Goal: Contribute content: Add original content to the website for others to see

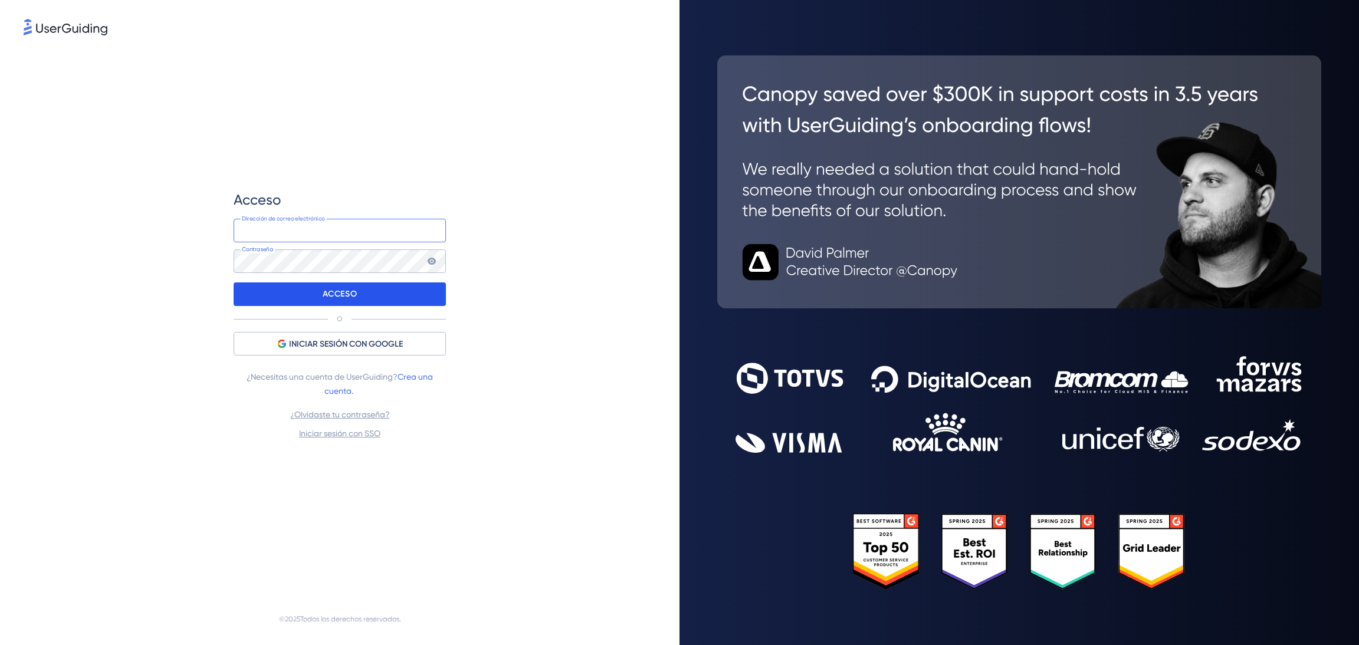
type input "[PERSON_NAME][EMAIL_ADDRESS][DOMAIN_NAME]"
click at [323, 297] on font "ACCESO" at bounding box center [340, 294] width 34 height 10
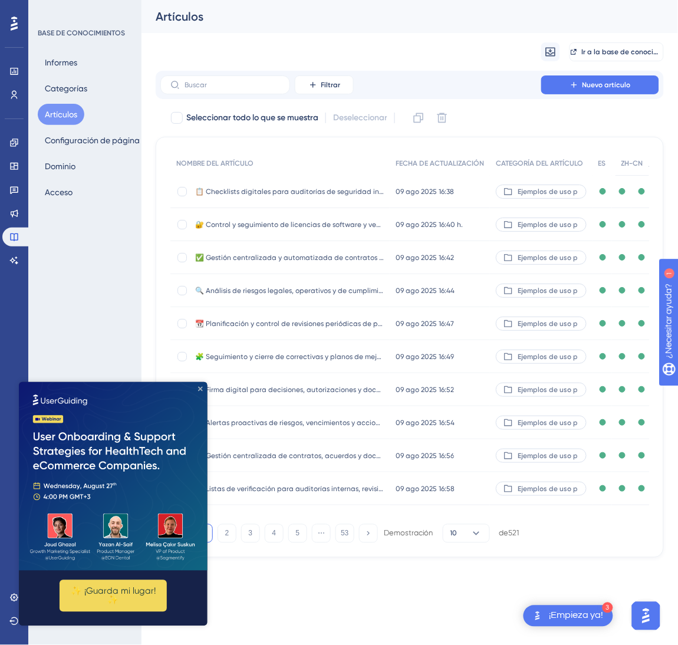
click at [202, 389] on icon "Cerrar vista previa" at bounding box center [200, 388] width 5 height 5
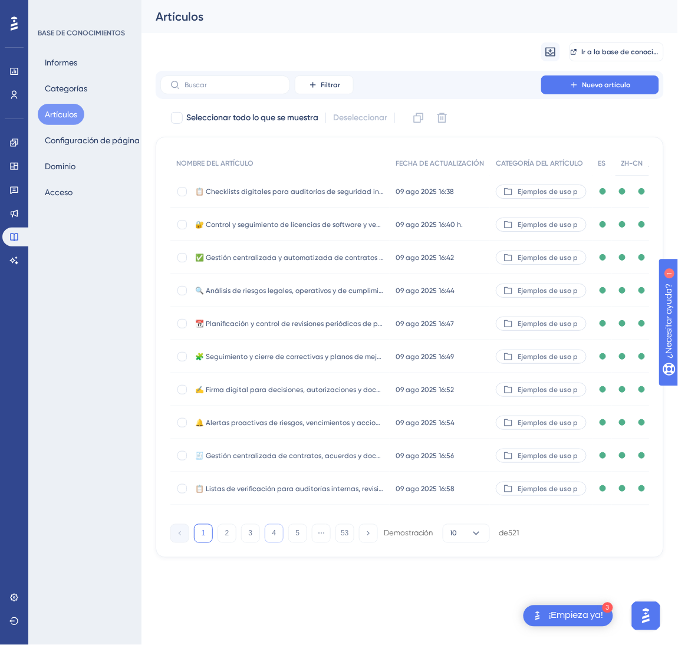
click at [272, 543] on button "4" at bounding box center [274, 533] width 19 height 19
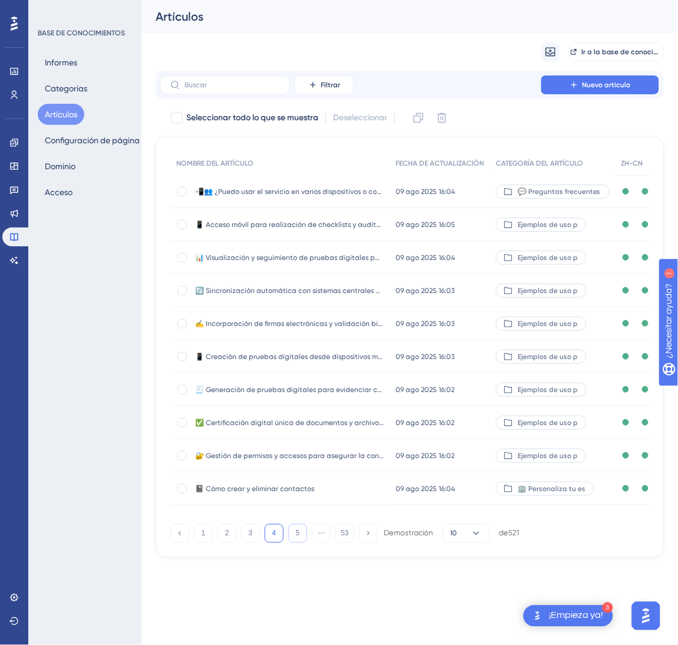
click at [292, 543] on button "5" at bounding box center [297, 533] width 19 height 19
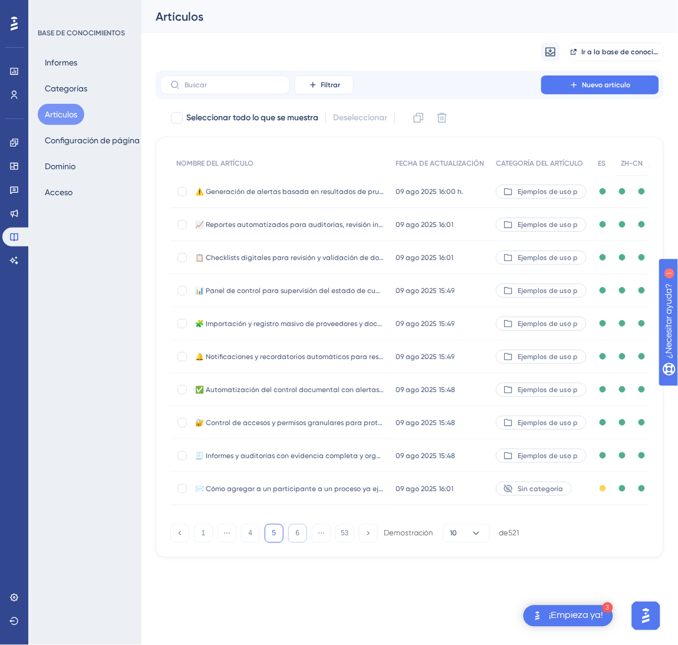
click at [296, 538] on font "6" at bounding box center [298, 534] width 4 height 8
click at [296, 538] on font "7" at bounding box center [298, 534] width 4 height 8
click at [296, 538] on font "8" at bounding box center [298, 534] width 4 height 8
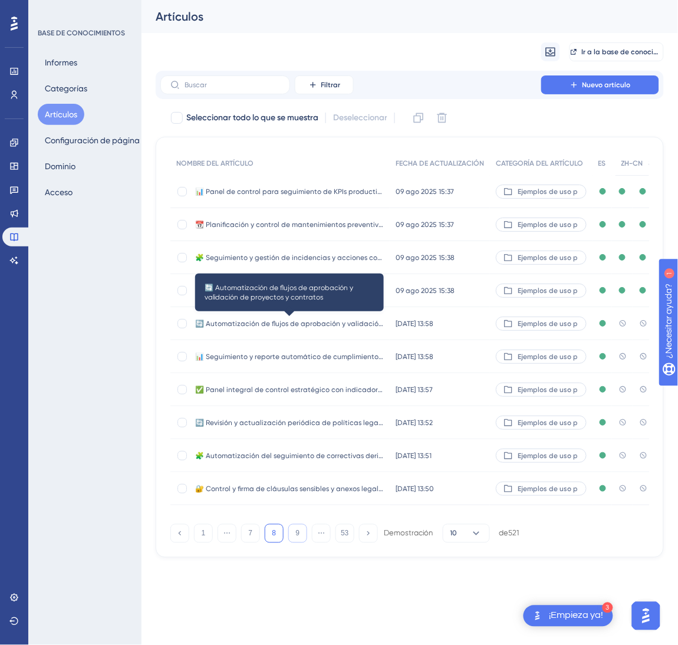
click at [334, 327] on span "🔄 Automatización de flujos de aprobación y validación de proyectos y contratos" at bounding box center [289, 323] width 189 height 9
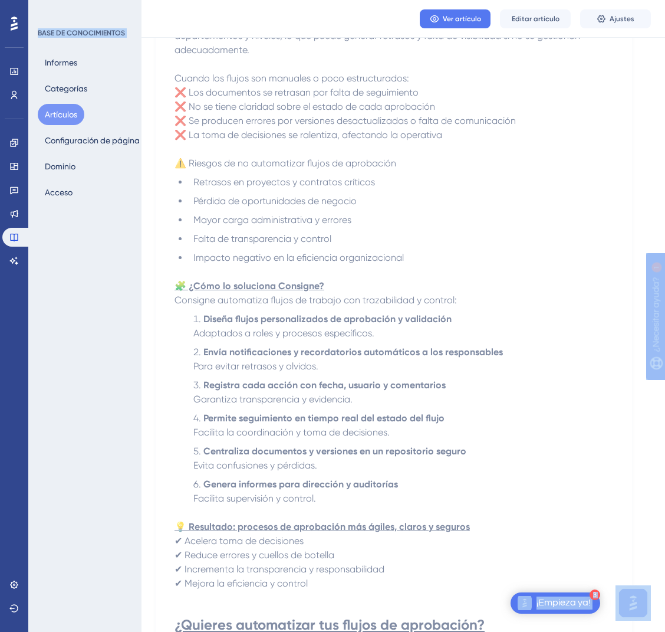
scroll to position [354, 0]
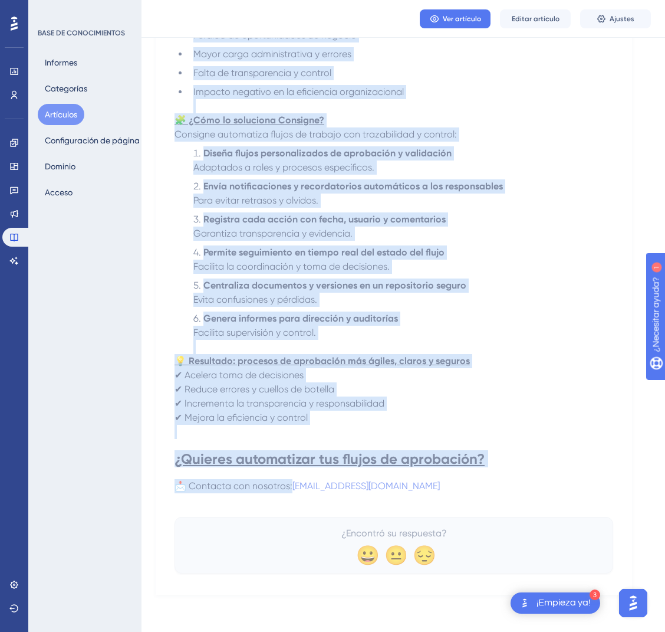
drag, startPoint x: 178, startPoint y: 163, endPoint x: 452, endPoint y: 489, distance: 426.1
click at [452, 489] on div "🔄 Automatización de flujos de aprobación y validación de proyectos y contratos …" at bounding box center [394, 185] width 439 height 776
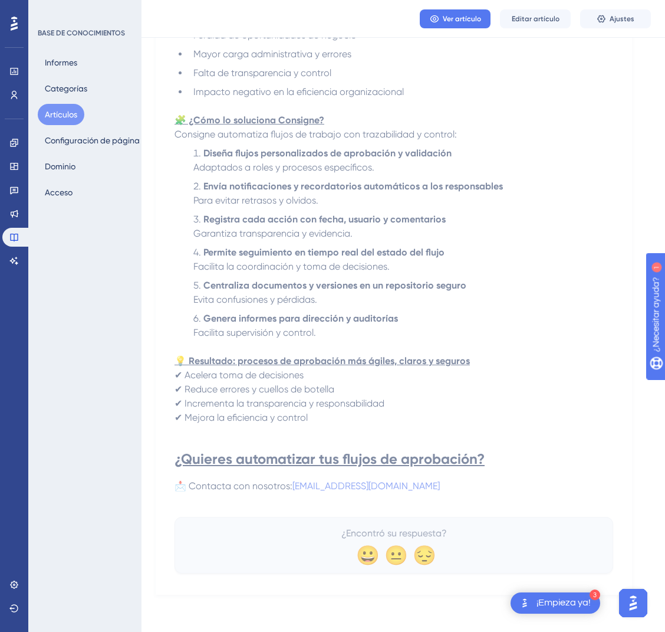
click at [434, 493] on p at bounding box center [394, 500] width 439 height 14
drag, startPoint x: 445, startPoint y: 484, endPoint x: 292, endPoint y: 315, distance: 227.6
click at [292, 315] on div "En la Dirección, la aprobación y validación de proyectos y contratos suele invo…" at bounding box center [394, 178] width 439 height 658
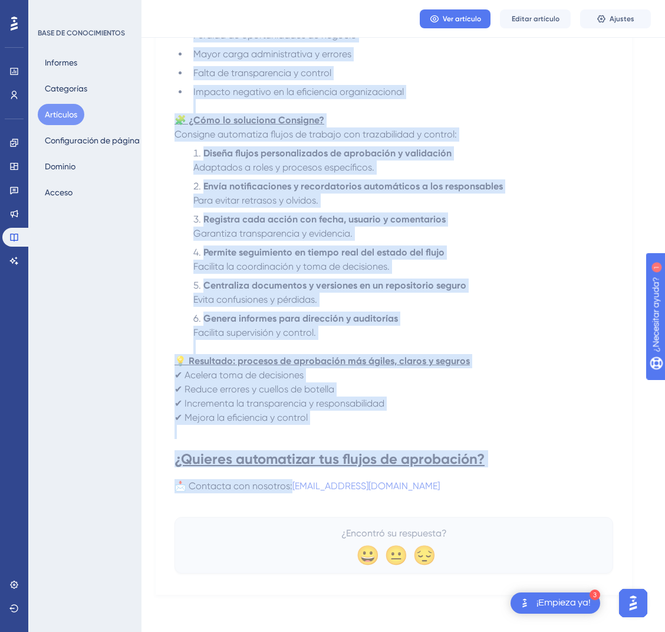
drag, startPoint x: 176, startPoint y: 94, endPoint x: 440, endPoint y: 486, distance: 473.0
click at [440, 486] on div "🔄 Automatización de flujos de aprobación y validación de proyectos y contratos …" at bounding box center [394, 185] width 439 height 776
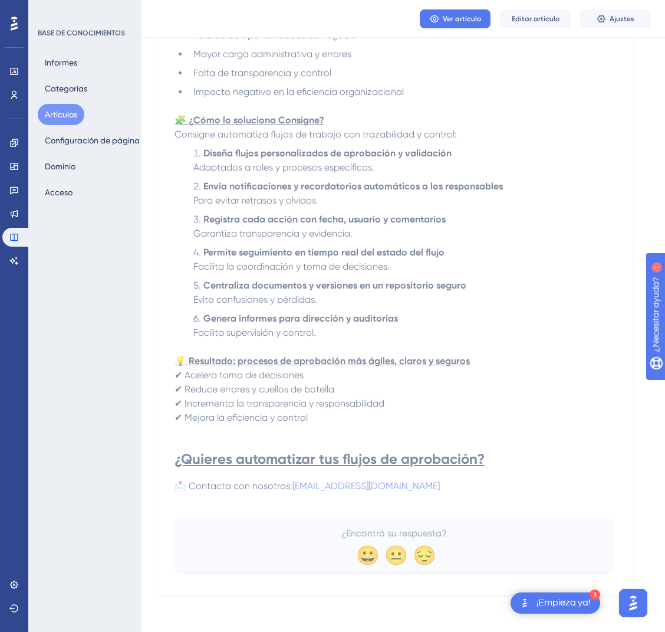
copy div "🔄 Loremipsumdolo si ametco ad elitseddoe t incididunt ut laboreetd m aliquaeni …"
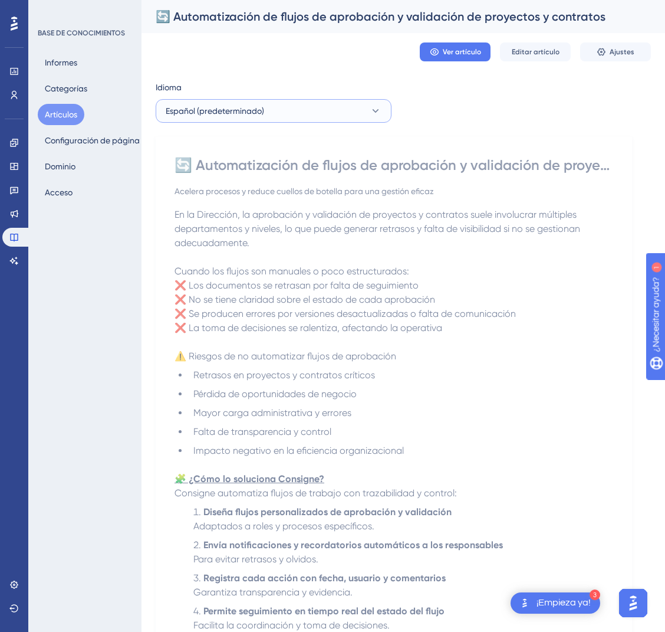
click at [356, 114] on button "Español (predeterminado)" at bounding box center [274, 111] width 236 height 24
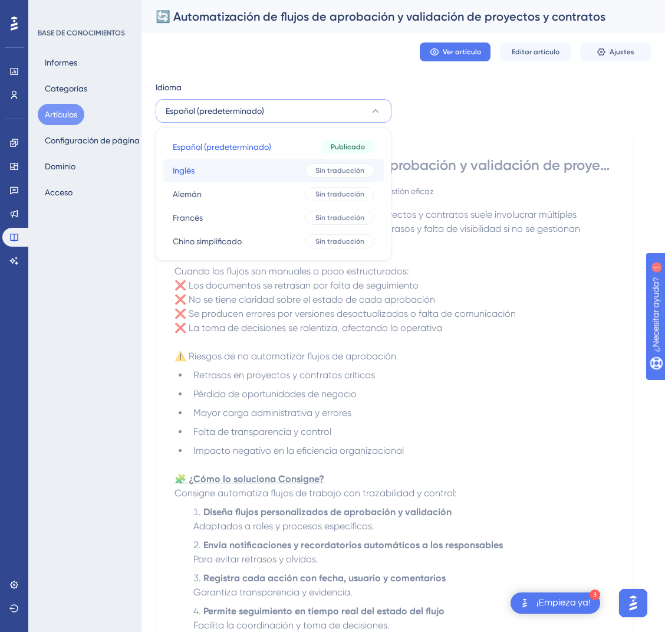
click at [286, 170] on button "Inglés Inglés Sin traducción" at bounding box center [273, 171] width 221 height 24
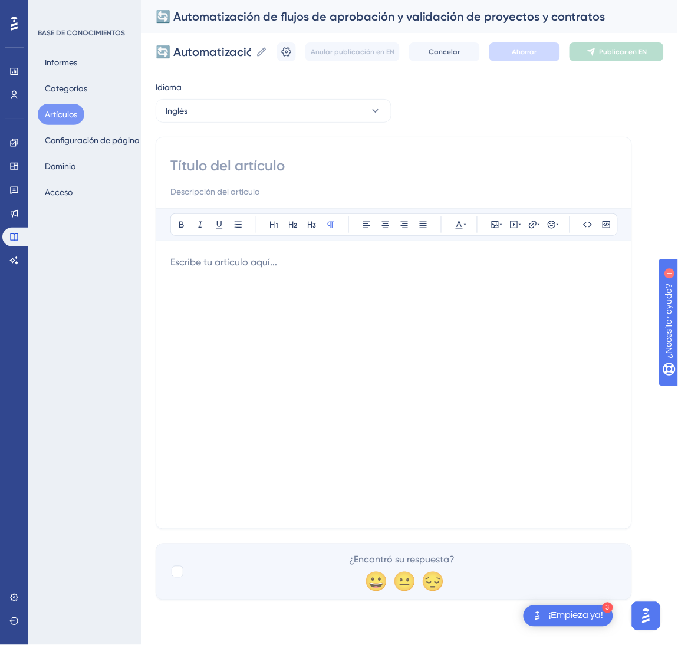
click at [348, 163] on input at bounding box center [393, 165] width 447 height 19
paste input "🔄 Automation of Project and Contract Approval Workflows"
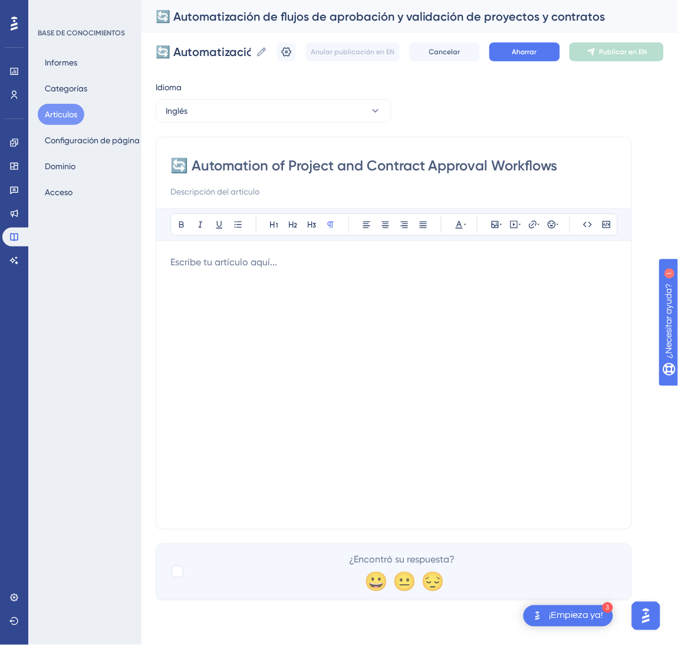
type input "🔄 Automation of Project and Contract Approval Workflows"
click at [382, 328] on div at bounding box center [393, 384] width 447 height 259
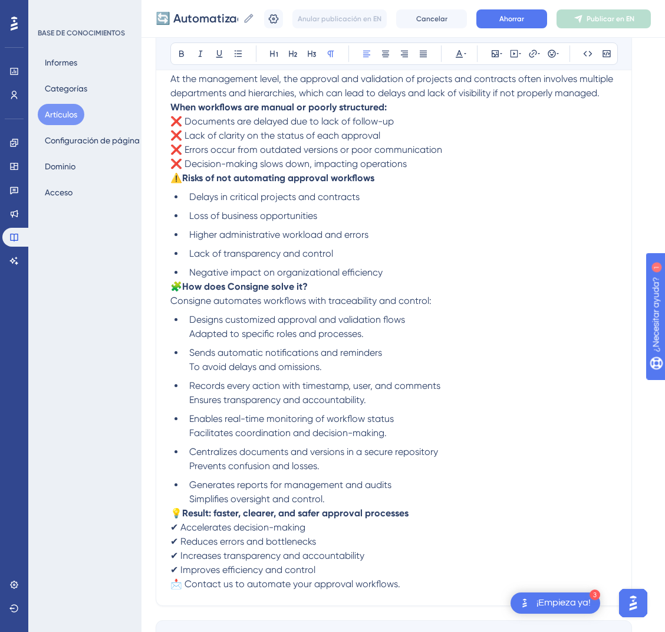
scroll to position [200, 0]
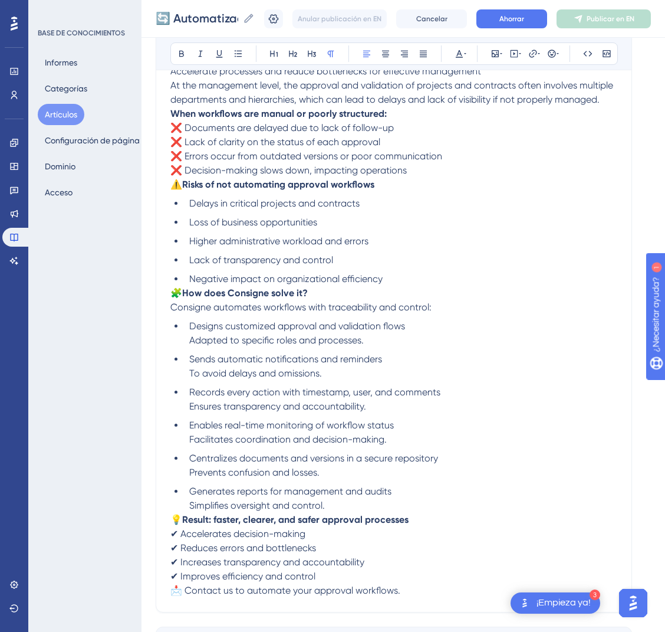
click at [173, 184] on span "⚠️" at bounding box center [176, 184] width 12 height 11
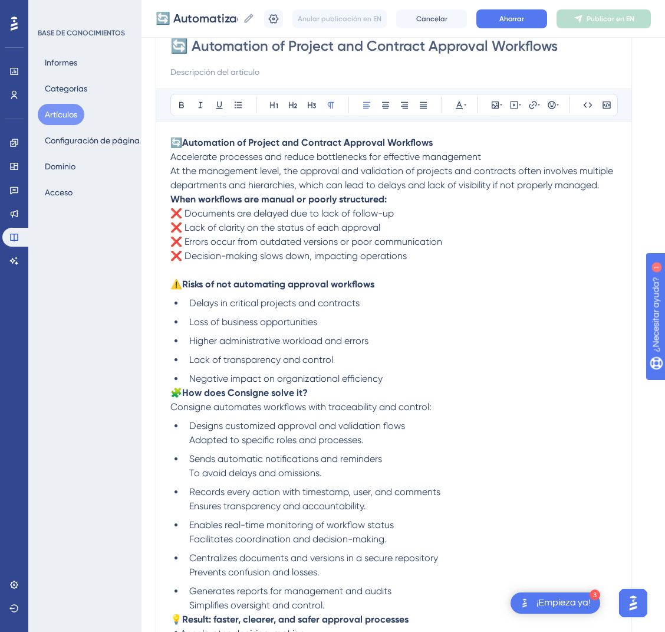
scroll to position [114, 0]
click at [171, 195] on strong "When workflows are manual or poorly structured:" at bounding box center [278, 199] width 216 height 11
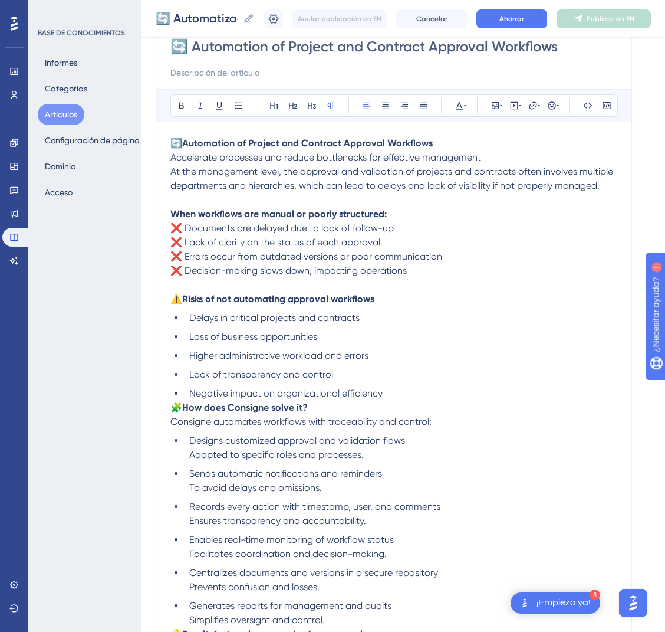
click at [489, 152] on p "🔄 Automation of Project and Contract Approval Workflows Accelerate processes an…" at bounding box center [393, 150] width 447 height 28
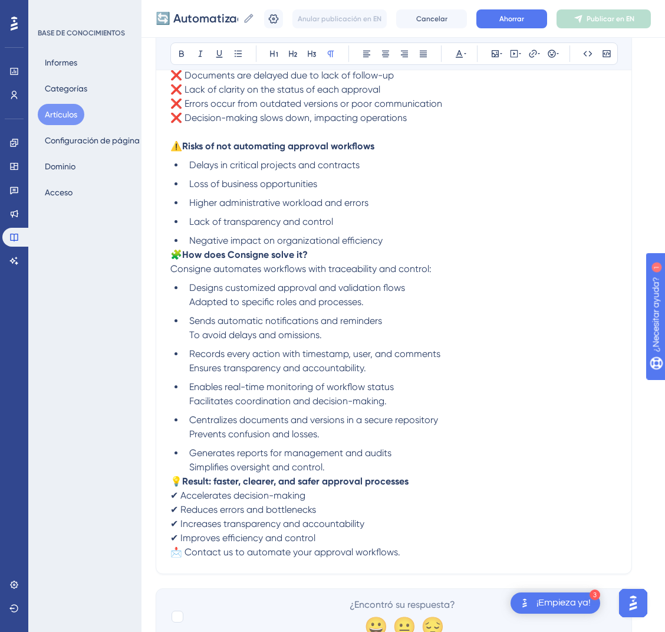
scroll to position [281, 0]
click at [172, 255] on span "🧩" at bounding box center [176, 254] width 12 height 11
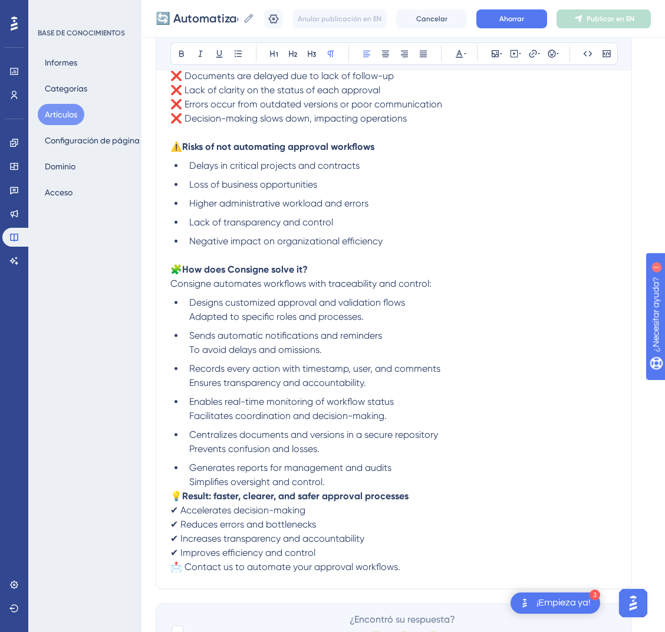
scroll to position [346, 0]
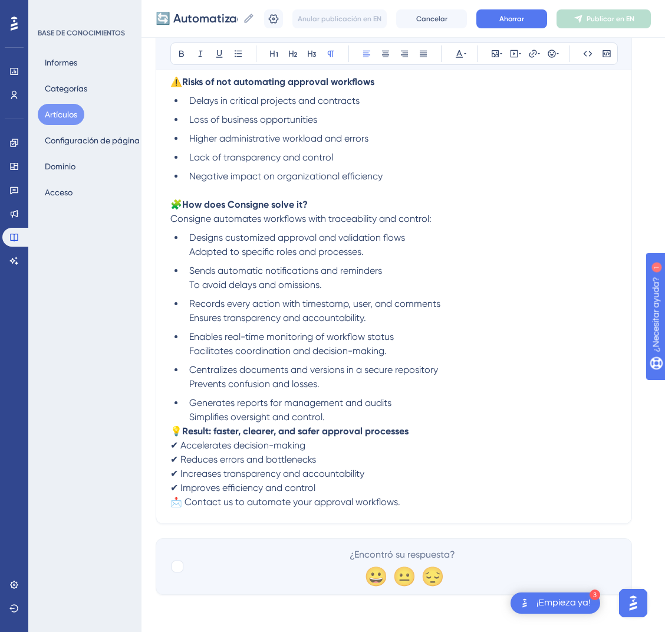
click at [175, 428] on span "💡" at bounding box center [176, 430] width 12 height 11
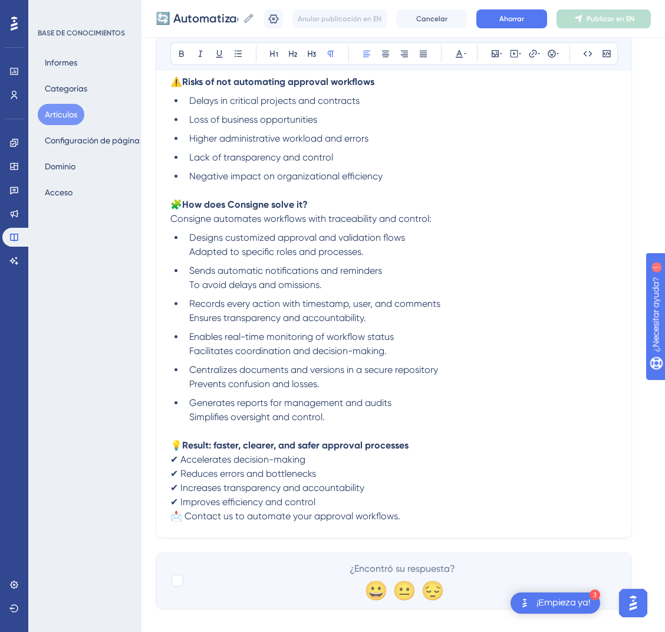
click at [170, 518] on span "📩 Contact us to automate your approval workflows." at bounding box center [285, 515] width 230 height 11
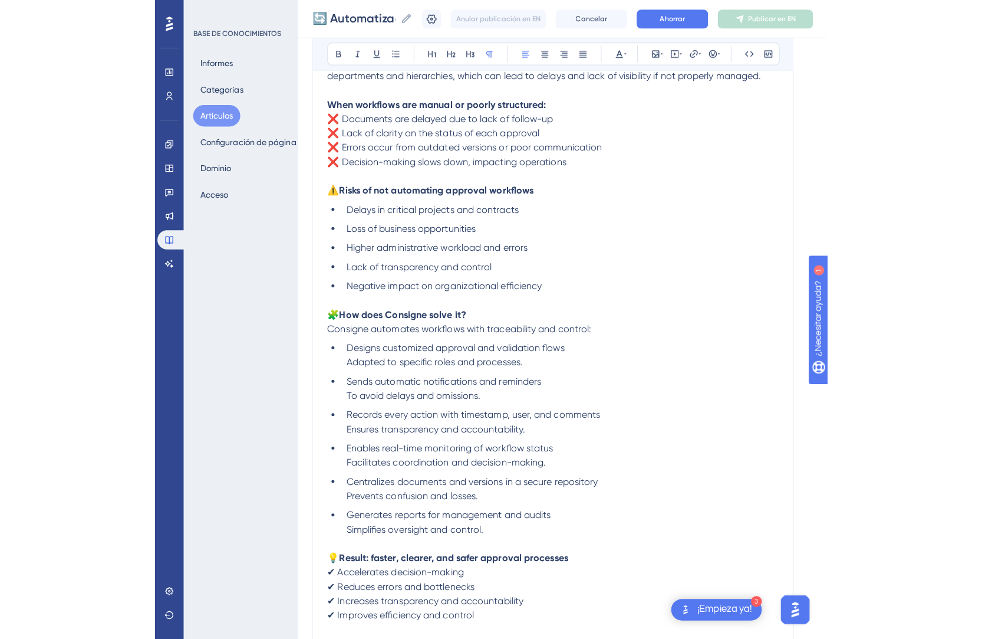
scroll to position [249, 0]
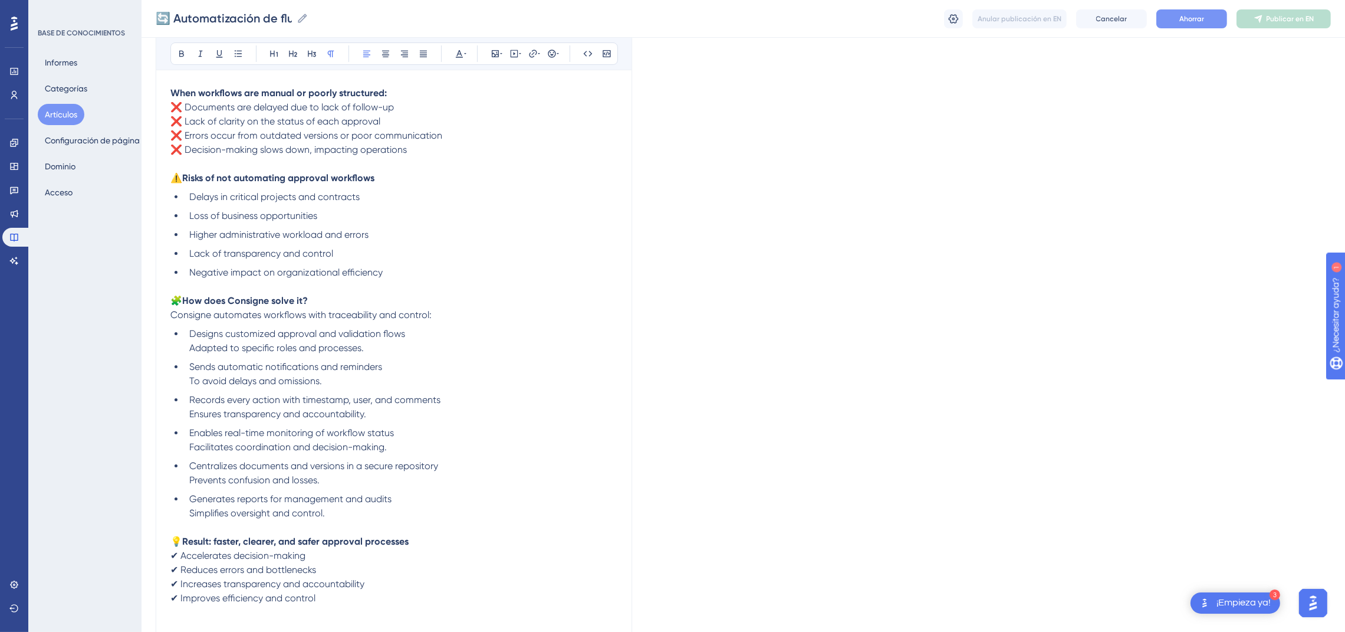
click at [1172, 25] on button "Ahorrar" at bounding box center [1191, 18] width 71 height 19
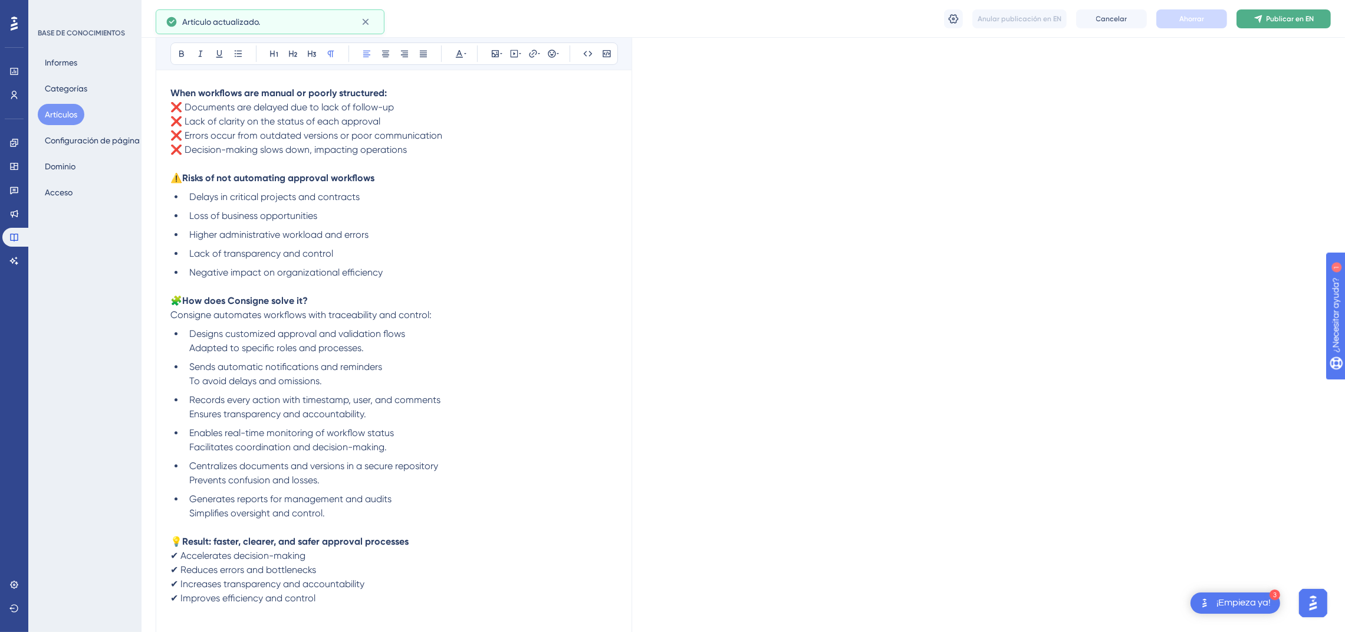
click at [1264, 18] on button "Publicar en EN" at bounding box center [1284, 18] width 94 height 19
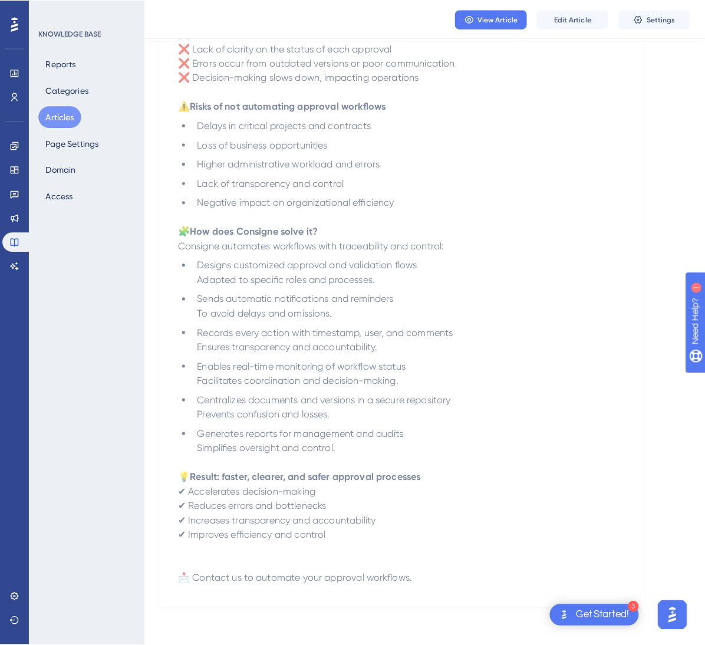
scroll to position [0, 0]
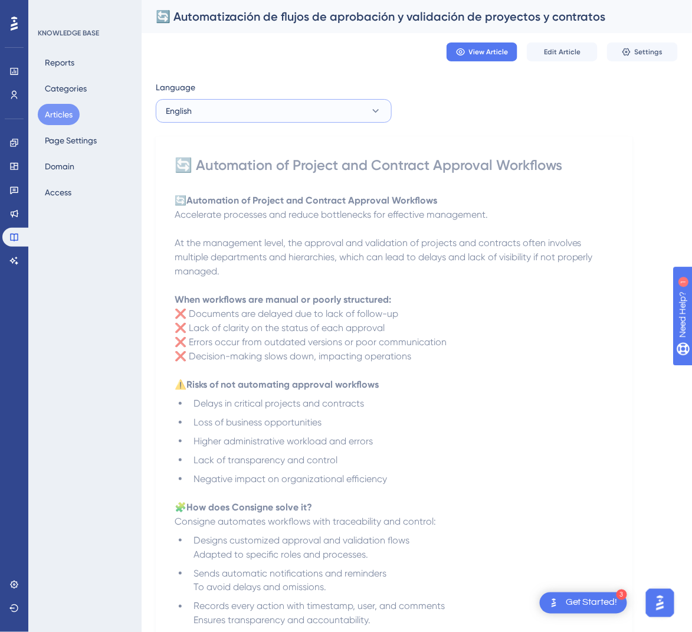
click at [345, 110] on button "English" at bounding box center [274, 111] width 236 height 24
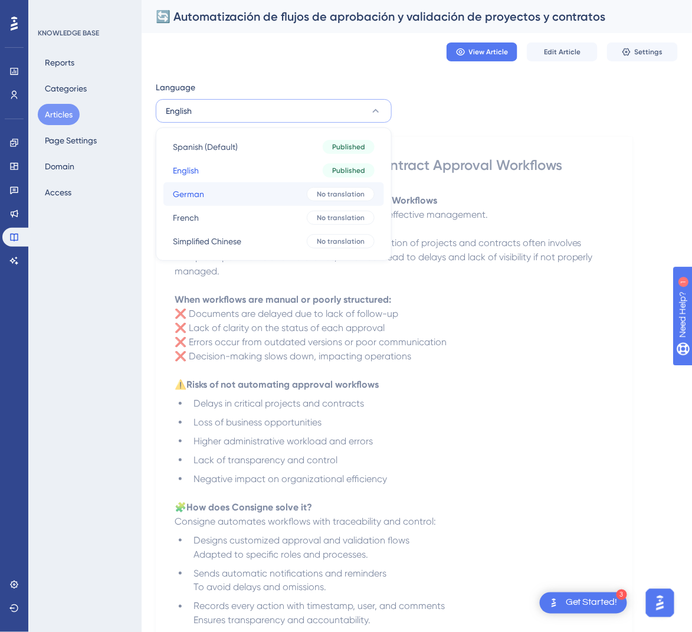
click at [279, 189] on button "German German No translation" at bounding box center [273, 194] width 221 height 24
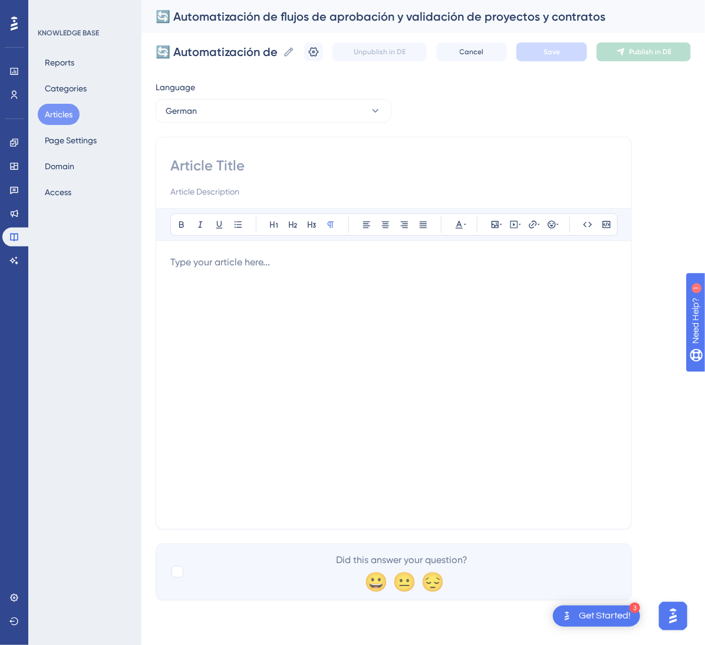
click at [334, 165] on input at bounding box center [393, 165] width 447 height 19
paste input "🔄 Automatisierung von Genehmigungs- und Validierungsworkflows für Projekte und …"
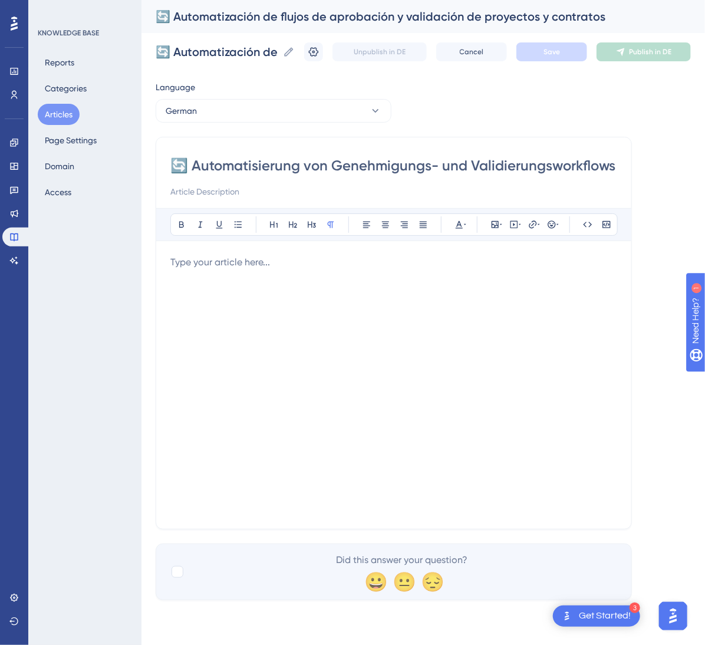
scroll to position [0, 165]
type input "🔄 Automatisierung von Genehmigungs- und Validierungsworkflows für Projekte und …"
click at [253, 277] on div at bounding box center [393, 384] width 447 height 259
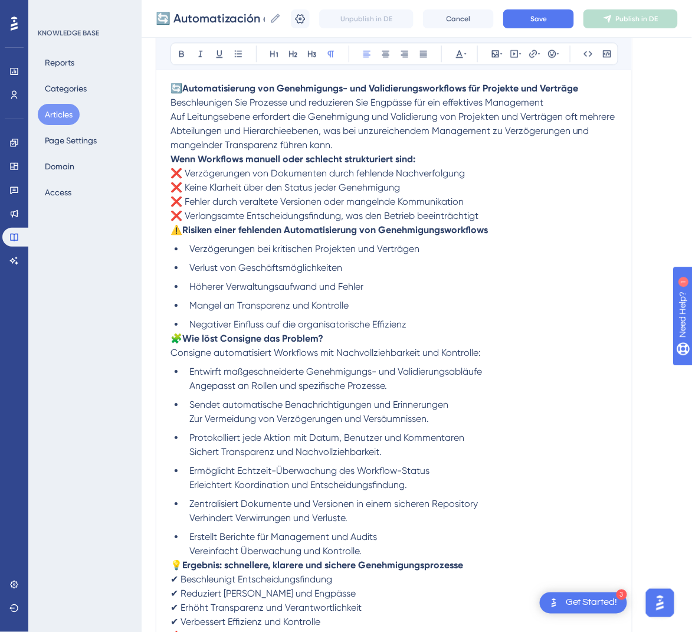
scroll to position [717, 0]
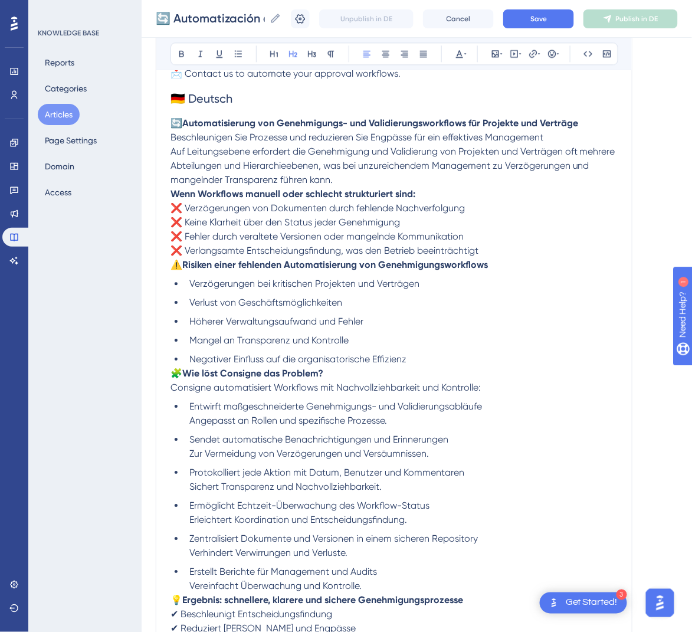
click at [330, 102] on h2 "🇩🇪 Deutsch" at bounding box center [393, 98] width 447 height 35
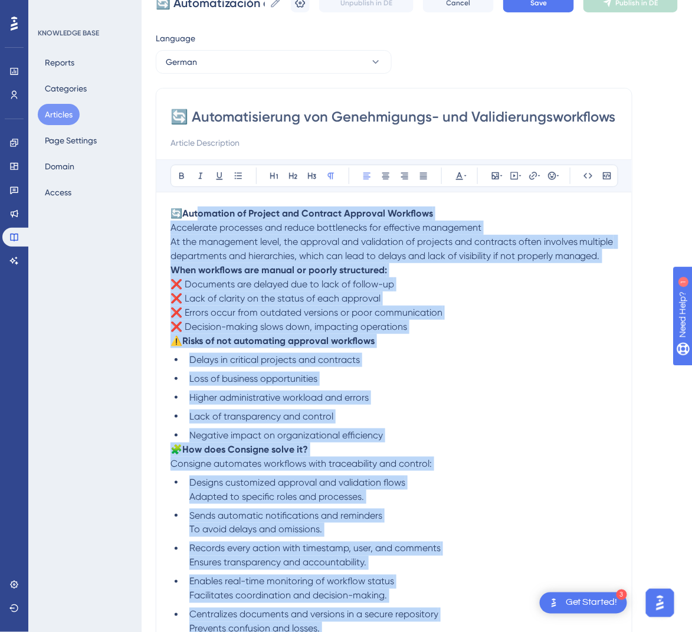
scroll to position [0, 0]
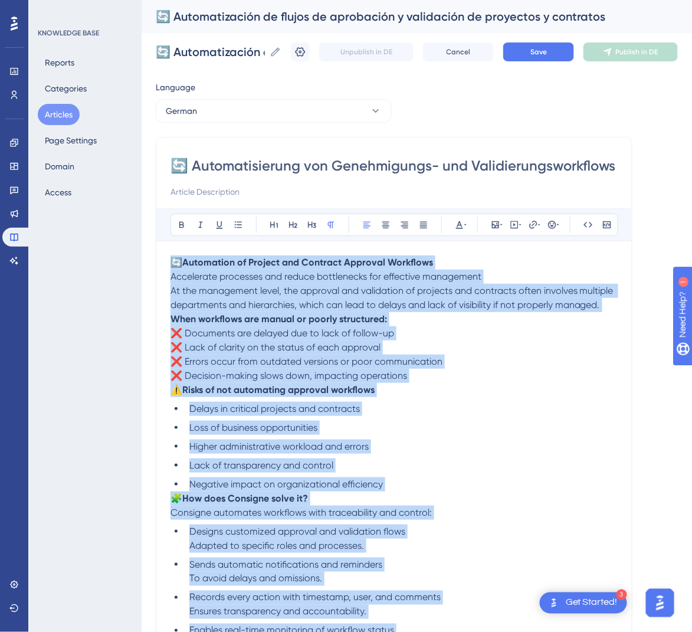
drag, startPoint x: 413, startPoint y: 464, endPoint x: 165, endPoint y: 258, distance: 322.4
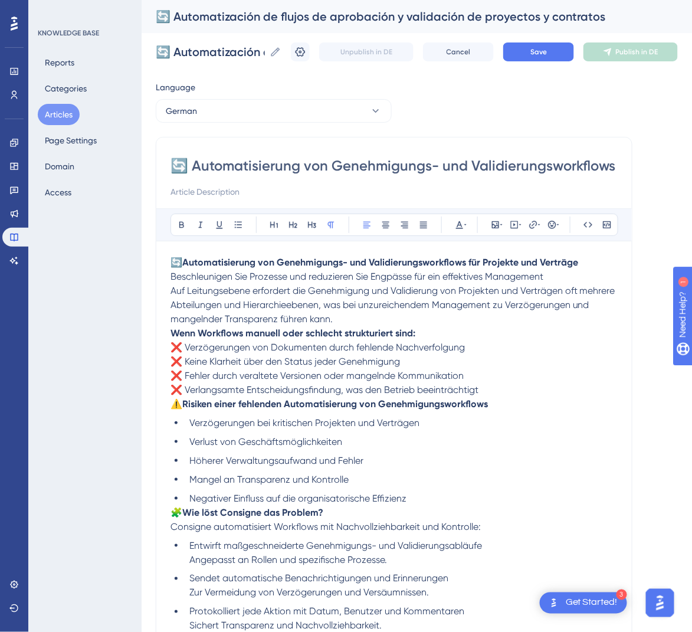
click at [169, 288] on div "🔄 Automatisierung von Genehmigungs- und Validierungsworkflows für Projekte und …" at bounding box center [394, 484] width 476 height 695
click at [172, 290] on span "Auf Leitungsebene erfordert die Genehmigung und Validierung von Projekten und V…" at bounding box center [393, 305] width 447 height 40
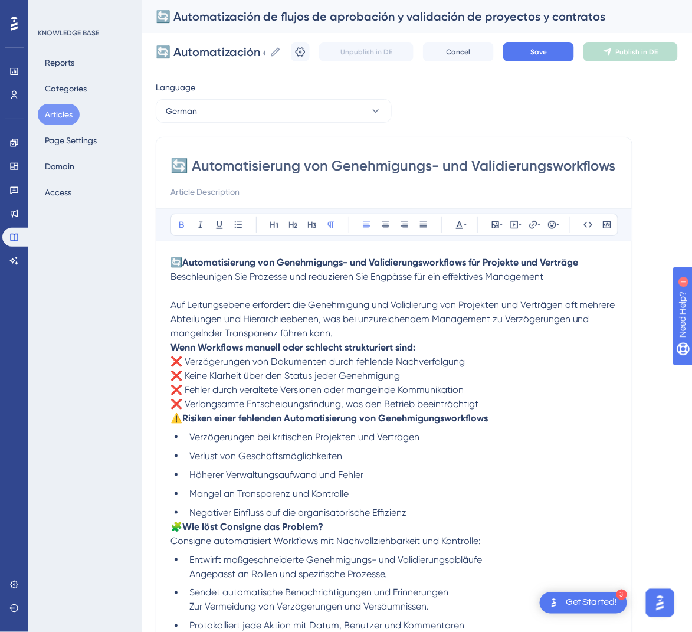
click at [169, 350] on div "🔄 Automatisierung von Genehmigungs- und Validierungsworkflows für Projekte und …" at bounding box center [394, 491] width 476 height 709
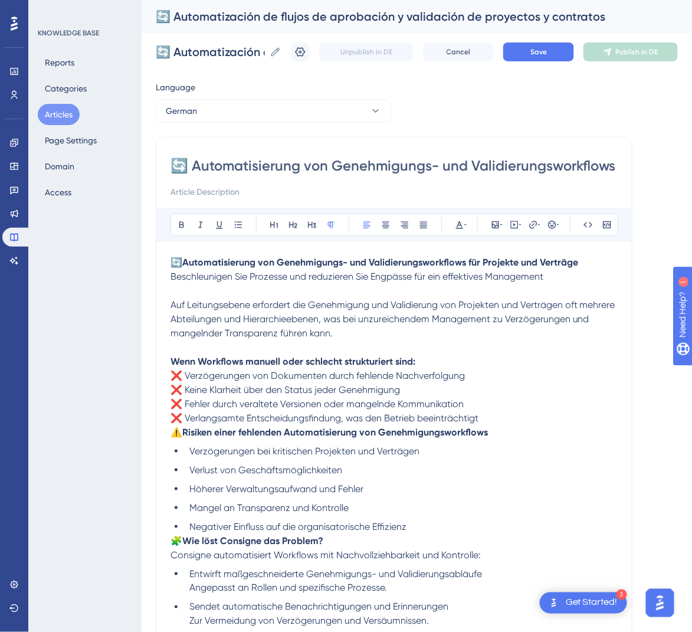
click at [173, 439] on p "⚠️ Risiken einer fehlenden Automatisierung von Genehmigungsworkflows" at bounding box center [393, 432] width 447 height 14
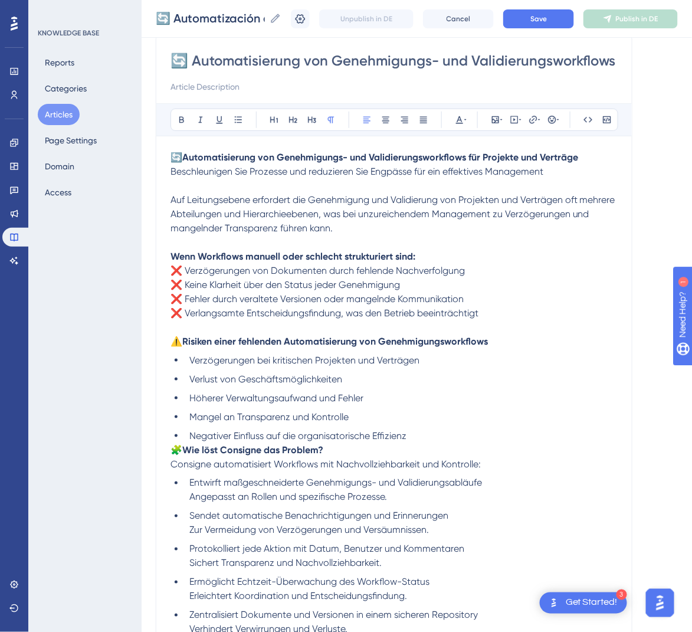
scroll to position [109, 0]
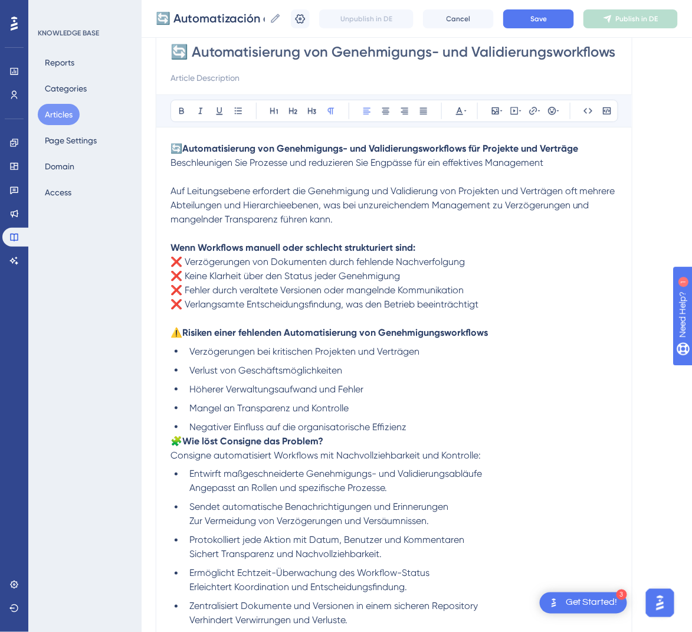
click at [170, 442] on span "🧩" at bounding box center [176, 440] width 12 height 11
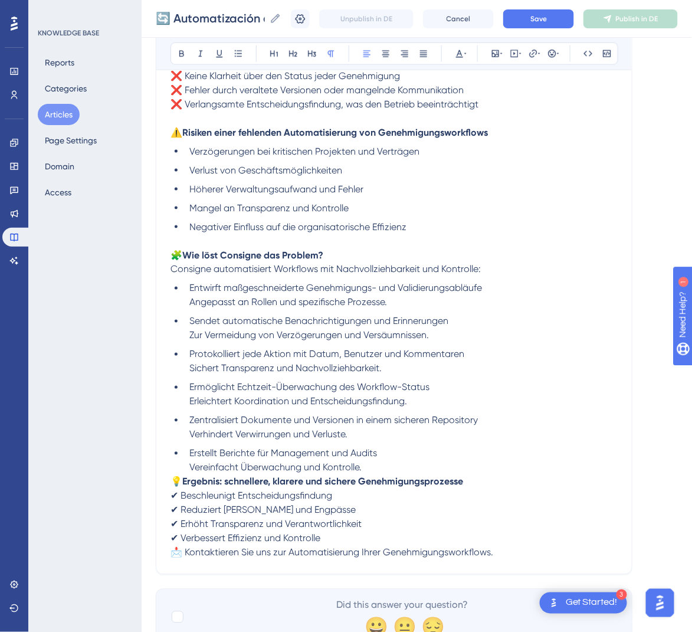
scroll to position [310, 0]
click at [175, 485] on span "💡" at bounding box center [176, 480] width 12 height 11
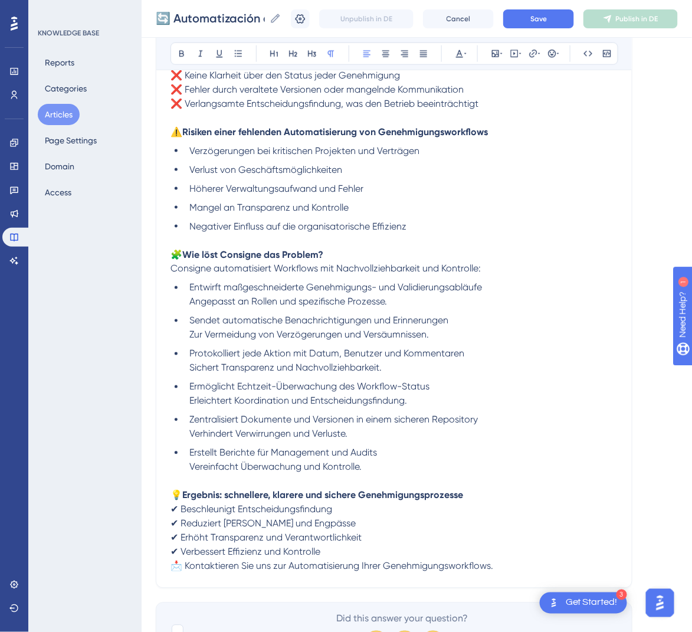
click at [172, 564] on span "📩 Kontaktieren Sie uns zur Automatisierung Ihrer Genehmigungsworkflows." at bounding box center [331, 565] width 323 height 11
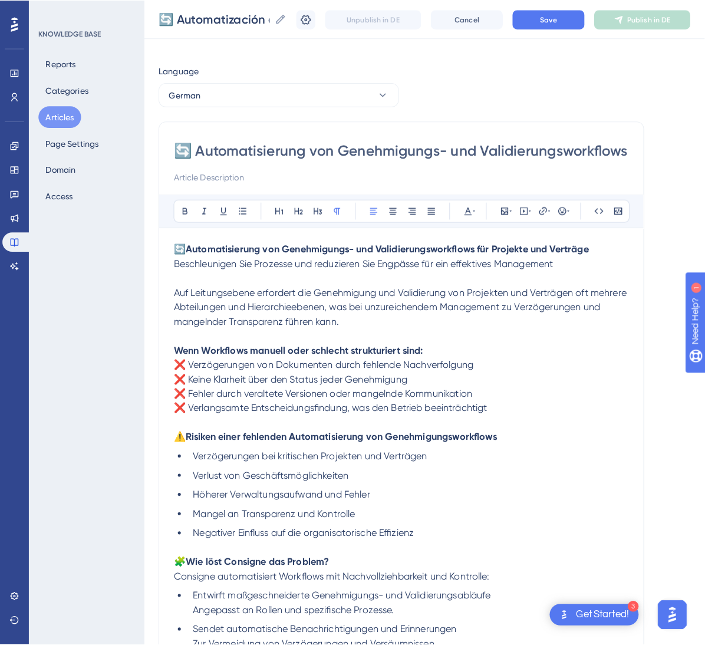
scroll to position [0, 0]
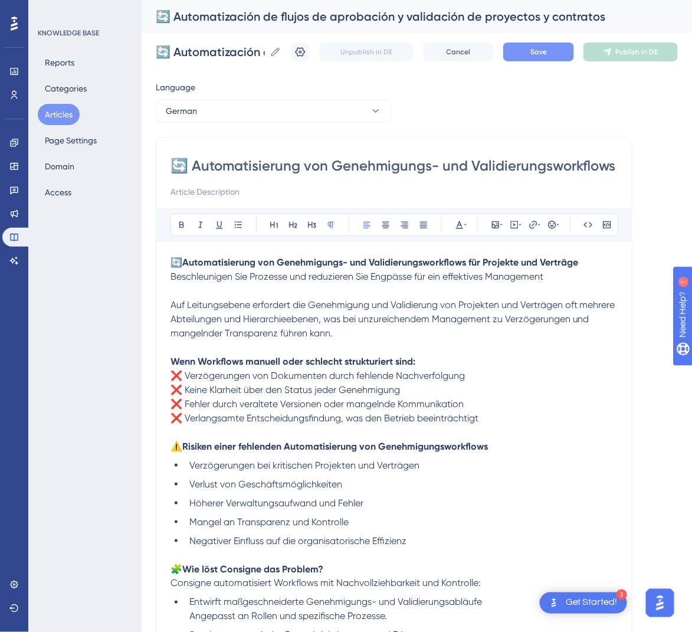
click at [567, 54] on button "Save" at bounding box center [538, 51] width 71 height 19
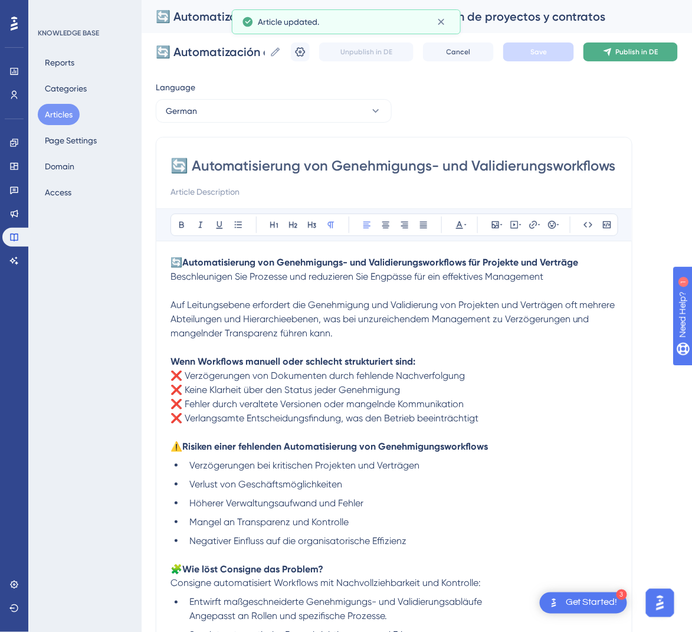
click at [645, 54] on span "Publish in DE" at bounding box center [637, 51] width 42 height 9
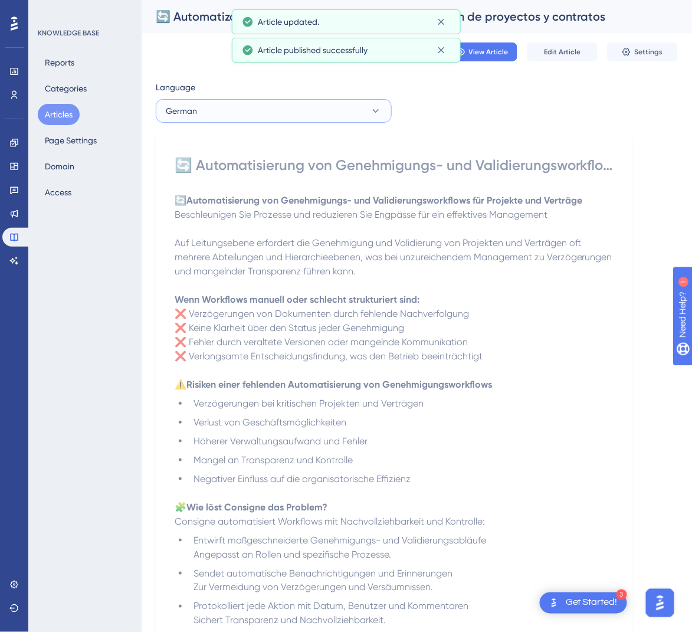
click at [360, 113] on button "German" at bounding box center [274, 111] width 236 height 24
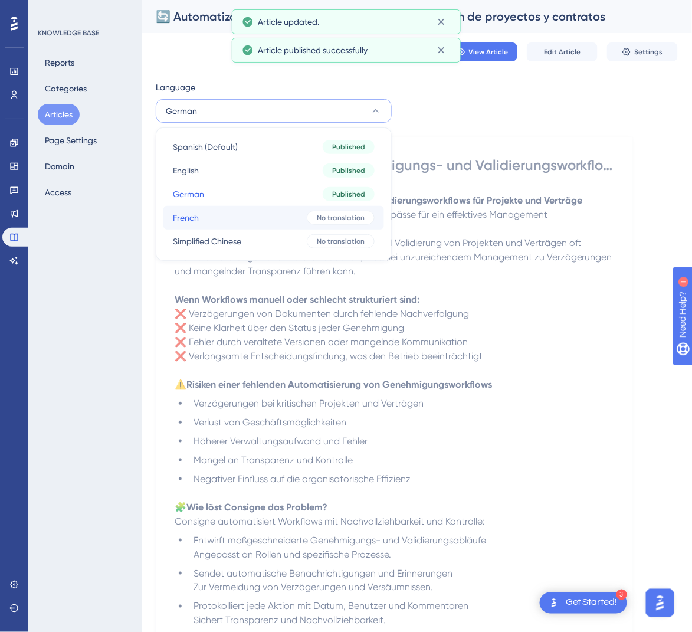
click at [290, 213] on button "French French No translation" at bounding box center [273, 218] width 221 height 24
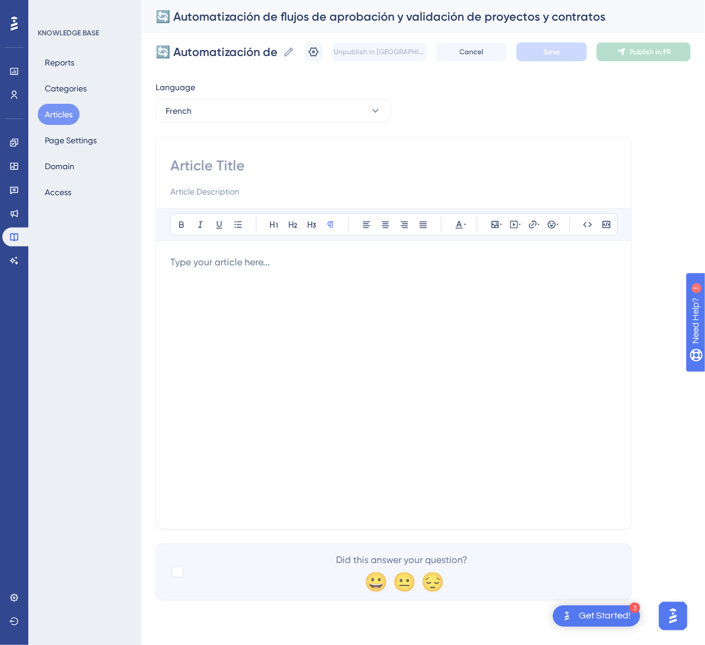
click at [303, 166] on input at bounding box center [393, 165] width 447 height 19
paste input "🔄 Automatisation des flux d’approbation et de validation des projets et contrats"
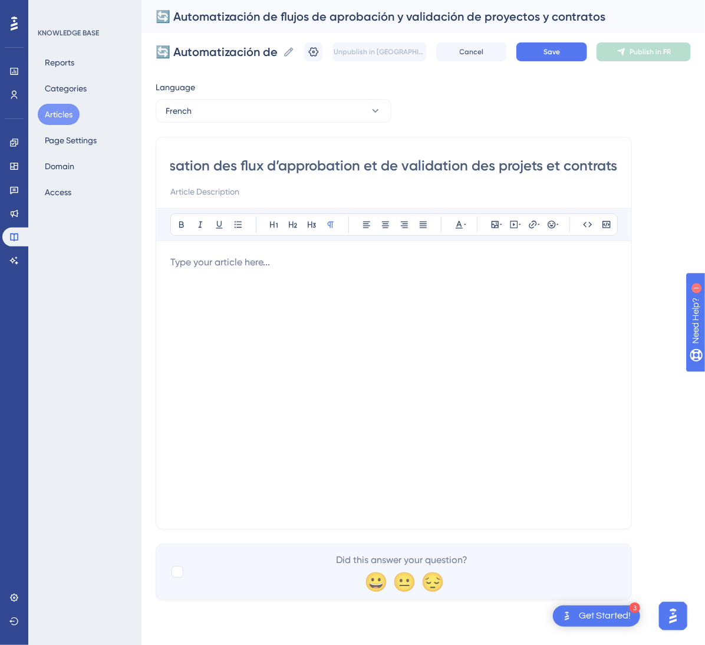
type input "🔄 Automatisation des flux d’approbation et de validation des projets et contrats"
click at [382, 325] on div at bounding box center [393, 384] width 447 height 259
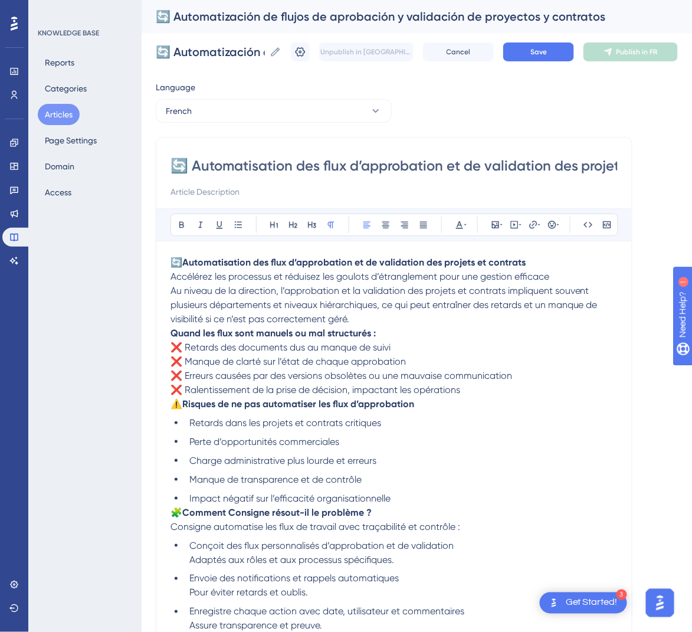
click at [172, 290] on span "Au niveau de la direction, l’approbation et la validation des projets et contra…" at bounding box center [384, 305] width 429 height 40
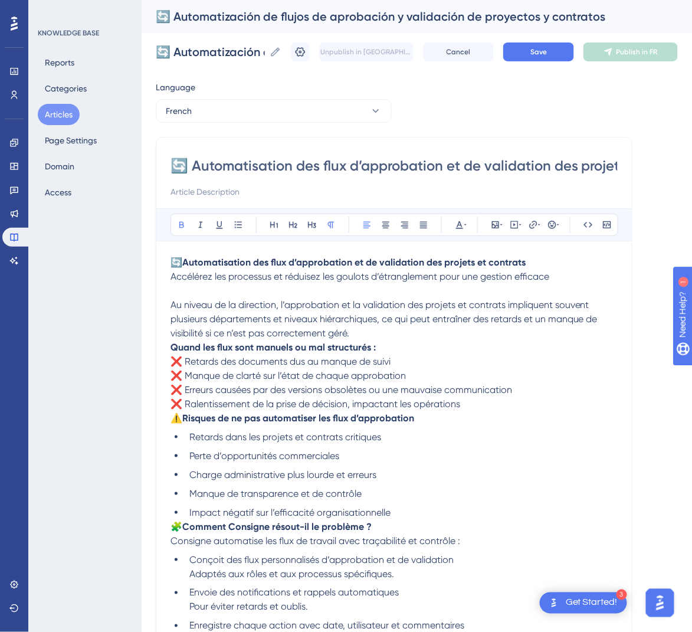
click at [172, 351] on strong "Quand les flux sont manuels ou mal structurés :" at bounding box center [272, 346] width 205 height 11
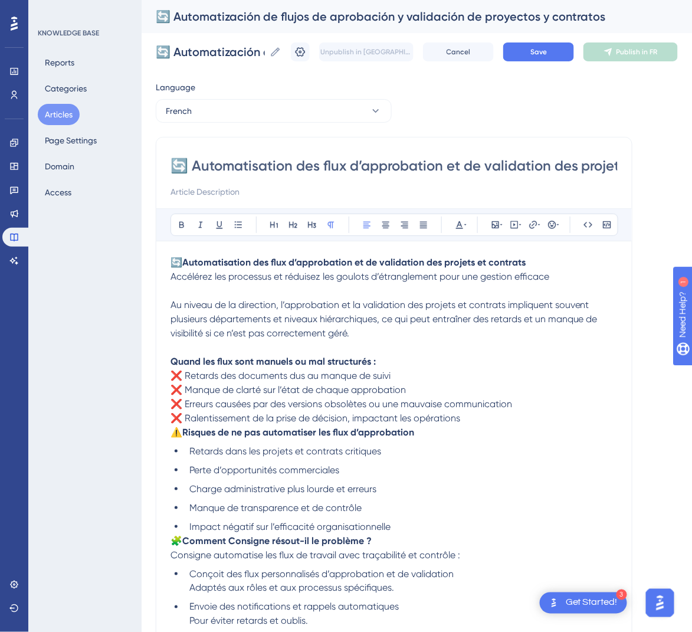
click at [176, 438] on p "⚠️ Risques de ne pas automatiser les flux d’approbation" at bounding box center [393, 432] width 447 height 14
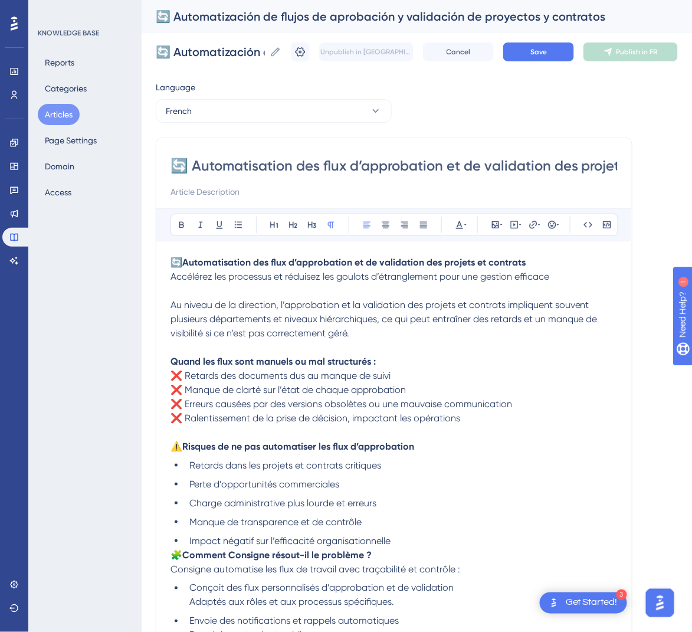
click at [170, 557] on span "🧩" at bounding box center [176, 554] width 12 height 11
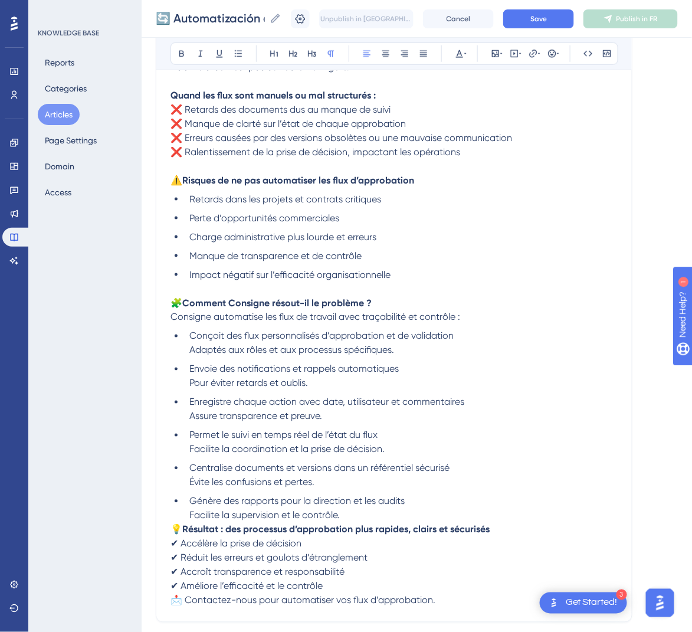
scroll to position [275, 0]
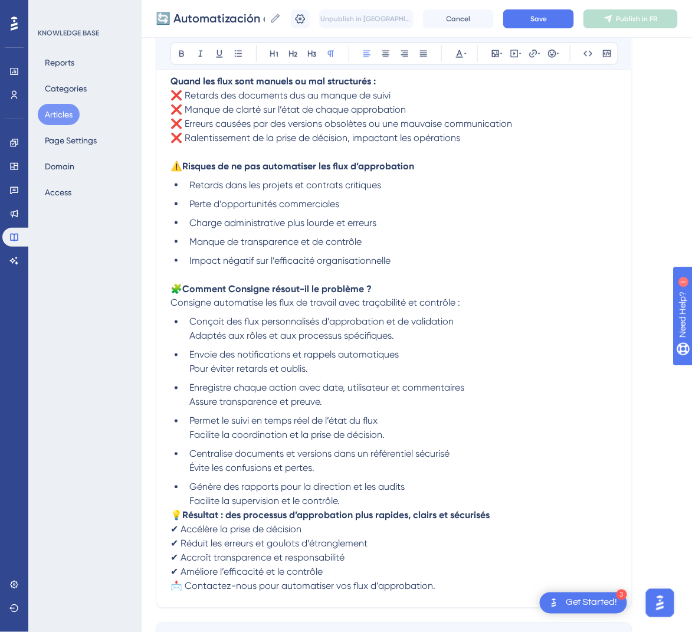
click at [169, 518] on div "🔄 Automatisation des flux d’approbation et de validation des projets et contrat…" at bounding box center [394, 232] width 476 height 751
click at [175, 515] on span "💡" at bounding box center [176, 514] width 12 height 11
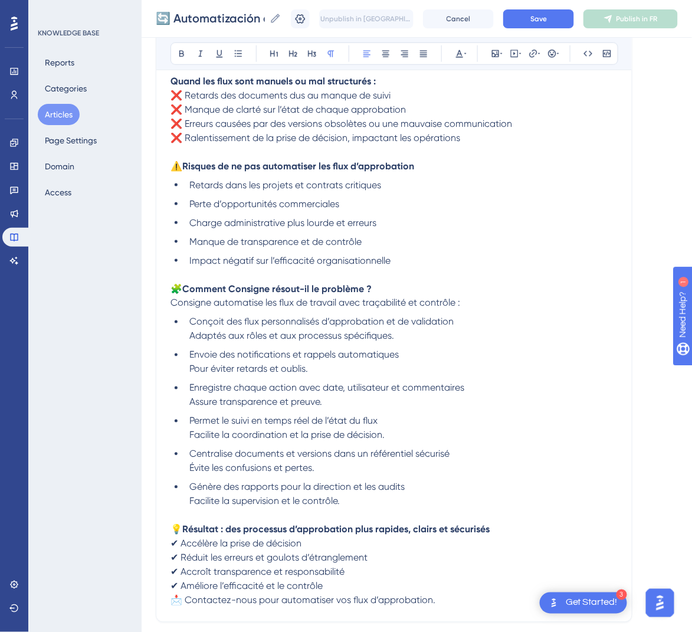
click at [172, 604] on span "📩 Contactez-nous pour automatiser vos flux d’approbation." at bounding box center [302, 599] width 265 height 11
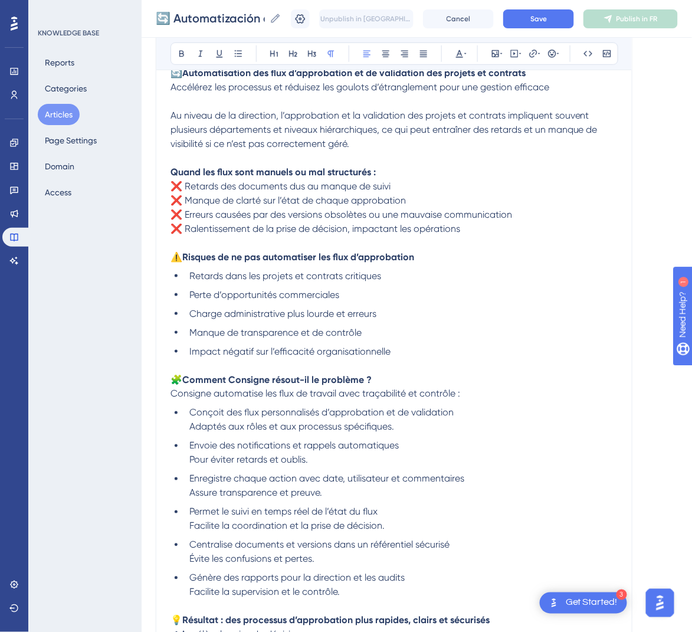
scroll to position [148, 0]
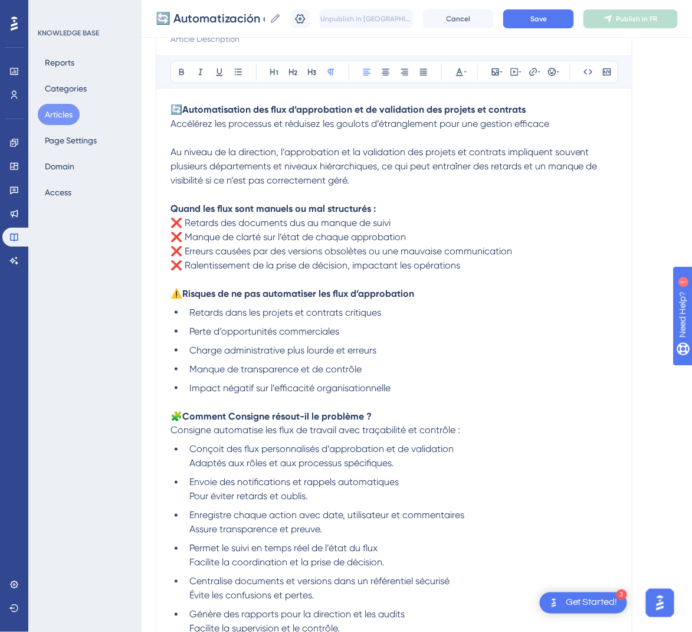
click at [561, 29] on div "🔄 Automatización de flujos de aprobación y validación de proyectos y contratos …" at bounding box center [417, 19] width 550 height 38
click at [547, 16] on span "Save" at bounding box center [538, 18] width 17 height 9
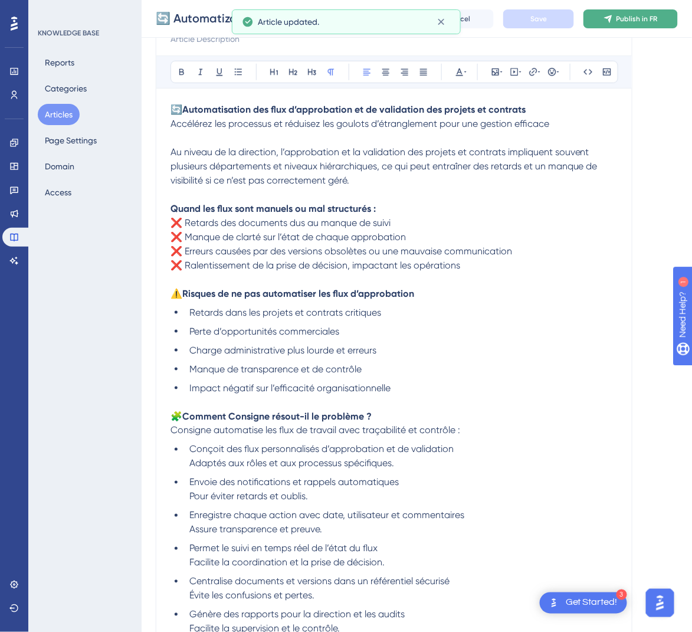
click at [658, 18] on span "Publish in FR" at bounding box center [636, 18] width 41 height 9
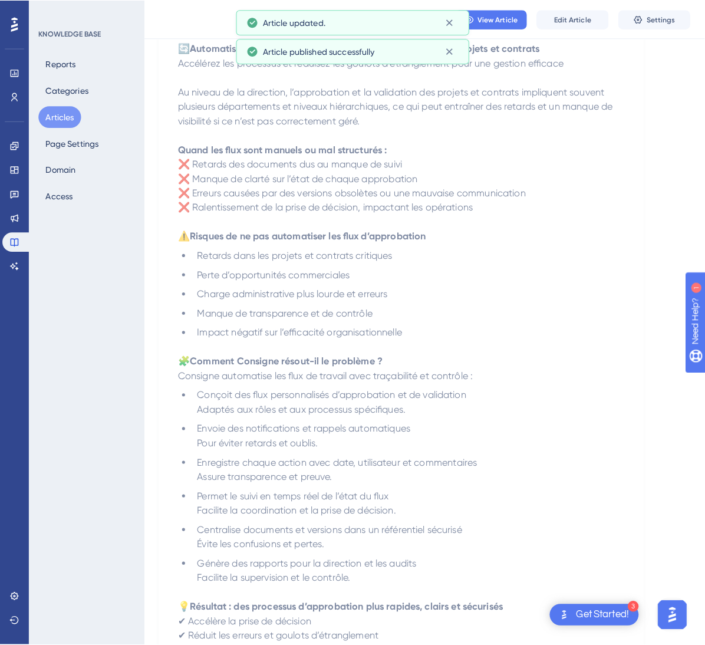
scroll to position [0, 0]
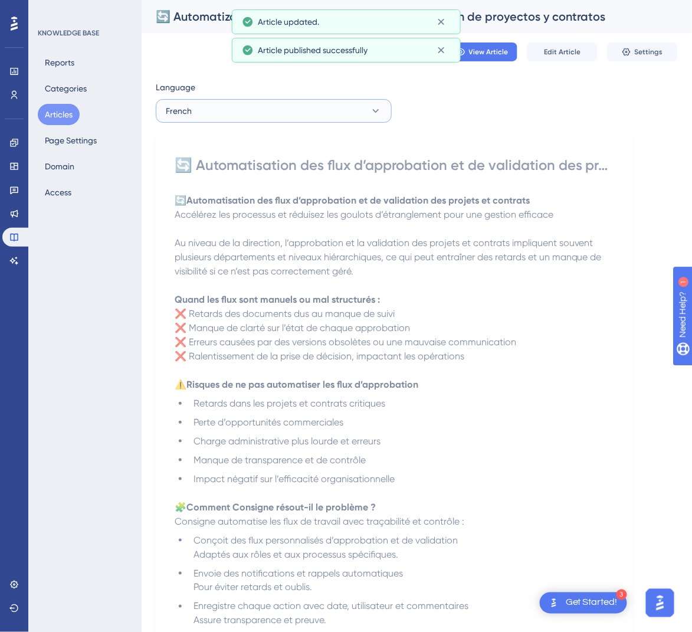
click at [302, 115] on button "French" at bounding box center [274, 111] width 236 height 24
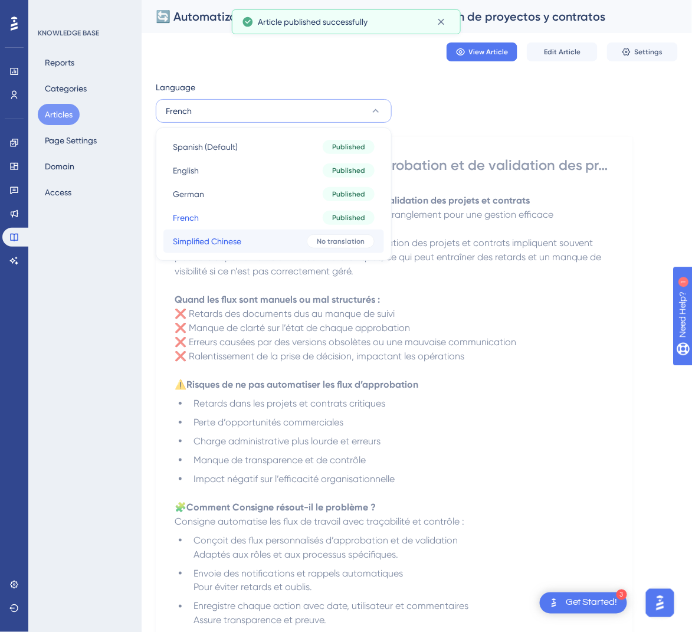
click at [277, 237] on button "Simplified Chinese Simplified Chinese No translation" at bounding box center [273, 241] width 221 height 24
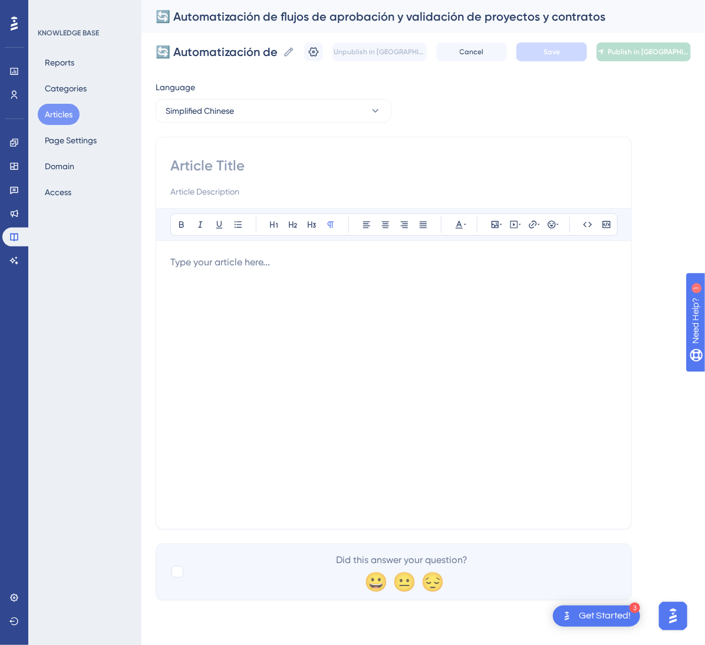
click at [272, 161] on input at bounding box center [393, 165] width 447 height 19
paste input "🔄 项目和合同审批与验证流程自动化"
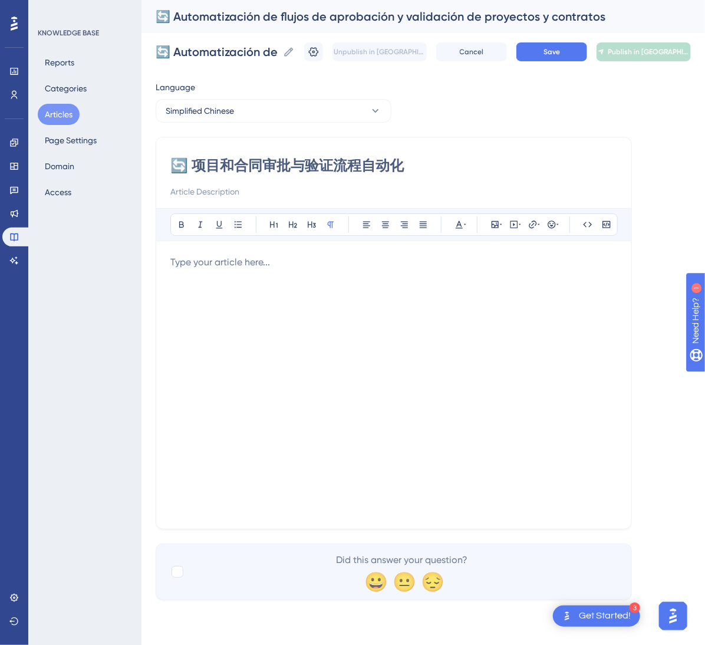
type input "🔄 项目和合同审批与验证流程自动化"
click at [314, 348] on div at bounding box center [393, 384] width 447 height 259
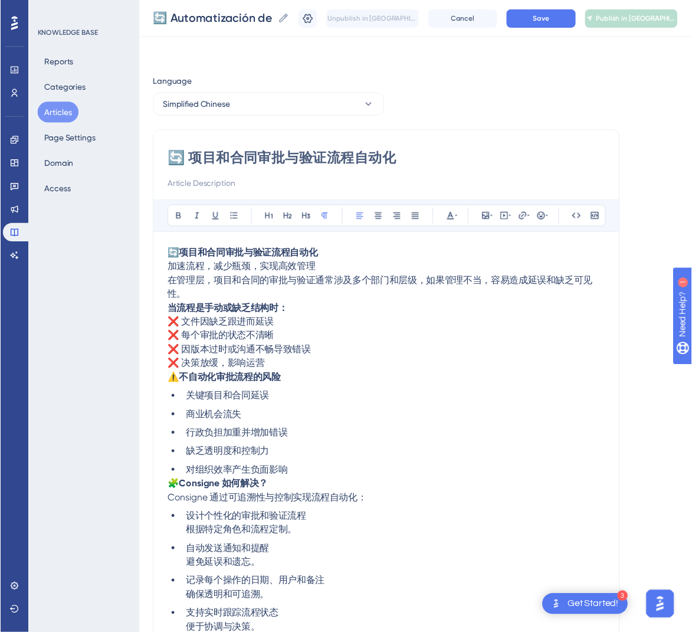
scroll to position [156, 0]
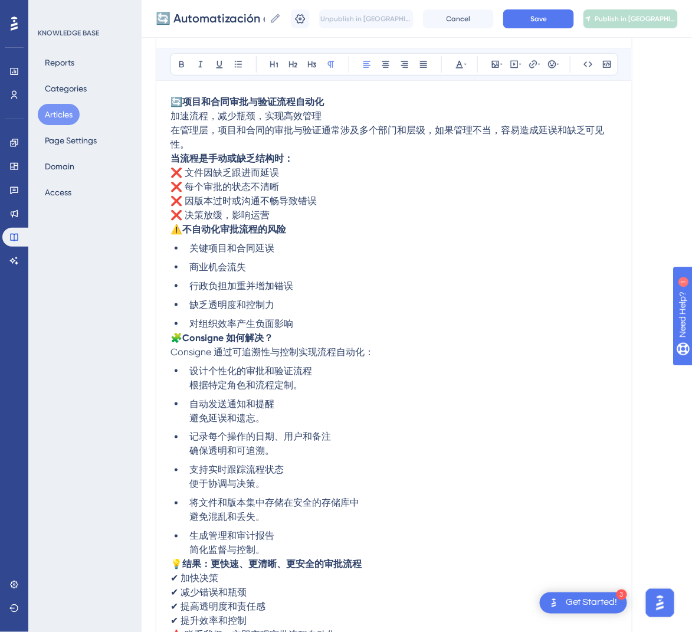
click at [172, 129] on span "在管理层，项目和合同的审批与验证通常涉及多个部门和层级，如果管理不当，容易造成延误和缺乏可见性。" at bounding box center [387, 136] width 434 height 25
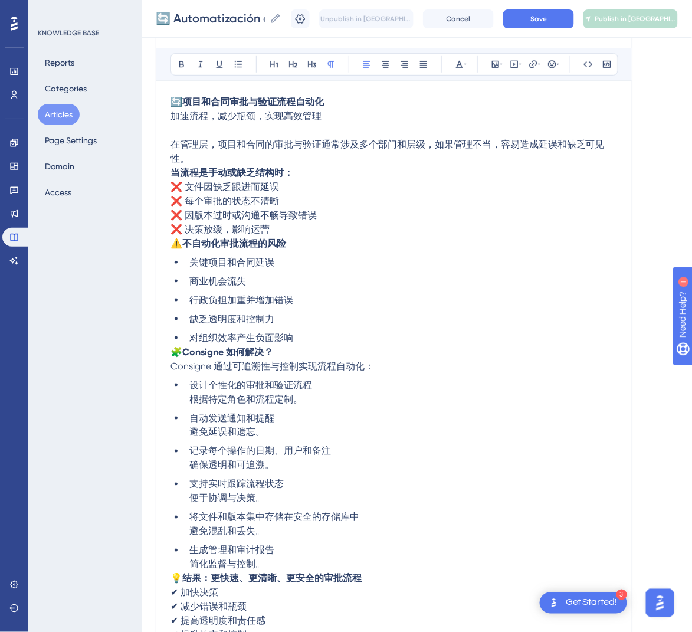
click at [175, 173] on strong "当流程是手动或缺乏结构时：" at bounding box center [231, 172] width 123 height 11
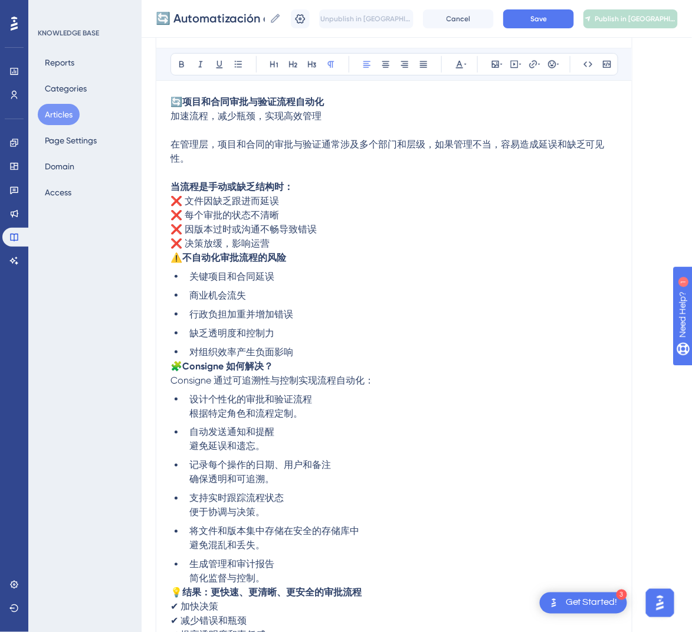
click at [175, 256] on span "⚠️" at bounding box center [176, 257] width 12 height 11
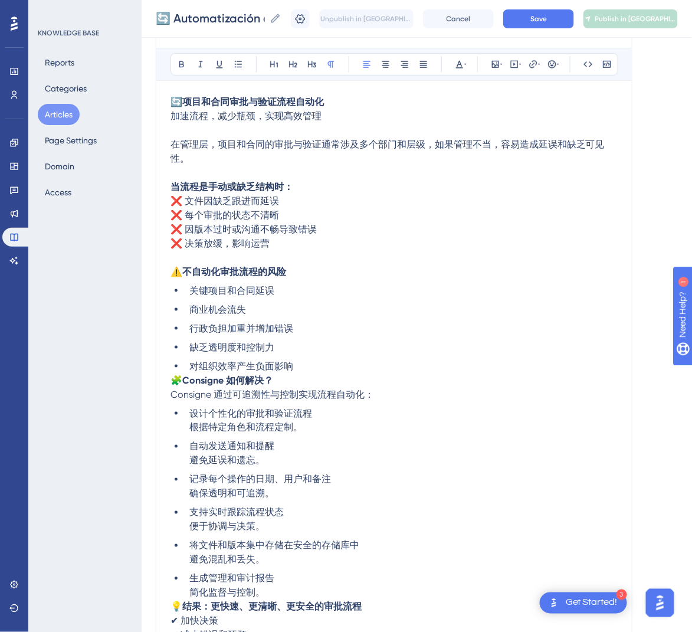
click at [172, 375] on span "🧩" at bounding box center [176, 379] width 12 height 11
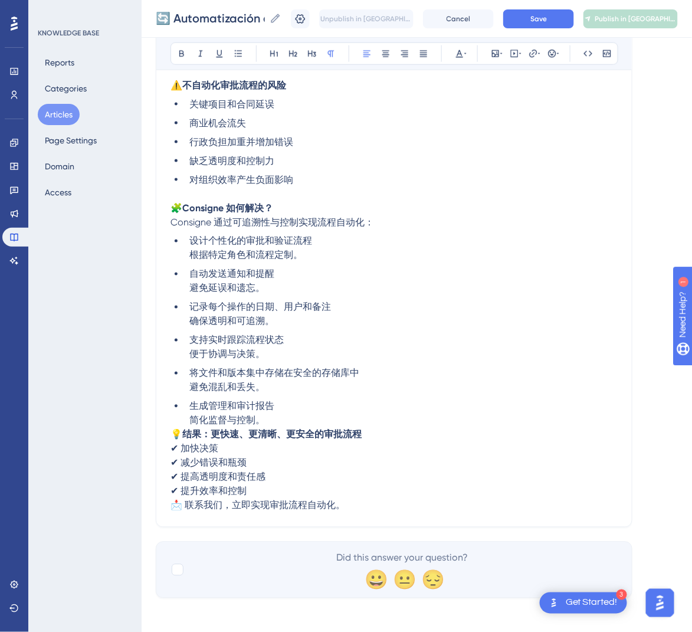
scroll to position [346, 0]
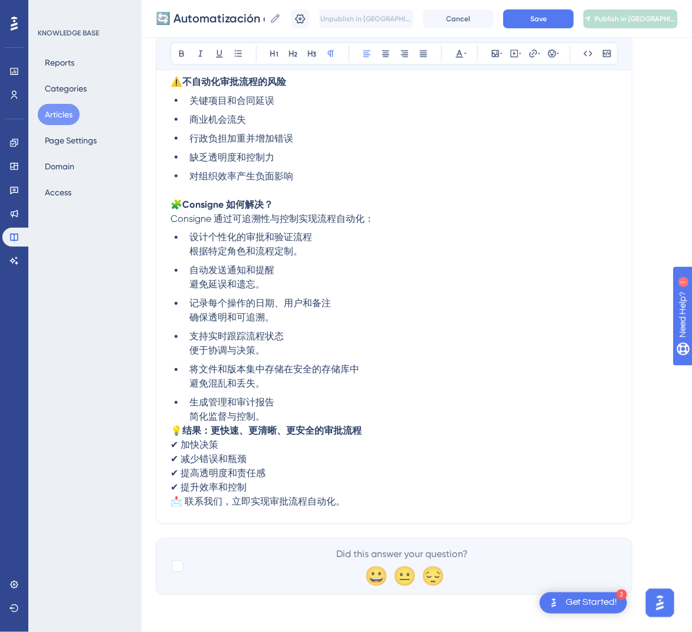
click at [170, 428] on span "💡" at bounding box center [176, 430] width 12 height 11
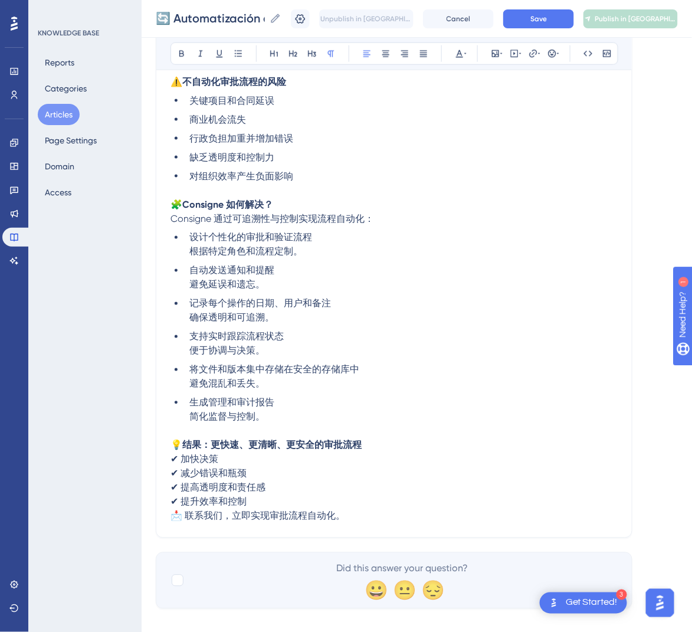
click at [170, 517] on span "📩 联系我们，立即实现审批流程自动化。" at bounding box center [257, 515] width 175 height 11
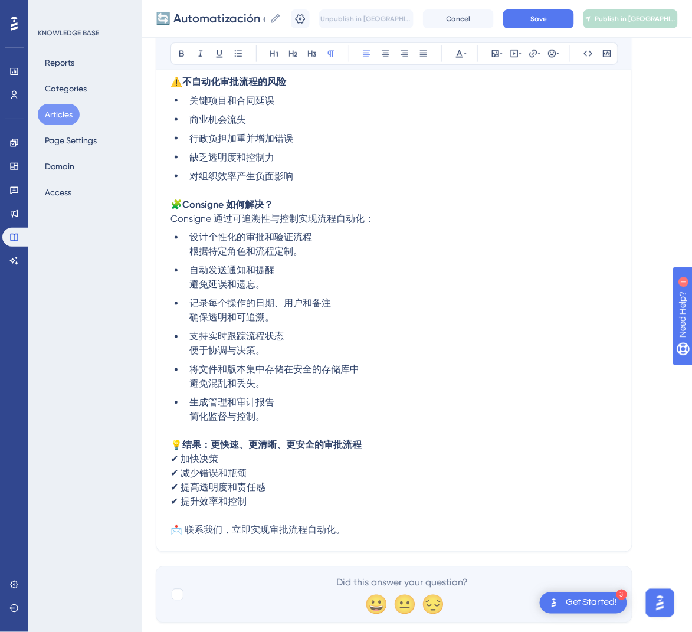
click at [549, 28] on div "🔄 Automatización de flujos de aprobación y validación de proyectos y contratos …" at bounding box center [417, 19] width 550 height 38
click at [547, 22] on span "Save" at bounding box center [538, 18] width 17 height 9
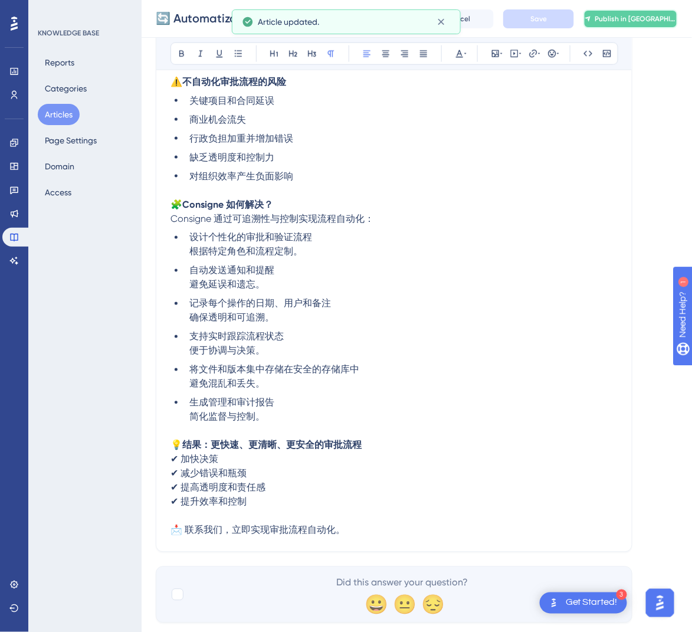
click at [656, 21] on span "Publish in [GEOGRAPHIC_DATA]-CN" at bounding box center [635, 18] width 82 height 9
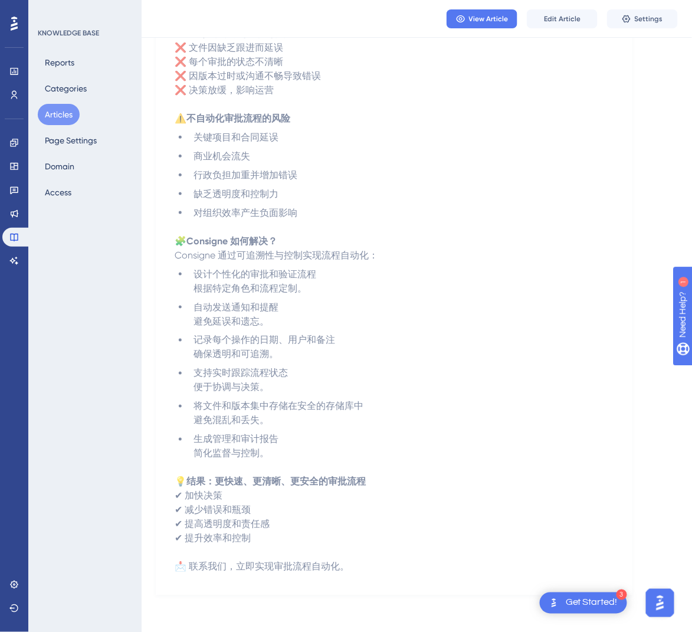
click at [54, 121] on button "Articles" at bounding box center [59, 114] width 42 height 21
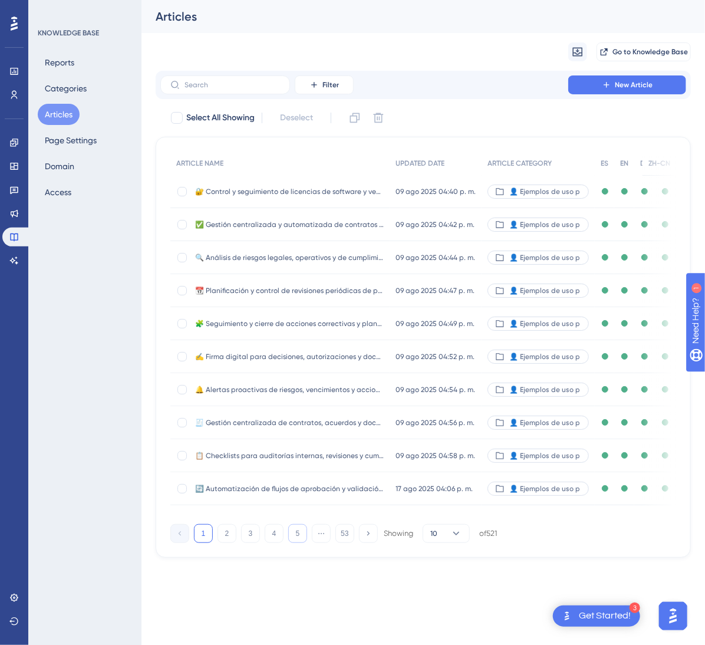
click at [299, 543] on button "5" at bounding box center [297, 533] width 19 height 19
click at [290, 543] on button "6" at bounding box center [297, 533] width 19 height 19
click at [299, 543] on button "7" at bounding box center [297, 533] width 19 height 19
click at [299, 543] on button "8" at bounding box center [297, 533] width 19 height 19
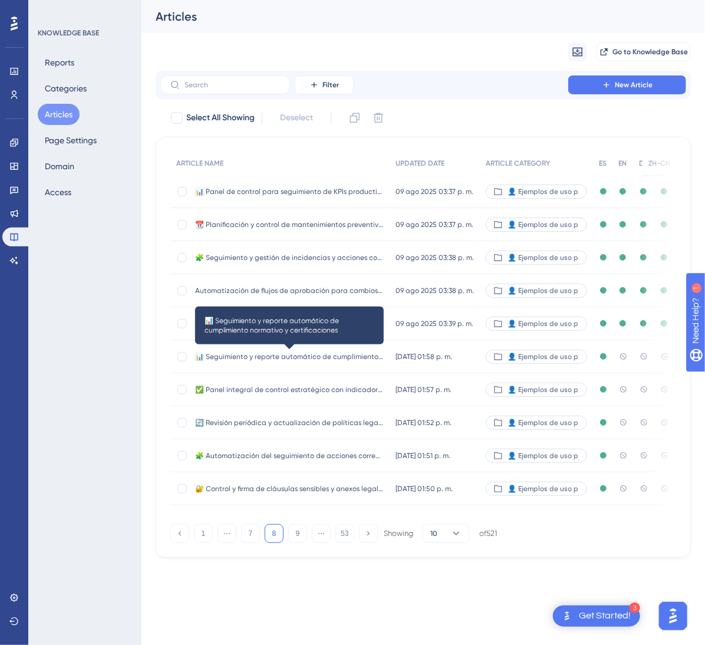
drag, startPoint x: 298, startPoint y: 351, endPoint x: 259, endPoint y: 362, distance: 39.9
click at [259, 362] on div "📊 Seguimiento y reporte automático de cumplimiento normativo y certificaciones …" at bounding box center [289, 356] width 189 height 33
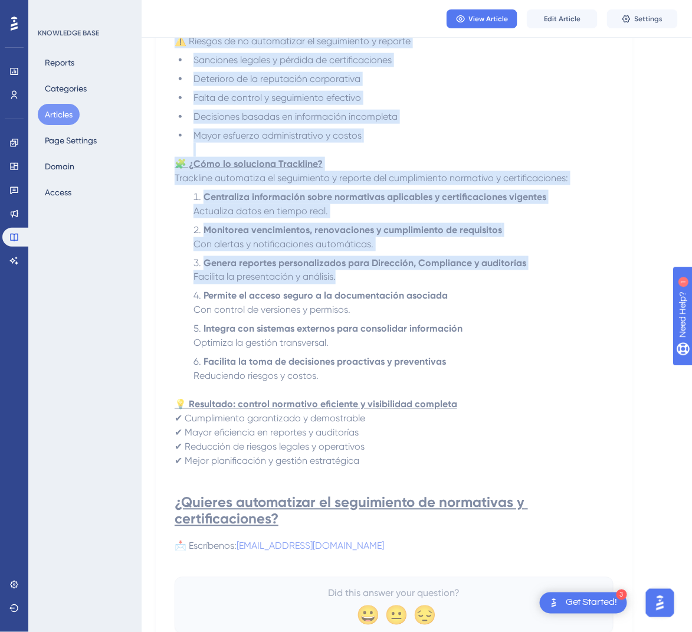
scroll to position [354, 0]
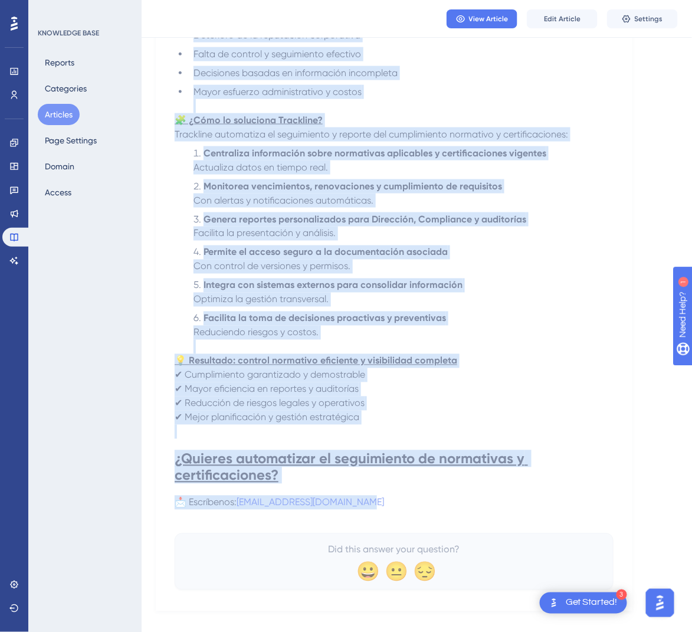
drag, startPoint x: 183, startPoint y: 166, endPoint x: 447, endPoint y: 502, distance: 427.5
click at [447, 502] on div "📊 Seguimiento y reporte automático de cumplimiento normativo y certificaciones …" at bounding box center [394, 193] width 439 height 793
copy div "📊 Loremipsumd s ametcon adipiscing el seddoeiusmod temporinc u laboreetdolorem …"
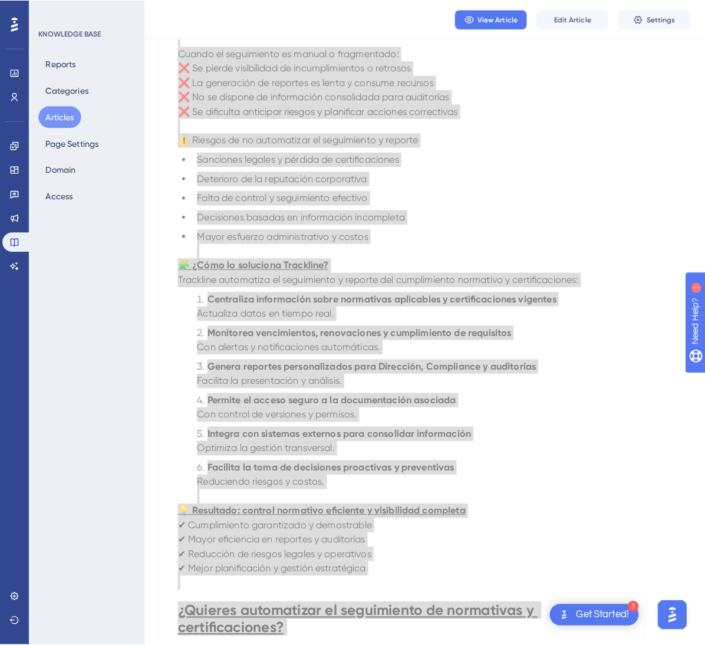
scroll to position [0, 0]
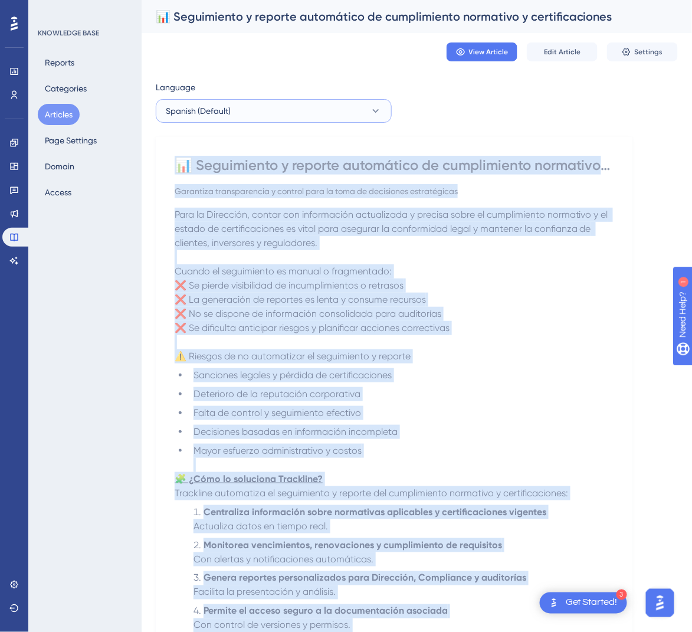
click at [257, 113] on button "Spanish (Default)" at bounding box center [274, 111] width 236 height 24
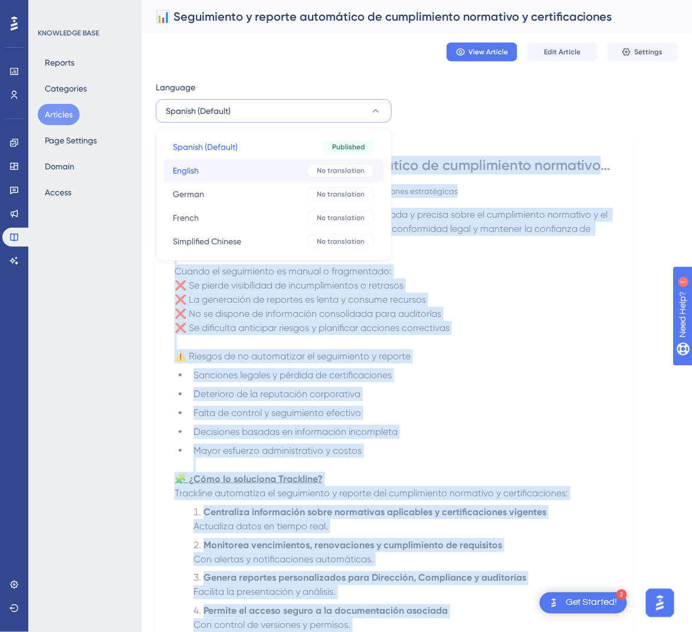
click at [246, 166] on button "English English No translation" at bounding box center [273, 171] width 221 height 24
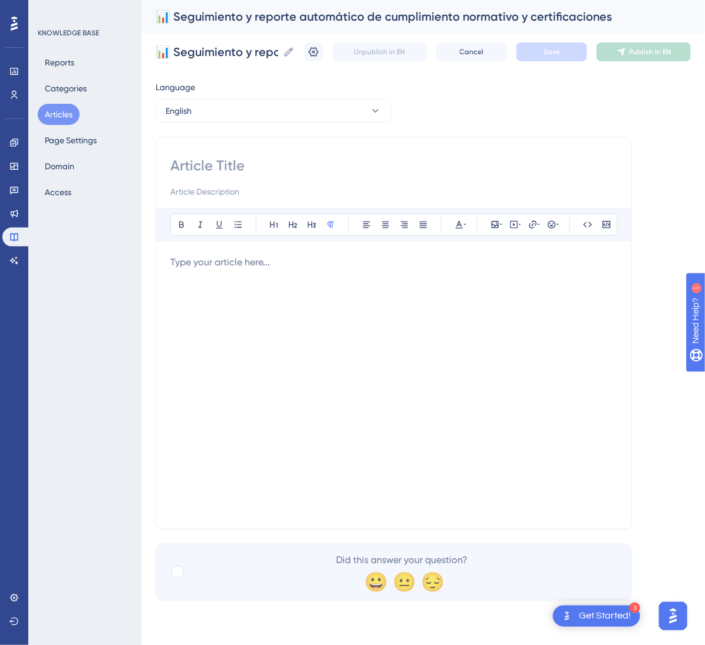
click at [247, 157] on input at bounding box center [393, 165] width 447 height 19
paste input "📊 Automated Monitoring and Reporting of Regulatory Compliance and Certifications"
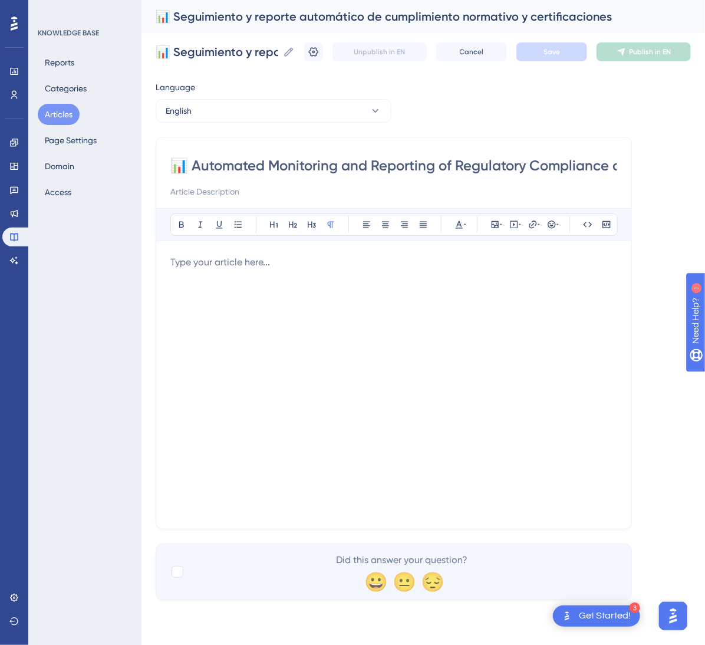
scroll to position [0, 116]
type input "📊 Automated Monitoring and Reporting of Regulatory Compliance and Certifications"
click at [397, 282] on div at bounding box center [393, 384] width 447 height 259
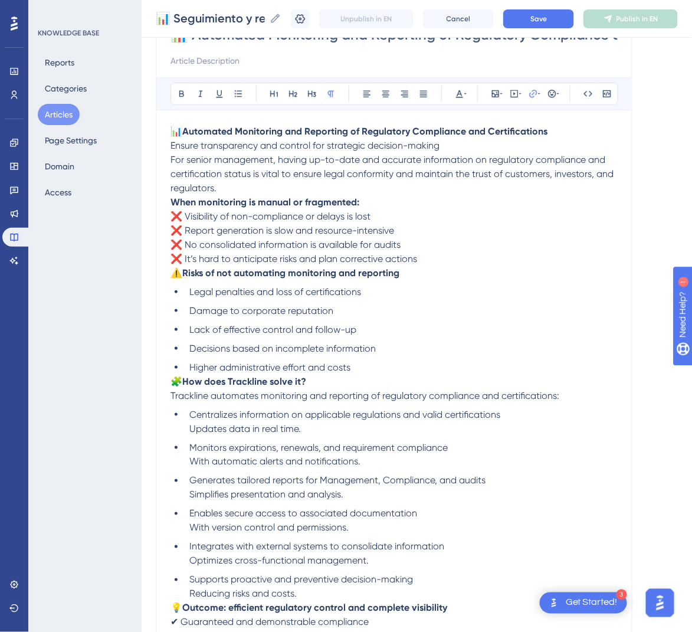
scroll to position [96, 0]
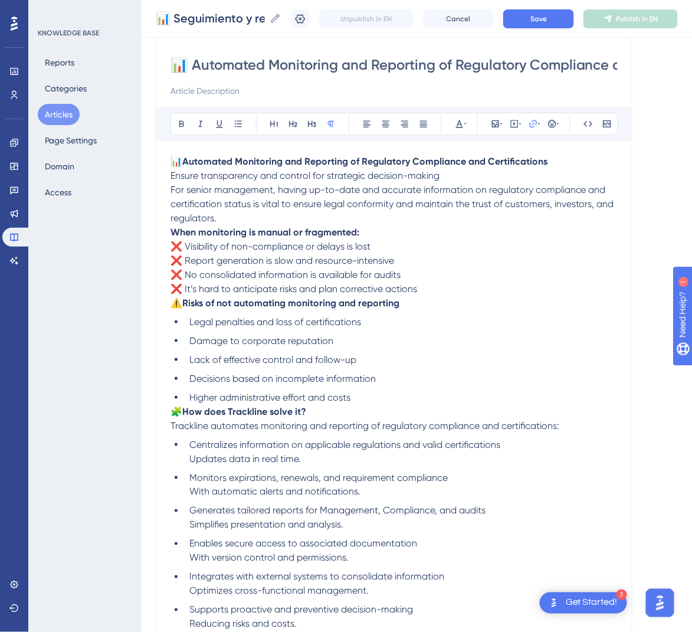
click at [171, 188] on span "For senior management, having up-to-date and accurate information on regulatory…" at bounding box center [393, 204] width 446 height 40
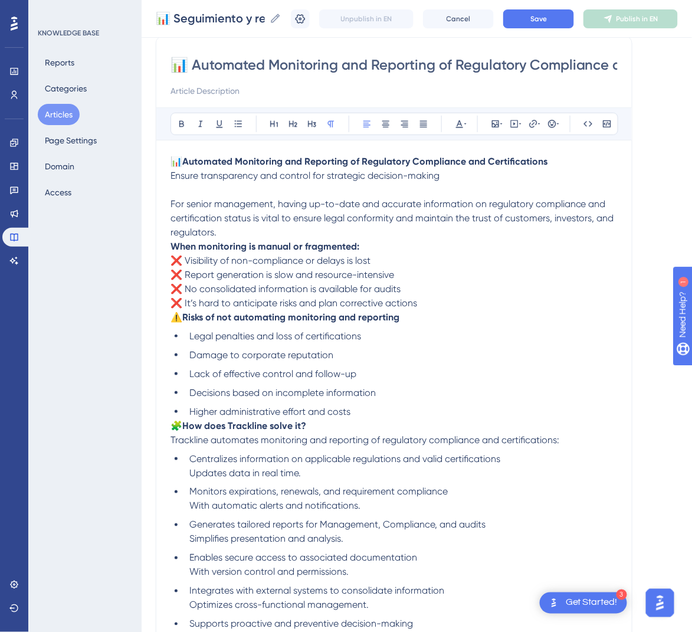
click at [171, 245] on strong "When monitoring is manual or fragmented:" at bounding box center [264, 246] width 189 height 11
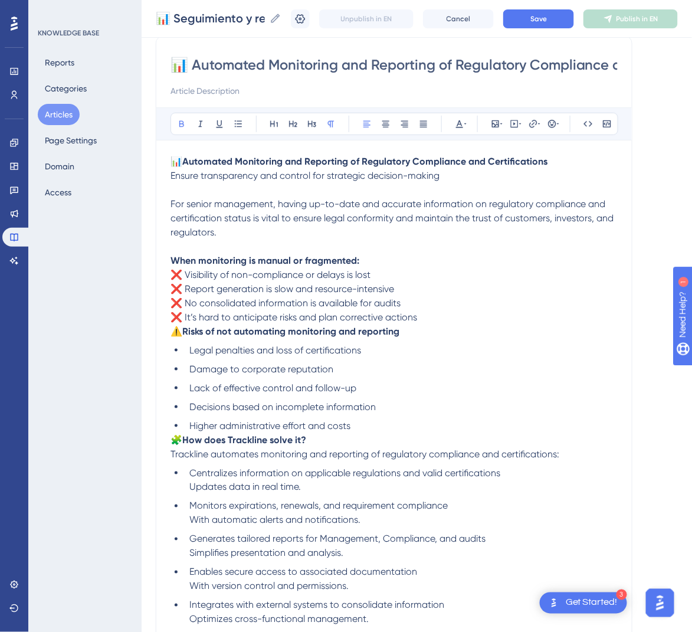
click at [173, 330] on span "⚠️" at bounding box center [176, 331] width 12 height 11
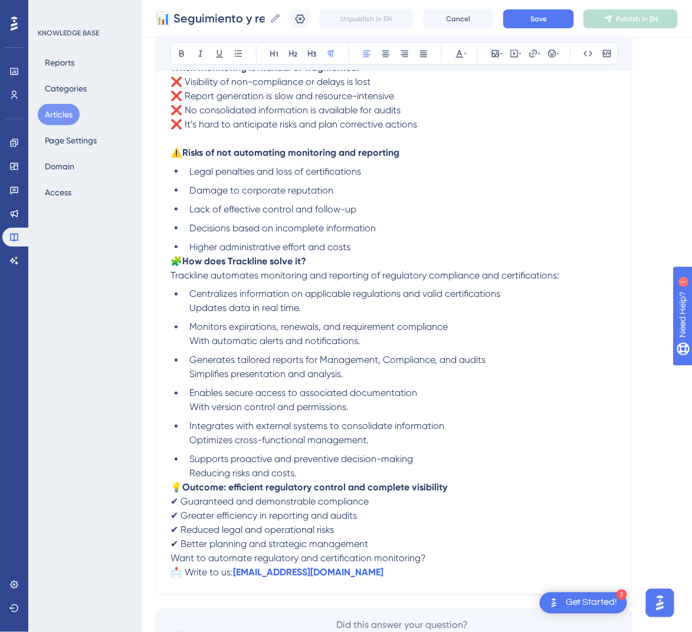
scroll to position [360, 0]
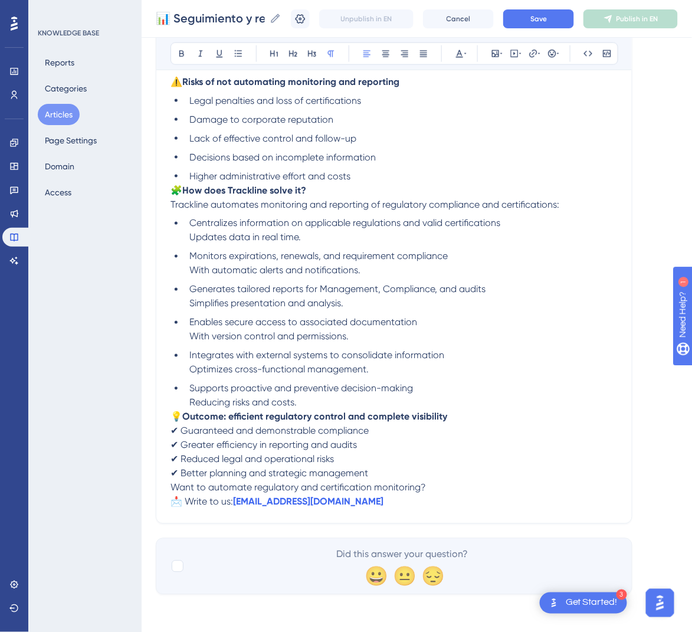
click at [172, 192] on span "🧩" at bounding box center [176, 190] width 12 height 11
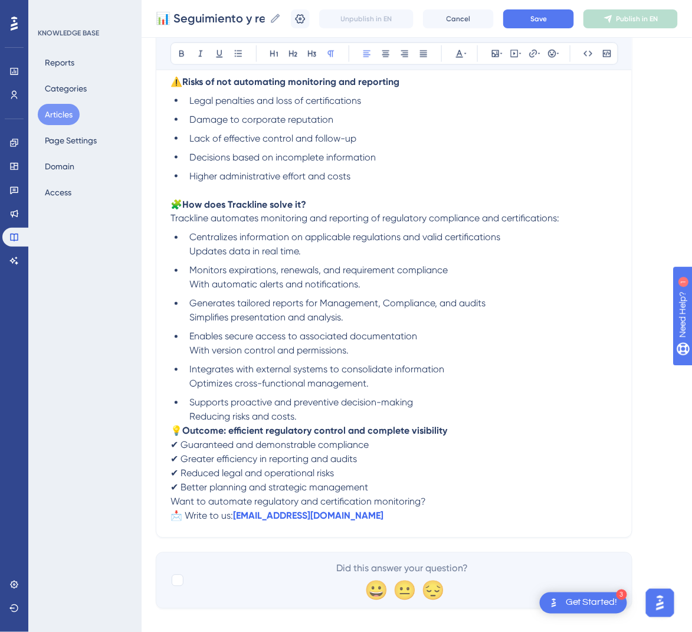
drag, startPoint x: 169, startPoint y: 432, endPoint x: 175, endPoint y: 431, distance: 6.0
click at [174, 431] on div "📊 Automated Monitoring and Reporting of Regulatory Compliance and Certification…" at bounding box center [394, 154] width 476 height 765
click at [175, 431] on span "💡" at bounding box center [176, 430] width 12 height 11
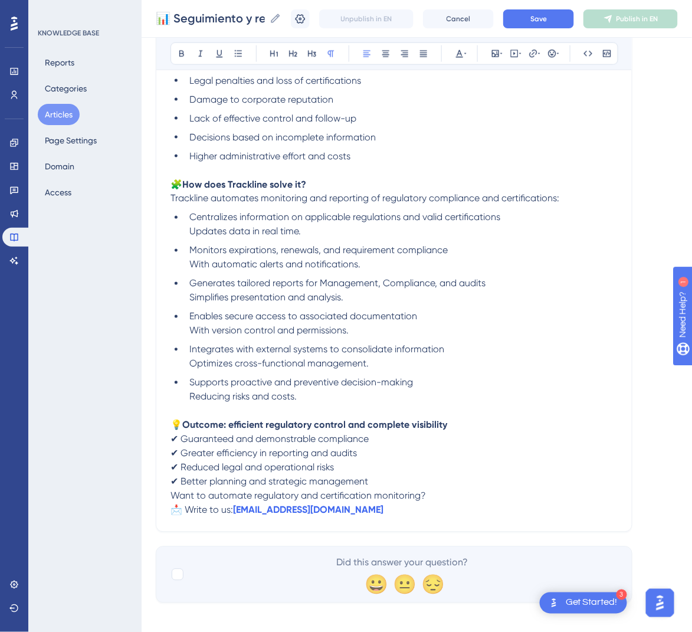
scroll to position [388, 0]
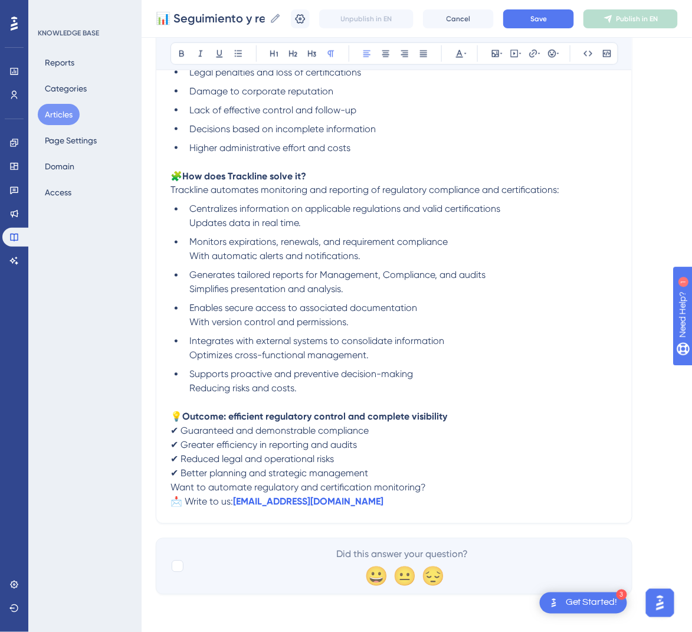
click at [172, 484] on span "Want to automate regulatory and certification monitoring?" at bounding box center [297, 487] width 255 height 11
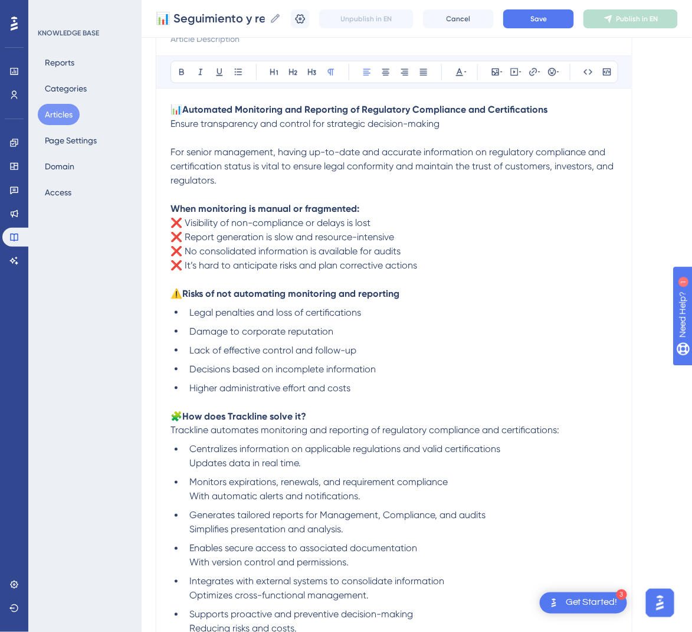
scroll to position [123, 0]
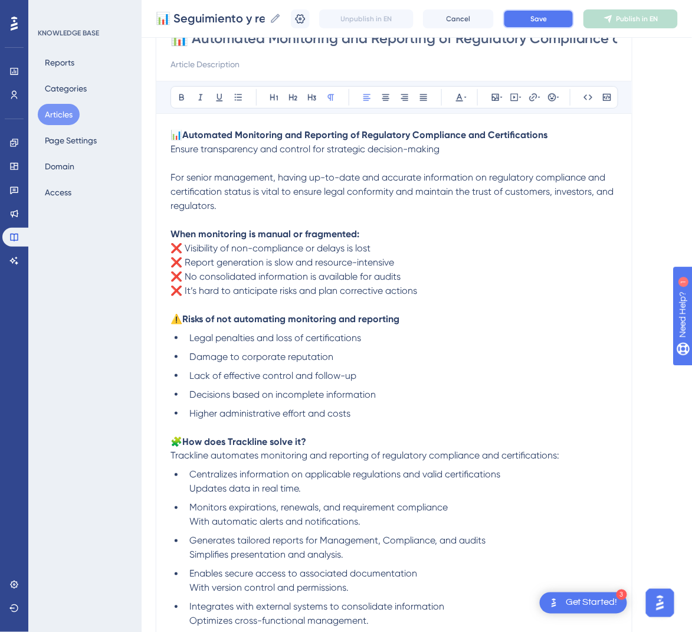
click at [547, 16] on span "Save" at bounding box center [538, 18] width 17 height 9
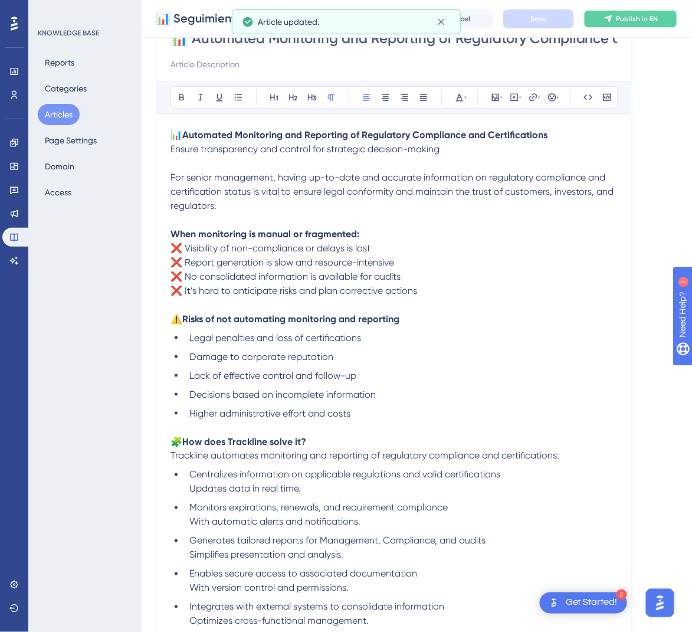
click at [633, 17] on span "Publish in EN" at bounding box center [637, 18] width 42 height 9
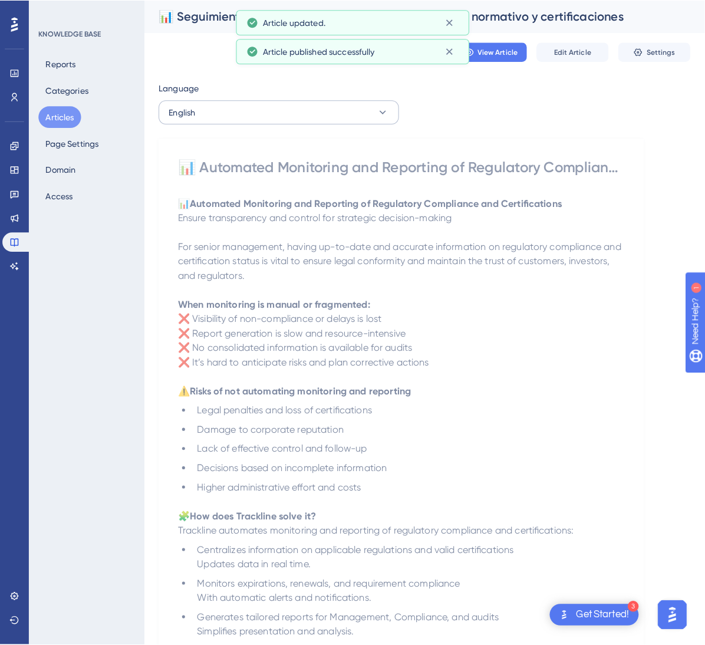
scroll to position [0, 0]
click at [310, 110] on button "English" at bounding box center [274, 111] width 236 height 24
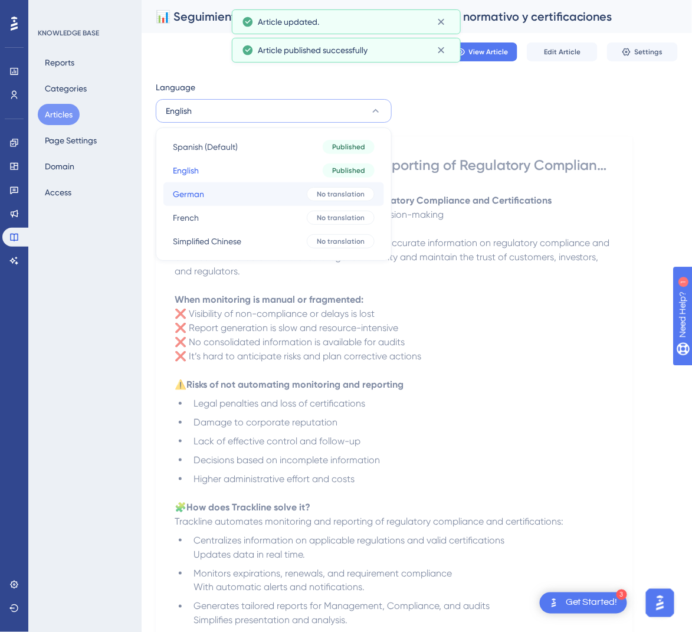
click at [270, 189] on button "German German No translation" at bounding box center [273, 194] width 221 height 24
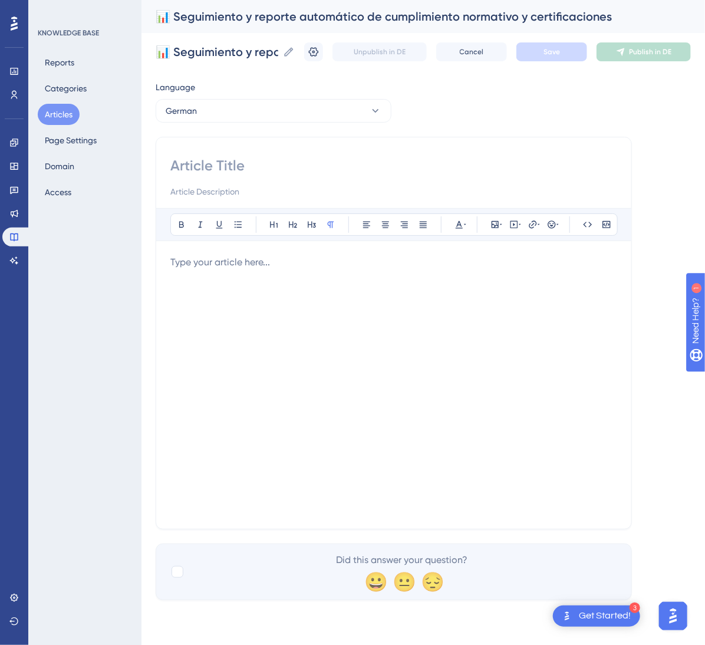
click at [228, 165] on input at bounding box center [393, 165] width 447 height 19
paste input "📊 Automatisiertes Monitoring und Reporting von Compliance und Zertifizierungen"
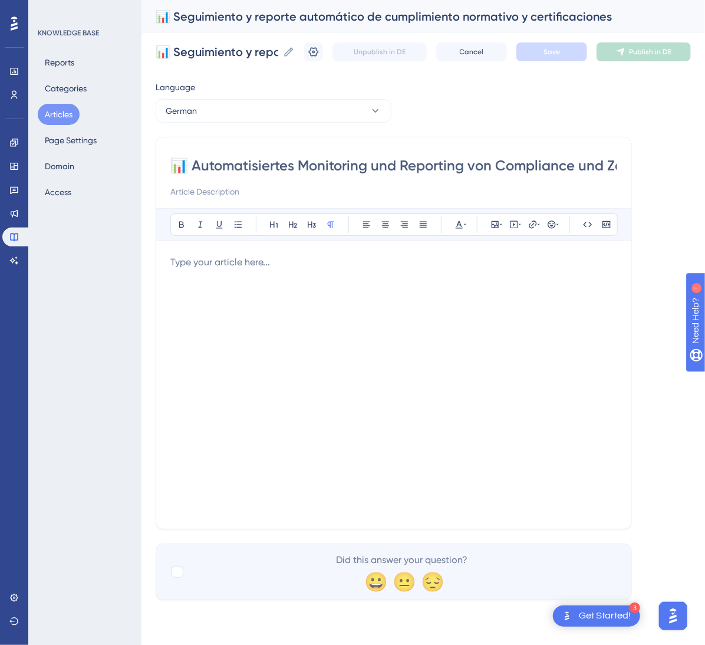
scroll to position [0, 93]
type input "📊 Automatisiertes Monitoring und Reporting von Compliance und Zertifizierungen"
click at [427, 284] on div at bounding box center [393, 384] width 447 height 259
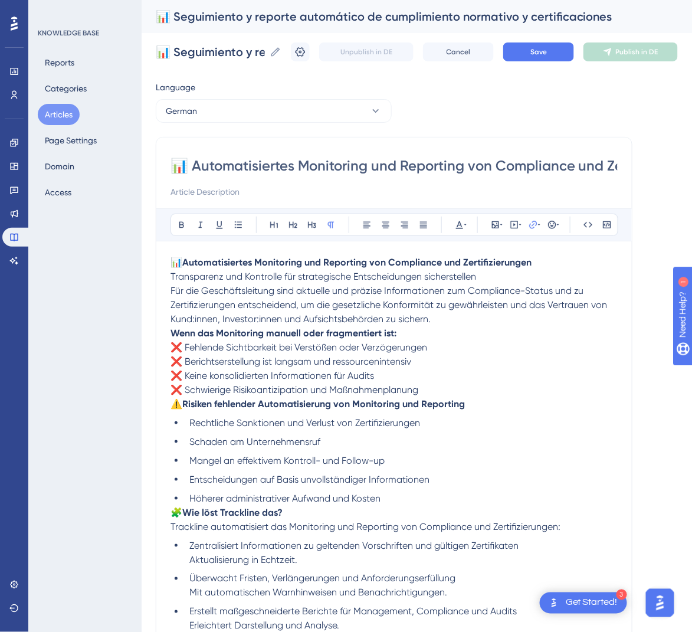
click at [503, 274] on p "📊 Automatisiertes Monitoring und Reporting von Compliance und Zertifizierungen …" at bounding box center [393, 269] width 447 height 28
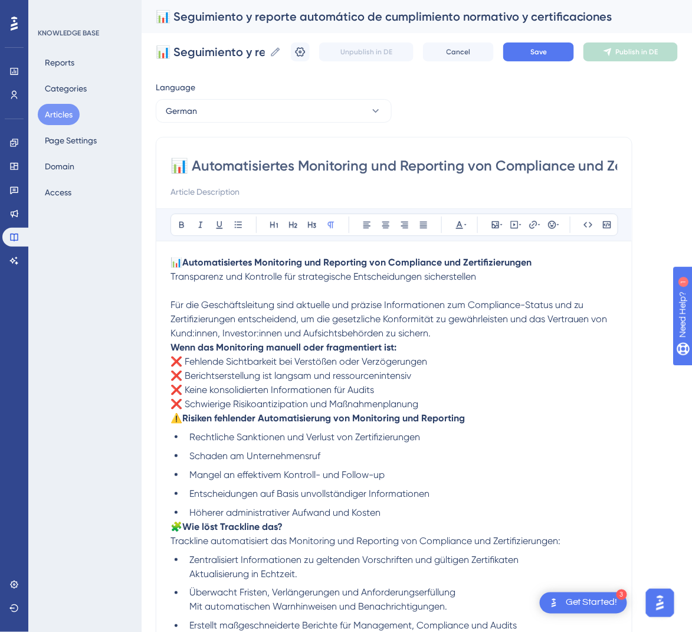
click at [169, 347] on div "📊 Automatisiertes Monitoring und Reporting von Compliance und Zertifizierungen …" at bounding box center [394, 498] width 476 height 723
click at [174, 347] on strong "Wenn das Monitoring manuell oder fragmentiert ist:" at bounding box center [283, 346] width 226 height 11
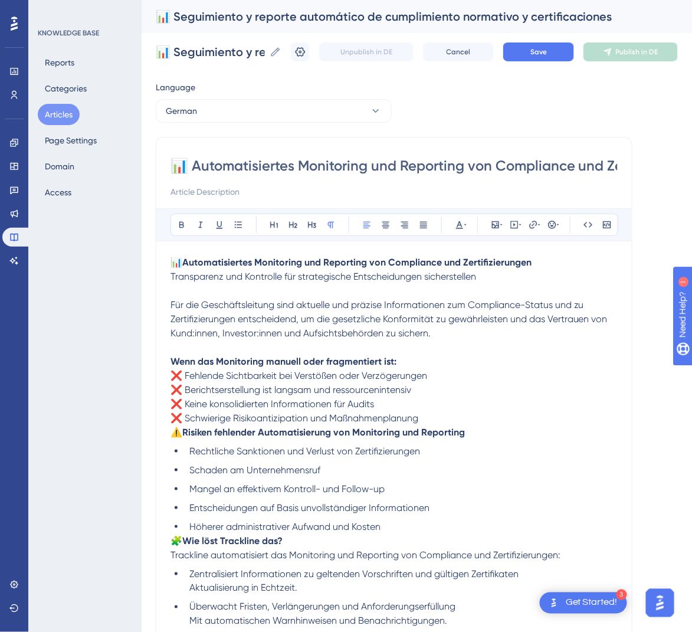
click at [173, 436] on span "⚠️" at bounding box center [176, 431] width 12 height 11
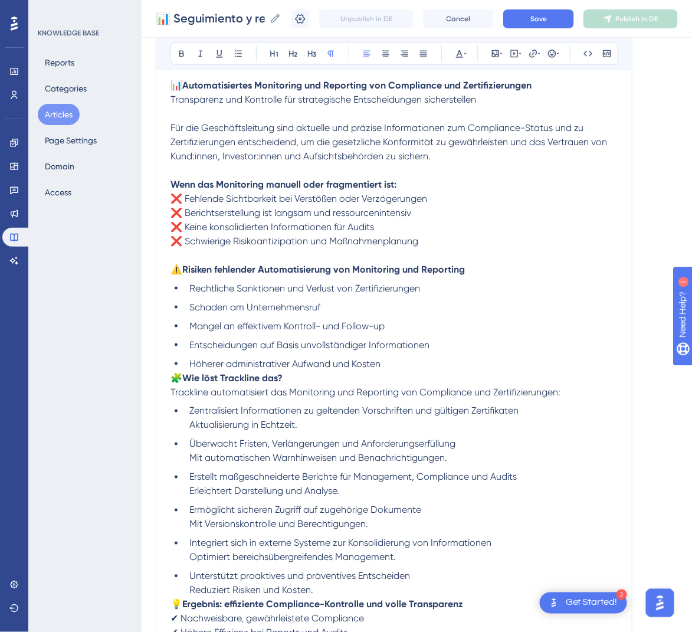
scroll to position [177, 0]
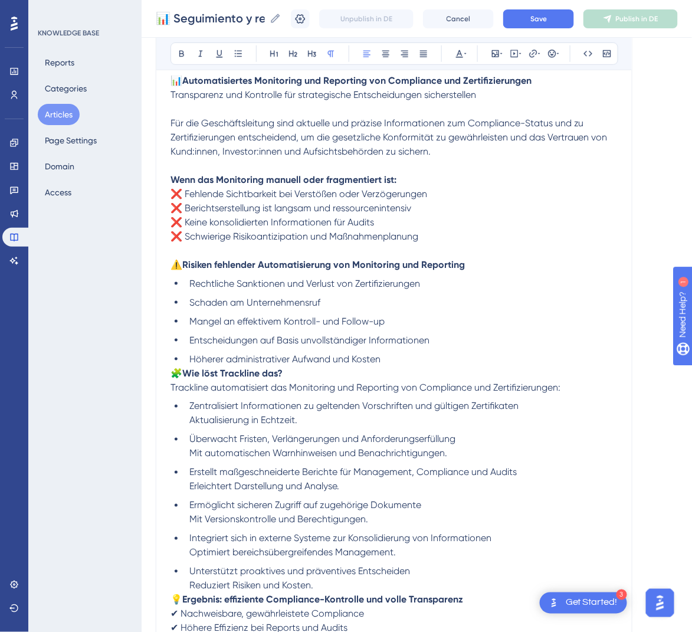
click at [173, 379] on p "🧩 Wie löst Trackline das? Trackline automatisiert das Monitoring und Reporting …" at bounding box center [393, 380] width 447 height 28
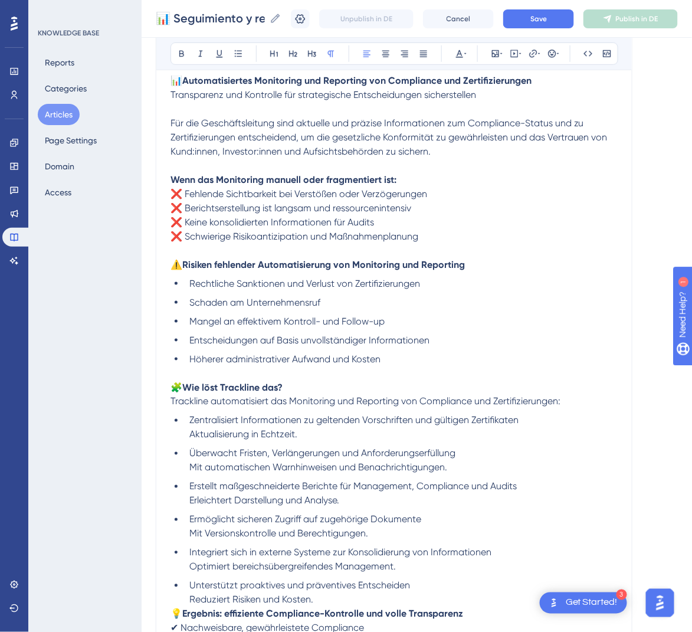
scroll to position [374, 0]
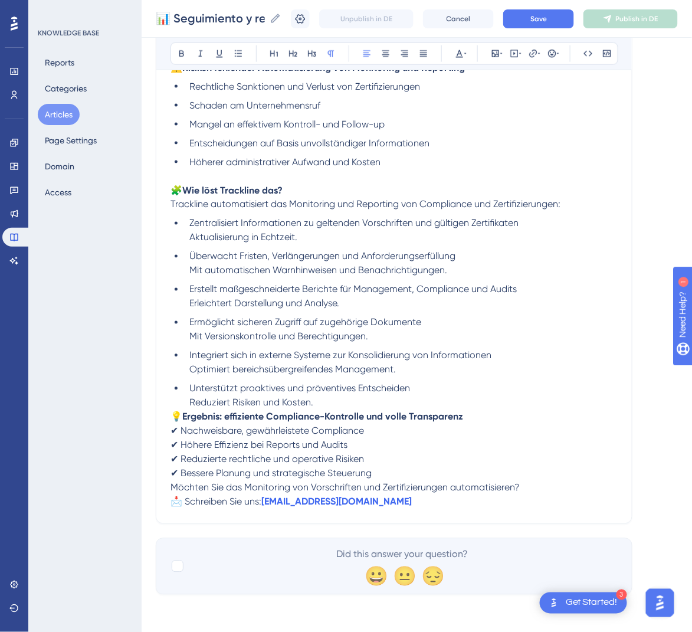
click at [171, 412] on span "💡" at bounding box center [176, 416] width 12 height 11
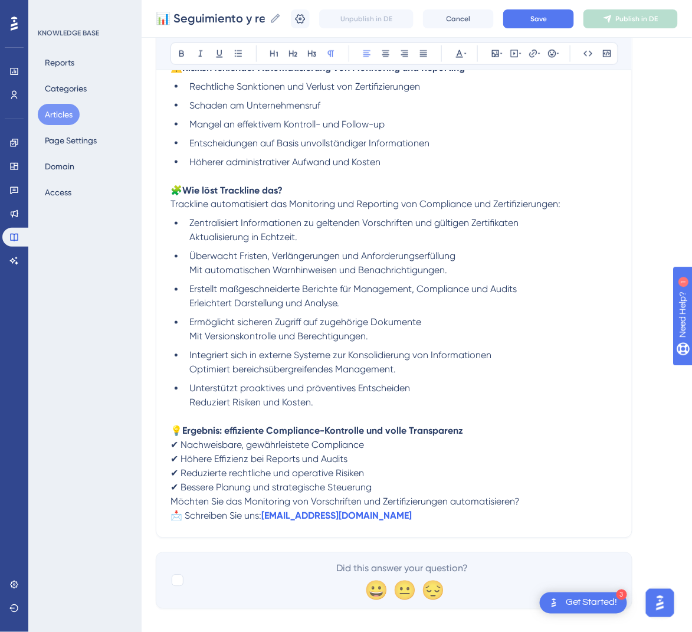
click at [172, 499] on span "Möchten Sie das Monitoring von Vorschriften und Zertifizierungen automatisieren?" at bounding box center [344, 501] width 349 height 11
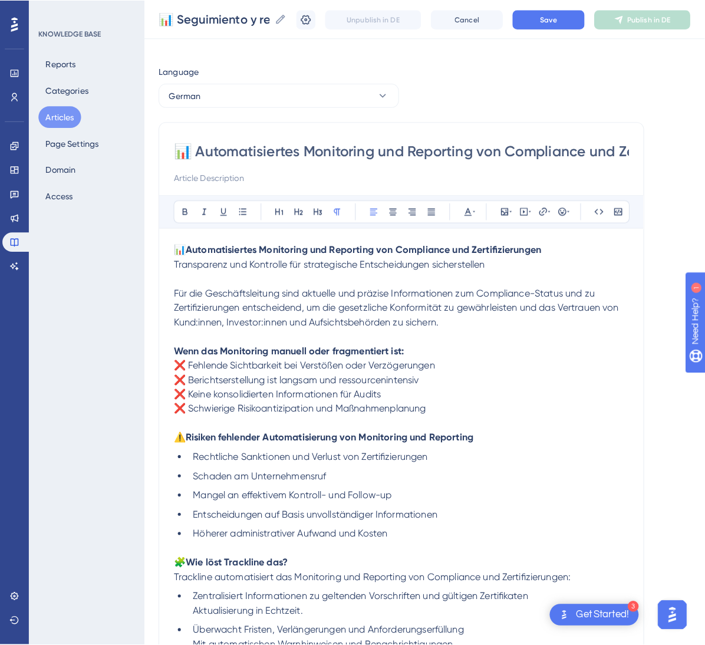
scroll to position [0, 0]
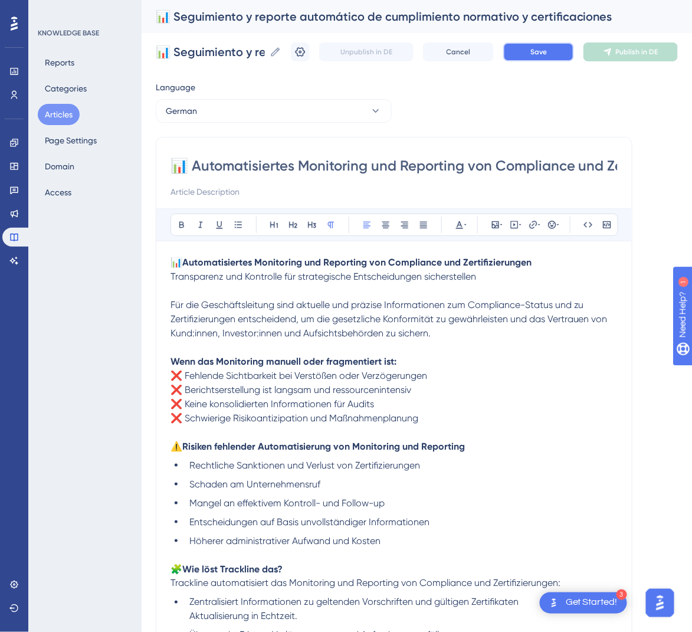
click at [542, 48] on button "Save" at bounding box center [538, 51] width 71 height 19
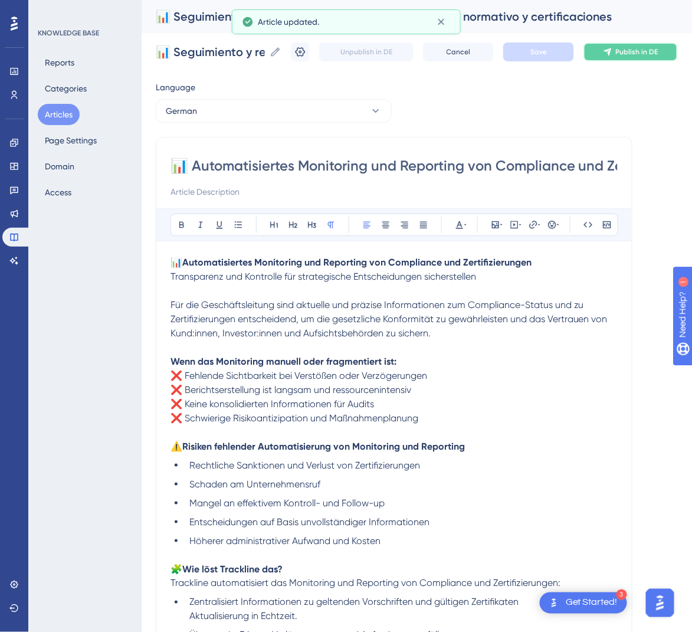
click at [658, 54] on span "Publish in DE" at bounding box center [637, 51] width 42 height 9
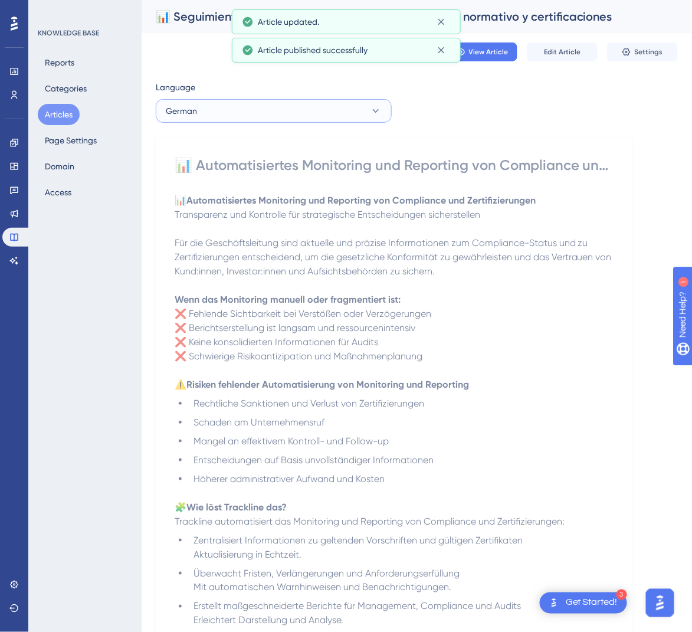
click at [362, 104] on button "German" at bounding box center [274, 111] width 236 height 24
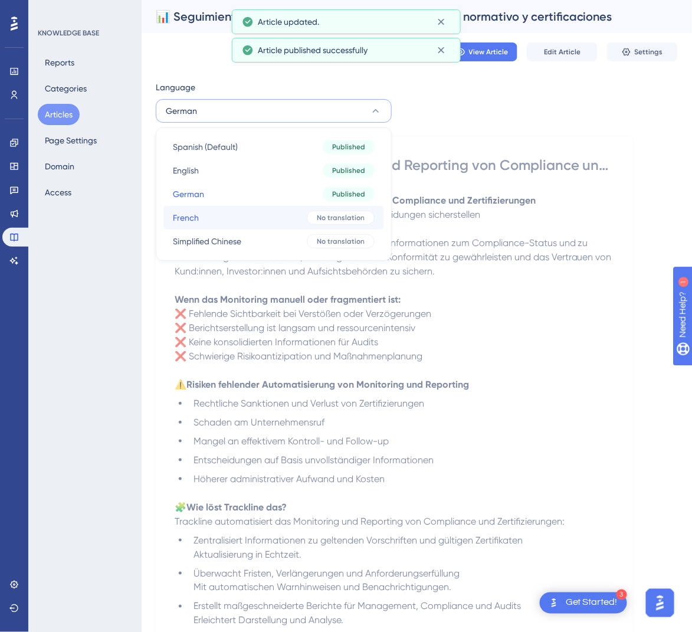
click at [256, 212] on button "French French No translation" at bounding box center [273, 218] width 221 height 24
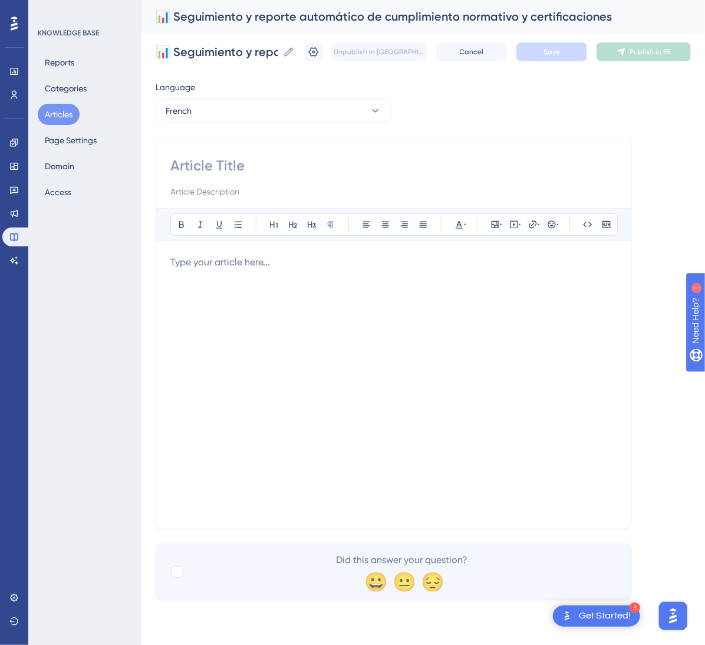
click at [361, 166] on input at bounding box center [393, 165] width 447 height 19
paste input "📊 Suivi et reporting automatiques de la conformité réglementaire et des certifi…"
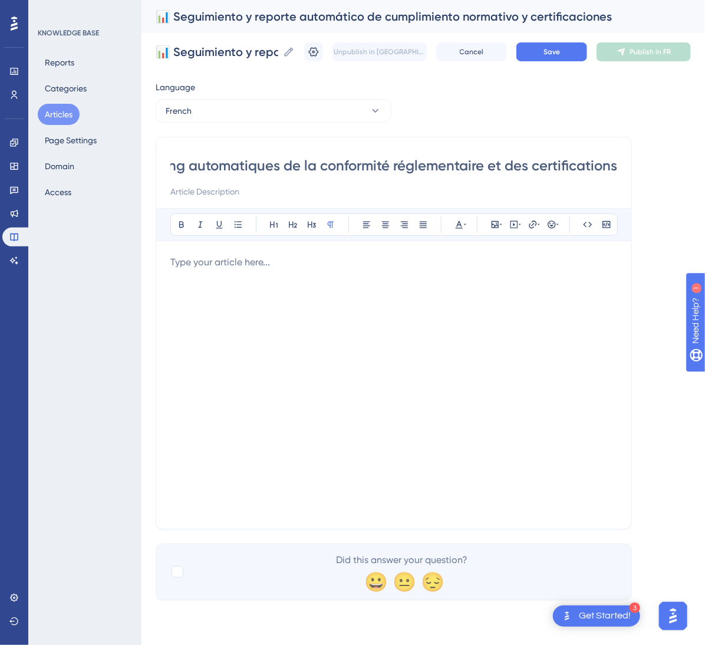
type input "📊 Suivi et reporting automatiques de la conformité réglementaire et des certifi…"
click at [469, 327] on div at bounding box center [393, 384] width 447 height 259
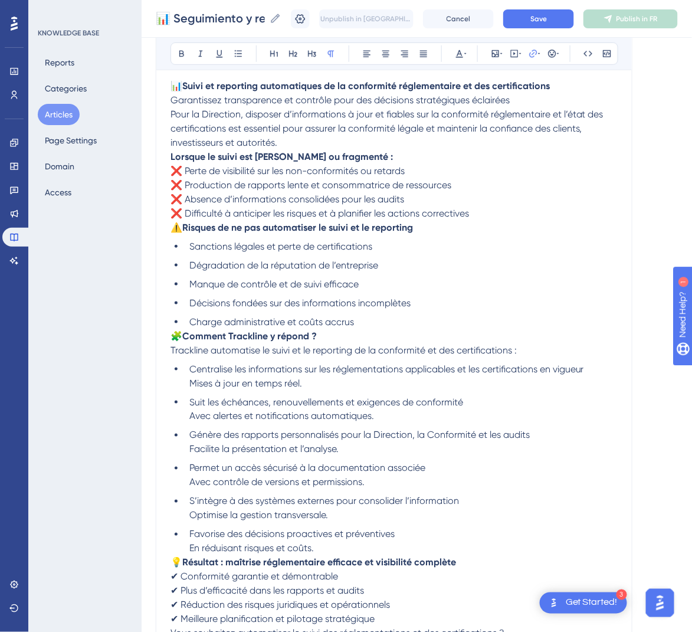
scroll to position [8, 0]
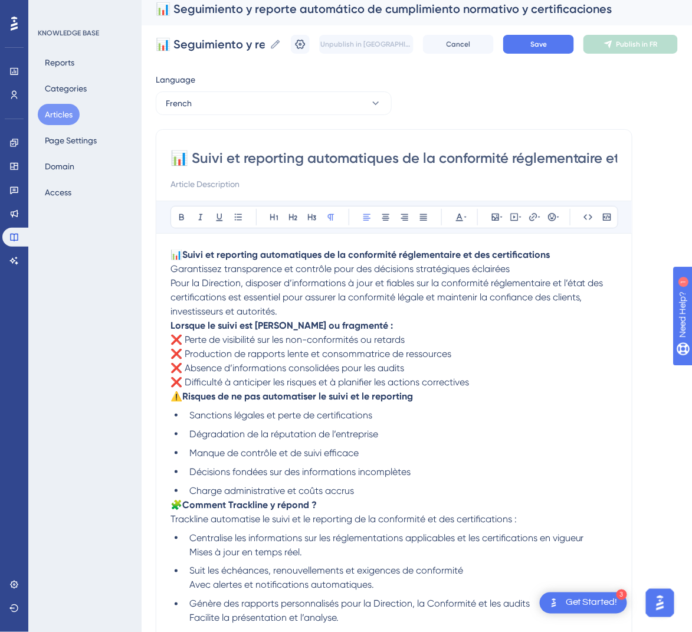
click at [172, 282] on span "Pour la Direction, disposer d’informations à jour et fiables sur la conformité …" at bounding box center [387, 297] width 435 height 40
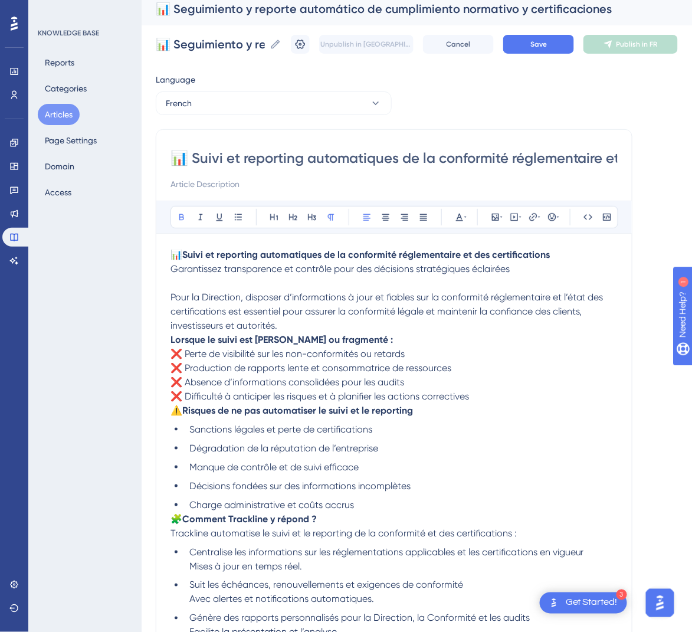
click at [173, 340] on strong "Lorsque le suivi est [PERSON_NAME] ou fragmenté :" at bounding box center [281, 339] width 222 height 11
click at [171, 341] on strong "Lorsque le suivi est [PERSON_NAME] ou fragmenté :" at bounding box center [281, 339] width 222 height 11
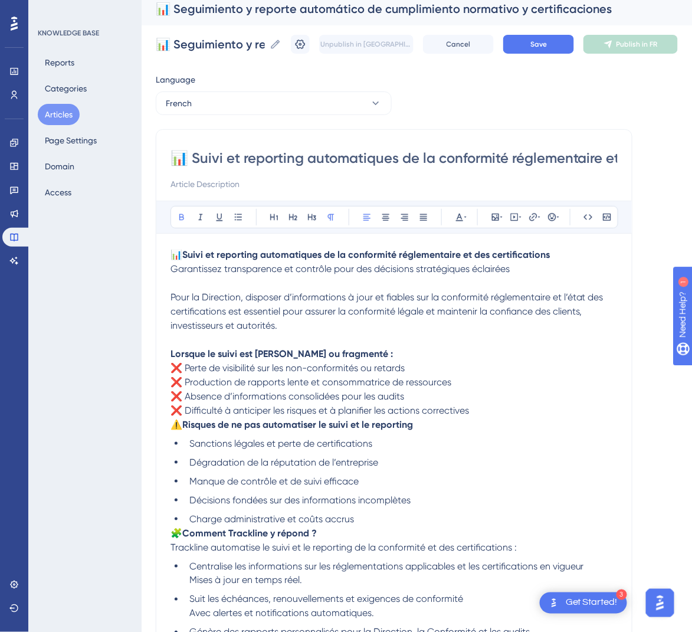
click at [175, 419] on span "⚠️" at bounding box center [176, 424] width 12 height 11
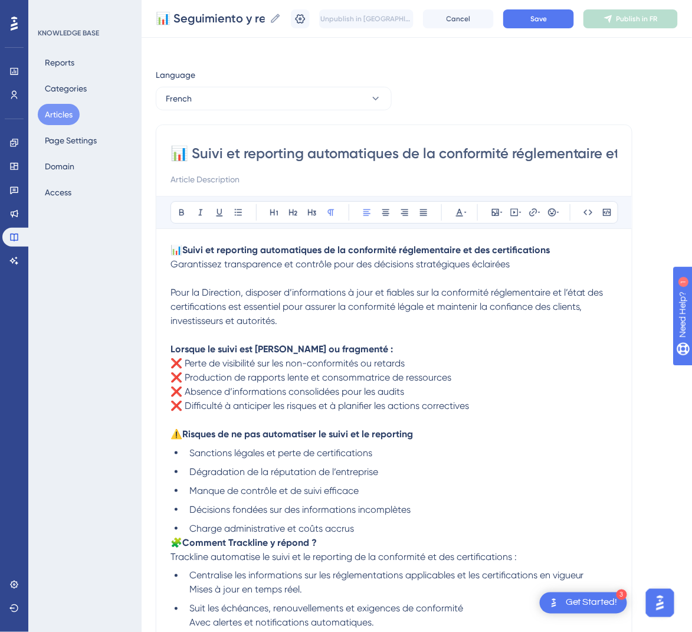
scroll to position [185, 0]
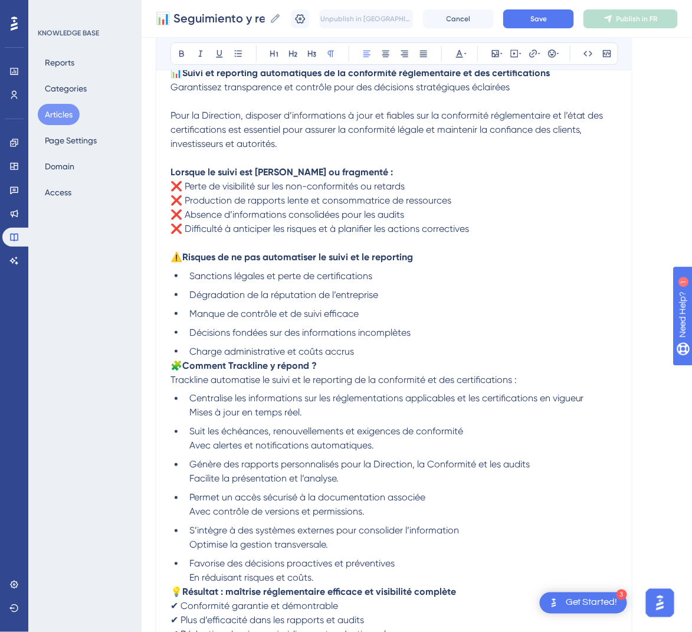
click at [175, 369] on span "🧩" at bounding box center [176, 365] width 12 height 11
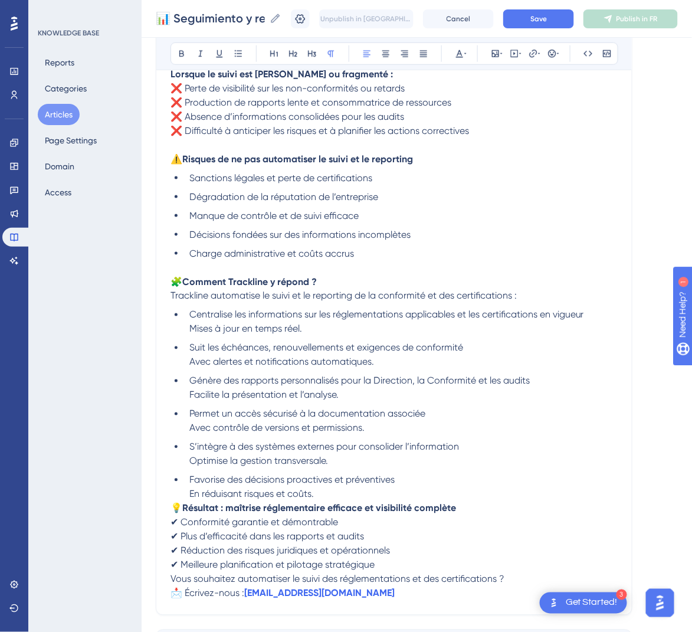
scroll to position [361, 0]
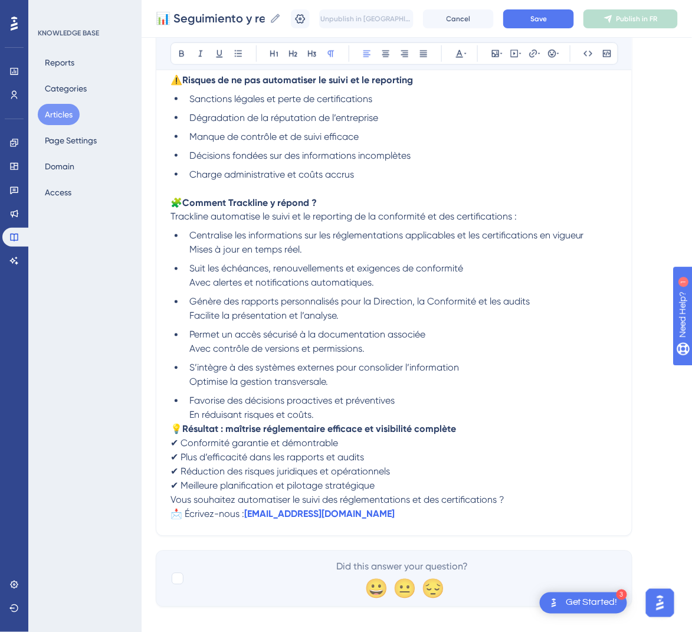
click at [175, 426] on span "💡" at bounding box center [176, 428] width 12 height 11
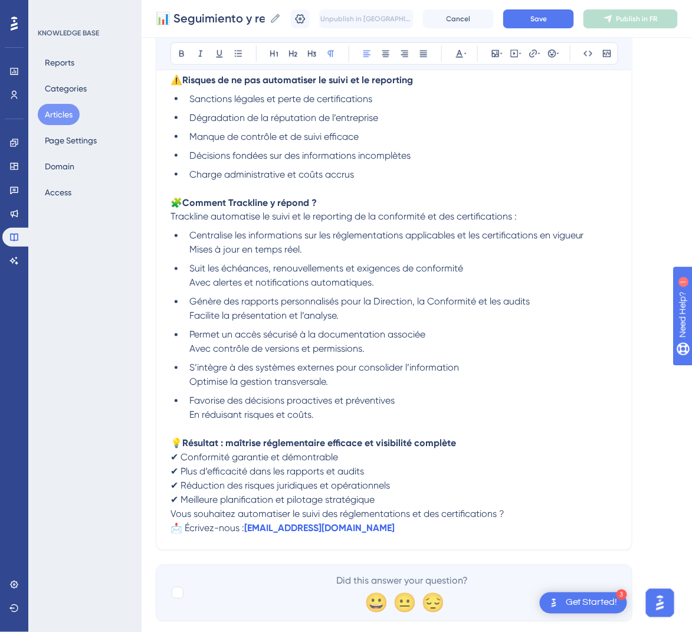
click at [170, 508] on span "Vous souhaitez automatiser le suivi des réglementations et des certifications ?" at bounding box center [337, 513] width 334 height 11
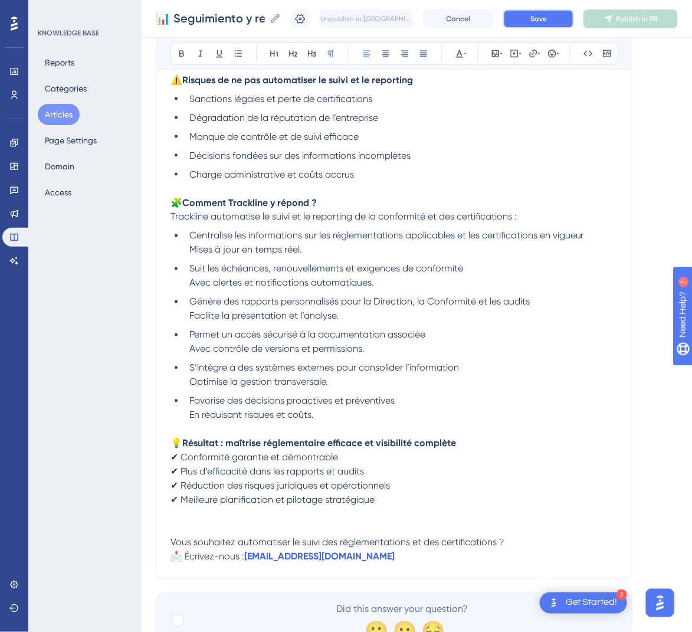
click at [562, 11] on button "Save" at bounding box center [538, 18] width 71 height 19
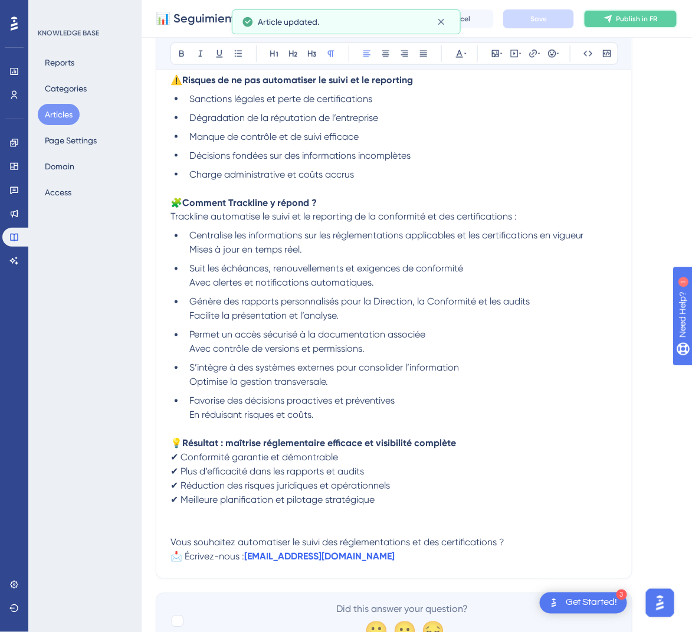
click at [632, 22] on span "Publish in FR" at bounding box center [636, 18] width 41 height 9
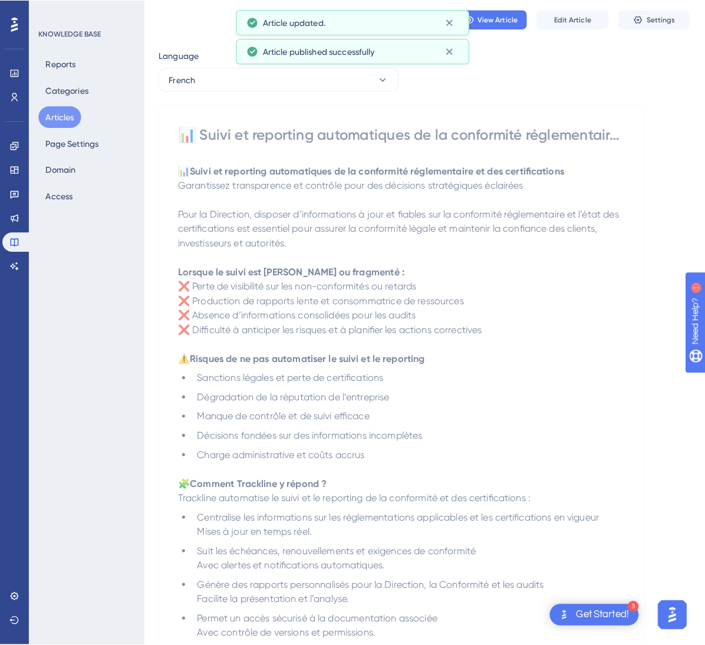
scroll to position [0, 0]
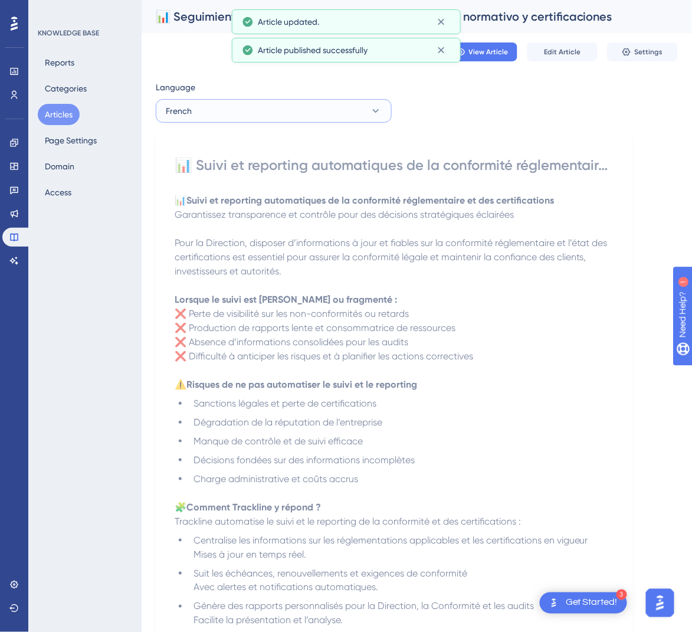
click at [239, 106] on button "French" at bounding box center [274, 111] width 236 height 24
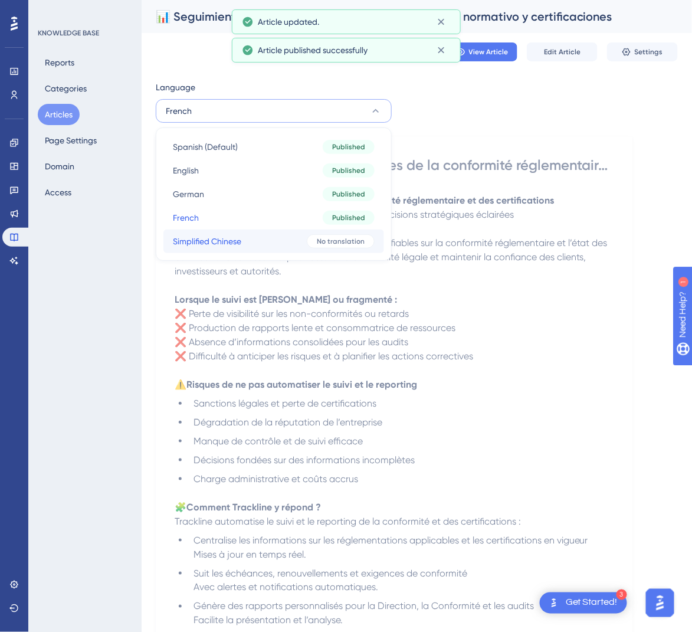
click at [233, 236] on span "Simplified Chinese" at bounding box center [207, 241] width 68 height 14
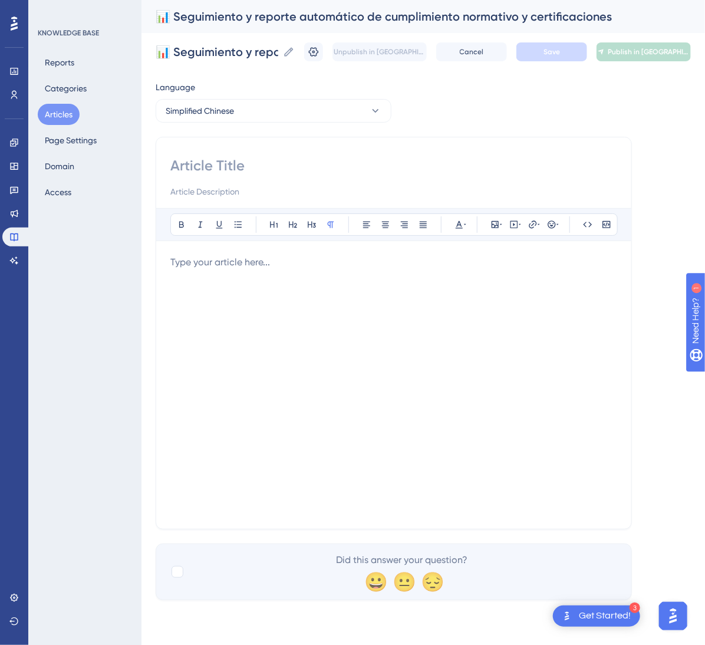
click at [364, 171] on input at bounding box center [393, 165] width 447 height 19
paste input "📊 合规与认证的自动化跟踪与报告"
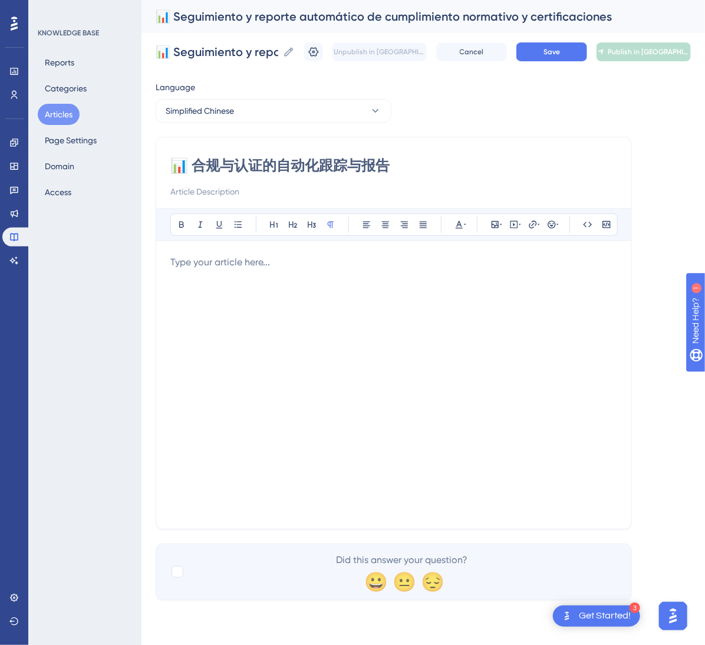
type input "📊 合规与认证的自动化跟踪与报告"
click at [521, 329] on div at bounding box center [393, 384] width 447 height 259
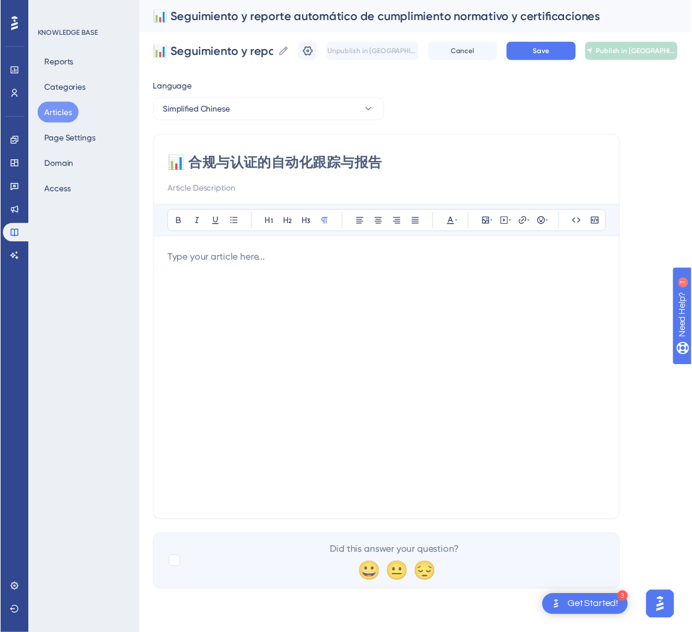
scroll to position [170, 0]
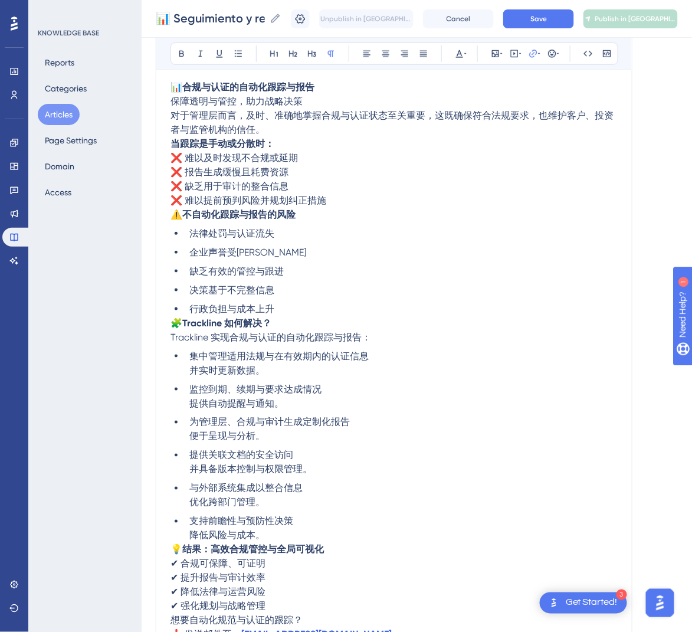
click at [174, 213] on span "⚠️" at bounding box center [176, 214] width 12 height 11
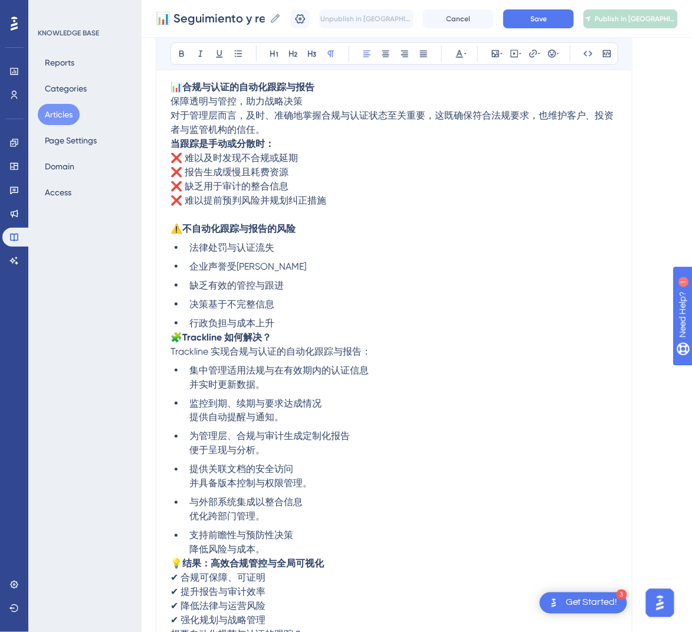
click at [169, 148] on div "📊 合规与认证的自动化跟踪与报告 Bold Italic Underline Bullet Point Heading 1 Heading 2 Heading…" at bounding box center [394, 316] width 476 height 709
click at [173, 146] on strong "当跟踪是手动或分散时：" at bounding box center [222, 143] width 104 height 11
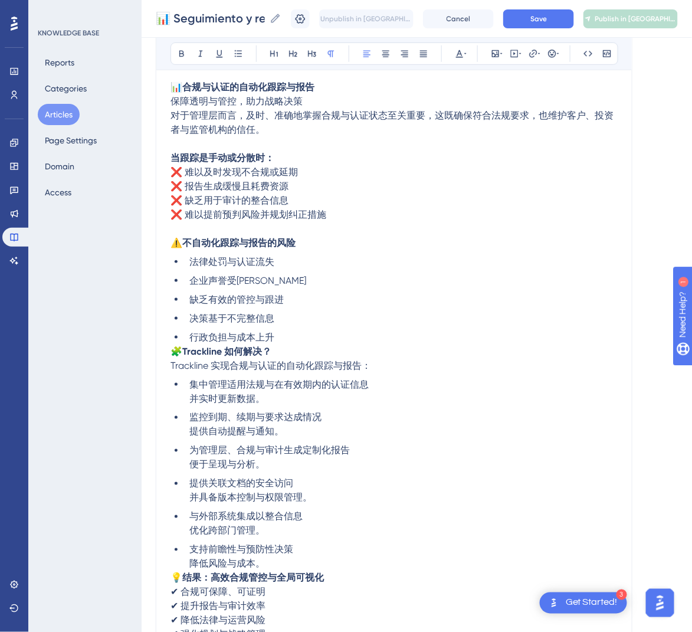
click at [174, 115] on span "对于管理层而言，及时、准确地掌握合规与认证状态至关重要，这既确保符合法规要求，也维护客户、投资者与监管机构的信任。" at bounding box center [391, 122] width 443 height 25
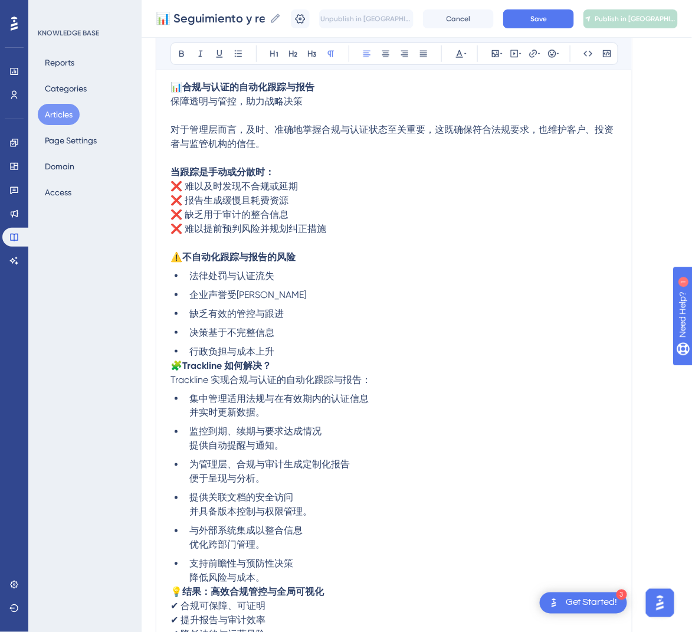
drag, startPoint x: 168, startPoint y: 366, endPoint x: 179, endPoint y: 366, distance: 10.6
click at [169, 366] on div "📊 合规与认证的自动化跟踪与报告 Bold Italic Underline Bullet Point Heading 1 Heading 2 Heading…" at bounding box center [394, 330] width 476 height 737
click at [175, 366] on span "🧩" at bounding box center [176, 365] width 12 height 11
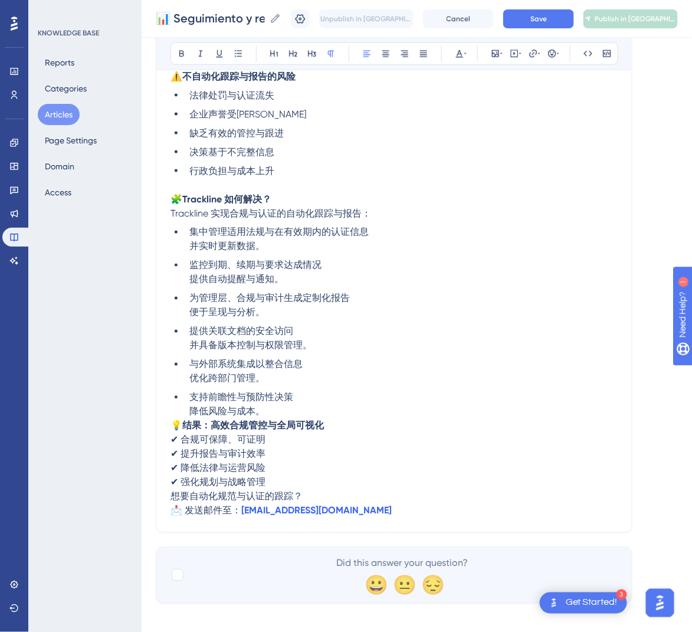
scroll to position [360, 0]
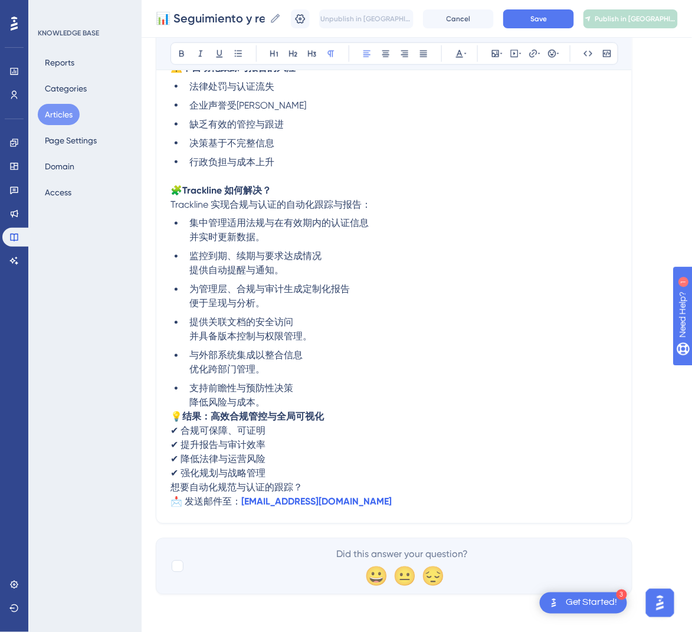
click at [175, 411] on span "💡" at bounding box center [176, 416] width 12 height 11
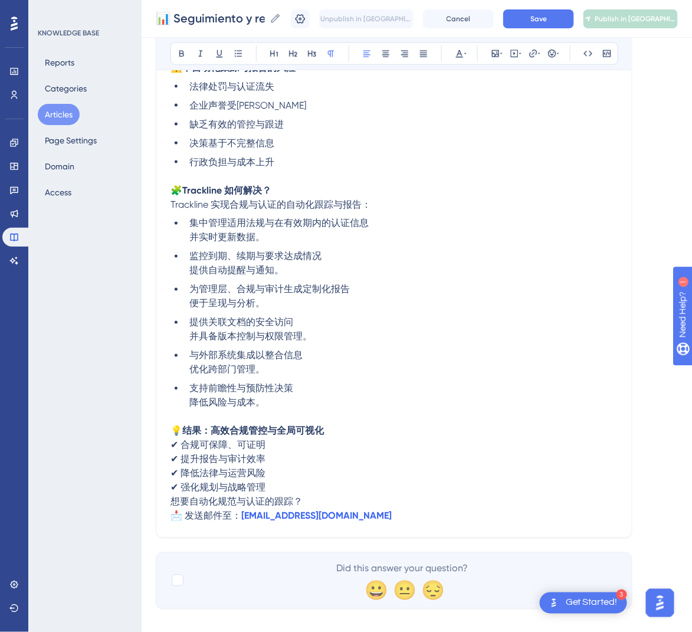
click at [170, 502] on span "想要自动化规范与认证的跟踪？" at bounding box center [236, 501] width 132 height 11
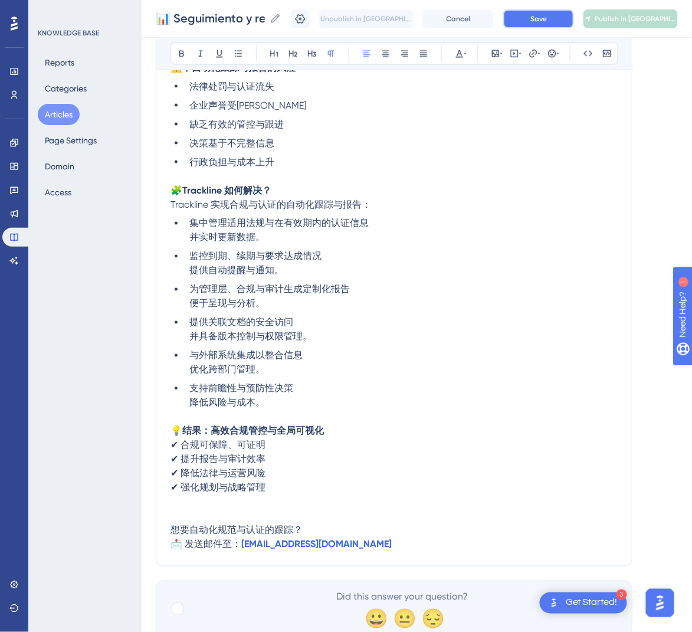
click at [539, 19] on button "Save" at bounding box center [538, 18] width 71 height 19
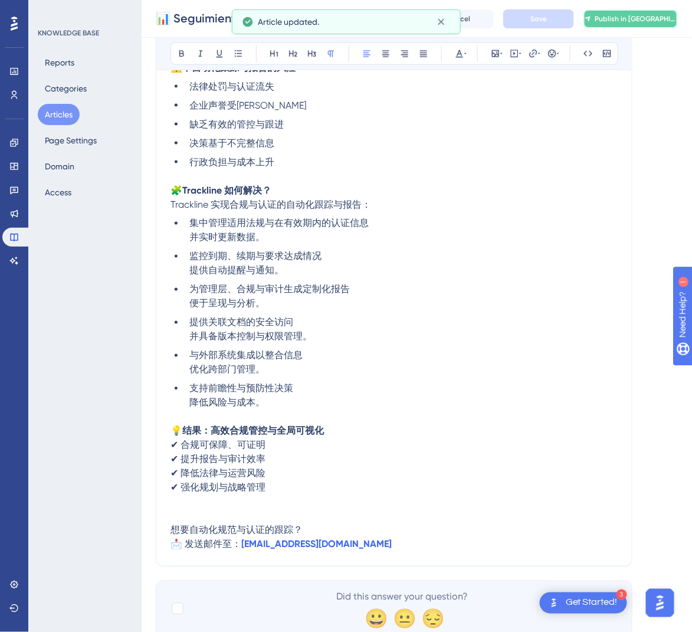
click at [632, 12] on button "Publish in [GEOGRAPHIC_DATA]-CN" at bounding box center [630, 18] width 94 height 19
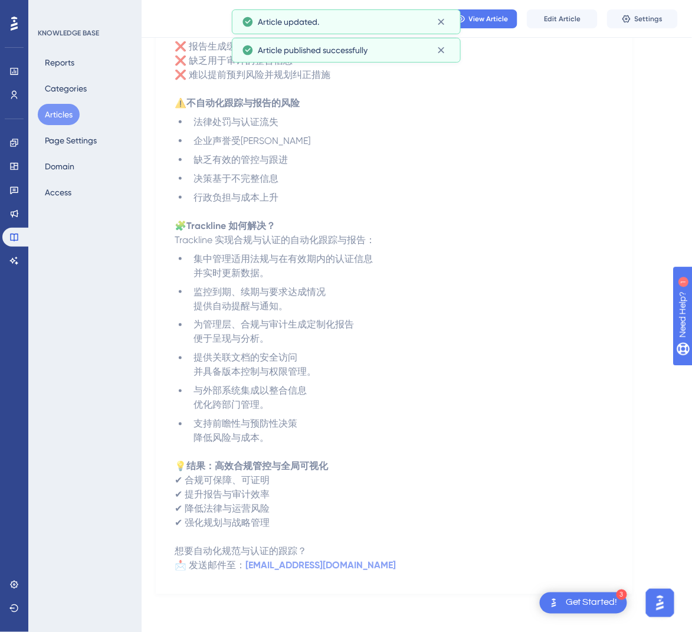
scroll to position [261, 0]
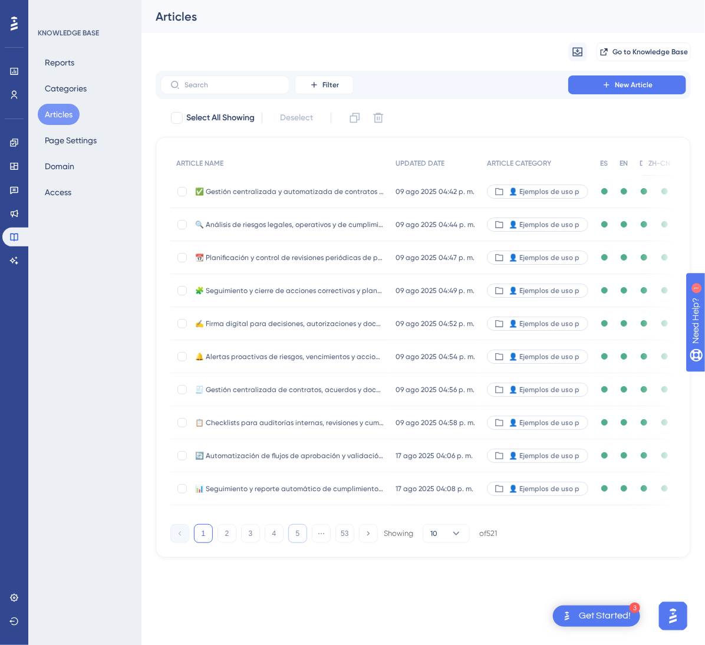
click at [298, 543] on button "5" at bounding box center [297, 533] width 19 height 19
click at [298, 543] on button "6" at bounding box center [297, 533] width 19 height 19
click at [298, 543] on button "7" at bounding box center [297, 533] width 19 height 19
click at [298, 543] on button "8" at bounding box center [297, 533] width 19 height 19
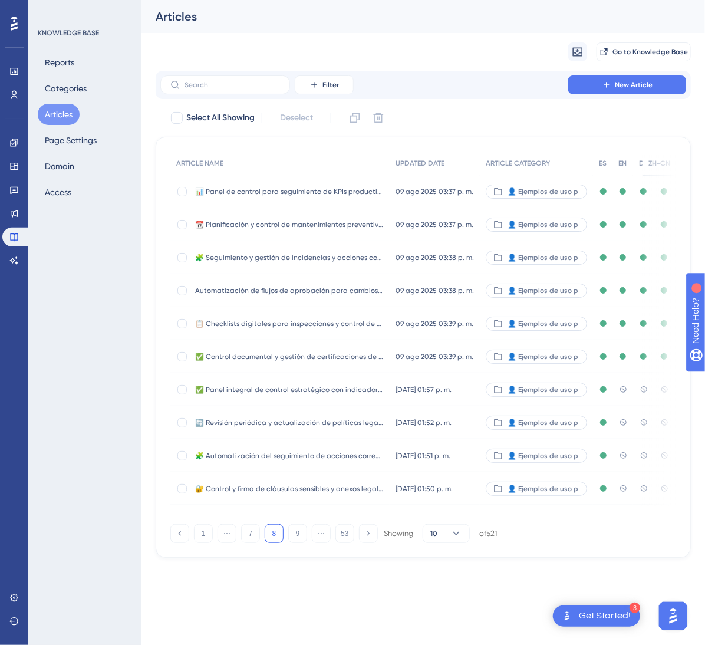
click at [303, 400] on div "✅ Panel integral de control estratégico con indicadores clave (KPIs) y estado d…" at bounding box center [289, 389] width 189 height 33
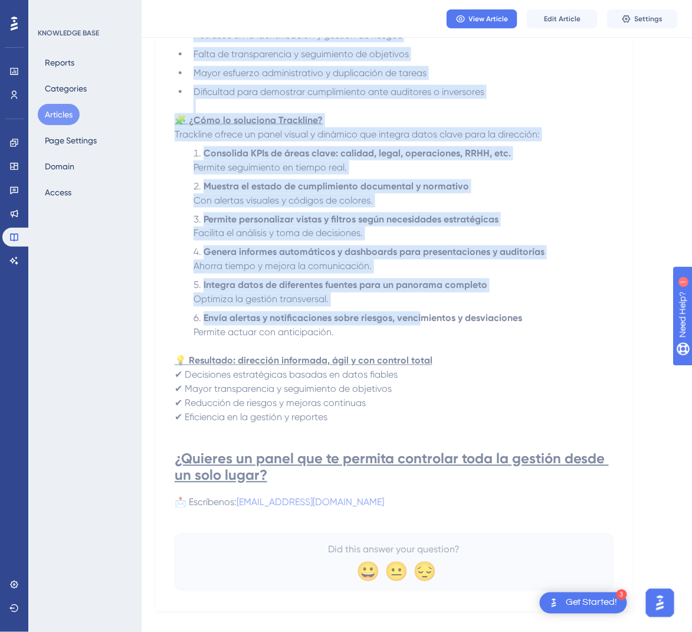
scroll to position [370, 0]
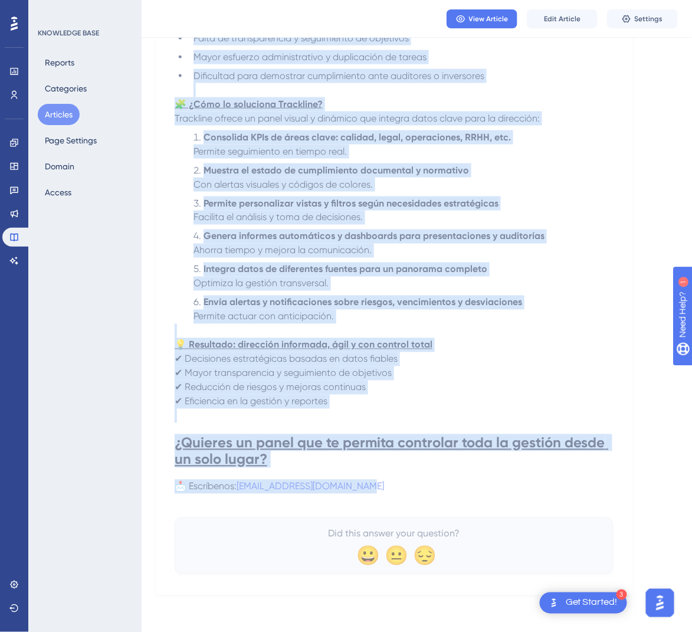
drag, startPoint x: 179, startPoint y: 165, endPoint x: 475, endPoint y: 488, distance: 438.7
click at [475, 488] on div "✅ Panel integral de control estratégico con indicadores clave (KPIs) y estado d…" at bounding box center [394, 177] width 439 height 793
copy div "✅ Lorem ipsumdol si ametcon adipiscinge sed doeiusmodte incid (UTLa) e dolore m…"
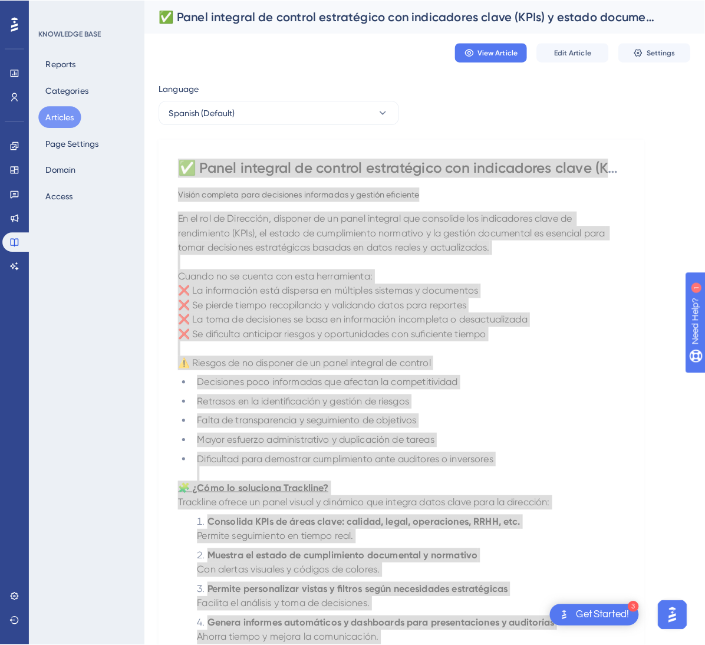
scroll to position [0, 0]
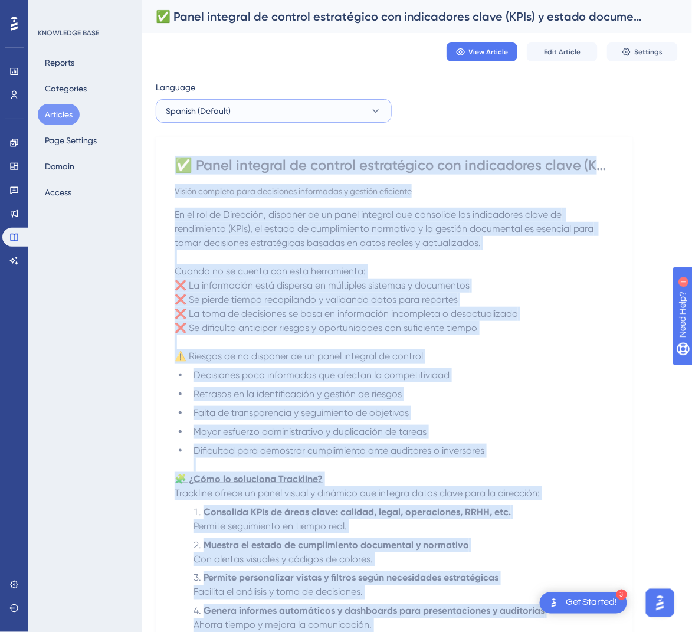
click at [257, 111] on button "Spanish (Default)" at bounding box center [274, 111] width 236 height 24
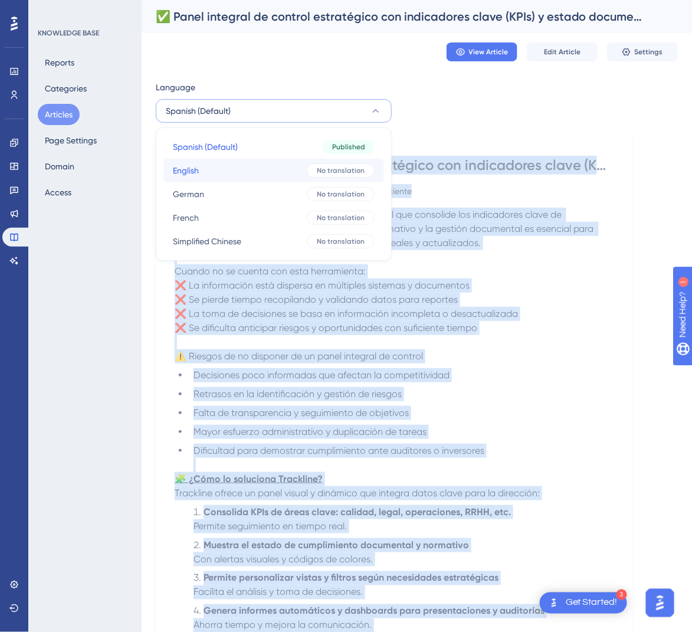
click at [250, 170] on button "English English No translation" at bounding box center [273, 171] width 221 height 24
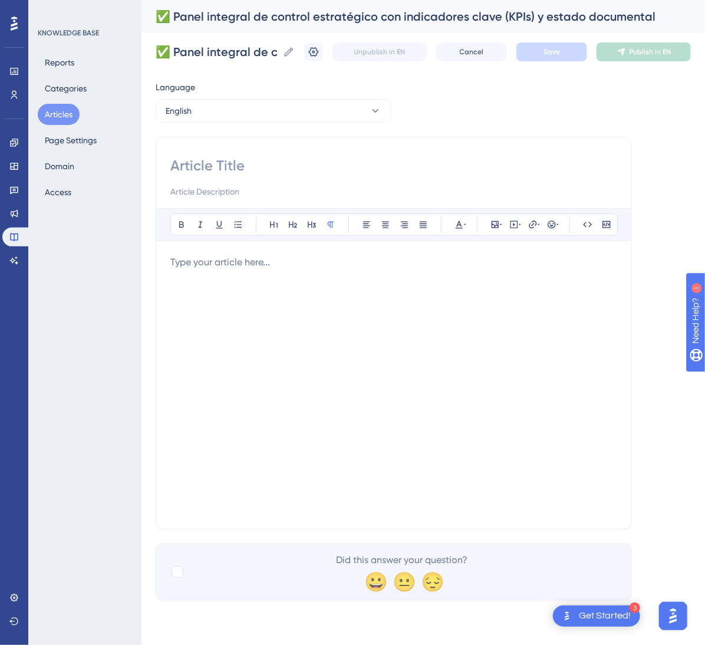
click at [267, 173] on input at bounding box center [393, 165] width 447 height 19
paste input "✅ Comprehensive Strategic Control Dashboard with Key KPIs and Document Status"
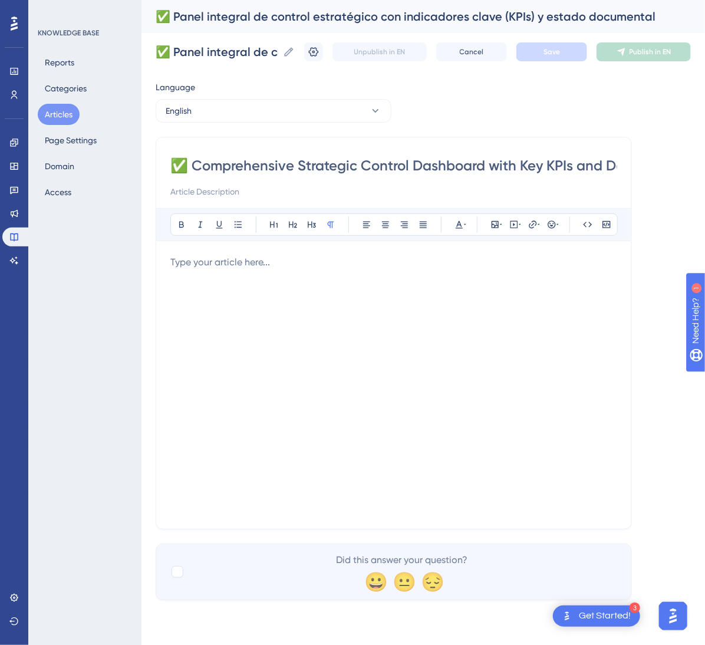
scroll to position [0, 105]
type input "✅ Comprehensive Strategic Control Dashboard with Key KPIs and Document Status"
click at [211, 282] on div at bounding box center [393, 384] width 447 height 259
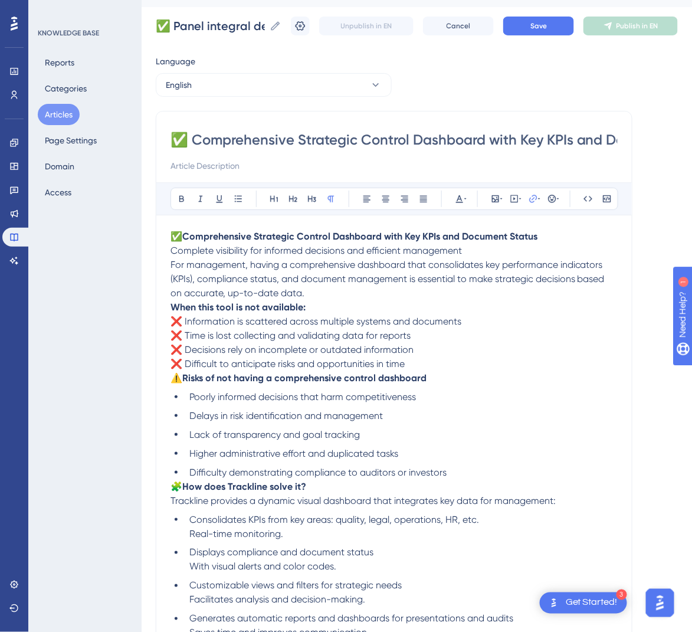
scroll to position [8, 0]
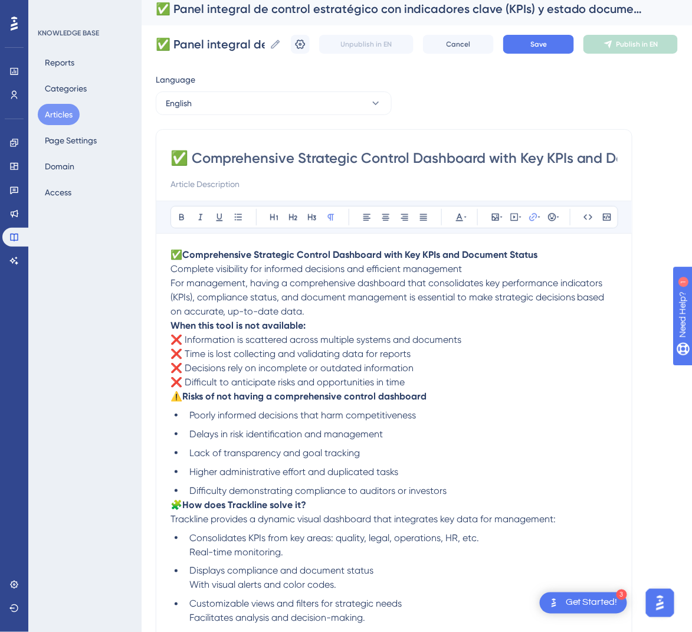
drag, startPoint x: 488, startPoint y: 336, endPoint x: 486, endPoint y: 351, distance: 15.4
click at [486, 346] on p "When this tool is not available: ❌ Information is scattered across multiple sys…" at bounding box center [393, 353] width 447 height 71
click at [489, 269] on p "✅ Comprehensive Strategic Control Dashboard with Key KPIs and Document Status C…" at bounding box center [393, 262] width 447 height 28
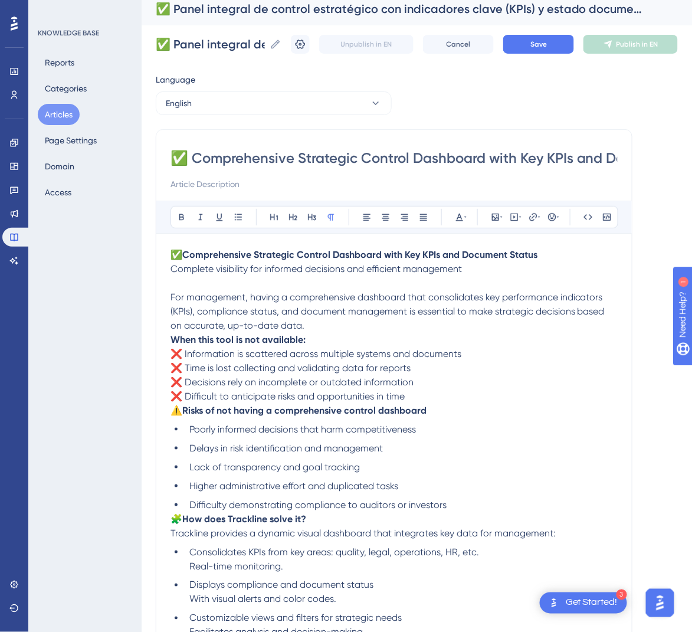
click at [172, 341] on strong "When this tool is not available:" at bounding box center [237, 339] width 135 height 11
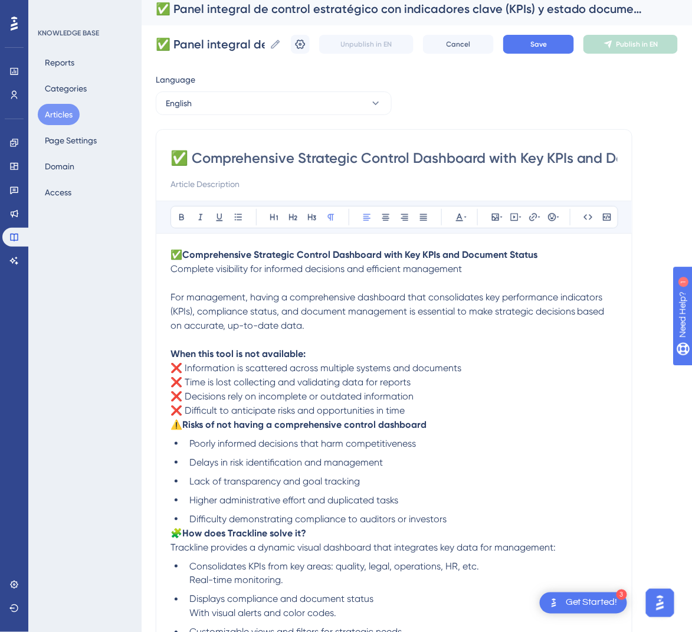
click at [176, 426] on span "⚠️" at bounding box center [176, 424] width 12 height 11
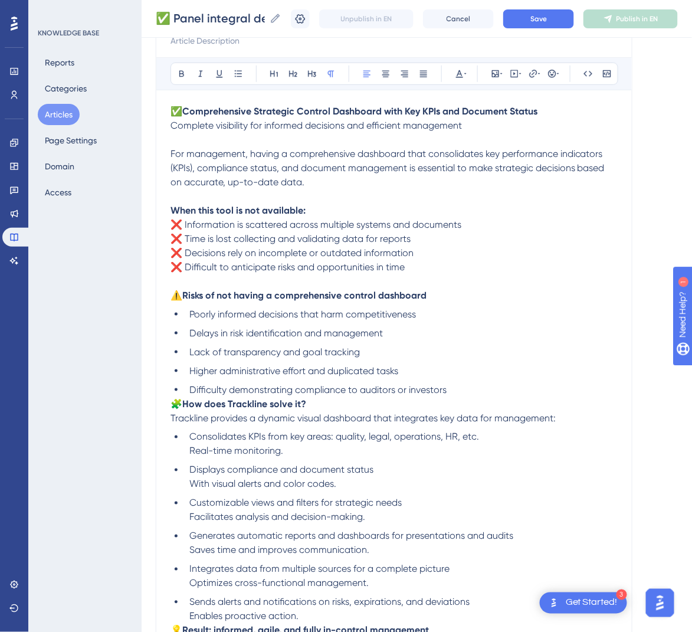
scroll to position [185, 0]
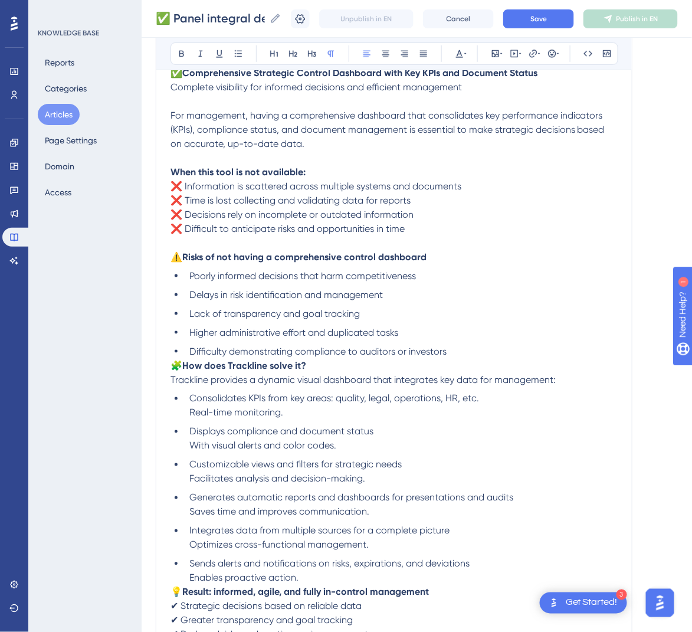
click at [176, 369] on span "🧩" at bounding box center [176, 365] width 12 height 11
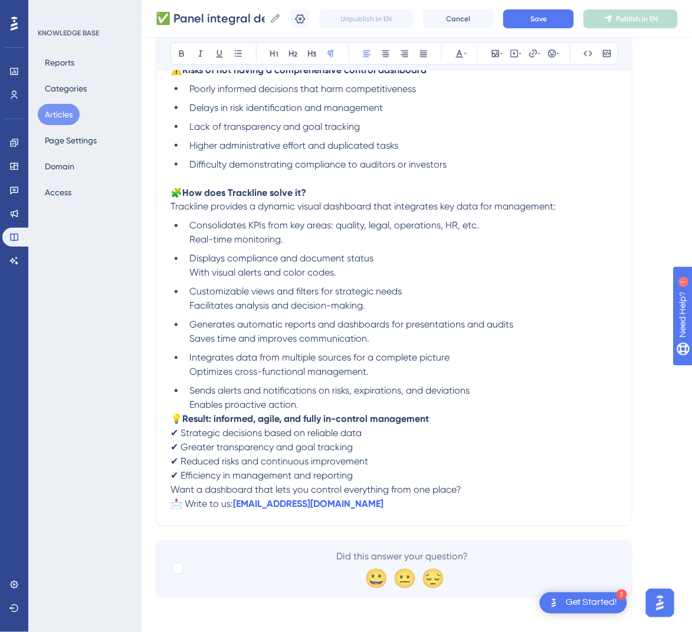
scroll to position [374, 0]
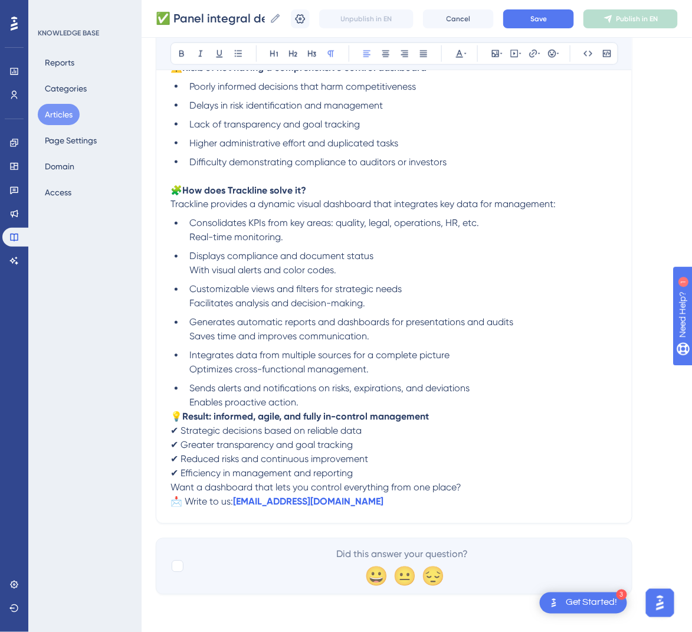
click at [174, 418] on span "💡" at bounding box center [176, 416] width 12 height 11
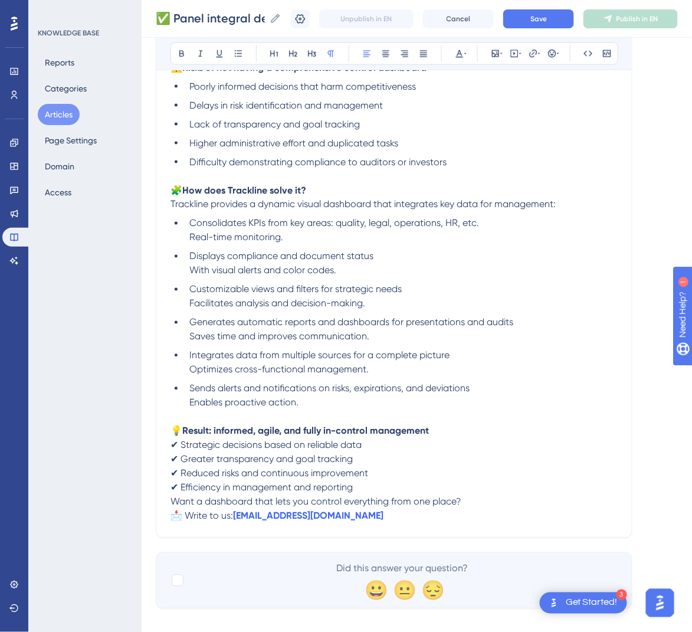
click at [174, 499] on span "Want a dashboard that lets you control everything from one place?" at bounding box center [315, 501] width 291 height 11
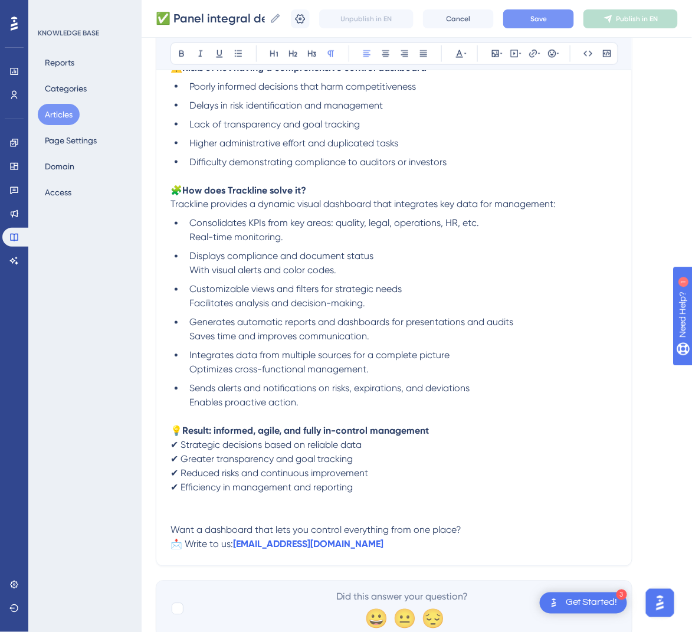
click at [533, 22] on button "Save" at bounding box center [538, 18] width 71 height 19
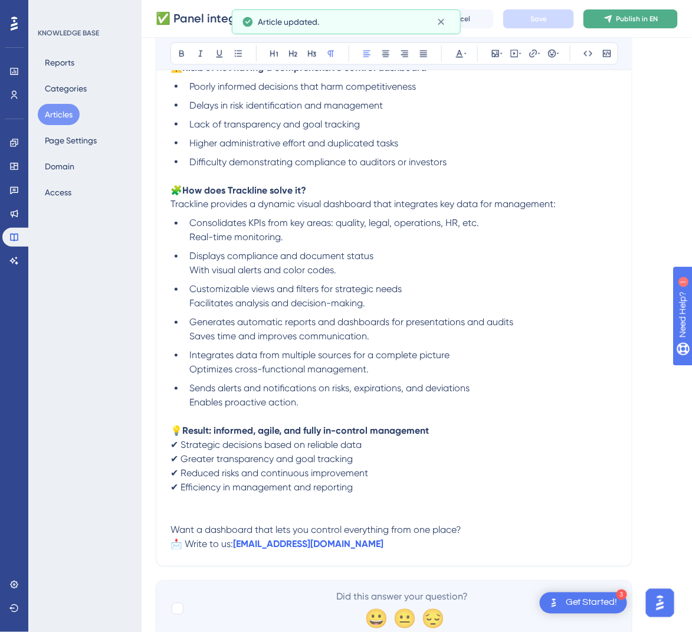
click at [614, 23] on button "Publish in EN" at bounding box center [630, 18] width 94 height 19
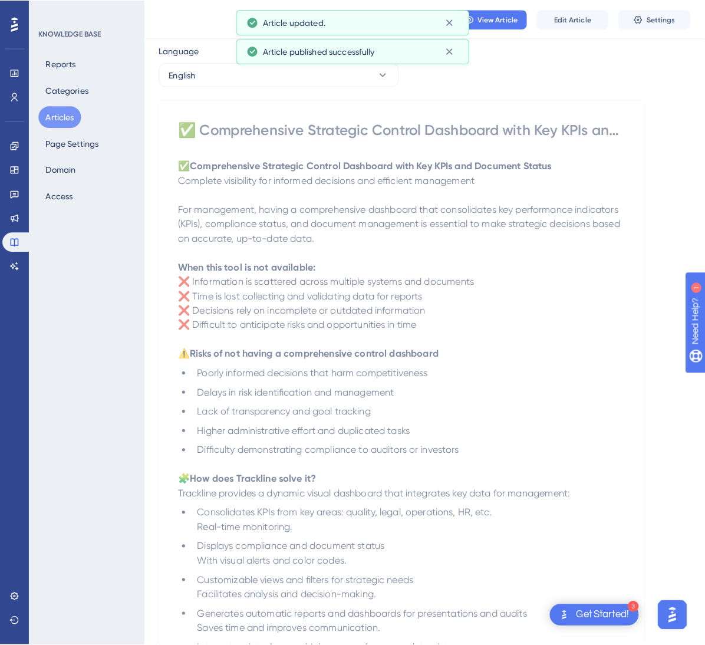
scroll to position [0, 0]
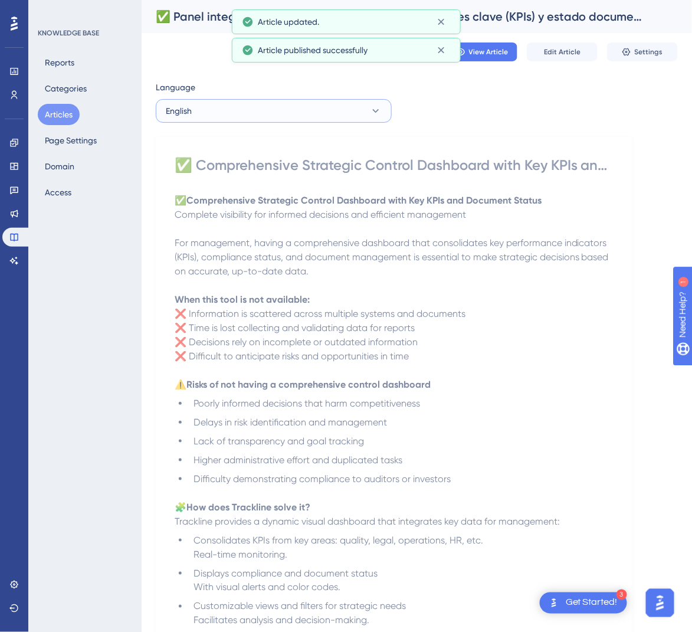
click at [239, 113] on button "English" at bounding box center [274, 111] width 236 height 24
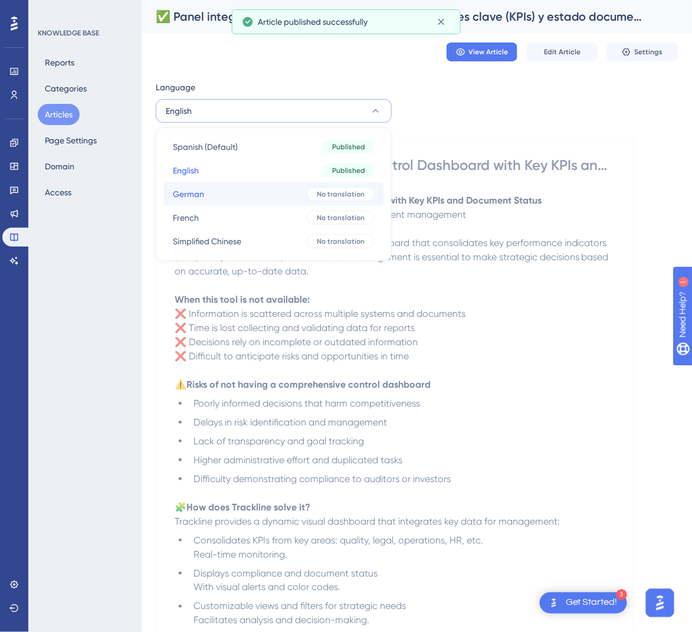
click at [231, 193] on button "German German No translation" at bounding box center [273, 194] width 221 height 24
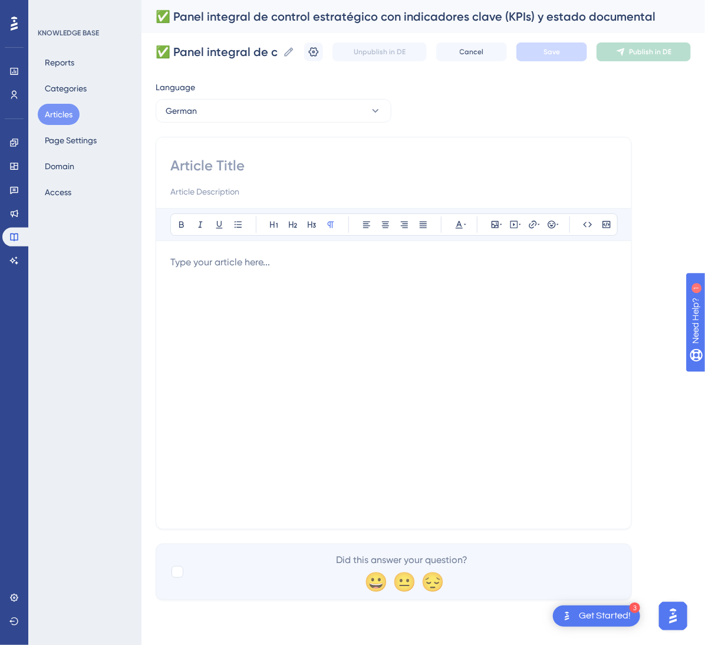
click at [242, 163] on input at bounding box center [393, 165] width 447 height 19
paste input "✅ Integriertes Strategisches Kontrollpanel mit KPIs und Dokumentenstatus"
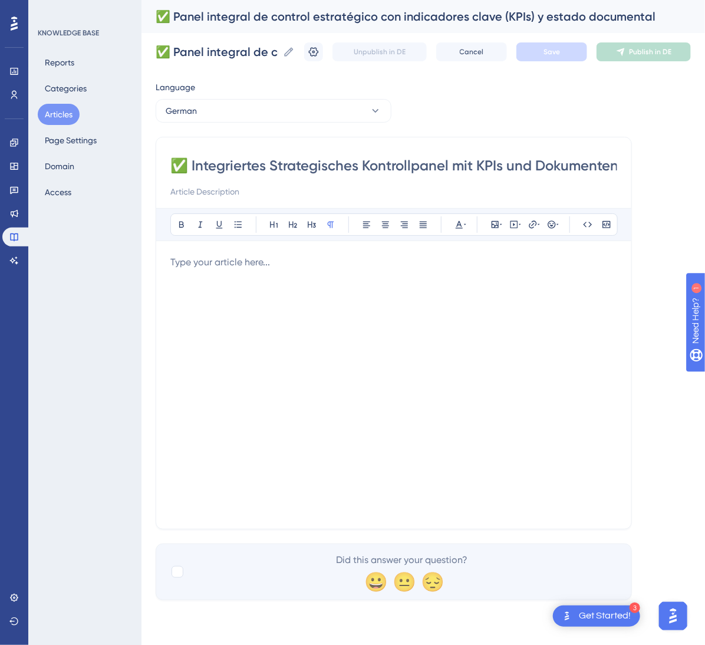
scroll to position [0, 44]
type input "✅ Integriertes Strategisches Kontrollpanel mit KPIs und Dokumentenstatus"
click at [291, 274] on div at bounding box center [393, 384] width 447 height 259
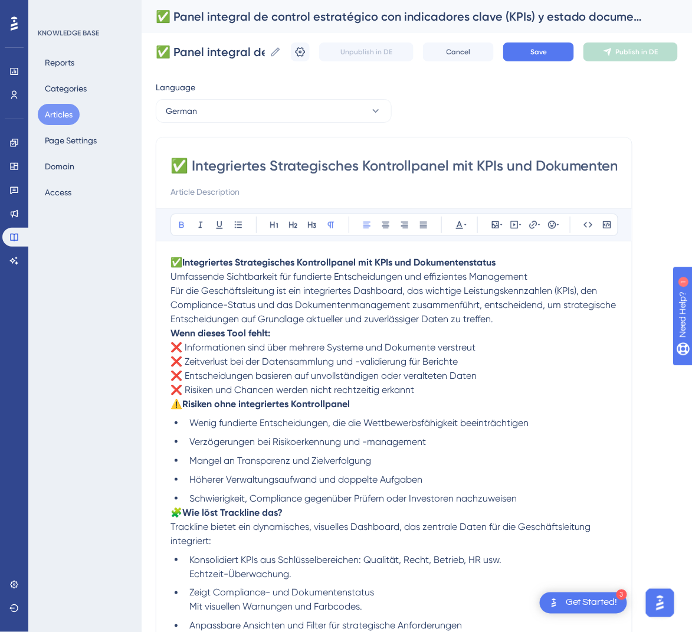
click at [172, 333] on strong "Wenn dieses Tool fehlt:" at bounding box center [220, 332] width 100 height 11
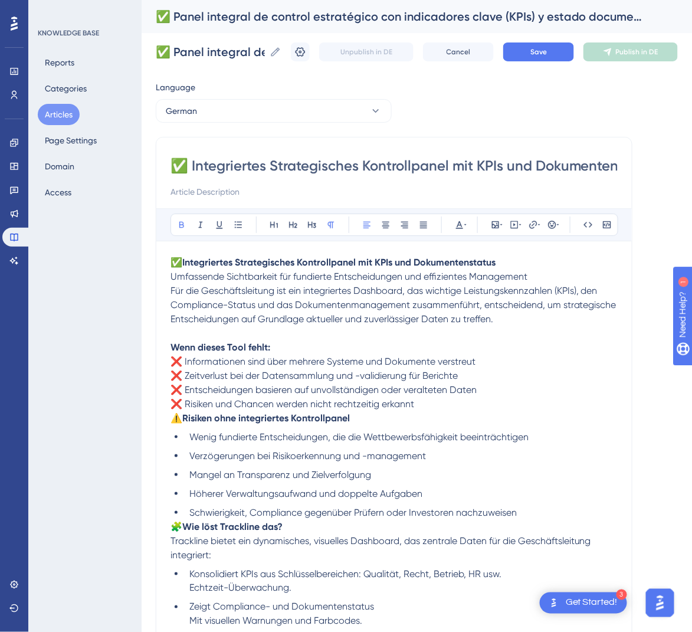
click at [170, 292] on span "Für die Geschäftsleitung ist ein integriertes Dashboard, das wichtige Leistungs…" at bounding box center [394, 305] width 448 height 40
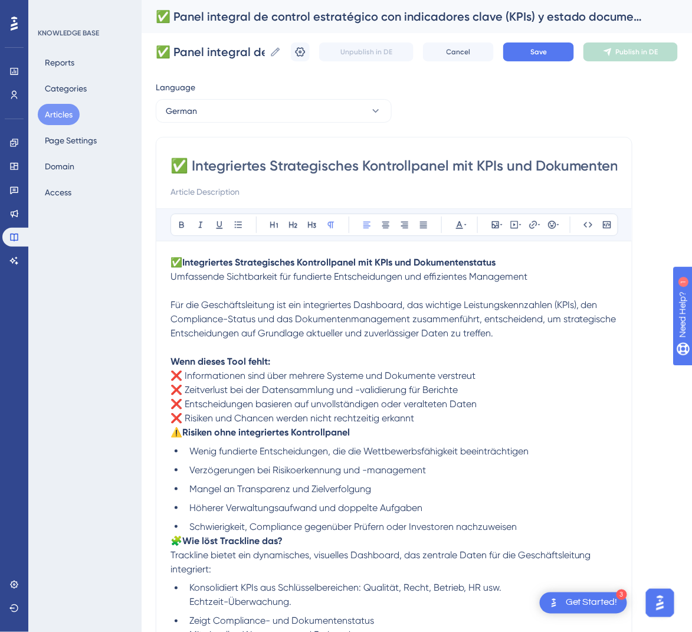
click at [174, 432] on span "⚠️" at bounding box center [176, 431] width 12 height 11
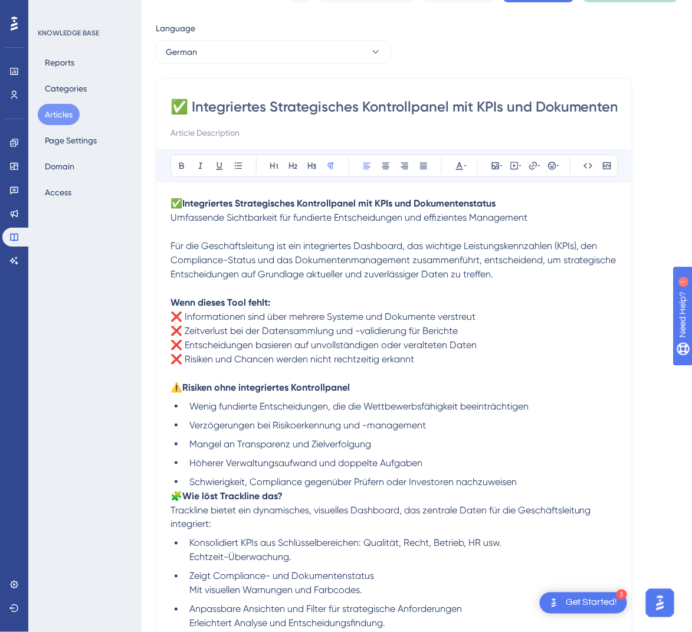
scroll to position [177, 0]
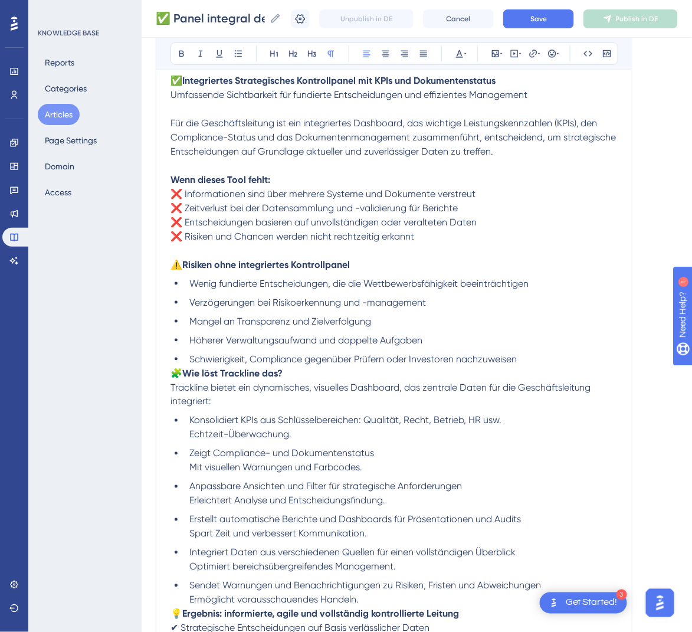
click at [172, 376] on span "🧩" at bounding box center [176, 372] width 12 height 11
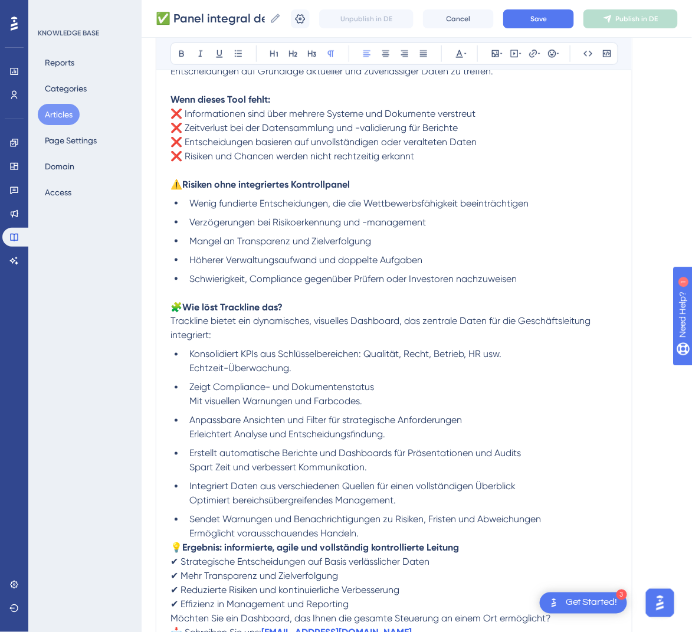
scroll to position [354, 0]
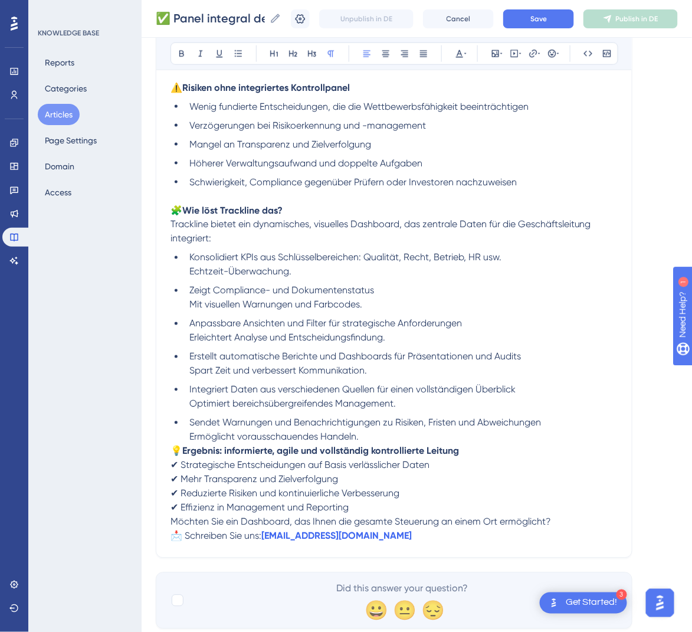
click at [176, 448] on span "💡" at bounding box center [176, 450] width 12 height 11
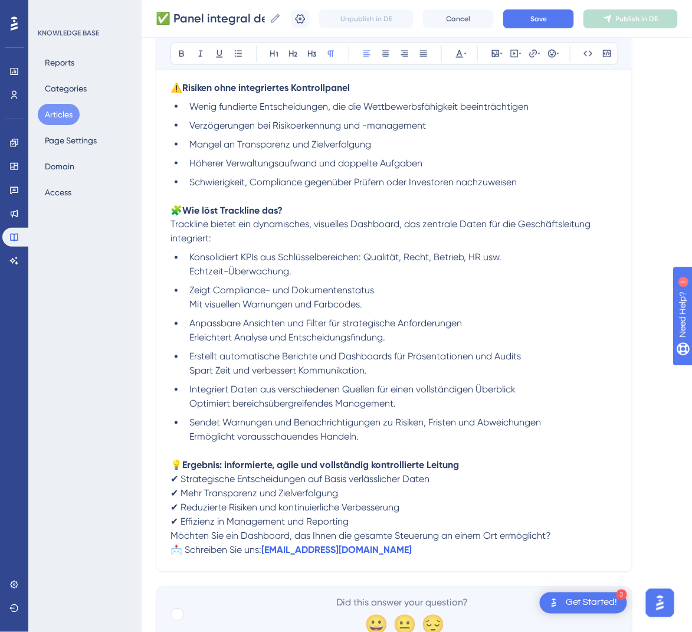
click at [172, 534] on span "Möchten Sie ein Dashboard, das Ihnen die gesamte Steuerung an einem Ort ermögli…" at bounding box center [360, 535] width 380 height 11
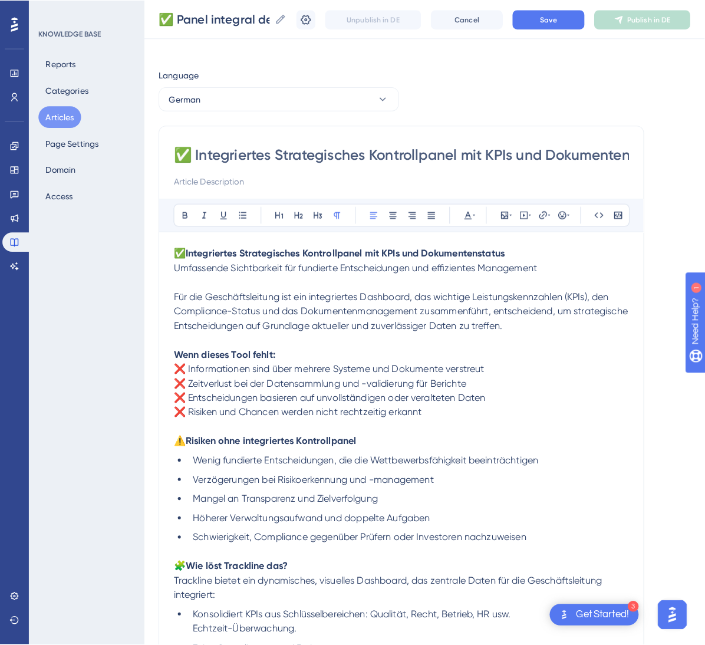
scroll to position [0, 0]
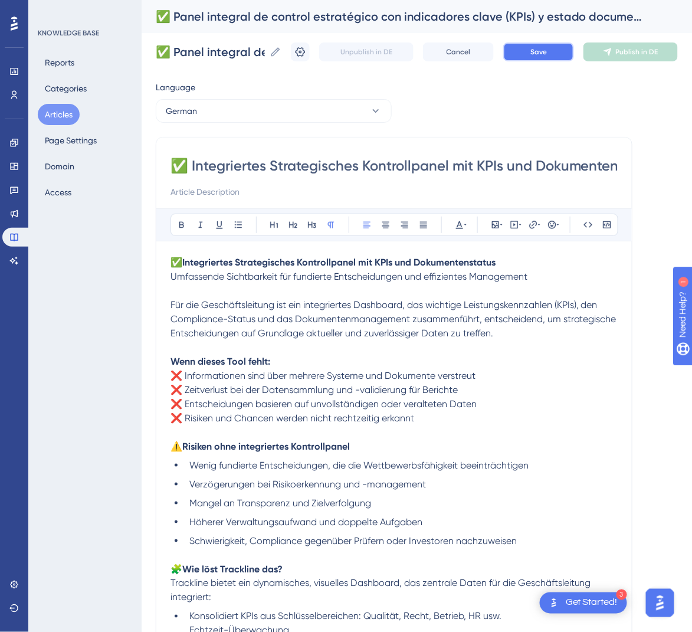
click at [531, 55] on button "Save" at bounding box center [538, 51] width 71 height 19
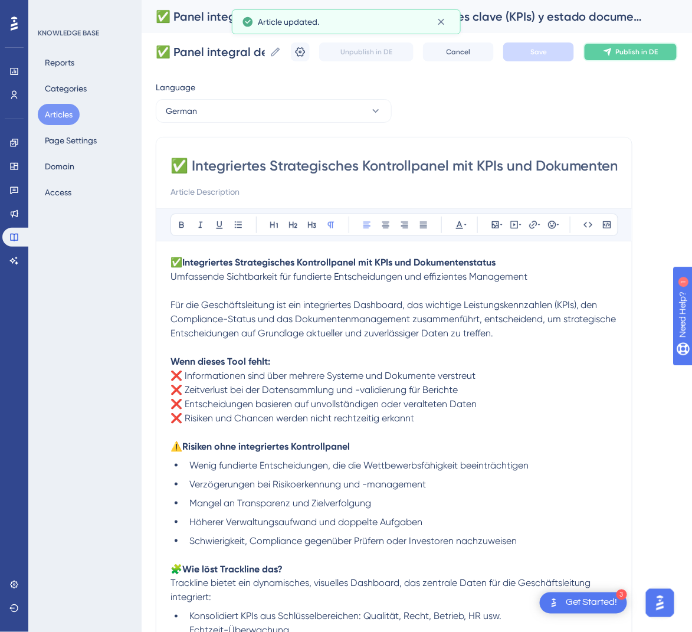
click at [646, 51] on span "Publish in DE" at bounding box center [637, 51] width 42 height 9
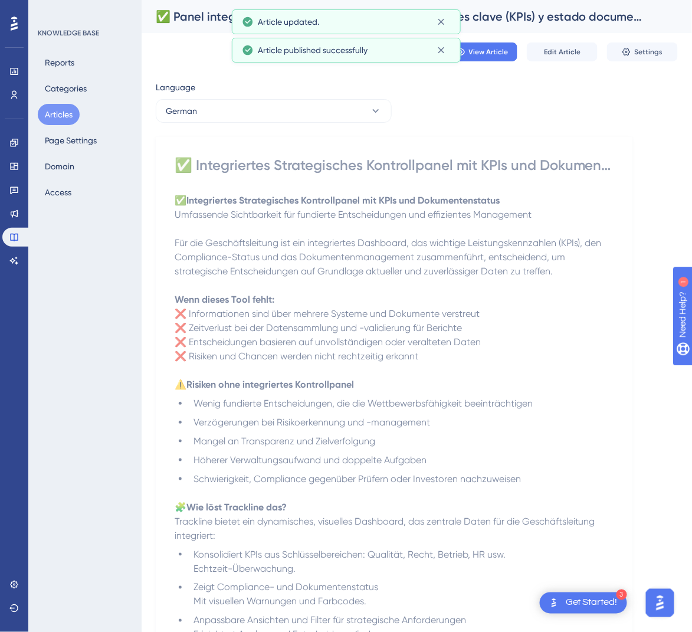
click at [339, 126] on div "Language German ✅ Integriertes Strategisches Kontrollpanel mit KPIs und Dokumen…" at bounding box center [417, 491] width 522 height 823
click at [341, 120] on button "German" at bounding box center [274, 111] width 236 height 24
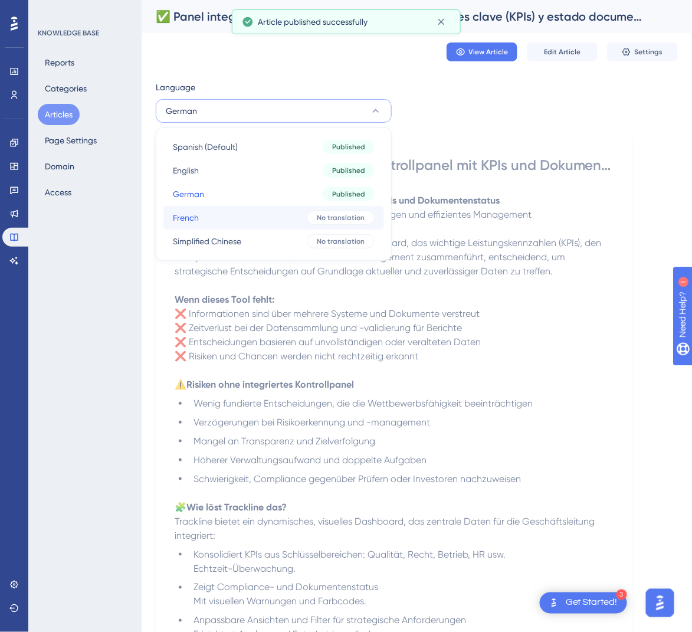
click at [288, 215] on button "French French No translation" at bounding box center [273, 218] width 221 height 24
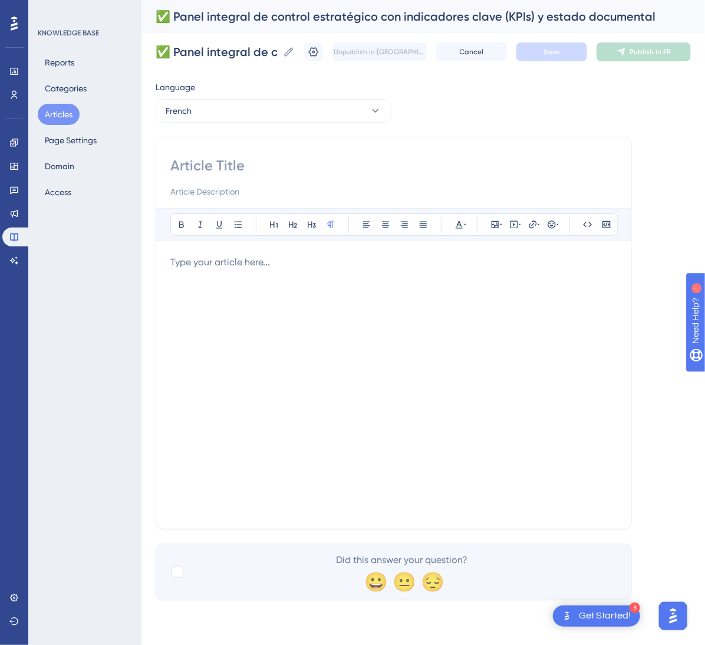
click at [261, 156] on input at bounding box center [393, 165] width 447 height 19
paste input "✅ Tableau de bord stratégique intégré avec indicateurs clés (KPIs) et statut do…"
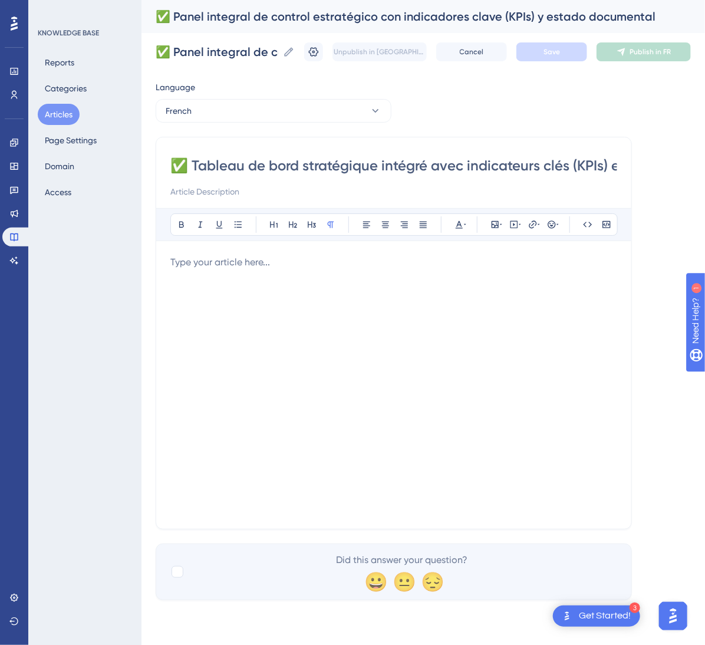
scroll to position [0, 147]
type input "✅ Tableau de bord stratégique intégré avec indicateurs clés (KPIs) et statut do…"
click at [330, 340] on div at bounding box center [393, 384] width 447 height 259
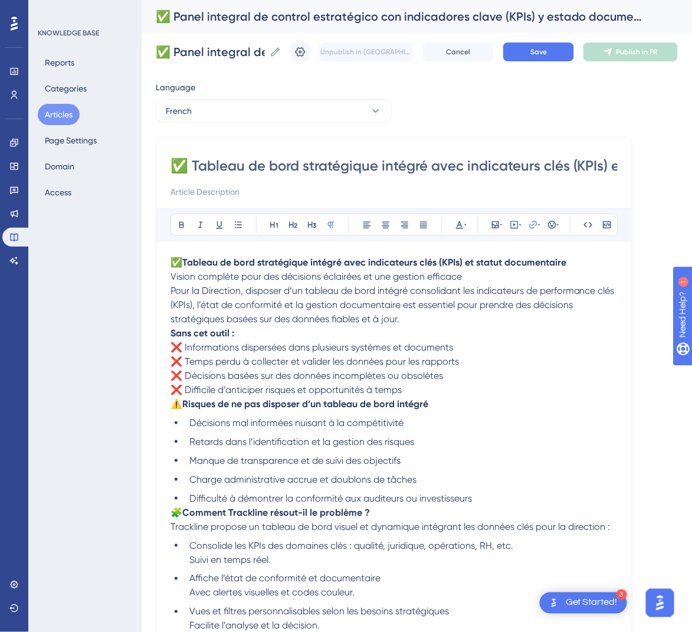
click at [168, 332] on div "✅ Tableau de bord stratégique intégré avec indicateurs clés (KPIs) et statut do…" at bounding box center [394, 491] width 476 height 709
click at [170, 332] on strong "Sans cet outil :" at bounding box center [202, 332] width 64 height 11
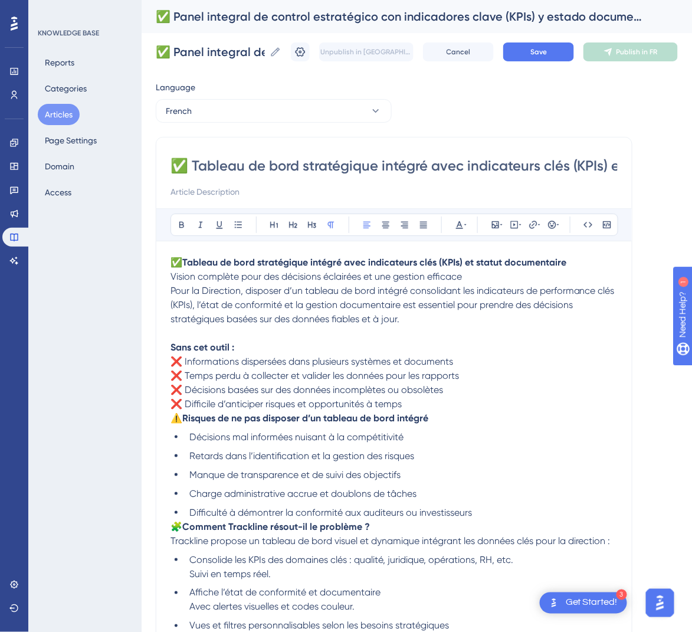
click at [172, 290] on span "Pour la Direction, disposer d’un tableau de bord intégré consolidant les indica…" at bounding box center [393, 305] width 446 height 40
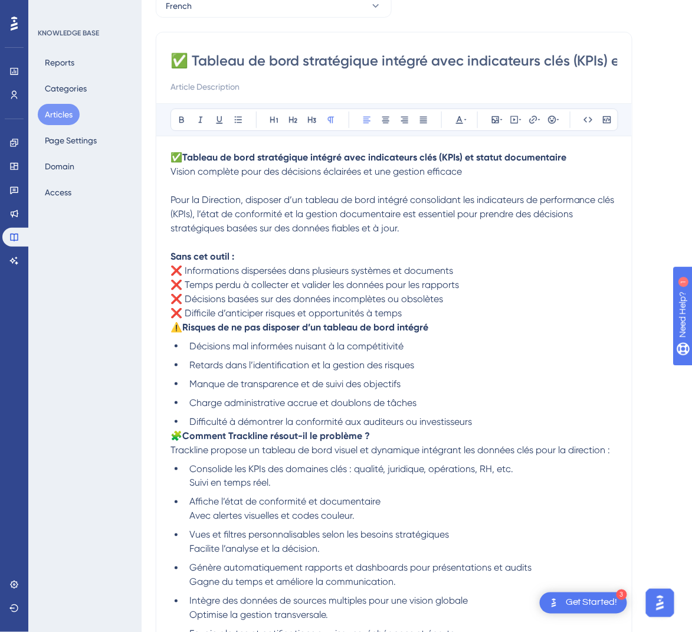
scroll to position [177, 0]
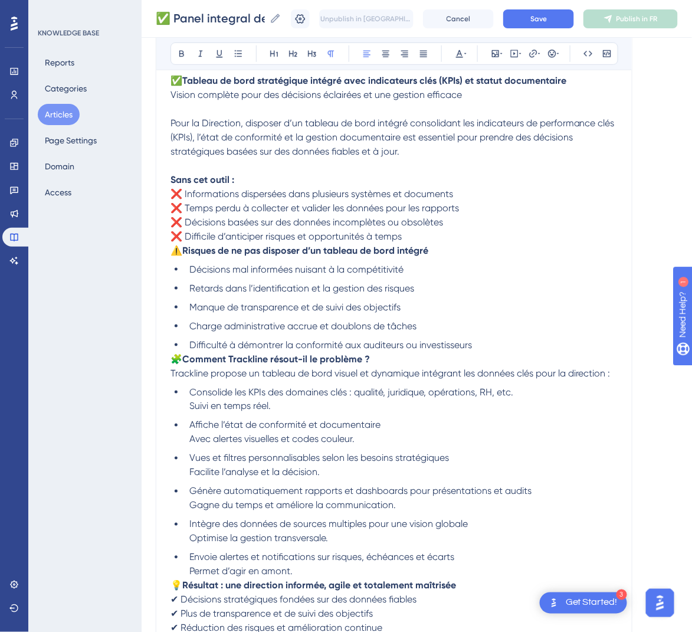
click at [175, 255] on span "⚠️" at bounding box center [176, 250] width 12 height 11
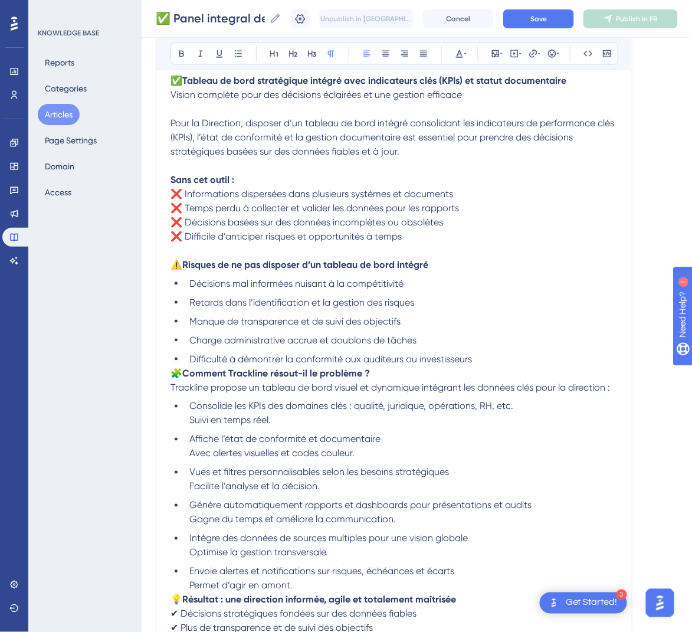
click at [172, 373] on span "🧩" at bounding box center [176, 372] width 12 height 11
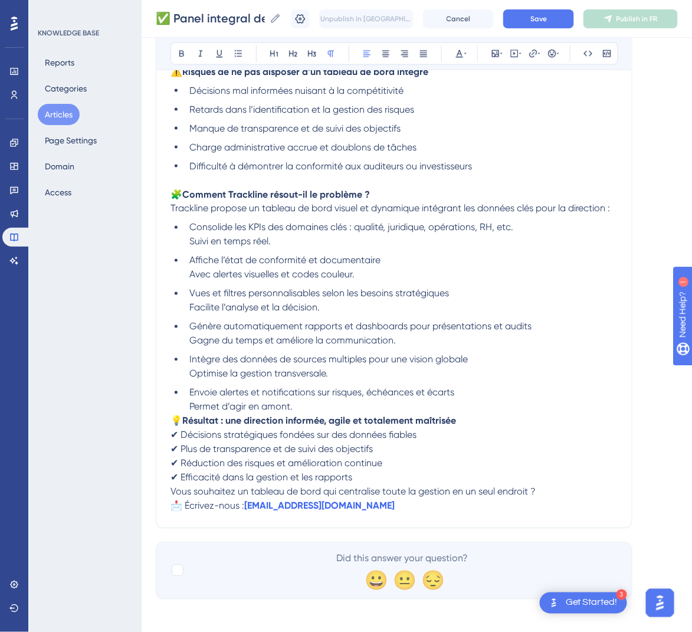
scroll to position [374, 0]
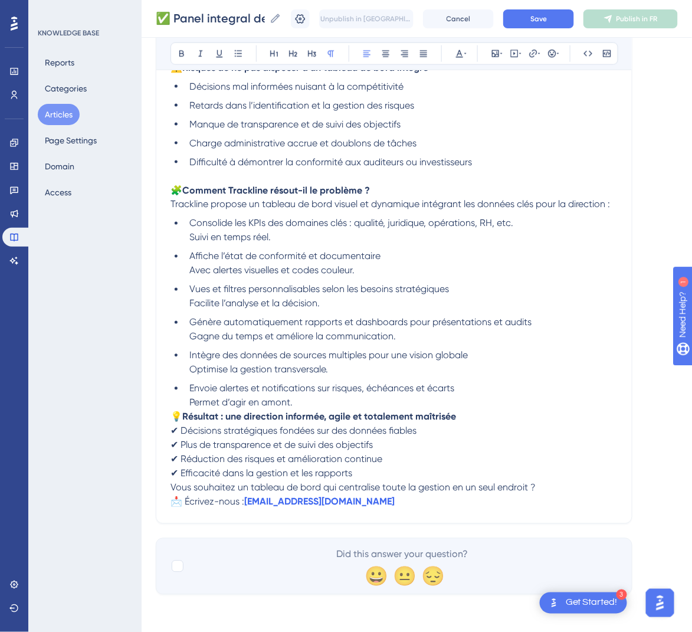
click at [177, 411] on span "💡" at bounding box center [176, 416] width 12 height 11
click at [176, 415] on span "💡" at bounding box center [176, 416] width 12 height 11
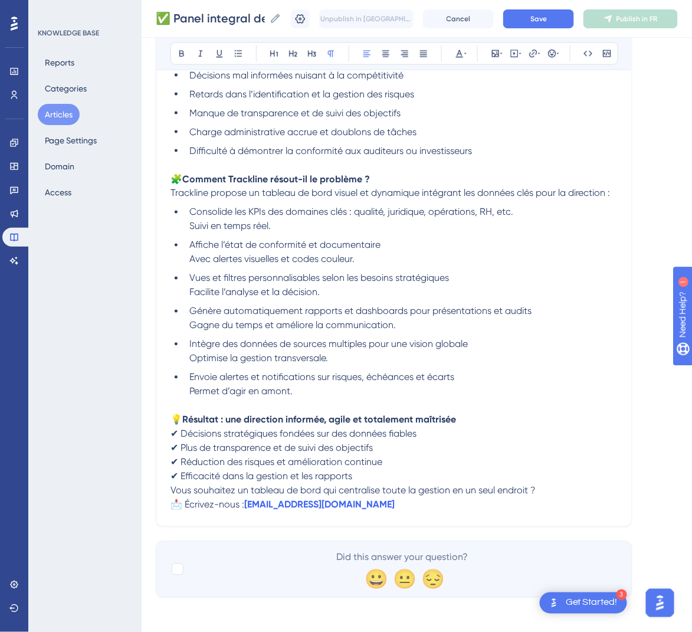
scroll to position [388, 0]
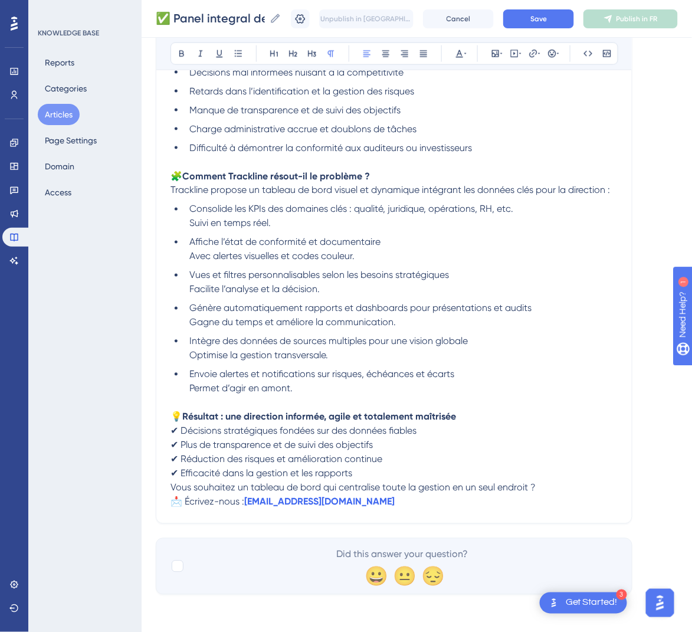
click at [170, 485] on span "Vous souhaitez un tableau de bord qui centralise toute la gestion en un seul en…" at bounding box center [352, 487] width 365 height 11
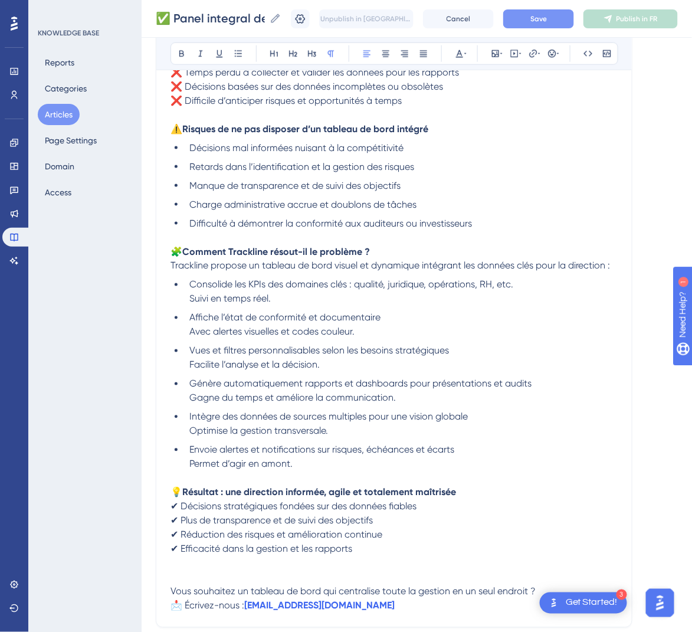
scroll to position [34, 0]
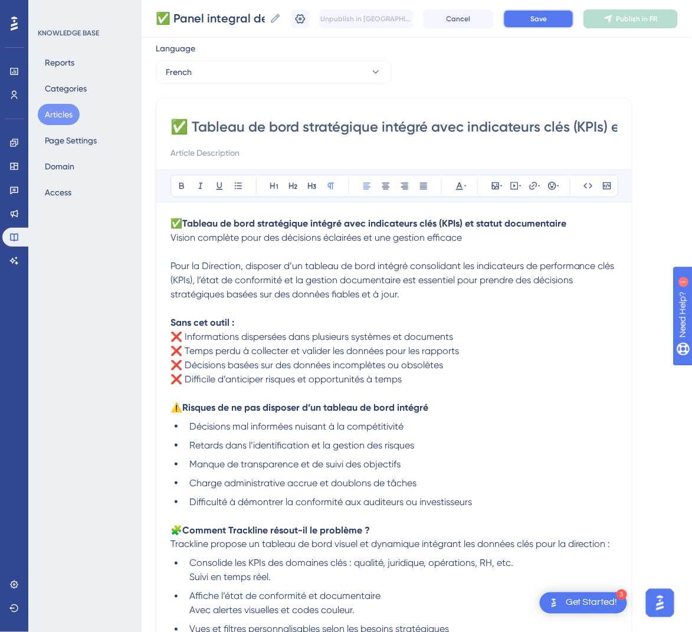
click at [539, 22] on button "Save" at bounding box center [538, 18] width 71 height 19
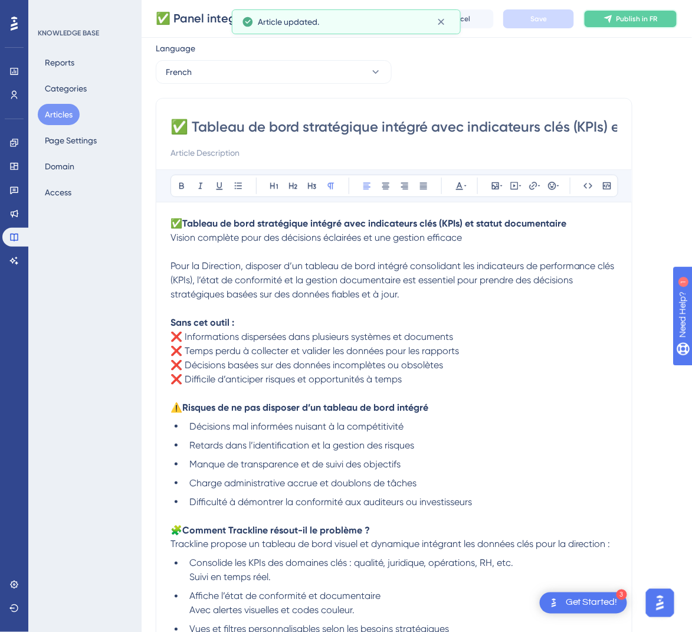
click at [643, 16] on span "Publish in FR" at bounding box center [636, 18] width 41 height 9
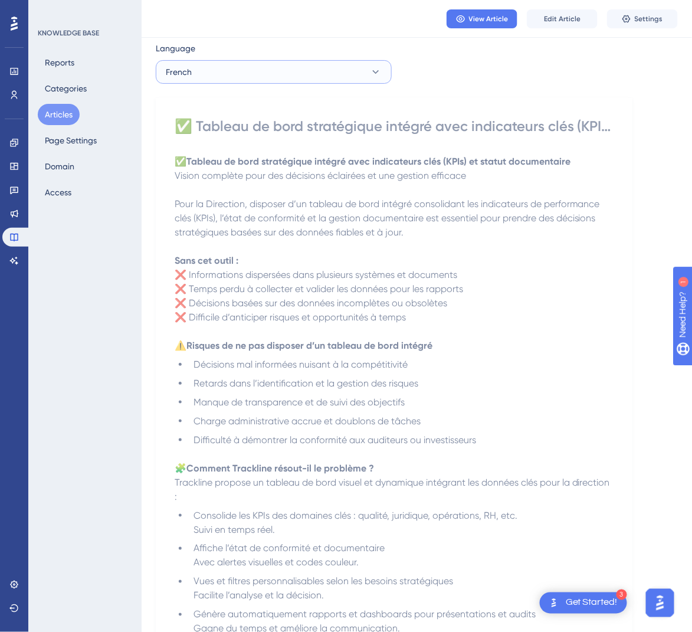
click at [211, 75] on button "French" at bounding box center [274, 72] width 236 height 24
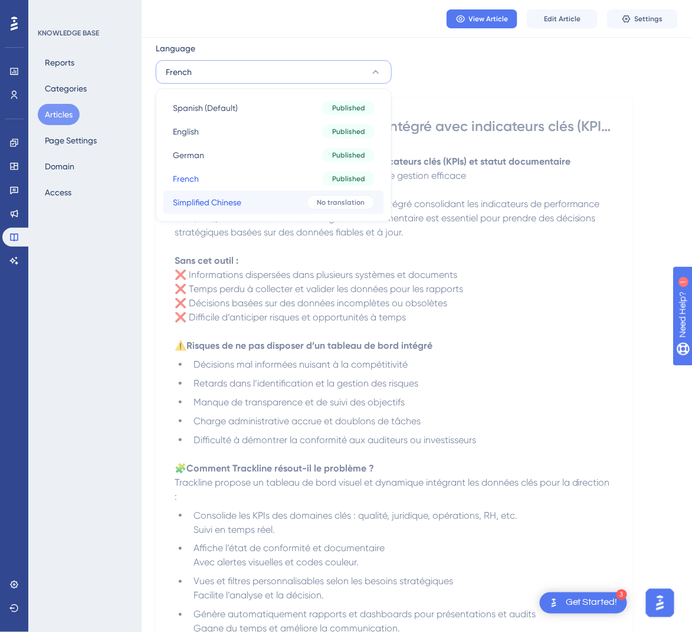
click at [213, 199] on span "Simplified Chinese" at bounding box center [207, 202] width 68 height 14
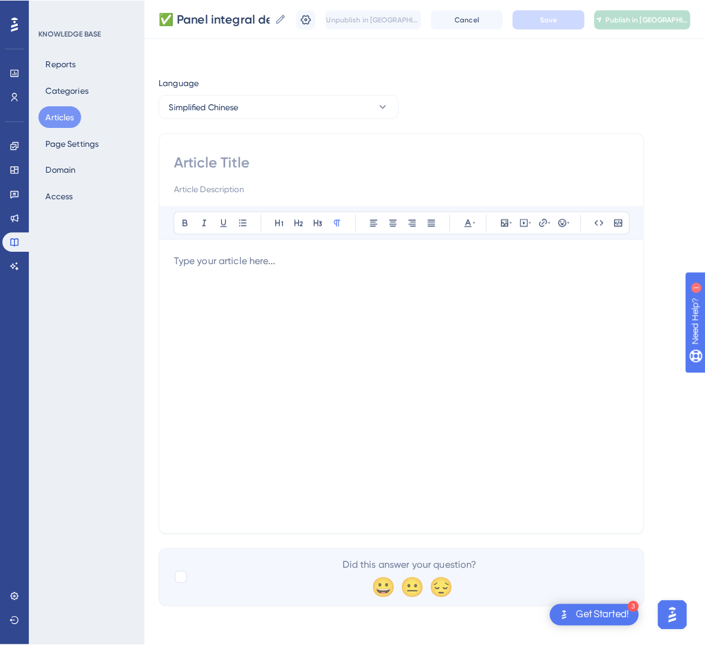
scroll to position [0, 0]
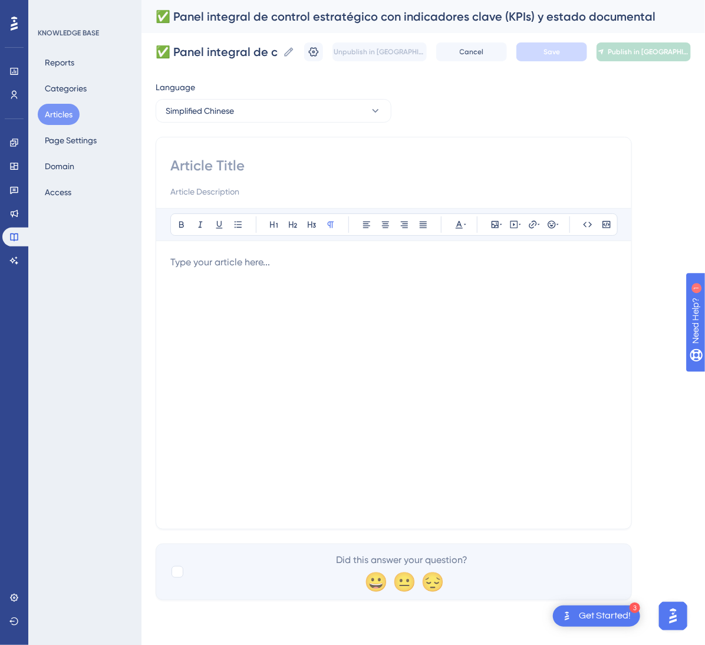
click at [267, 161] on input at bounding box center [393, 165] width 447 height 19
paste input "✅ 战略控制综合面板，集成关键指标 (KPIs) 与文档状态"
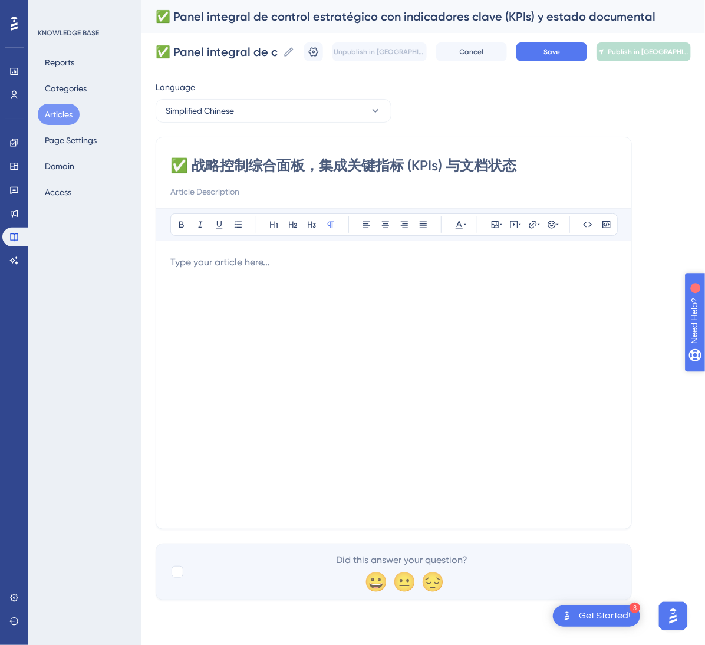
type input "✅ 战略控制综合面板，集成关键指标 (KPIs) 与文档状态"
click at [439, 320] on div at bounding box center [393, 384] width 447 height 259
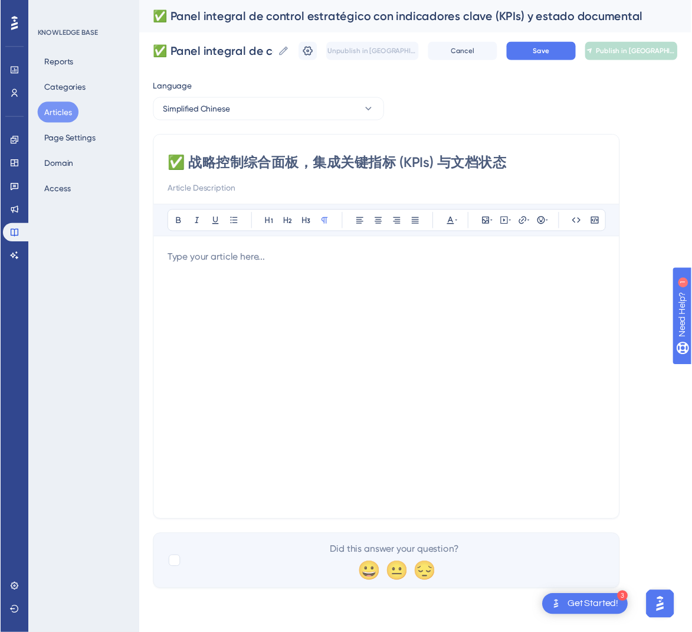
scroll to position [170, 0]
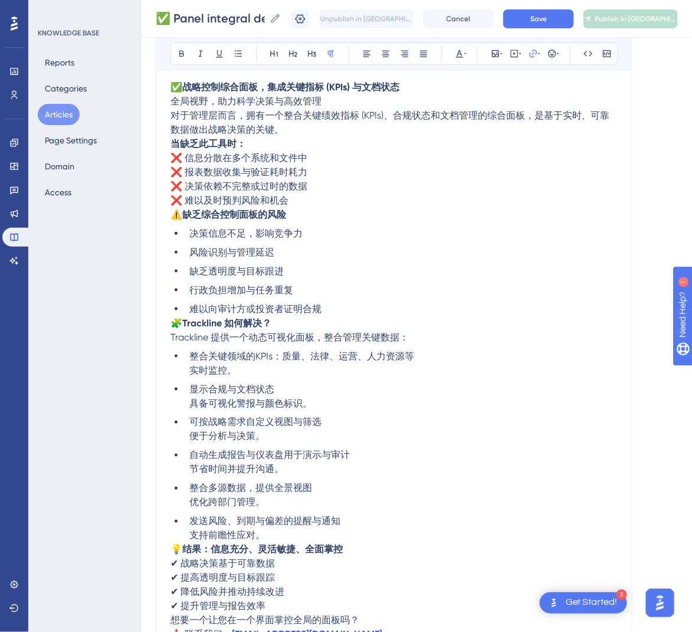
click at [172, 325] on span "🧩" at bounding box center [176, 322] width 12 height 11
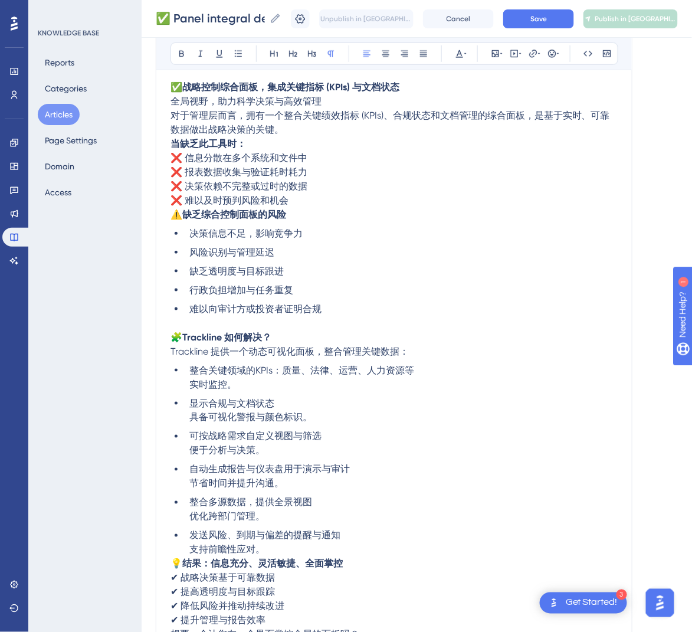
click at [172, 219] on span "⚠️" at bounding box center [176, 214] width 12 height 11
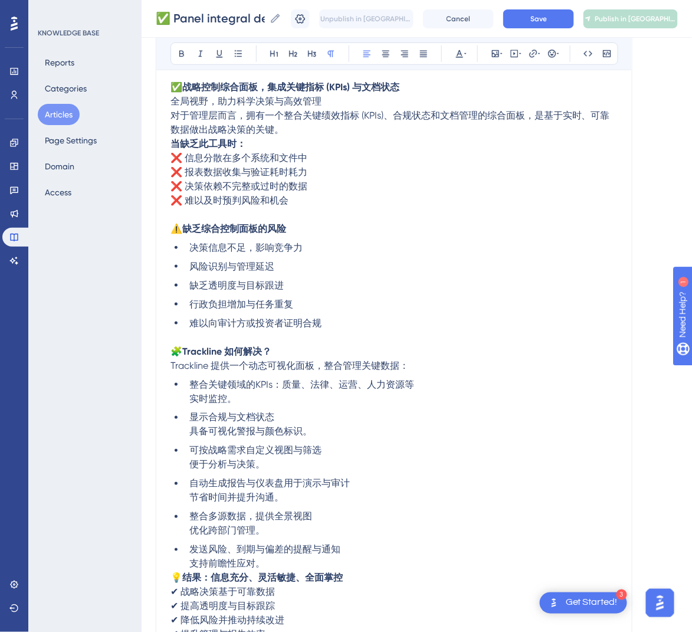
click at [173, 146] on strong "当缺乏此工具时：" at bounding box center [207, 143] width 75 height 11
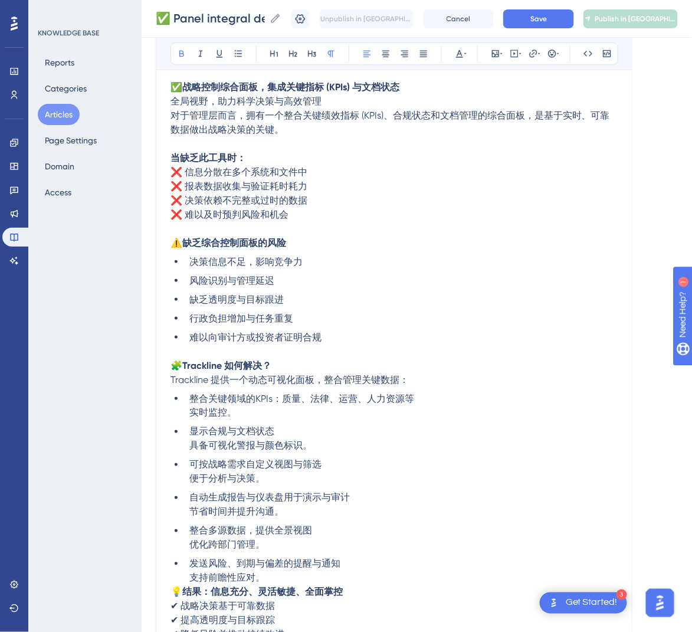
click at [173, 117] on span "对于管理层而言，拥有一个整合关键绩效指标 (KPIs)、合规状态和文档管理的综合面板，是基于实时、可靠数据做出战略决策的关键。" at bounding box center [389, 122] width 439 height 25
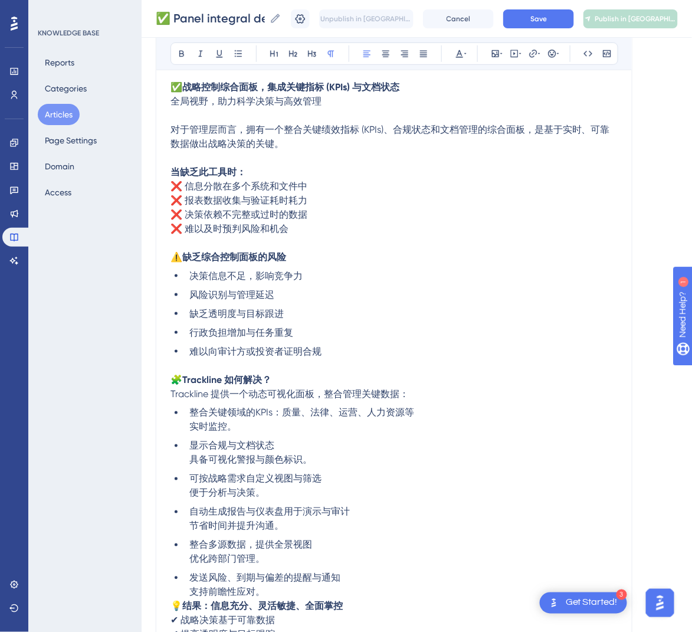
scroll to position [360, 0]
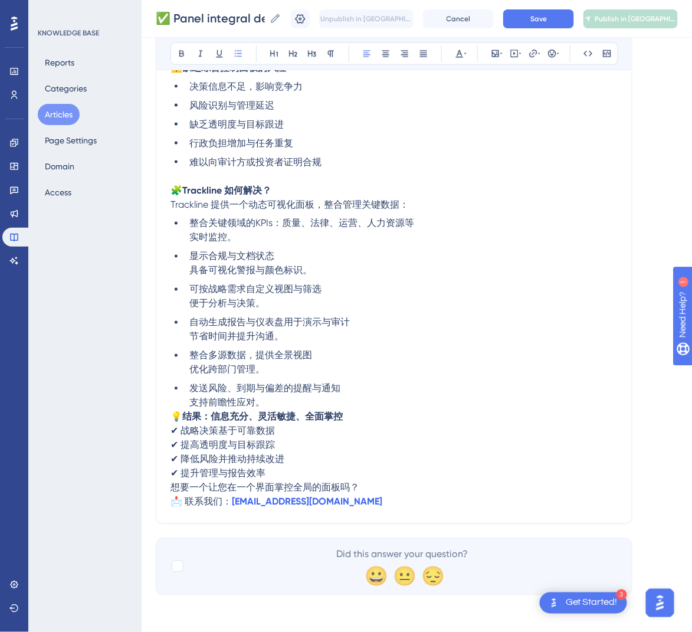
click at [172, 408] on ul "整合关键领域的KPIs：质量、法律、运营、人力资源等 实时监控。 显示合规与文档状态 具备可视化警报与颜色标识。 可按战略需求自定义视图与筛选 便于分析与决策…" at bounding box center [393, 312] width 447 height 193
click at [172, 412] on span "💡" at bounding box center [176, 416] width 12 height 11
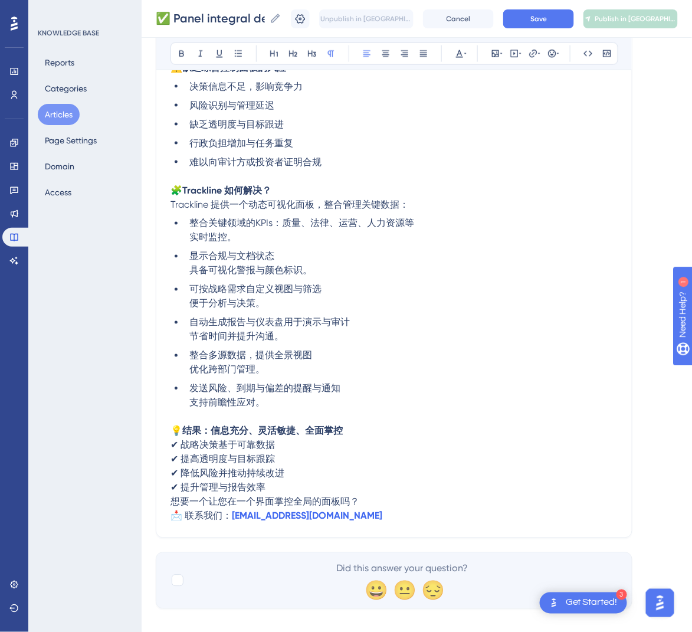
click at [172, 501] on span "想要一个让您在一个界面掌控全局的面板吗？" at bounding box center [264, 501] width 189 height 11
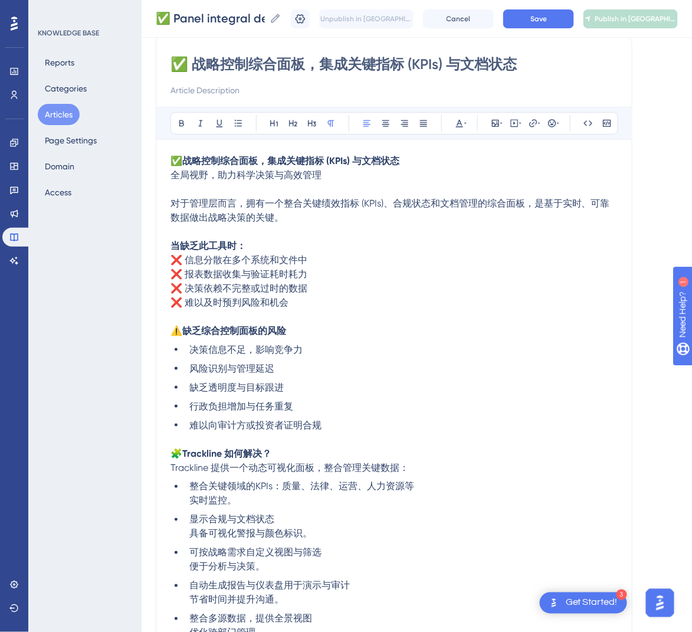
scroll to position [94, 0]
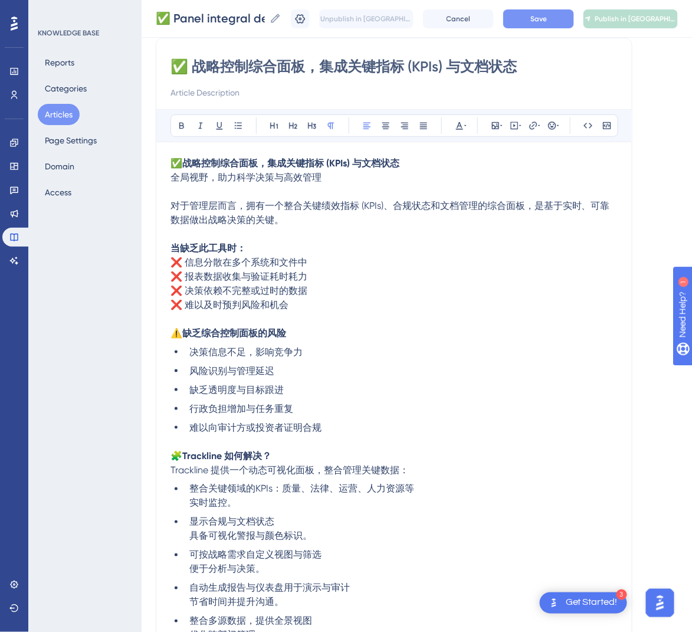
click at [563, 14] on button "Save" at bounding box center [538, 18] width 71 height 19
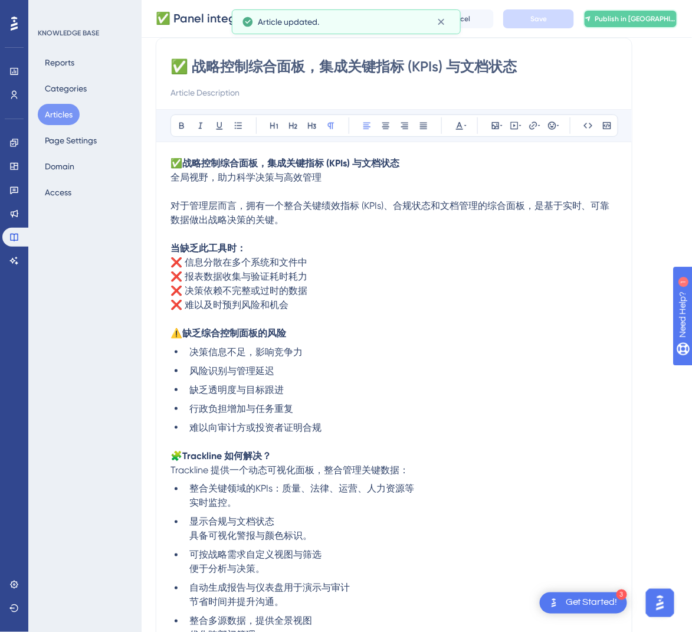
click at [672, 21] on span "Publish in [GEOGRAPHIC_DATA]-CN" at bounding box center [635, 18] width 82 height 9
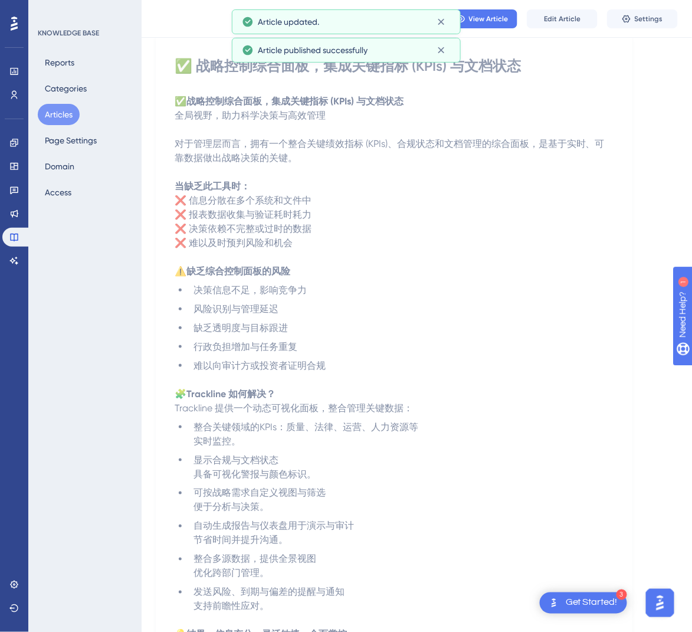
scroll to position [0, 0]
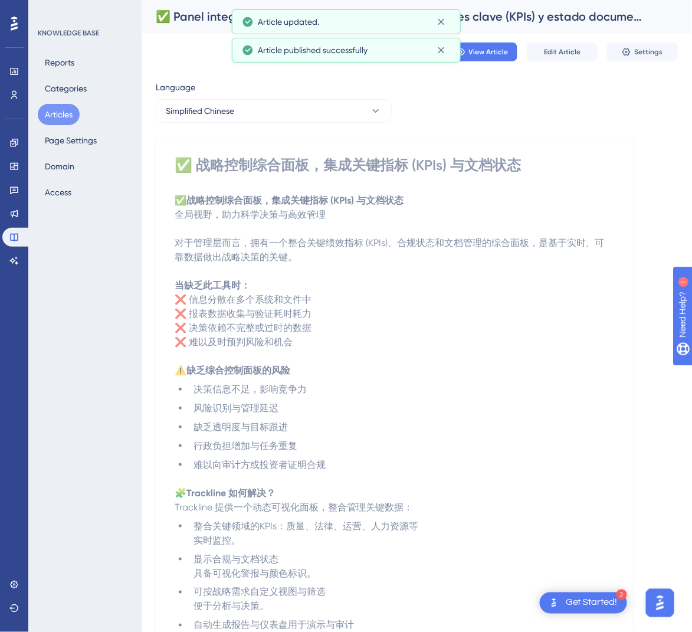
click at [52, 111] on button "Articles" at bounding box center [59, 114] width 42 height 21
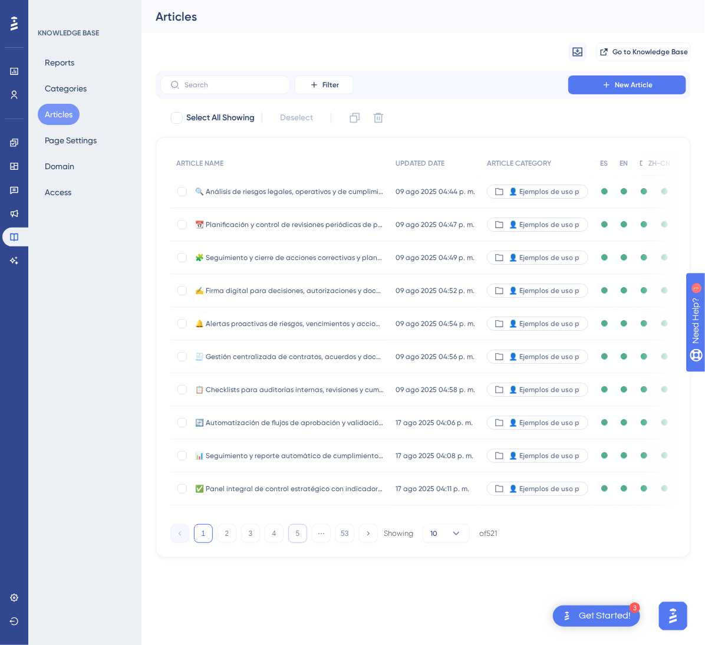
click at [295, 543] on button "5" at bounding box center [297, 533] width 19 height 19
click at [304, 543] on button "6" at bounding box center [297, 533] width 19 height 19
click at [304, 543] on button "7" at bounding box center [297, 533] width 19 height 19
click at [304, 543] on button "8" at bounding box center [297, 533] width 19 height 19
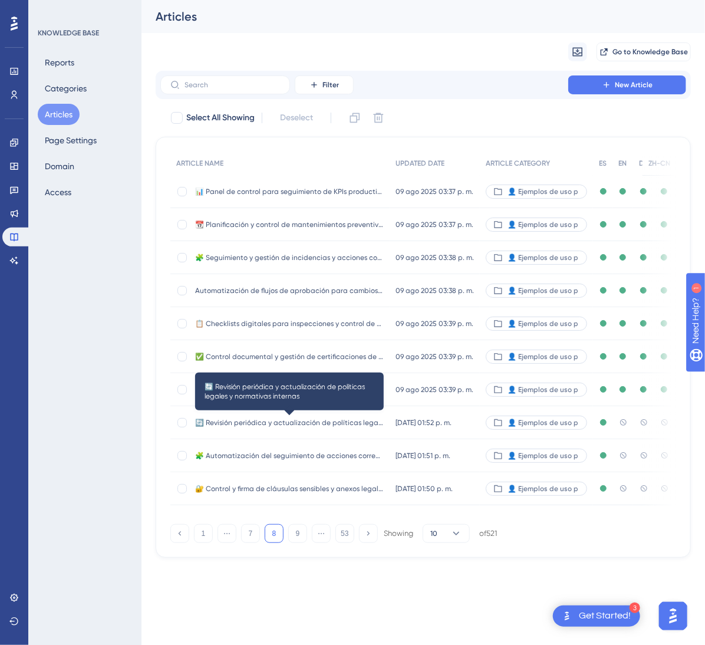
click at [307, 418] on span "🔄 Revisión periódica y actualización de políticas legales y normativas internas" at bounding box center [289, 422] width 189 height 9
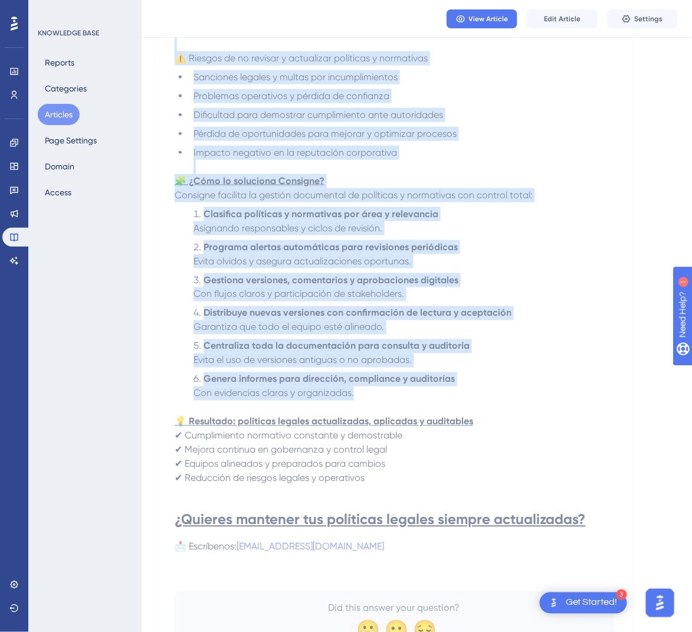
scroll to position [368, 0]
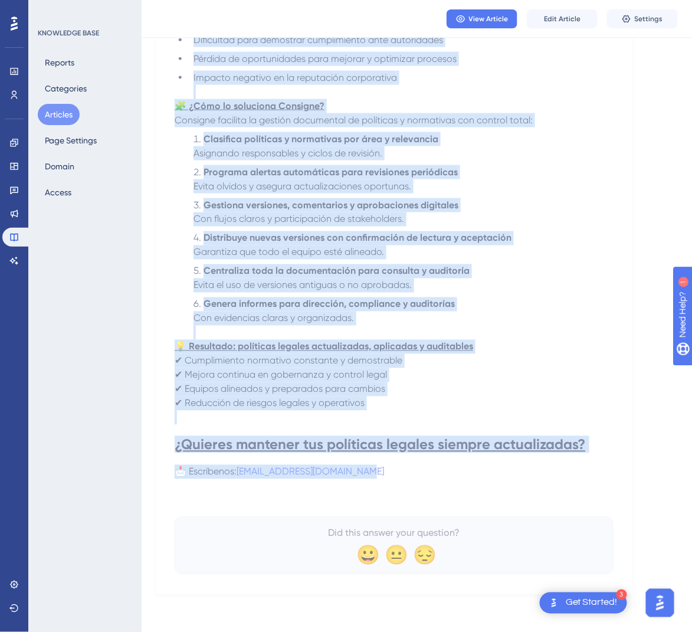
drag, startPoint x: 176, startPoint y: 165, endPoint x: 643, endPoint y: 465, distance: 555.5
click at [643, 465] on div "Language Spanish (Default) 🔄 Revisión periódica y actualización de políticas le…" at bounding box center [417, 151] width 522 height 887
copy div "🔄 Loremips dolorsita c adipiscingeli se doeiusmod tempori u laboreetdo magnaali…"
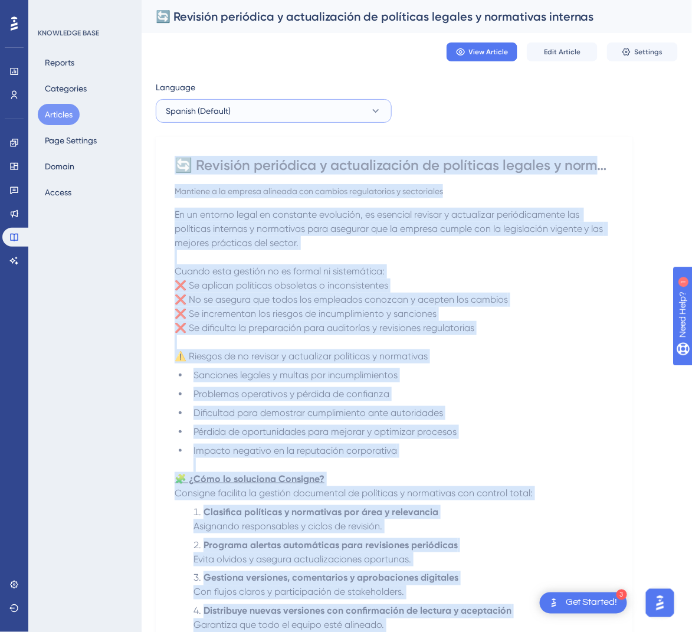
click at [323, 109] on button "Spanish (Default)" at bounding box center [274, 111] width 236 height 24
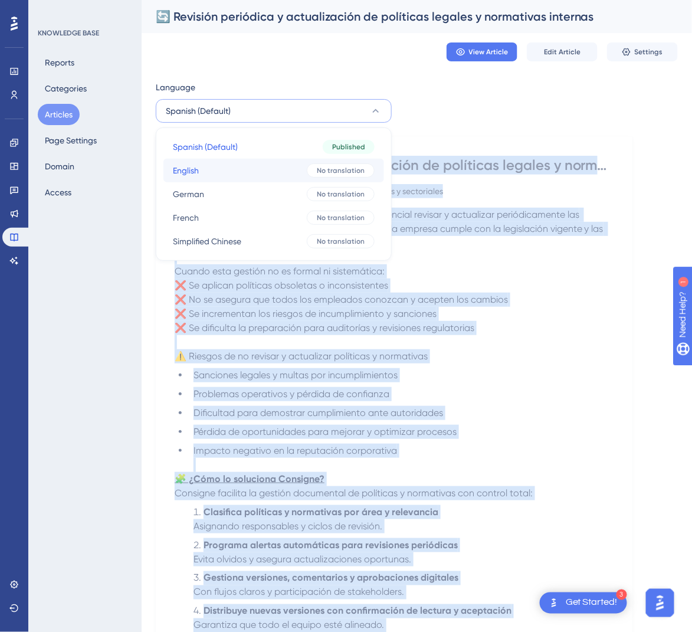
click at [286, 168] on button "English English No translation" at bounding box center [273, 171] width 221 height 24
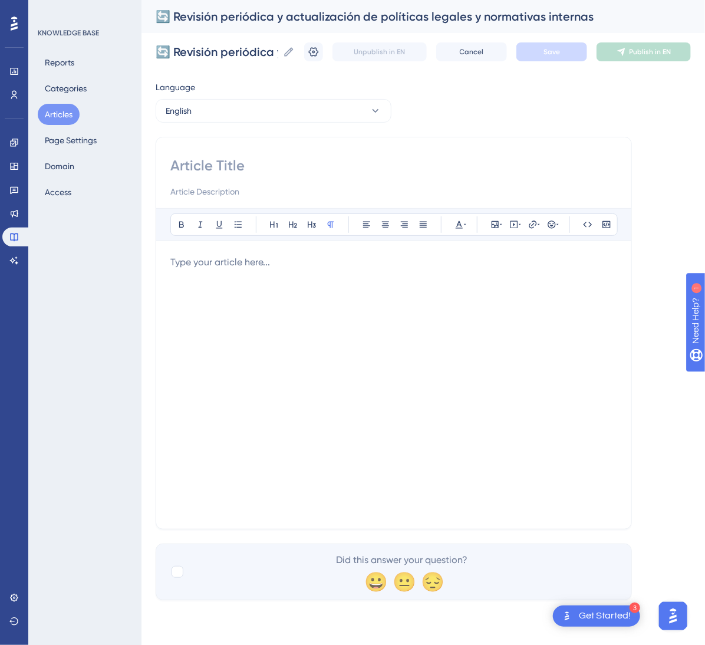
click at [313, 160] on input at bounding box center [393, 165] width 447 height 19
paste input "🔄 Periodic Review and Update of Legal and Internal Regulatory Policies"
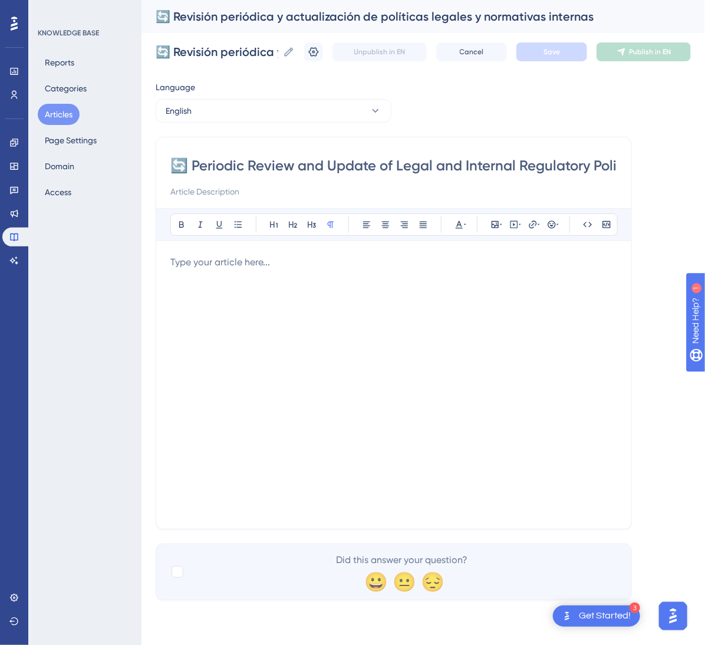
scroll to position [0, 27]
type input "🔄 Periodic Review and Update of Legal and Internal Regulatory Policies"
click at [396, 364] on div at bounding box center [393, 384] width 447 height 259
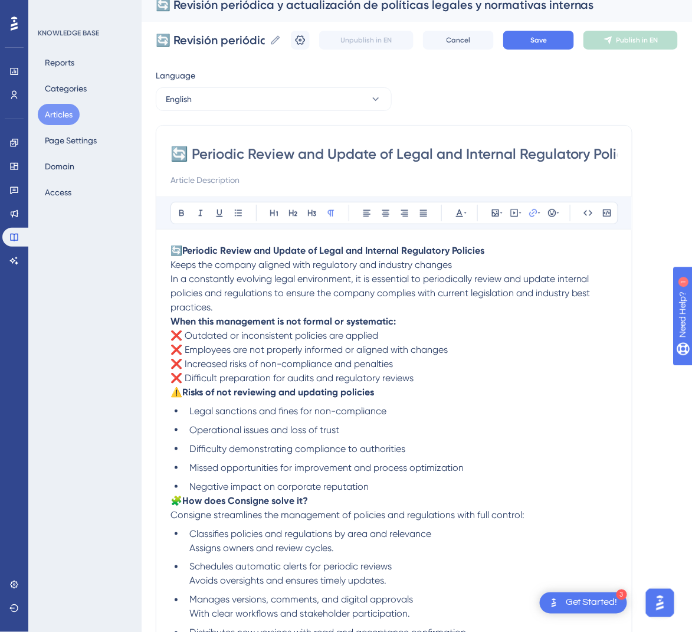
scroll to position [8, 0]
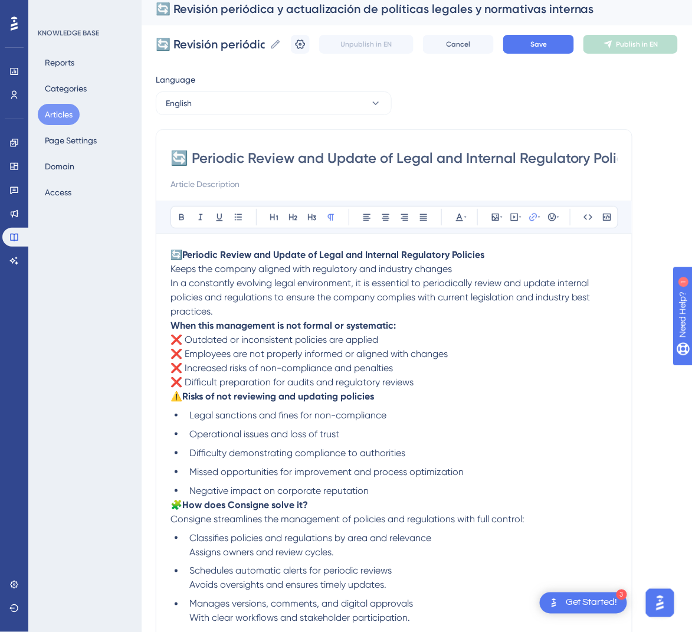
click at [486, 265] on p "🔄 Periodic Review and Update of Legal and Internal Regulatory Policies Keeps th…" at bounding box center [393, 262] width 447 height 28
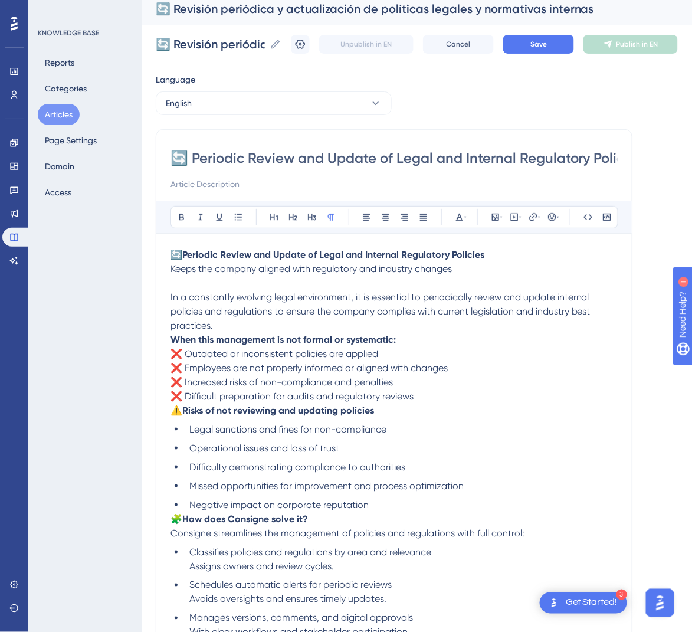
click at [173, 337] on strong "When this management is not formal or systematic:" at bounding box center [282, 339] width 225 height 11
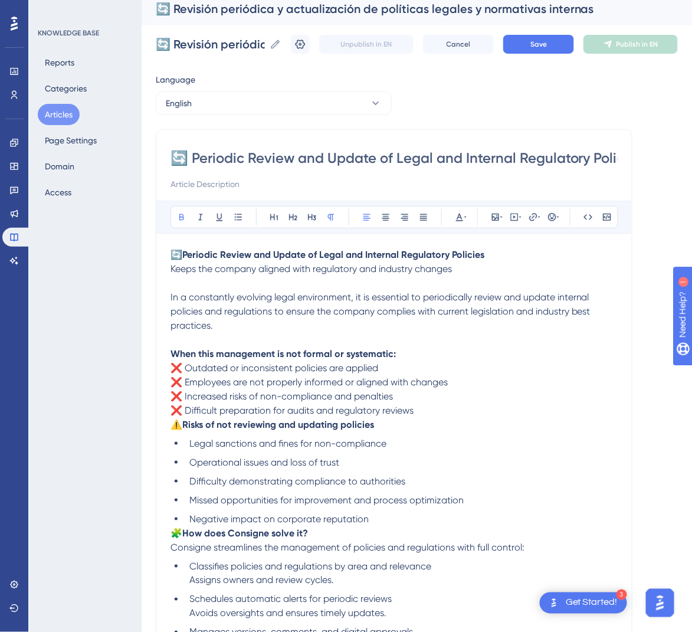
click at [175, 426] on span "⚠️" at bounding box center [176, 424] width 12 height 11
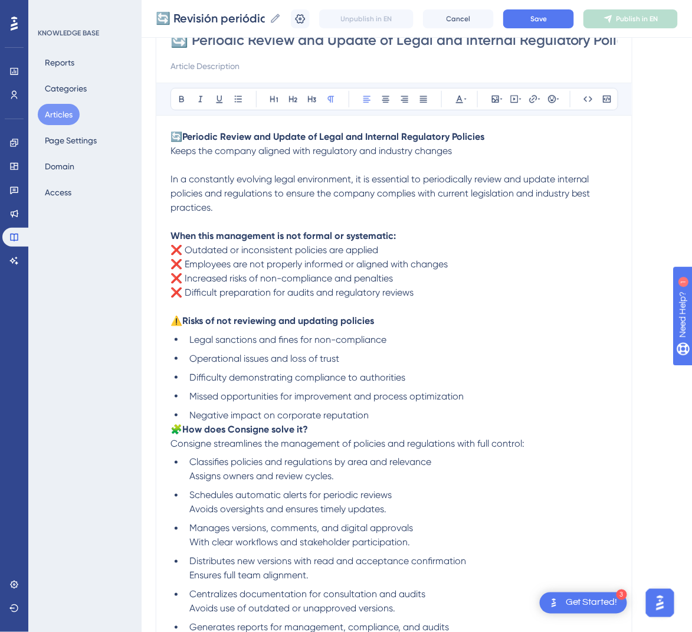
scroll to position [185, 0]
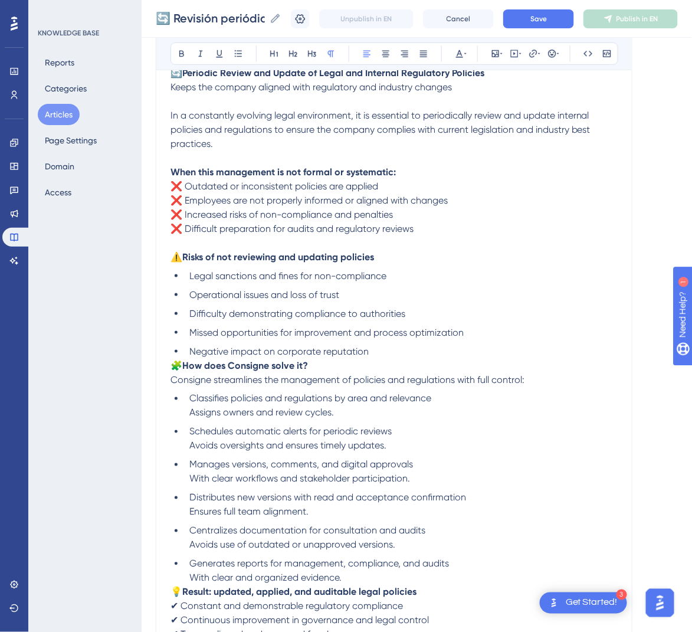
click at [176, 364] on span "🧩" at bounding box center [176, 365] width 12 height 11
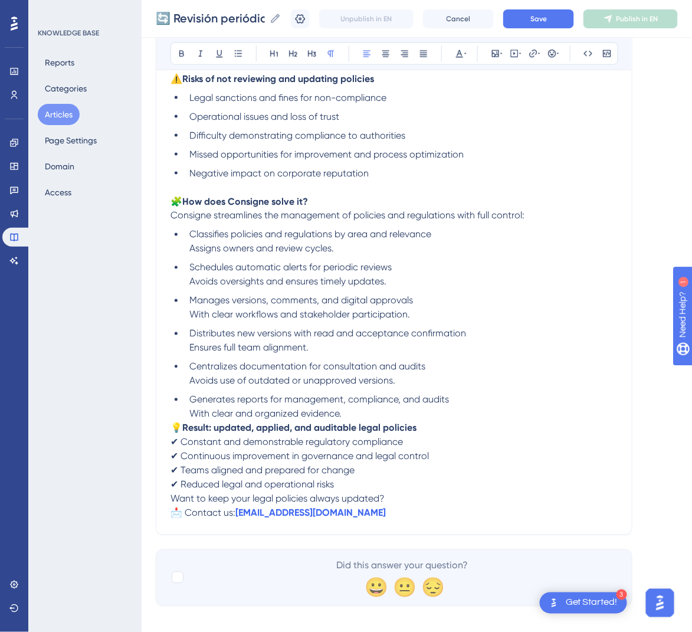
scroll to position [374, 0]
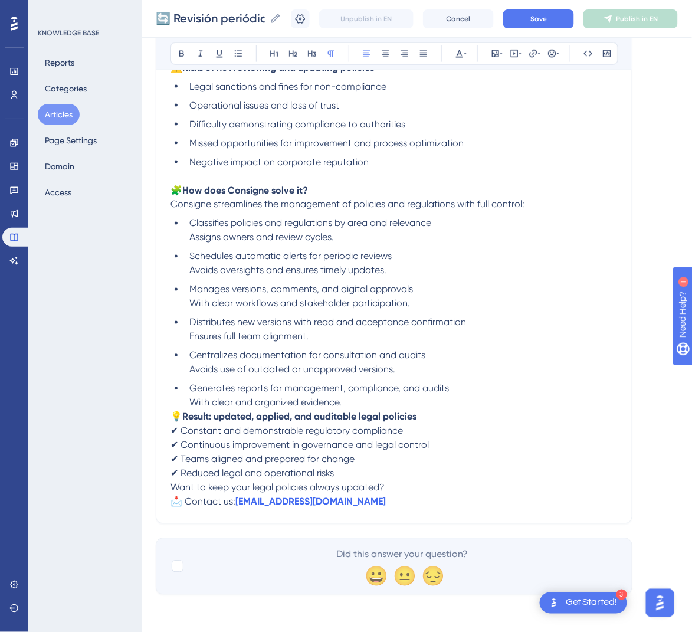
click at [175, 416] on span "💡" at bounding box center [176, 416] width 12 height 11
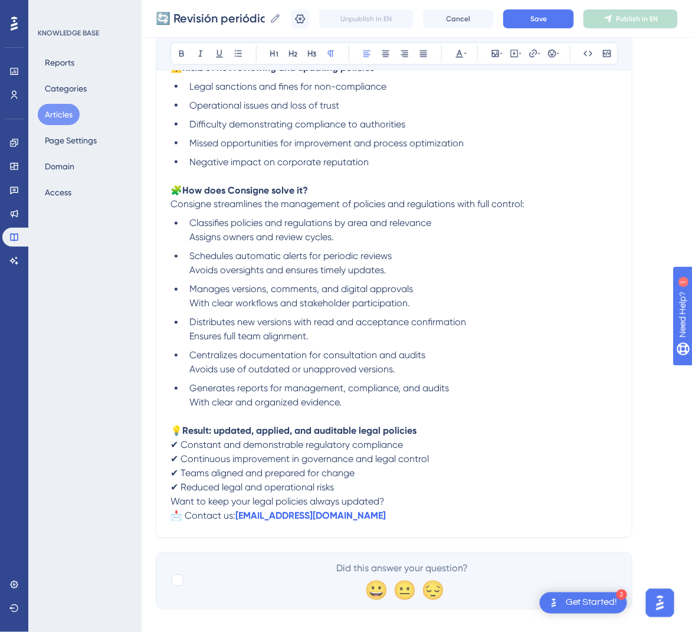
click at [172, 504] on span "Want to keep your legal policies always updated?" at bounding box center [277, 501] width 214 height 11
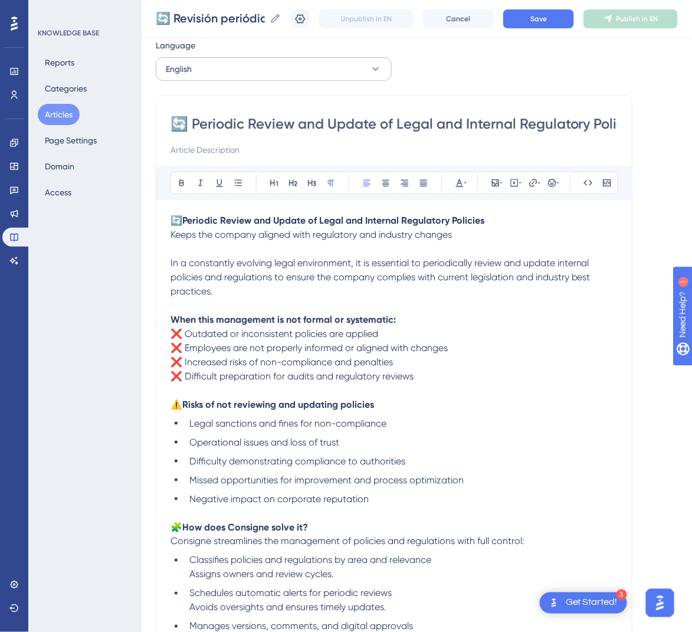
scroll to position [20, 0]
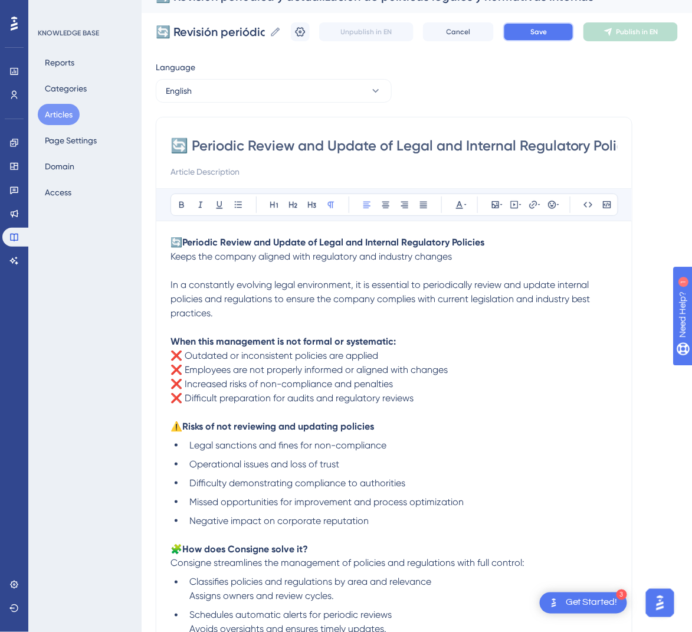
click at [524, 29] on button "Save" at bounding box center [538, 31] width 71 height 19
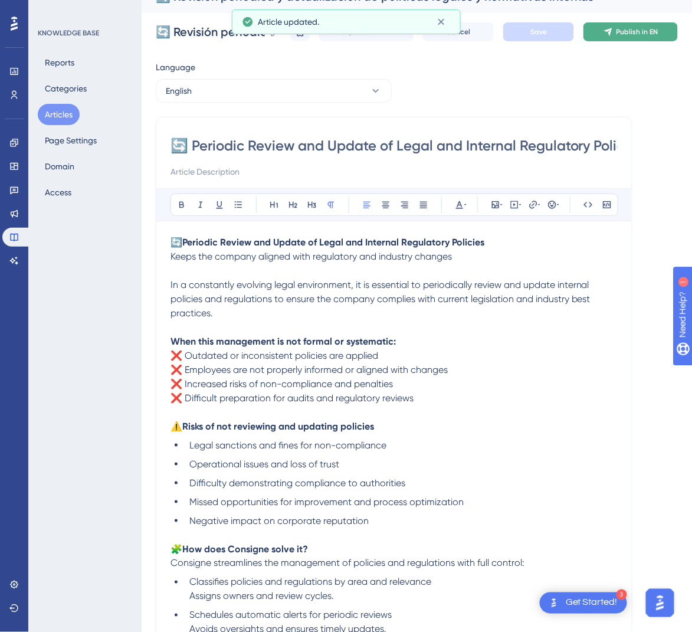
click at [633, 32] on span "Publish in EN" at bounding box center [637, 31] width 42 height 9
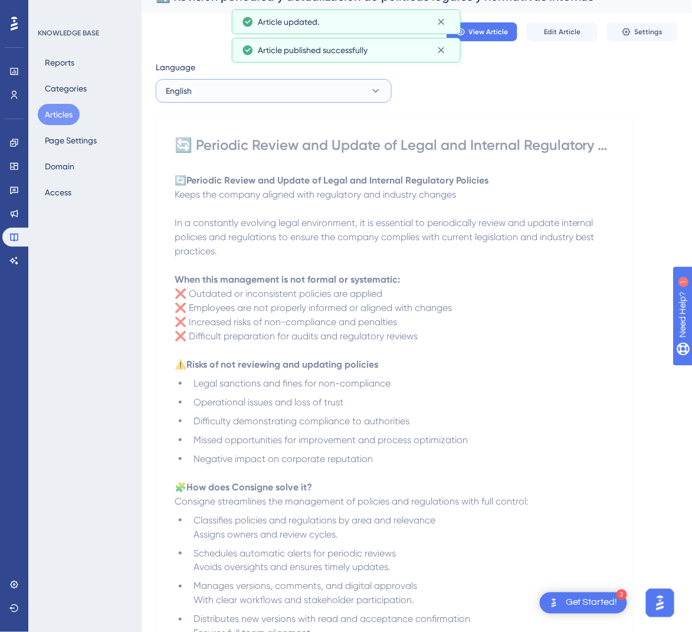
click at [359, 91] on button "English" at bounding box center [274, 91] width 236 height 24
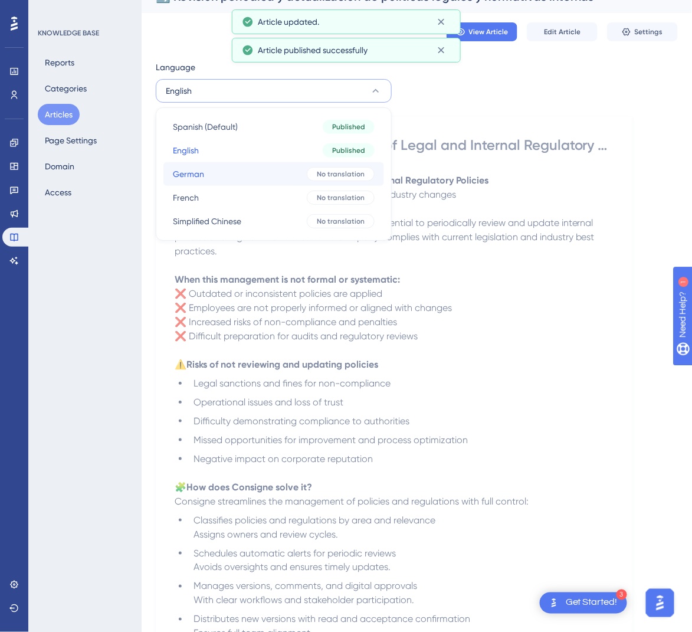
click at [285, 168] on button "German German No translation" at bounding box center [273, 174] width 221 height 24
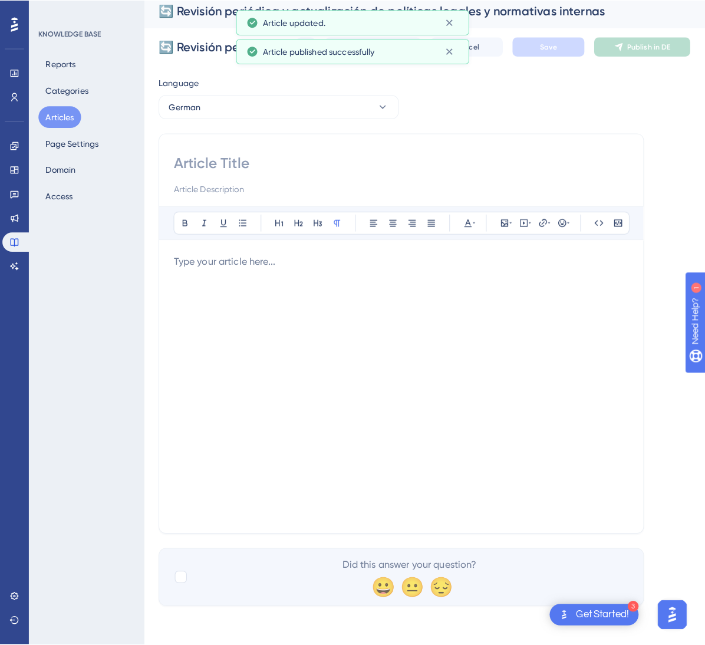
scroll to position [0, 0]
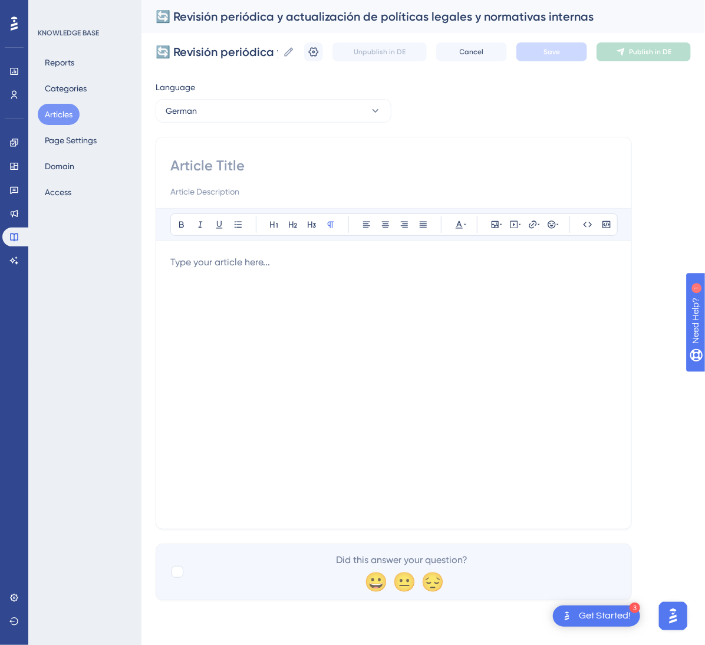
click at [245, 156] on input at bounding box center [393, 165] width 447 height 19
paste input "🔄 Regelmäßige Überprüfung und Aktualisierung rechtlicher und interner Richtlini…"
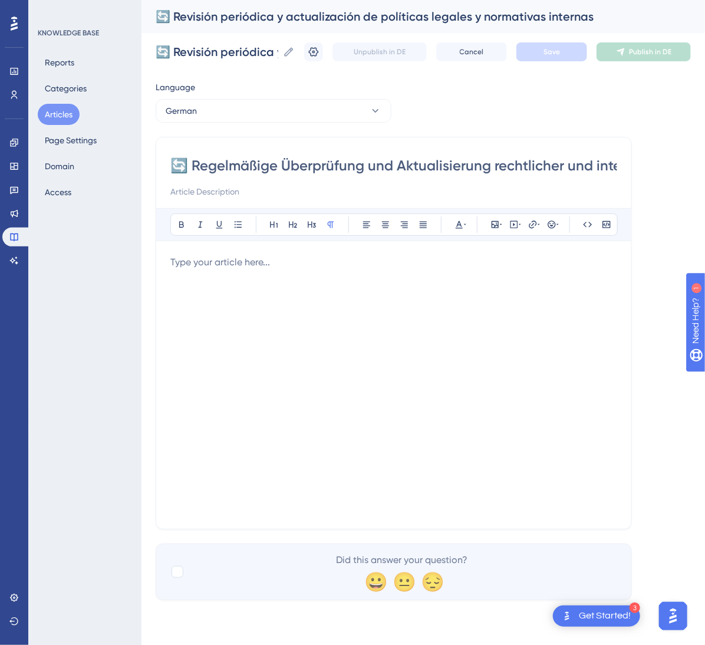
scroll to position [0, 100]
type input "🔄 Regelmäßige Überprüfung und Aktualisierung rechtlicher und interner Richtlini…"
click at [347, 358] on div at bounding box center [393, 384] width 447 height 259
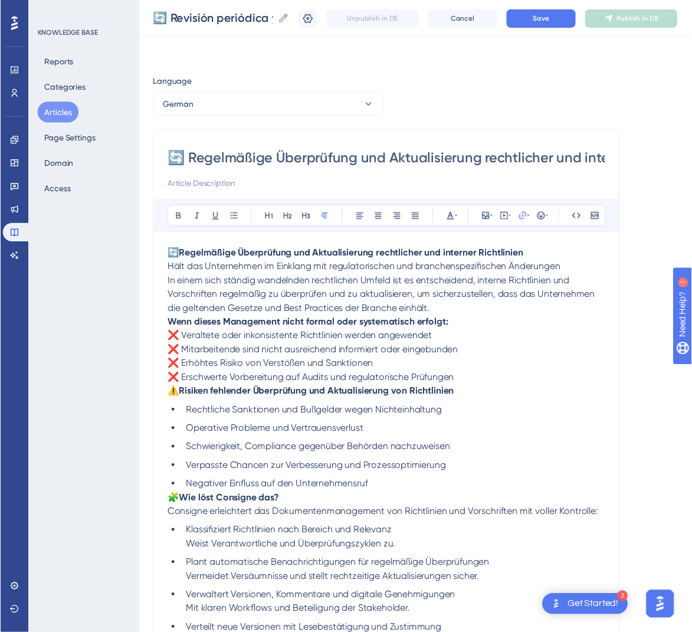
scroll to position [185, 0]
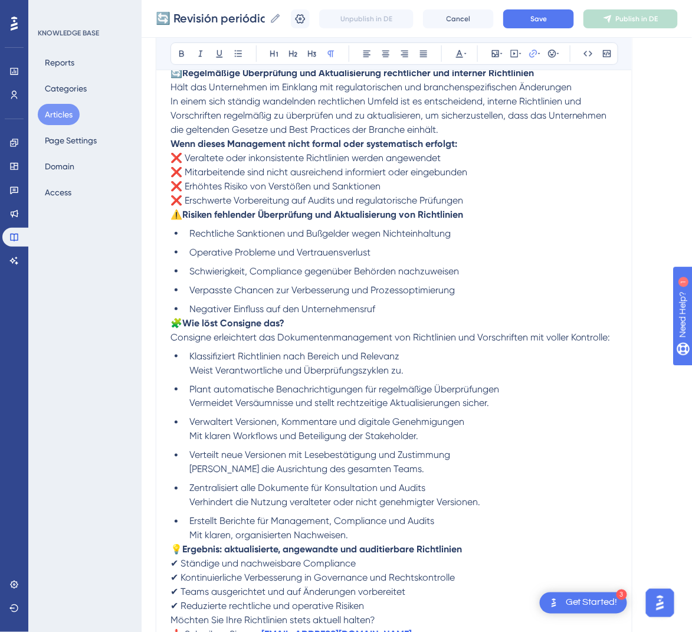
click at [174, 324] on span "🧩" at bounding box center [176, 322] width 12 height 11
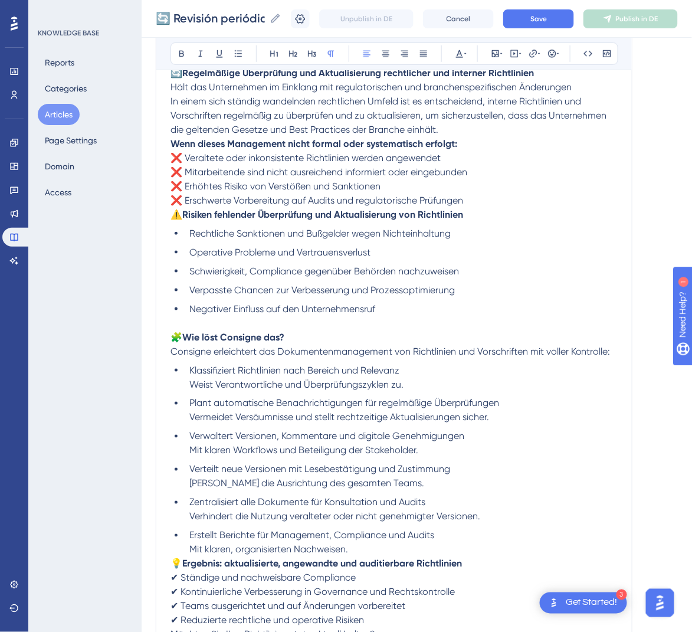
click at [176, 214] on span "⚠️" at bounding box center [176, 214] width 12 height 11
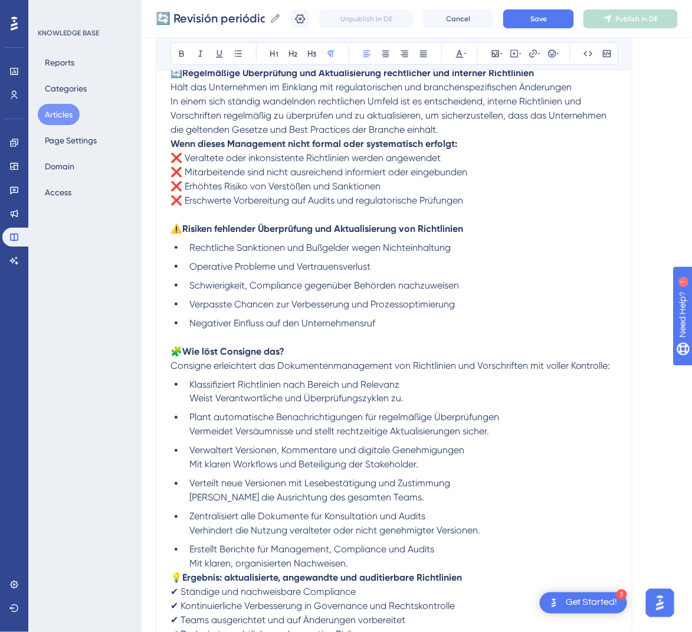
click at [172, 146] on strong "Wenn dieses Management nicht formal oder systematisch erfolgt:" at bounding box center [313, 143] width 287 height 11
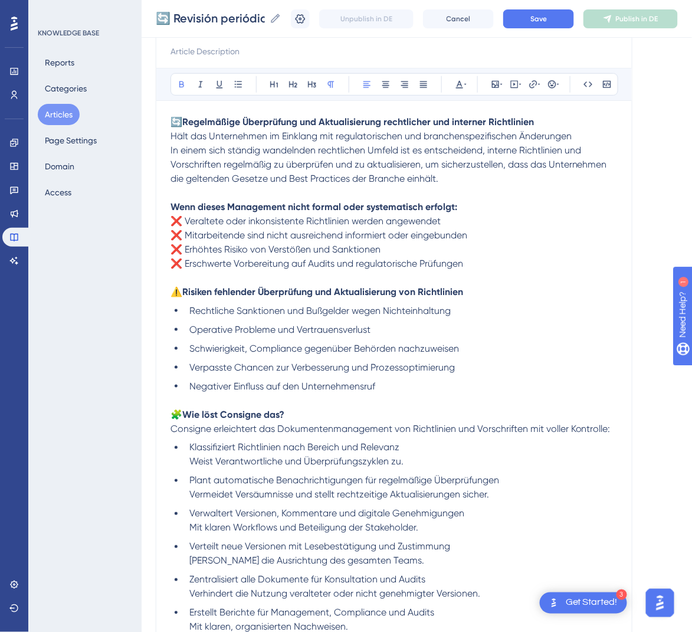
scroll to position [96, 0]
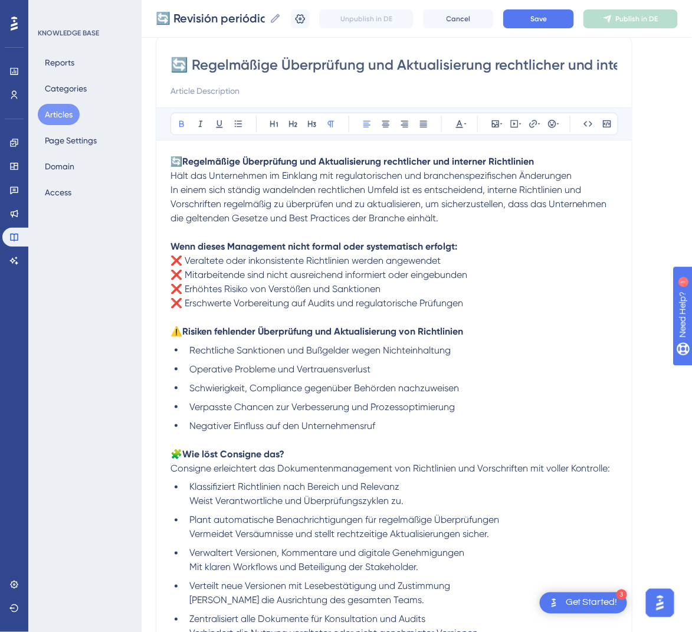
click at [169, 189] on div "🔄 Regelmäßige Überprüfung und Aktualisierung rechtlicher und interner Richtlini…" at bounding box center [394, 411] width 476 height 751
click at [172, 189] on span "In einem sich ständig wandelnden rechtlichen Umfeld ist es entscheidend, intern…" at bounding box center [389, 204] width 439 height 40
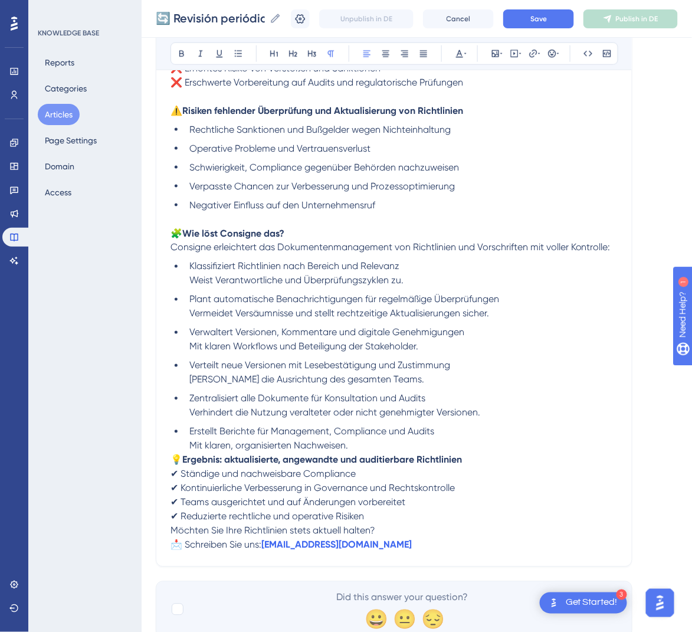
scroll to position [374, 0]
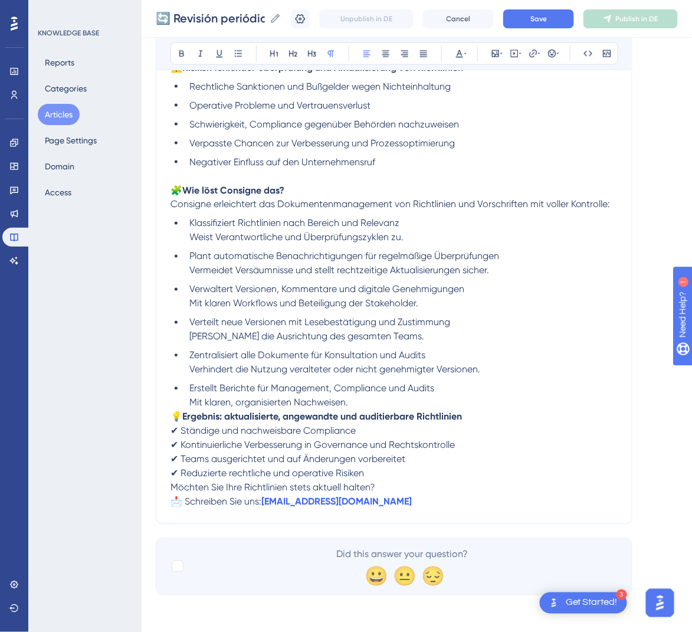
click at [176, 414] on span "💡" at bounding box center [176, 416] width 12 height 11
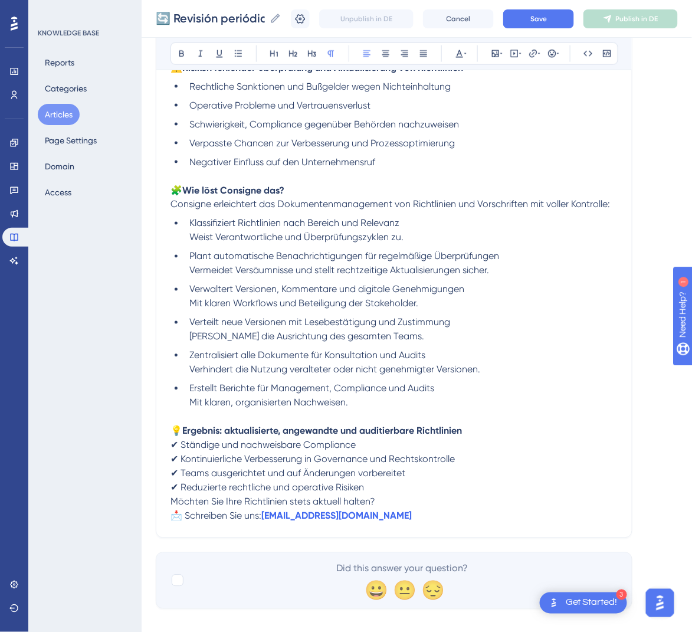
click at [174, 499] on span "Möchten Sie Ihre Richtlinien stets aktuell halten?" at bounding box center [272, 501] width 205 height 11
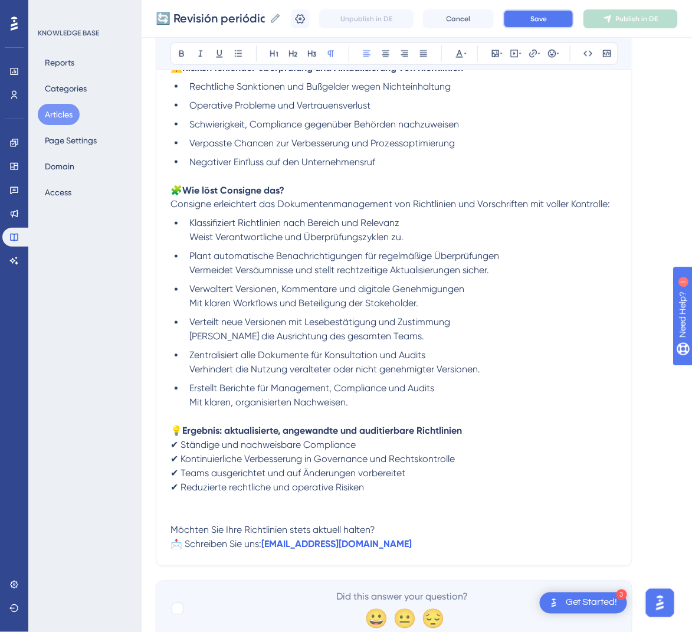
click at [547, 19] on span "Save" at bounding box center [538, 18] width 17 height 9
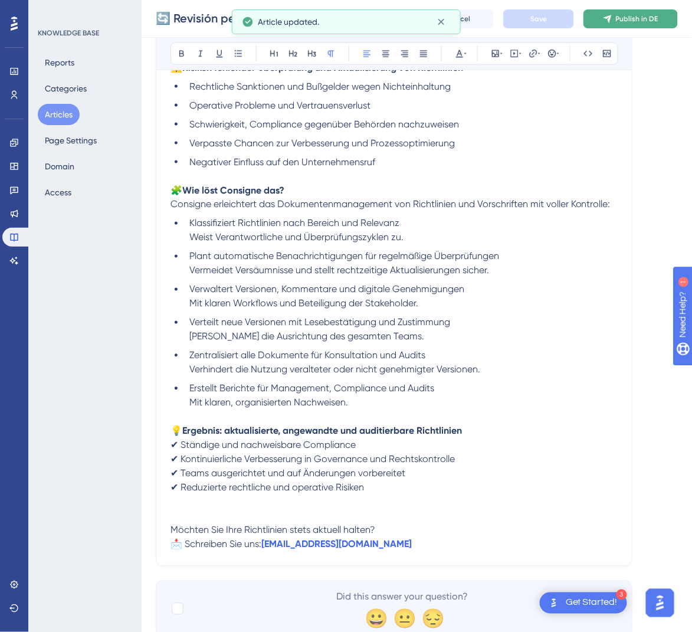
click at [677, 17] on button "Publish in DE" at bounding box center [630, 18] width 94 height 19
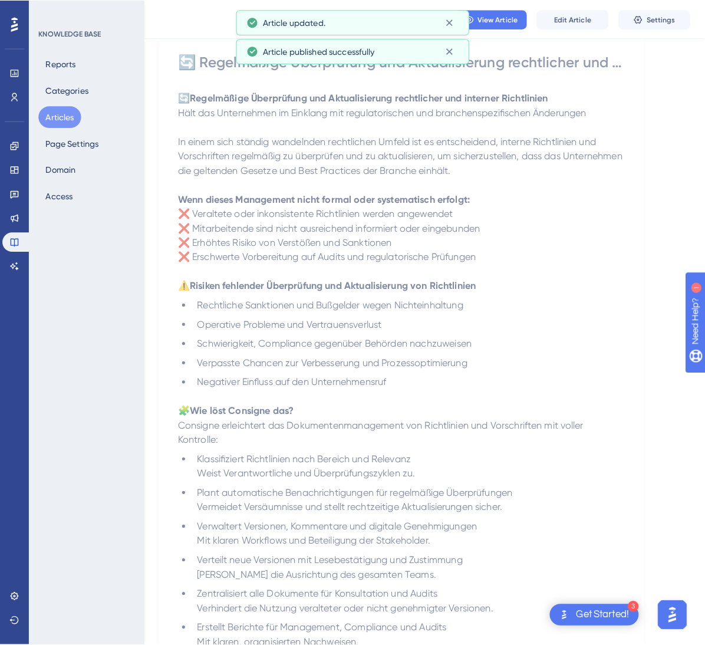
scroll to position [0, 0]
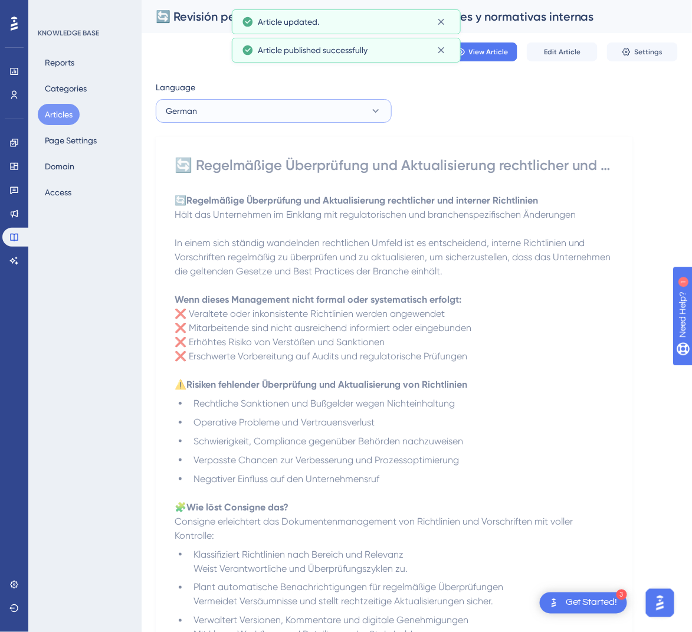
click at [323, 113] on button "German" at bounding box center [274, 111] width 236 height 24
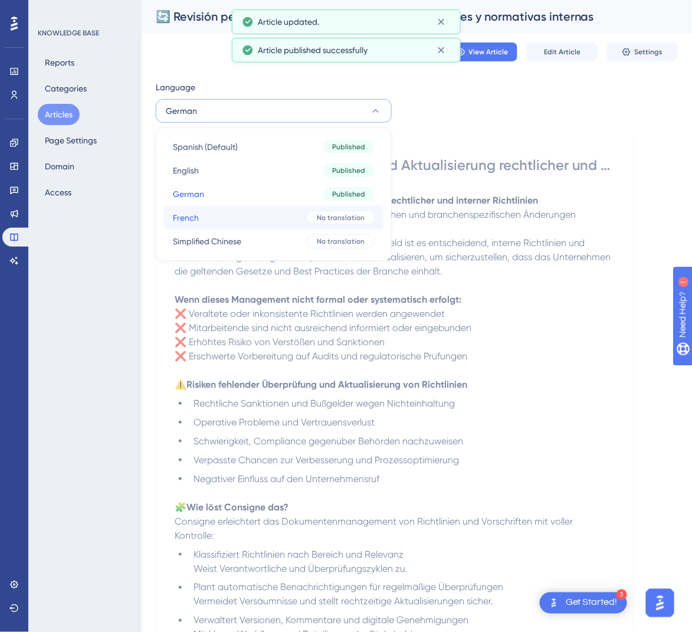
click at [262, 217] on button "French French No translation" at bounding box center [273, 218] width 221 height 24
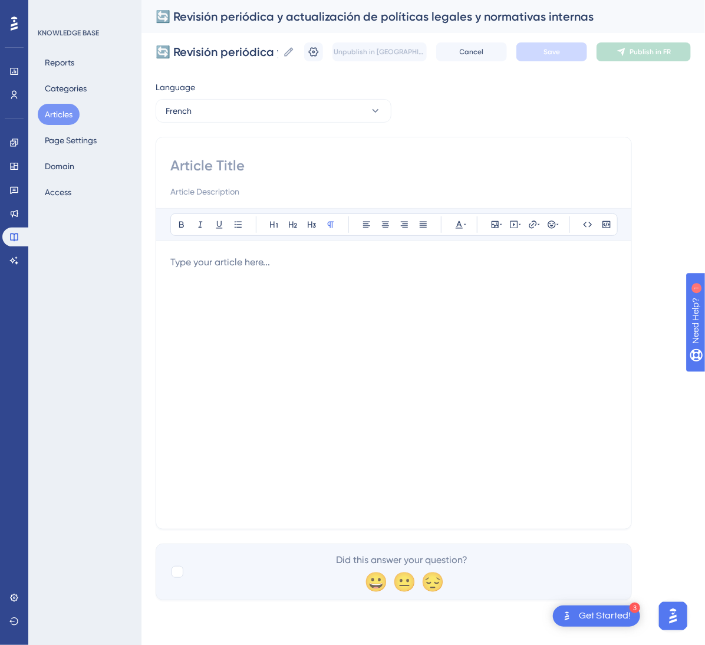
click at [397, 152] on div "Bold Italic Underline Bullet Point Heading 1 Heading 2 Heading 3 Normal Align L…" at bounding box center [394, 333] width 476 height 393
click at [292, 153] on div "Bold Italic Underline Bullet Point Heading 1 Heading 2 Heading 3 Normal Align L…" at bounding box center [394, 333] width 476 height 393
click at [214, 173] on input at bounding box center [393, 165] width 447 height 19
paste input "🔄 Révision périodique et mise à jour des politiques légales et réglementaires i…"
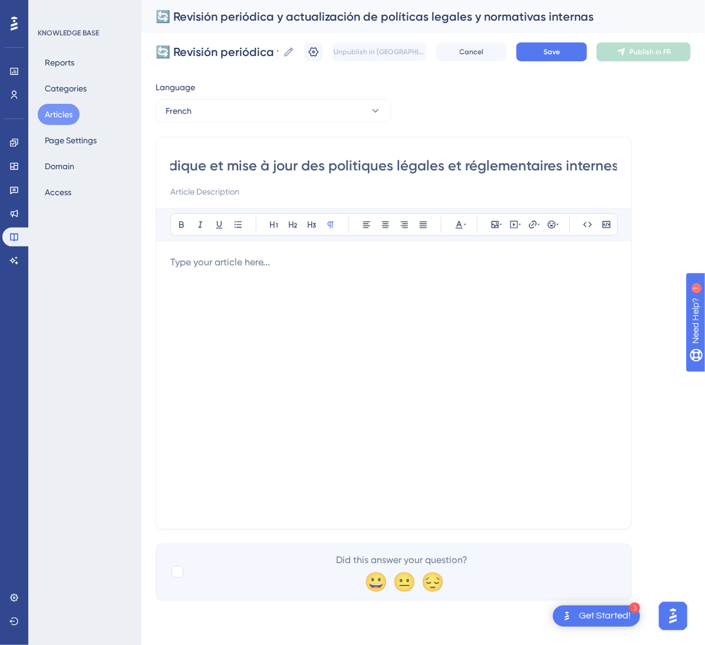
type input "🔄 Révision périodique et mise à jour des politiques légales et réglementaires i…"
click at [410, 287] on div at bounding box center [393, 384] width 447 height 259
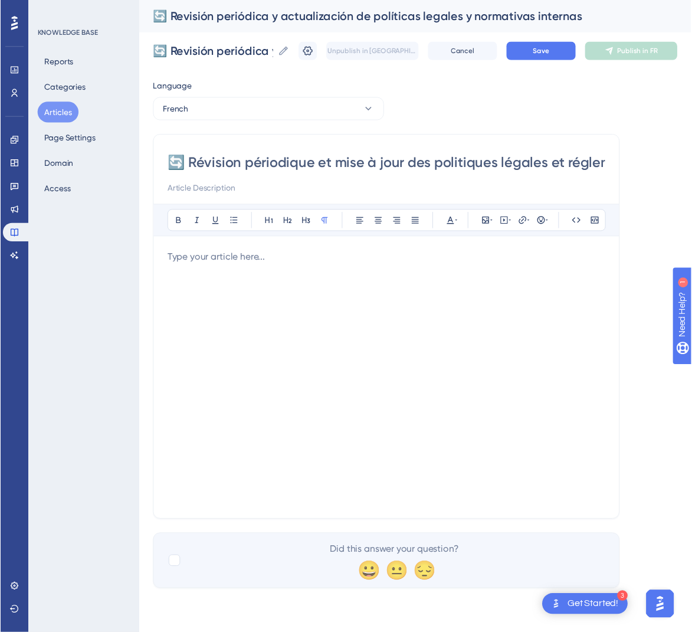
scroll to position [185, 0]
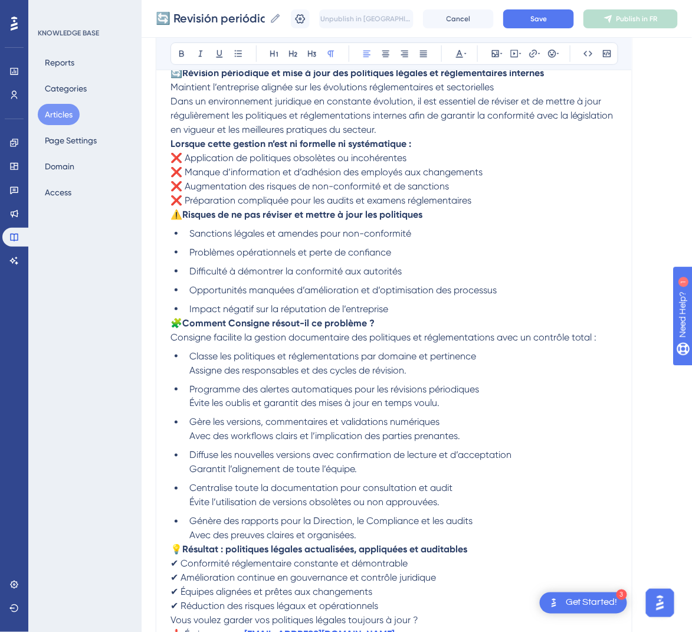
click at [177, 322] on span "🧩" at bounding box center [176, 322] width 12 height 11
click at [176, 323] on span "🧩" at bounding box center [176, 322] width 12 height 11
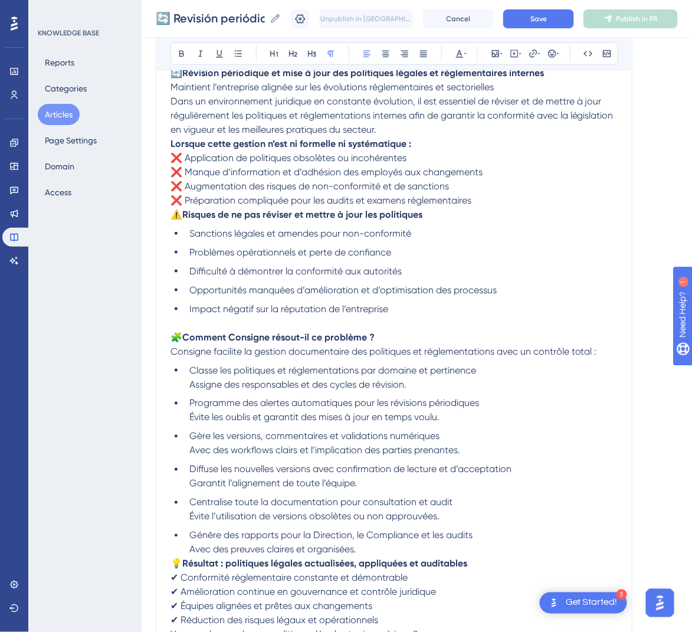
click at [173, 213] on span "⚠️" at bounding box center [176, 214] width 12 height 11
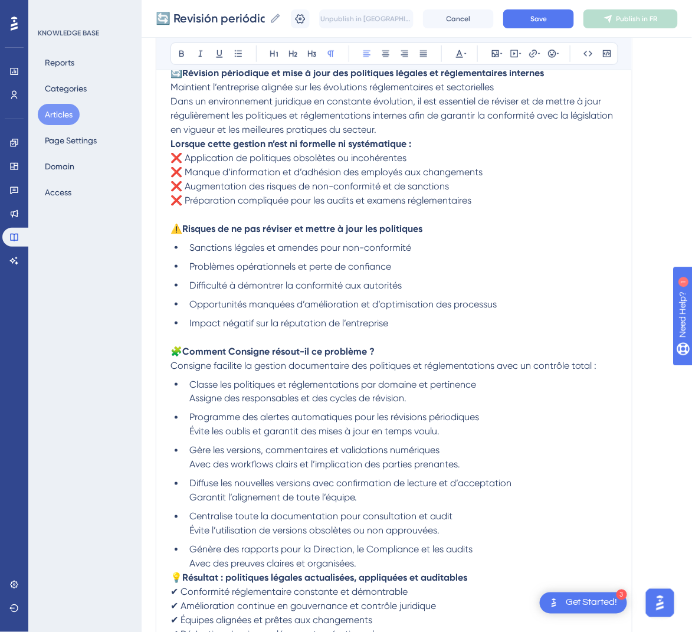
click at [172, 143] on strong "Lorsque cette gestion n’est ni formelle ni systématique :" at bounding box center [290, 143] width 241 height 11
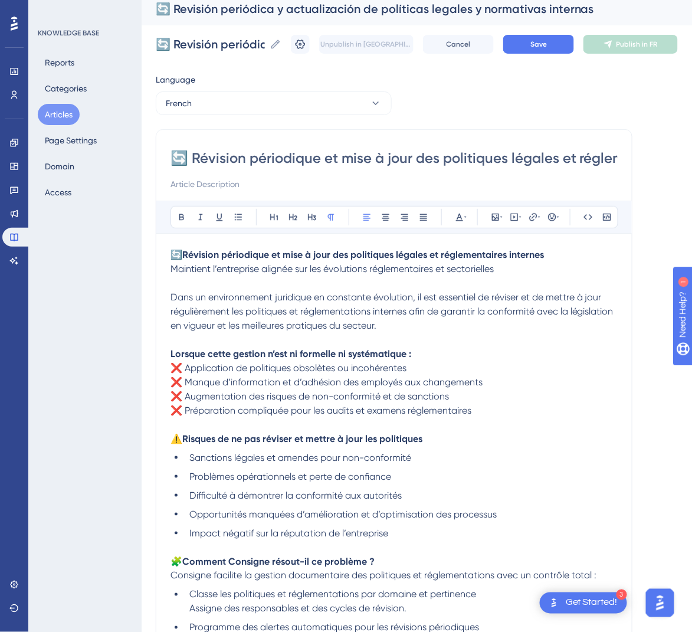
scroll to position [361, 0]
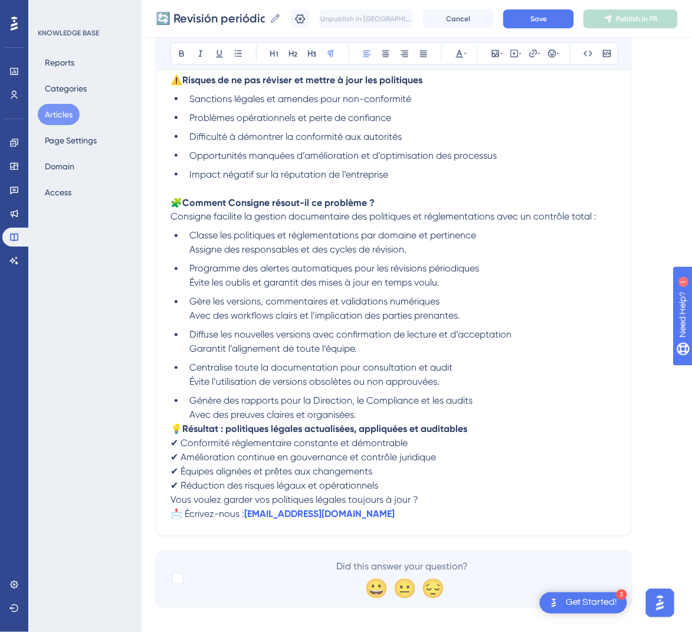
click at [175, 429] on span "💡" at bounding box center [176, 428] width 12 height 11
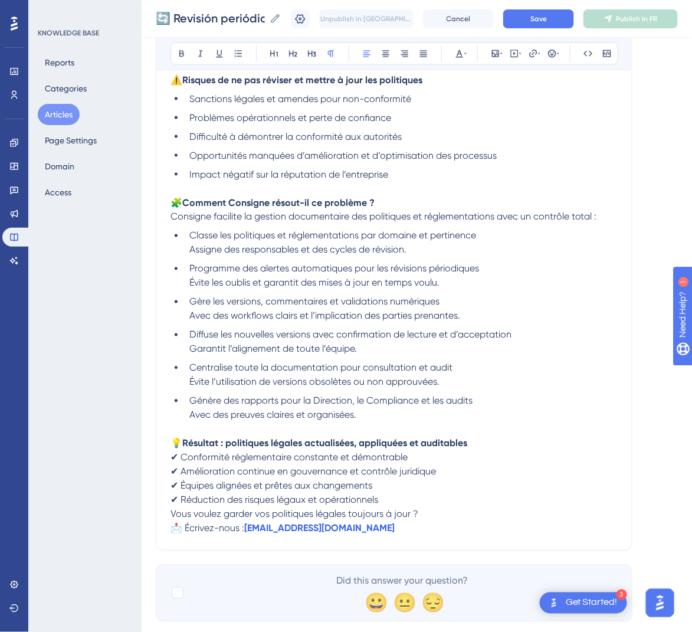
scroll to position [388, 0]
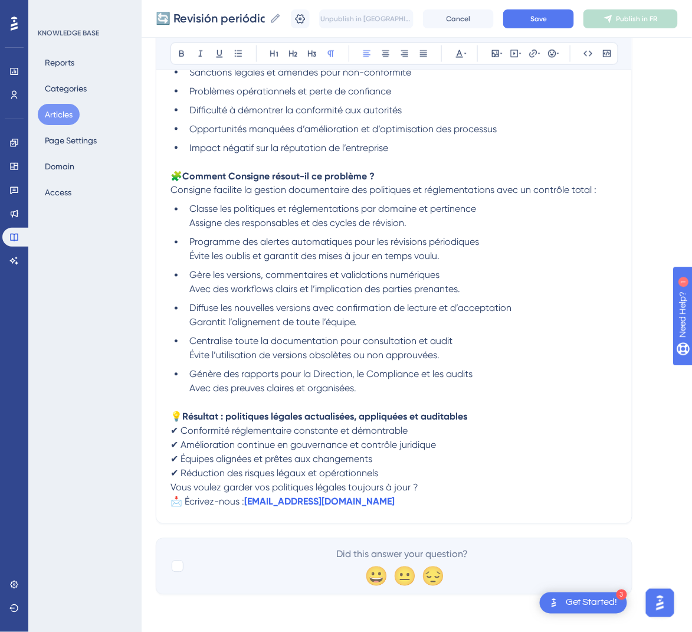
click at [172, 485] on span "Vous voulez garder vos politiques légales toujours à jour ?" at bounding box center [294, 487] width 248 height 11
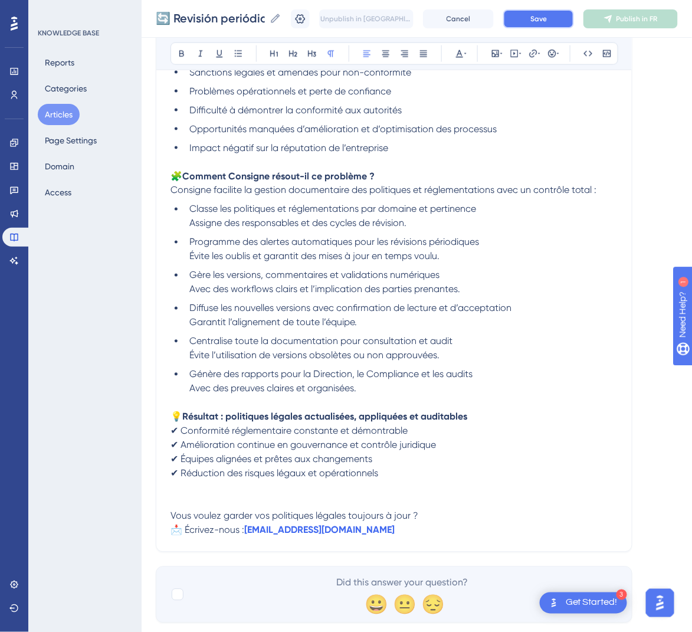
click at [544, 18] on span "Save" at bounding box center [538, 18] width 17 height 9
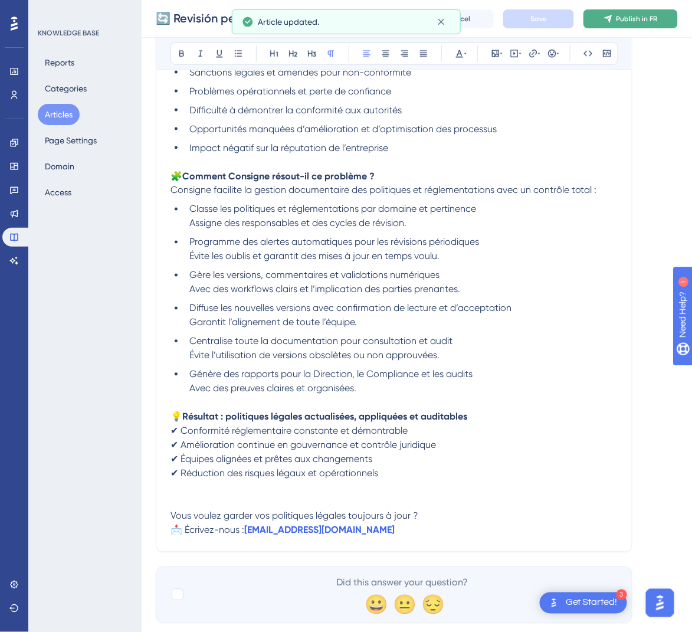
click at [652, 19] on span "Publish in FR" at bounding box center [636, 18] width 41 height 9
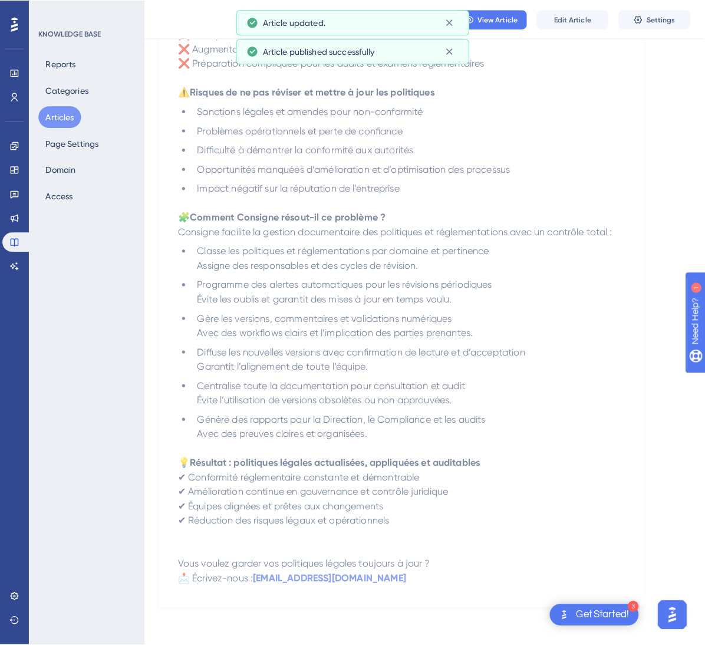
scroll to position [0, 0]
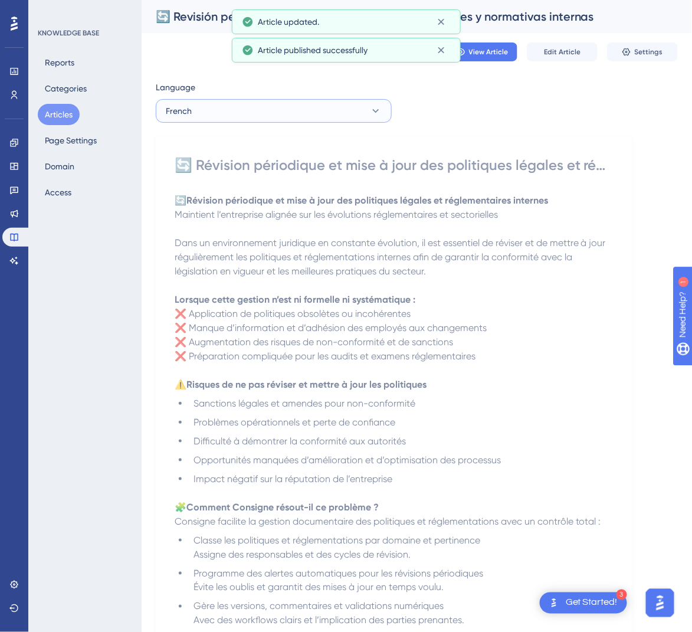
click at [258, 103] on button "French" at bounding box center [274, 111] width 236 height 24
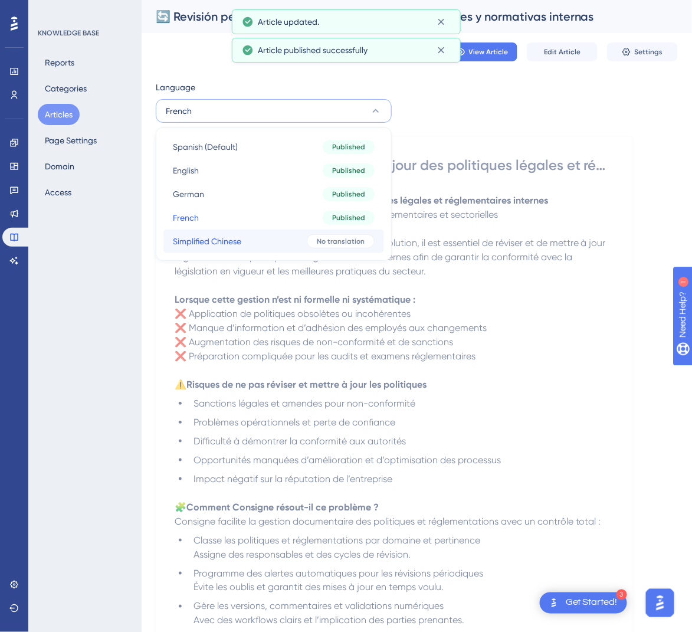
click at [288, 244] on button "Simplified Chinese Simplified Chinese No translation" at bounding box center [273, 241] width 221 height 24
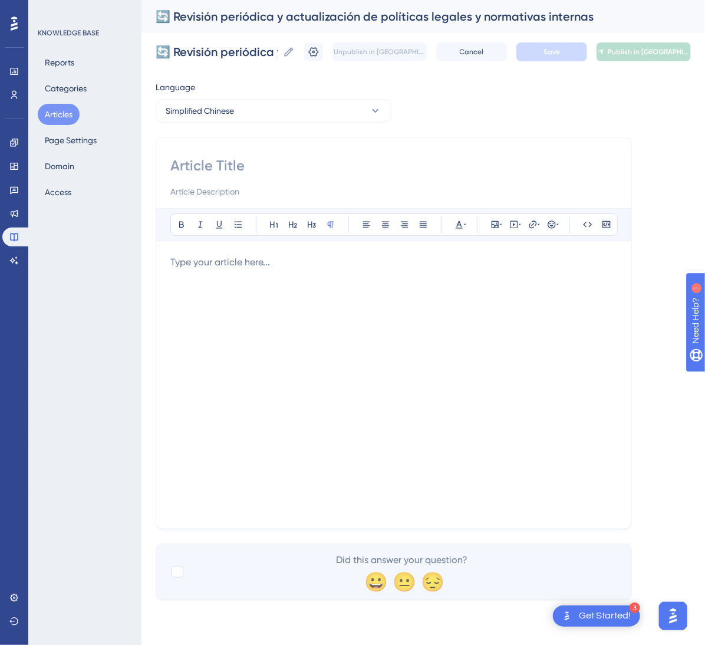
click at [241, 166] on input at bounding box center [393, 165] width 447 height 19
paste input "🔄 定期审查与更新法律及内部规范政策"
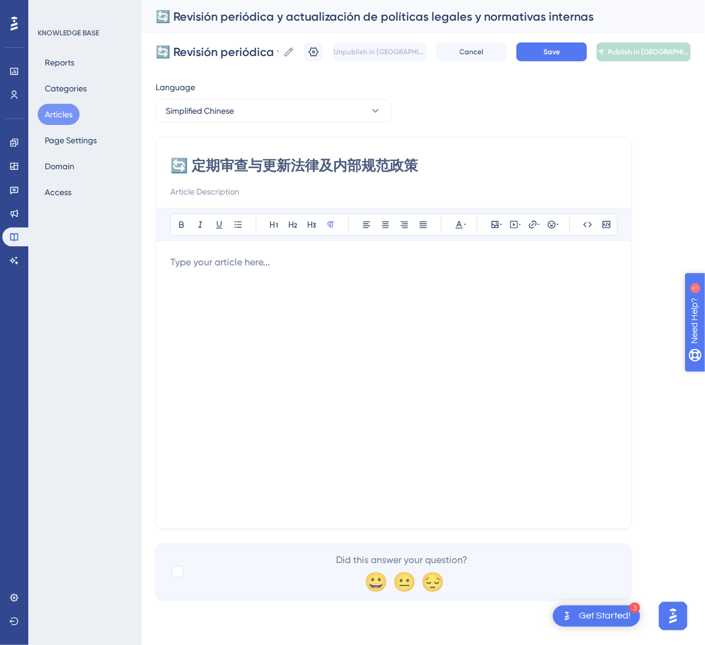
type input "🔄 定期审查与更新法律及内部规范政策"
click at [409, 306] on div at bounding box center [393, 384] width 447 height 259
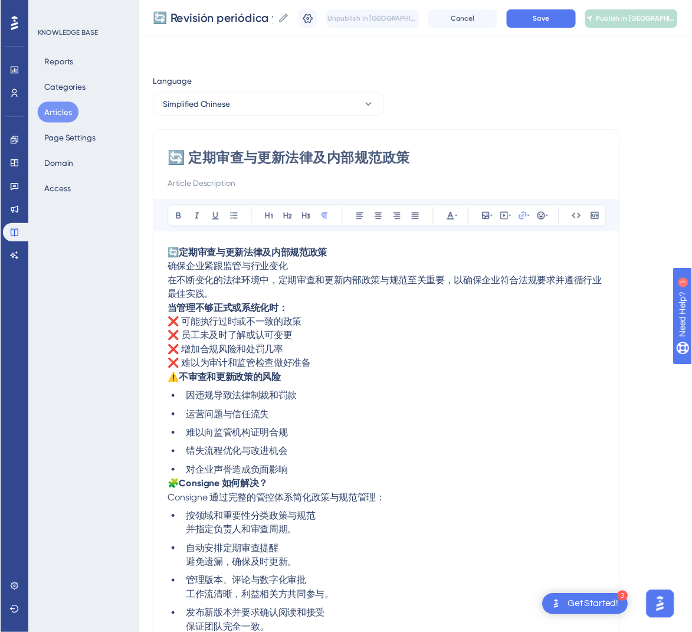
scroll to position [170, 0]
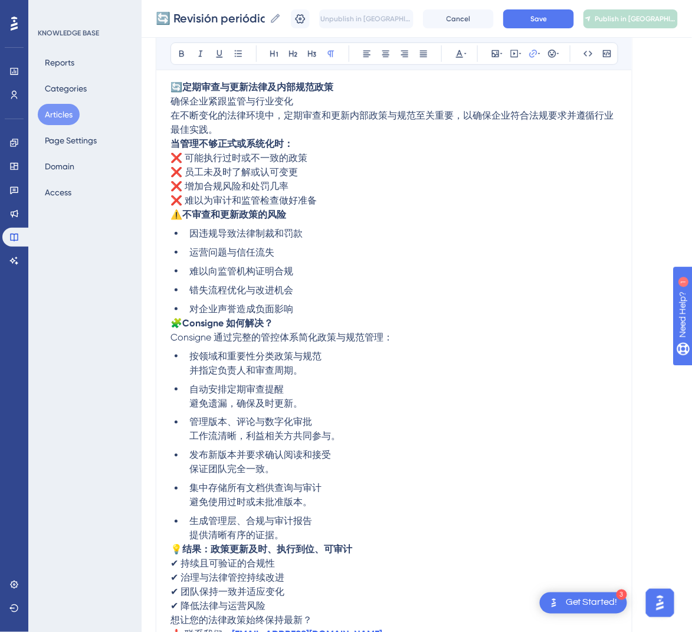
click at [175, 320] on span "🧩" at bounding box center [176, 322] width 12 height 11
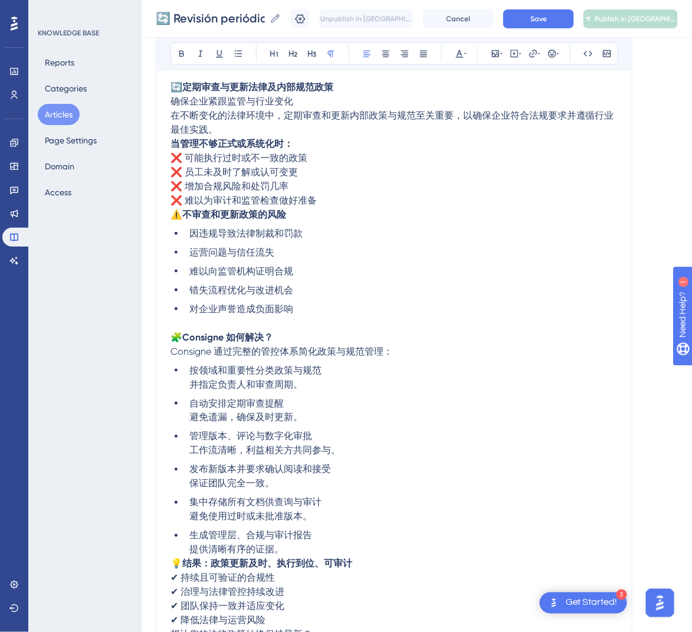
click at [175, 216] on span "⚠️" at bounding box center [176, 214] width 12 height 11
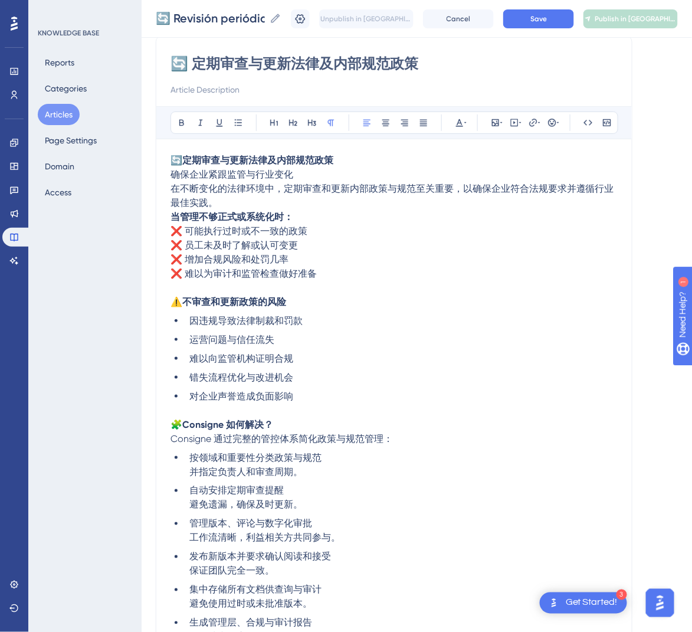
scroll to position [0, 0]
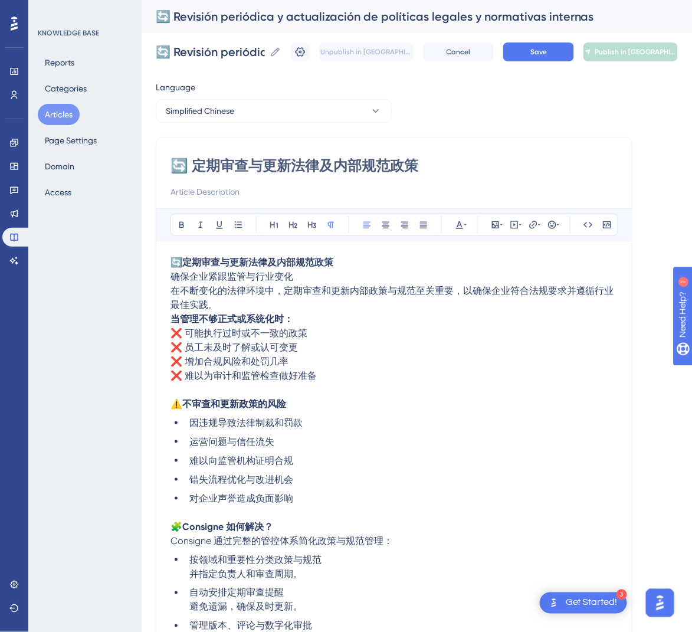
click at [172, 291] on span "在不断变化的法律环境中，定期审查和更新内部政策与规范至关重要，以确保企业符合法规要求并遵循行业最佳实践。" at bounding box center [391, 297] width 443 height 25
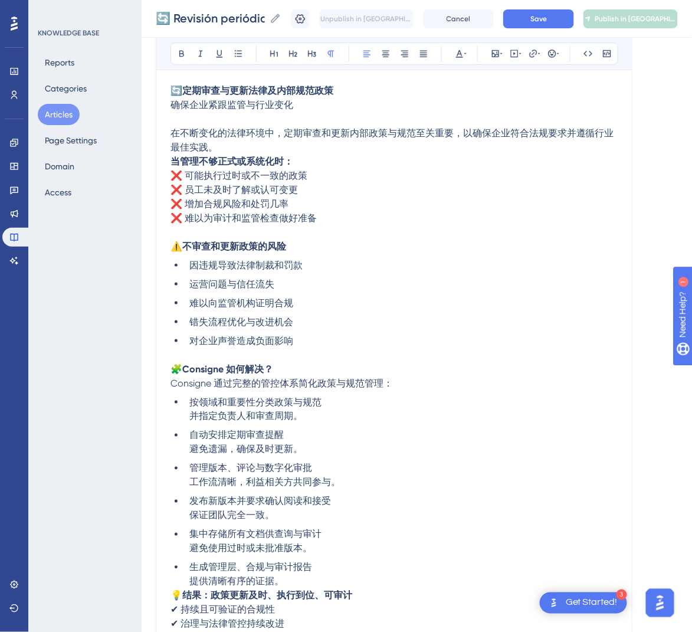
scroll to position [346, 0]
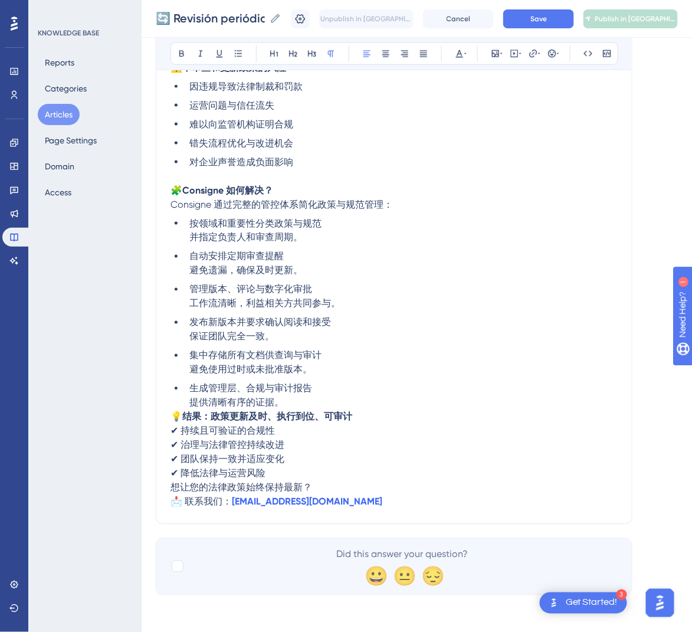
click at [174, 411] on span "💡" at bounding box center [176, 416] width 12 height 11
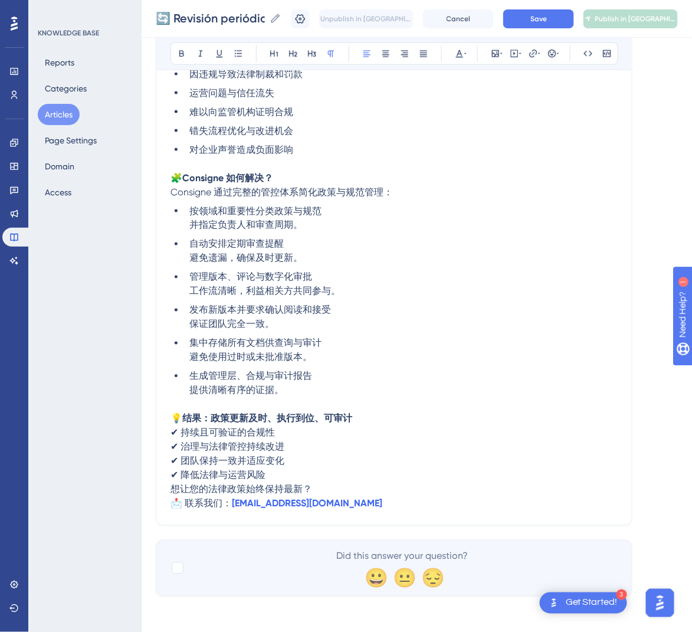
scroll to position [360, 0]
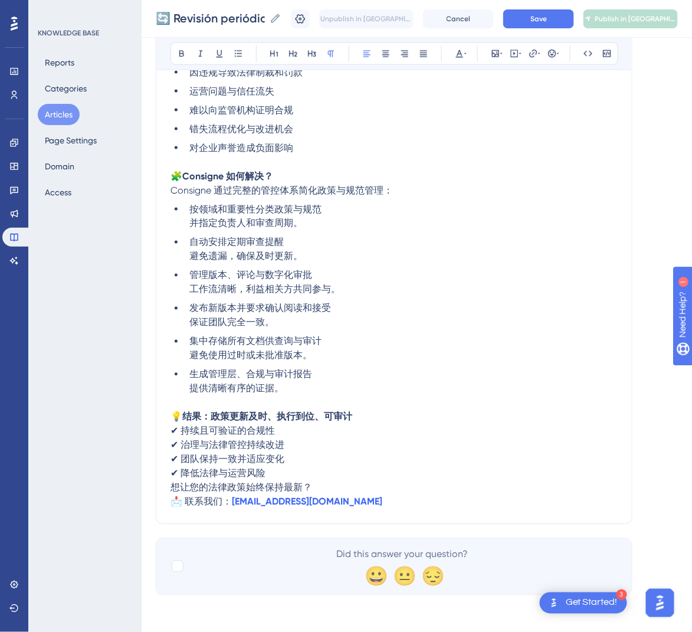
click at [172, 485] on span "想让您的法律政策始终保持最新？" at bounding box center [241, 487] width 142 height 11
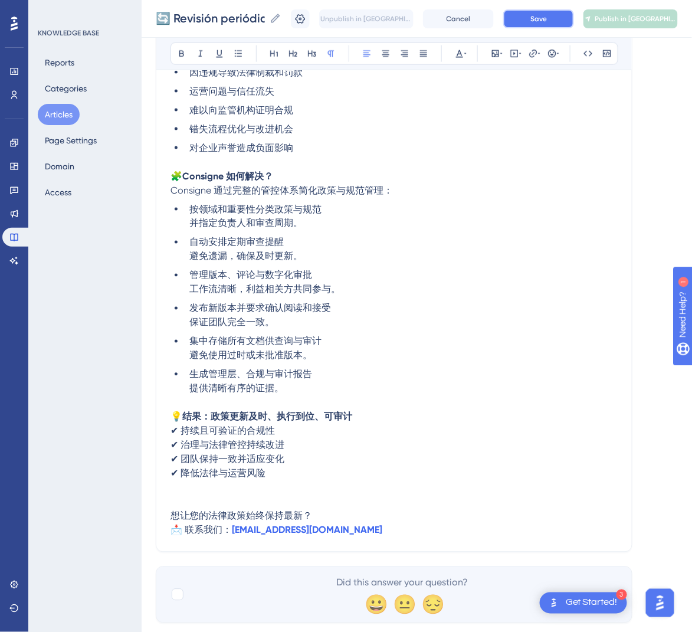
click at [530, 14] on button "Save" at bounding box center [538, 18] width 71 height 19
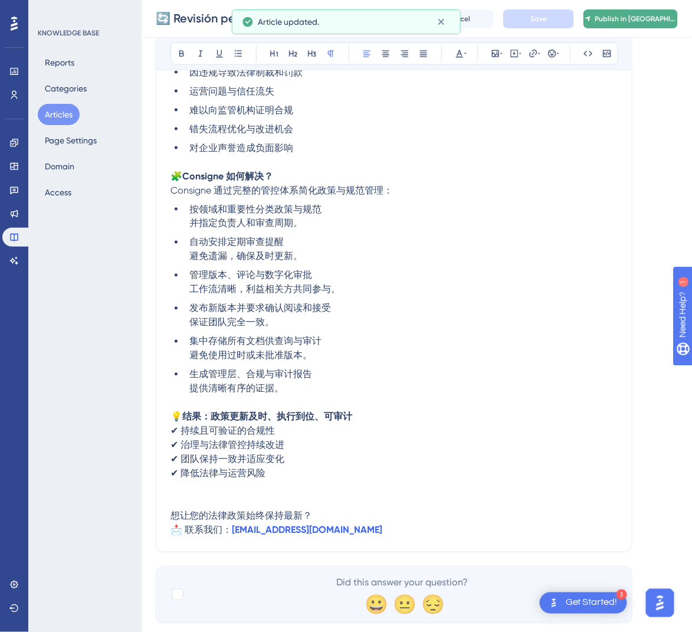
click at [650, 12] on button "Publish in [GEOGRAPHIC_DATA]-CN" at bounding box center [630, 18] width 94 height 19
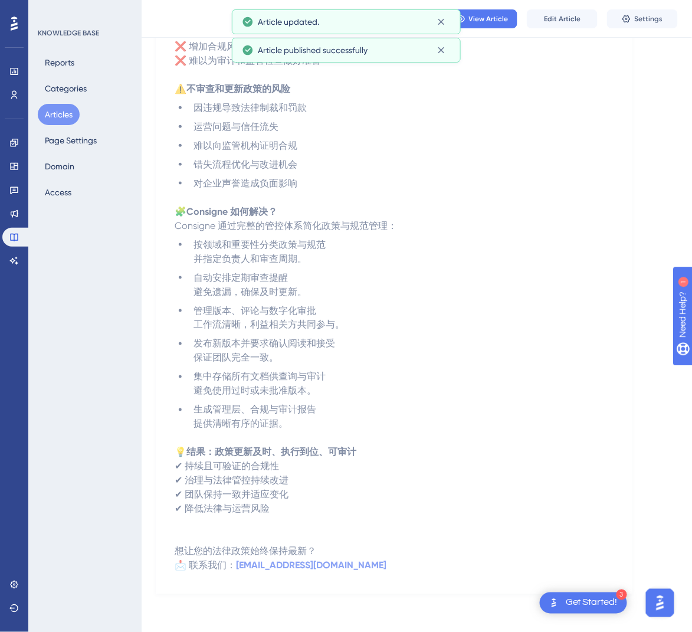
scroll to position [261, 0]
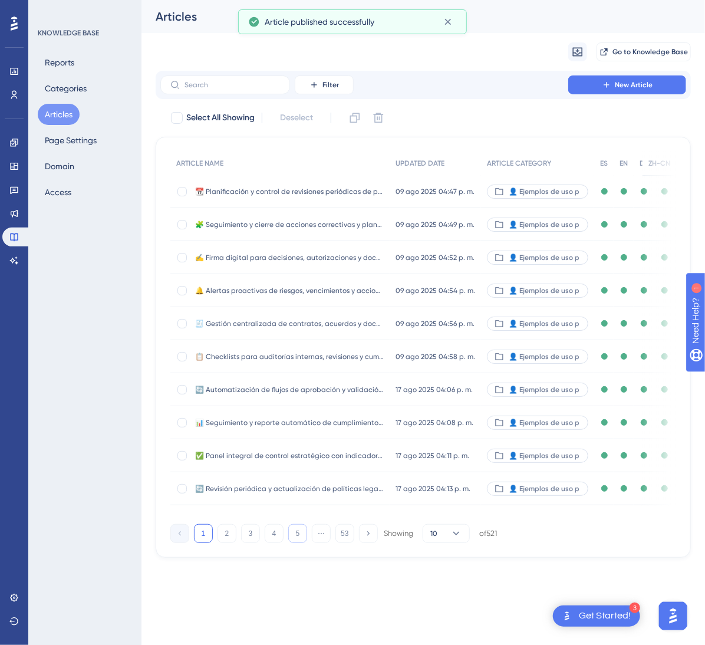
click at [289, 543] on button "5" at bounding box center [297, 533] width 19 height 19
click at [290, 543] on button "6" at bounding box center [297, 533] width 19 height 19
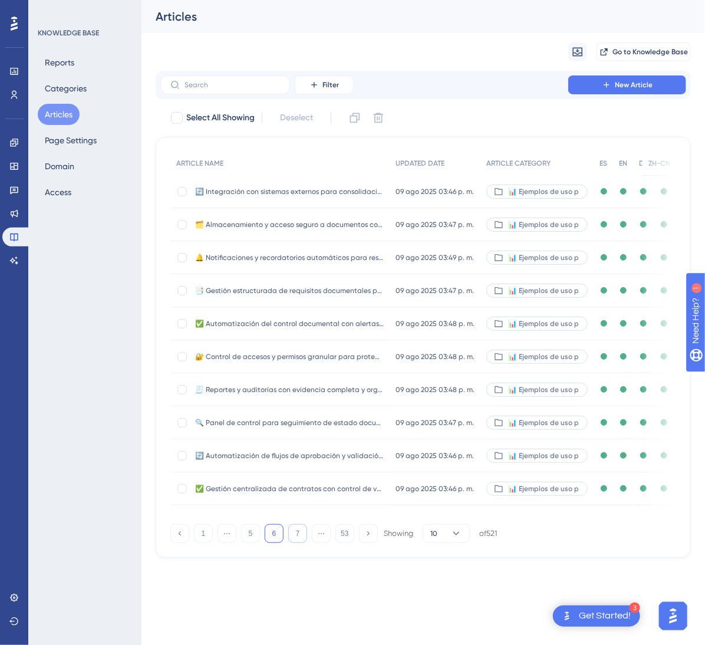
click at [290, 543] on button "7" at bounding box center [297, 533] width 19 height 19
click at [291, 543] on button "8" at bounding box center [297, 533] width 19 height 19
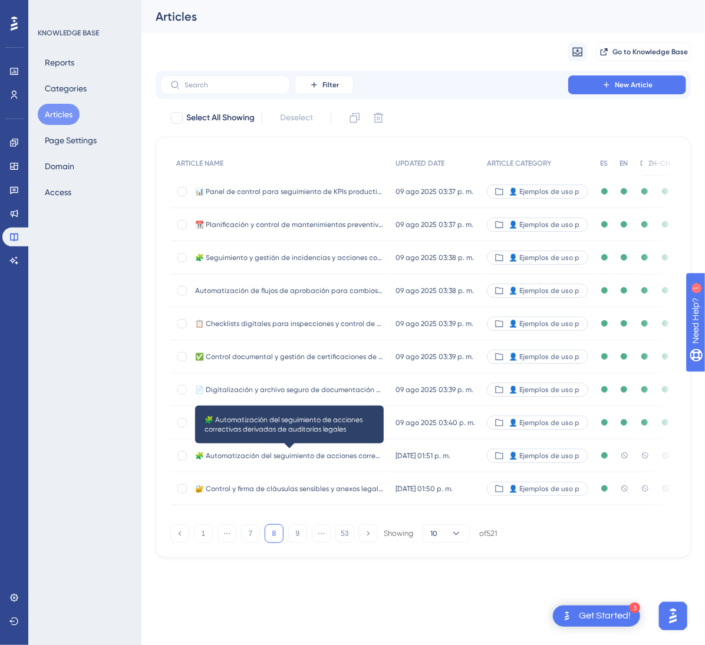
click at [320, 459] on span "🧩 Automatización del seguimiento de acciones correctivas derivadas de auditoría…" at bounding box center [289, 455] width 189 height 9
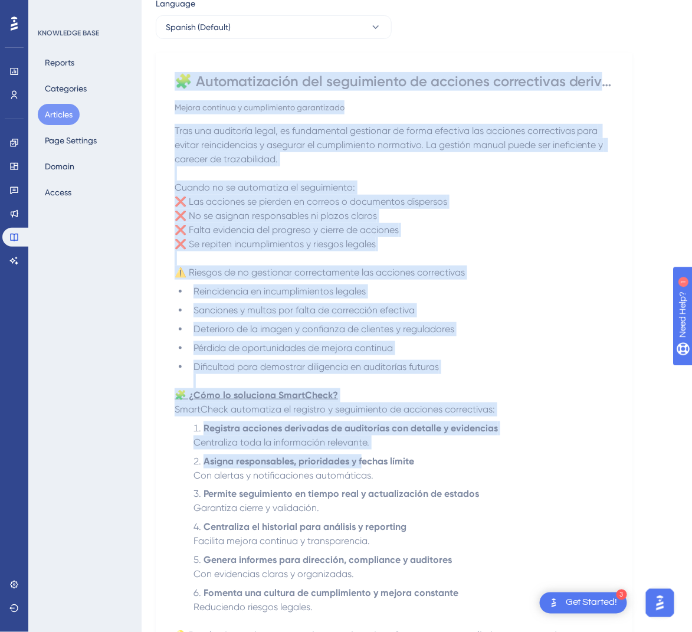
scroll to position [265, 0]
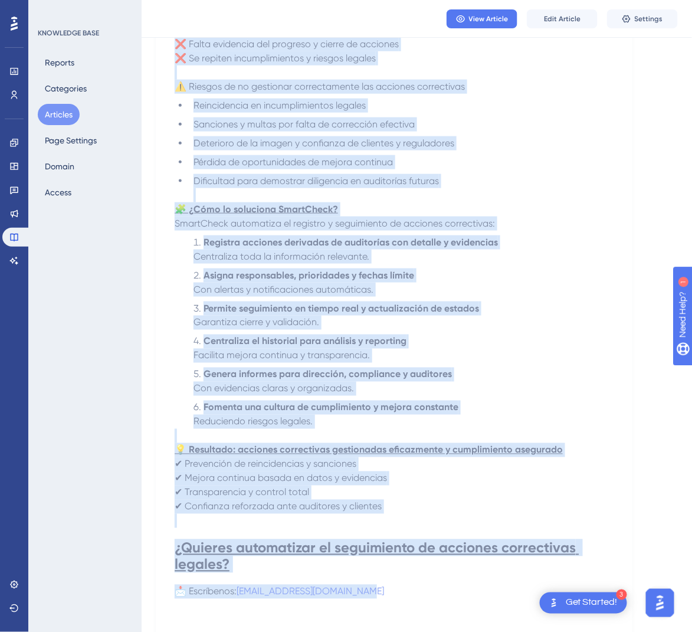
drag, startPoint x: 183, startPoint y: 160, endPoint x: 451, endPoint y: 587, distance: 504.8
click at [451, 587] on div "🧩 Automatización del seguimiento de acciones correctivas derivadas de auditoría…" at bounding box center [394, 289] width 439 height 807
copy div "🧩 Loremipsumdolo sit ametconsect ad elitsedd eiusmodtemp incididun ut laboreetd…"
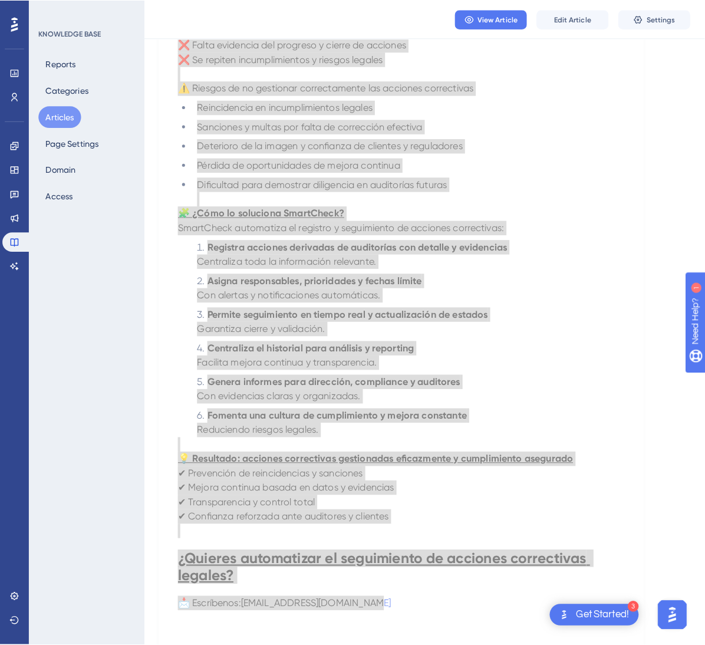
scroll to position [0, 0]
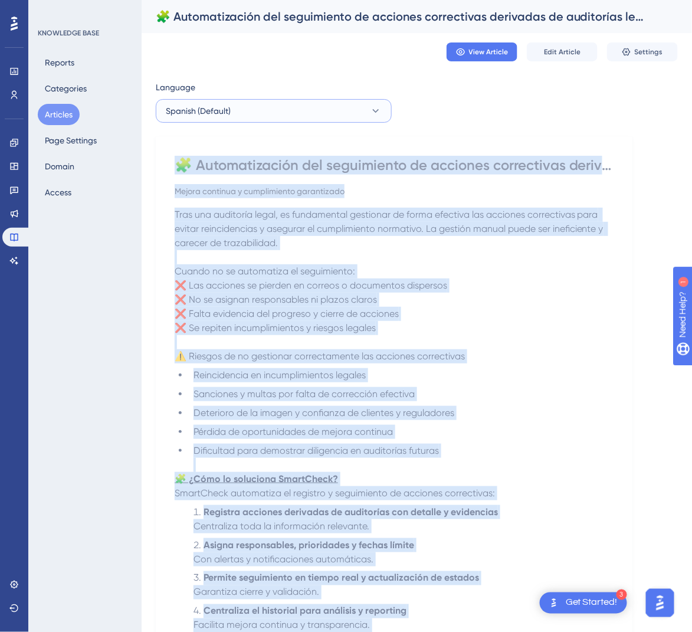
click at [243, 106] on button "Spanish (Default)" at bounding box center [274, 111] width 236 height 24
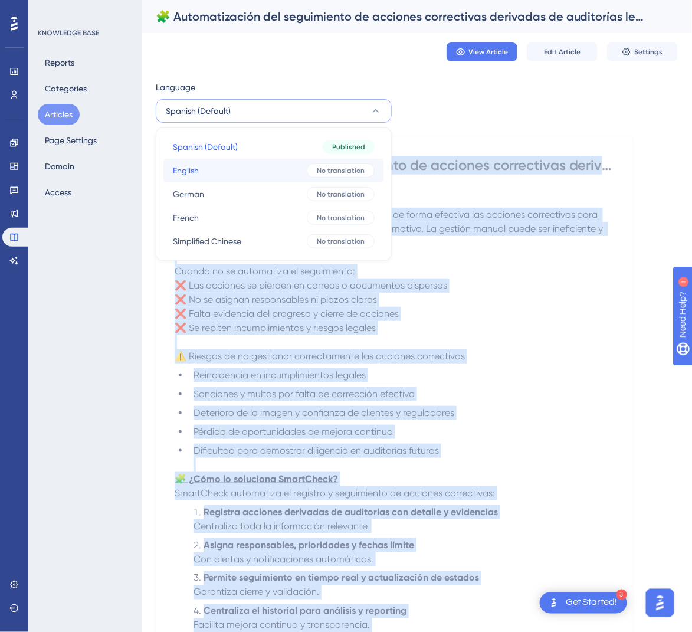
click at [235, 175] on button "English English No translation" at bounding box center [273, 171] width 221 height 24
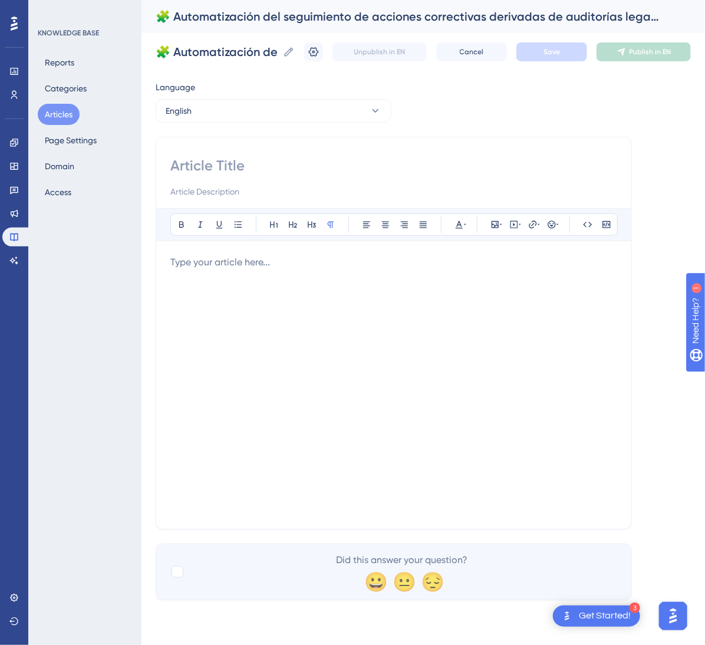
click at [318, 170] on input at bounding box center [393, 165] width 447 height 19
paste input "🧩 Automation of Corrective Action Tracking from Legal Audits"
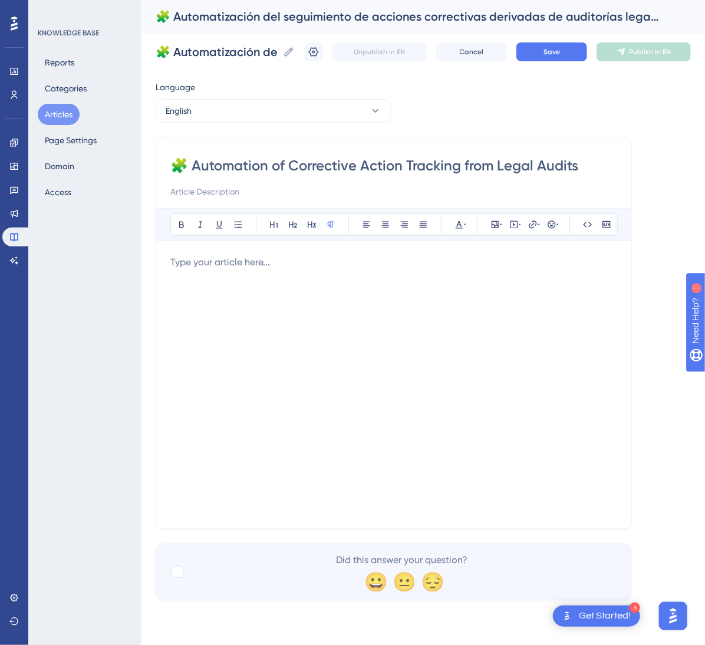
type input "🧩 Automation of Corrective Action Tracking from Legal Audits"
click at [530, 343] on div at bounding box center [393, 384] width 447 height 259
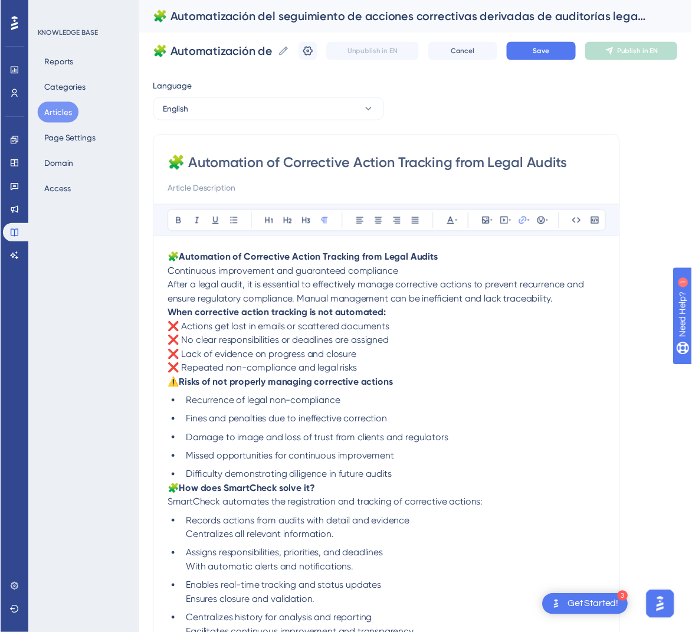
scroll to position [170, 0]
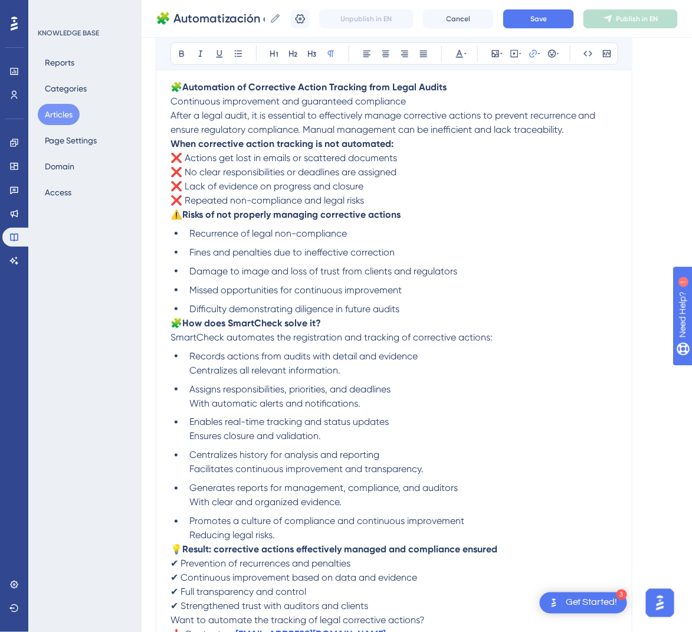
click at [177, 323] on span "🧩" at bounding box center [176, 322] width 12 height 11
click at [172, 324] on span "🧩" at bounding box center [176, 322] width 12 height 11
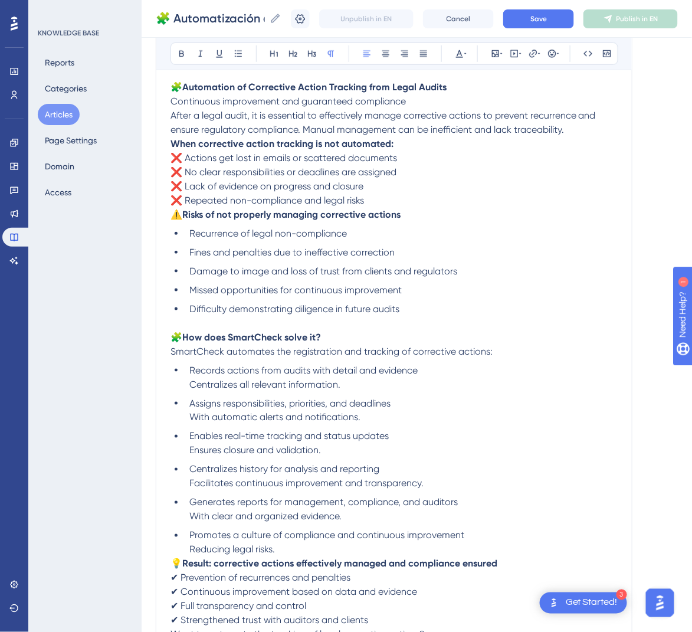
click at [173, 219] on span "⚠️" at bounding box center [176, 214] width 12 height 11
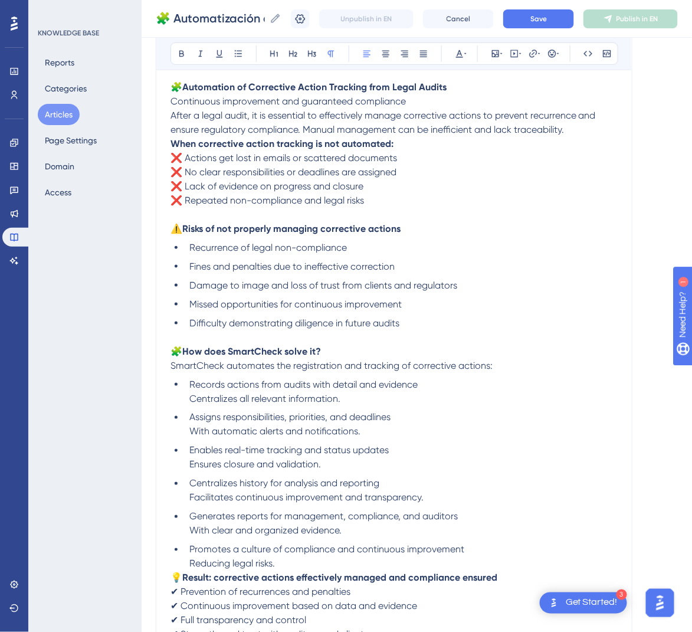
click at [174, 145] on strong "When corrective action tracking is not automated:" at bounding box center [281, 143] width 223 height 11
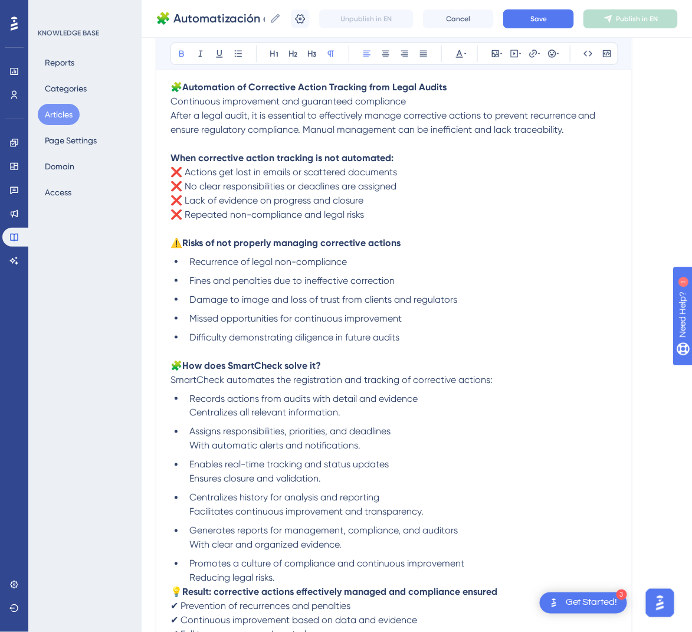
click at [172, 119] on span "After a legal audit, it is essential to effectively manage corrective actions t…" at bounding box center [384, 122] width 428 height 25
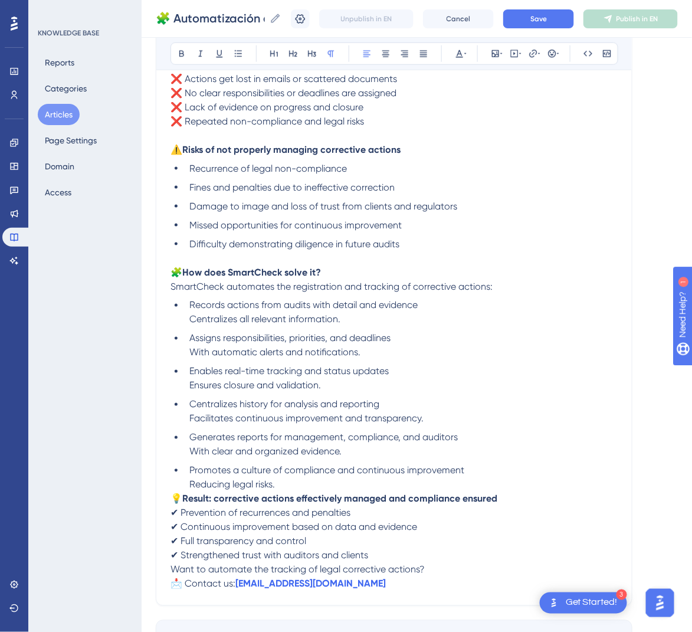
scroll to position [347, 0]
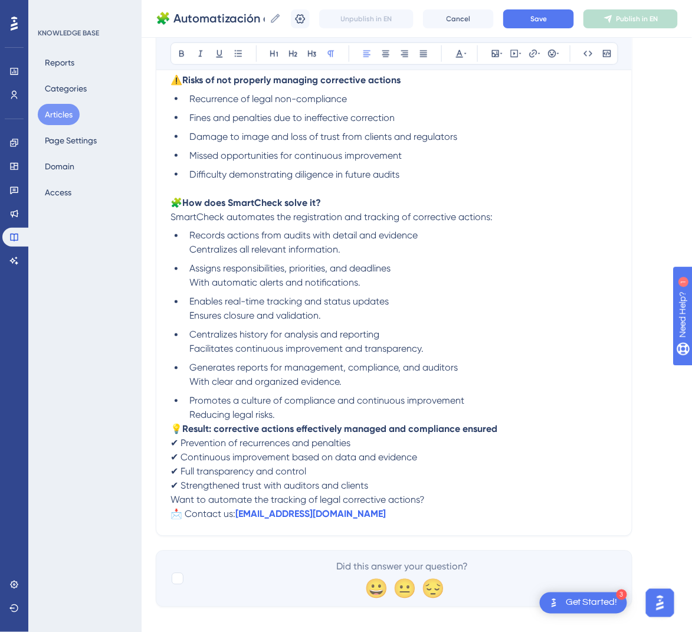
click at [173, 429] on span "💡" at bounding box center [176, 428] width 12 height 11
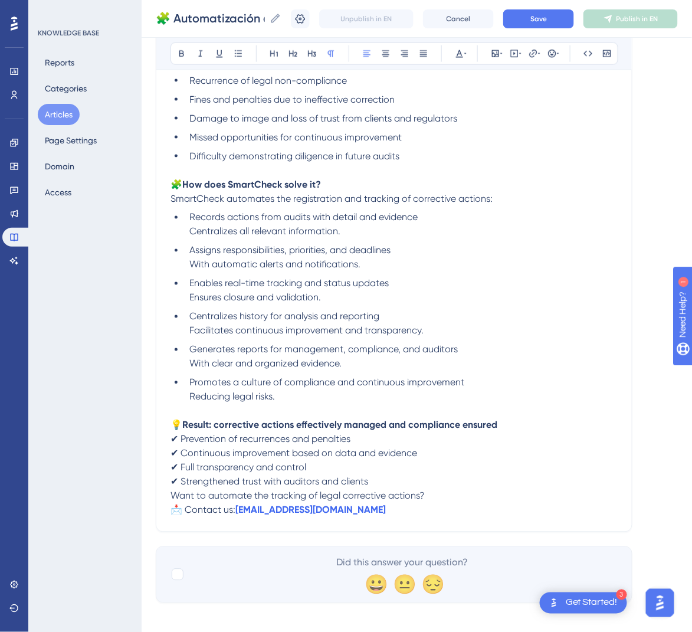
scroll to position [374, 0]
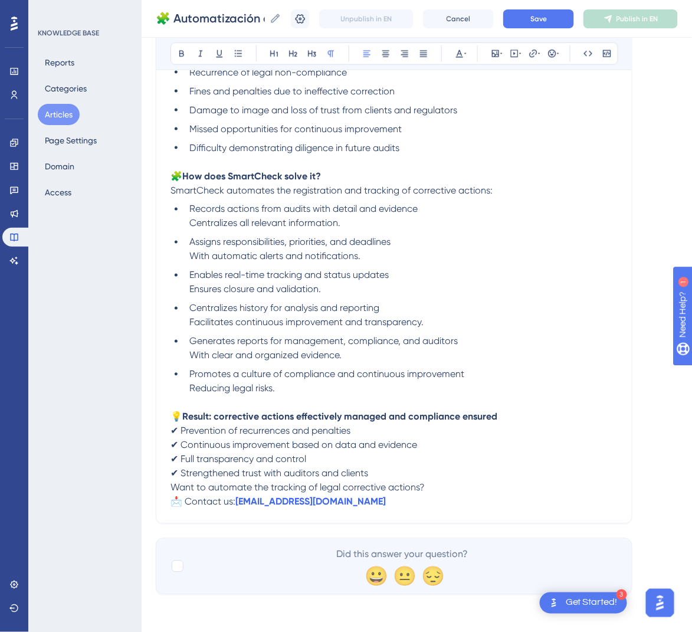
click at [173, 488] on span "Want to automate the tracking of legal corrective actions?" at bounding box center [297, 487] width 254 height 11
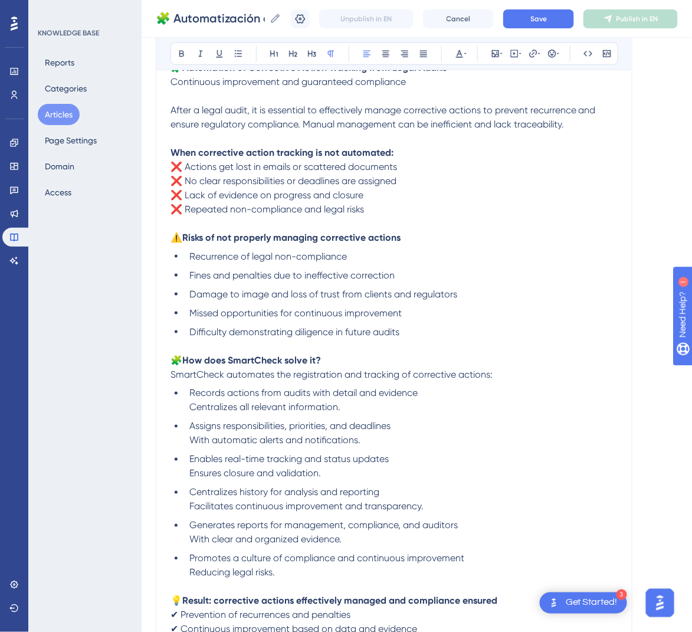
scroll to position [20, 0]
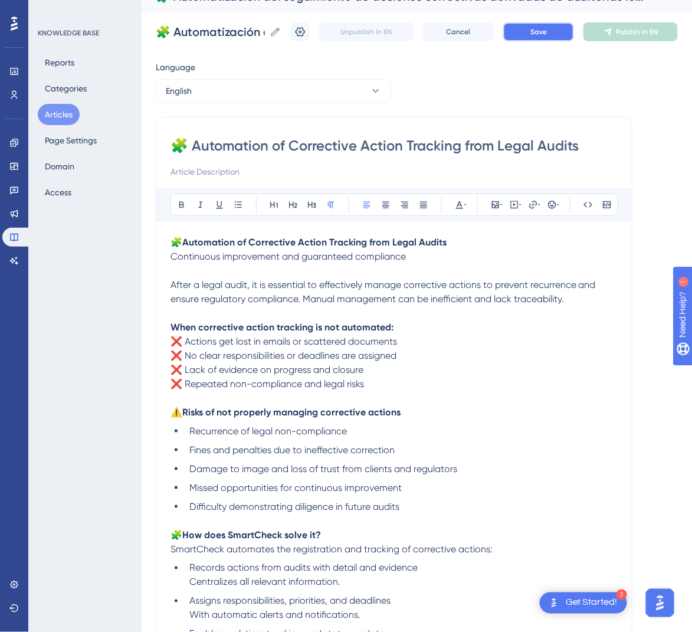
click at [547, 29] on span "Save" at bounding box center [538, 31] width 17 height 9
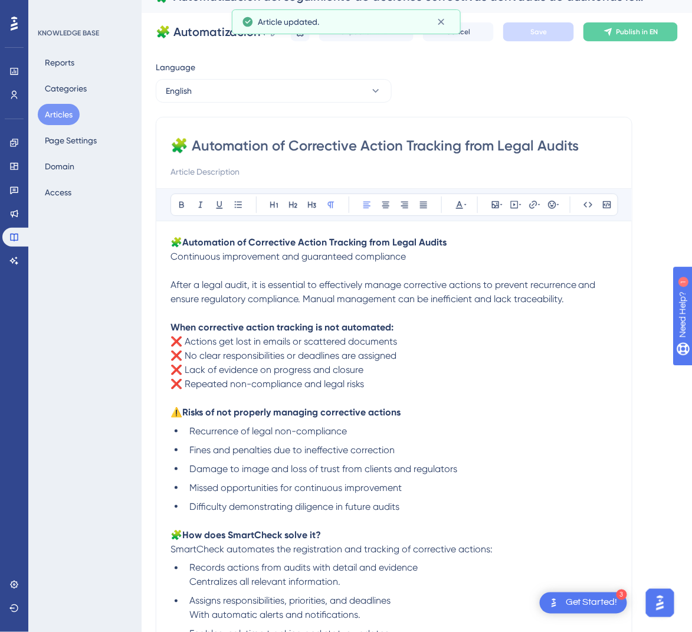
click at [627, 30] on button "Publish in EN" at bounding box center [630, 31] width 94 height 19
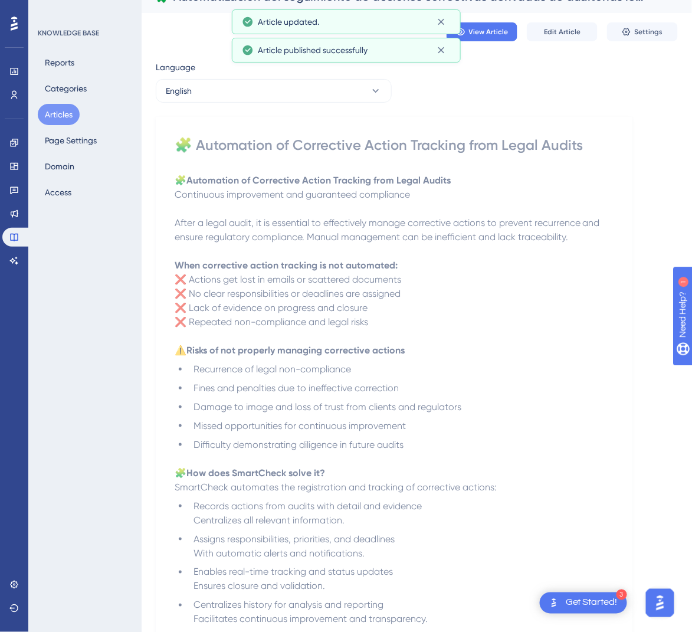
click at [274, 96] on button "English" at bounding box center [274, 91] width 236 height 24
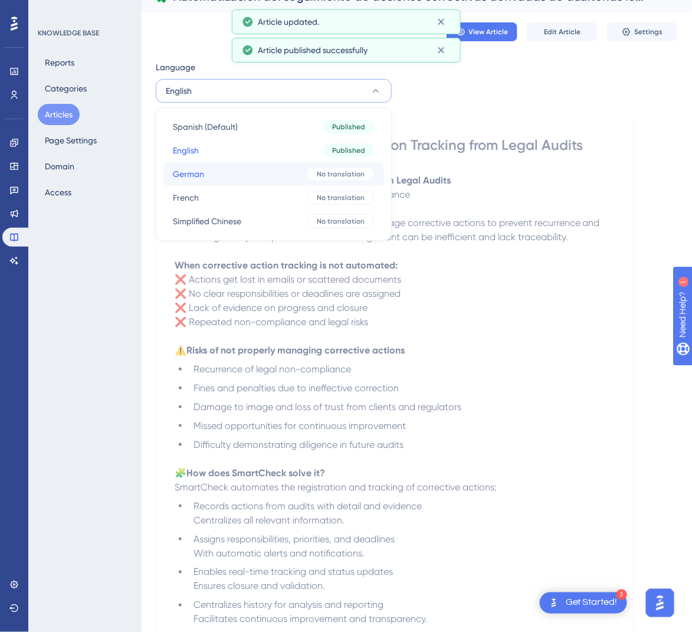
click at [236, 180] on button "German German No translation" at bounding box center [273, 174] width 221 height 24
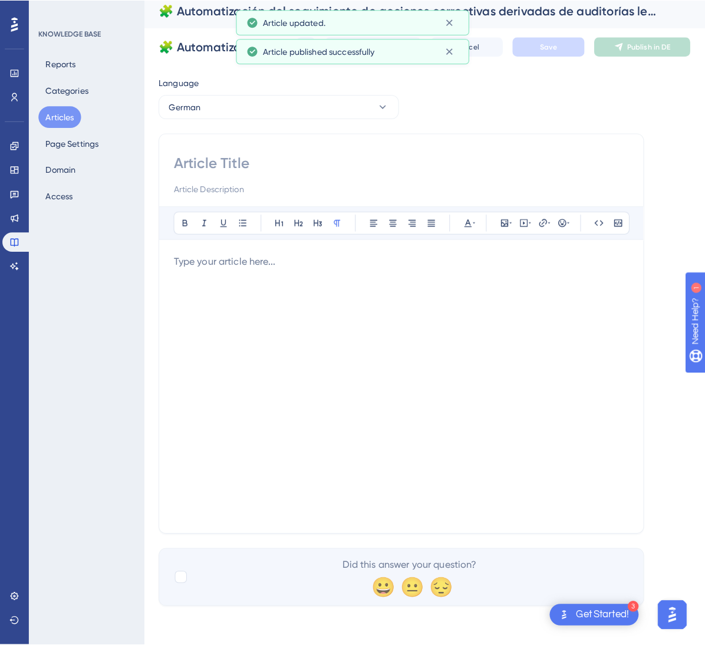
scroll to position [0, 0]
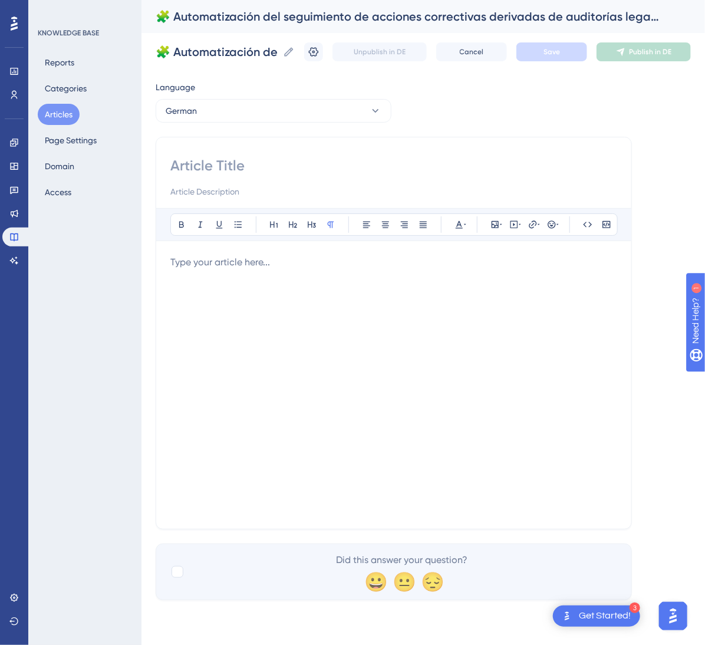
click at [315, 156] on div "Bold Italic Underline Bullet Point Heading 1 Heading 2 Heading 3 Normal Align L…" at bounding box center [394, 333] width 476 height 393
click at [310, 163] on input at bounding box center [393, 165] width 447 height 19
paste input "🧩 Automatisierte Nachverfolgung von Korrekturmaßnahmen aus Rechtsaudits"
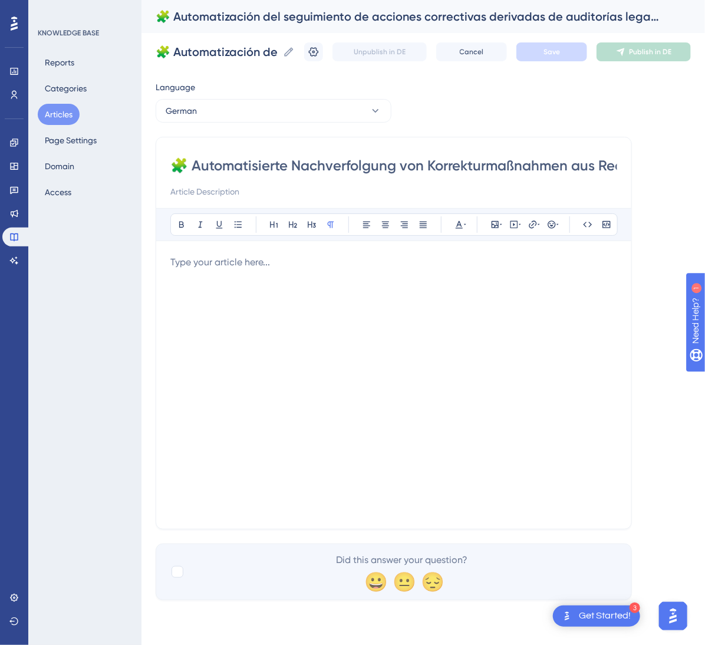
scroll to position [0, 68]
type input "🧩 Automatisierte Nachverfolgung von Korrekturmaßnahmen aus Rechtsaudits"
drag, startPoint x: 361, startPoint y: 328, endPoint x: 364, endPoint y: 323, distance: 6.4
click at [360, 326] on div at bounding box center [393, 384] width 447 height 259
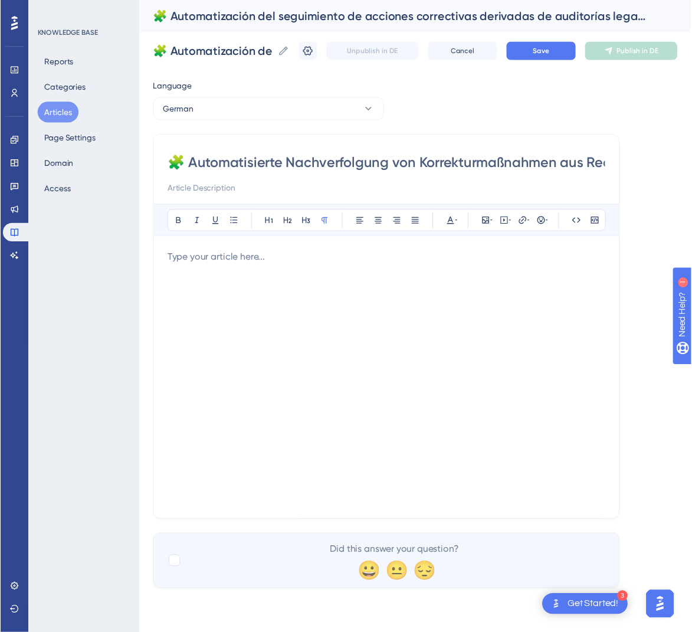
scroll to position [185, 0]
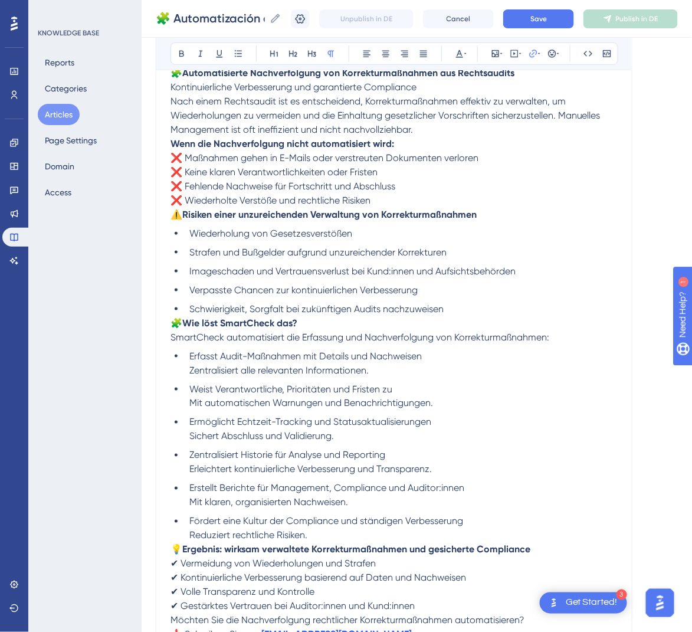
click at [175, 323] on span "🧩" at bounding box center [176, 322] width 12 height 11
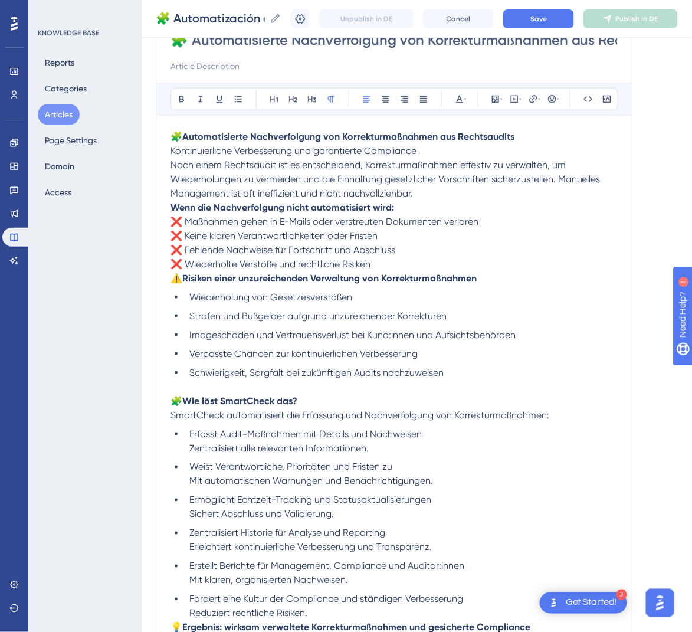
scroll to position [96, 0]
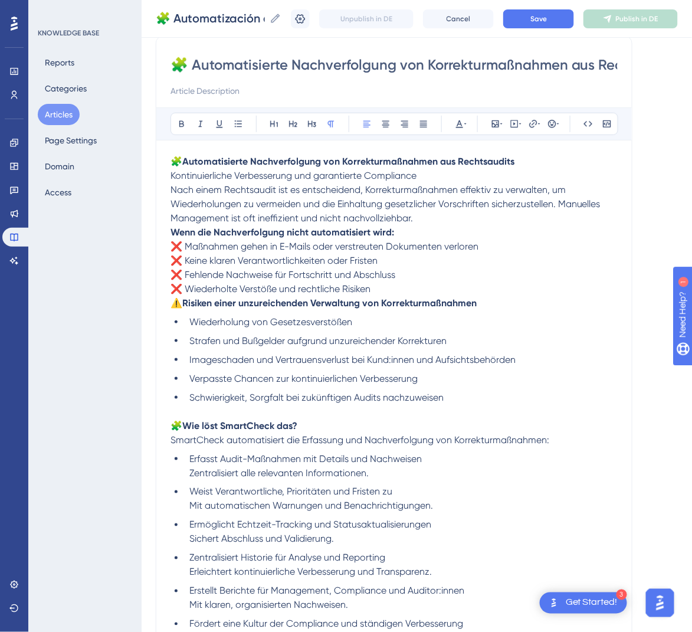
click at [169, 230] on div "🧩 Automatisierte Nachverfolgung von Korrekturmaßnahmen aus Rechtsaudits Bold It…" at bounding box center [394, 397] width 476 height 723
click at [174, 228] on strong "Wenn die Nachverfolgung nicht automatisiert wird:" at bounding box center [281, 231] width 223 height 11
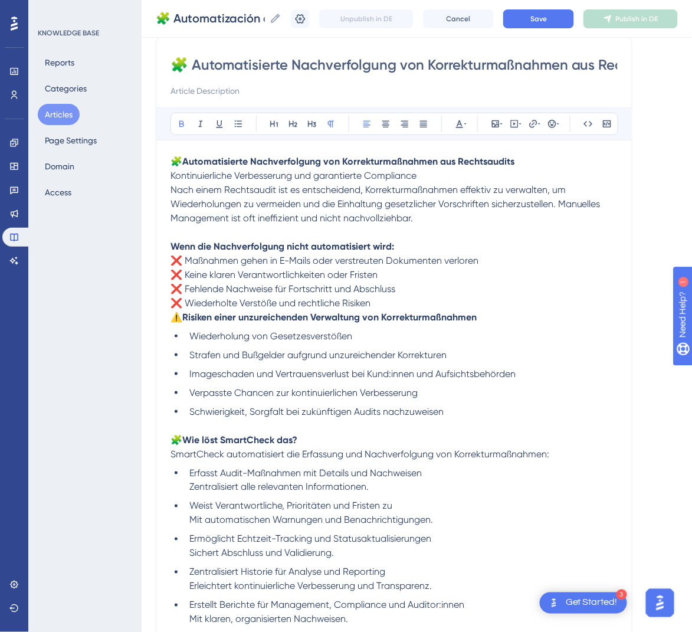
click at [170, 190] on span "Nach einem Rechtsaudit ist es entscheidend, Korrekturmaßnahmen effektiv zu verw…" at bounding box center [386, 204] width 432 height 40
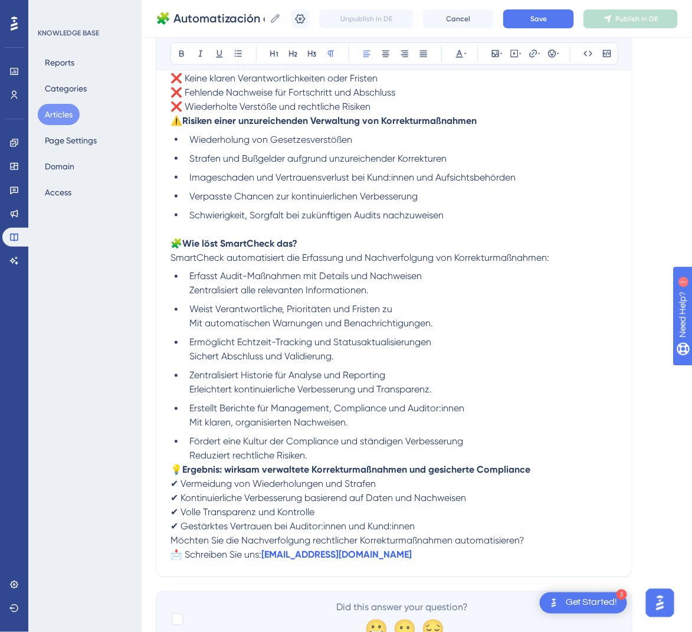
scroll to position [360, 0]
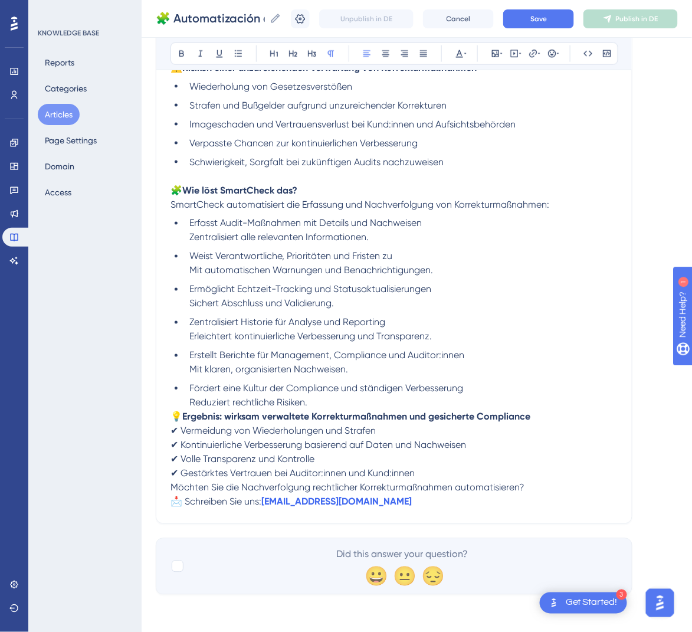
click at [175, 417] on span "💡" at bounding box center [176, 416] width 12 height 11
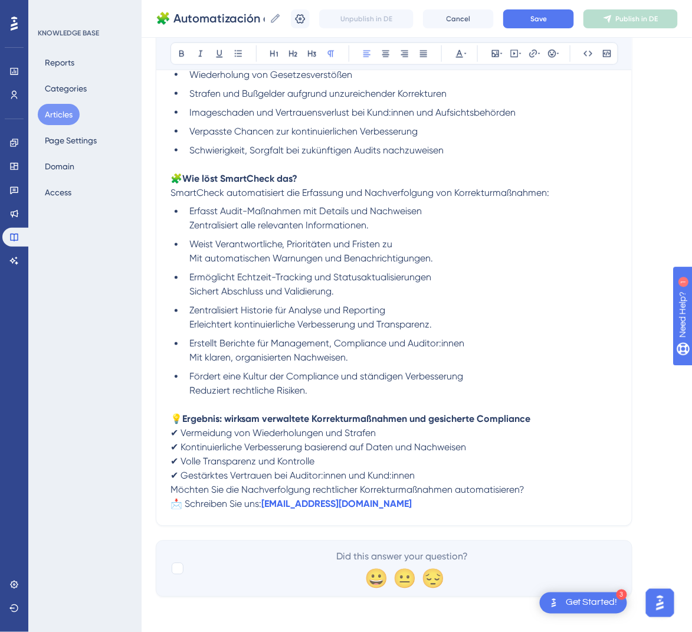
scroll to position [374, 0]
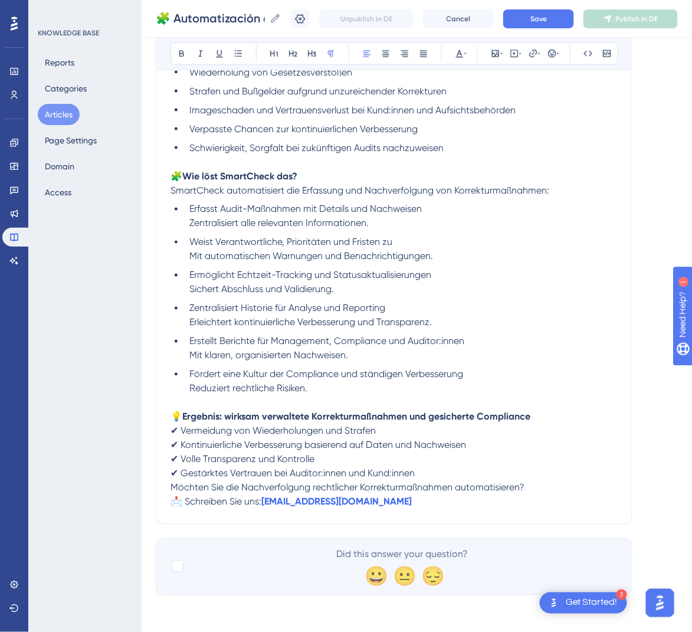
click at [171, 491] on span "Möchten Sie die Nachverfolgung rechtlicher Korrekturmaßnahmen automatisieren?" at bounding box center [347, 487] width 354 height 11
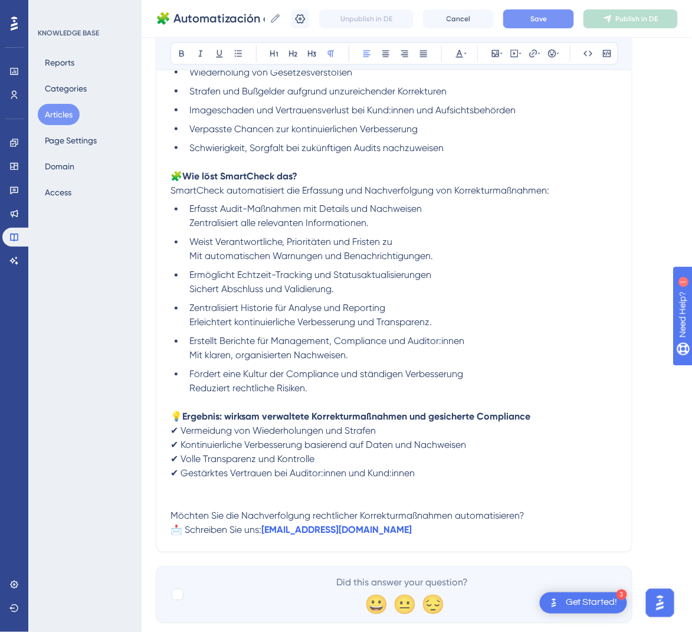
click at [574, 19] on button "Save" at bounding box center [538, 18] width 71 height 19
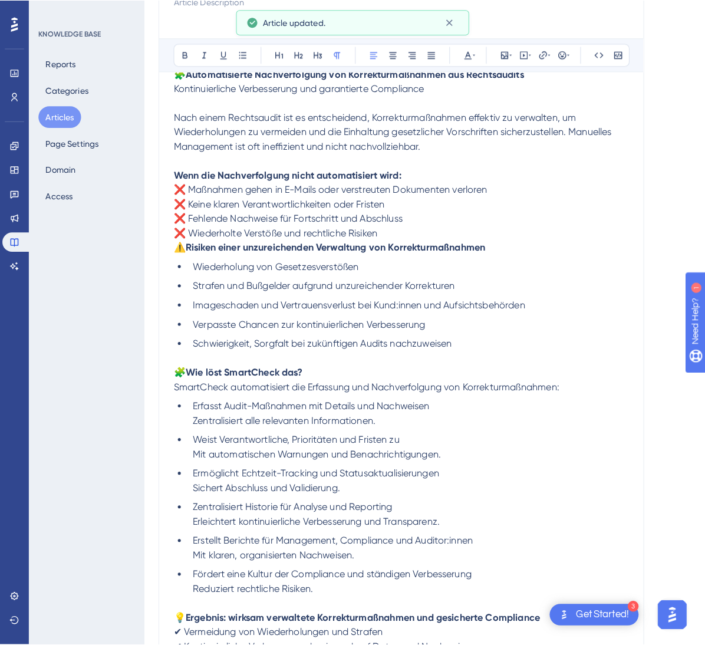
scroll to position [0, 0]
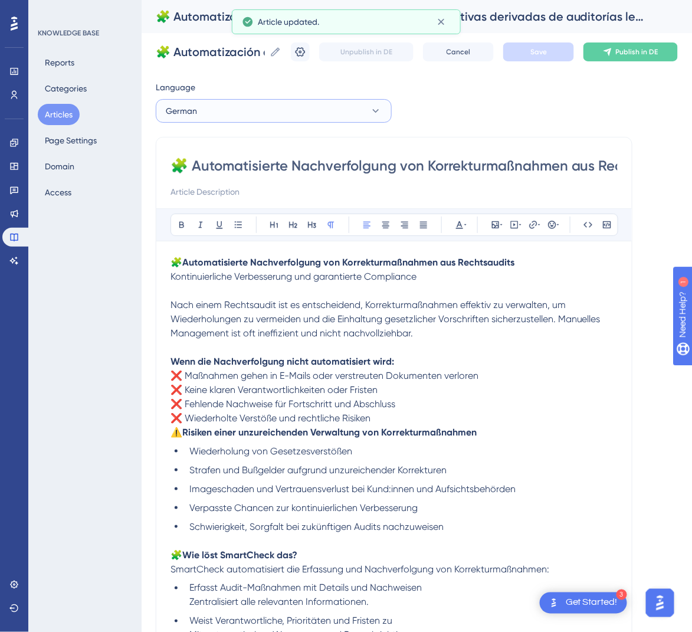
click at [353, 111] on button "German" at bounding box center [274, 111] width 236 height 24
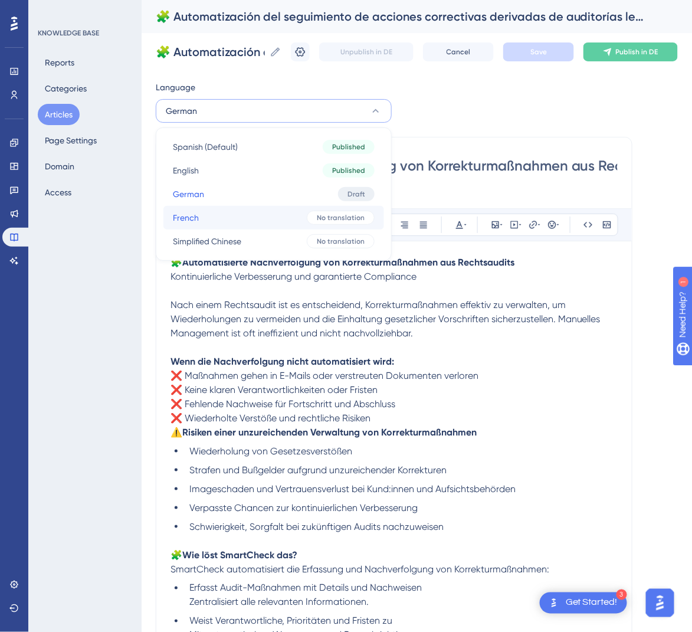
click at [305, 223] on button "French French No translation" at bounding box center [273, 218] width 221 height 24
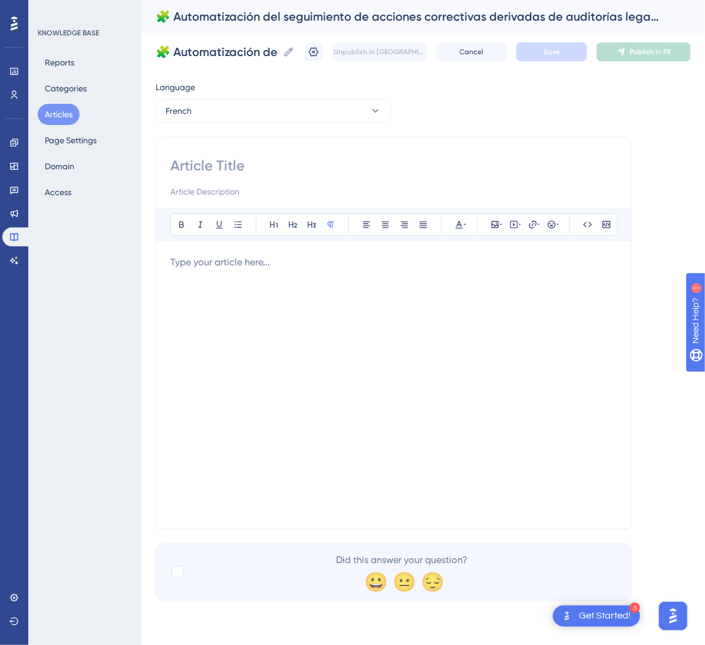
click at [225, 166] on input at bounding box center [393, 165] width 447 height 19
paste input "🧩 Automatisation du suivi des actions correctives issues des audits légaux"
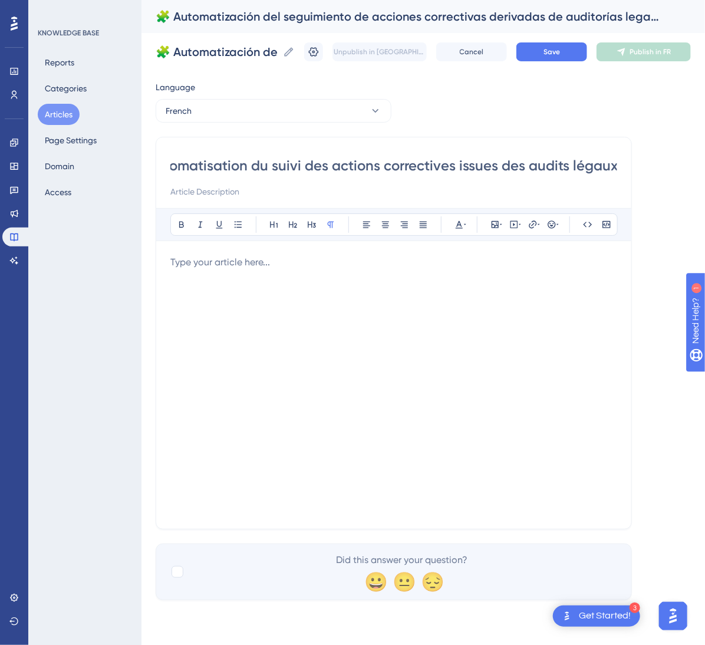
type input "🧩 Automatisation du suivi des actions correctives issues des audits légaux"
click at [459, 297] on div at bounding box center [393, 384] width 447 height 259
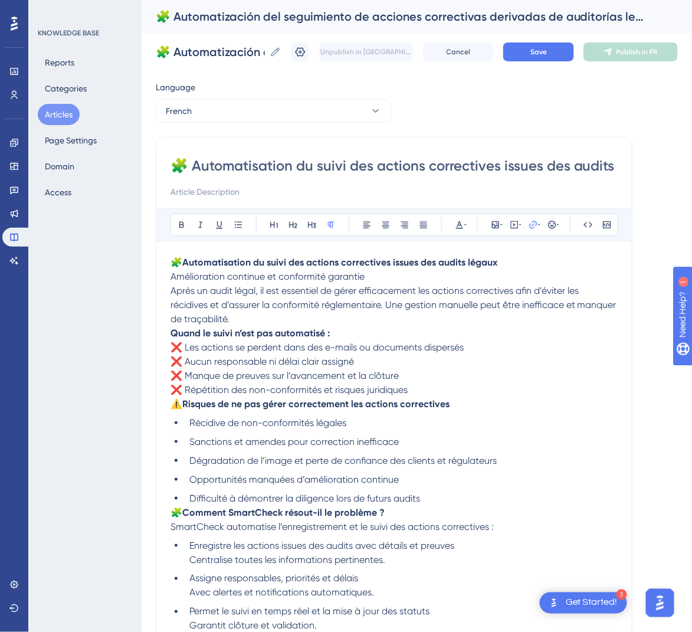
click at [172, 331] on strong "Quand le suivi n’est pas automatisé :" at bounding box center [249, 332] width 159 height 11
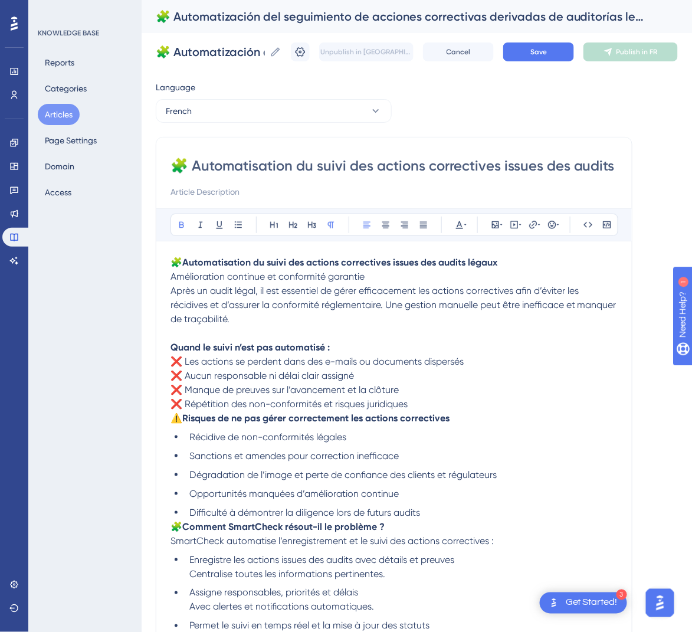
click at [172, 288] on span "Après un audit légal, il est essentiel de gérer efficacement les actions correc…" at bounding box center [394, 305] width 448 height 40
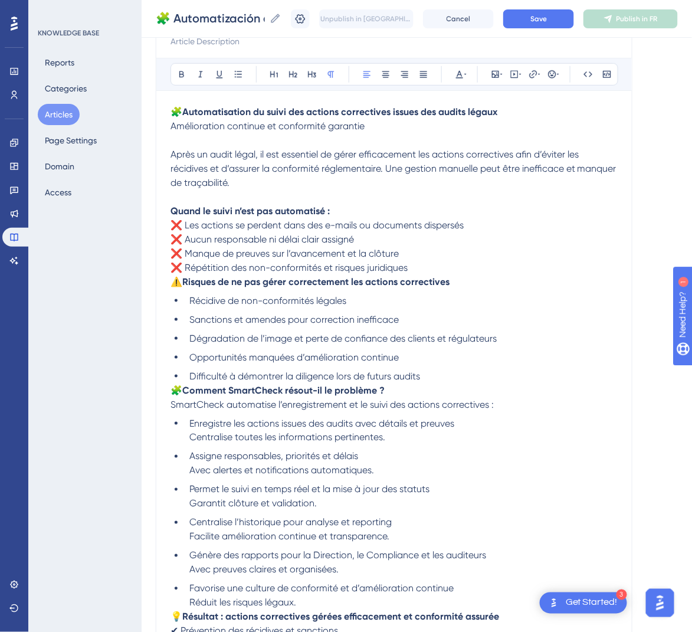
scroll to position [177, 0]
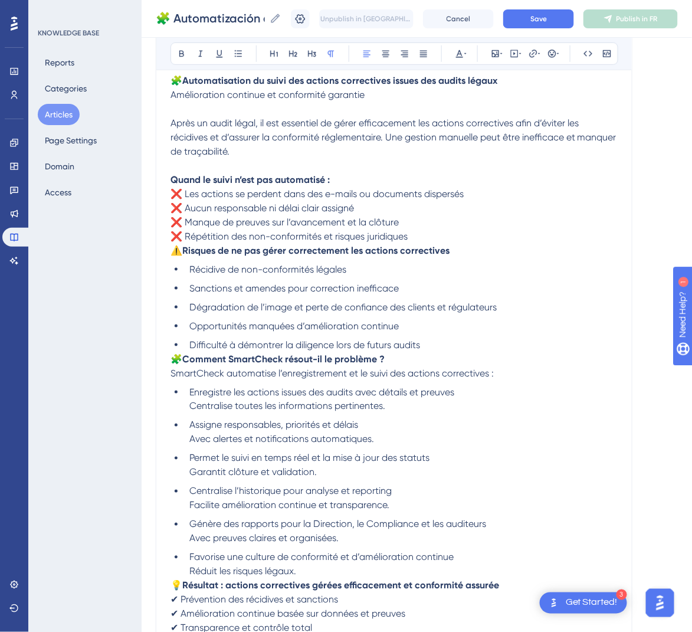
click at [174, 251] on span "⚠️" at bounding box center [176, 250] width 12 height 11
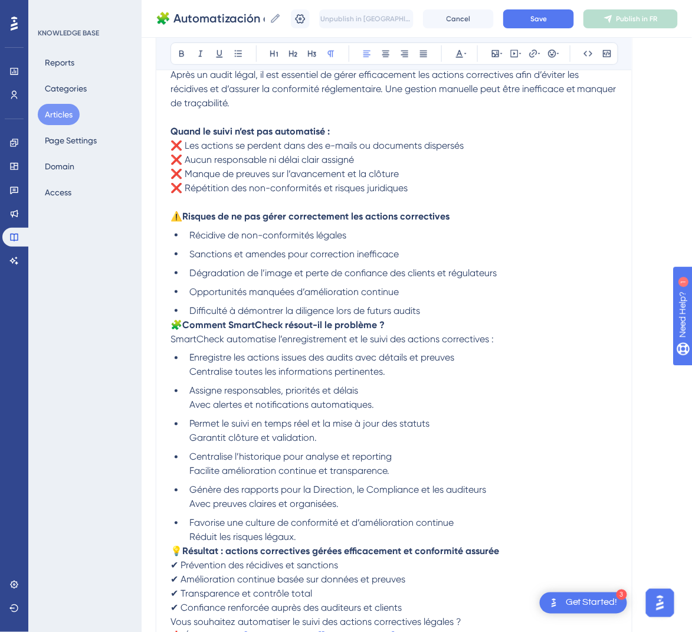
scroll to position [354, 0]
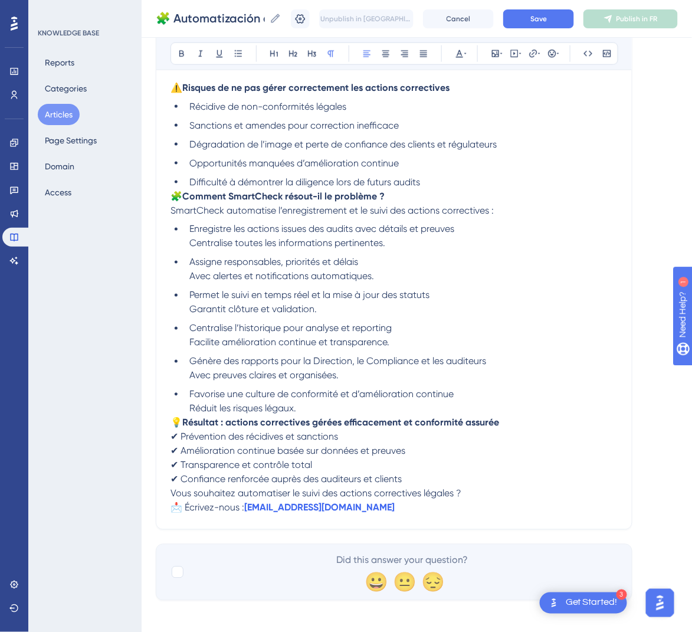
click at [175, 199] on span "🧩" at bounding box center [176, 195] width 12 height 11
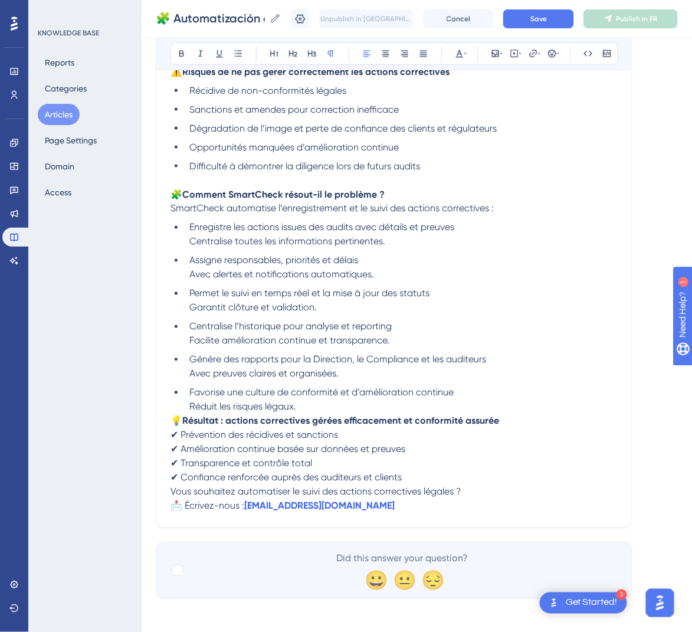
scroll to position [374, 0]
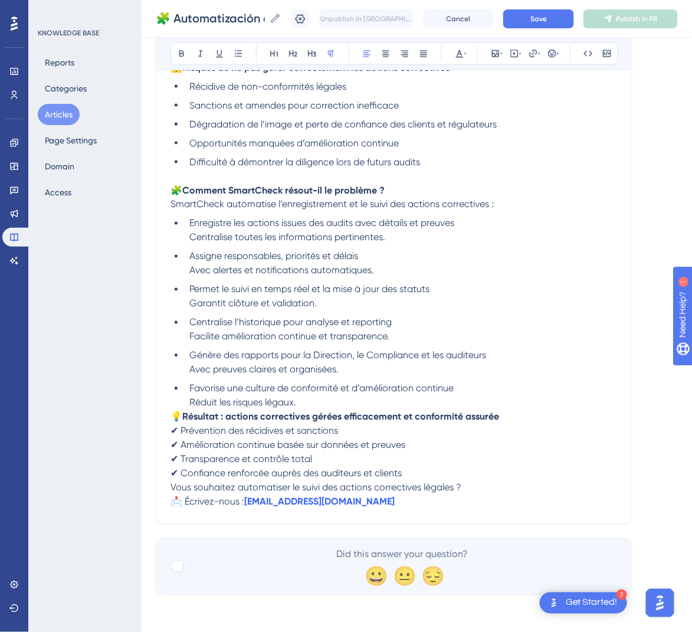
click at [171, 417] on span "💡" at bounding box center [176, 416] width 12 height 11
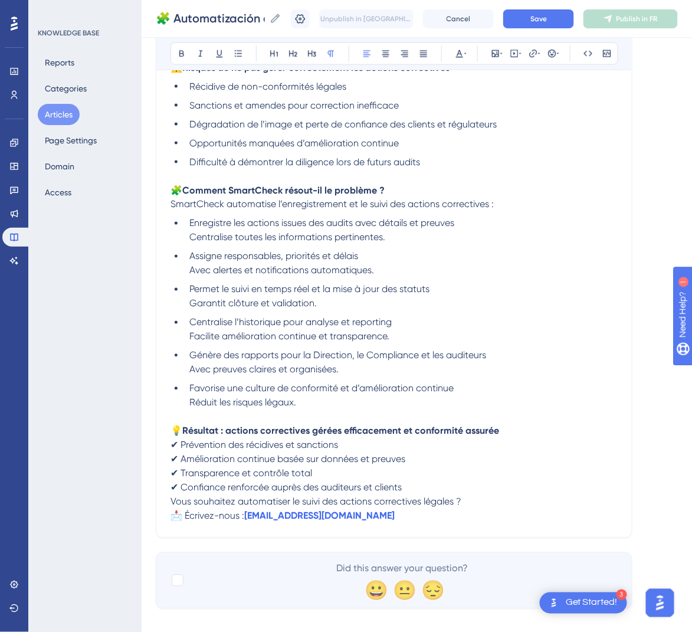
scroll to position [388, 0]
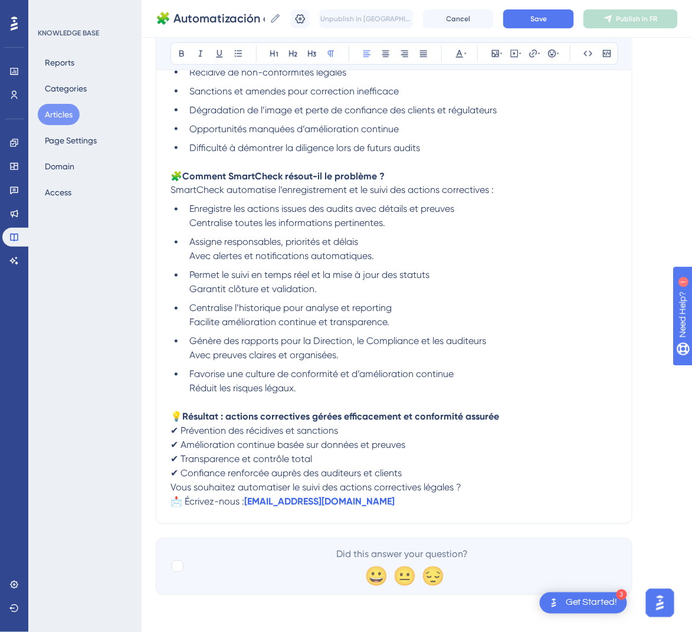
click at [172, 486] on span "Vous souhaitez automatiser le suivi des actions correctives légales ?" at bounding box center [315, 487] width 291 height 11
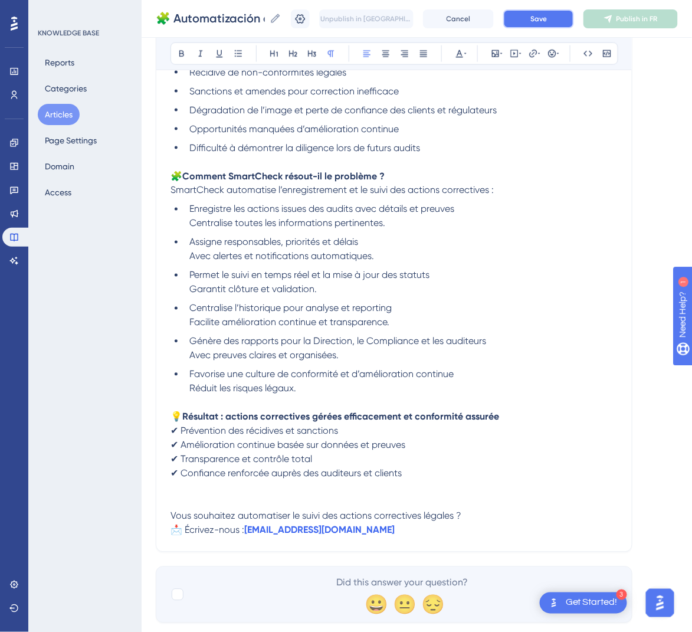
click at [530, 18] on button "Save" at bounding box center [538, 18] width 71 height 19
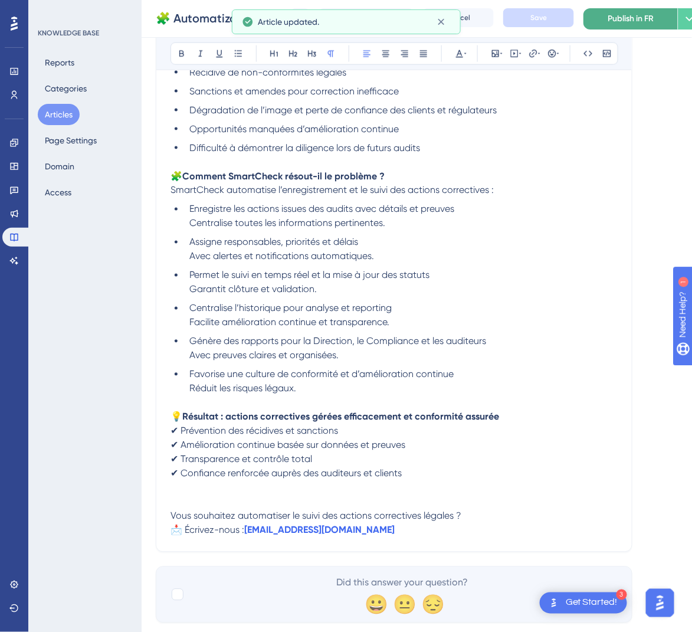
click at [654, 21] on span "Publish in FR" at bounding box center [631, 19] width 46 height 14
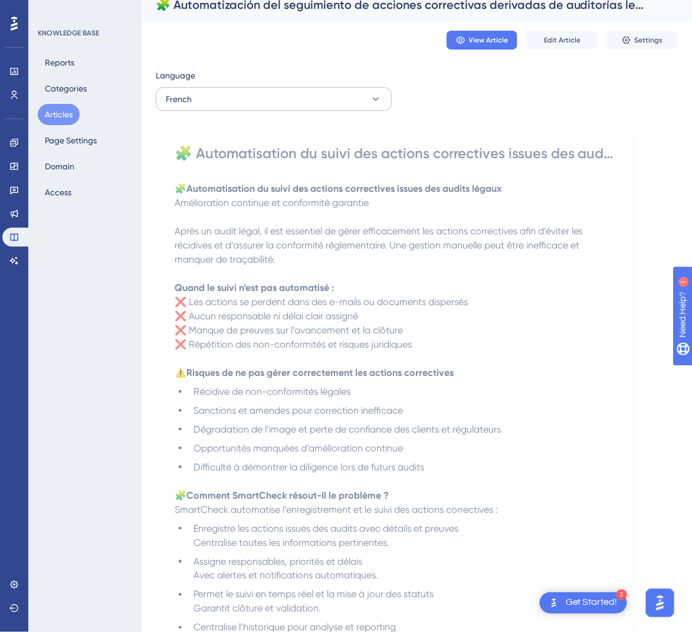
scroll to position [0, 0]
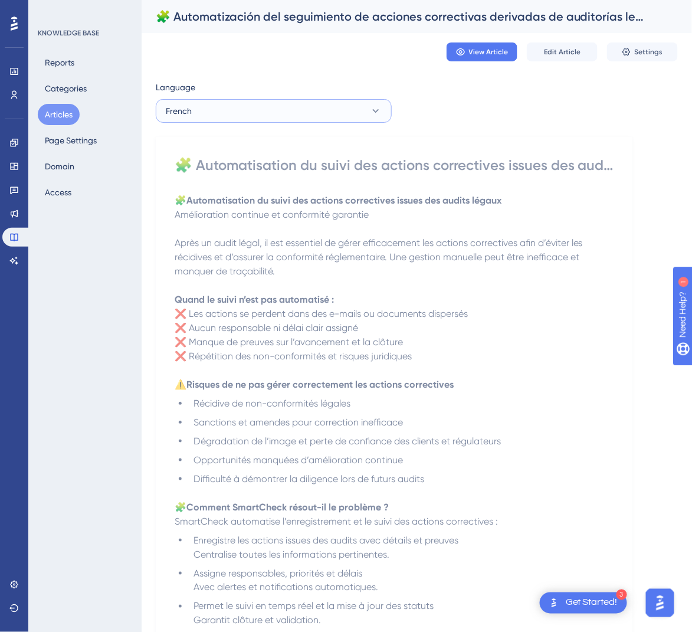
click at [293, 116] on button "French" at bounding box center [274, 111] width 236 height 24
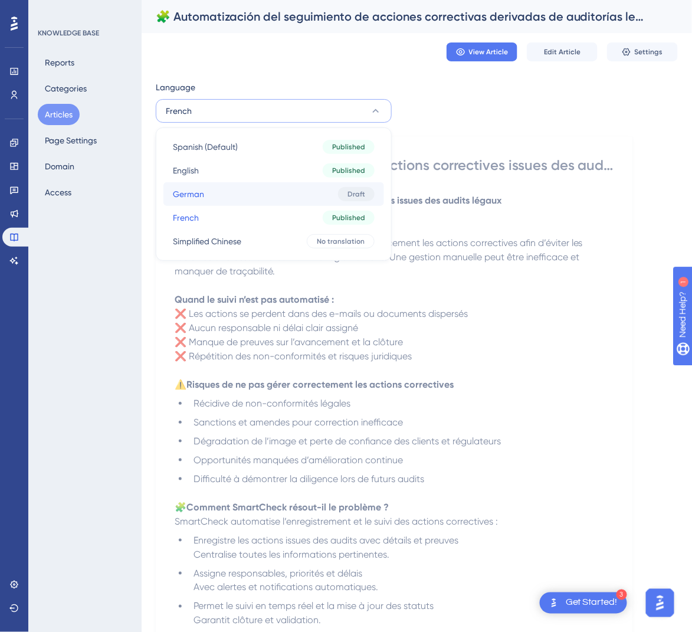
click at [295, 202] on button "German German Draft" at bounding box center [273, 194] width 221 height 24
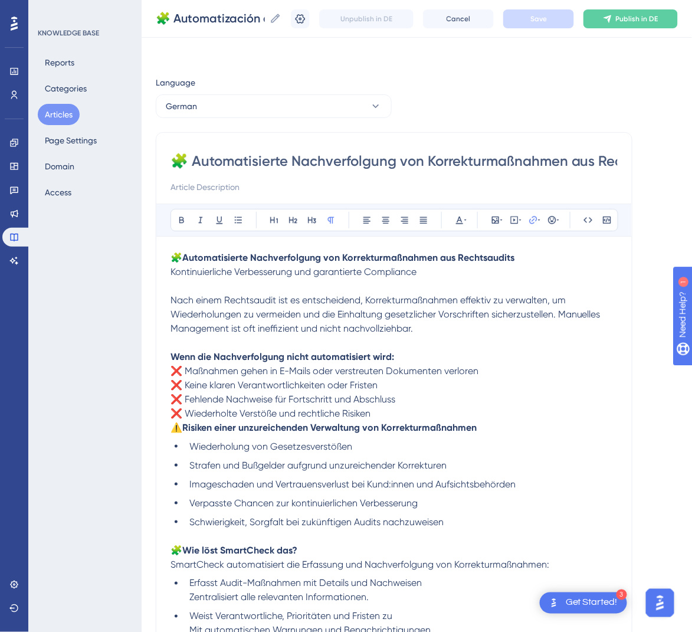
scroll to position [269, 0]
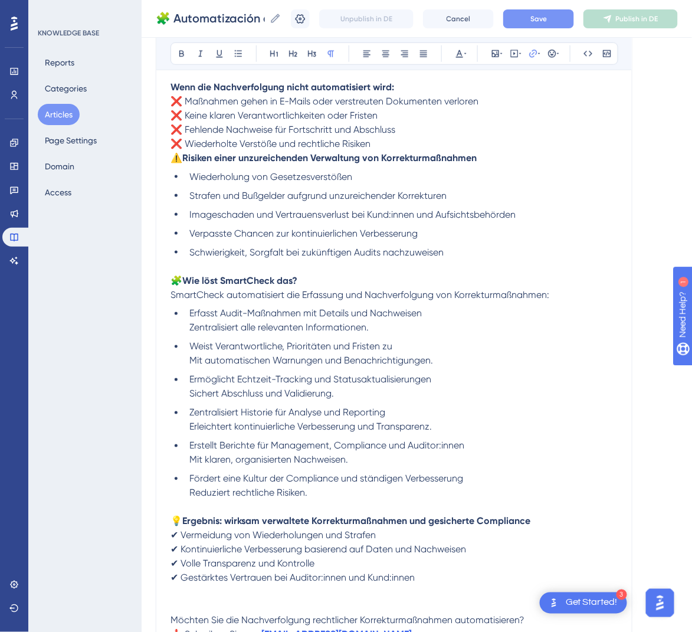
click at [555, 24] on button "Save" at bounding box center [538, 18] width 71 height 19
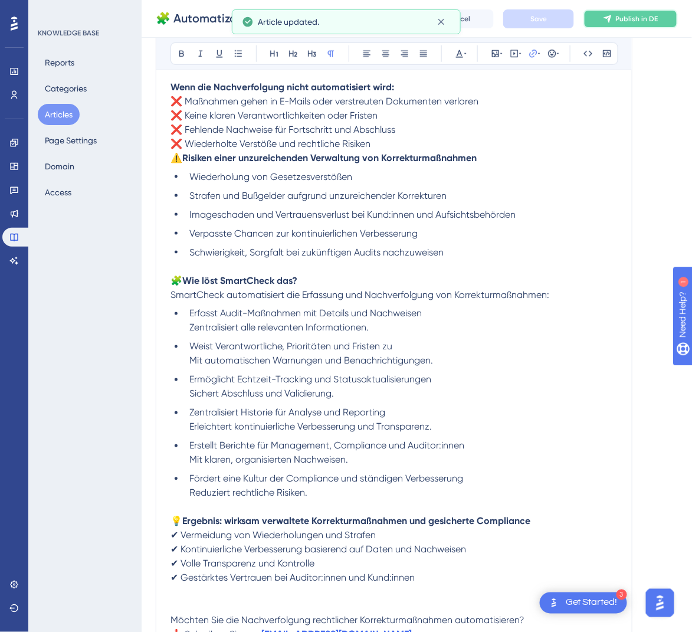
click at [645, 15] on span "Publish in DE" at bounding box center [637, 18] width 42 height 9
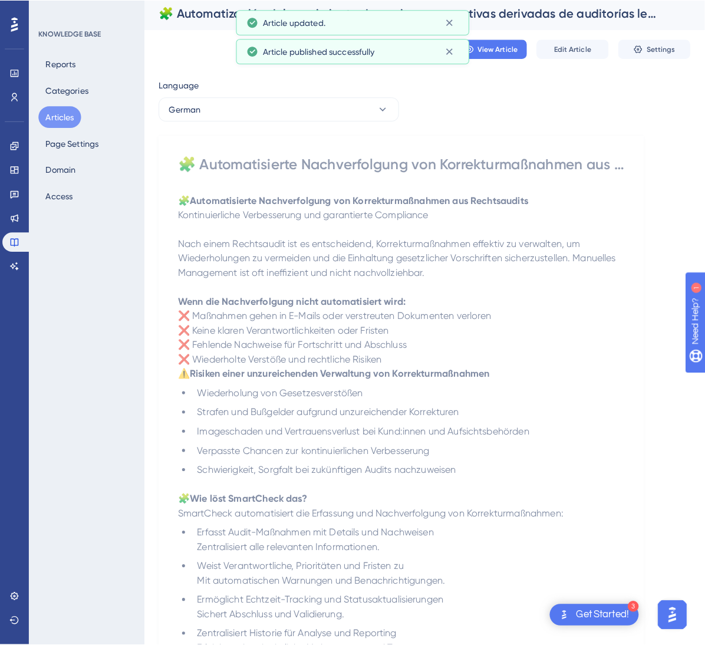
scroll to position [0, 0]
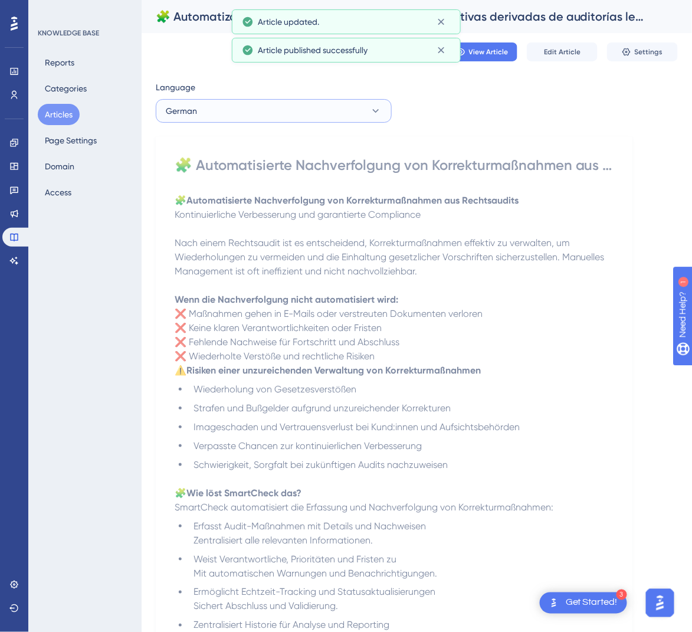
click at [298, 110] on button "German" at bounding box center [274, 111] width 236 height 24
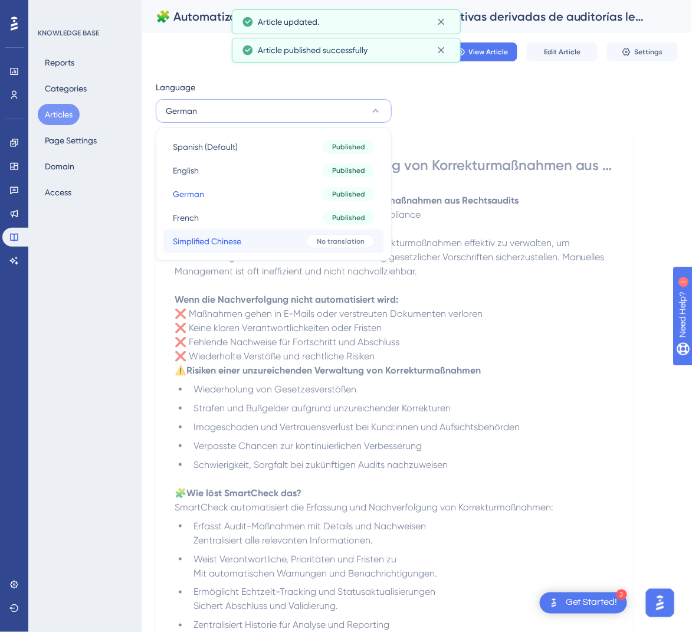
click at [314, 238] on div "No translation" at bounding box center [341, 241] width 68 height 14
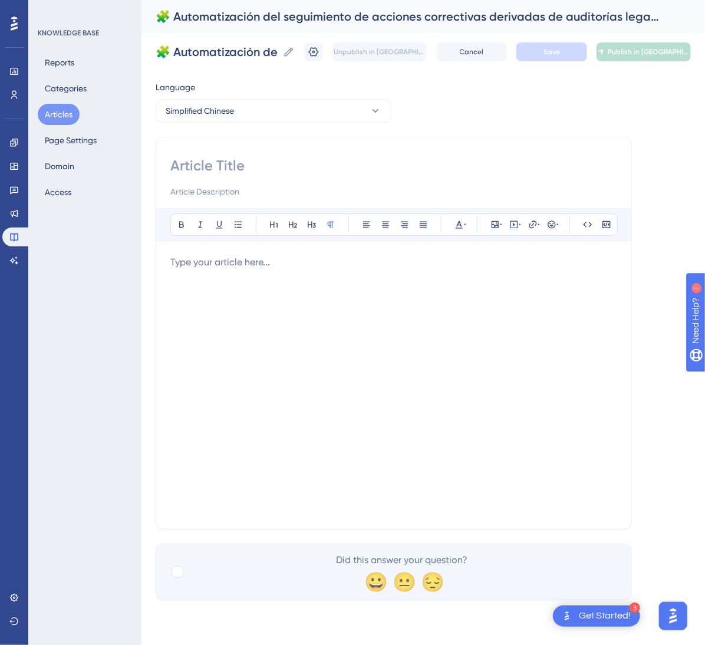
click at [231, 153] on div "Bold Italic Underline Bullet Point Heading 1 Heading 2 Heading 3 Normal Align L…" at bounding box center [394, 333] width 476 height 393
click at [229, 163] on input at bounding box center [393, 165] width 447 height 19
paste input "🧩 法律审计纠正措施的自动化跟踪"
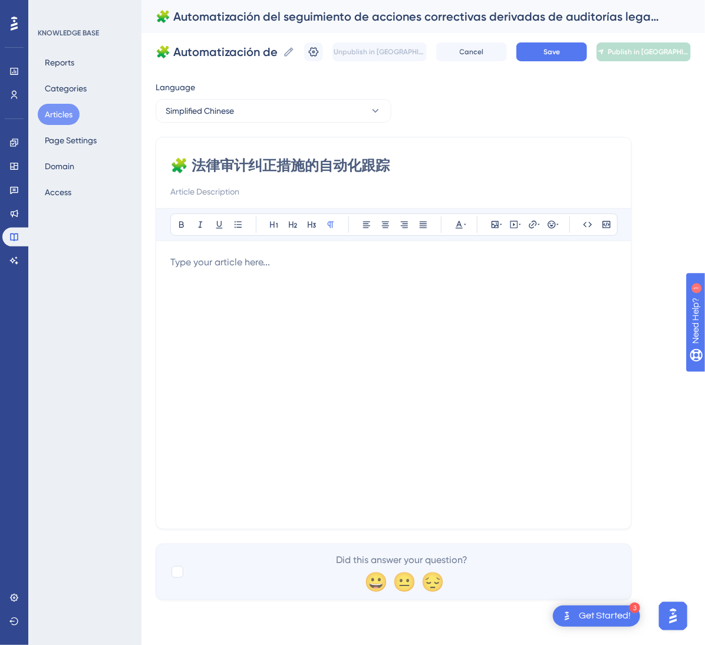
type input "🧩 法律审计纠正措施的自动化跟踪"
click at [466, 380] on div at bounding box center [393, 384] width 447 height 259
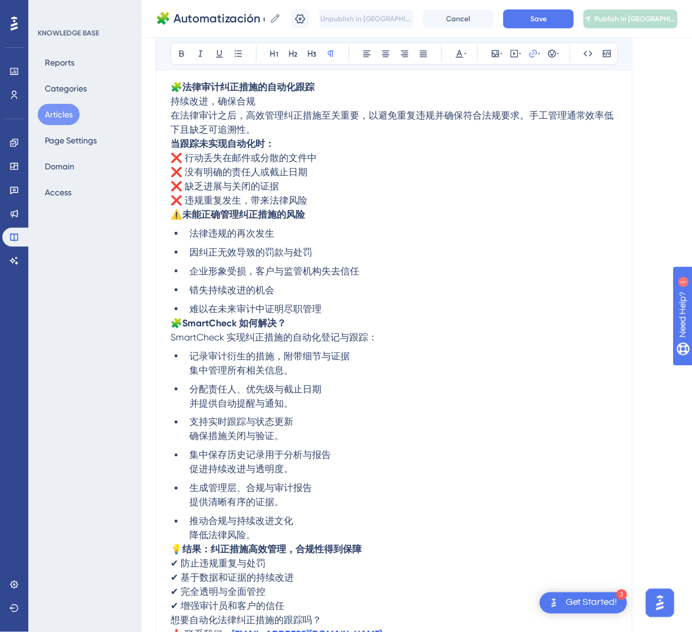
scroll to position [82, 0]
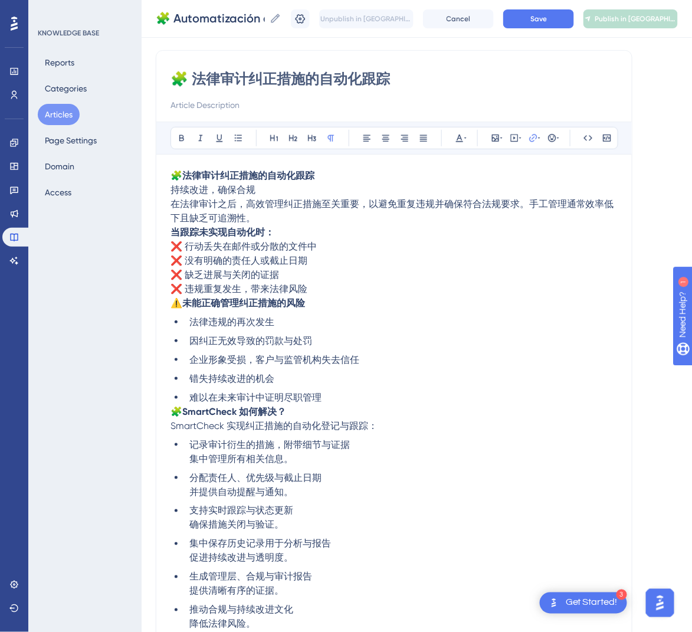
click at [176, 304] on span "⚠️" at bounding box center [176, 302] width 12 height 11
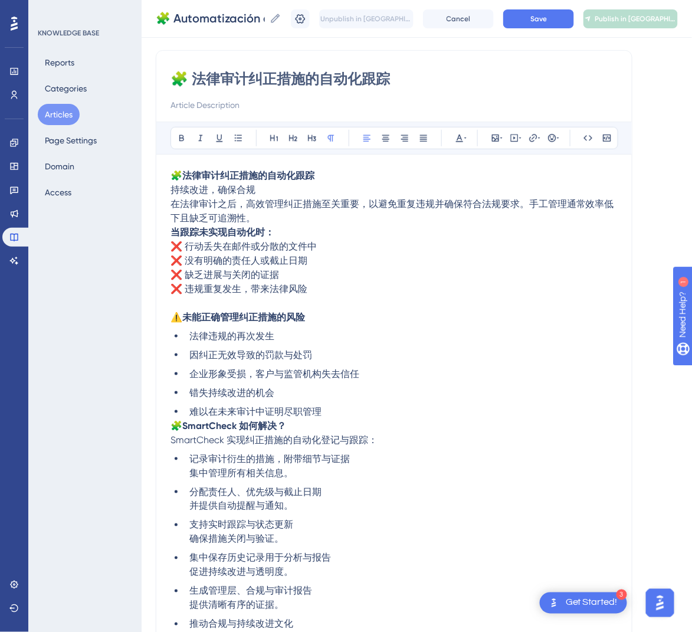
click at [172, 230] on strong "当跟踪未实现自动化时：" at bounding box center [222, 231] width 104 height 11
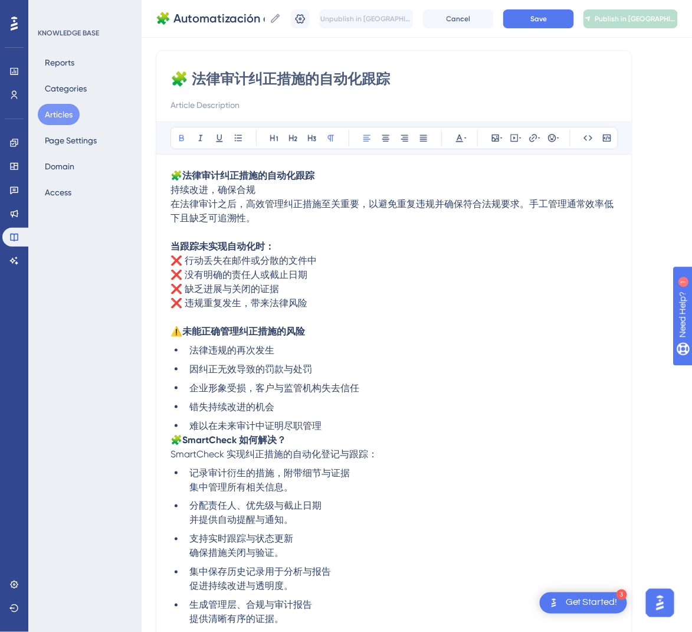
click at [172, 206] on span "在法律审计之后，高效管理纠正措施至关重要，以避免重复违规并确保符合法规要求。手工管理通常效率低下且缺乏可追溯性。" at bounding box center [391, 210] width 443 height 25
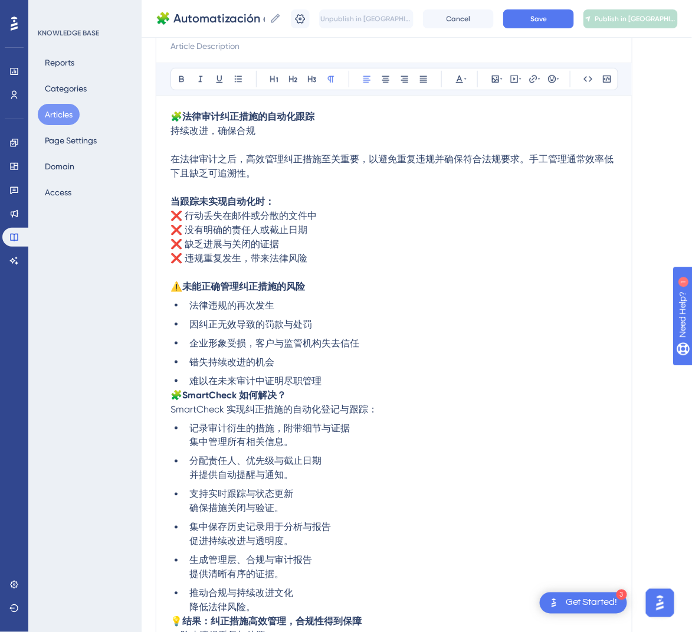
scroll to position [170, 0]
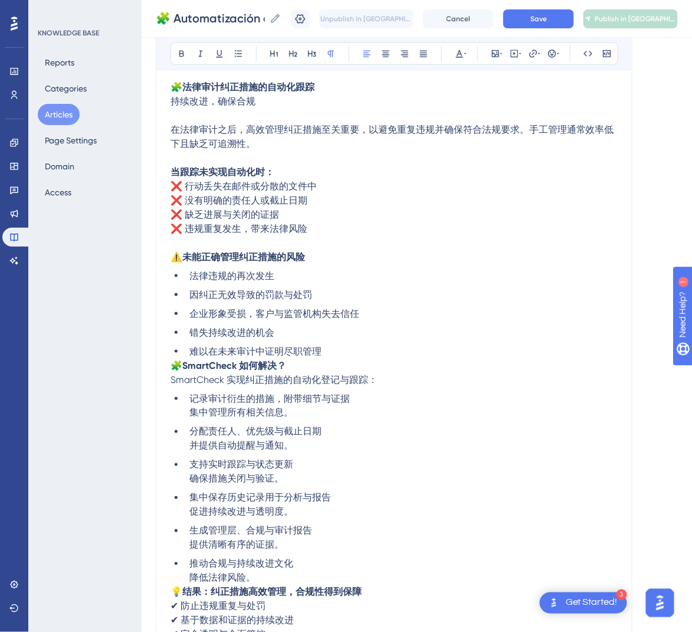
click at [176, 363] on span "🧩" at bounding box center [176, 365] width 12 height 11
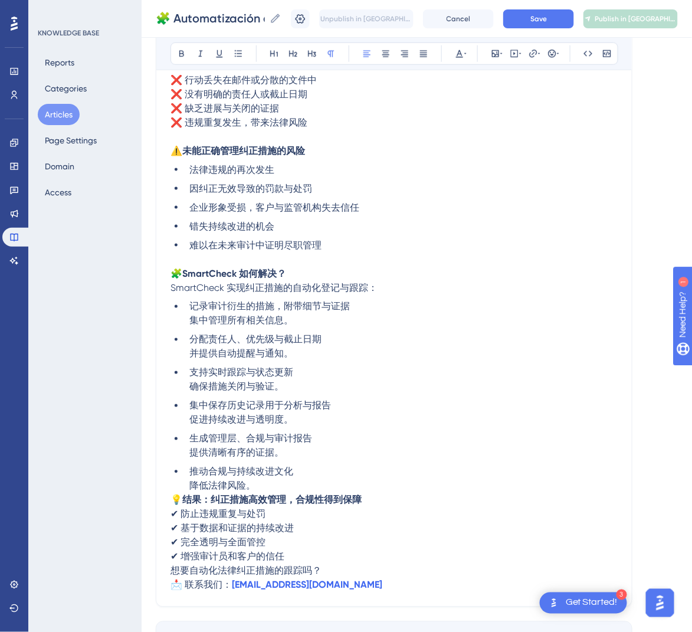
scroll to position [347, 0]
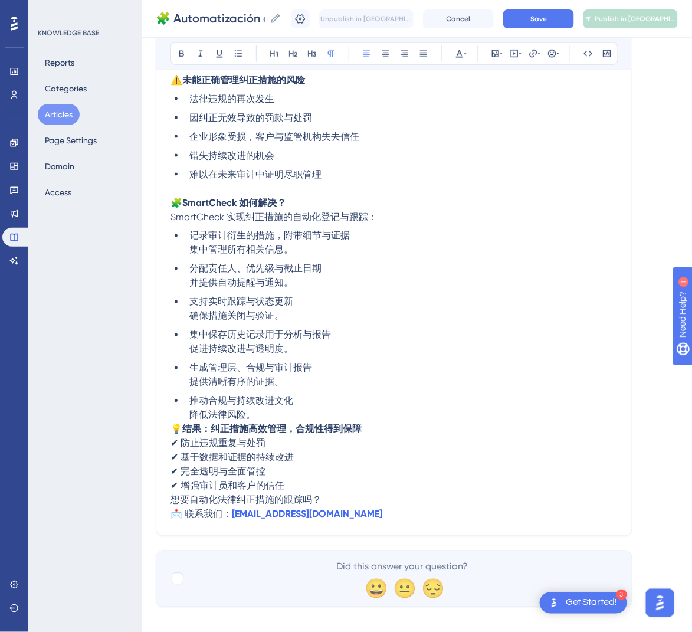
click at [176, 429] on span "💡" at bounding box center [176, 428] width 12 height 11
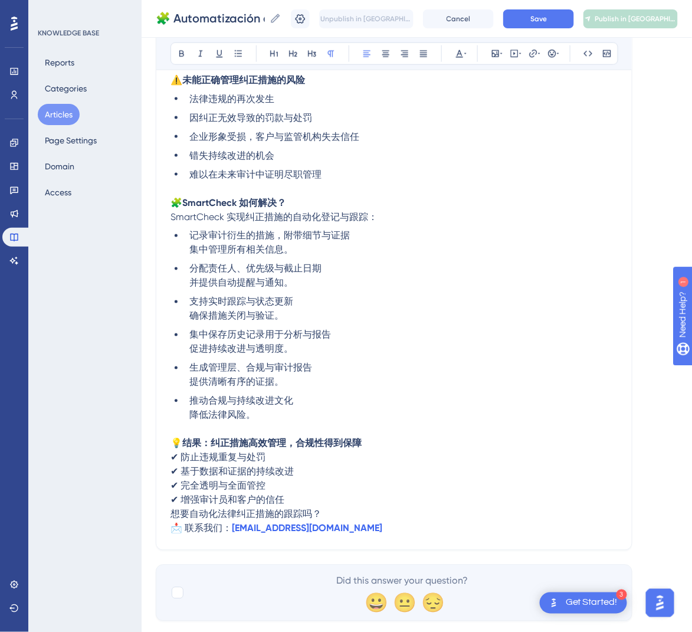
click at [175, 514] on span "想要自动化法律纠正措施的跟踪吗？" at bounding box center [245, 513] width 151 height 11
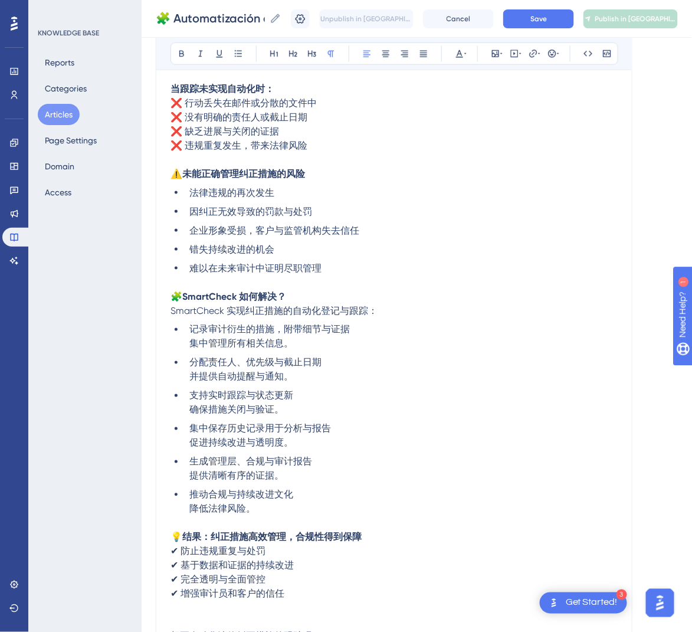
scroll to position [170, 0]
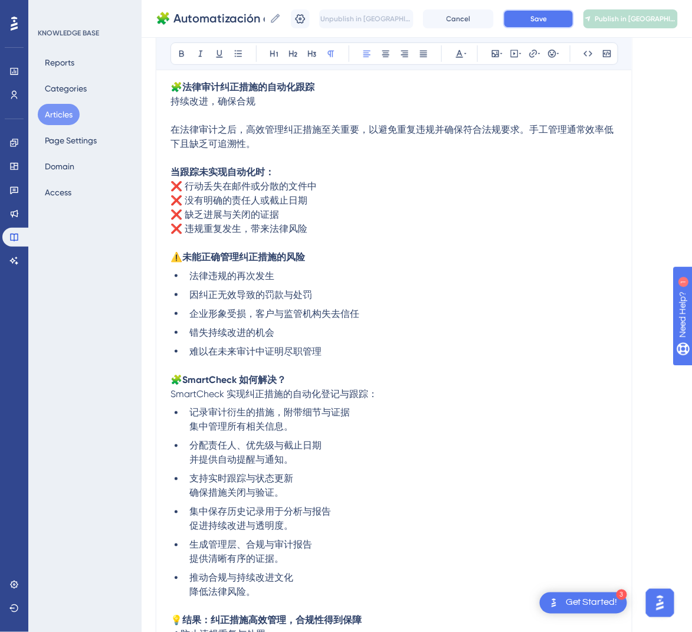
click at [544, 17] on span "Save" at bounding box center [538, 18] width 17 height 9
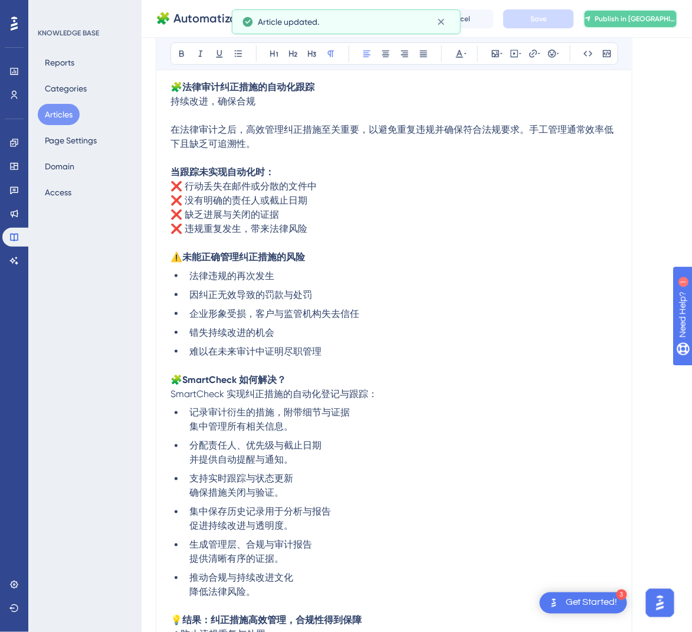
click at [622, 21] on span "Publish in [GEOGRAPHIC_DATA]-CN" at bounding box center [635, 18] width 82 height 9
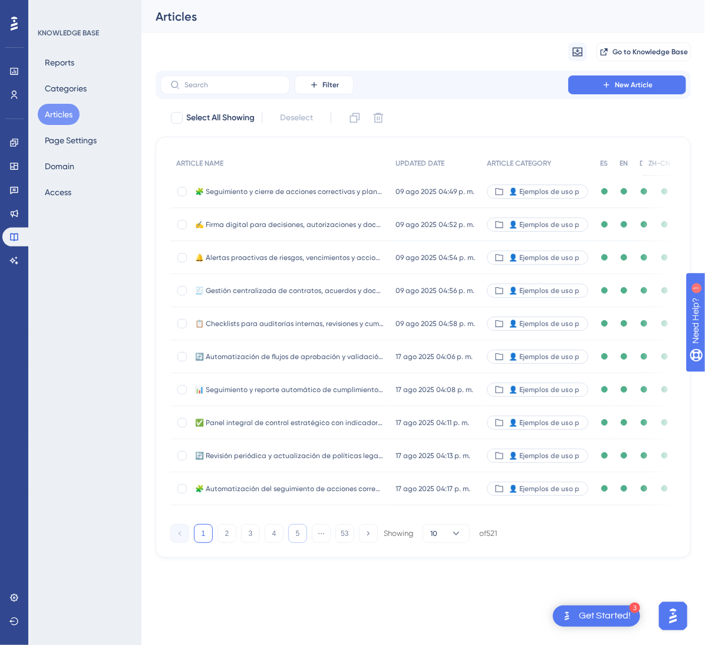
click at [290, 543] on button "5" at bounding box center [297, 533] width 19 height 19
click at [298, 543] on button "6" at bounding box center [297, 533] width 19 height 19
click at [298, 543] on button "7" at bounding box center [297, 533] width 19 height 19
click at [298, 543] on button "8" at bounding box center [297, 533] width 19 height 19
click at [367, 482] on div "🔐 Control y firma de cláusulas sensibles y anexos legales 🔐 Control y firma de …" at bounding box center [289, 488] width 189 height 33
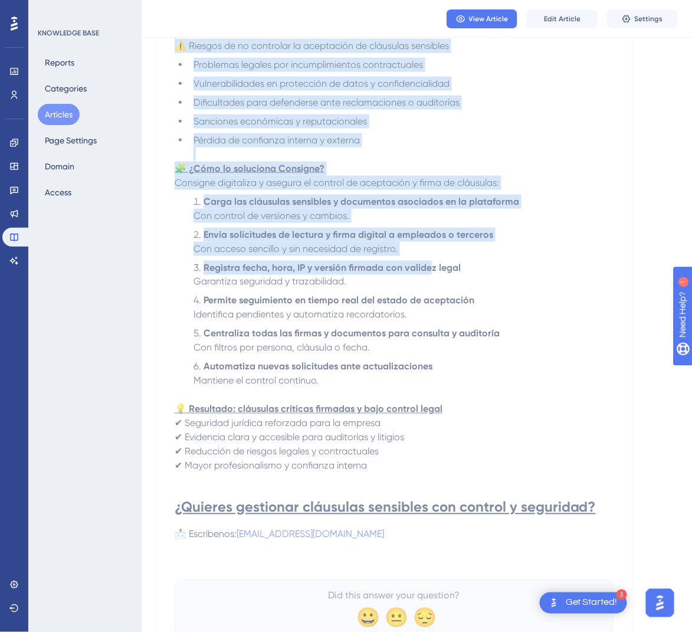
scroll to position [368, 0]
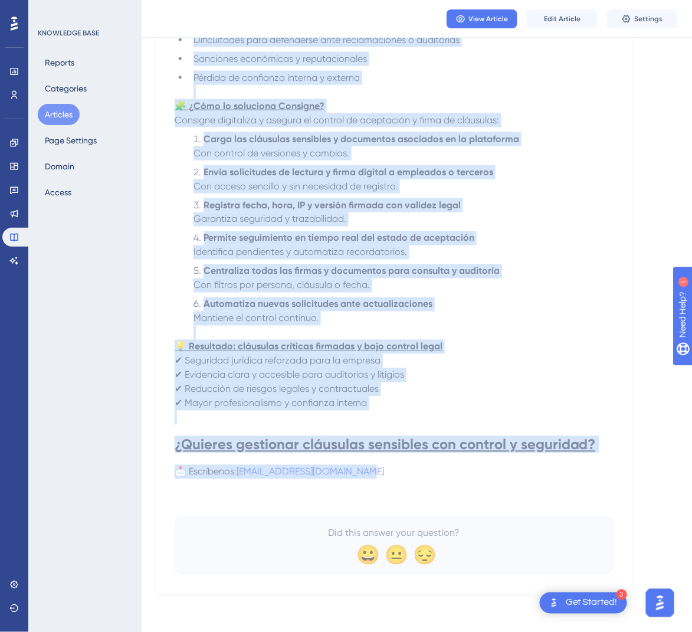
drag, startPoint x: 203, startPoint y: 172, endPoint x: 535, endPoint y: 474, distance: 449.2
click at [535, 474] on div "🔐 Control y firma de cláusulas sensibles y anexos legales Protege a la empresa …" at bounding box center [394, 178] width 439 height 790
copy div "🔐 Loremip d sitam co adipiscin elitseddo e tempor incidid Utlabor e do magnaal …"
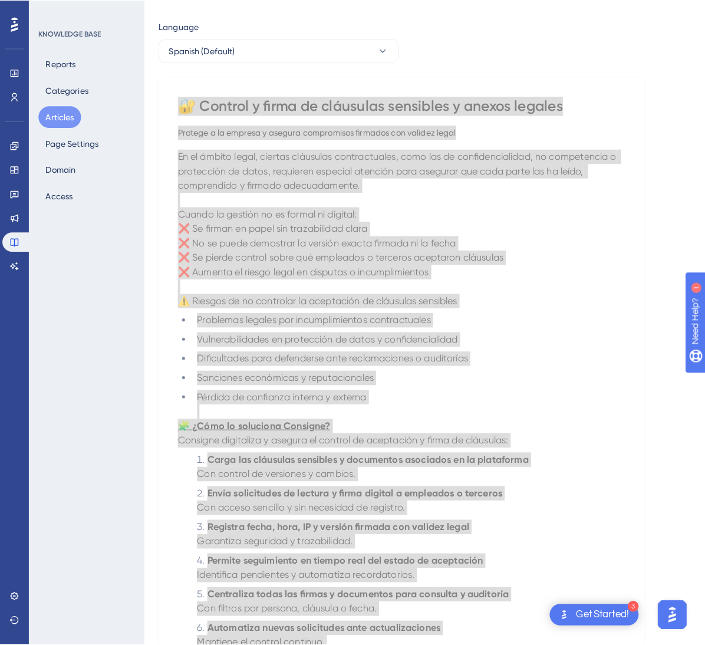
scroll to position [0, 0]
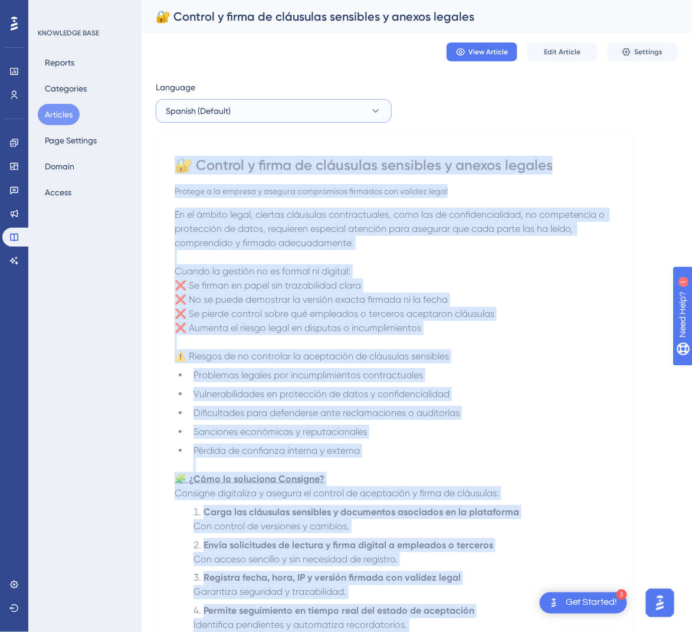
click at [288, 111] on button "Spanish (Default)" at bounding box center [274, 111] width 236 height 24
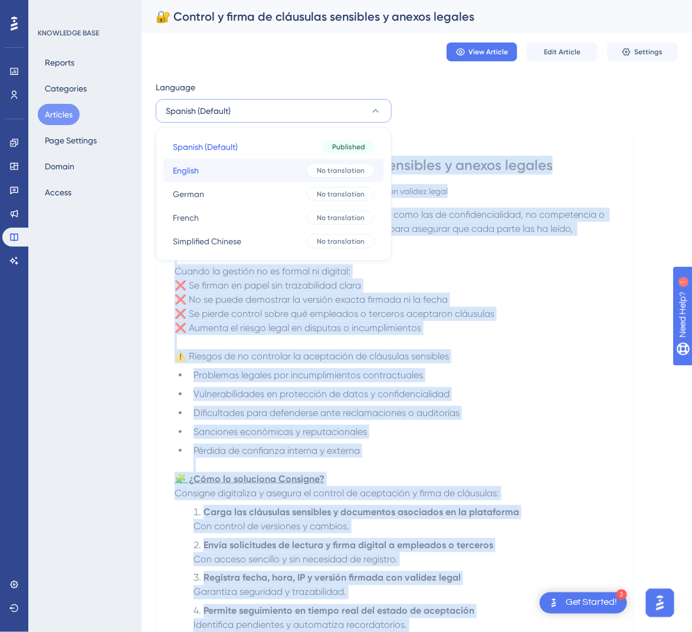
click at [261, 176] on button "English English No translation" at bounding box center [273, 171] width 221 height 24
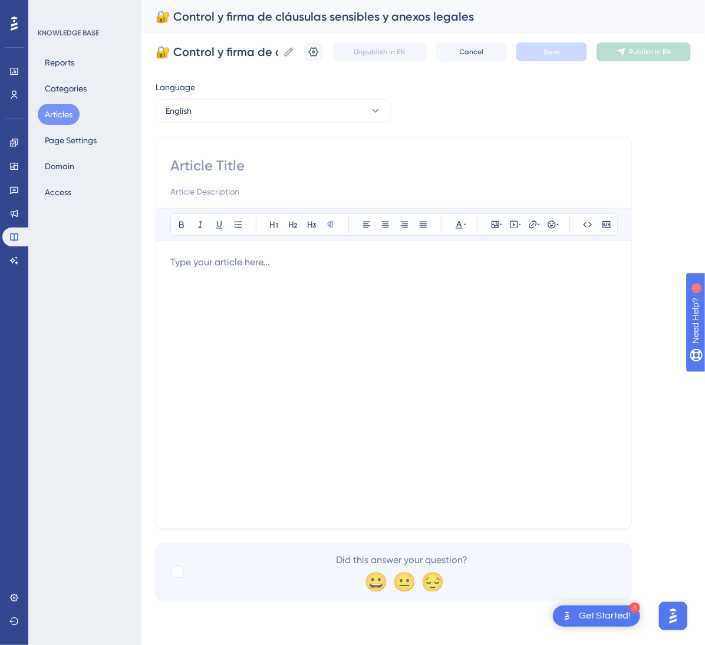
click at [275, 152] on div "Bold Italic Underline Bullet Point Heading 1 Heading 2 Heading 3 Normal Align L…" at bounding box center [394, 333] width 476 height 393
click at [268, 167] on input at bounding box center [393, 165] width 447 height 19
paste input "🔐 Control and Signing of Sensitive Clauses and Legal Annexes"
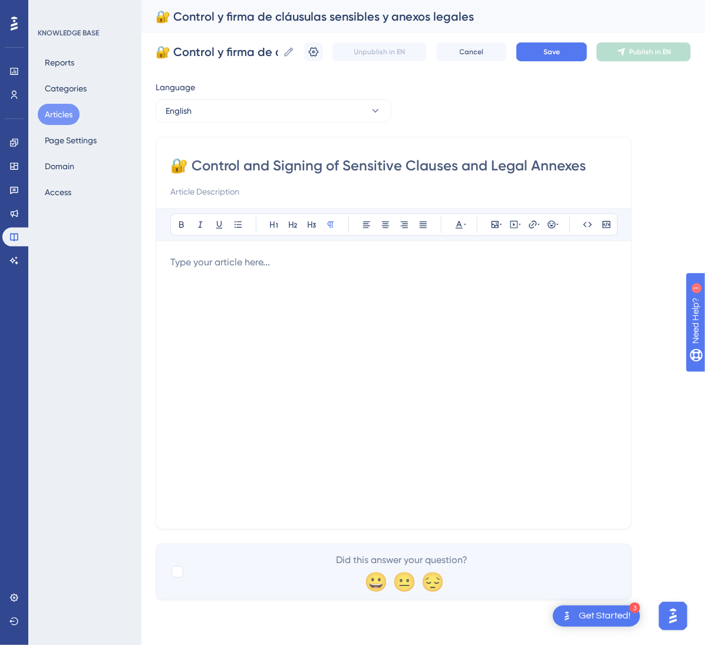
type input "🔐 Control and Signing of Sensitive Clauses and Legal Annexes"
click at [433, 386] on div at bounding box center [393, 384] width 447 height 259
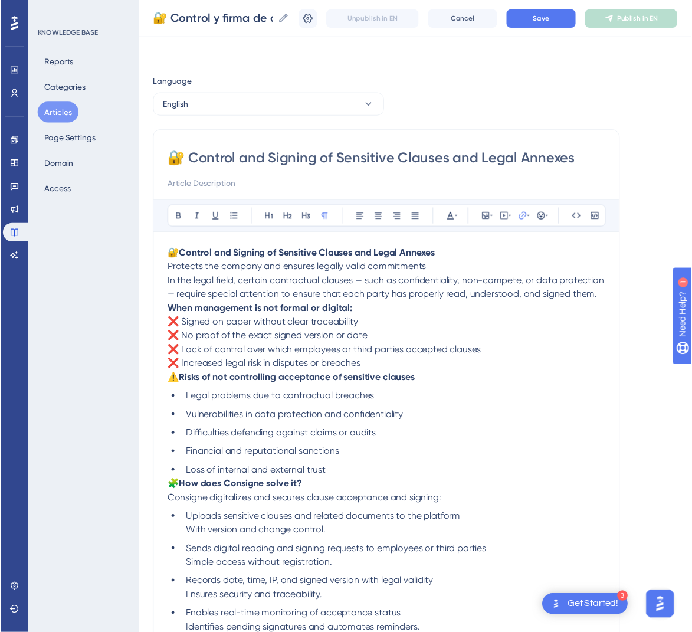
scroll to position [170, 0]
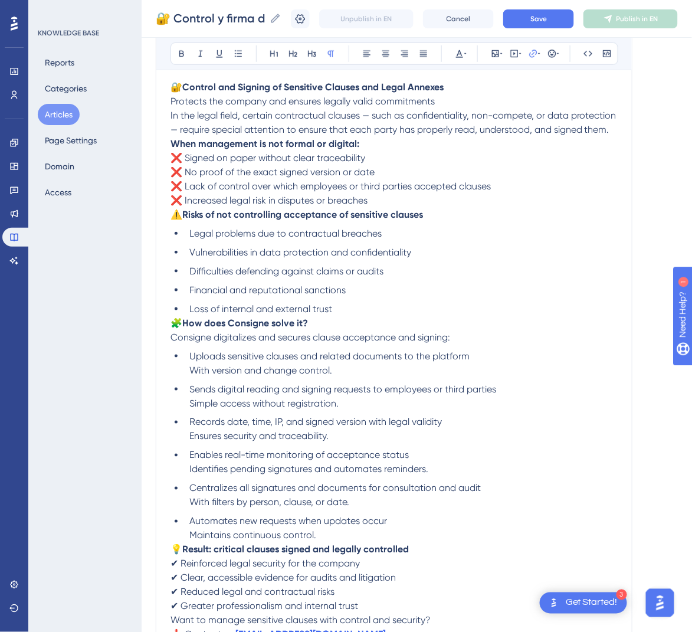
click at [174, 327] on span "🧩" at bounding box center [176, 322] width 12 height 11
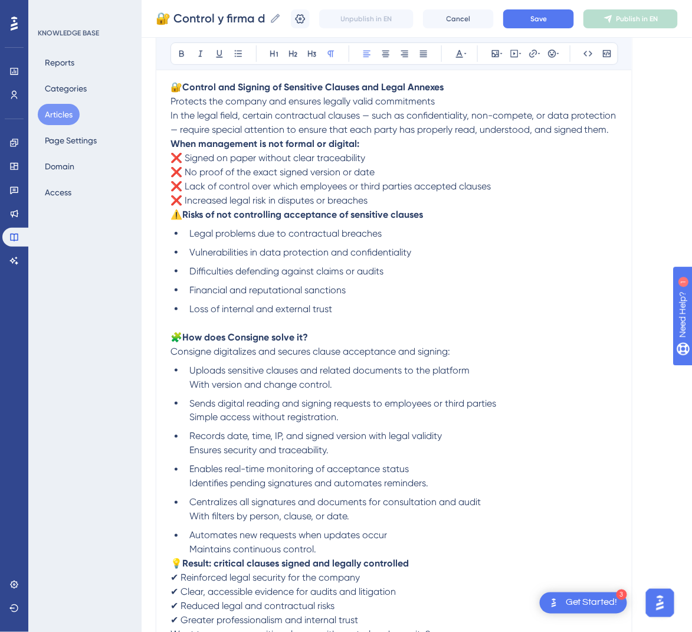
click at [174, 219] on span "⚠️" at bounding box center [176, 214] width 12 height 11
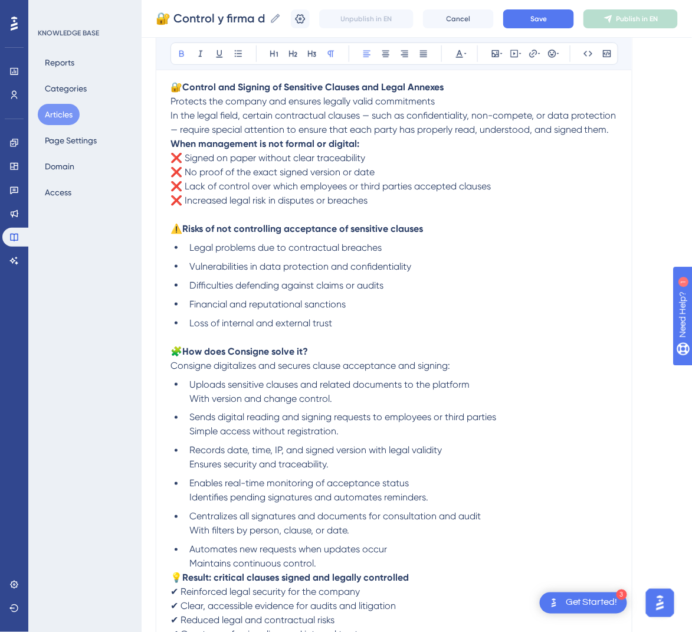
click at [172, 146] on strong "When management is not formal or digital:" at bounding box center [264, 143] width 189 height 11
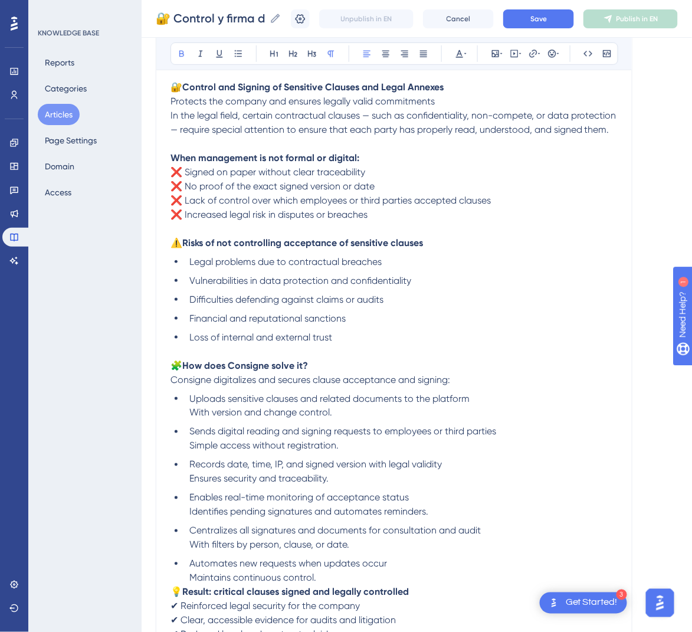
click at [172, 123] on p "In the legal field, certain contractual clauses — such as confidentiality, non-…" at bounding box center [393, 123] width 447 height 28
click at [171, 113] on span "In the legal field, certain contractual clauses — such as confidentiality, non-…" at bounding box center [394, 122] width 448 height 25
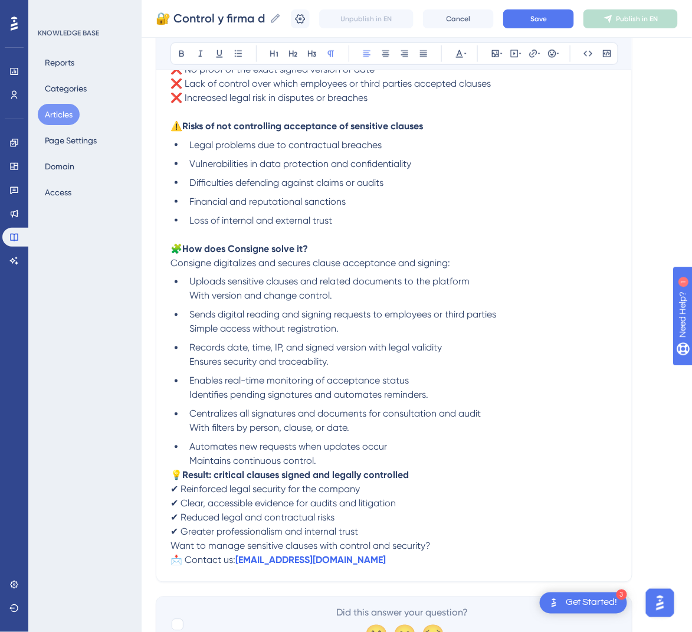
scroll to position [347, 0]
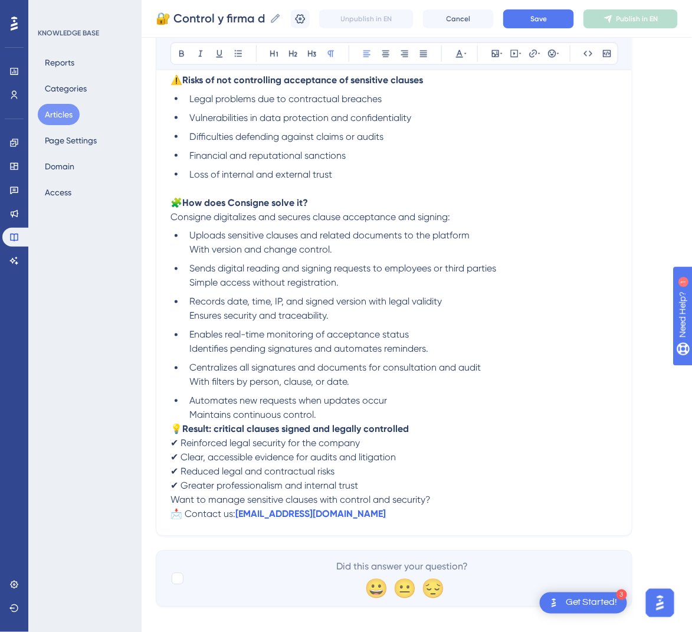
click at [167, 429] on div "🔐 Control and Signing of Sensitive Clauses and Legal Annexes Bold Italic Underl…" at bounding box center [394, 160] width 476 height 751
click at [174, 430] on span "💡" at bounding box center [176, 428] width 12 height 11
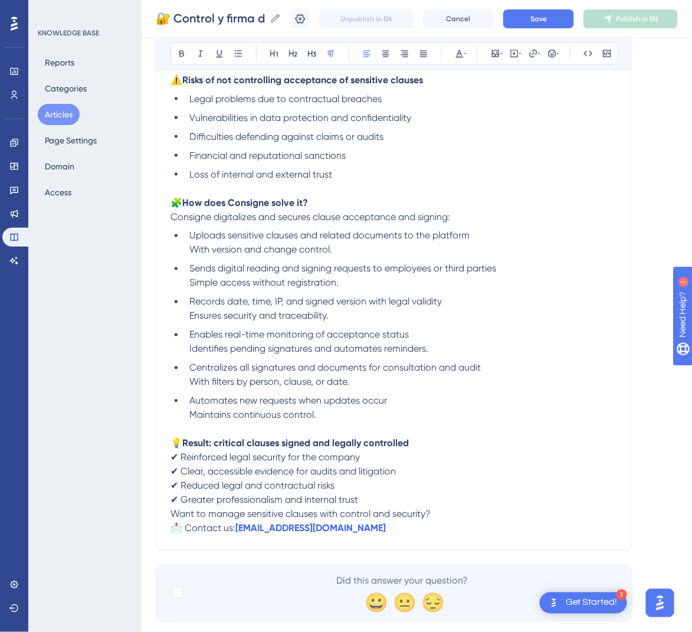
click at [172, 512] on span "Want to manage sensitive clauses with control and security?" at bounding box center [300, 513] width 260 height 11
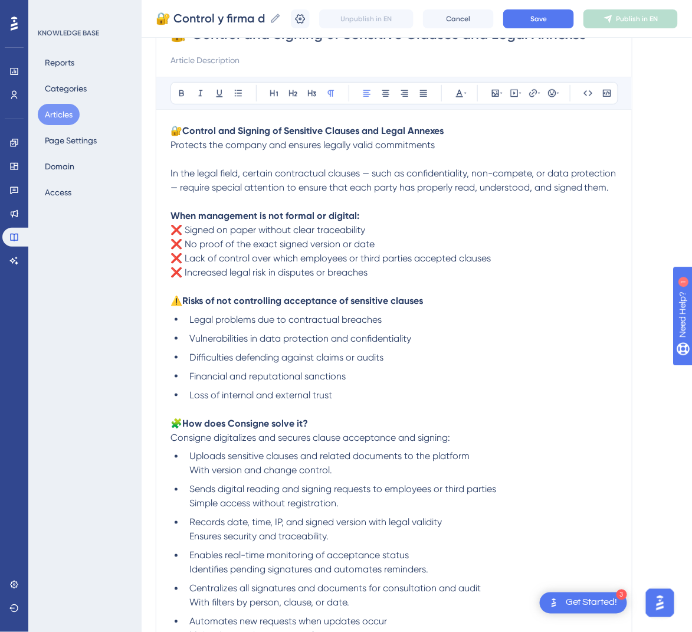
scroll to position [82, 0]
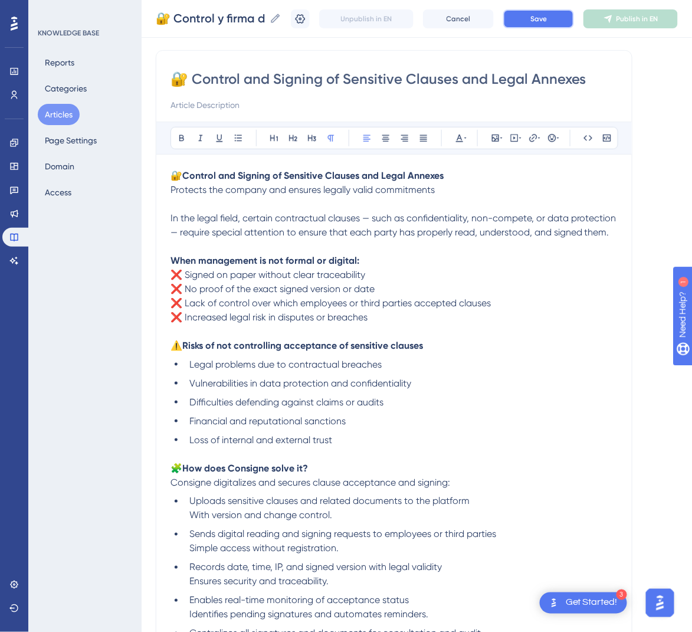
click at [543, 21] on button "Save" at bounding box center [538, 18] width 71 height 19
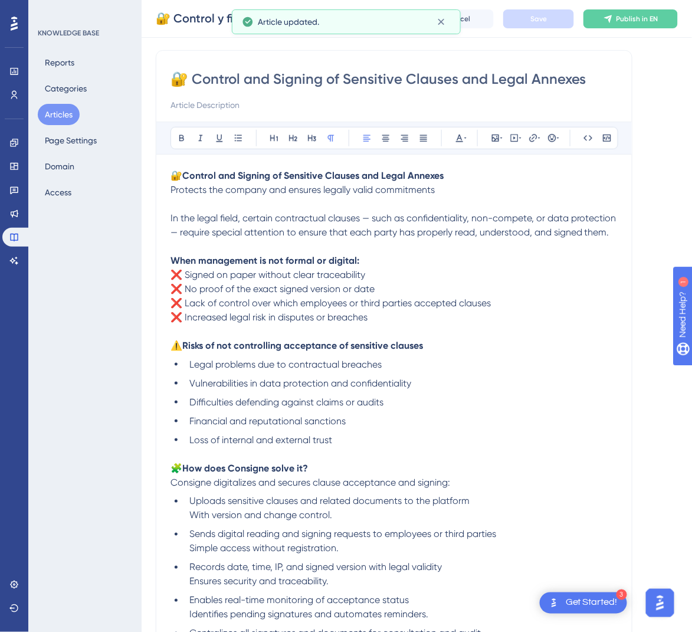
click at [634, 14] on span "Publish in EN" at bounding box center [637, 18] width 42 height 9
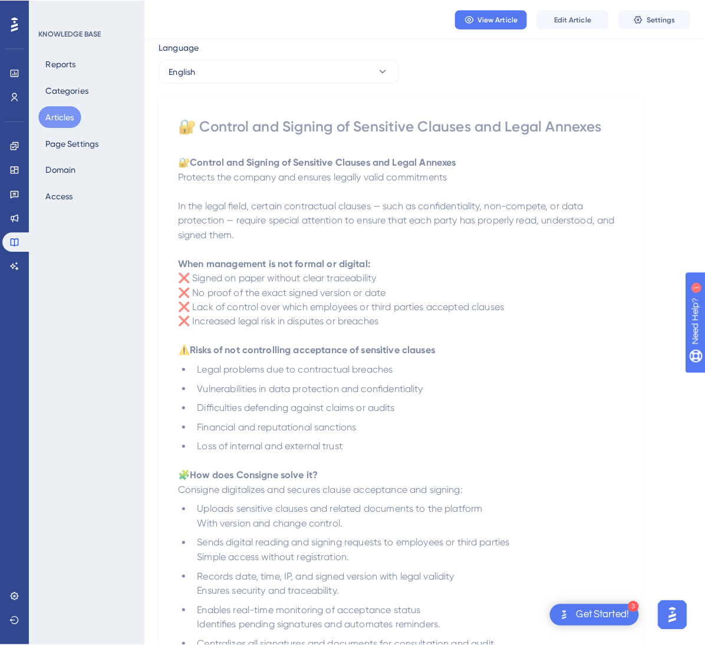
scroll to position [0, 0]
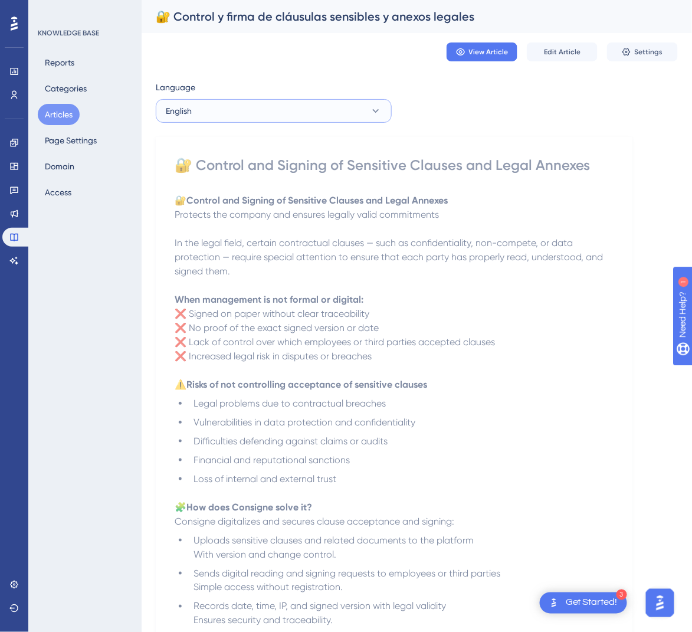
click at [261, 115] on button "English" at bounding box center [274, 111] width 236 height 24
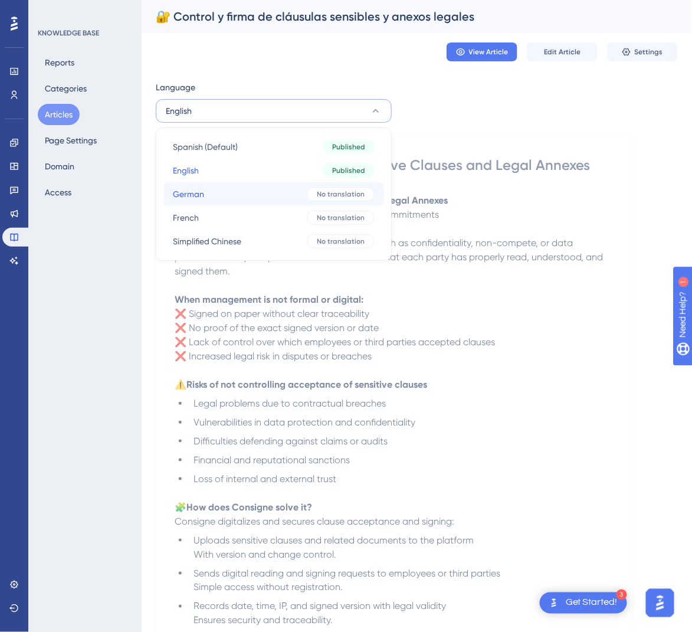
click at [246, 198] on button "German German No translation" at bounding box center [273, 194] width 221 height 24
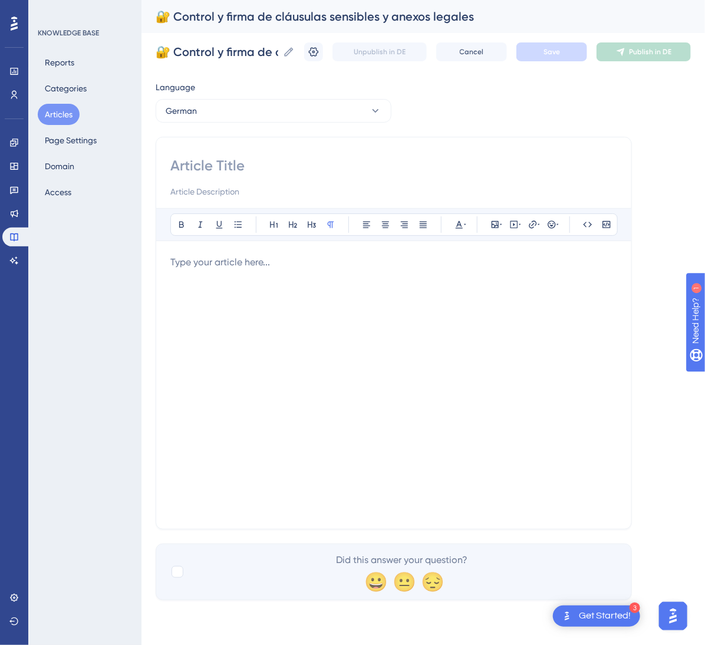
click at [252, 167] on input at bounding box center [393, 165] width 447 height 19
paste input "🔐 Kontrolle und Unterzeichnung sensibler Klauseln und rechtlicher Anhänge"
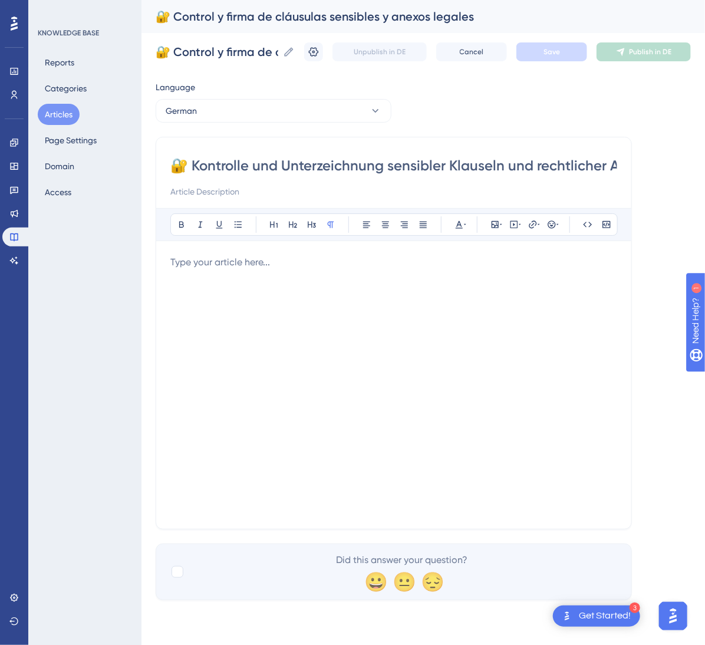
scroll to position [0, 52]
type input "🔐 Kontrolle und Unterzeichnung sensibler Klauseln und rechtlicher Anhänge"
click at [310, 324] on div at bounding box center [393, 384] width 447 height 259
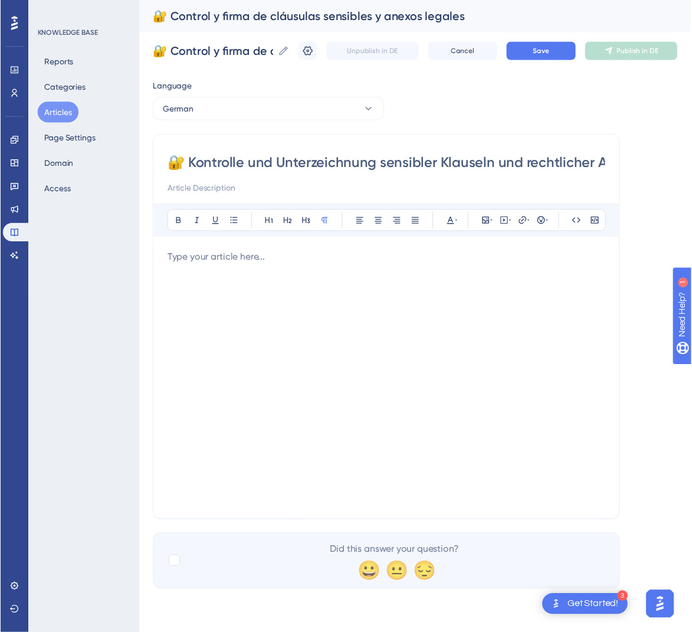
scroll to position [185, 0]
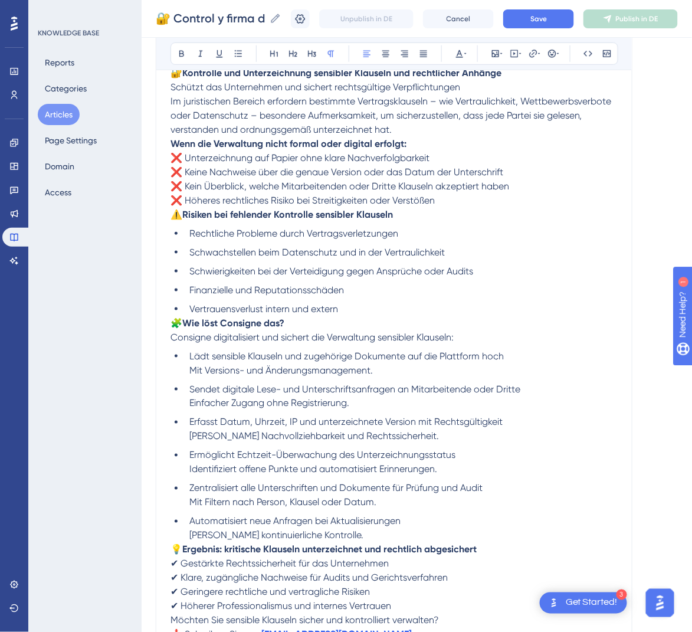
click at [176, 324] on span "🧩" at bounding box center [176, 322] width 12 height 11
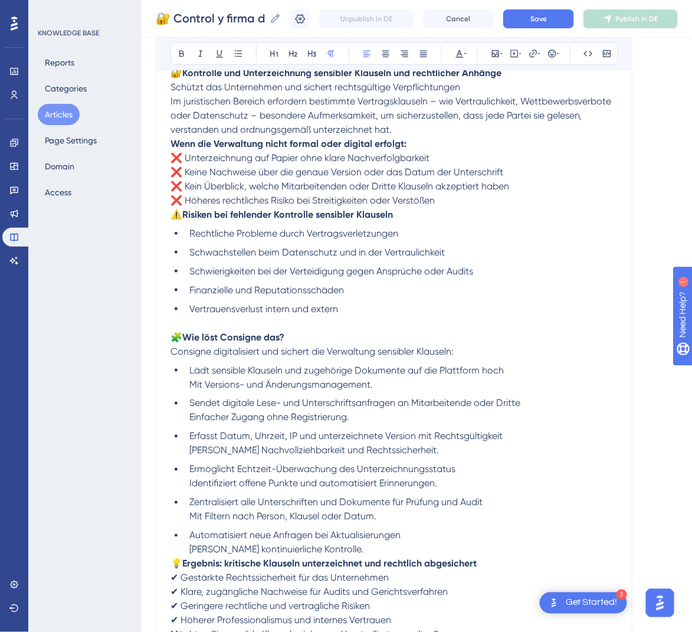
click at [176, 215] on span "⚠️" at bounding box center [176, 214] width 12 height 11
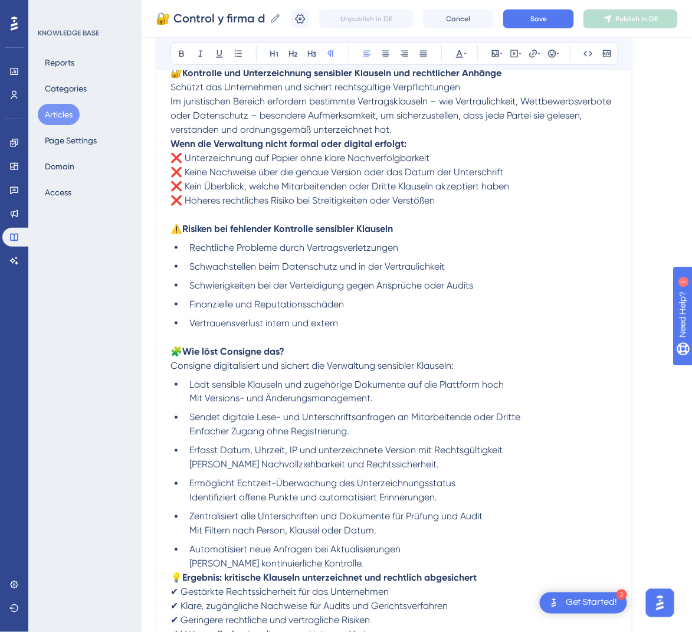
click at [171, 146] on strong "Wenn die Verwaltung nicht formal oder digital erfolgt:" at bounding box center [288, 143] width 236 height 11
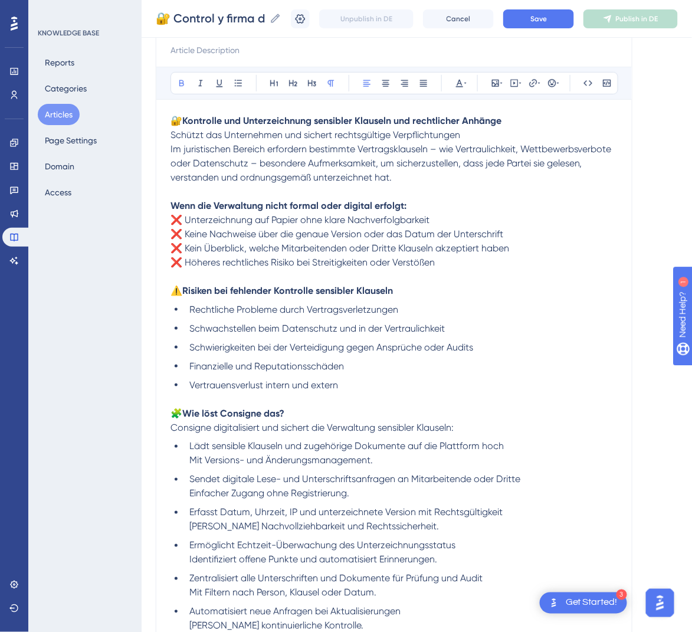
scroll to position [96, 0]
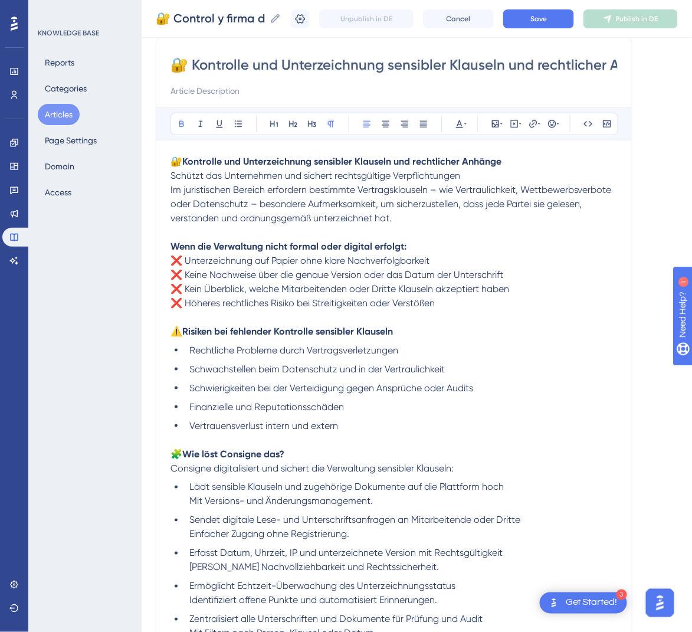
click at [170, 189] on span "Im juristischen Bereich erfordern bestimmte Vertragsklauseln – wie Vertraulichk…" at bounding box center [391, 204] width 443 height 40
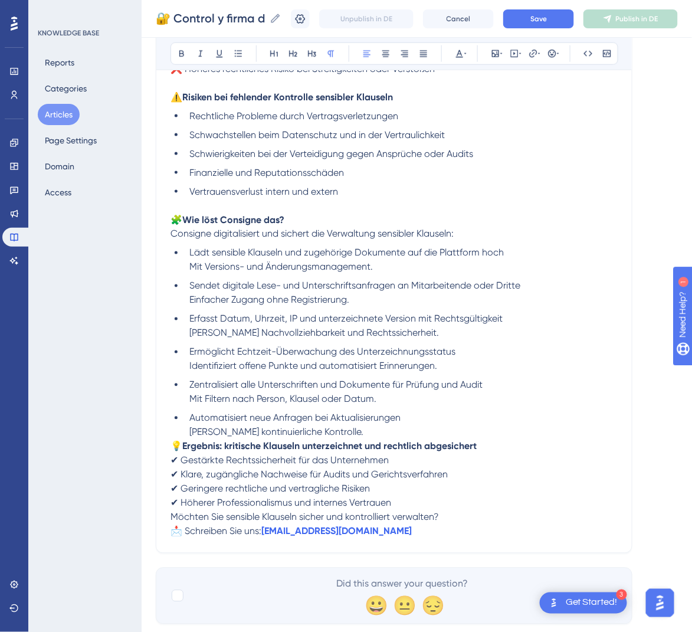
scroll to position [374, 0]
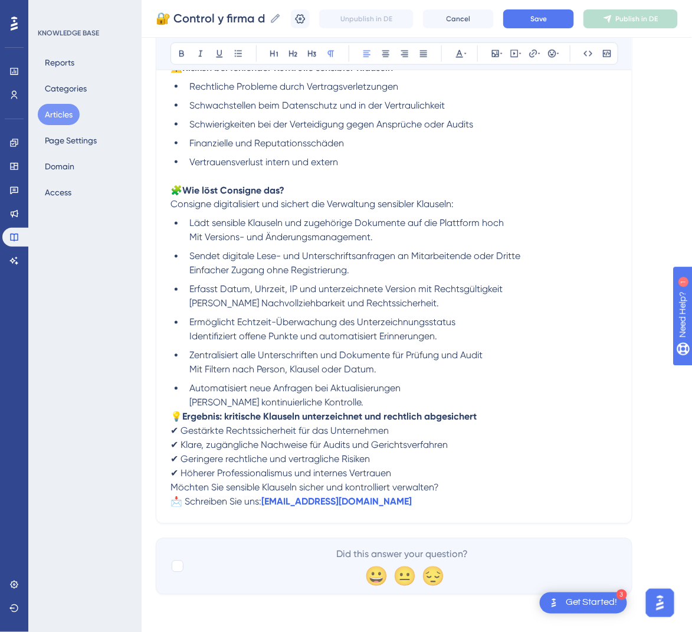
click at [175, 419] on span "💡" at bounding box center [176, 416] width 12 height 11
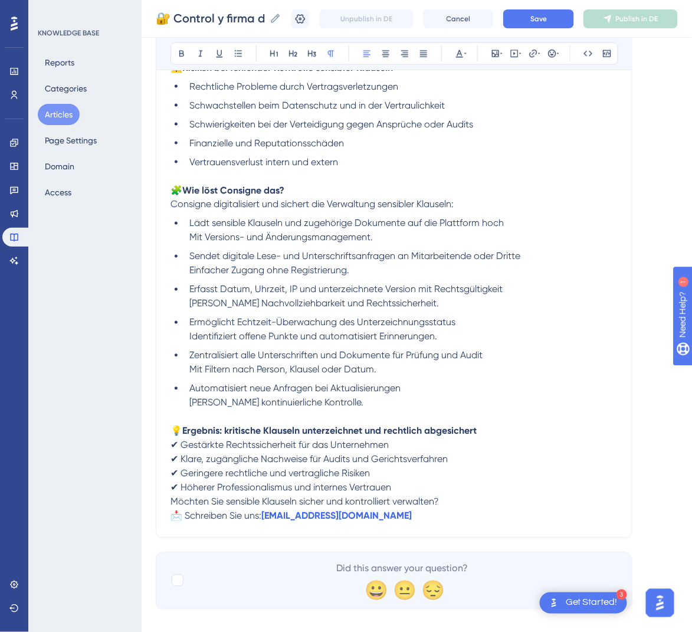
click at [171, 499] on span "Möchten Sie sensible Klauseln sicher und kontrolliert verwalten?" at bounding box center [304, 501] width 268 height 11
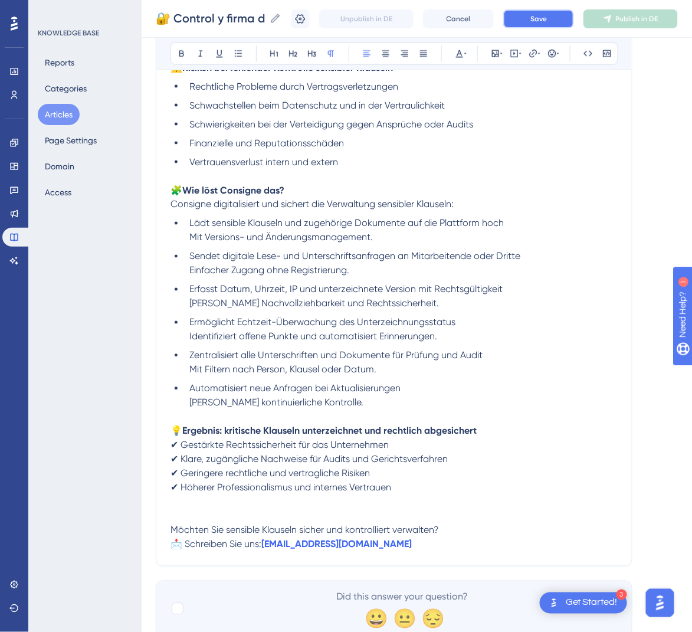
click at [537, 23] on button "Save" at bounding box center [538, 18] width 71 height 19
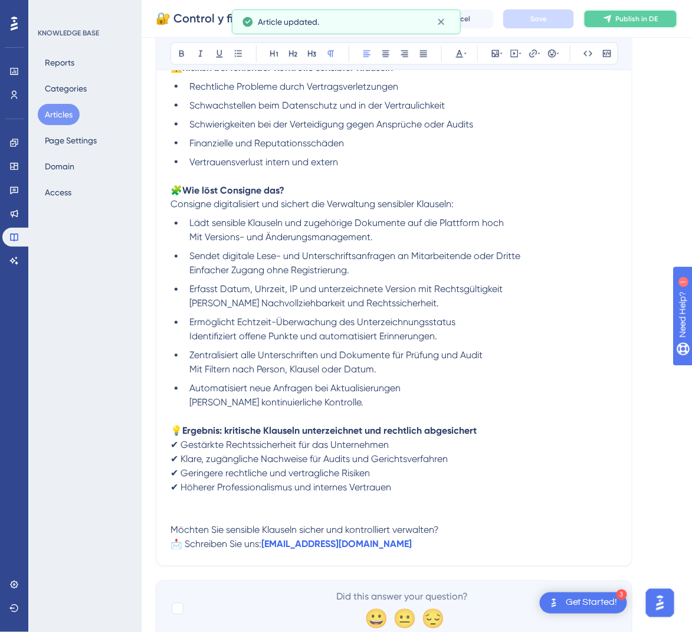
click at [676, 23] on button "Publish in DE" at bounding box center [630, 18] width 94 height 19
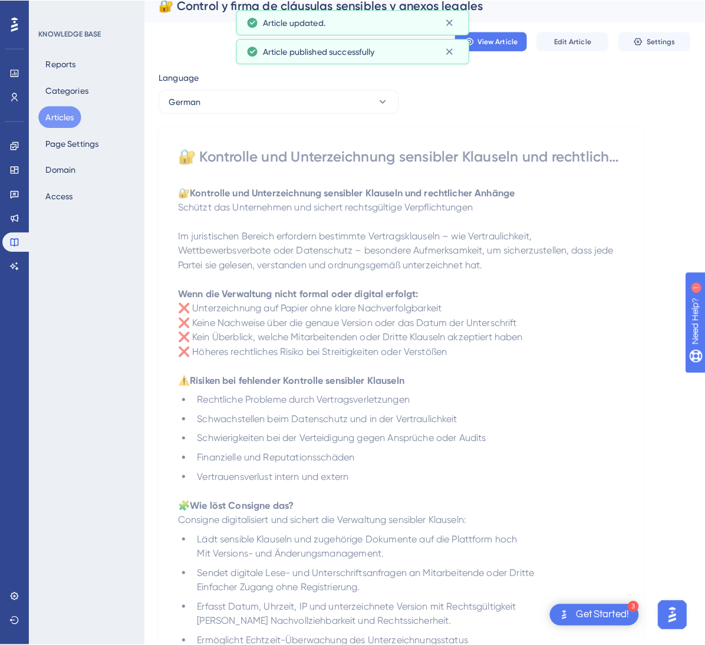
scroll to position [0, 0]
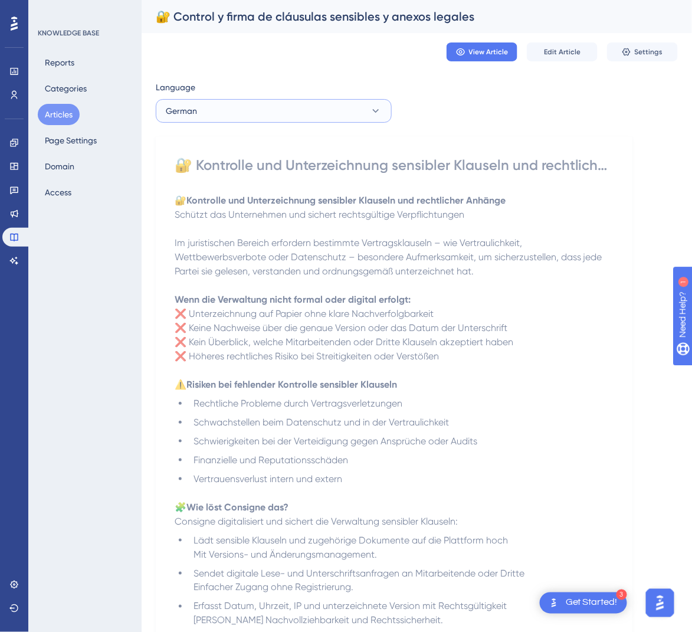
click at [354, 117] on button "German" at bounding box center [274, 111] width 236 height 24
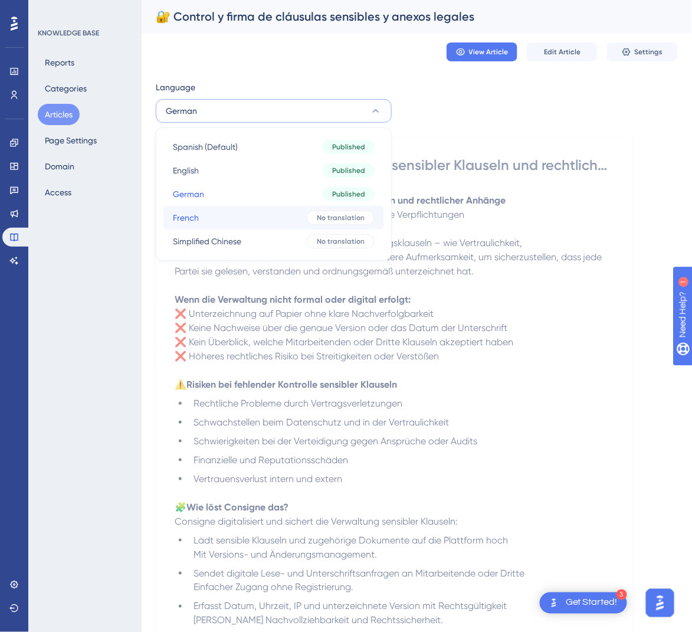
click at [307, 226] on button "French French No translation" at bounding box center [273, 218] width 221 height 24
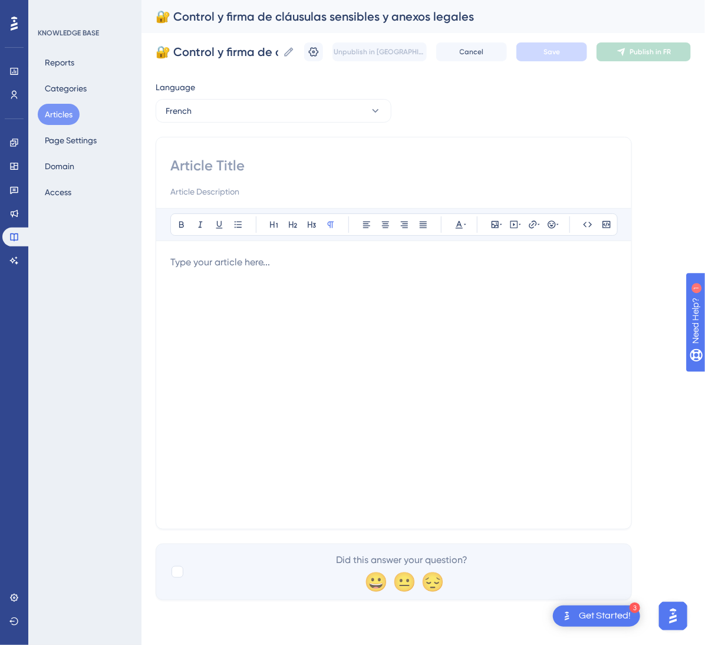
click at [305, 176] on div at bounding box center [393, 177] width 447 height 42
click at [301, 169] on input at bounding box center [393, 165] width 447 height 19
paste input "🔐 Contrôle et signature des clauses sensibles et annexes légales"
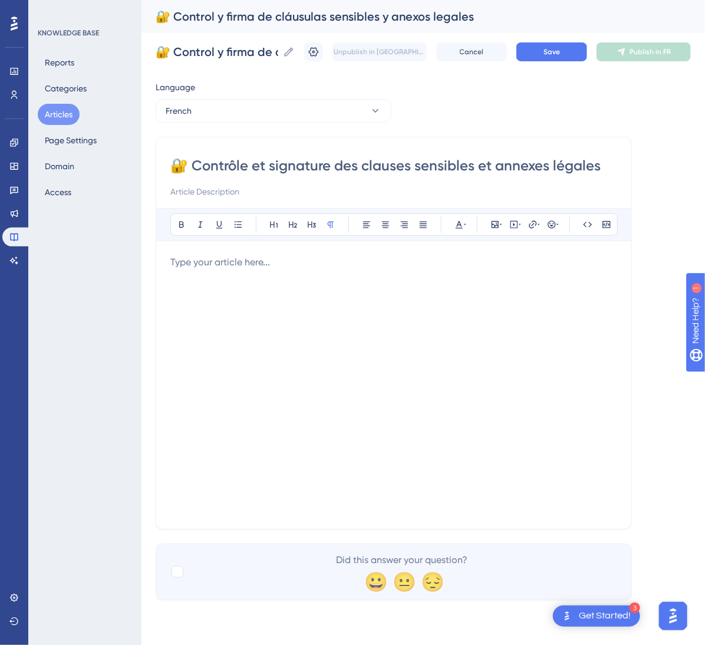
type input "🔐 Contrôle et signature des clauses sensibles et annexes légales"
click at [424, 411] on div at bounding box center [393, 384] width 447 height 259
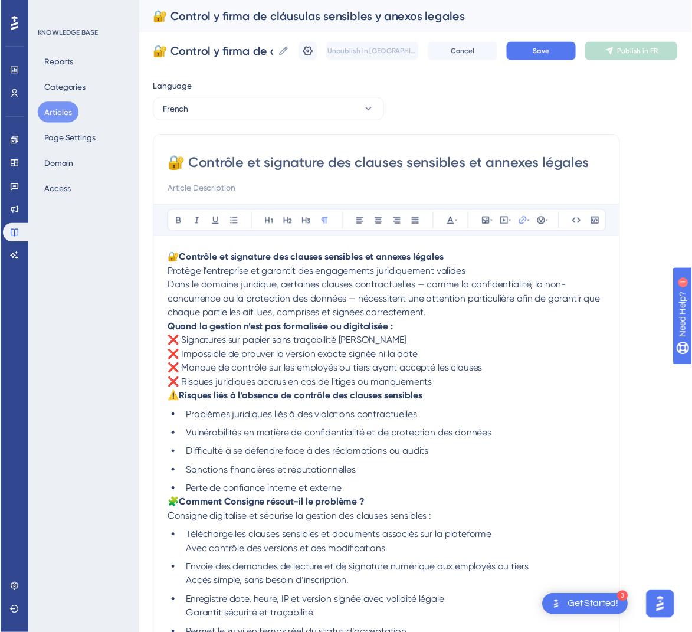
scroll to position [185, 0]
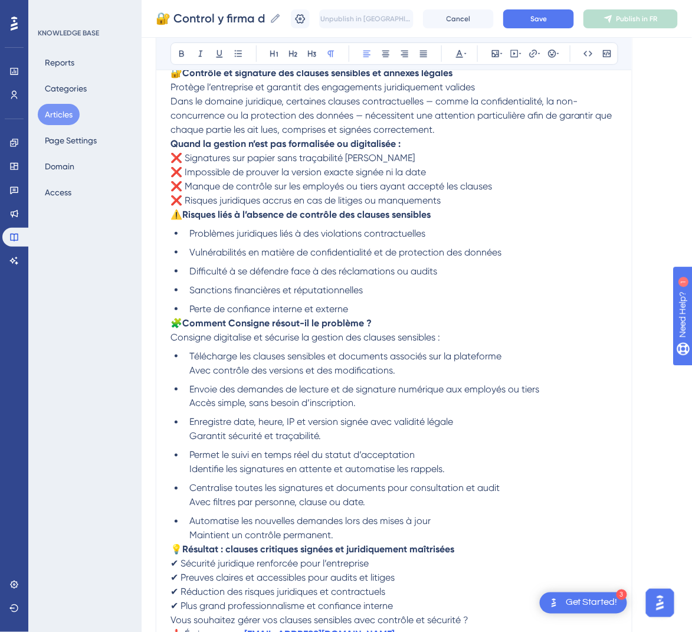
click at [176, 319] on span "🧩" at bounding box center [176, 322] width 12 height 11
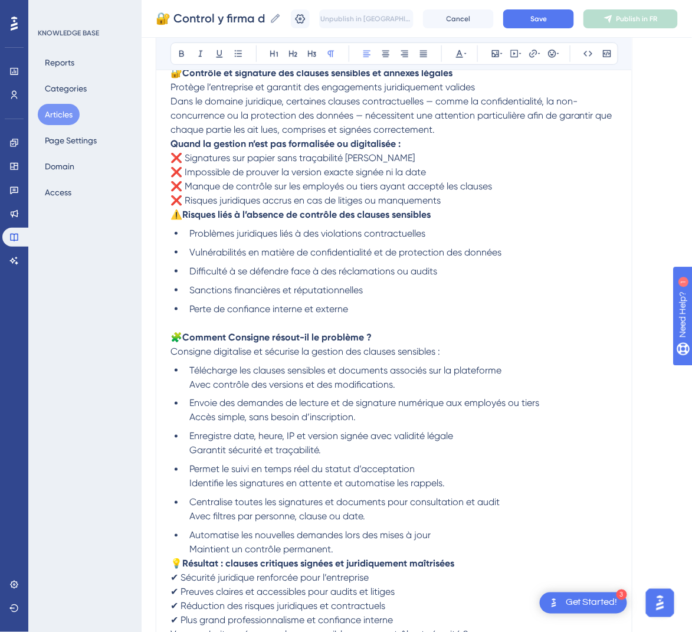
click at [174, 218] on span "⚠️" at bounding box center [176, 214] width 12 height 11
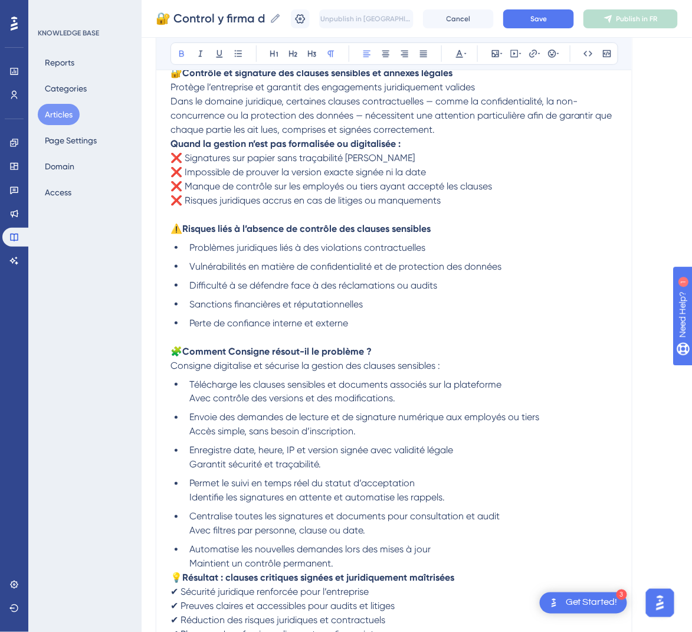
click at [173, 145] on strong "Quand la gestion n’est pas formalisée ou digitalisée :" at bounding box center [285, 143] width 230 height 11
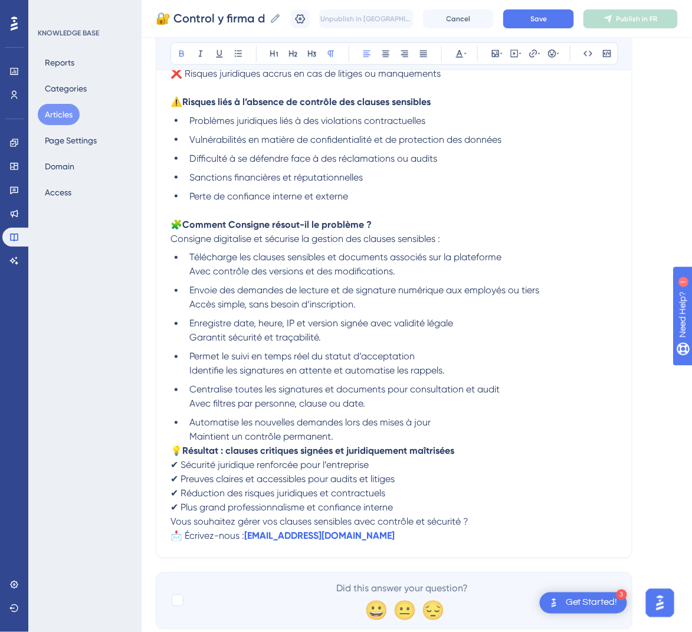
scroll to position [360, 0]
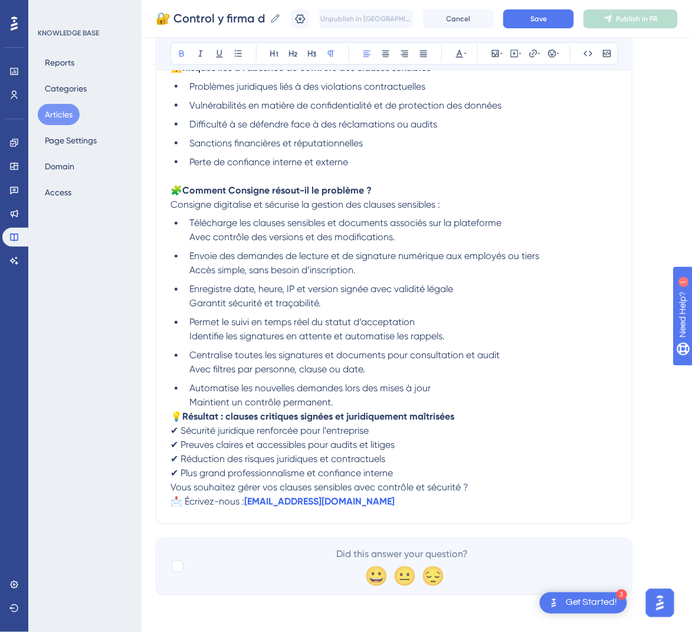
click at [174, 413] on span "💡" at bounding box center [176, 416] width 12 height 11
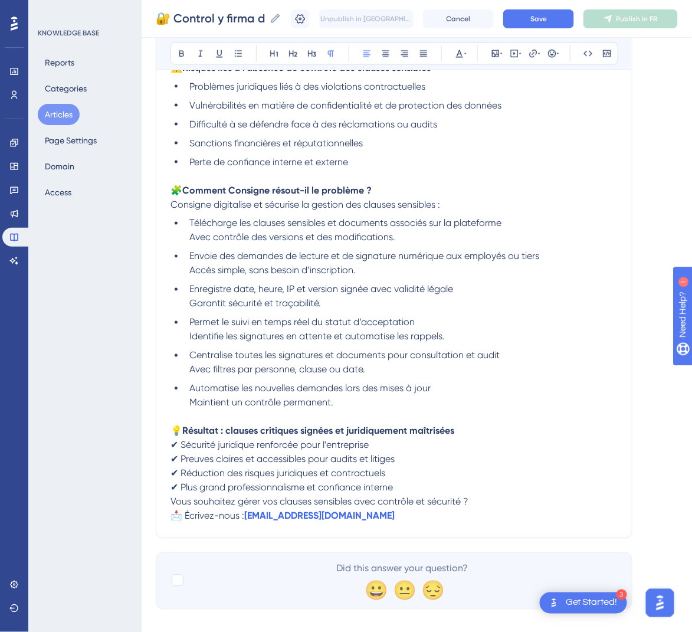
click at [169, 505] on div "🔐 Contrôle et signature des clauses sensibles et annexes légales Bold Italic Un…" at bounding box center [394, 154] width 476 height 765
click at [172, 501] on span "Vous souhaitez gérer vos clauses sensibles avec contrôle et sécurité ?" at bounding box center [319, 501] width 298 height 11
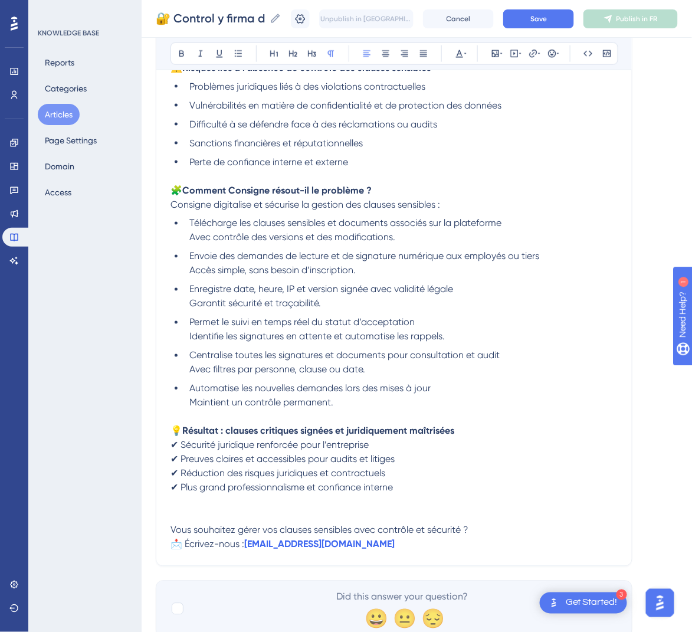
scroll to position [6, 0]
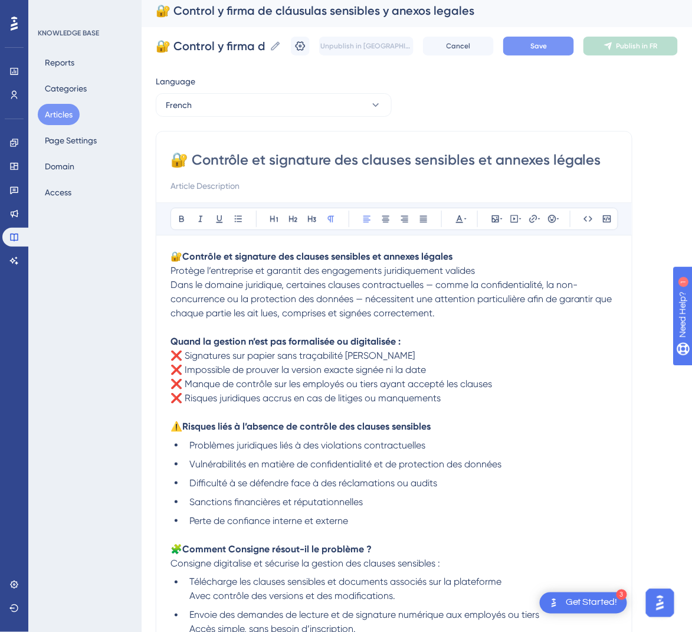
click at [547, 46] on span "Save" at bounding box center [538, 45] width 17 height 9
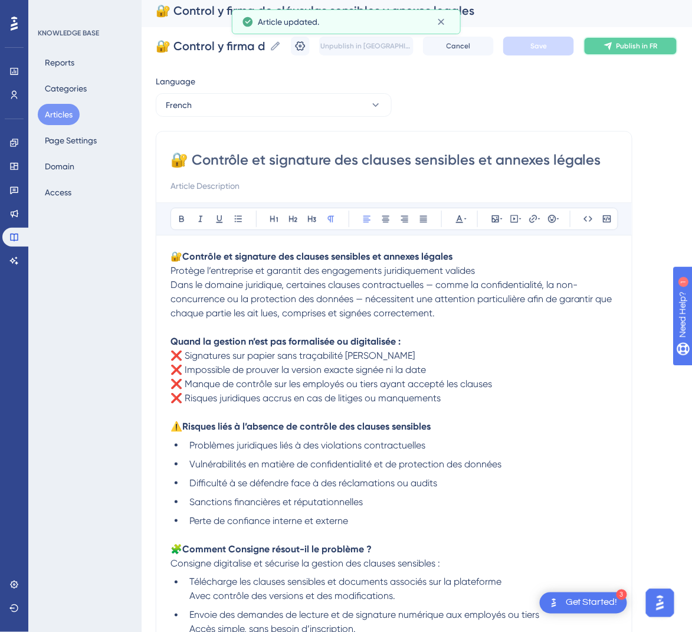
click at [658, 50] on span "Publish in FR" at bounding box center [636, 45] width 41 height 9
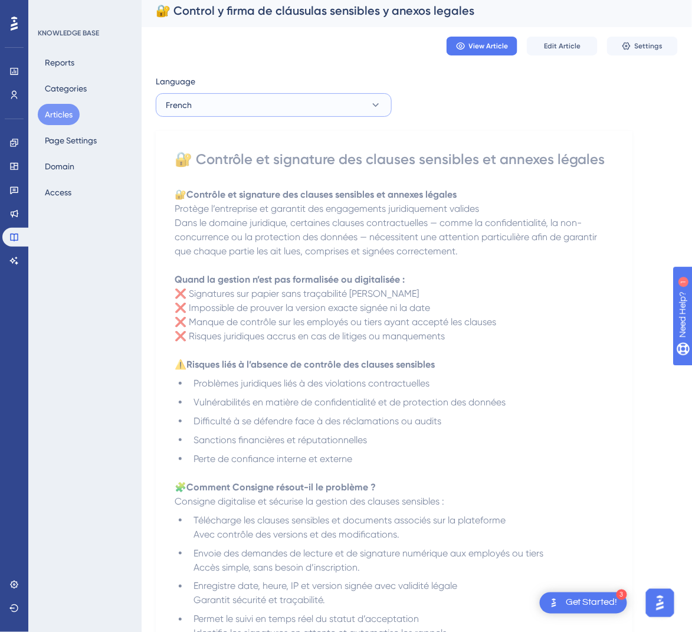
click at [363, 106] on button "French" at bounding box center [274, 105] width 236 height 24
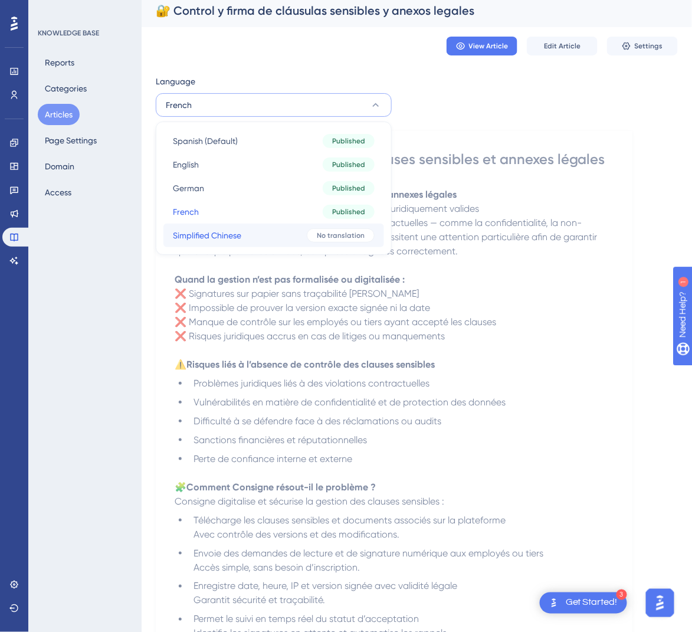
click at [323, 234] on span "No translation" at bounding box center [341, 235] width 48 height 9
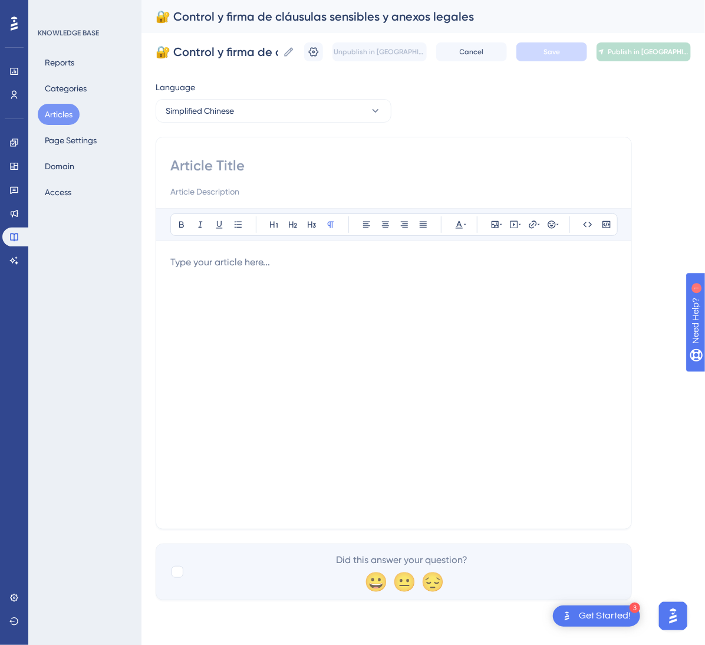
click at [248, 160] on input at bounding box center [393, 165] width 447 height 19
paste input "🔐 敏感条款与法律附件的控制与签署"
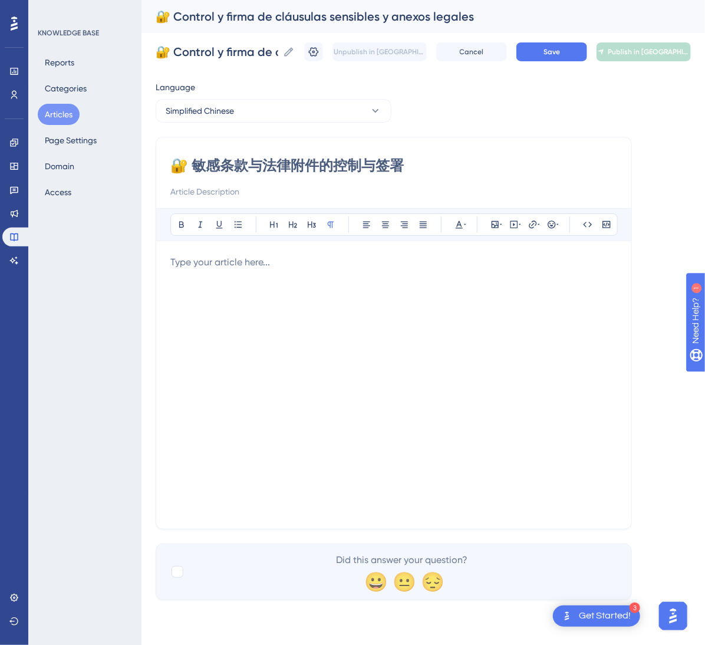
type input "🔐 敏感条款与法律附件的控制与签署"
click at [268, 280] on div at bounding box center [393, 384] width 447 height 259
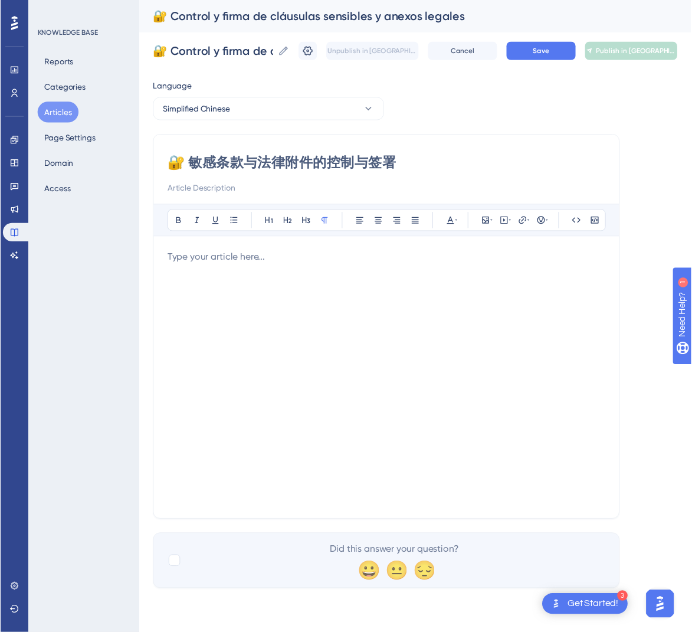
scroll to position [170, 0]
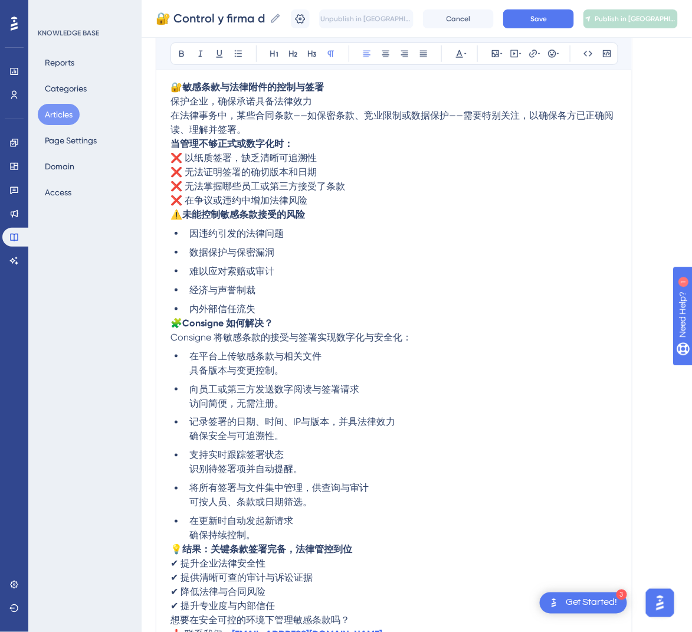
click at [176, 325] on span "🧩" at bounding box center [176, 322] width 12 height 11
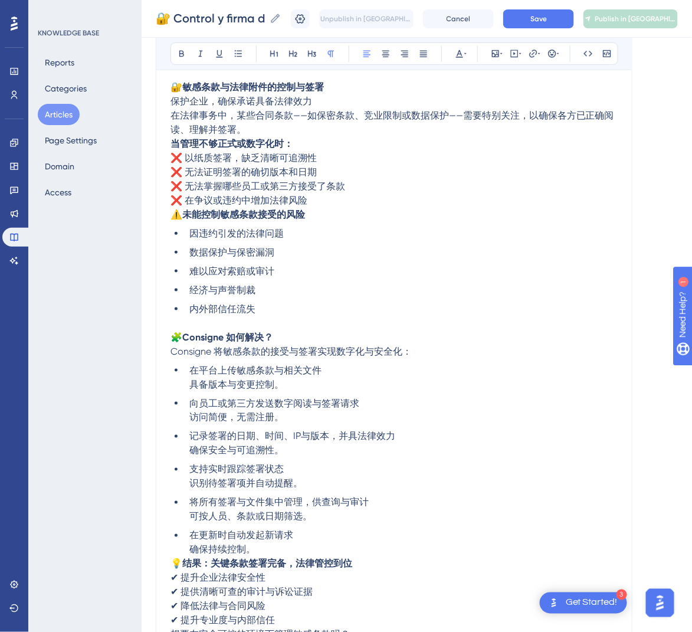
click at [172, 221] on p "⚠️ 未能控制敏感条款接受的风险" at bounding box center [393, 215] width 447 height 14
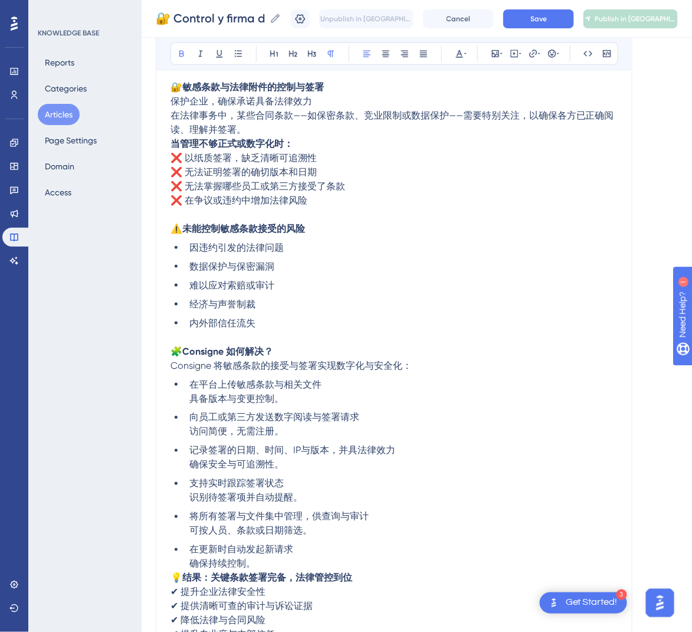
click at [170, 142] on strong "当管理不够正式或数字化时：" at bounding box center [231, 143] width 123 height 11
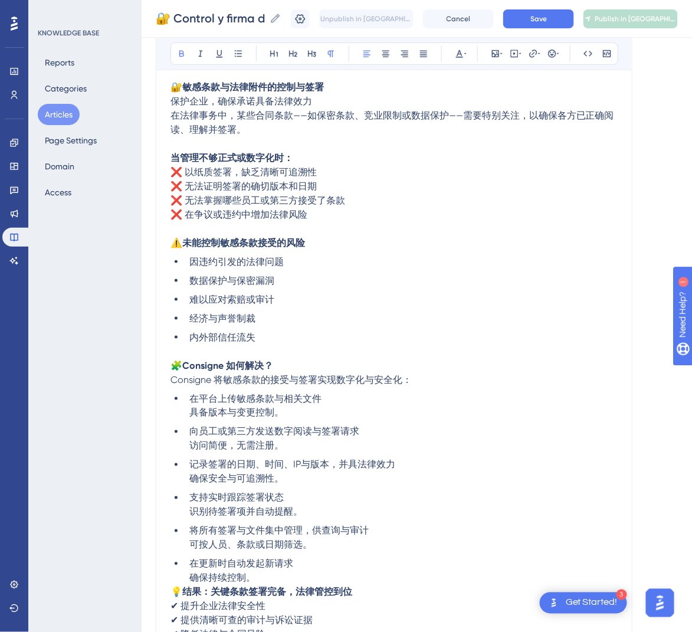
click at [175, 118] on span "在法律事务中，某些合同条款——如保密条款、竞业限制或数据保护——需要特别关注，以确保各方已正确阅读、理解并签署。" at bounding box center [391, 122] width 443 height 25
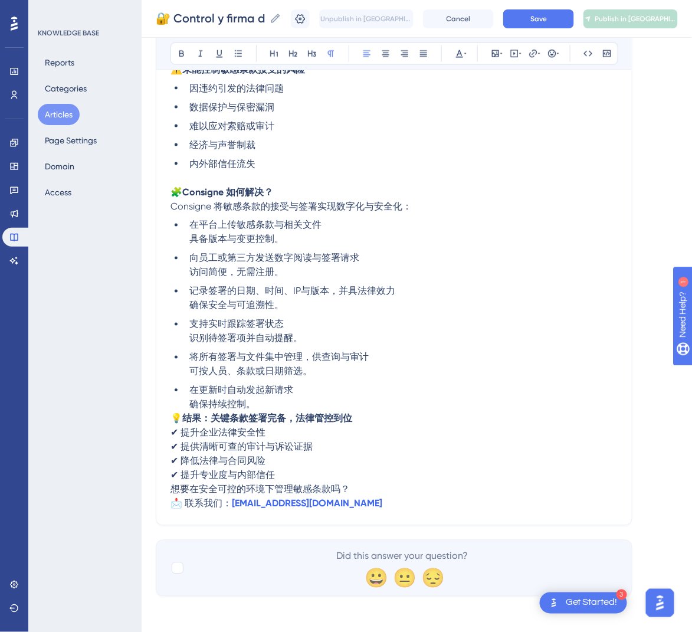
scroll to position [360, 0]
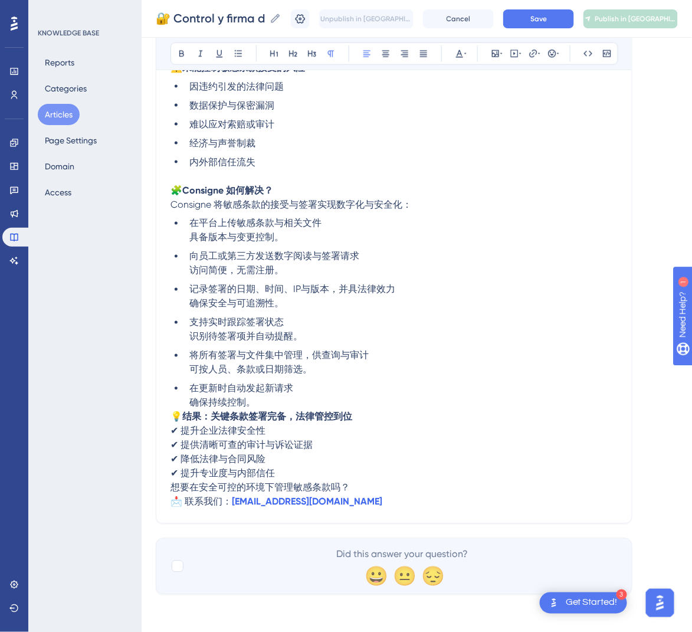
click at [172, 418] on span "💡" at bounding box center [176, 416] width 12 height 11
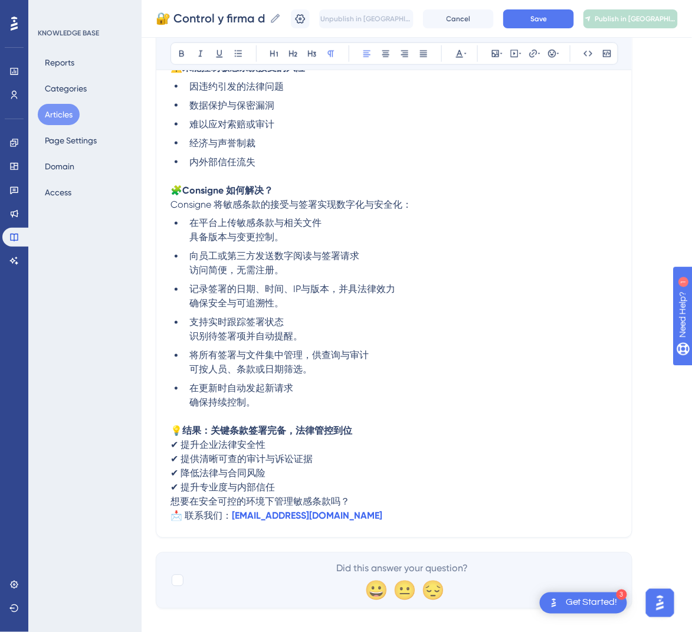
click at [173, 501] on span "想要在安全可控的环境下管理敏感条款吗？" at bounding box center [259, 501] width 179 height 11
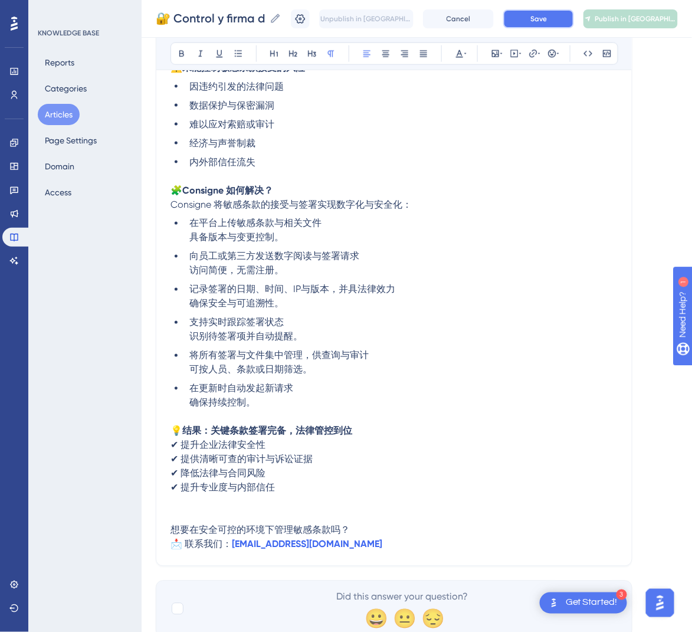
click at [545, 15] on span "Save" at bounding box center [538, 18] width 17 height 9
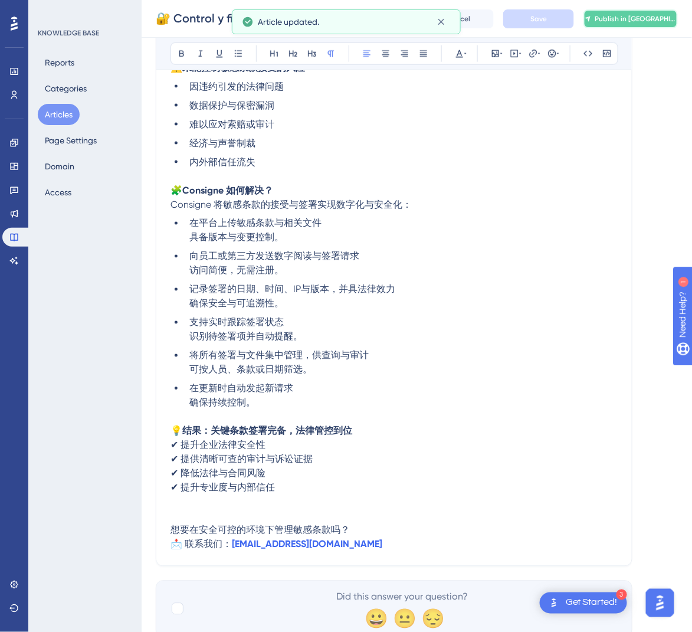
click at [639, 12] on button "Publish in [GEOGRAPHIC_DATA]-CN" at bounding box center [630, 18] width 94 height 19
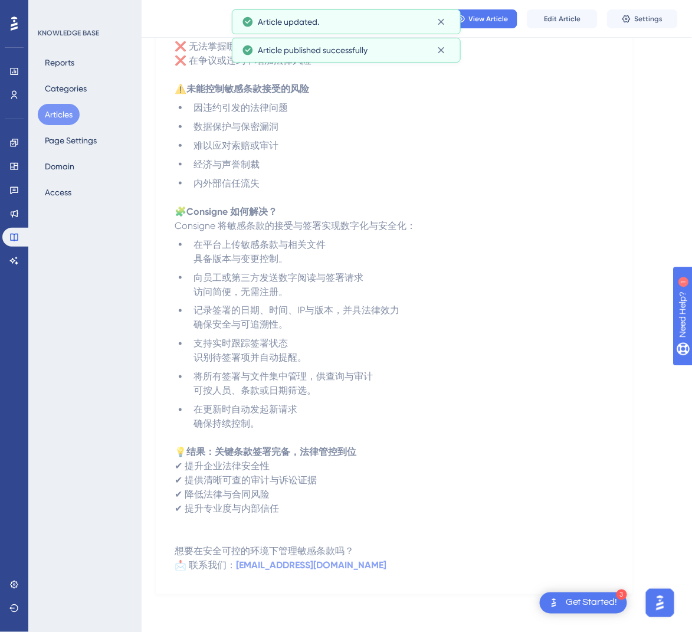
scroll to position [275, 0]
click at [59, 113] on button "Articles" at bounding box center [59, 114] width 42 height 21
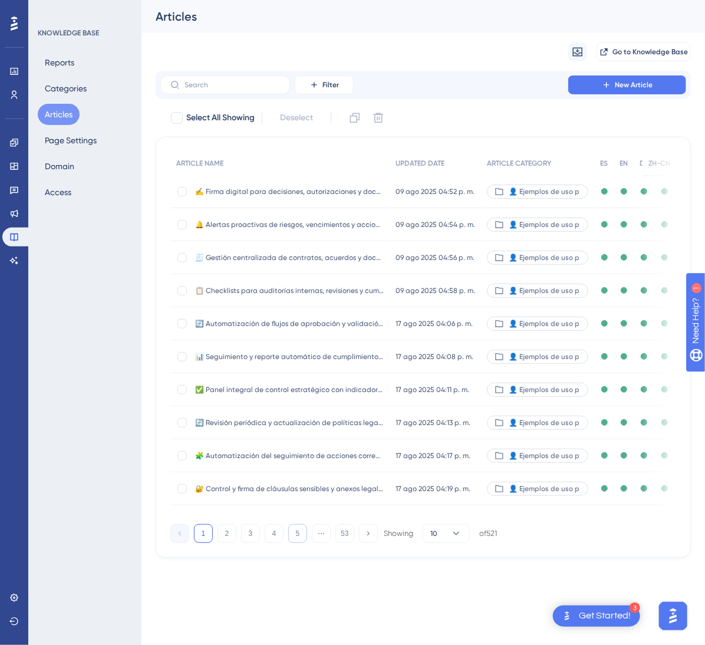
click at [298, 543] on button "5" at bounding box center [297, 533] width 19 height 19
click at [298, 543] on button "6" at bounding box center [297, 533] width 19 height 19
click at [298, 543] on button "7" at bounding box center [297, 533] width 19 height 19
click at [298, 543] on button "8" at bounding box center [297, 533] width 19 height 19
click at [298, 543] on button "9" at bounding box center [297, 533] width 19 height 19
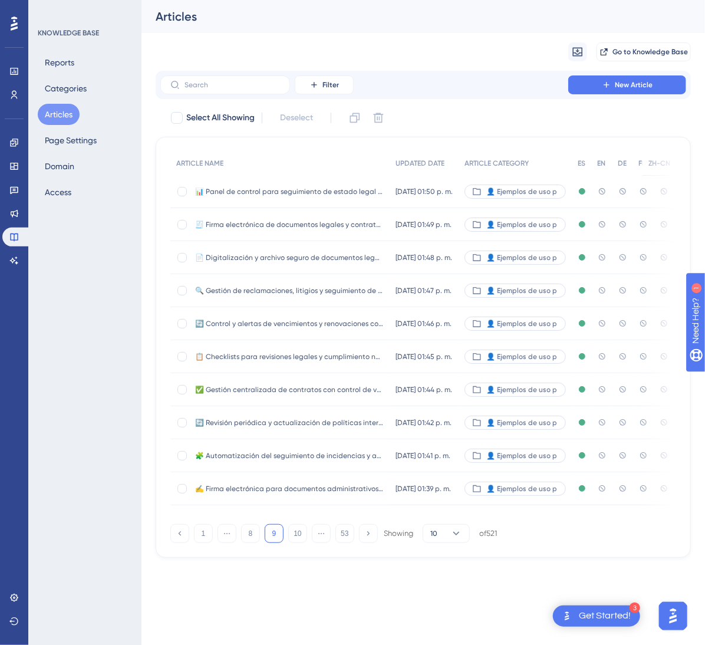
click at [330, 194] on span "📊 Panel de control para seguimiento de estado legal de contratos y procesos" at bounding box center [289, 191] width 189 height 9
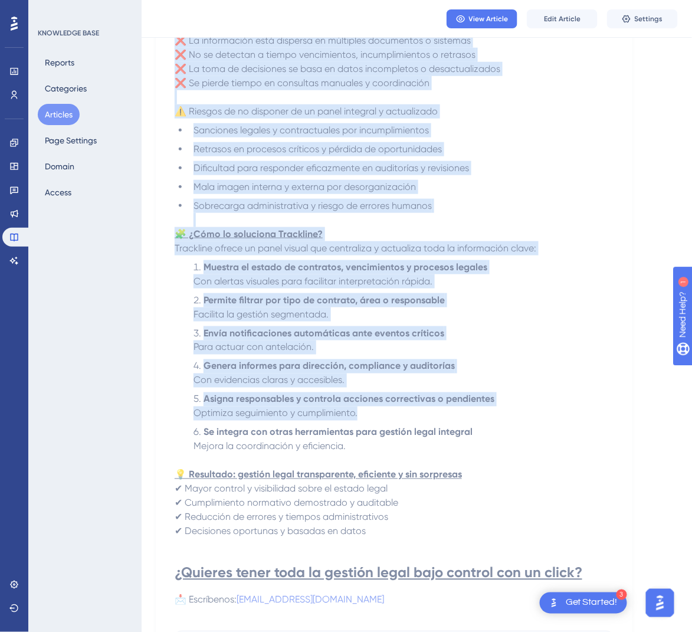
scroll to position [354, 0]
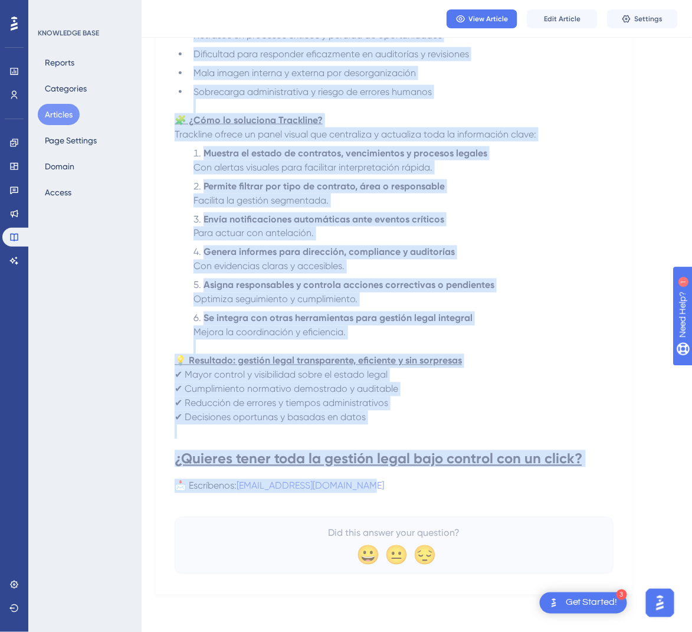
drag, startPoint x: 177, startPoint y: 155, endPoint x: 454, endPoint y: 479, distance: 425.8
click at [454, 479] on div "📊 Panel de control para seguimiento de estado legal de contratos y procesos Vis…" at bounding box center [394, 185] width 439 height 776
copy div "📊 Lorem ip dolorsi amet consectetur ad elitse doeiu te incididun u laboreet Dol…"
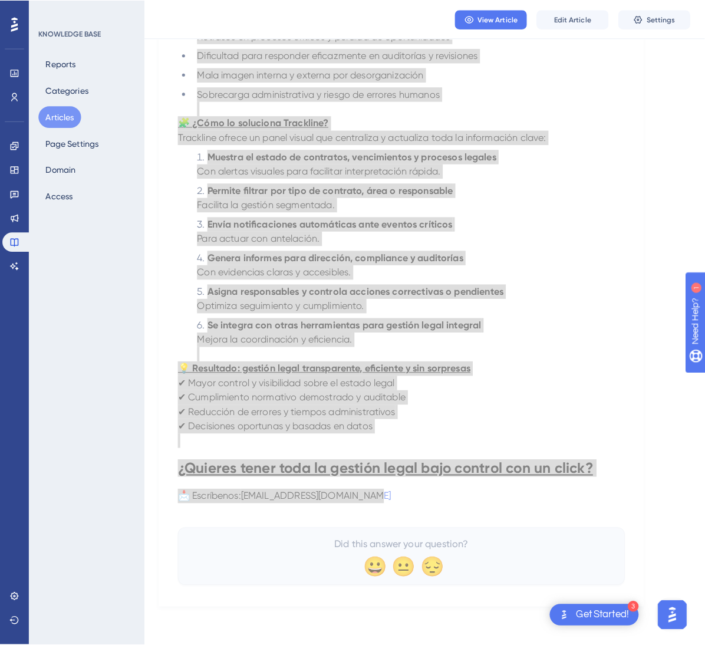
scroll to position [0, 0]
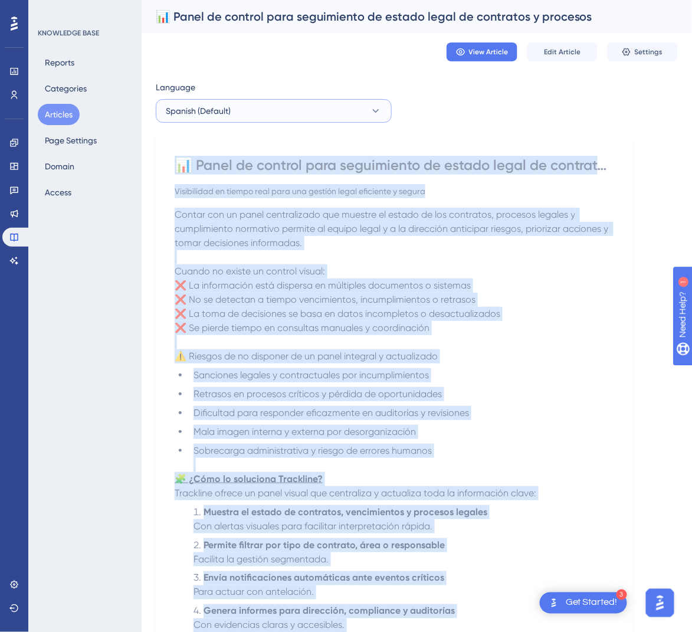
click at [278, 110] on button "Spanish (Default)" at bounding box center [274, 111] width 236 height 24
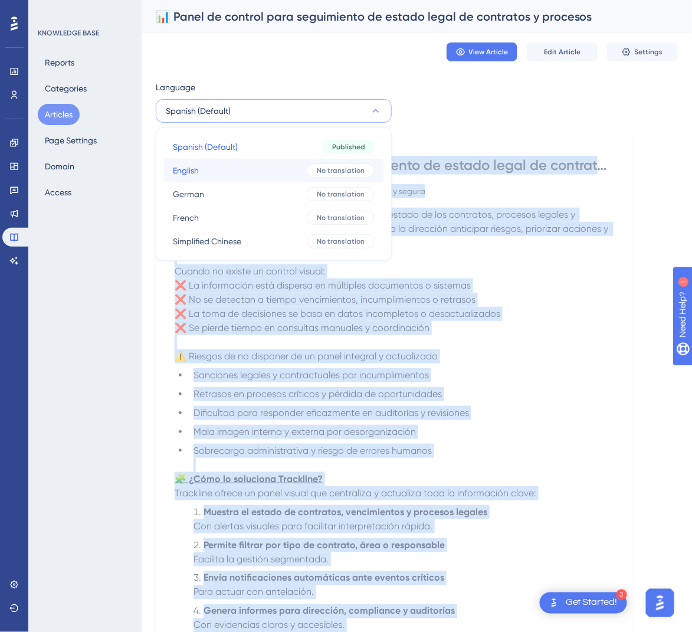
click at [263, 173] on button "English English No translation" at bounding box center [273, 171] width 221 height 24
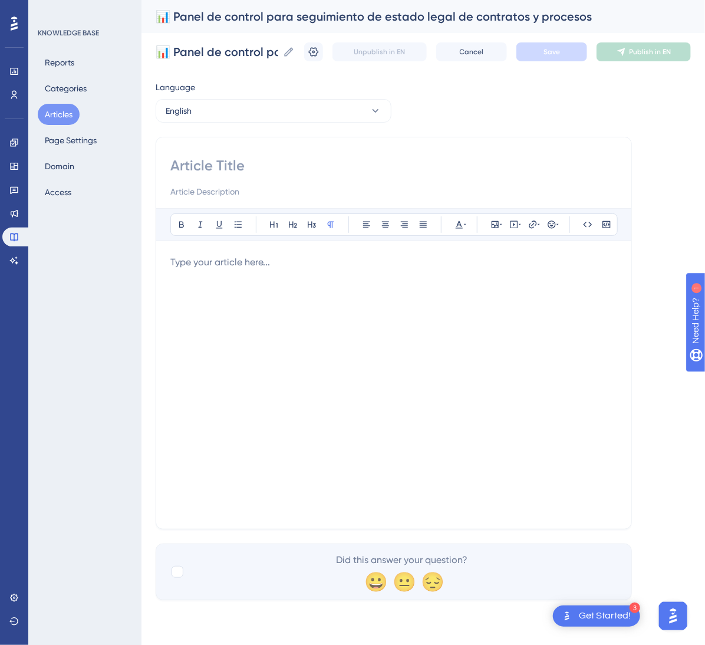
click at [327, 173] on input at bounding box center [393, 165] width 447 height 19
paste input "📊 Control Panel for Monitoring the Legal Status of Contracts and Processes"
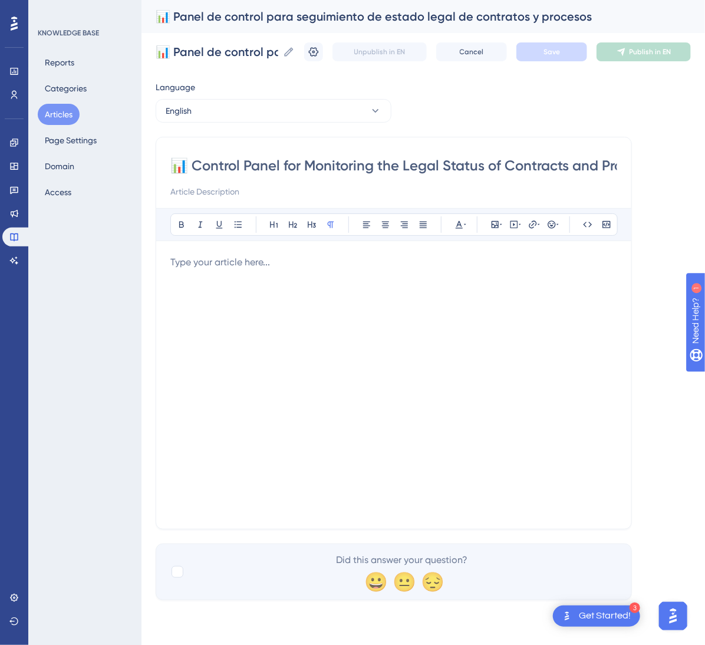
scroll to position [0, 51]
type input "📊 Control Panel for Monitoring the Legal Status of Contracts and Processes"
click at [374, 359] on div at bounding box center [393, 384] width 447 height 259
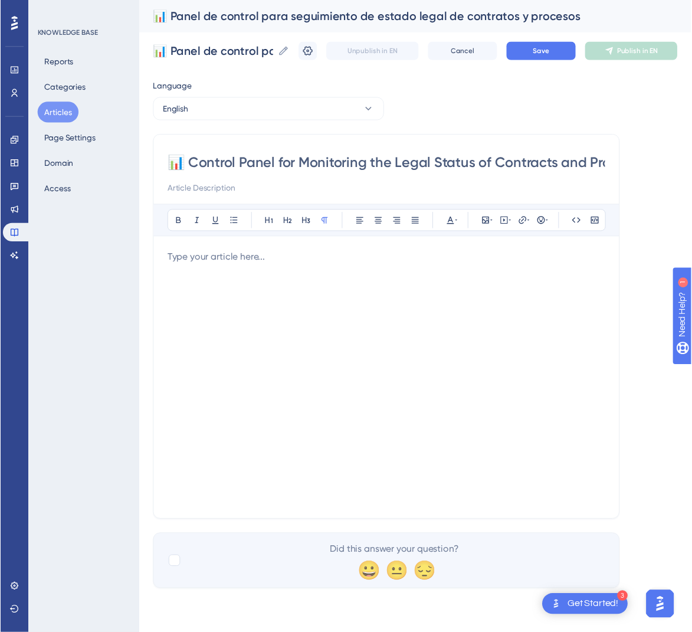
scroll to position [185, 0]
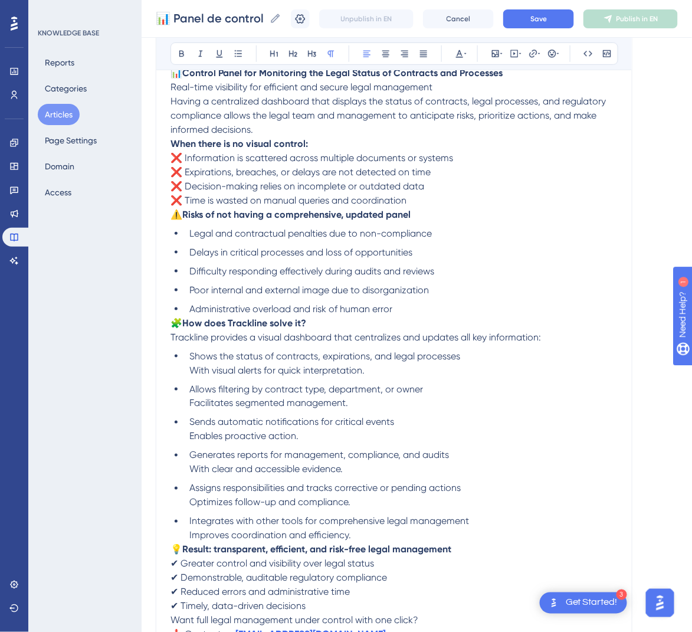
click at [176, 325] on span "🧩" at bounding box center [176, 322] width 12 height 11
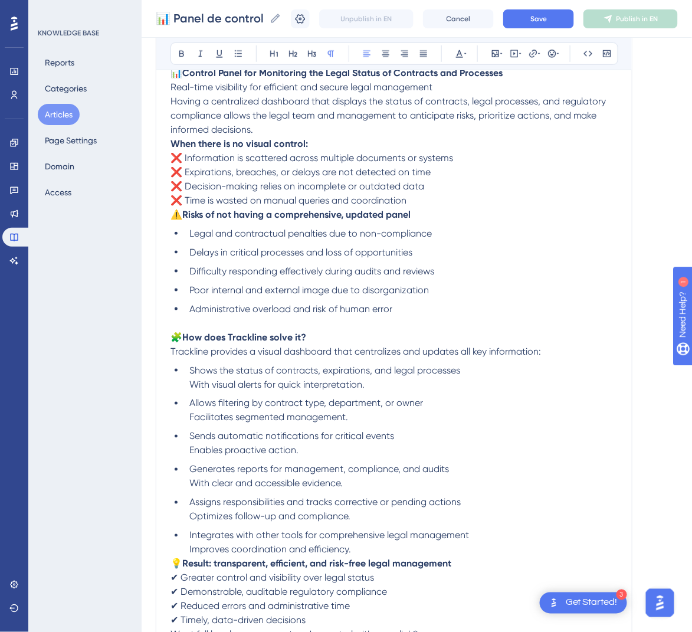
click at [177, 215] on span "⚠️" at bounding box center [176, 214] width 12 height 11
click at [173, 215] on span "⚠️" at bounding box center [176, 214] width 12 height 11
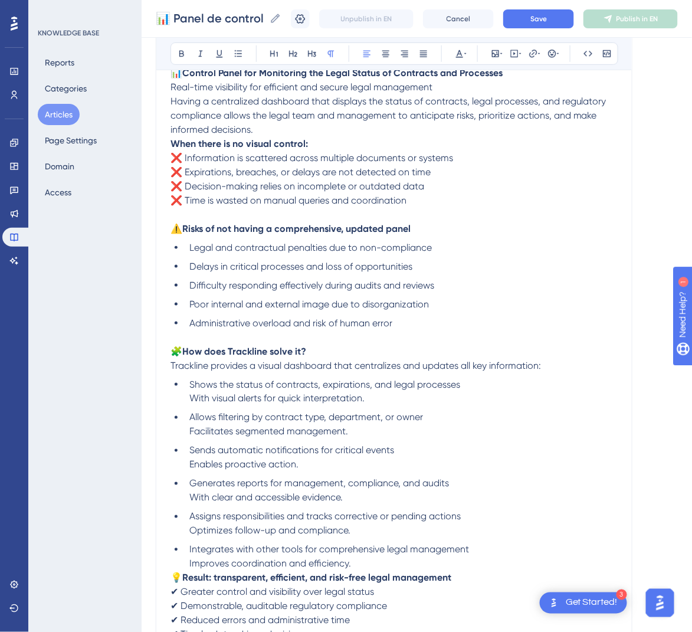
click at [173, 144] on strong "When there is no visual control:" at bounding box center [238, 143] width 137 height 11
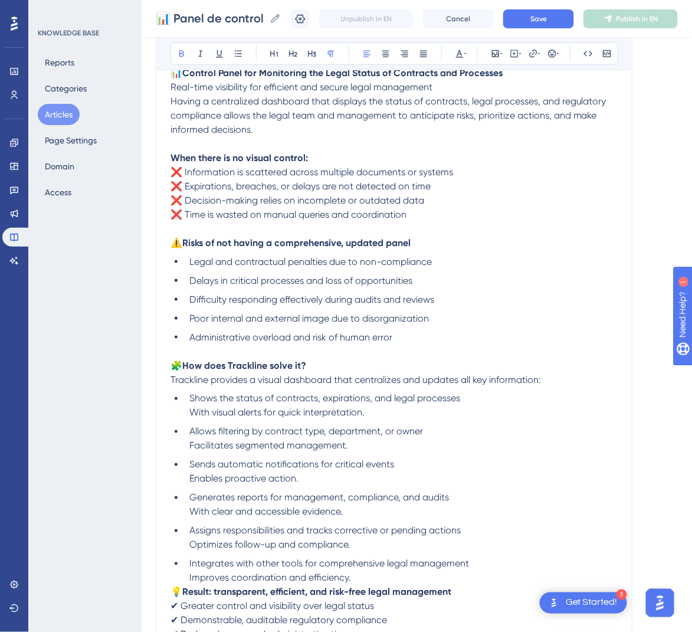
scroll to position [96, 0]
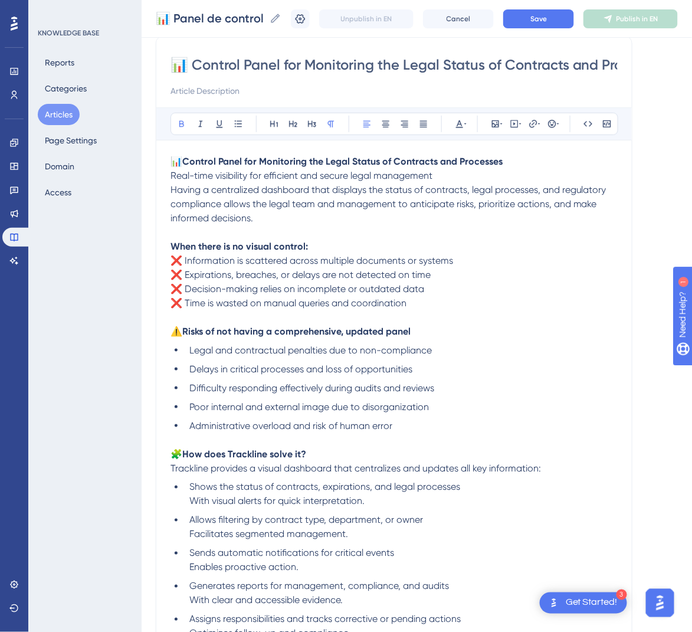
click at [489, 178] on p "📊 Control Panel for Monitoring the Legal Status of Contracts and Processes Real…" at bounding box center [393, 169] width 447 height 28
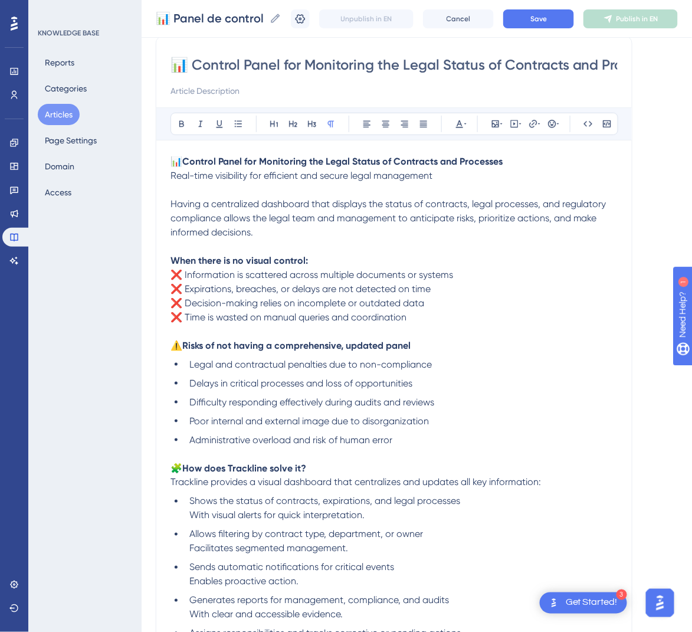
scroll to position [374, 0]
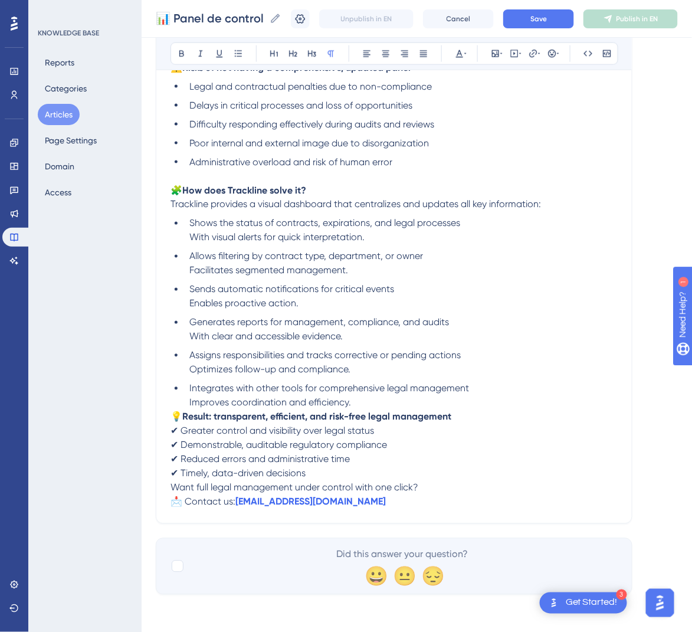
click at [376, 400] on li "Integrates with other tools for comprehensive legal management Improves coordin…" at bounding box center [401, 396] width 433 height 28
click at [173, 416] on span "💡" at bounding box center [176, 416] width 12 height 11
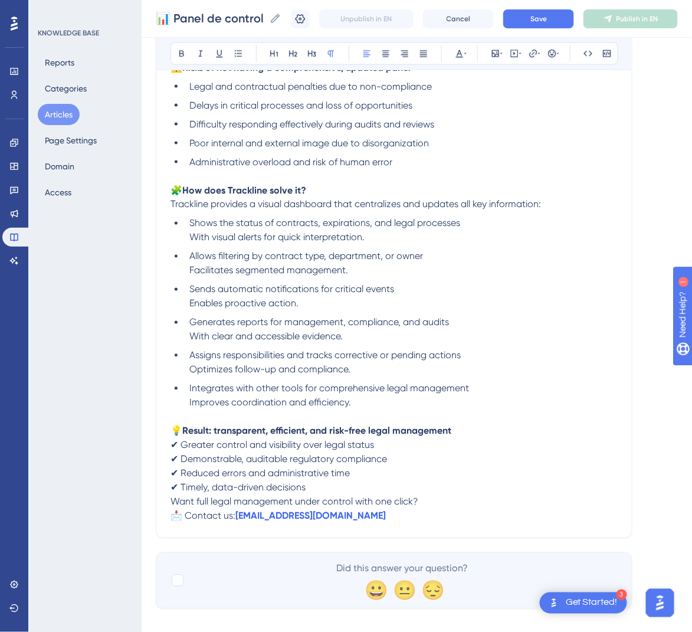
click at [171, 496] on span "Want full legal management under control with one click?" at bounding box center [294, 501] width 248 height 11
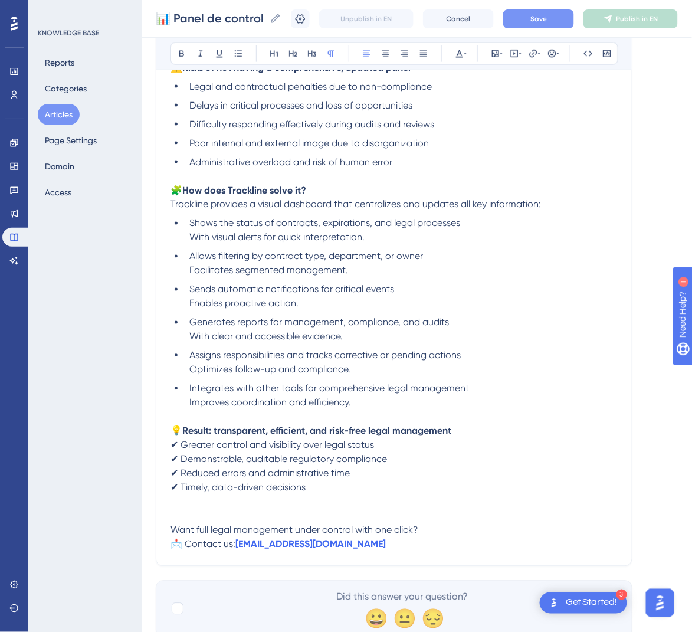
click at [560, 27] on button "Save" at bounding box center [538, 18] width 71 height 19
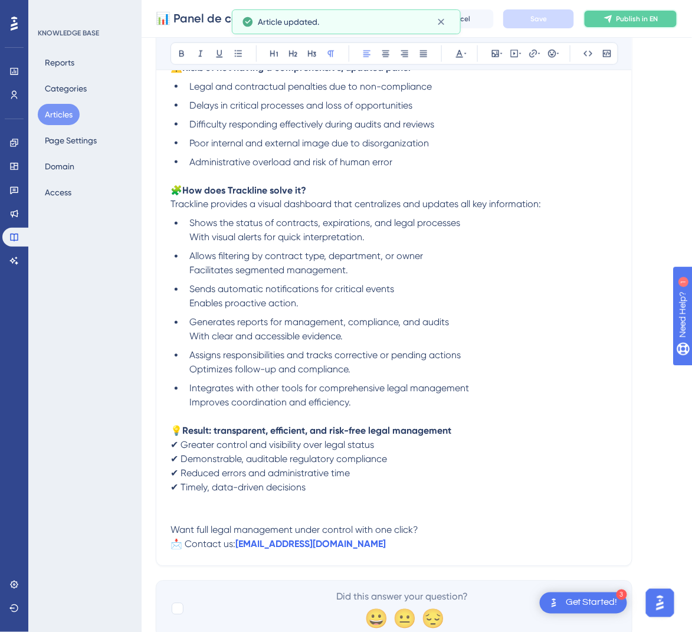
click at [650, 22] on span "Publish in EN" at bounding box center [637, 18] width 42 height 9
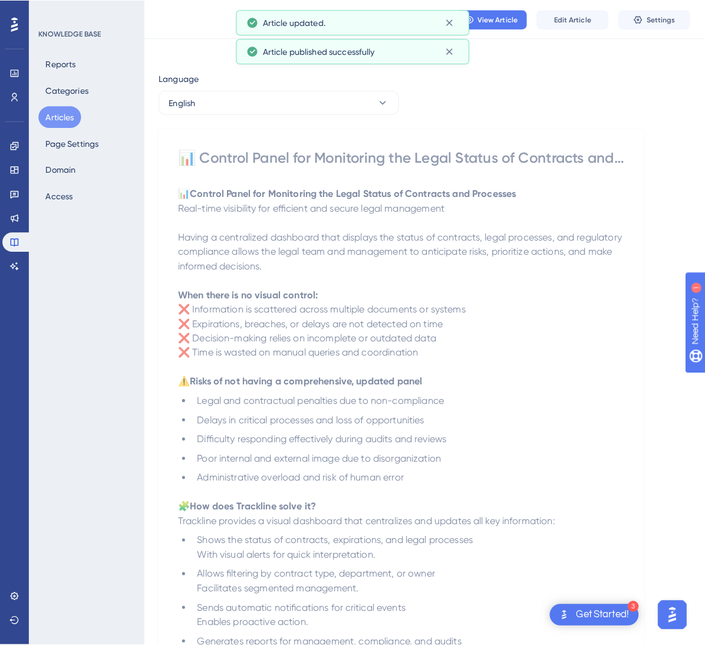
scroll to position [0, 0]
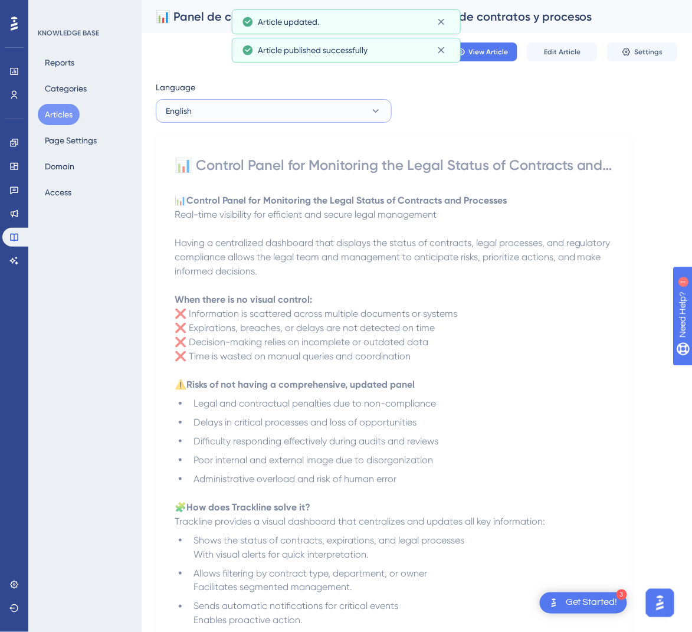
click at [314, 113] on button "English" at bounding box center [274, 111] width 236 height 24
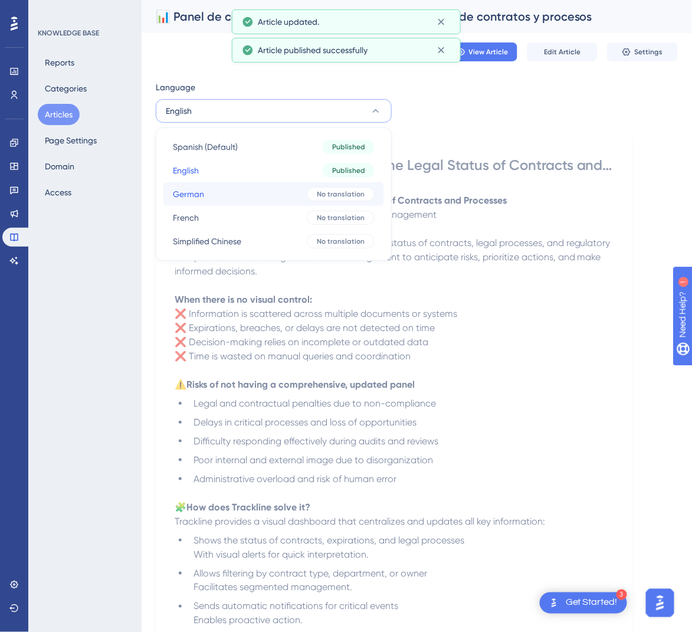
click at [298, 185] on button "German German No translation" at bounding box center [273, 194] width 221 height 24
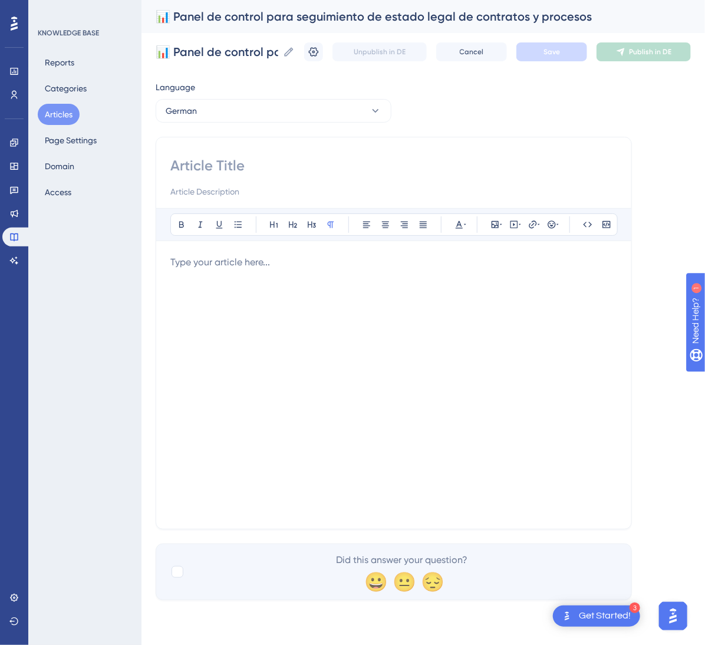
click at [225, 154] on div "Bold Italic Underline Bullet Point Heading 1 Heading 2 Heading 3 Normal Align L…" at bounding box center [394, 333] width 476 height 393
click at [222, 163] on input at bounding box center [393, 165] width 447 height 19
paste input "📊 Dashboard zur Überwachung des rechtlichen Status von Verträgen und Prozessen"
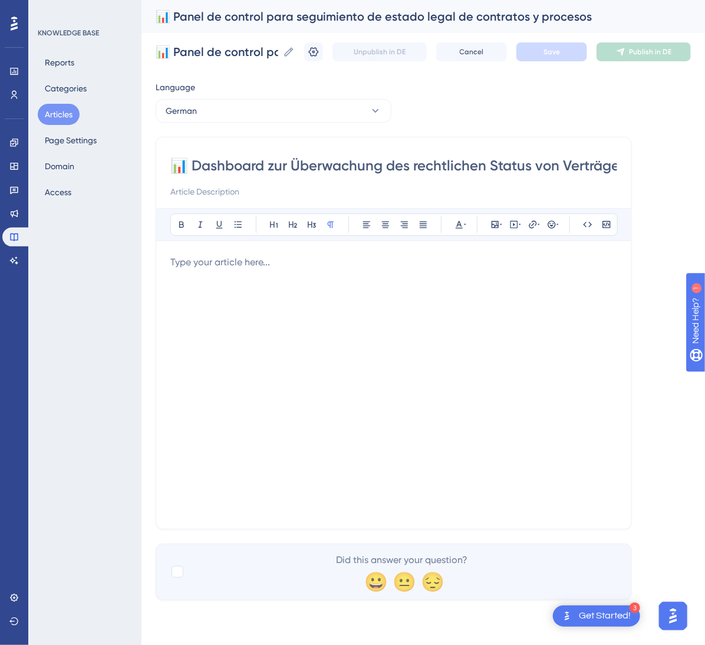
scroll to position [0, 108]
type input "📊 Dashboard zur Überwachung des rechtlichen Status von Verträgen und Prozessen"
click at [399, 373] on div at bounding box center [393, 384] width 447 height 259
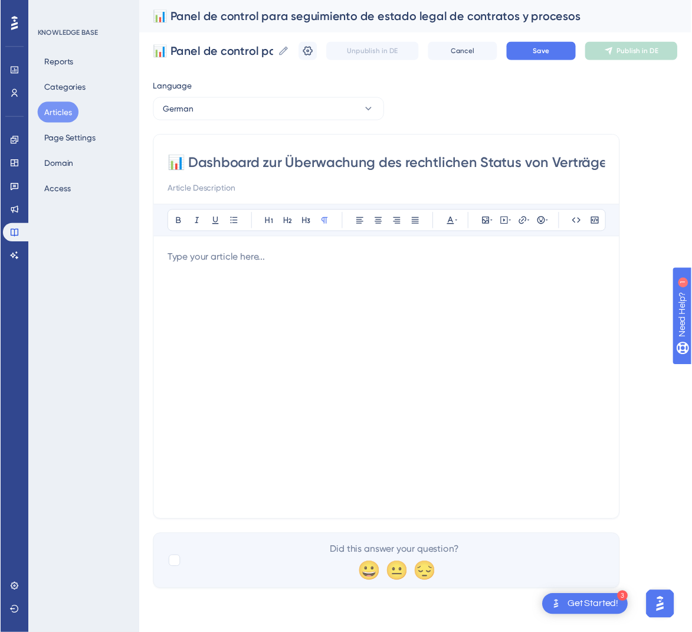
scroll to position [185, 0]
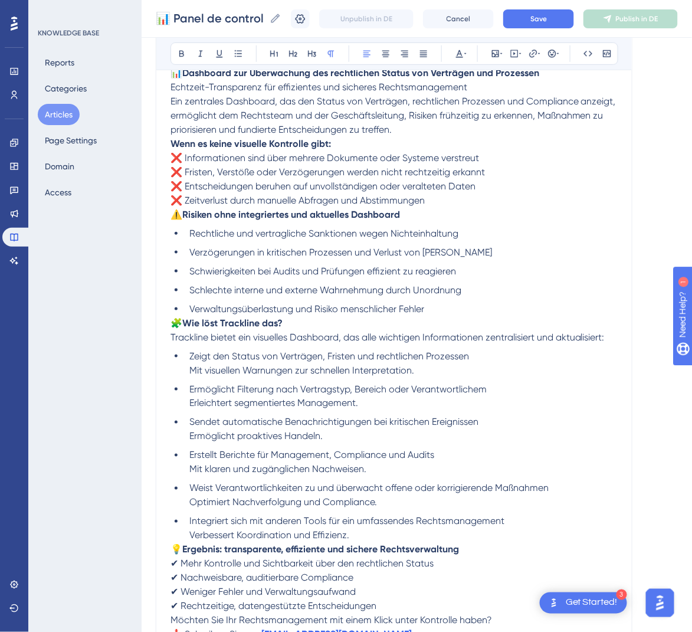
click at [170, 321] on span "🧩" at bounding box center [176, 322] width 12 height 11
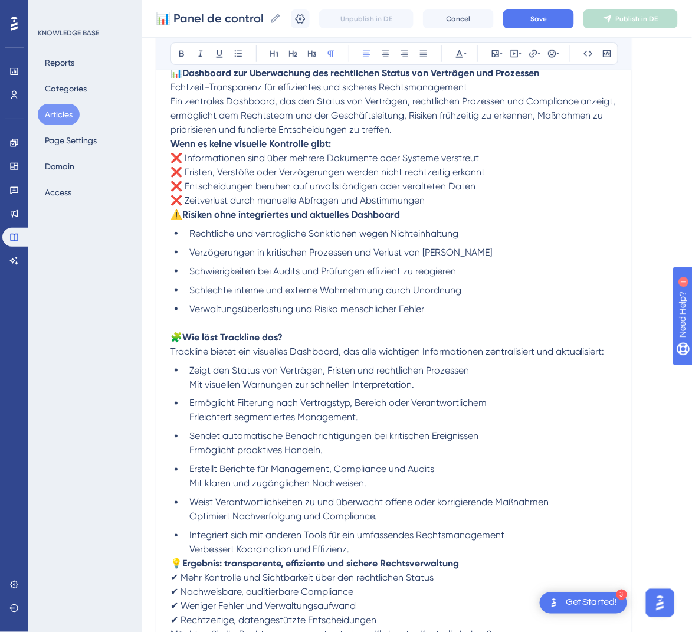
click at [175, 217] on span "⚠️" at bounding box center [176, 214] width 12 height 11
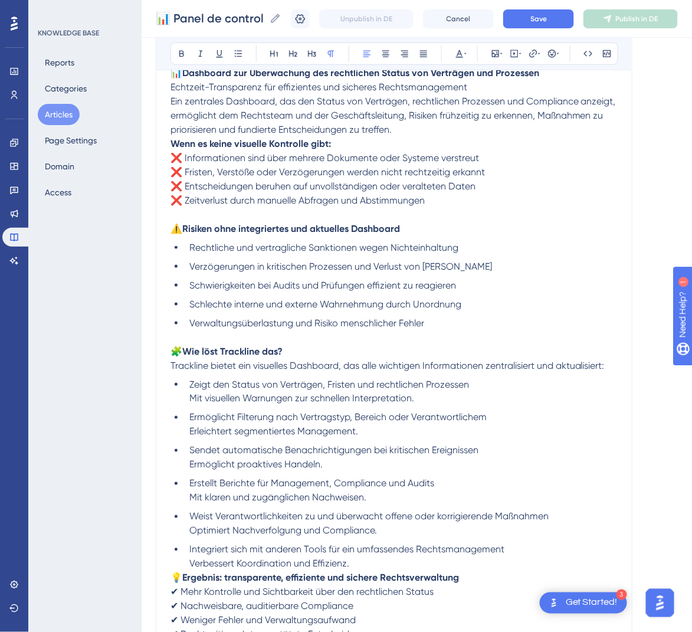
scroll to position [96, 0]
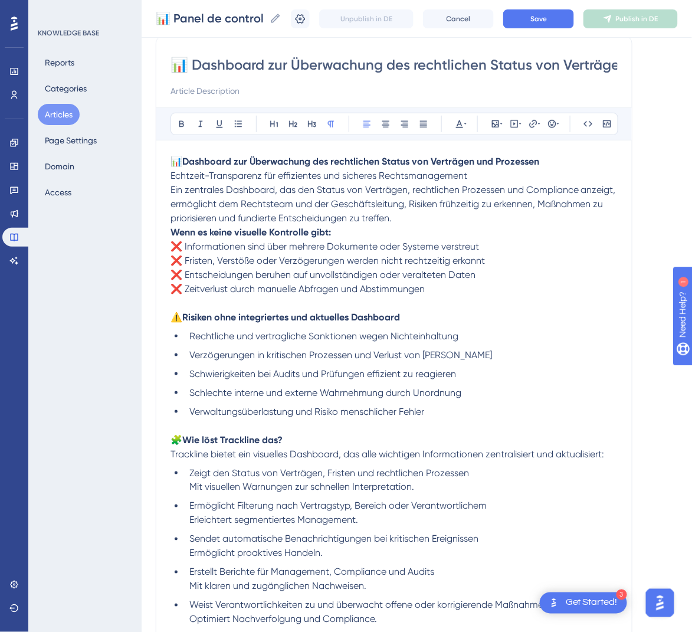
click at [174, 232] on strong "Wenn es keine visuelle Kontrolle gibt:" at bounding box center [250, 231] width 160 height 11
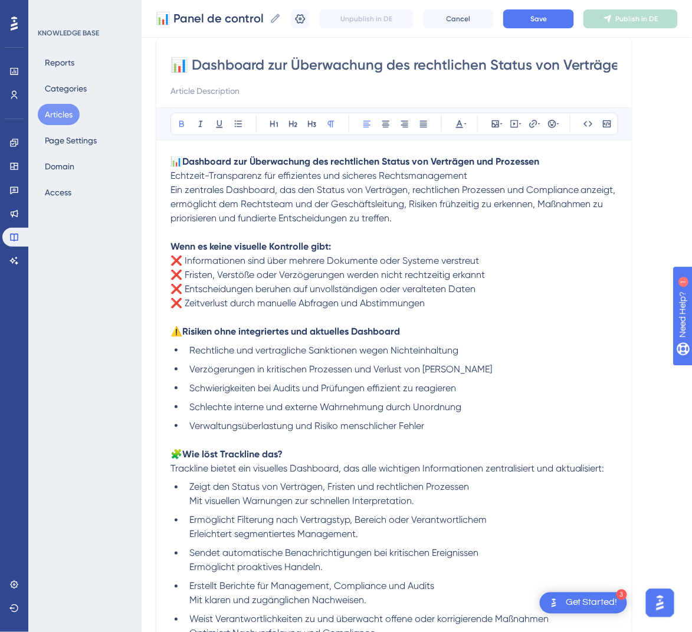
click at [530, 174] on p "📊 Dashboard zur Überwachung des rechtlichen Status von Verträgen und Prozessen …" at bounding box center [393, 169] width 447 height 28
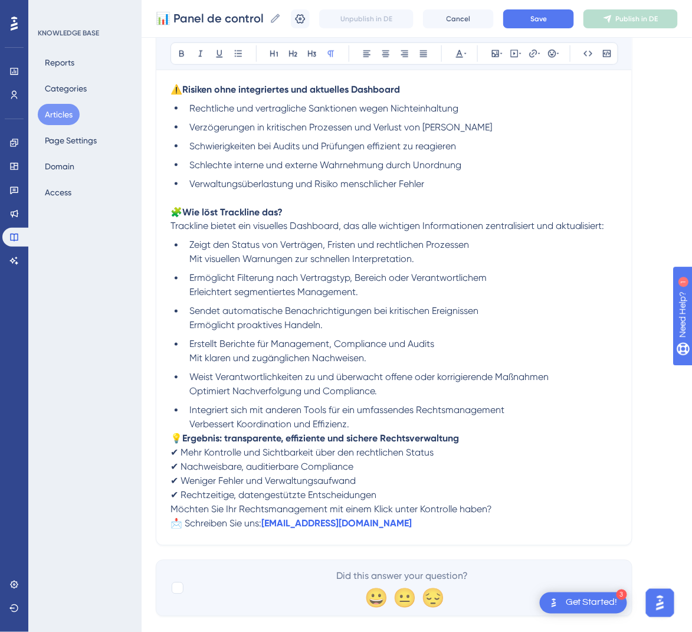
scroll to position [374, 0]
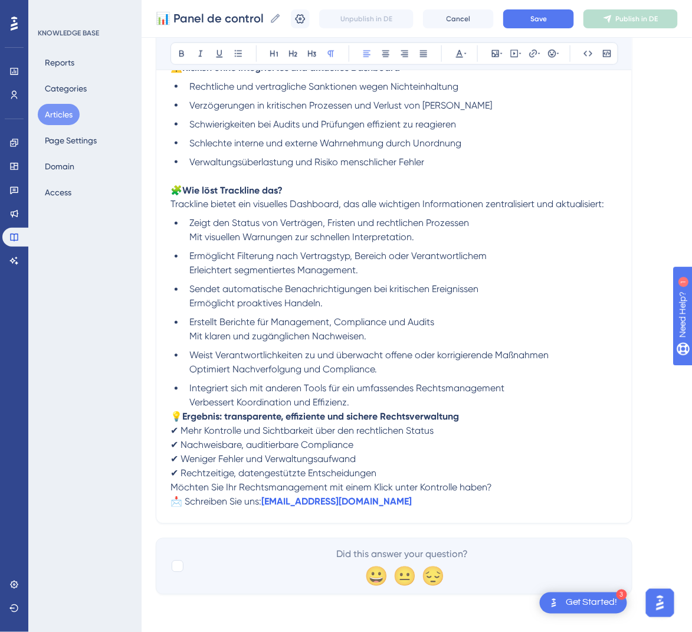
click at [172, 412] on span "💡" at bounding box center [176, 416] width 12 height 11
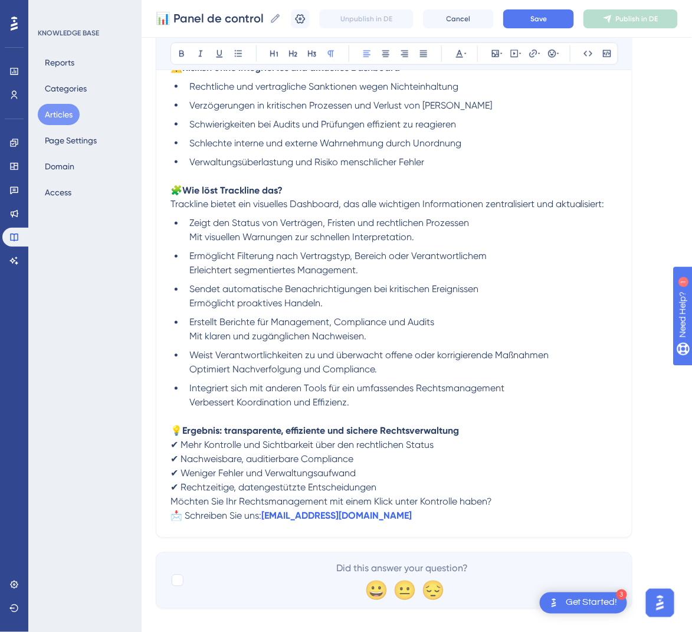
click at [171, 498] on span "Möchten Sie Ihr Rechtsmanagement mit einem Klick unter Kontrolle haben?" at bounding box center [330, 501] width 321 height 11
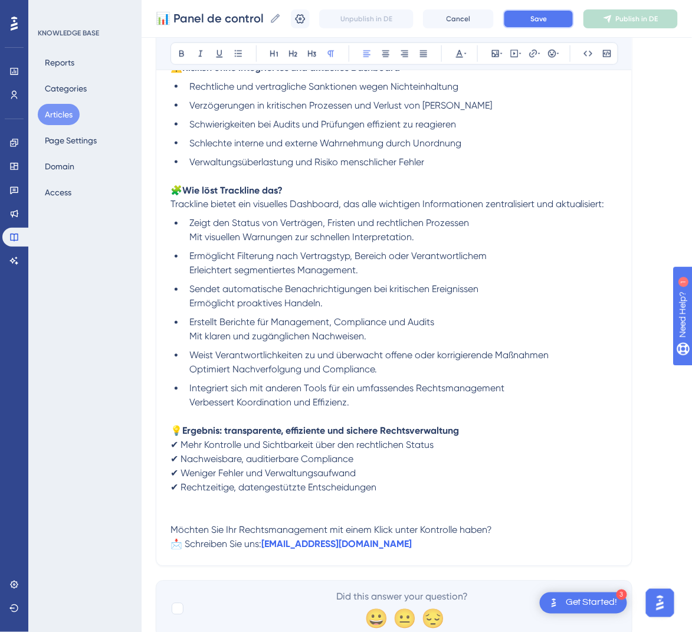
click at [547, 14] on span "Save" at bounding box center [538, 18] width 17 height 9
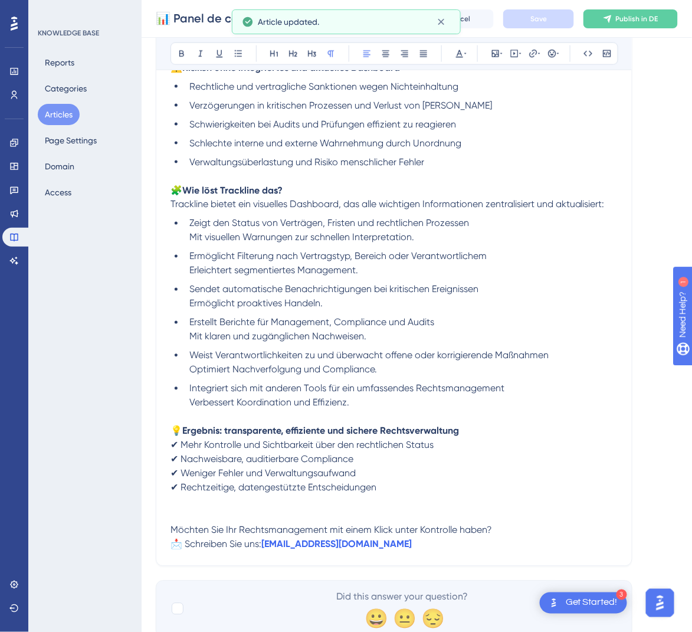
click at [652, 19] on span "Publish in DE" at bounding box center [637, 18] width 42 height 9
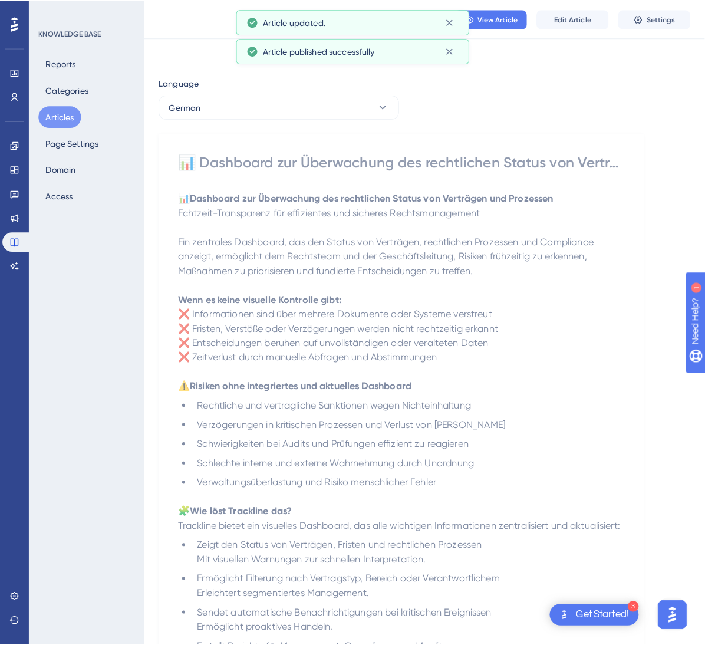
scroll to position [0, 0]
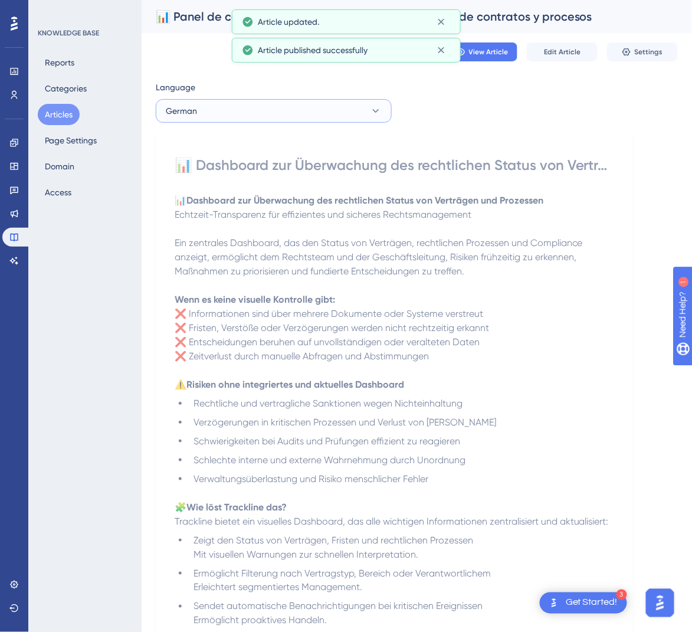
click at [302, 115] on button "German" at bounding box center [274, 111] width 236 height 24
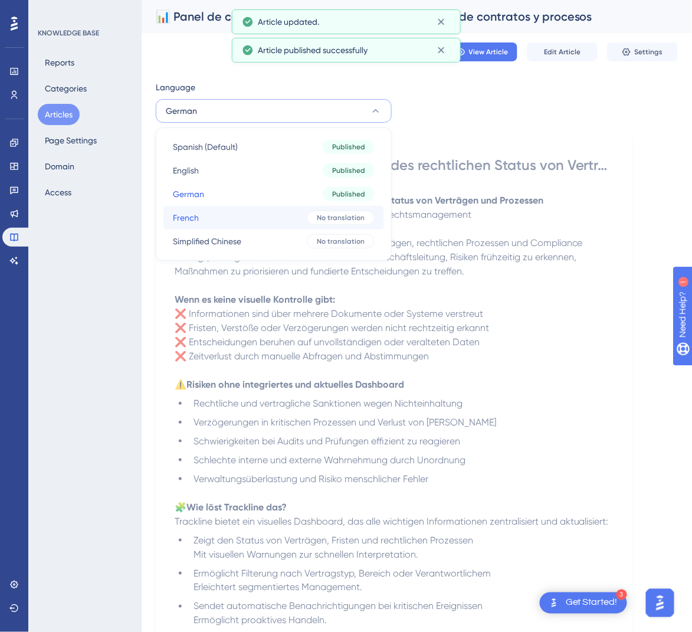
click at [262, 221] on button "French French No translation" at bounding box center [273, 218] width 221 height 24
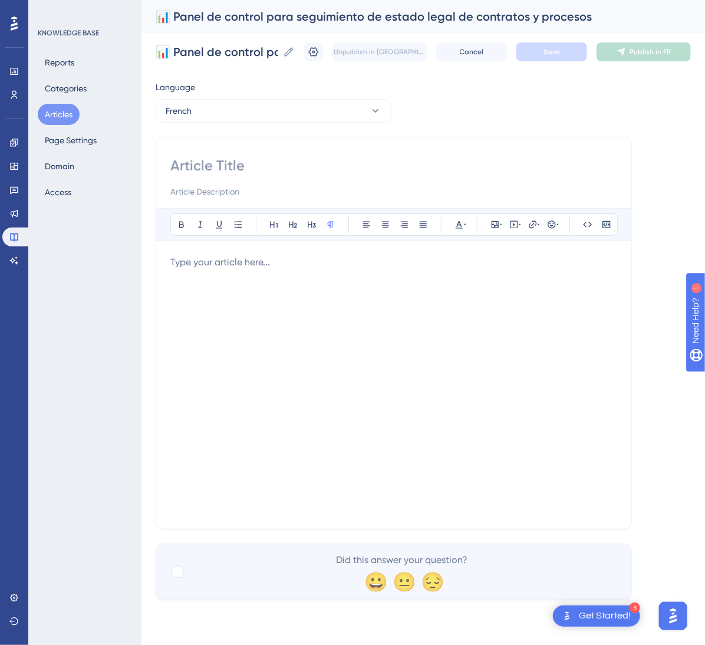
click at [231, 168] on input at bounding box center [393, 165] width 447 height 19
paste input "📊 Tableau de bord pour le suivi de l’état légal des contrats et processus"
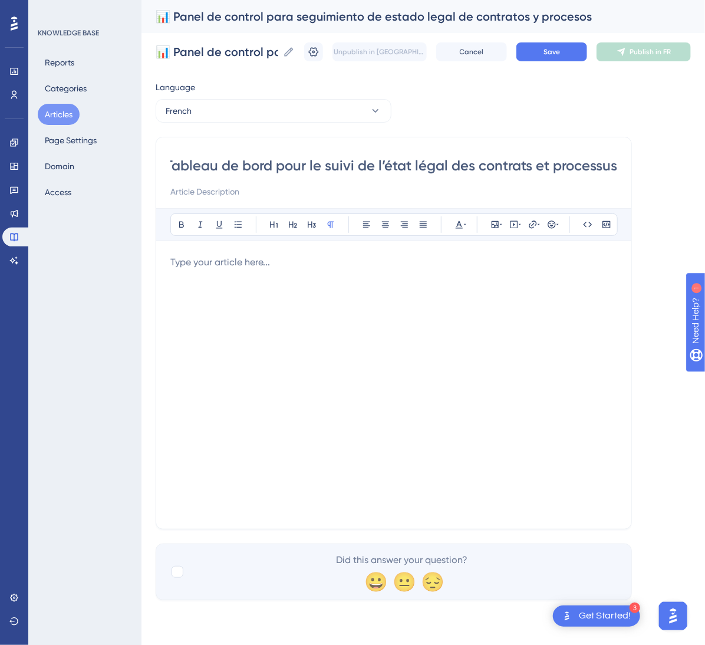
type input "📊 Tableau de bord pour le suivi de l’état légal des contrats et processus"
click at [402, 340] on div at bounding box center [393, 384] width 447 height 259
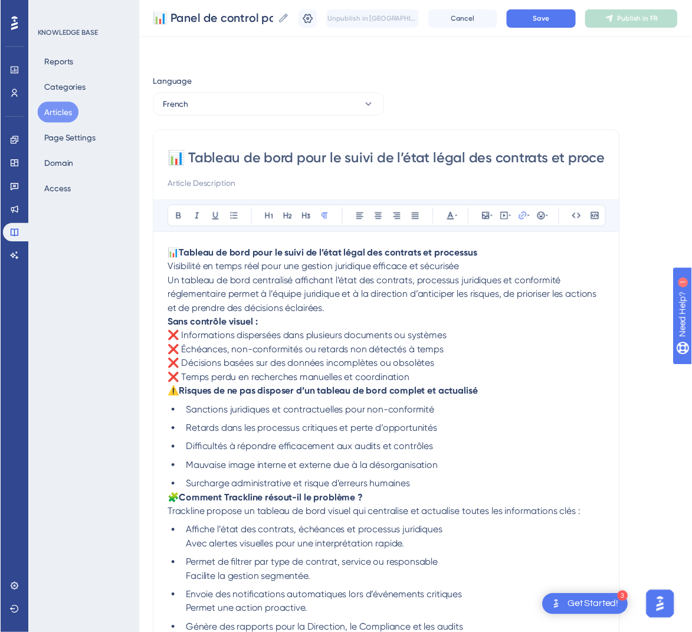
scroll to position [185, 0]
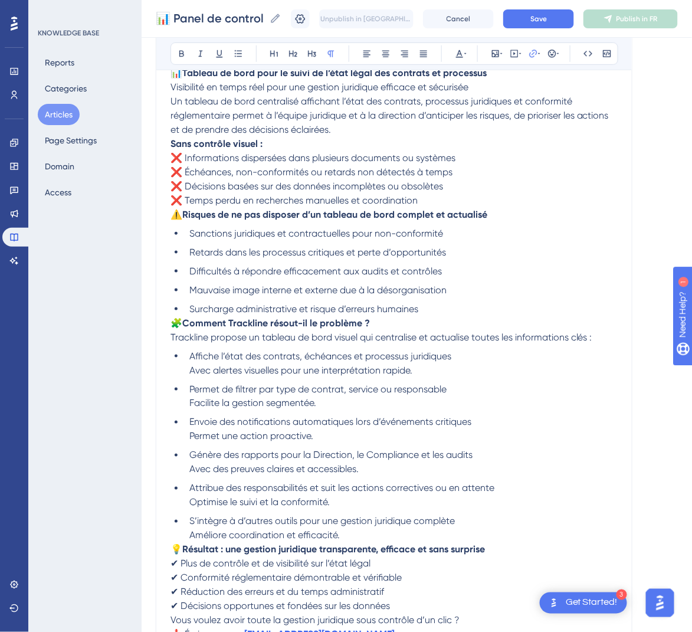
click at [170, 324] on span "🧩" at bounding box center [176, 322] width 12 height 11
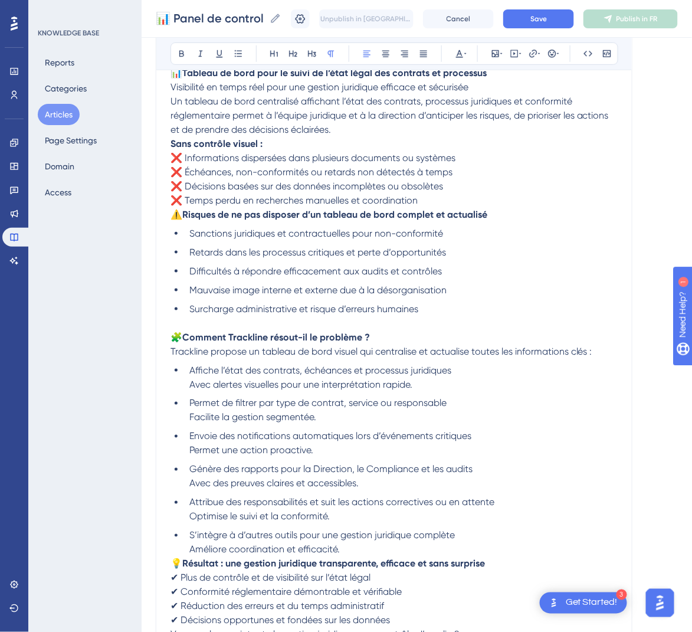
click at [173, 216] on span "⚠️" at bounding box center [176, 214] width 12 height 11
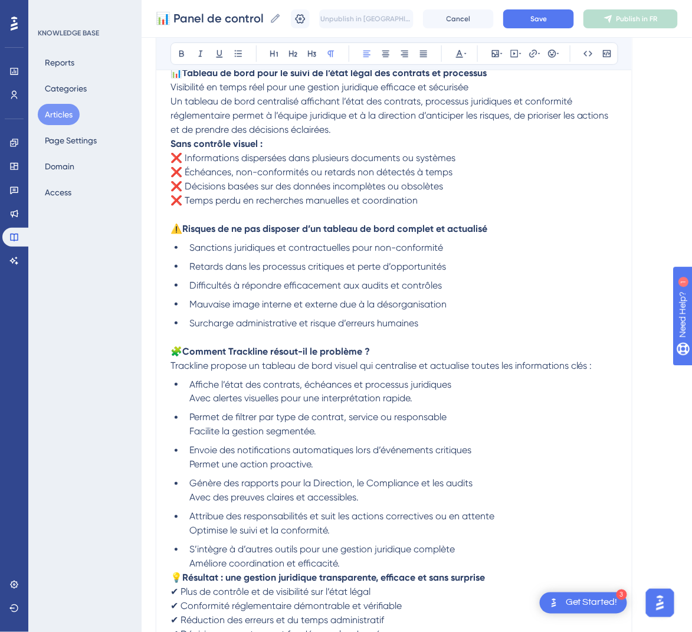
click at [169, 145] on div "📊 Tableau de bord pour le suivi de l’état légal des contrats et processus Bold …" at bounding box center [394, 316] width 476 height 737
click at [172, 143] on strong "Sans contrôle visuel :" at bounding box center [216, 143] width 92 height 11
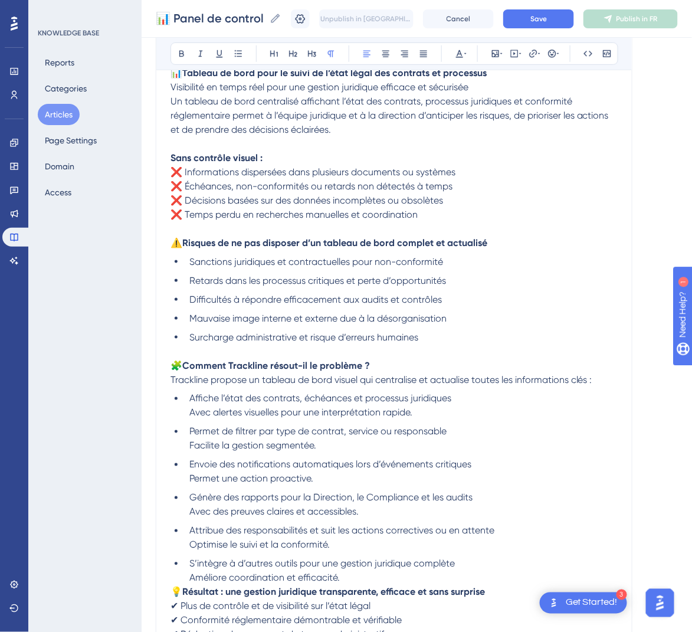
click at [174, 103] on span "Un tableau de bord centralisé affichant l’état des contrats, processus juridiqu…" at bounding box center [390, 116] width 441 height 40
click at [171, 106] on span "Un tableau de bord centralisé affichant l’état des contrats, processus juridiqu…" at bounding box center [390, 116] width 441 height 40
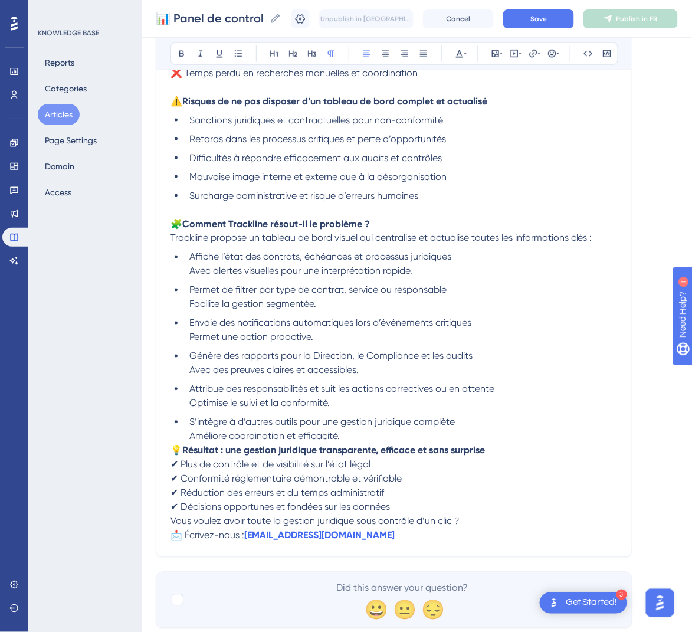
scroll to position [374, 0]
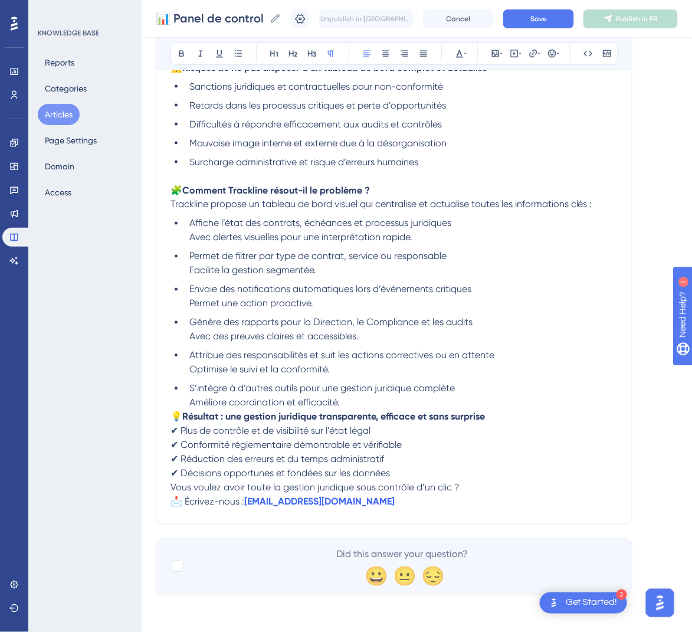
click at [174, 415] on span "💡" at bounding box center [176, 416] width 12 height 11
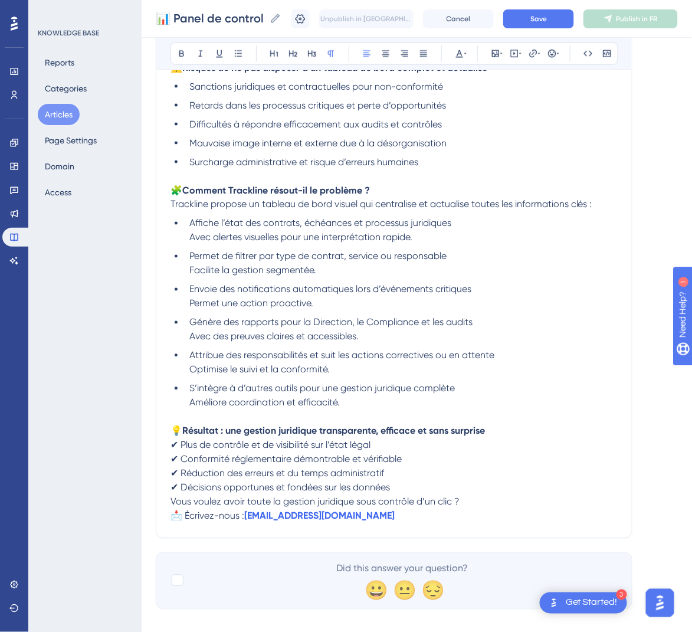
click at [174, 499] on span "Vous voulez avoir toute la gestion juridique sous contrôle d’un clic ?" at bounding box center [314, 501] width 289 height 11
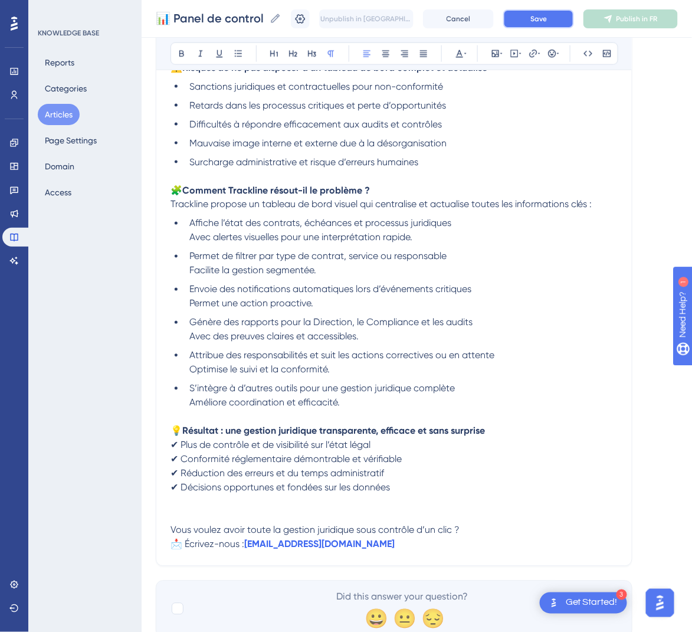
click at [560, 27] on button "Save" at bounding box center [538, 18] width 71 height 19
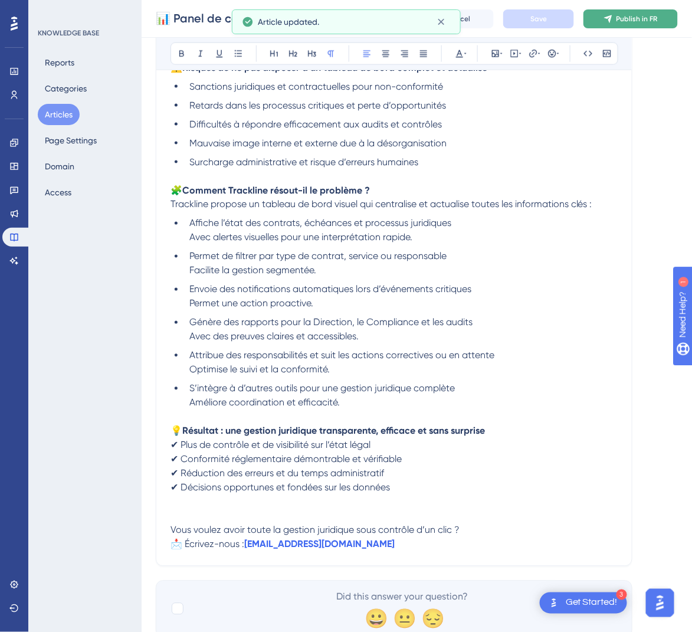
click at [635, 12] on button "Publish in FR" at bounding box center [630, 18] width 94 height 19
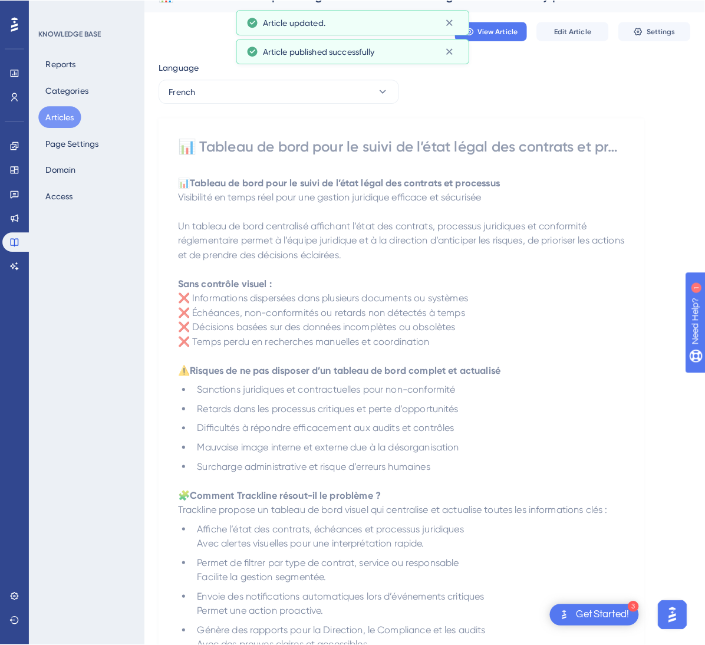
scroll to position [0, 0]
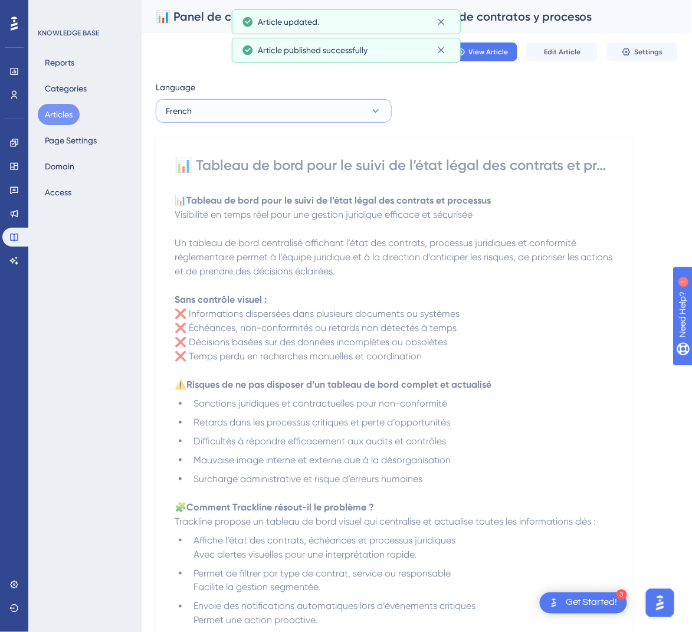
click at [320, 104] on button "French" at bounding box center [274, 111] width 236 height 24
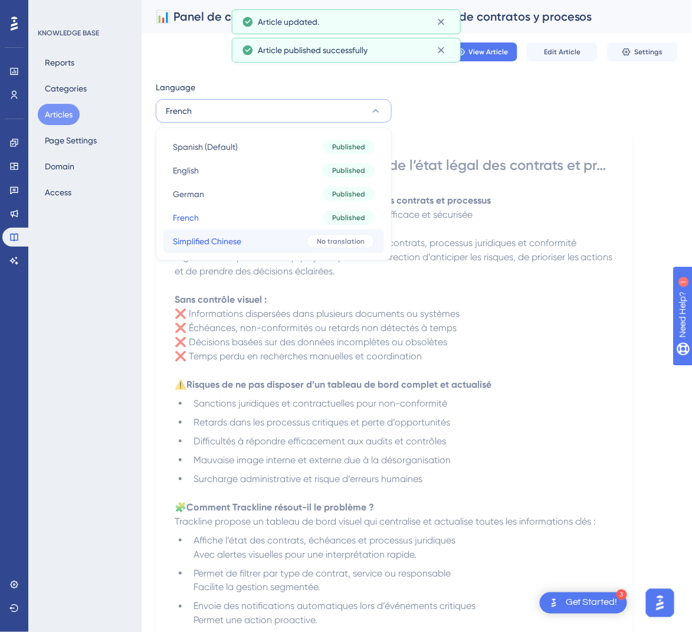
click at [281, 251] on button "Simplified Chinese Simplified Chinese No translation" at bounding box center [273, 241] width 221 height 24
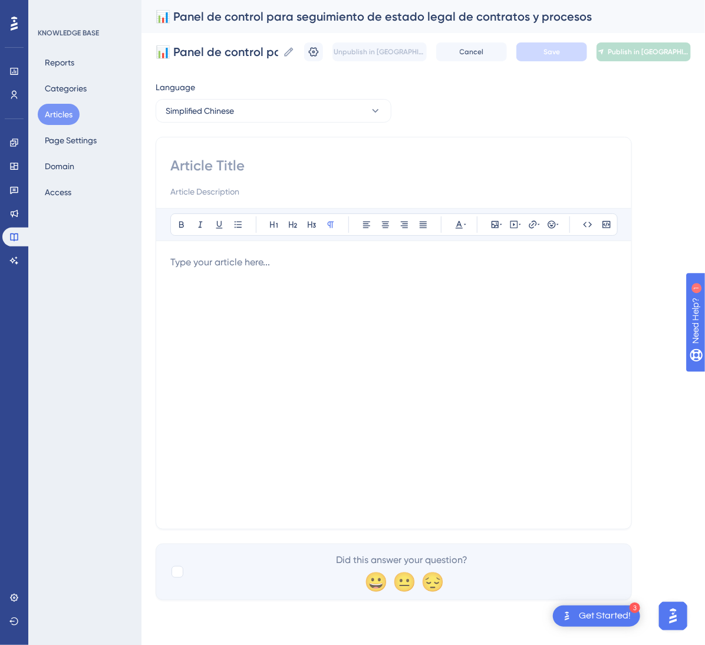
click at [310, 159] on input at bounding box center [393, 165] width 447 height 19
paste input "📊 合同与法律流程状态跟踪控制面板"
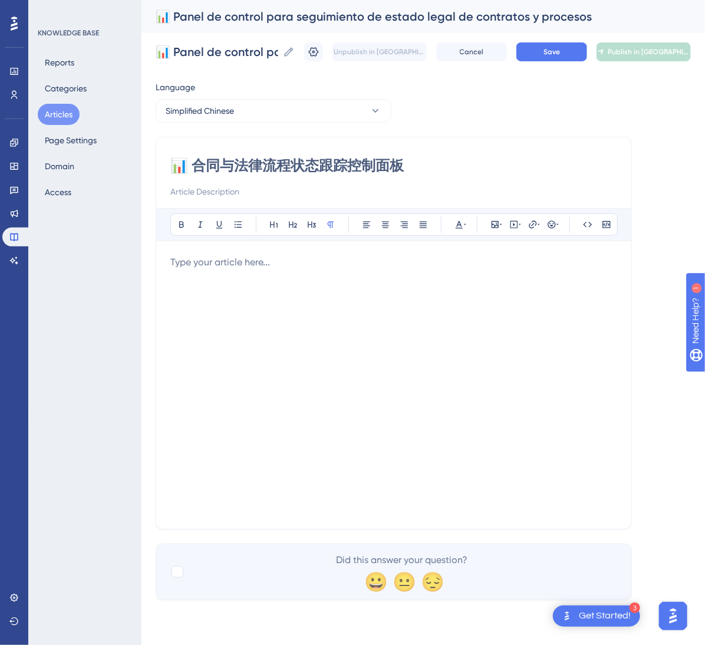
type input "📊 合同与法律流程状态跟踪控制面板"
click at [60, 315] on div "KNOWLEDGE BASE Reports Categories Articles Page Settings Domain Access" at bounding box center [84, 322] width 113 height 645
click at [274, 305] on div at bounding box center [393, 384] width 447 height 259
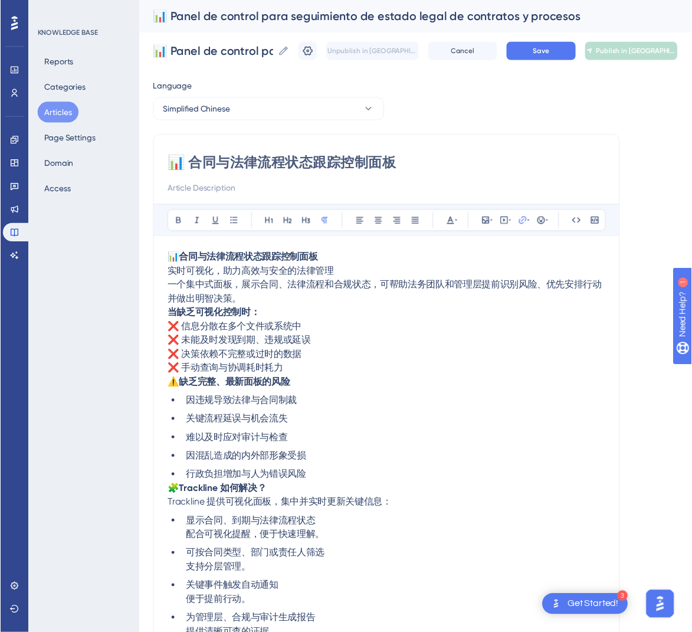
scroll to position [170, 0]
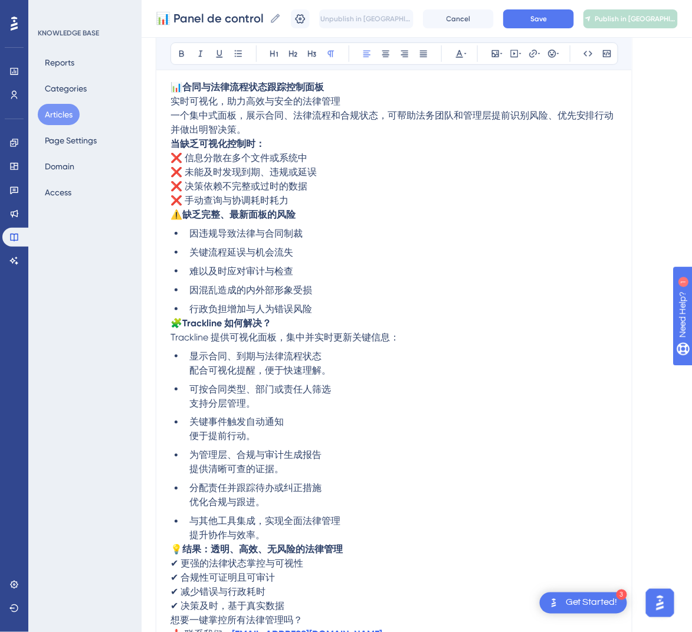
click at [175, 320] on span "🧩" at bounding box center [176, 322] width 12 height 11
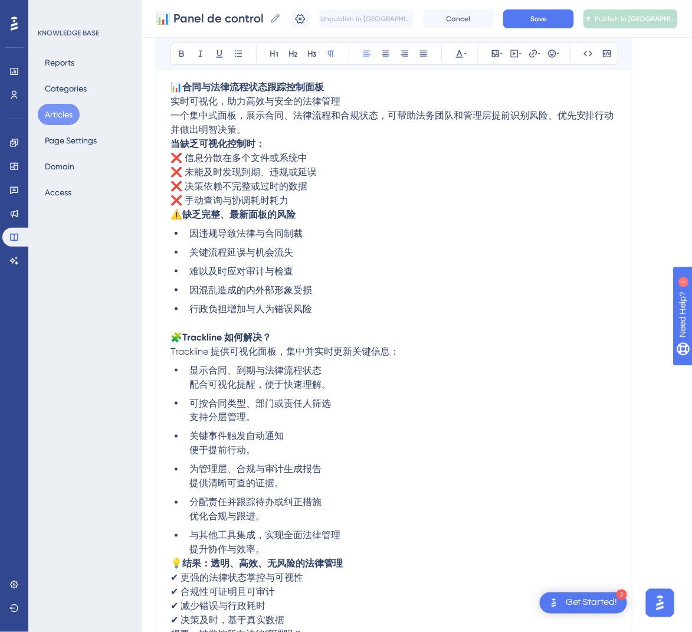
click at [172, 219] on span "⚠️" at bounding box center [176, 214] width 12 height 11
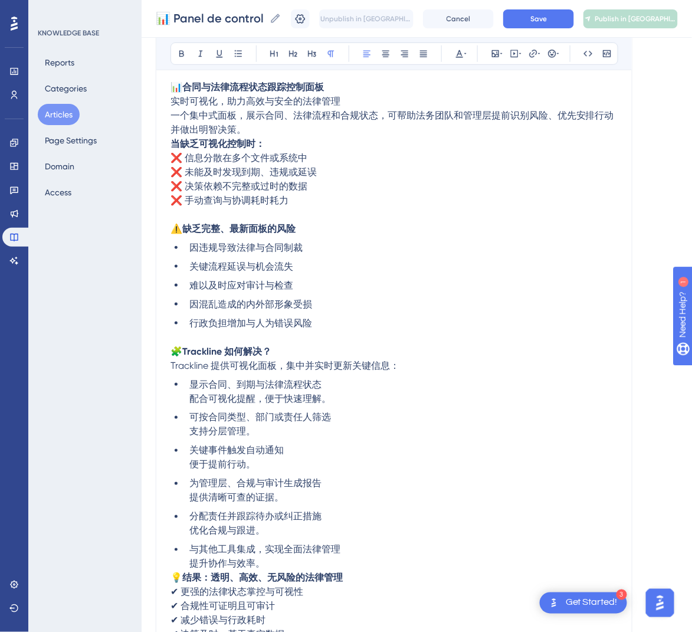
click at [172, 150] on p "当缺乏可视化控制时： ❌ 信息分散在多个文件或系统中 ❌ 未能及时发现到期、违规或延误 ❌ 决策依赖不完整或过时的数据 ❌ 手动查询与协调耗时耗力" at bounding box center [393, 172] width 447 height 71
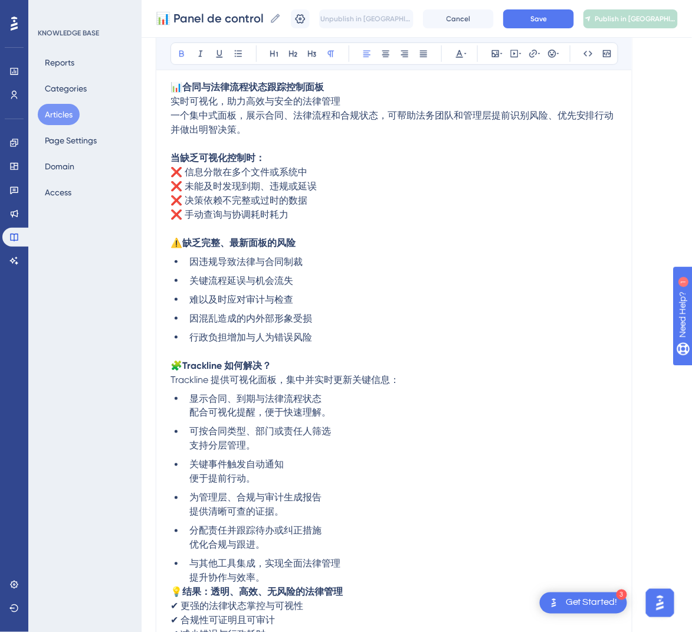
click at [395, 96] on p "📊 合同与法律流程状态跟踪控制面板 实时可视化，助力高效与安全的法律管理" at bounding box center [393, 94] width 447 height 28
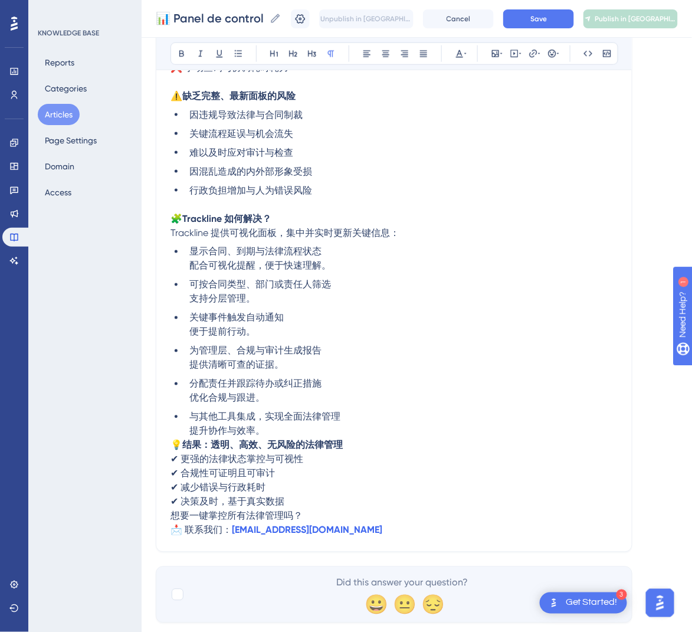
scroll to position [360, 0]
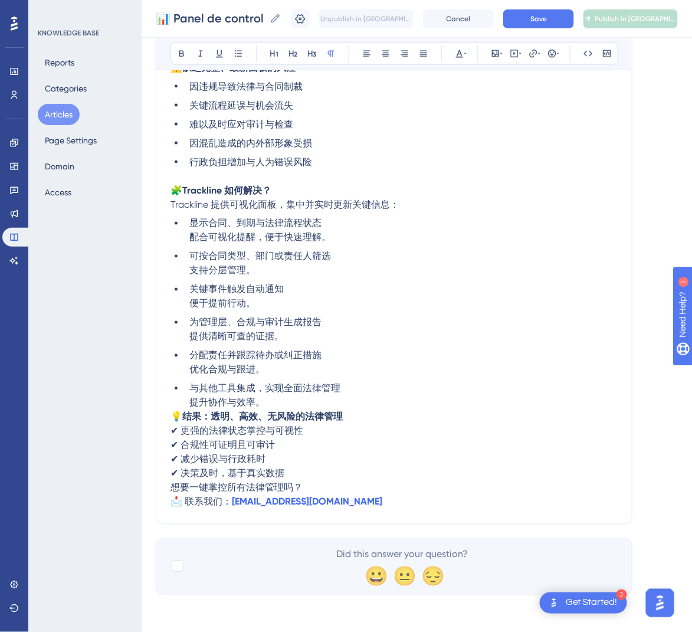
click at [173, 415] on span "💡" at bounding box center [176, 416] width 12 height 11
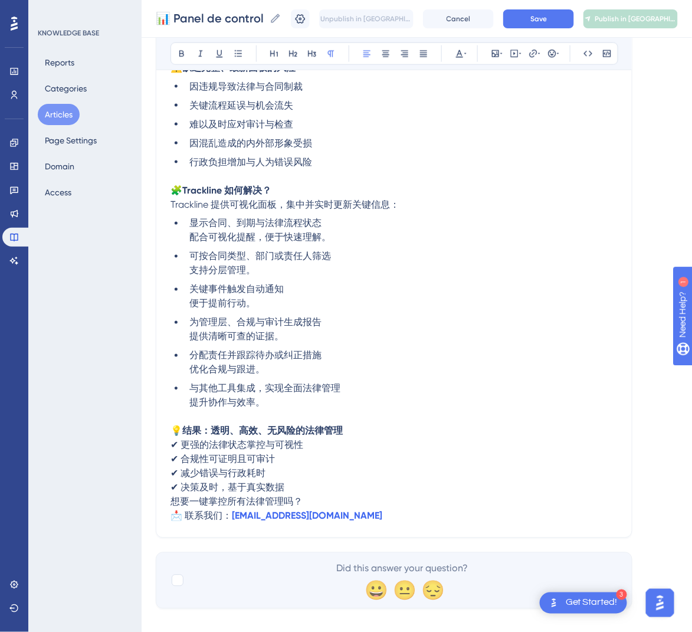
click at [314, 481] on p "💡 结果：透明、高效、无风险的法律管理 ✔ 更强的法律状态掌控与可视性 ✔ 合规性可证明且可审计 ✔ 减少错误与行政耗时 ✔ 决策及时，基于真实数据" at bounding box center [393, 459] width 447 height 71
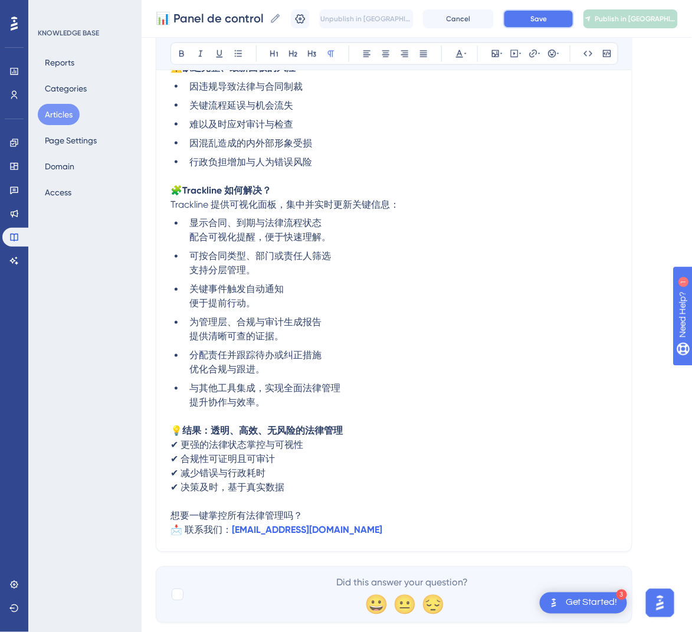
click at [537, 16] on button "Save" at bounding box center [538, 18] width 71 height 19
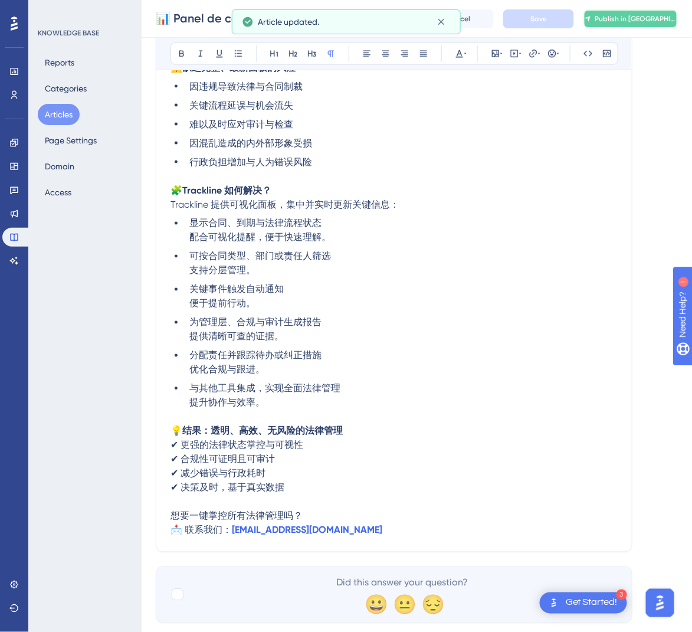
click at [656, 12] on button "Publish in [GEOGRAPHIC_DATA]-CN" at bounding box center [630, 18] width 94 height 19
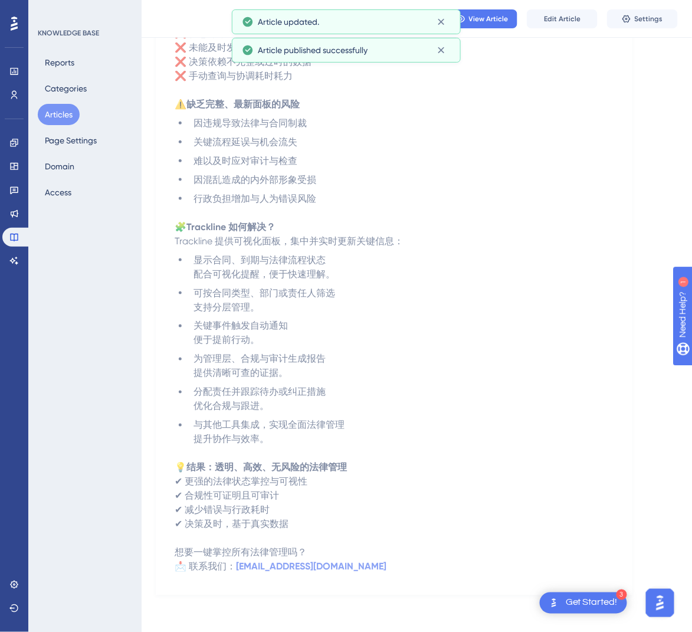
click at [73, 114] on button "Articles" at bounding box center [59, 114] width 42 height 21
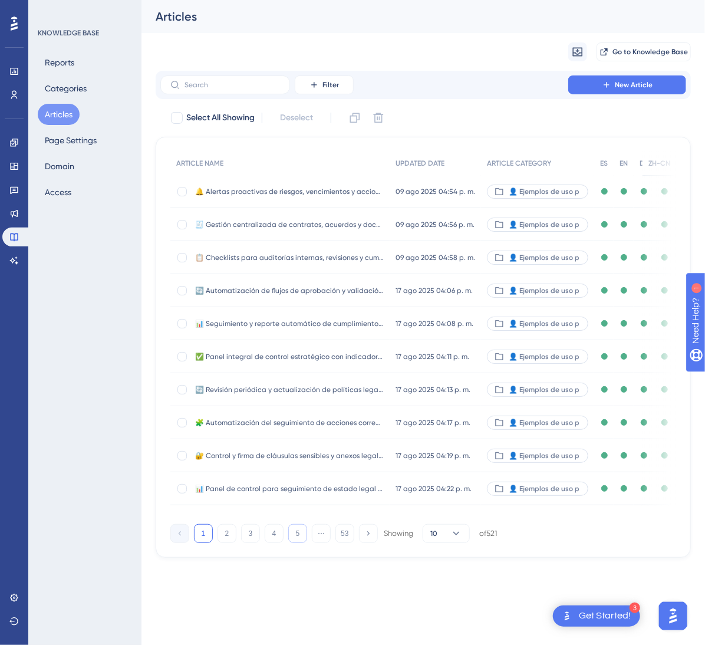
click at [301, 543] on button "5" at bounding box center [297, 533] width 19 height 19
click at [301, 543] on button "6" at bounding box center [297, 533] width 19 height 19
click at [301, 543] on button "7" at bounding box center [297, 533] width 19 height 19
click at [301, 543] on button "8" at bounding box center [297, 533] width 19 height 19
click at [301, 543] on button "9" at bounding box center [297, 533] width 19 height 19
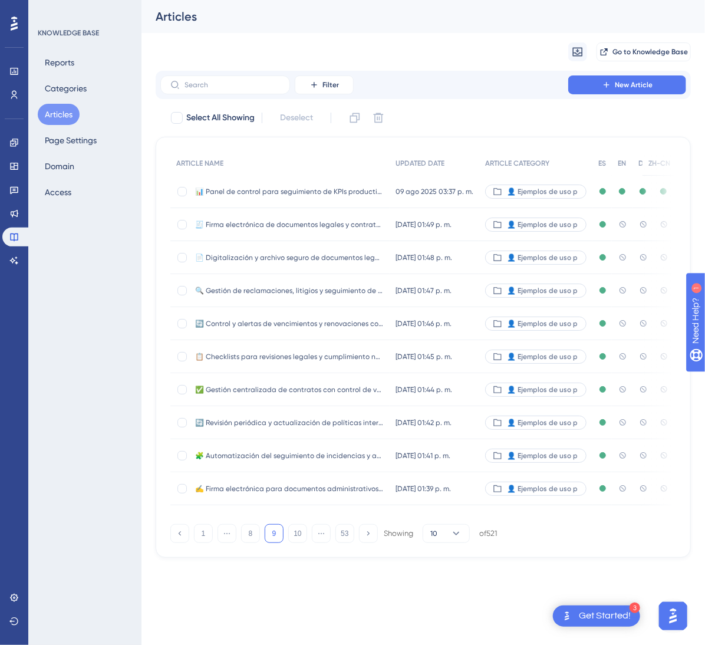
click at [332, 230] on div "🧾 Firma electrónica de documentos legales y contratos con validez jurídica 🧾 Fi…" at bounding box center [289, 224] width 189 height 33
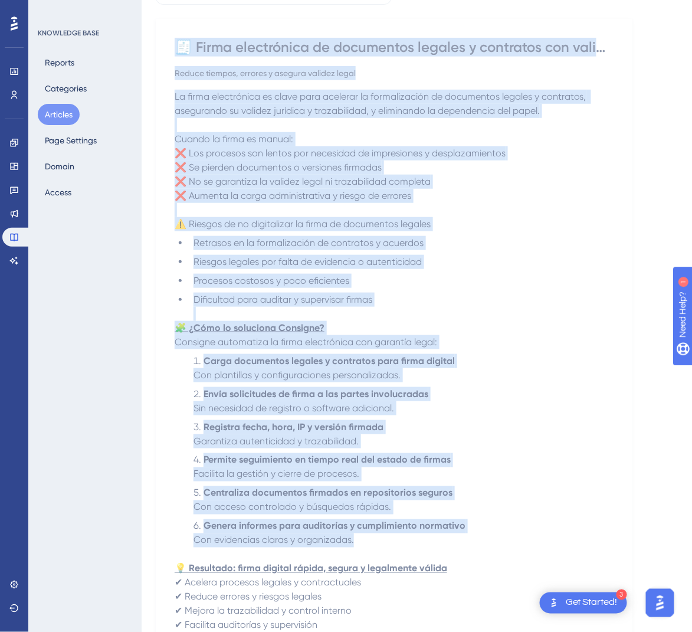
scroll to position [320, 0]
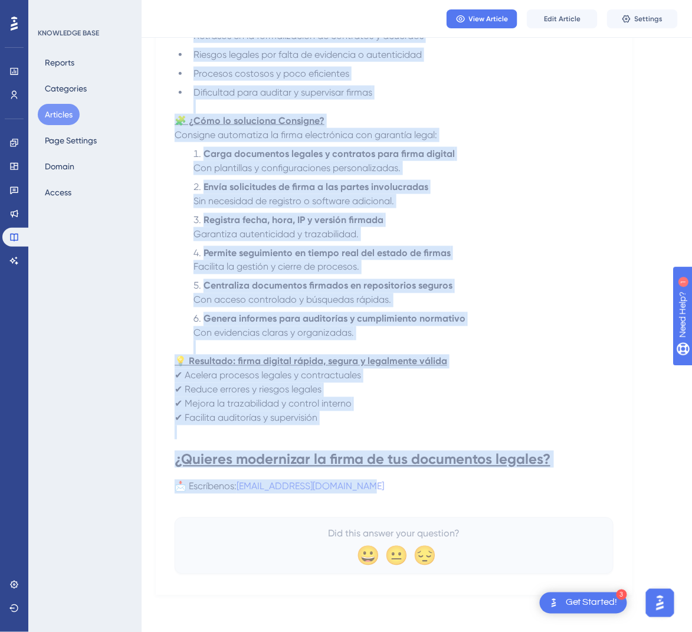
drag, startPoint x: 182, startPoint y: 163, endPoint x: 521, endPoint y: 482, distance: 465.1
click at [521, 482] on div "🧾 Firma electrónica de documentos legales y contratos con validez jurídica Redu…" at bounding box center [394, 202] width 439 height 743
copy div "🧾 Lorem ipsumdolors am consectetu adipisc e seddoeius tem incidid utlabore Etdo…"
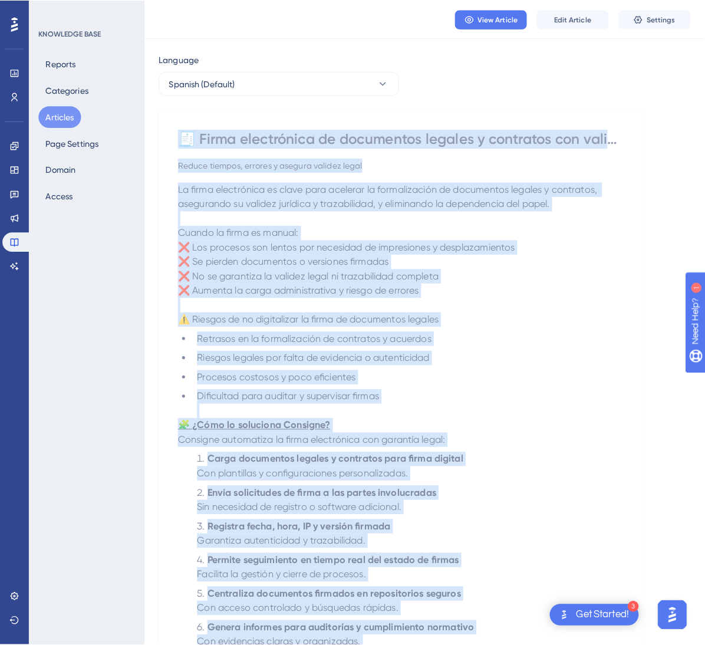
scroll to position [0, 0]
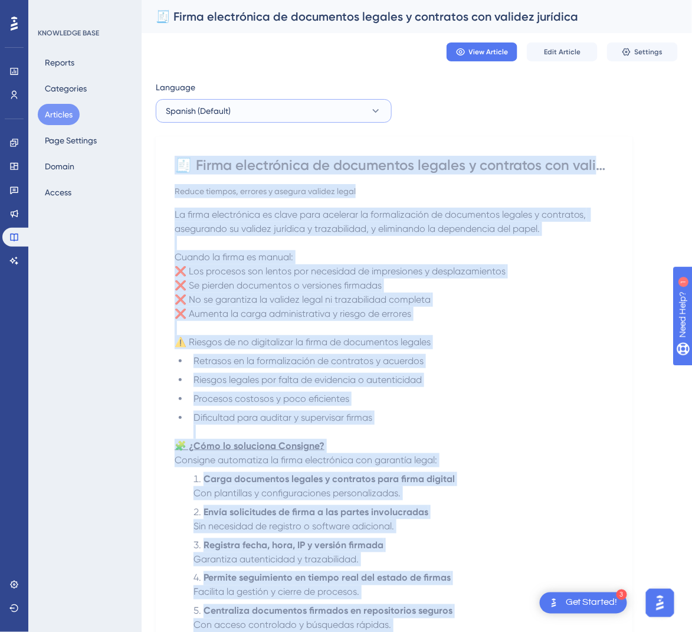
click at [383, 117] on button "Spanish (Default)" at bounding box center [274, 111] width 236 height 24
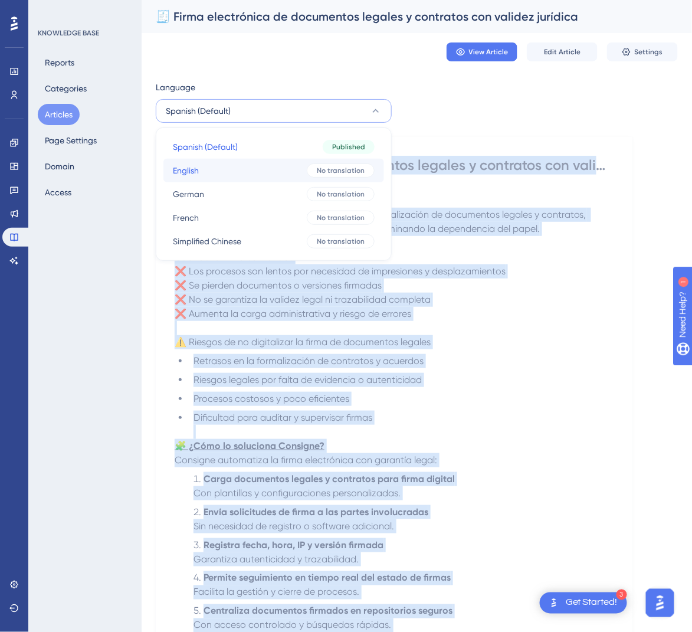
click at [314, 166] on div "No translation" at bounding box center [341, 170] width 68 height 14
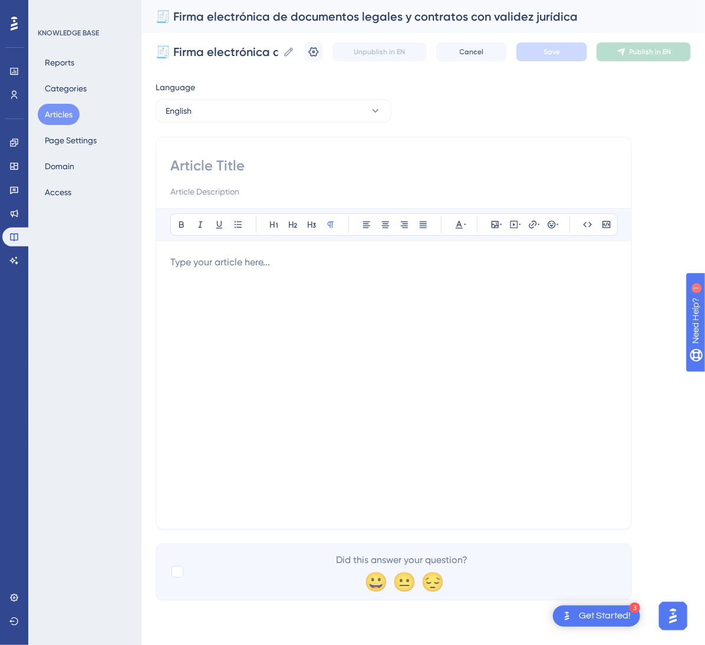
click at [246, 159] on input at bounding box center [393, 165] width 447 height 19
paste input "🧾 Electronic Signature of Legal Documents and Contracts with Legal Validity"
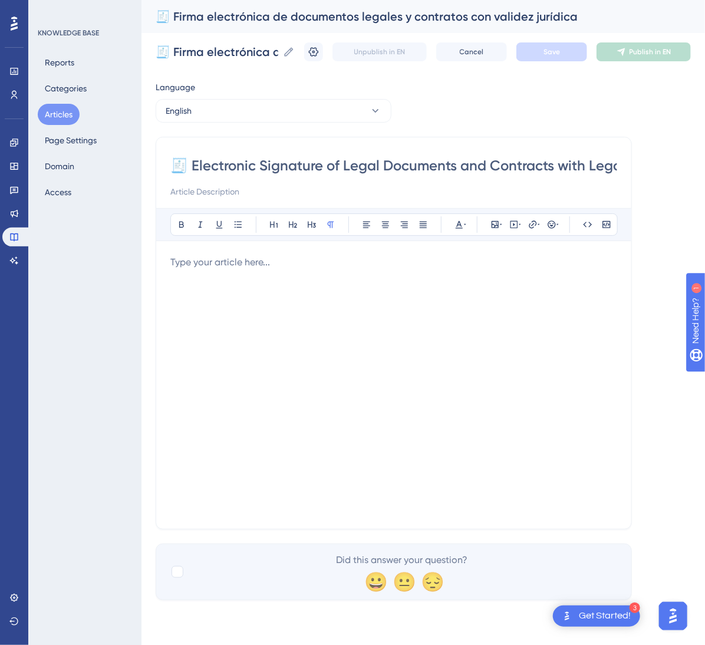
scroll to position [0, 62]
type input "🧾 Electronic Signature of Legal Documents and Contracts with Legal Validity"
click at [289, 364] on div at bounding box center [393, 384] width 447 height 259
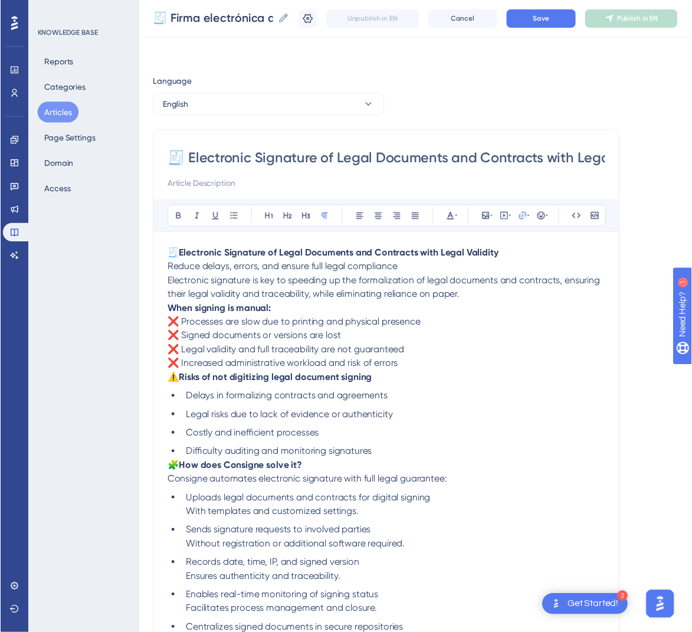
scroll to position [151, 0]
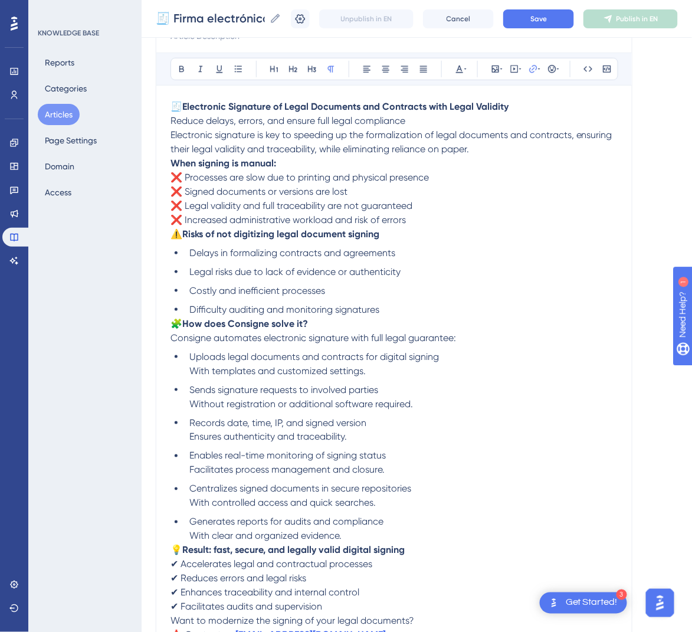
click at [170, 165] on strong "When signing is manual:" at bounding box center [223, 162] width 106 height 11
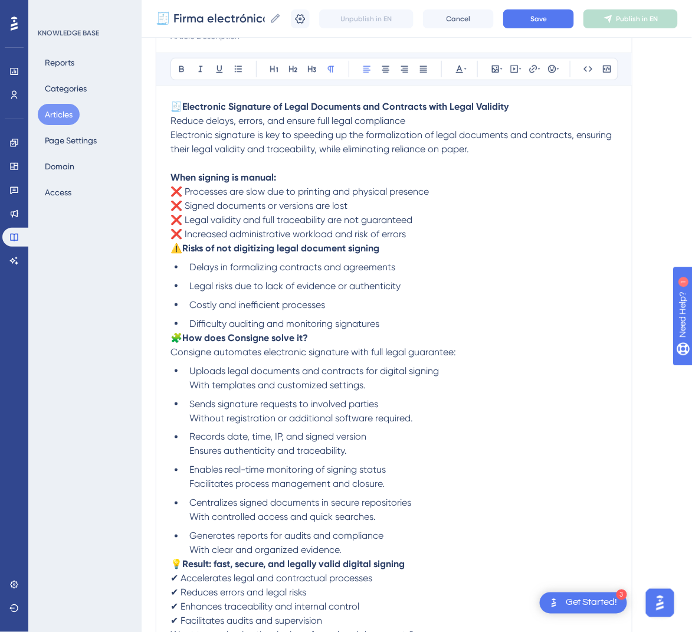
click at [172, 134] on span "Electronic signature is key to speeding up the formalization of legal documents…" at bounding box center [392, 141] width 444 height 25
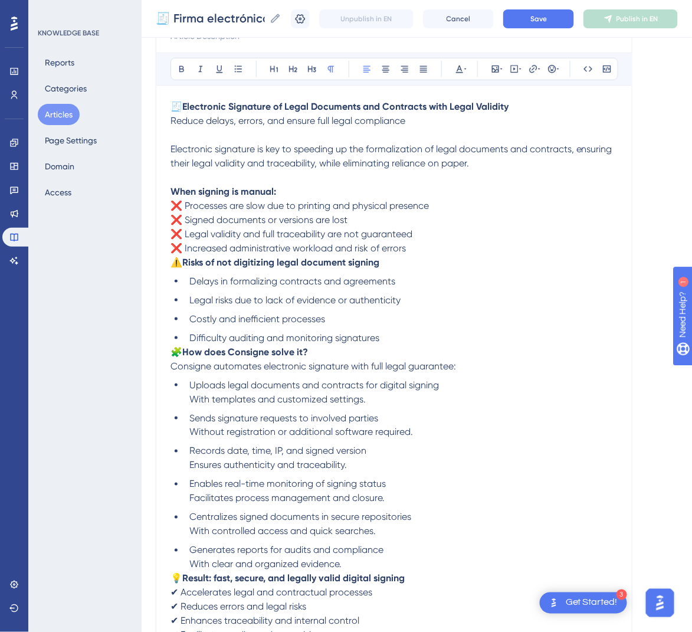
click at [177, 262] on span "⚠️" at bounding box center [176, 262] width 12 height 11
click at [173, 265] on span "⚠️" at bounding box center [176, 262] width 12 height 11
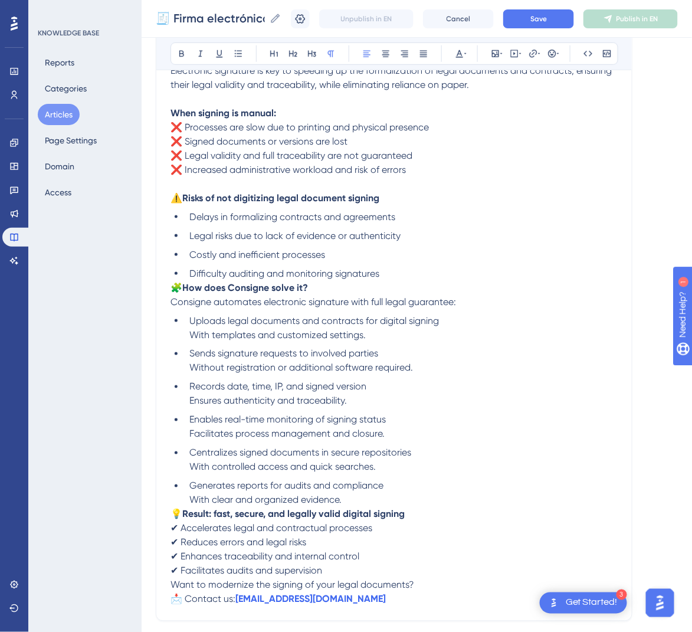
scroll to position [327, 0]
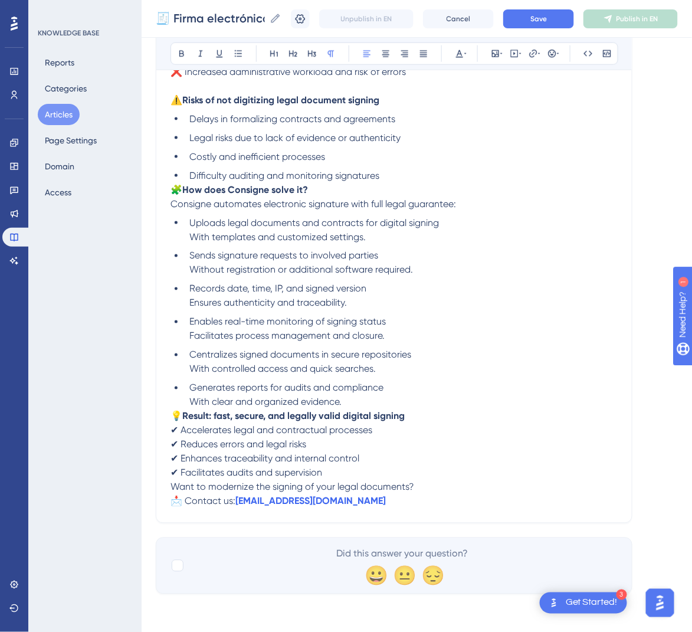
click at [173, 187] on span "🧩" at bounding box center [176, 189] width 12 height 11
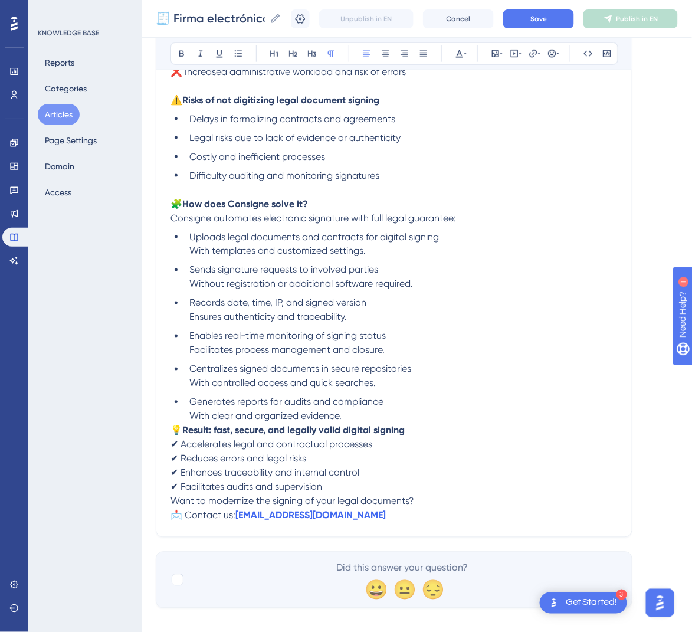
click at [175, 425] on span "💡" at bounding box center [176, 430] width 12 height 11
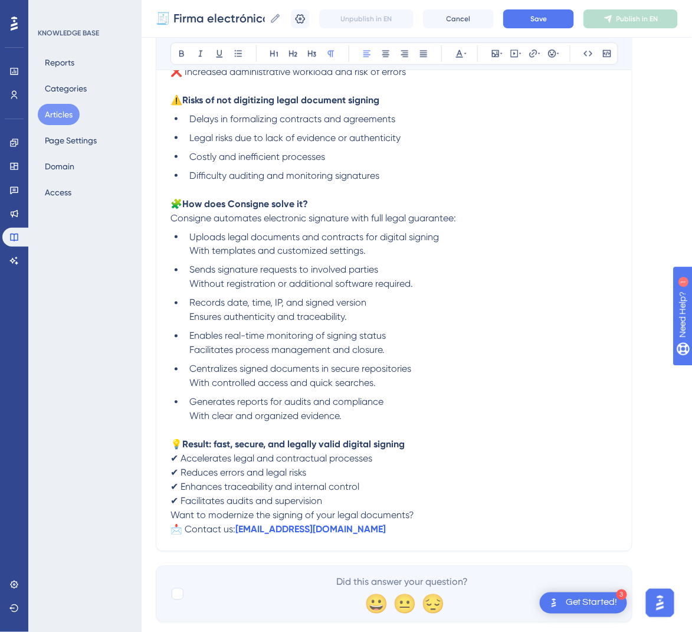
click at [171, 514] on span "Want to modernize the signing of your legal documents?" at bounding box center [292, 514] width 244 height 11
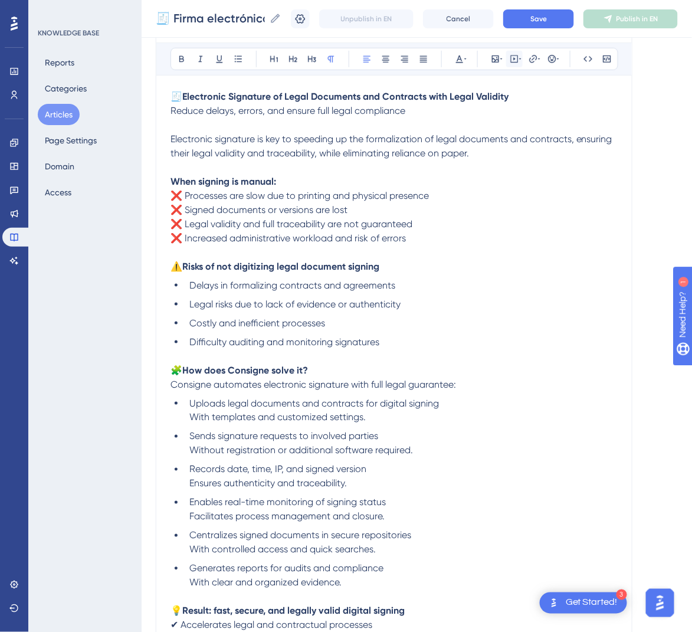
scroll to position [150, 0]
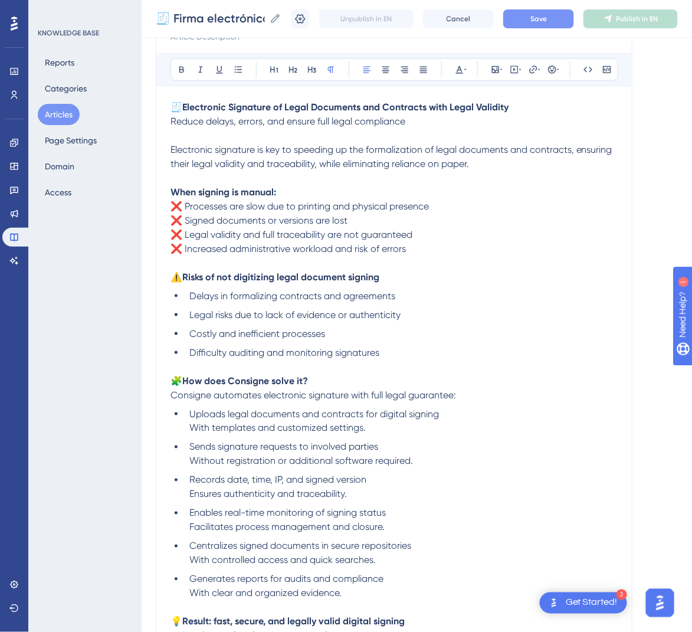
click at [540, 26] on button "Save" at bounding box center [538, 18] width 71 height 19
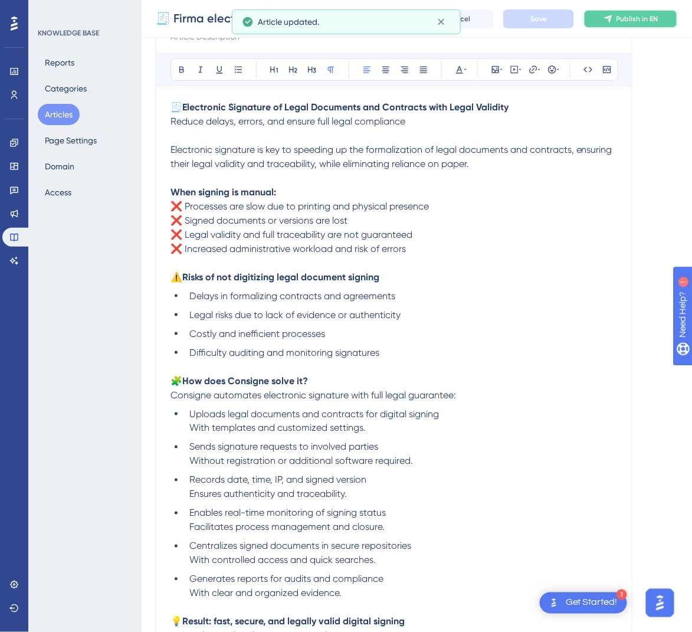
click at [661, 12] on button "Publish in EN" at bounding box center [630, 18] width 94 height 19
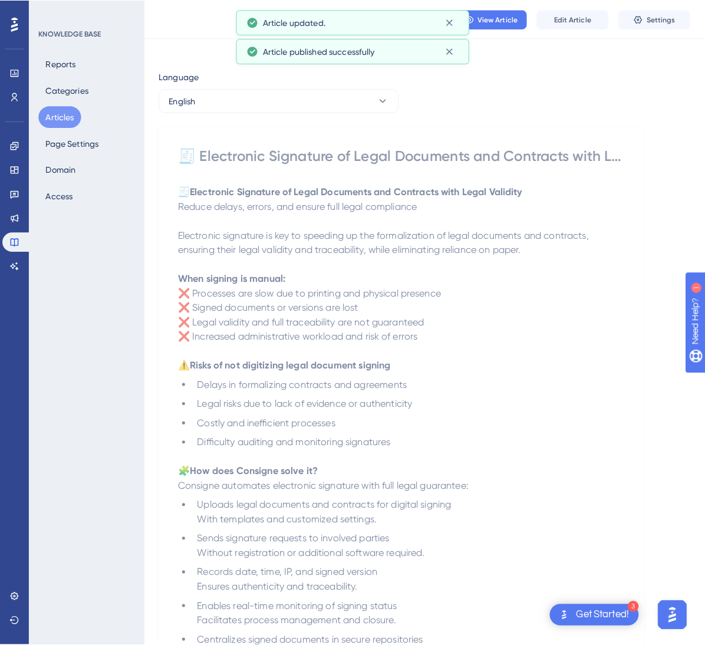
scroll to position [0, 0]
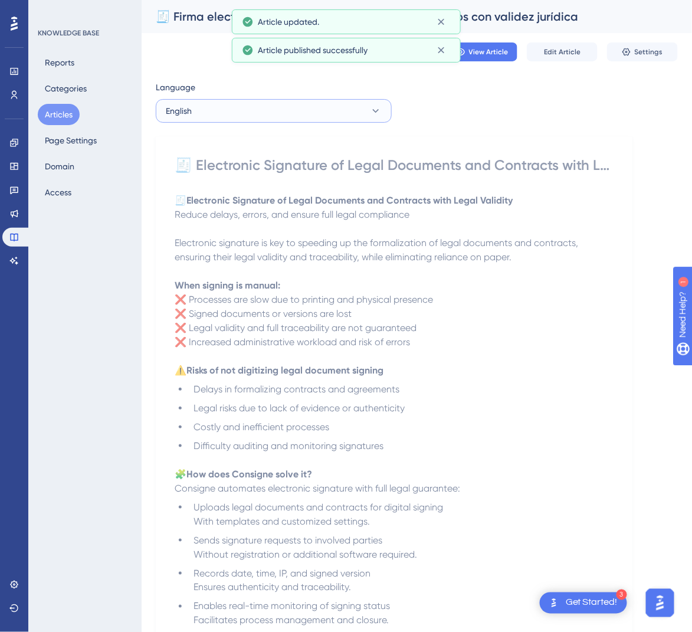
click at [281, 121] on button "English" at bounding box center [274, 111] width 236 height 24
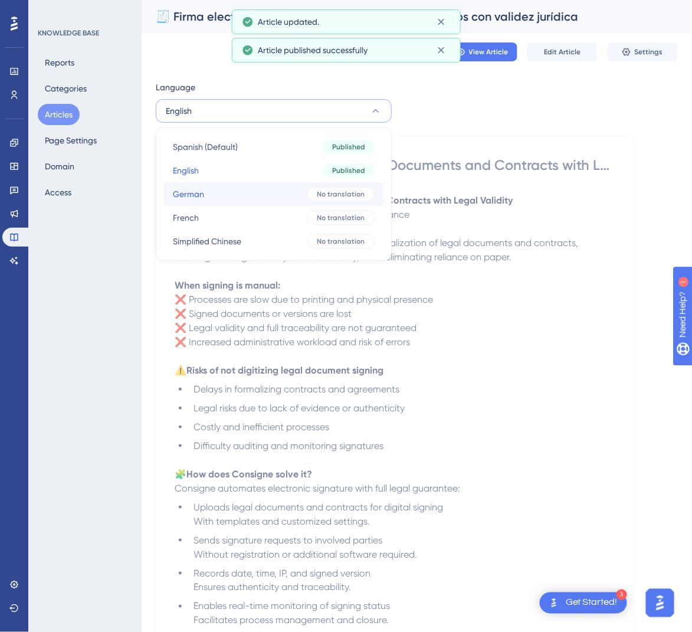
click at [254, 195] on button "German German No translation" at bounding box center [273, 194] width 221 height 24
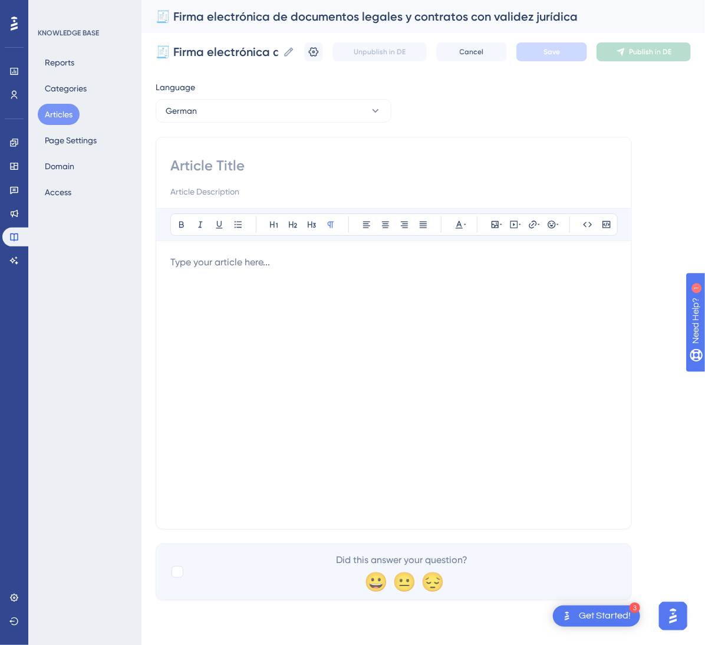
click at [193, 174] on input at bounding box center [393, 165] width 447 height 19
paste input "🧾 Elektronische Signatur von Rechtsdokumenten und Verträgen mit Rechtsgültigkeit"
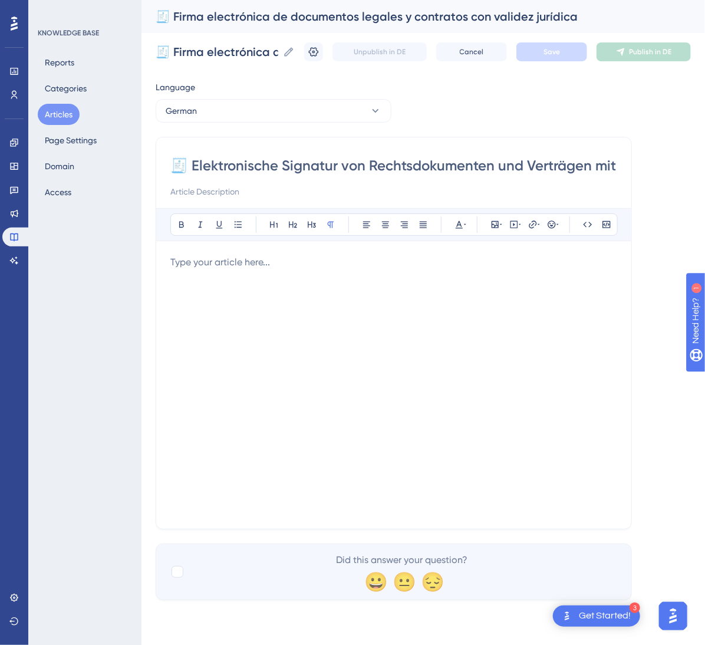
scroll to position [0, 109]
type input "🧾 Elektronische Signatur von Rechtsdokumenten und Verträgen mit Rechtsgültigkeit"
click at [244, 373] on div at bounding box center [393, 384] width 447 height 259
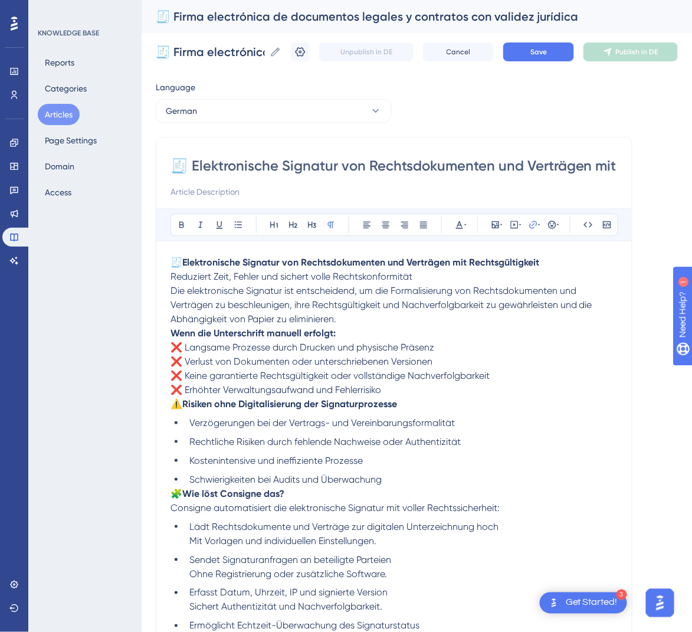
click at [173, 407] on span "⚠️" at bounding box center [176, 403] width 12 height 11
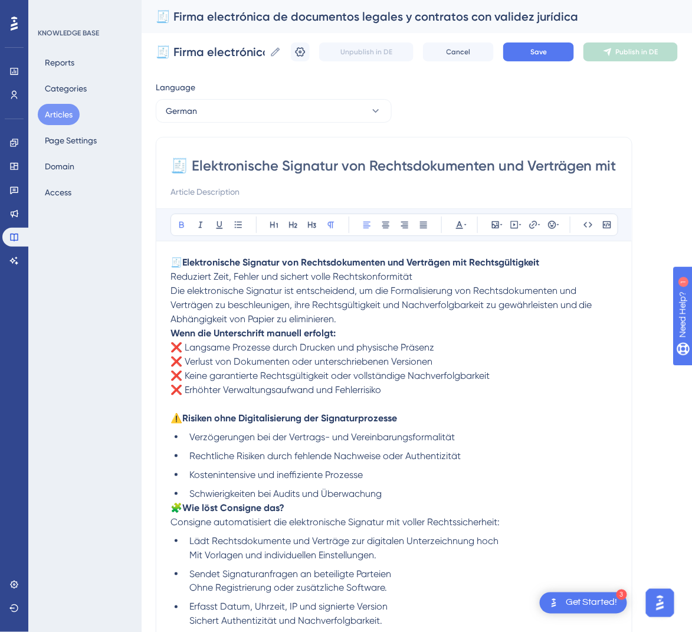
click at [174, 337] on strong "Wenn die Unterschrift manuell erfolgt:" at bounding box center [252, 332] width 165 height 11
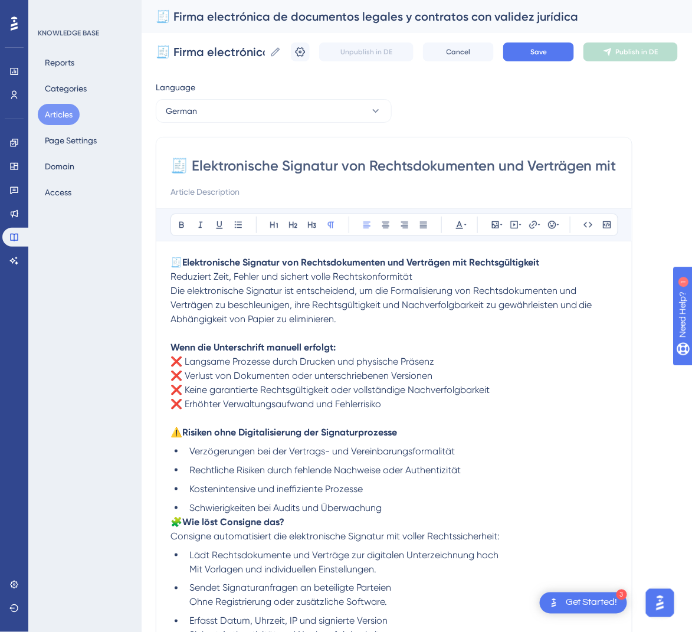
click at [172, 290] on span "Die elektronische Signatur ist entscheidend, um die Formalisierung von Rechtsdo…" at bounding box center [382, 305] width 424 height 40
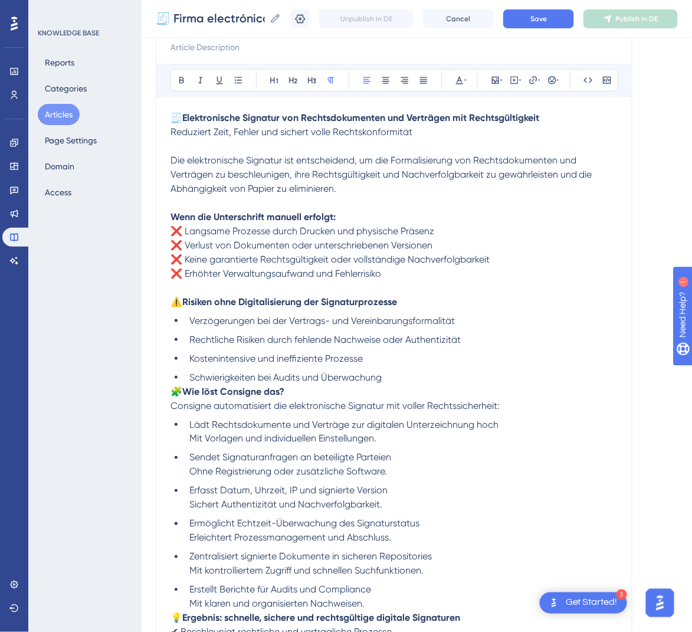
scroll to position [177, 0]
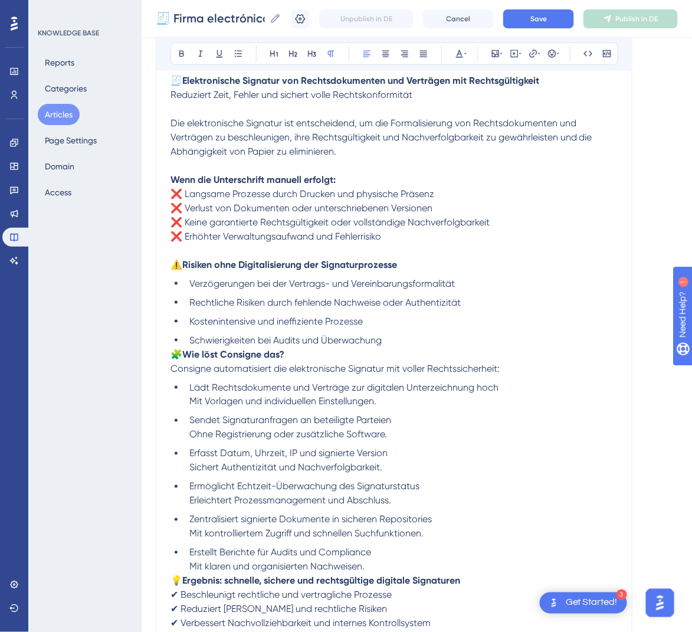
click at [172, 351] on span "🧩" at bounding box center [176, 354] width 12 height 11
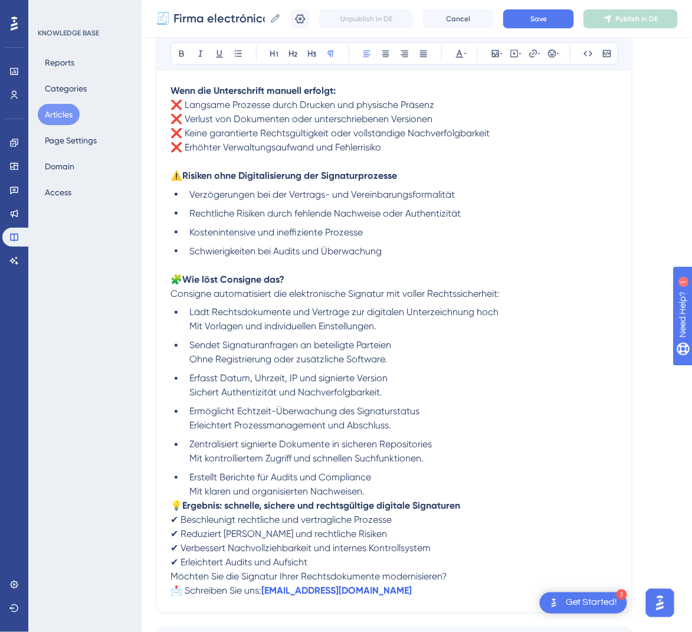
scroll to position [354, 0]
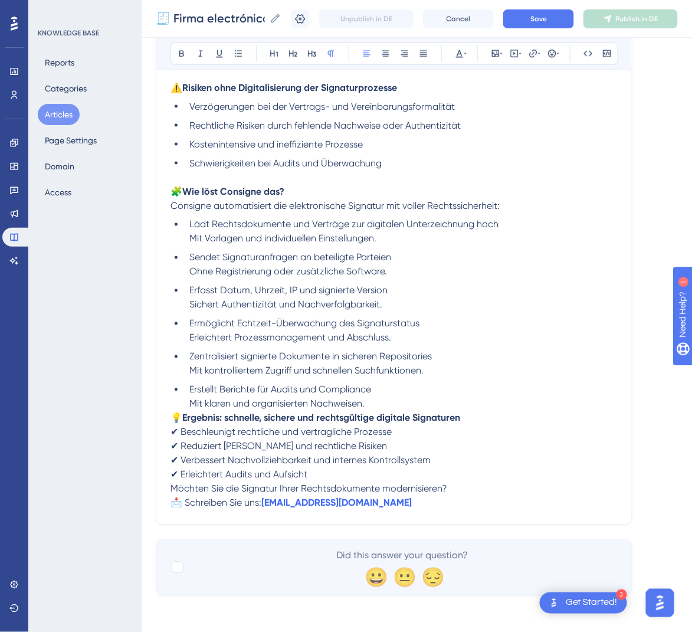
click at [174, 414] on span "💡" at bounding box center [176, 417] width 12 height 11
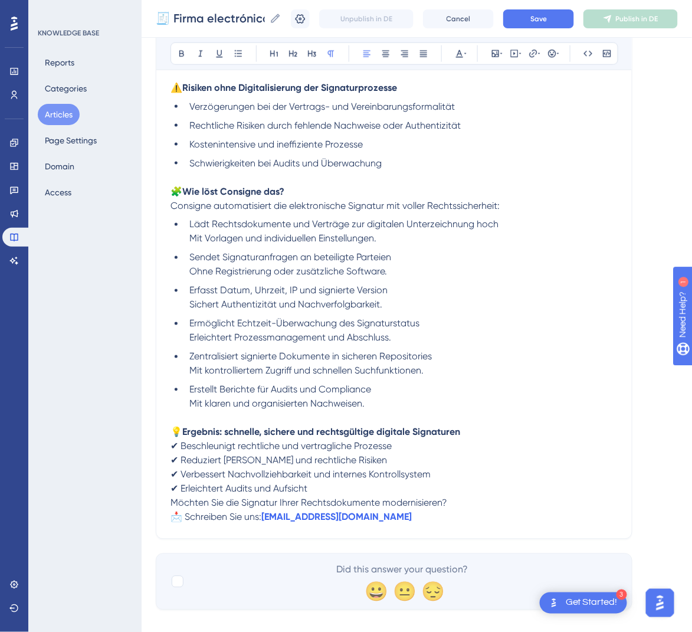
click at [171, 498] on span "Möchten Sie die Signatur Ihrer Rechtsdokumente modernisieren?" at bounding box center [308, 502] width 277 height 11
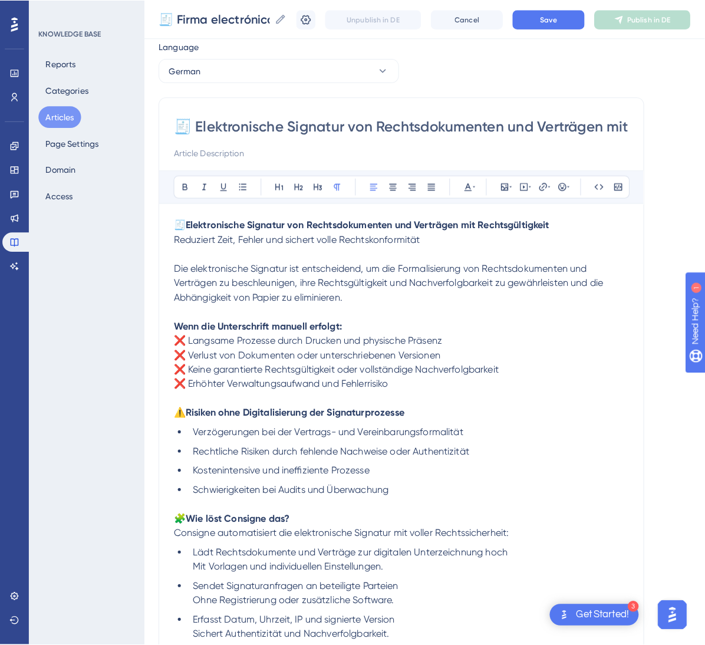
scroll to position [0, 0]
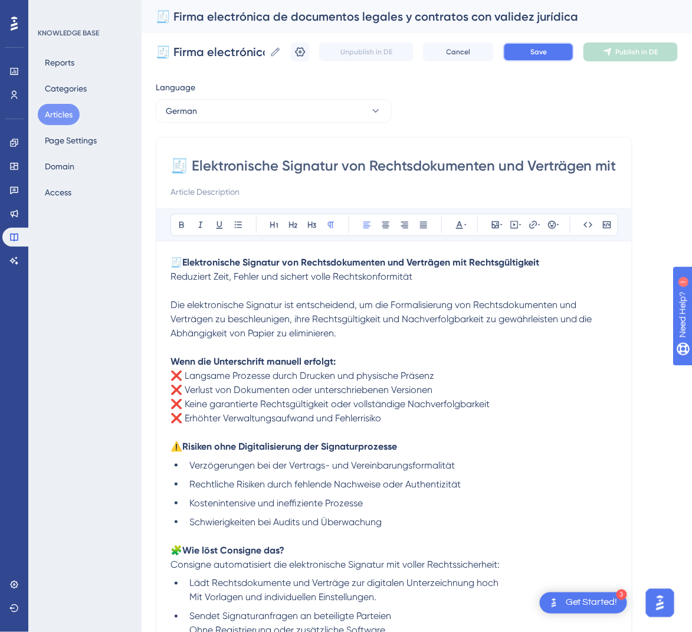
click at [547, 51] on span "Save" at bounding box center [538, 51] width 17 height 9
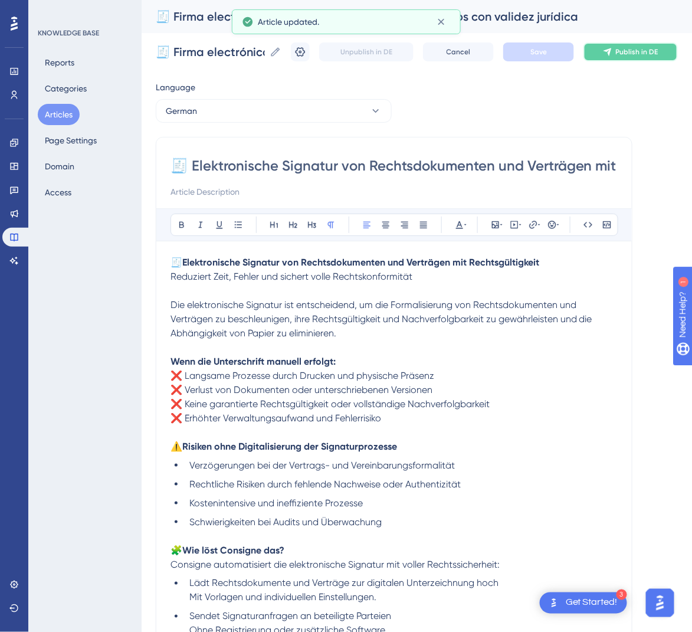
click at [637, 53] on span "Publish in DE" at bounding box center [637, 51] width 42 height 9
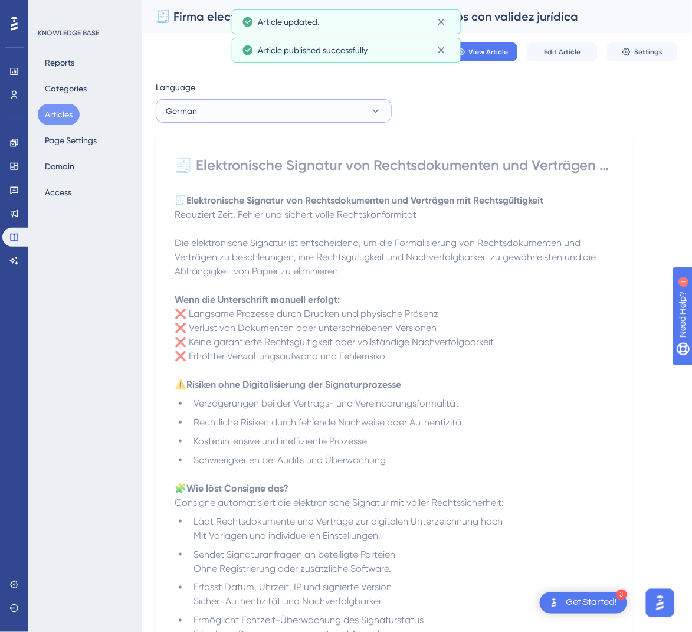
click at [295, 117] on button "German" at bounding box center [274, 111] width 236 height 24
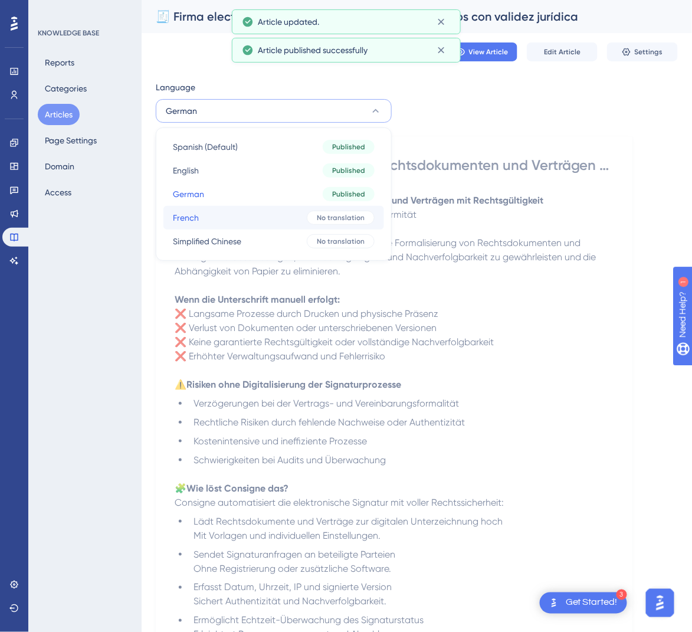
click at [260, 225] on button "French French No translation" at bounding box center [273, 218] width 221 height 24
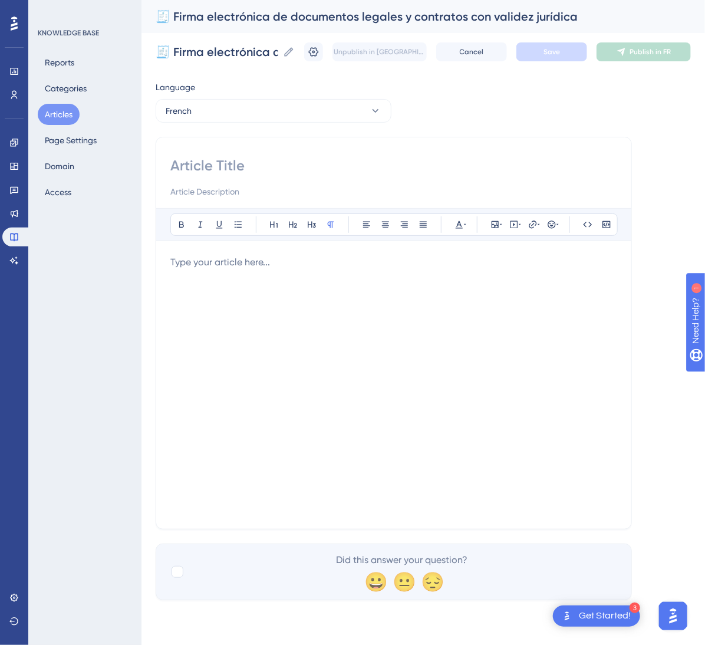
click at [258, 159] on input at bounding box center [393, 165] width 447 height 19
paste input "🧾 Signature électronique de documents légaux et contrats avec validité juridique"
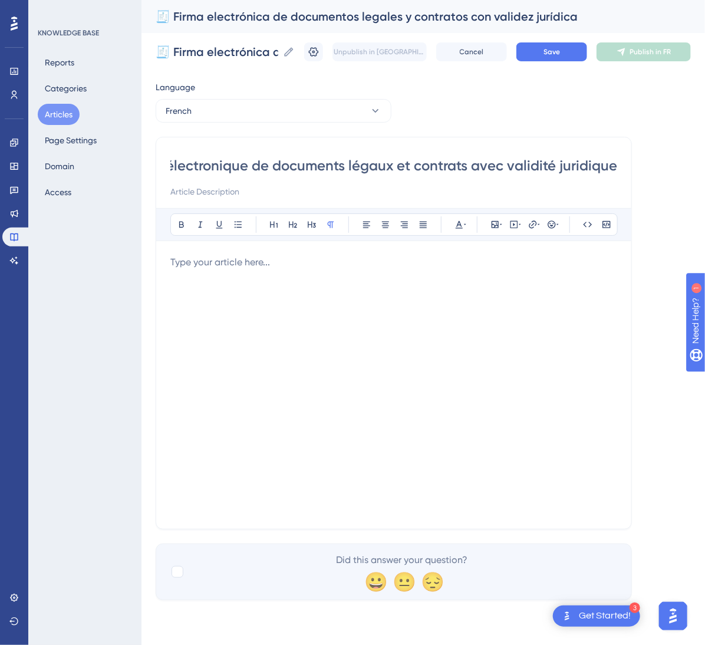
type input "🧾 Signature électronique de documents légaux et contrats avec validité juridique"
click at [313, 267] on p at bounding box center [393, 262] width 447 height 14
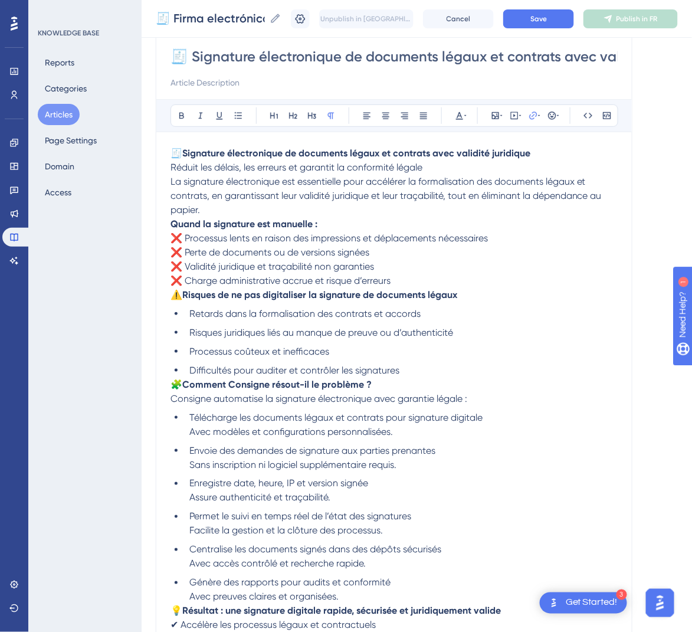
scroll to position [77, 0]
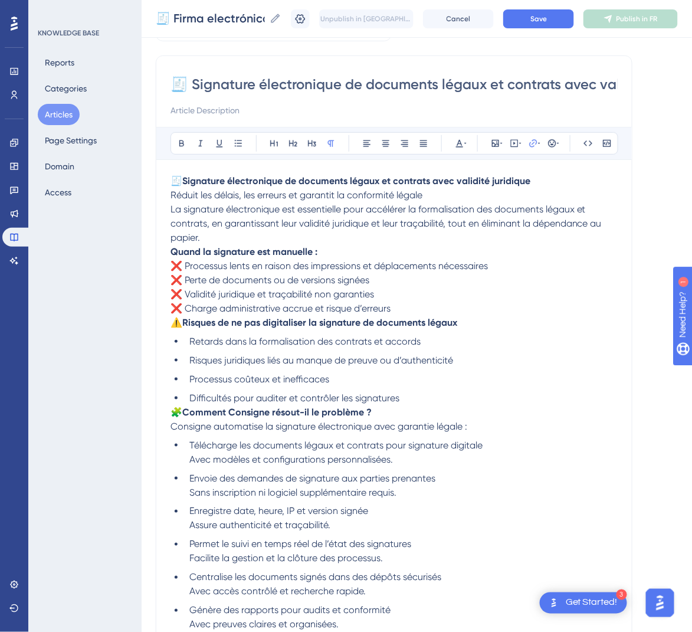
click at [174, 326] on span "⚠️" at bounding box center [176, 322] width 12 height 11
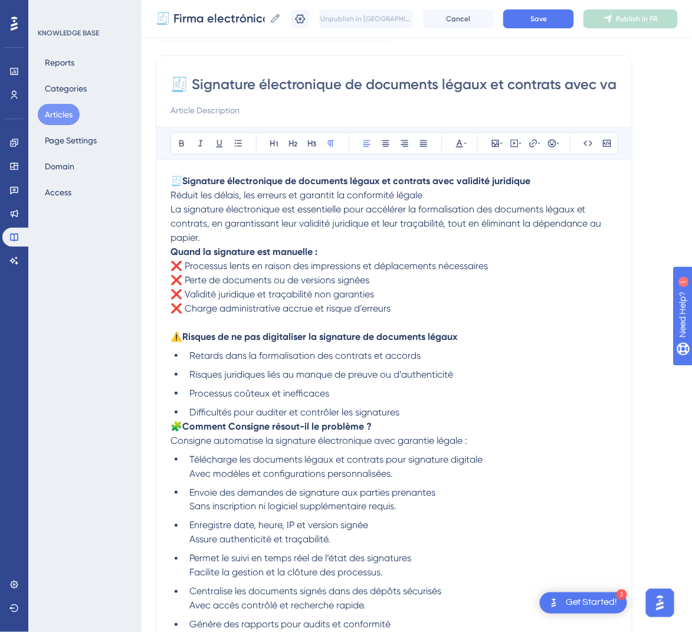
click at [173, 252] on strong "Quand la signature est manuelle :" at bounding box center [243, 251] width 147 height 11
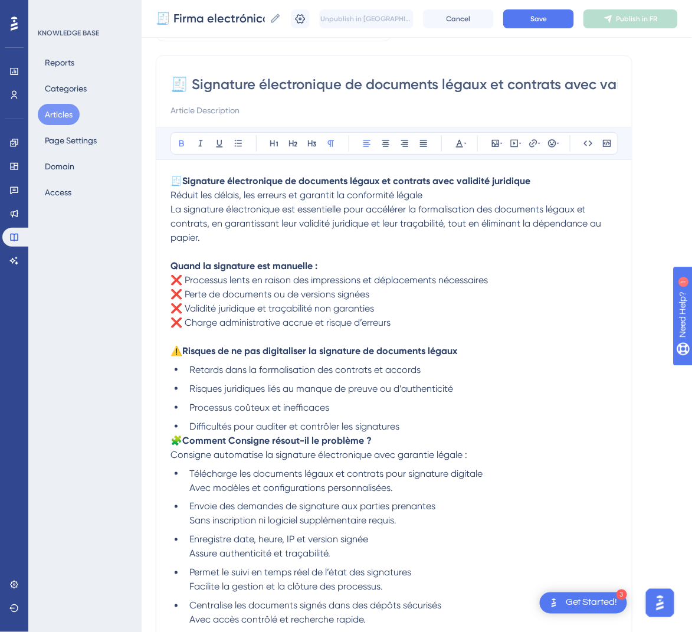
click at [169, 210] on div "🧾 Signature électronique de documents légaux et contrats avec validité juridiqu…" at bounding box center [394, 414] width 476 height 718
click at [172, 209] on span "La signature électronique est essentielle pour accélérer la formalisation des d…" at bounding box center [386, 223] width 433 height 40
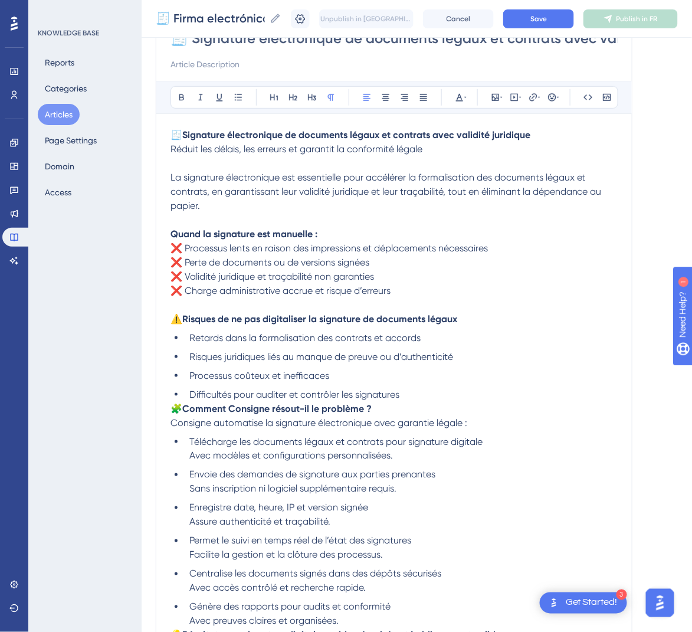
scroll to position [165, 0]
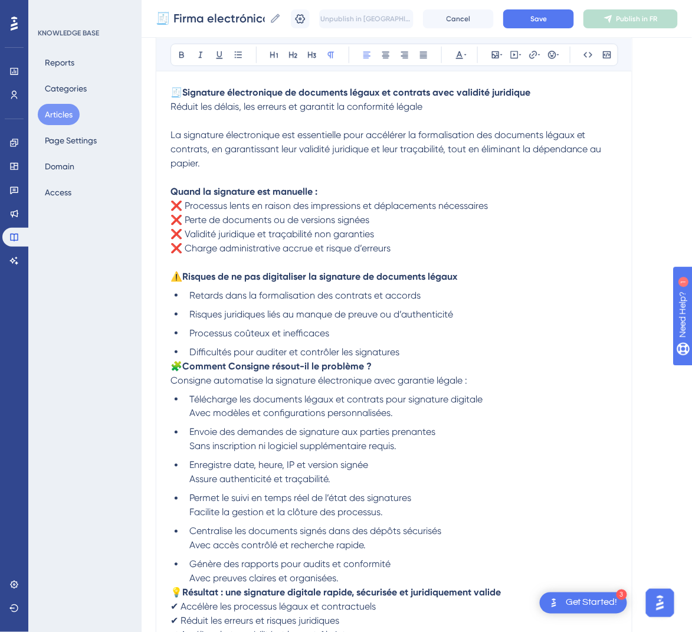
click at [175, 363] on span "🧩" at bounding box center [176, 365] width 12 height 11
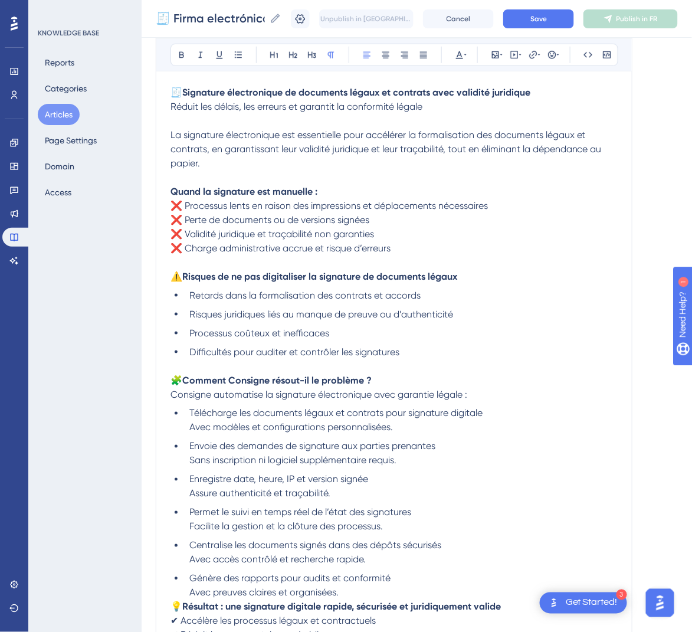
scroll to position [254, 0]
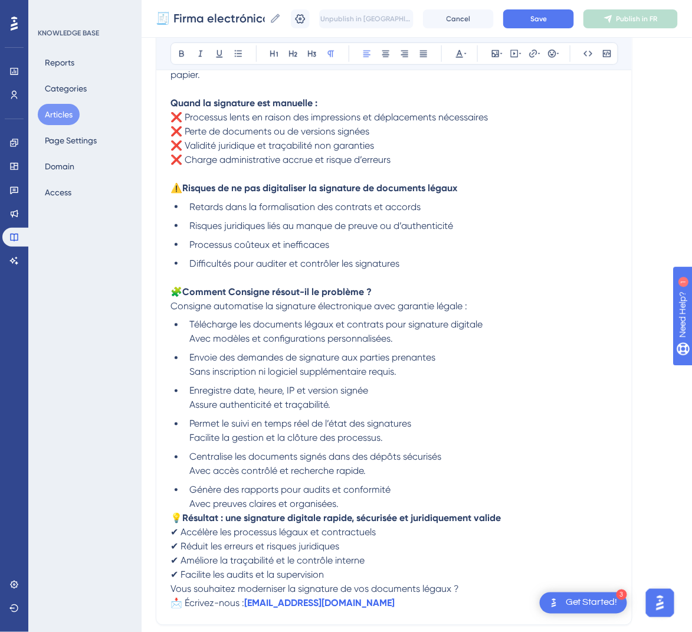
click at [173, 520] on span "💡" at bounding box center [176, 517] width 12 height 11
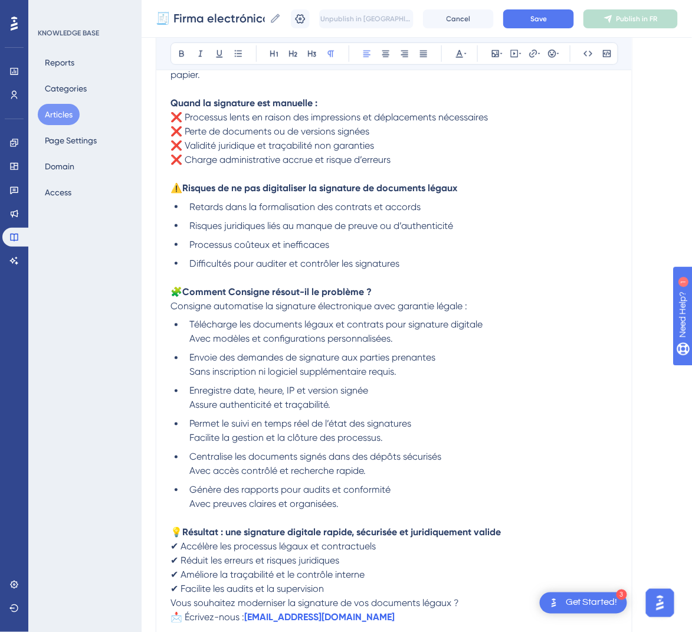
scroll to position [342, 0]
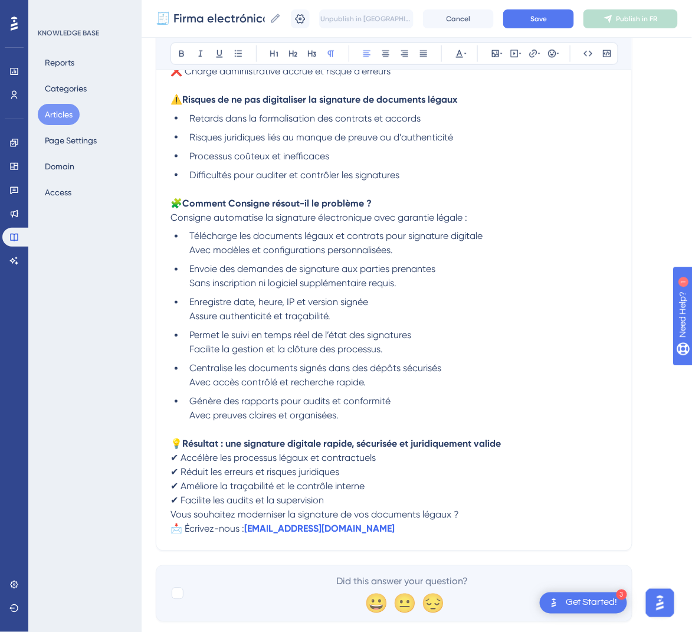
click at [171, 515] on span "Vous souhaitez moderniser la signature de vos documents légaux ?" at bounding box center [314, 514] width 288 height 11
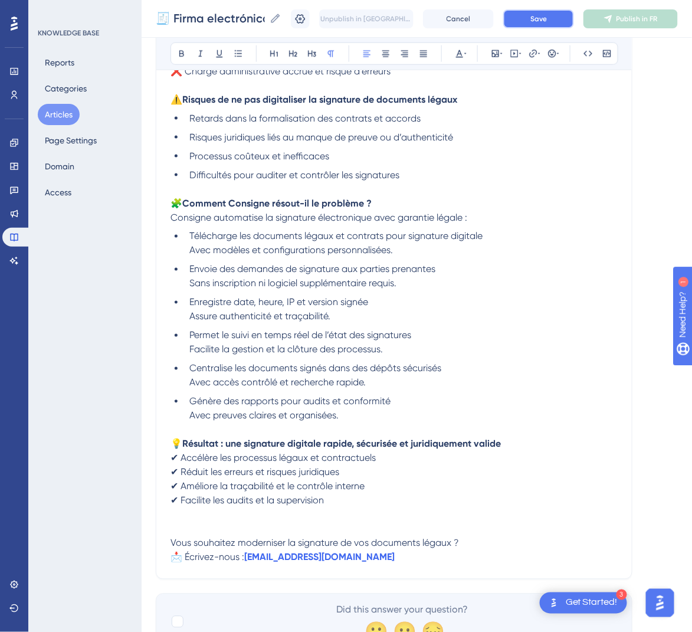
click at [537, 16] on button "Save" at bounding box center [538, 18] width 71 height 19
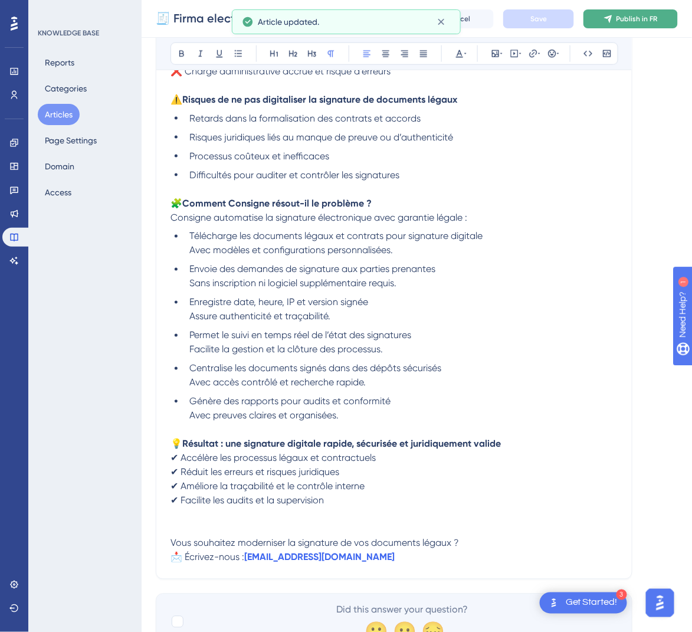
click at [653, 9] on button "Publish in FR" at bounding box center [630, 18] width 94 height 19
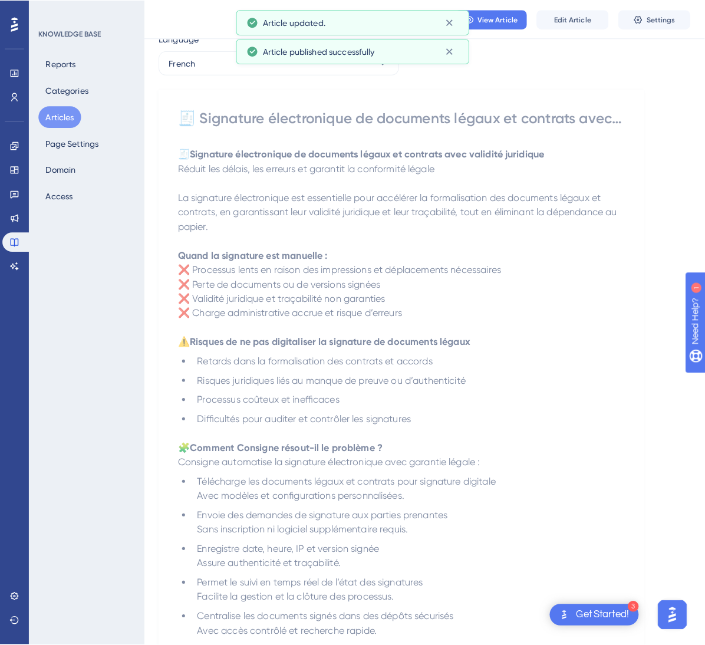
scroll to position [0, 0]
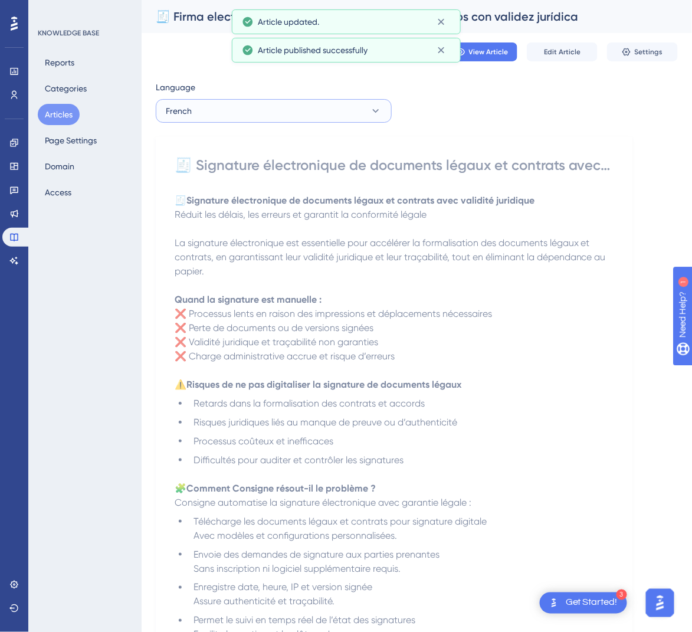
click at [272, 121] on button "French" at bounding box center [274, 111] width 236 height 24
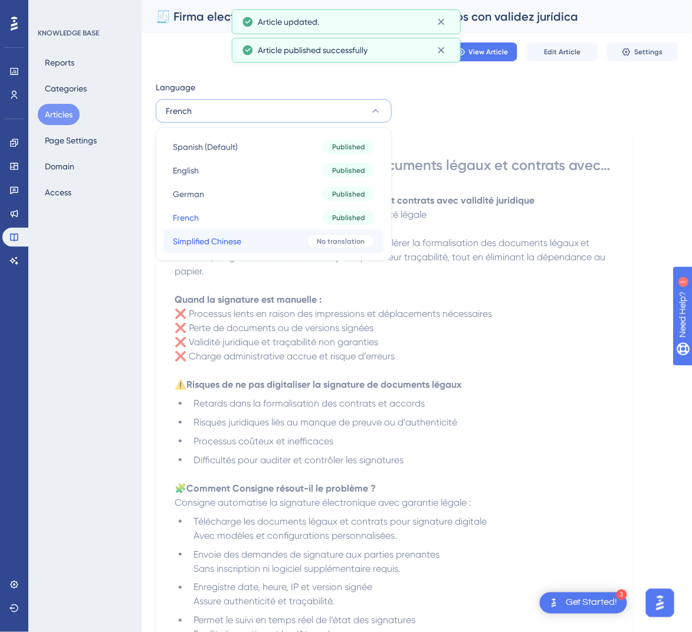
click at [248, 240] on button "Simplified Chinese Simplified Chinese No translation" at bounding box center [273, 241] width 221 height 24
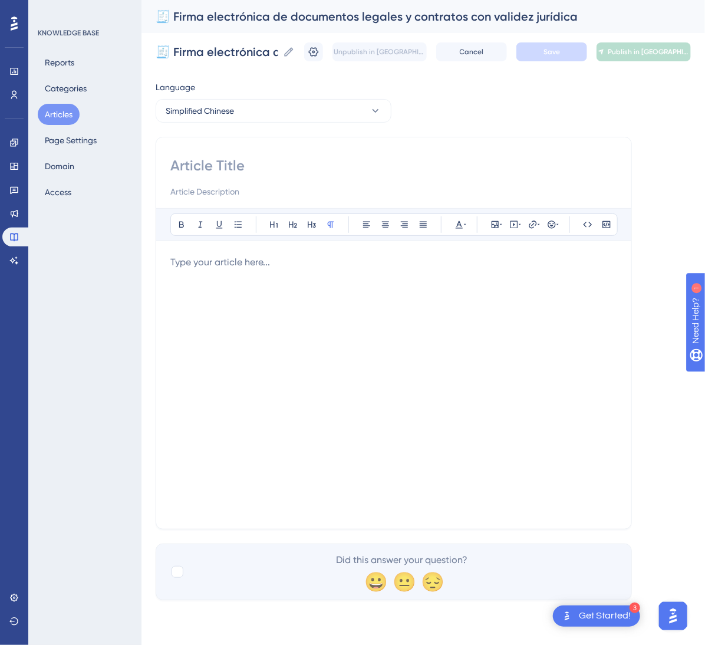
click at [307, 160] on input at bounding box center [393, 165] width 447 height 19
paste input "🧾 具有法律效力的电子签署法律文件和合同"
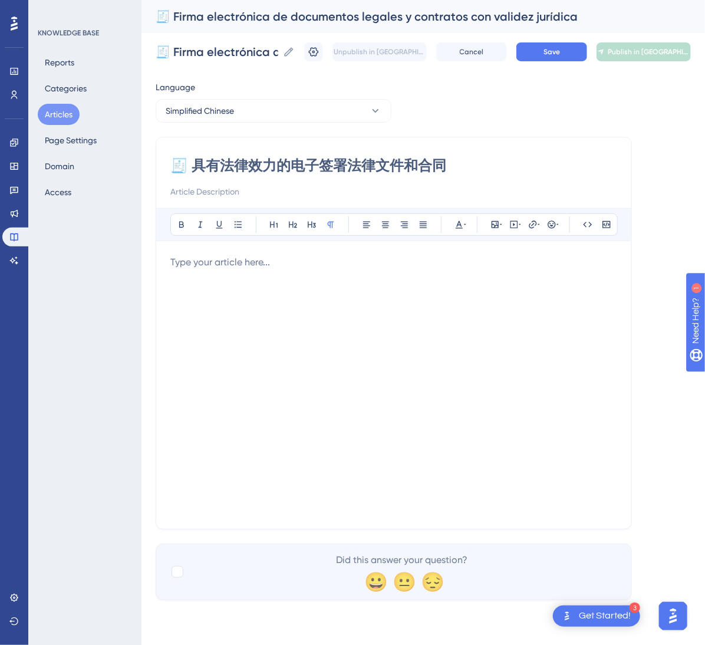
type input "🧾 具有法律效力的电子签署法律文件和合同"
click at [571, 368] on div at bounding box center [393, 384] width 447 height 259
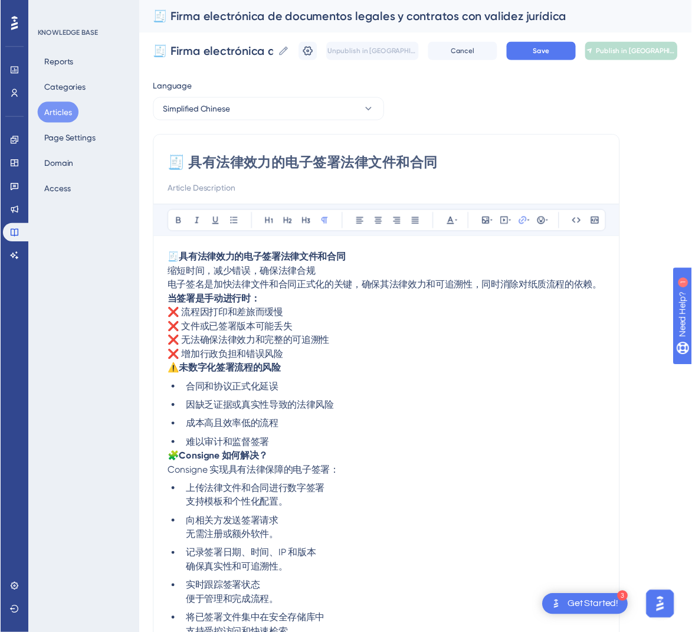
scroll to position [137, 0]
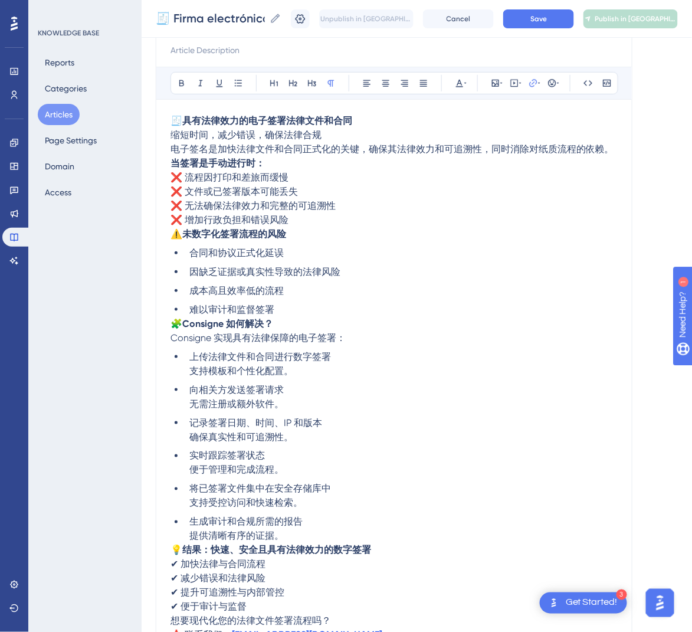
click at [170, 323] on span "🧩" at bounding box center [176, 323] width 12 height 11
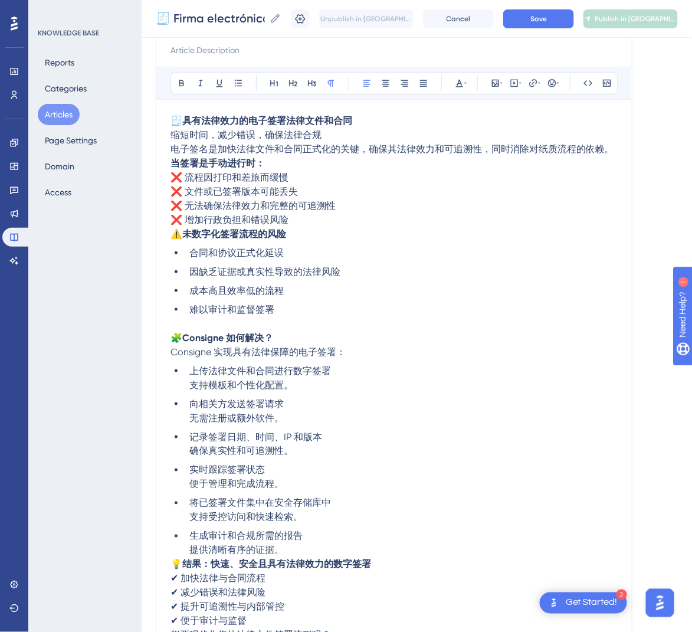
click at [172, 167] on strong "当签署是手动进行时：" at bounding box center [217, 162] width 94 height 11
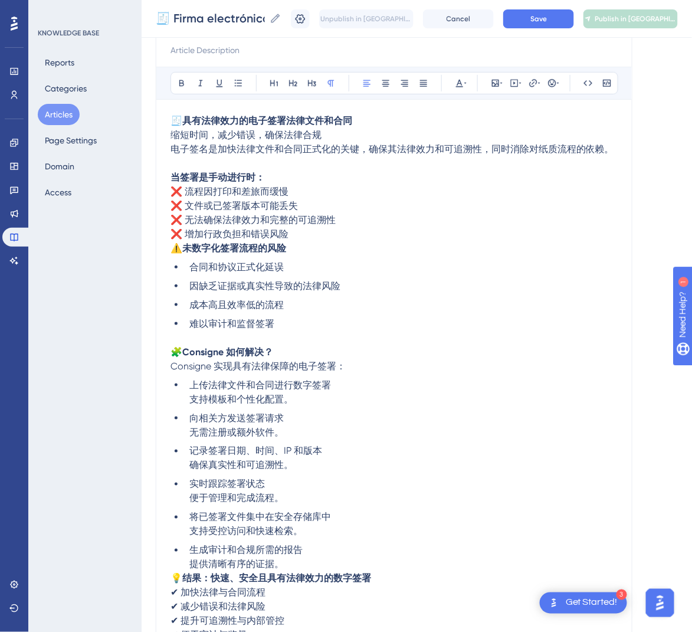
click at [173, 150] on span "电子签名是加快法律文件和合同正式化的关键，确保其法律效力和可追溯性，同时消除对纸质流程的依赖。" at bounding box center [391, 148] width 443 height 11
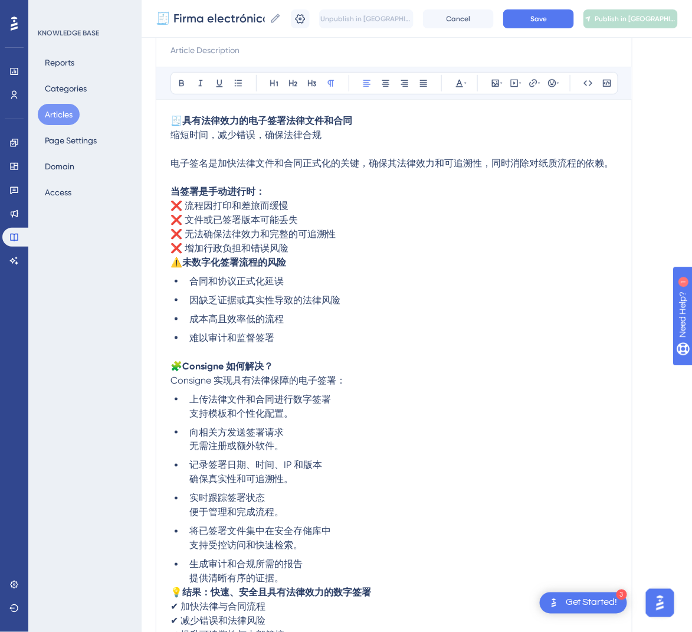
click at [173, 262] on span "⚠️" at bounding box center [176, 262] width 12 height 11
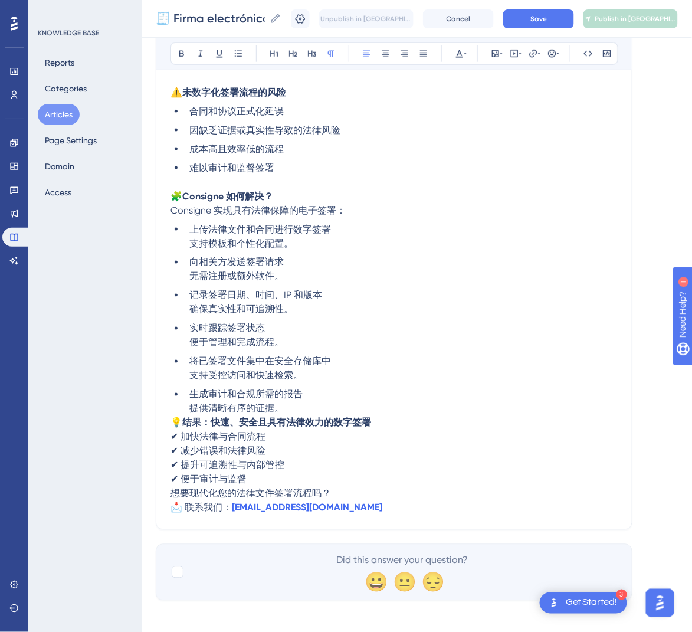
scroll to position [327, 0]
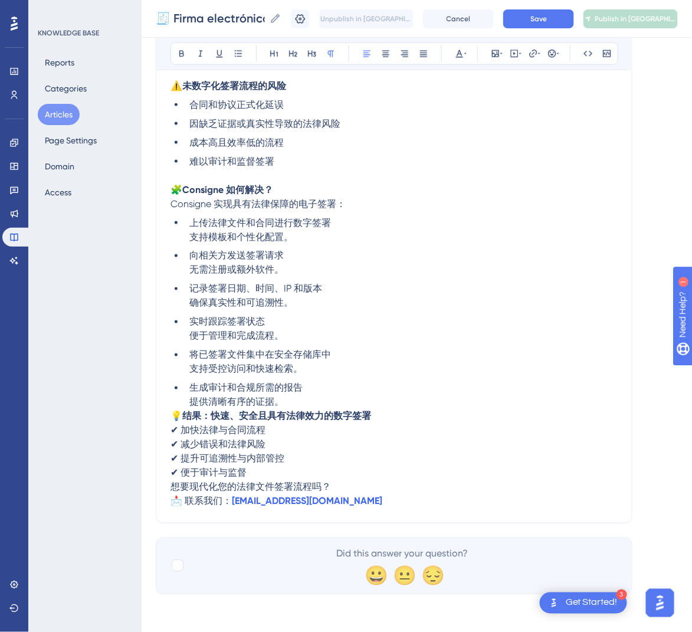
click at [175, 414] on span "💡" at bounding box center [176, 415] width 12 height 11
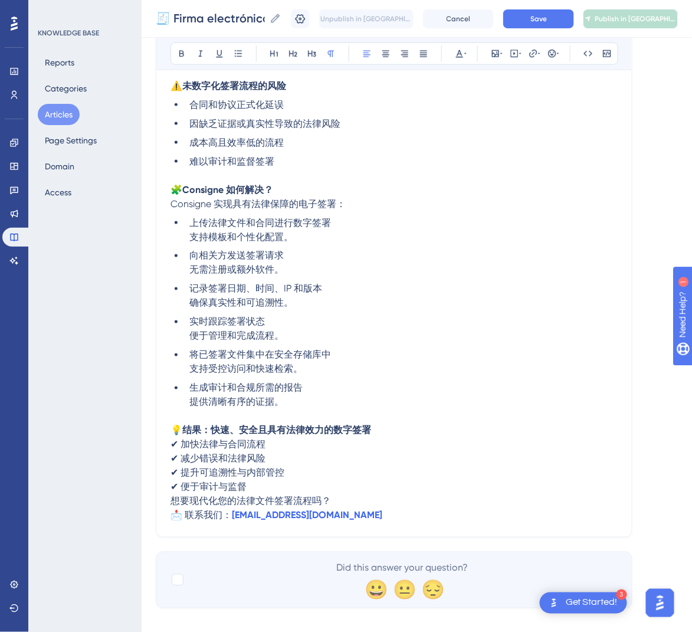
click at [169, 497] on div "🧾 具有法律效力的电子签署法律文件和合同 Bold Italic Underline Bullet Point Heading 1 Heading 2 Hea…" at bounding box center [394, 171] width 476 height 732
click at [173, 496] on span "想要现代化您的法律文件签署流程吗？" at bounding box center [250, 500] width 160 height 11
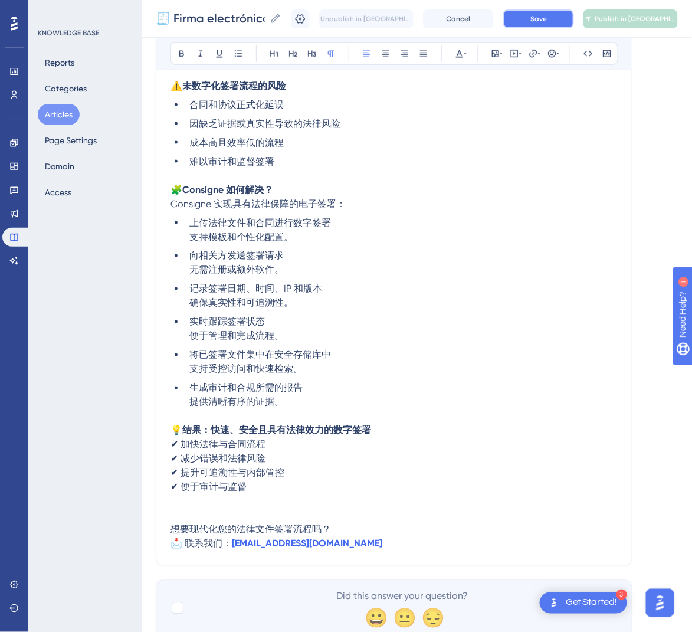
click at [556, 25] on button "Save" at bounding box center [538, 18] width 71 height 19
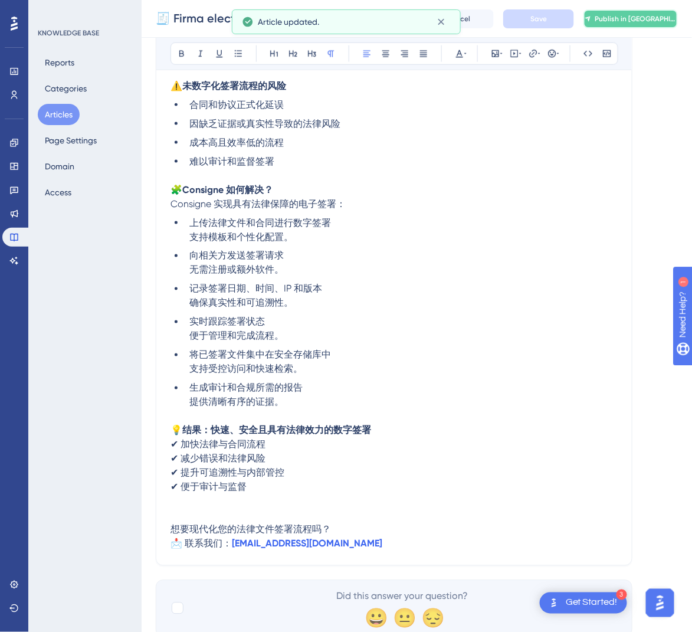
click at [645, 16] on span "Publish in [GEOGRAPHIC_DATA]-CN" at bounding box center [635, 18] width 82 height 9
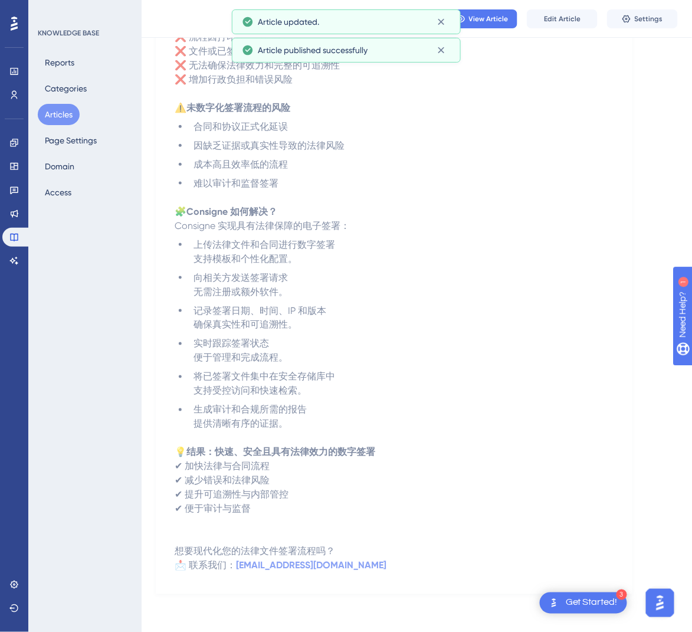
scroll to position [257, 0]
click at [71, 121] on button "Articles" at bounding box center [59, 114] width 42 height 21
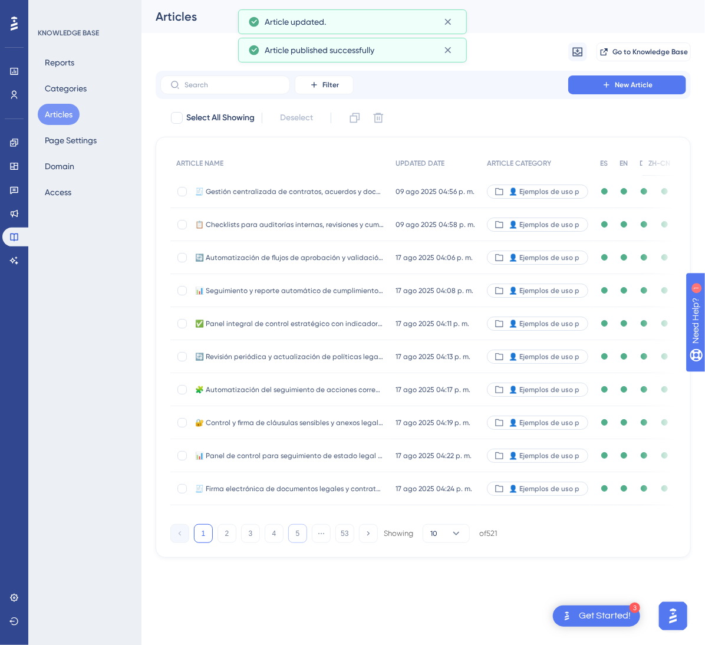
click at [303, 543] on button "5" at bounding box center [297, 533] width 19 height 19
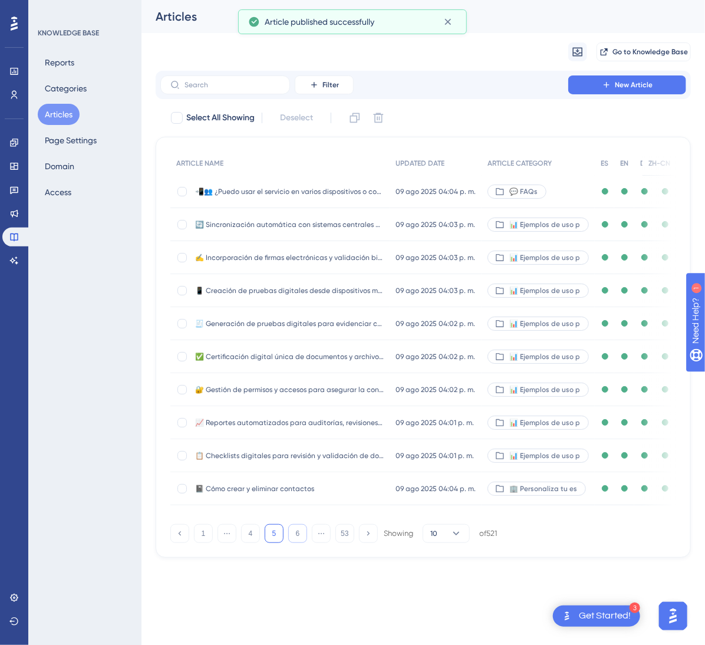
click at [303, 543] on button "6" at bounding box center [297, 533] width 19 height 19
click at [303, 543] on button "7" at bounding box center [297, 533] width 19 height 19
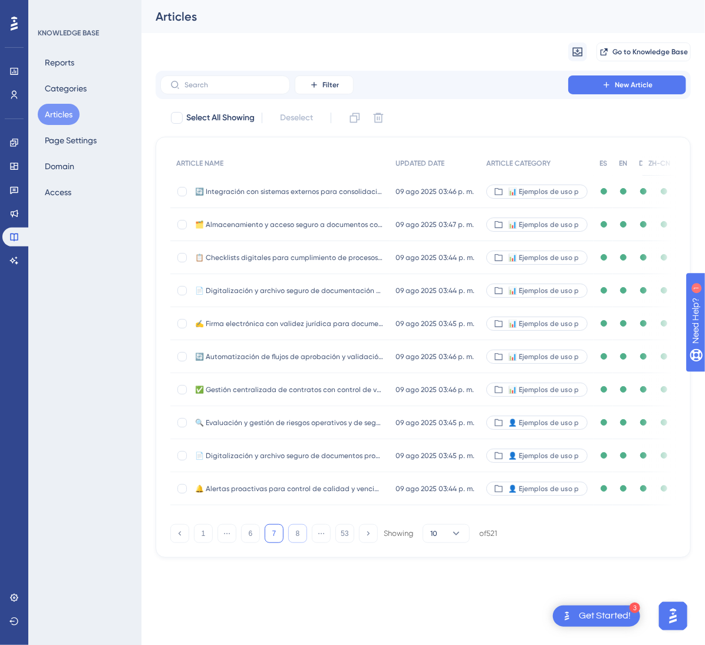
click at [303, 543] on button "8" at bounding box center [297, 533] width 19 height 19
click at [303, 543] on button "9" at bounding box center [297, 533] width 19 height 19
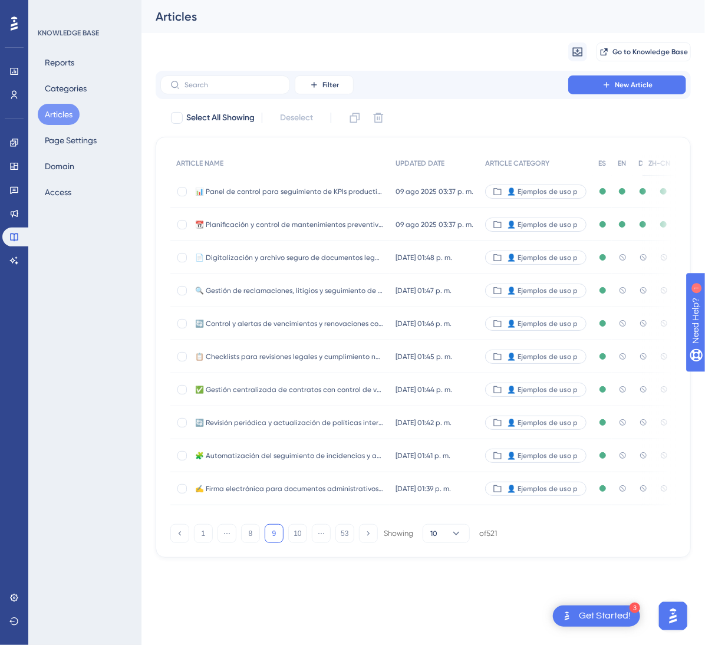
click at [450, 257] on span "[DATE] 01:48 p. m." at bounding box center [424, 257] width 57 height 9
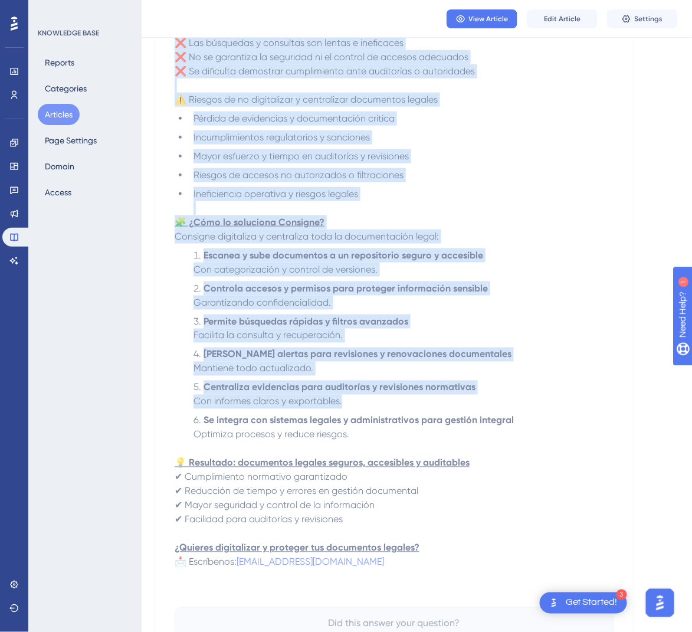
scroll to position [341, 0]
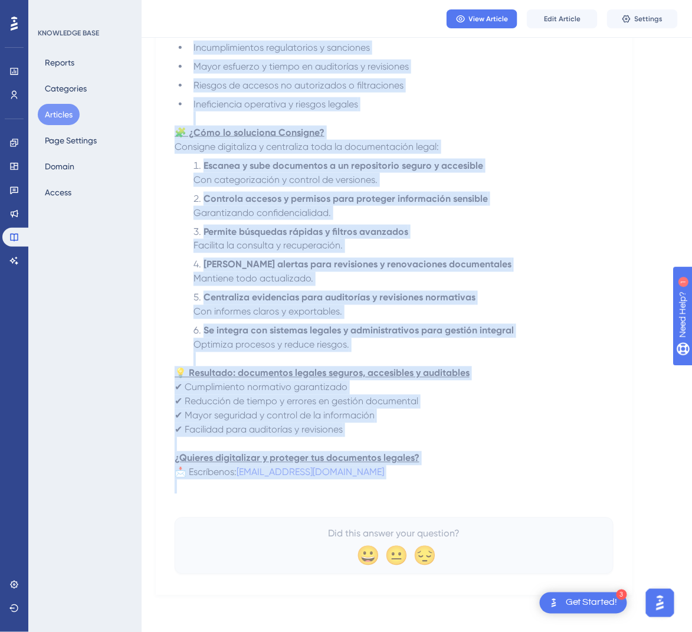
drag, startPoint x: 182, startPoint y: 168, endPoint x: 481, endPoint y: 481, distance: 432.9
click at [477, 482] on div "📄 Digitalización y archivo seguro de documentos legales y normativos Facilita a…" at bounding box center [394, 192] width 439 height 764
copy div "📄 Loremipsumdolo s ametcon adipis el seddoeiusm tempori u laboreetdo Magnaali e…"
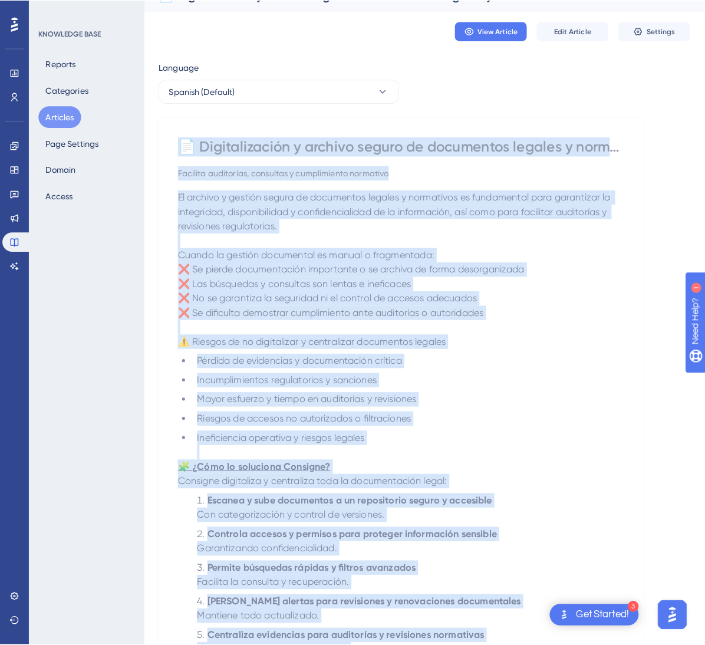
scroll to position [0, 0]
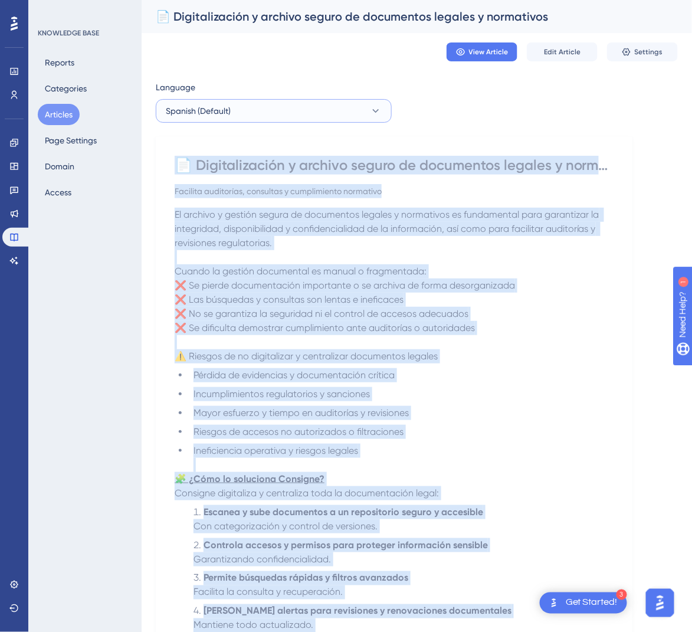
click at [274, 110] on button "Spanish (Default)" at bounding box center [274, 111] width 236 height 24
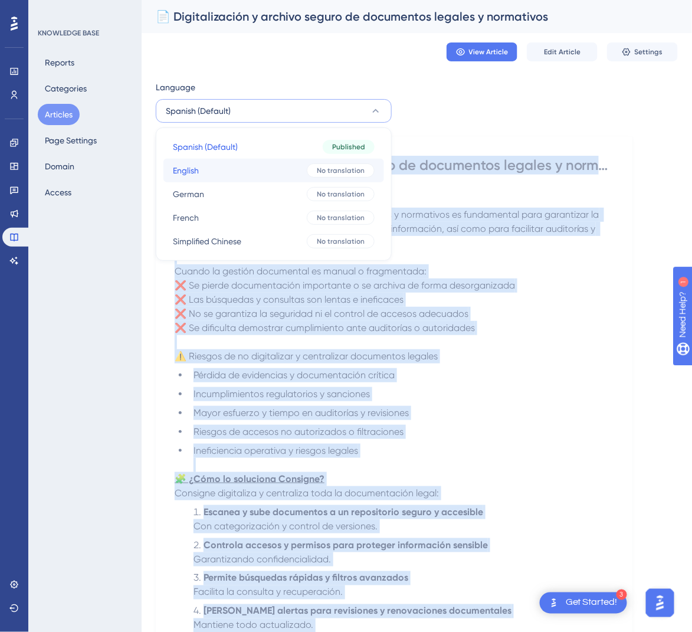
click at [266, 178] on button "English English No translation" at bounding box center [273, 171] width 221 height 24
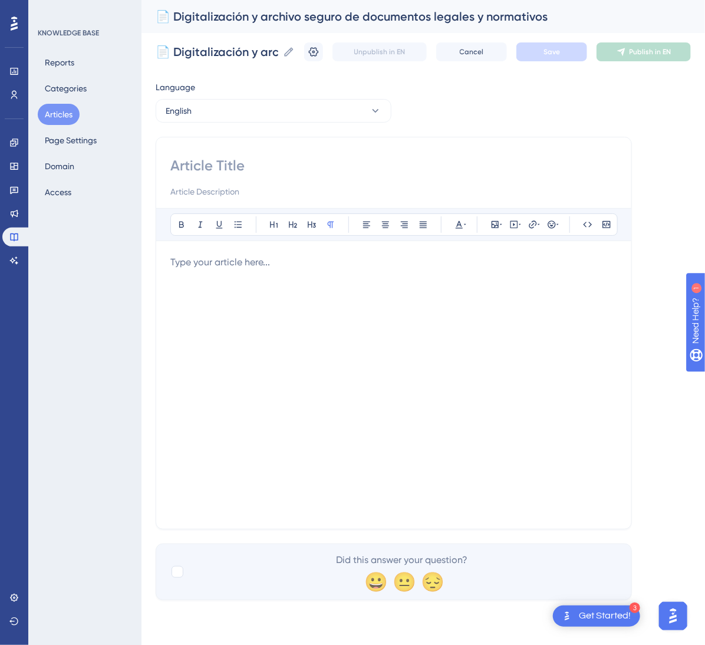
click at [317, 163] on input at bounding box center [393, 165] width 447 height 19
paste input "📄 Digitization and Secure Archiving of Legal and Regulatory Documents"
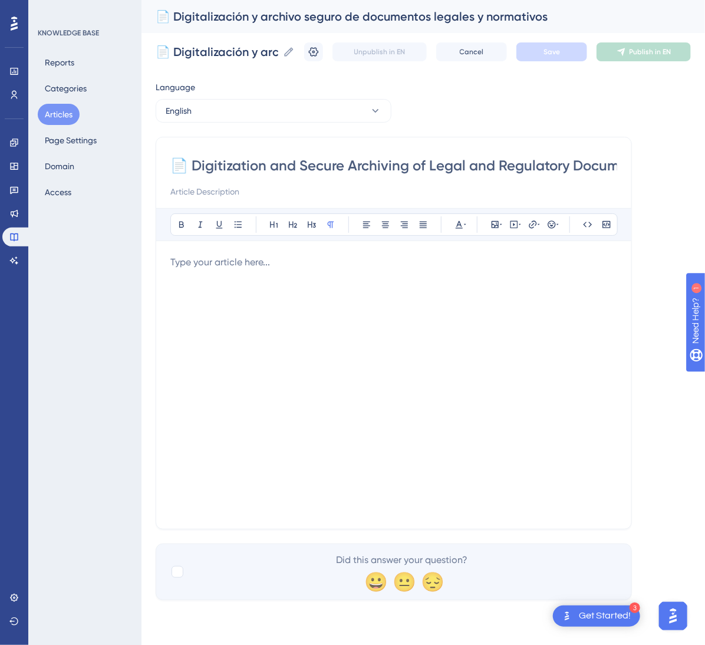
scroll to position [0, 31]
type input "📄 Digitization and Secure Archiving of Legal and Regulatory Documents"
click at [347, 299] on div at bounding box center [393, 384] width 447 height 259
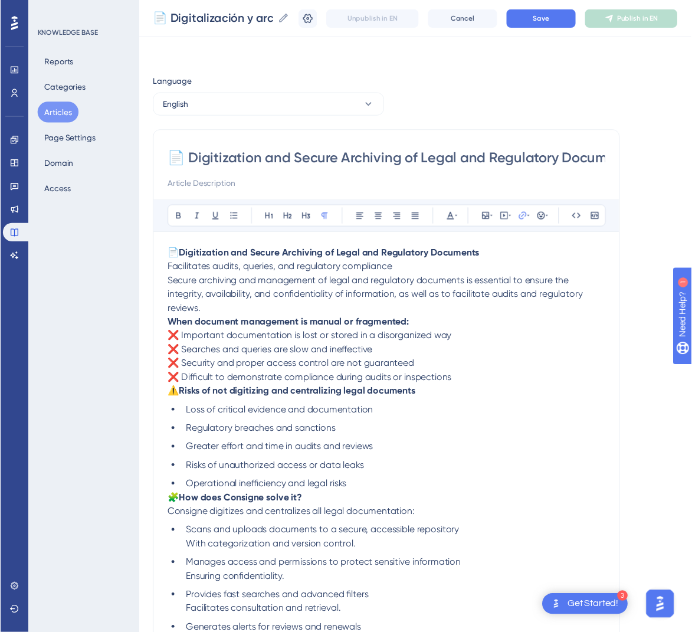
scroll to position [185, 0]
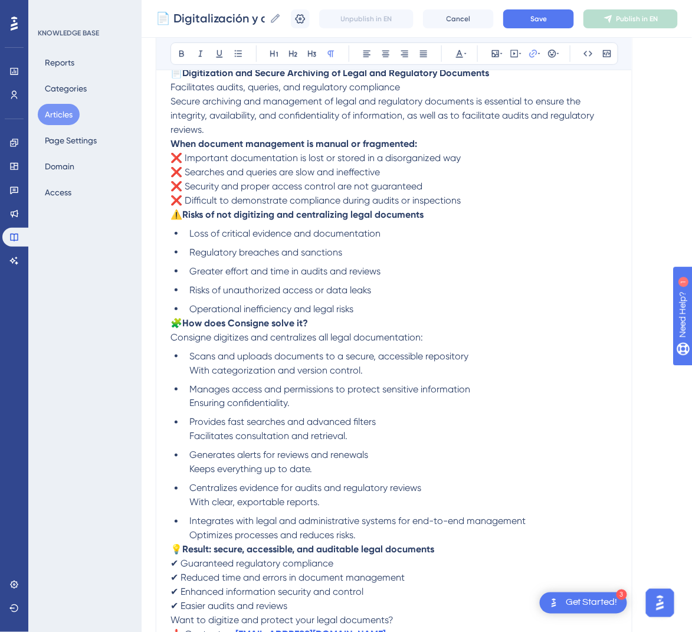
click at [176, 324] on span "🧩" at bounding box center [176, 322] width 12 height 11
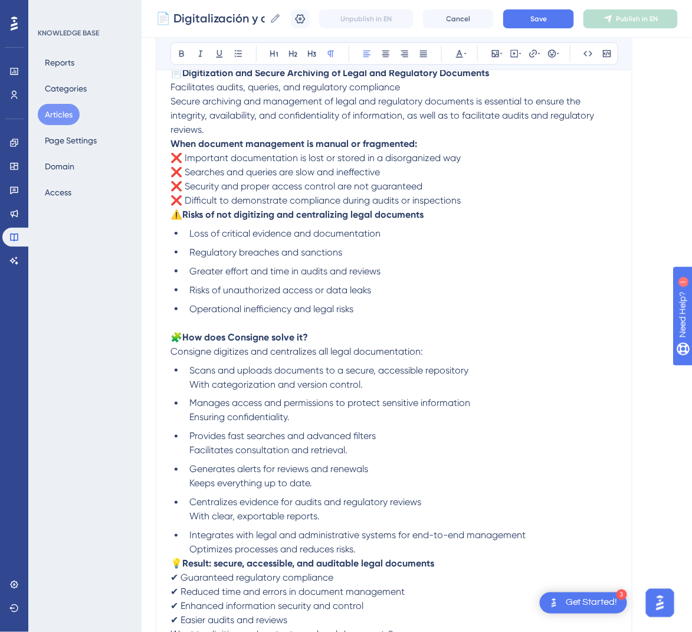
click at [172, 214] on span "⚠️" at bounding box center [176, 214] width 12 height 11
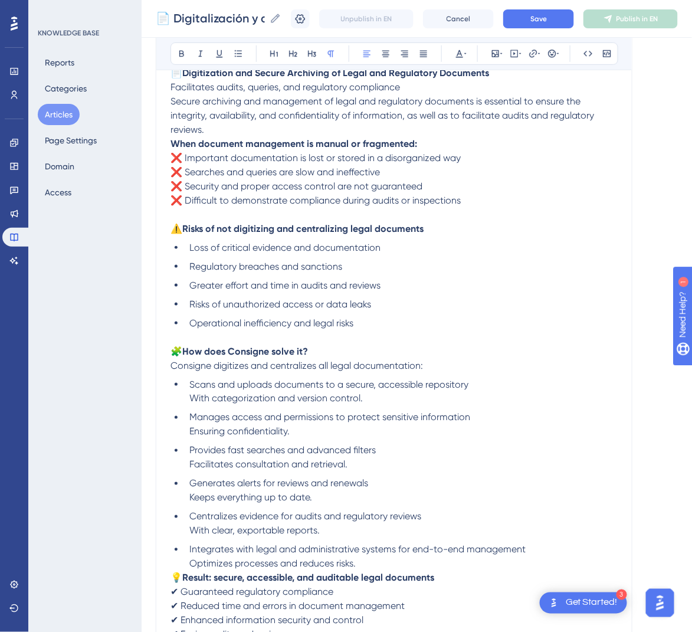
click at [172, 143] on strong "When document management is manual or fragmented:" at bounding box center [293, 143] width 246 height 11
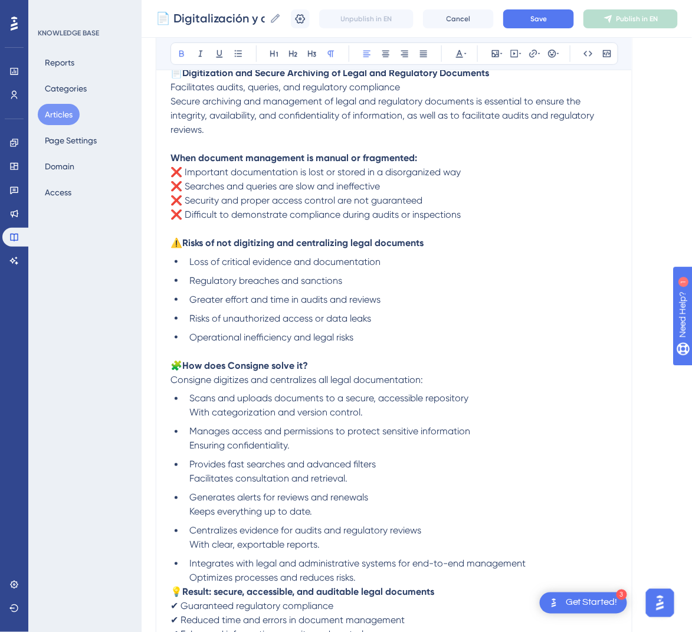
scroll to position [96, 0]
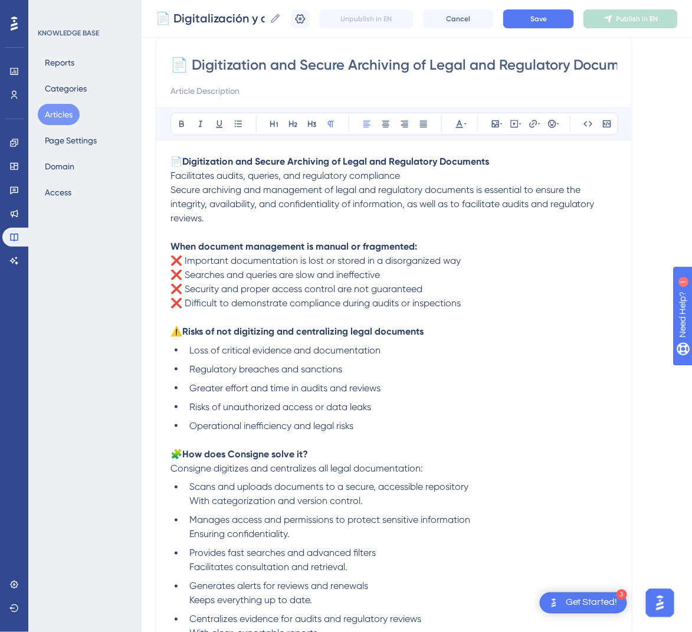
click at [172, 185] on span "Secure archiving and management of legal and regulatory documents is essential …" at bounding box center [383, 204] width 426 height 40
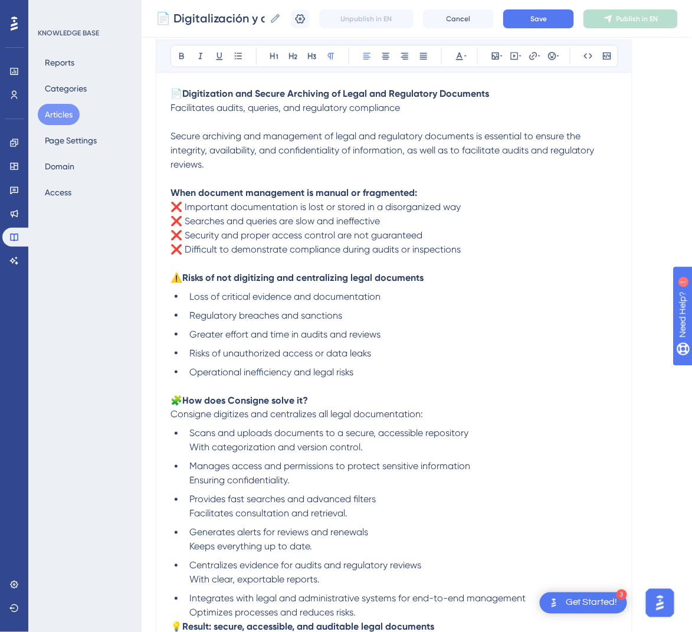
scroll to position [273, 0]
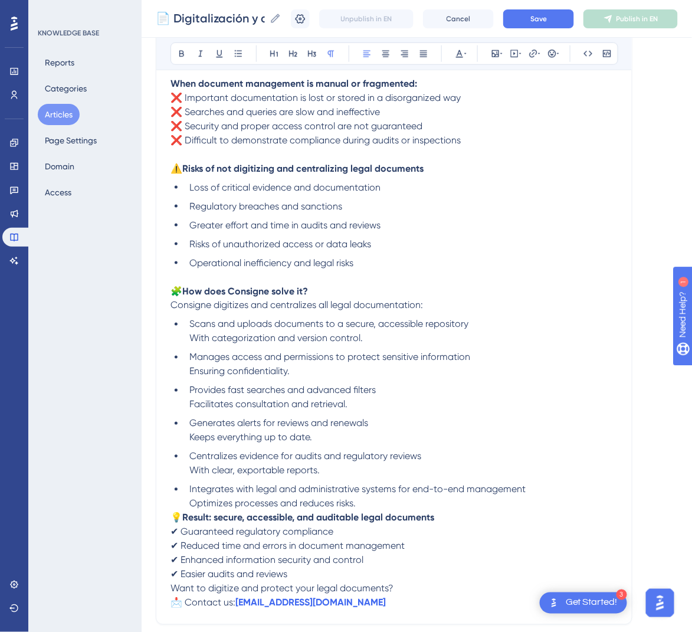
click at [172, 514] on span "💡" at bounding box center [176, 517] width 12 height 11
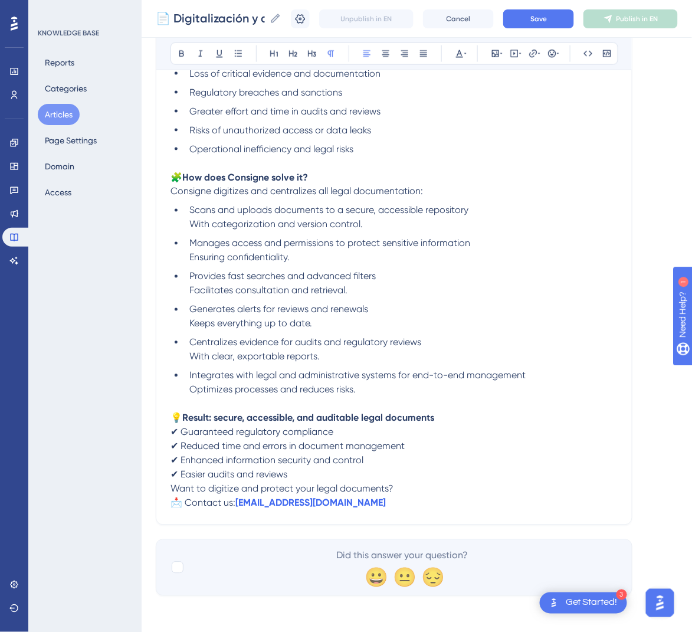
scroll to position [388, 0]
click at [172, 488] on span "Want to digitize and protect your legal documents?" at bounding box center [281, 487] width 223 height 11
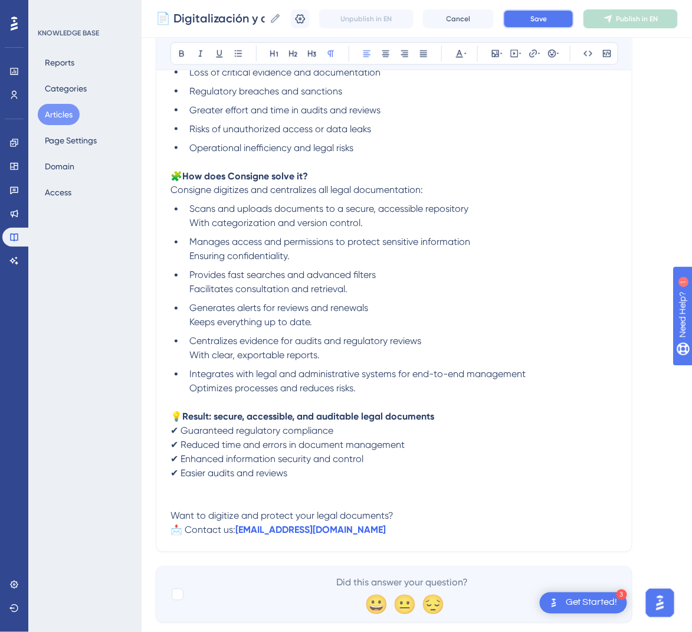
click at [535, 10] on button "Save" at bounding box center [538, 18] width 71 height 19
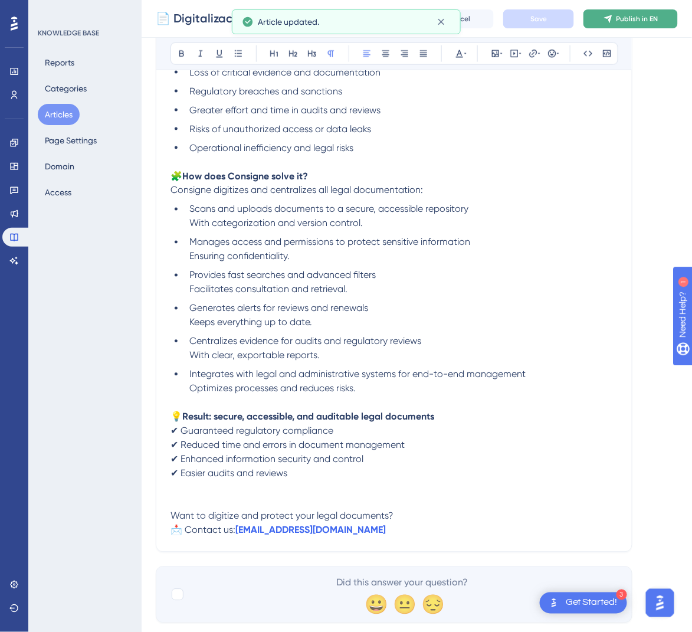
click at [656, 16] on span "Publish in EN" at bounding box center [637, 18] width 42 height 9
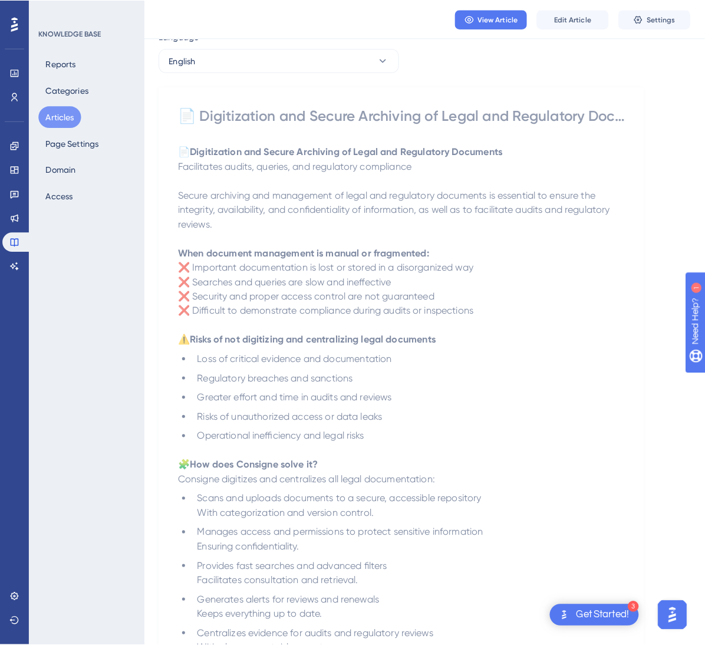
scroll to position [0, 0]
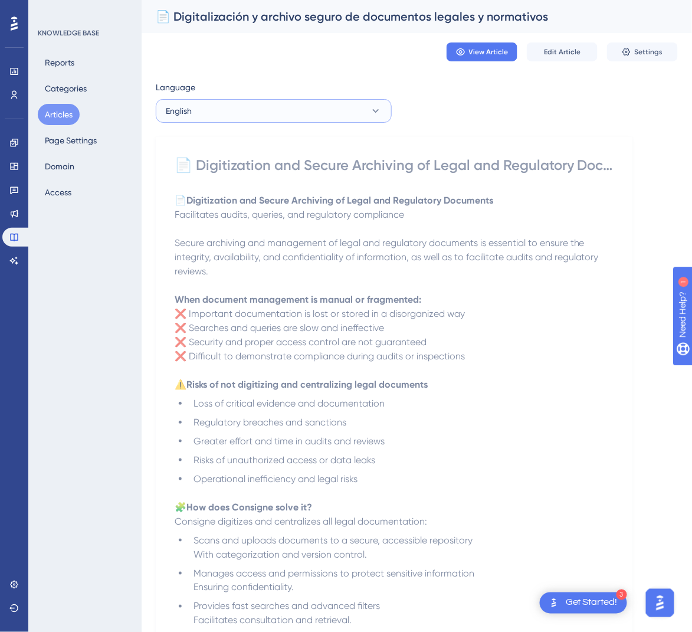
click at [343, 103] on button "English" at bounding box center [274, 111] width 236 height 24
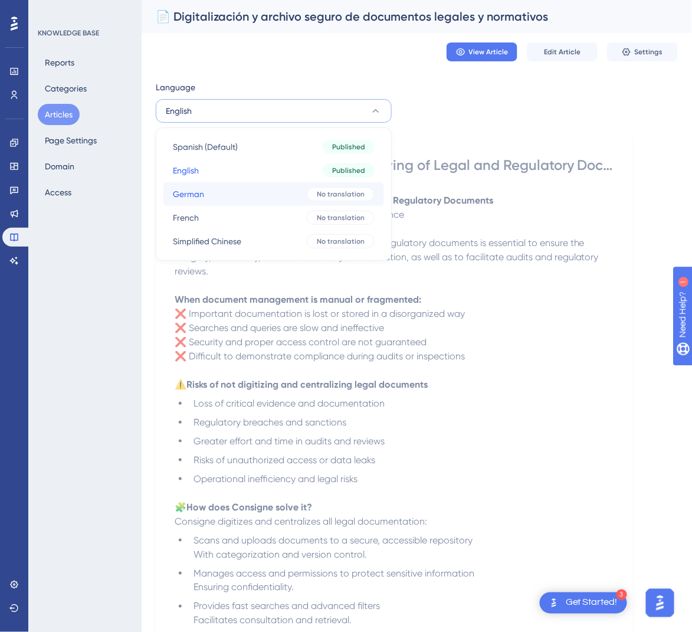
click at [300, 198] on button "German German No translation" at bounding box center [273, 194] width 221 height 24
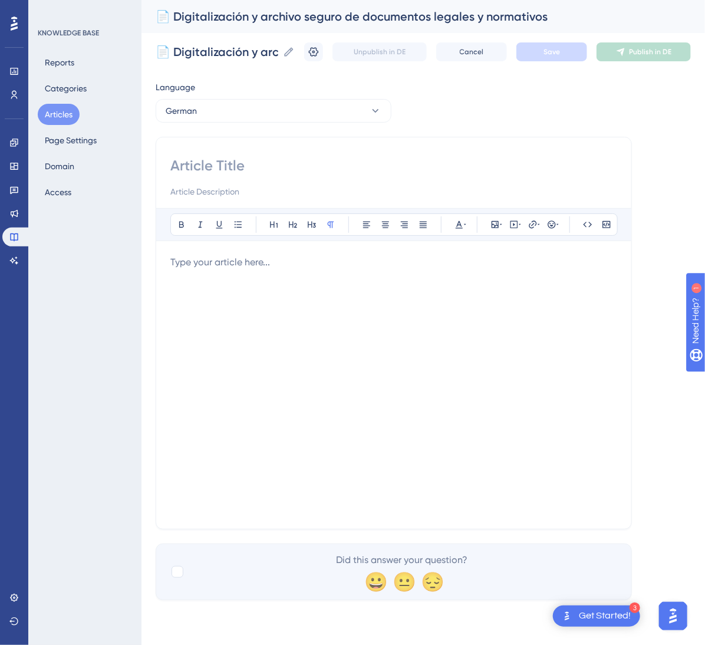
click at [286, 170] on input at bounding box center [393, 165] width 447 height 19
paste input "📄 Digitalisierung und sichere Archivierung von Rechts- und Regulierungsdokument…"
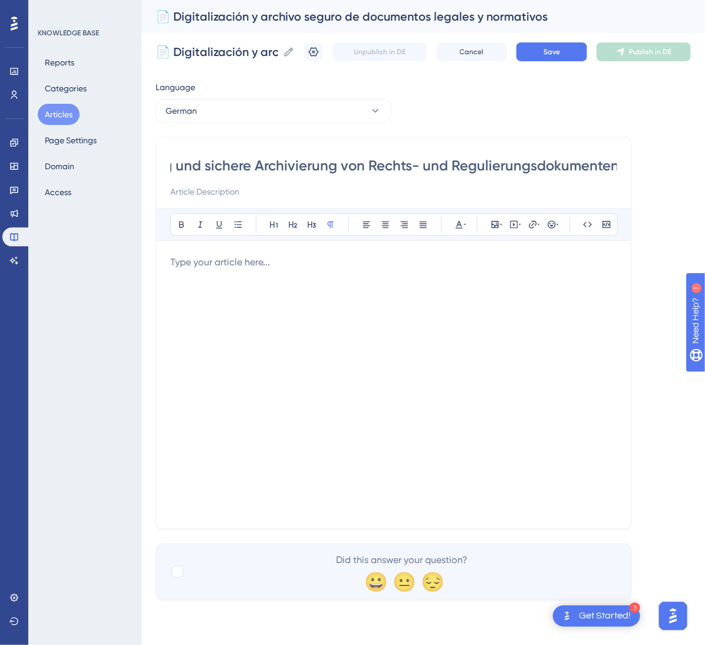
type input "📄 Digitalisierung und sichere Archivierung von Rechts- und Regulierungsdokument…"
click at [407, 271] on div at bounding box center [393, 384] width 447 height 259
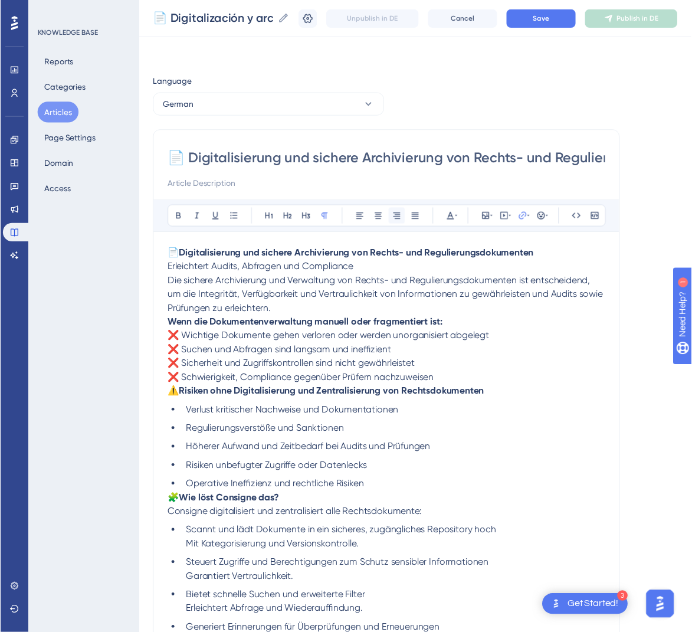
scroll to position [185, 0]
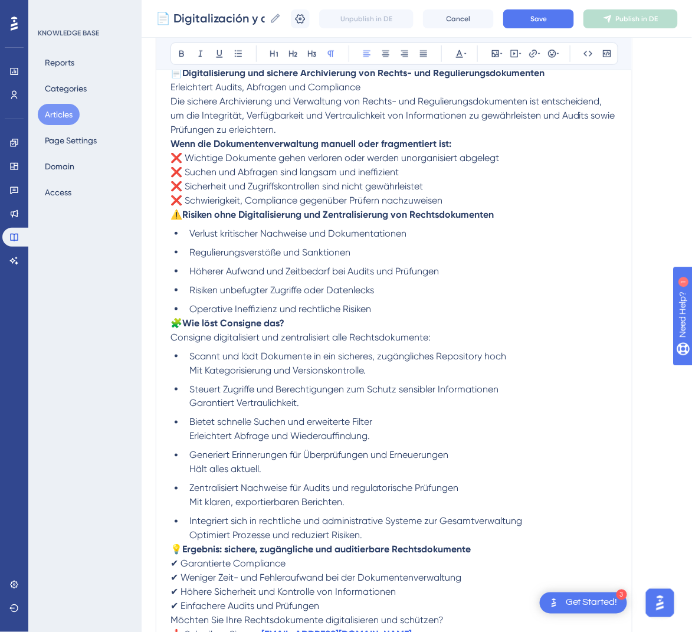
click at [175, 327] on span "🧩" at bounding box center [176, 322] width 12 height 11
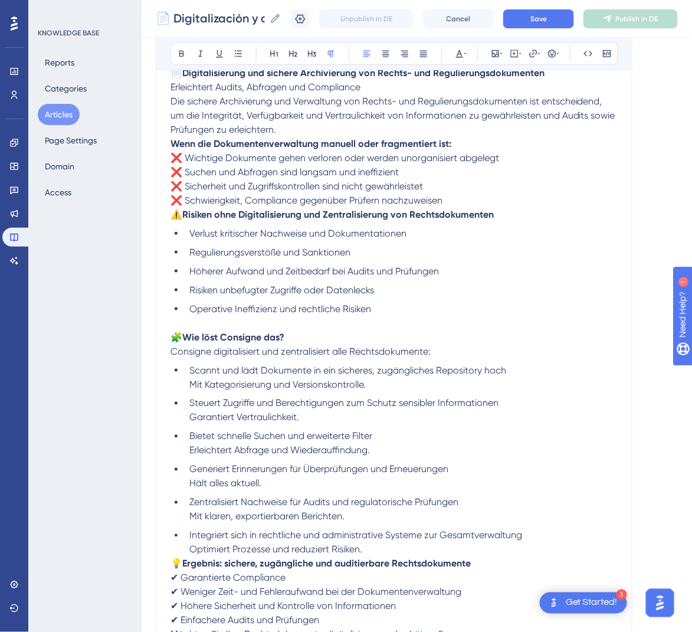
click at [172, 220] on p "⚠️ Risiken ohne Digitalisierung und Zentralisierung von Rechtsdokumenten" at bounding box center [393, 215] width 447 height 14
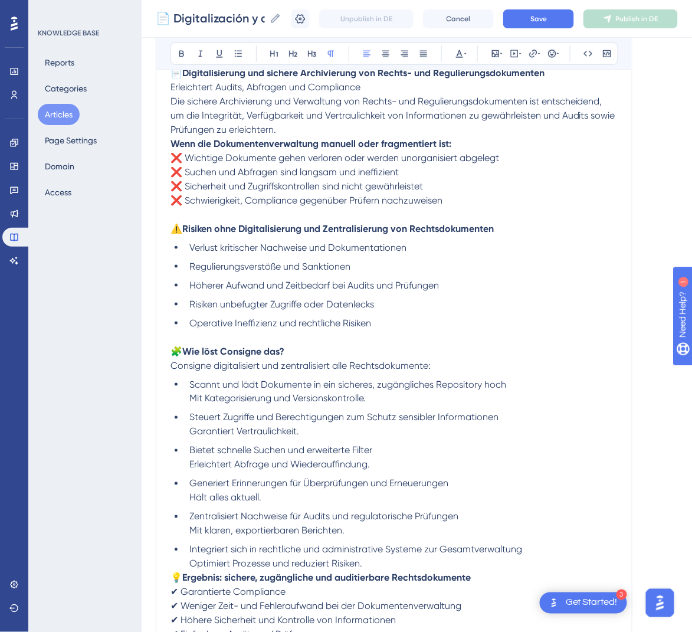
click at [171, 140] on strong "Wenn die Dokumentenverwaltung manuell oder fragmentiert ist:" at bounding box center [310, 143] width 281 height 11
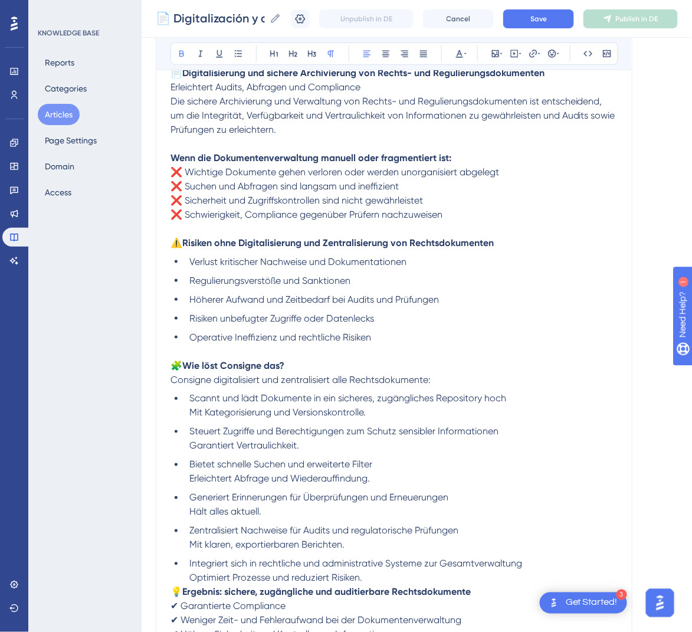
click at [172, 97] on span "Die sichere Archivierung und Verwaltung von Rechts- und Regulierungsdokumenten …" at bounding box center [393, 116] width 447 height 40
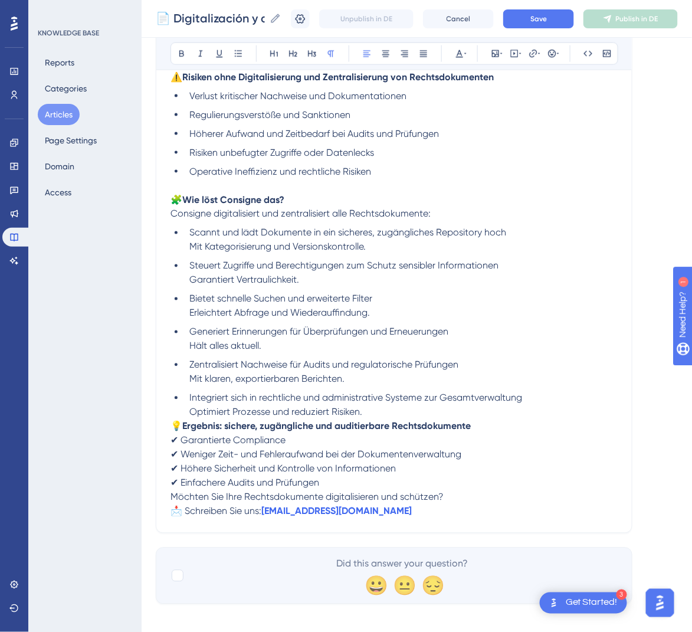
scroll to position [374, 0]
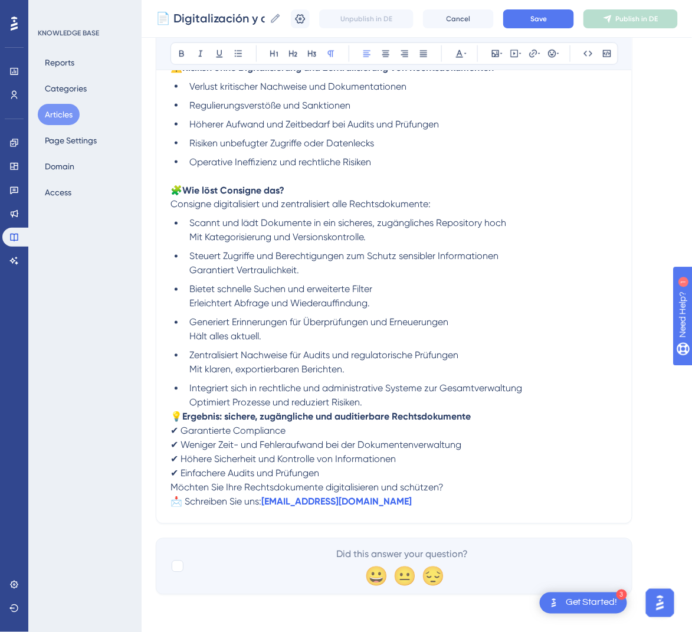
click at [172, 415] on span "💡" at bounding box center [176, 416] width 12 height 11
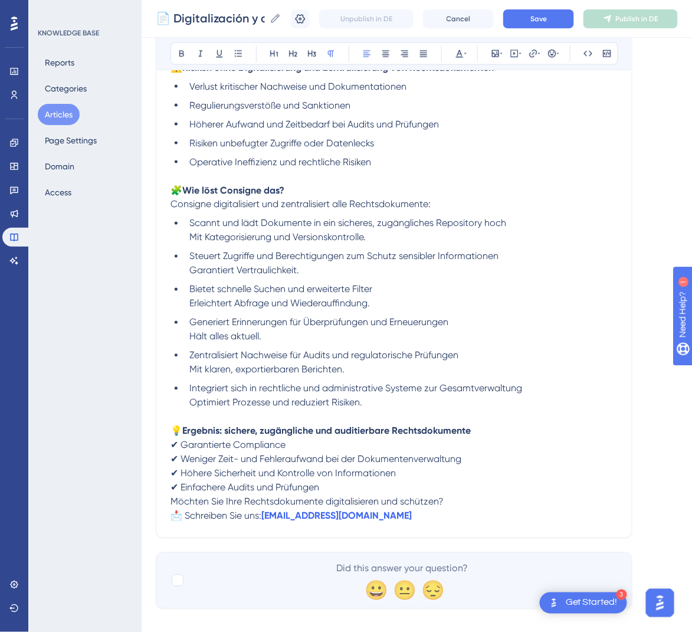
click at [171, 499] on span "Möchten Sie Ihre Rechtsdokumente digitalisieren und schützen?" at bounding box center [306, 501] width 273 height 11
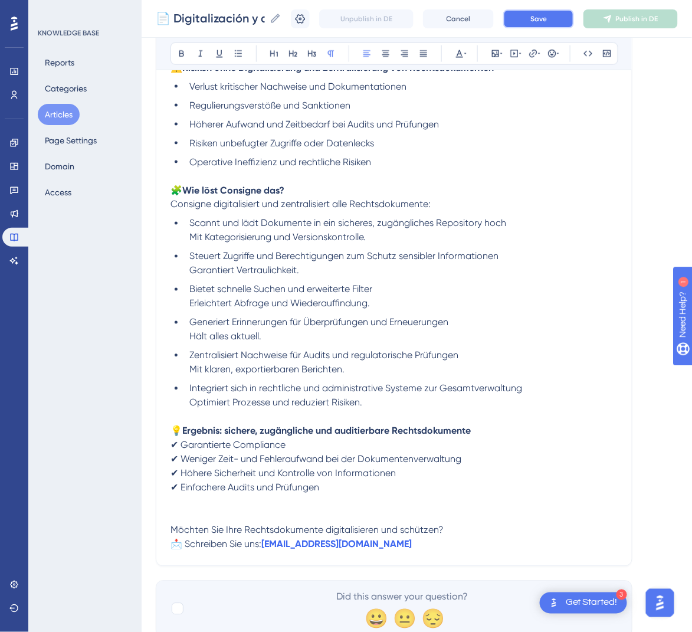
click at [546, 17] on span "Save" at bounding box center [538, 18] width 17 height 9
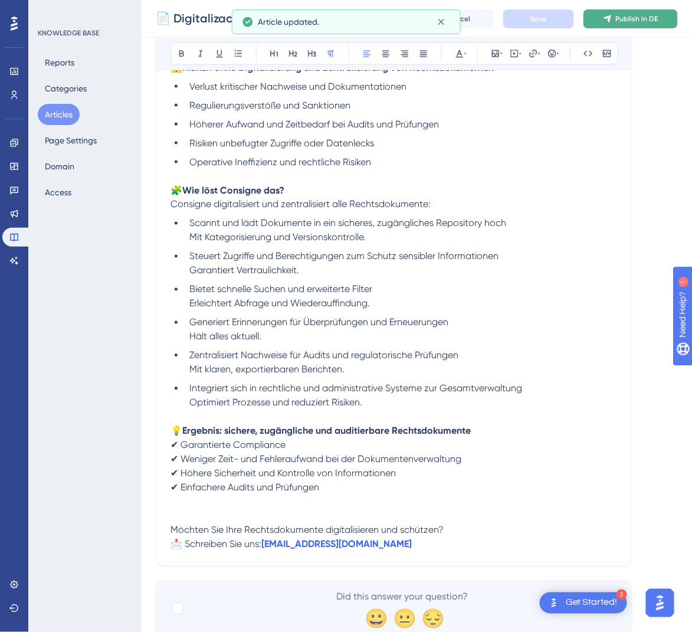
click at [634, 11] on button "Publish in DE" at bounding box center [630, 18] width 94 height 19
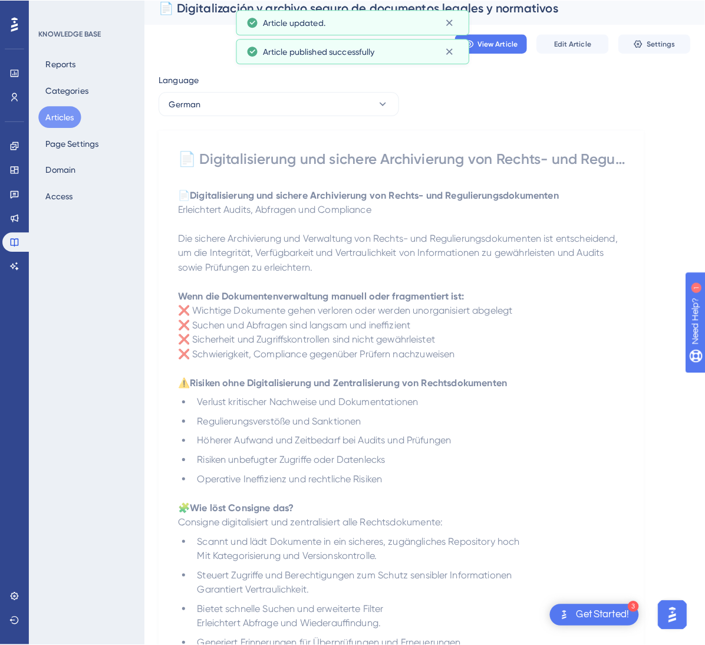
scroll to position [0, 0]
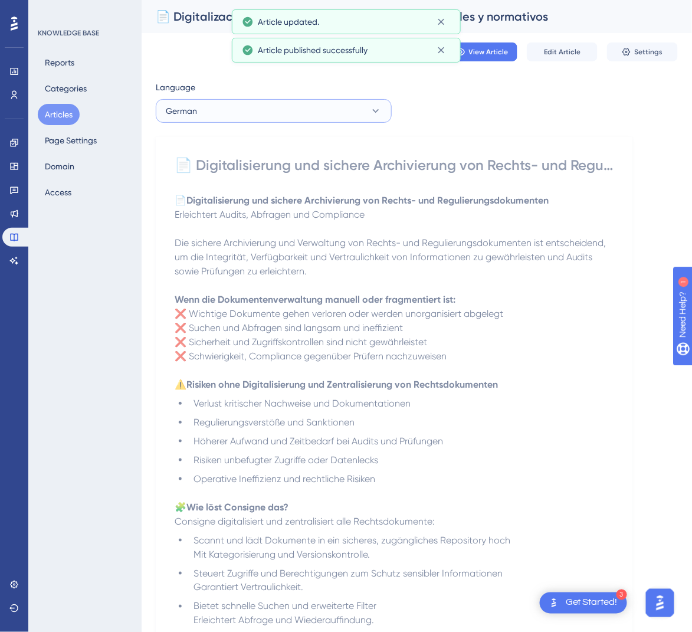
click at [305, 113] on button "German" at bounding box center [274, 111] width 236 height 24
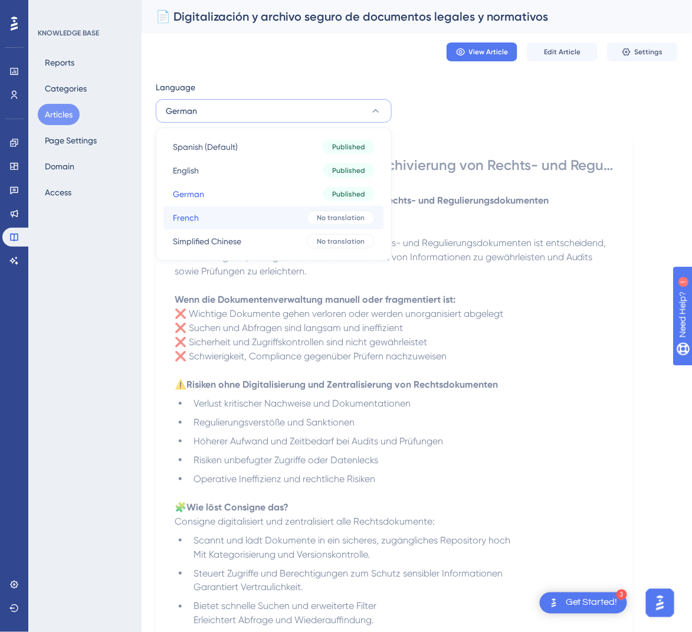
click at [252, 228] on button "French French No translation" at bounding box center [273, 218] width 221 height 24
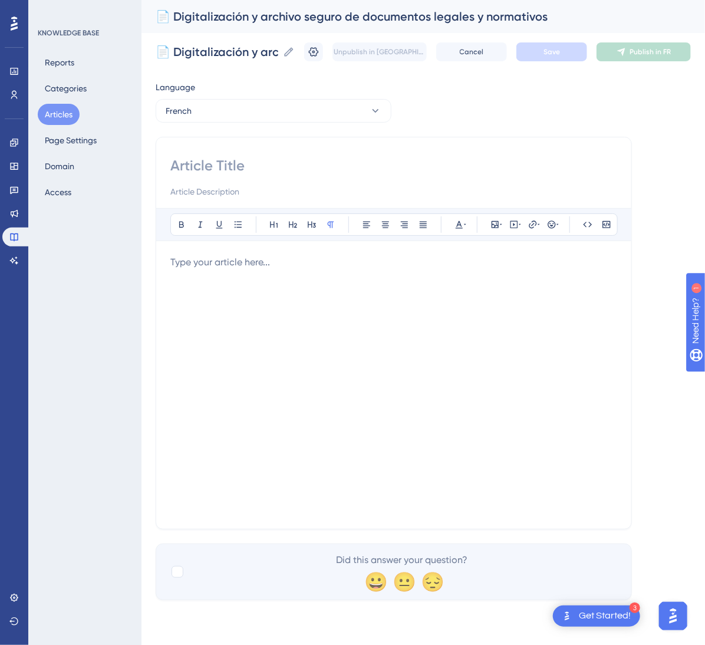
click at [189, 166] on input at bounding box center [393, 165] width 447 height 19
paste input "📄 Numérisation et archivage sécurisé des documents légaux et réglementaires"
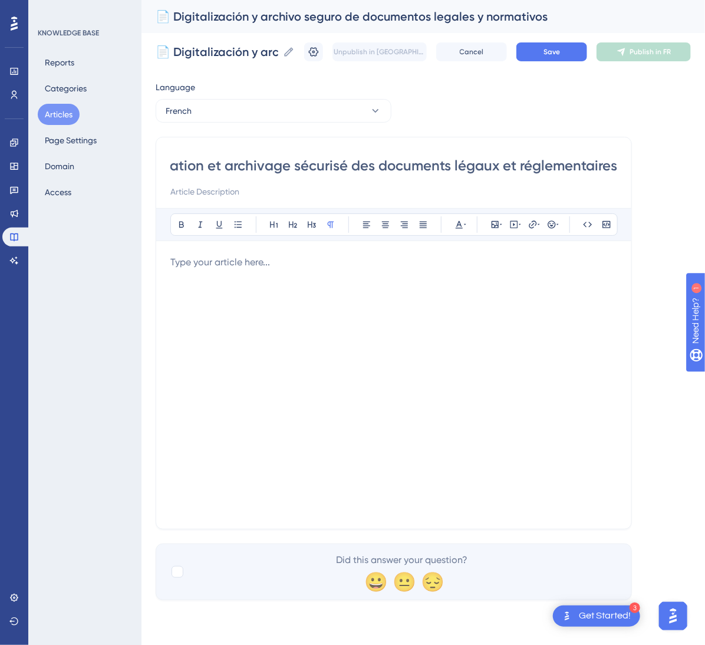
type input "📄 Numérisation et archivage sécurisé des documents légaux et réglementaires"
click at [220, 370] on div at bounding box center [393, 384] width 447 height 259
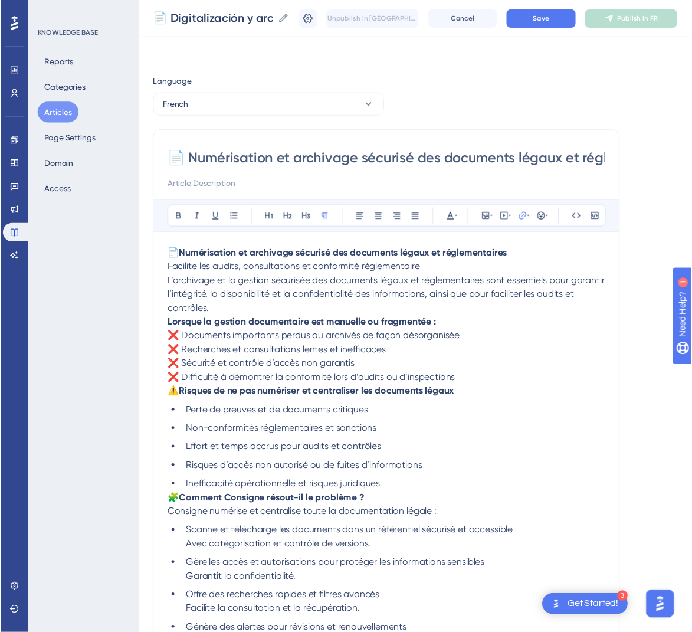
scroll to position [185, 0]
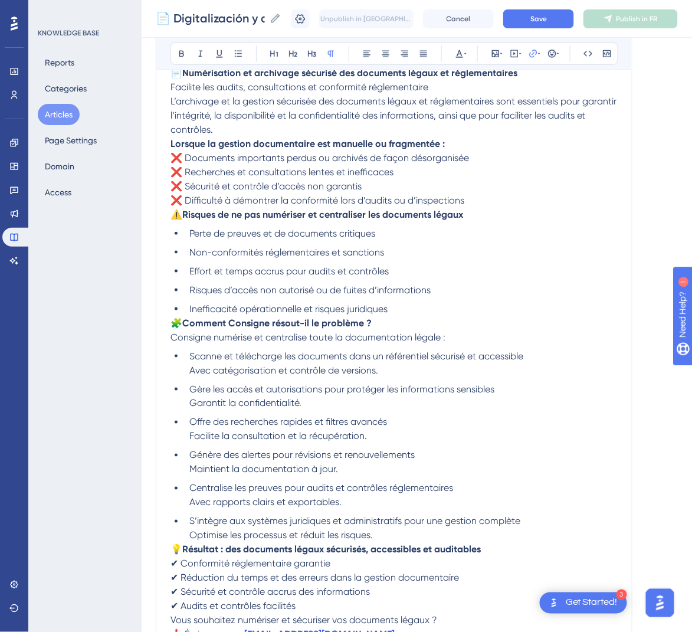
click at [176, 320] on span "🧩" at bounding box center [176, 322] width 12 height 11
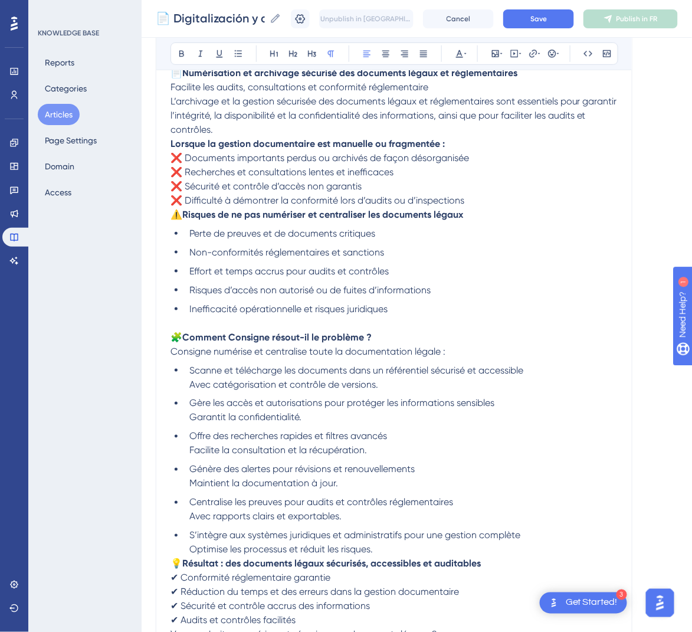
click at [172, 216] on span "⚠️" at bounding box center [176, 214] width 12 height 11
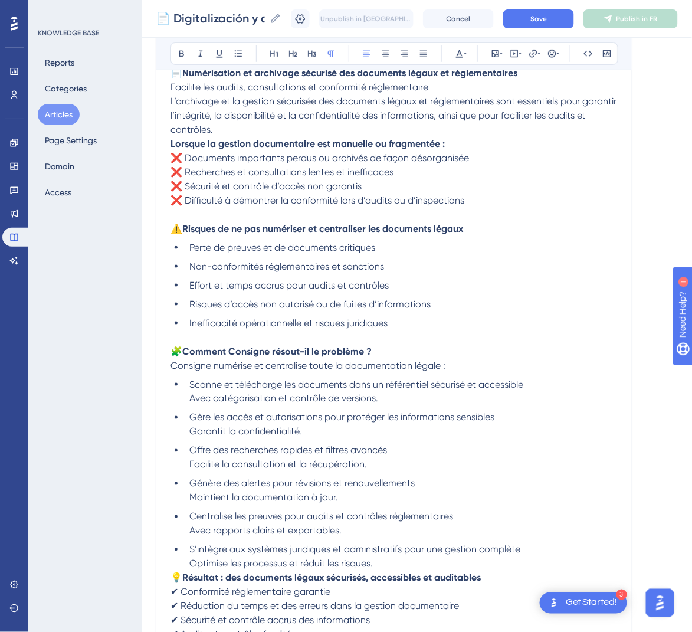
click at [169, 143] on div "📄 Numérisation et archivage sécurisé des documents légaux et réglementaires Bol…" at bounding box center [394, 316] width 476 height 737
click at [172, 143] on strong "Lorsque la gestion documentaire est manuelle ou fragmentée :" at bounding box center [307, 143] width 274 height 11
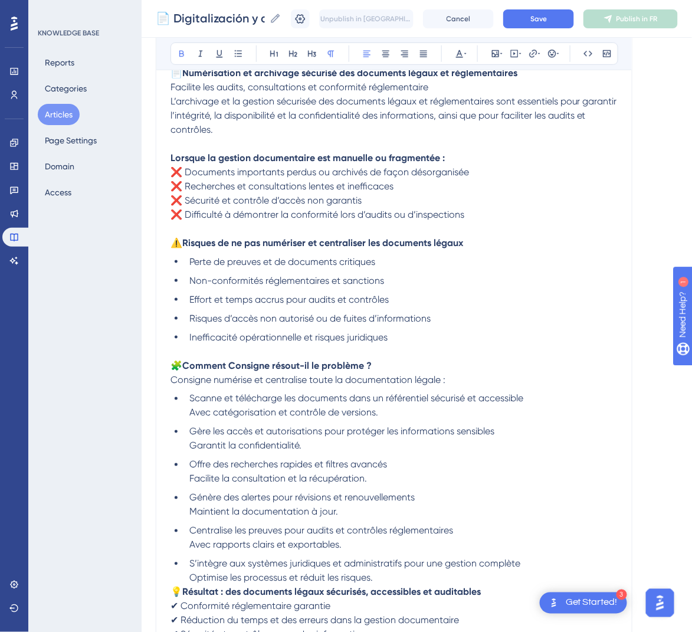
click at [171, 98] on span "L’archivage et la gestion sécurisée des documents légaux et réglementaires sont…" at bounding box center [394, 116] width 449 height 40
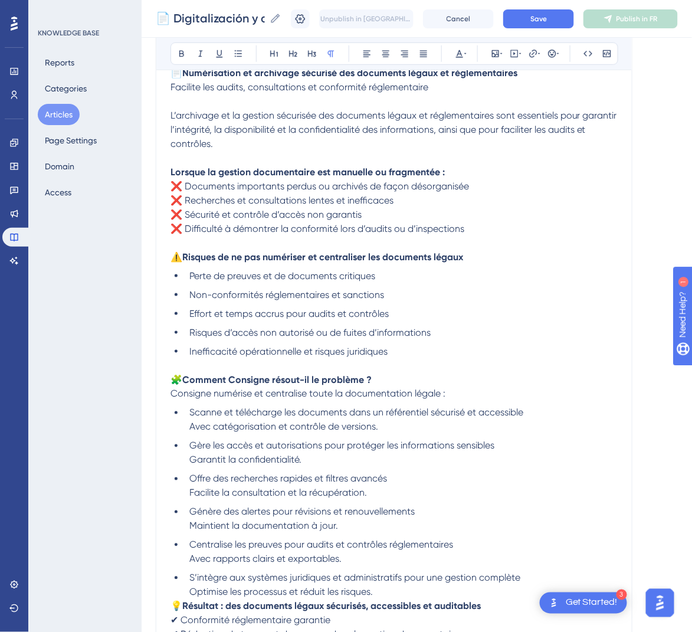
click at [171, 97] on p at bounding box center [393, 101] width 447 height 14
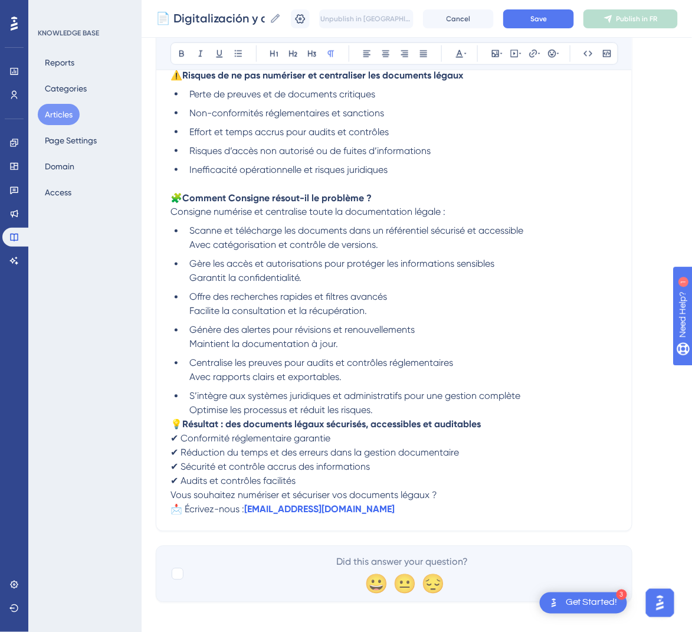
scroll to position [374, 0]
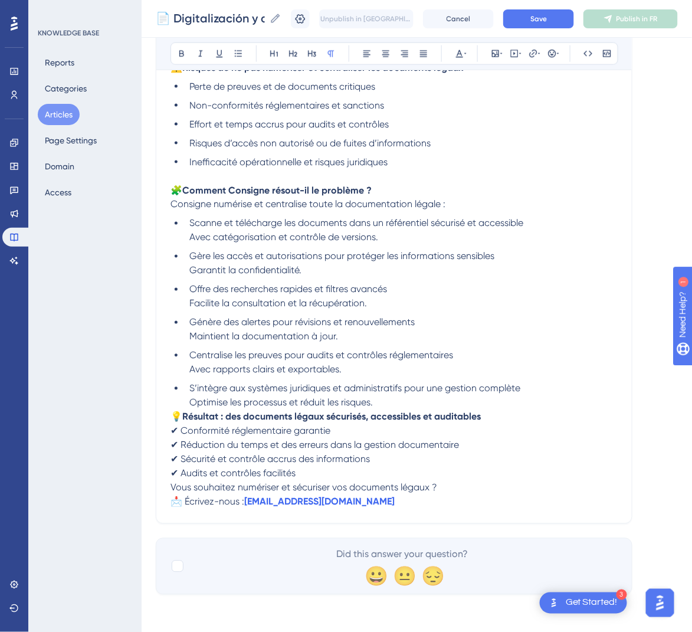
click at [175, 415] on span "💡" at bounding box center [176, 416] width 12 height 11
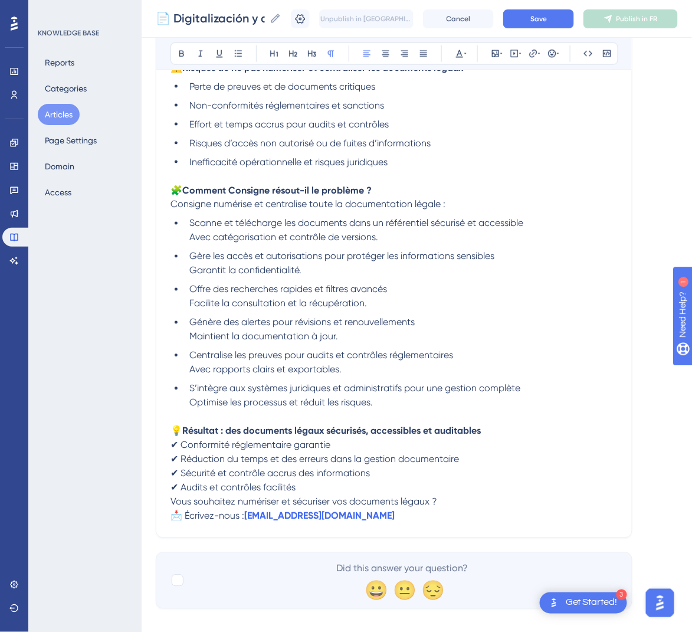
click at [172, 502] on span "Vous souhaitez numériser et sécuriser vos documents légaux ?" at bounding box center [303, 501] width 267 height 11
click at [170, 498] on span "Vous souhaitez numériser et sécuriser vos documents légaux ?" at bounding box center [303, 501] width 267 height 11
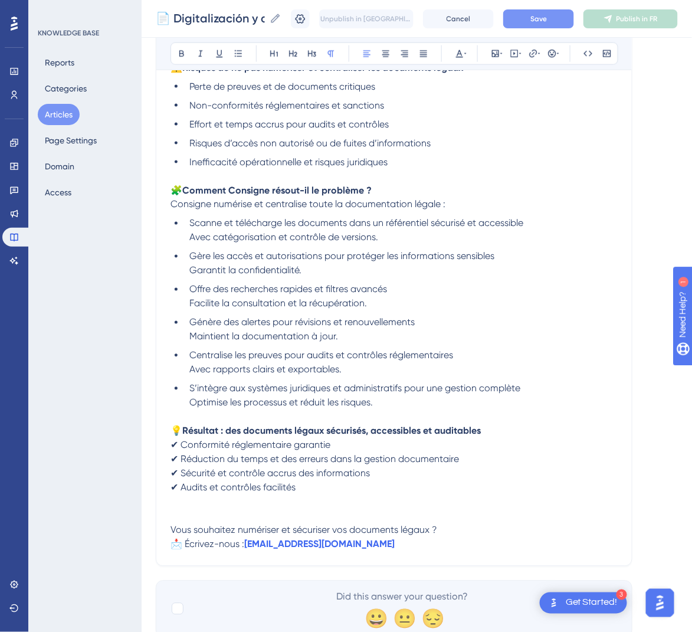
click at [574, 18] on button "Save" at bounding box center [538, 18] width 71 height 19
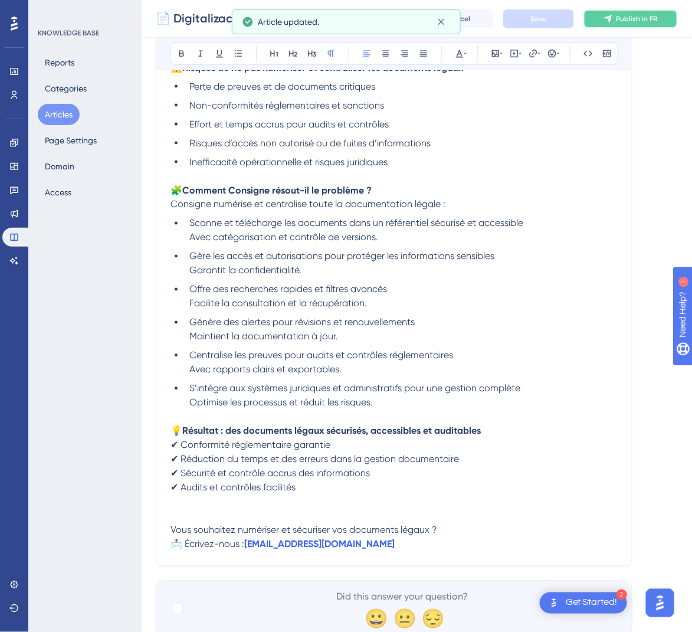
click at [613, 21] on icon at bounding box center [607, 18] width 9 height 9
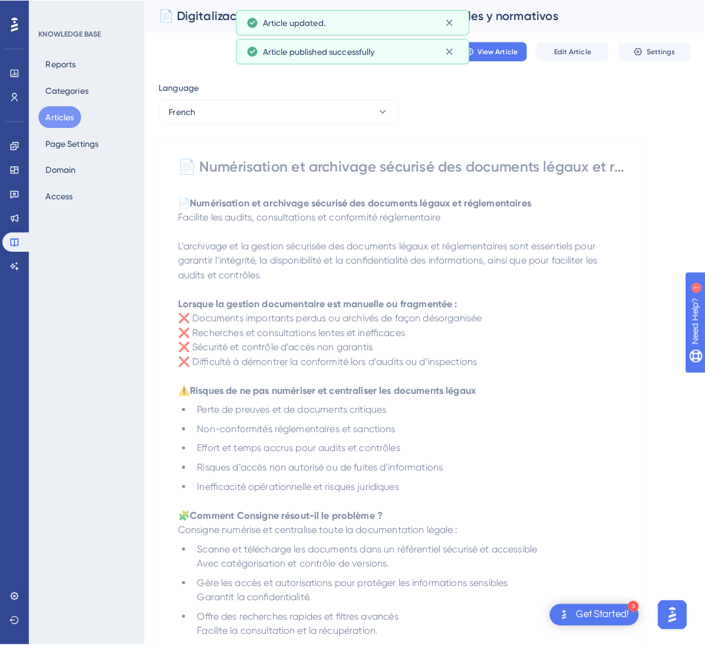
scroll to position [0, 0]
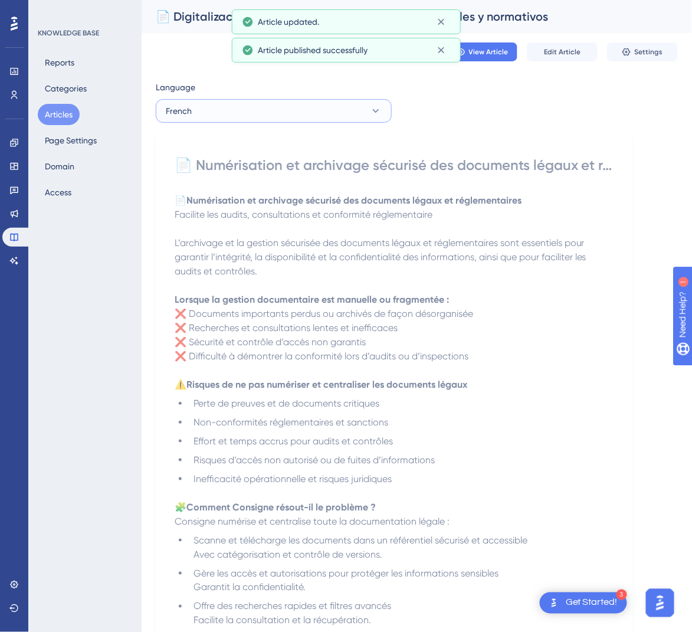
click at [305, 104] on button "French" at bounding box center [274, 111] width 236 height 24
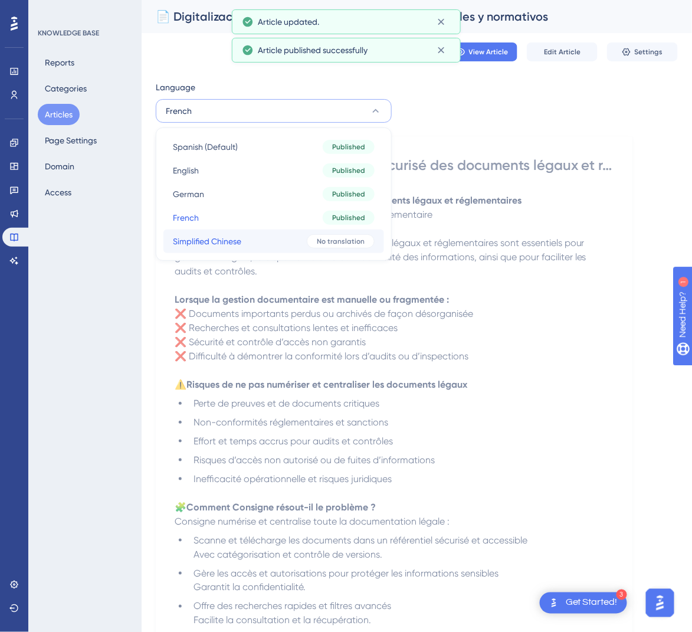
click at [295, 235] on button "Simplified Chinese Simplified Chinese No translation" at bounding box center [273, 241] width 221 height 24
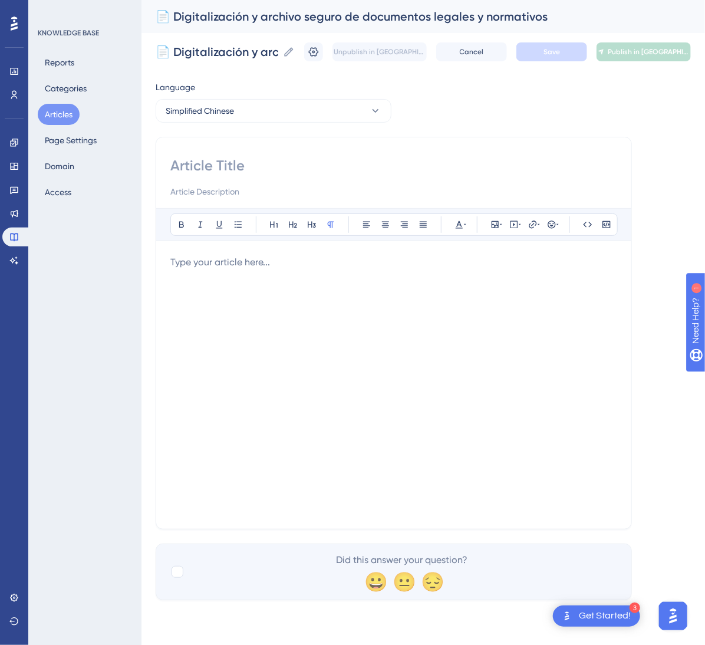
click at [224, 168] on input at bounding box center [393, 165] width 447 height 19
paste input "📄 法律与合规文件的数字化与安全归档"
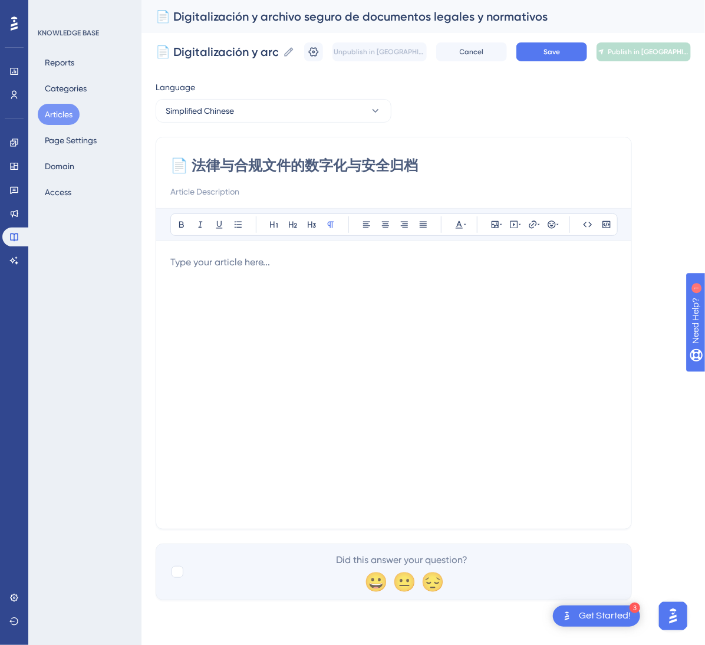
type input "📄 法律与合规文件的数字化与安全归档"
click at [380, 320] on div at bounding box center [393, 384] width 447 height 259
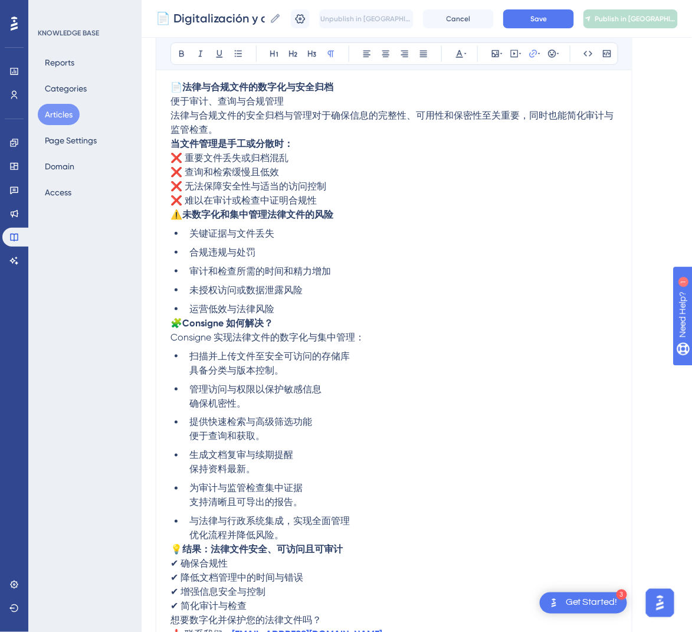
scroll to position [82, 0]
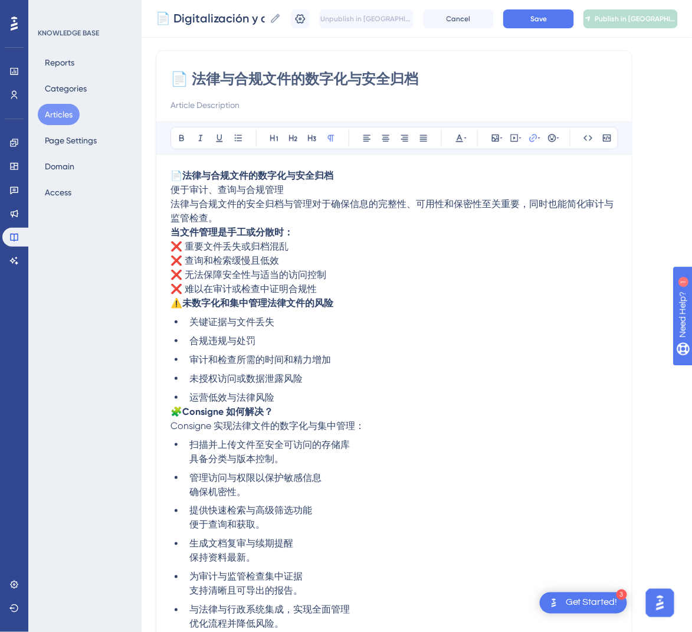
click at [370, 182] on p "📄 法律与合规文件的数字化与安全归档 便于审计、查询与合规管理" at bounding box center [393, 183] width 447 height 28
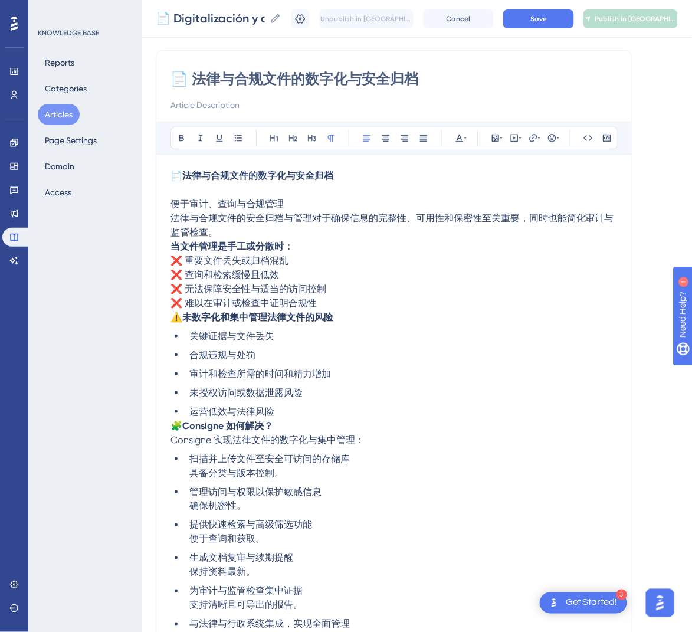
click at [298, 234] on p "法律与合规文件的安全归档与管理对于确保信息的完整性、可用性和保密性至关重要，同时也能简化审计与监管检查。" at bounding box center [393, 225] width 447 height 28
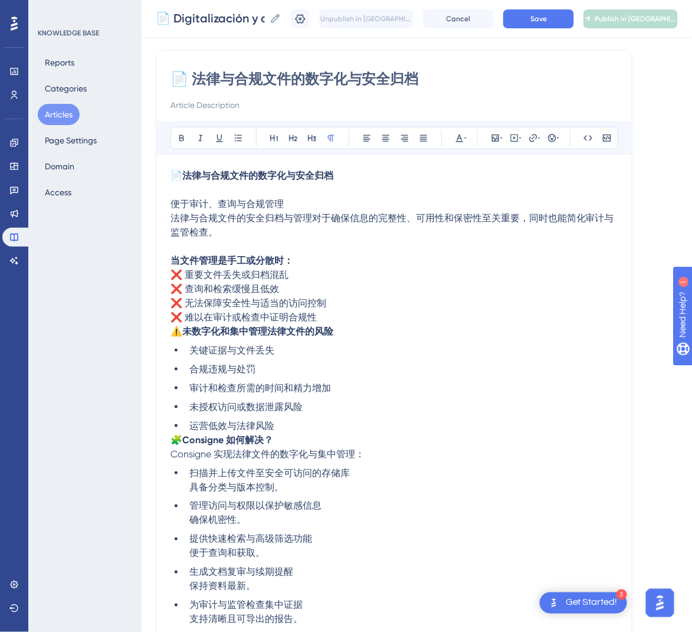
click at [178, 334] on span "⚠️" at bounding box center [176, 331] width 12 height 11
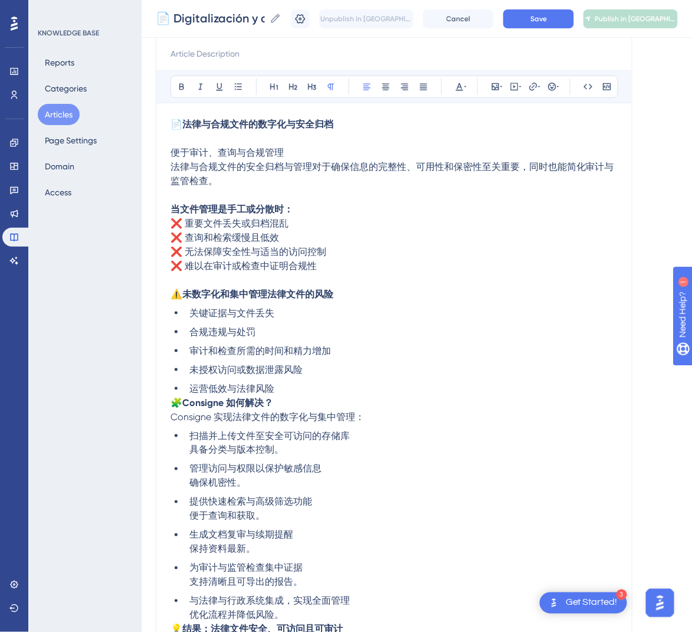
scroll to position [144, 0]
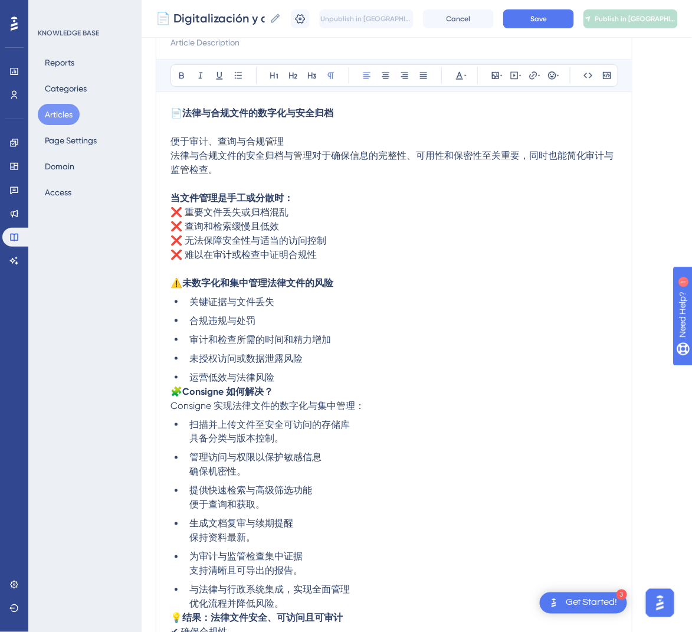
click at [175, 391] on span "🧩" at bounding box center [176, 391] width 12 height 11
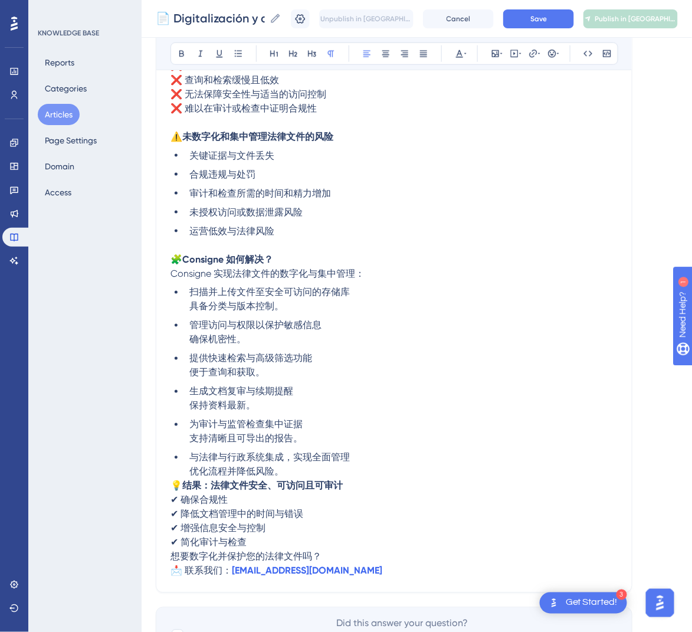
scroll to position [300, 0]
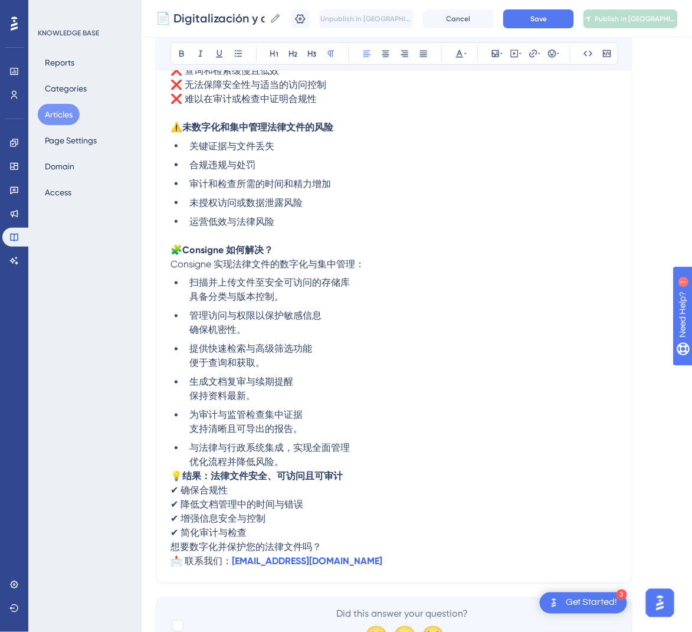
click at [174, 476] on span "💡" at bounding box center [176, 476] width 12 height 11
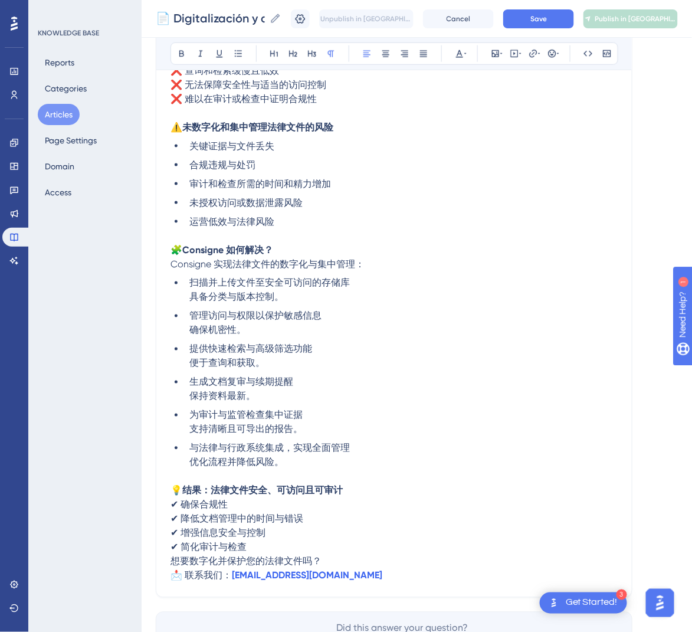
click at [171, 567] on p "想要数字化并保护您的法律文件吗？ 📩 联系我们： [EMAIL_ADDRESS][DOMAIN_NAME]" at bounding box center [393, 568] width 447 height 28
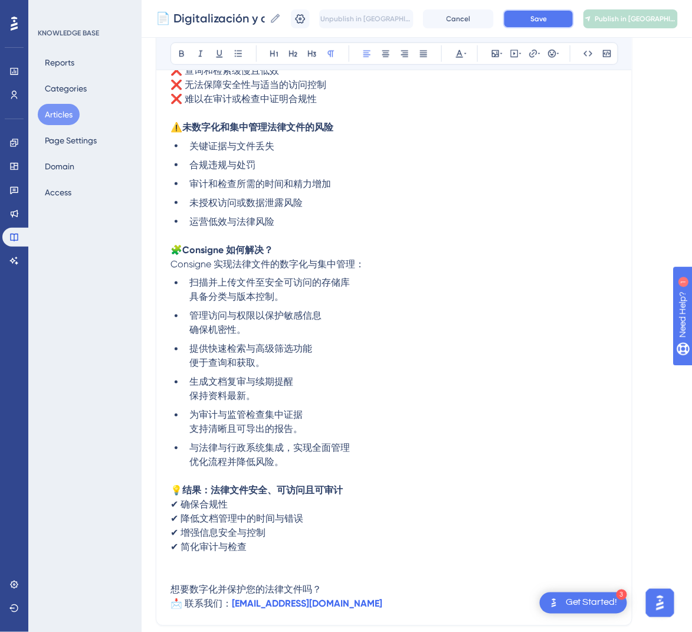
click at [570, 18] on button "Save" at bounding box center [538, 18] width 71 height 19
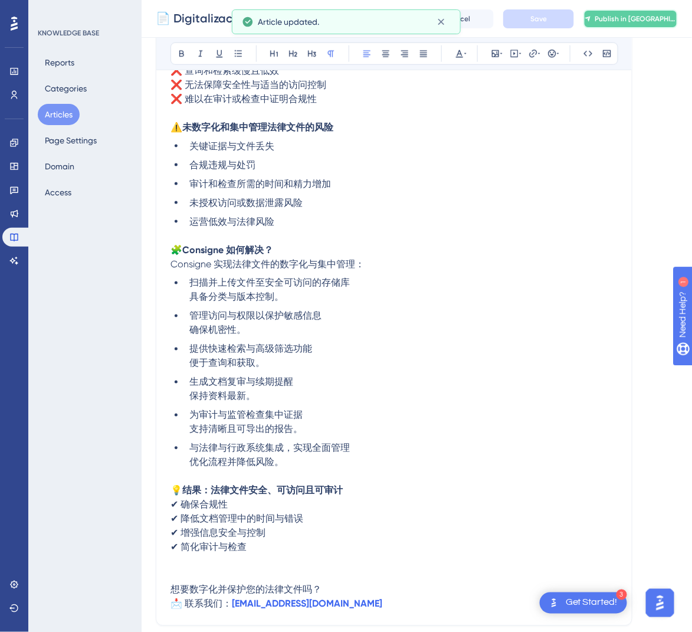
click at [642, 18] on span "Publish in [GEOGRAPHIC_DATA]-CN" at bounding box center [635, 18] width 82 height 9
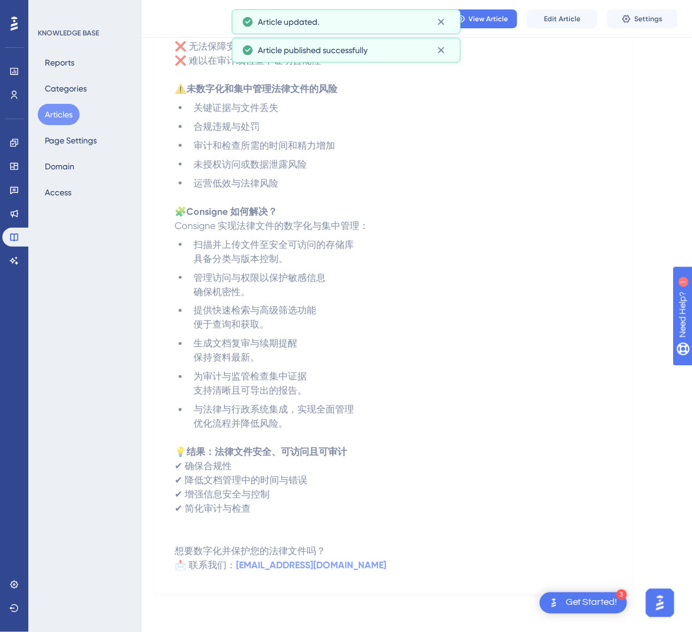
scroll to position [275, 0]
click at [59, 117] on button "Articles" at bounding box center [59, 114] width 42 height 21
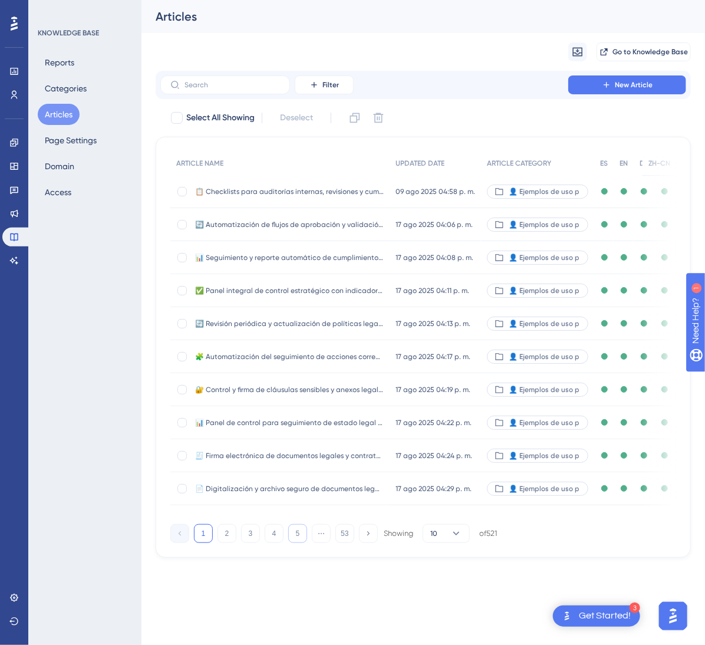
click at [292, 543] on button "5" at bounding box center [297, 533] width 19 height 19
click at [292, 543] on button "6" at bounding box center [297, 533] width 19 height 19
click at [292, 543] on button "7" at bounding box center [297, 533] width 19 height 19
click at [292, 543] on button "8" at bounding box center [297, 533] width 19 height 19
click at [292, 543] on button "9" at bounding box center [297, 533] width 19 height 19
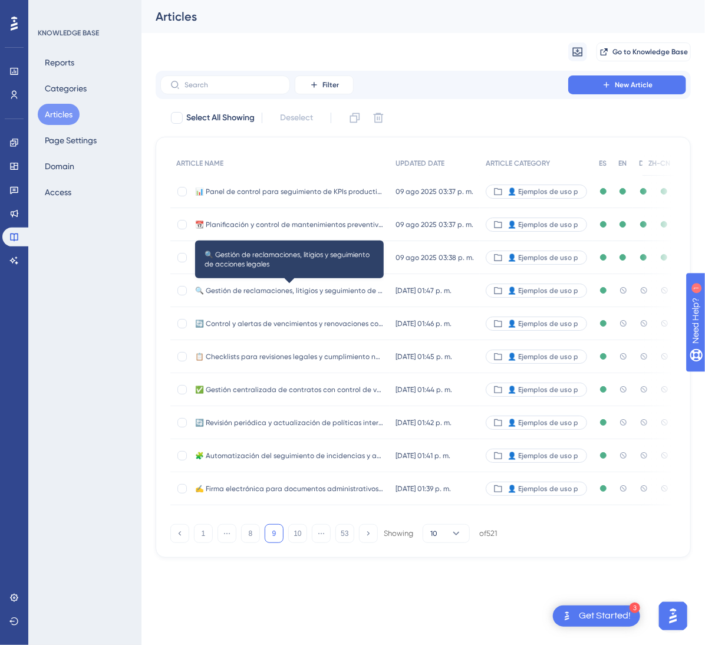
click at [356, 294] on span "🔍 Gestión de reclamaciones, litigios y seguimiento de acciones legales" at bounding box center [289, 290] width 189 height 9
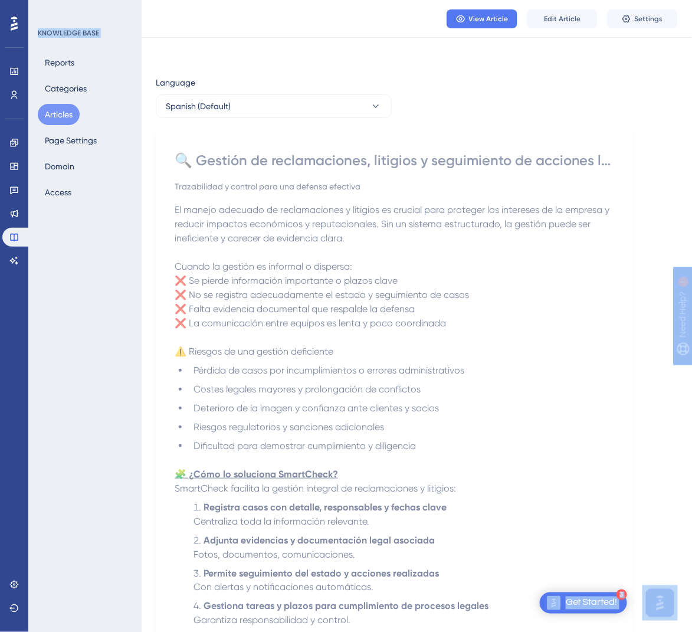
scroll to position [368, 0]
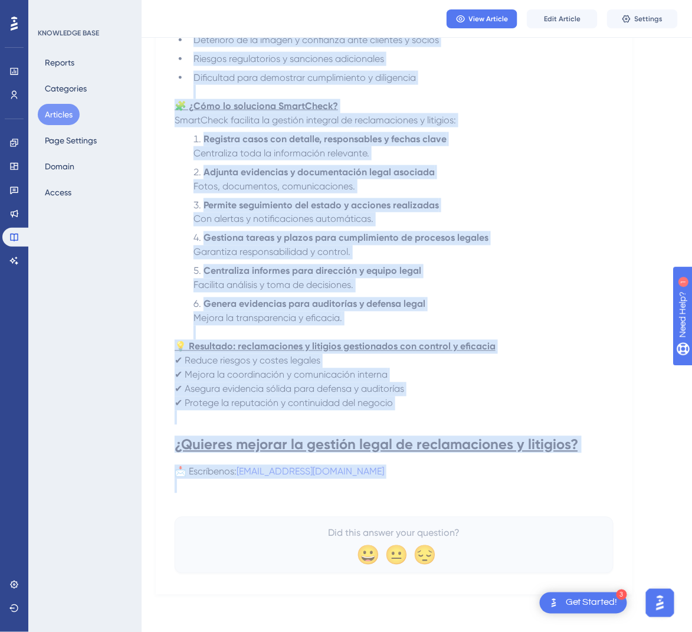
drag, startPoint x: 175, startPoint y: 172, endPoint x: 447, endPoint y: 486, distance: 416.0
click at [447, 486] on div "🔍 Gestión de reclamaciones, litigios y seguimiento de acciones legales Trazabil…" at bounding box center [394, 178] width 439 height 790
copy div "🔍 Loremip do sitametconsec, adipisci e seddoeiusmo te incididu utlabor Etdolore…"
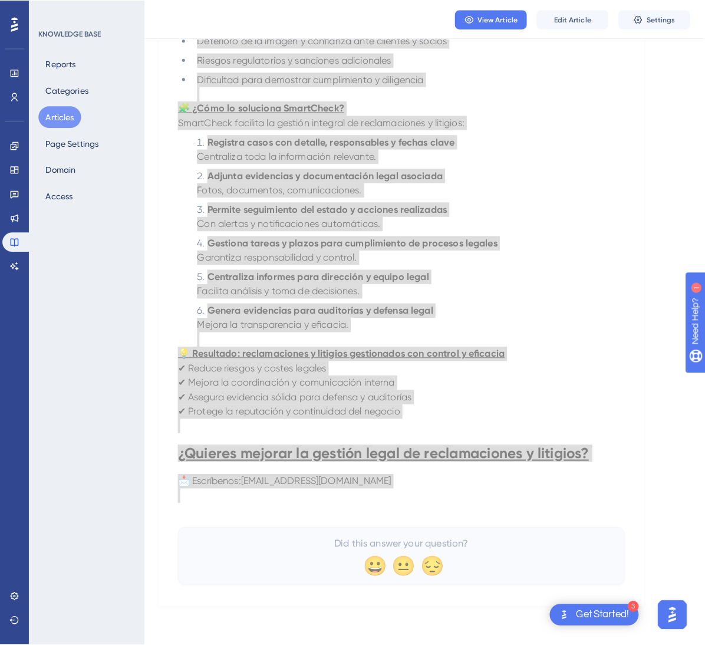
scroll to position [0, 0]
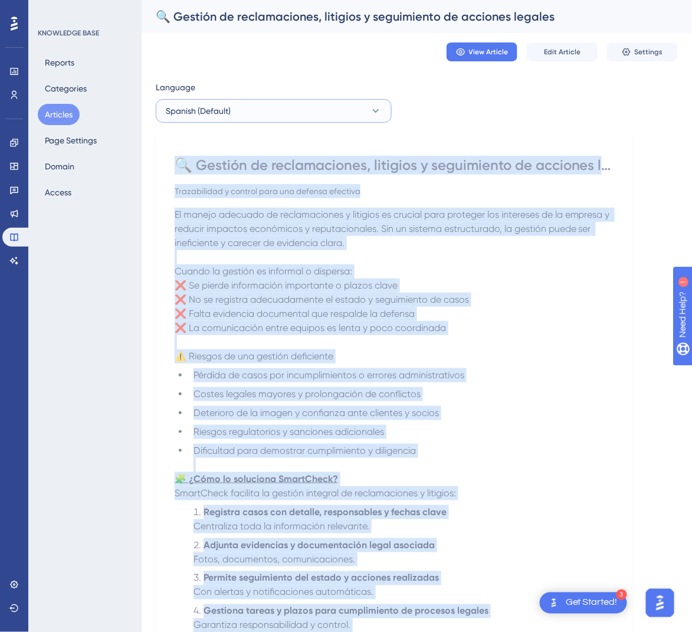
click at [356, 116] on button "Spanish (Default)" at bounding box center [274, 111] width 236 height 24
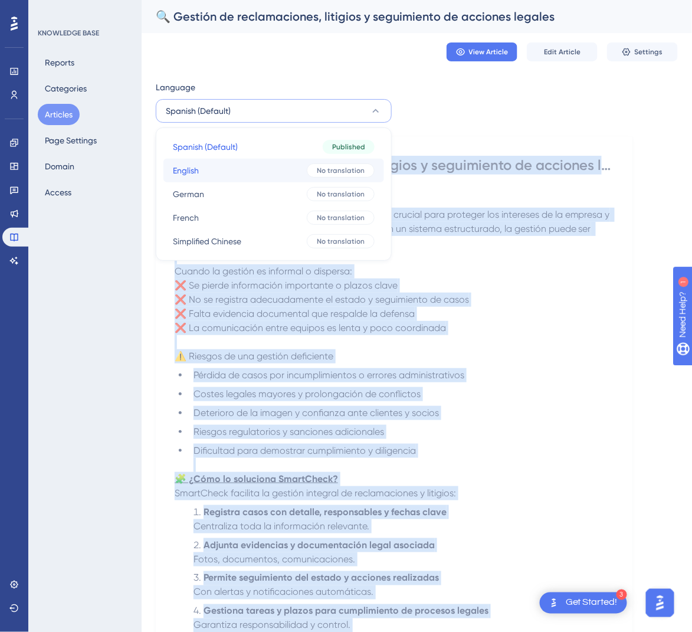
click at [317, 163] on div "No translation" at bounding box center [341, 170] width 68 height 14
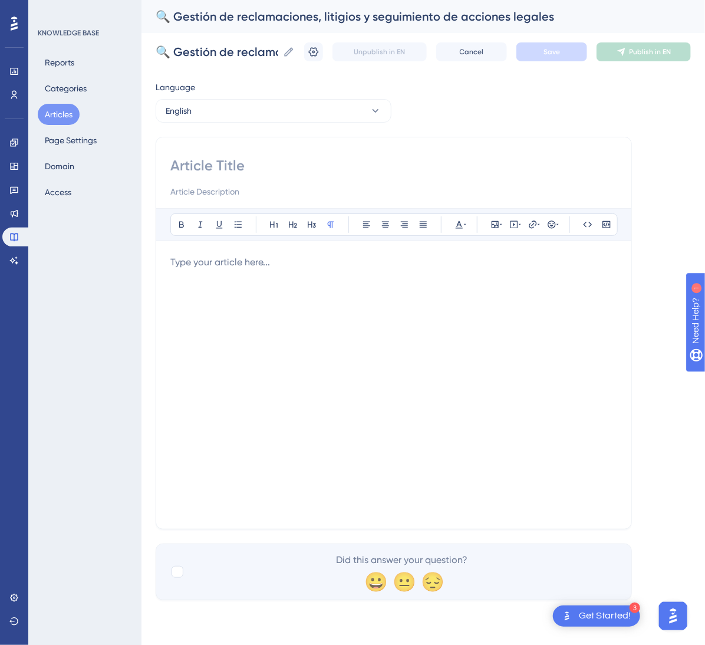
click at [317, 163] on input at bounding box center [393, 165] width 447 height 19
paste input "🔍 Management of Claims, Litigation, and Legal Action Tracking"
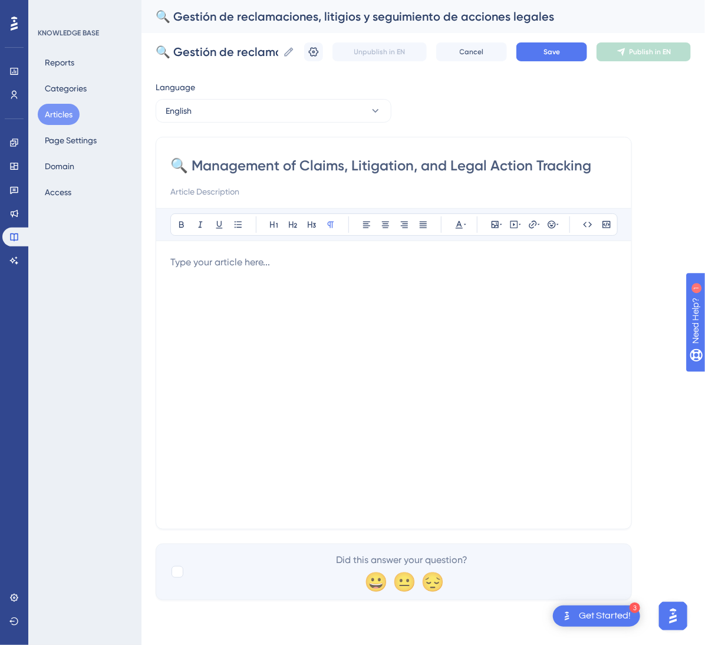
type input "🔍 Management of Claims, Litigation, and Legal Action Tracking"
click at [406, 373] on div at bounding box center [393, 384] width 447 height 259
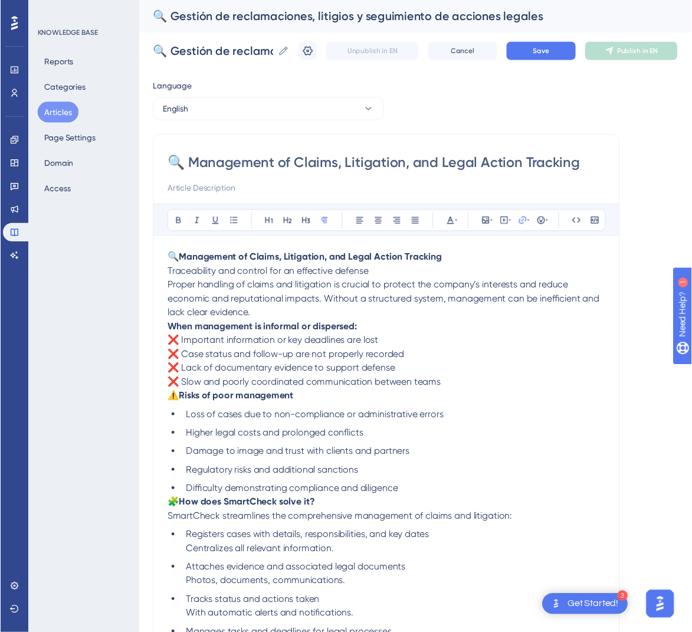
scroll to position [185, 0]
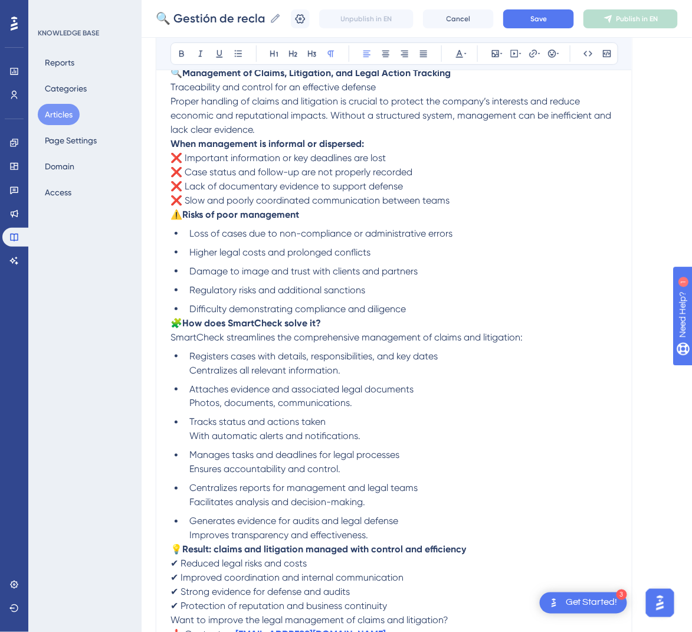
click at [172, 323] on span "🧩" at bounding box center [176, 322] width 12 height 11
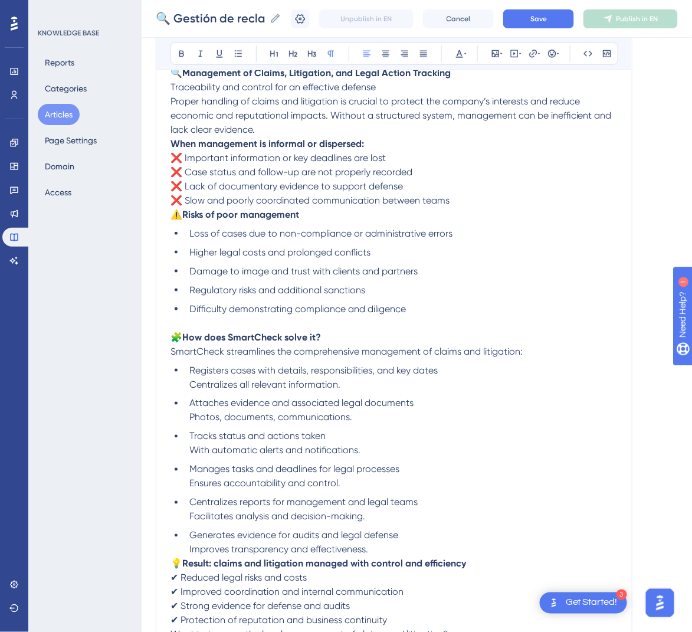
click at [172, 210] on span "⚠️" at bounding box center [176, 214] width 12 height 11
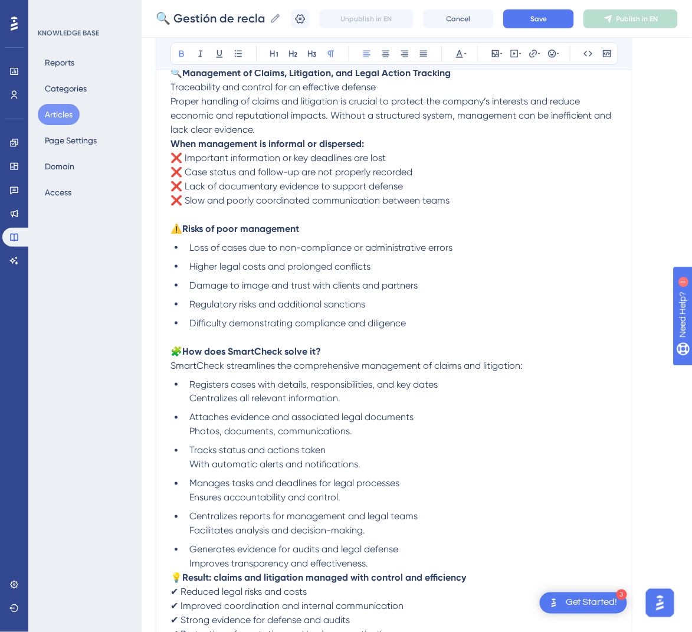
click at [171, 143] on strong "When management is informal or dispersed:" at bounding box center [266, 143] width 193 height 11
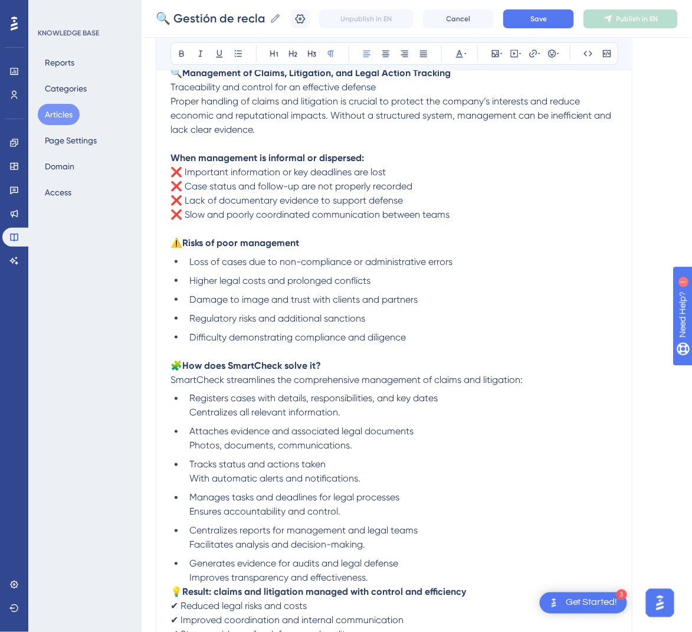
click at [171, 100] on span "Proper handling of claims and litigation is crucial to protect the company’s in…" at bounding box center [391, 116] width 443 height 40
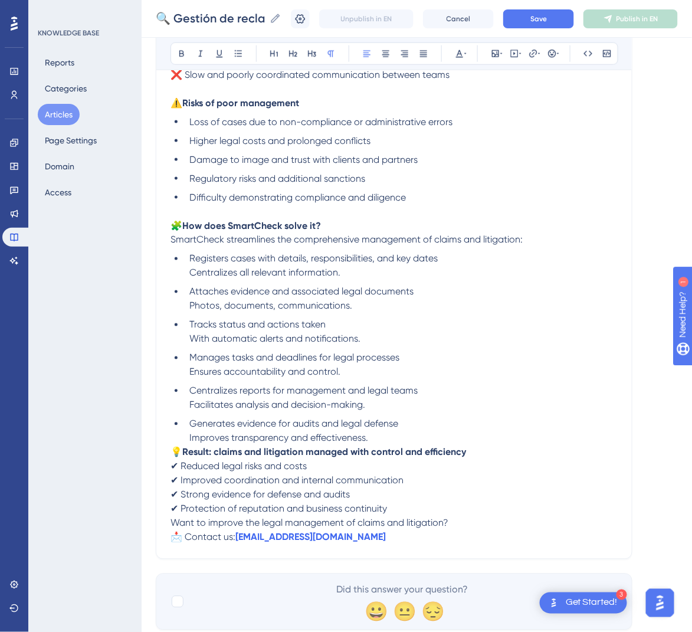
scroll to position [361, 0]
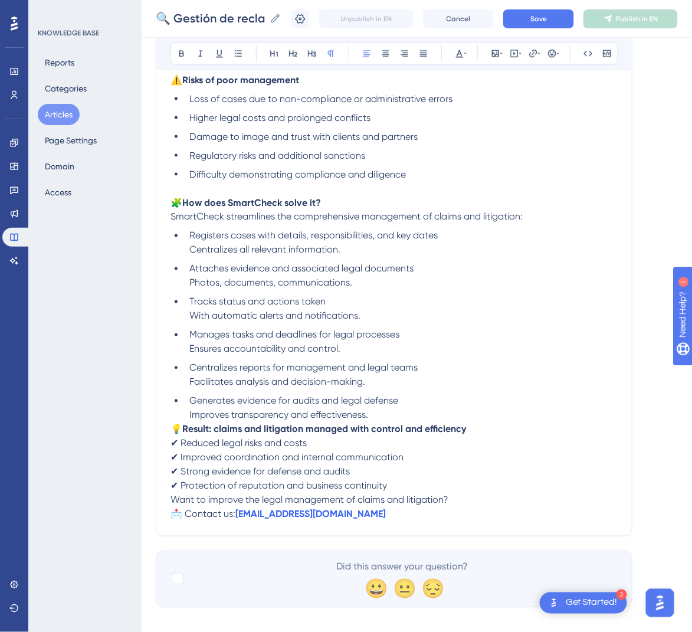
click at [176, 433] on span "💡" at bounding box center [176, 428] width 12 height 11
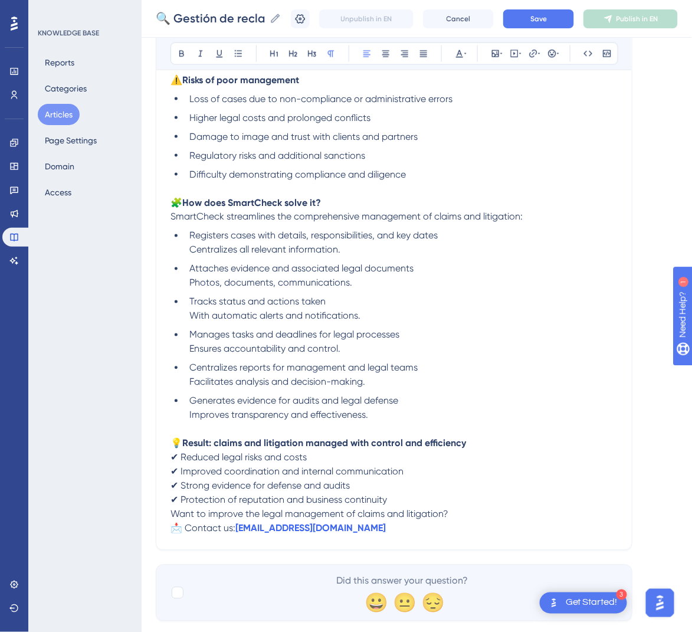
click at [172, 513] on span "Want to improve the legal management of claims and litigation?" at bounding box center [309, 513] width 278 height 11
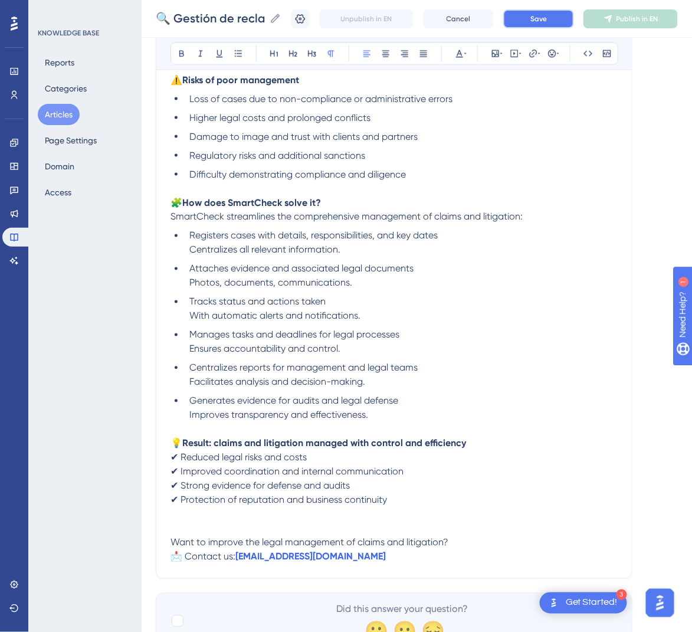
click at [547, 22] on span "Save" at bounding box center [538, 18] width 17 height 9
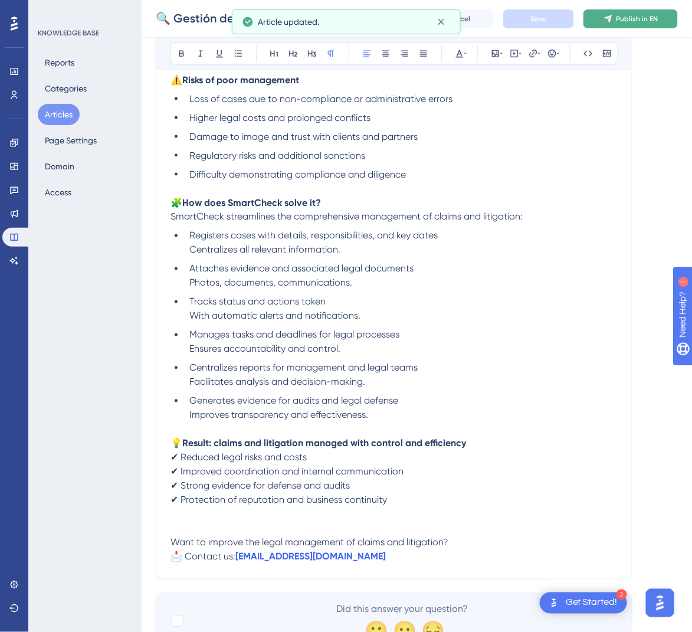
click at [648, 18] on span "Publish in EN" at bounding box center [637, 18] width 42 height 9
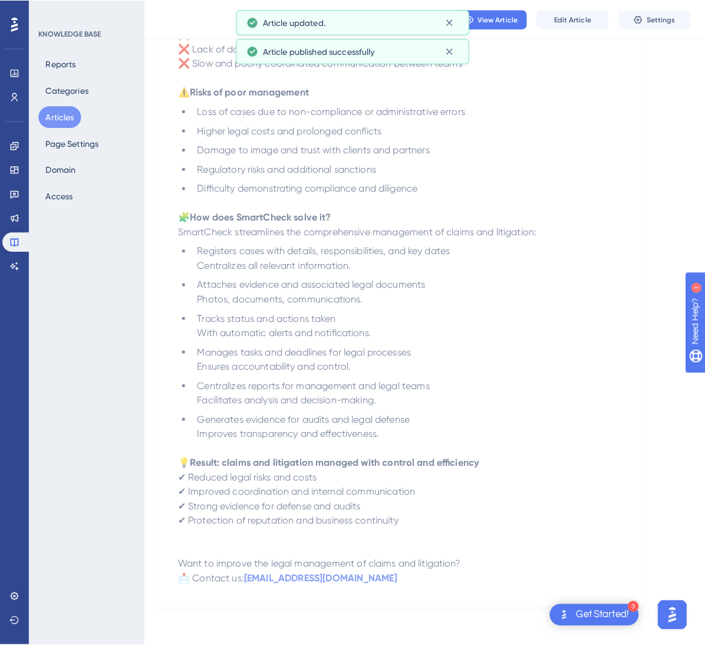
scroll to position [0, 0]
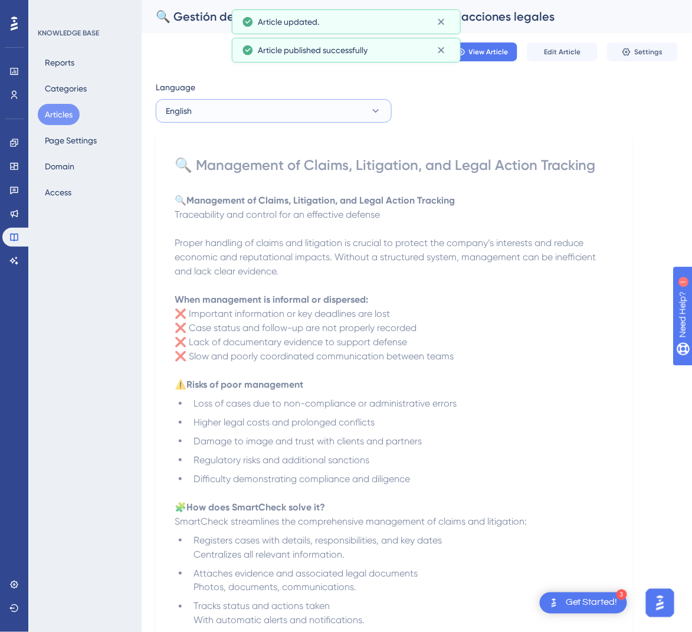
click at [340, 104] on button "English" at bounding box center [274, 111] width 236 height 24
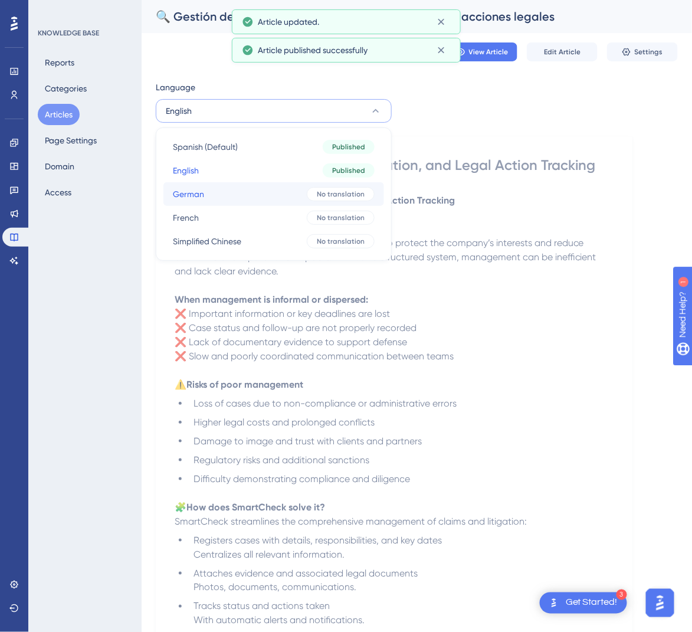
click at [285, 188] on button "German German No translation" at bounding box center [273, 194] width 221 height 24
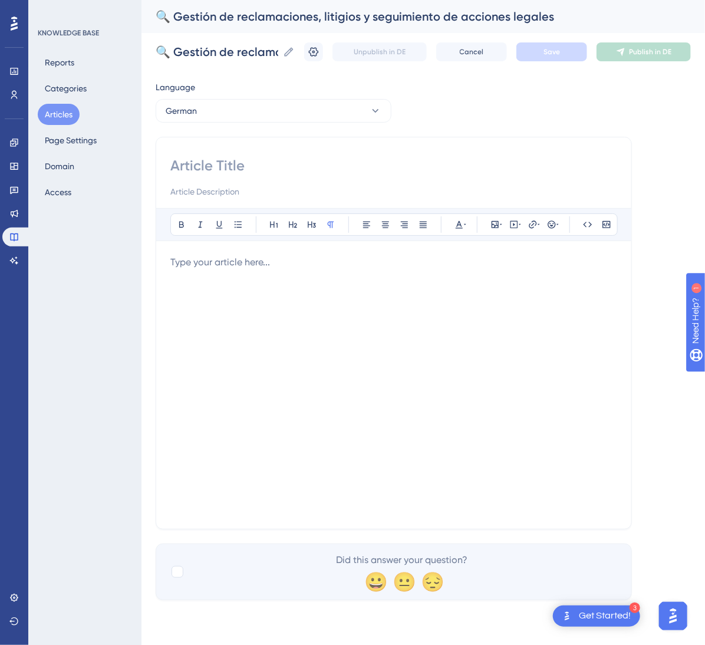
click at [447, 168] on input at bounding box center [393, 165] width 447 height 19
paste input "🔍 Verwaltung von Reklamationen, Rechtsstreitigkeiten und Nachverfolgung rechtli…"
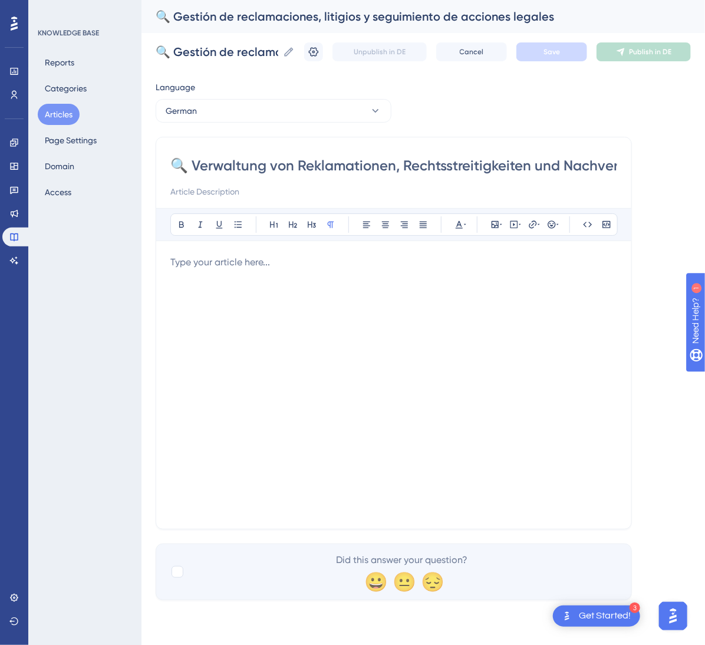
scroll to position [0, 209]
type input "🔍 Verwaltung von Reklamationen, Rechtsstreitigkeiten und Nachverfolgung rechtli…"
click at [469, 304] on div at bounding box center [393, 384] width 447 height 259
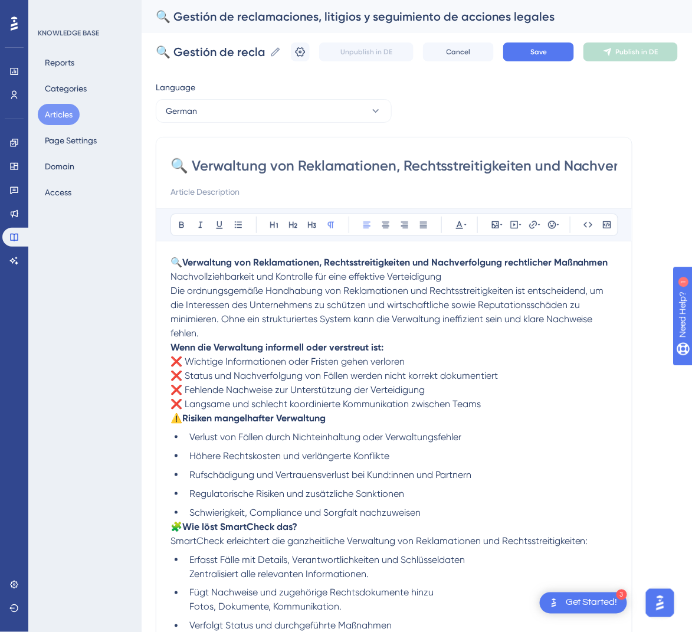
click at [454, 277] on p "🔍 Verwaltung von Reklamationen, Rechtsstreitigkeiten und Nachverfolgung rechtli…" at bounding box center [393, 269] width 447 height 28
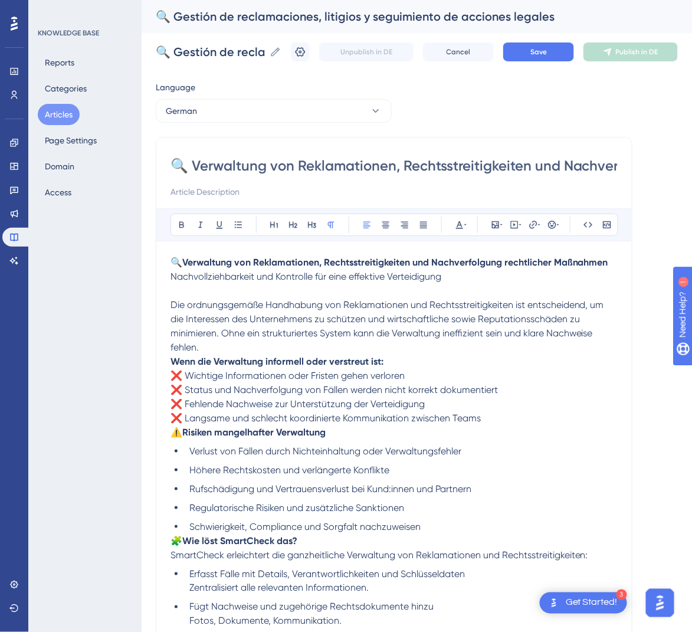
click at [208, 352] on p "Die ordnungsgemäße Handhabung von Reklamationen und Rechtsstreitigkeiten ist en…" at bounding box center [393, 326] width 447 height 57
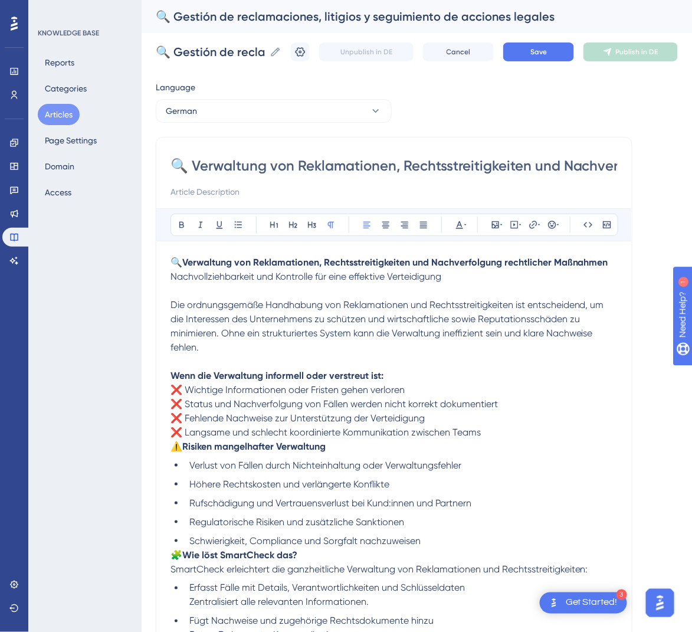
click at [173, 451] on span "⚠️" at bounding box center [176, 446] width 12 height 11
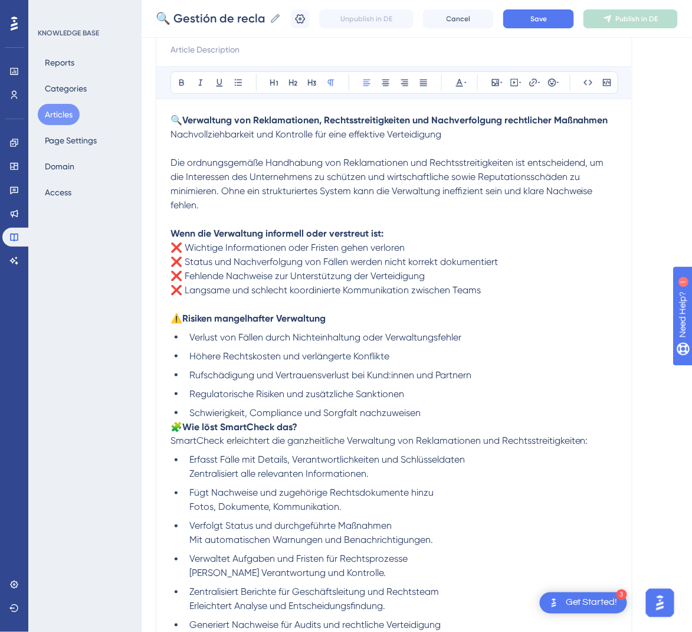
scroll to position [140, 0]
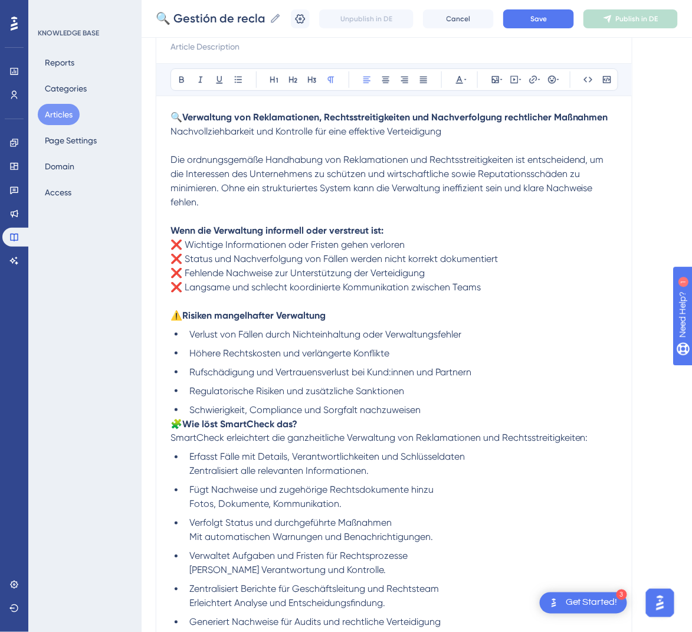
click at [170, 422] on span "🧩" at bounding box center [176, 423] width 12 height 11
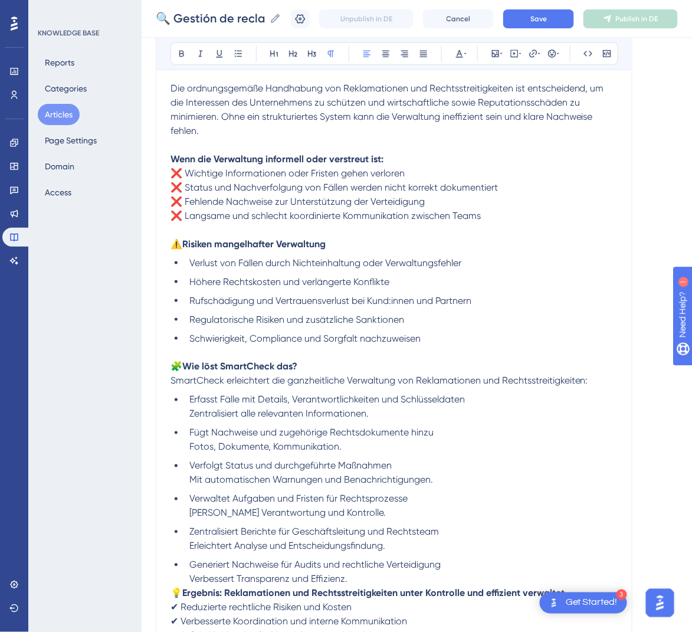
scroll to position [388, 0]
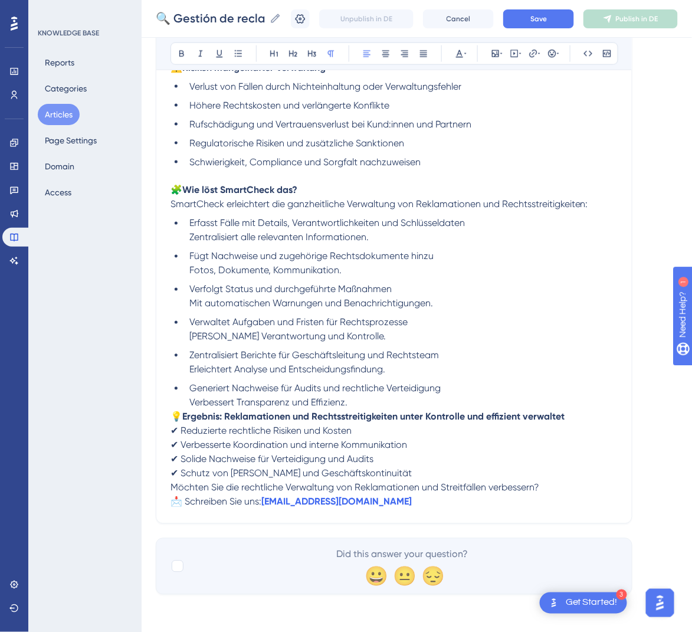
click at [174, 415] on span "💡" at bounding box center [176, 416] width 12 height 11
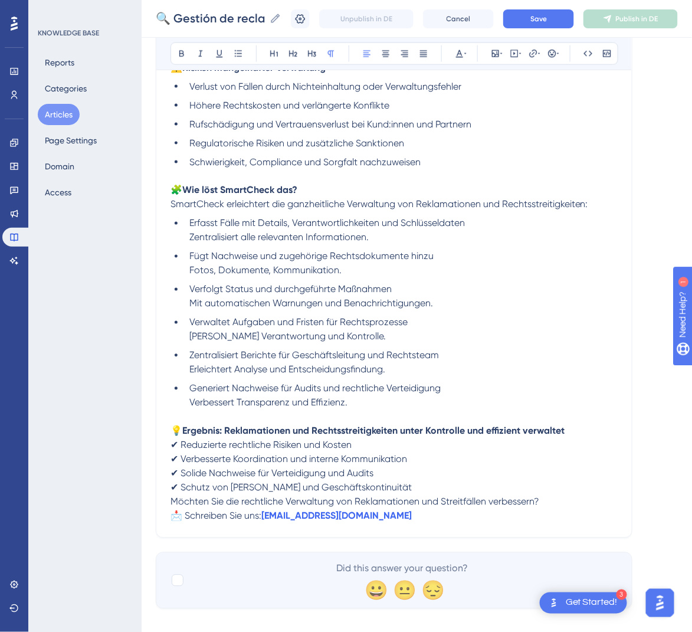
click at [171, 503] on span "Möchten Sie die rechtliche Verwaltung von Reklamationen und Streitfällen verbes…" at bounding box center [354, 501] width 369 height 11
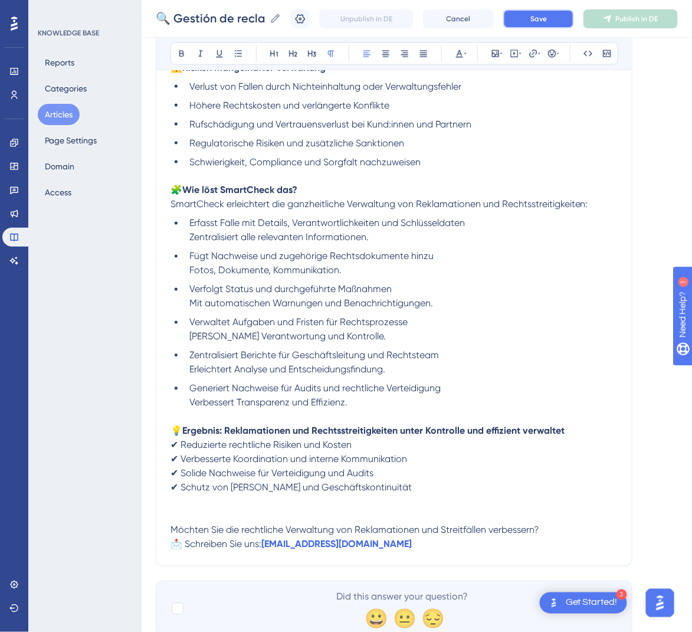
click at [547, 21] on span "Save" at bounding box center [538, 18] width 17 height 9
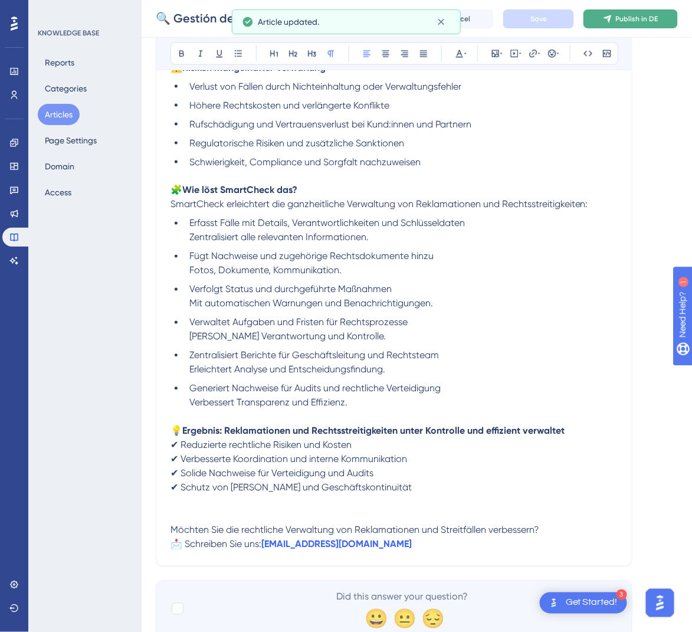
click at [645, 19] on span "Publish in DE" at bounding box center [637, 18] width 42 height 9
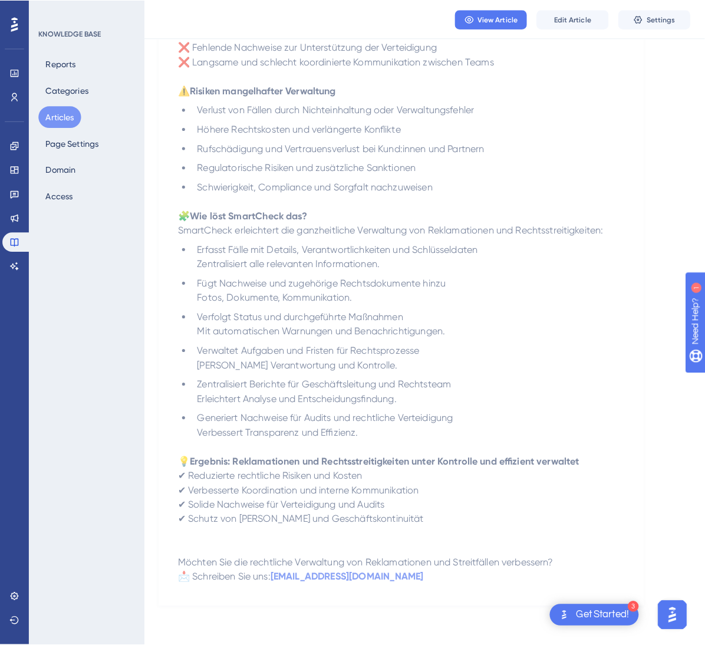
scroll to position [0, 0]
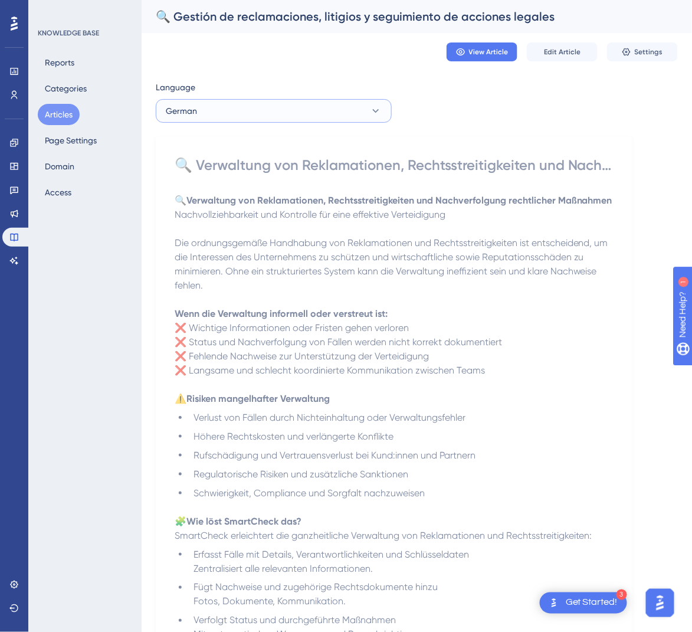
click at [378, 114] on icon at bounding box center [376, 111] width 12 height 12
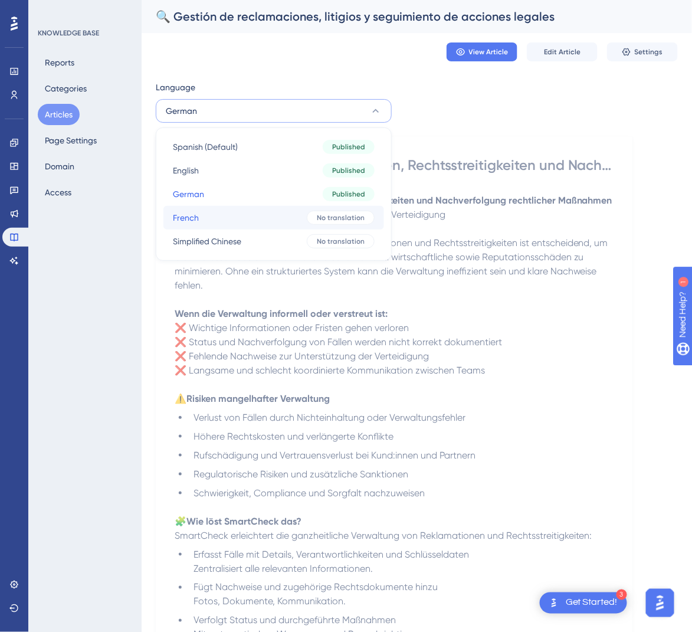
click at [321, 221] on span "No translation" at bounding box center [341, 217] width 48 height 9
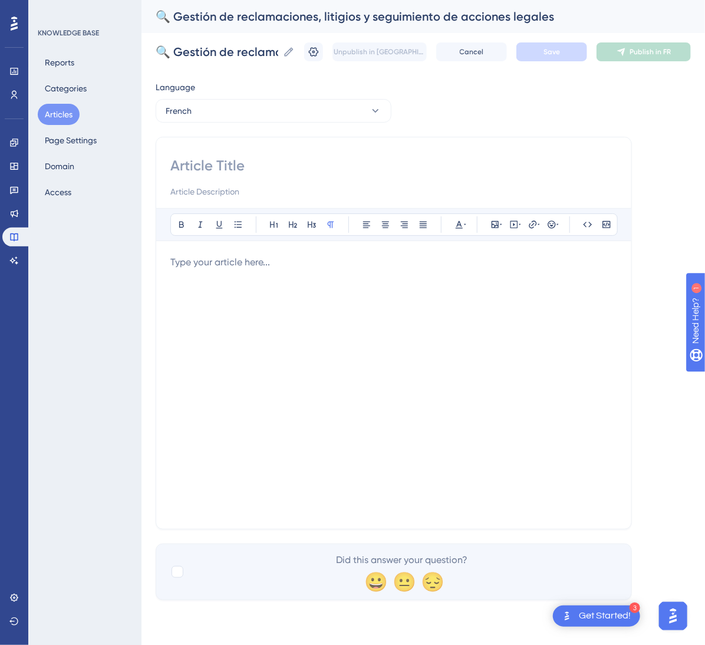
click at [433, 369] on div at bounding box center [393, 384] width 447 height 259
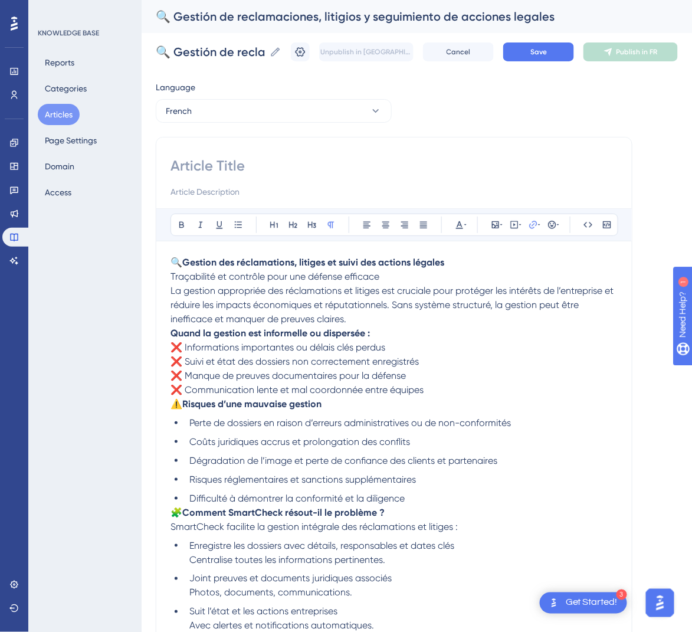
click at [432, 262] on strong "Gestion des réclamations, litiges et suivi des actions légales" at bounding box center [313, 262] width 262 height 11
click at [510, 244] on div "Bold Italic Underline Bullet Point Heading 1 Heading 2 Heading 3 Normal Align L…" at bounding box center [393, 519] width 447 height 623
drag, startPoint x: 455, startPoint y: 266, endPoint x: 167, endPoint y: 267, distance: 287.2
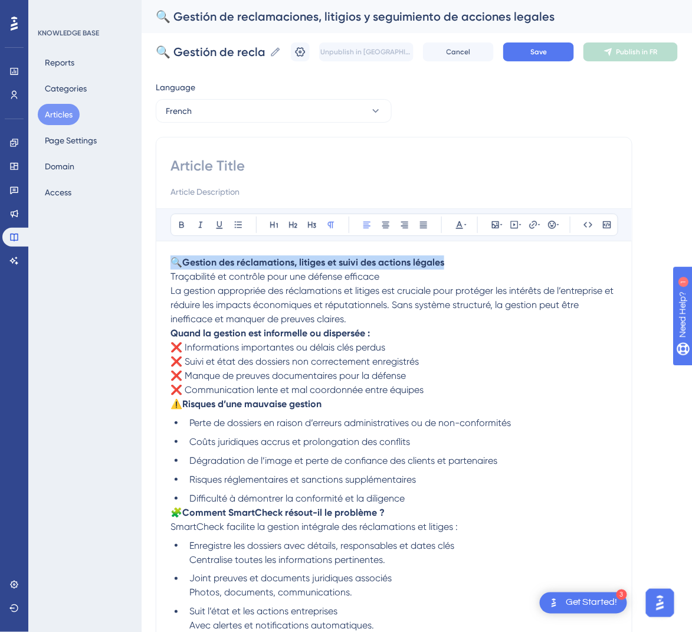
click at [167, 267] on div "Bold Italic Underline Bullet Point Heading 1 Heading 2 Heading 3 Normal Align L…" at bounding box center [394, 491] width 476 height 709
click at [188, 166] on input at bounding box center [393, 165] width 447 height 19
paste input "🔍 Gestion des réclamations, litiges et suivi des actions légales"
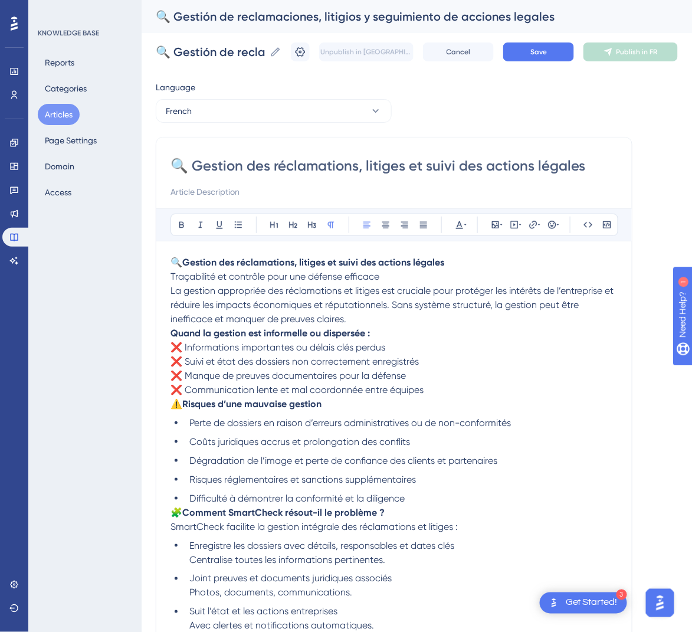
type input "🔍 Gestion des réclamations, litiges et suivi des actions légales"
click at [387, 274] on p "🔍 Gestion des réclamations, litiges et suivi des actions légales Traçabilité et…" at bounding box center [393, 269] width 447 height 28
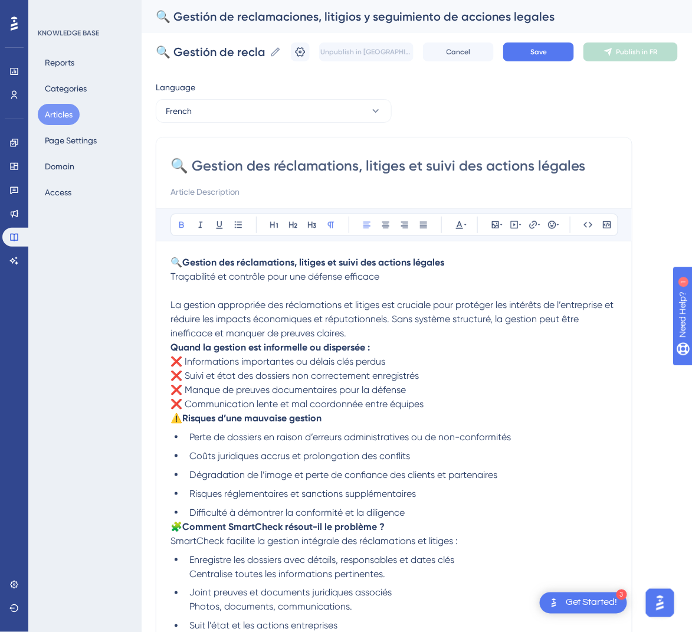
click at [172, 347] on strong "Quand la gestion est informelle ou dispersée :" at bounding box center [269, 346] width 199 height 11
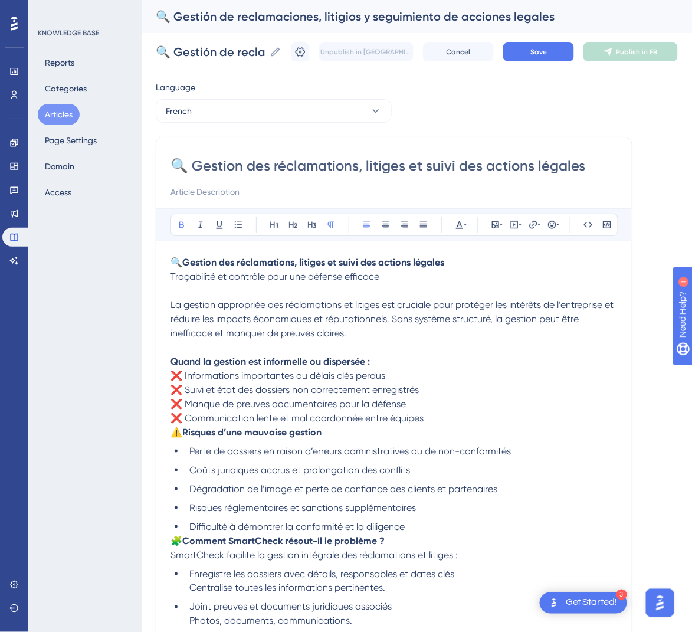
click at [174, 437] on span "⚠️" at bounding box center [176, 431] width 12 height 11
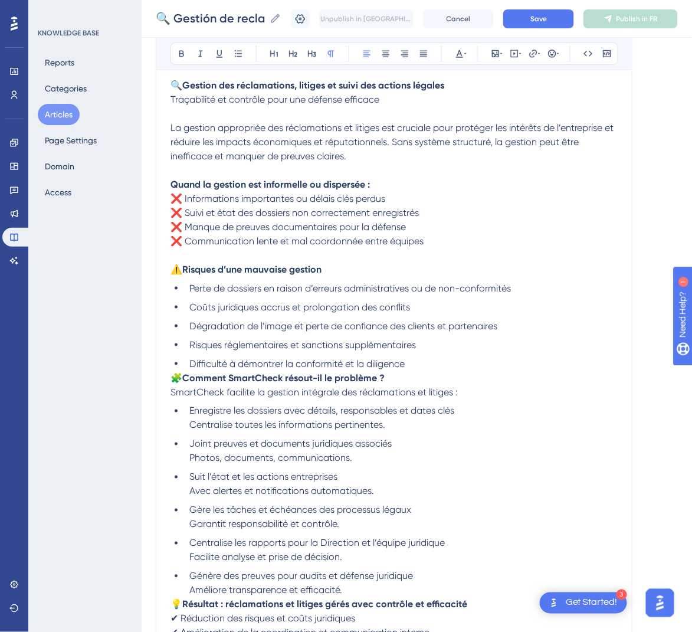
scroll to position [173, 0]
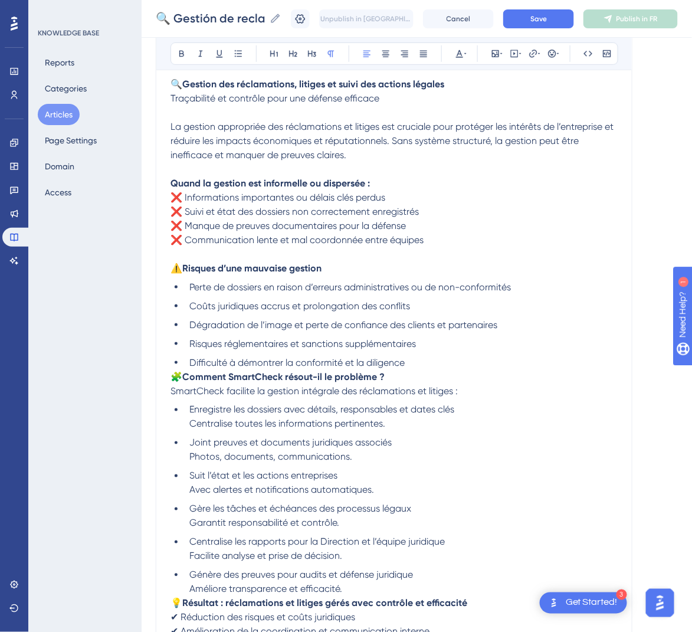
click at [173, 376] on span "🧩" at bounding box center [176, 376] width 12 height 11
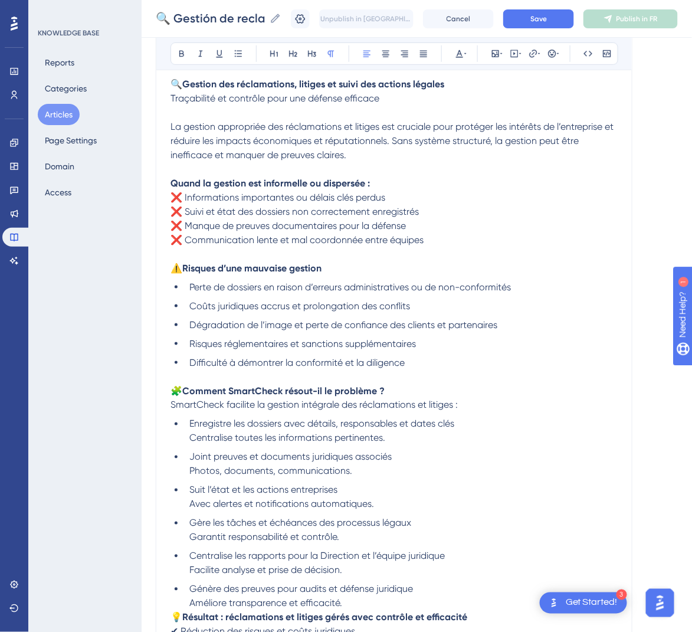
scroll to position [374, 0]
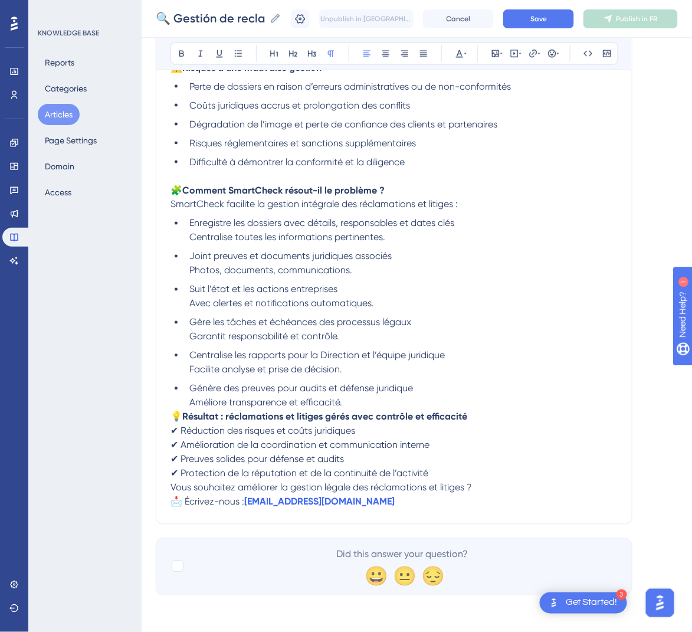
click at [173, 412] on span "💡" at bounding box center [176, 416] width 12 height 11
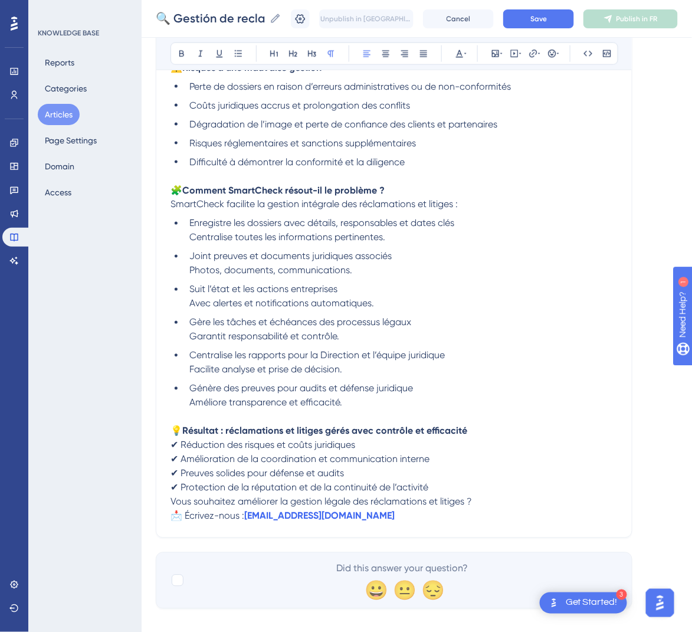
click at [171, 504] on span "Vous souhaitez améliorer la gestion légale des réclamations et litiges ?" at bounding box center [320, 501] width 301 height 11
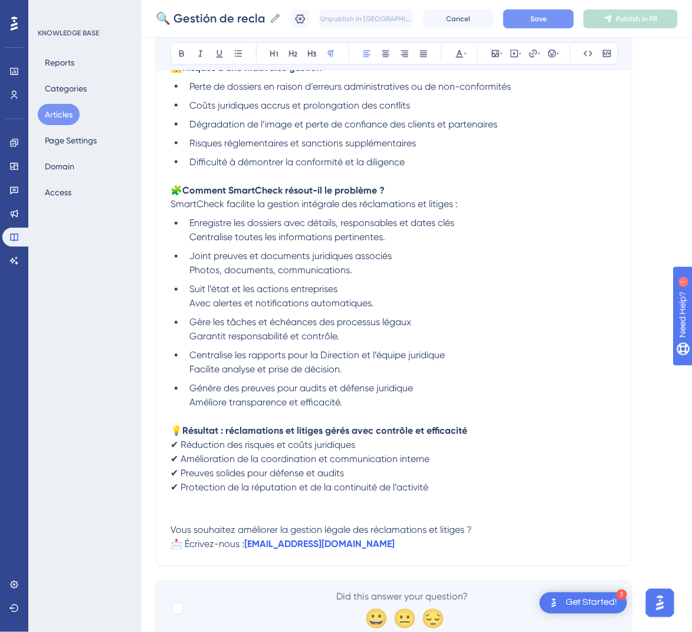
click at [571, 25] on button "Save" at bounding box center [538, 18] width 71 height 19
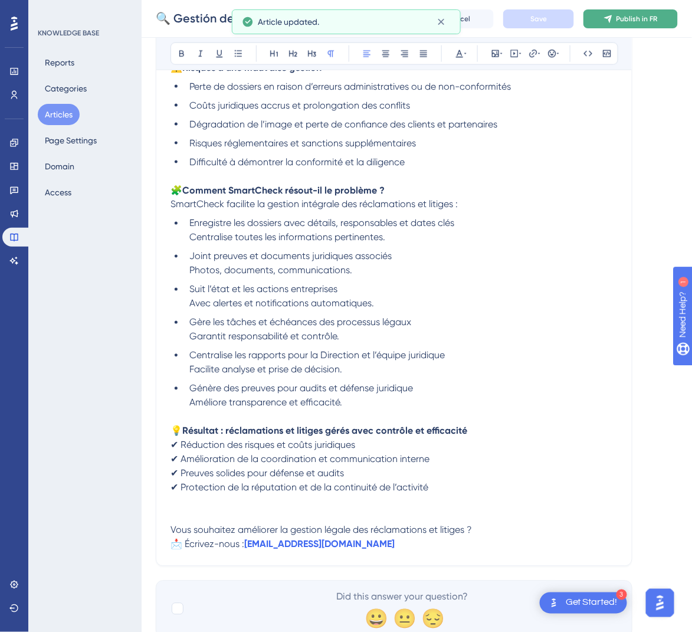
click at [640, 19] on span "Publish in FR" at bounding box center [636, 18] width 41 height 9
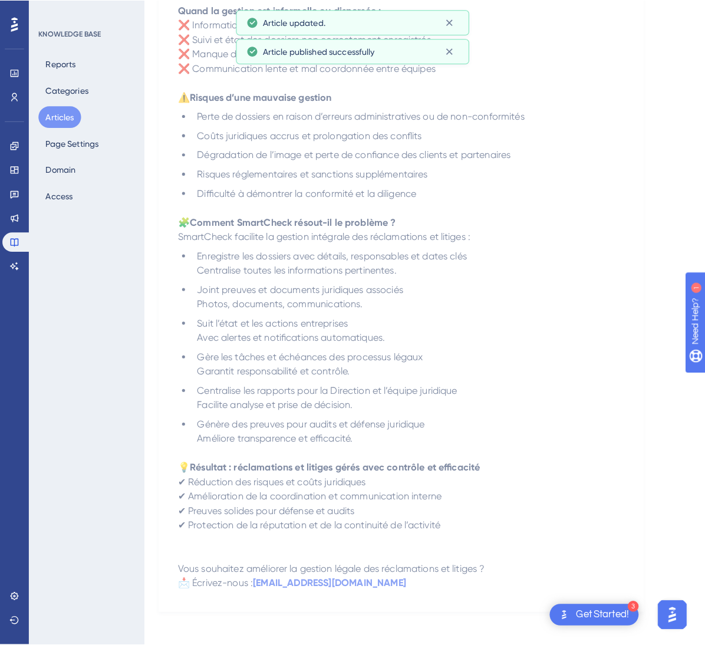
scroll to position [0, 0]
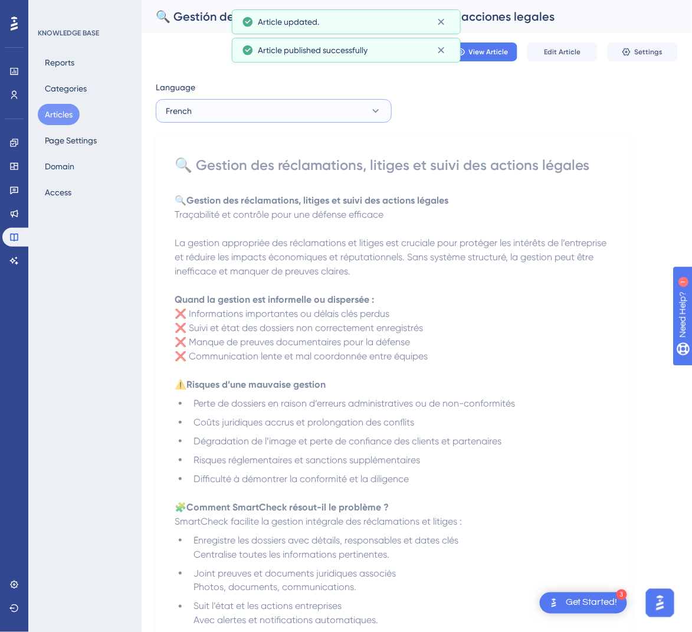
click at [374, 113] on icon at bounding box center [376, 111] width 12 height 12
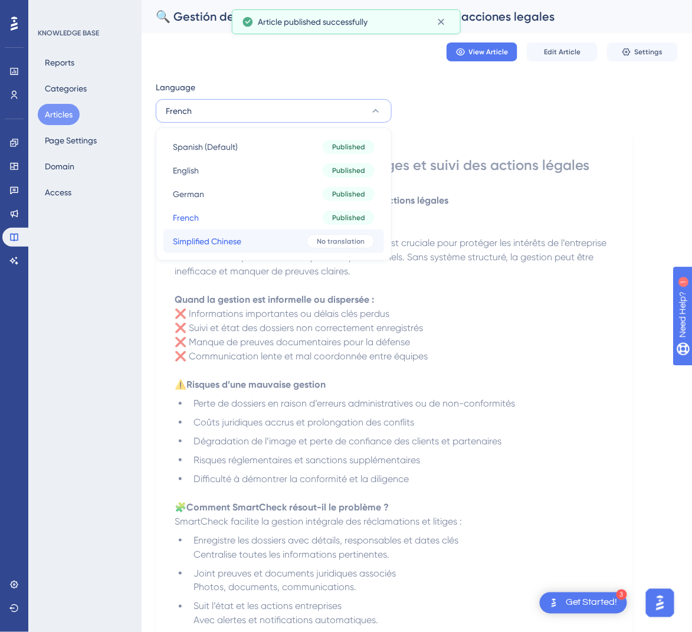
click at [317, 241] on span "No translation" at bounding box center [341, 240] width 48 height 9
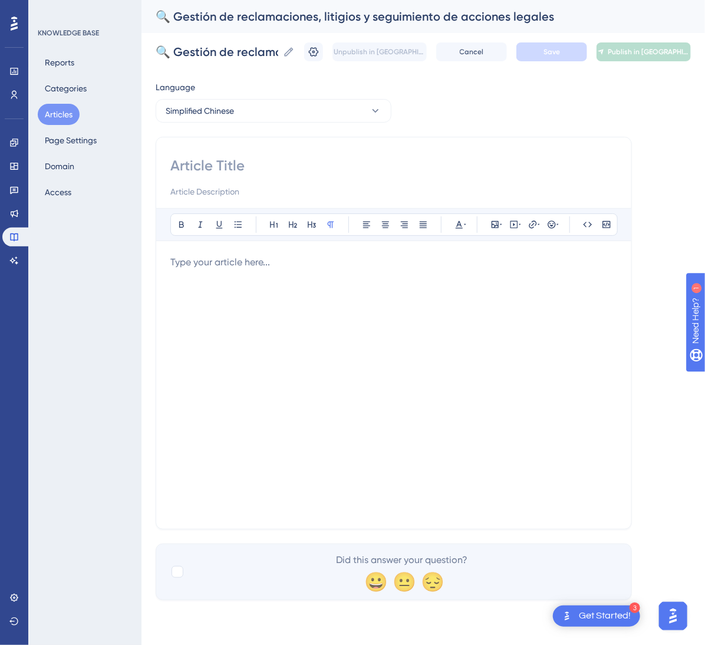
click at [373, 174] on input at bounding box center [393, 165] width 447 height 19
paste input "🔍 索赔、诉讼与法律行动跟进管理"
type input "🔍 索赔、诉讼与法律行动跟进管理"
click at [476, 372] on div at bounding box center [393, 384] width 447 height 259
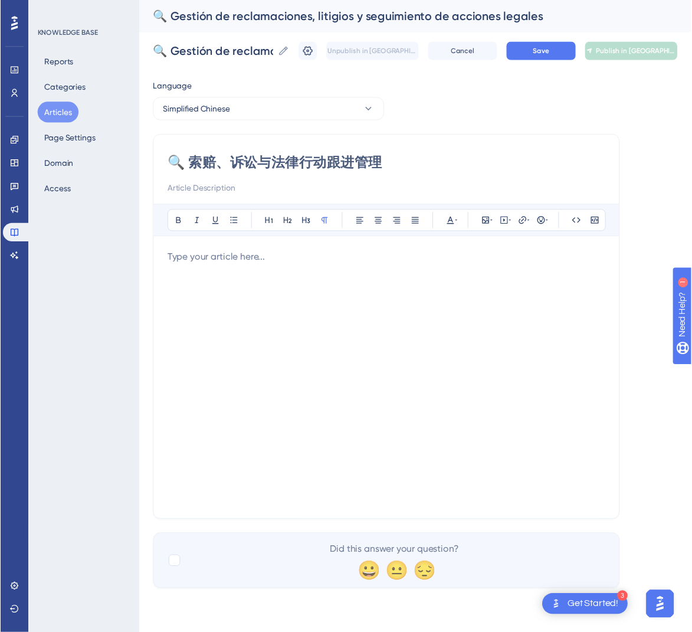
scroll to position [170, 0]
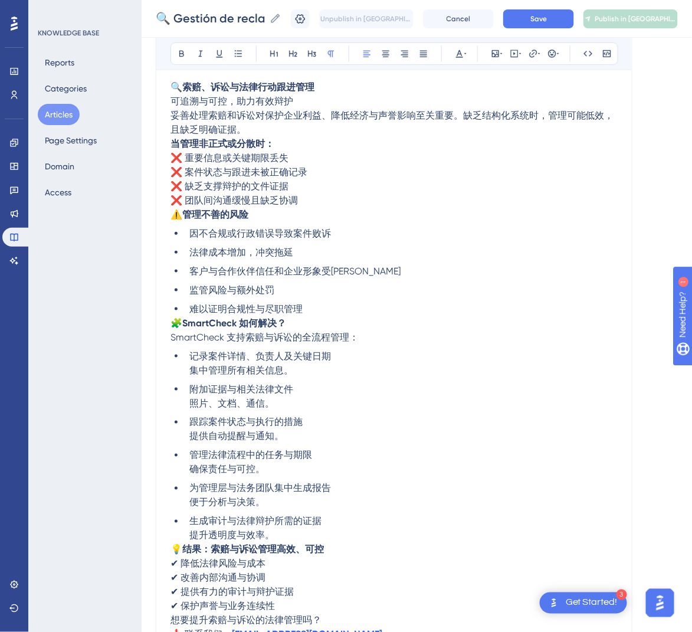
click at [175, 323] on span "🧩" at bounding box center [176, 322] width 12 height 11
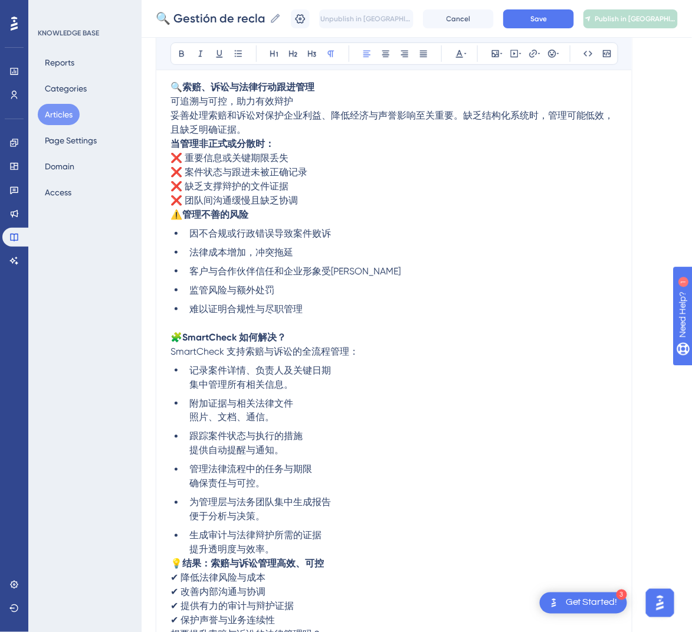
click at [174, 216] on span "⚠️" at bounding box center [176, 214] width 12 height 11
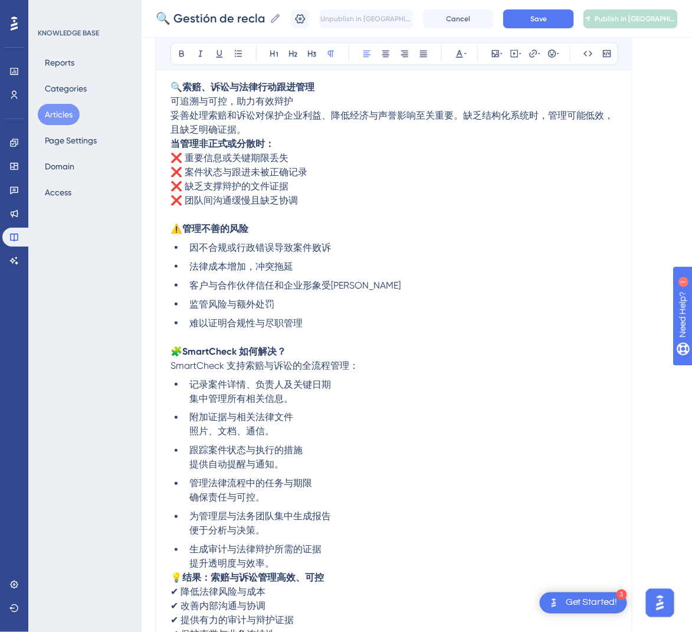
click at [174, 142] on strong "当管理非正式或分散时：" at bounding box center [222, 143] width 104 height 11
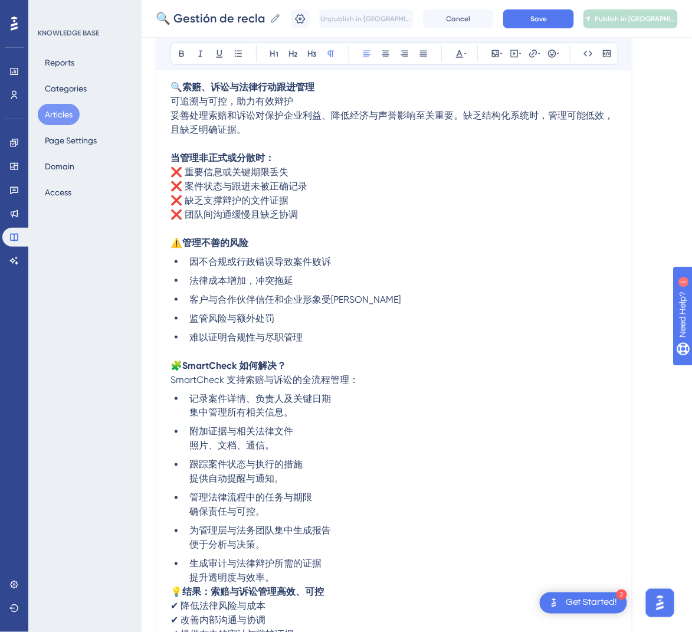
click at [174, 113] on span "妥善处理索赔和诉讼对保护企业利益、降低经济与声誉影响至关重要。缺乏结构化系统时，管理可能低效，且缺乏明确证据。" at bounding box center [391, 122] width 443 height 25
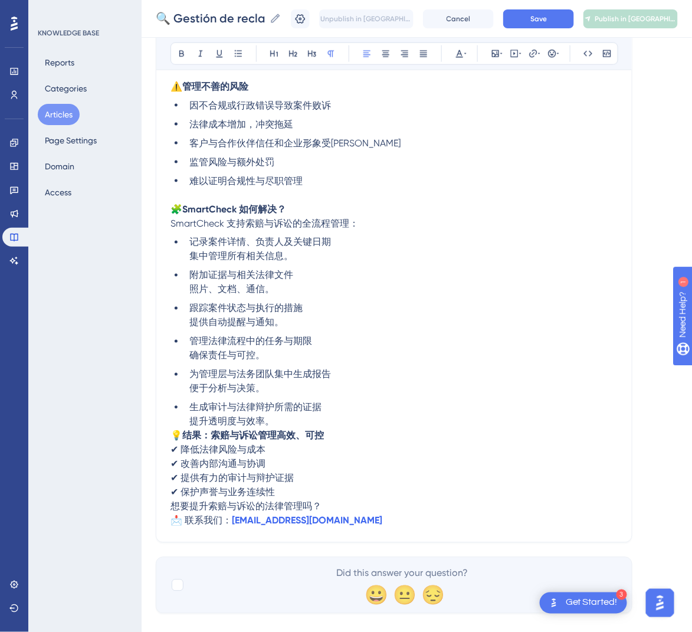
scroll to position [353, 0]
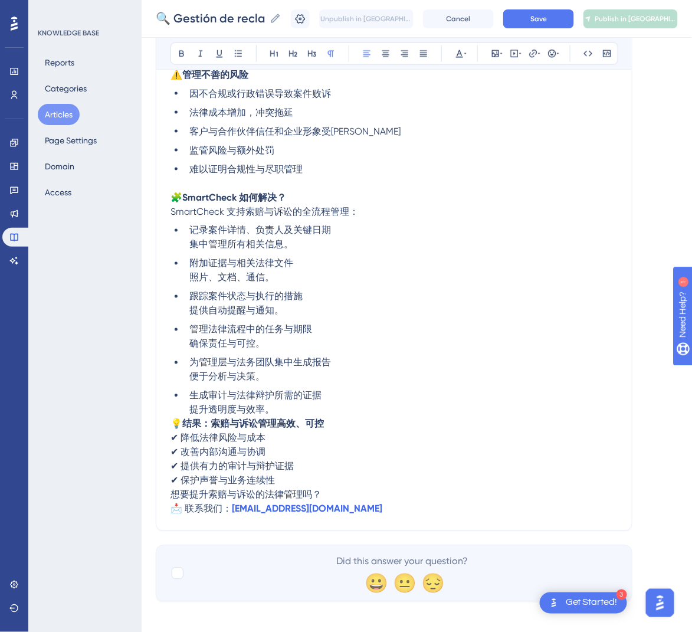
click at [175, 425] on span "💡" at bounding box center [176, 423] width 12 height 11
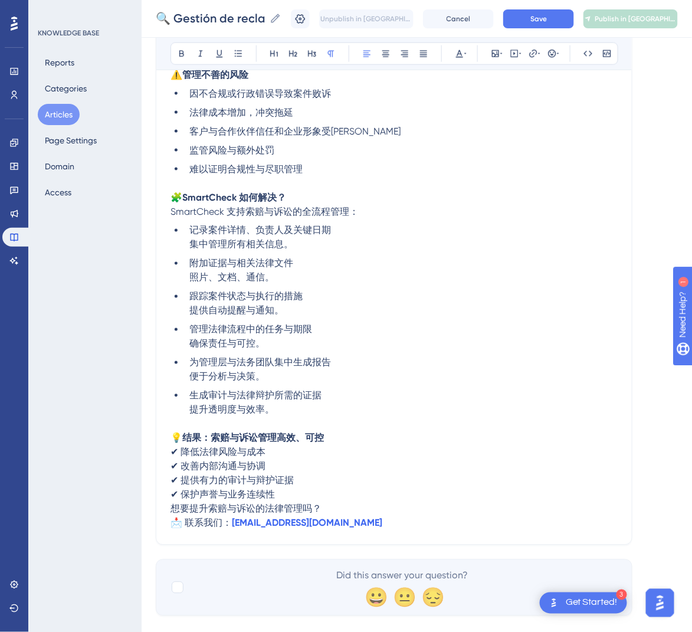
click at [174, 510] on span "想要提升索赔与诉讼的法律管理吗？" at bounding box center [245, 508] width 151 height 11
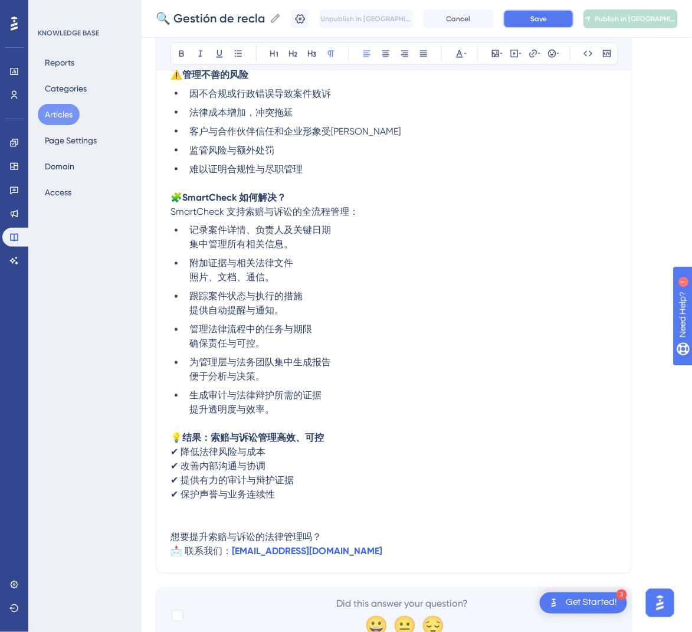
click at [561, 14] on button "Save" at bounding box center [538, 18] width 71 height 19
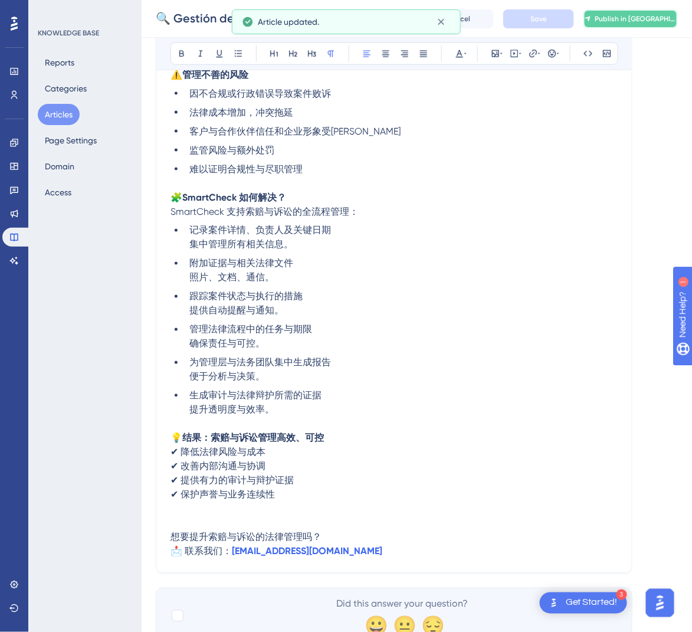
click at [642, 22] on span "Publish in [GEOGRAPHIC_DATA]-CN" at bounding box center [635, 18] width 82 height 9
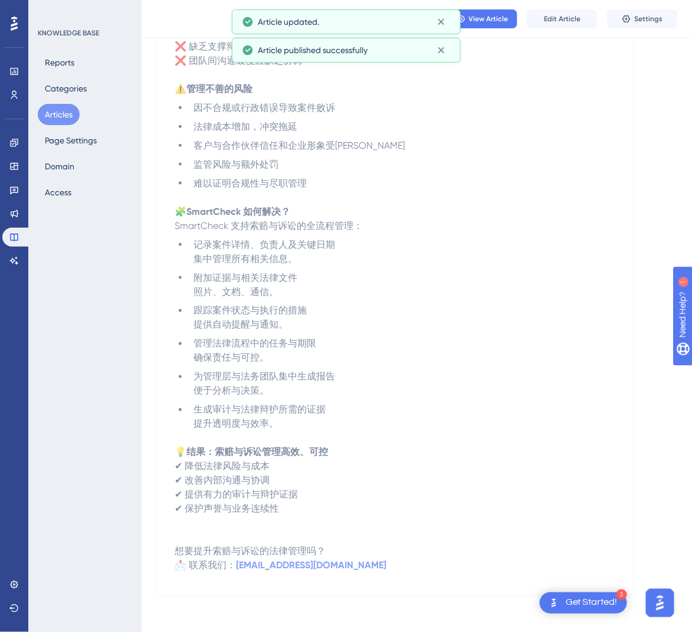
scroll to position [275, 0]
click at [65, 110] on button "Articles" at bounding box center [59, 114] width 42 height 21
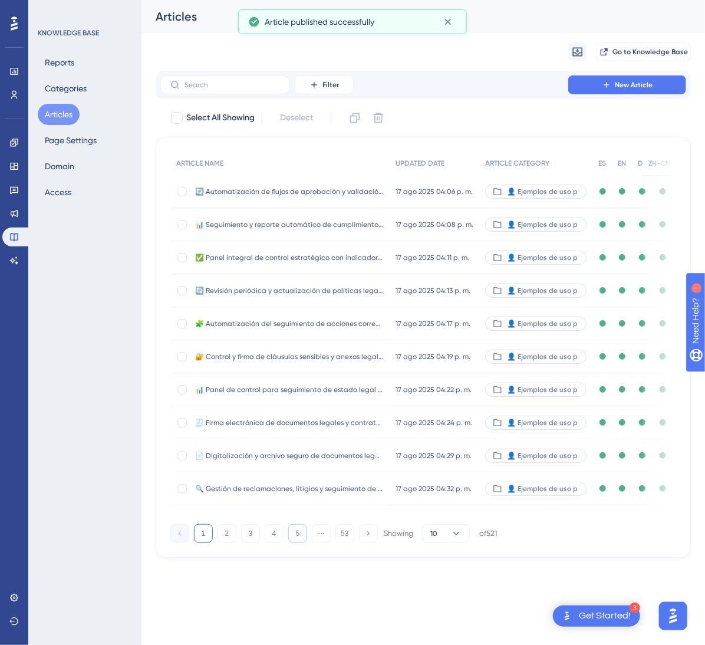
click at [298, 543] on button "5" at bounding box center [297, 533] width 19 height 19
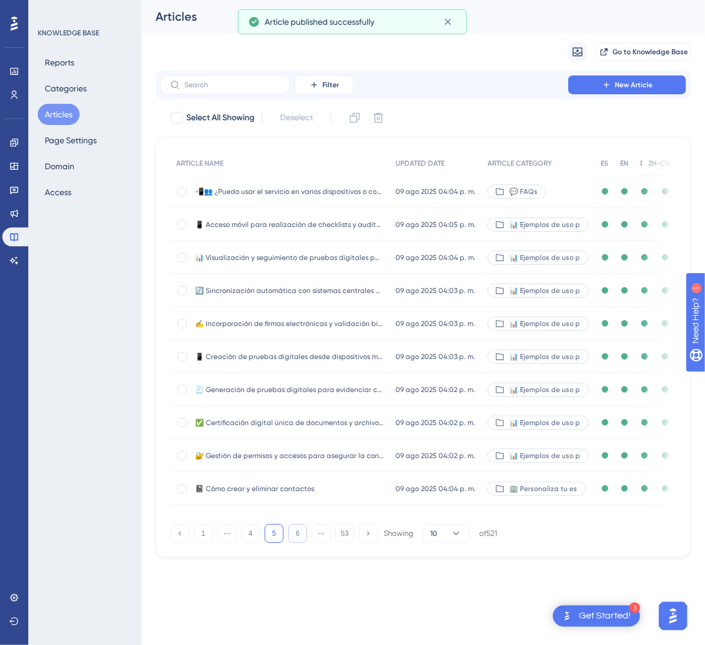
click at [298, 543] on button "6" at bounding box center [297, 533] width 19 height 19
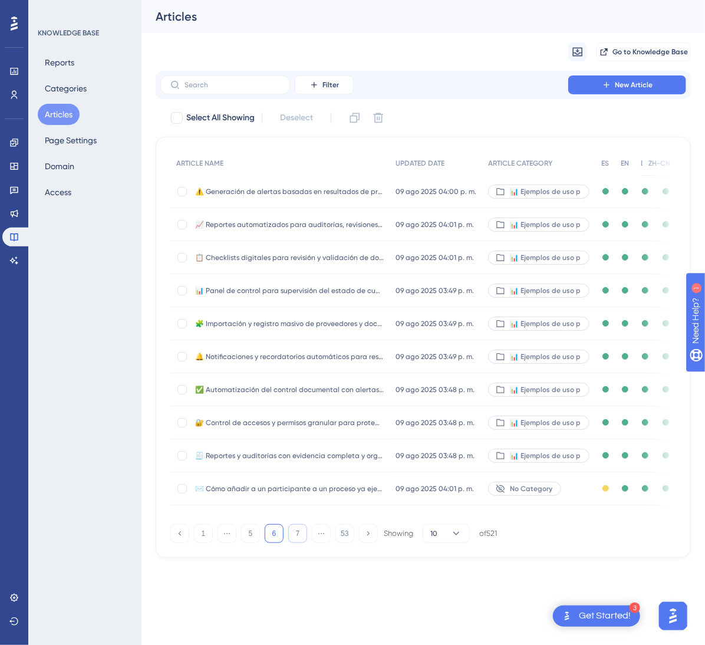
click at [298, 543] on button "7" at bounding box center [297, 533] width 19 height 19
click at [298, 543] on button "8" at bounding box center [297, 533] width 19 height 19
click at [298, 543] on button "9" at bounding box center [297, 533] width 19 height 19
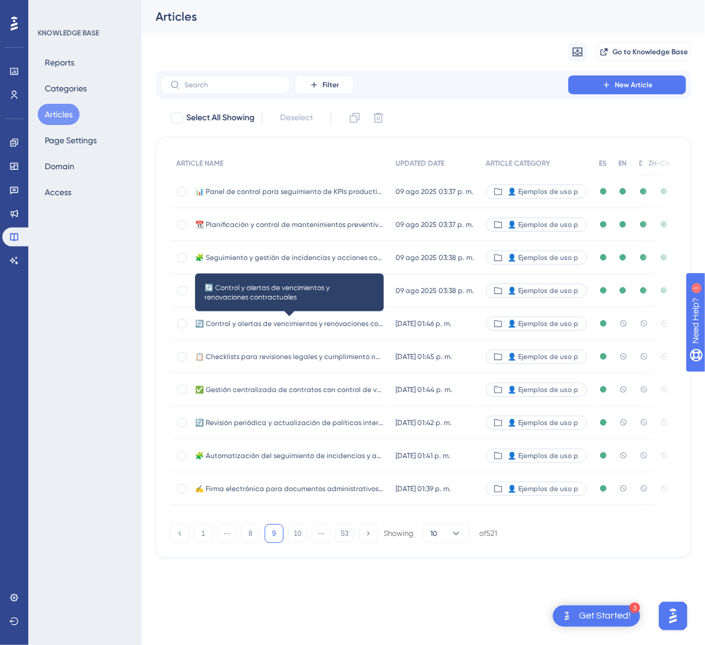
click at [341, 323] on span "🔄 Control y alertas de vencimientos y renovaciones contractuales" at bounding box center [289, 323] width 189 height 9
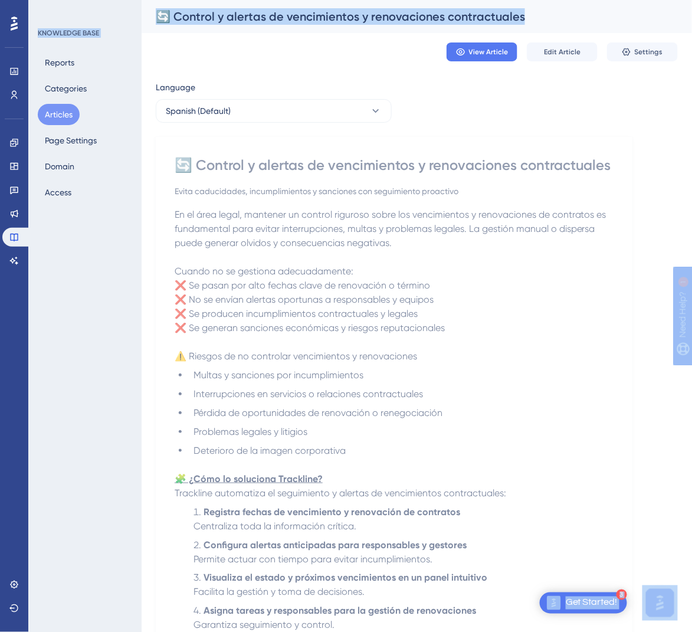
scroll to position [354, 0]
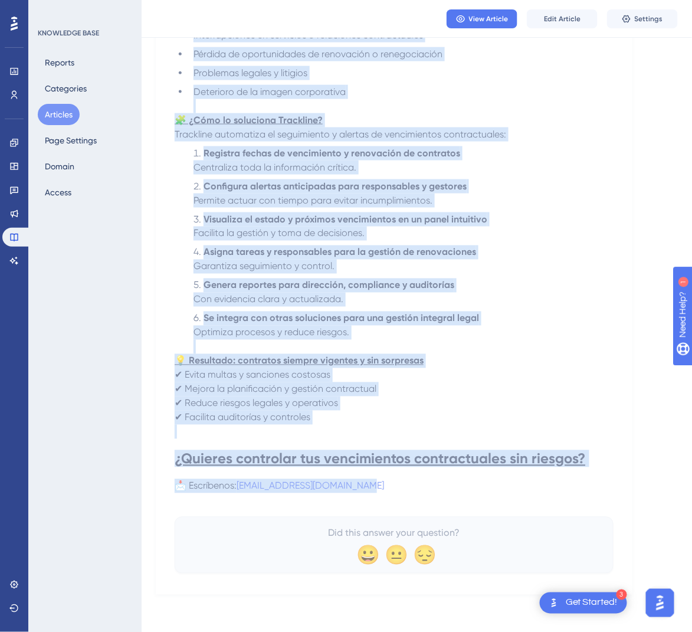
drag, startPoint x: 183, startPoint y: 165, endPoint x: 444, endPoint y: 486, distance: 414.6
click at [444, 486] on div "🔄 Control y alertas de vencimientos y renovaciones contractuales Evita caducida…" at bounding box center [394, 185] width 439 height 776
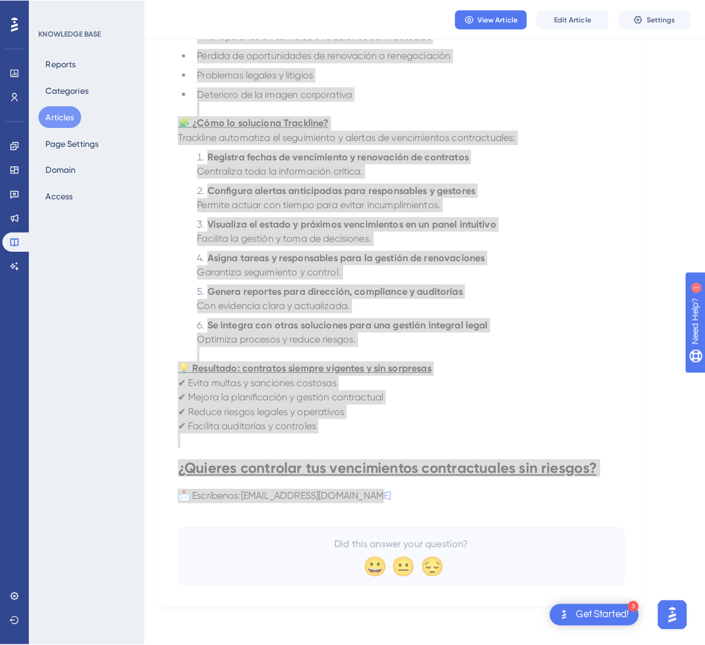
scroll to position [0, 0]
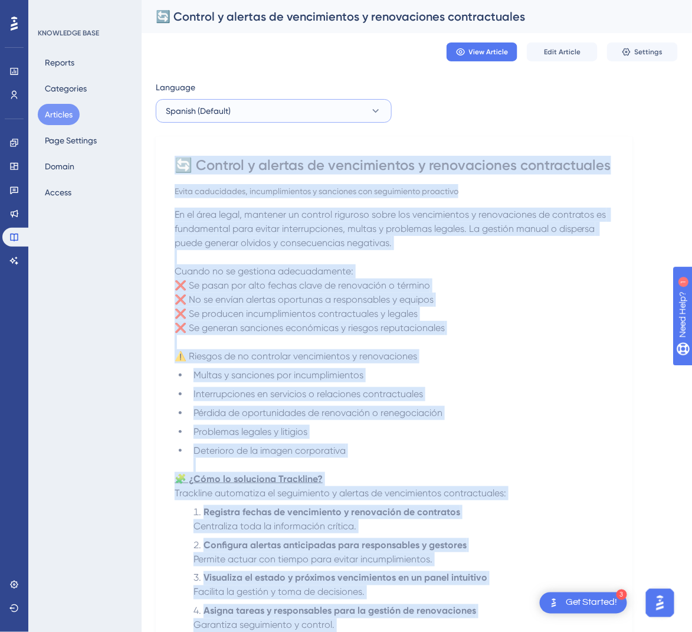
click at [373, 111] on icon at bounding box center [376, 111] width 12 height 12
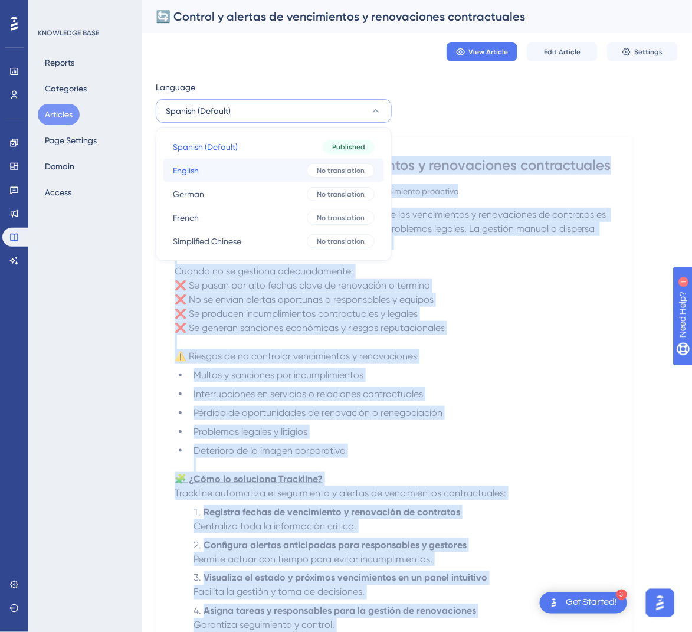
click at [334, 167] on span "No translation" at bounding box center [341, 170] width 48 height 9
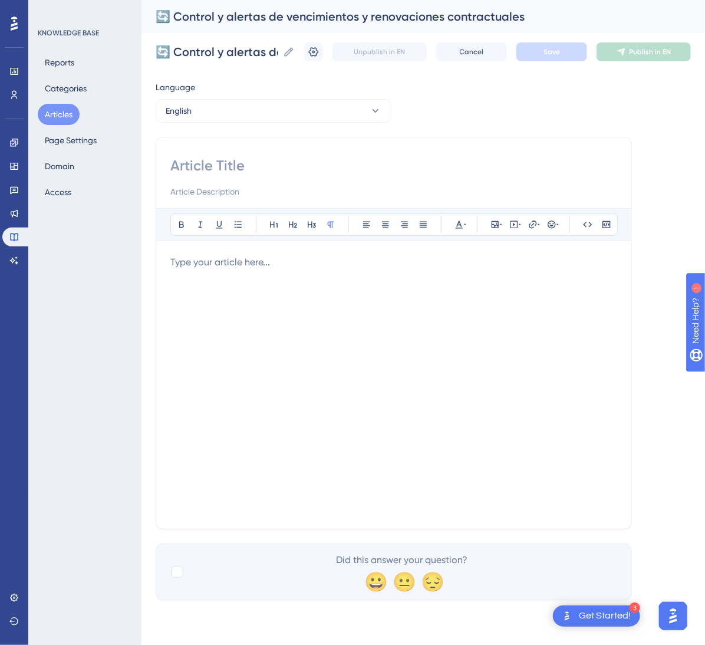
click at [280, 169] on input at bounding box center [393, 165] width 447 height 19
paste input "🔄 Control and Alerts for Contract Expirations and Renewals"
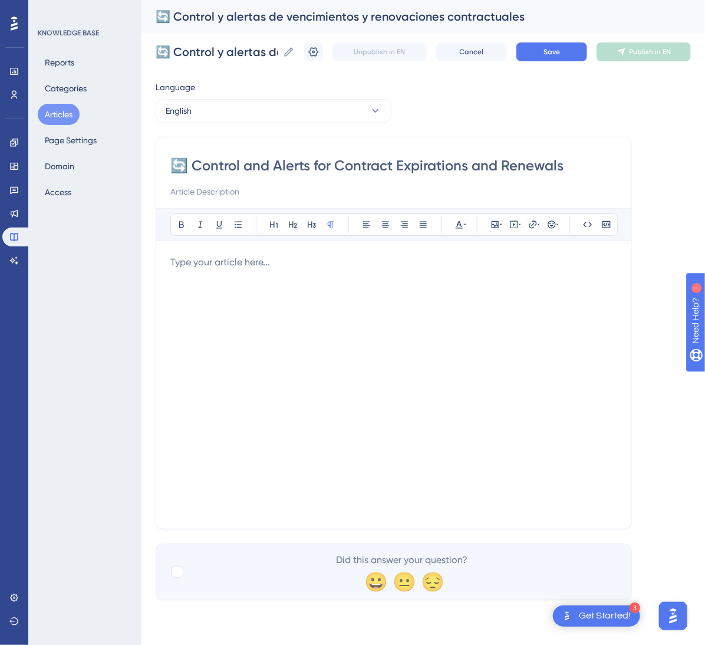
type input "🔄 Control and Alerts for Contract Expirations and Renewals"
click at [282, 315] on div at bounding box center [393, 384] width 447 height 259
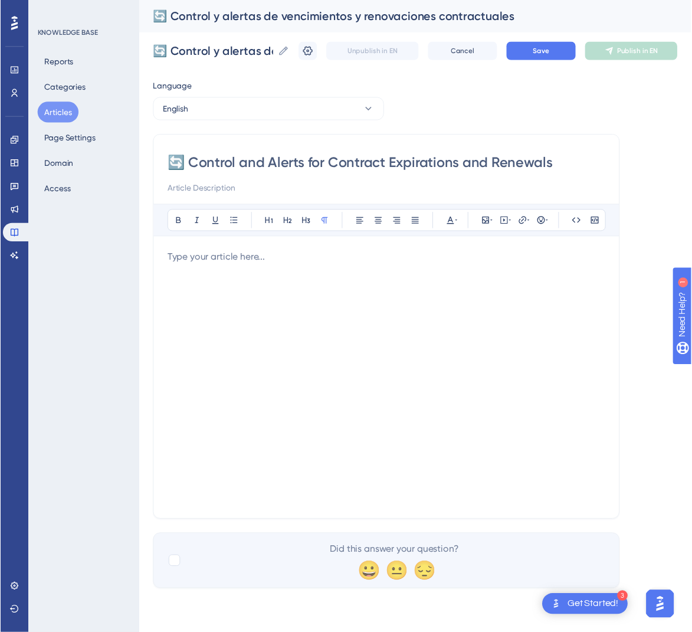
scroll to position [185, 0]
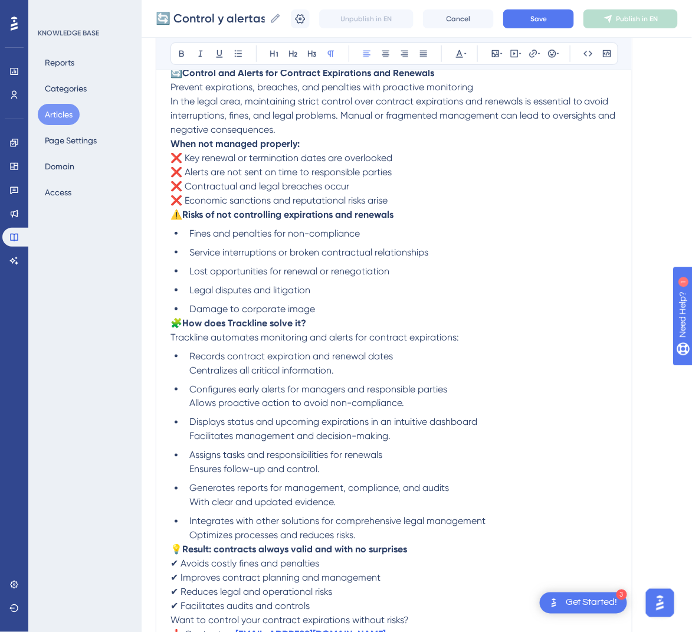
click at [174, 326] on span "🧩" at bounding box center [176, 322] width 12 height 11
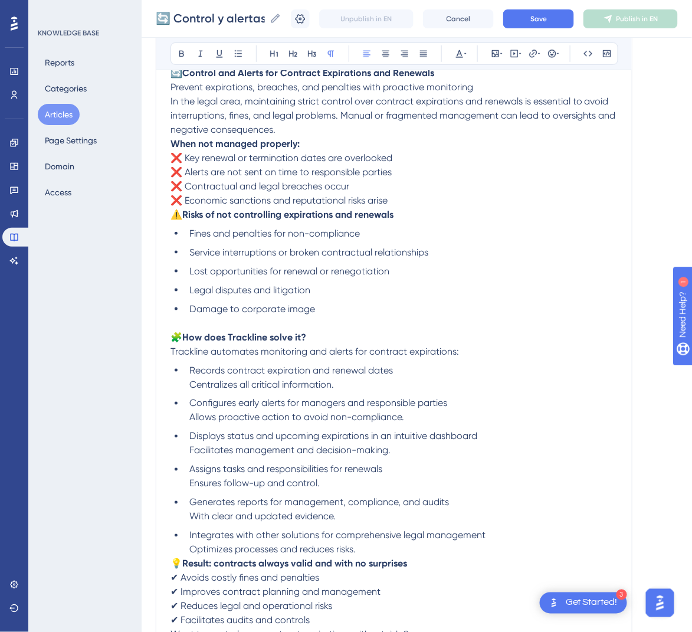
click at [173, 217] on span "⚠️" at bounding box center [176, 214] width 12 height 11
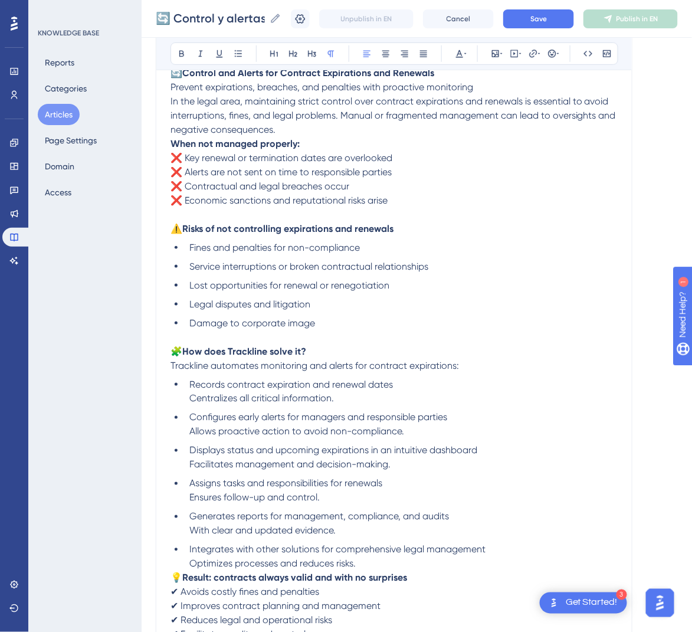
click at [171, 136] on p "In the legal area, maintaining strict control over contract expirations and ren…" at bounding box center [393, 115] width 447 height 42
click at [171, 142] on strong "When not managed properly:" at bounding box center [234, 143] width 129 height 11
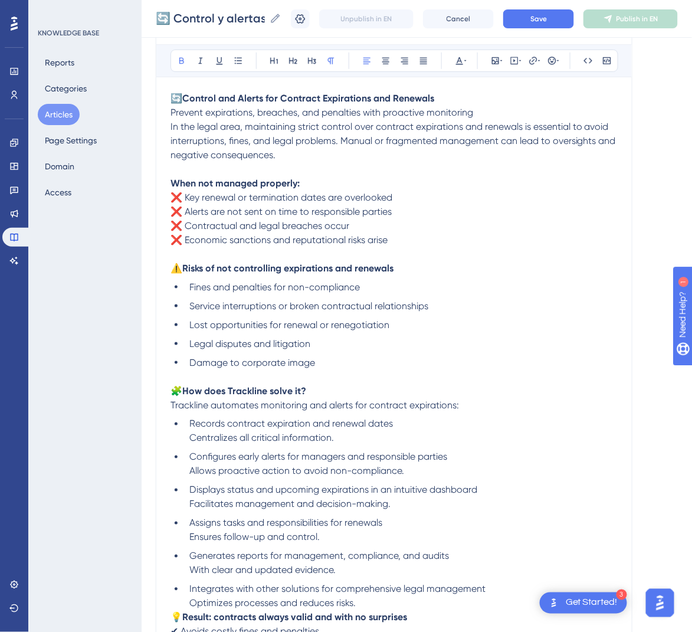
scroll to position [153, 0]
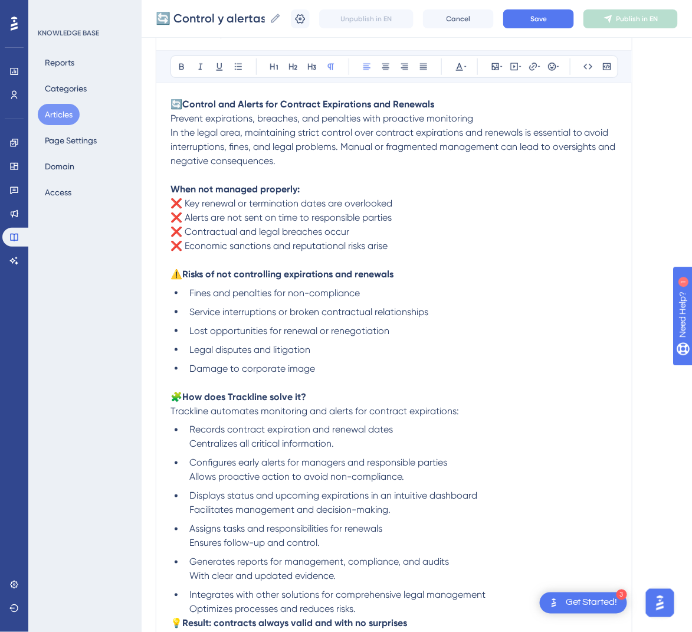
click at [171, 136] on span "In the legal area, maintaining strict control over contract expirations and ren…" at bounding box center [394, 147] width 448 height 40
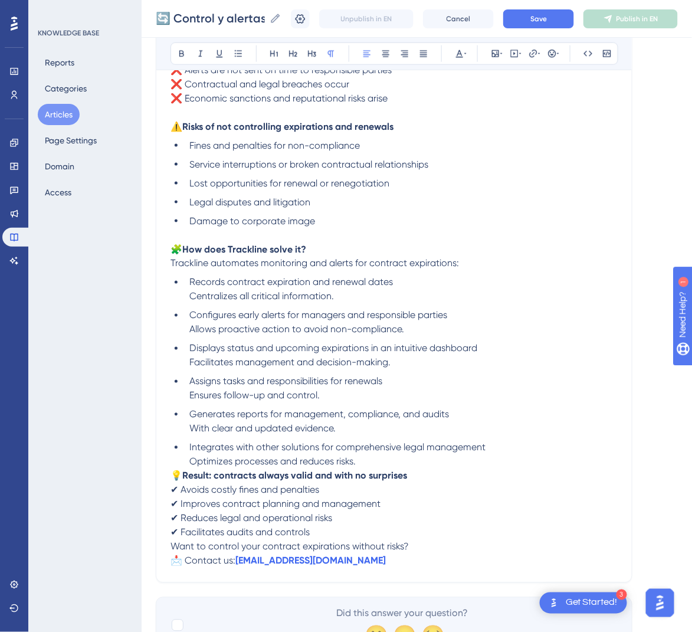
scroll to position [374, 0]
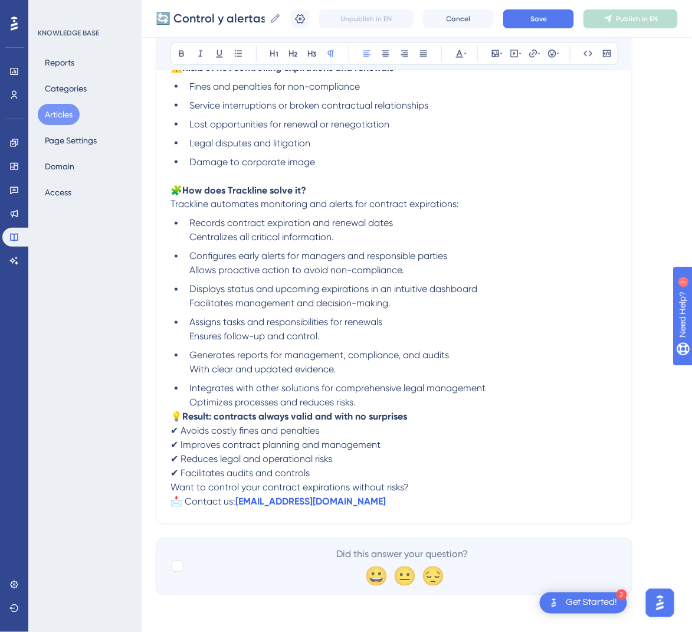
click at [175, 415] on span "💡" at bounding box center [176, 416] width 12 height 11
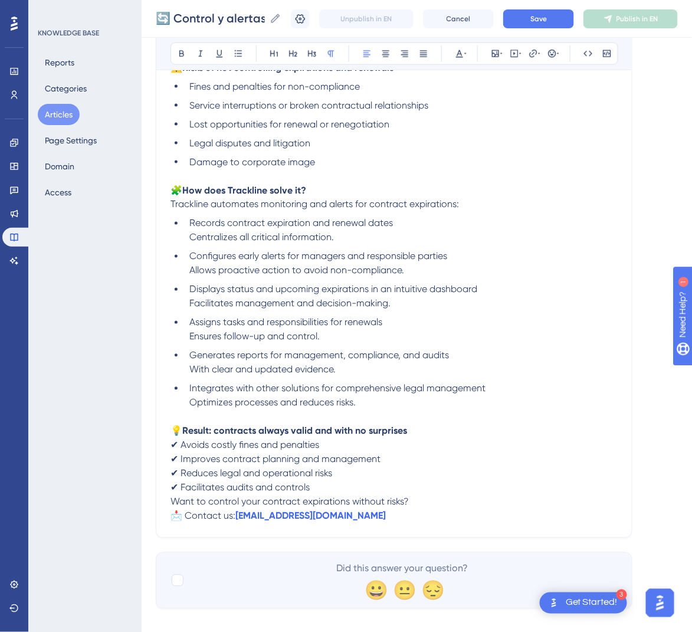
click at [172, 506] on span "Want to control your contract expirations without risks?" at bounding box center [289, 501] width 238 height 11
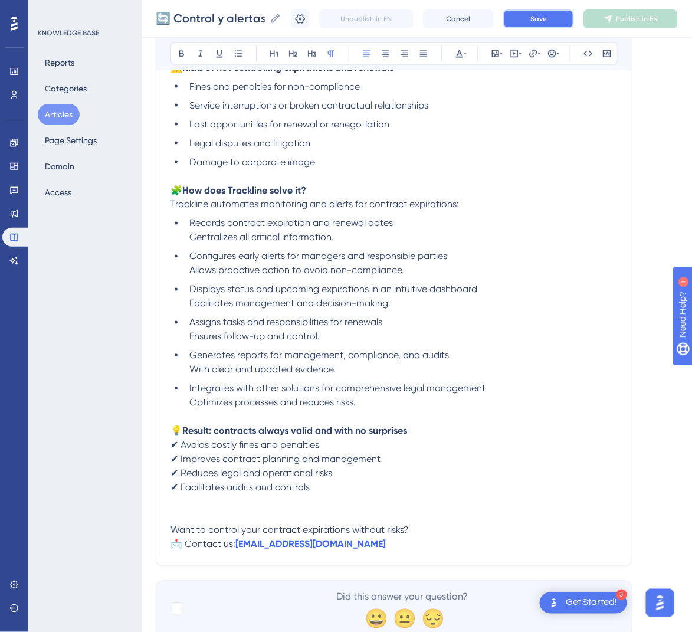
click at [564, 15] on button "Save" at bounding box center [538, 18] width 71 height 19
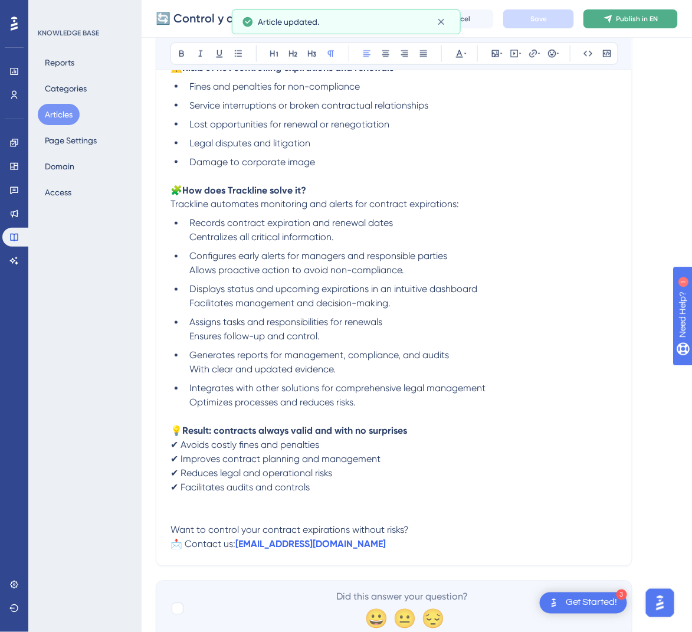
click at [635, 23] on button "Publish in EN" at bounding box center [630, 18] width 94 height 19
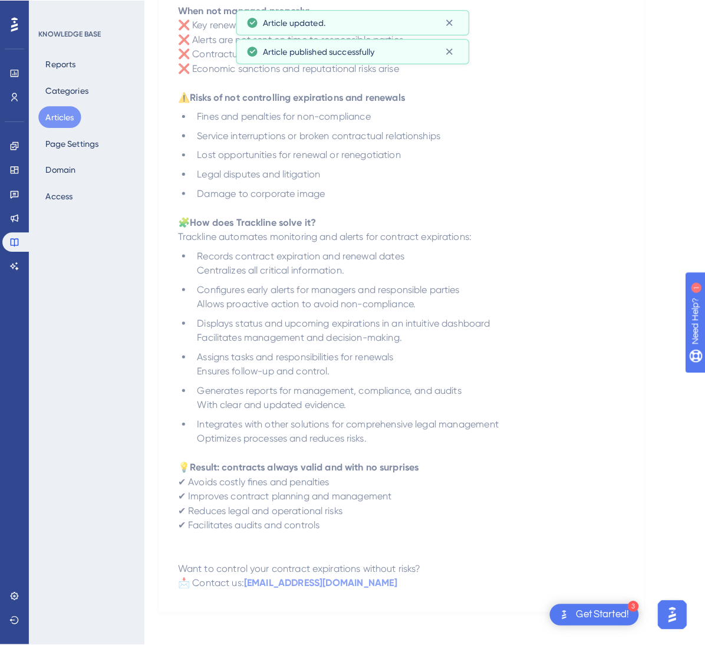
scroll to position [0, 0]
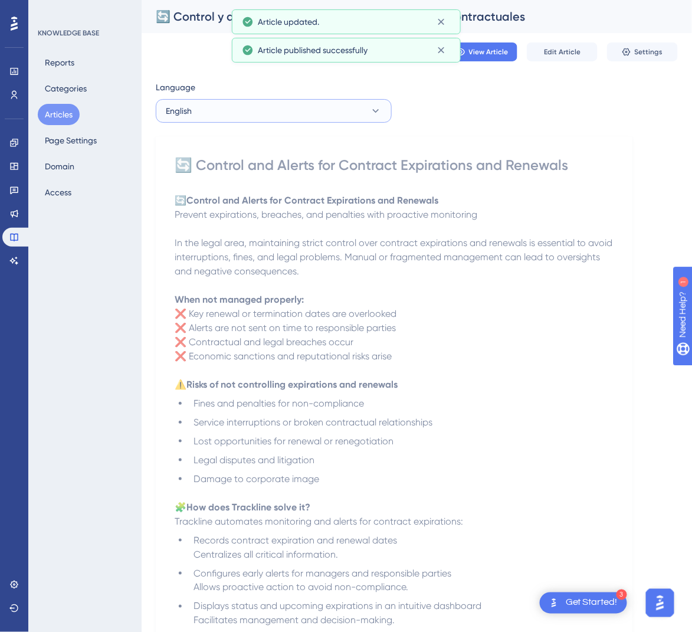
click at [359, 104] on button "English" at bounding box center [274, 111] width 236 height 24
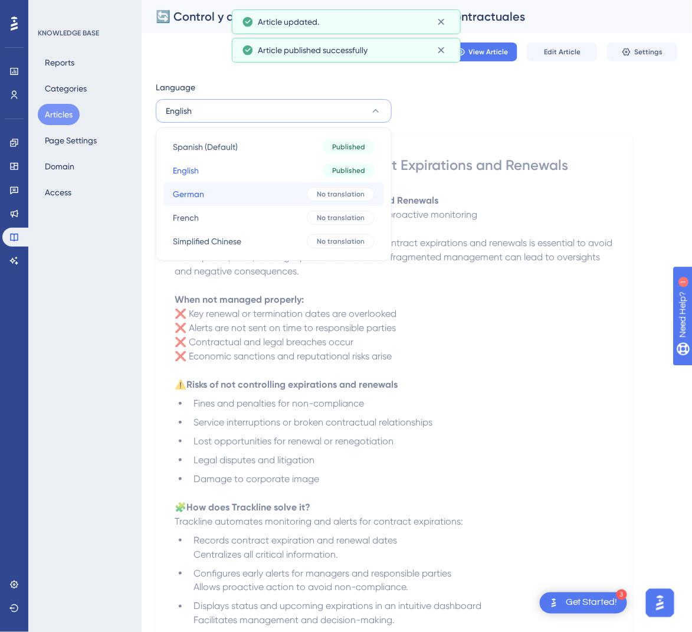
click at [302, 198] on button "German German No translation" at bounding box center [273, 194] width 221 height 24
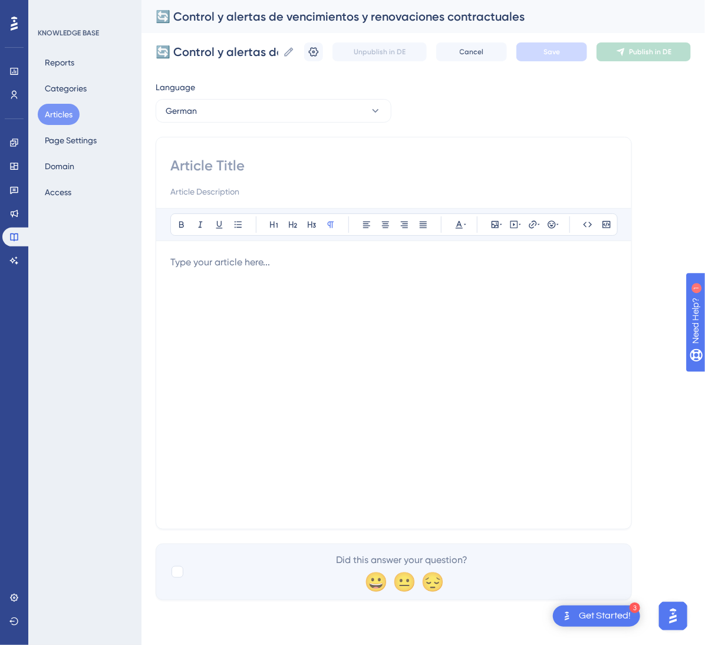
click at [288, 170] on input at bounding box center [393, 165] width 447 height 19
paste input "🔄 Kontrolle und Benachrichtigungen zu Vertragsabläufen und -verlängerungen"
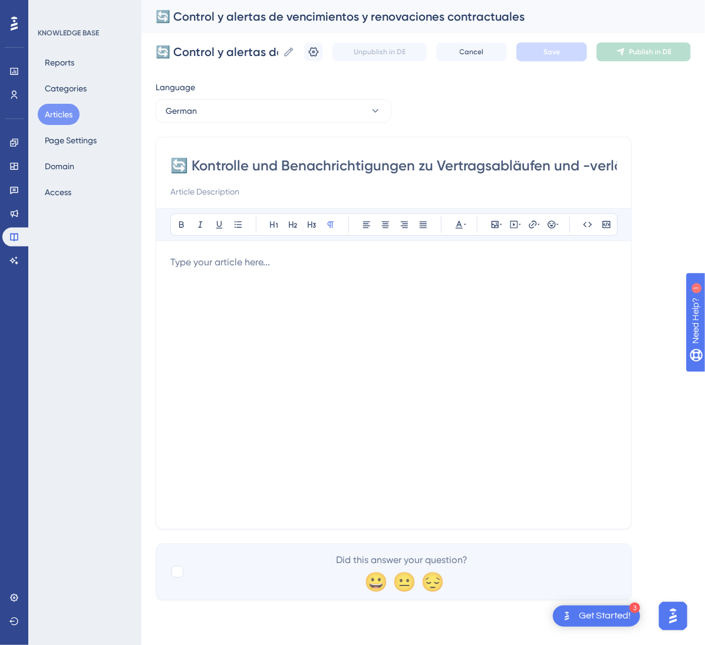
scroll to position [0, 78]
type input "🔄 Kontrolle und Benachrichtigungen zu Vertragsabläufen und -verlängerungen"
click at [458, 334] on div at bounding box center [393, 384] width 447 height 259
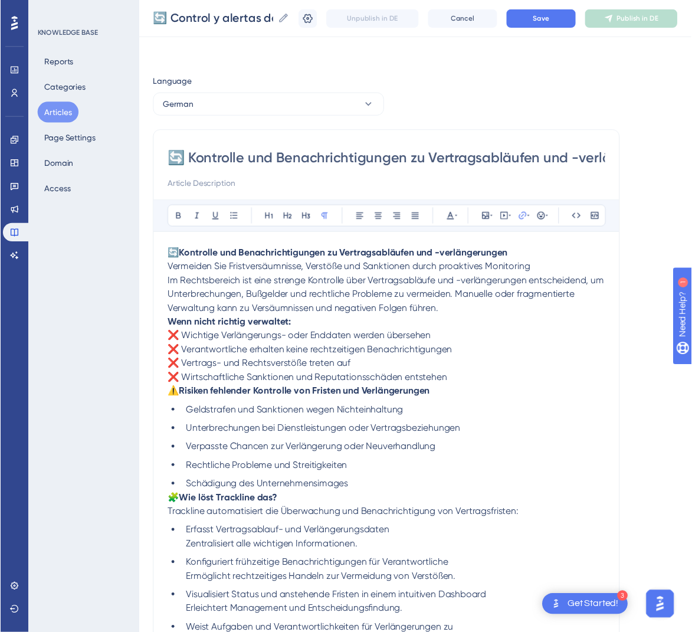
scroll to position [795, 0]
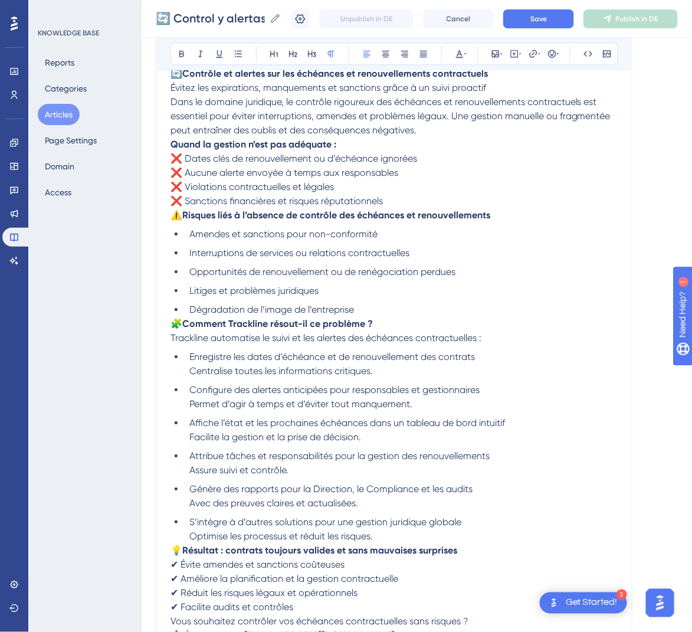
click at [172, 326] on span "🧩" at bounding box center [176, 323] width 12 height 11
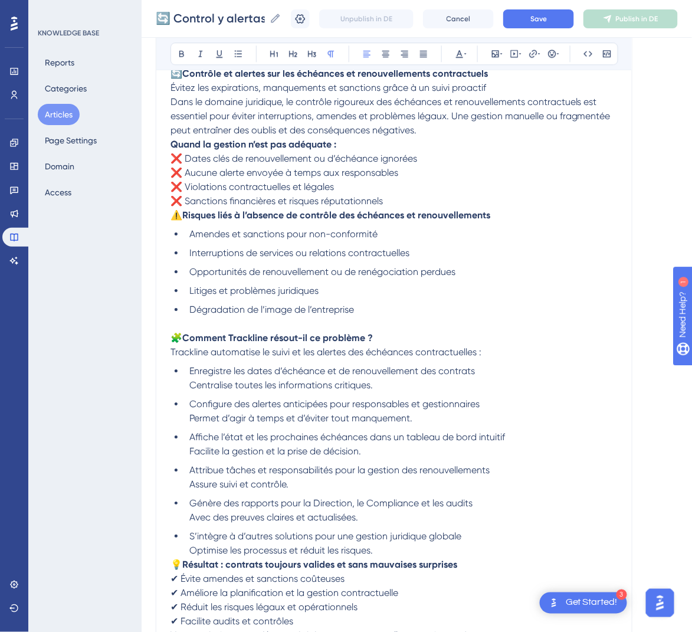
click at [172, 219] on span "⚠️" at bounding box center [176, 214] width 12 height 11
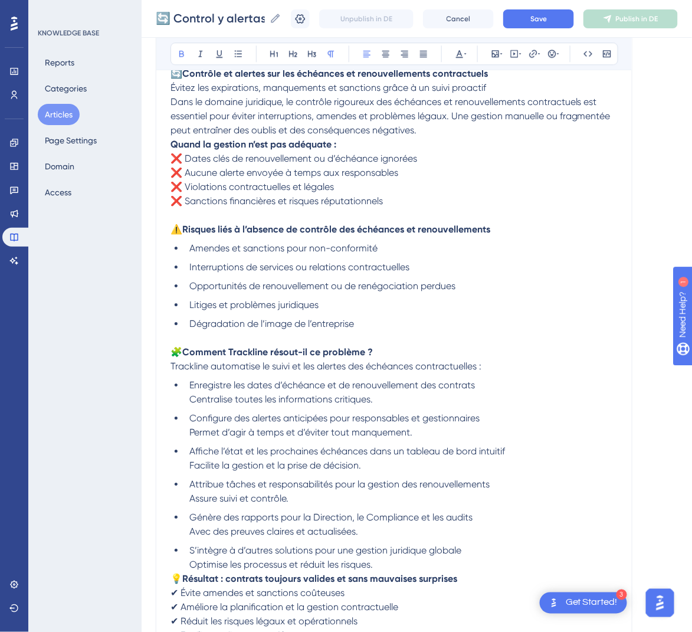
click at [170, 139] on strong "Quand la gestion n’est pas adéquate :" at bounding box center [253, 144] width 166 height 11
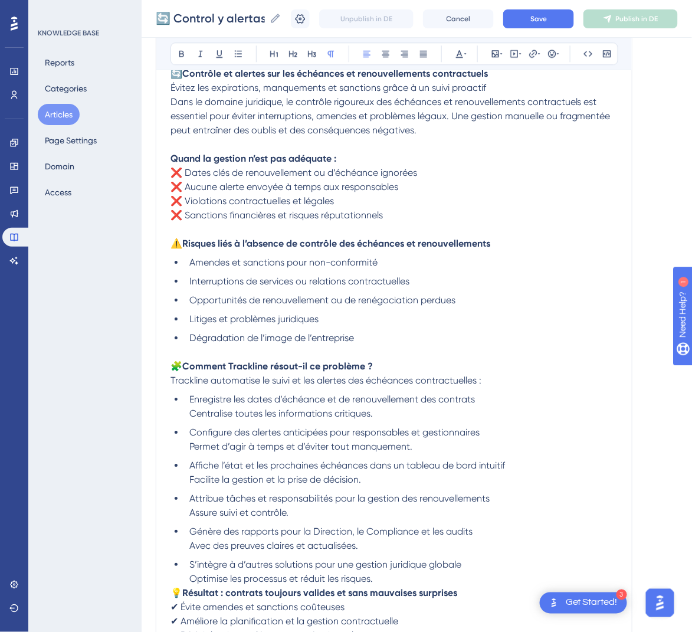
click at [172, 98] on span "Dans le domaine juridique, le contrôle rigoureux des échéances et renouvellemen…" at bounding box center [391, 116] width 442 height 40
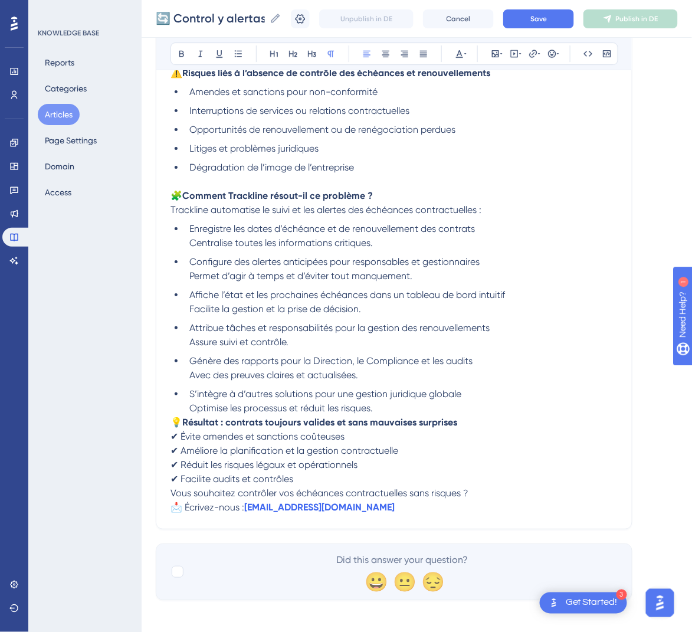
scroll to position [982, 0]
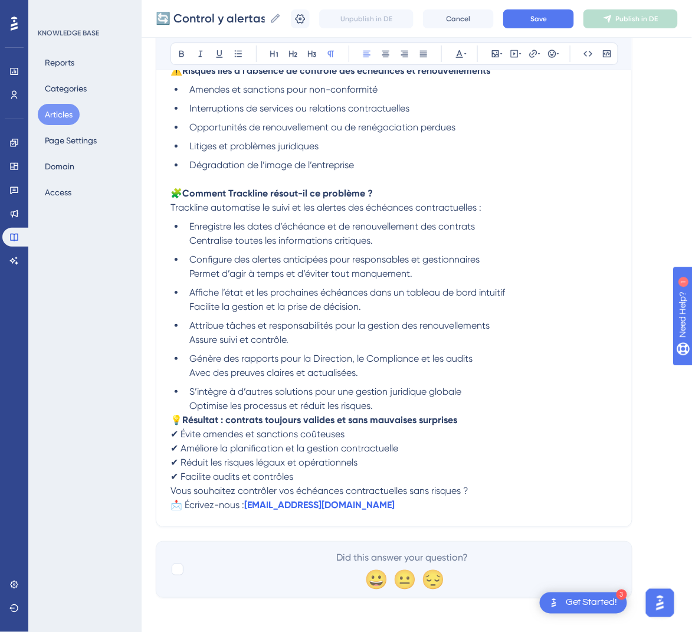
click at [175, 419] on span "💡" at bounding box center [176, 419] width 12 height 11
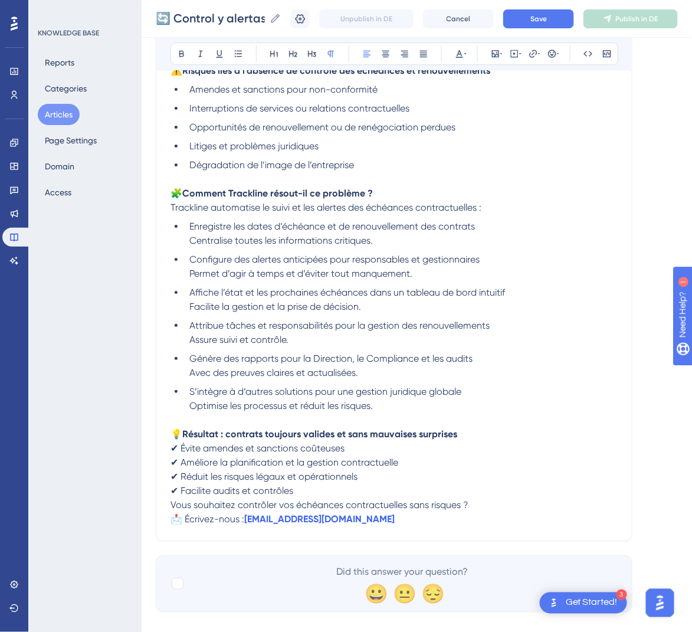
click at [172, 503] on span "Vous souhaitez contrôler vos échéances contractuelles sans risques ?" at bounding box center [319, 504] width 298 height 11
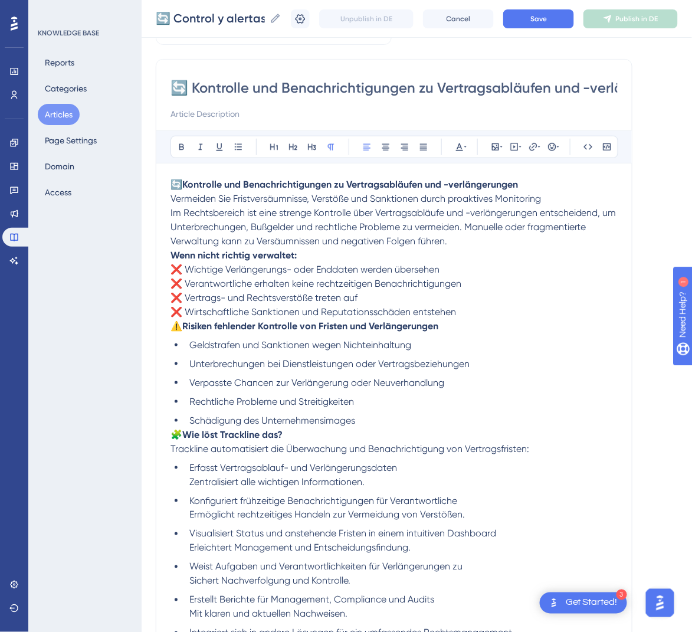
scroll to position [69, 0]
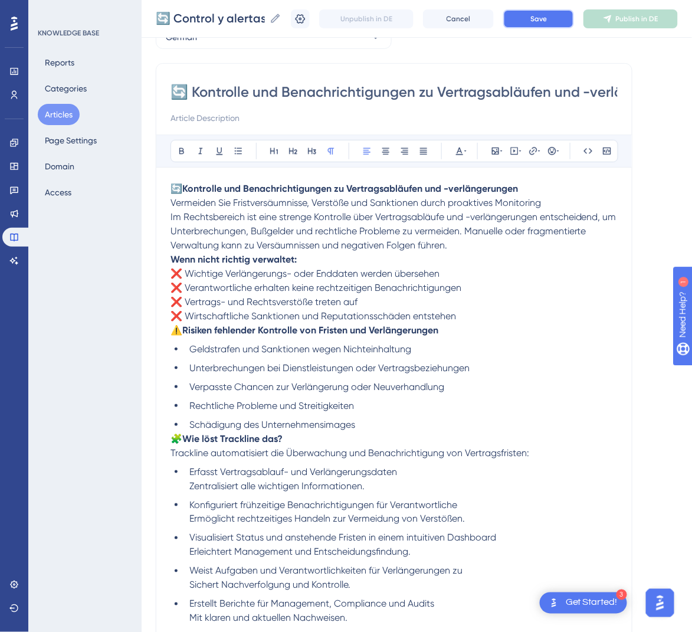
click at [538, 14] on button "Save" at bounding box center [538, 18] width 71 height 19
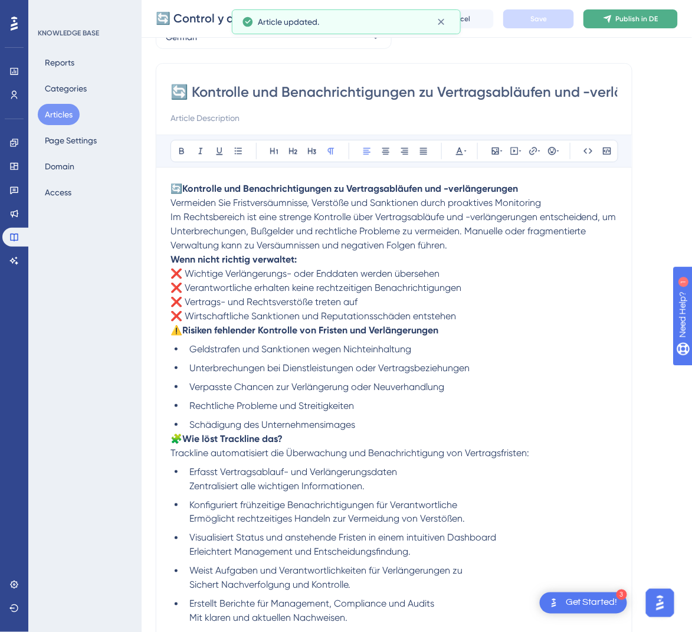
click at [632, 19] on span "Publish in DE" at bounding box center [637, 18] width 42 height 9
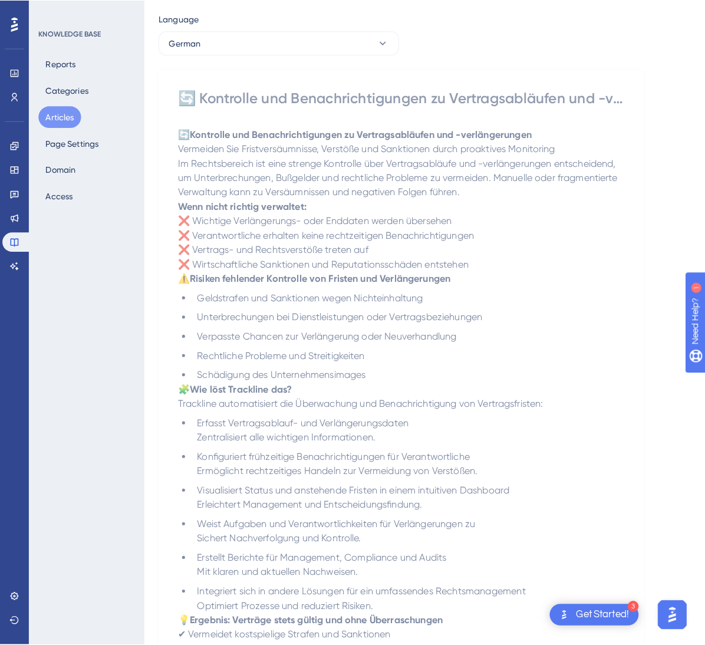
scroll to position [0, 0]
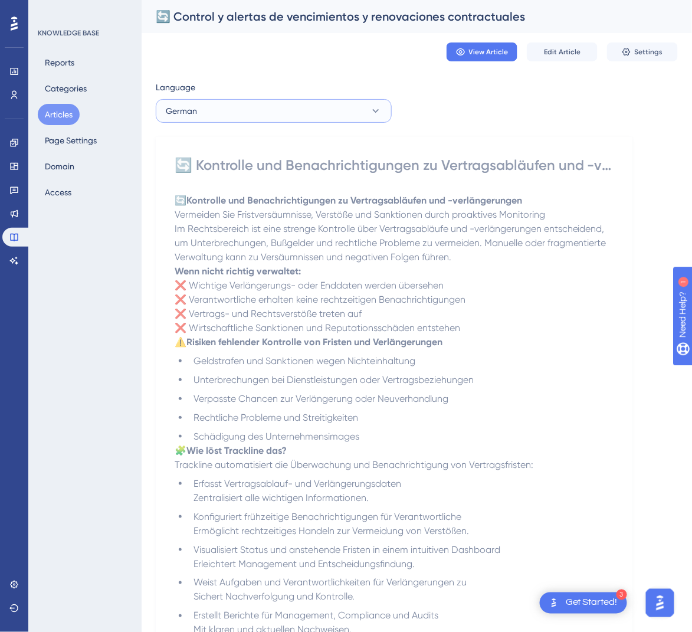
click at [363, 101] on button "German" at bounding box center [274, 111] width 236 height 24
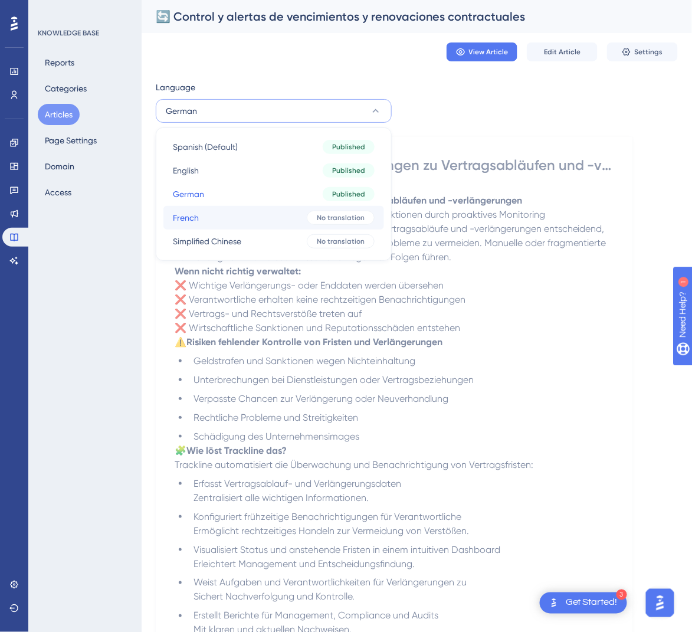
click at [310, 219] on div "No translation" at bounding box center [341, 218] width 68 height 14
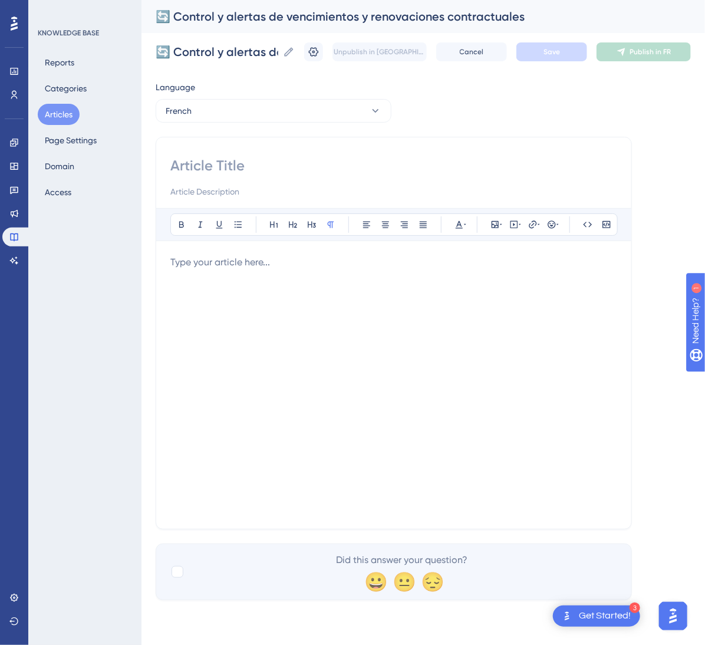
click at [366, 155] on div "Bold Italic Underline Bullet Point Heading 1 Heading 2 Heading 3 Normal Align L…" at bounding box center [394, 333] width 476 height 393
click at [310, 163] on input at bounding box center [393, 165] width 447 height 19
paste input "🔄 Contrôle et alertes sur les échéances et renouvellements contractuels"
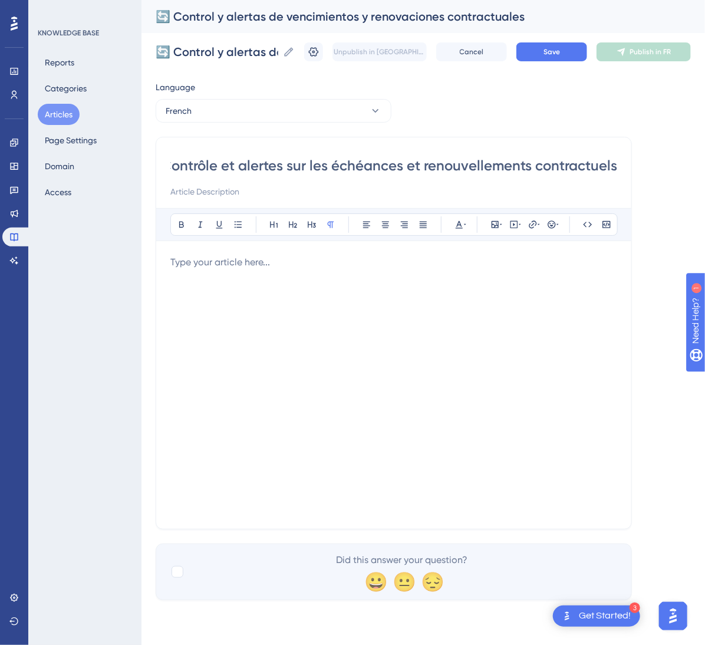
type input "🔄 Contrôle et alertes sur les échéances et renouvellements contractuels"
click at [469, 367] on div at bounding box center [393, 384] width 447 height 259
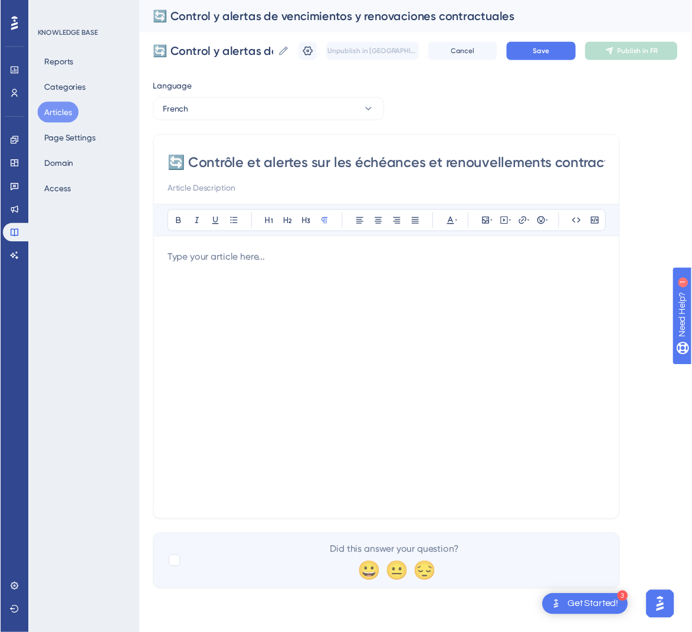
scroll to position [185, 0]
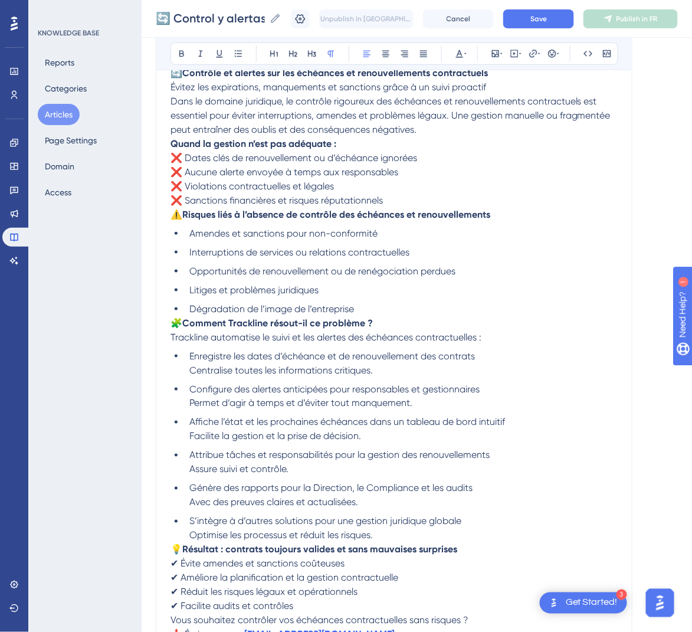
click at [177, 321] on span "🧩" at bounding box center [176, 322] width 12 height 11
click at [175, 321] on span "🧩" at bounding box center [176, 322] width 12 height 11
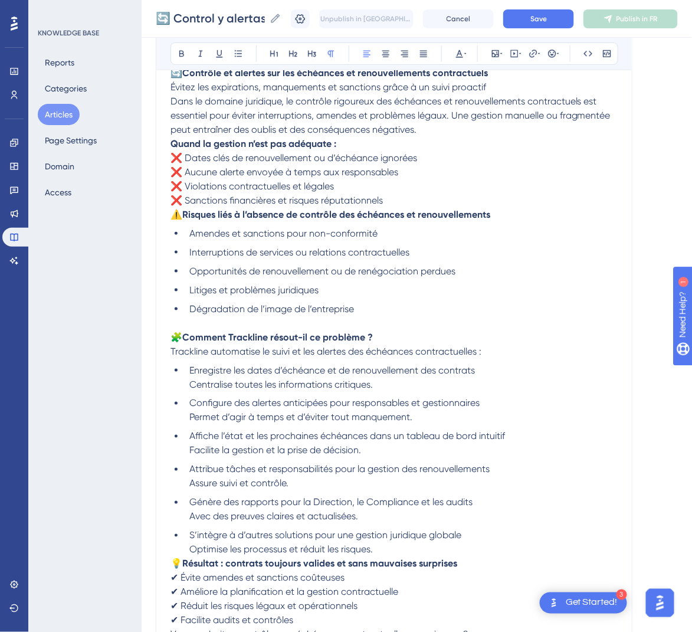
click at [172, 218] on span "⚠️" at bounding box center [176, 214] width 12 height 11
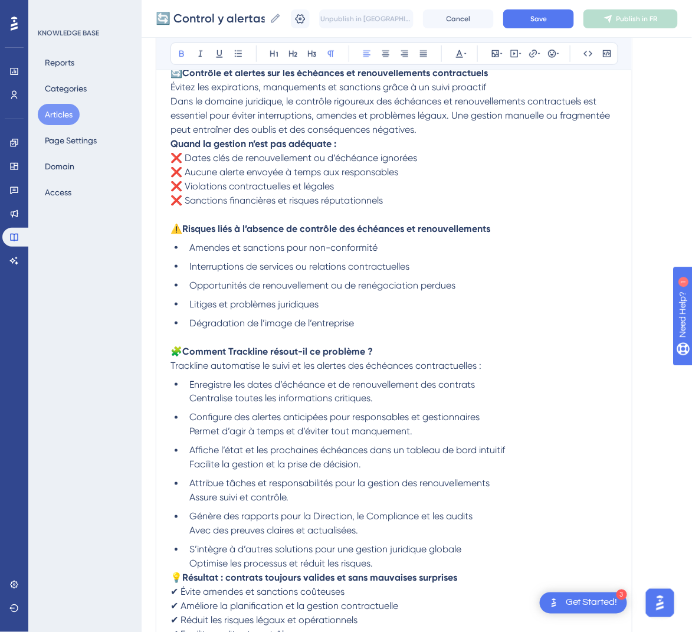
click at [170, 140] on strong "Quand la gestion n’est pas adéquate :" at bounding box center [253, 143] width 166 height 11
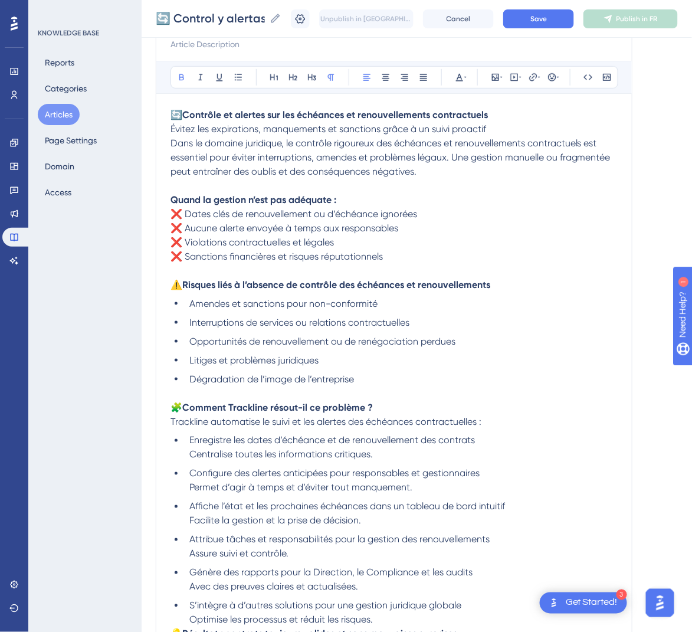
scroll to position [141, 0]
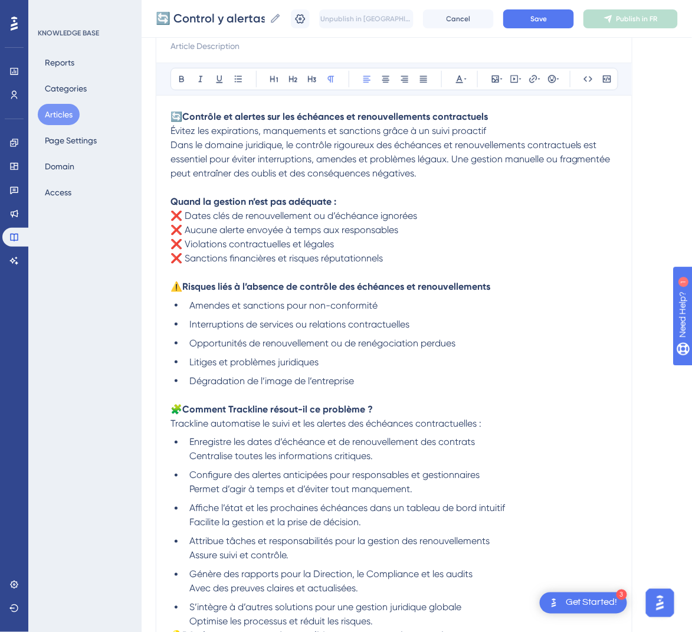
click at [170, 140] on span "Dans le domaine juridique, le contrôle rigoureux des échéances et renouvellemen…" at bounding box center [391, 159] width 442 height 40
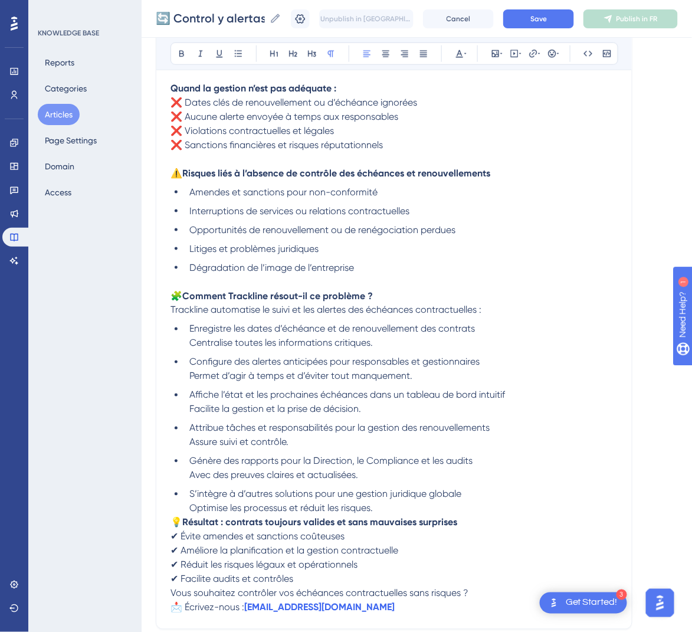
scroll to position [374, 0]
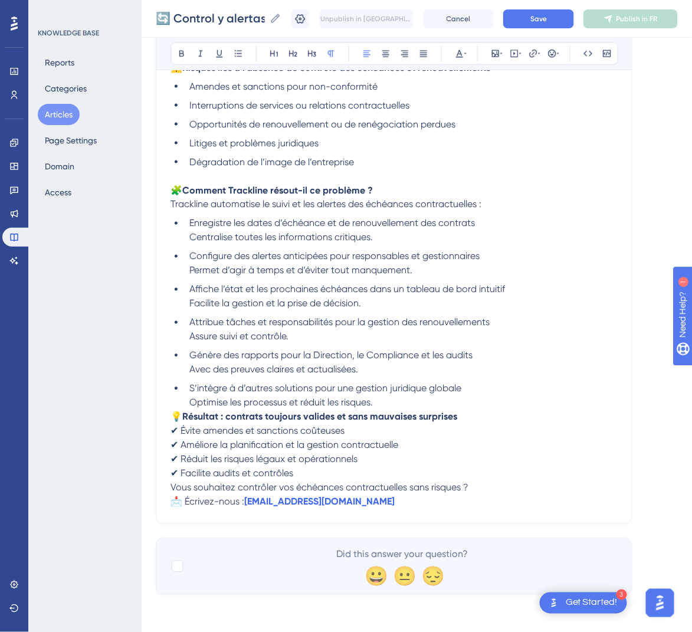
click at [170, 420] on span "💡" at bounding box center [176, 416] width 12 height 11
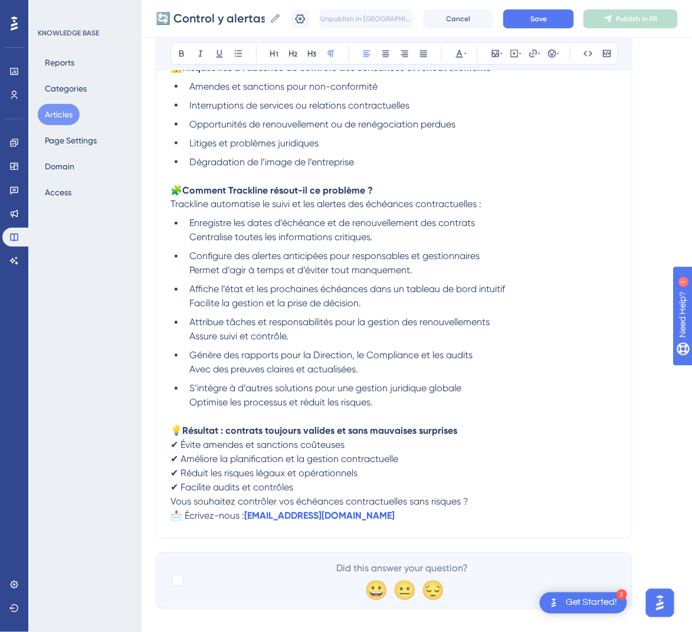
click at [170, 503] on span "Vous souhaitez contrôler vos échéances contractuelles sans risques ?" at bounding box center [319, 501] width 298 height 11
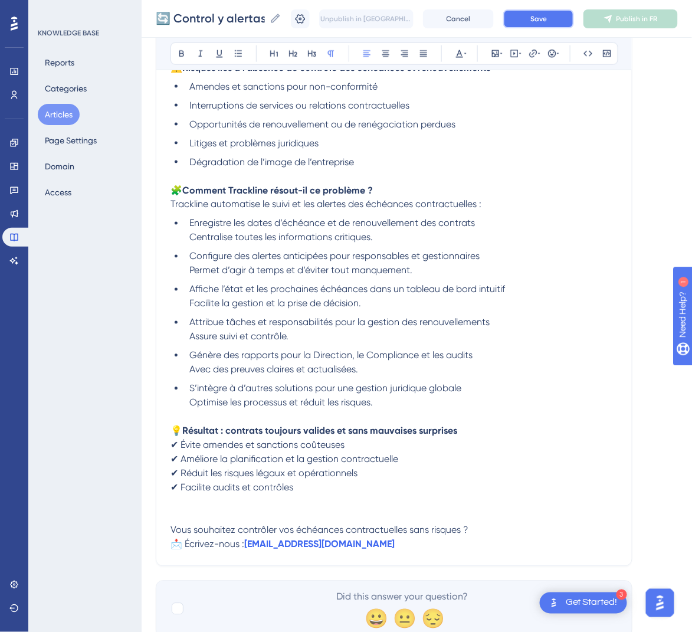
click at [544, 19] on span "Save" at bounding box center [538, 18] width 17 height 9
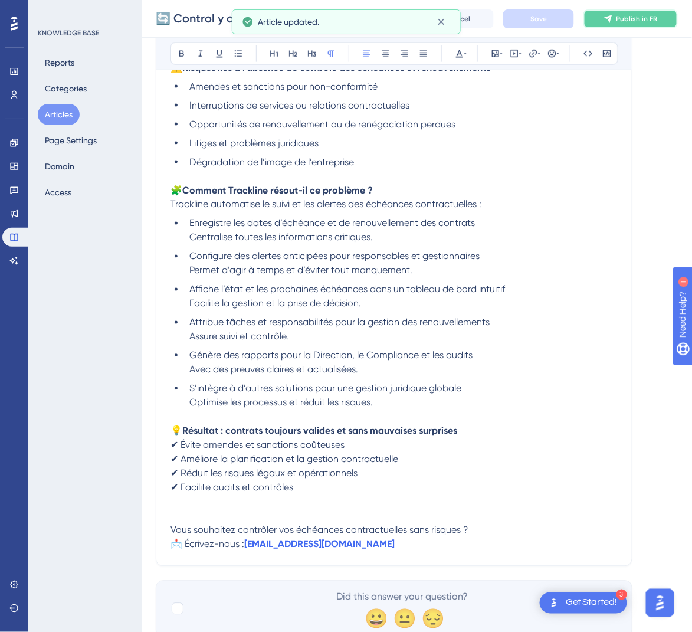
click at [635, 24] on button "Publish in FR" at bounding box center [630, 18] width 94 height 19
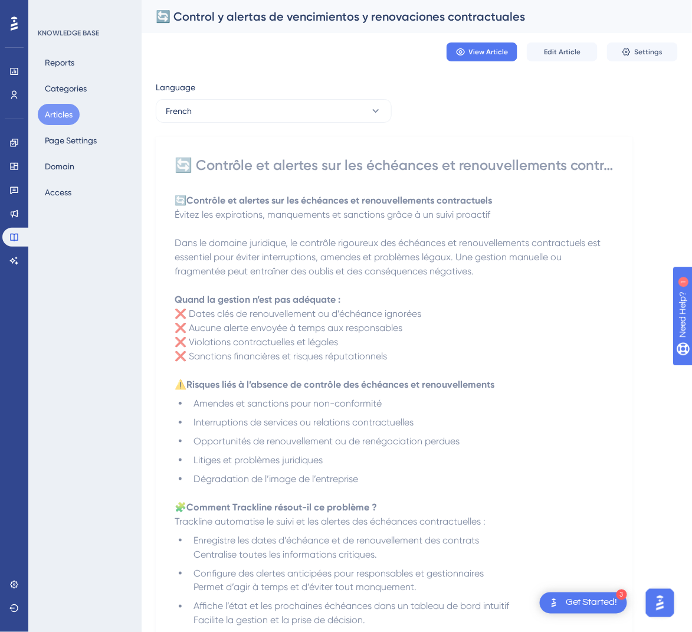
scroll to position [1, 0]
click at [351, 107] on button "French" at bounding box center [274, 110] width 236 height 24
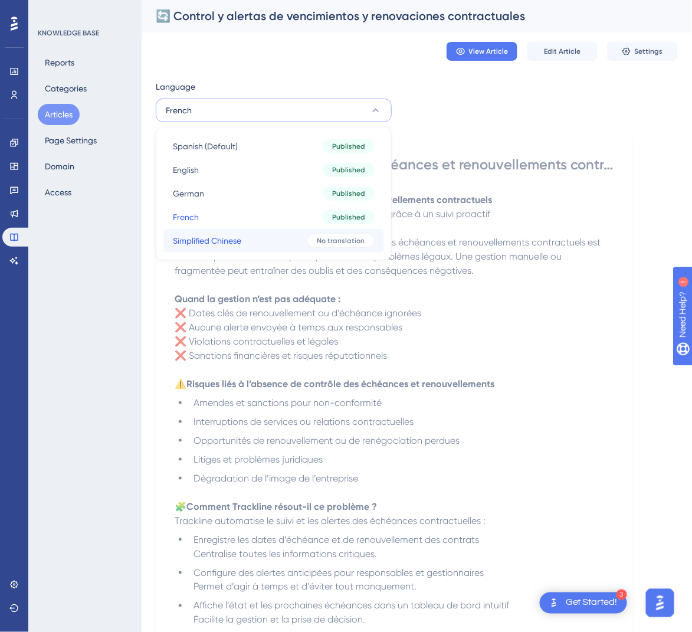
click at [295, 241] on button "Simplified Chinese Simplified Chinese No translation" at bounding box center [273, 241] width 221 height 24
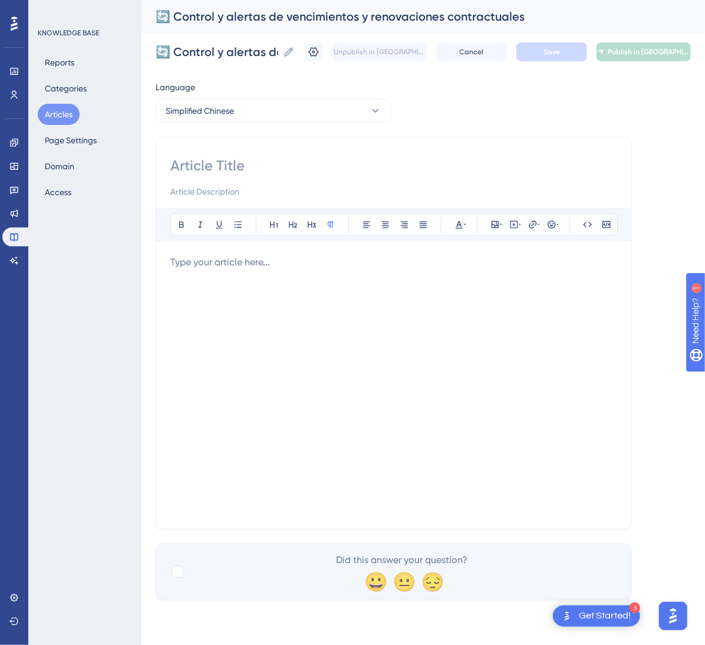
click at [282, 172] on input at bounding box center [393, 165] width 447 height 19
paste input "🔄 合同到期与续签的控制与提醒"
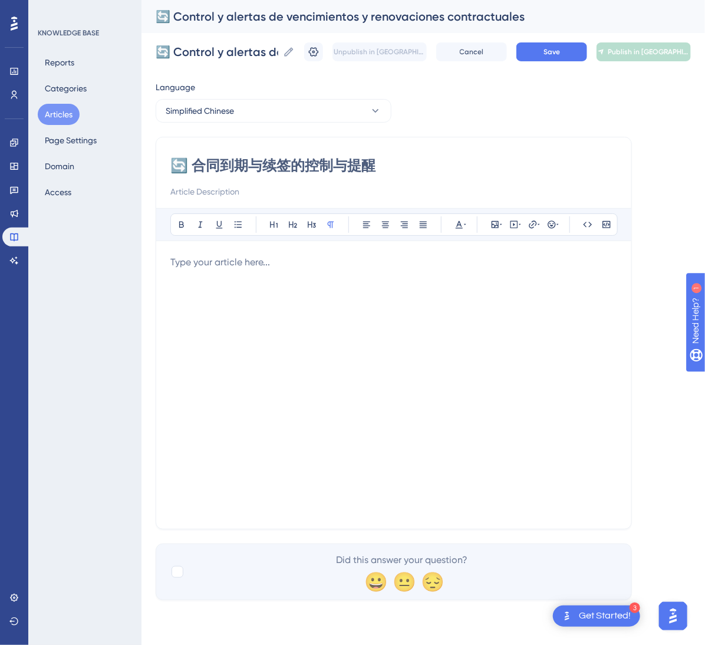
type input "🔄 合同到期与续签的控制与提醒"
click at [405, 303] on div at bounding box center [393, 384] width 447 height 259
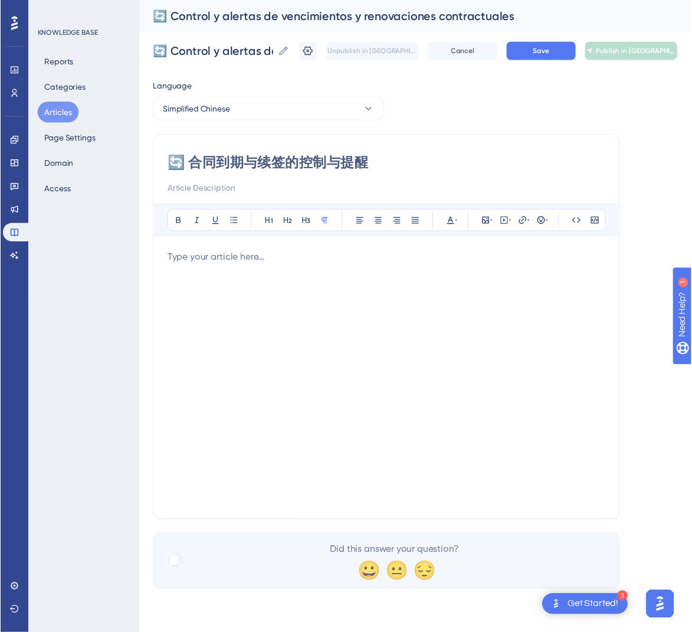
scroll to position [170, 0]
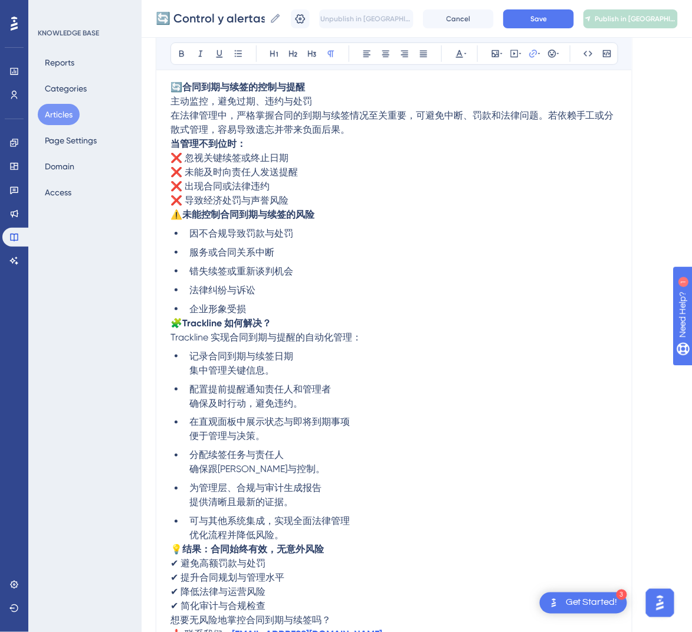
click at [170, 319] on span "🧩" at bounding box center [176, 322] width 12 height 11
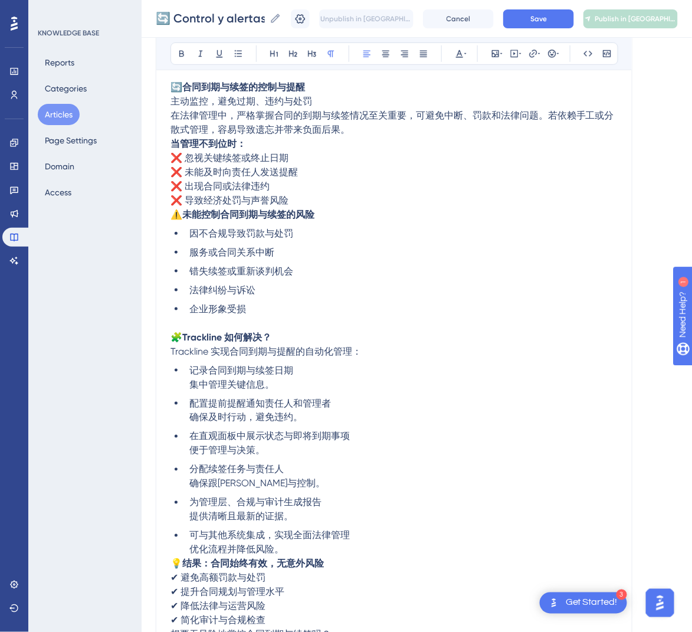
click at [175, 219] on span "⚠️" at bounding box center [176, 214] width 12 height 11
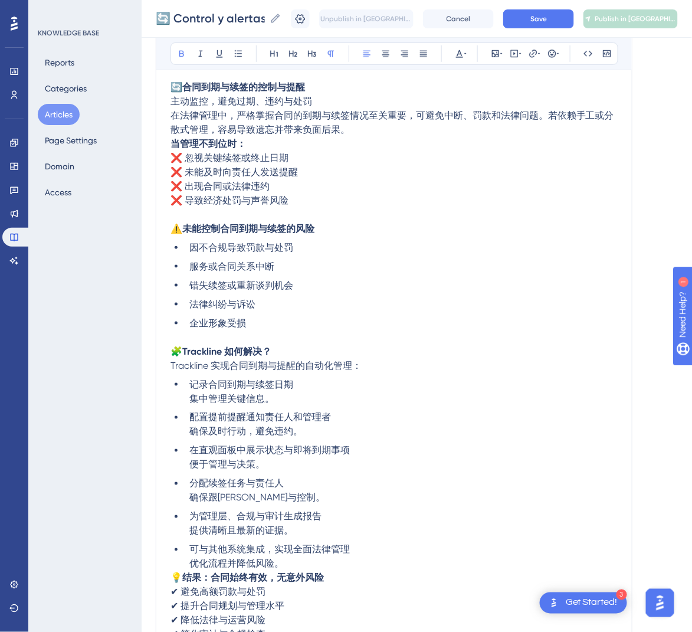
click at [173, 143] on strong "当管理不到位时：" at bounding box center [207, 143] width 75 height 11
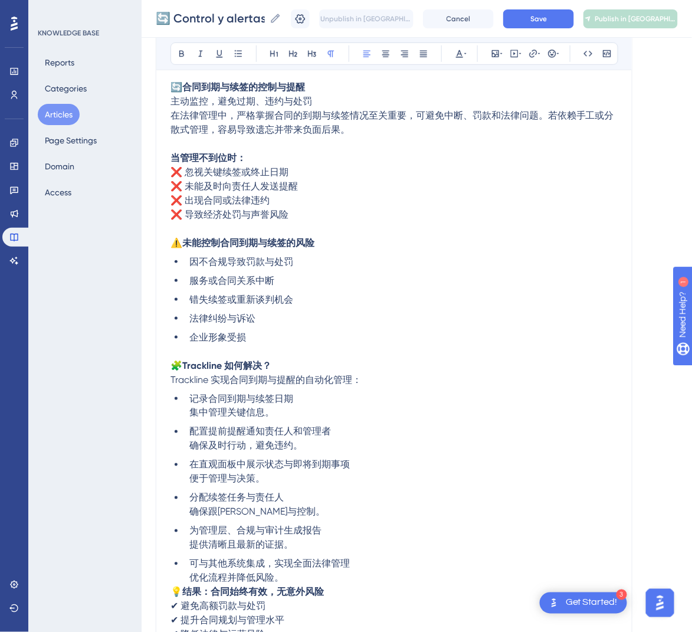
click at [173, 113] on span "在法律管理中，严格掌握合同的到期与续签情况至关重要，可避免中断、罚款和法律问题。若依赖手工或分散式管理，容易导致遗忘并带来负面后果。" at bounding box center [391, 122] width 443 height 25
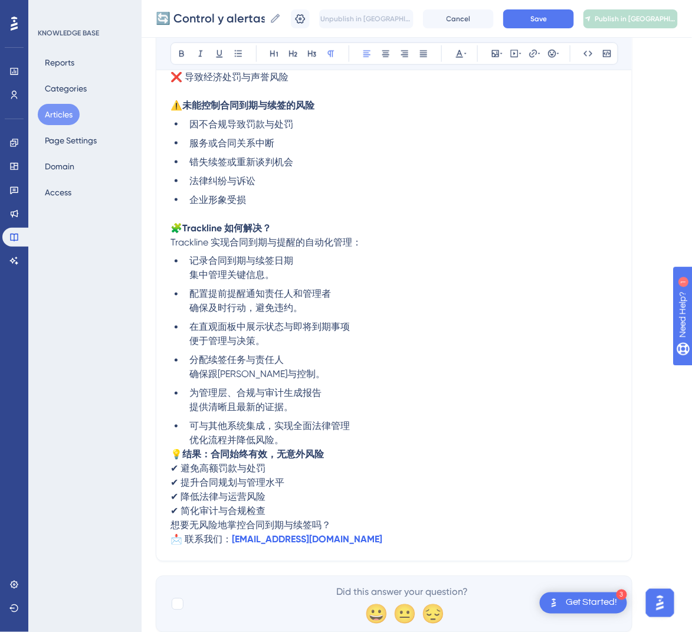
scroll to position [328, 0]
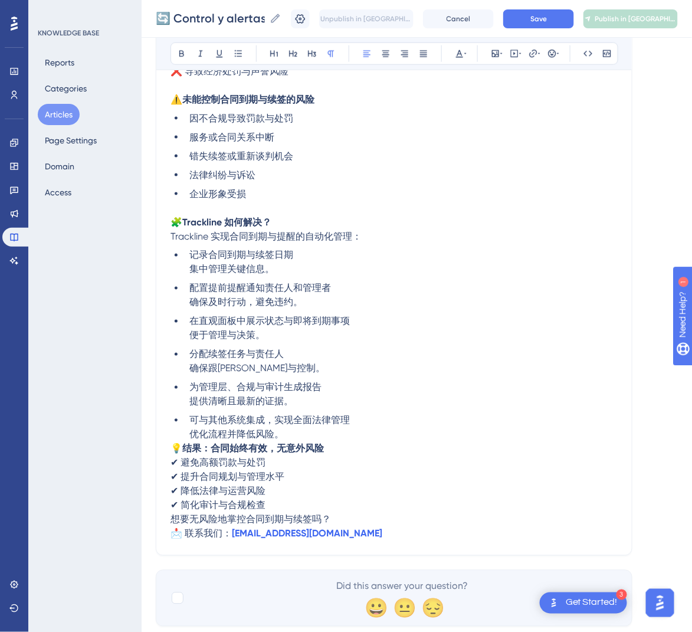
click at [175, 446] on span "💡" at bounding box center [176, 448] width 12 height 11
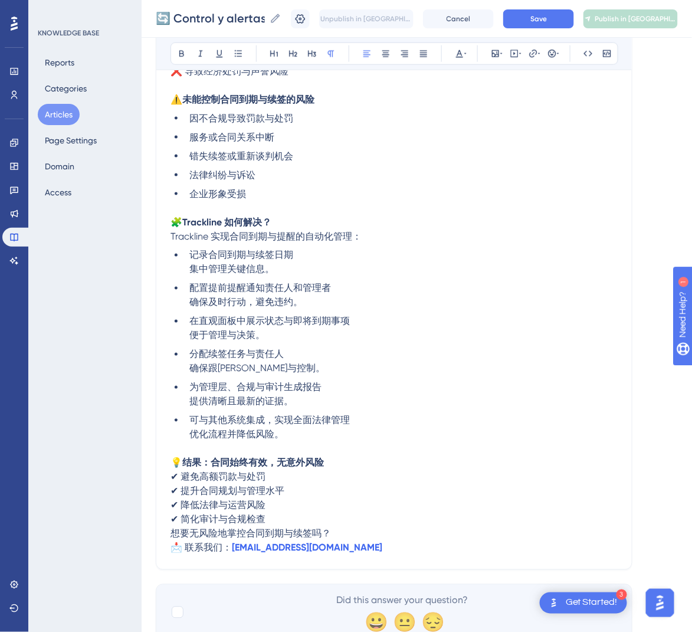
click at [171, 532] on span "想要无风险地掌控合同到期与续签吗？" at bounding box center [250, 533] width 160 height 11
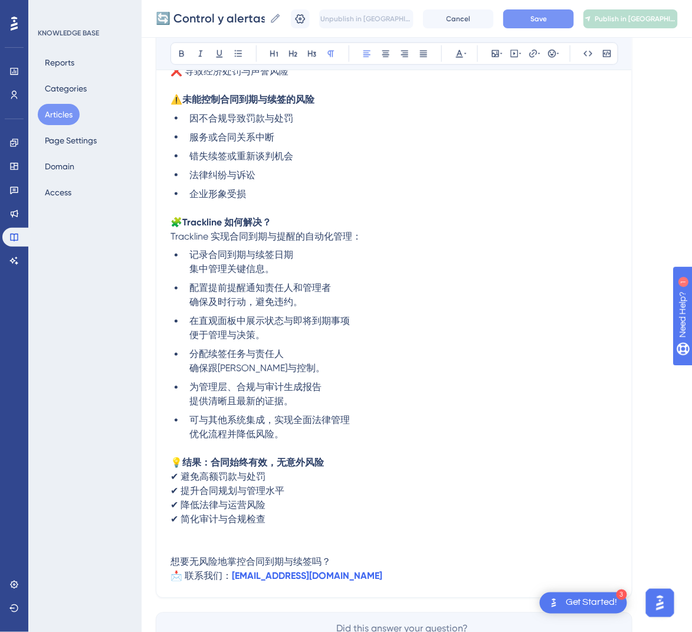
click at [569, 25] on button "Save" at bounding box center [538, 18] width 71 height 19
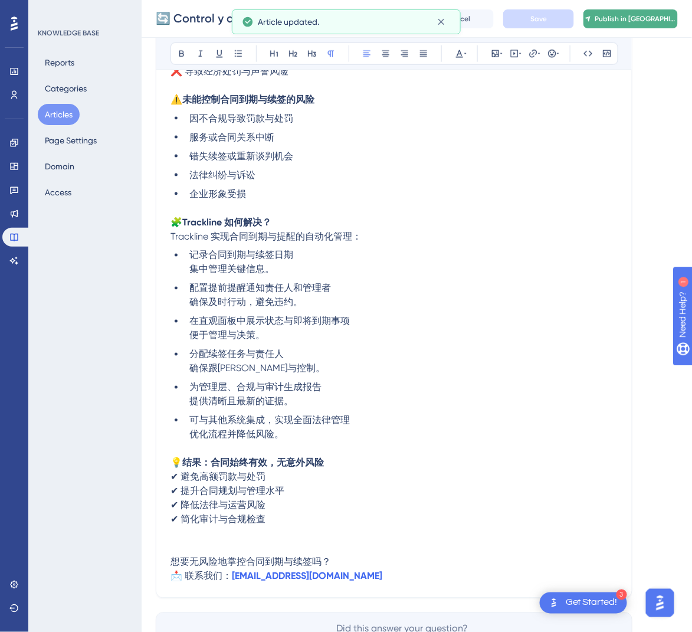
click at [632, 22] on span "Publish in [GEOGRAPHIC_DATA]-CN" at bounding box center [635, 18] width 82 height 9
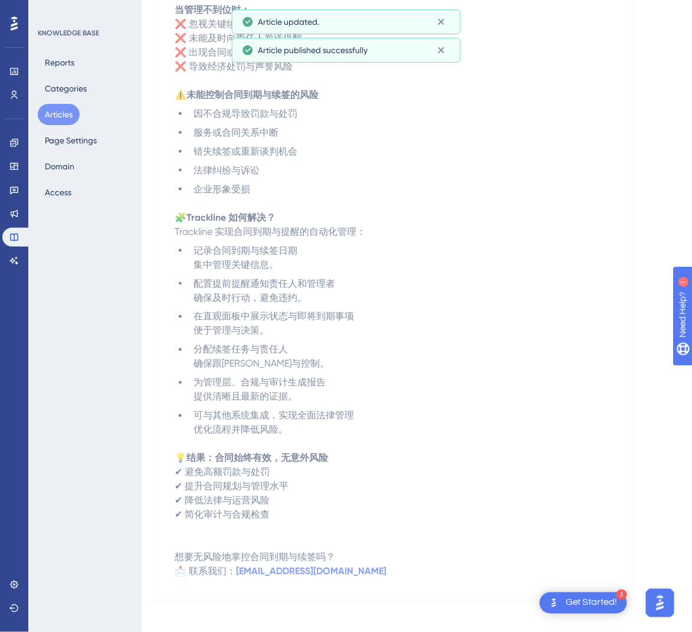
scroll to position [0, 0]
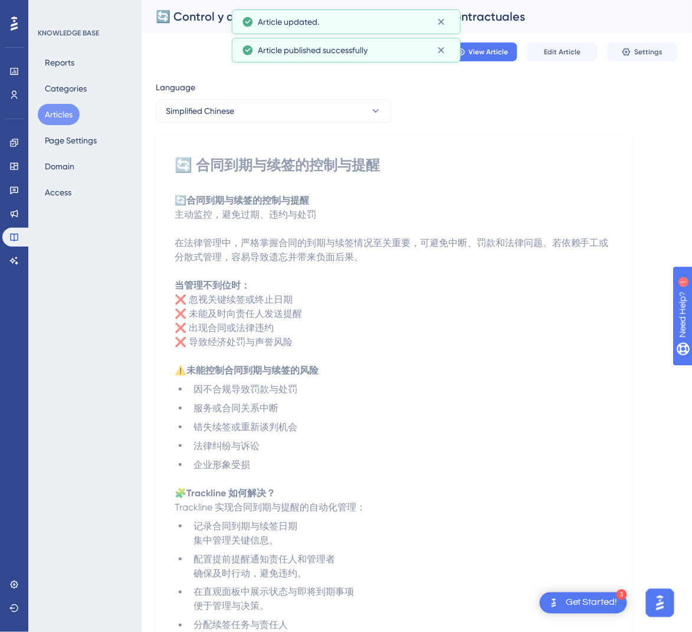
click at [68, 114] on button "Articles" at bounding box center [59, 114] width 42 height 21
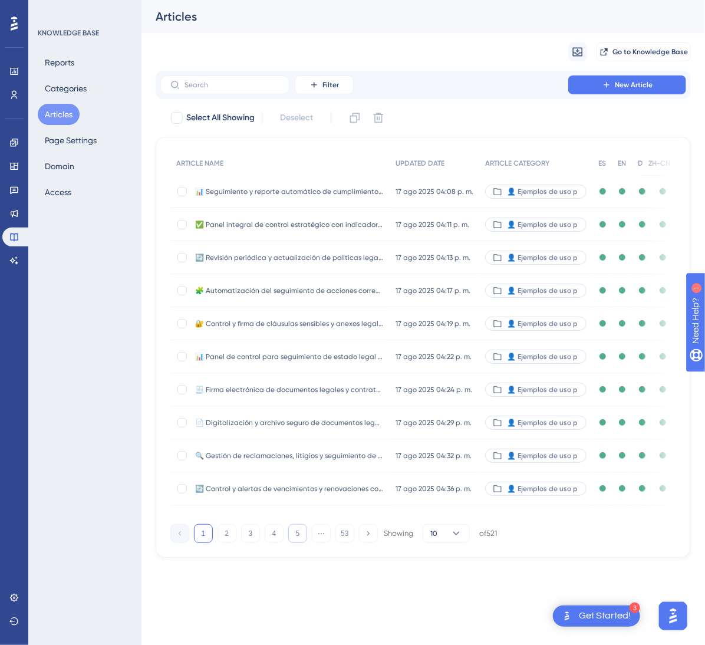
click at [292, 543] on button "5" at bounding box center [297, 533] width 19 height 19
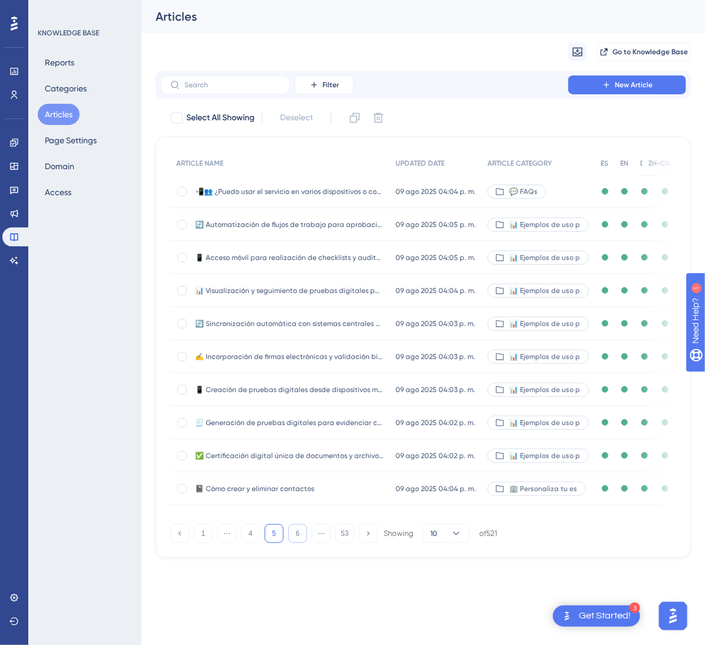
click at [292, 543] on button "6" at bounding box center [297, 533] width 19 height 19
click at [292, 543] on button "7" at bounding box center [297, 533] width 19 height 19
click at [292, 543] on button "8" at bounding box center [297, 533] width 19 height 19
click at [292, 543] on button "9" at bounding box center [297, 533] width 19 height 19
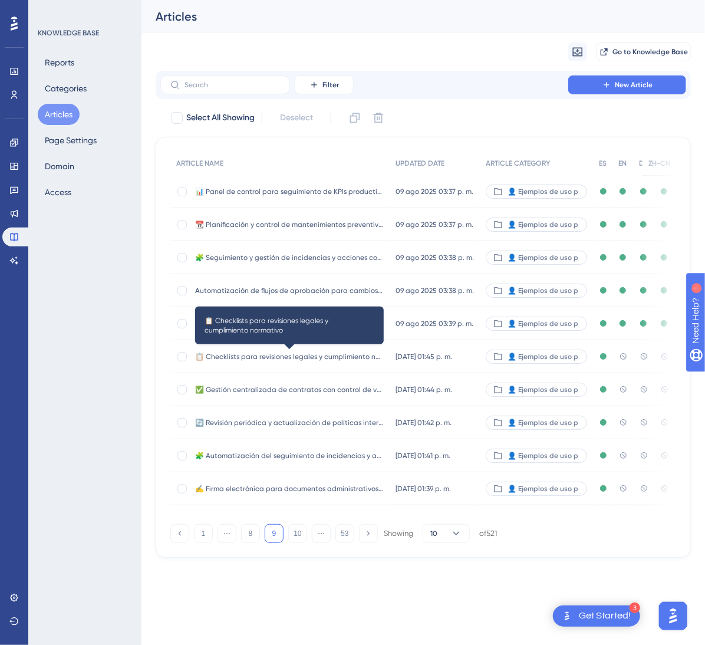
click at [361, 357] on span "📋 Checklists para revisiones legales y cumplimiento normativo" at bounding box center [289, 356] width 189 height 9
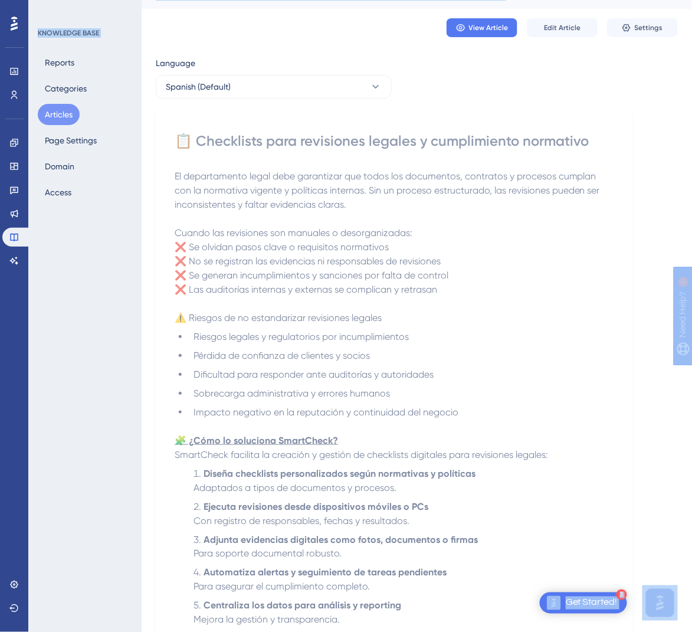
scroll to position [340, 0]
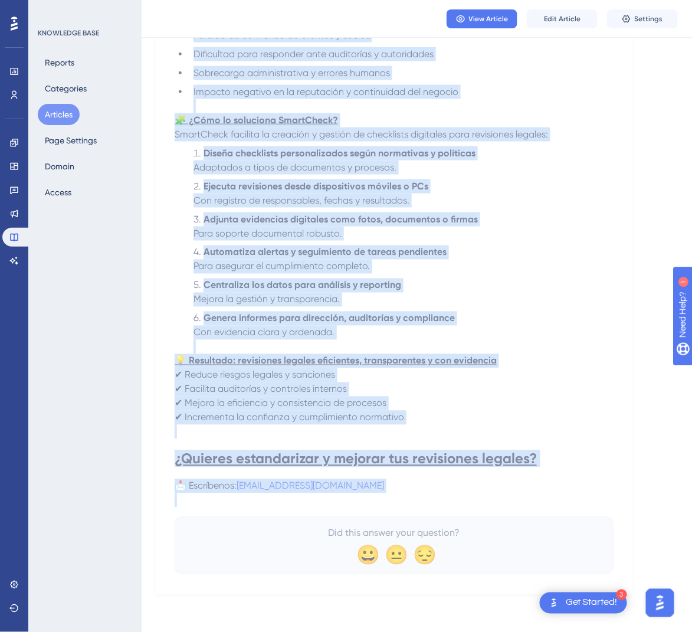
drag, startPoint x: 179, startPoint y: 166, endPoint x: 428, endPoint y: 493, distance: 411.1
click at [428, 493] on div "📋 Checklists para revisiones legales y cumplimiento normativo El departamento l…" at bounding box center [394, 192] width 439 height 762
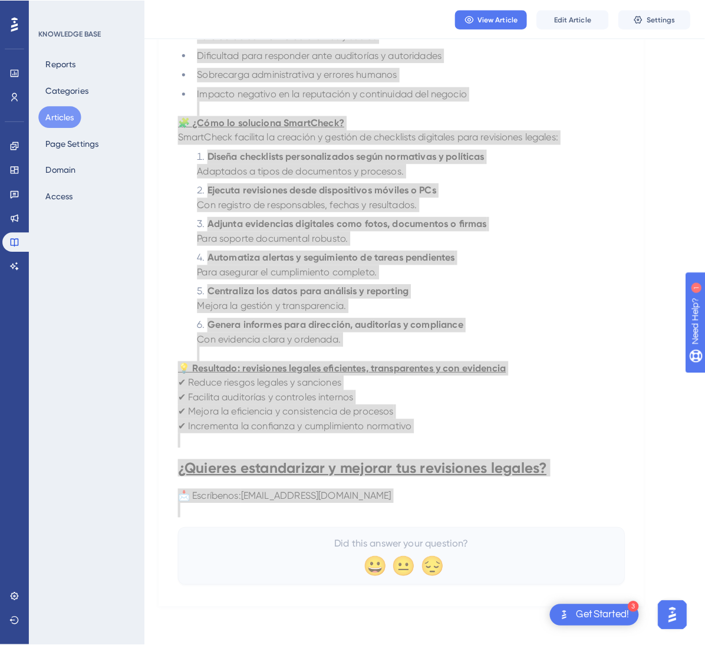
scroll to position [0, 0]
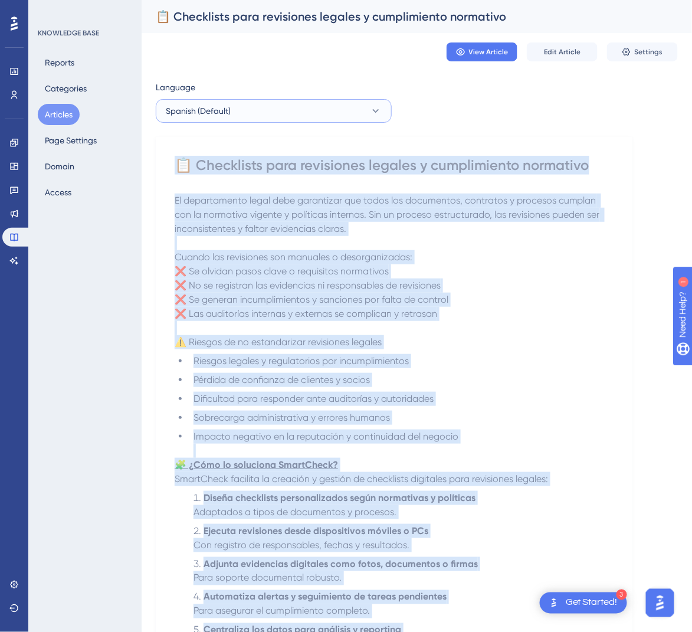
click at [306, 113] on button "Spanish (Default)" at bounding box center [274, 111] width 236 height 24
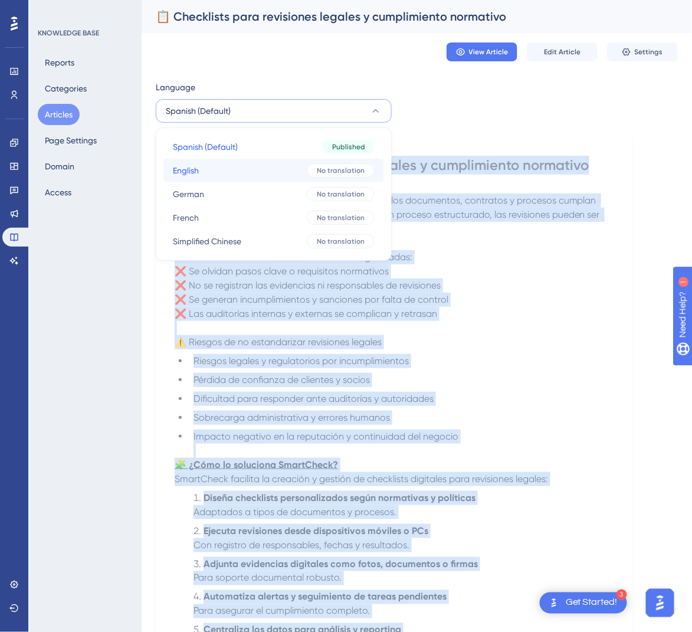
click at [265, 169] on button "English English No translation" at bounding box center [273, 171] width 221 height 24
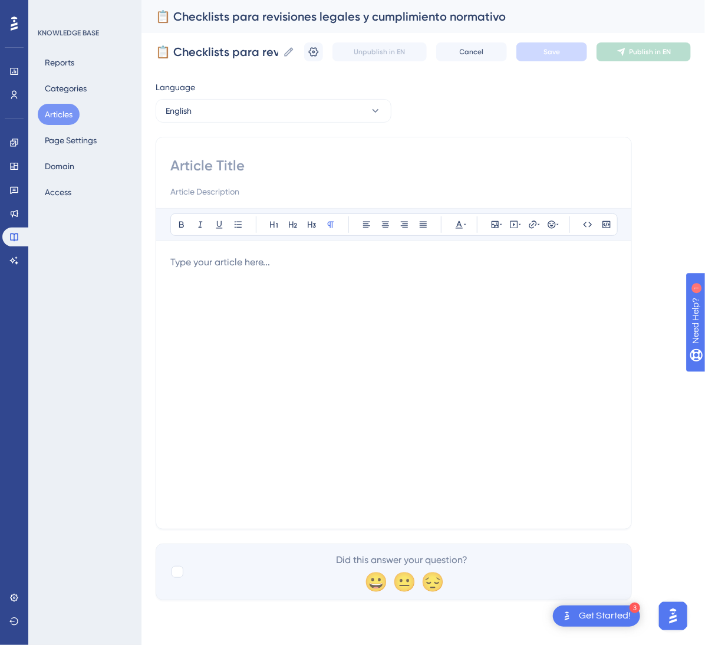
click at [290, 177] on div at bounding box center [393, 177] width 447 height 42
click at [281, 165] on input at bounding box center [393, 165] width 447 height 19
paste input "📋 Checklists for Legal Reviews and Regulatory Compliance"
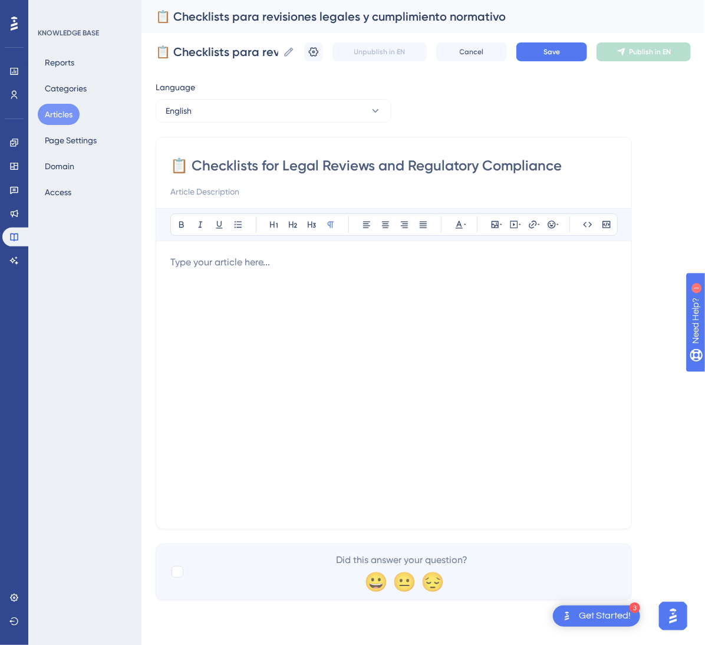
type input "📋 Checklists for Legal Reviews and Regulatory Compliance"
click at [347, 286] on div at bounding box center [393, 384] width 447 height 259
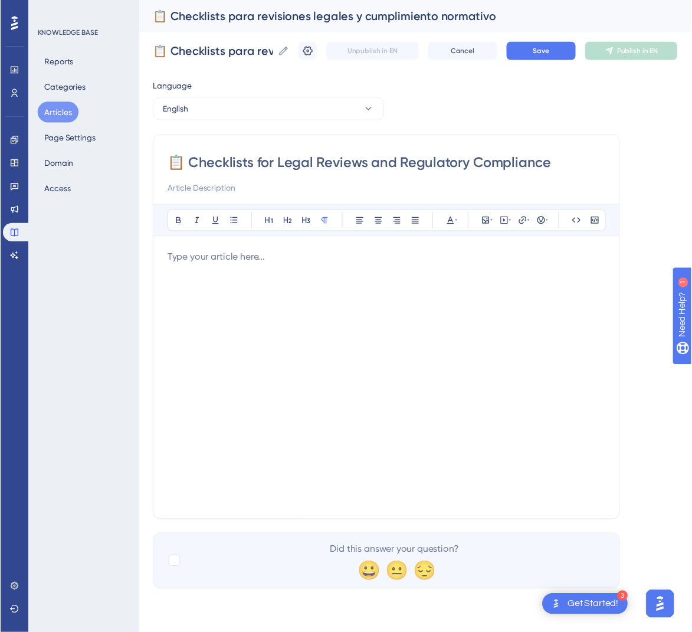
scroll to position [170, 0]
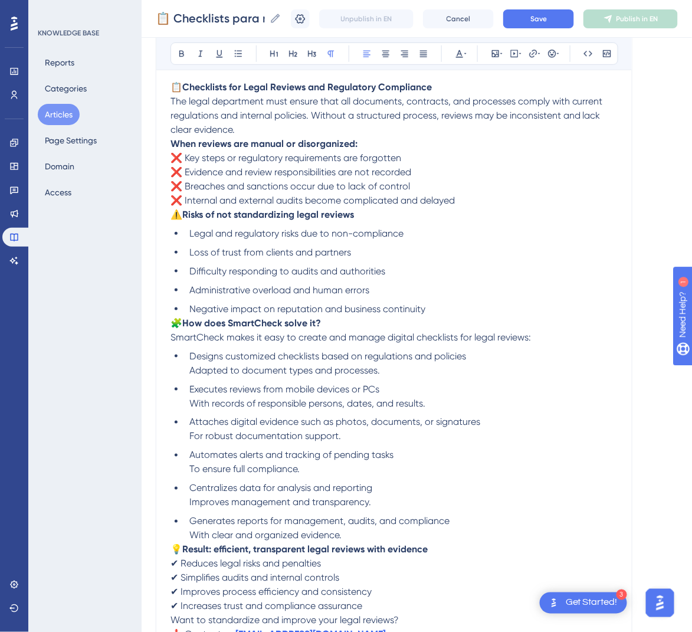
click at [175, 322] on span "🧩" at bounding box center [176, 322] width 12 height 11
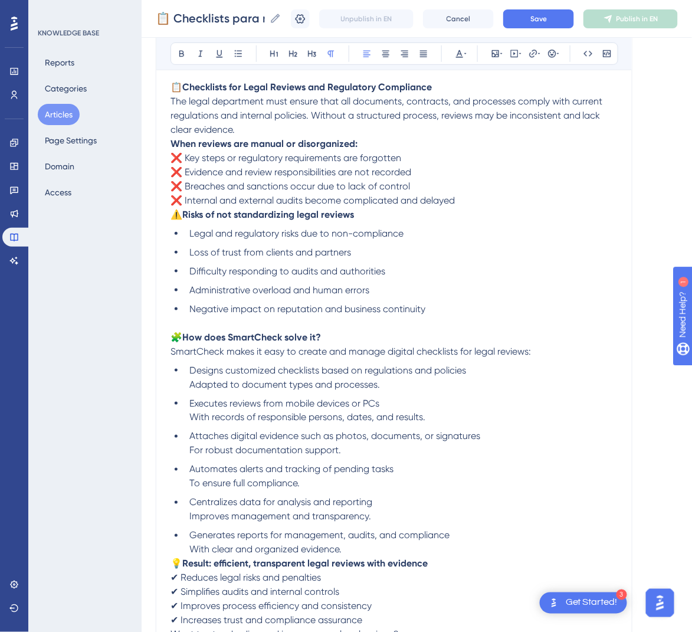
click at [174, 214] on span "⚠️" at bounding box center [176, 214] width 12 height 11
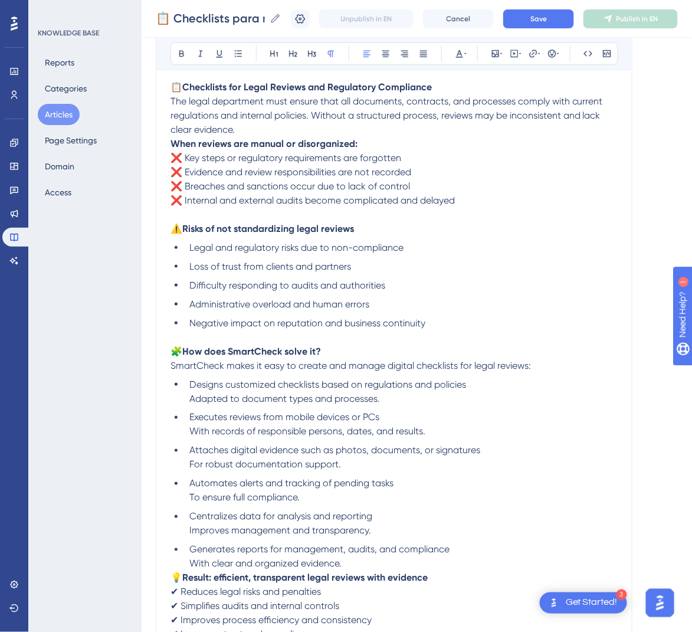
click at [172, 140] on strong "When reviews are manual or disorganized:" at bounding box center [263, 143] width 187 height 11
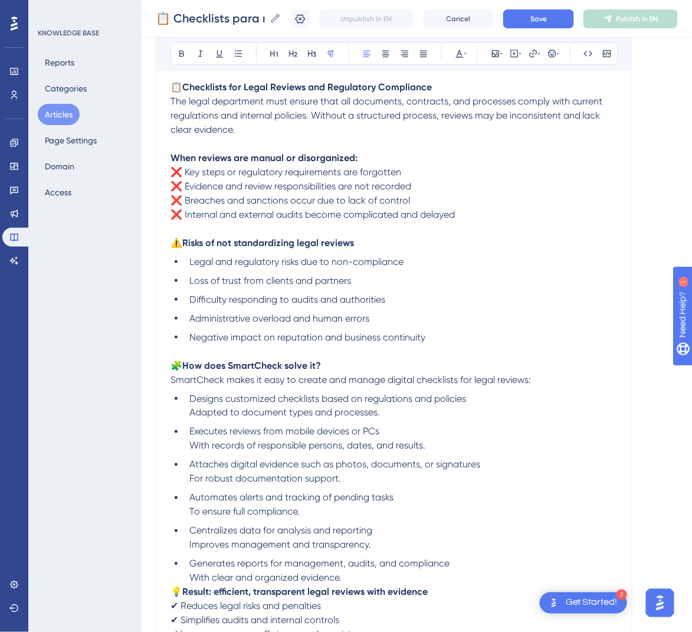
click at [172, 115] on span "The legal department must ensure that all documents, contracts, and processes c…" at bounding box center [387, 116] width 435 height 40
click at [173, 103] on span "The legal department must ensure that all documents, contracts, and processes c…" at bounding box center [387, 116] width 435 height 40
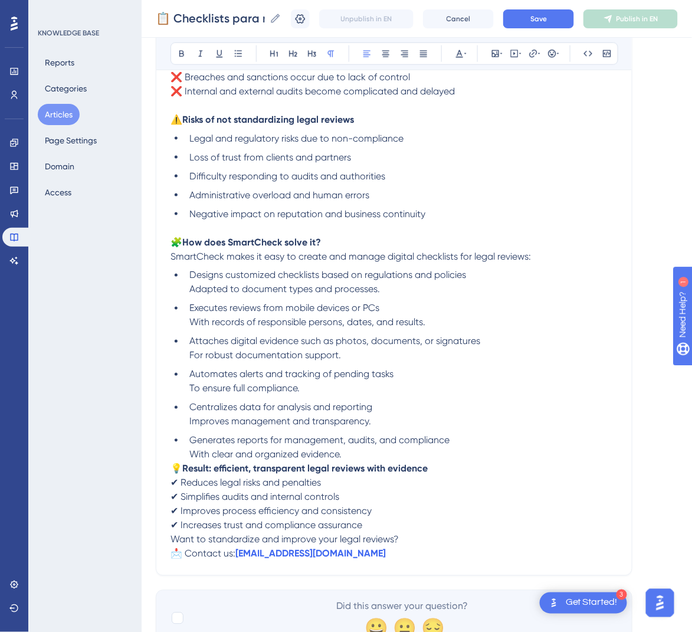
scroll to position [317, 2]
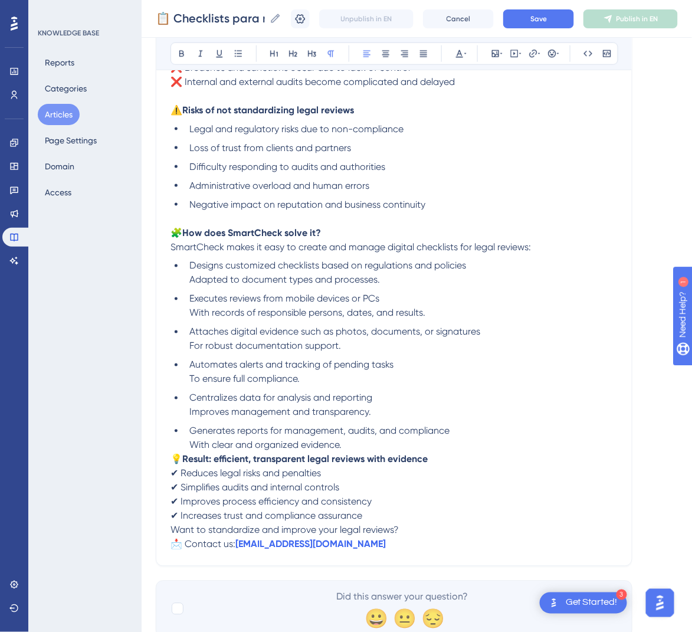
click at [170, 464] on p "💡 Result: efficient, transparent legal reviews with evidence ✔ Reduces legal ri…" at bounding box center [393, 487] width 447 height 71
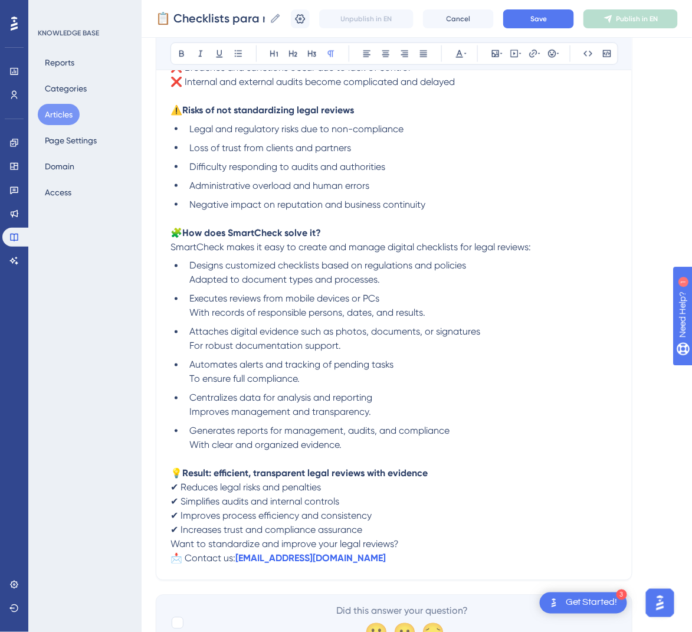
click at [170, 464] on p at bounding box center [393, 459] width 447 height 14
click at [170, 545] on span "Want to standardize and improve your legal reviews?" at bounding box center [284, 543] width 228 height 11
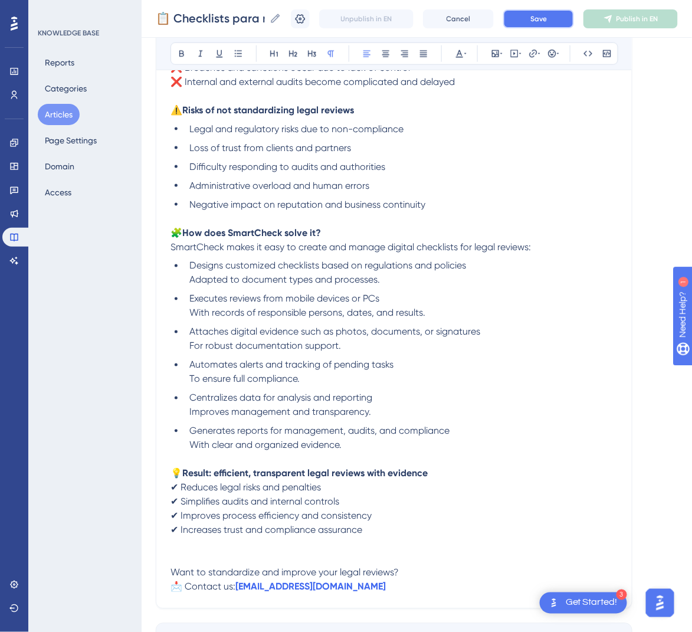
click at [547, 16] on span "Save" at bounding box center [538, 18] width 17 height 9
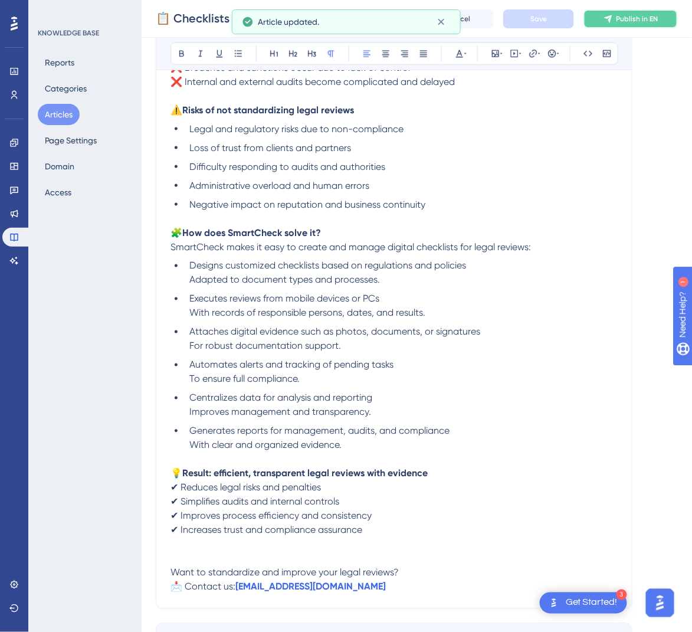
click at [639, 15] on span "Publish in EN" at bounding box center [637, 18] width 42 height 9
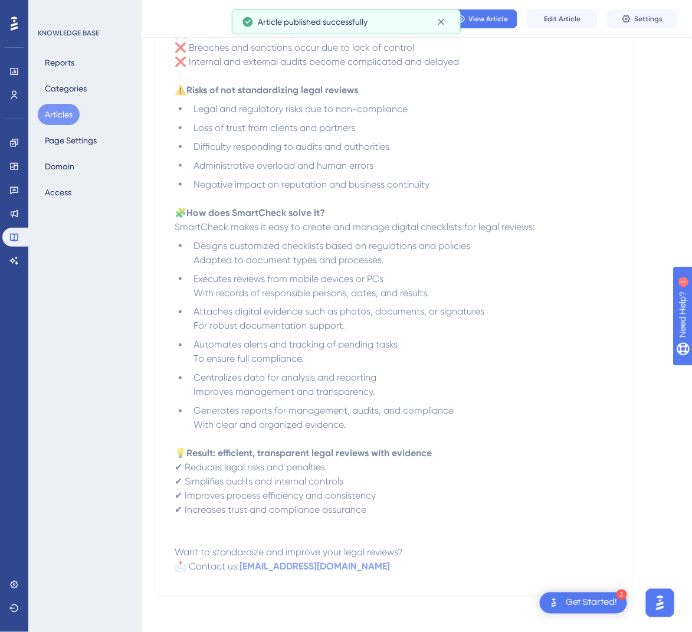
scroll to position [57, 2]
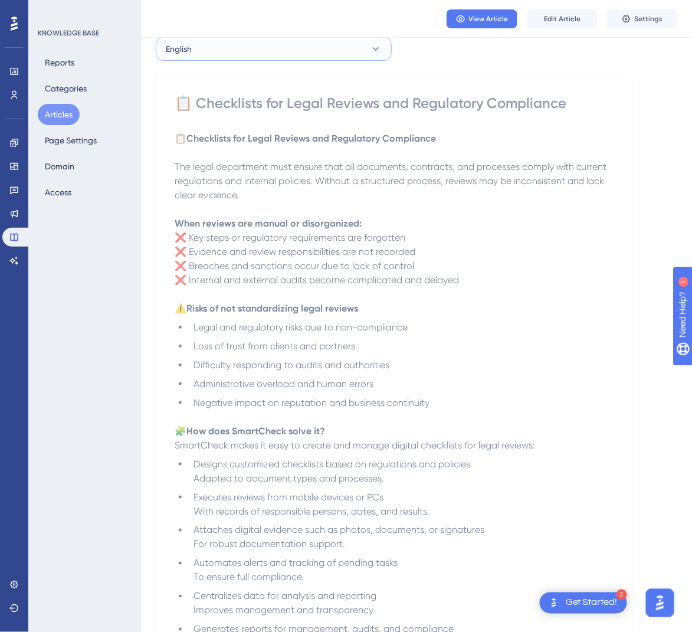
click at [364, 54] on button "English" at bounding box center [274, 49] width 236 height 24
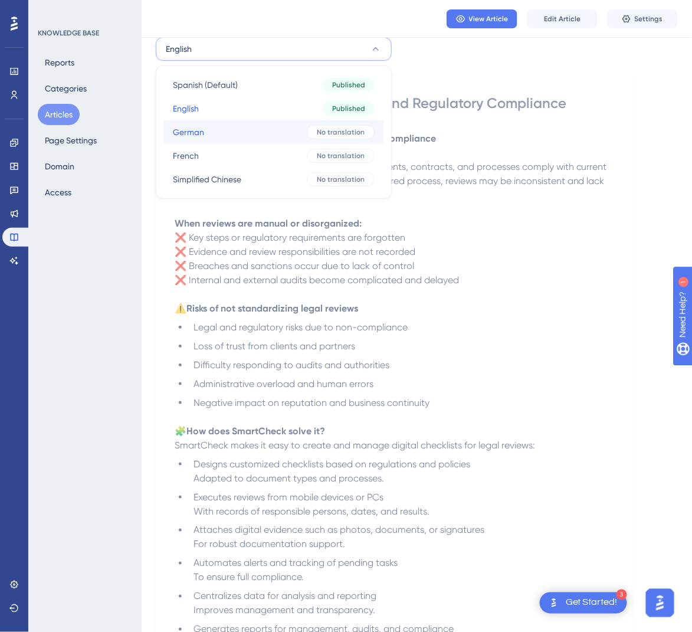
click at [318, 132] on span "No translation" at bounding box center [341, 131] width 48 height 9
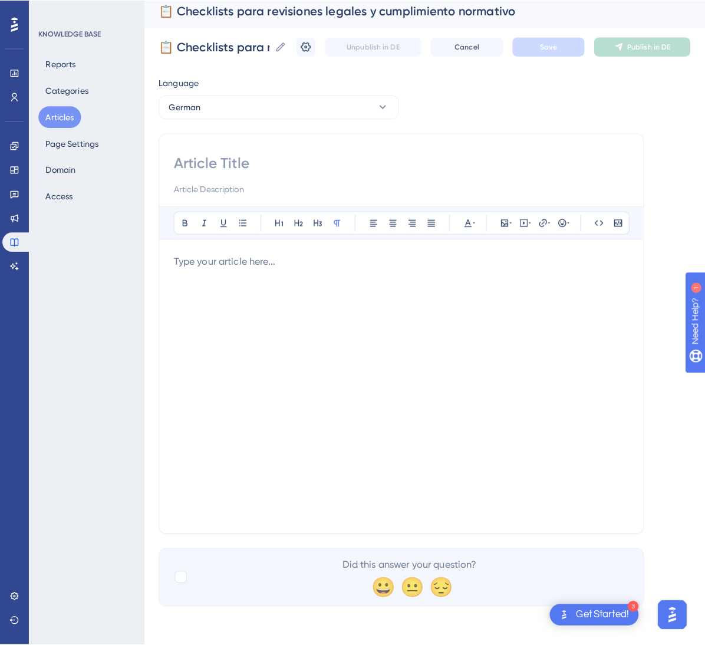
scroll to position [0, 0]
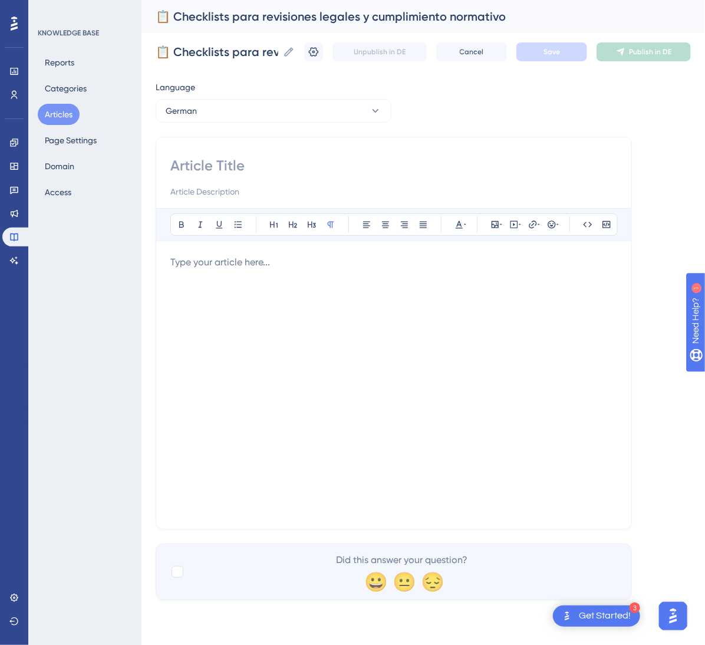
click at [388, 169] on input at bounding box center [393, 165] width 447 height 19
paste input "📋 Checklisten für Rechtsprüfungen und Compliance"
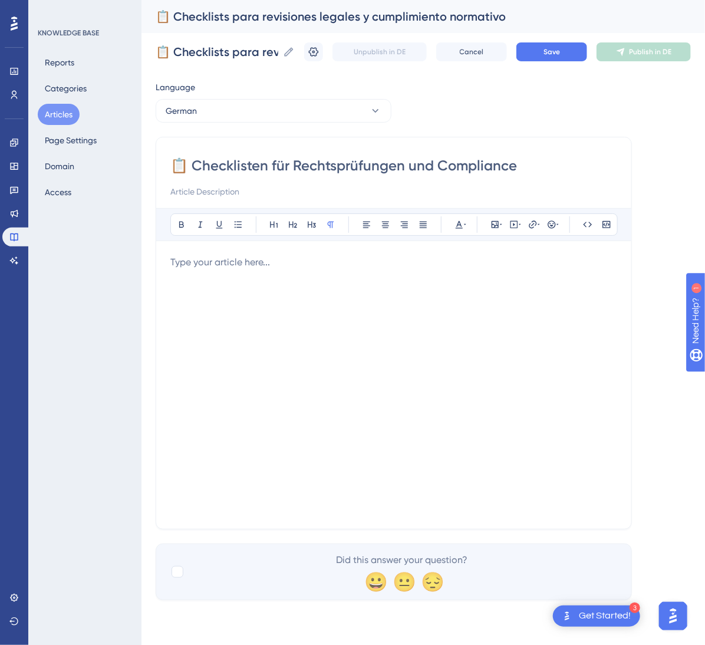
type input "📋 Checklisten für Rechtsprüfungen und Compliance"
click at [387, 325] on div at bounding box center [393, 384] width 447 height 259
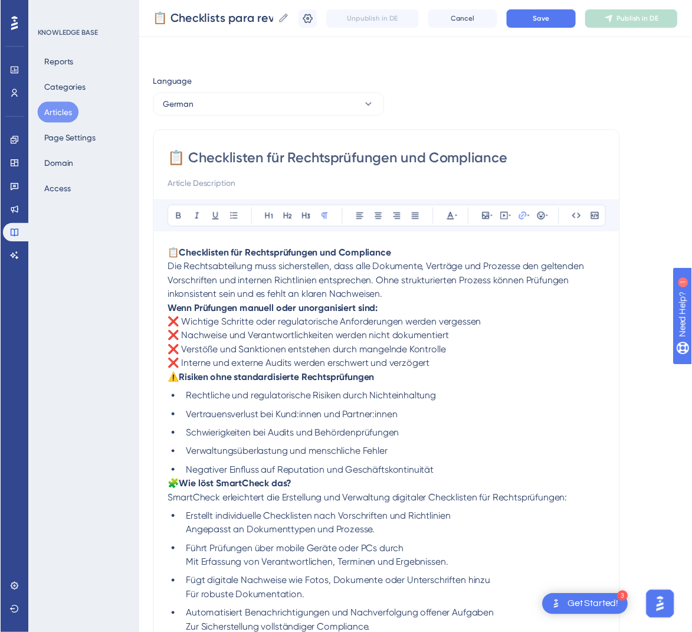
scroll to position [170, 0]
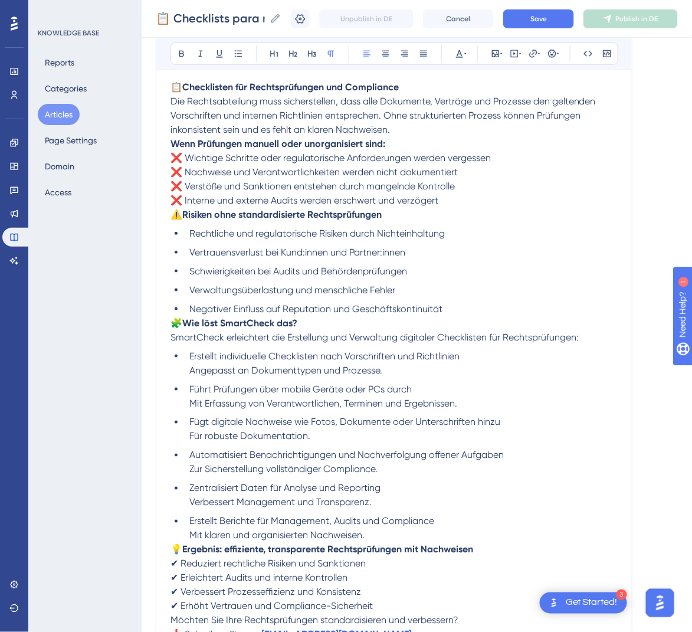
click at [175, 323] on span "🧩" at bounding box center [176, 322] width 12 height 11
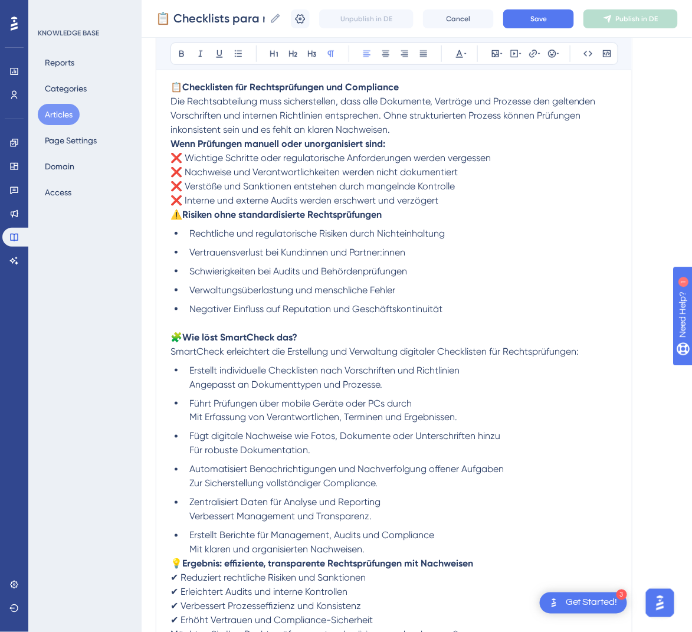
click at [172, 216] on span "⚠️" at bounding box center [176, 214] width 12 height 11
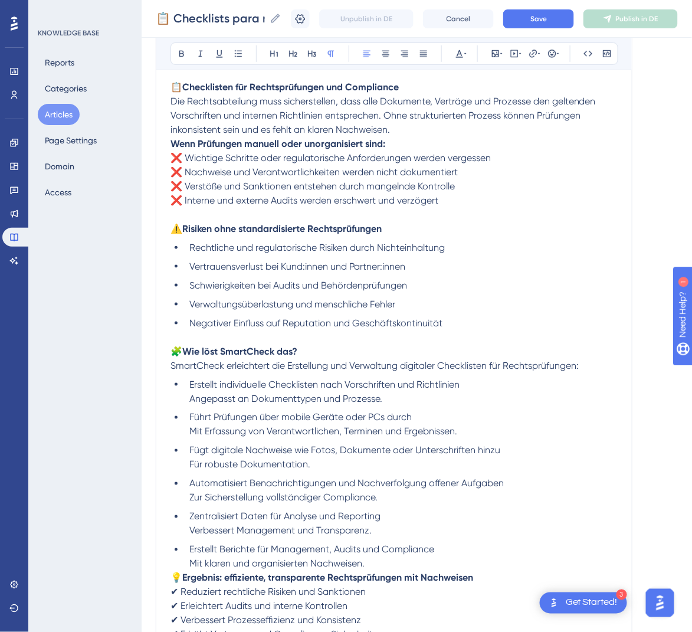
click at [169, 141] on div "📋 Checklisten für Rechtsprüfungen und Compliance Bold Italic Underline Bullet P…" at bounding box center [394, 323] width 476 height 723
click at [172, 146] on strong "Wenn Prüfungen manuell oder unorganisiert sind:" at bounding box center [277, 143] width 215 height 11
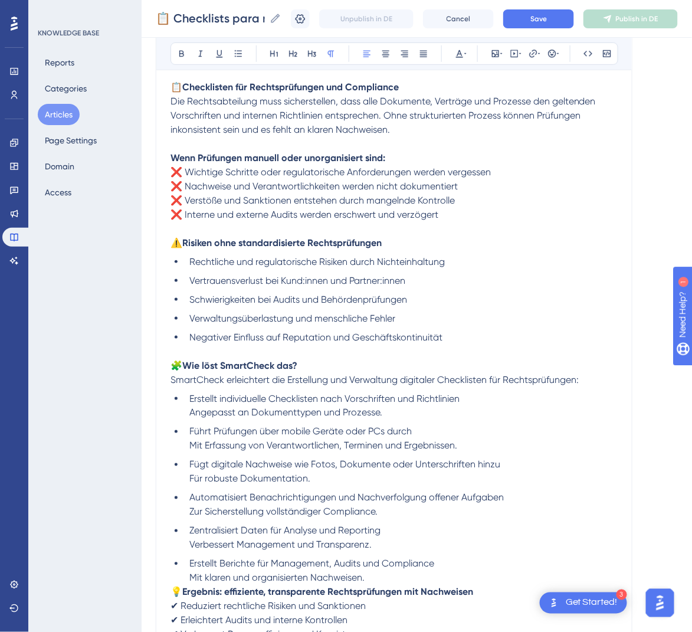
click at [172, 115] on span "Die Rechtsabteilung muss sicherstellen, dass alle Dokumente, Verträge und Proze…" at bounding box center [384, 116] width 428 height 40
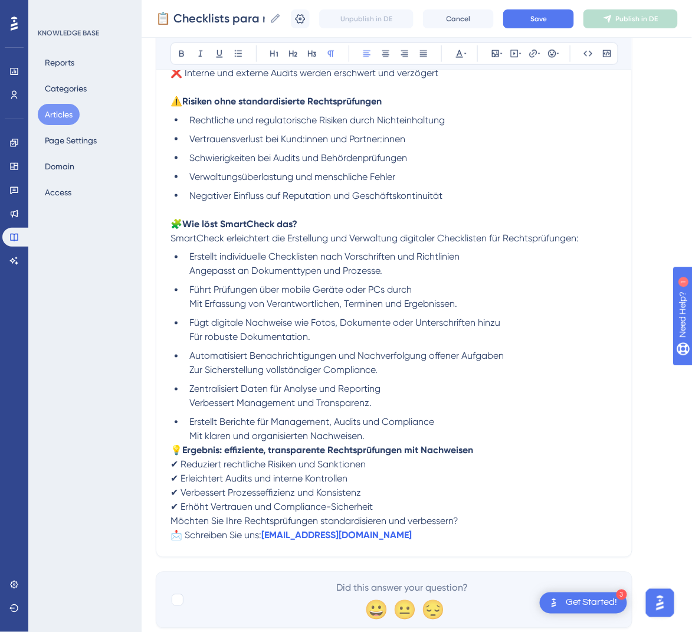
scroll to position [360, 0]
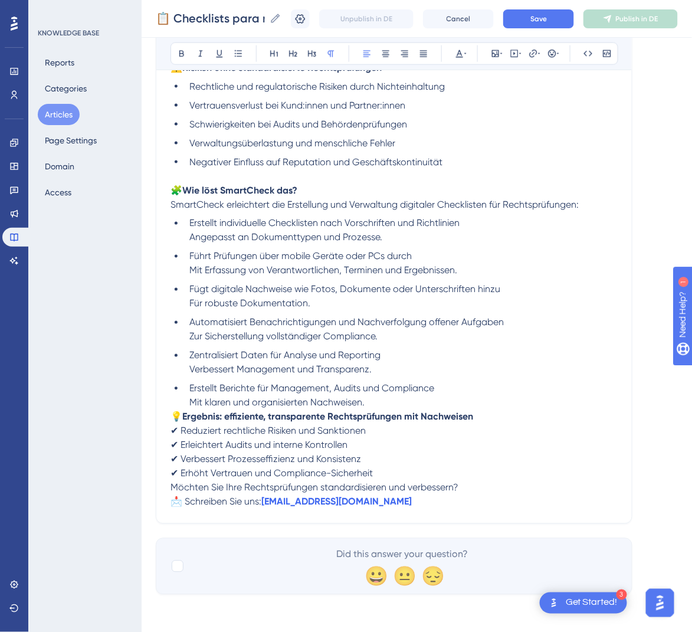
click at [171, 411] on span "💡" at bounding box center [176, 416] width 12 height 11
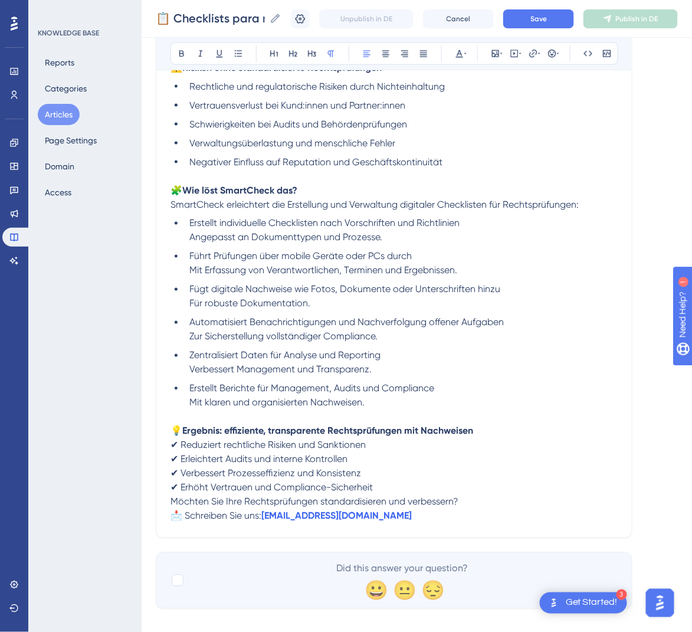
click at [172, 502] on span "Möchten Sie Ihre Rechtsprüfungen standardisieren und verbessern?" at bounding box center [314, 501] width 288 height 11
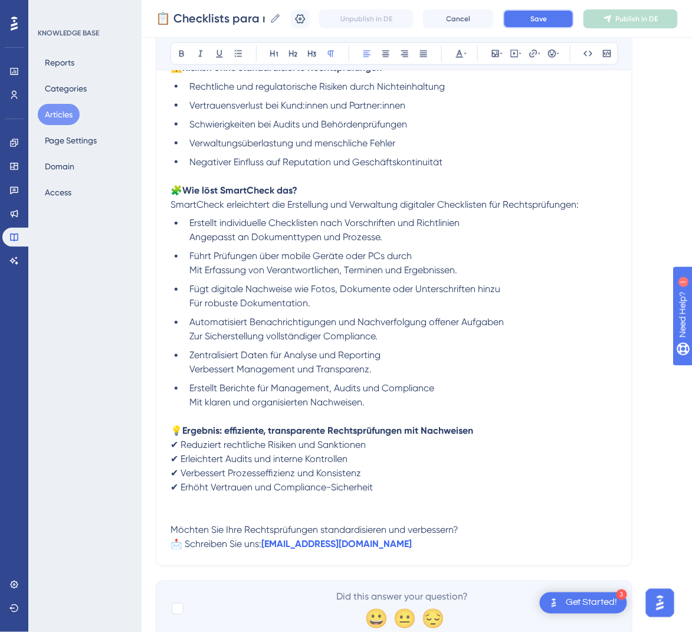
click at [563, 23] on button "Save" at bounding box center [538, 18] width 71 height 19
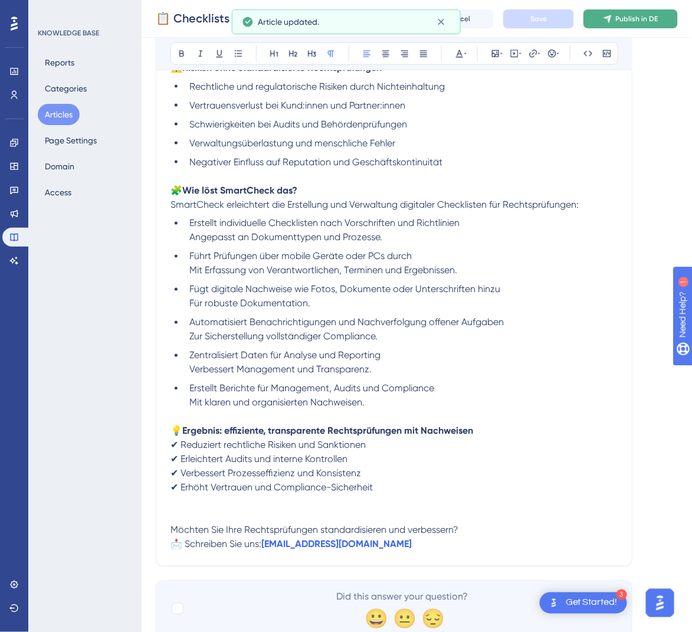
click at [642, 17] on span "Publish in DE" at bounding box center [637, 18] width 42 height 9
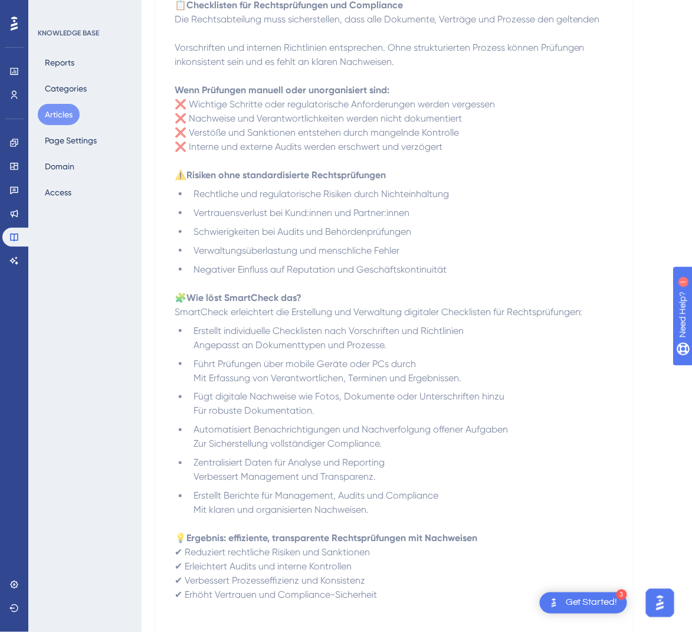
scroll to position [0, 13]
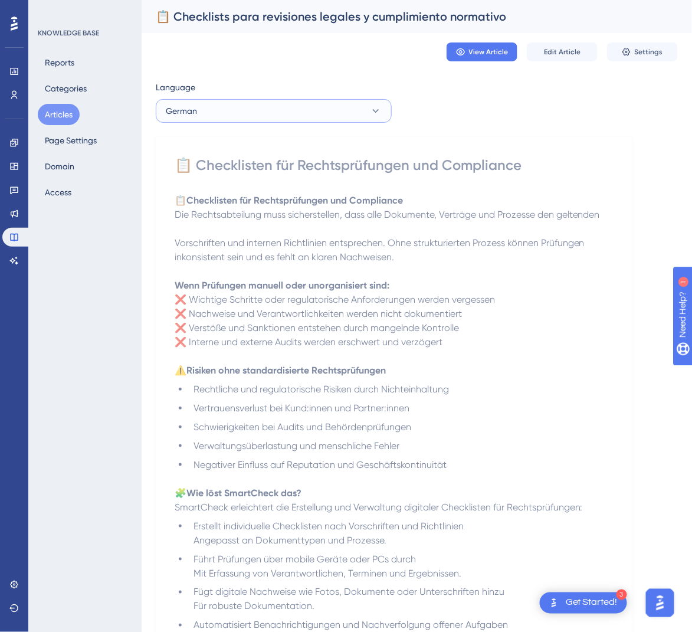
click at [328, 114] on button "German" at bounding box center [274, 111] width 236 height 24
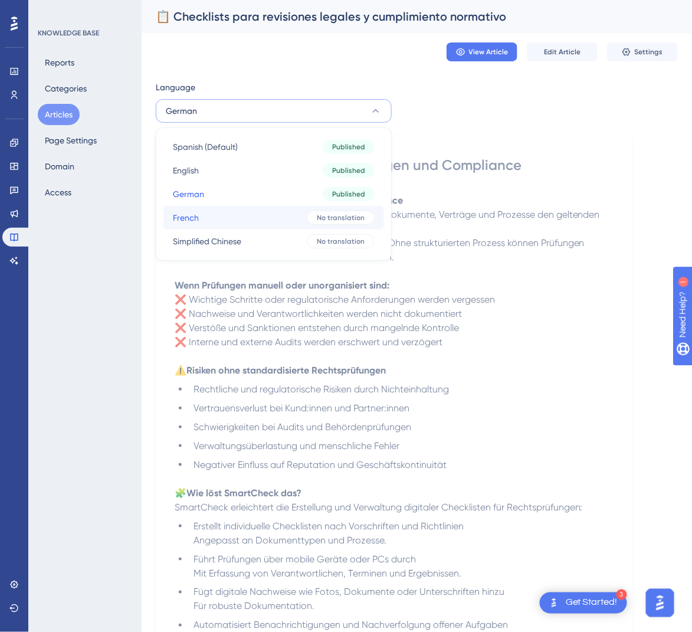
click at [271, 220] on button "French French No translation" at bounding box center [273, 218] width 221 height 24
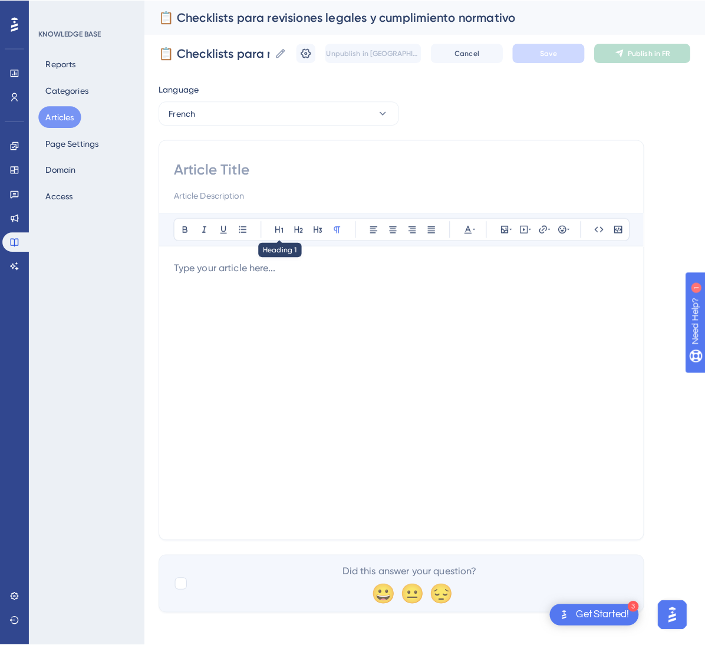
scroll to position [0, 0]
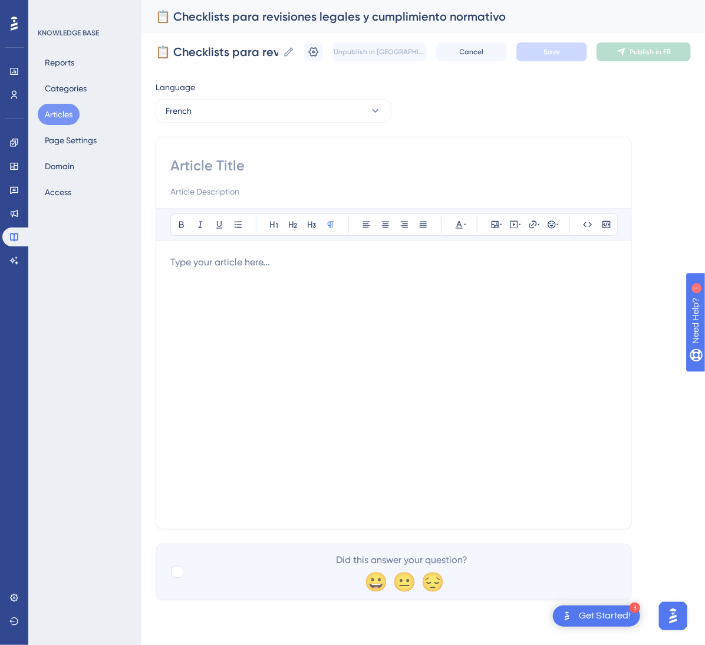
click at [390, 163] on input at bounding box center [393, 165] width 447 height 19
paste input "📋 Check-lists pour révisions légales et conformité réglementaire"
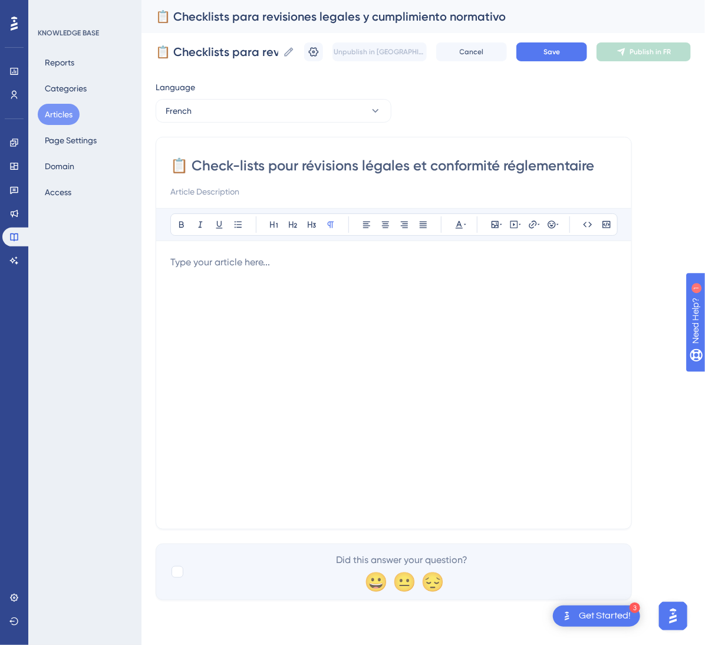
type input "📋 Check-lists pour révisions légales et conformité réglementaire"
click at [474, 340] on div at bounding box center [393, 384] width 447 height 259
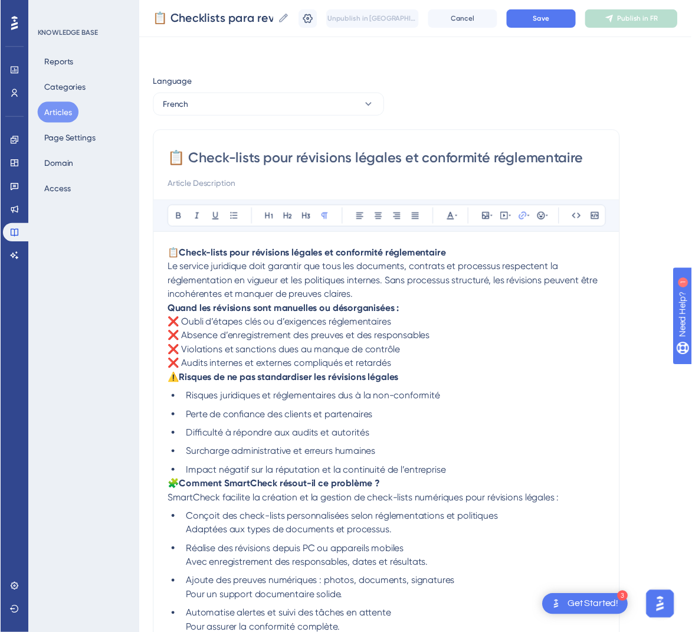
scroll to position [170, 0]
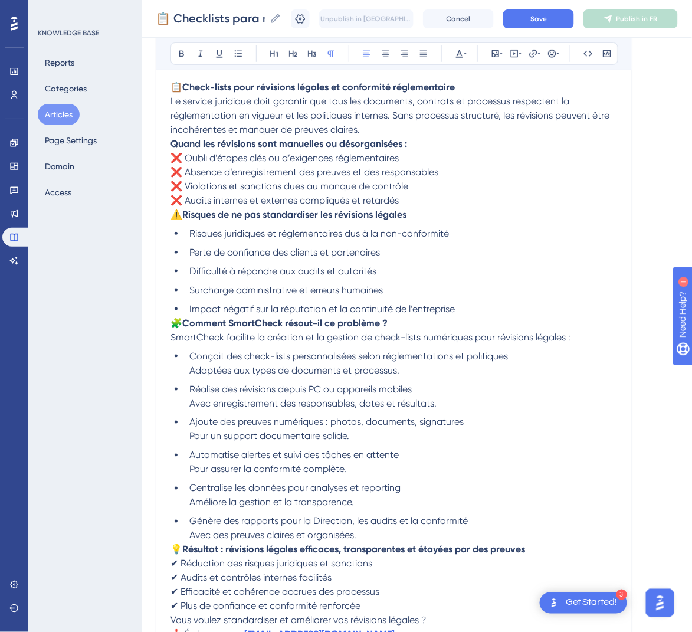
click at [175, 322] on span "🧩" at bounding box center [176, 322] width 12 height 11
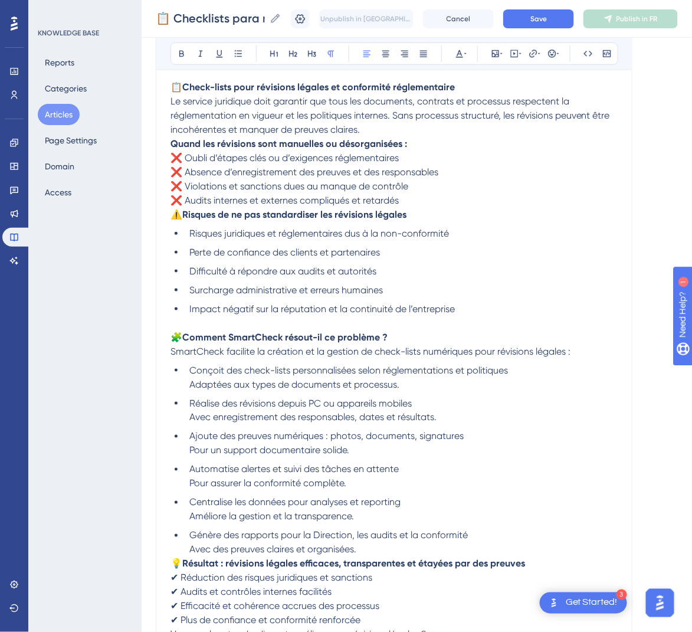
click at [172, 214] on span "⚠️" at bounding box center [176, 214] width 12 height 11
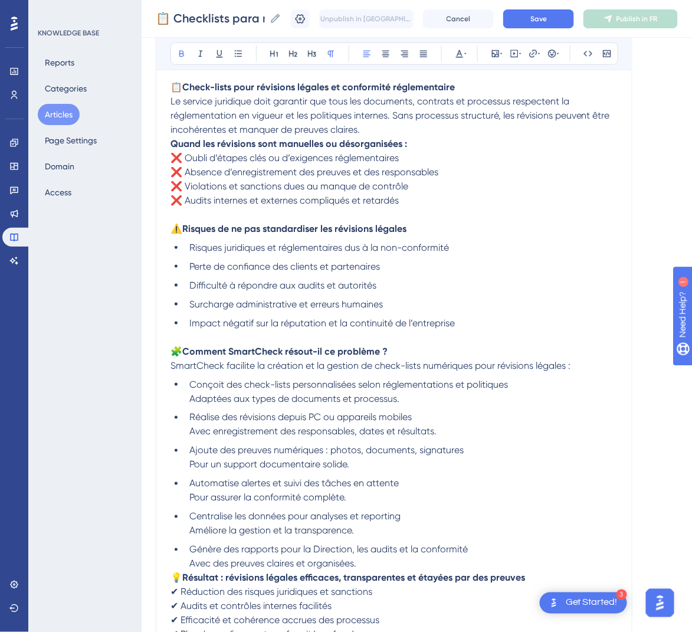
click at [174, 142] on strong "Quand les révisions sont manuelles ou désorganisées :" at bounding box center [288, 143] width 236 height 11
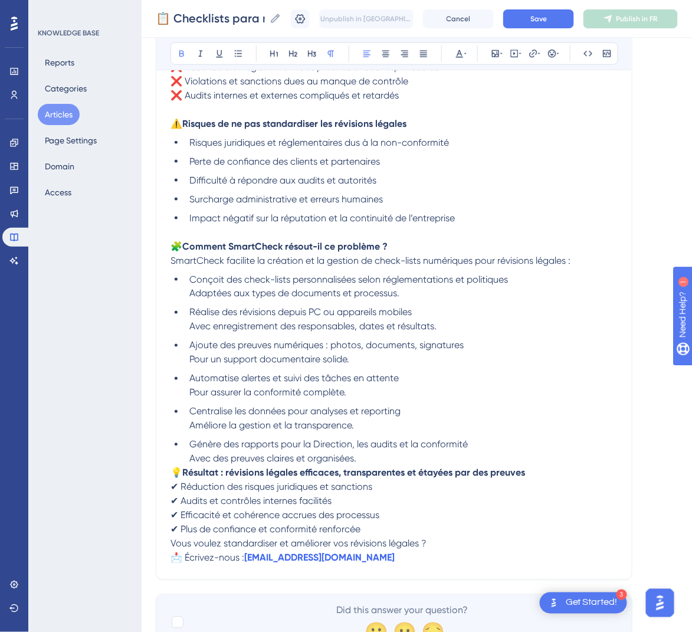
scroll to position [291, 0]
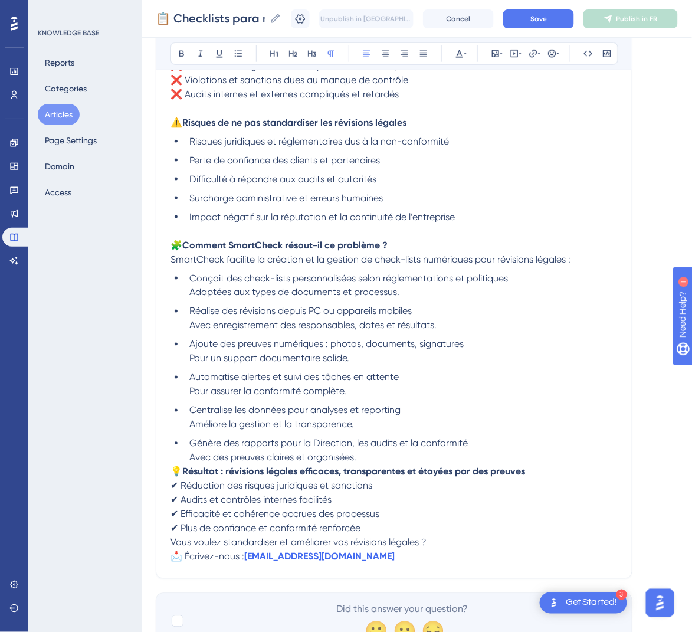
click at [175, 469] on span "💡" at bounding box center [176, 471] width 12 height 11
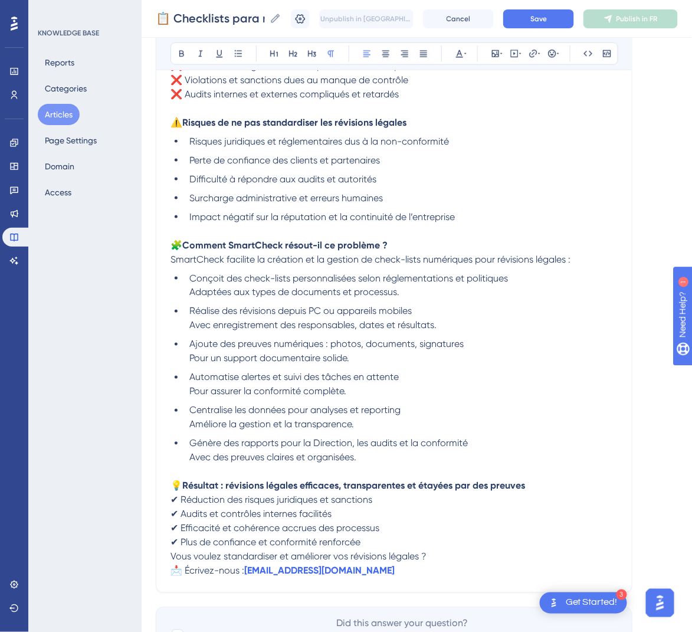
click at [172, 555] on span "Vous voulez standardiser et améliorer vos révisions légales ?" at bounding box center [298, 556] width 256 height 11
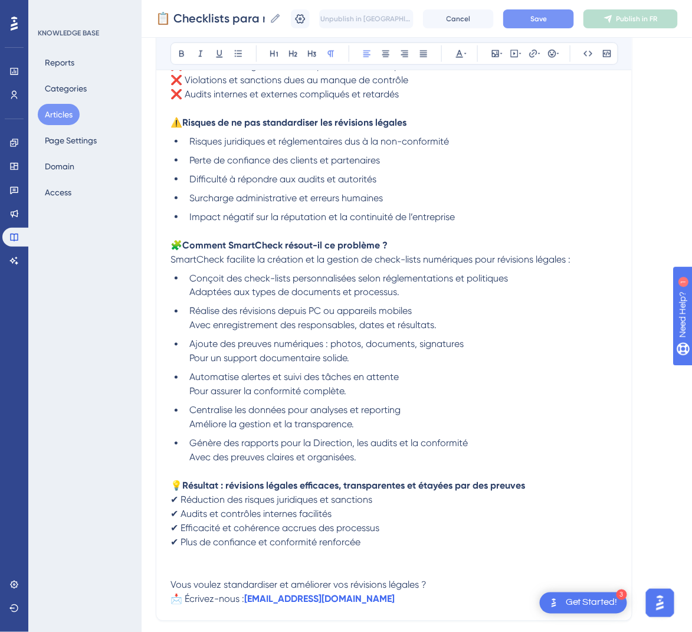
click at [566, 15] on button "Save" at bounding box center [538, 18] width 71 height 19
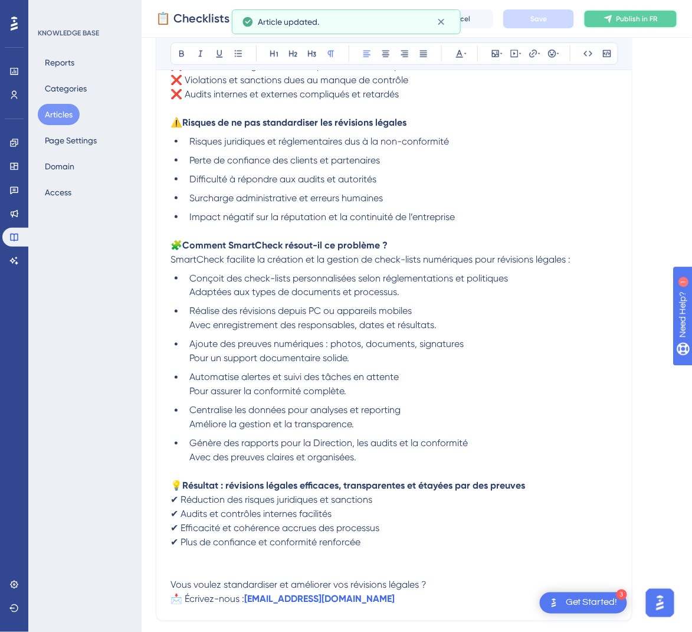
click at [637, 18] on span "Publish in FR" at bounding box center [636, 18] width 41 height 9
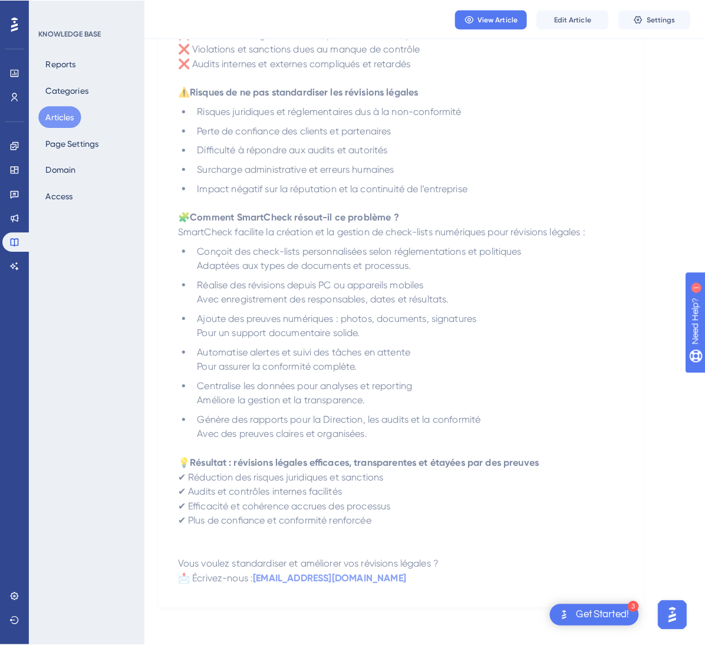
scroll to position [0, 0]
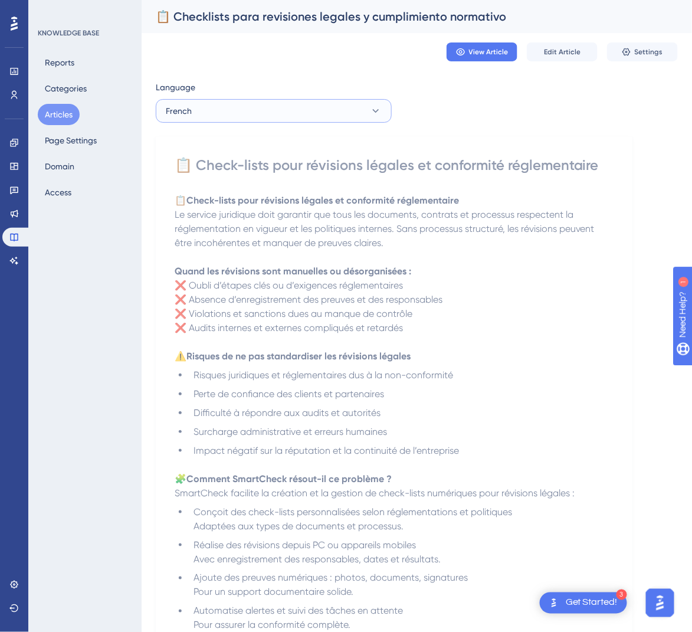
click at [351, 102] on button "French" at bounding box center [274, 111] width 236 height 24
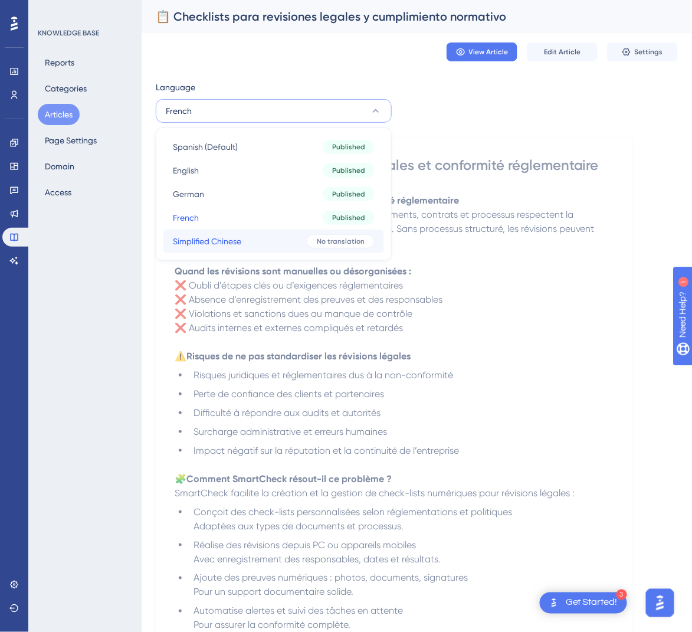
click at [261, 242] on button "Simplified Chinese Simplified Chinese No translation" at bounding box center [273, 241] width 221 height 24
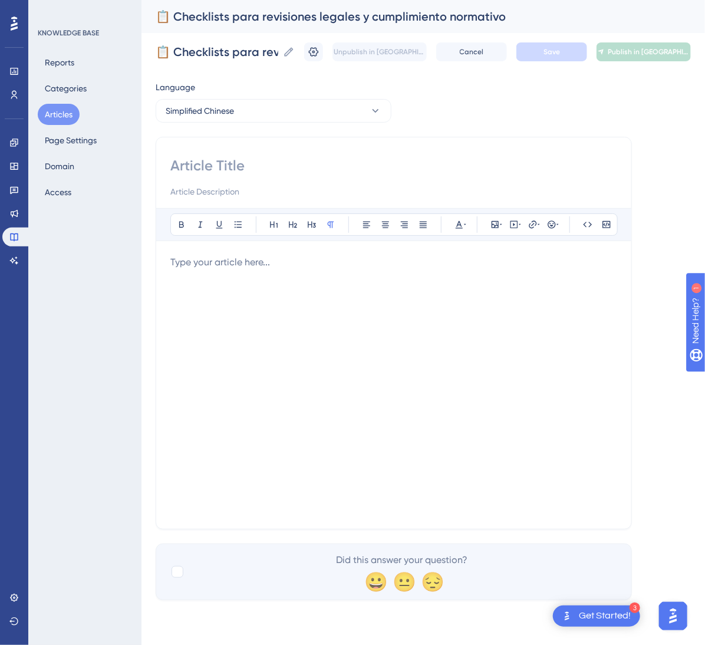
click at [363, 154] on div "Bold Italic Underline Bullet Point Heading 1 Heading 2 Heading 3 Normal Align L…" at bounding box center [394, 333] width 476 height 393
drag, startPoint x: 241, startPoint y: 153, endPoint x: 238, endPoint y: 159, distance: 6.9
click at [238, 159] on div "Bold Italic Underline Bullet Point Heading 1 Heading 2 Heading 3 Normal Align L…" at bounding box center [394, 333] width 476 height 393
click at [238, 159] on input at bounding box center [393, 165] width 447 height 19
paste input "📋 法律审查与合规检查清单"
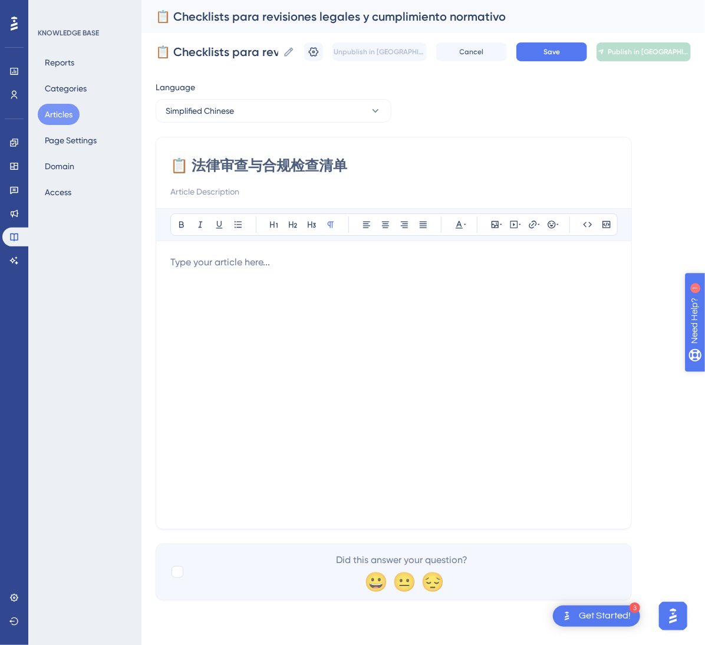
type input "📋 法律审查与合规检查清单"
click at [430, 314] on div at bounding box center [393, 384] width 447 height 259
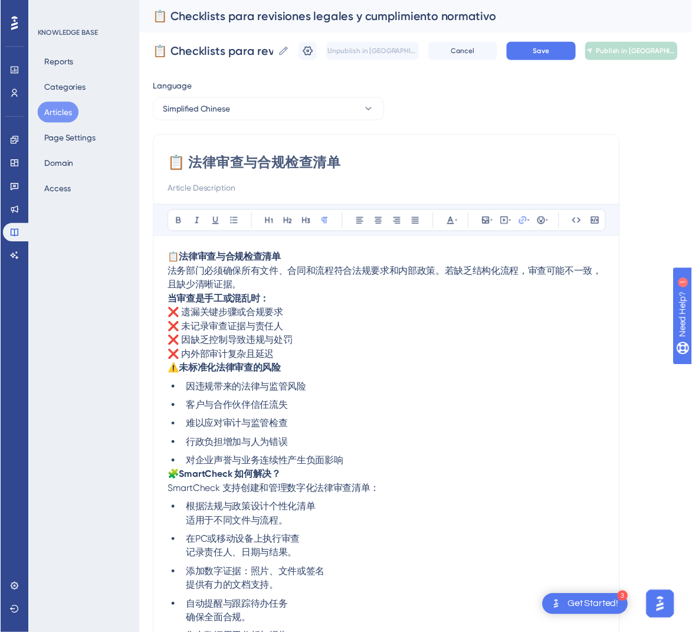
scroll to position [156, 0]
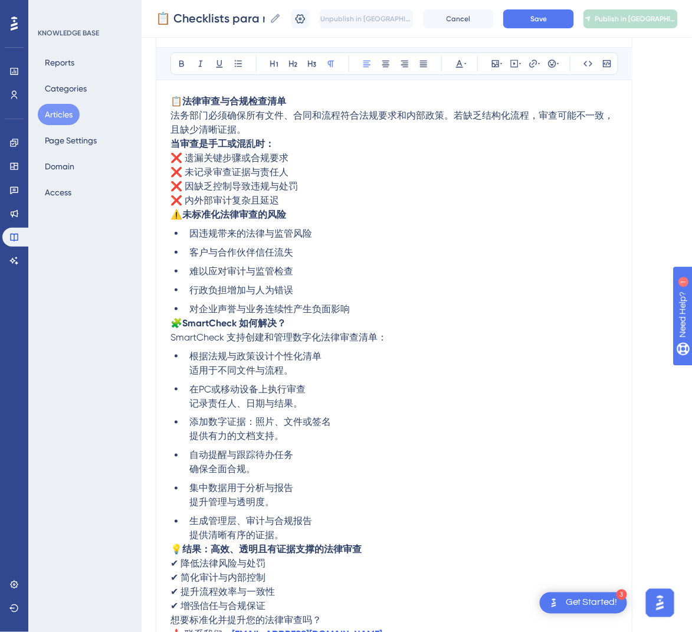
click at [170, 321] on span "🧩" at bounding box center [176, 322] width 12 height 11
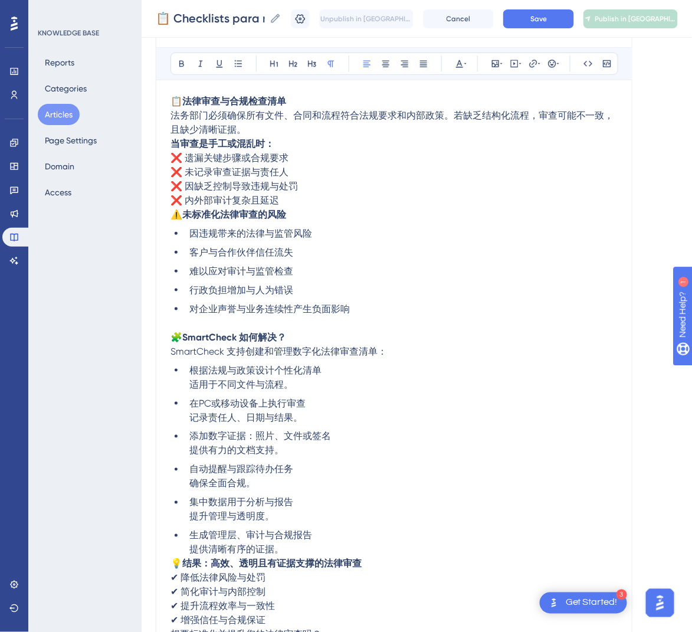
click at [175, 216] on span "⚠️" at bounding box center [176, 214] width 12 height 11
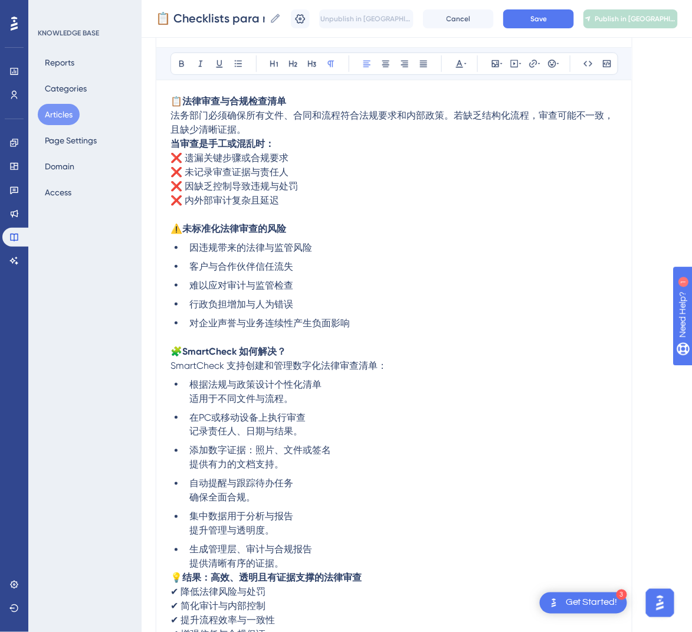
click at [169, 146] on div "📋 法律审查与合规检查清单 Bold Italic Underline Bullet Point Heading 1 Heading 2 Heading 3 …" at bounding box center [394, 330] width 476 height 709
click at [175, 142] on strong "当审查是手工或混乱时：" at bounding box center [222, 143] width 104 height 11
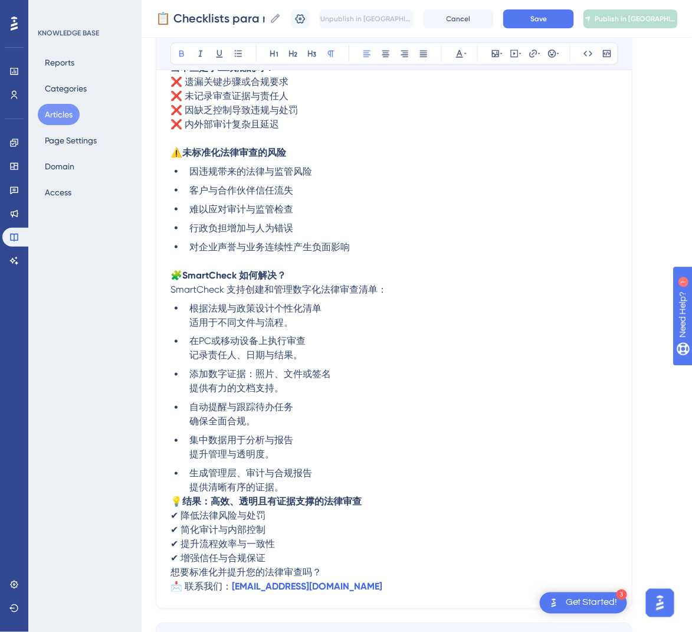
scroll to position [252, 0]
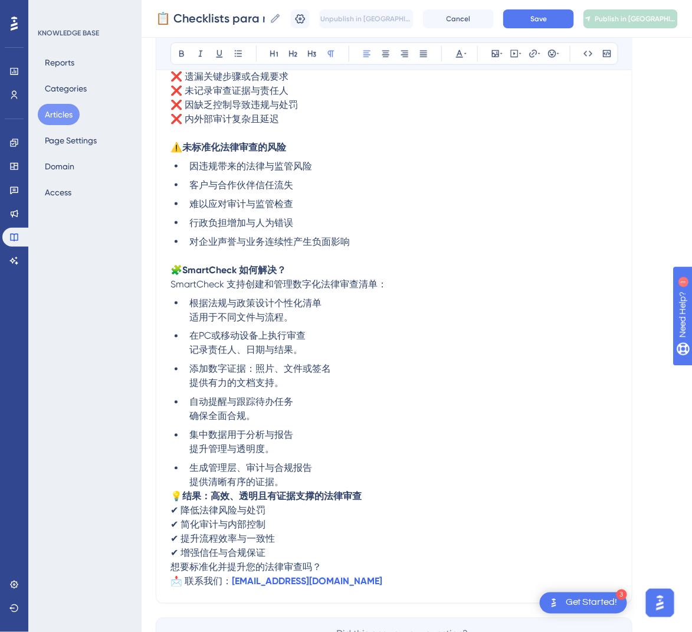
click at [173, 494] on span "💡" at bounding box center [176, 496] width 12 height 11
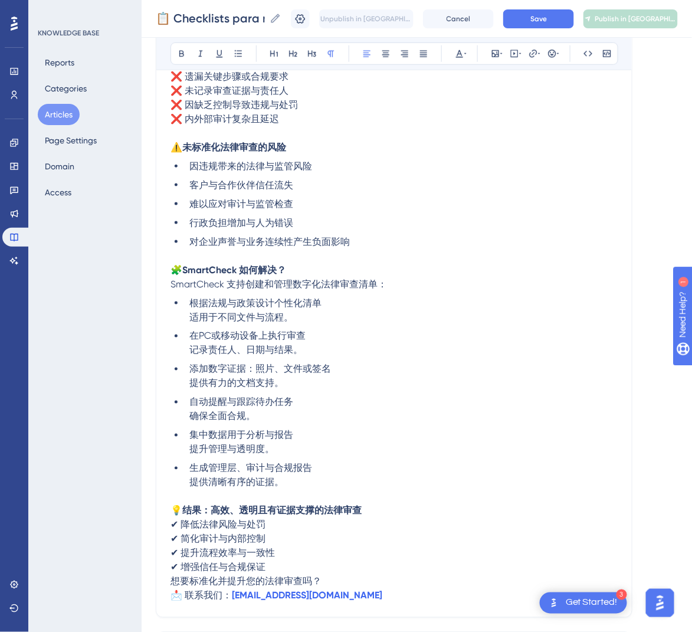
click at [171, 580] on span "想要标准化并提升您的法律审查吗？" at bounding box center [245, 581] width 151 height 11
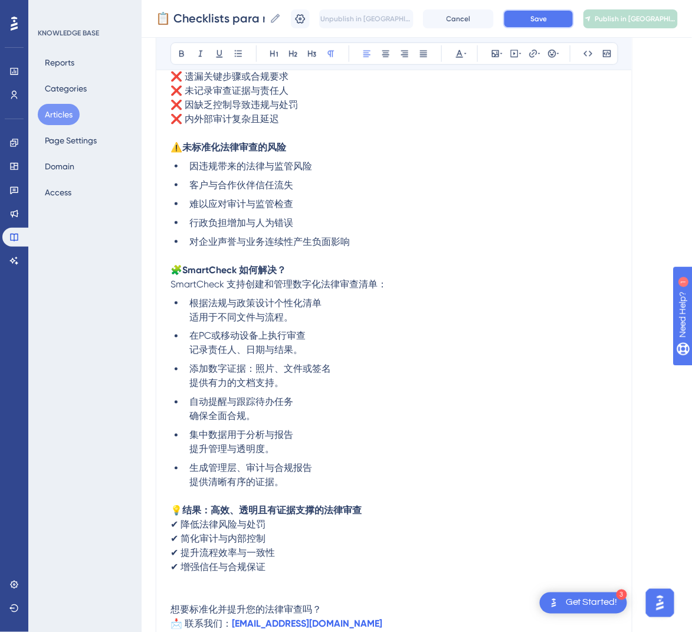
click at [569, 15] on button "Save" at bounding box center [538, 18] width 71 height 19
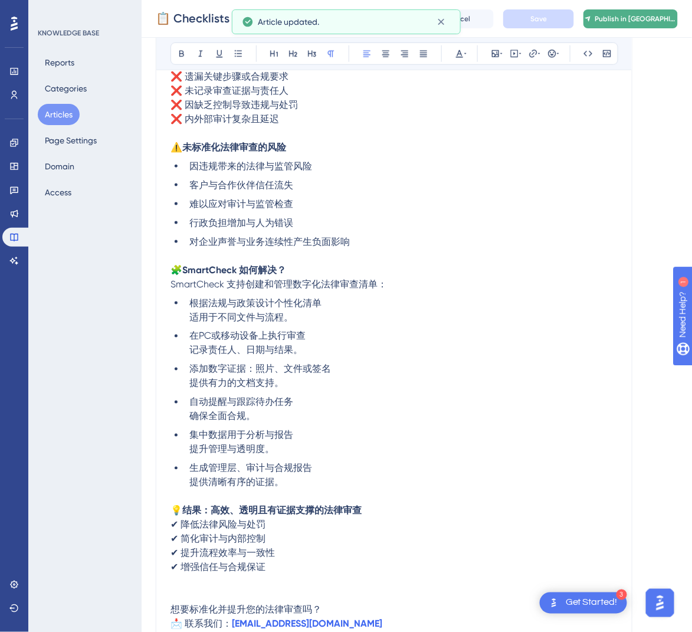
click at [622, 22] on button "Publish in [GEOGRAPHIC_DATA]-CN" at bounding box center [630, 18] width 94 height 19
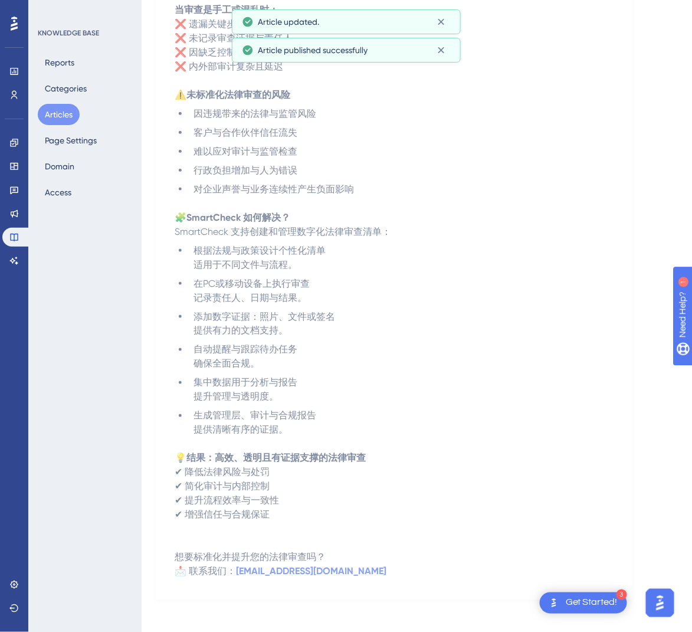
scroll to position [0, 0]
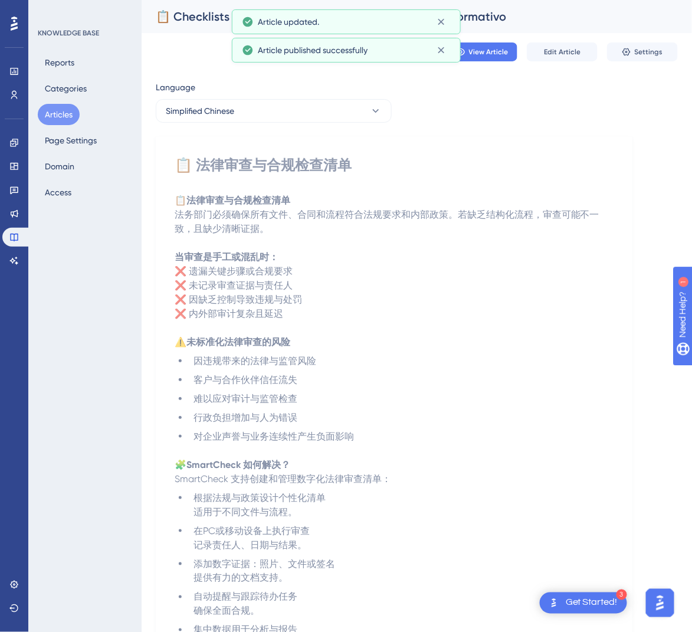
click at [58, 116] on button "Articles" at bounding box center [59, 114] width 42 height 21
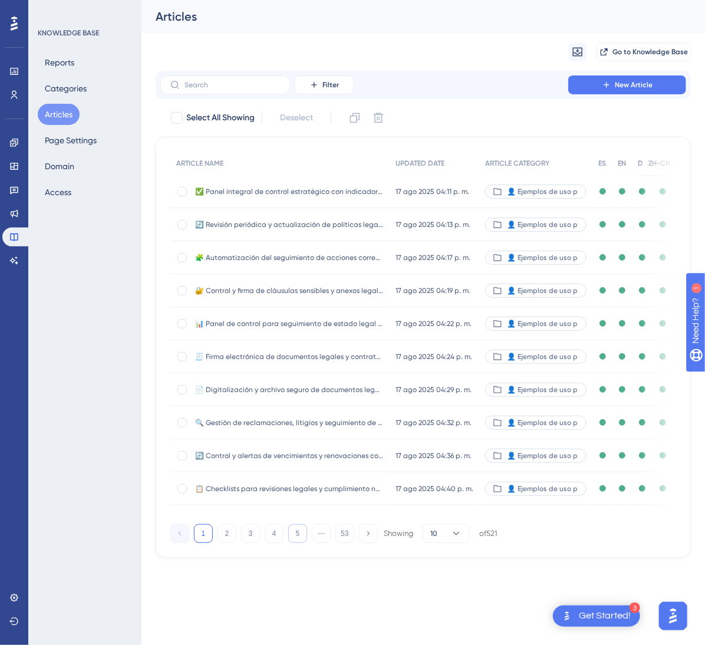
click at [300, 543] on button "5" at bounding box center [297, 533] width 19 height 19
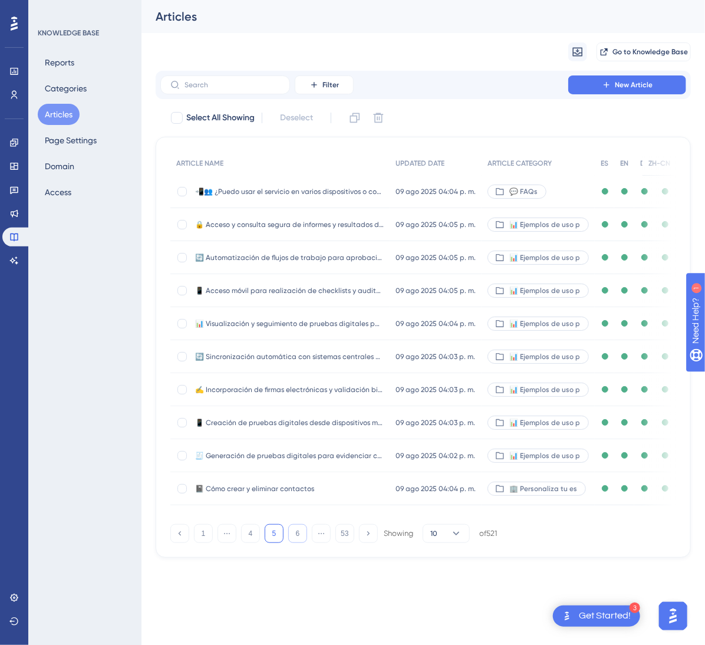
click at [300, 543] on button "6" at bounding box center [297, 533] width 19 height 19
click at [300, 543] on button "7" at bounding box center [297, 533] width 19 height 19
click at [300, 543] on button "8" at bounding box center [297, 533] width 19 height 19
click at [300, 543] on button "9" at bounding box center [297, 533] width 19 height 19
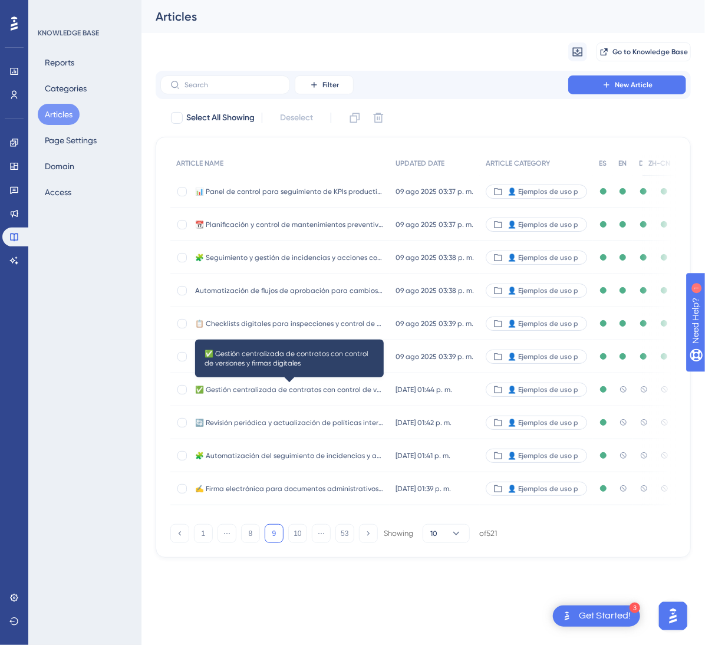
click at [359, 393] on span "✅ Gestión centralizada de contratos con control de versiones y firmas digitales" at bounding box center [289, 389] width 189 height 9
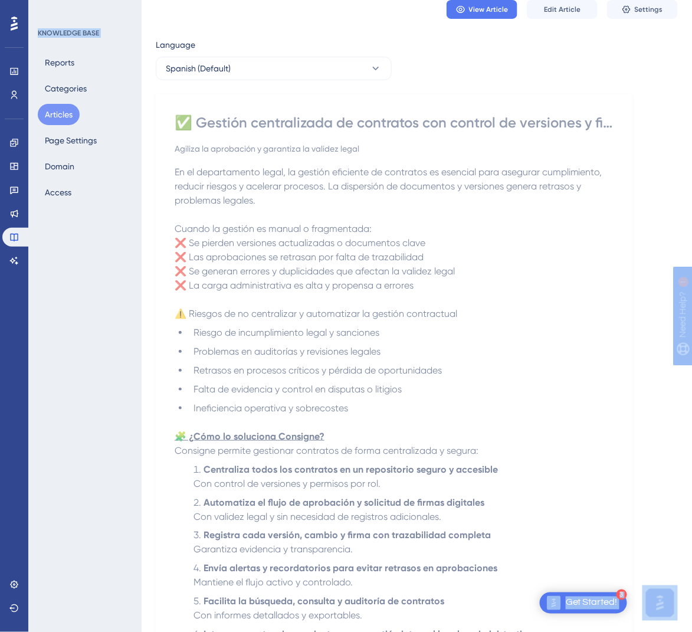
scroll to position [370, 0]
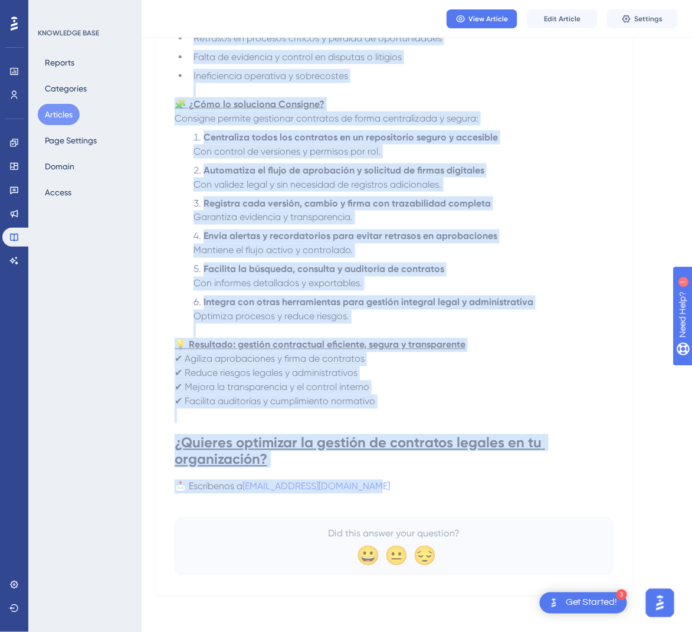
drag, startPoint x: 183, startPoint y: 163, endPoint x: 428, endPoint y: 489, distance: 407.2
click at [428, 489] on div "✅ Gestión centralizada de contratos con control de versiones y firmas digitales…" at bounding box center [394, 177] width 439 height 793
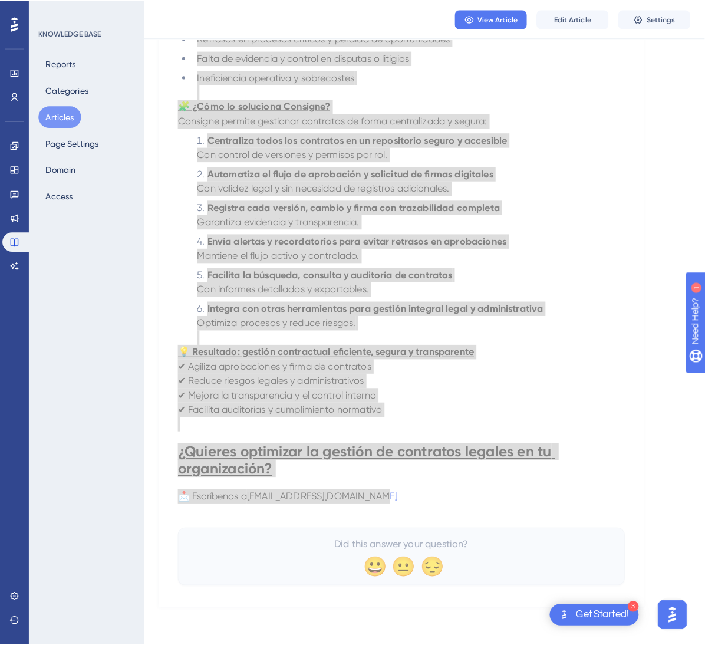
scroll to position [0, 0]
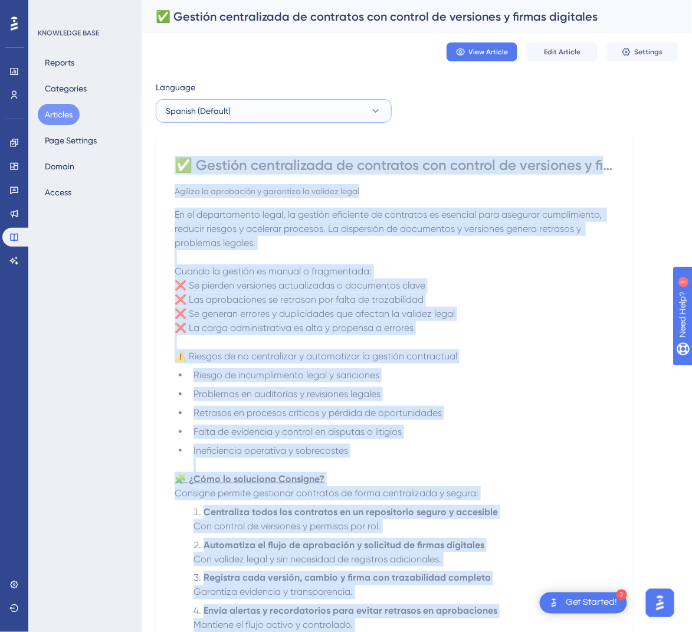
click at [327, 114] on button "Spanish (Default)" at bounding box center [274, 111] width 236 height 24
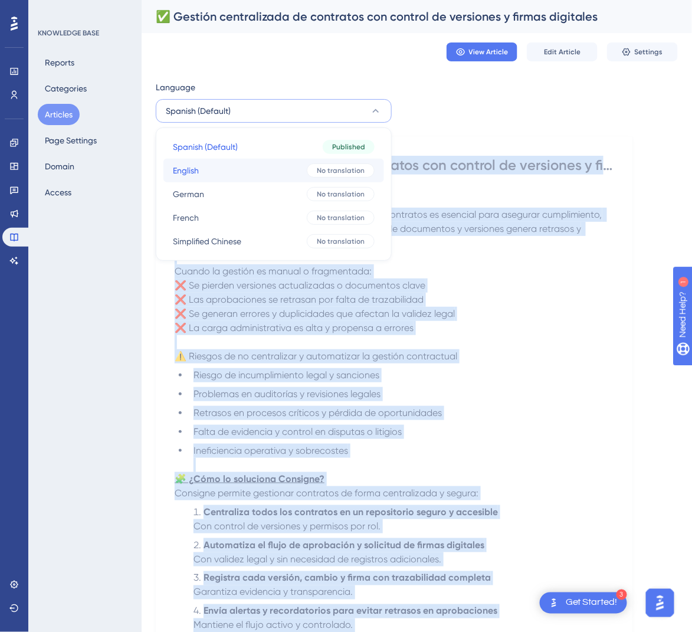
click at [277, 162] on button "English English No translation" at bounding box center [273, 171] width 221 height 24
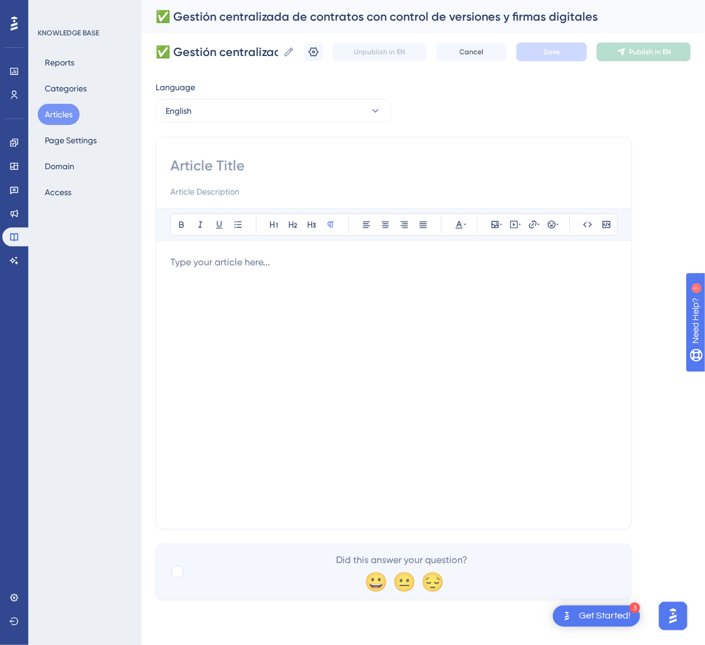
click at [324, 173] on input at bounding box center [393, 165] width 447 height 19
paste input "✅ Centralized Contract Management with Version Control and Digital Signatures"
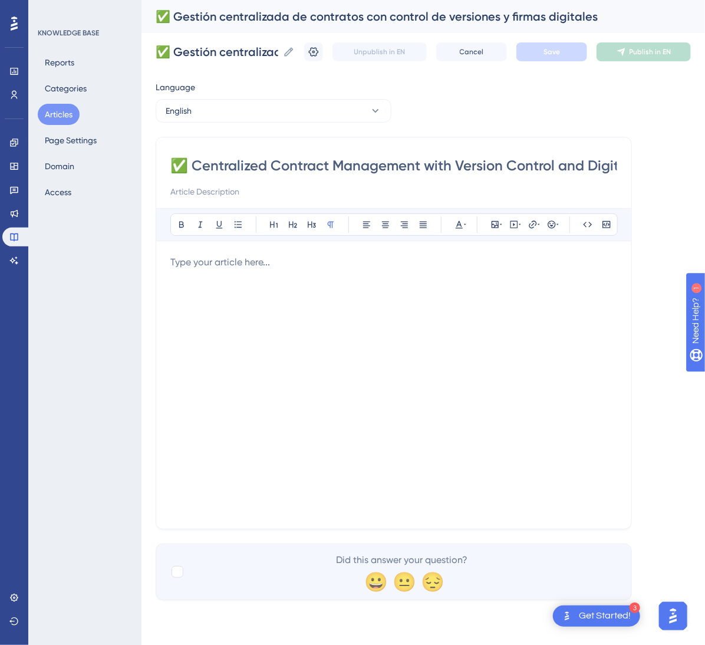
scroll to position [0, 89]
type input "✅ Centralized Contract Management with Version Control and Digital Signatures"
click at [292, 449] on div at bounding box center [393, 384] width 447 height 259
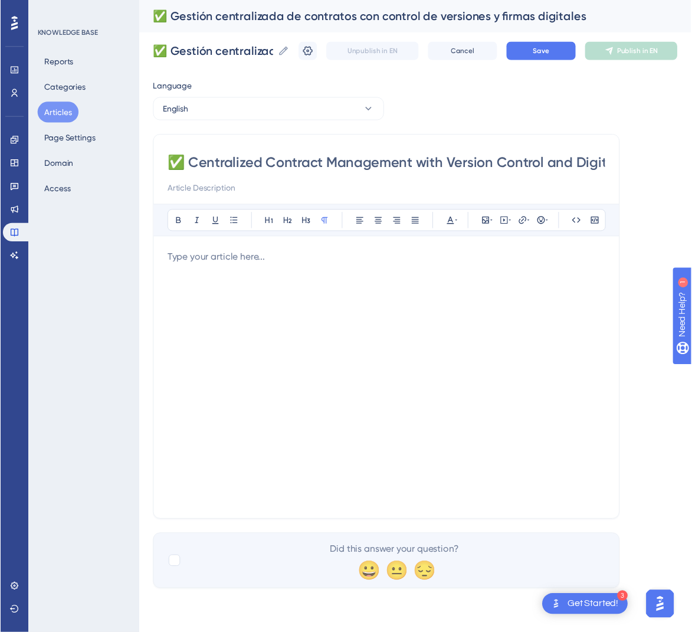
scroll to position [156, 0]
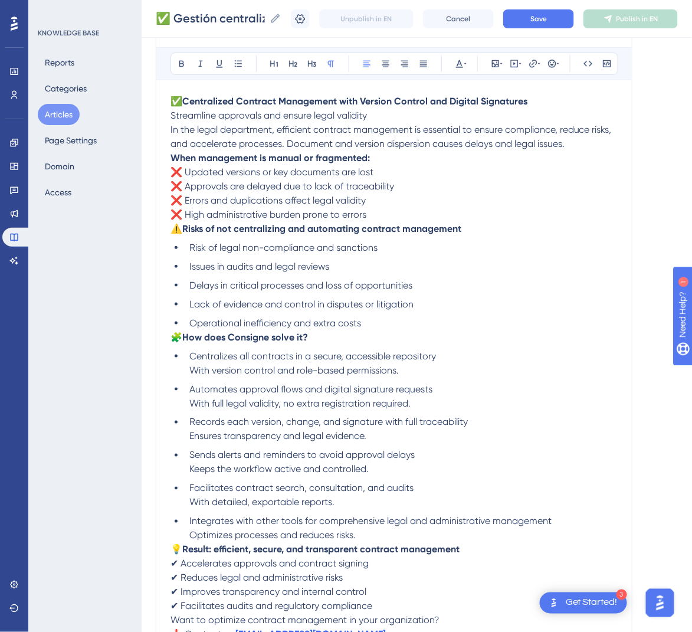
click at [175, 333] on span "🧩" at bounding box center [176, 336] width 12 height 11
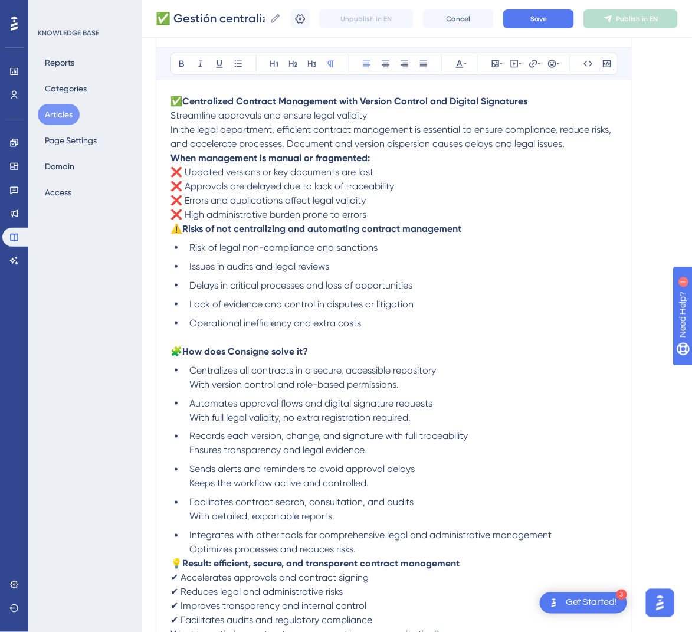
click at [174, 230] on span "⚠️" at bounding box center [176, 228] width 12 height 11
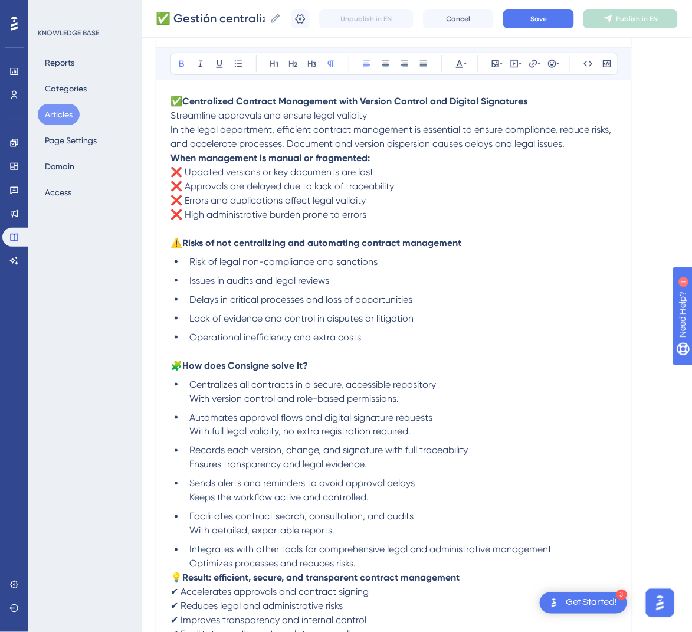
click at [173, 160] on strong "When management is manual or fragmented:" at bounding box center [269, 157] width 199 height 11
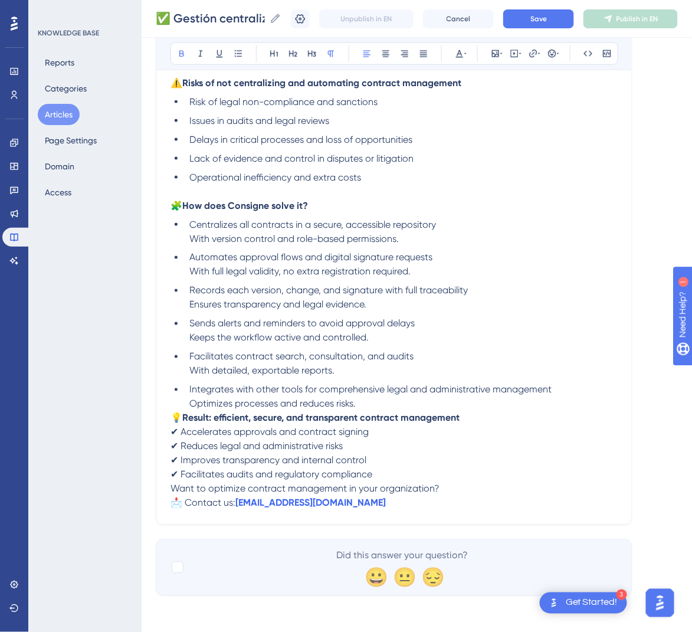
scroll to position [331, 0]
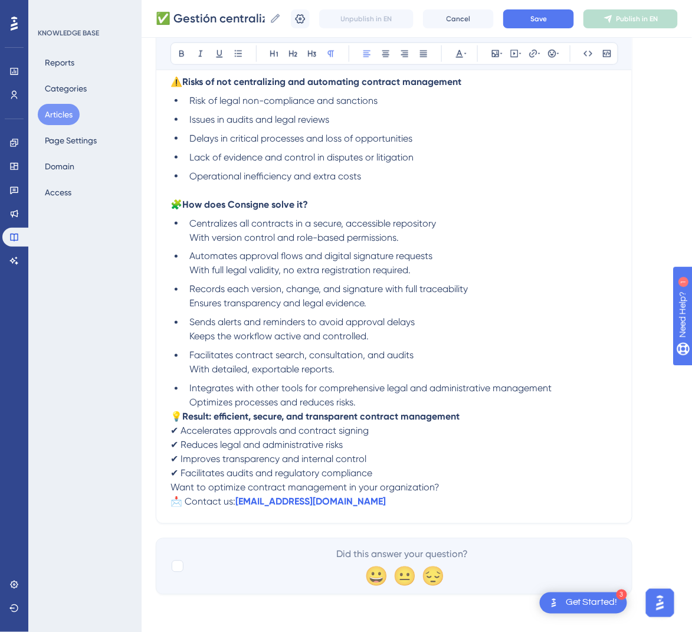
click at [175, 419] on span "💡" at bounding box center [176, 416] width 12 height 11
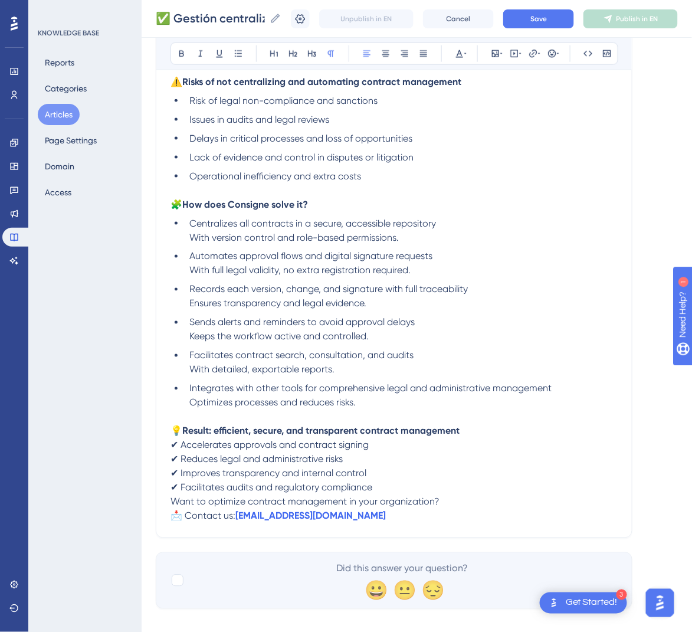
click at [172, 502] on span "Want to optimize contract management in your organization?" at bounding box center [304, 501] width 269 height 11
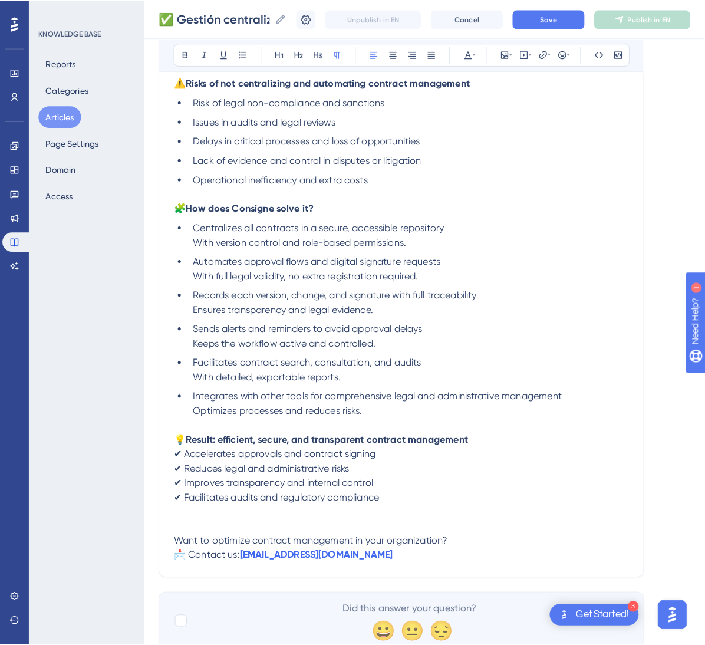
scroll to position [0, 0]
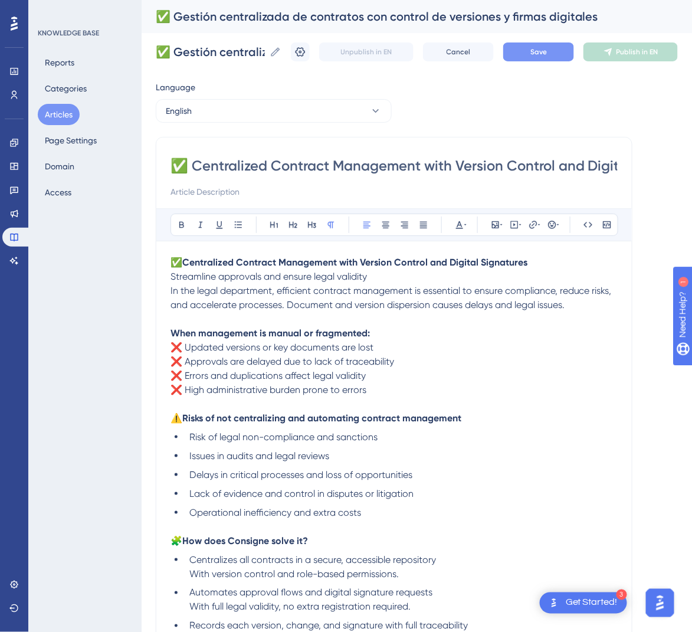
click at [545, 50] on span "Save" at bounding box center [538, 51] width 17 height 9
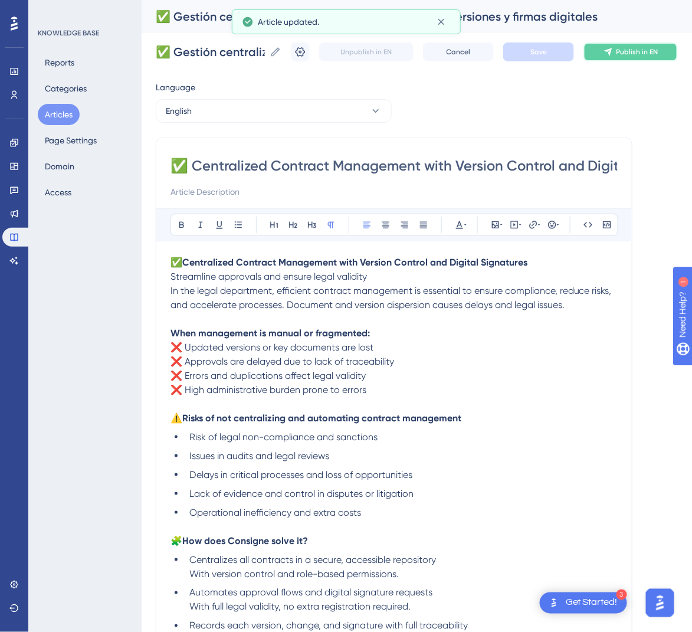
click at [638, 48] on span "Publish in EN" at bounding box center [637, 51] width 42 height 9
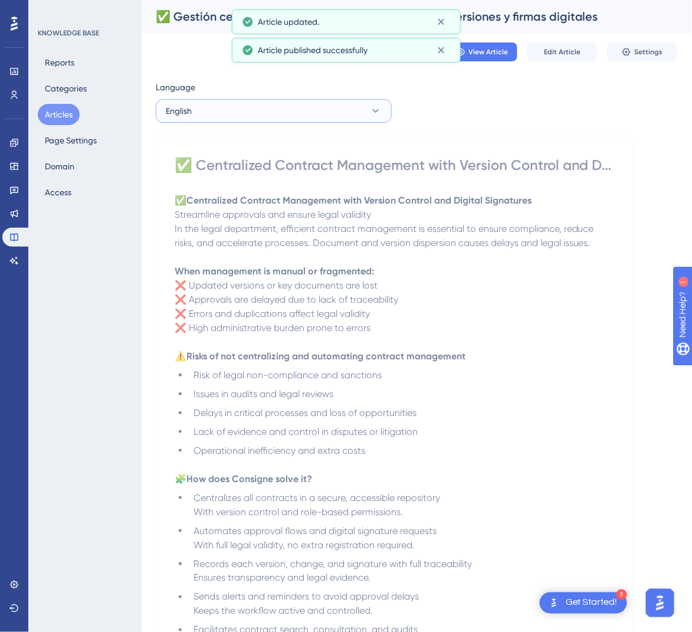
click at [337, 109] on button "English" at bounding box center [274, 111] width 236 height 24
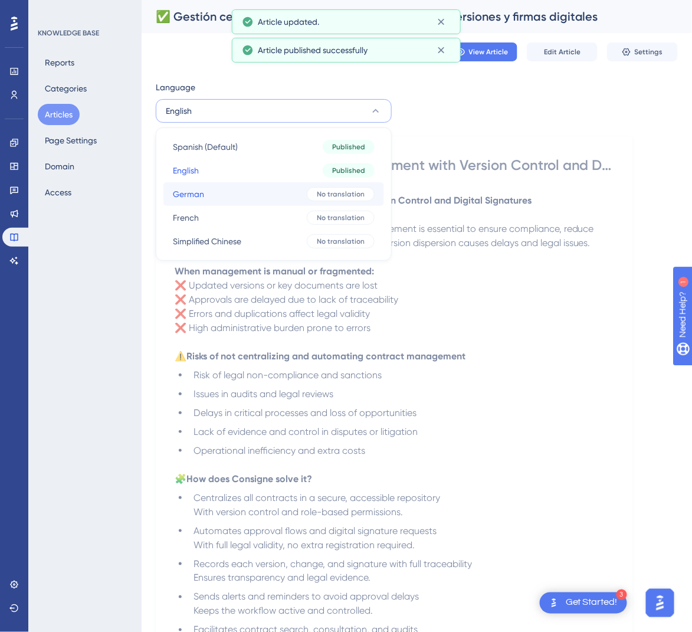
click at [267, 193] on button "German German No translation" at bounding box center [273, 194] width 221 height 24
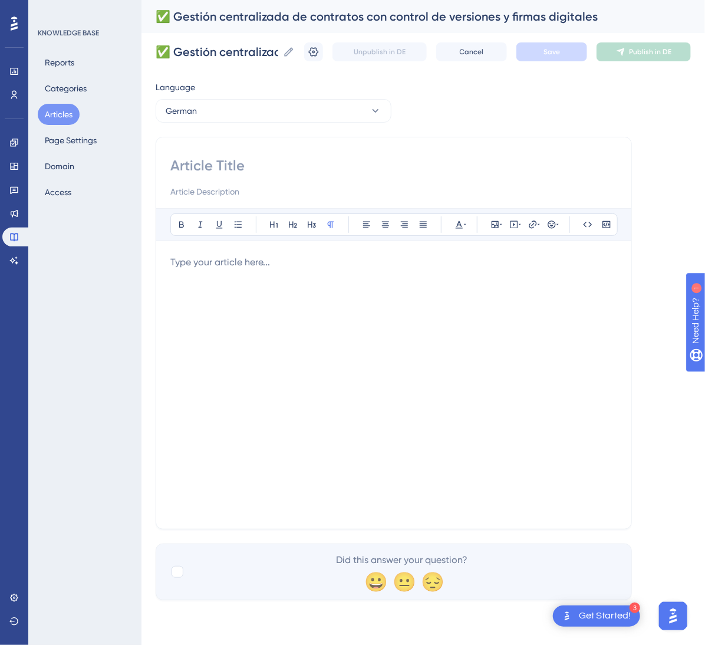
click at [384, 169] on input at bounding box center [393, 165] width 447 height 19
paste input "✅ Zentralisiertes Vertragsmanagement mit Versionskontrolle und digitalen Signat…"
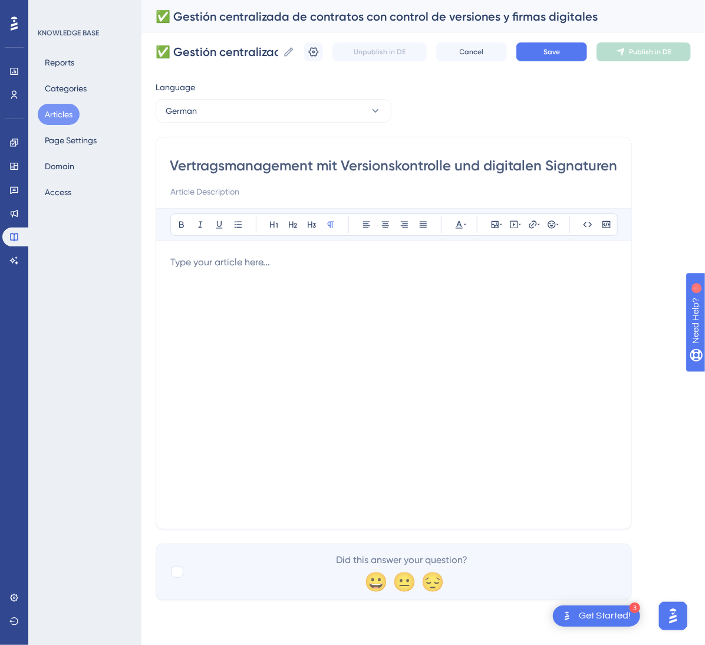
type input "✅ Zentralisiertes Vertragsmanagement mit Versionskontrolle und digitalen Signat…"
click at [393, 279] on div at bounding box center [393, 384] width 447 height 259
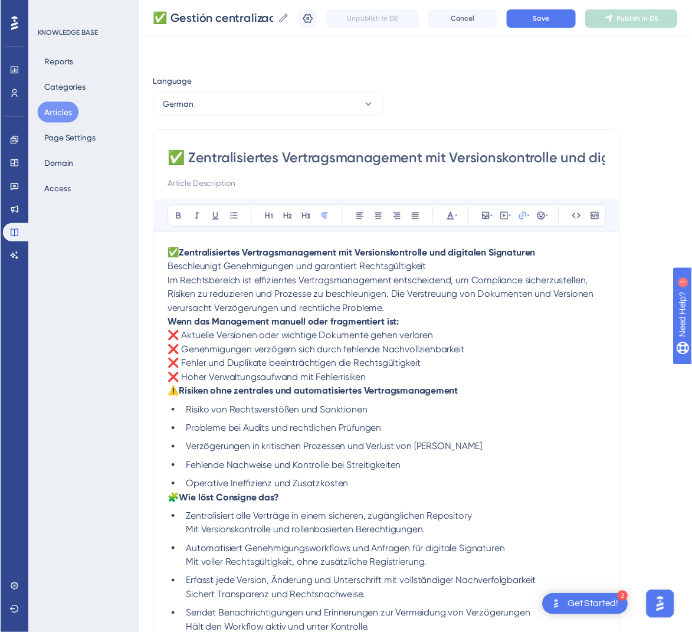
scroll to position [170, 0]
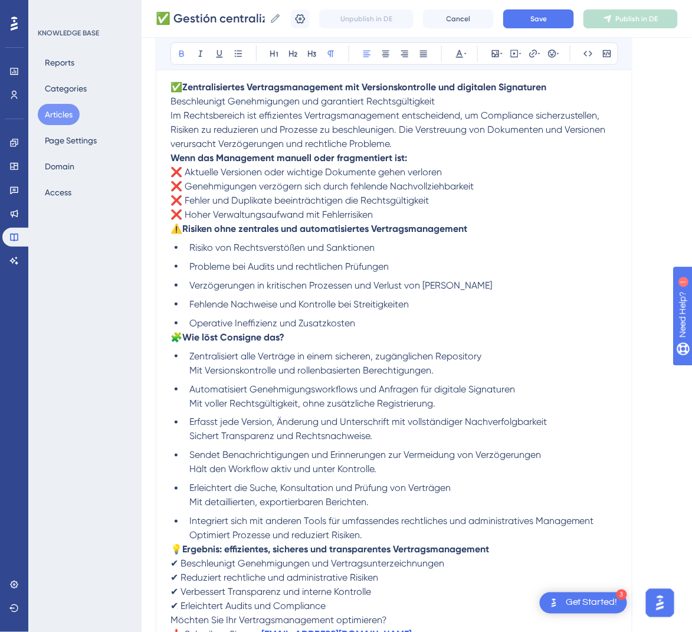
click at [175, 161] on strong "Wenn das Management manuell oder fragmentiert ist:" at bounding box center [288, 157] width 236 height 11
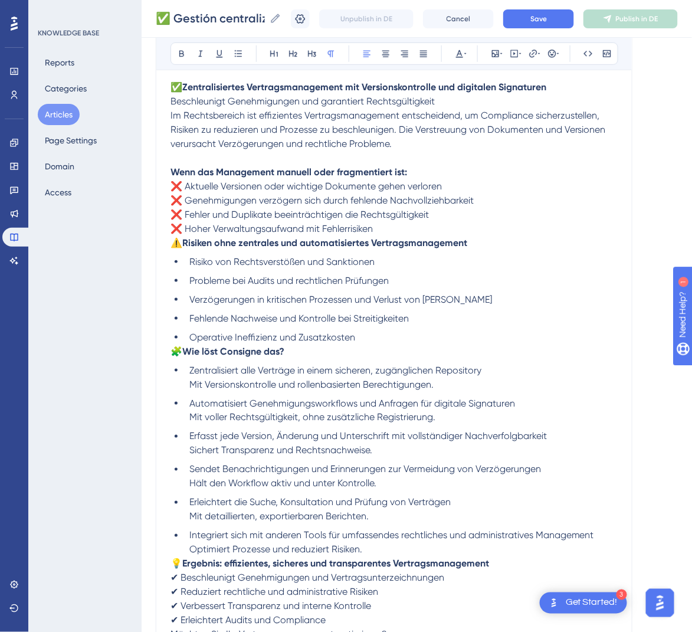
click at [172, 120] on span "Im Rechtsbereich ist effizientes Vertragsmanagement entscheidend, um Compliance…" at bounding box center [389, 130] width 438 height 40
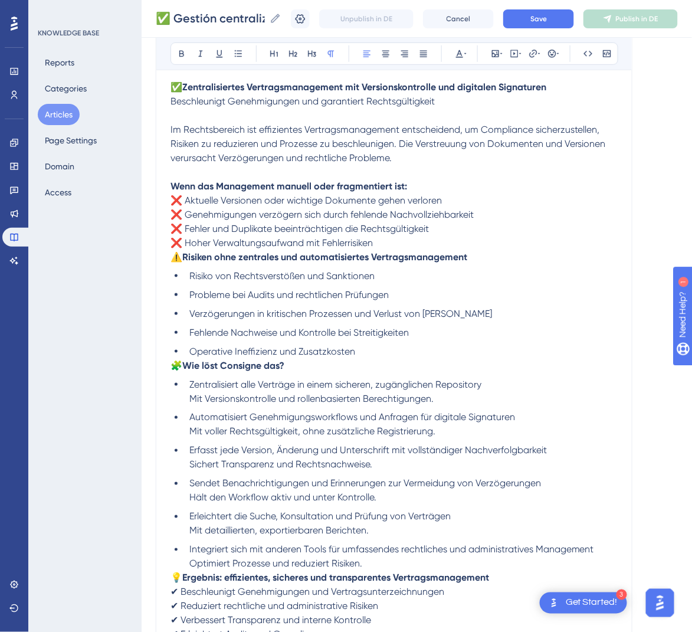
click at [175, 258] on span "⚠️" at bounding box center [176, 256] width 12 height 11
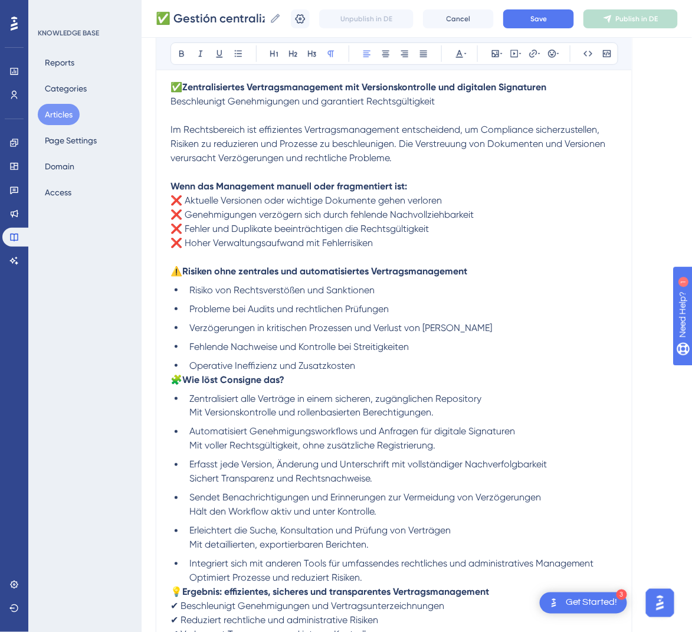
click at [175, 380] on span "🧩" at bounding box center [176, 379] width 12 height 11
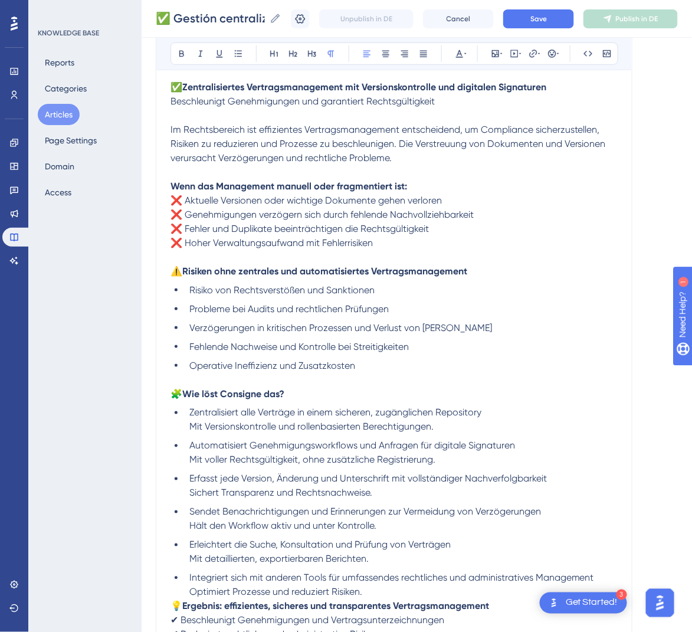
scroll to position [360, 0]
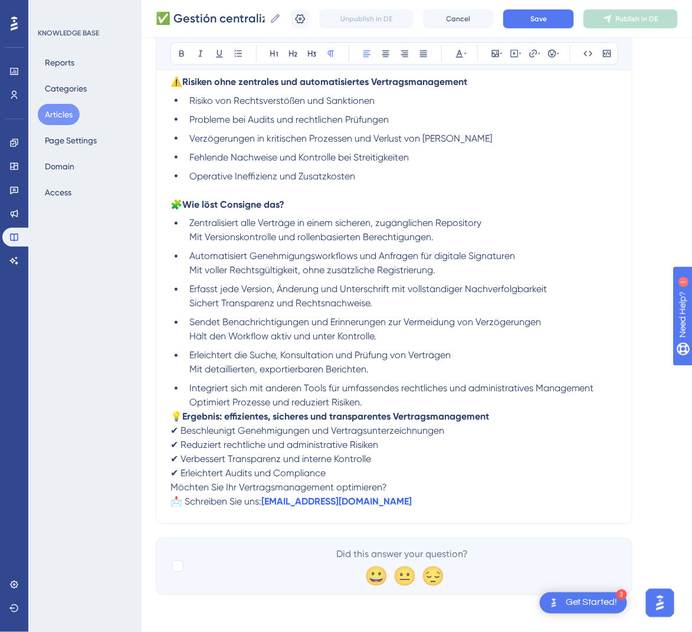
click at [176, 415] on span "💡" at bounding box center [176, 416] width 12 height 11
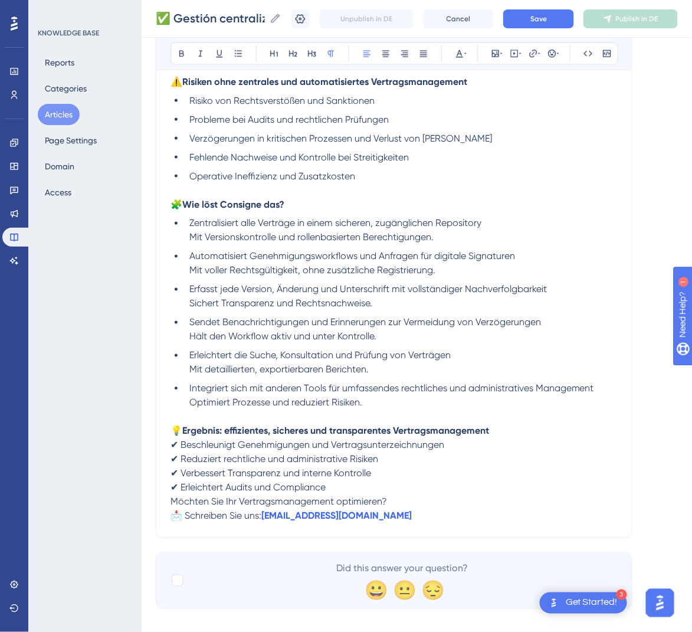
click at [174, 504] on span "Möchten Sie Ihr Vertragsmanagement optimieren?" at bounding box center [278, 501] width 216 height 11
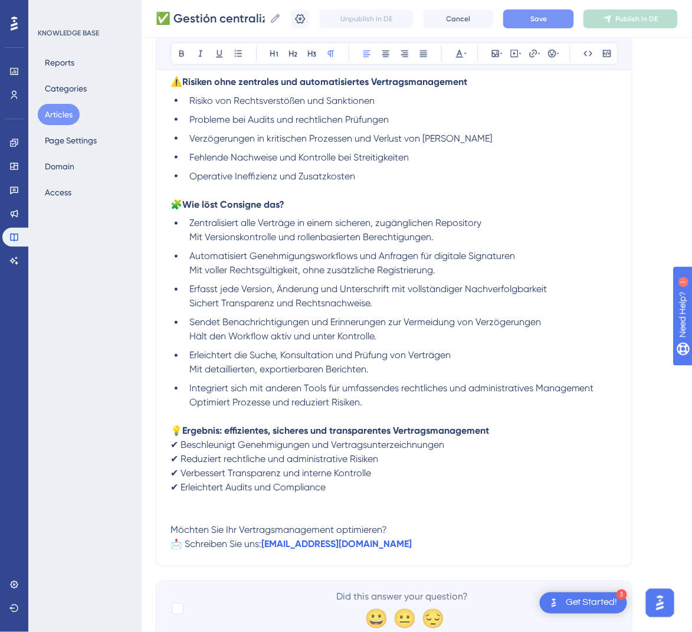
click at [567, 17] on button "Save" at bounding box center [538, 18] width 71 height 19
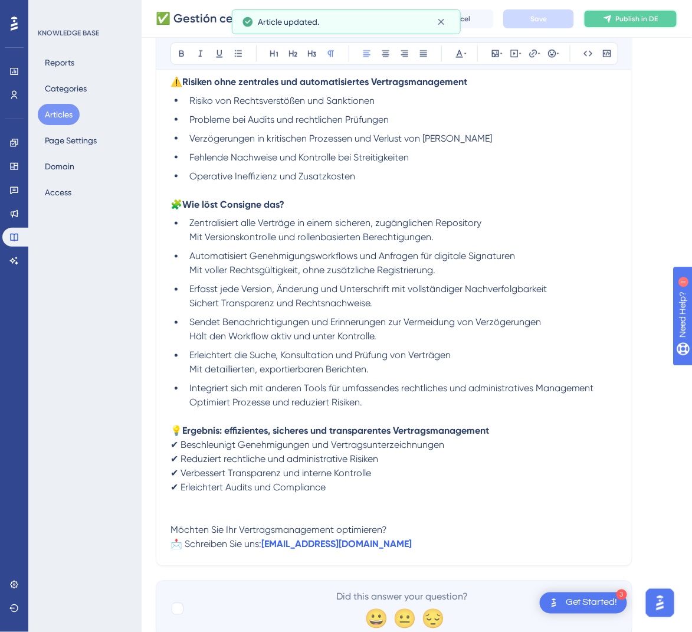
click at [632, 21] on span "Publish in DE" at bounding box center [637, 18] width 42 height 9
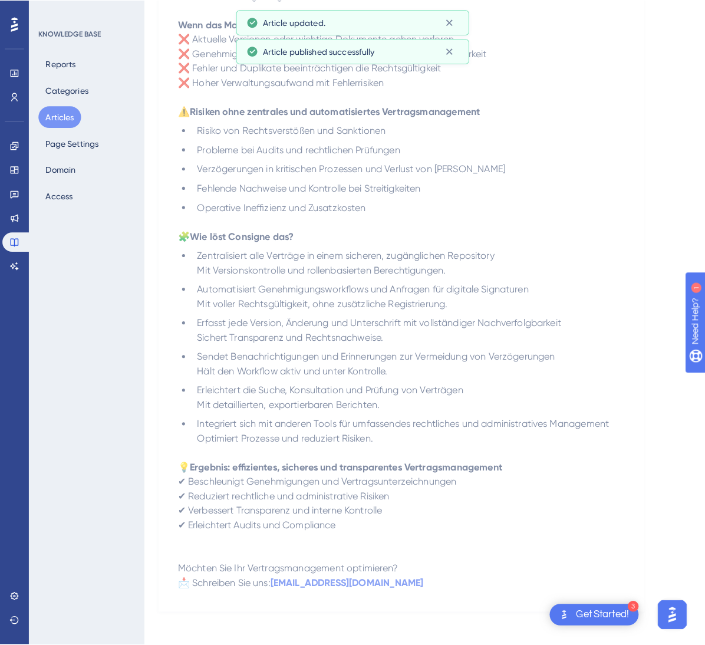
scroll to position [0, 0]
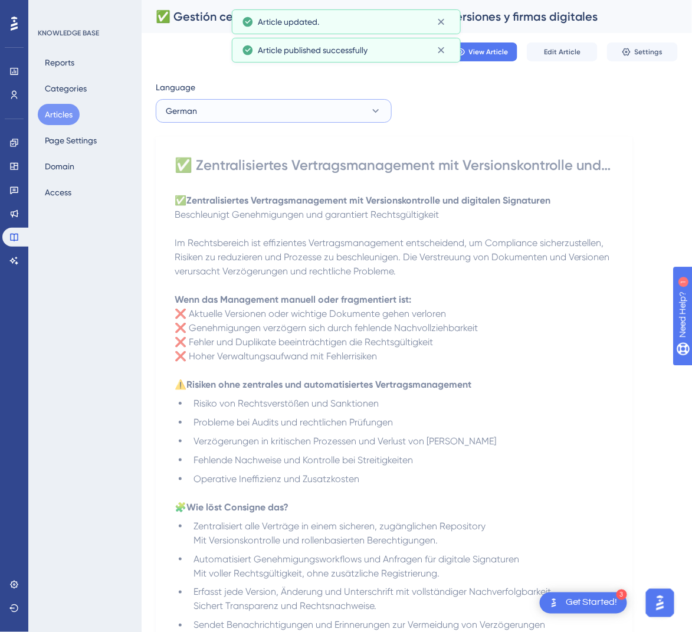
click at [290, 109] on button "German" at bounding box center [274, 111] width 236 height 24
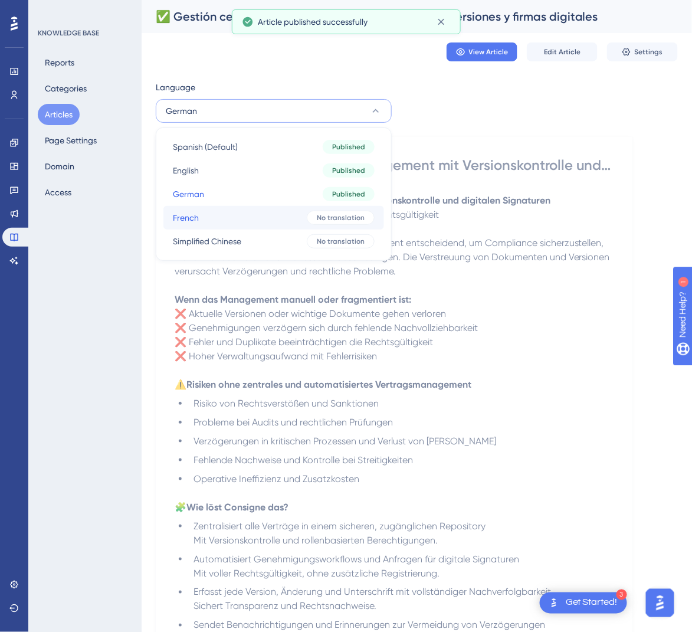
click at [270, 215] on button "French French No translation" at bounding box center [273, 218] width 221 height 24
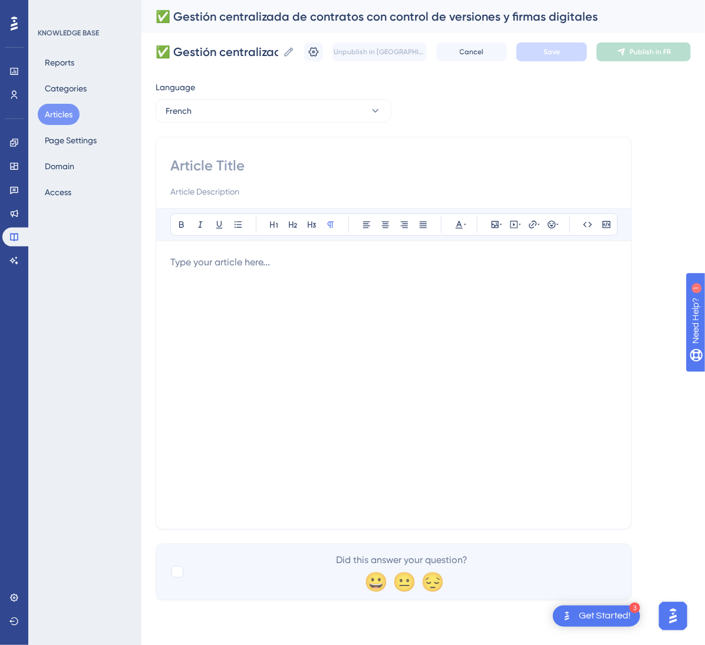
click at [398, 166] on input at bounding box center [393, 165] width 447 height 19
paste input "✅ Gestion centralisée des contrats avec contrôle des versions et signatures num…"
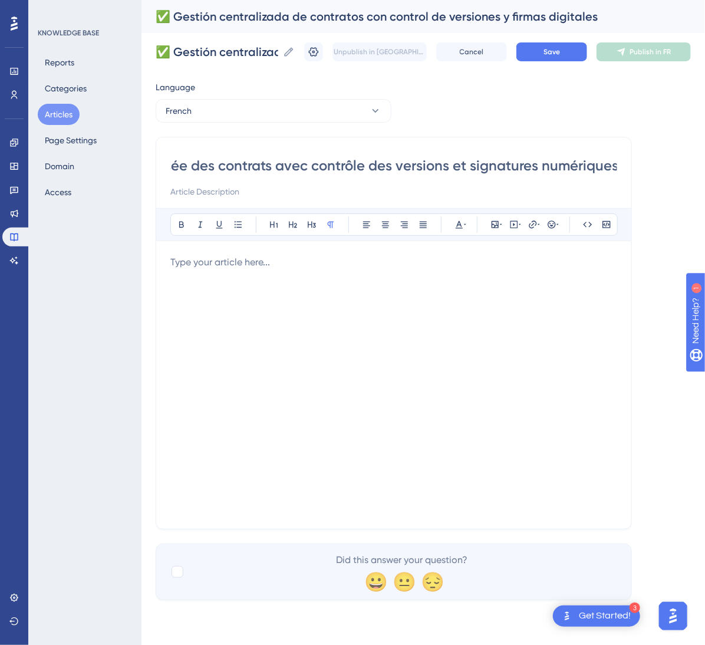
type input "✅ Gestion centralisée des contrats avec contrôle des versions et signatures num…"
click at [505, 344] on div at bounding box center [393, 384] width 447 height 259
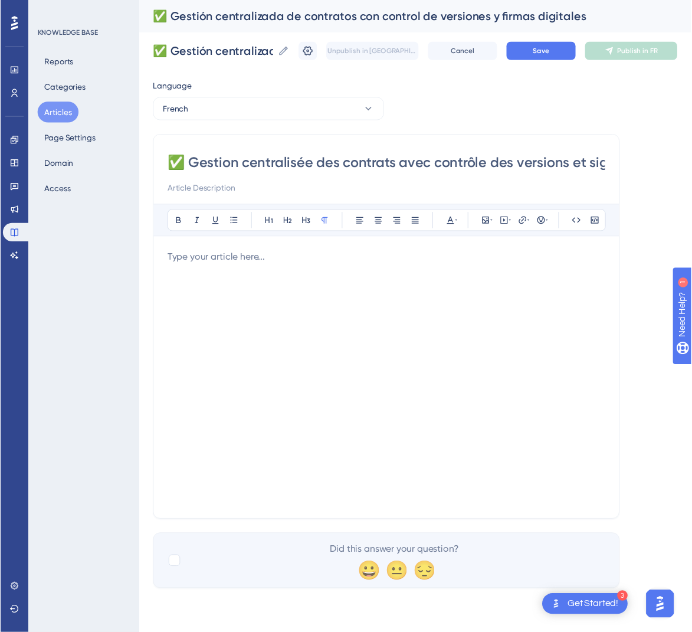
scroll to position [170, 0]
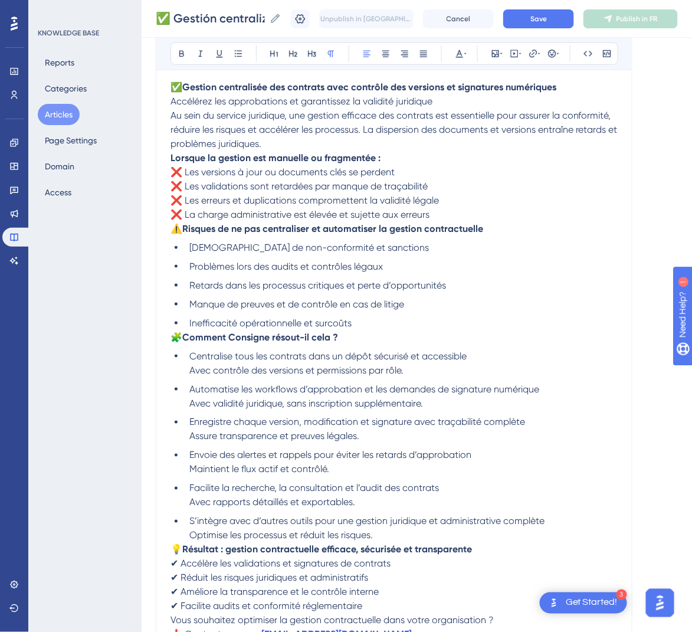
click at [175, 337] on span "🧩" at bounding box center [176, 336] width 12 height 11
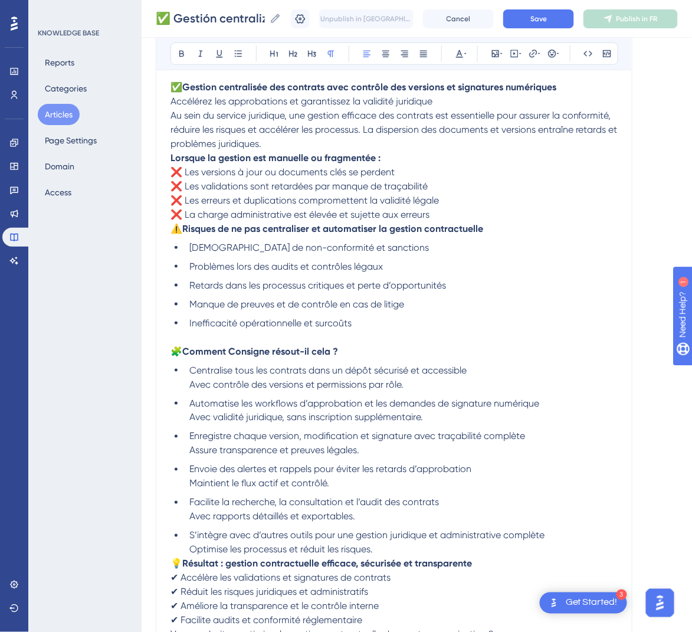
click at [172, 113] on span "Au sein du service juridique, une gestion efficace des contrats est essentielle…" at bounding box center [394, 130] width 449 height 40
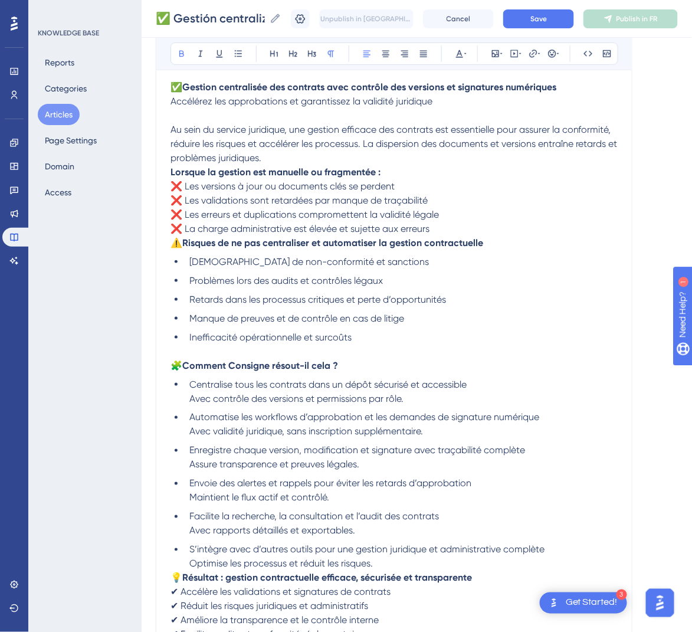
click at [172, 172] on strong "Lorsque la gestion est manuelle ou fragmentée :" at bounding box center [275, 171] width 210 height 11
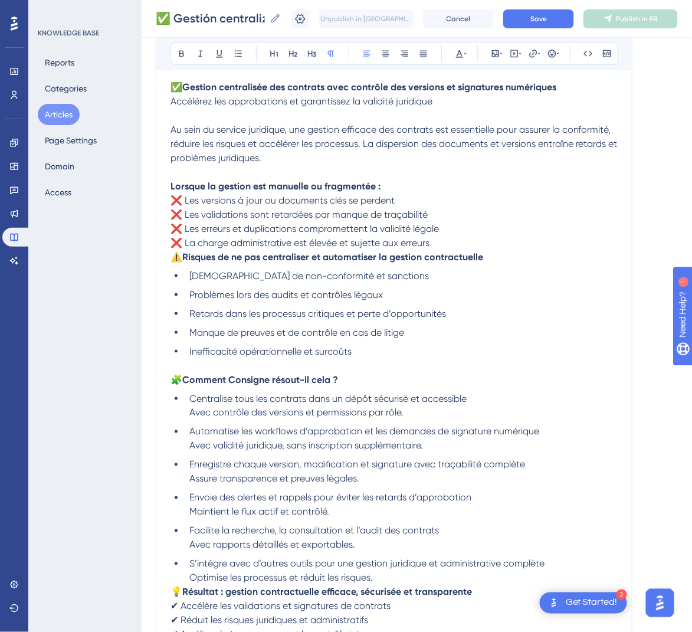
click at [175, 263] on p "⚠️ Risques de ne pas centraliser et automatiser la gestion contractuelle" at bounding box center [393, 257] width 447 height 14
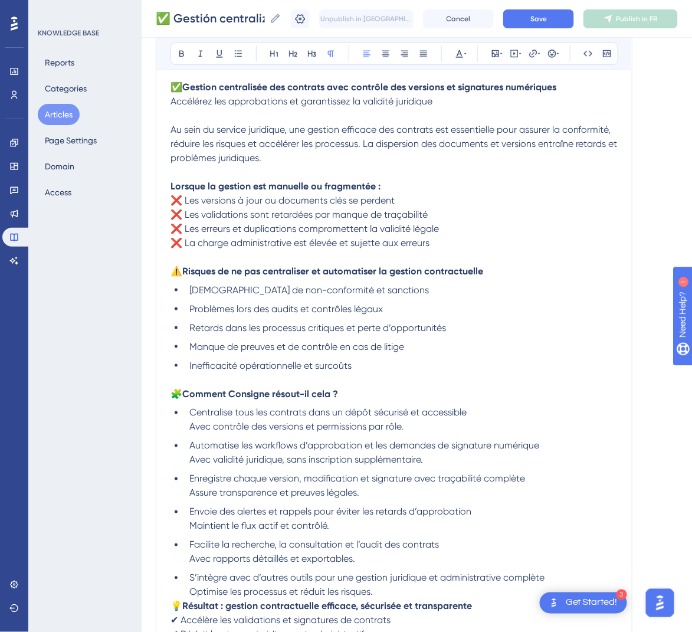
scroll to position [360, 0]
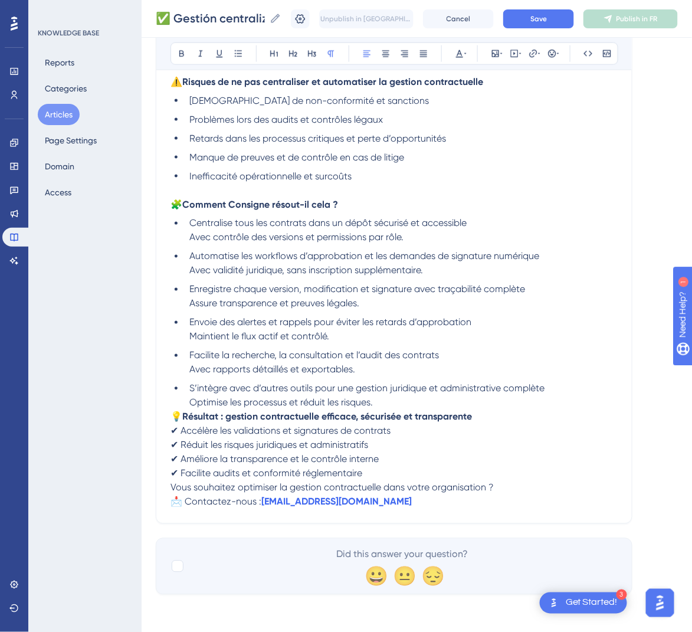
click at [173, 418] on span "💡" at bounding box center [176, 416] width 12 height 11
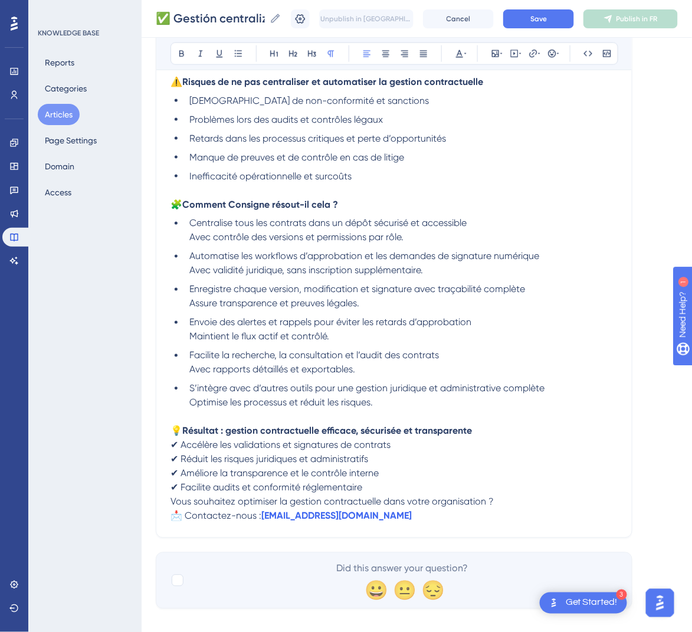
click at [172, 503] on span "Vous souhaitez optimiser la gestion contractuelle dans votre organisation ?" at bounding box center [331, 501] width 323 height 11
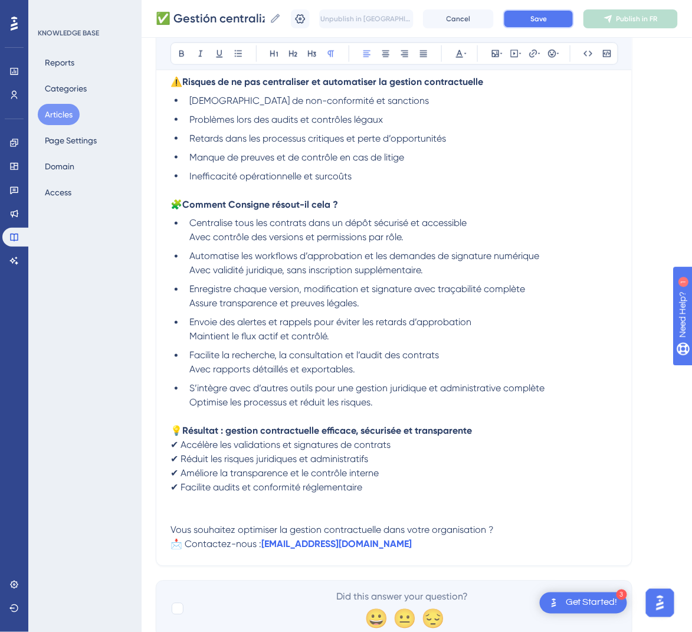
click at [544, 16] on span "Save" at bounding box center [538, 18] width 17 height 9
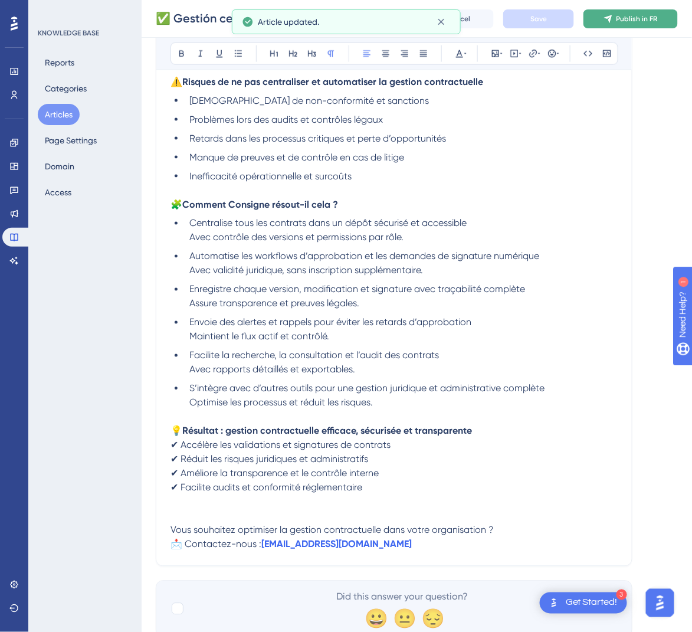
click at [656, 21] on span "Publish in FR" at bounding box center [636, 18] width 41 height 9
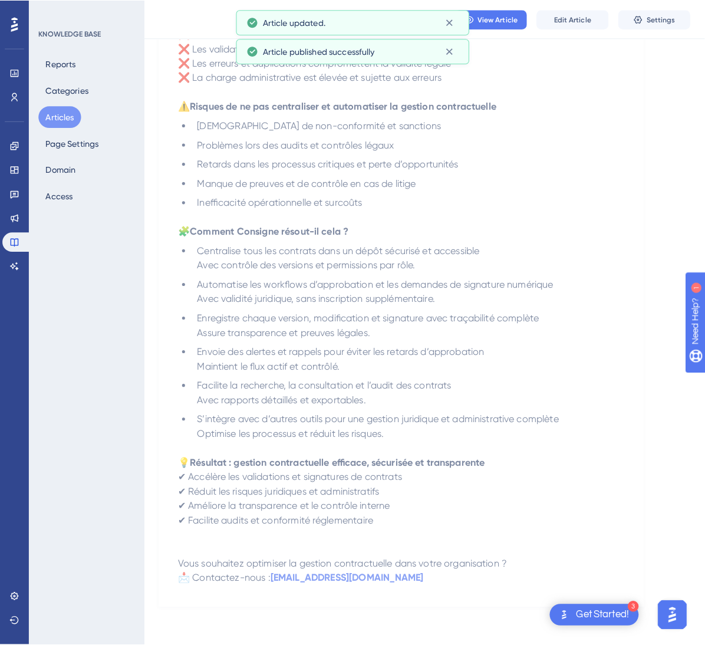
scroll to position [0, 0]
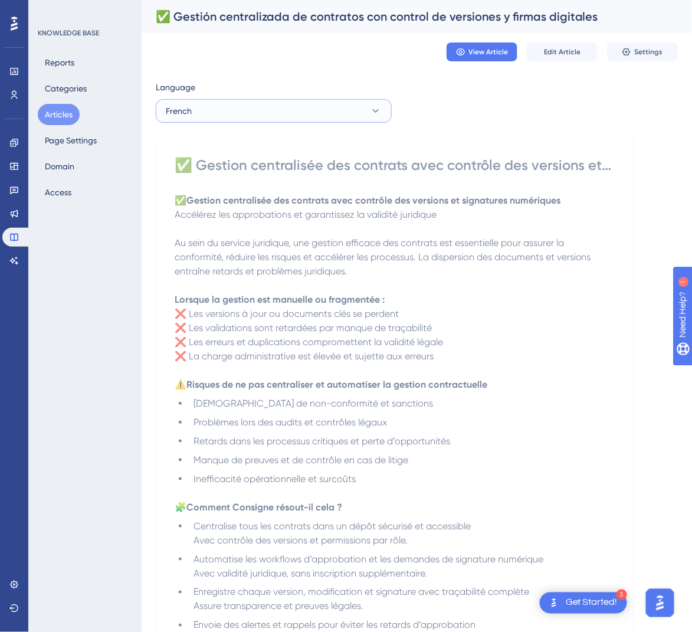
click at [352, 114] on button "French" at bounding box center [274, 111] width 236 height 24
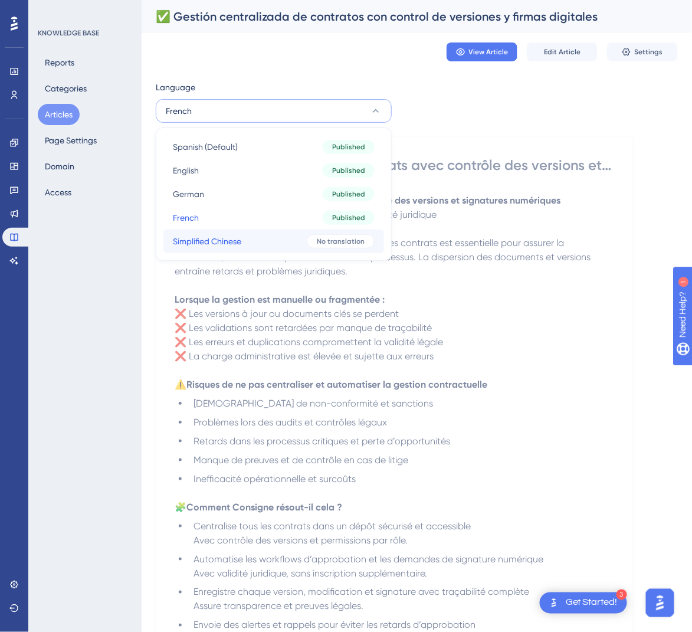
click at [304, 240] on button "Simplified Chinese Simplified Chinese No translation" at bounding box center [273, 241] width 221 height 24
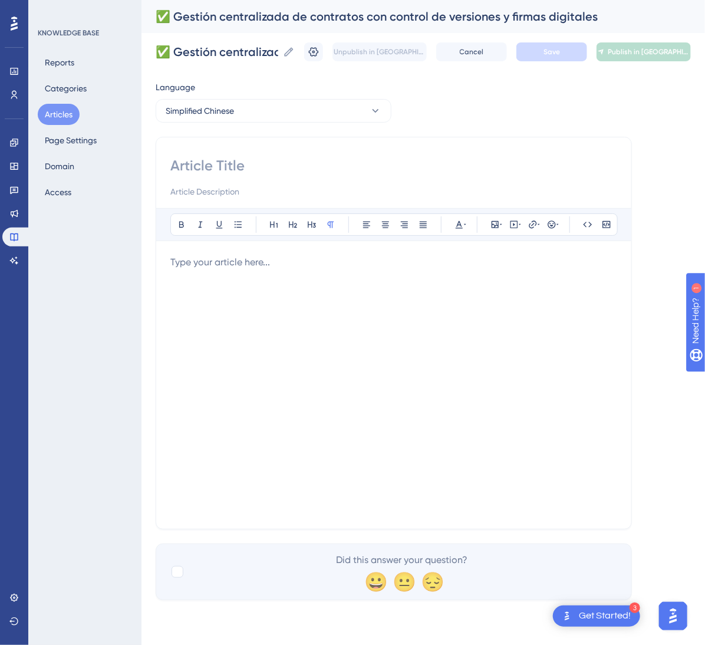
click at [317, 162] on input at bounding box center [393, 165] width 447 height 19
paste input "✅ 合同集中管理，支持版本控制与电子签名"
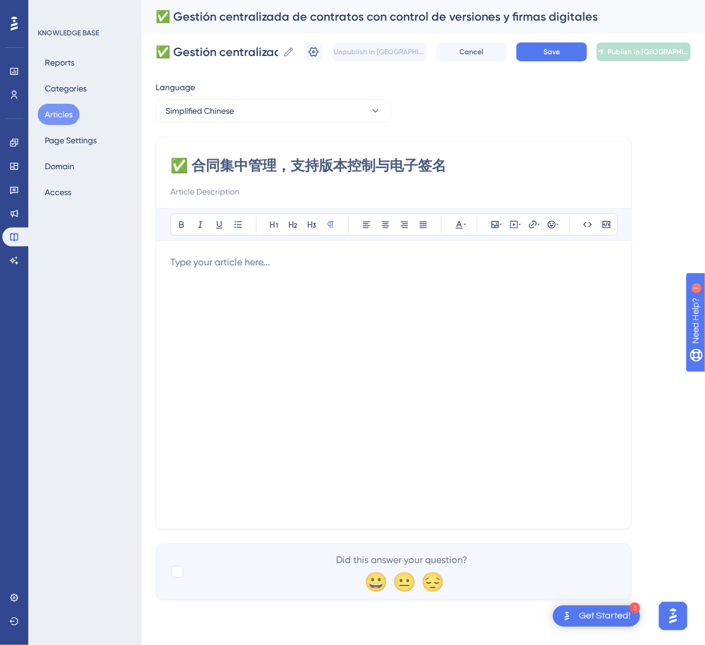
type input "✅ 合同集中管理，支持版本控制与电子签名"
click at [351, 360] on div at bounding box center [393, 384] width 447 height 259
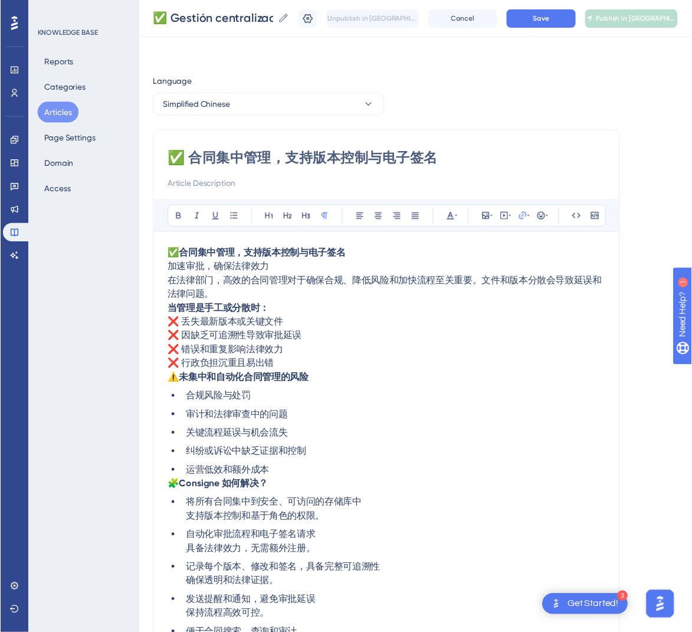
scroll to position [156, 0]
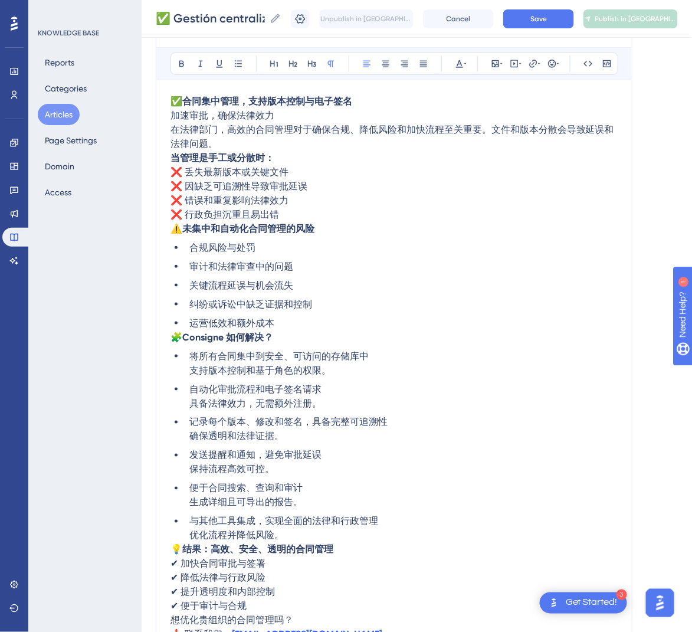
click at [175, 338] on span "🧩" at bounding box center [176, 336] width 12 height 11
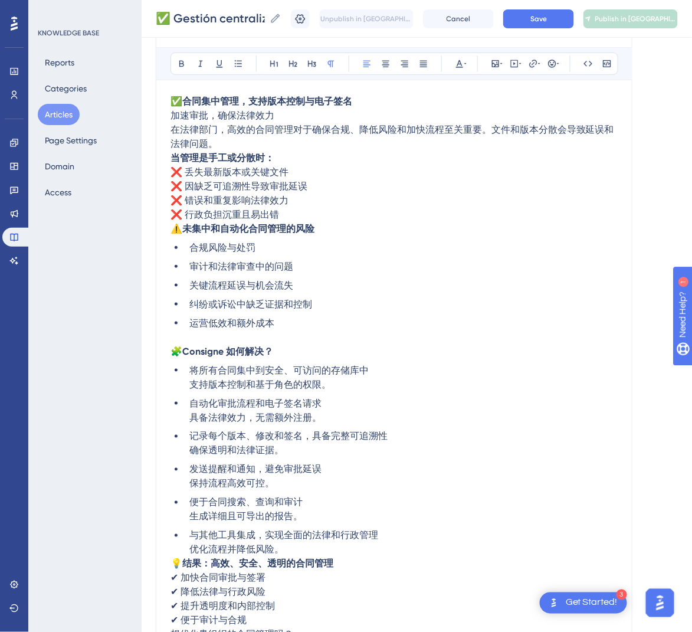
click at [175, 231] on span "⚠️" at bounding box center [176, 228] width 12 height 11
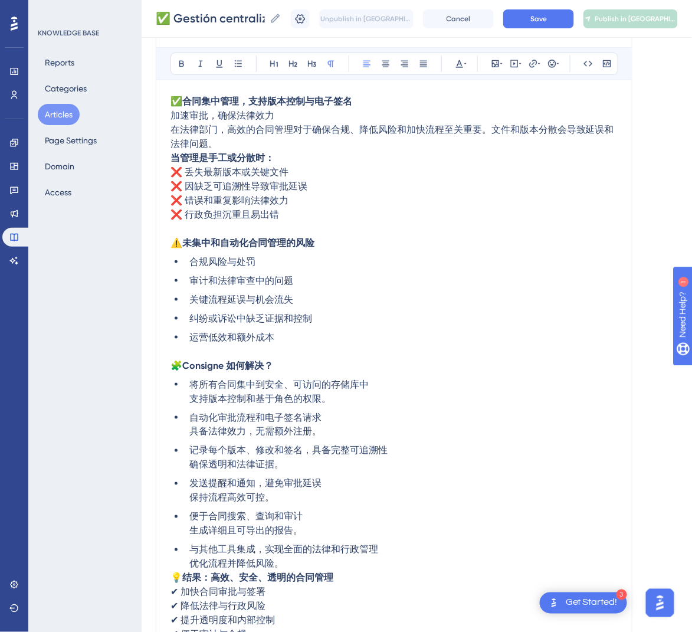
click at [171, 159] on strong "当管理是手工或分散时：" at bounding box center [222, 157] width 104 height 11
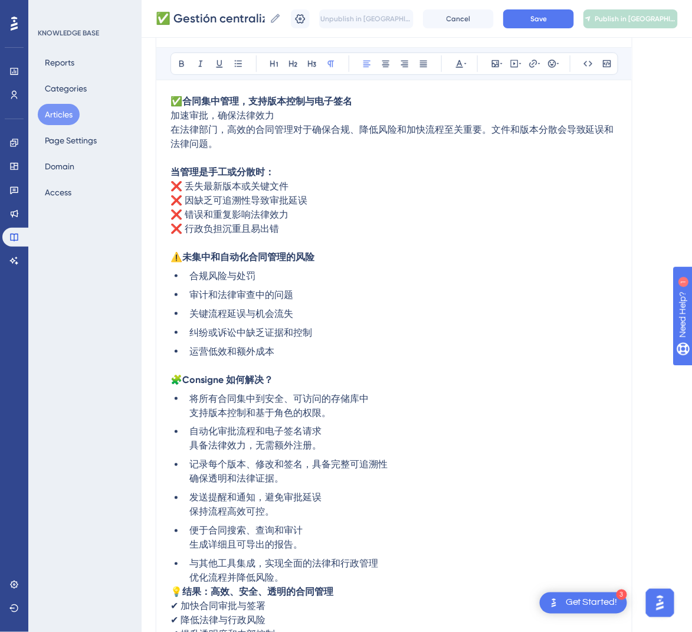
click at [316, 116] on p "✅ 合同集中管理，支持版本控制与电子签名 加速审批，确保法律效力 在法律部门，高效的合同管理对于确保合规、降低风险和加快流程至关重要。文件和版本分散会导致延误…" at bounding box center [393, 122] width 447 height 57
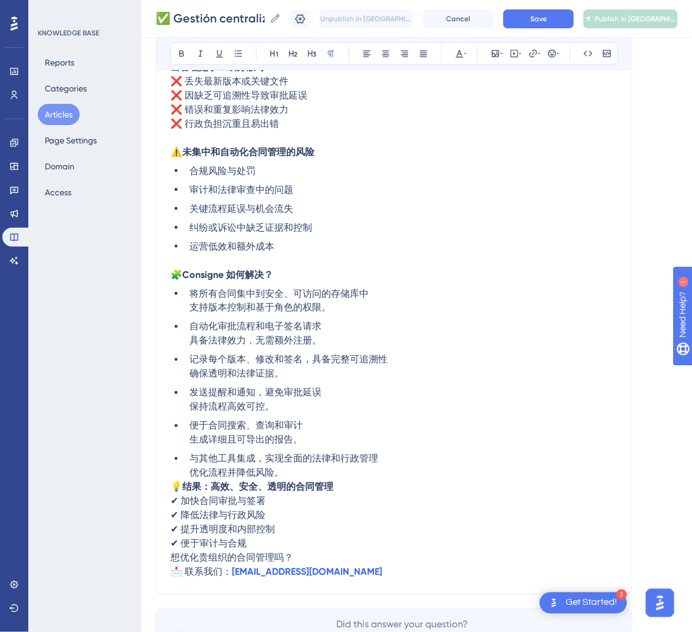
scroll to position [346, 0]
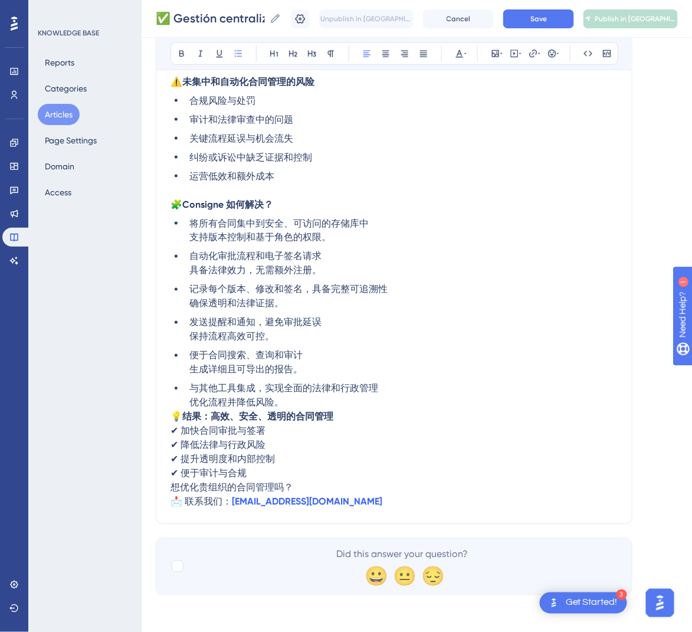
click at [312, 404] on li "与其他工具集成，实现全面的法律和行政管理 优化流程并降低风险。" at bounding box center [401, 396] width 433 height 28
click at [173, 413] on span "💡" at bounding box center [176, 416] width 12 height 11
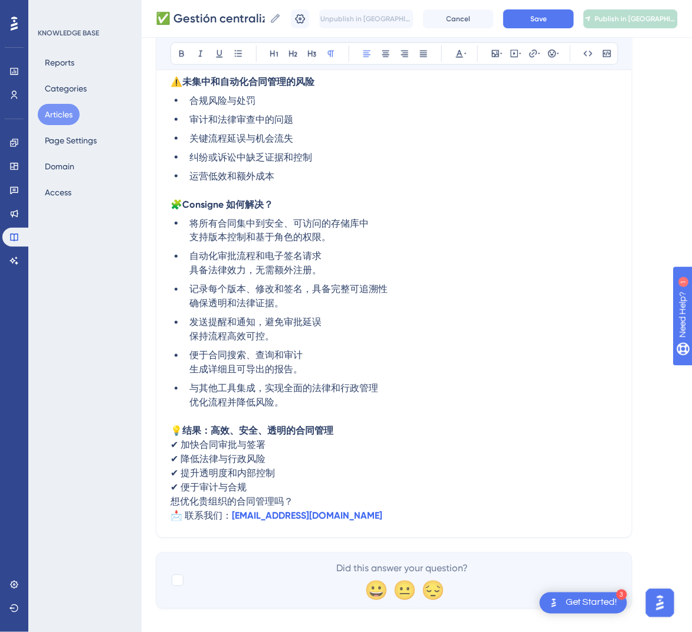
click at [170, 500] on span "想优化贵组织的合同管理吗？" at bounding box center [231, 501] width 123 height 11
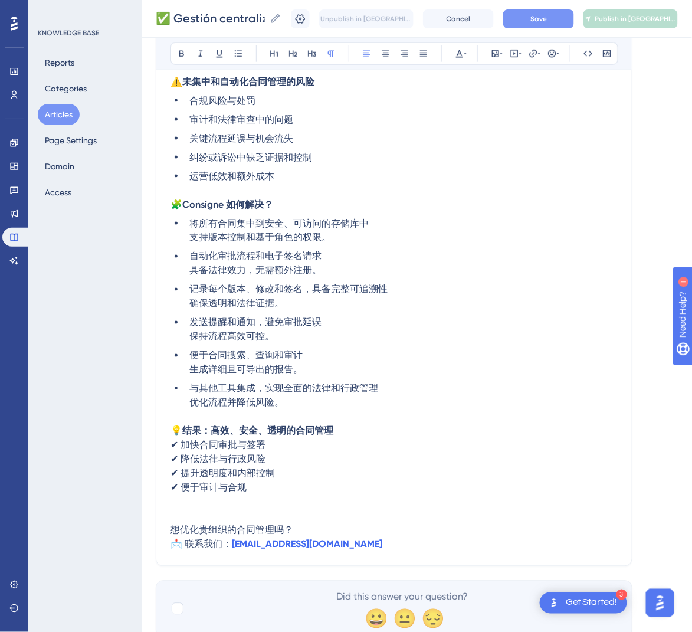
click at [568, 10] on button "Save" at bounding box center [538, 18] width 71 height 19
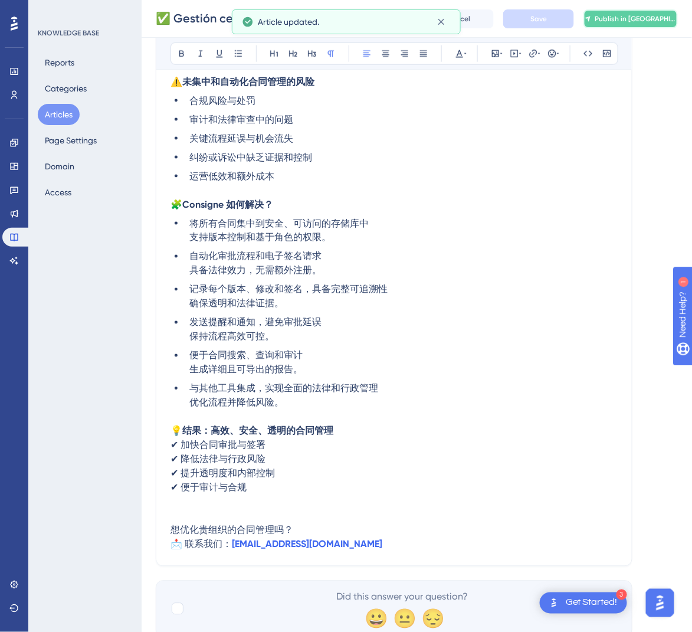
click at [634, 18] on span "Publish in [GEOGRAPHIC_DATA]-CN" at bounding box center [635, 18] width 82 height 9
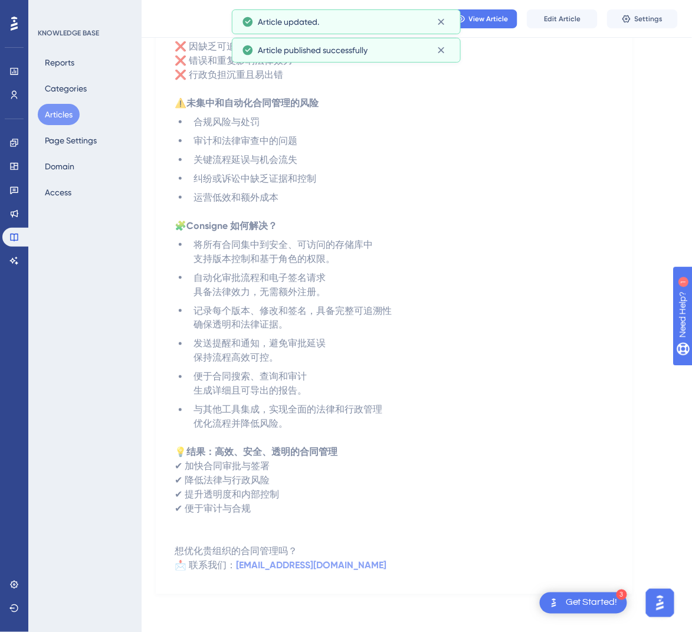
scroll to position [261, 0]
click at [55, 111] on button "Articles" at bounding box center [59, 114] width 42 height 21
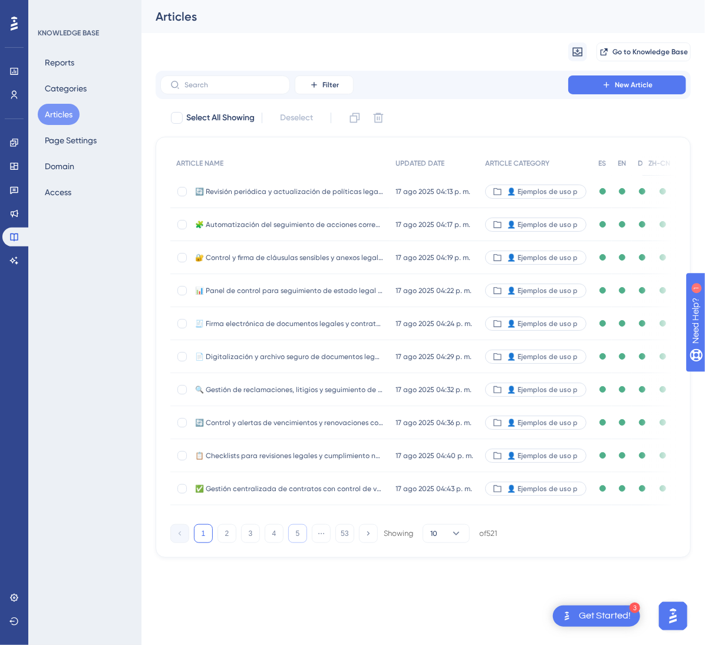
click at [303, 543] on button "5" at bounding box center [297, 533] width 19 height 19
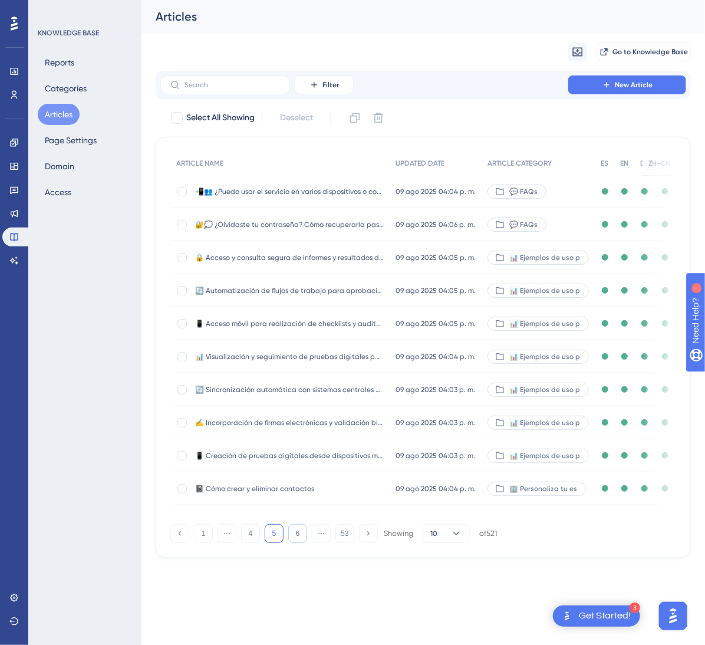
click at [303, 543] on button "6" at bounding box center [297, 533] width 19 height 19
click at [303, 543] on button "7" at bounding box center [297, 533] width 19 height 19
click at [303, 543] on button "8" at bounding box center [297, 533] width 19 height 19
click at [303, 543] on button "9" at bounding box center [297, 533] width 19 height 19
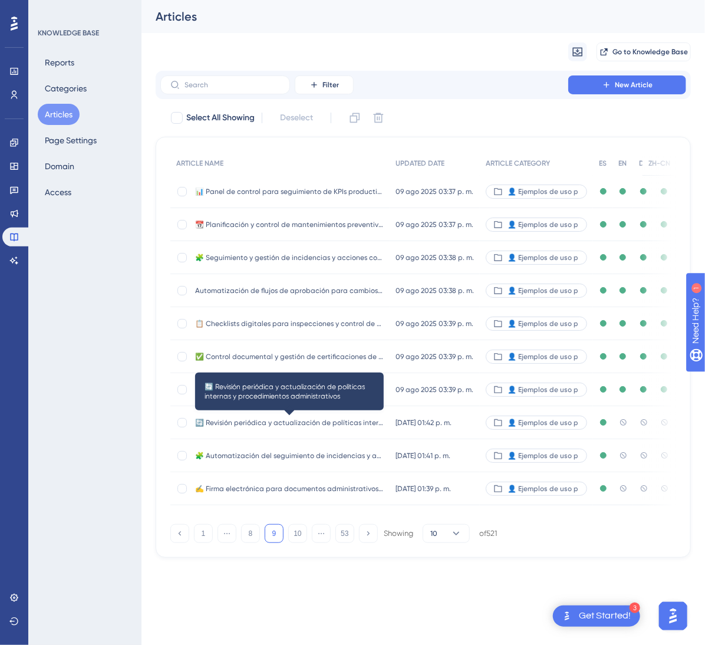
click at [358, 425] on span "🔄 Revisión periódica y actualización de políticas internas y procedimientos adm…" at bounding box center [289, 422] width 189 height 9
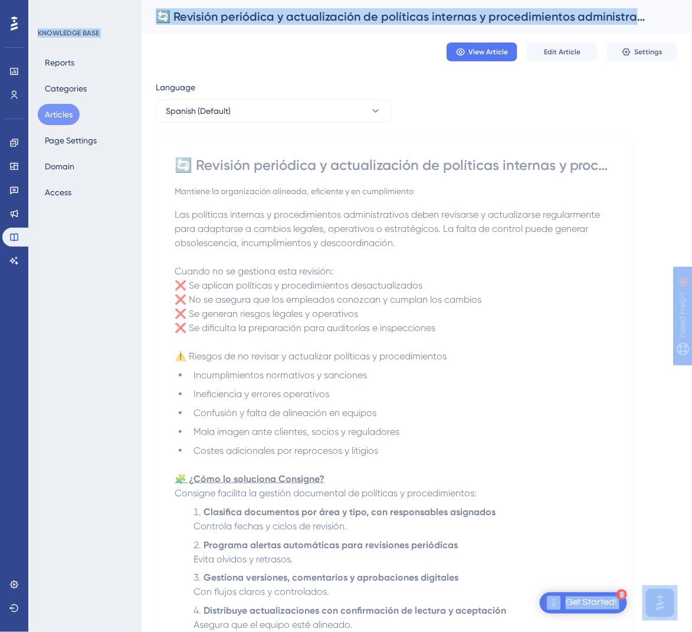
scroll to position [370, 0]
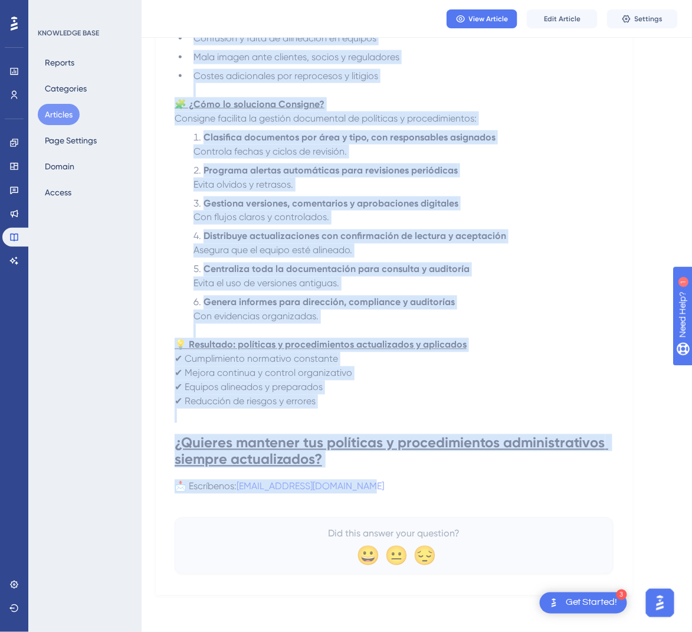
drag, startPoint x: 181, startPoint y: 164, endPoint x: 445, endPoint y: 488, distance: 417.5
click at [445, 488] on div "🔄 Revisión periódica y actualización de políticas internas y procedimientos adm…" at bounding box center [394, 177] width 439 height 793
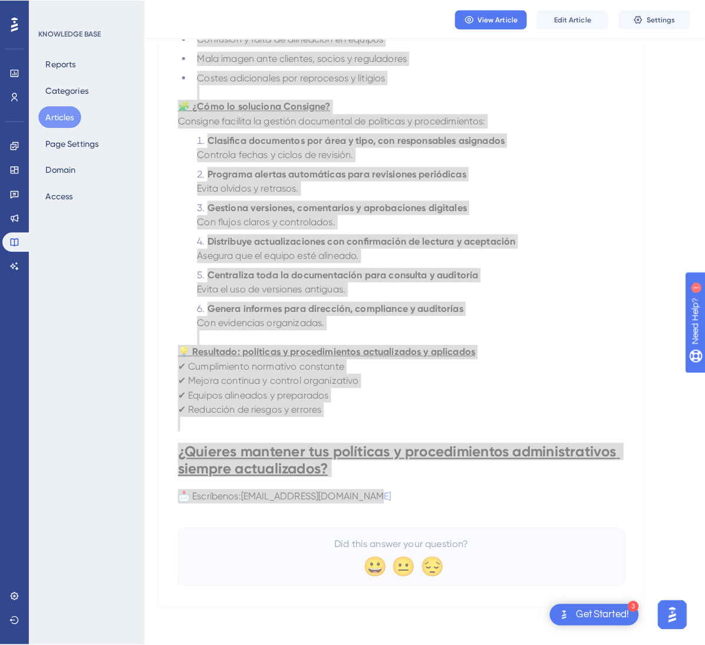
scroll to position [0, 0]
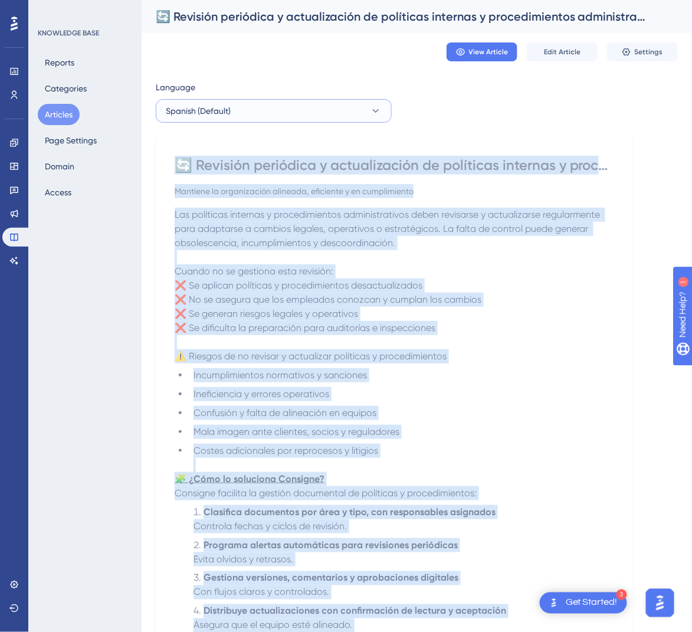
click at [338, 102] on button "Spanish (Default)" at bounding box center [274, 111] width 236 height 24
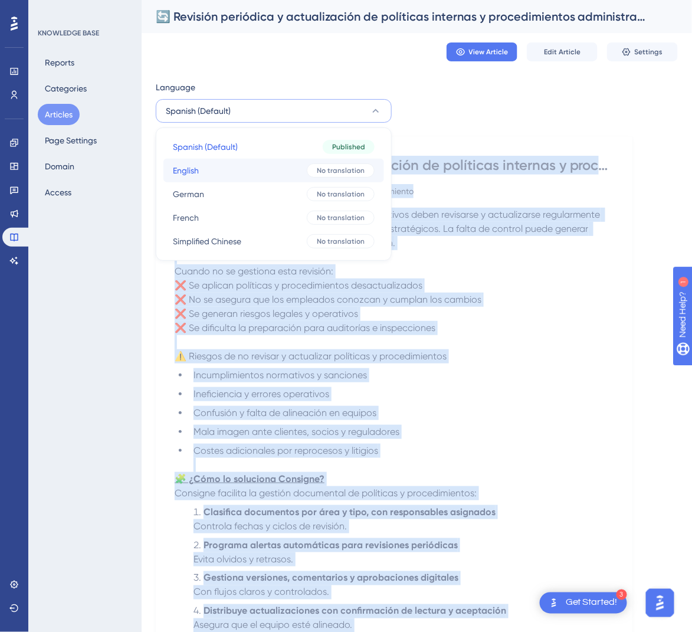
click at [296, 168] on button "English English No translation" at bounding box center [273, 171] width 221 height 24
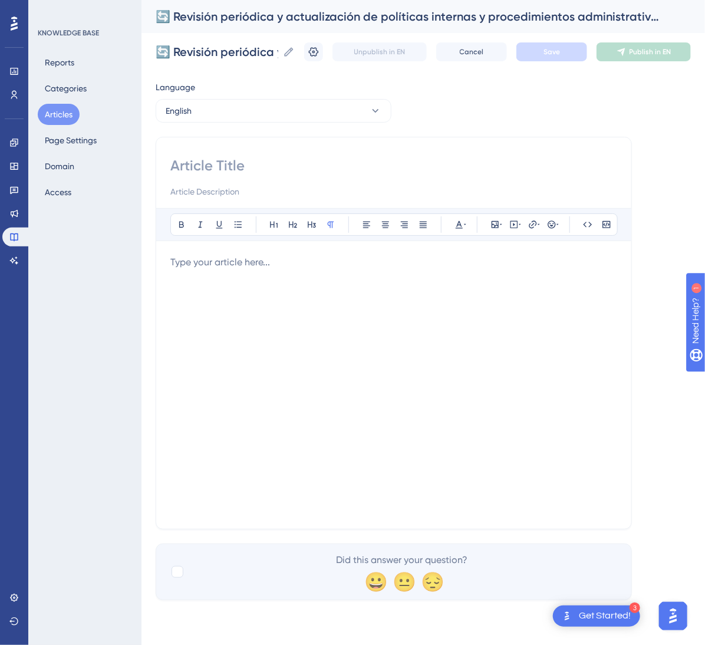
click at [317, 157] on input at bounding box center [393, 165] width 447 height 19
paste input "🔄 Periodic Review and Update of Internal Policies and Administrative Procedures"
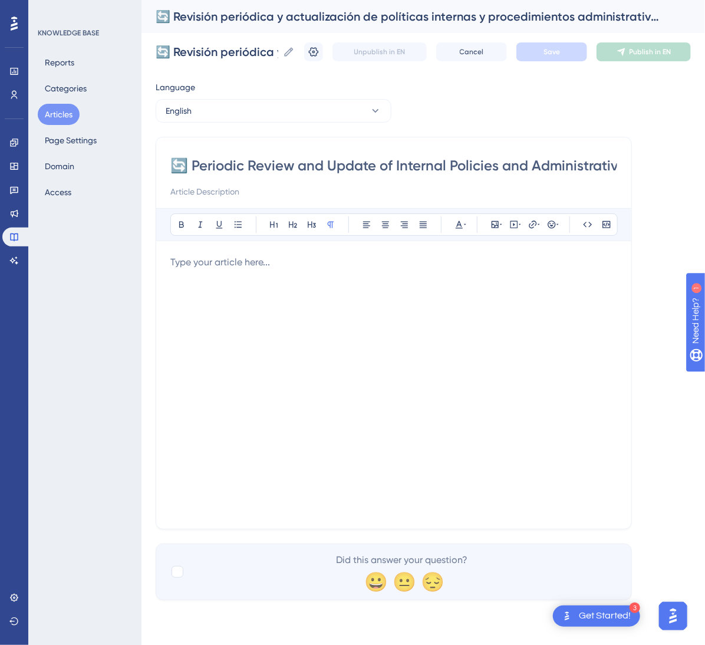
scroll to position [0, 86]
type input "🔄 Periodic Review and Update of Internal Policies and Administrative Procedures"
click at [412, 305] on div at bounding box center [393, 384] width 447 height 259
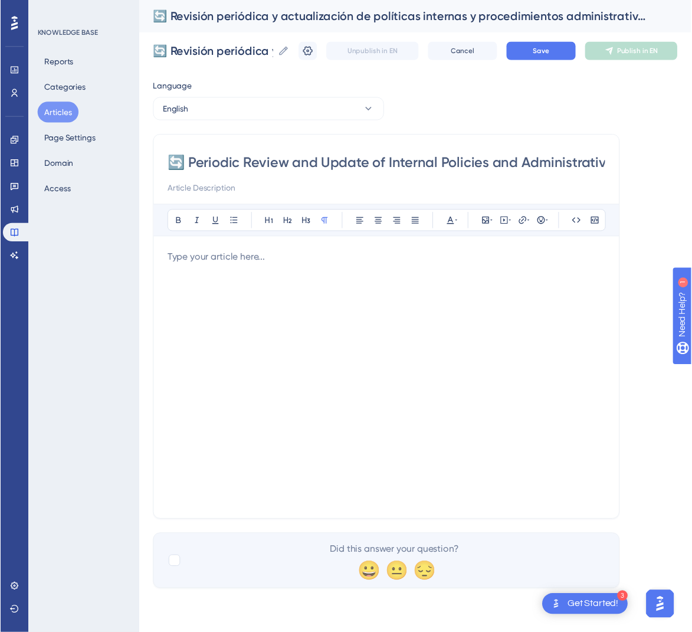
scroll to position [170, 0]
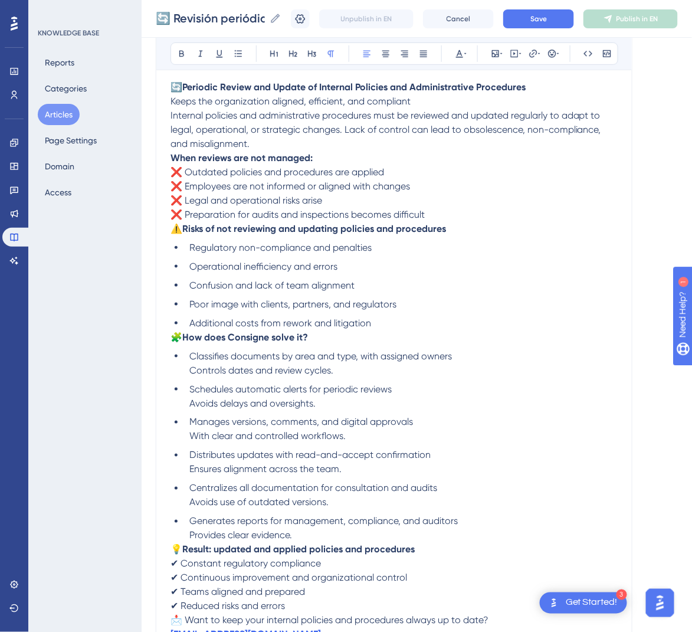
click at [173, 337] on span "🧩" at bounding box center [176, 336] width 12 height 11
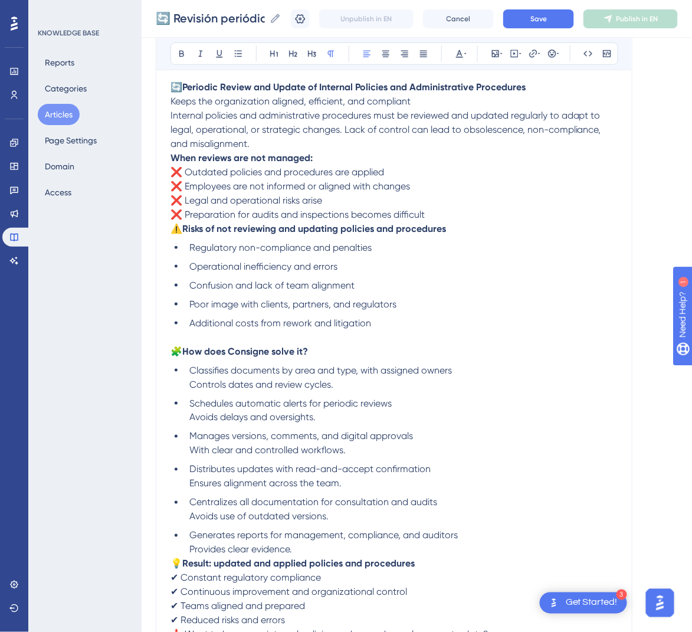
click at [173, 232] on span "⚠️" at bounding box center [176, 228] width 12 height 11
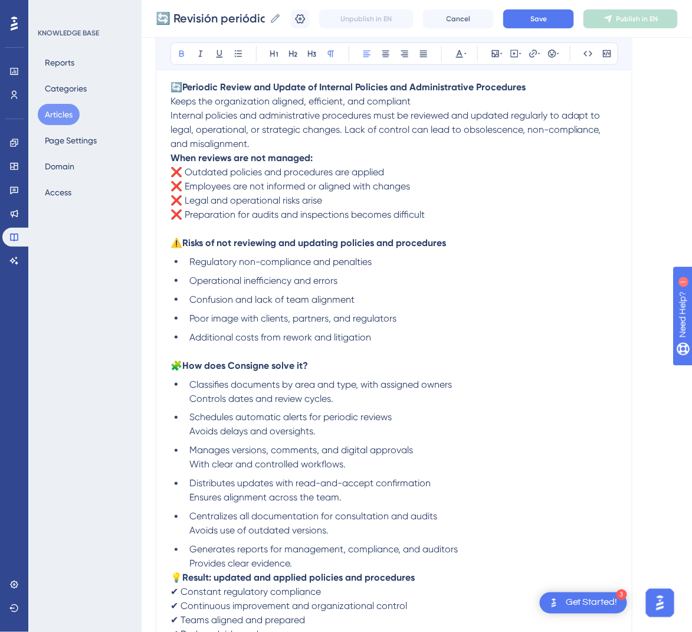
click at [171, 153] on strong "When reviews are not managed:" at bounding box center [241, 157] width 142 height 11
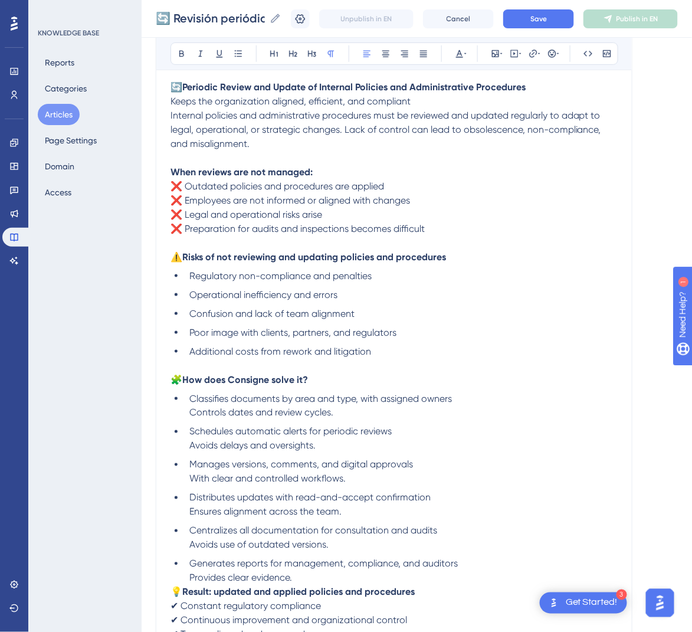
click at [442, 100] on p "🔄 Periodic Review and Update of Internal Policies and Administrative Procedures…" at bounding box center [393, 115] width 447 height 71
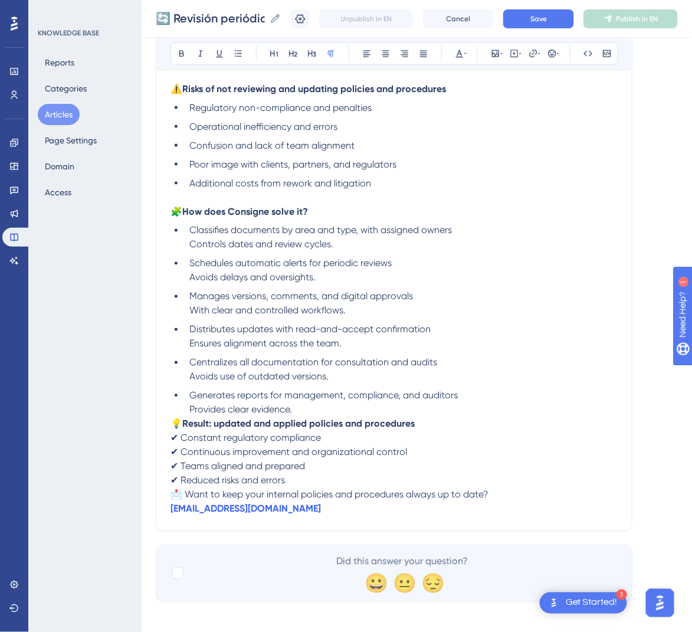
scroll to position [360, 0]
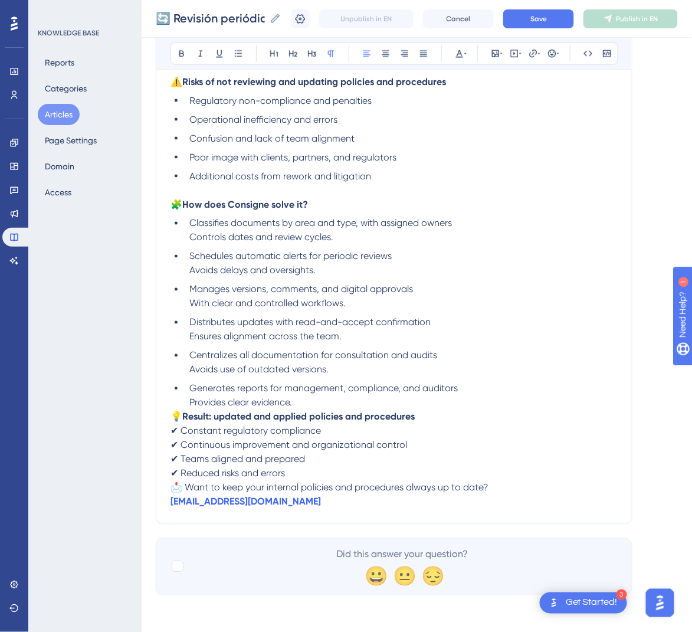
click at [171, 415] on span "💡" at bounding box center [176, 416] width 12 height 11
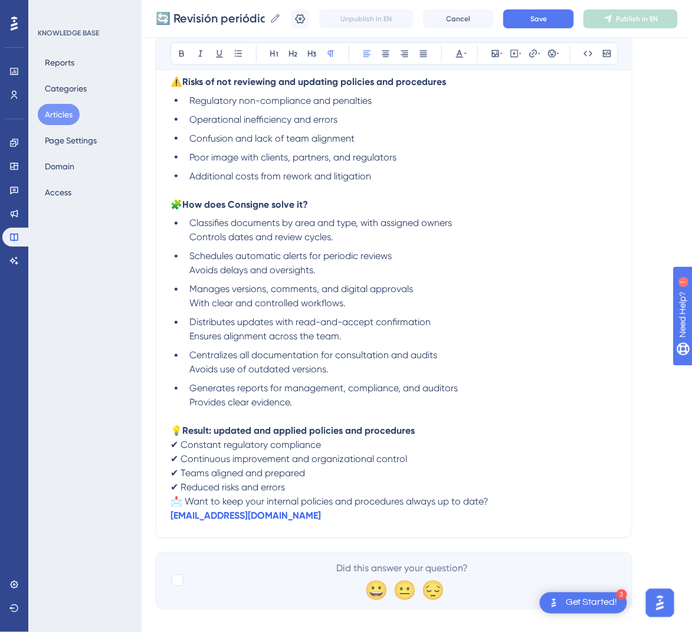
click at [172, 502] on span "📩 Want to keep your internal policies and procedures always up to date?" at bounding box center [329, 501] width 318 height 11
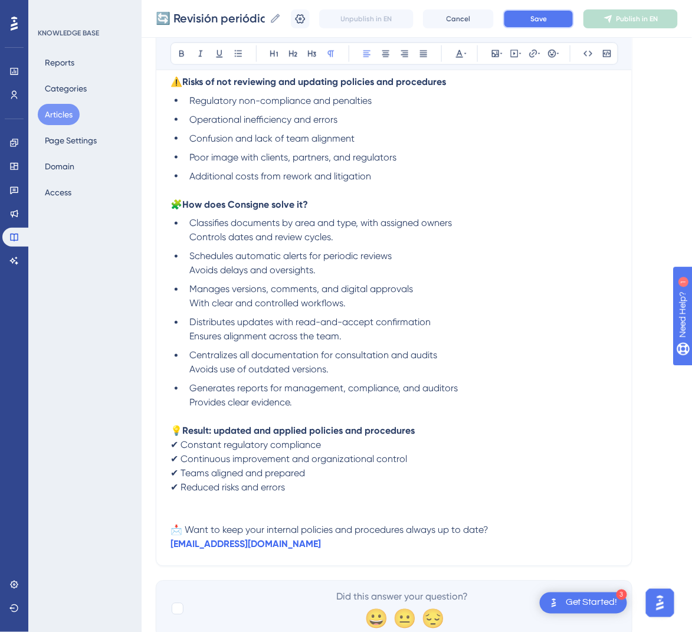
click at [547, 16] on span "Save" at bounding box center [538, 18] width 17 height 9
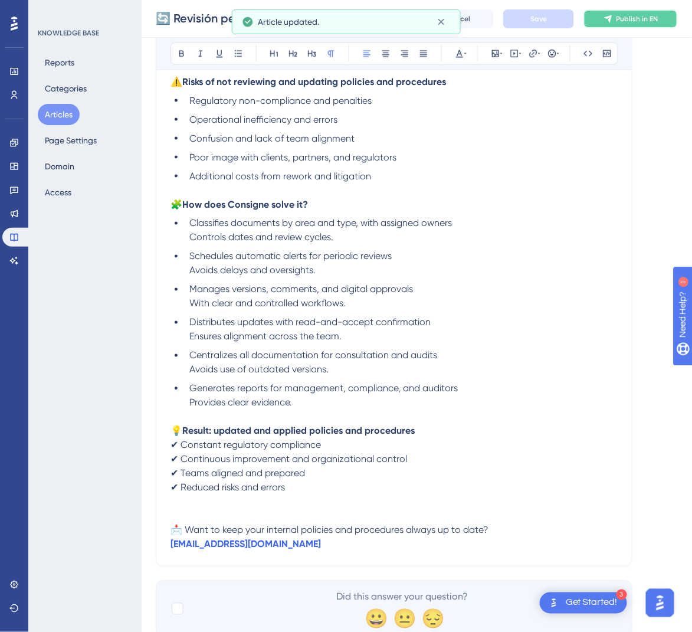
click at [643, 18] on span "Publish in EN" at bounding box center [637, 18] width 42 height 9
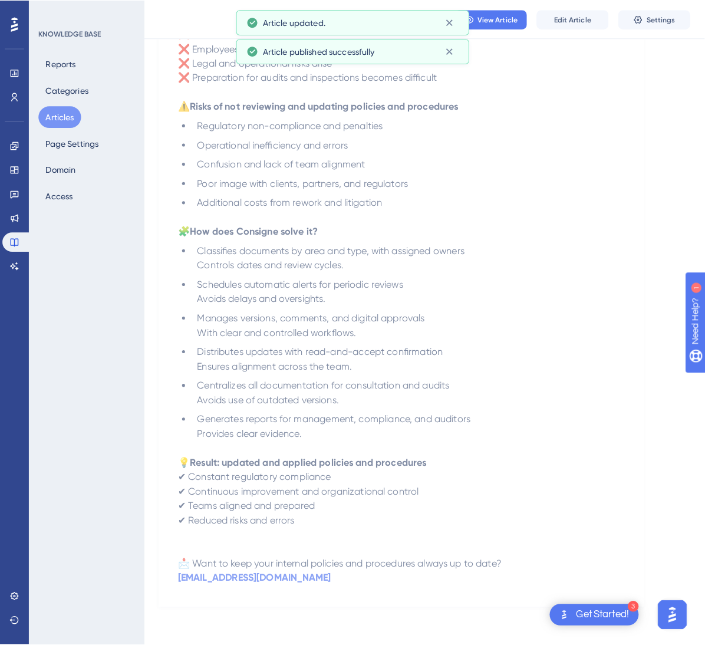
scroll to position [0, 0]
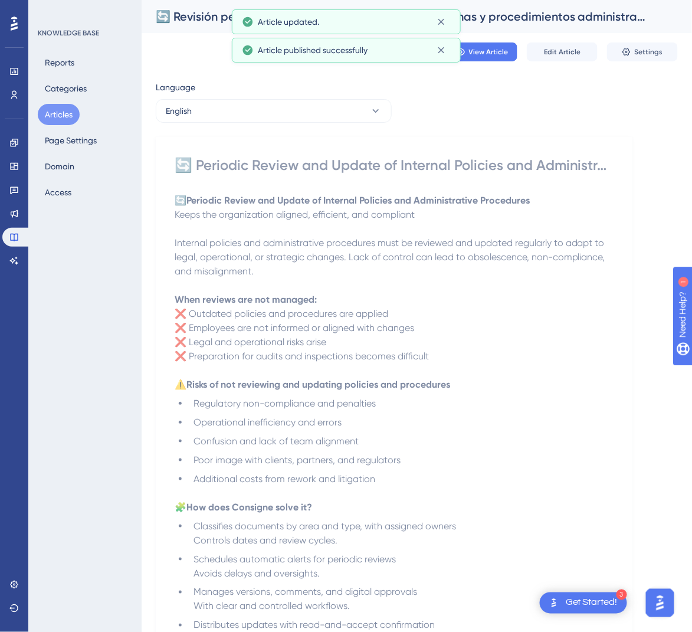
click at [331, 124] on div "Language English 🔄 Periodic Review and Update of Internal Policies and Administ…" at bounding box center [417, 477] width 522 height 795
click at [330, 107] on button "English" at bounding box center [274, 111] width 236 height 24
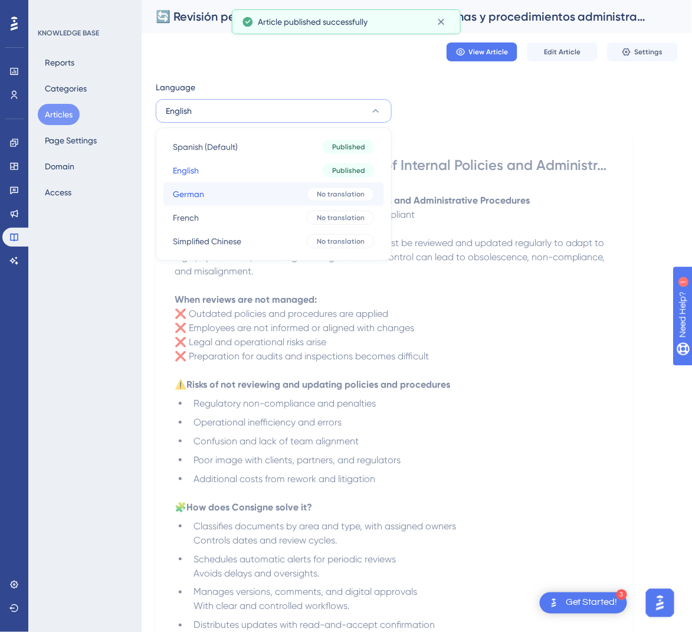
click at [287, 189] on button "German German No translation" at bounding box center [273, 194] width 221 height 24
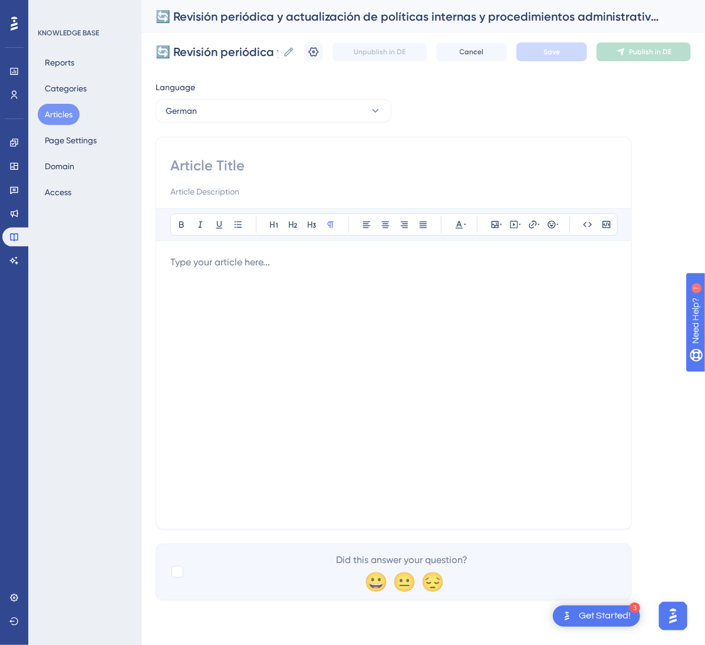
click at [314, 173] on input at bounding box center [393, 165] width 447 height 19
paste input "🔄 Regelmäßige Überprüfung und Aktualisierung interner Richtlinien und Verwaltun…"
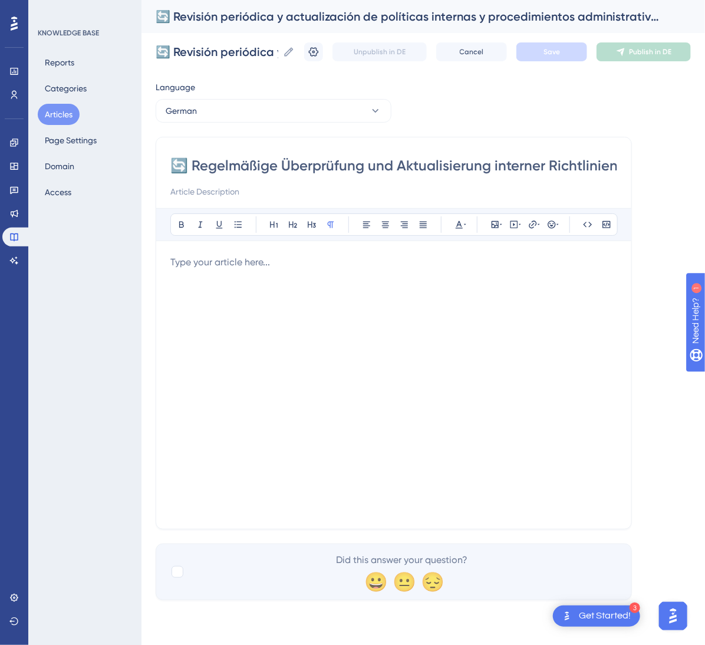
scroll to position [0, 174]
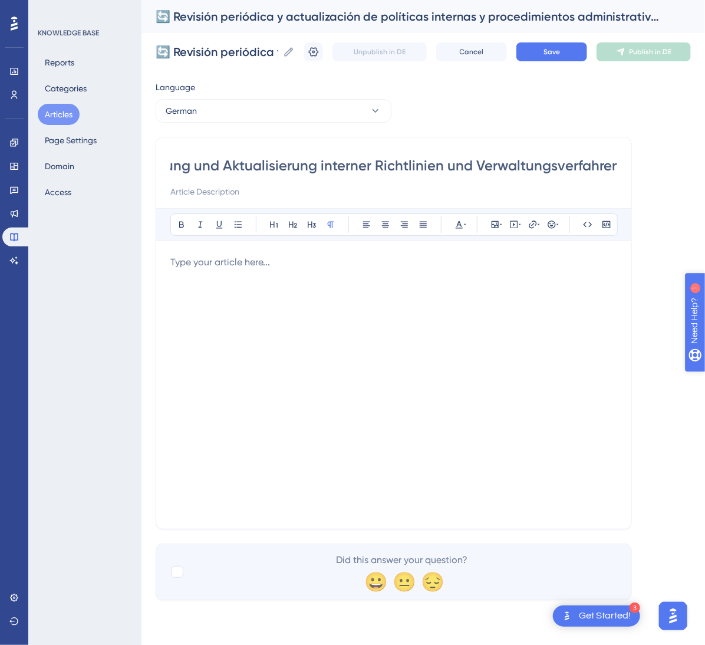
type input "🔄 Regelmäßige Überprüfung und Aktualisierung interner Richtlinien und Verwaltun…"
click at [341, 295] on div at bounding box center [393, 384] width 447 height 259
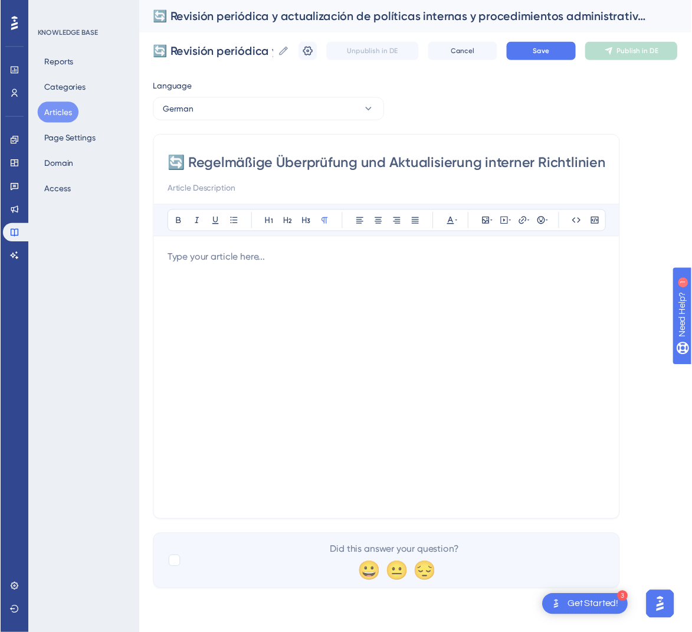
scroll to position [170, 0]
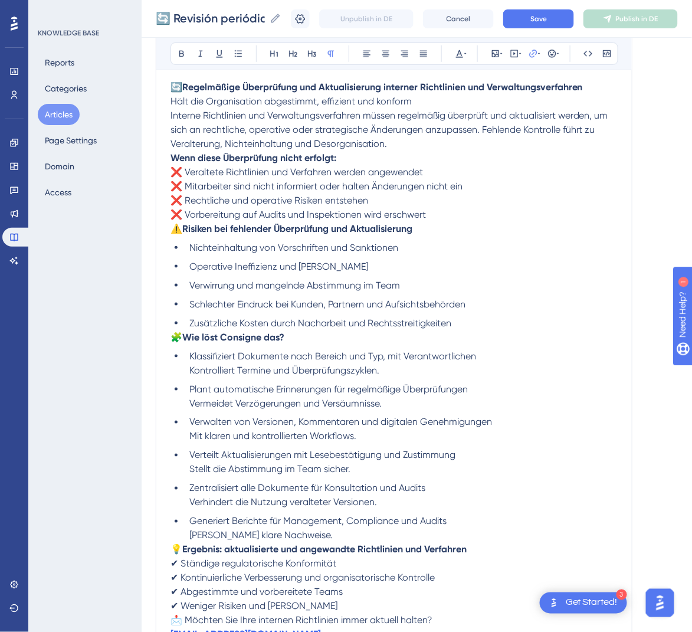
click at [172, 233] on span "⚠️" at bounding box center [176, 228] width 12 height 11
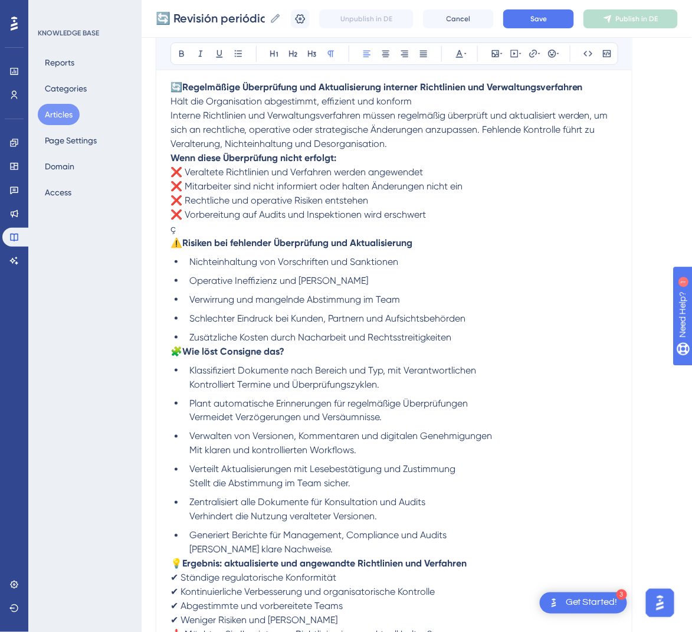
click at [174, 351] on span "🧩" at bounding box center [176, 351] width 12 height 11
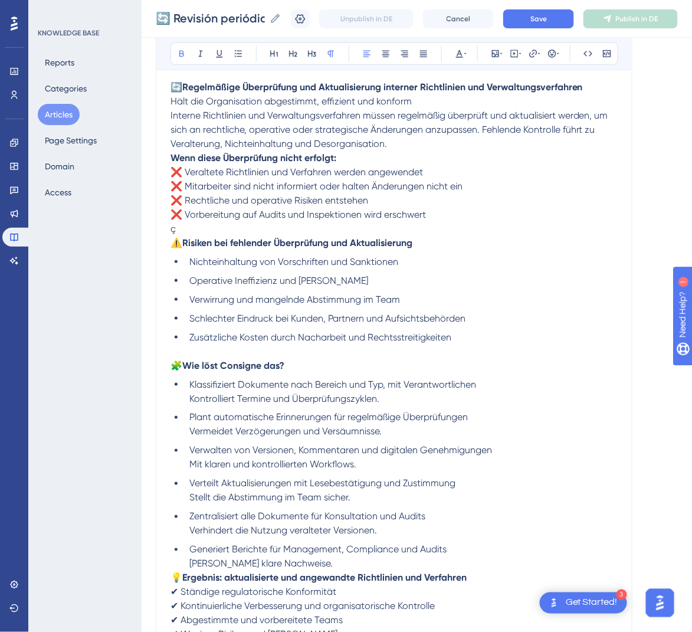
click at [172, 157] on strong "Wenn diese Überprüfung nicht erfolgt:" at bounding box center [253, 157] width 166 height 11
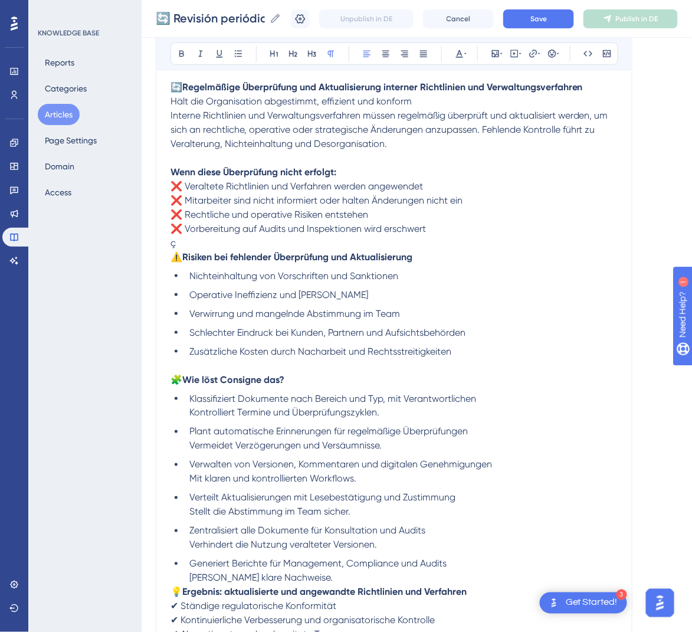
click at [170, 114] on span "Interne Richtlinien und Verwaltungsverfahren müssen regelmäßig überprüft und ak…" at bounding box center [390, 130] width 440 height 40
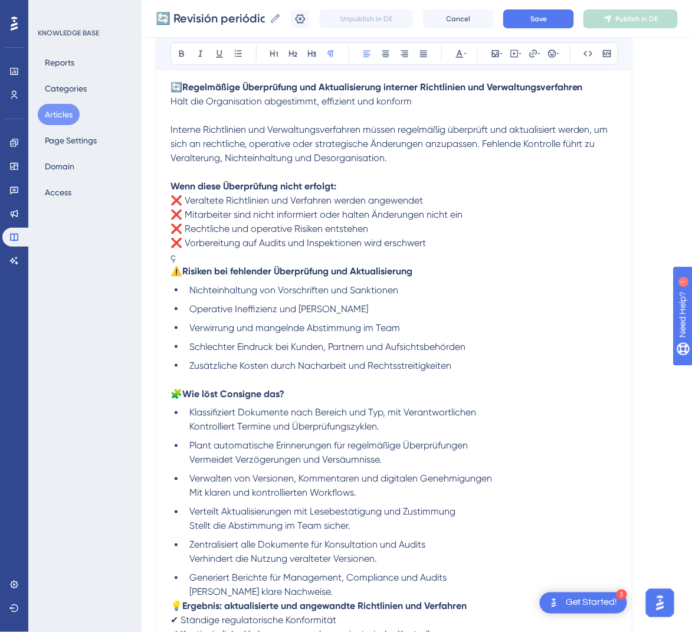
scroll to position [360, 0]
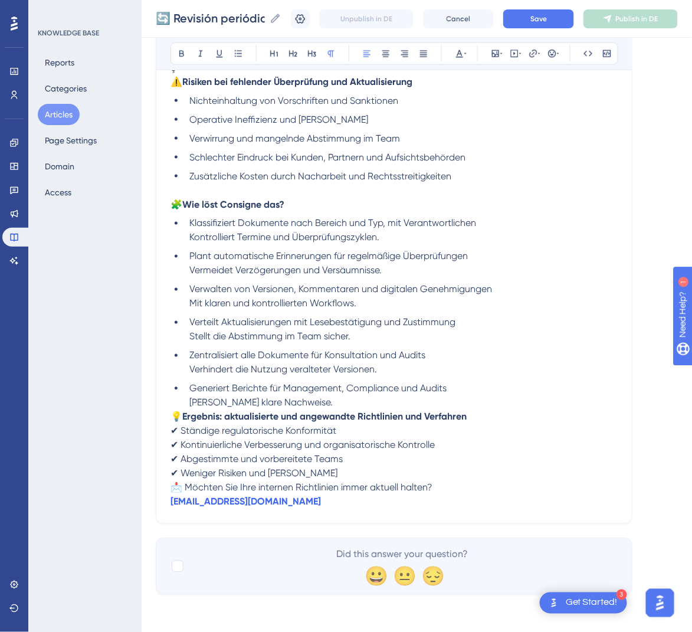
click at [175, 412] on span "💡" at bounding box center [176, 416] width 12 height 11
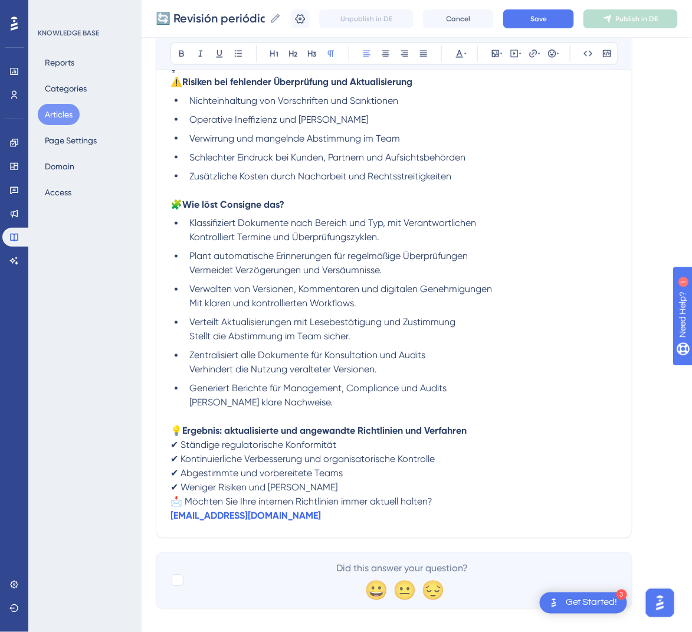
click at [174, 507] on p "📩 Möchten Sie Ihre internen Richtlinien immer aktuell halten? [EMAIL_ADDRESS][D…" at bounding box center [393, 509] width 447 height 28
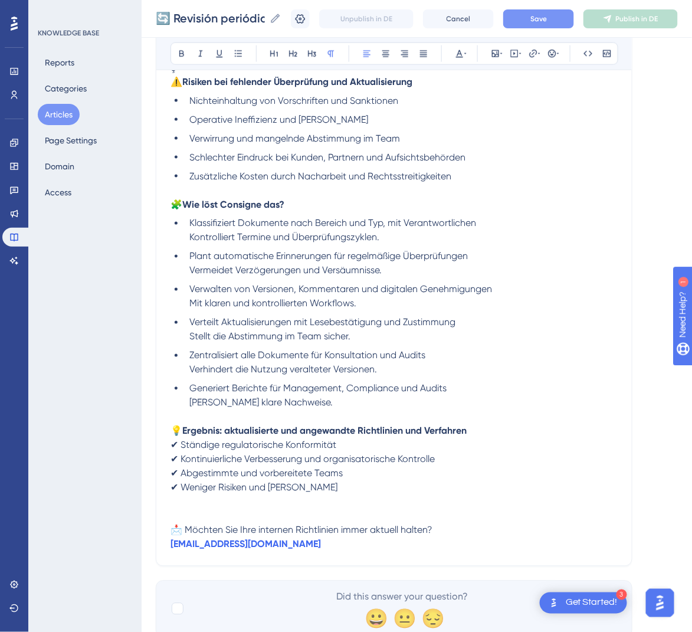
click at [525, 25] on button "Save" at bounding box center [538, 18] width 71 height 19
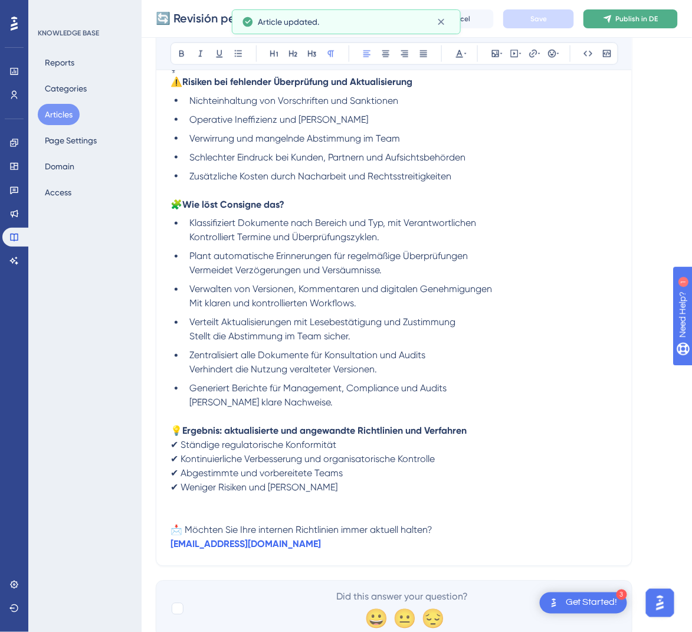
click at [641, 19] on span "Publish in DE" at bounding box center [637, 18] width 42 height 9
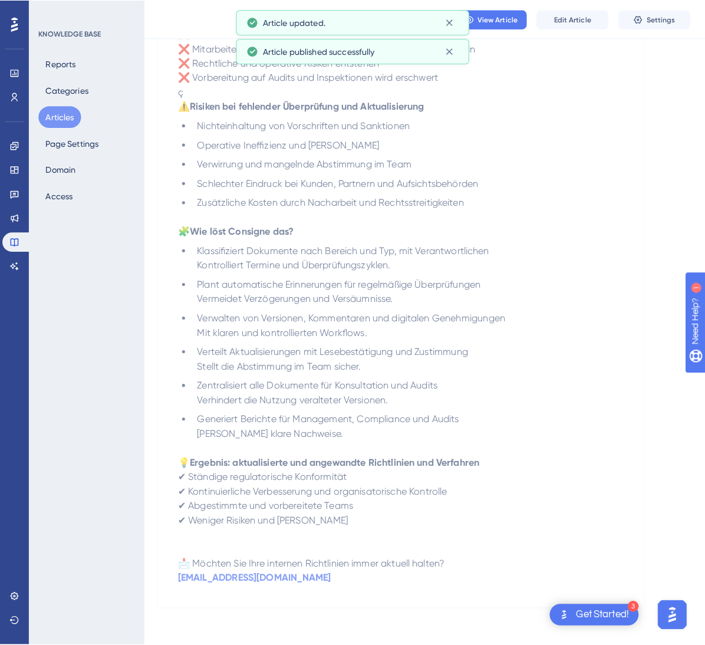
scroll to position [0, 0]
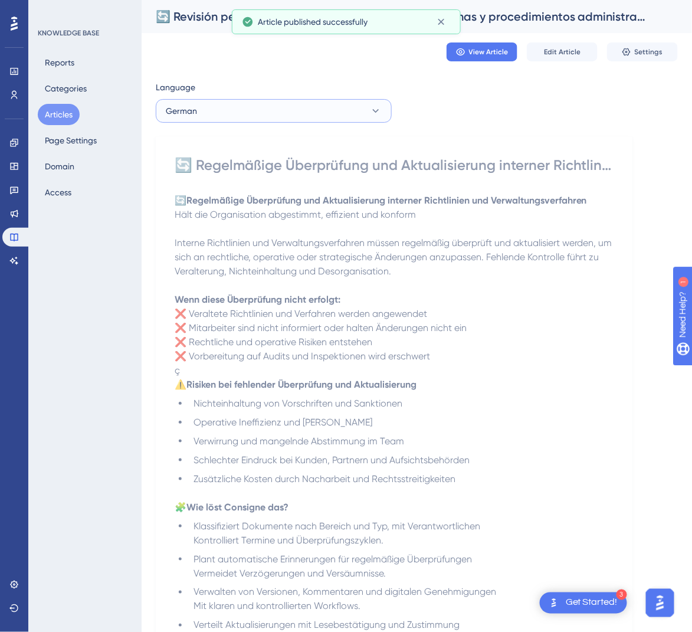
click at [360, 106] on button "German" at bounding box center [274, 111] width 236 height 24
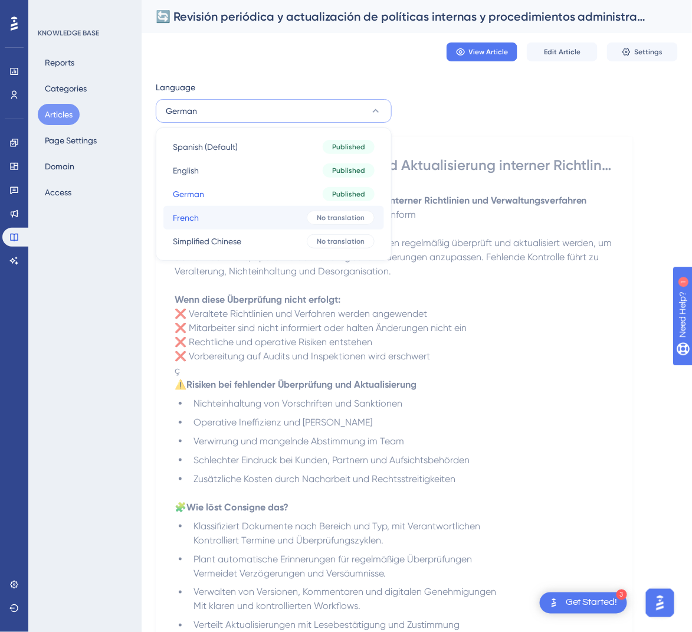
click at [300, 215] on button "French French No translation" at bounding box center [273, 218] width 221 height 24
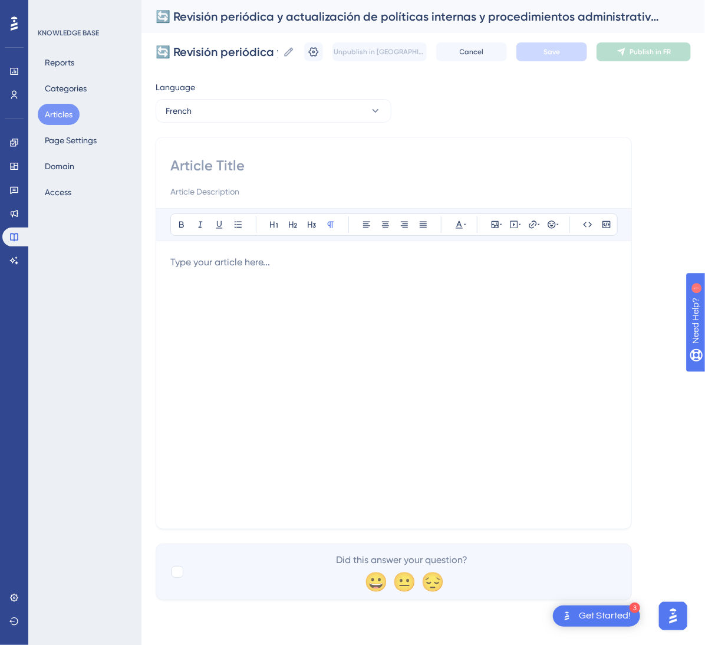
click at [282, 166] on input at bounding box center [393, 165] width 447 height 19
paste input "🔄 Révision périodique et mise à jour des politiques internes et procédures admi…"
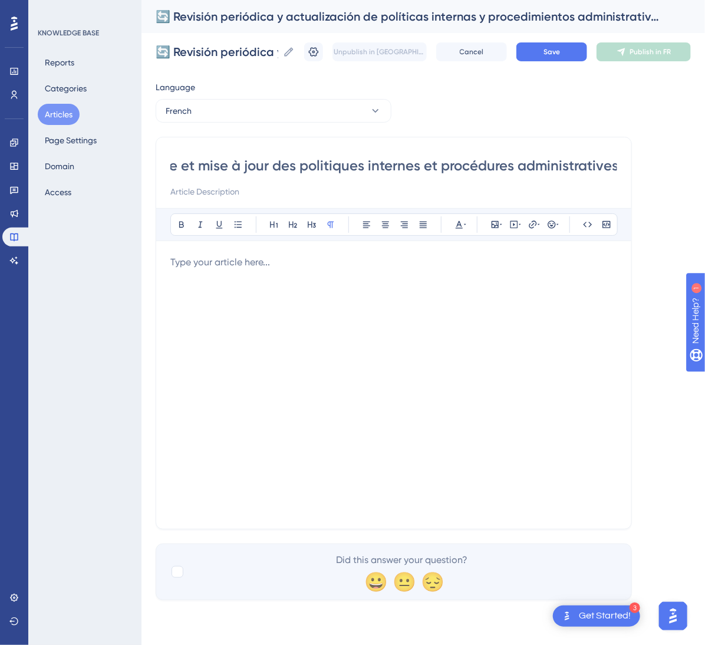
type input "🔄 Révision périodique et mise à jour des politiques internes et procédures admi…"
click at [461, 386] on div at bounding box center [393, 384] width 447 height 259
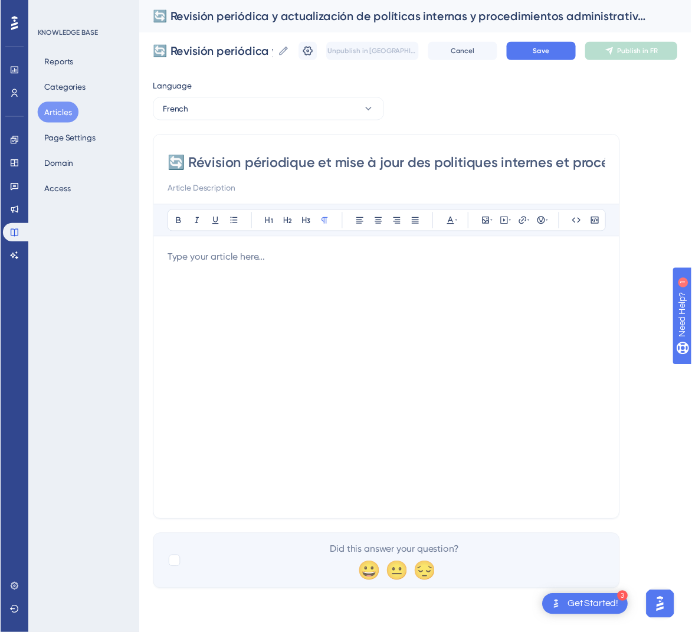
scroll to position [170, 0]
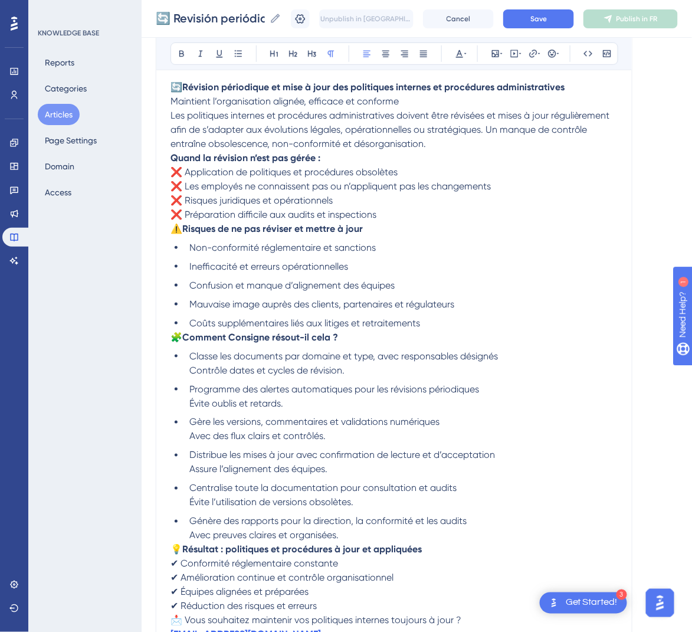
click at [176, 337] on span "🧩" at bounding box center [176, 336] width 12 height 11
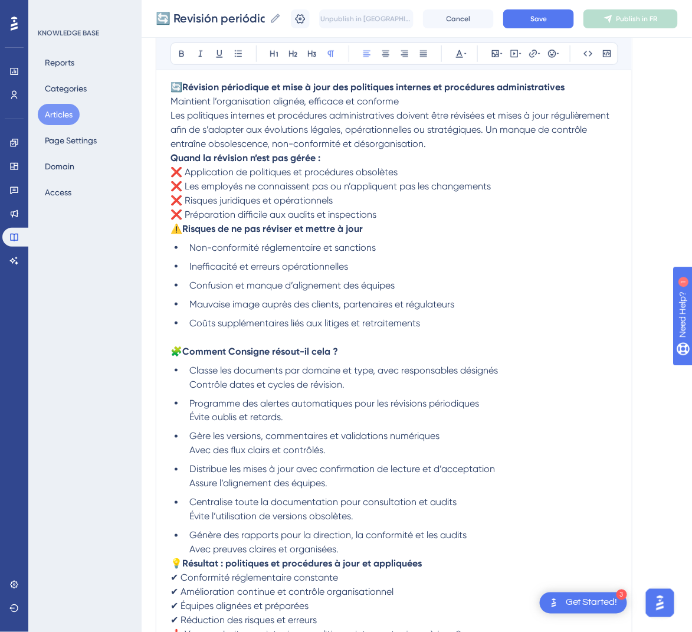
click at [170, 119] on span "Les politiques internes et procédures administratives doivent être révisées et …" at bounding box center [391, 130] width 442 height 40
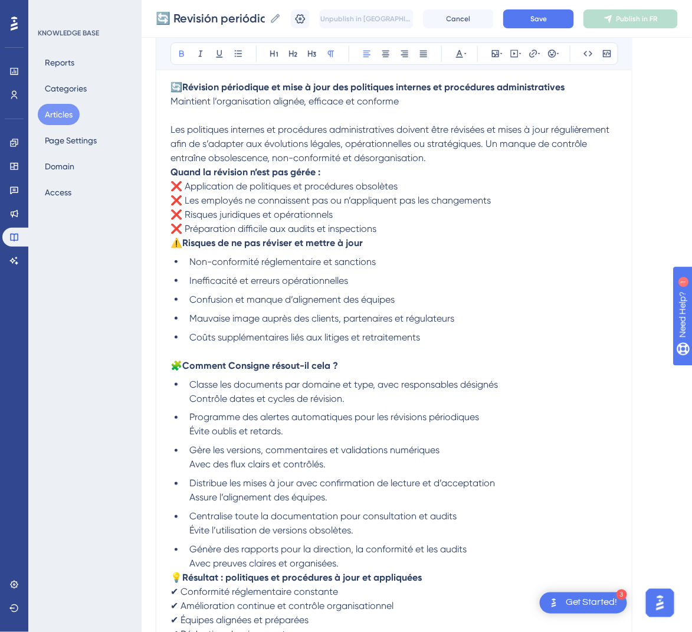
click at [171, 171] on strong "Quand la révision n’est pas gérée :" at bounding box center [245, 171] width 150 height 11
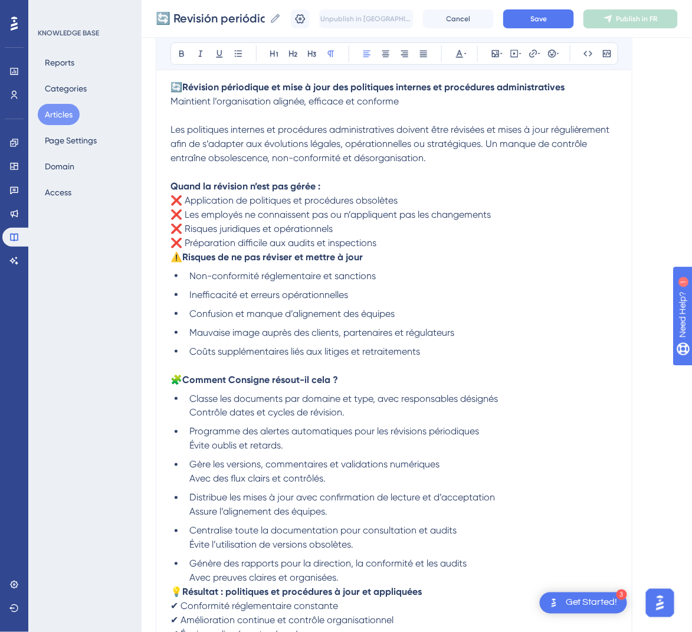
click at [172, 259] on span "⚠️" at bounding box center [176, 256] width 12 height 11
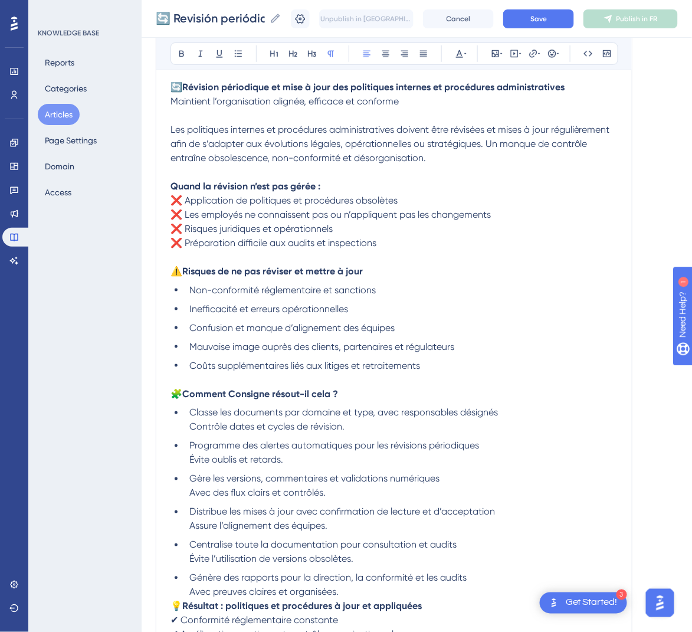
scroll to position [330, 0]
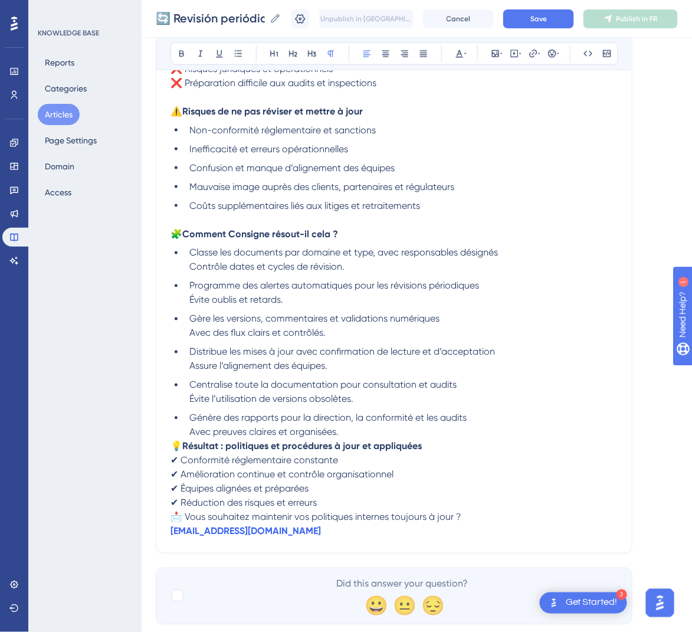
click at [176, 446] on span "💡" at bounding box center [176, 446] width 12 height 11
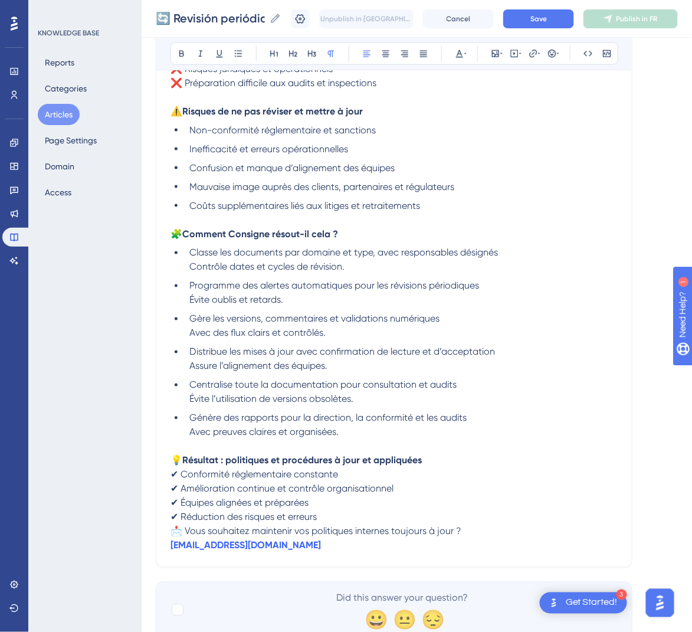
click at [175, 527] on span "📩 Vous souhaitez maintenir vos politiques internes toujours à jour ?" at bounding box center [315, 530] width 291 height 11
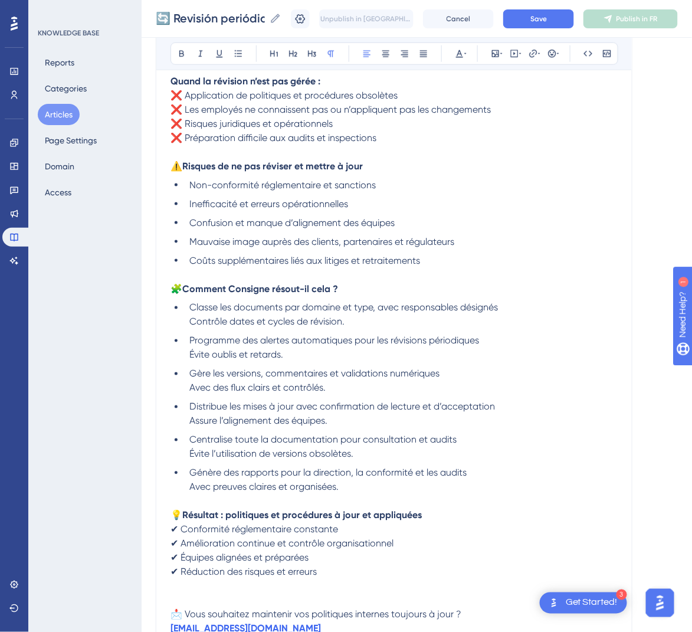
scroll to position [271, 0]
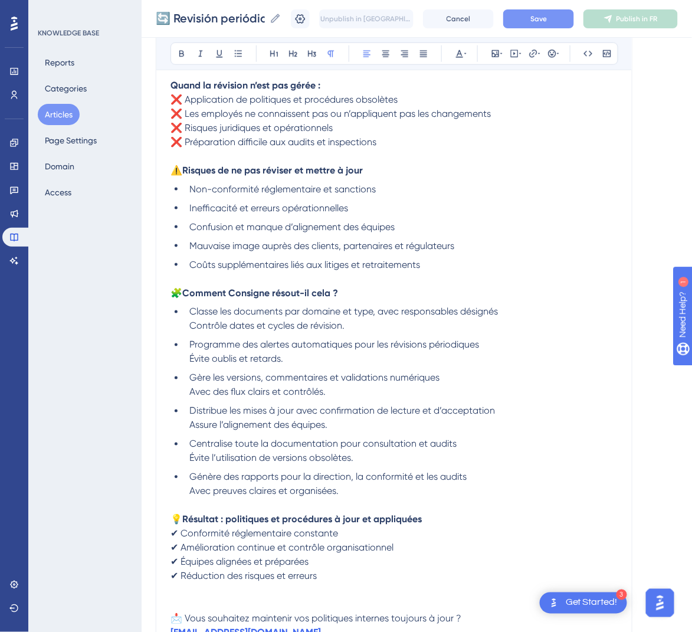
click at [547, 21] on span "Save" at bounding box center [538, 18] width 17 height 9
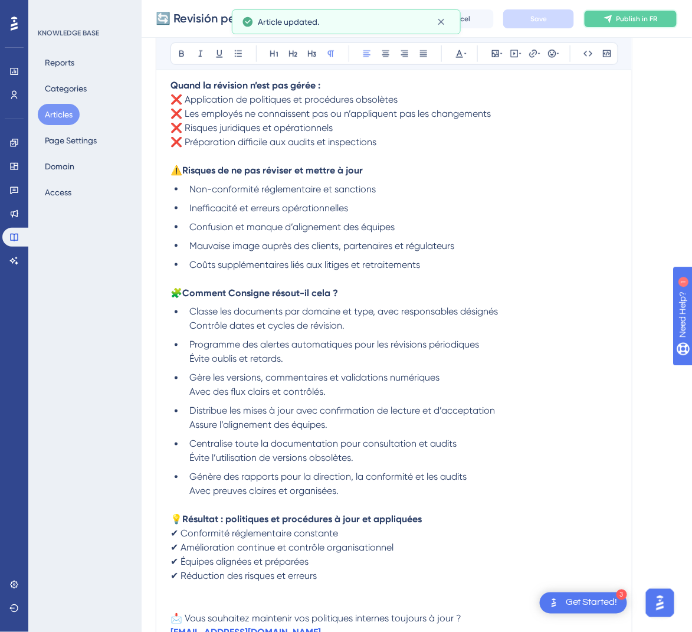
click at [632, 21] on span "Publish in FR" at bounding box center [636, 18] width 41 height 9
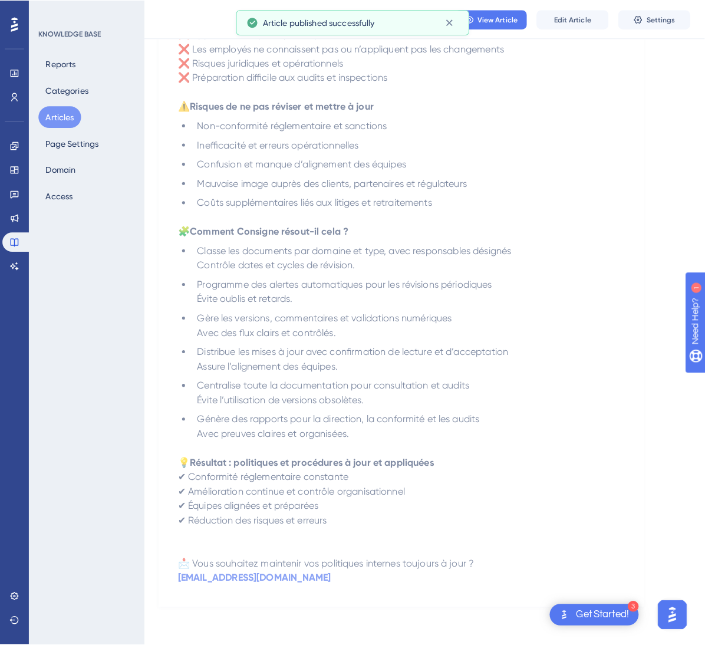
scroll to position [0, 0]
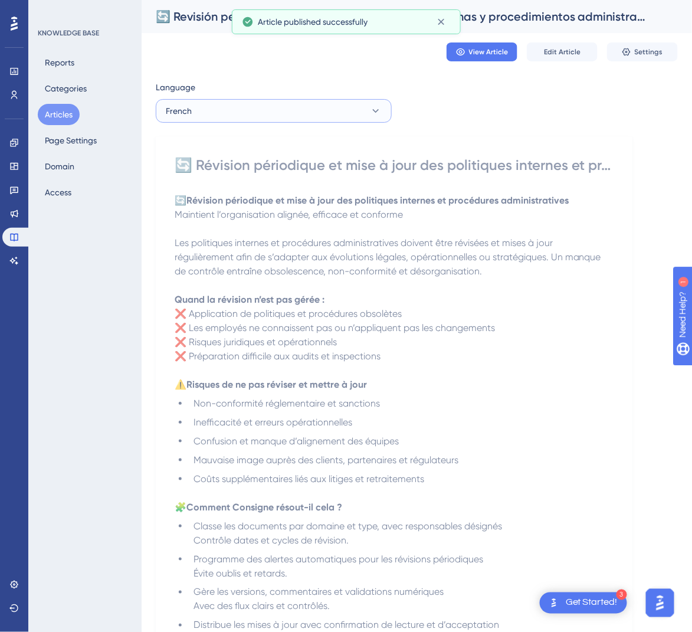
click at [372, 108] on icon at bounding box center [376, 111] width 12 height 12
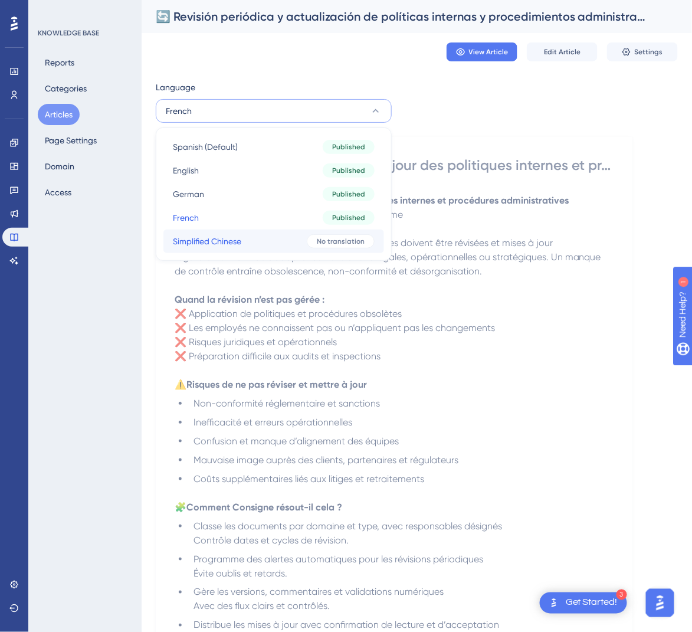
click at [309, 244] on div "No translation" at bounding box center [341, 241] width 68 height 14
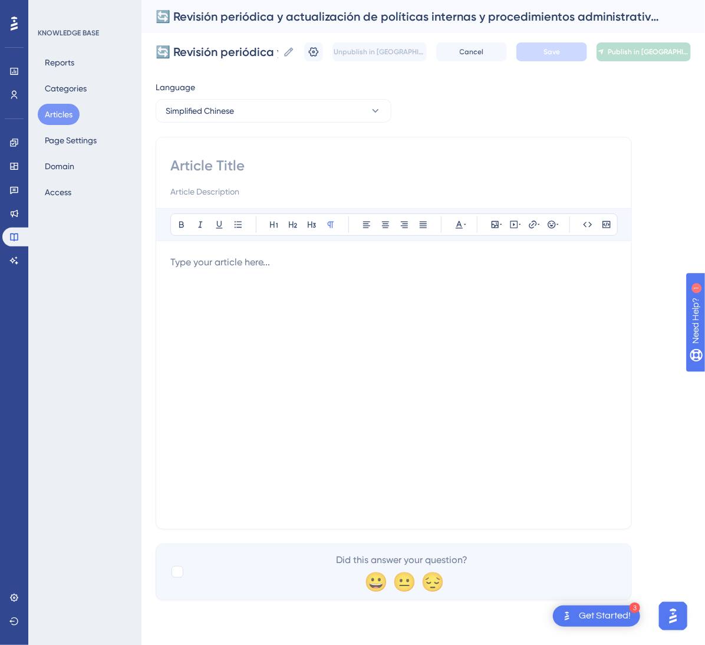
click at [346, 160] on input at bounding box center [393, 165] width 447 height 19
paste input "🔄 内部政策与行政流程的定期审查与更新"
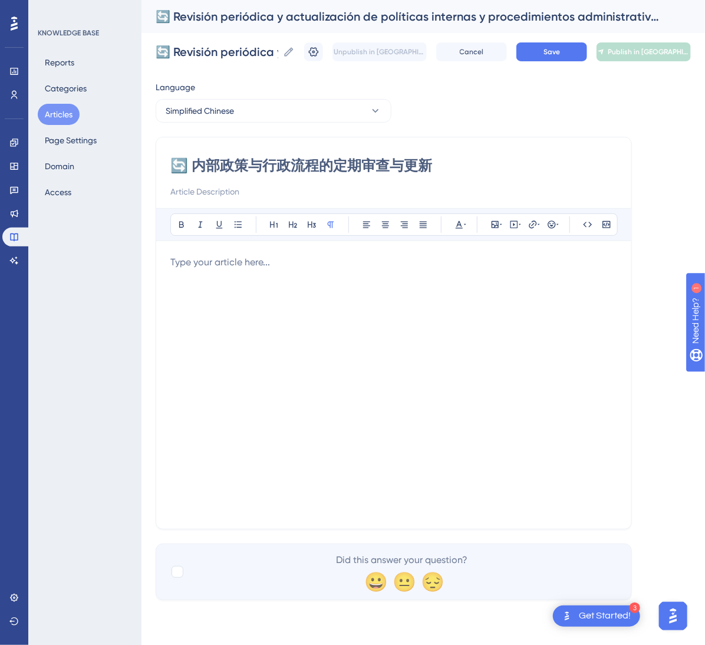
type input "🔄 内部政策与行政流程的定期审查与更新"
click at [424, 334] on div at bounding box center [393, 384] width 447 height 259
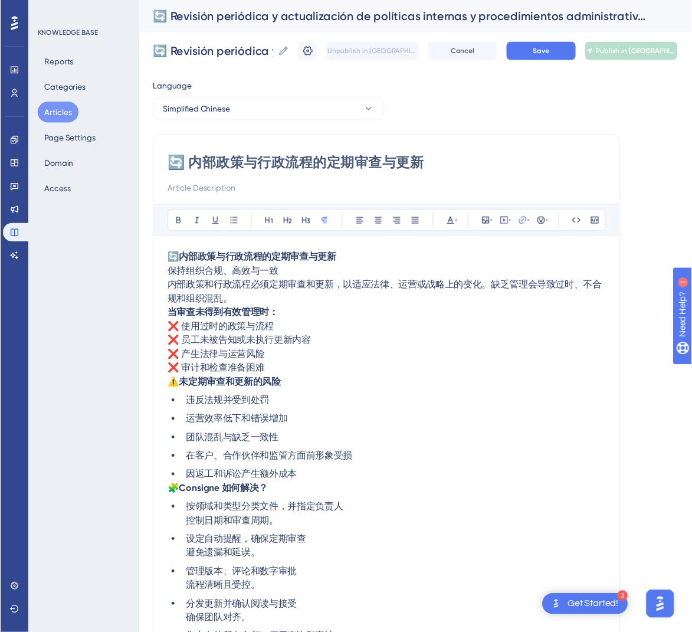
scroll to position [156, 0]
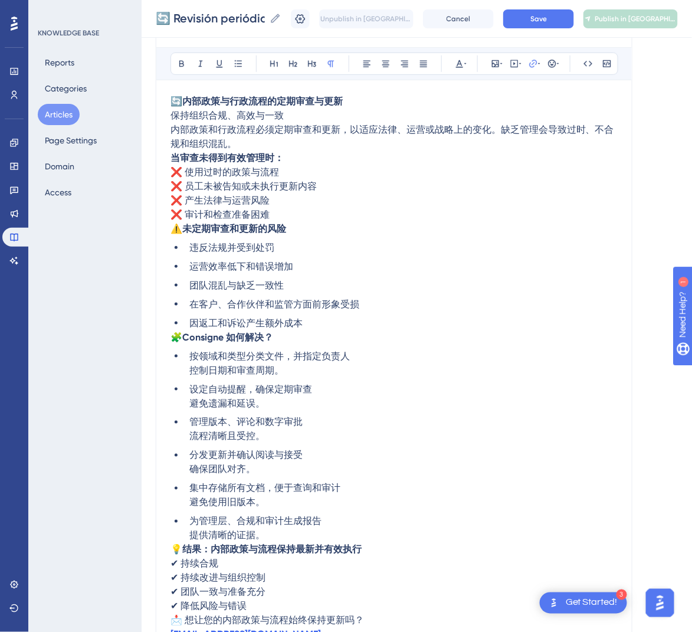
click at [169, 231] on div "🔄 内部政策与行政流程的定期审查与更新 Bold Italic Underline Bullet Point Heading 1 Heading 2 Head…" at bounding box center [394, 316] width 476 height 681
click at [172, 231] on span "⚠️" at bounding box center [176, 228] width 12 height 11
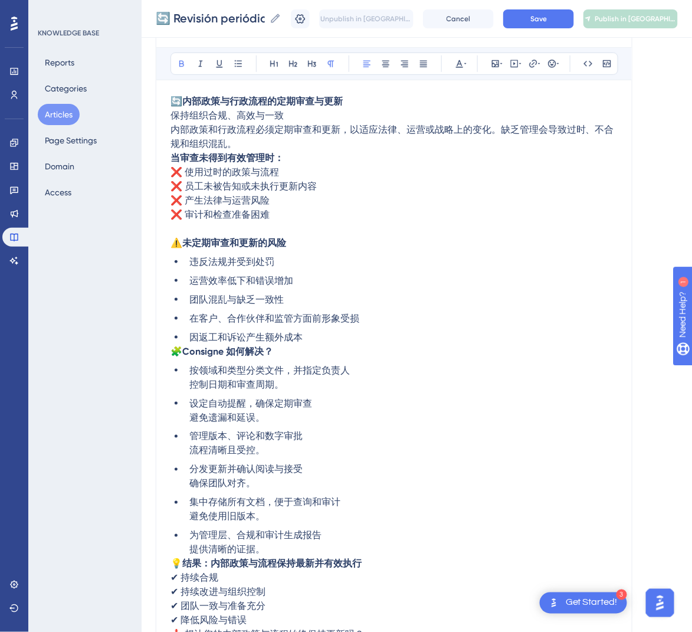
click at [172, 160] on strong "当审查未得到有效管理时：" at bounding box center [226, 157] width 113 height 11
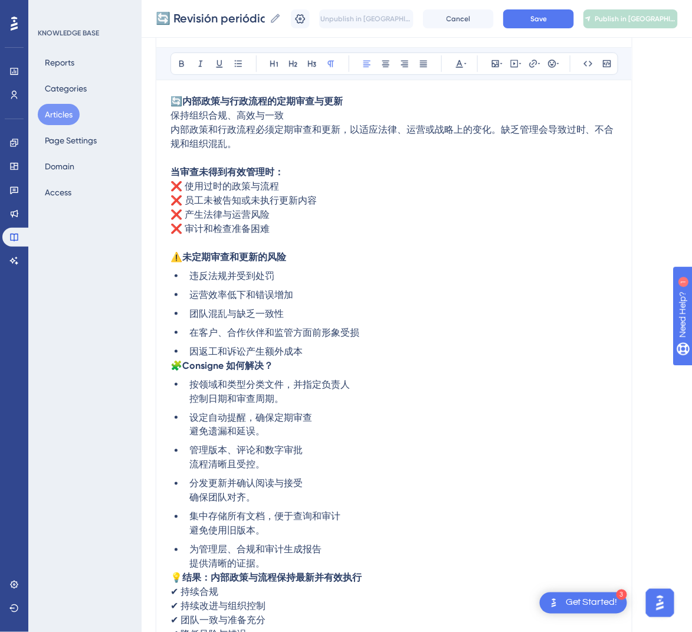
click at [170, 127] on span "内部政策和行政流程必须定期审查和更新，以适应法律、运营或战略上的变化。缺乏管理会导致过时、不合规和组织混乱。" at bounding box center [391, 136] width 443 height 25
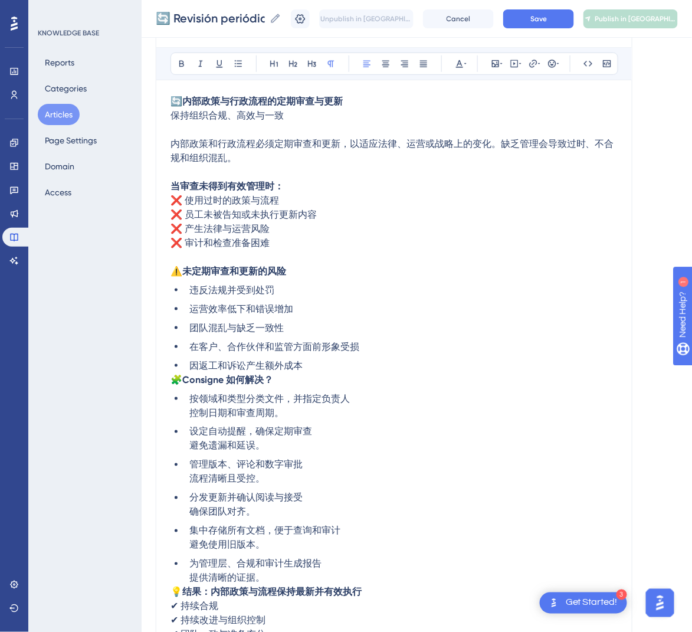
click at [172, 379] on span "🧩" at bounding box center [176, 379] width 12 height 11
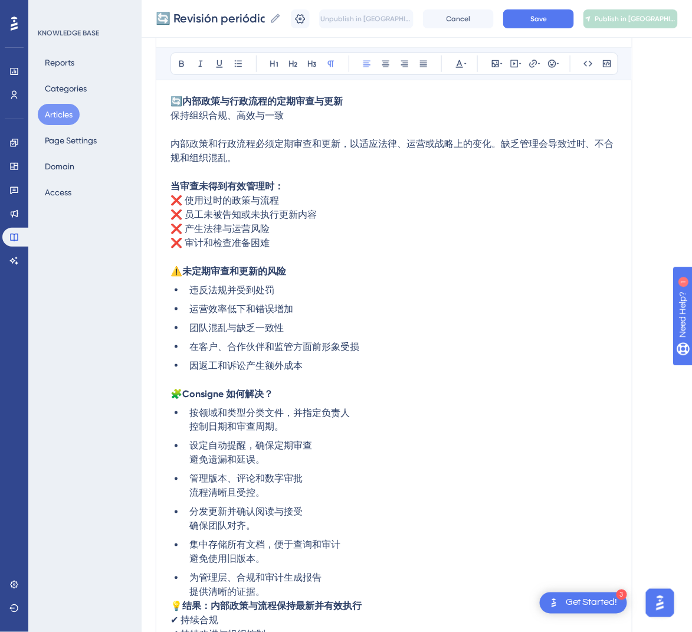
scroll to position [346, 0]
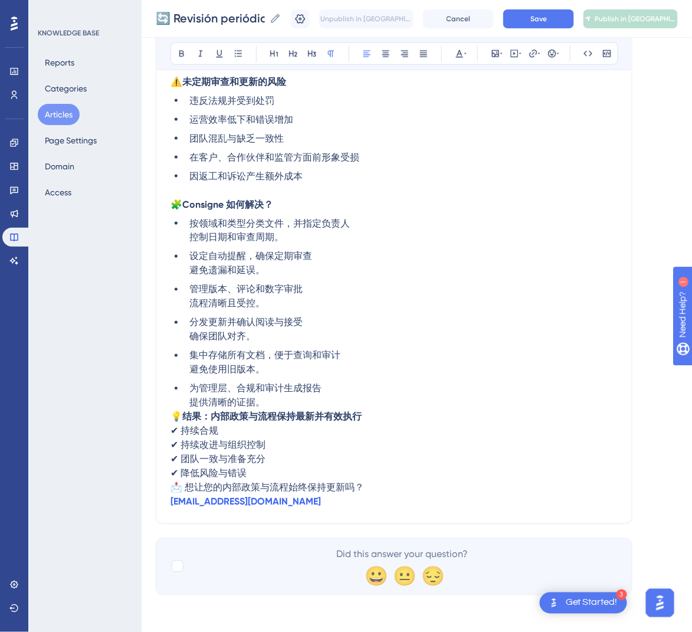
click at [175, 416] on span "💡" at bounding box center [176, 416] width 12 height 11
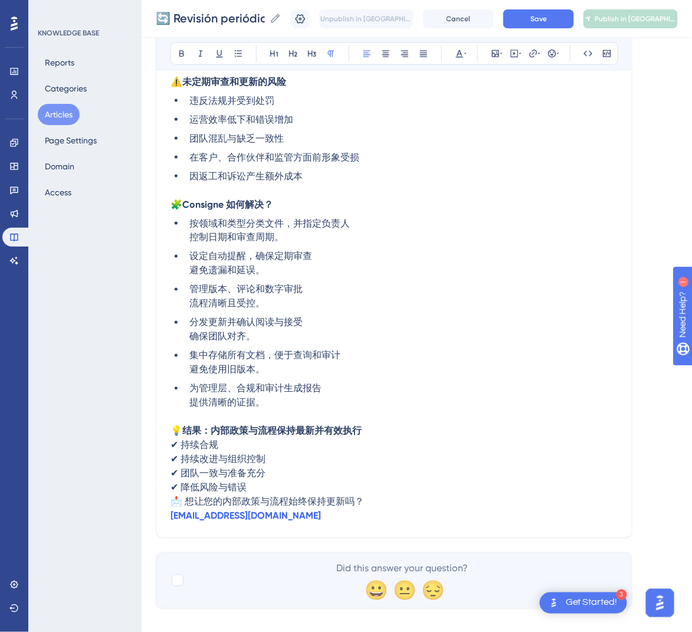
click at [171, 500] on span "📩 想让您的内部政策与流程始终保持更新吗？" at bounding box center [266, 501] width 193 height 11
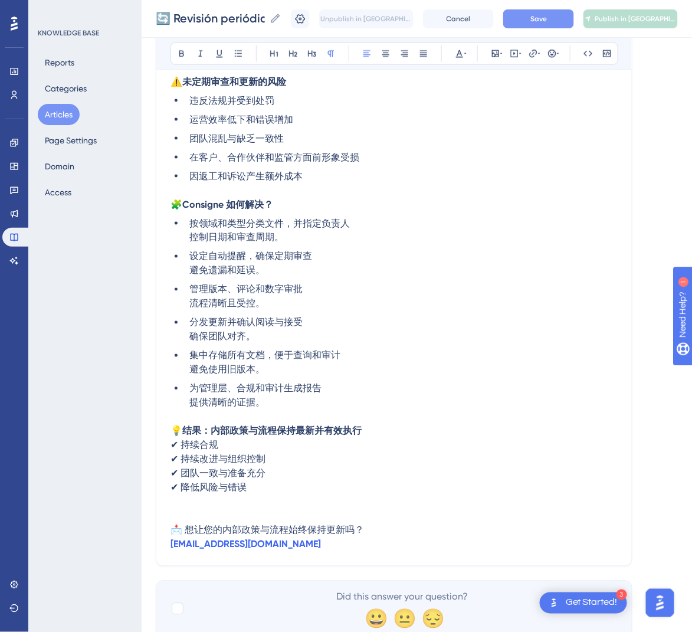
click at [566, 14] on button "Save" at bounding box center [538, 18] width 71 height 19
click at [55, 115] on button "Articles" at bounding box center [59, 114] width 42 height 21
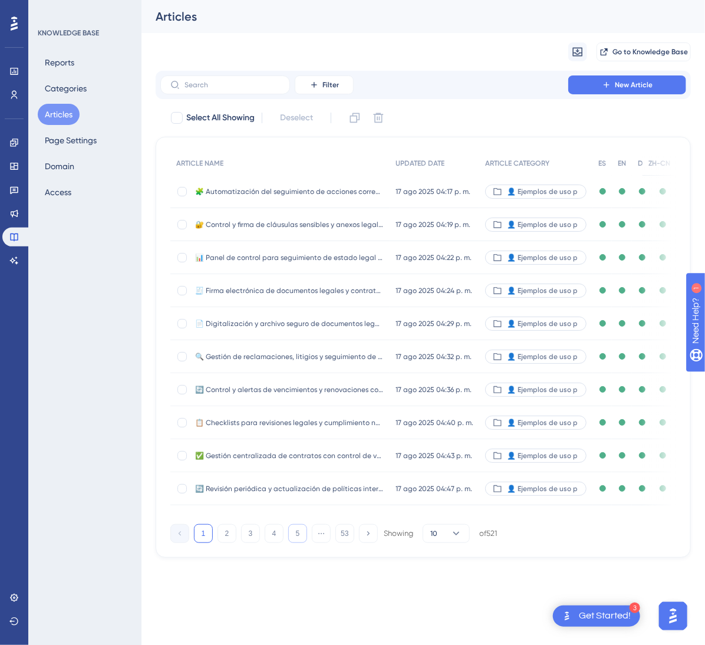
click at [300, 543] on button "5" at bounding box center [297, 533] width 19 height 19
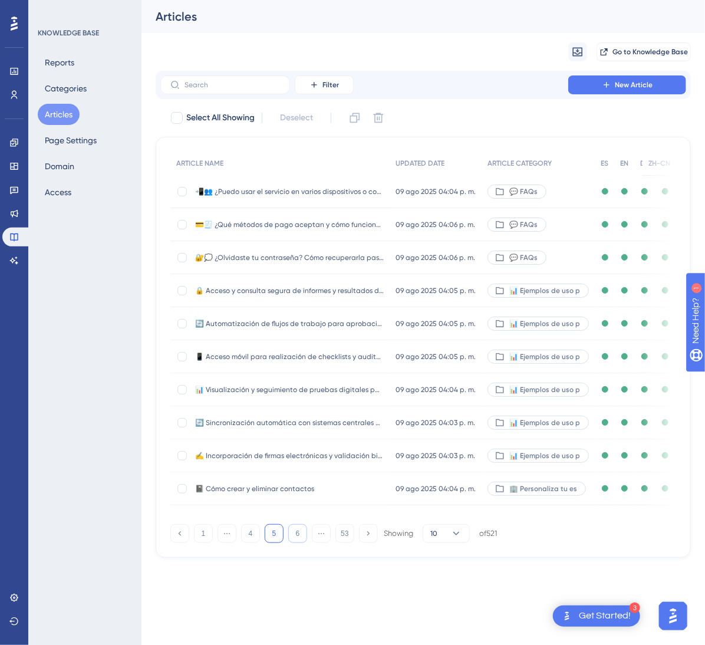
click at [300, 543] on button "6" at bounding box center [297, 533] width 19 height 19
click at [300, 543] on button "7" at bounding box center [297, 533] width 19 height 19
click at [300, 543] on button "8" at bounding box center [297, 533] width 19 height 19
click at [300, 543] on button "9" at bounding box center [297, 533] width 19 height 19
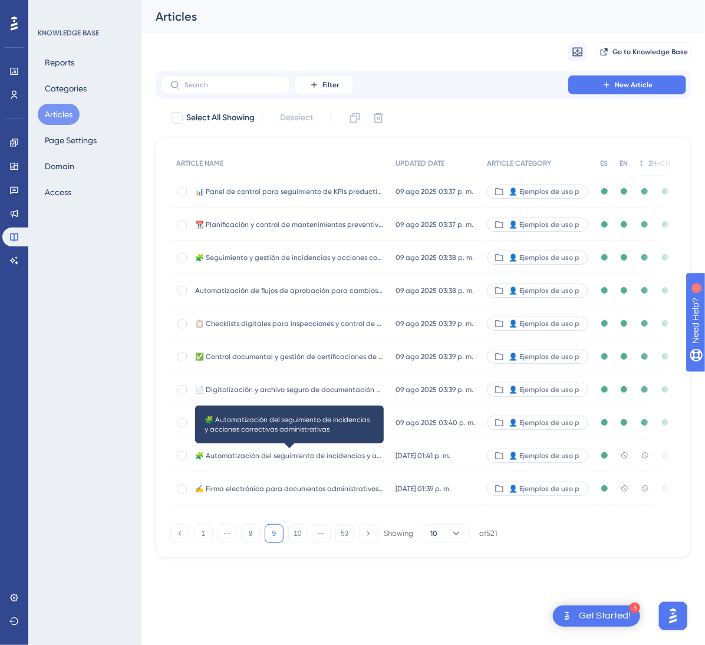
click at [311, 458] on span "🧩 Automatización del seguimiento de incidencias y acciones correctivas administ…" at bounding box center [289, 455] width 189 height 9
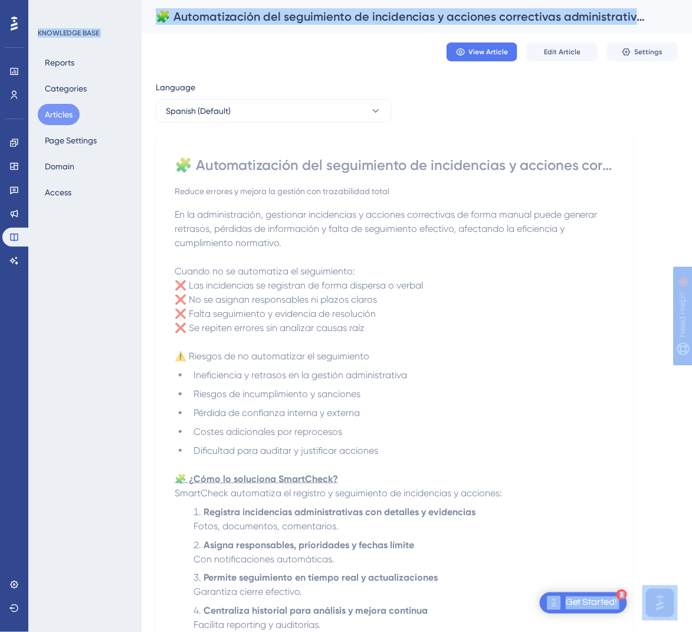
scroll to position [354, 0]
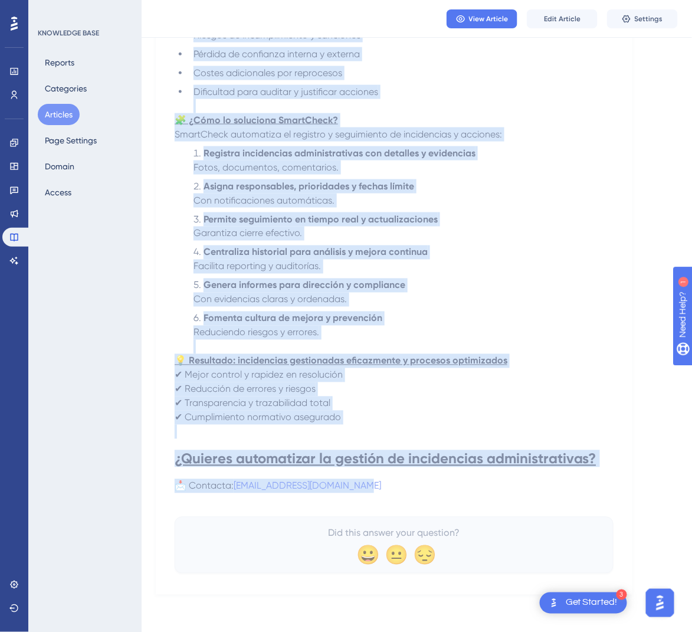
drag, startPoint x: 182, startPoint y: 173, endPoint x: 462, endPoint y: 488, distance: 421.8
click at [462, 488] on div "🧩 Automatización del seguimiento de incidencias y acciones correctivas administ…" at bounding box center [394, 185] width 439 height 776
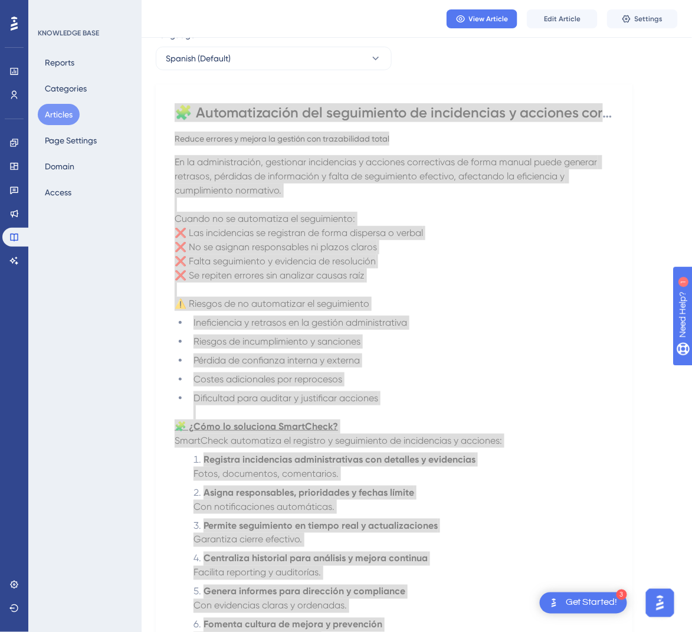
scroll to position [0, 0]
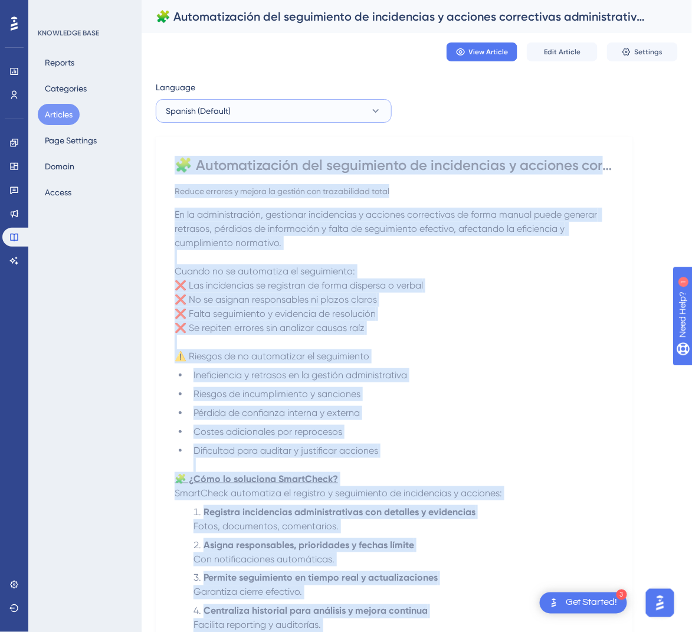
click at [363, 108] on button "Spanish (Default)" at bounding box center [274, 111] width 236 height 24
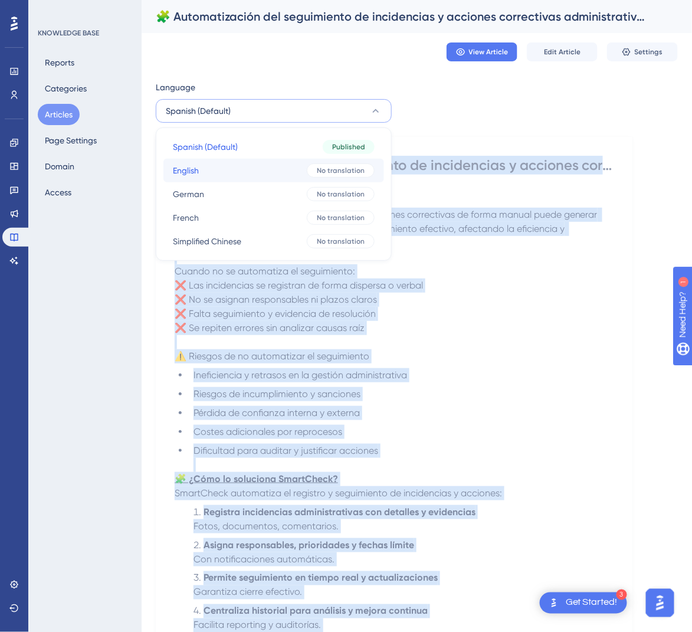
click at [338, 166] on span "No translation" at bounding box center [341, 170] width 48 height 9
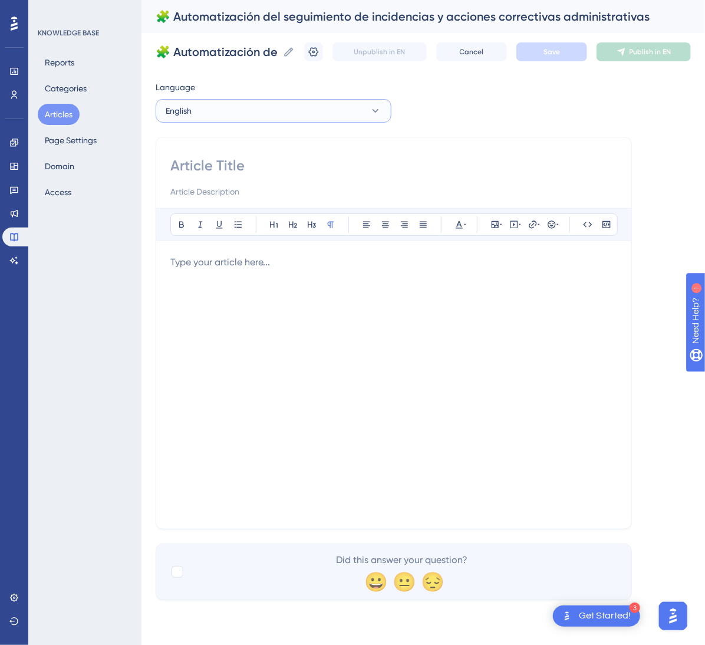
click at [365, 109] on button "English" at bounding box center [274, 111] width 236 height 24
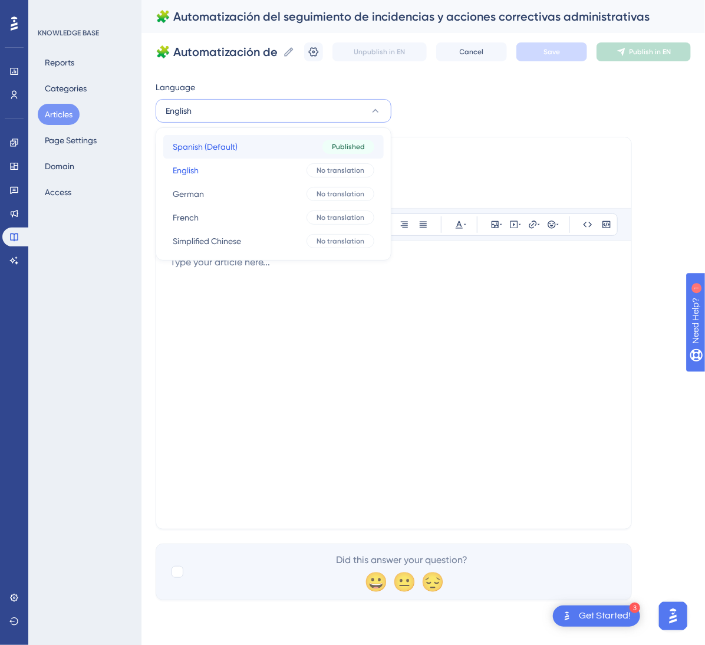
click at [323, 148] on div "Published" at bounding box center [349, 147] width 52 height 14
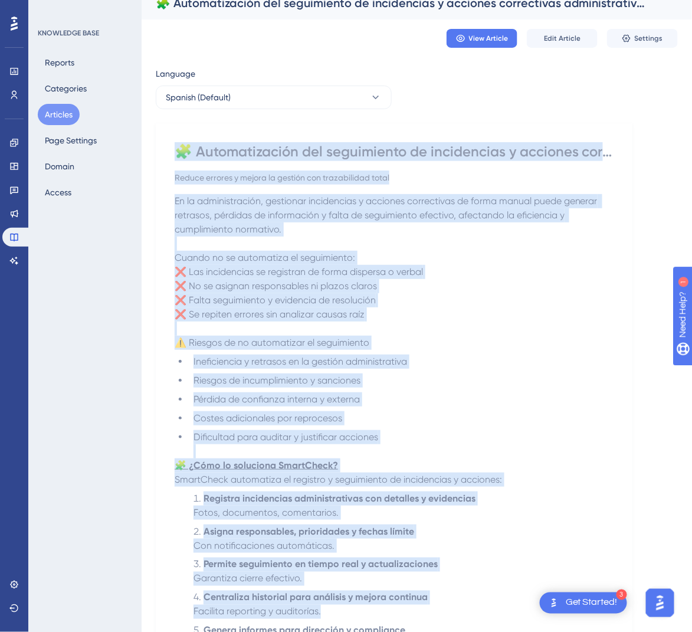
scroll to position [354, 0]
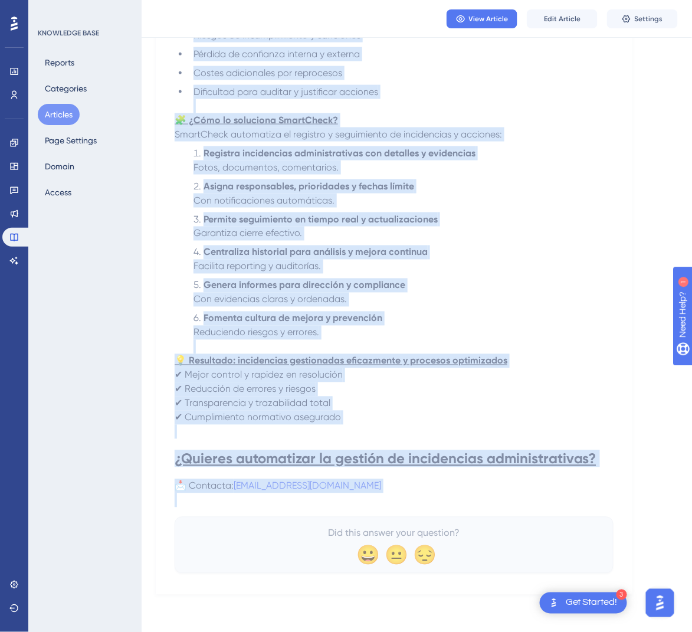
drag, startPoint x: 180, startPoint y: 166, endPoint x: 459, endPoint y: 495, distance: 431.7
click at [459, 495] on div "🧩 Automatización del seguimiento de incidencias y acciones correctivas administ…" at bounding box center [394, 185] width 439 height 776
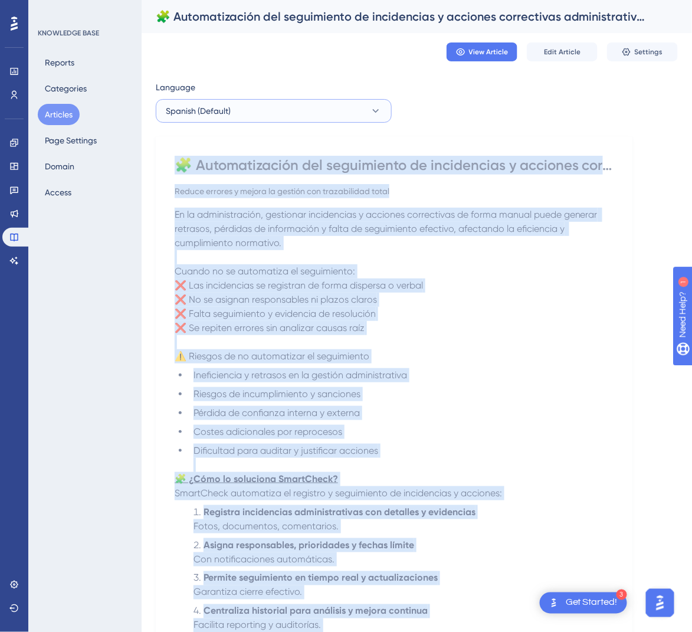
click at [370, 101] on button "Spanish (Default)" at bounding box center [274, 111] width 236 height 24
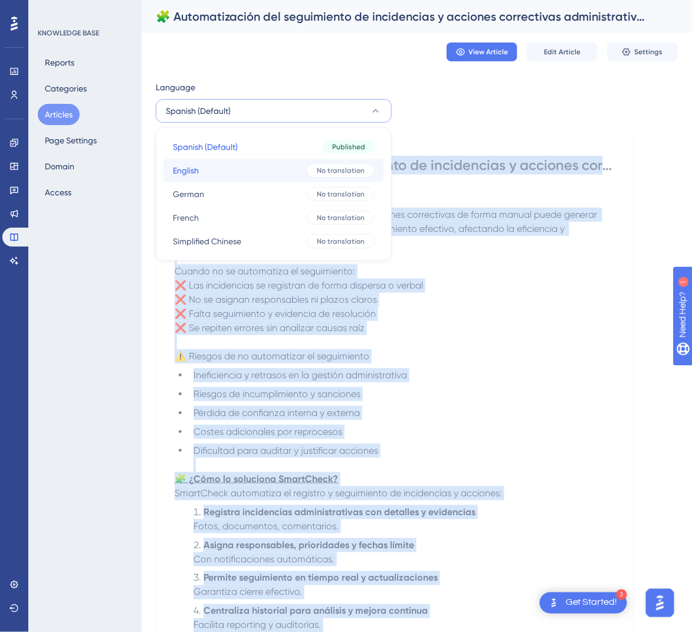
click at [331, 172] on span "No translation" at bounding box center [341, 170] width 48 height 9
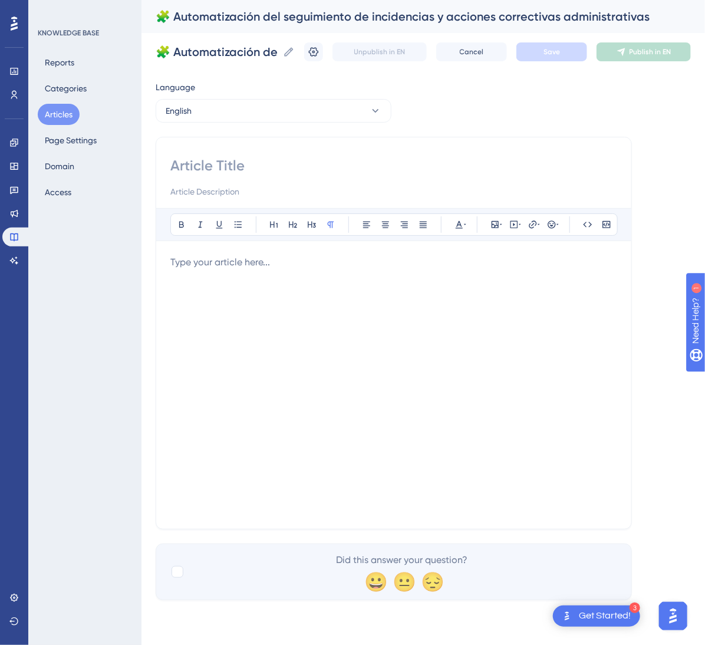
click at [336, 174] on input at bounding box center [393, 165] width 447 height 19
paste input "🧩 Automation of Administrative Incidents and Corrective Actions Tracking"
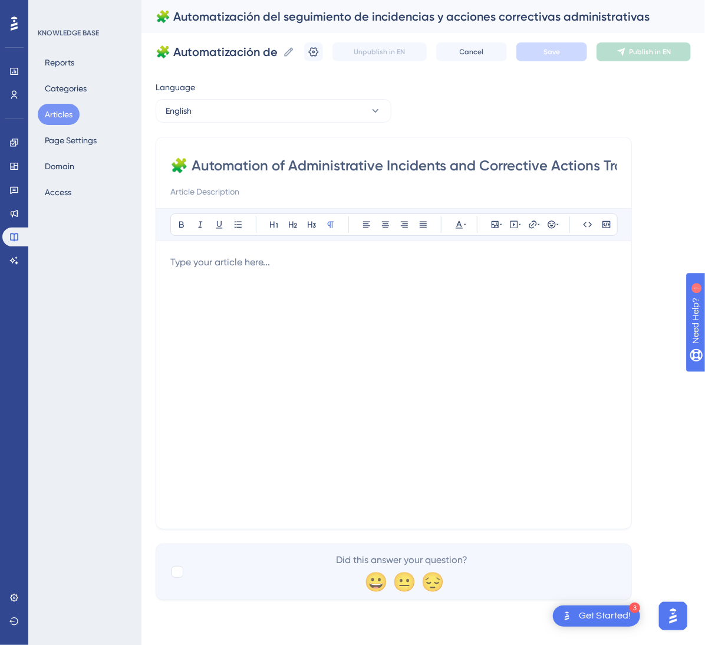
scroll to position [0, 41]
type input "🧩 Automation of Administrative Incidents and Corrective Actions Tracking"
click at [335, 315] on div at bounding box center [393, 384] width 447 height 259
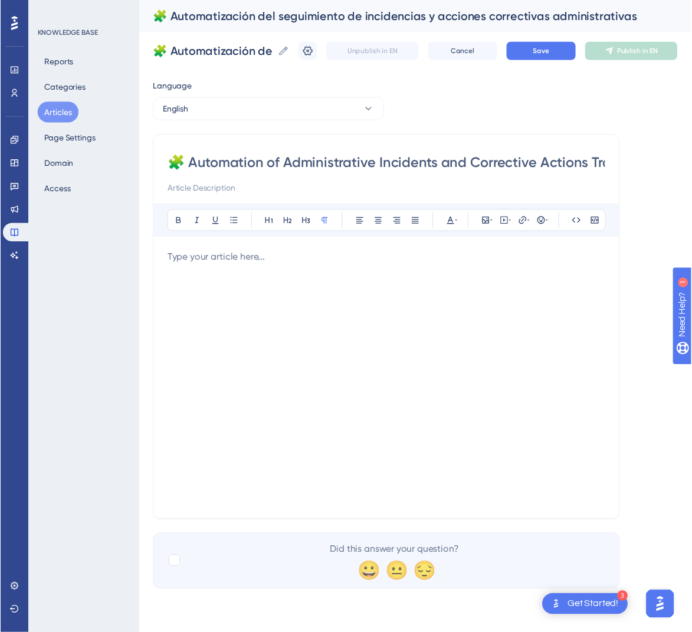
scroll to position [56, 0]
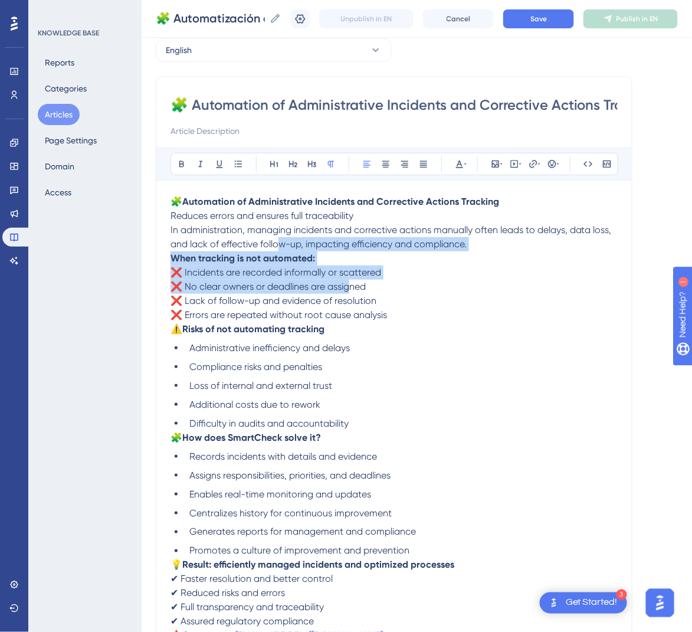
drag, startPoint x: 341, startPoint y: 268, endPoint x: 277, endPoint y: 247, distance: 67.7
click at [277, 247] on div "🧩 Automation of Administrative Incidents and Corrective Actions Tracking Reduce…" at bounding box center [393, 419] width 447 height 448
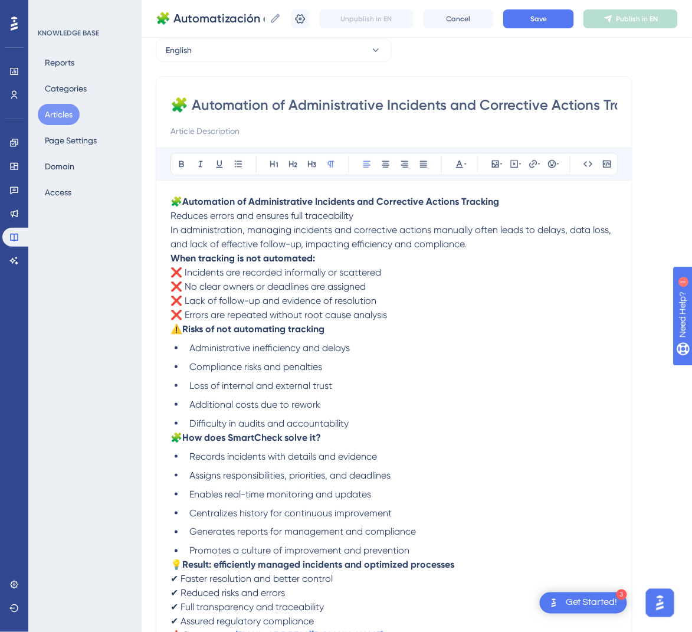
click at [366, 223] on p "🧩 Automation of Administrative Incidents and Corrective Actions Tracking Reduce…" at bounding box center [393, 223] width 447 height 57
click at [372, 215] on p "🧩 Automation of Administrative Incidents and Corrective Actions Tracking Reduce…" at bounding box center [393, 223] width 447 height 57
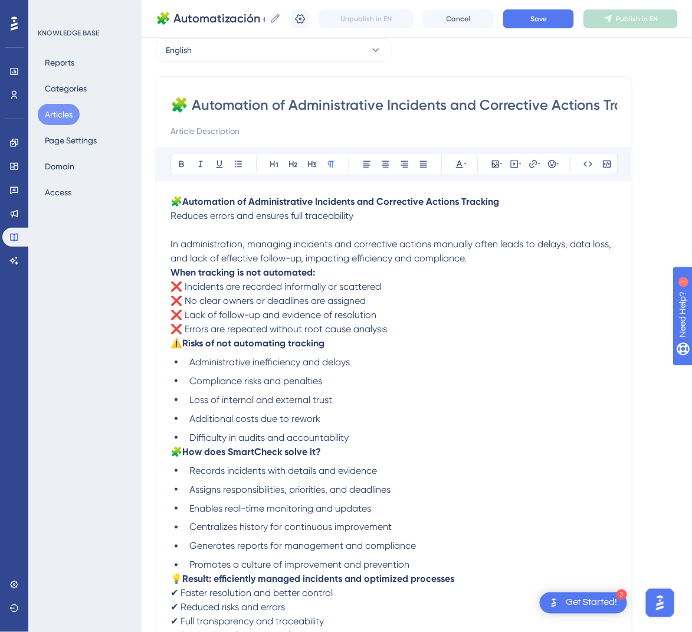
click at [169, 273] on div "🧩 Automation of Administrative Incidents and Corrective Actions Tracking Bold I…" at bounding box center [394, 374] width 476 height 596
click at [174, 271] on strong "When tracking is not automated:" at bounding box center [242, 272] width 144 height 11
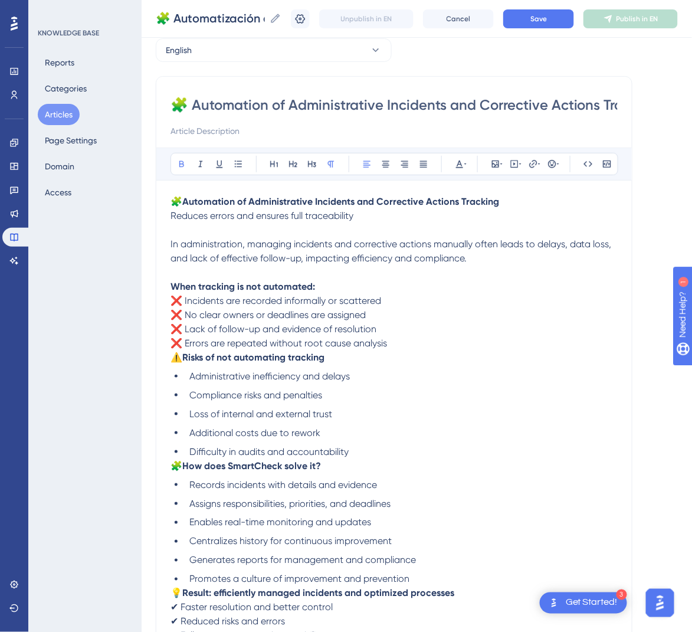
click at [175, 357] on span "⚠️" at bounding box center [176, 356] width 12 height 11
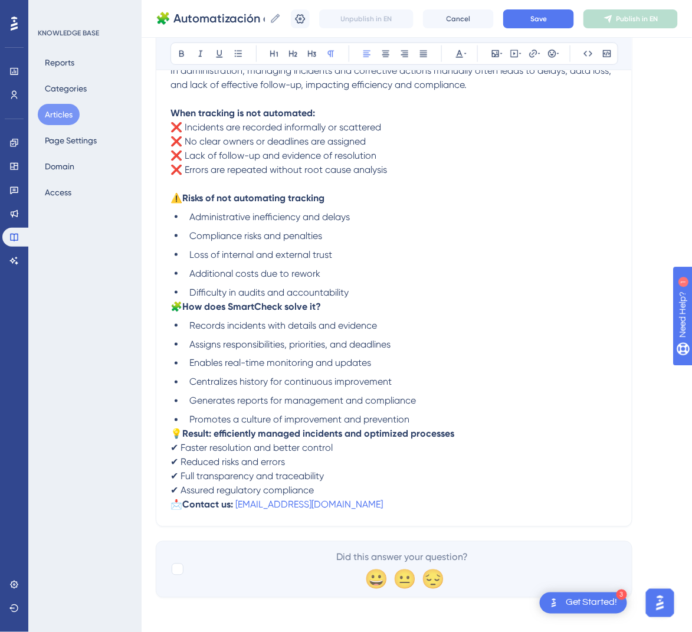
scroll to position [232, 0]
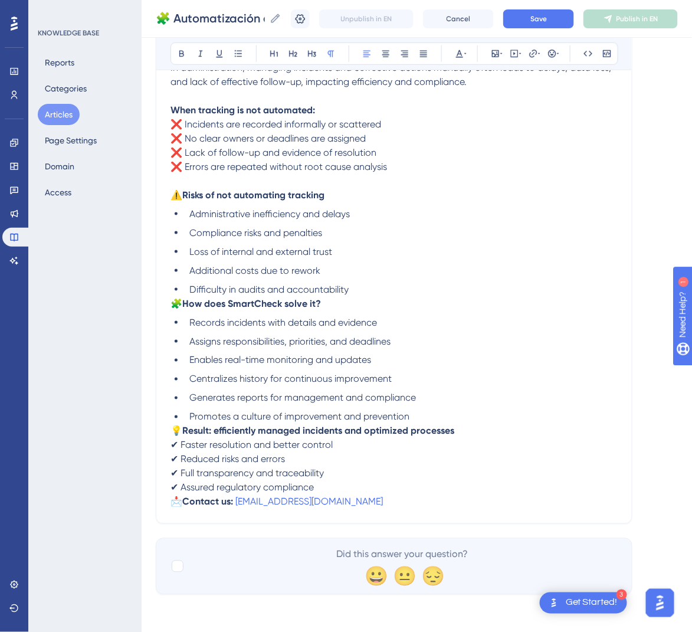
click at [175, 308] on span "🧩" at bounding box center [176, 303] width 12 height 11
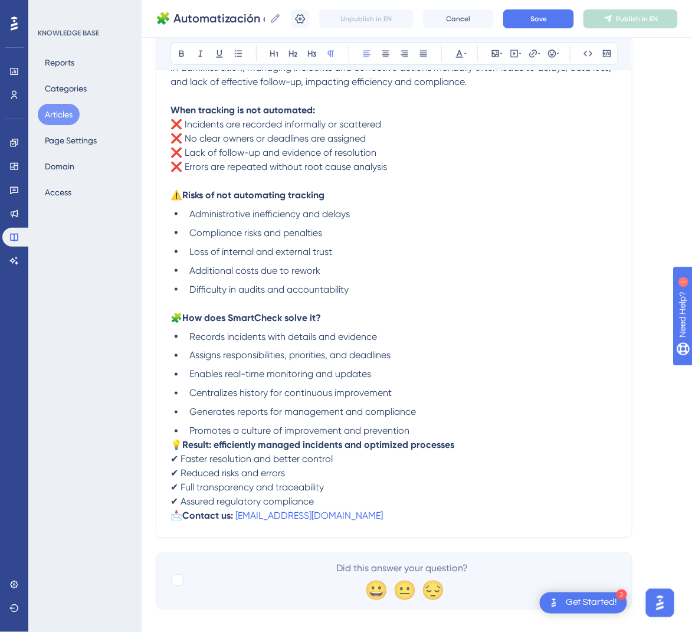
click at [172, 442] on span "💡" at bounding box center [176, 444] width 12 height 11
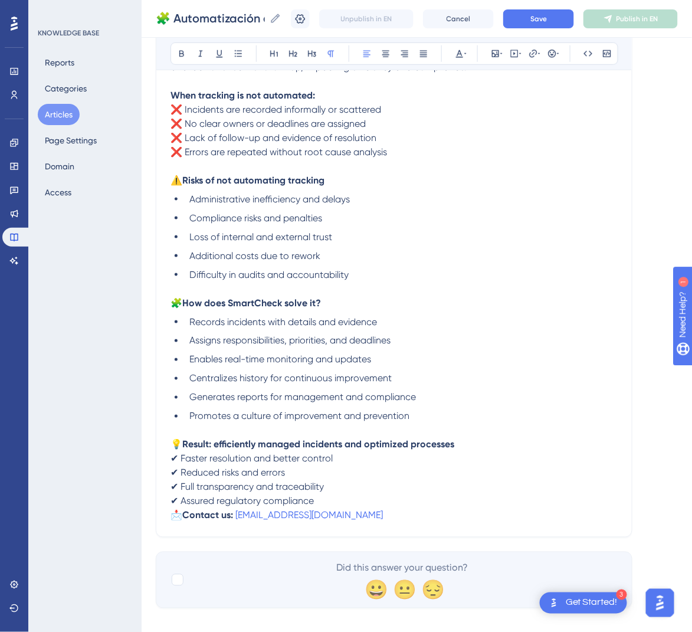
scroll to position [261, 0]
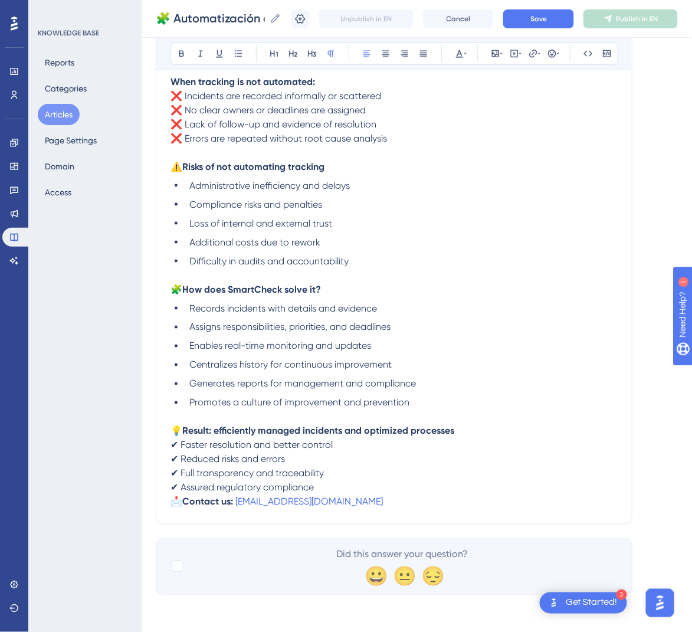
click at [173, 499] on span "📩" at bounding box center [176, 501] width 12 height 11
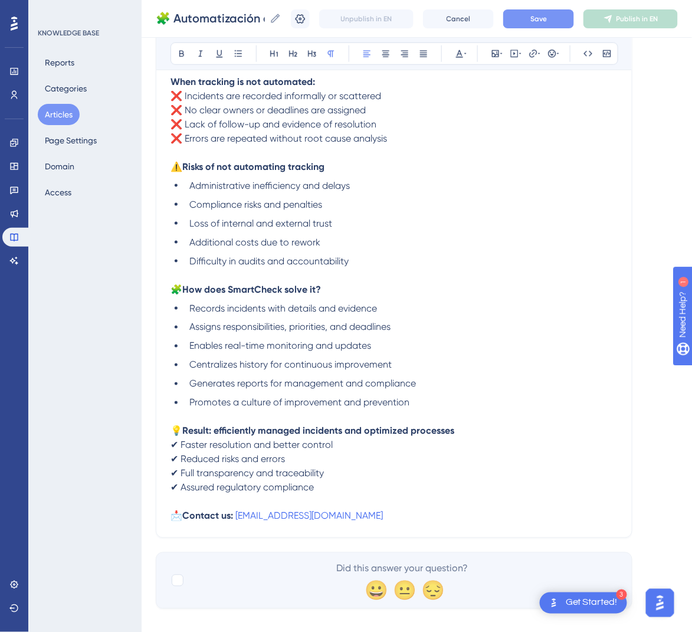
click at [574, 19] on button "Save" at bounding box center [538, 18] width 71 height 19
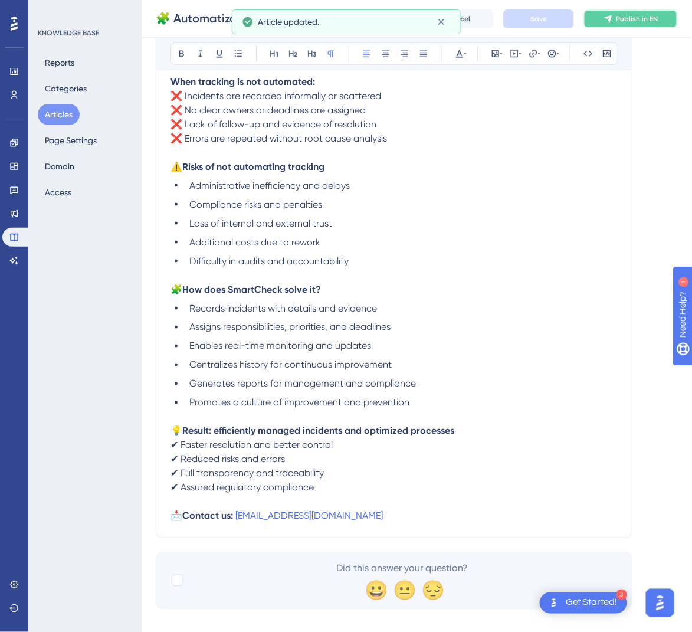
click at [641, 19] on span "Publish in EN" at bounding box center [637, 18] width 42 height 9
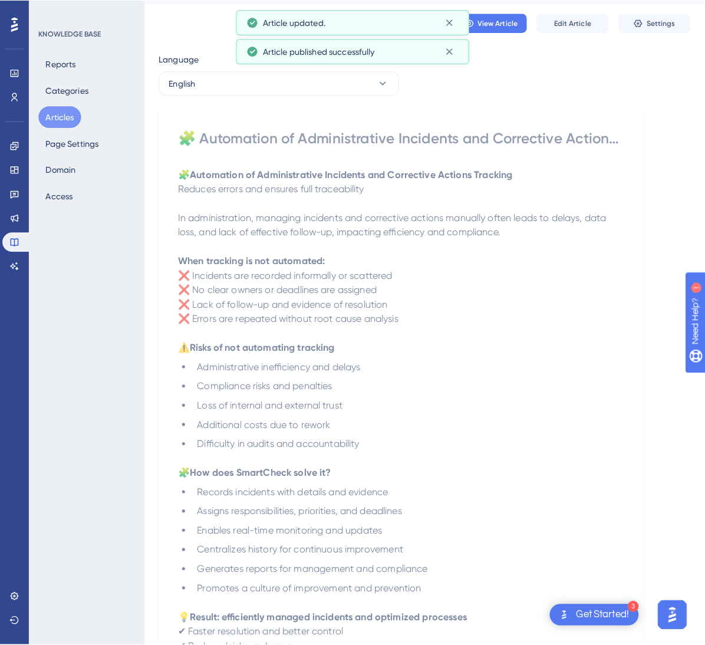
scroll to position [0, 0]
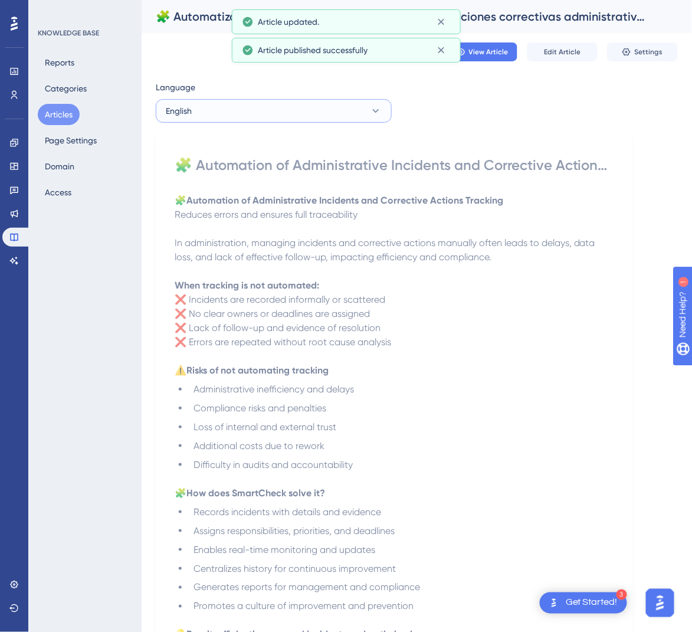
click at [307, 109] on button "English" at bounding box center [274, 111] width 236 height 24
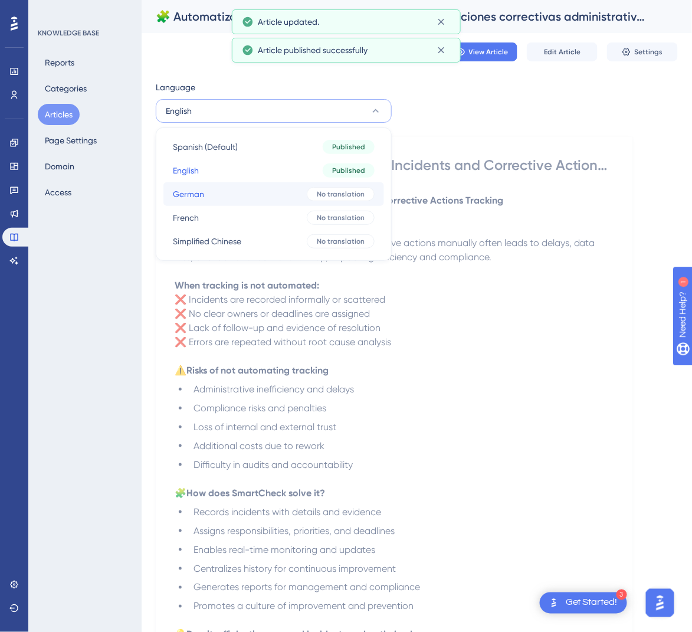
click at [274, 189] on button "German German No translation" at bounding box center [273, 194] width 221 height 24
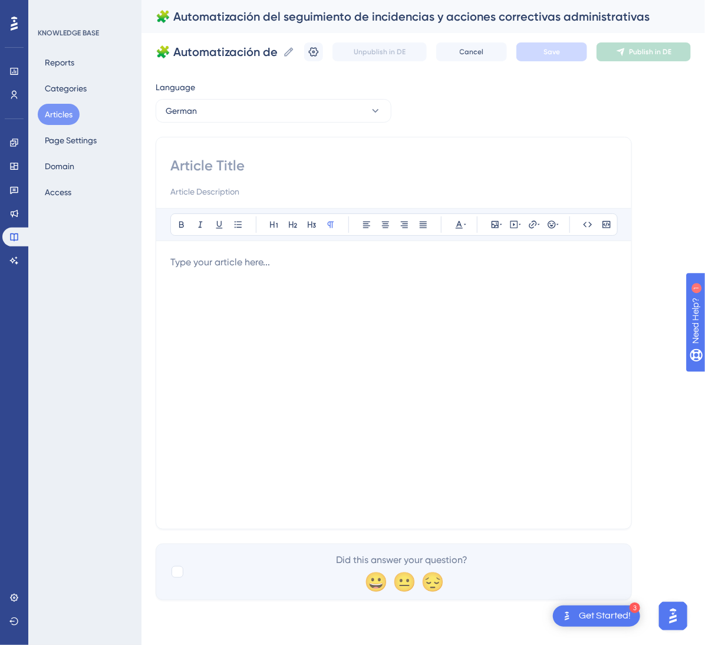
click at [338, 156] on input at bounding box center [393, 165] width 447 height 19
paste input "🧩 Automatisierte Nachverfolgung administrativer Vorfälle und Korrekturmaßnahmen"
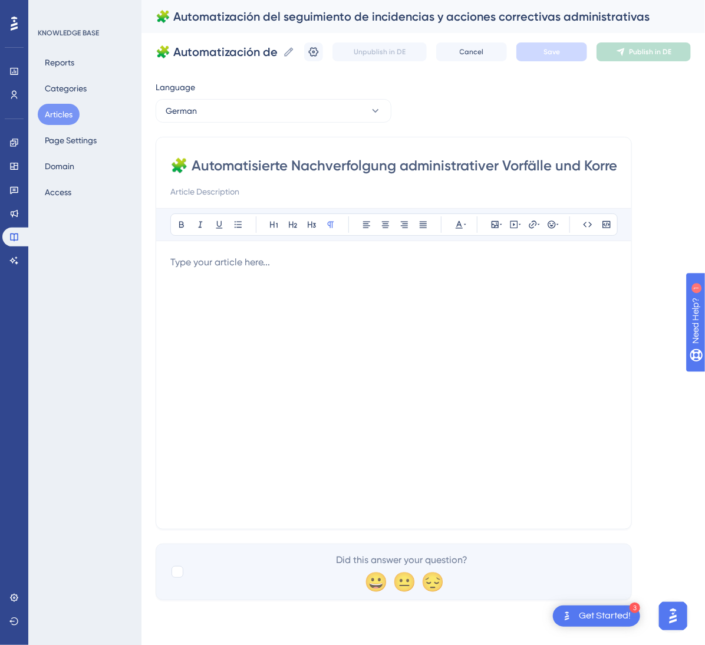
scroll to position [0, 109]
type input "🧩 Automatisierte Nachverfolgung administrativer Vorfälle und Korrekturmaßnahmen"
click at [477, 378] on div at bounding box center [393, 384] width 447 height 259
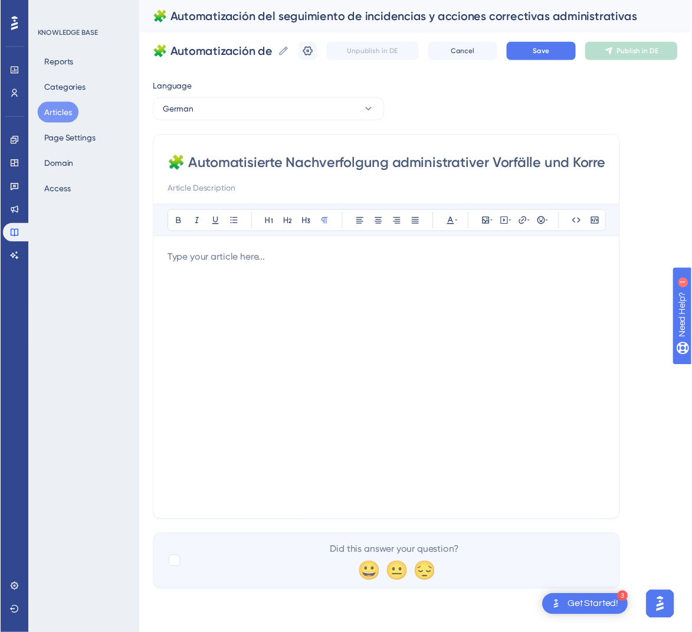
scroll to position [70, 0]
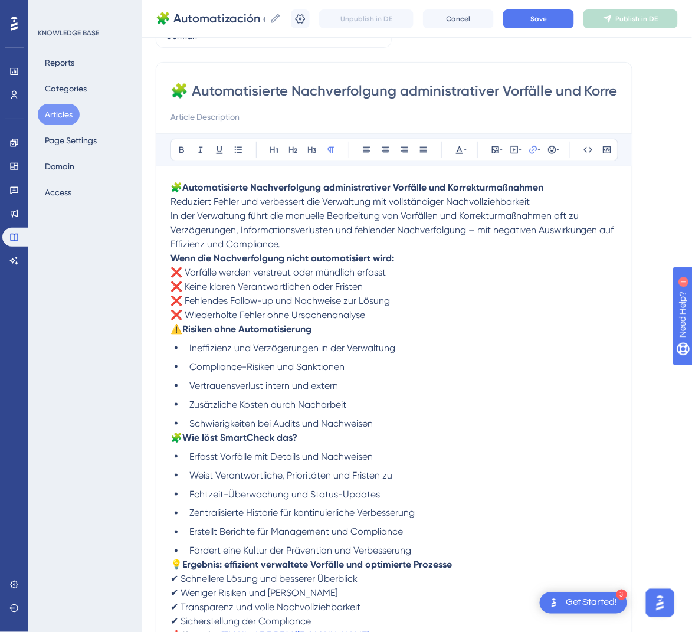
click at [593, 203] on p "🧩 Automatisierte Nachverfolgung administrativer Vorfälle und Korrekturmaßnahmen…" at bounding box center [393, 215] width 447 height 71
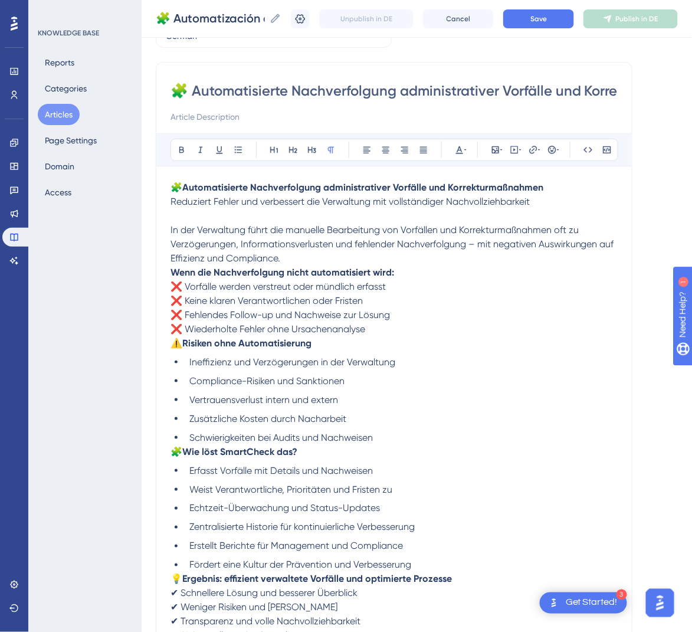
click at [327, 252] on p "In der Verwaltung führt die manuelle Bearbeitung von Vorfällen und Korrekturmaß…" at bounding box center [393, 237] width 447 height 57
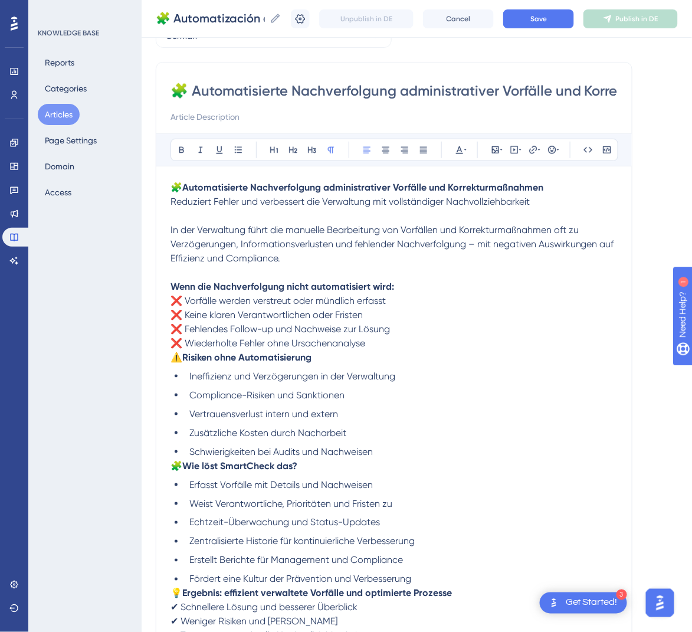
click at [175, 357] on span "⚠️" at bounding box center [176, 356] width 12 height 11
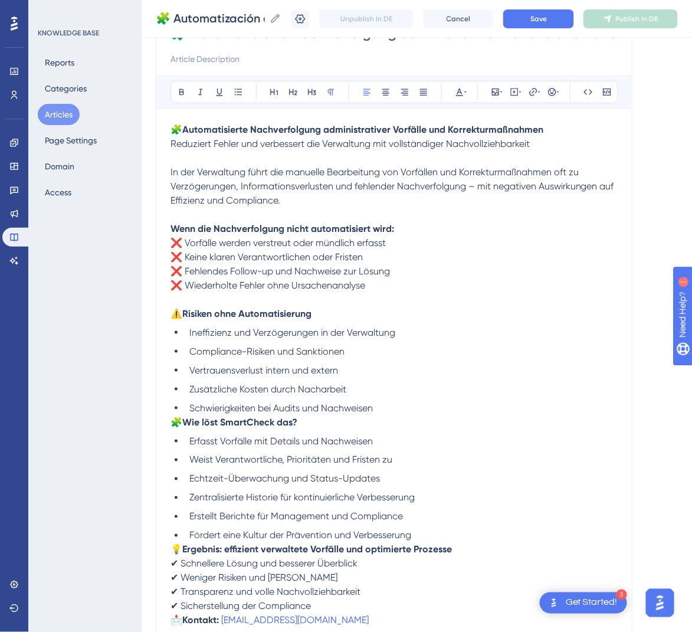
click at [176, 478] on div "🧩 Automatisierte Nachverfolgung administrativer Vorfälle und Korrekturmaßnahmen…" at bounding box center [393, 375] width 447 height 505
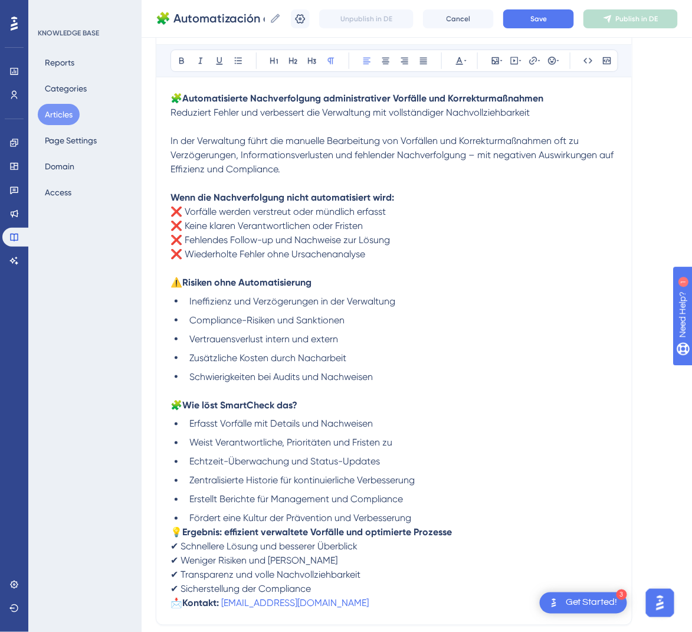
click at [174, 532] on span "💡" at bounding box center [176, 532] width 12 height 11
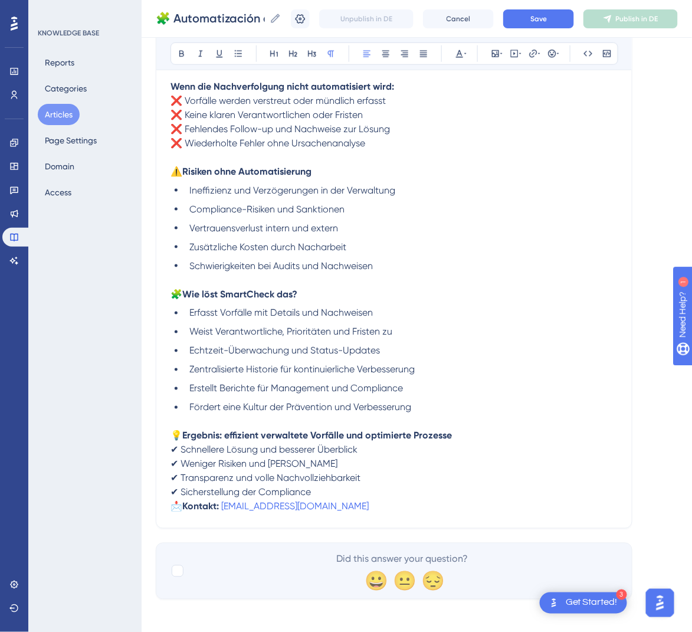
scroll to position [275, 0]
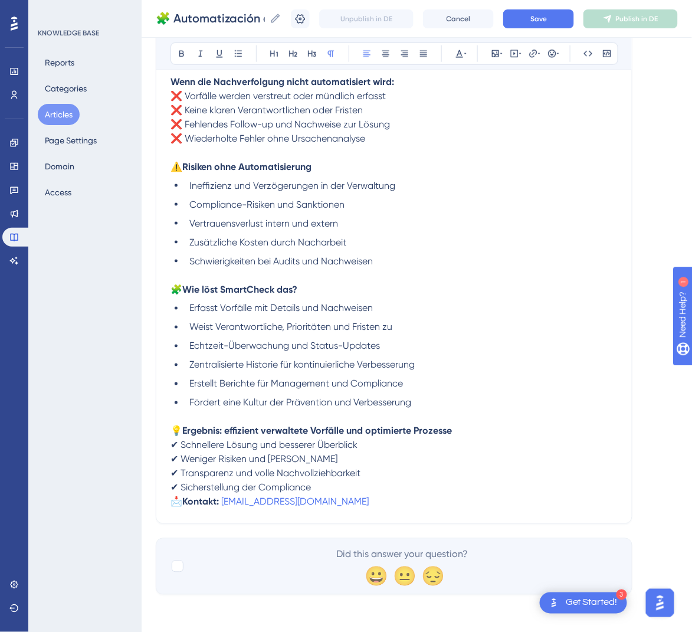
click at [173, 499] on span "📩" at bounding box center [176, 501] width 12 height 11
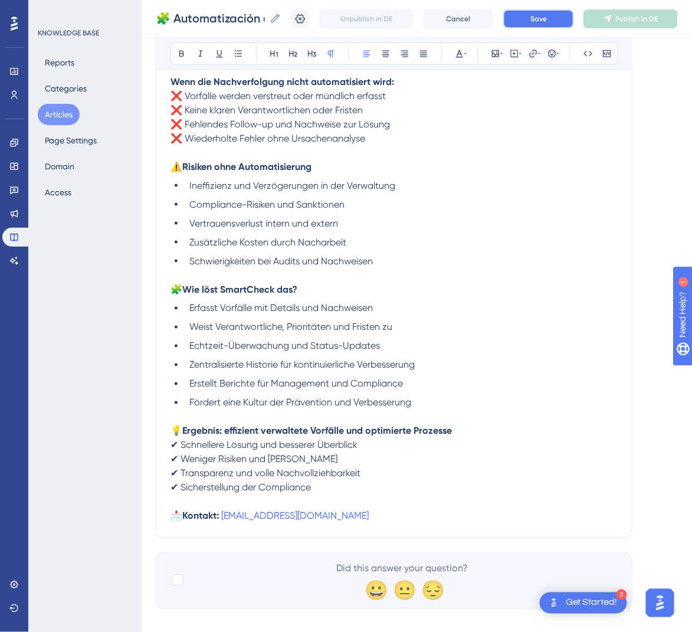
click at [544, 21] on span "Save" at bounding box center [538, 18] width 17 height 9
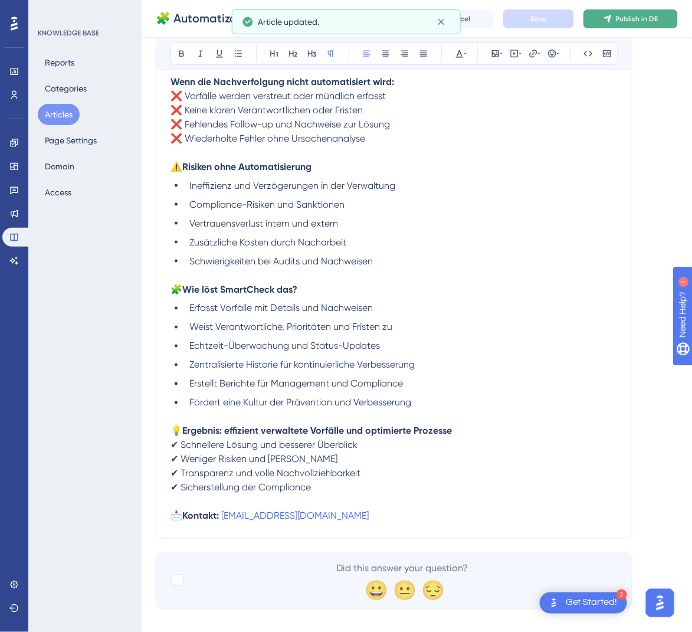
click at [631, 12] on button "Publish in DE" at bounding box center [630, 18] width 94 height 19
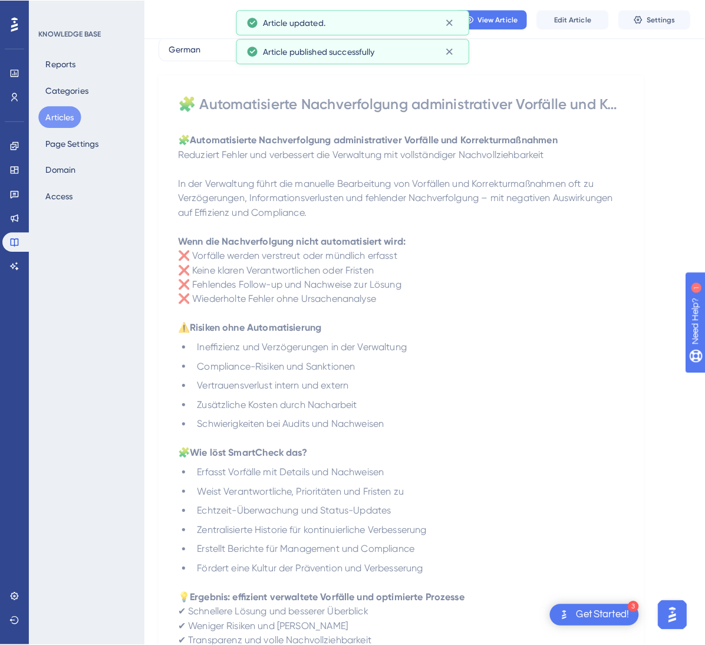
scroll to position [0, 0]
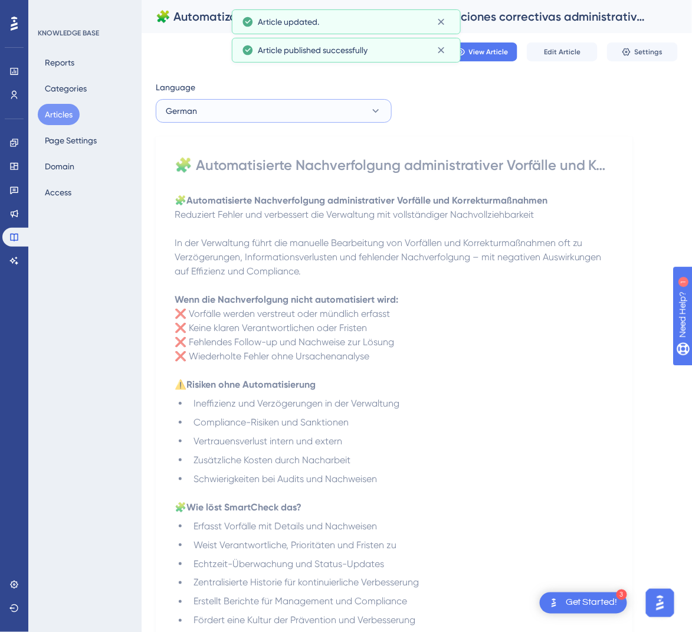
click at [274, 119] on button "German" at bounding box center [274, 111] width 236 height 24
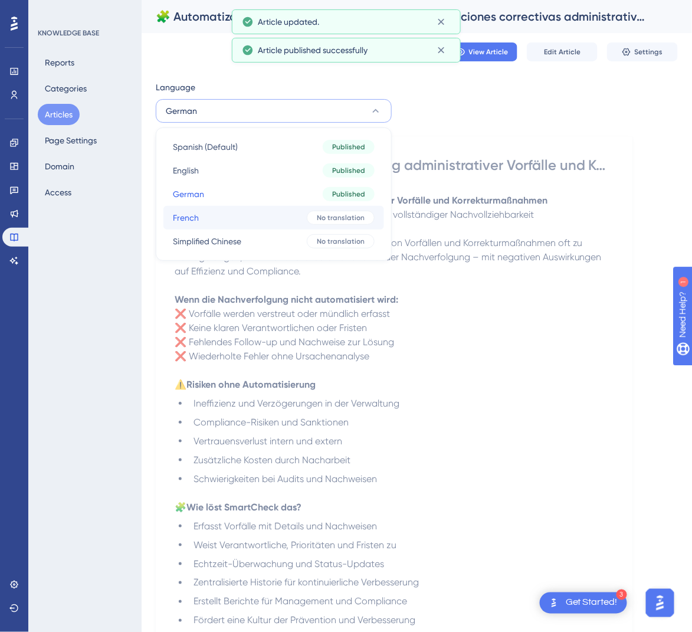
click at [268, 221] on button "French French No translation" at bounding box center [273, 218] width 221 height 24
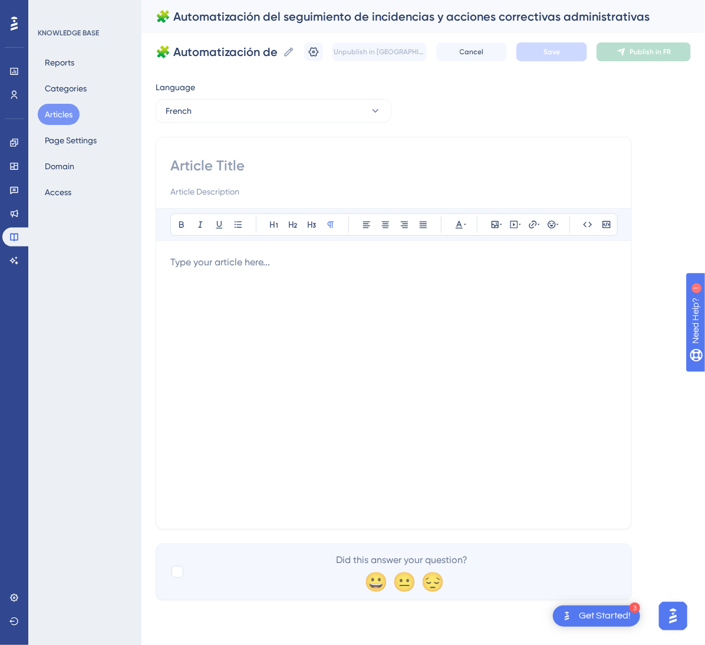
click at [249, 177] on div at bounding box center [393, 177] width 447 height 42
click at [255, 171] on input at bounding box center [393, 165] width 447 height 19
paste input "🧩 Automatisation du suivi des incidents et actions correctives administratives"
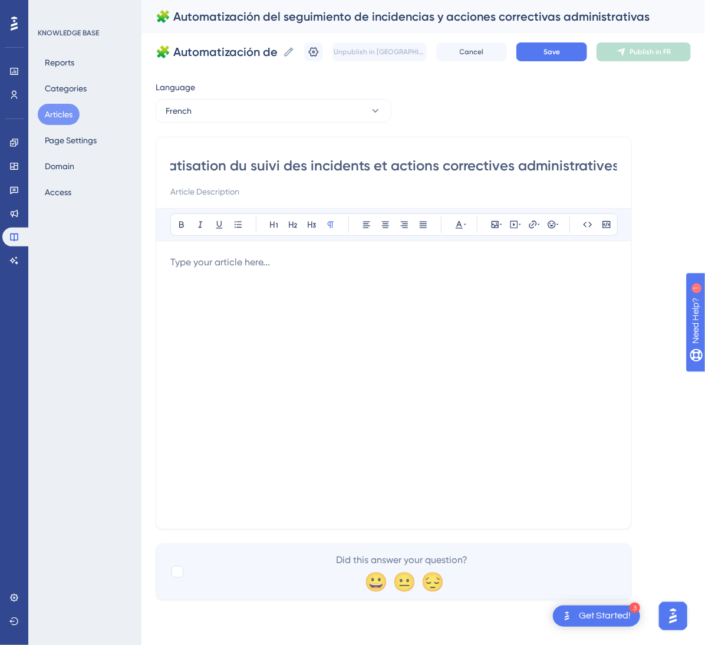
type input "🧩 Automatisation du suivi des incidents et actions correctives administratives"
click at [378, 306] on div at bounding box center [393, 384] width 447 height 259
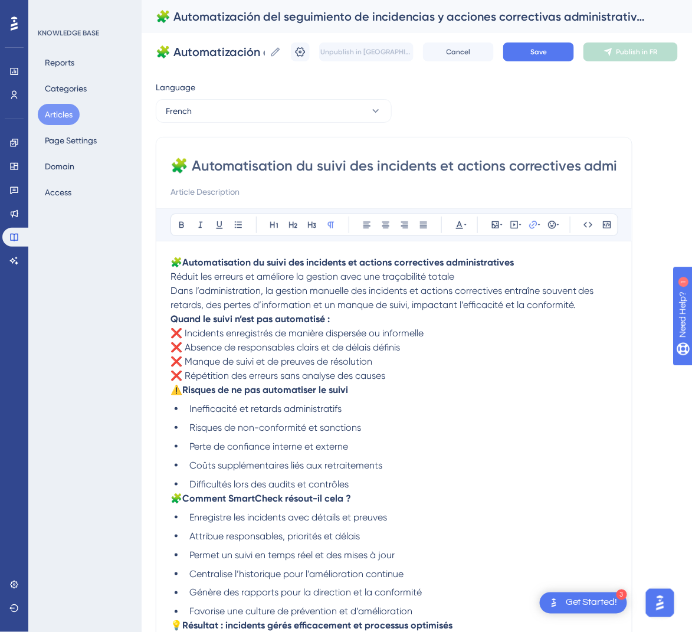
click at [551, 254] on div "Bold Italic Underline Bullet Point Heading 1 Heading 2 Heading 3 Normal Align L…" at bounding box center [393, 455] width 447 height 495
click at [543, 262] on p "🧩 Automatisation du suivi des incidents et actions correctives administratives …" at bounding box center [393, 283] width 447 height 57
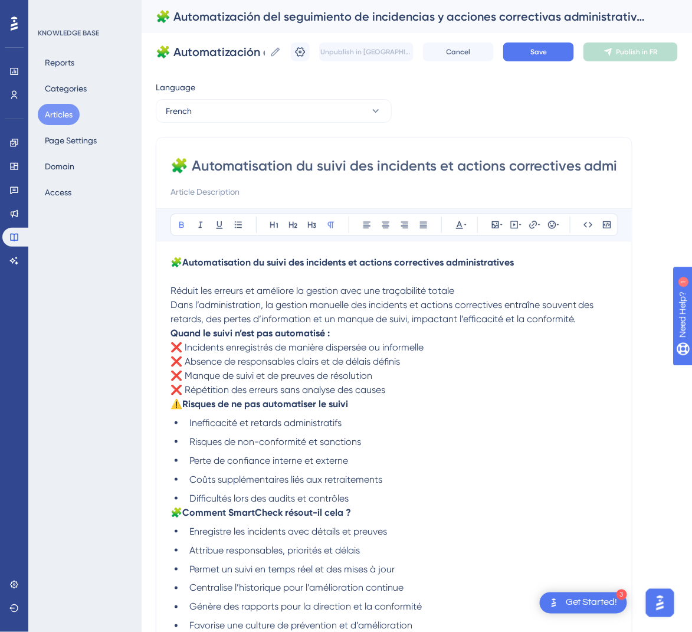
click at [172, 332] on strong "Quand le suivi n’est pas automatisé :" at bounding box center [249, 332] width 159 height 11
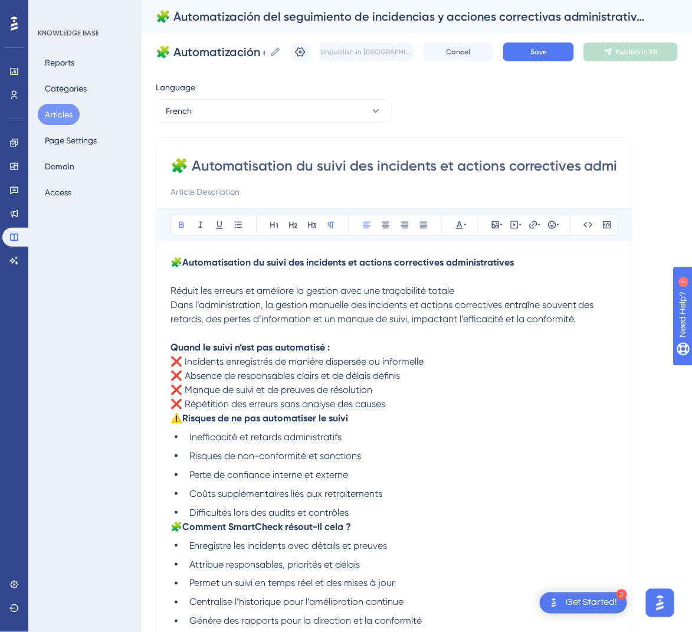
click at [172, 419] on span "⚠️" at bounding box center [176, 417] width 12 height 11
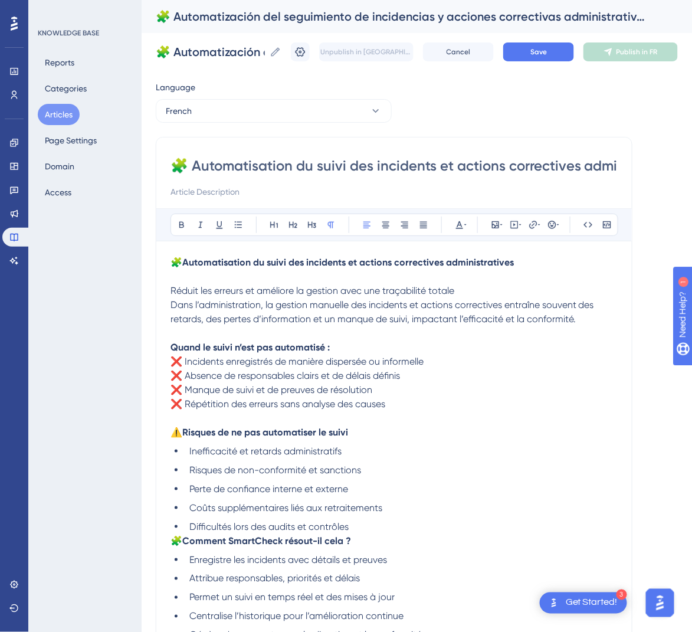
scroll to position [177, 0]
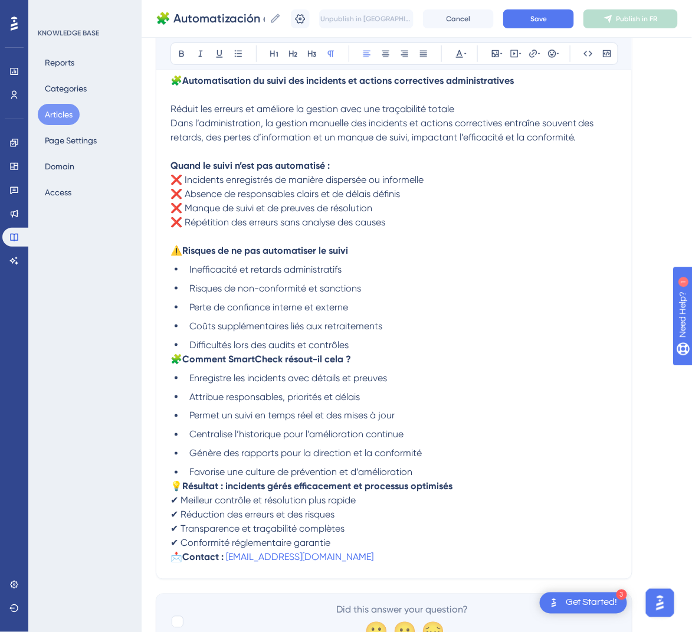
click at [176, 359] on span "🧩" at bounding box center [176, 358] width 12 height 11
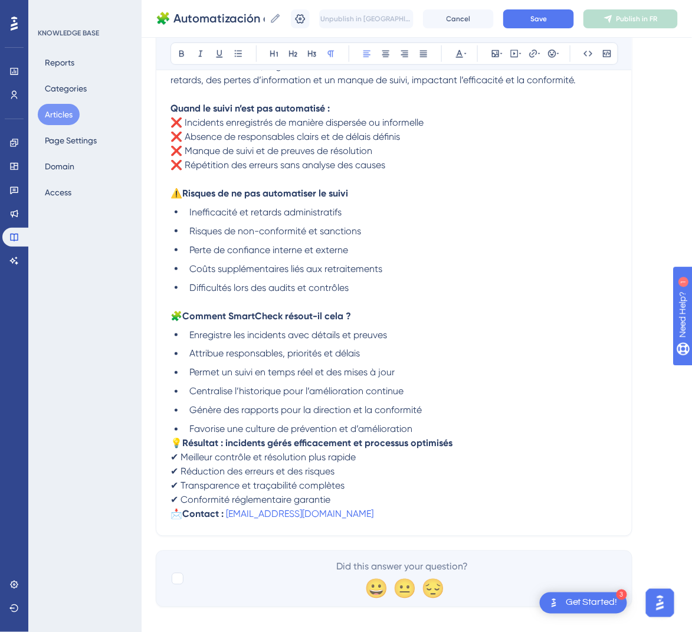
scroll to position [246, 0]
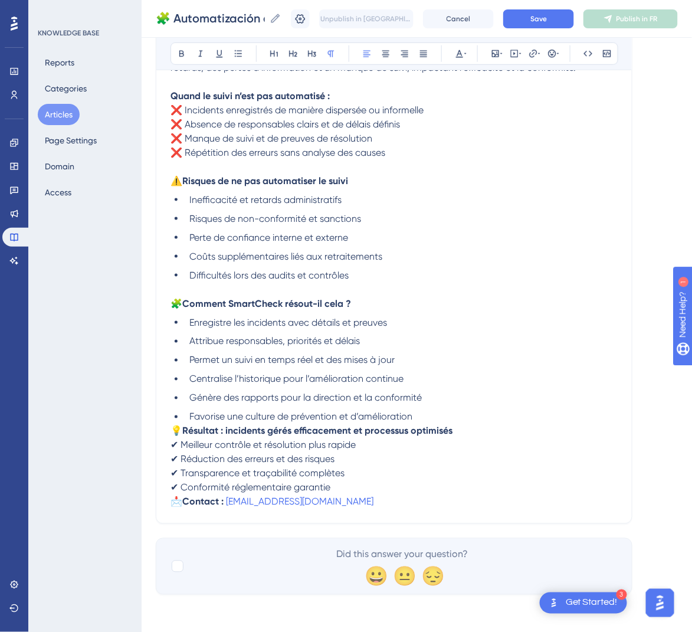
click at [173, 429] on span "💡" at bounding box center [176, 430] width 12 height 11
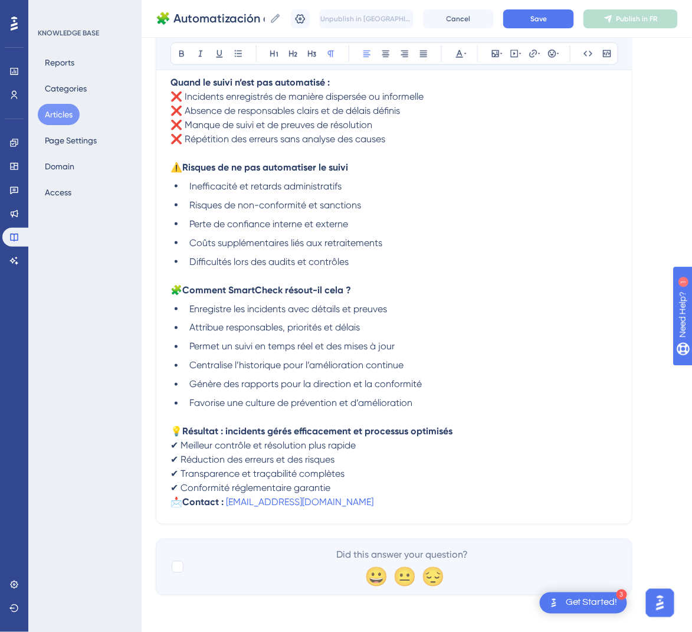
scroll to position [261, 0]
click at [170, 499] on span "📩" at bounding box center [176, 501] width 12 height 11
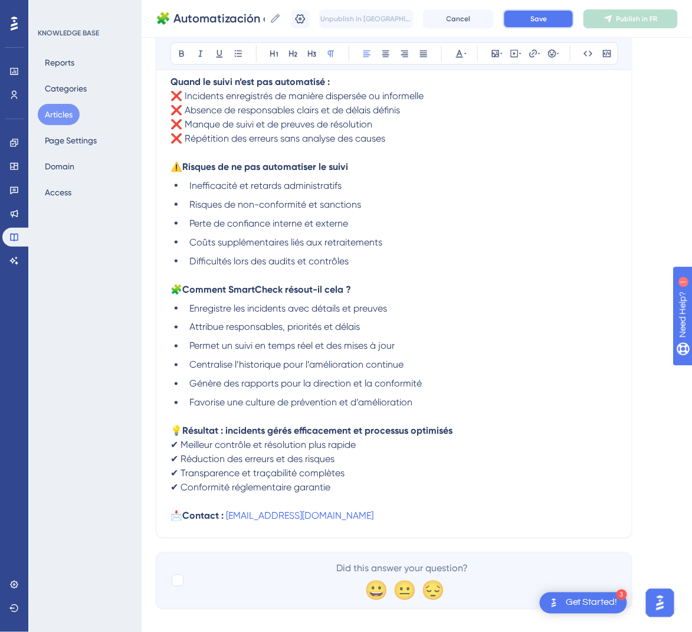
click at [547, 16] on span "Save" at bounding box center [538, 18] width 17 height 9
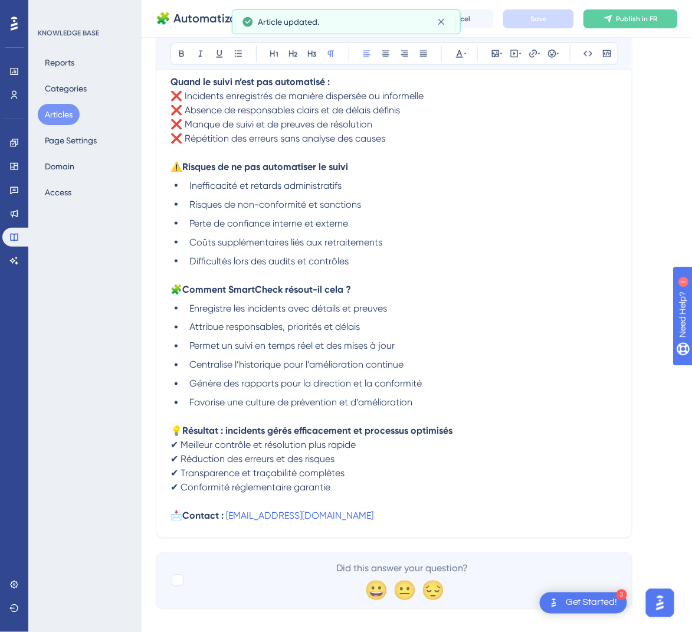
click at [664, 29] on div "🧩 Automatización del seguimiento de incidencias y acciones correctivas administ…" at bounding box center [417, 19] width 550 height 38
click at [664, 25] on button "Publish in FR" at bounding box center [630, 18] width 94 height 19
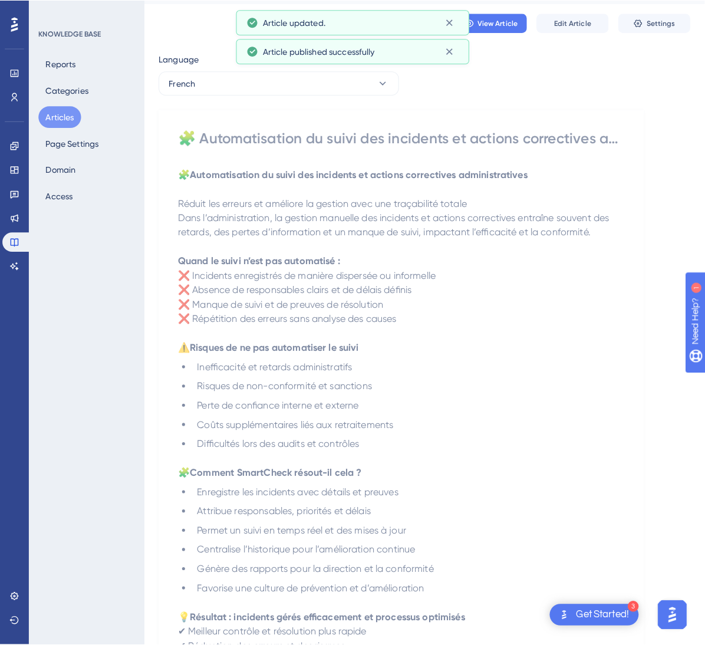
scroll to position [0, 0]
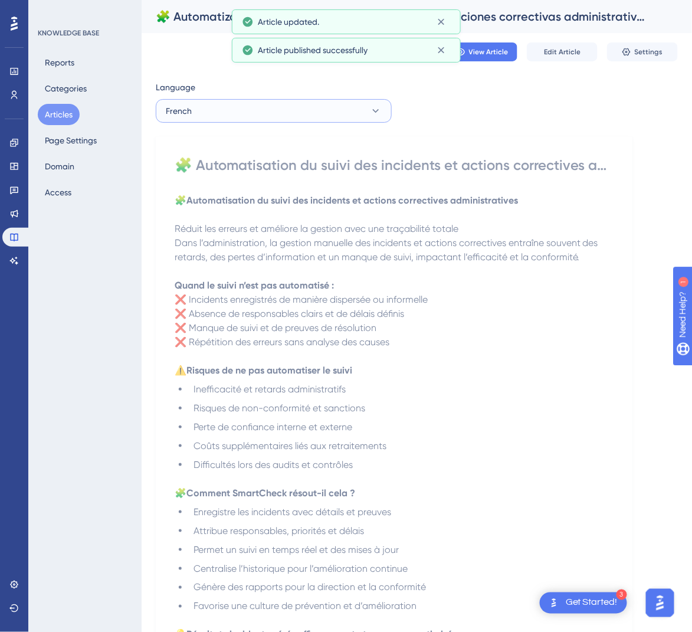
click at [238, 121] on button "French" at bounding box center [274, 111] width 236 height 24
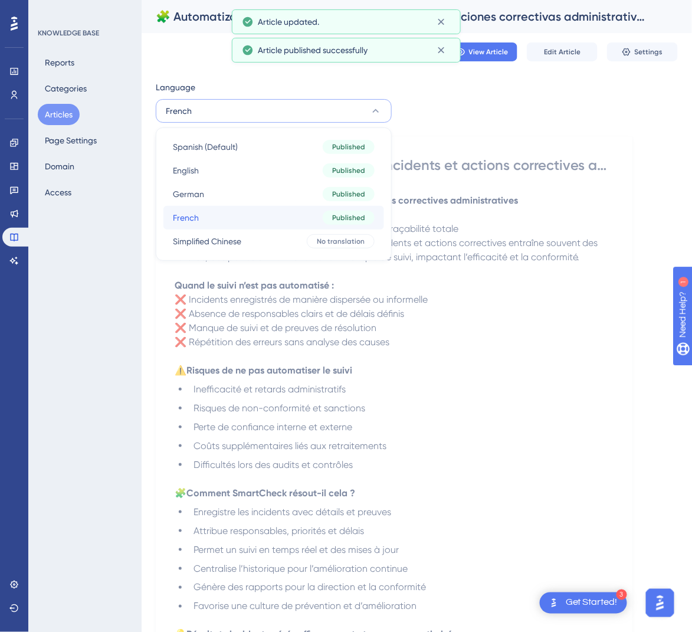
click at [244, 226] on button "French French Published" at bounding box center [273, 218] width 221 height 24
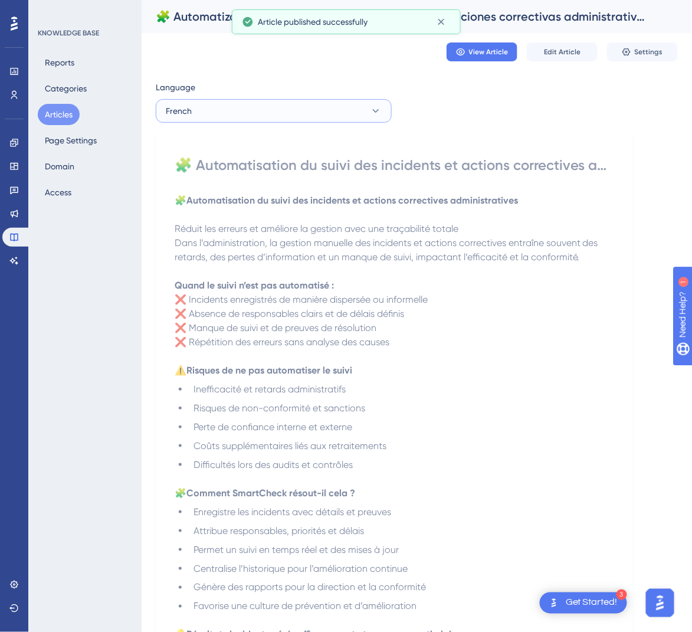
click at [266, 109] on button "French" at bounding box center [274, 111] width 236 height 24
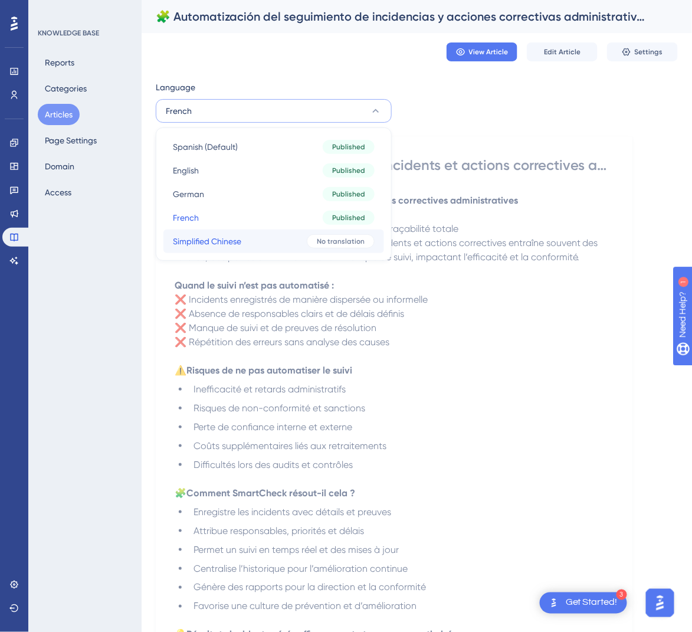
click at [272, 244] on button "Simplified Chinese Simplified Chinese No translation" at bounding box center [273, 241] width 221 height 24
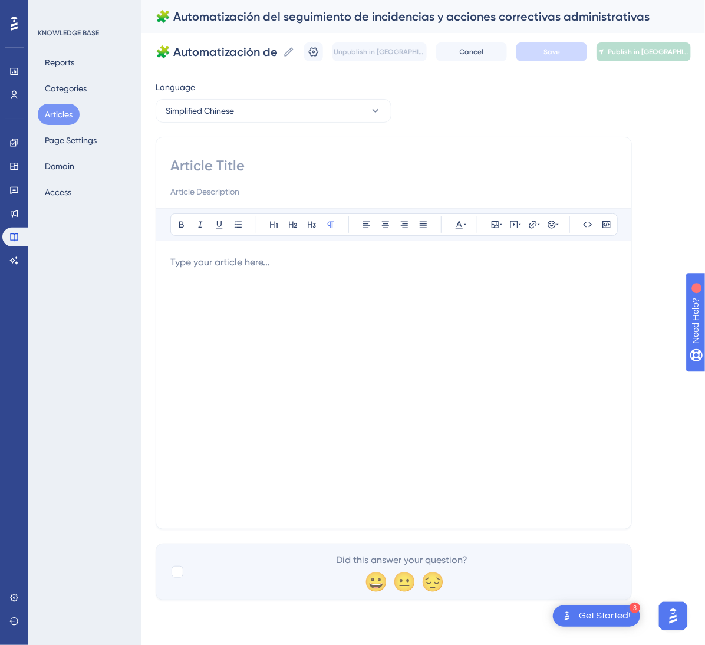
click at [257, 166] on input at bounding box center [393, 165] width 447 height 19
paste input "🧩 行政事件与纠正措施的自动化跟踪"
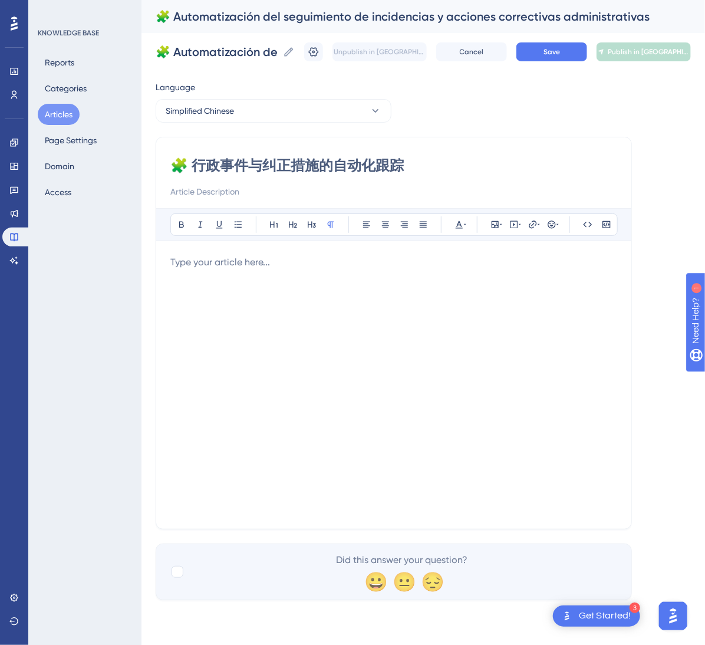
type input "🧩 行政事件与纠正措施的自动化跟踪"
click at [331, 389] on div at bounding box center [393, 384] width 447 height 259
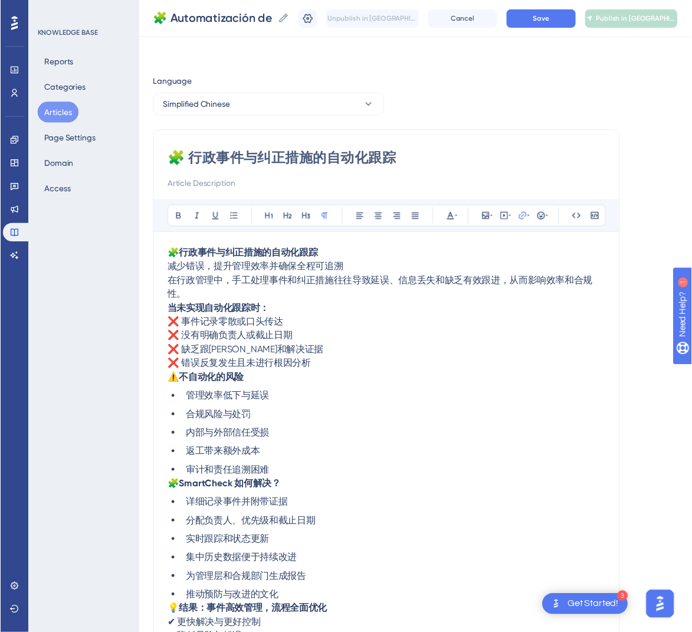
scroll to position [56, 0]
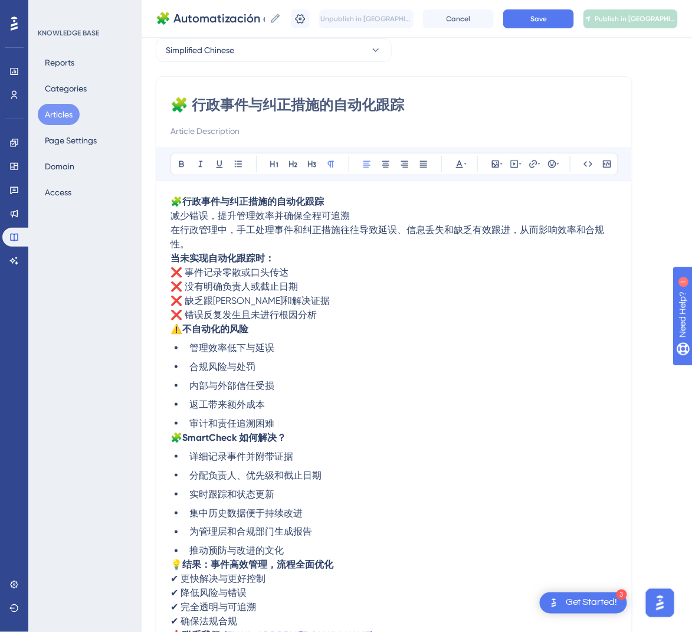
click at [218, 244] on p "🧩 行政事件与纠正措施的自动化跟踪 减少错误，提升管理效率并确保全程可追溯 在行政管理中，手工处理事件和纠正措施往往导致延误、信息丢失和缺乏有效跟进，从而影响…" at bounding box center [393, 223] width 447 height 57
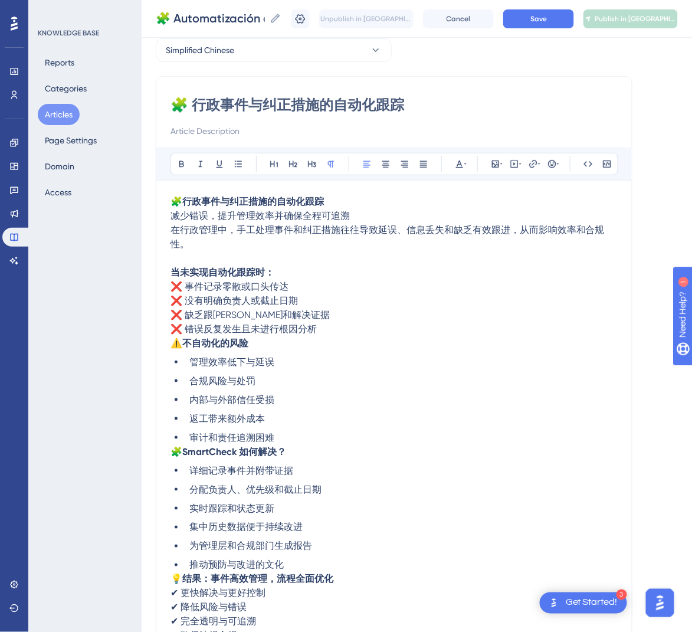
click at [172, 347] on span "⚠️" at bounding box center [176, 342] width 12 height 11
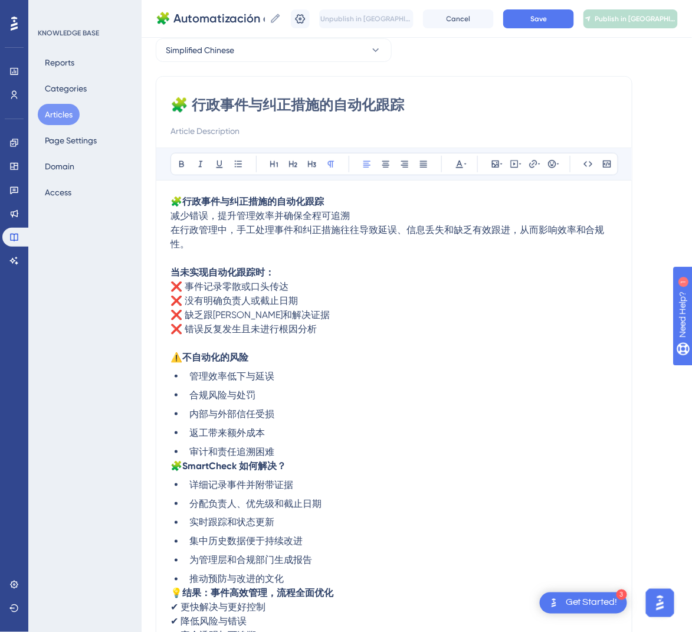
click at [173, 224] on span "在行政管理中，手工处理事件和纠正措施往往导致延误、信息丢失和缺乏有效跟进，从而影响效率和合规性。" at bounding box center [387, 236] width 434 height 25
click at [172, 216] on span "减少错误，提升管理效率并确保全程可追溯" at bounding box center [259, 215] width 179 height 11
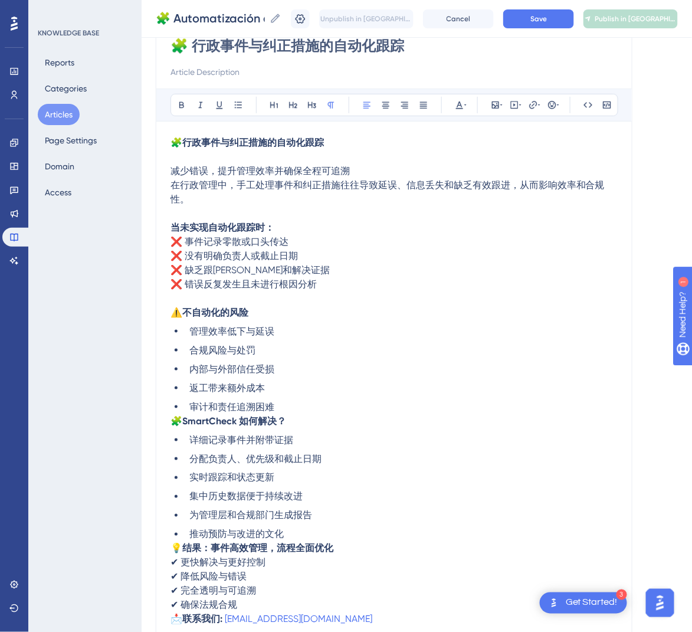
scroll to position [144, 0]
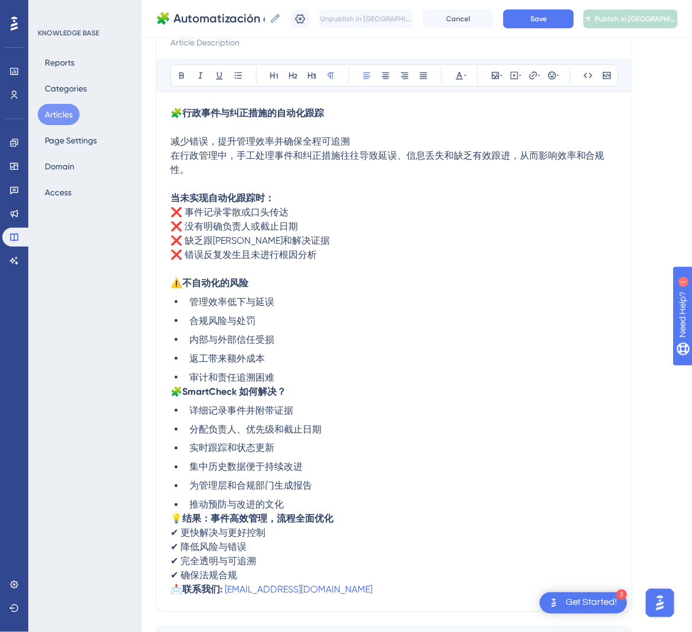
click at [175, 387] on span "🧩" at bounding box center [176, 391] width 12 height 11
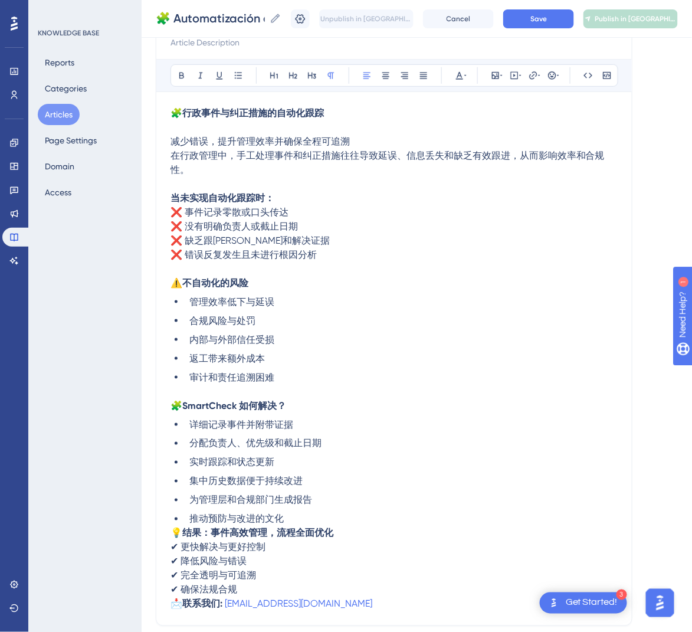
scroll to position [246, 0]
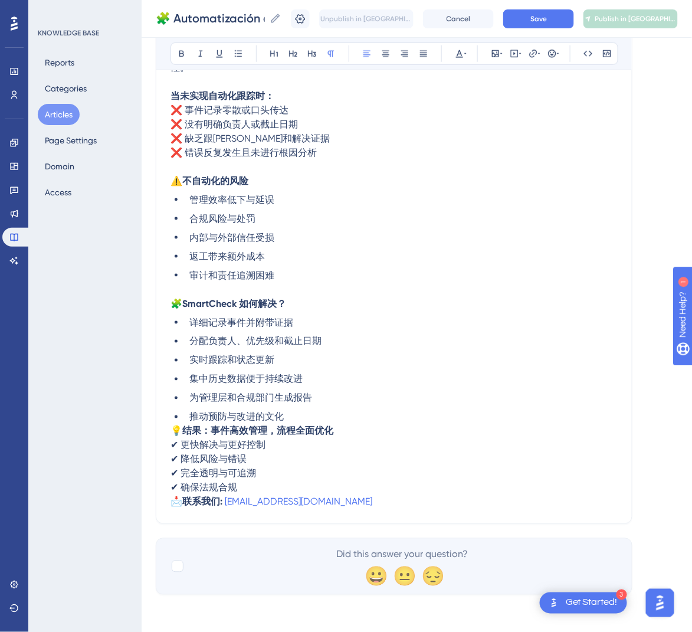
click at [176, 428] on span "💡" at bounding box center [176, 430] width 12 height 11
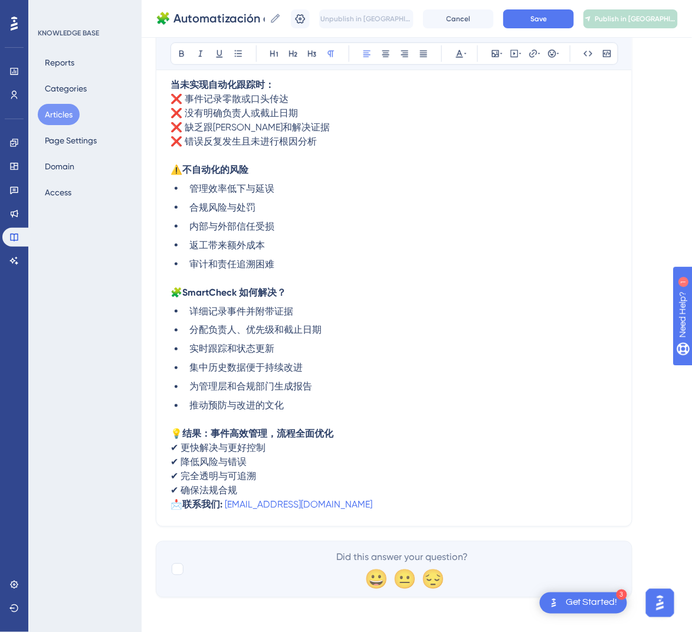
scroll to position [261, 0]
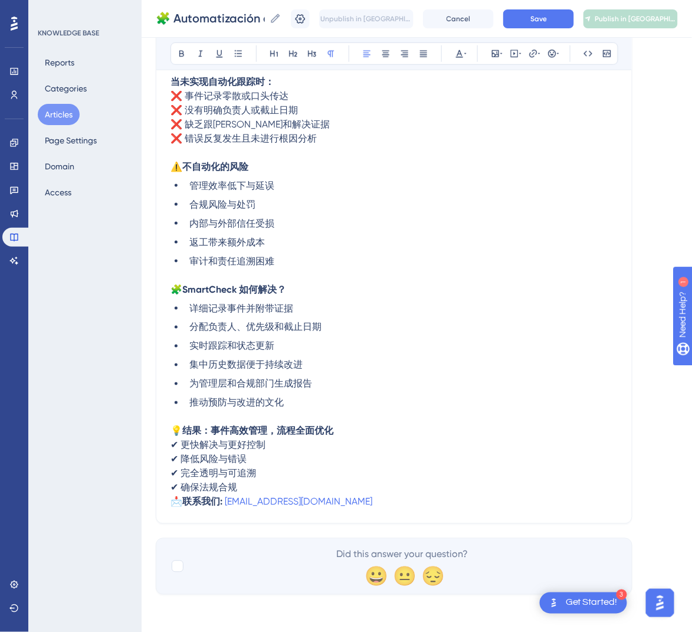
click at [173, 503] on span "📩" at bounding box center [176, 501] width 12 height 11
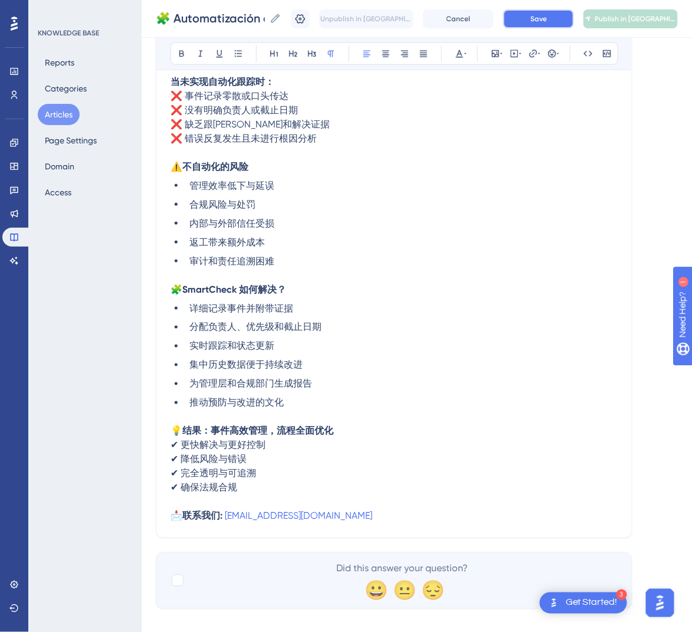
click at [561, 11] on button "Save" at bounding box center [538, 18] width 71 height 19
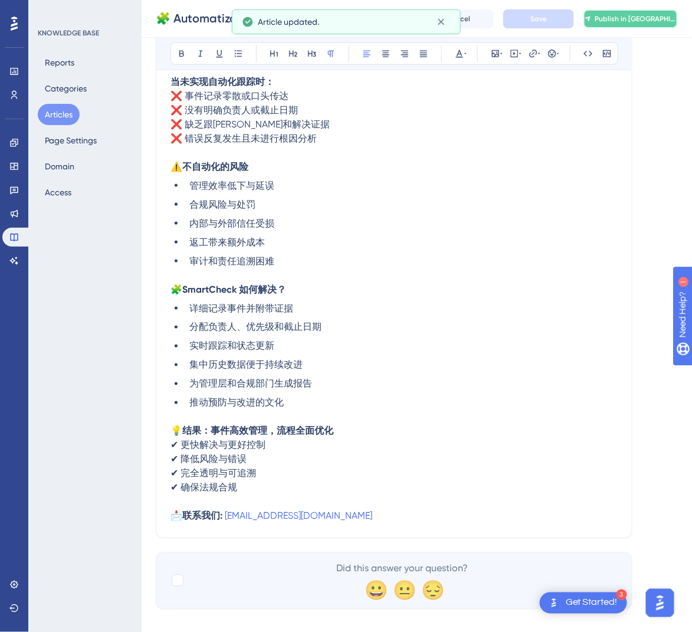
click at [631, 15] on span "Publish in [GEOGRAPHIC_DATA]-CN" at bounding box center [635, 18] width 82 height 9
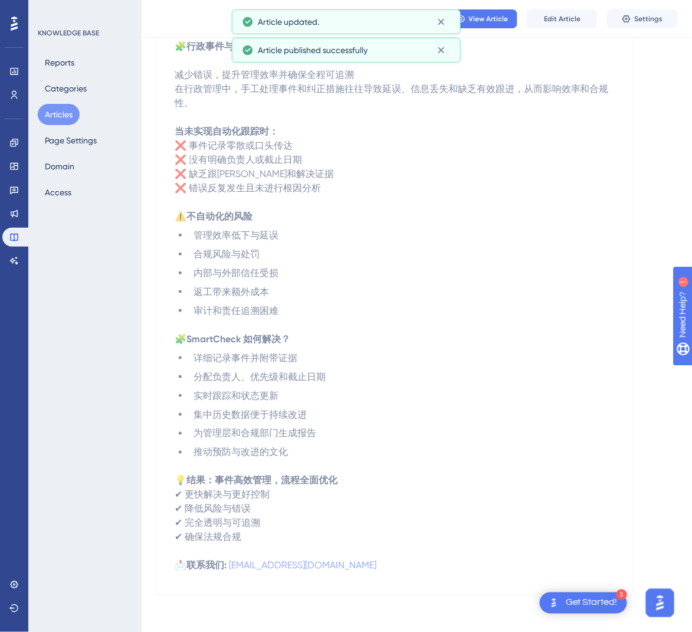
scroll to position [148, 0]
click at [52, 111] on button "Articles" at bounding box center [59, 114] width 42 height 21
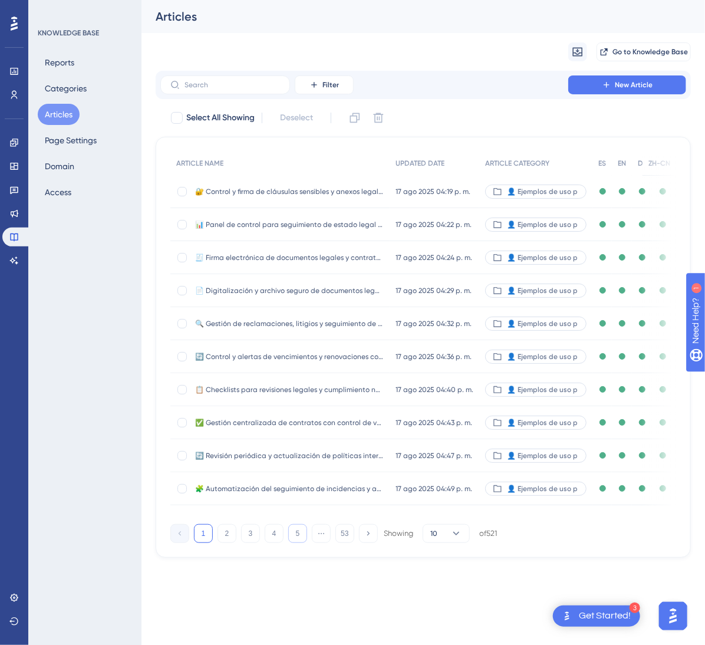
click at [295, 543] on button "5" at bounding box center [297, 533] width 19 height 19
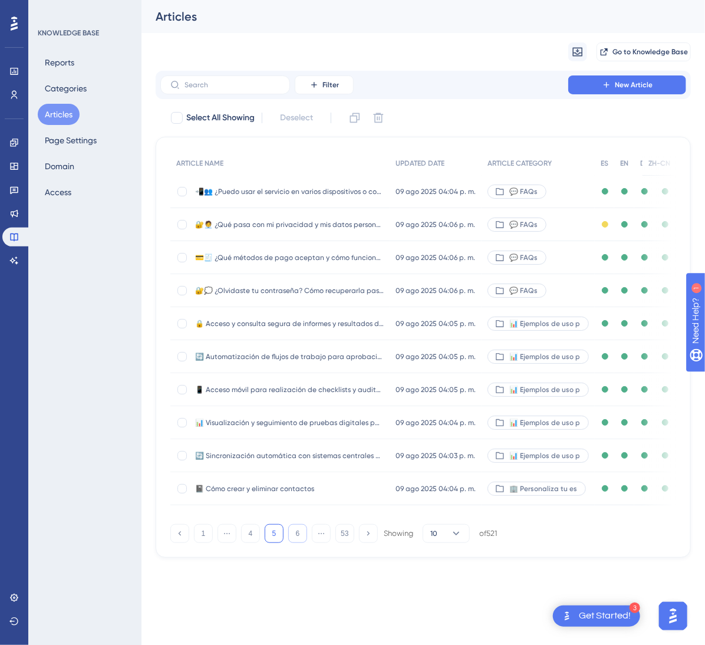
click at [295, 543] on button "6" at bounding box center [297, 533] width 19 height 19
click at [295, 543] on button "7" at bounding box center [297, 533] width 19 height 19
click at [295, 543] on button "8" at bounding box center [297, 533] width 19 height 19
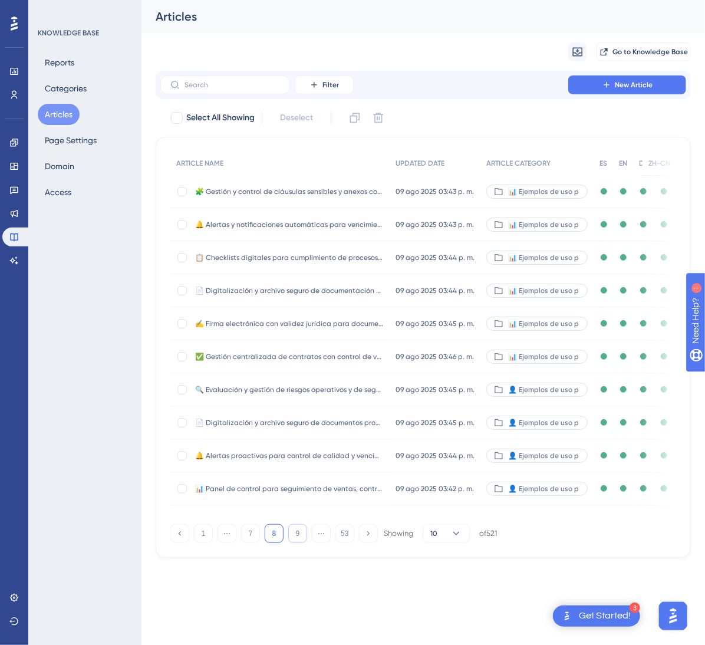
click at [295, 543] on button "9" at bounding box center [297, 533] width 19 height 19
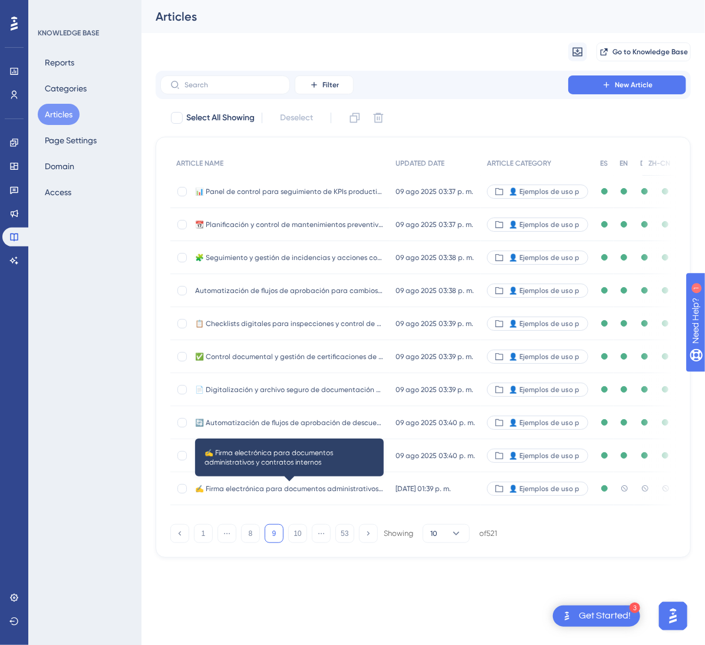
click at [320, 485] on span "✍️ Firma electrónica para documentos administrativos y contratos internos" at bounding box center [289, 488] width 189 height 9
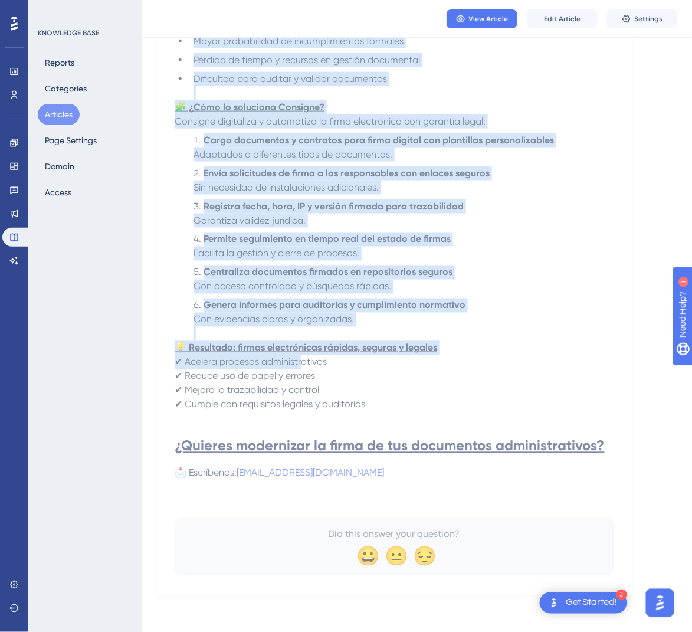
scroll to position [349, 0]
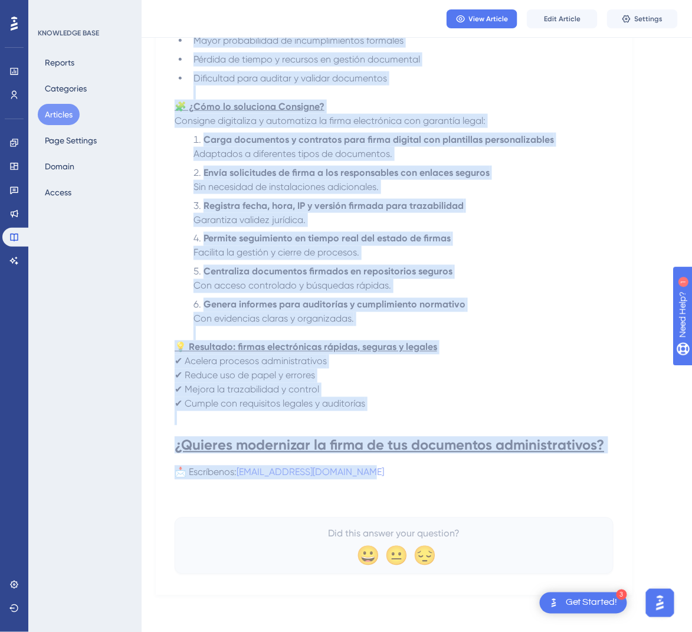
drag, startPoint x: 178, startPoint y: 167, endPoint x: 446, endPoint y: 477, distance: 410.1
click at [446, 477] on div "✍️ Firma electrónica para documentos administrativos y contratos internos Agili…" at bounding box center [394, 187] width 439 height 771
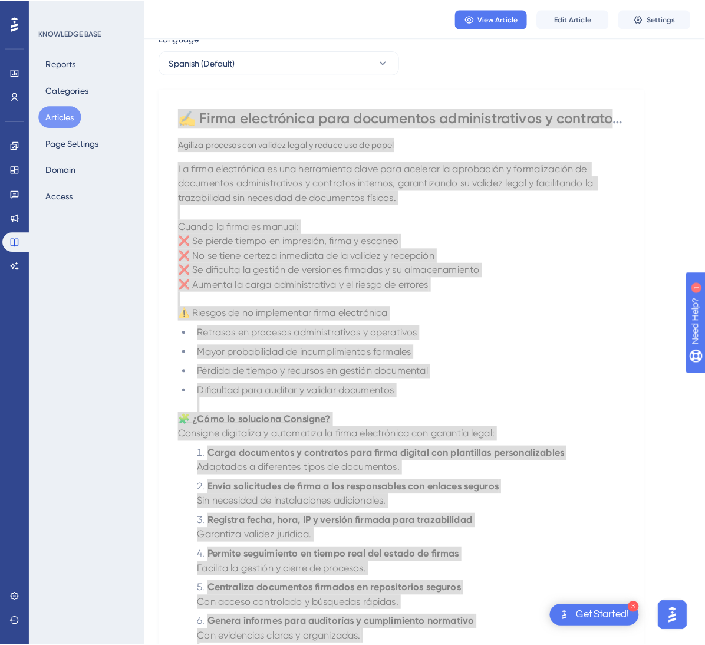
scroll to position [0, 0]
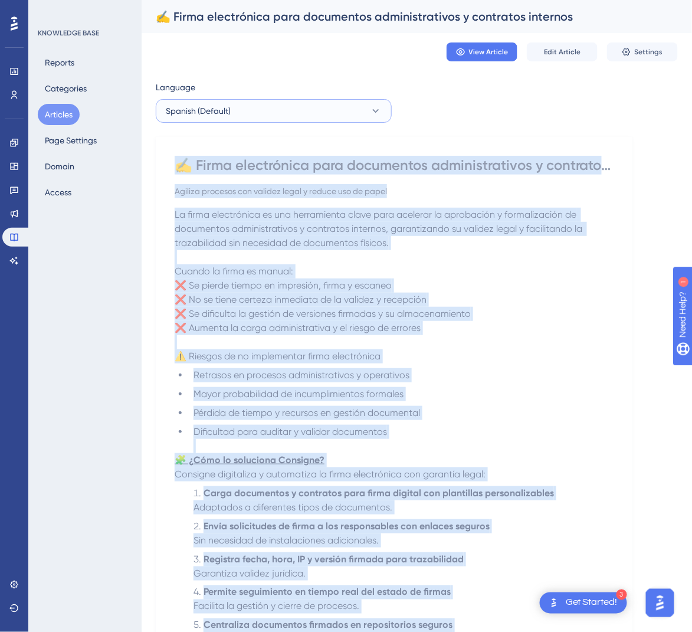
click at [334, 117] on button "Spanish (Default)" at bounding box center [274, 111] width 236 height 24
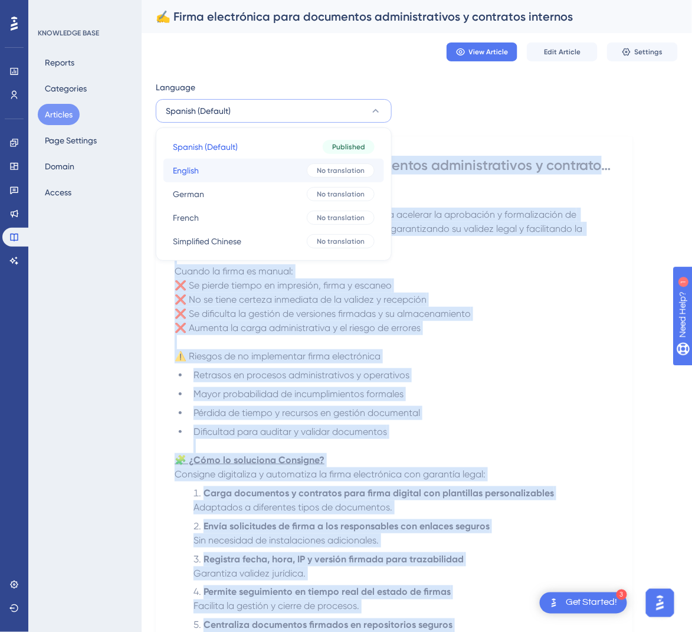
click at [309, 169] on div "No translation" at bounding box center [341, 170] width 68 height 14
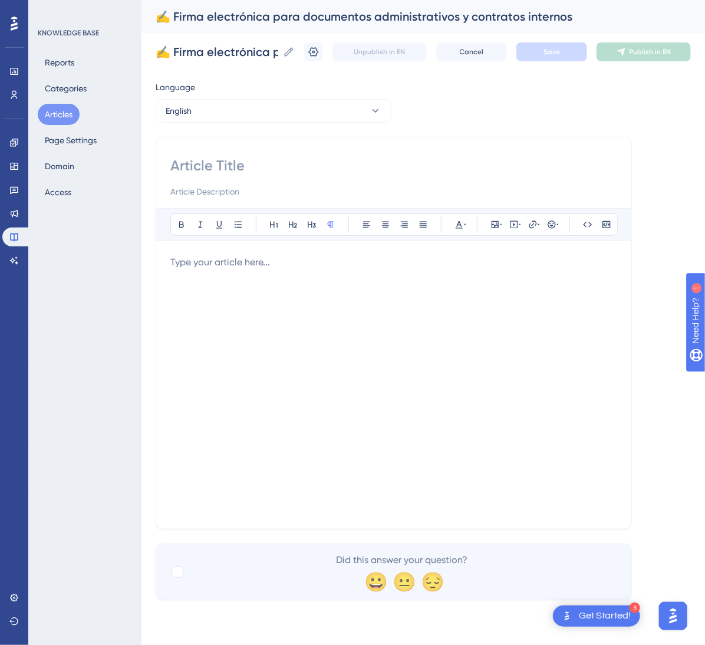
click at [271, 163] on input at bounding box center [393, 165] width 447 height 19
paste input "✍️ Firma electrónica para documentos administrativos y contratos internos"
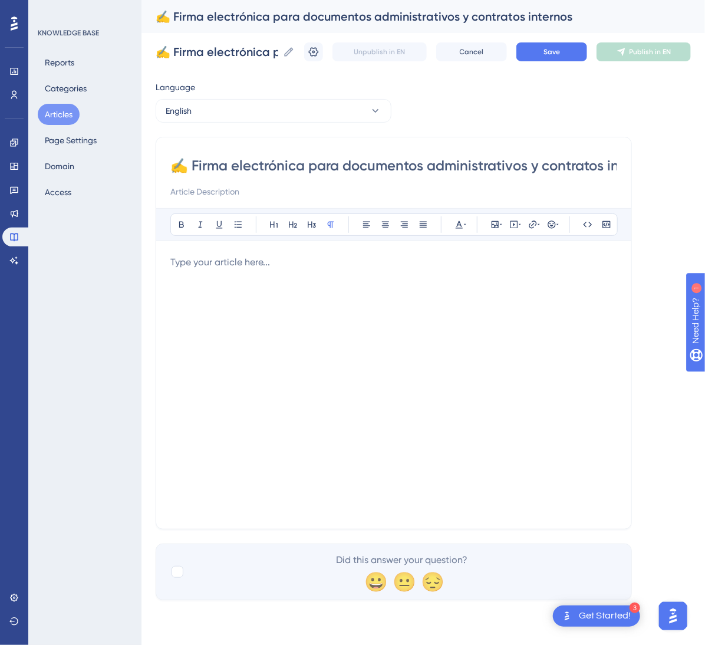
click at [535, 458] on div at bounding box center [393, 384] width 447 height 259
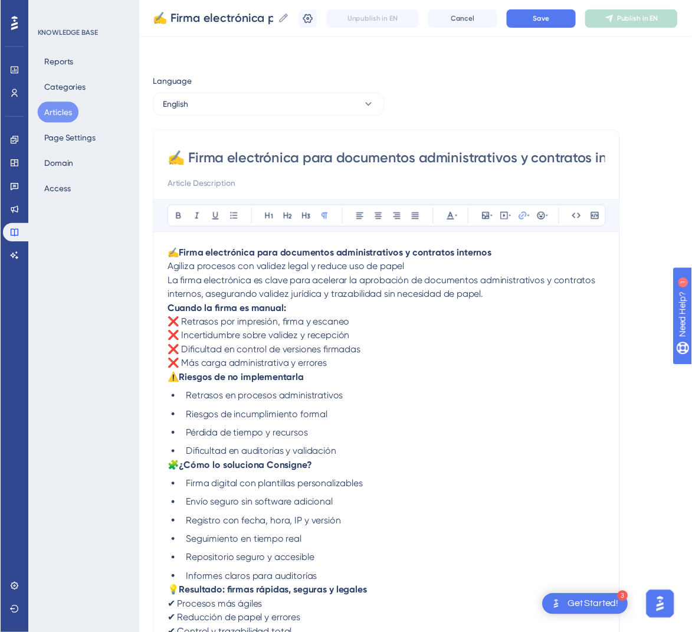
scroll to position [37, 0]
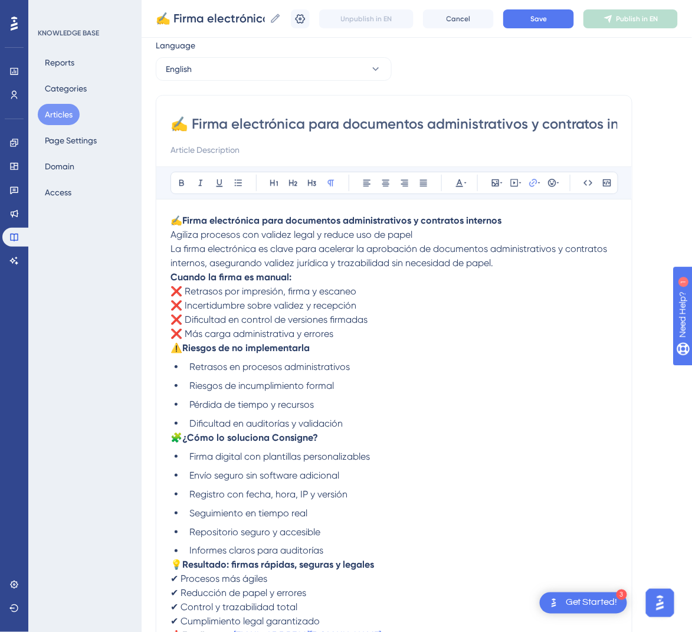
click at [512, 264] on p "La firma electrónica es clave para acelerar la aprobación de documentos adminis…" at bounding box center [393, 256] width 447 height 28
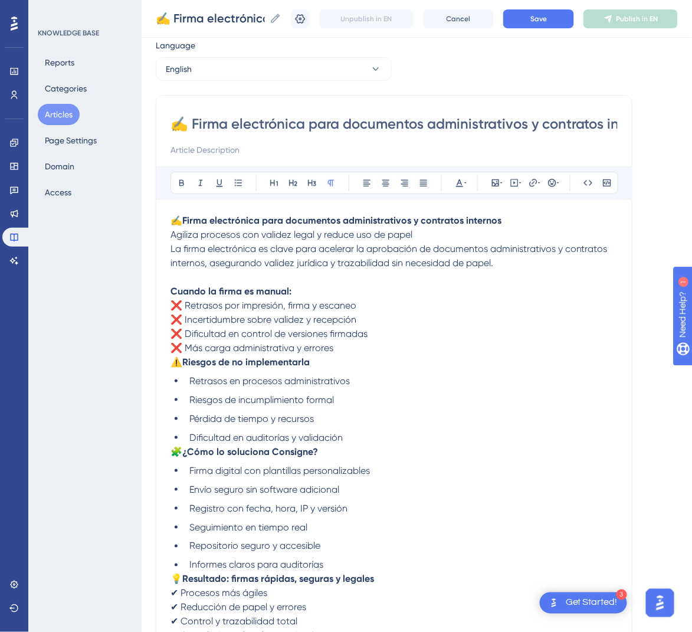
click at [173, 362] on span "⚠️" at bounding box center [176, 361] width 12 height 11
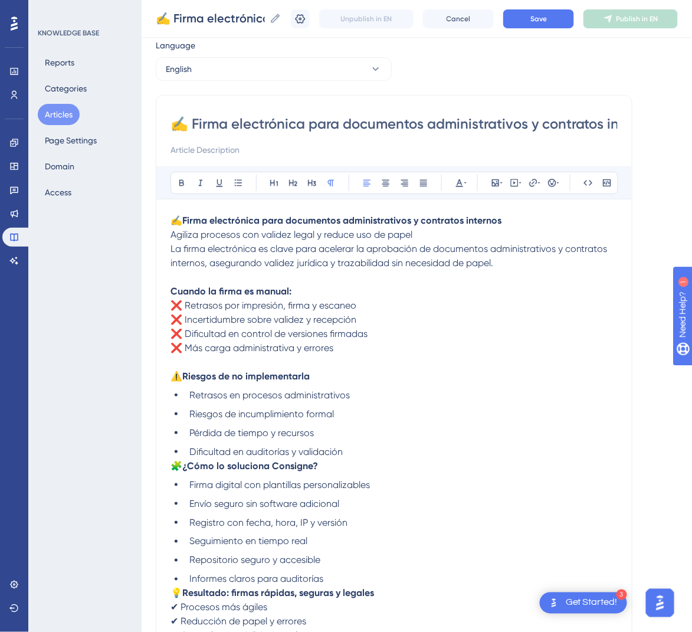
click at [172, 466] on span "🧩" at bounding box center [176, 465] width 12 height 11
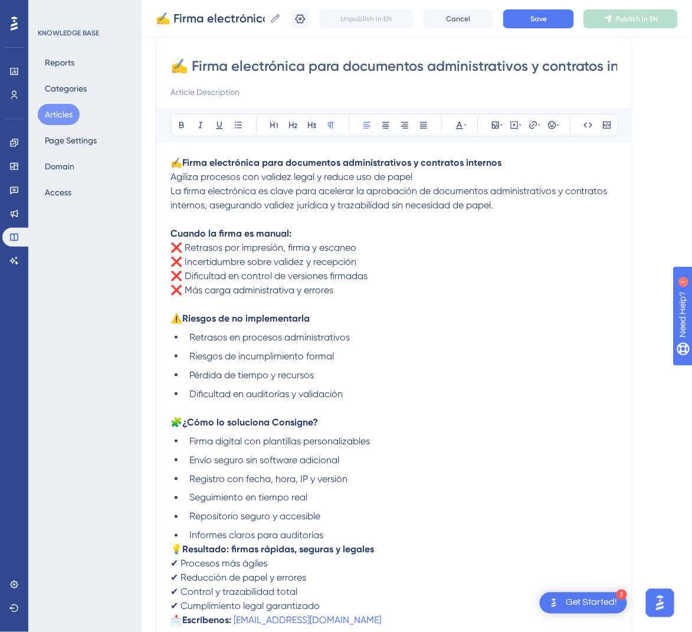
scroll to position [126, 0]
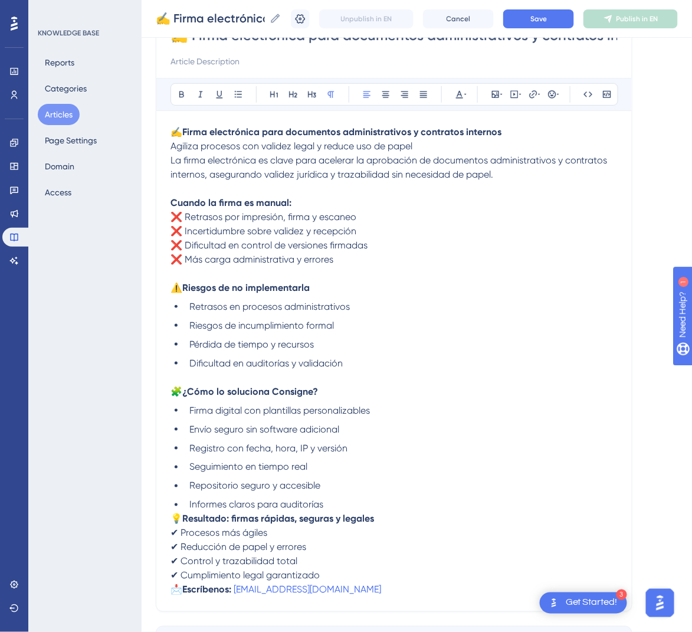
click at [176, 518] on span "💡" at bounding box center [176, 518] width 12 height 11
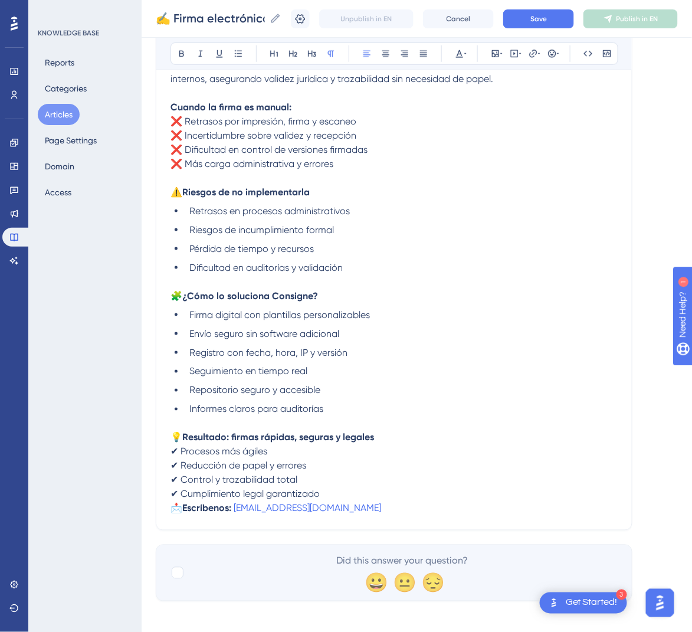
scroll to position [228, 0]
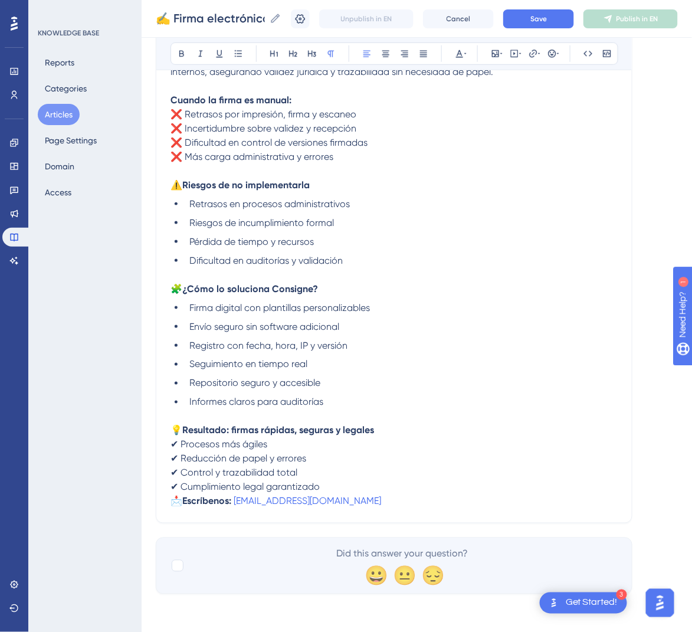
click at [174, 500] on span "📩" at bounding box center [176, 500] width 12 height 11
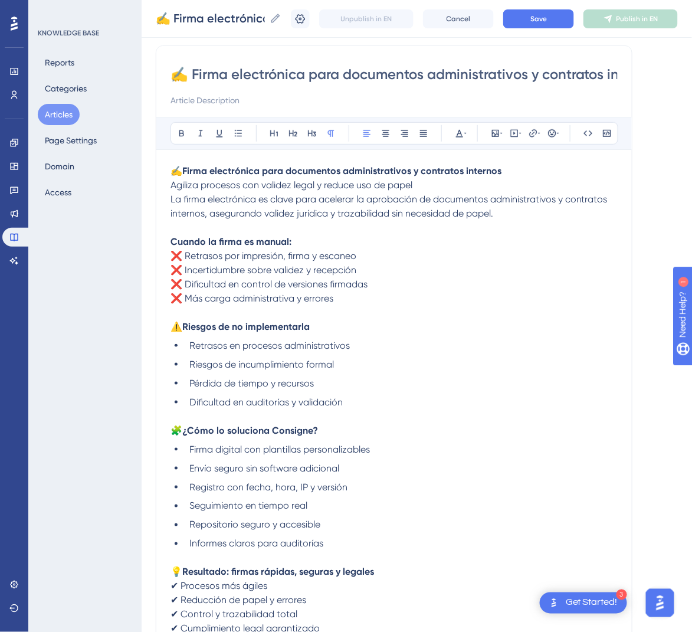
scroll to position [0, 0]
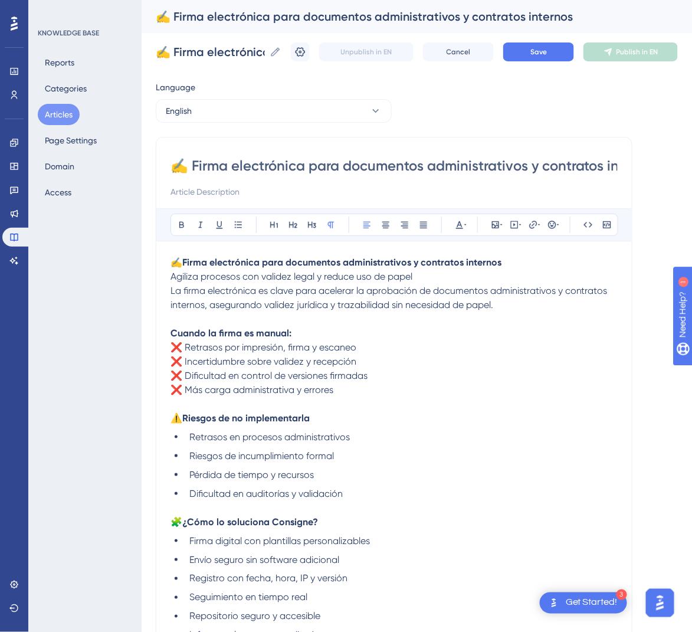
click at [433, 169] on input "✍️ Firma electrónica para documentos administrativos y contratos internos" at bounding box center [393, 165] width 447 height 19
paste input "Electronic Signature for Administrative Documents and Internal Contract"
type input "✍️ Electronic Signature for Administrative Documents and Internal Contracts"
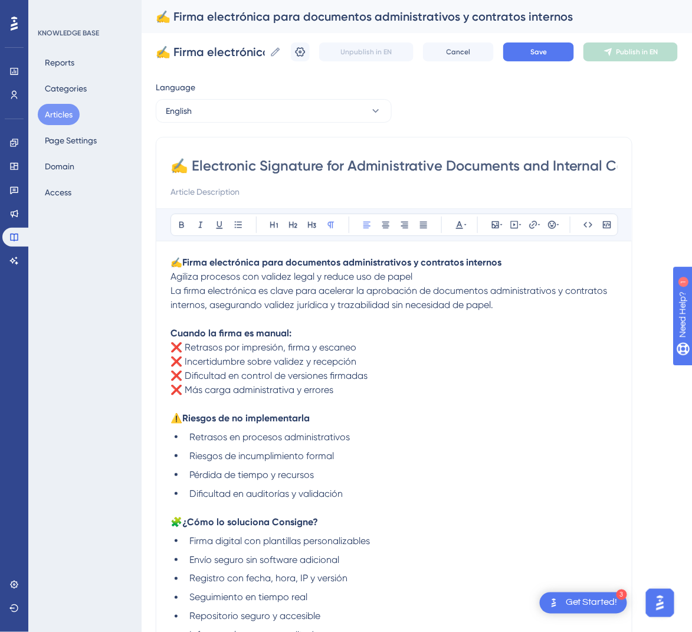
scroll to position [0, 55]
type input "✍️ Electronic Signature for Administrative Documents and Internal Contracts"
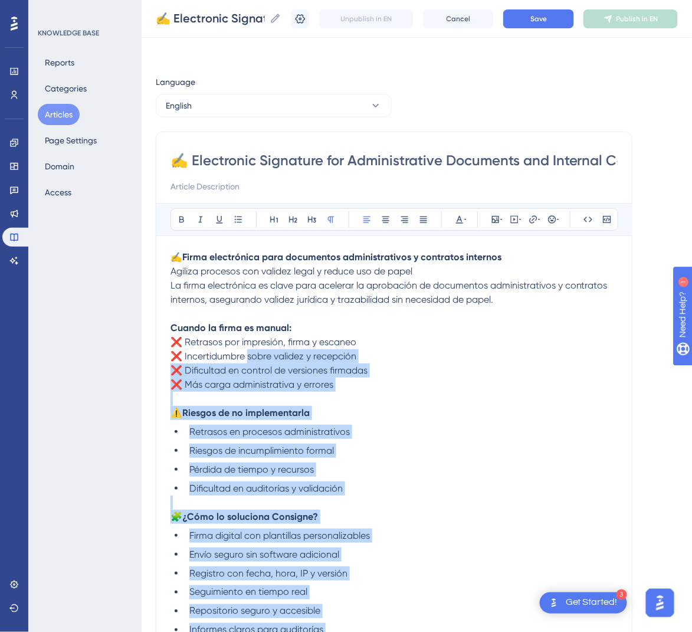
scroll to position [0, 0]
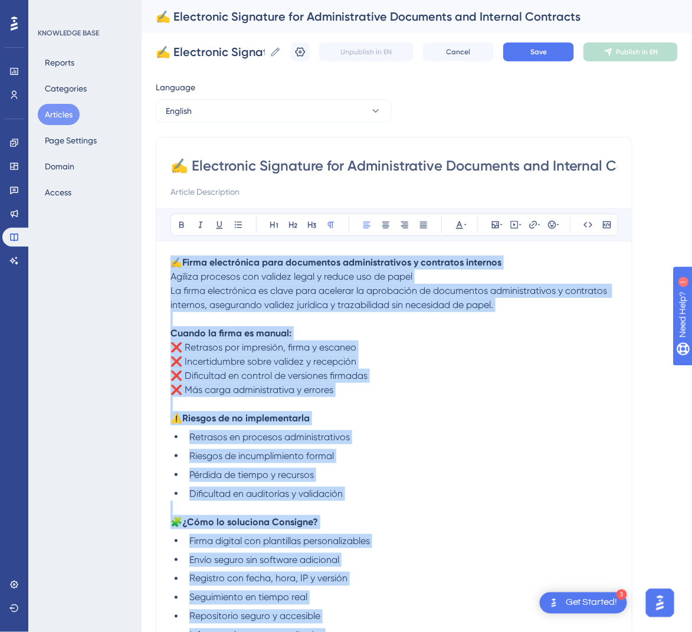
drag, startPoint x: 391, startPoint y: 504, endPoint x: 175, endPoint y: 262, distance: 324.5
click at [175, 262] on div "✍️ Firma electrónica para documentos administrativos y contratos internos Agili…" at bounding box center [393, 505] width 447 height 500
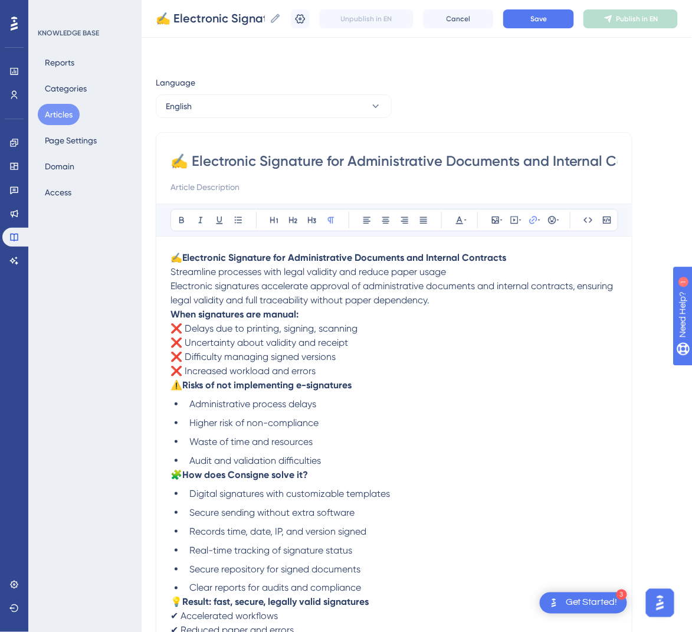
scroll to position [37, 0]
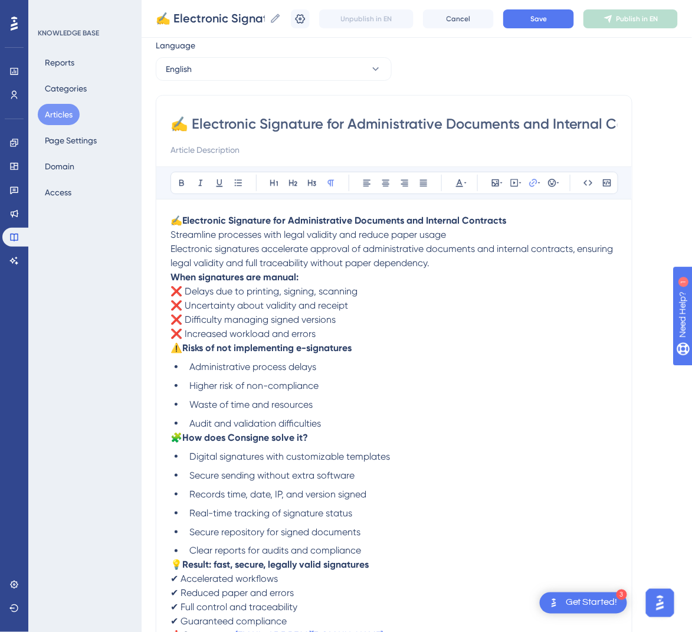
click at [530, 217] on p "✍️ Electronic Signature for Administrative Documents and Internal Contracts Str…" at bounding box center [393, 227] width 447 height 28
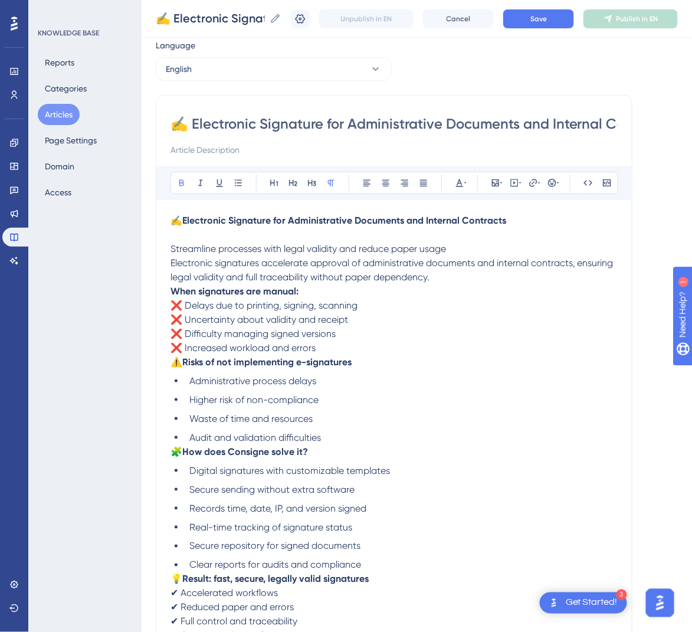
click at [449, 275] on p "Electronic signatures accelerate approval of administrative documents and inter…" at bounding box center [393, 270] width 447 height 28
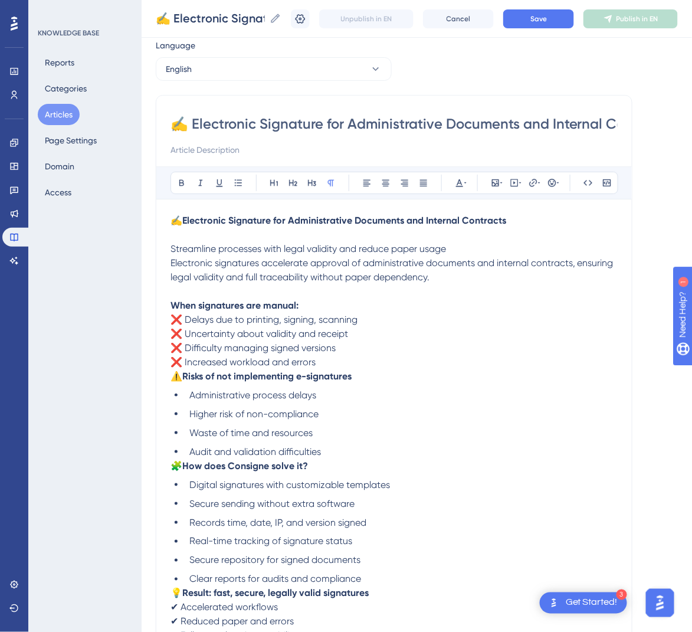
click at [175, 376] on span "⚠️" at bounding box center [176, 375] width 12 height 11
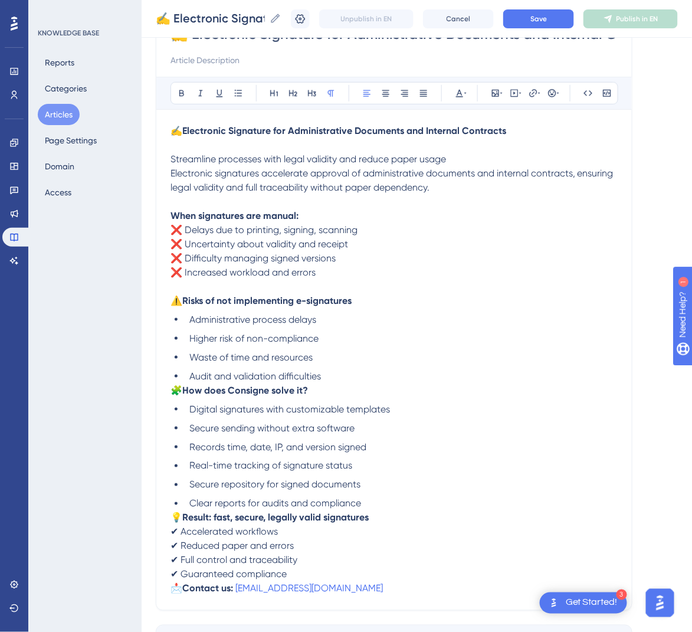
scroll to position [214, 0]
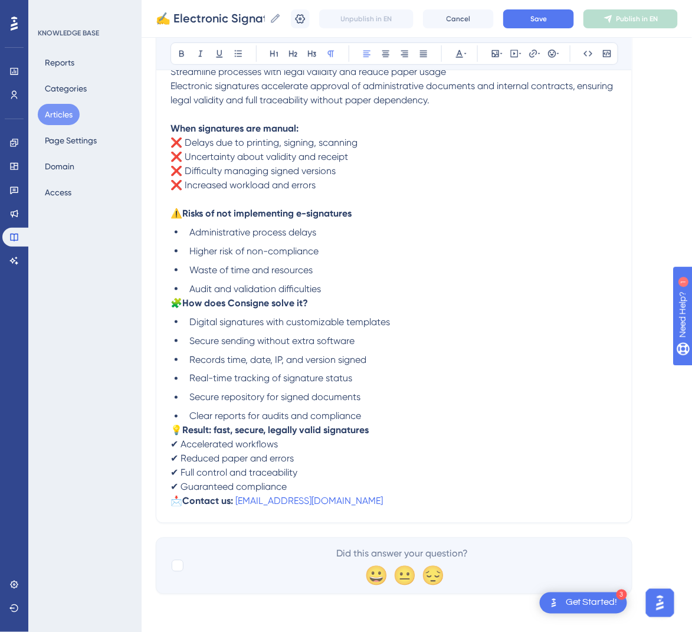
click at [172, 298] on span "🧩" at bounding box center [176, 302] width 12 height 11
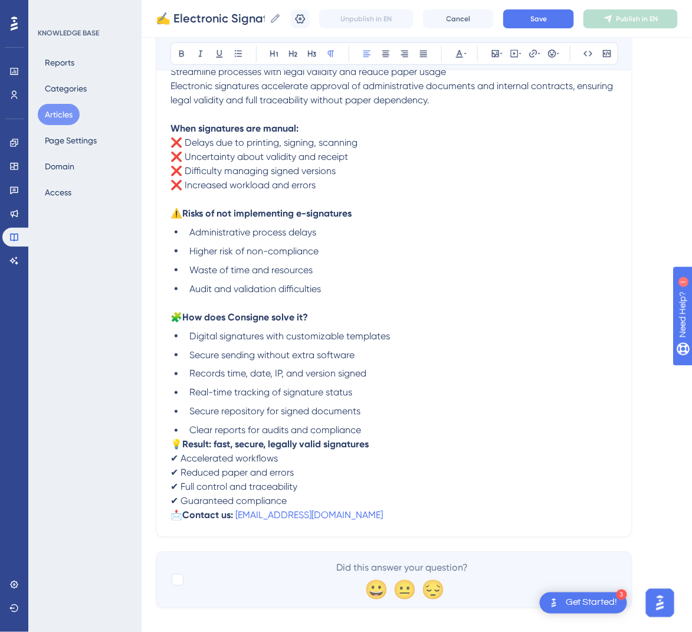
click at [176, 440] on span "💡" at bounding box center [176, 444] width 12 height 11
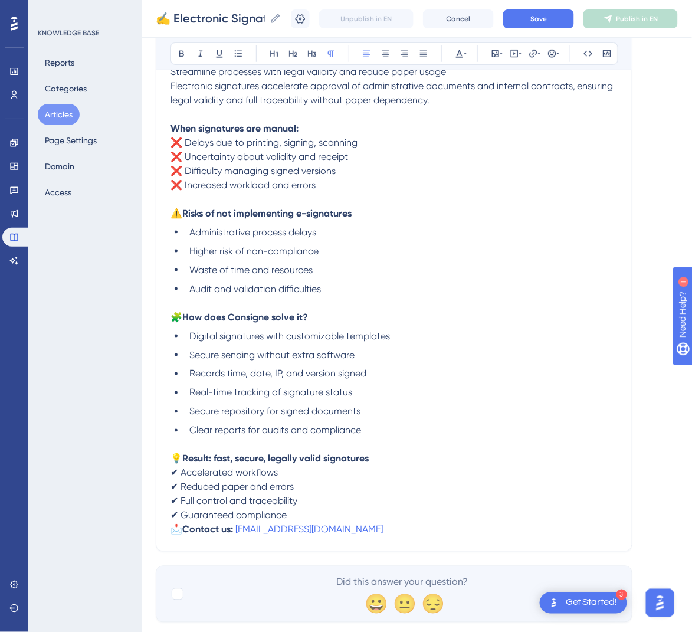
click at [175, 525] on span "📩" at bounding box center [176, 529] width 12 height 11
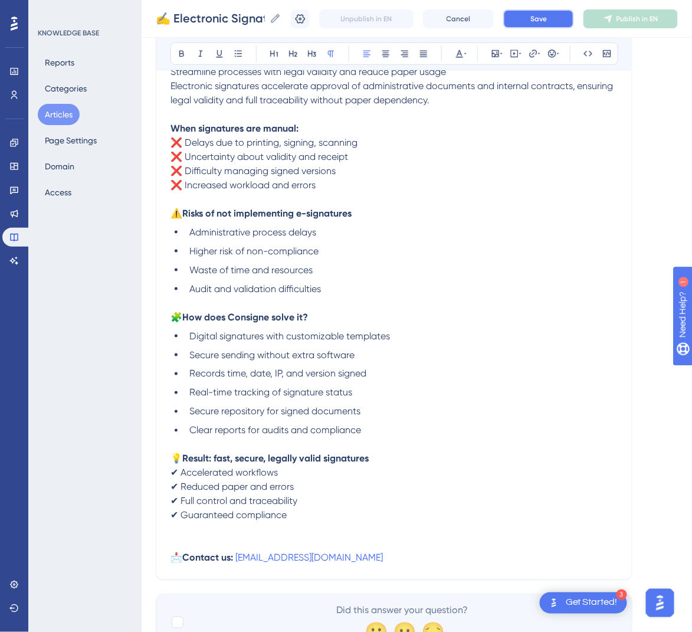
click at [547, 18] on span "Save" at bounding box center [538, 18] width 17 height 9
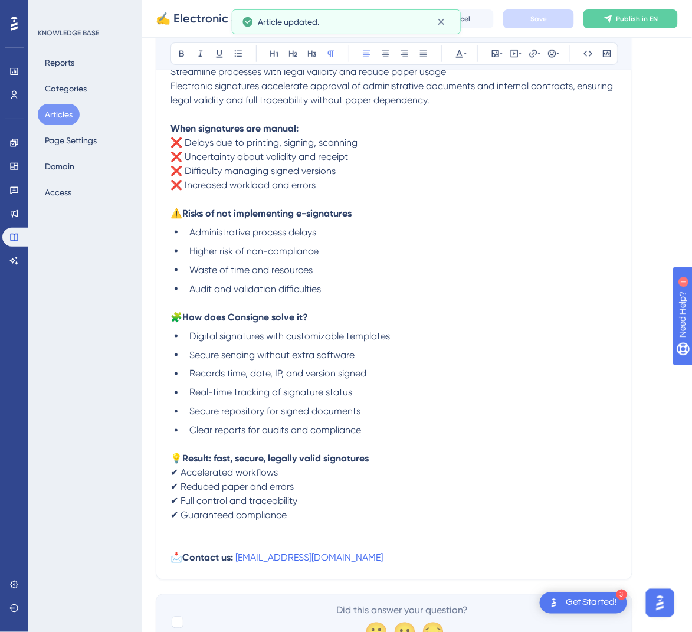
click at [613, 17] on icon at bounding box center [607, 18] width 9 height 9
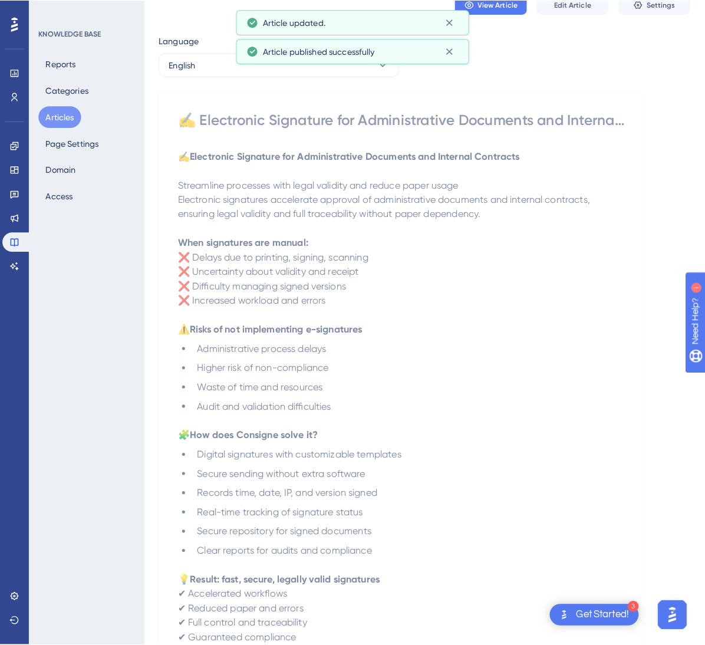
scroll to position [0, 0]
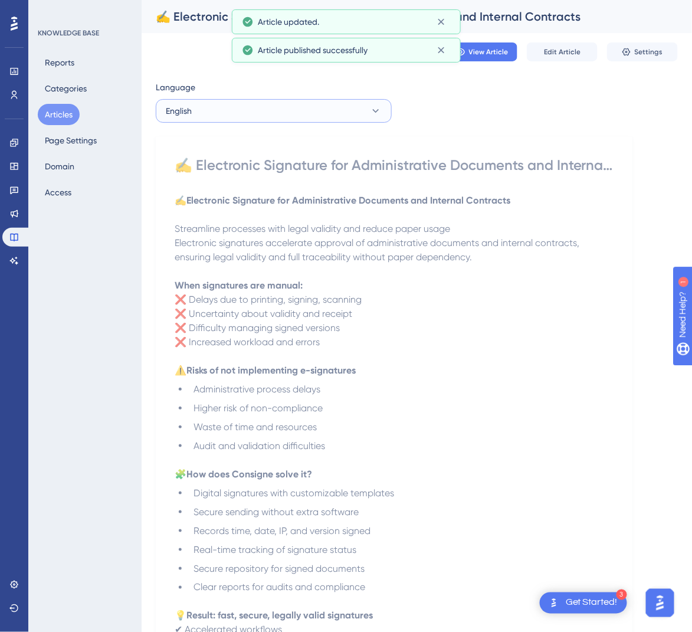
click at [356, 120] on button "English" at bounding box center [274, 111] width 236 height 24
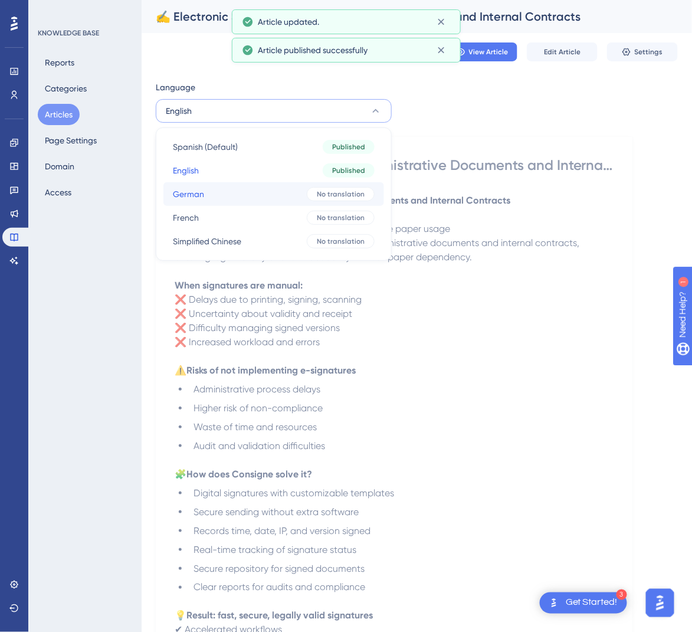
click at [331, 189] on span "No translation" at bounding box center [341, 193] width 48 height 9
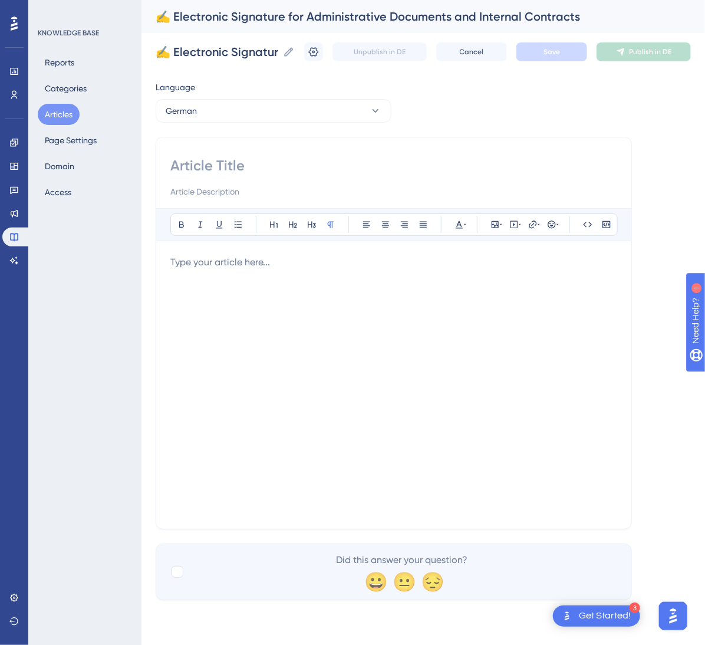
click at [275, 159] on input at bounding box center [393, 165] width 447 height 19
paste input "✍️ Elektronische Signatur für Verwaltungsdokumente und interne Verträge"
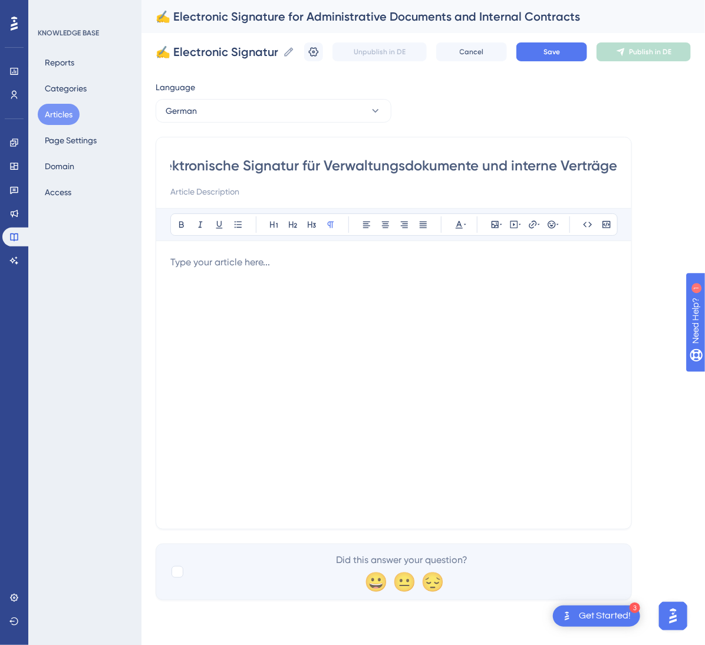
type input "✍️ Elektronische Signatur für Verwaltungsdokumente und interne Verträge"
click at [484, 357] on div at bounding box center [393, 384] width 447 height 259
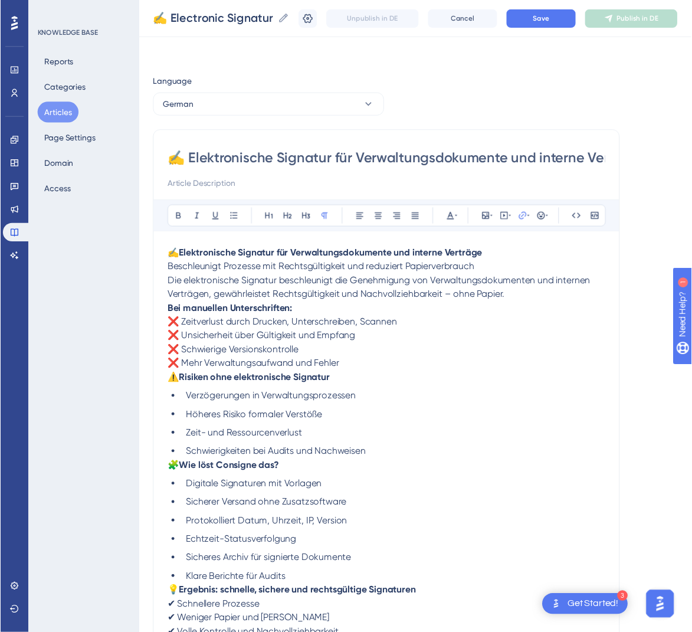
scroll to position [37, 0]
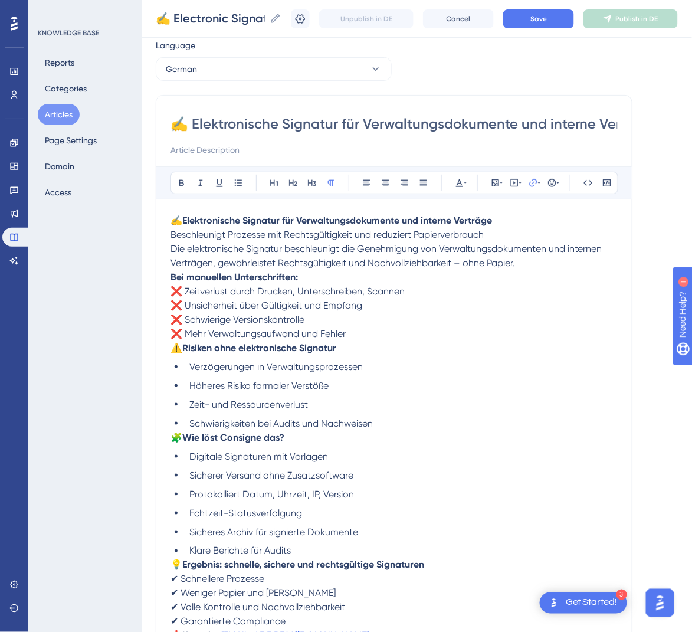
click at [171, 278] on strong "Bei manuellen Unterschriften:" at bounding box center [233, 276] width 127 height 11
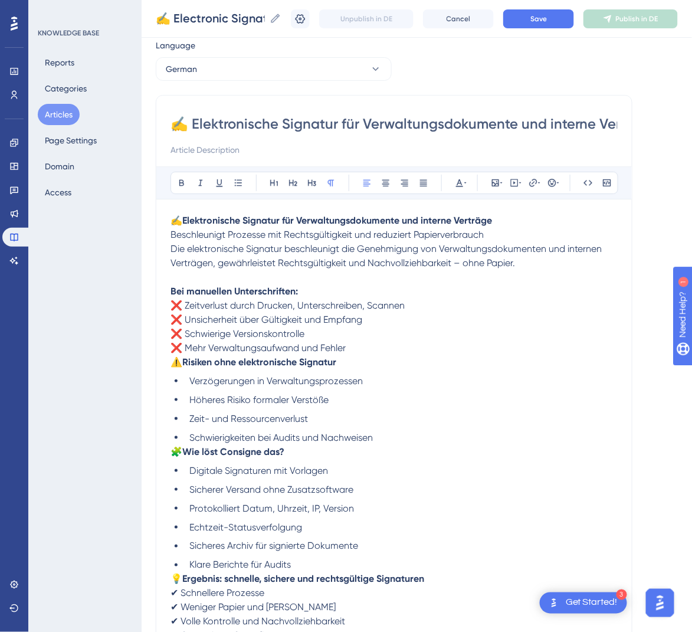
click at [175, 362] on span "⚠️" at bounding box center [176, 361] width 12 height 11
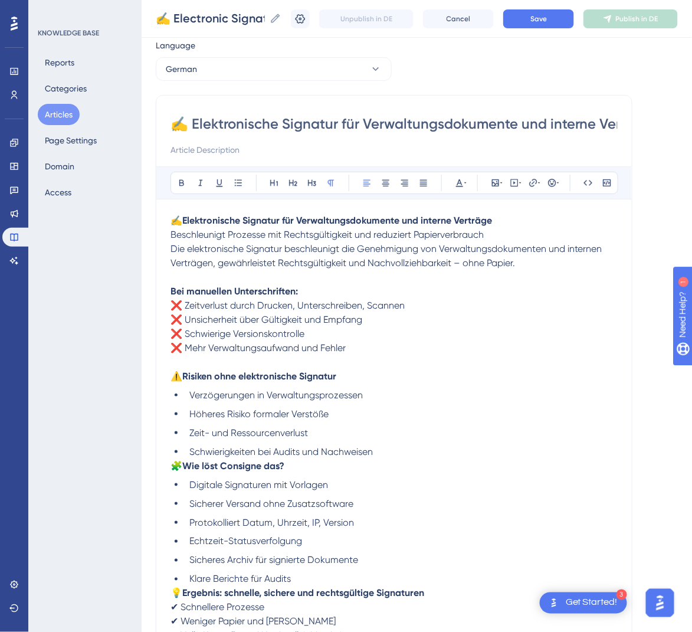
click at [175, 464] on span "🧩" at bounding box center [176, 465] width 12 height 11
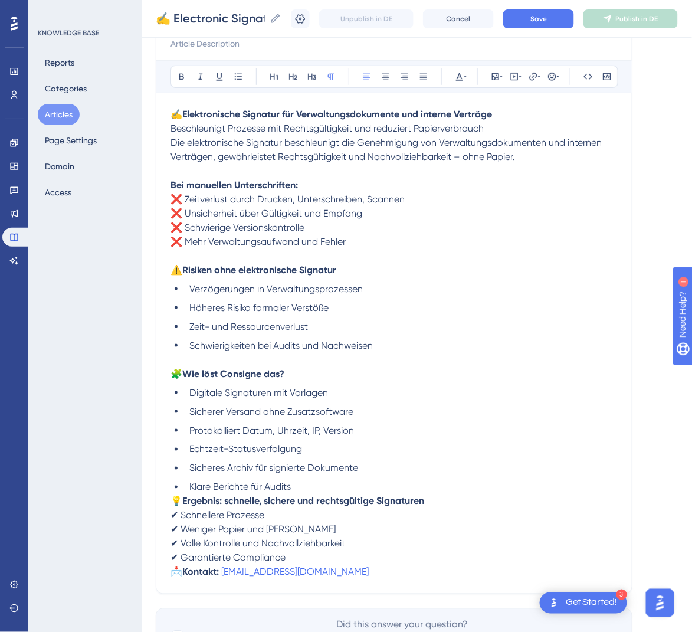
scroll to position [214, 0]
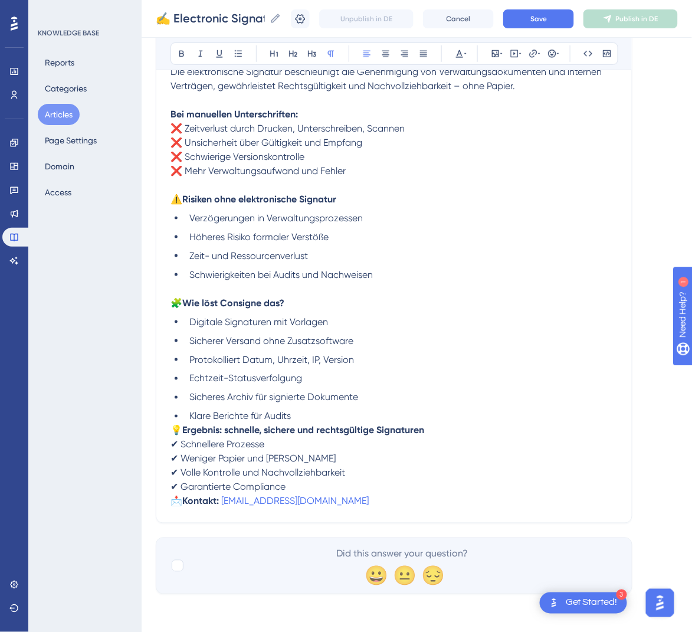
click at [171, 429] on span "💡" at bounding box center [176, 430] width 12 height 11
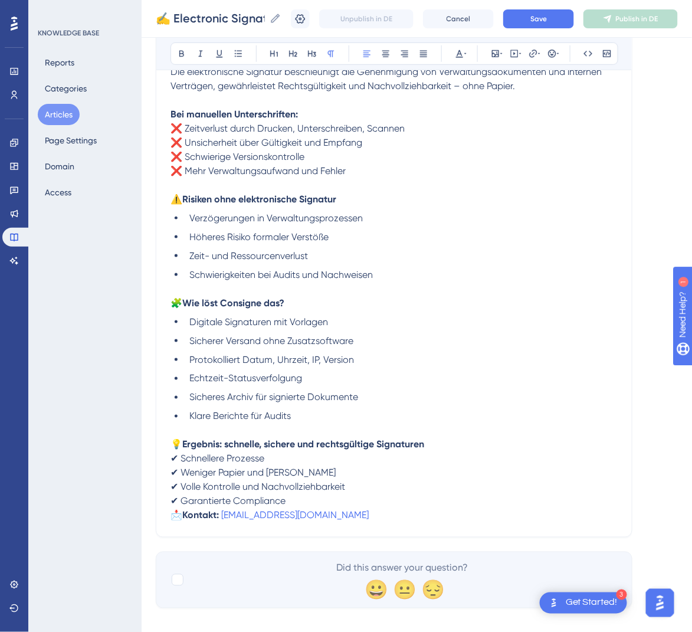
click at [172, 512] on span "📩" at bounding box center [176, 514] width 12 height 11
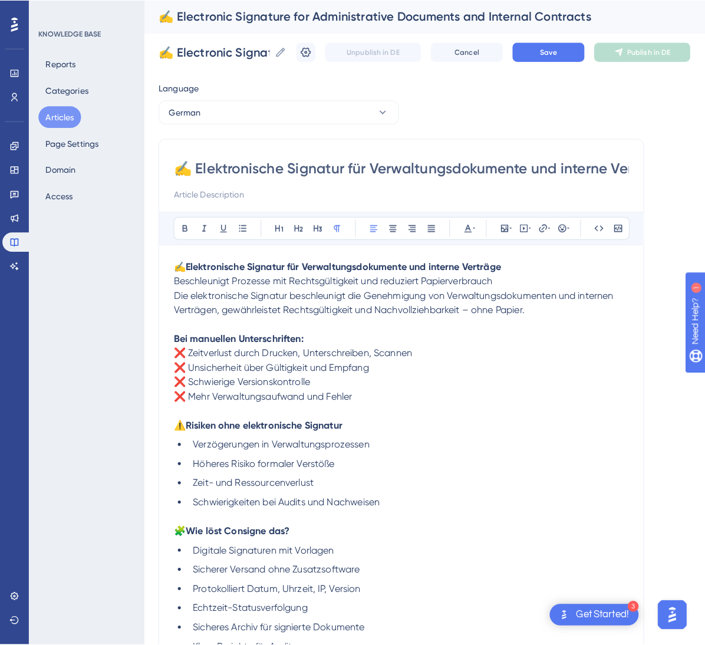
scroll to position [0, 0]
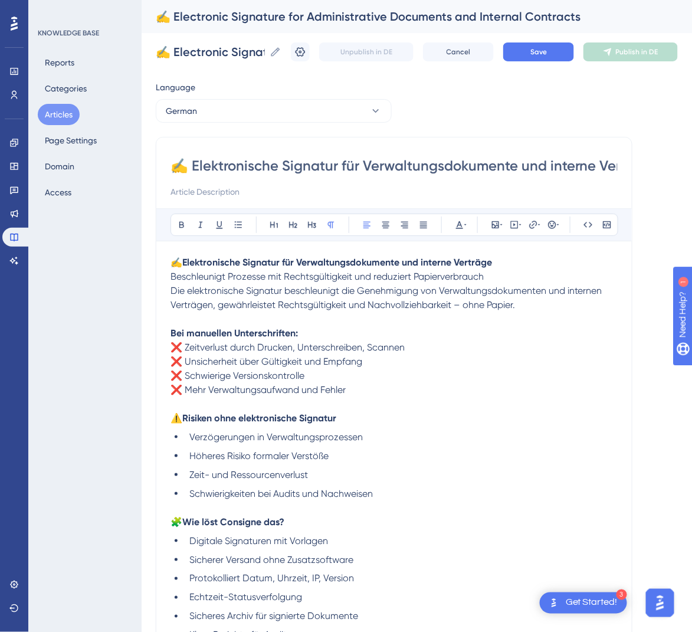
click at [170, 277] on span "Beschleunigt Prozesse mit Rechtsgültigkeit und reduziert Papierverbrauch" at bounding box center [326, 276] width 313 height 11
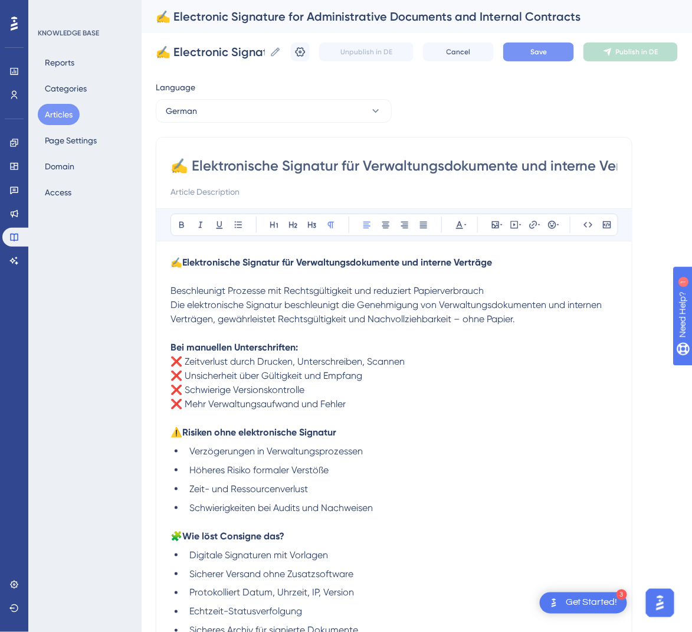
click at [562, 48] on button "Save" at bounding box center [538, 51] width 71 height 19
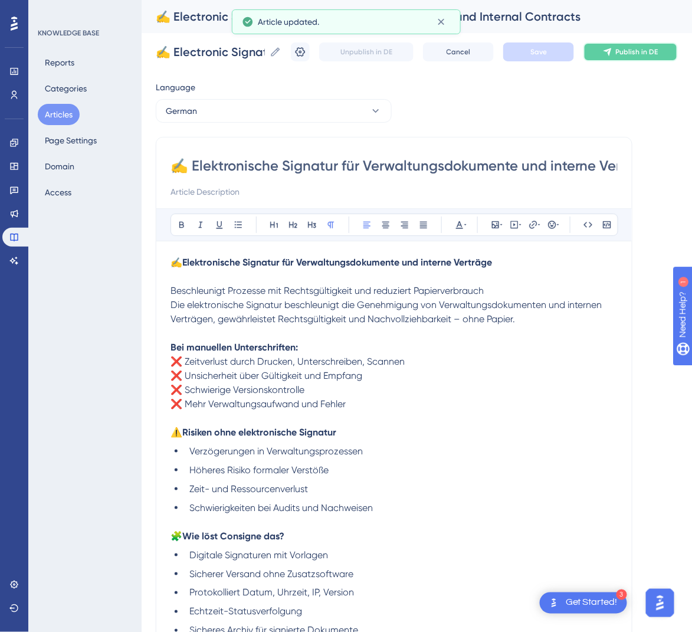
click at [636, 58] on button "Publish in DE" at bounding box center [630, 51] width 94 height 19
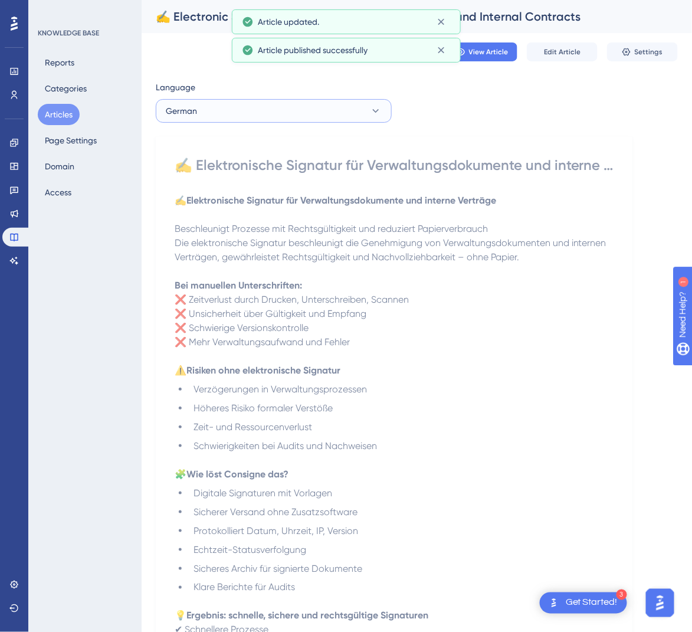
click at [348, 108] on button "German" at bounding box center [274, 111] width 236 height 24
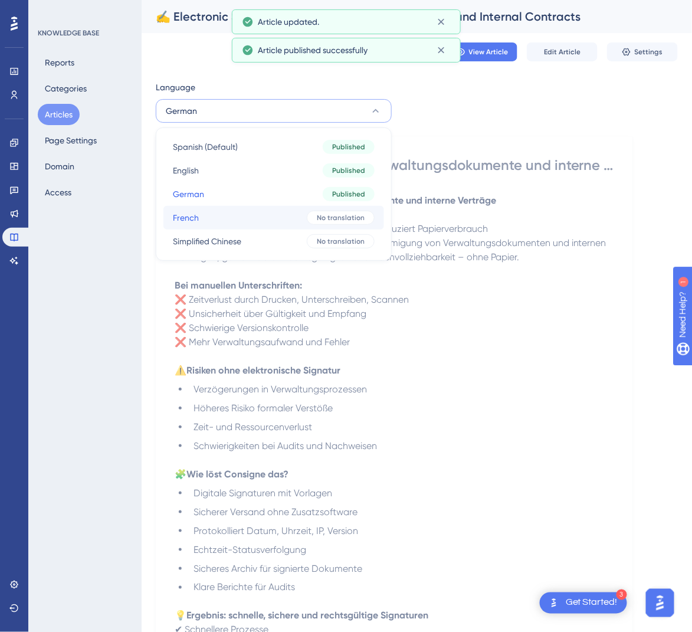
click at [300, 213] on button "French French No translation" at bounding box center [273, 218] width 221 height 24
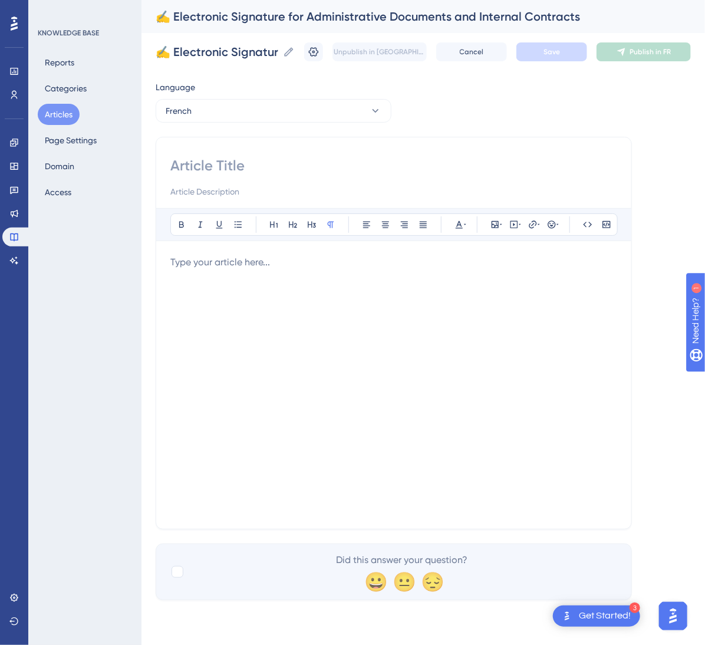
click at [269, 154] on div "Bold Italic Underline Bullet Point Heading 1 Heading 2 Heading 3 Normal Align L…" at bounding box center [394, 333] width 476 height 393
click at [254, 173] on input at bounding box center [393, 165] width 447 height 19
paste input "✍️ Signature électronique pour documents administratifs et contrats internes"
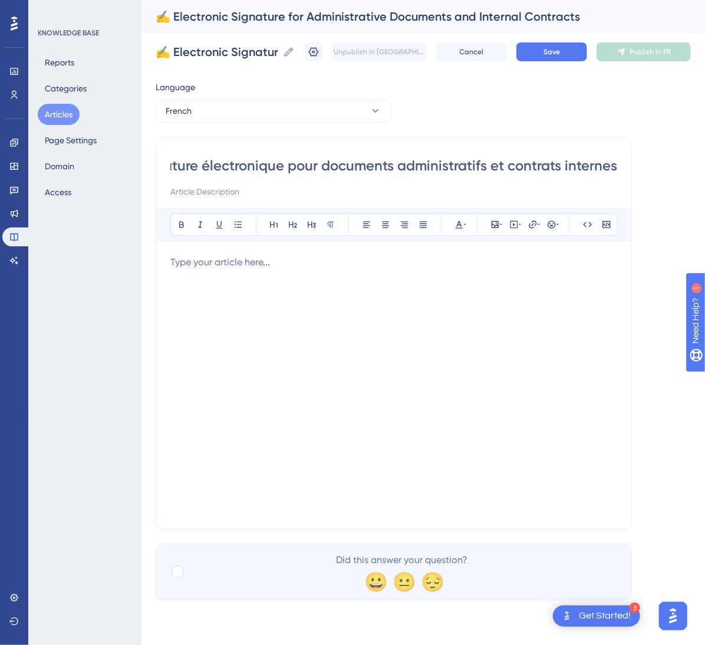
type input "✍️ Signature électronique pour documents administratifs et contrats internes"
click at [503, 364] on div at bounding box center [393, 384] width 447 height 259
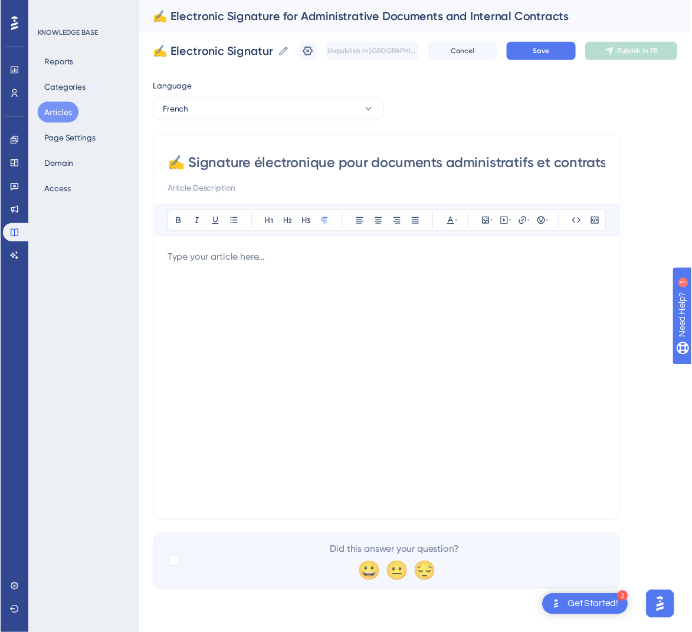
scroll to position [37, 0]
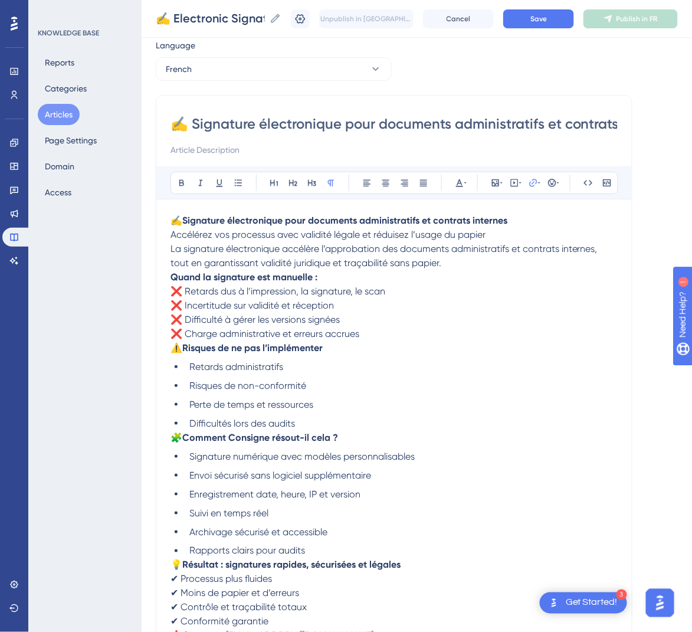
click at [170, 277] on strong "Quand la signature est manuelle :" at bounding box center [243, 276] width 147 height 11
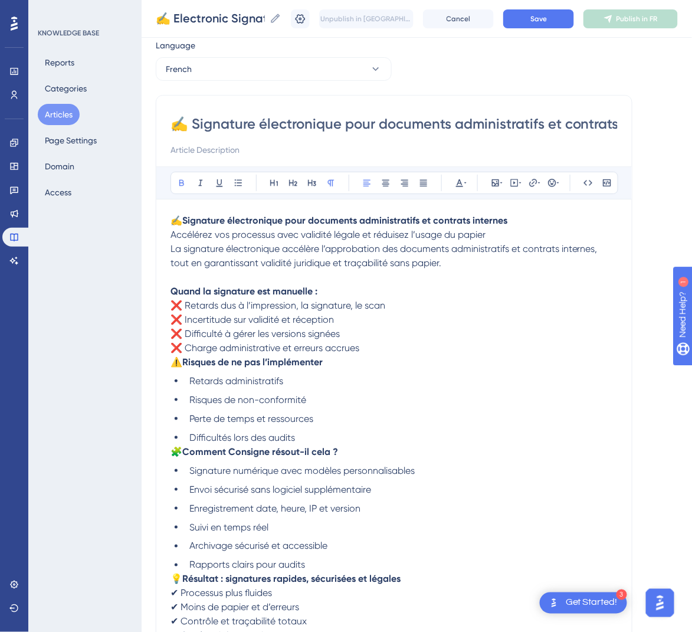
click at [171, 247] on span "La signature électronique accélère l’approbation des documents administratifs e…" at bounding box center [384, 255] width 429 height 25
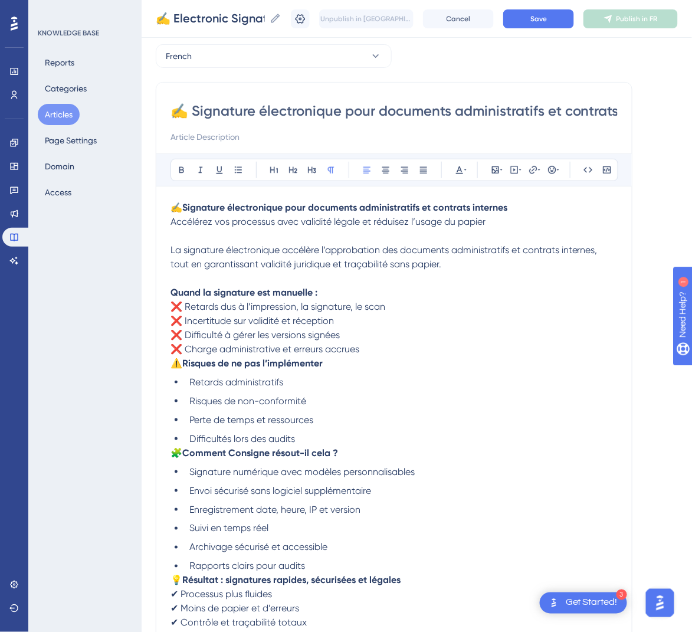
scroll to position [126, 0]
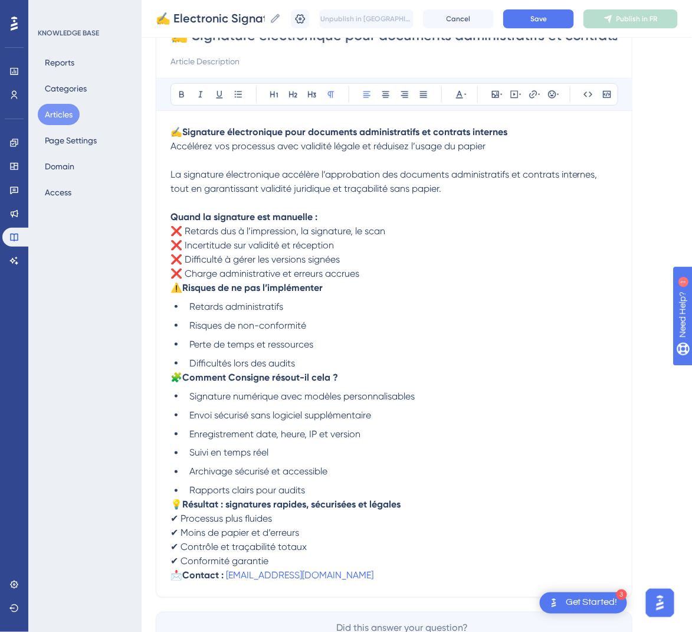
click at [174, 291] on span "⚠️" at bounding box center [176, 287] width 12 height 11
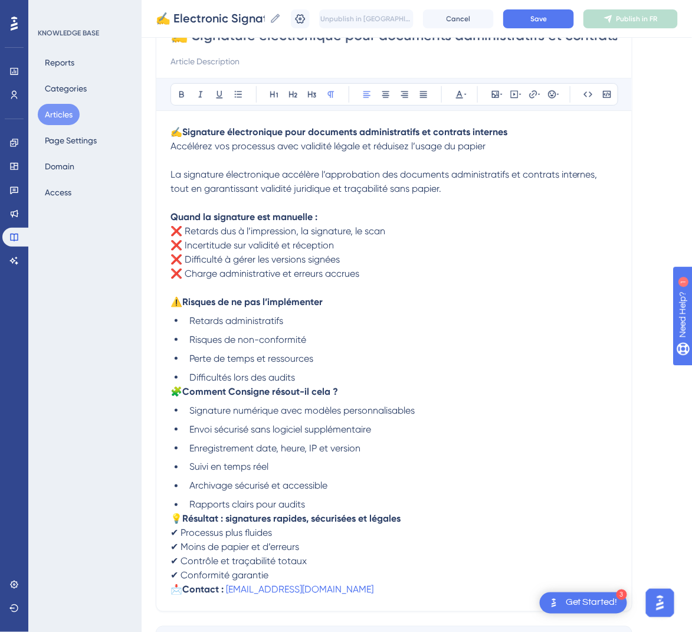
click at [179, 389] on span "🧩" at bounding box center [176, 391] width 12 height 11
click at [171, 390] on span "🧩" at bounding box center [176, 391] width 12 height 11
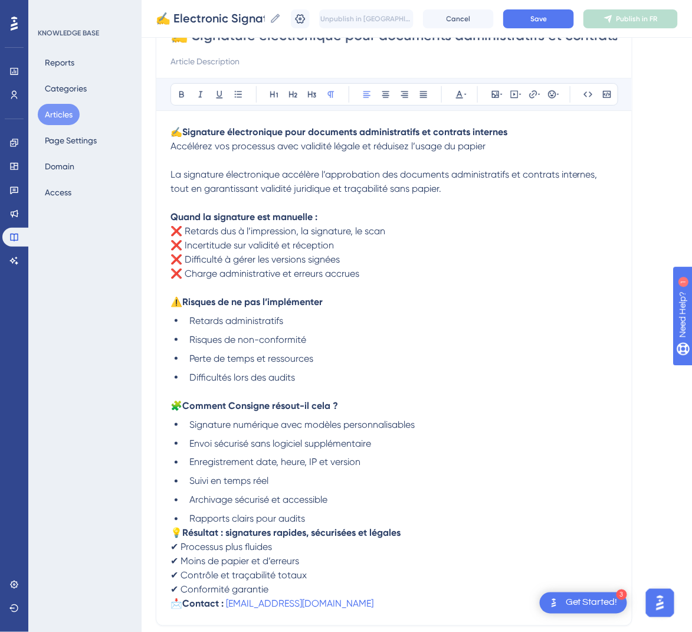
click at [172, 528] on span "💡" at bounding box center [176, 532] width 12 height 11
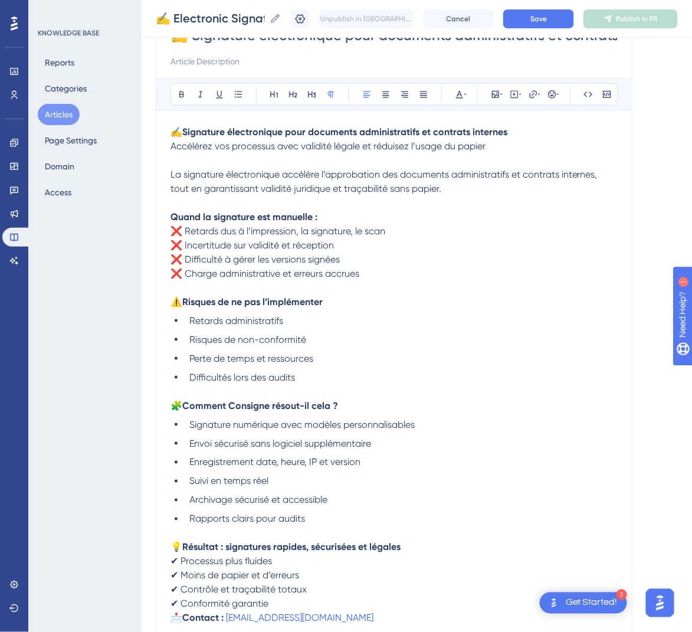
click at [175, 612] on span "📩" at bounding box center [176, 617] width 12 height 11
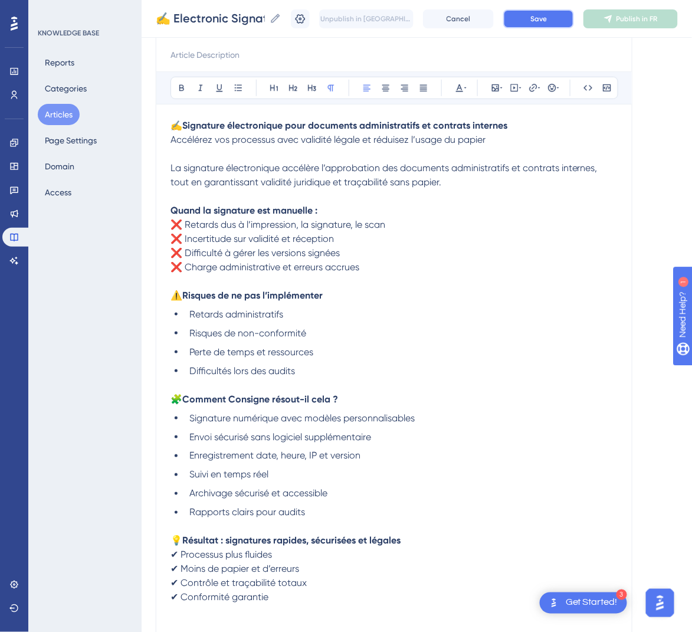
click at [547, 22] on span "Save" at bounding box center [538, 18] width 17 height 9
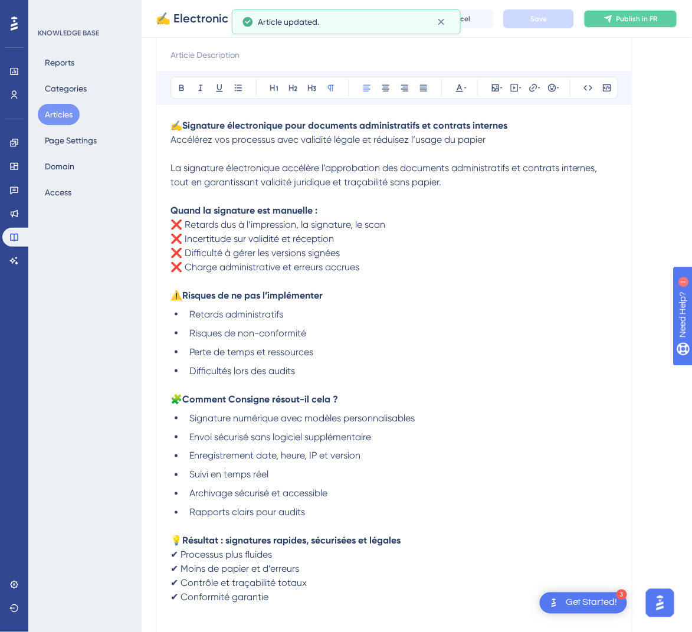
click at [663, 11] on button "Publish in FR" at bounding box center [630, 18] width 94 height 19
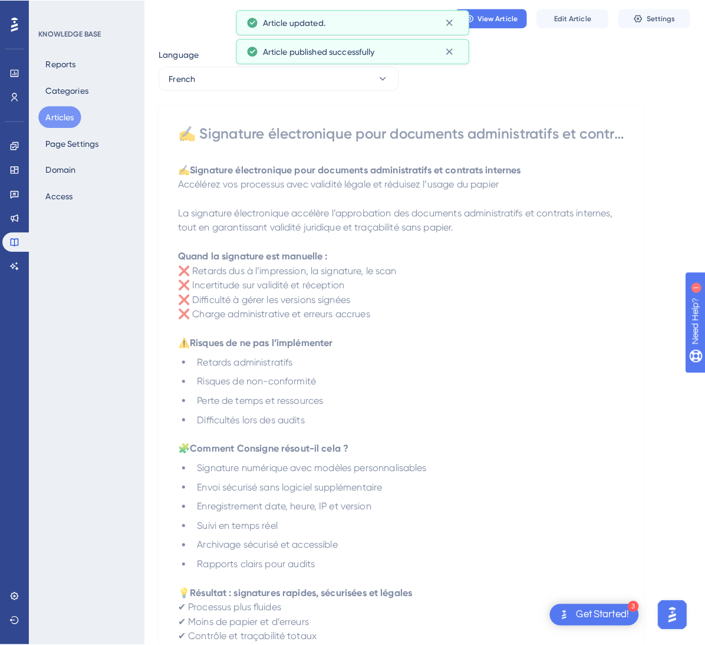
scroll to position [0, 0]
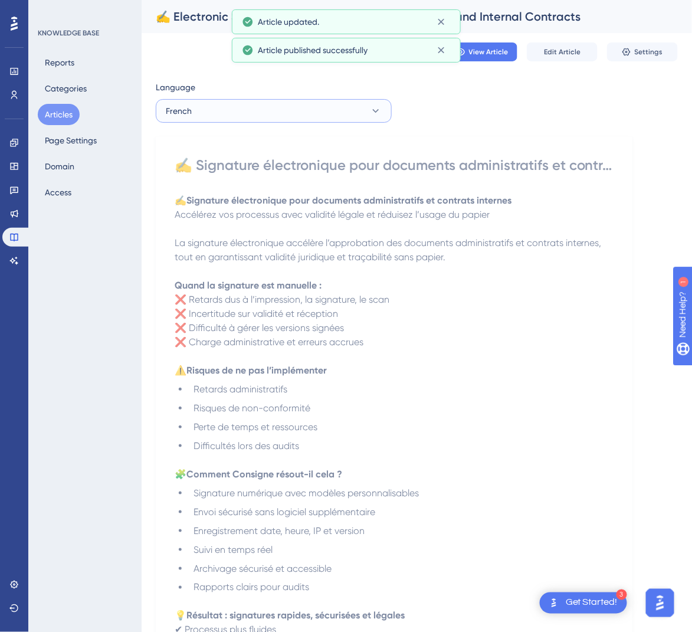
click at [240, 114] on button "French" at bounding box center [274, 111] width 236 height 24
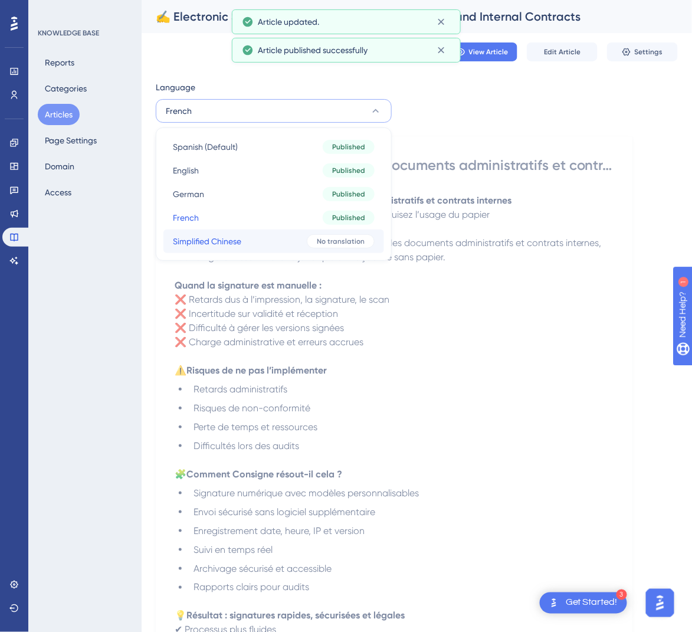
click at [235, 236] on span "Simplified Chinese" at bounding box center [207, 241] width 68 height 14
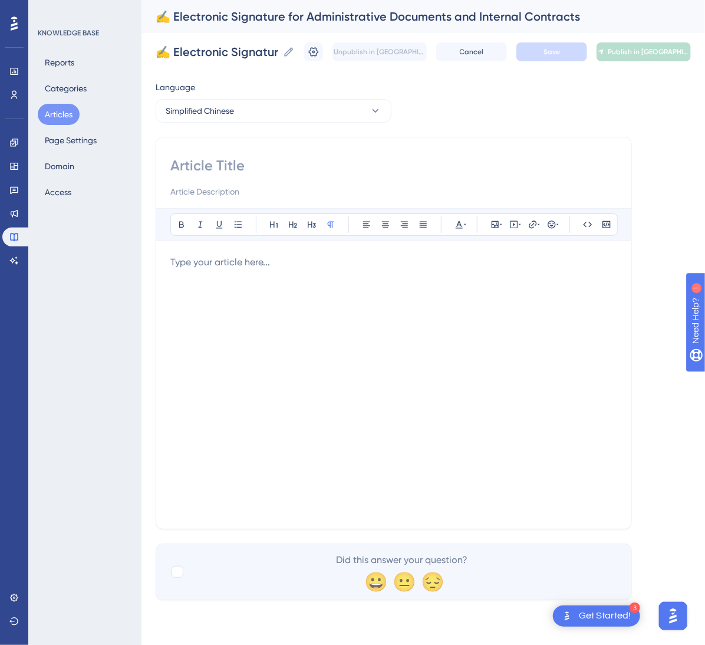
click at [263, 161] on input at bounding box center [393, 165] width 447 height 19
paste input "✍️ 行政文件与内部合同的电子签名"
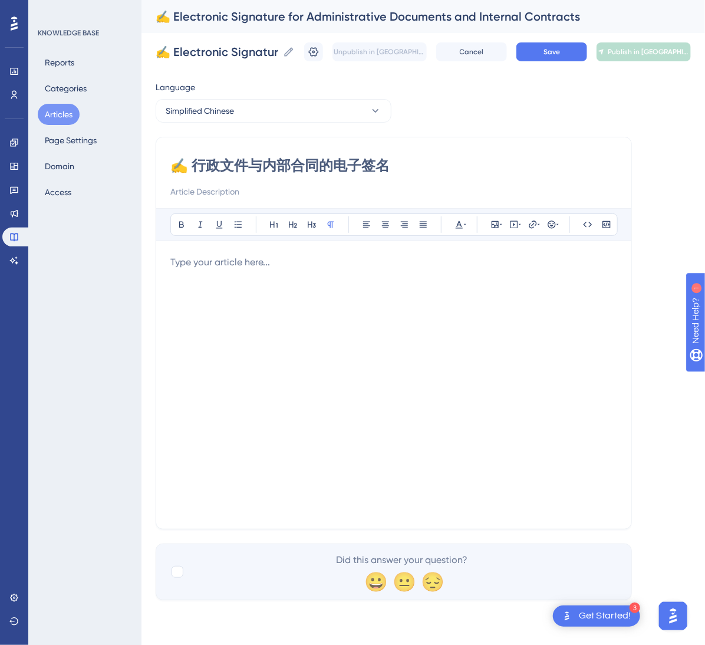
type input "✍️ 行政文件与内部合同的电子签名"
click at [431, 310] on div at bounding box center [393, 384] width 447 height 259
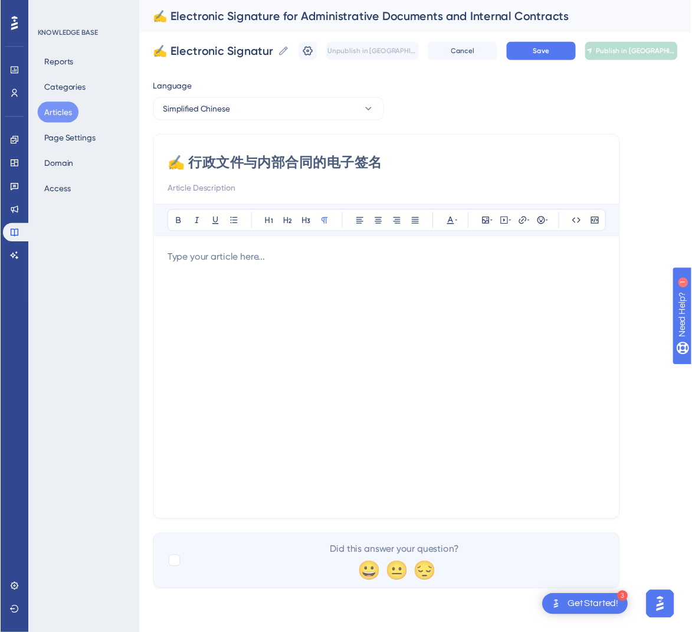
scroll to position [23, 0]
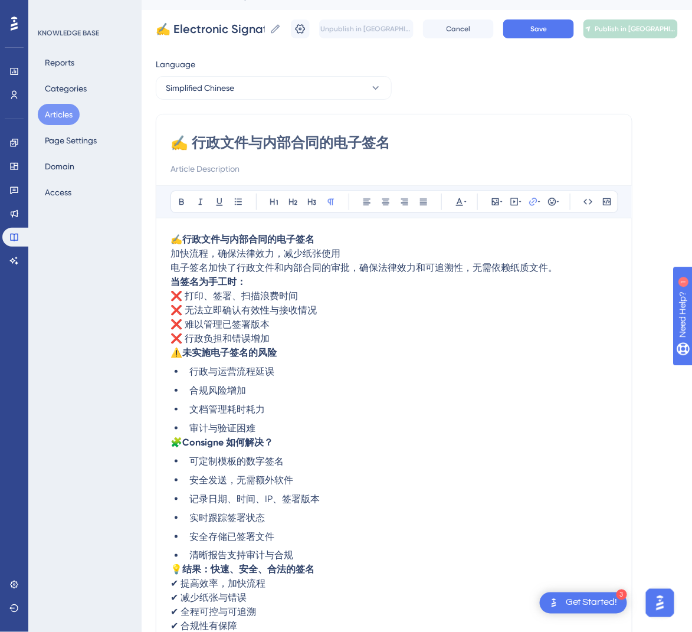
click at [172, 268] on span "电子签名加快了行政文件和内部合同的审批，确保法律效力和可追溯性，无需依赖纸质文件。" at bounding box center [363, 267] width 387 height 11
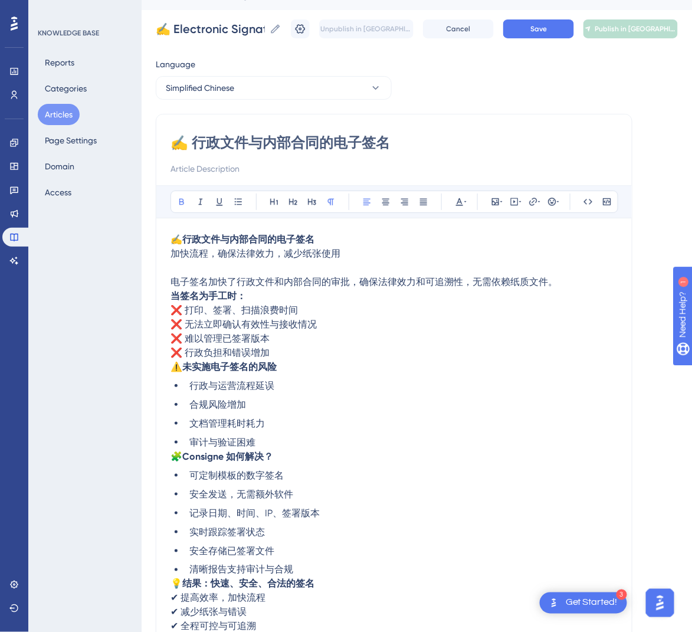
click at [170, 297] on strong "当签名为手工时：" at bounding box center [207, 295] width 75 height 11
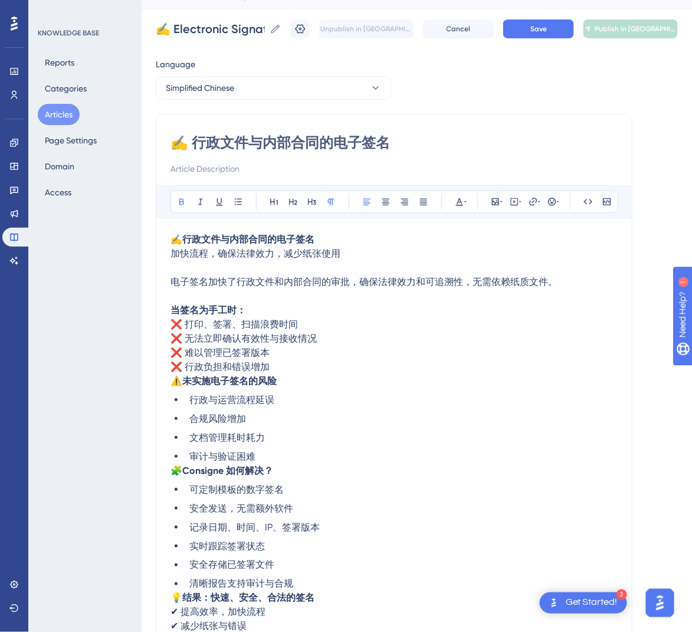
click at [176, 386] on span "⚠️" at bounding box center [176, 380] width 12 height 11
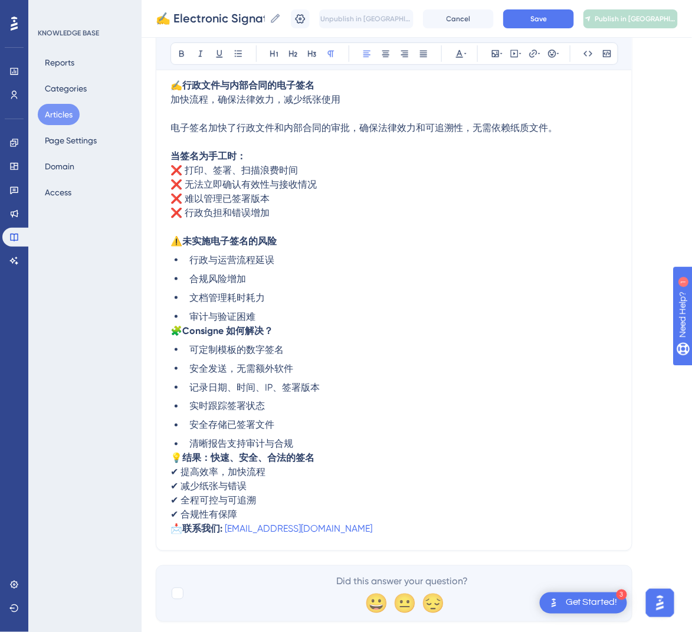
scroll to position [200, 0]
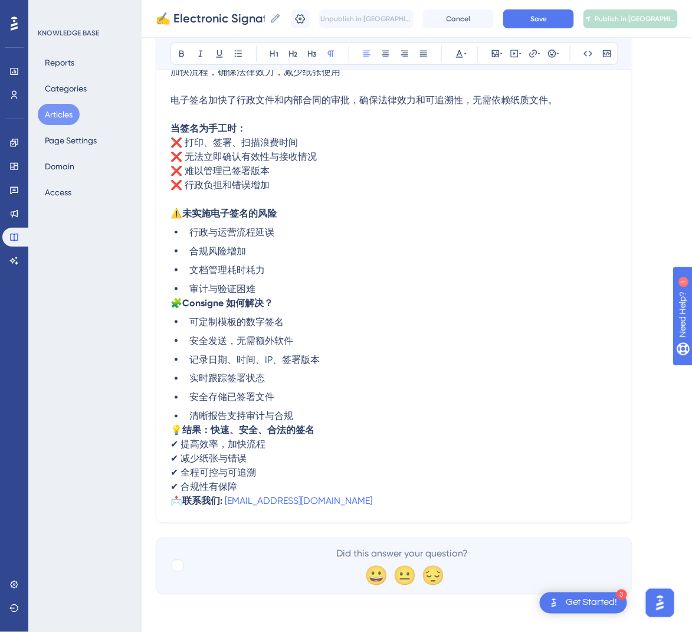
click at [174, 304] on span "🧩" at bounding box center [176, 302] width 12 height 11
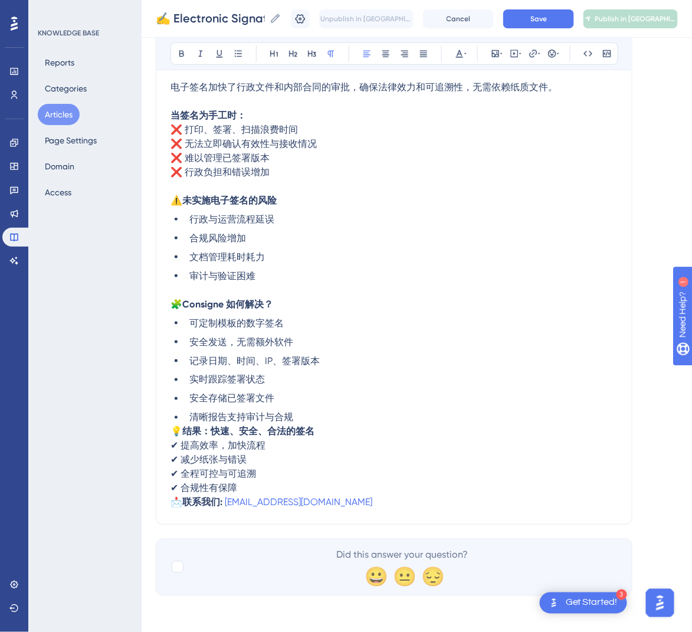
scroll to position [214, 0]
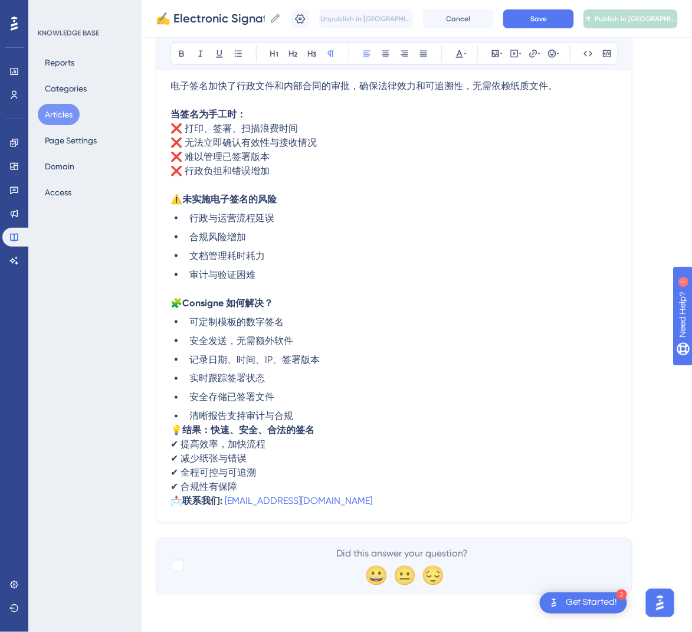
click at [175, 432] on span "💡" at bounding box center [176, 430] width 12 height 11
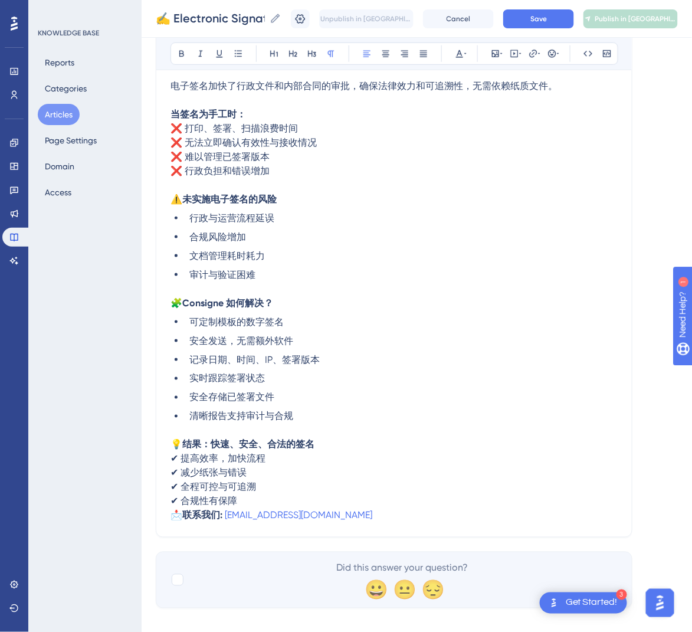
click at [175, 514] on span "📩" at bounding box center [176, 514] width 12 height 11
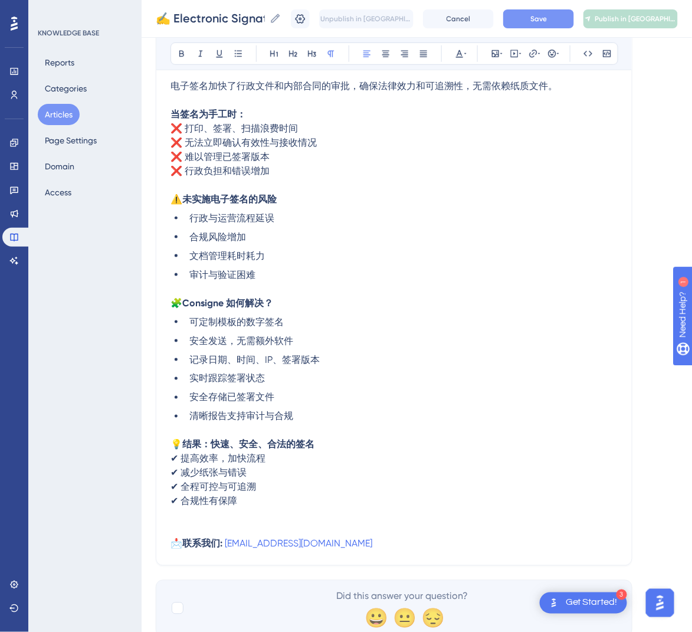
click at [542, 19] on button "Save" at bounding box center [538, 18] width 71 height 19
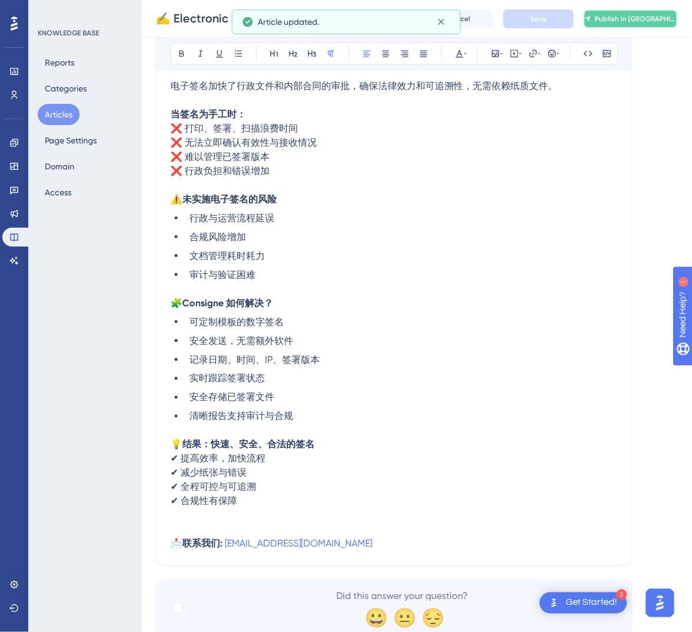
click at [639, 21] on span "Publish in [GEOGRAPHIC_DATA]-CN" at bounding box center [635, 18] width 82 height 9
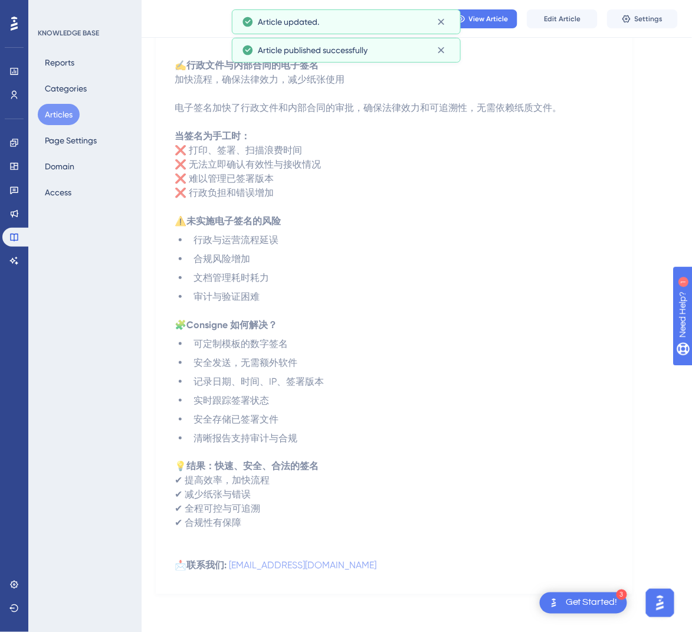
scroll to position [129, 0]
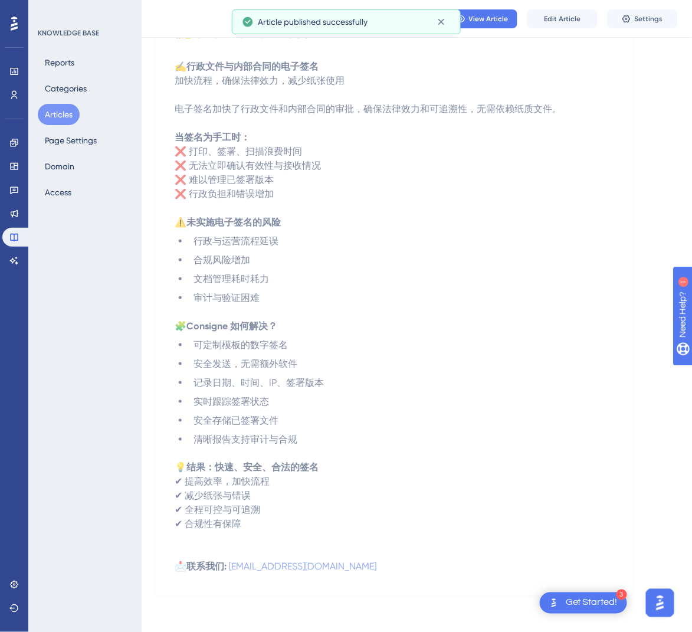
click at [68, 111] on button "Articles" at bounding box center [59, 114] width 42 height 21
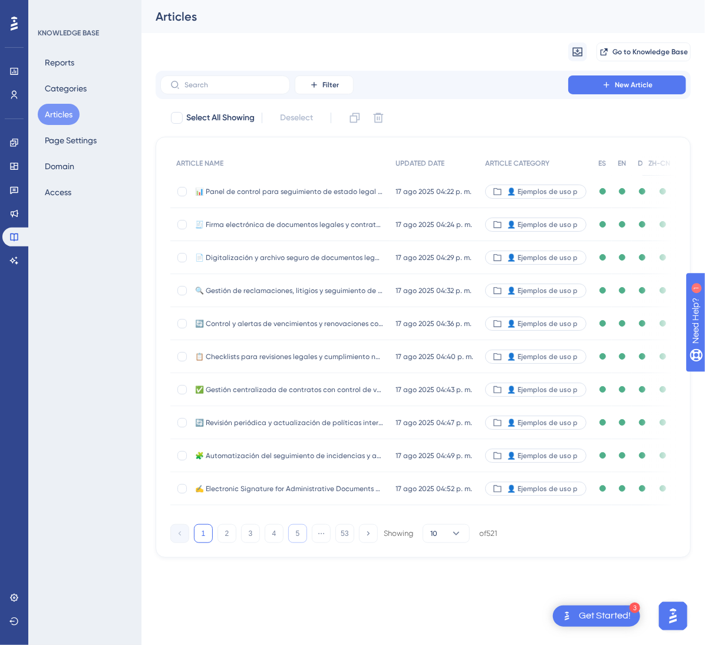
click at [300, 543] on button "5" at bounding box center [297, 533] width 19 height 19
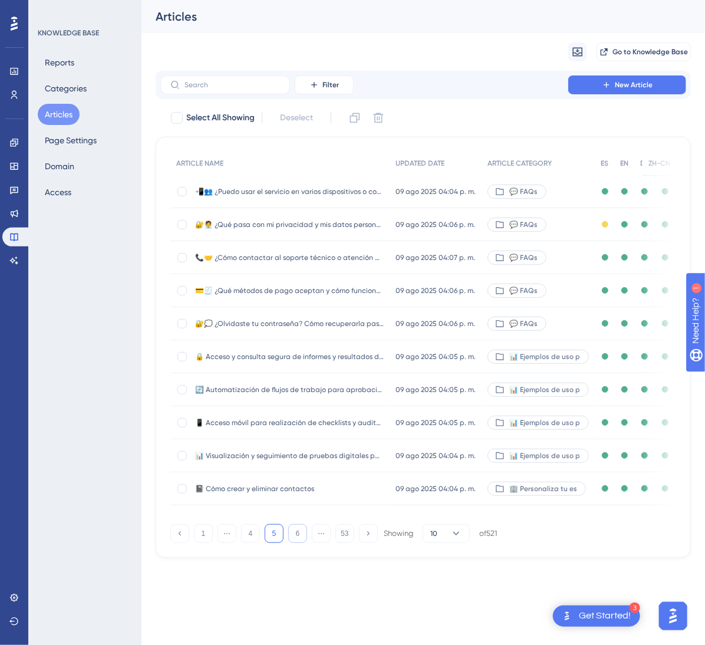
click at [300, 543] on button "6" at bounding box center [297, 533] width 19 height 19
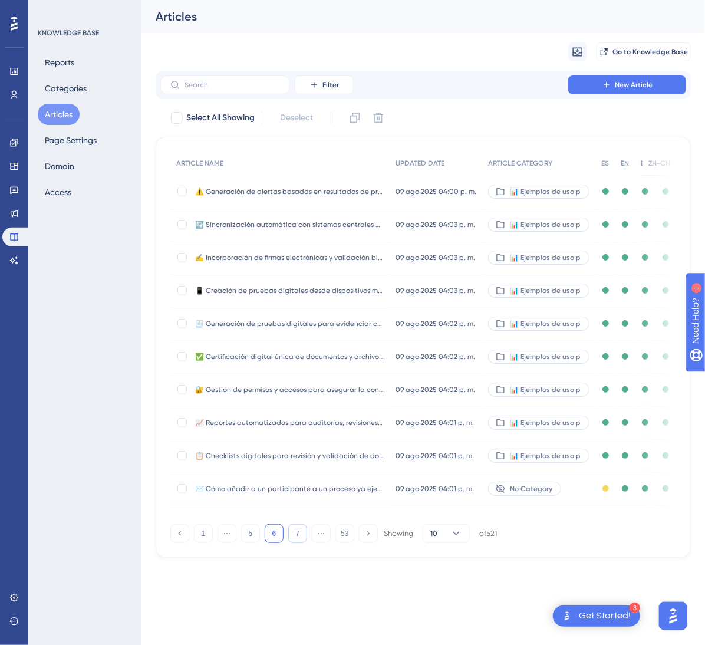
click at [300, 543] on button "7" at bounding box center [297, 533] width 19 height 19
click at [300, 543] on button "8" at bounding box center [297, 533] width 19 height 19
click at [300, 543] on button "9" at bounding box center [297, 533] width 19 height 19
click at [305, 543] on button "10" at bounding box center [297, 533] width 19 height 19
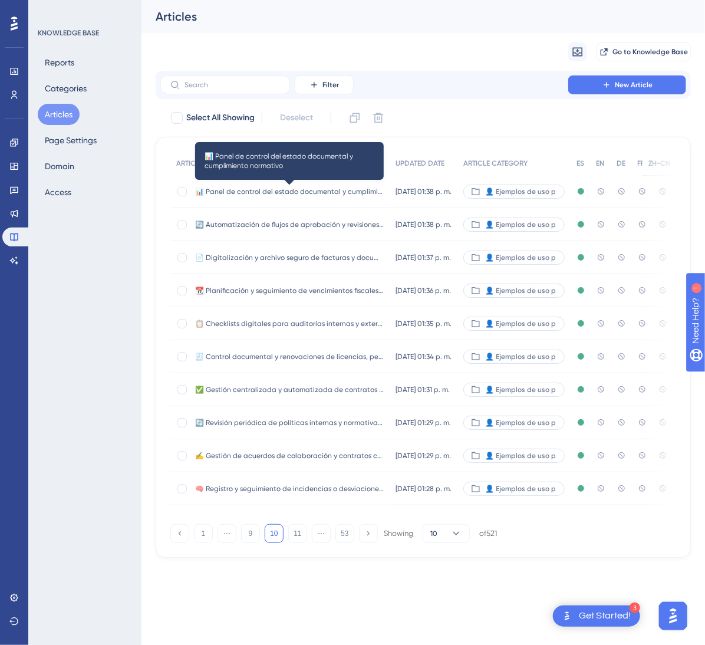
click at [346, 190] on span "📊 Panel de control del estado documental y cumplimiento normativo" at bounding box center [289, 191] width 189 height 9
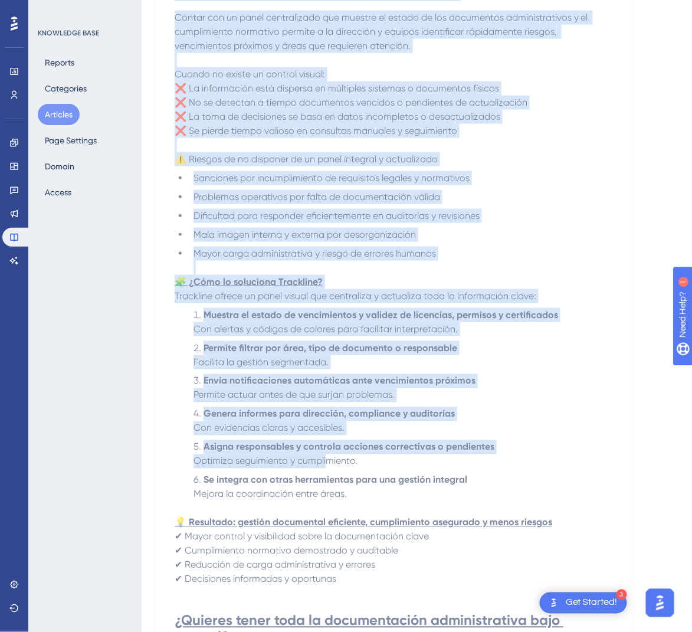
scroll to position [370, 0]
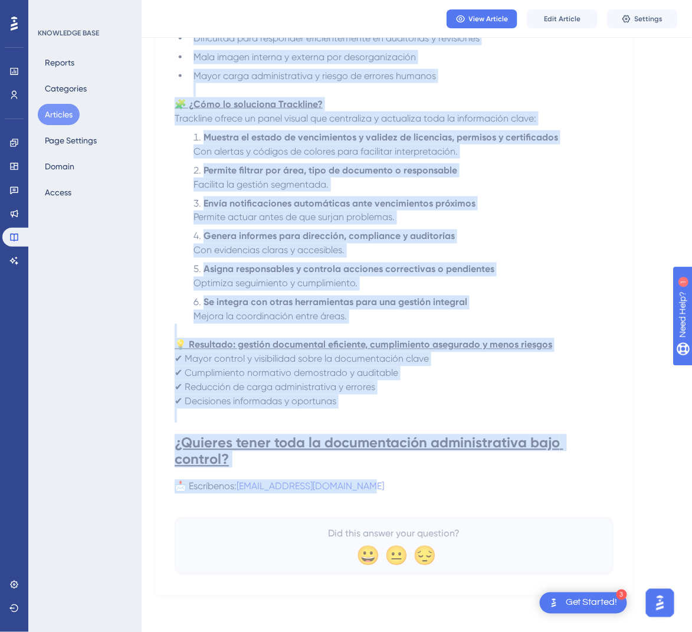
drag, startPoint x: 173, startPoint y: 159, endPoint x: 517, endPoint y: 492, distance: 479.2
click at [517, 492] on div "📊 Panel de control del estado documental y cumplimiento normativo Visibilidad e…" at bounding box center [394, 177] width 439 height 793
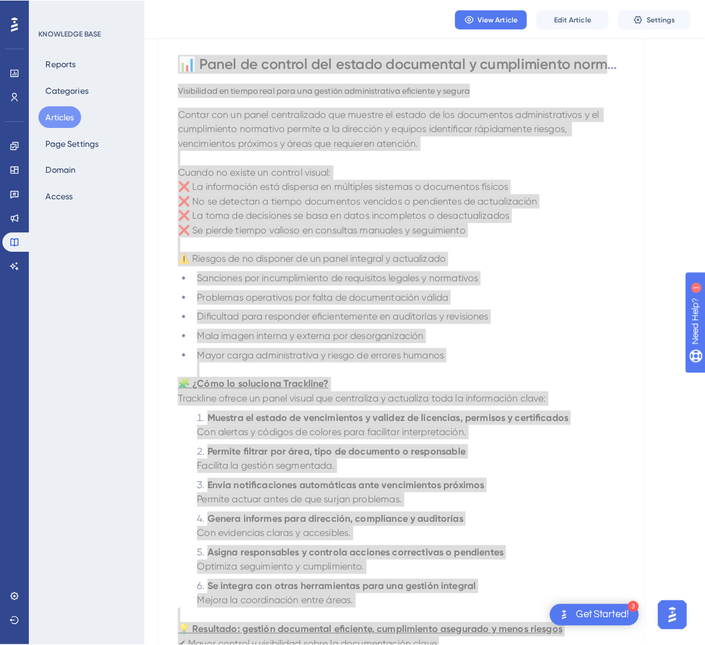
scroll to position [0, 0]
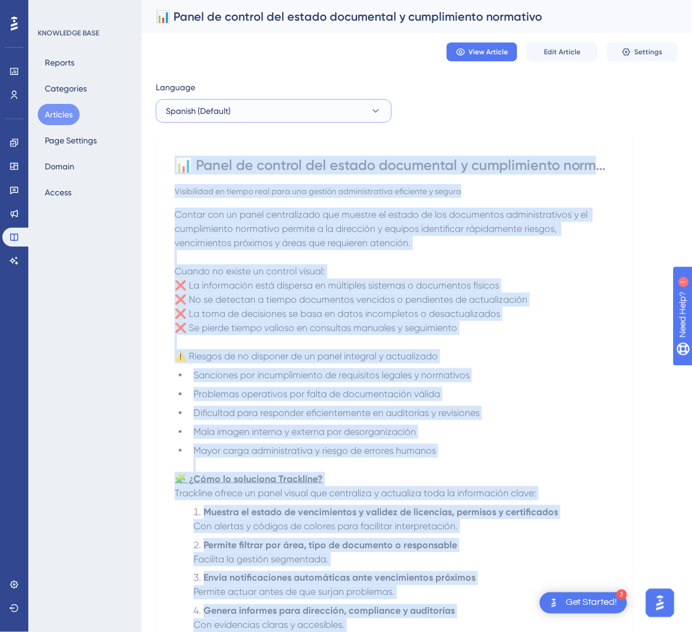
click at [312, 108] on button "Spanish (Default)" at bounding box center [274, 111] width 236 height 24
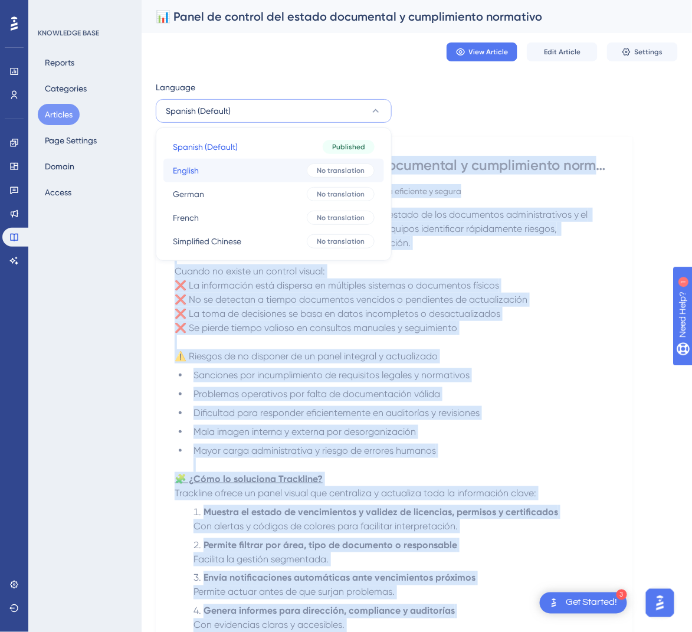
click at [275, 179] on button "English English No translation" at bounding box center [273, 171] width 221 height 24
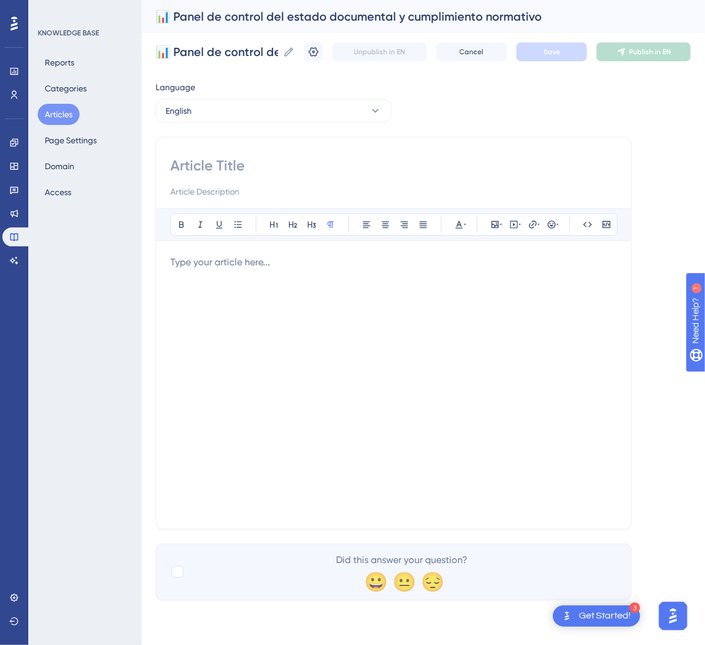
click at [380, 186] on input at bounding box center [393, 192] width 447 height 14
click at [382, 166] on input at bounding box center [393, 165] width 447 height 19
paste input "📊 Dashboard for Document Status and Regulatory Compliance"
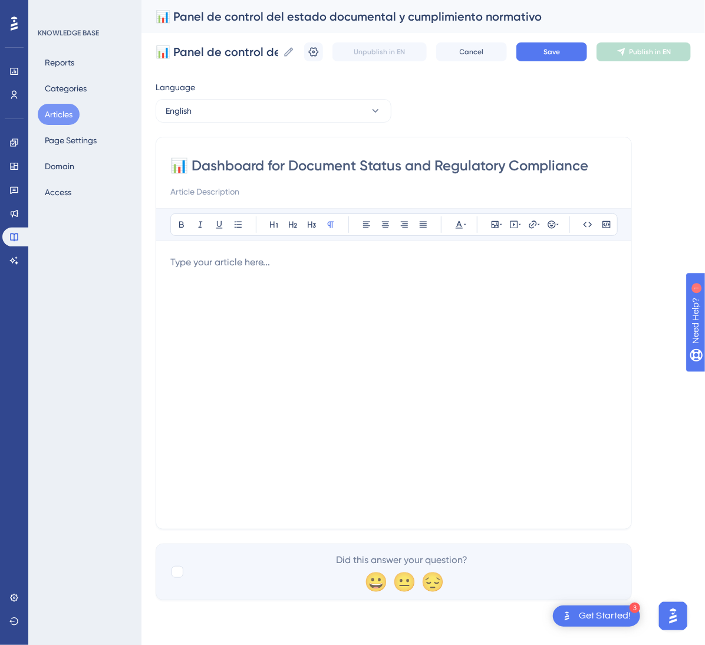
type input "📊 Dashboard for Document Status and Regulatory Compliance"
click at [245, 292] on div at bounding box center [393, 384] width 447 height 259
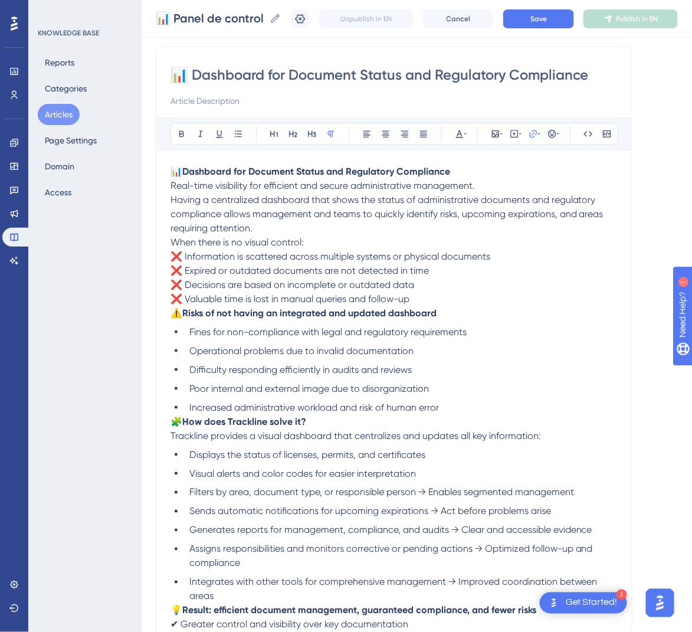
scroll to position [58, 0]
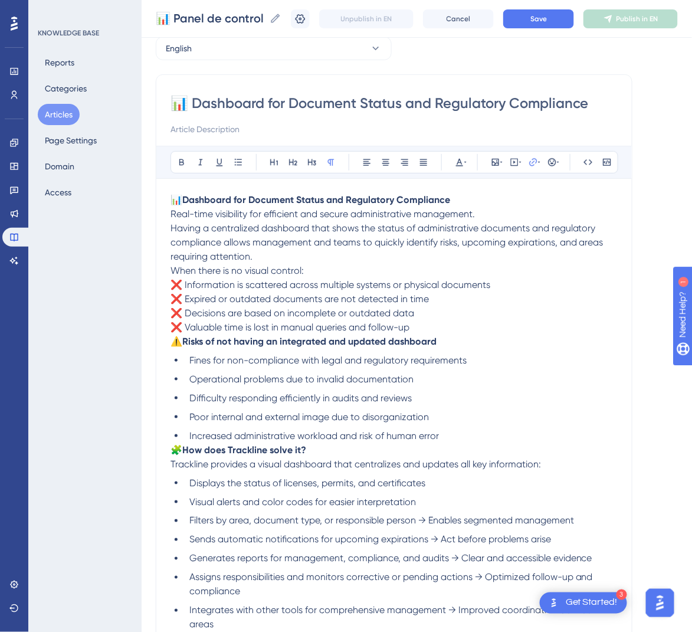
click at [176, 333] on p "When there is no visual control: ❌ Information is scattered across multiple sys…" at bounding box center [393, 299] width 447 height 71
click at [178, 339] on span "⚠️" at bounding box center [176, 341] width 12 height 11
click at [172, 344] on span "⚠️" at bounding box center [176, 341] width 12 height 11
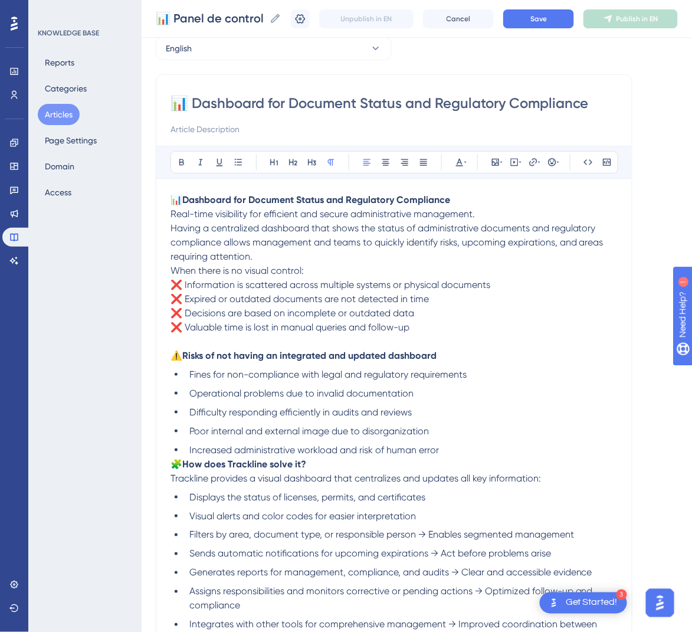
click at [170, 267] on span "When there is no visual control:" at bounding box center [236, 270] width 133 height 11
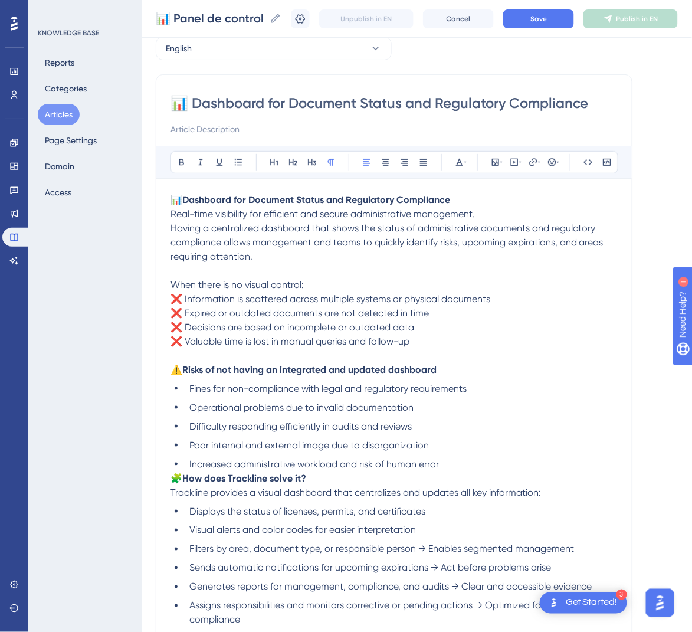
click at [171, 228] on span "Having a centralized dashboard that shows the status of administrative document…" at bounding box center [387, 242] width 435 height 40
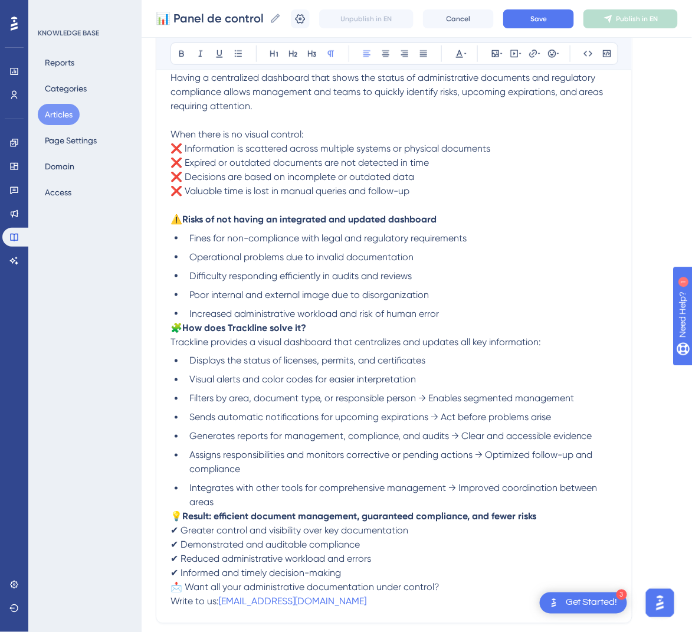
scroll to position [235, 0]
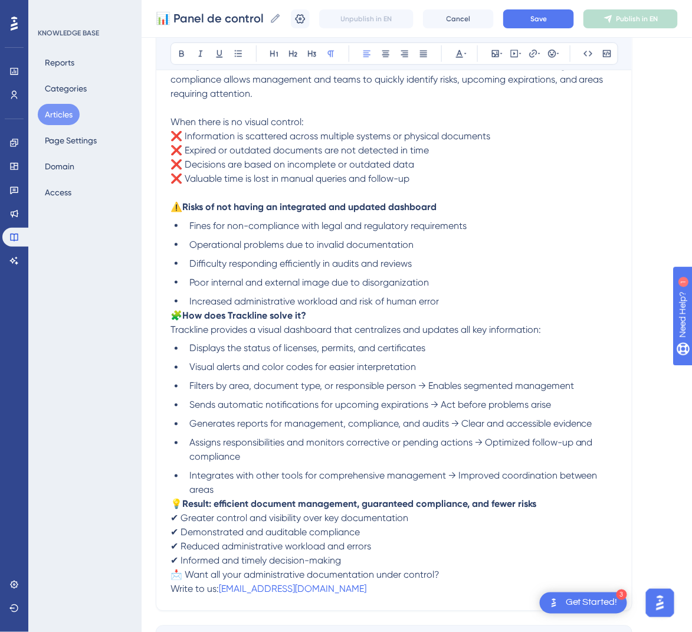
click at [175, 318] on span "🧩" at bounding box center [176, 315] width 12 height 11
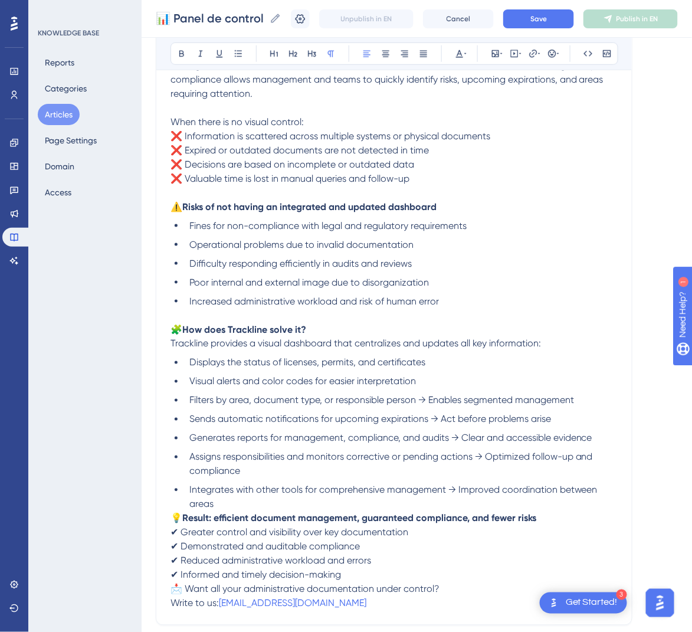
click at [172, 513] on span "💡" at bounding box center [176, 517] width 12 height 11
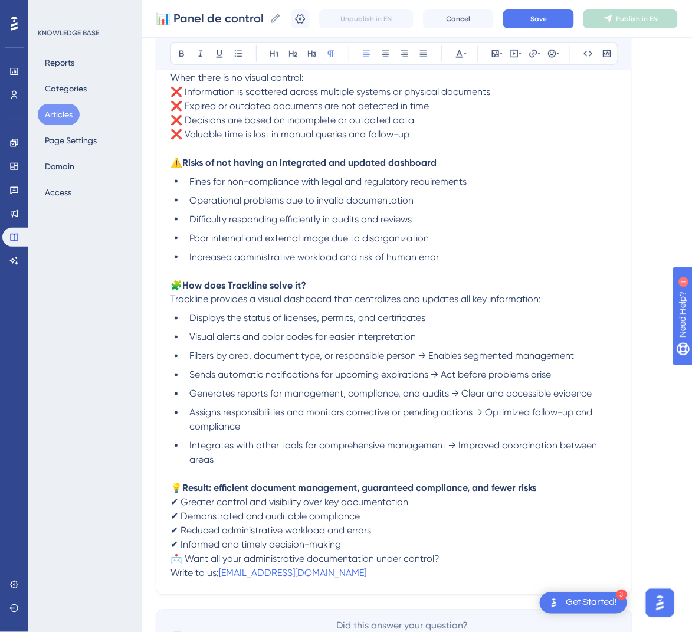
scroll to position [351, 0]
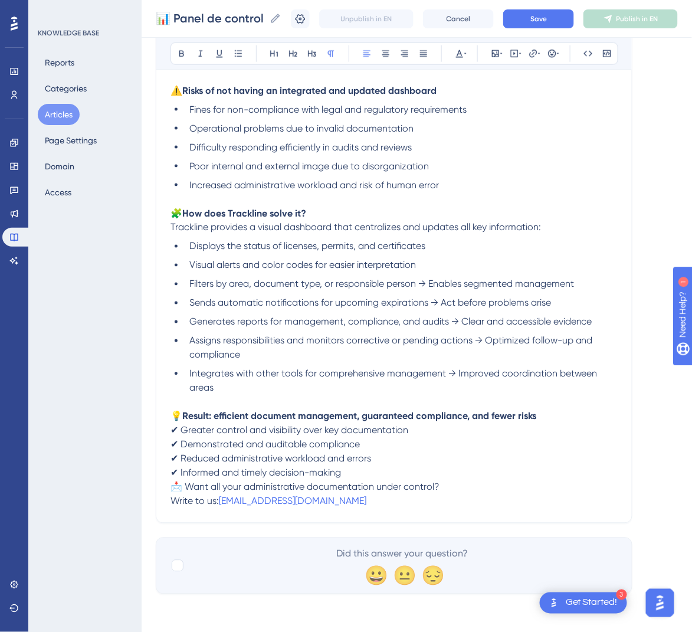
click at [175, 488] on span "📩 Want all your administrative documentation under control?" at bounding box center [304, 486] width 269 height 11
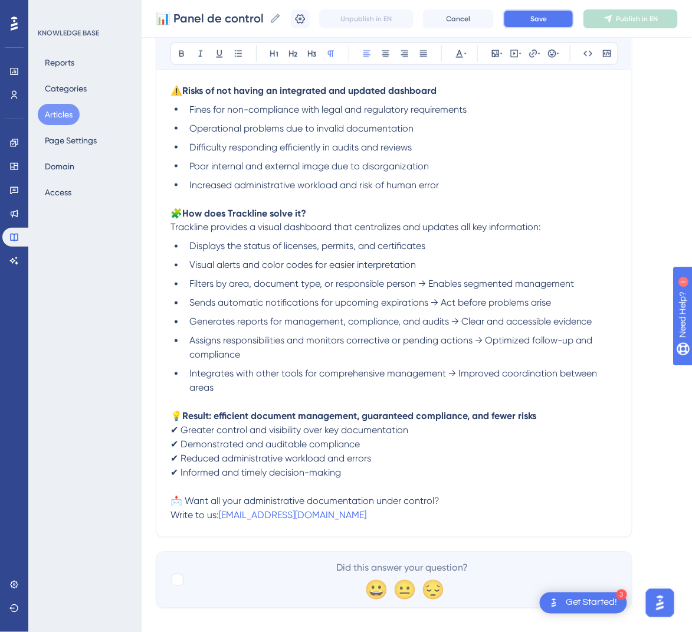
click at [547, 22] on span "Save" at bounding box center [538, 18] width 17 height 9
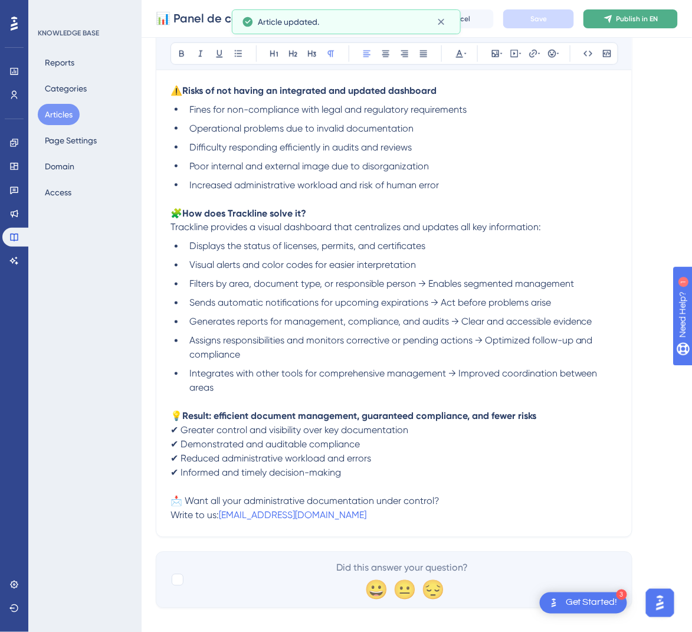
click at [647, 19] on span "Publish in EN" at bounding box center [637, 18] width 42 height 9
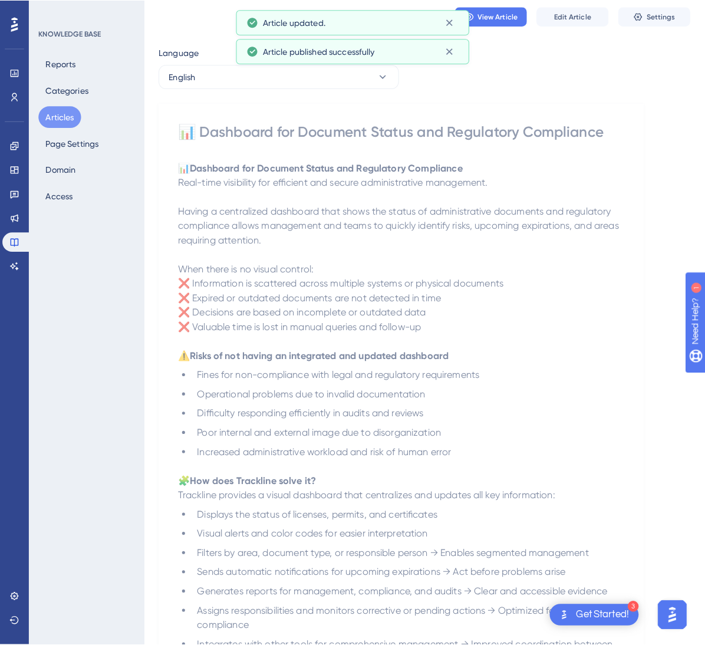
scroll to position [0, 0]
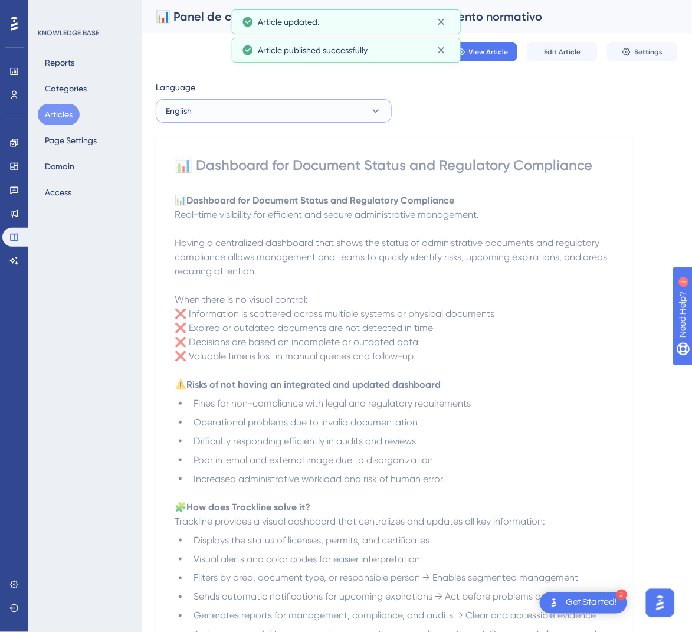
click at [267, 111] on button "English" at bounding box center [274, 111] width 236 height 24
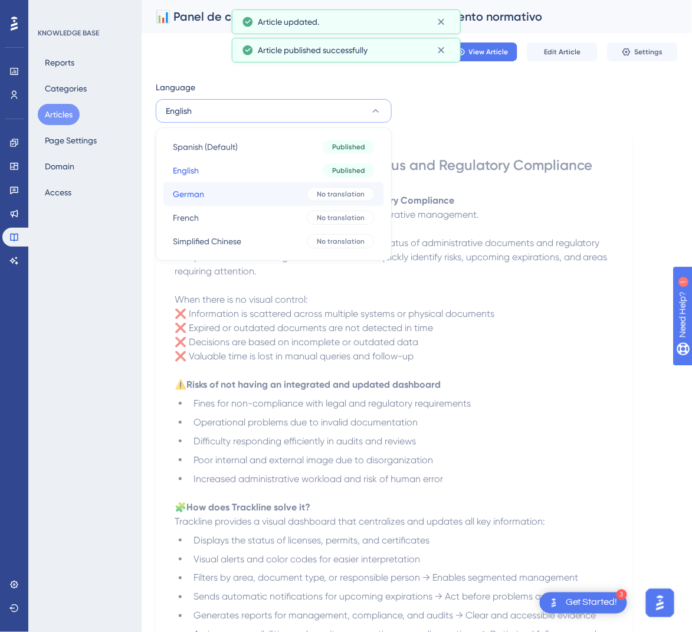
click at [242, 190] on button "German German No translation" at bounding box center [273, 194] width 221 height 24
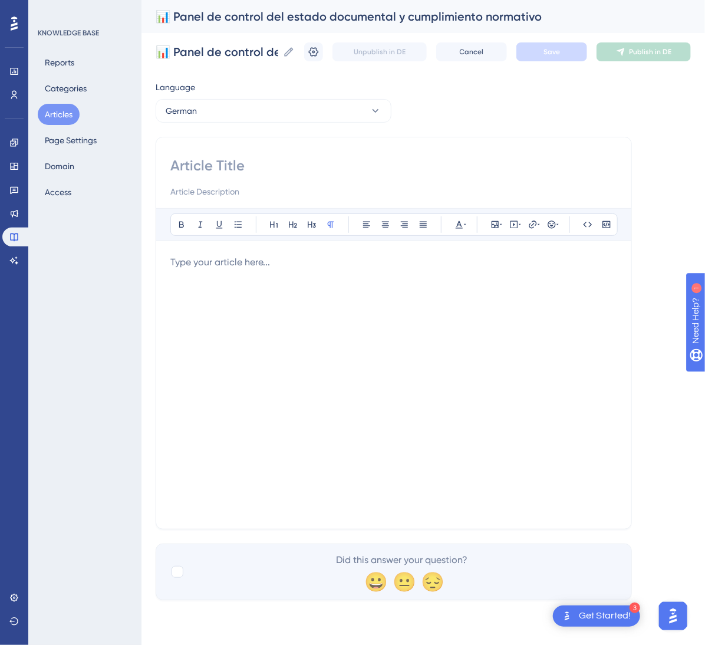
click at [221, 166] on input at bounding box center [393, 165] width 447 height 19
paste input "📊 Dashboard für Dokumentenstatus und regulatorische Compliance"
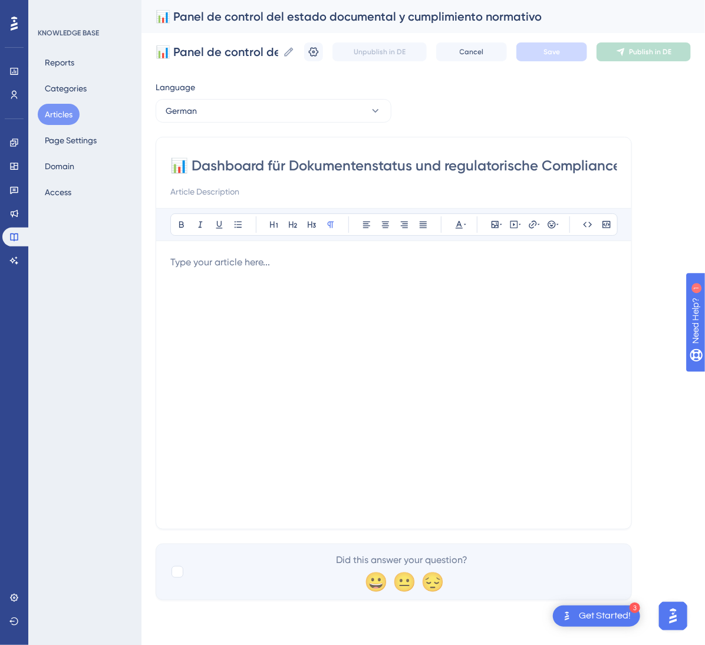
scroll to position [0, 6]
type input "📊 Dashboard für Dokumentenstatus und regulatorische Compliance"
click at [383, 348] on div at bounding box center [393, 384] width 447 height 259
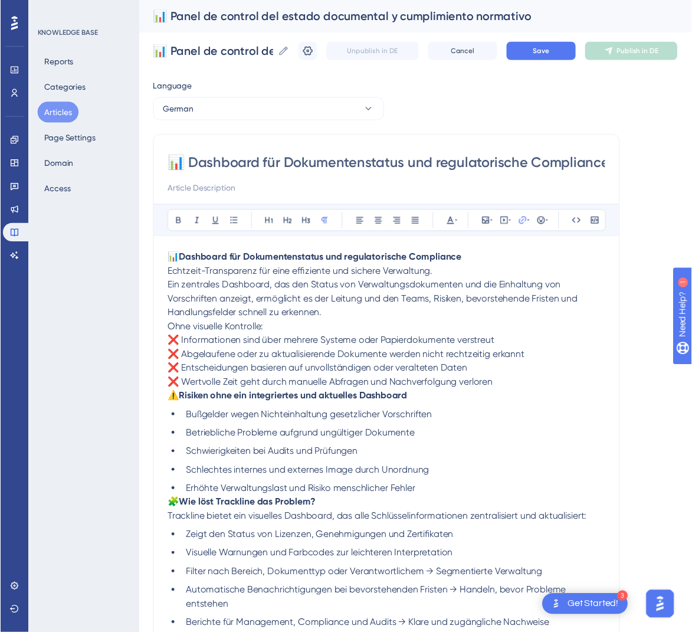
scroll to position [160, 0]
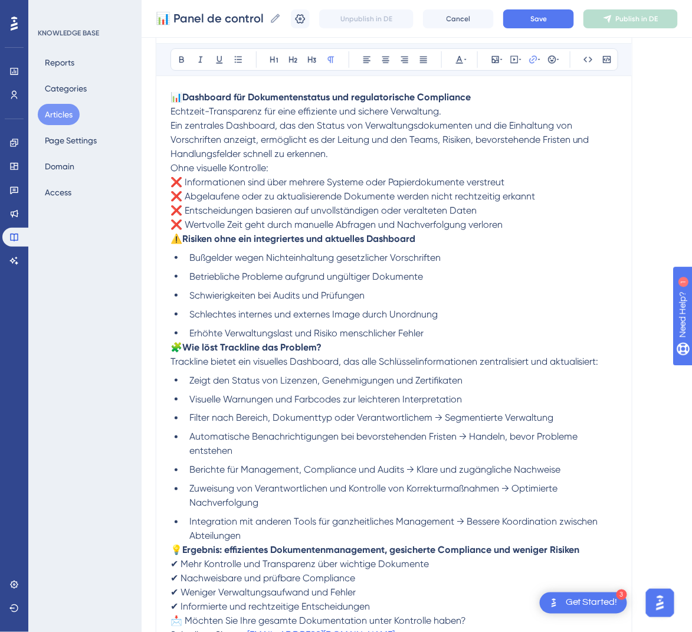
click at [494, 90] on p "📊 Dashboard für Dokumentenstatus und regulatorische Compliance Echtzeit-Transpa…" at bounding box center [393, 125] width 447 height 71
click at [489, 102] on p "📊 Dashboard für Dokumentenstatus und regulatorische Compliance Echtzeit-Transpa…" at bounding box center [393, 125] width 447 height 71
click at [479, 116] on p "📊 Dashboard für Dokumentenstatus und regulatorische Compliance Echtzeit-Transpa…" at bounding box center [393, 125] width 447 height 71
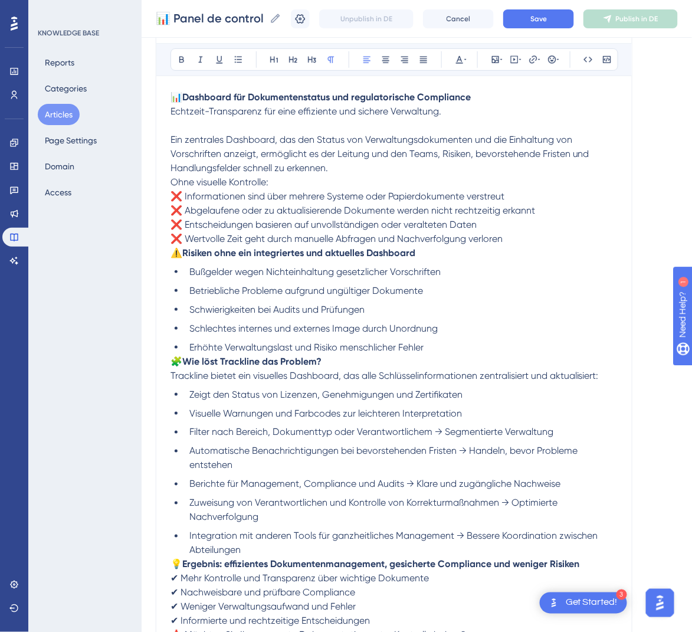
click at [359, 170] on p "Ein zentrales Dashboard, das den Status von Verwaltungsdokumenten und die Einha…" at bounding box center [393, 147] width 447 height 57
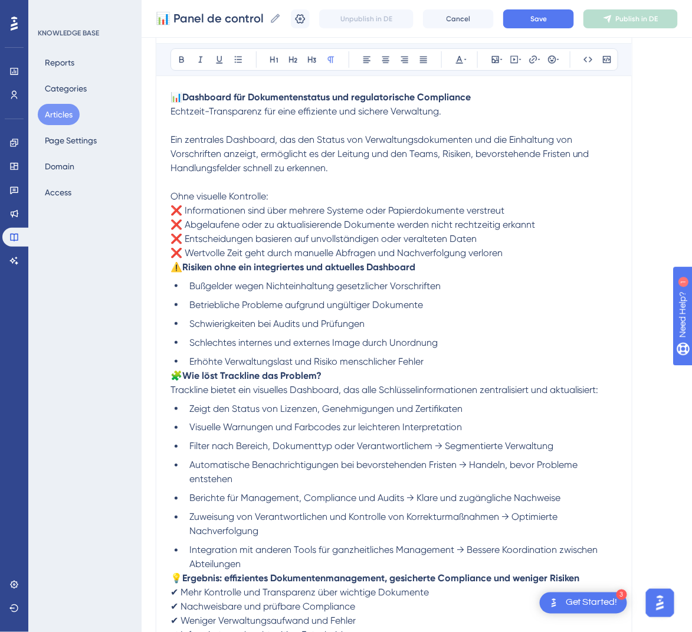
click at [175, 269] on span "⚠️" at bounding box center [176, 266] width 12 height 11
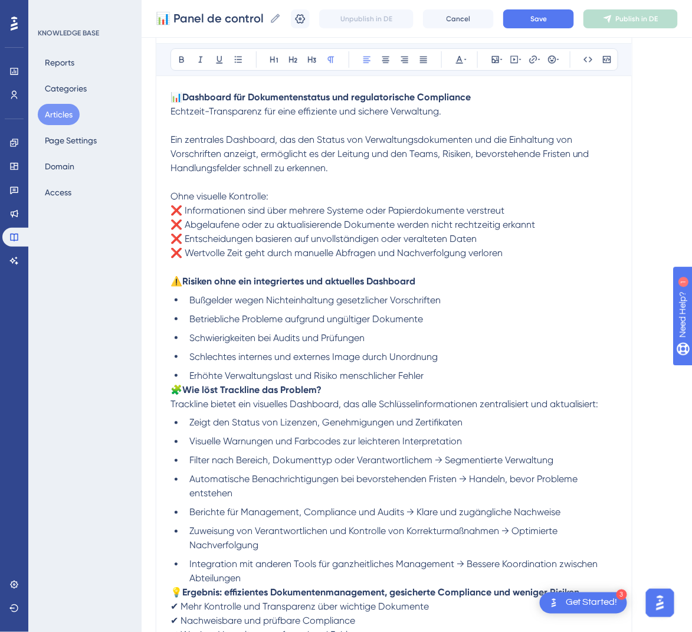
click at [173, 387] on span "🧩" at bounding box center [176, 389] width 12 height 11
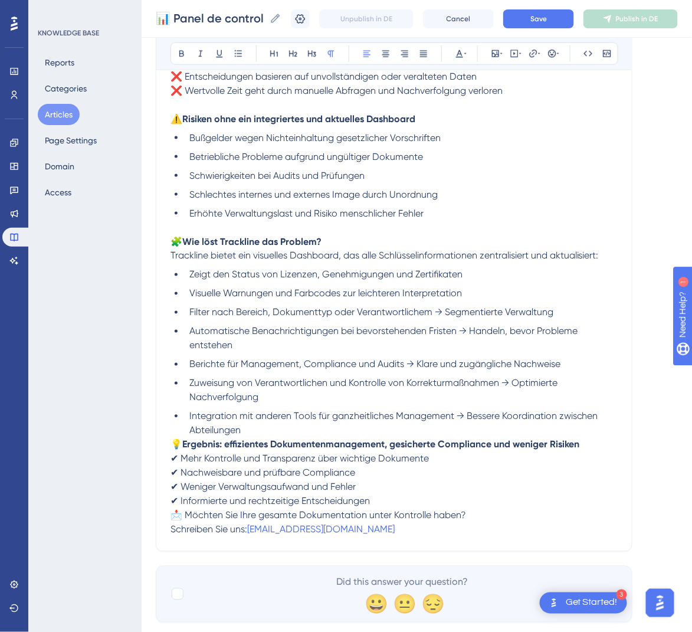
scroll to position [351, 0]
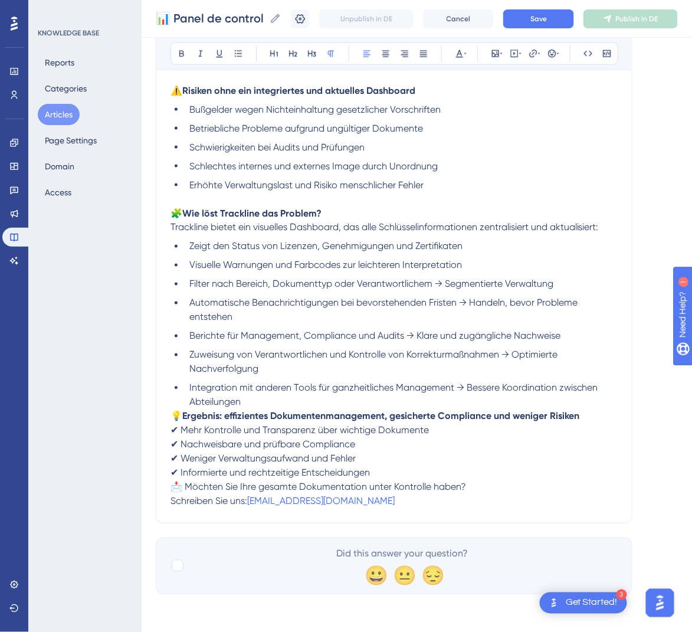
click at [178, 414] on span "💡" at bounding box center [176, 415] width 12 height 11
click at [177, 417] on span "💡" at bounding box center [176, 415] width 12 height 11
click at [174, 415] on span "💡" at bounding box center [176, 415] width 12 height 11
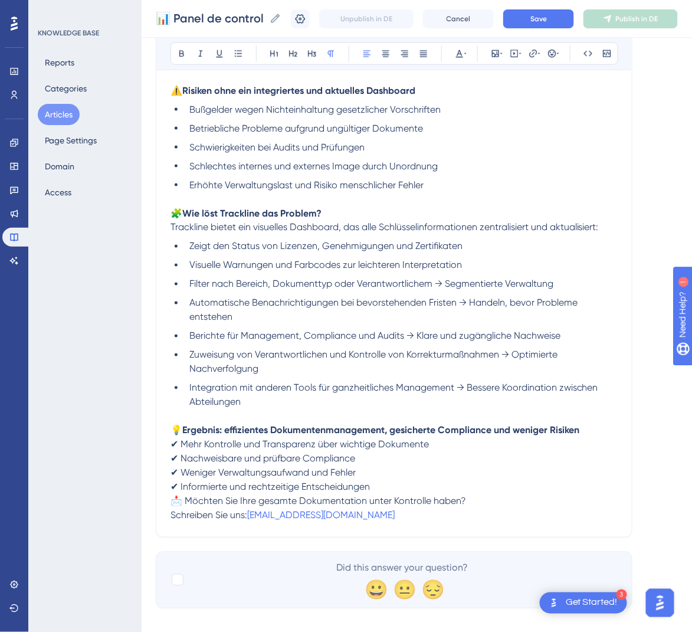
click at [175, 509] on span "Schreiben Sie uns:" at bounding box center [208, 514] width 77 height 11
click at [174, 501] on span "📩 Möchten Sie Ihre gesamte Dokumentation unter Kontrolle haben?" at bounding box center [317, 500] width 295 height 11
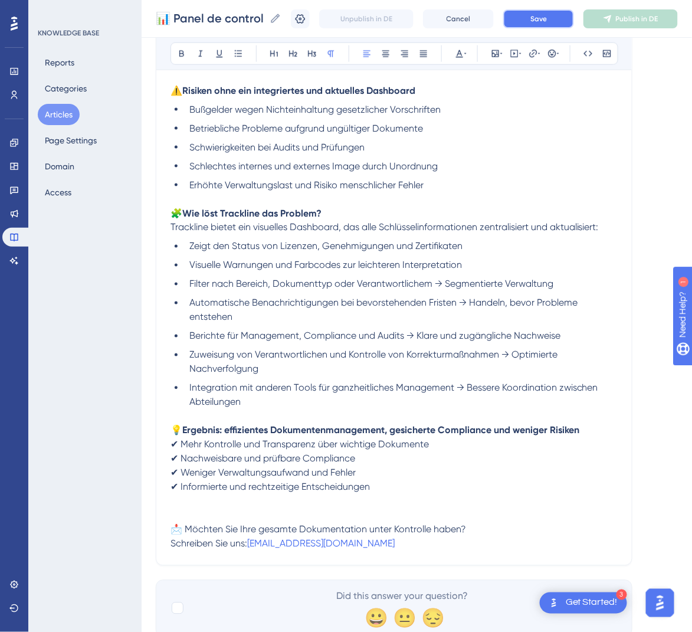
click at [541, 21] on button "Save" at bounding box center [538, 18] width 71 height 19
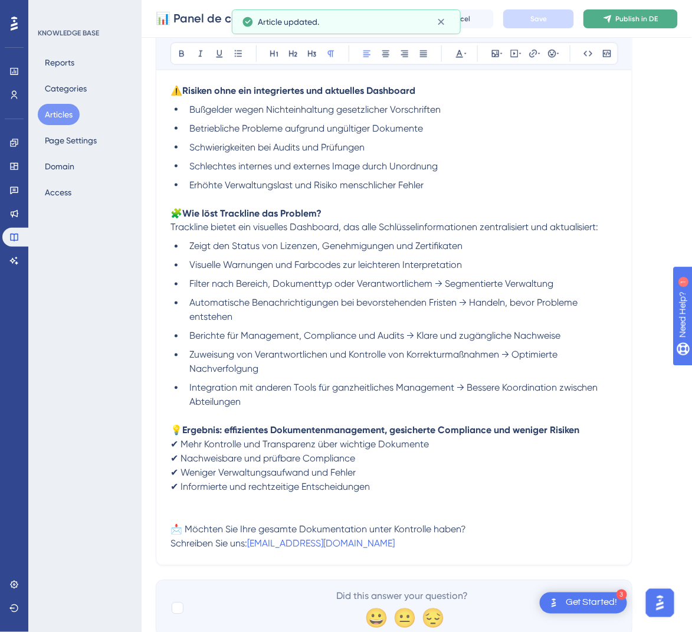
click at [658, 19] on span "Publish in DE" at bounding box center [637, 18] width 42 height 9
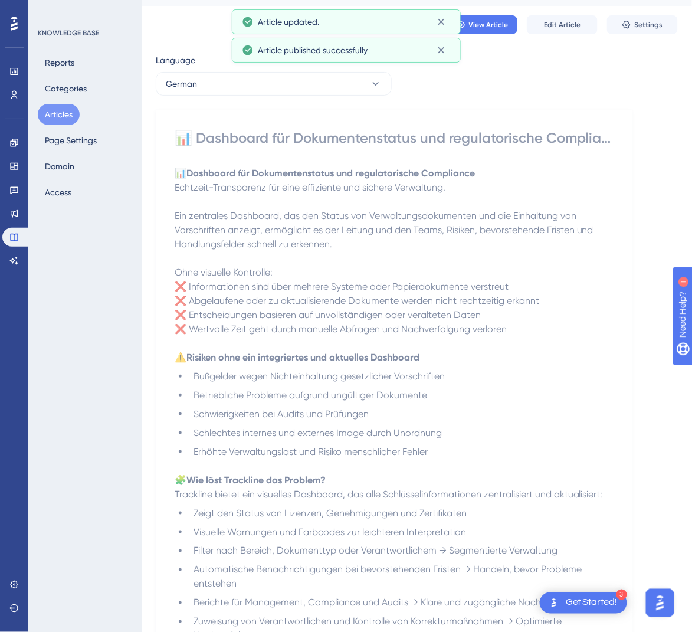
scroll to position [1, 0]
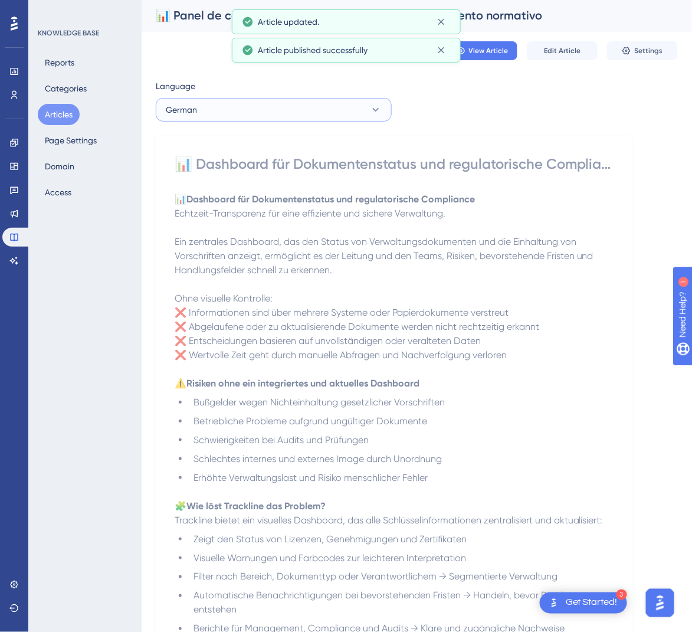
click at [268, 107] on button "German" at bounding box center [274, 110] width 236 height 24
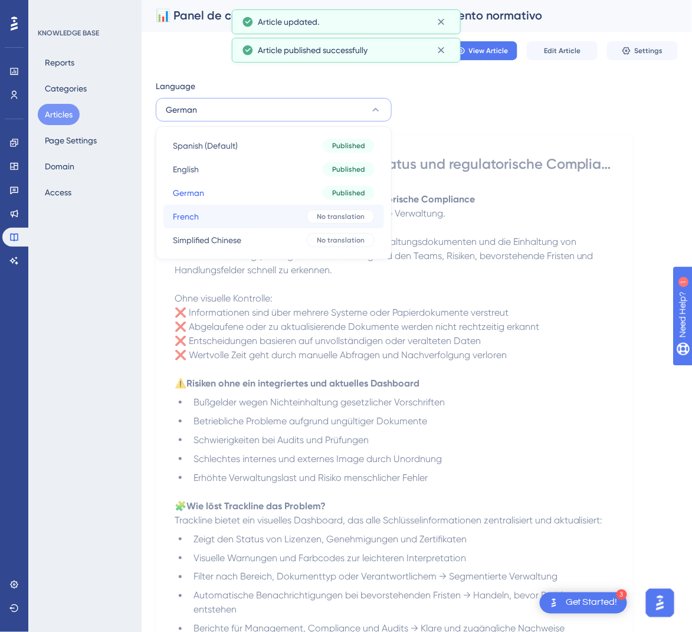
click at [259, 214] on button "French French No translation" at bounding box center [273, 217] width 221 height 24
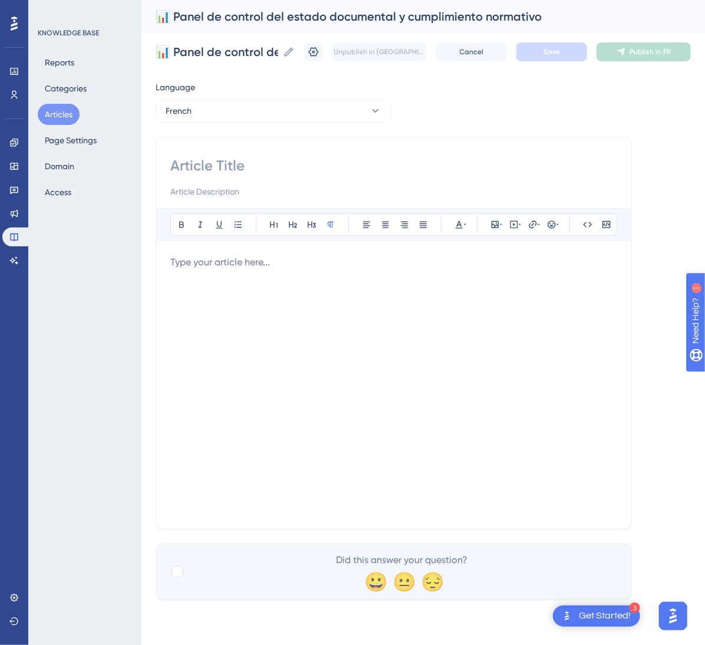
click at [210, 171] on input at bounding box center [393, 165] width 447 height 19
paste input "📊 Tableau de bord de l’état documentaire et de la conformité réglementaire"
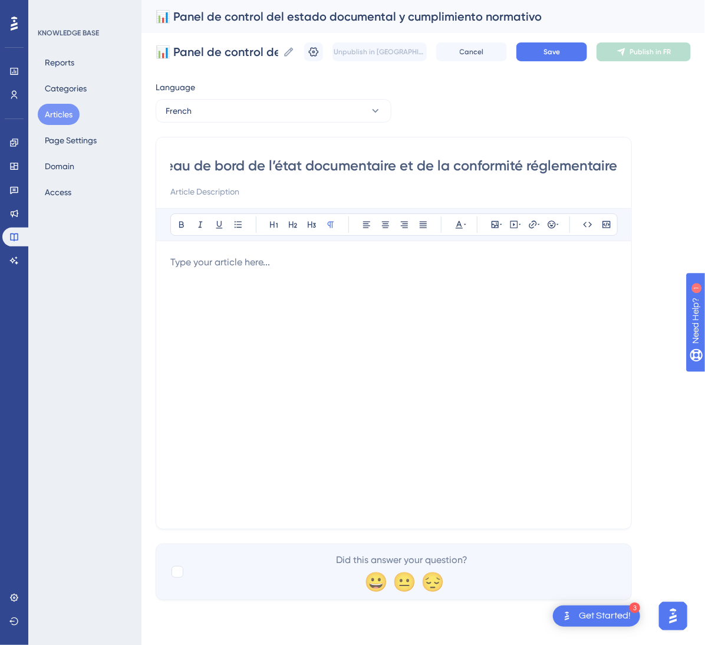
type input "📊 Tableau de bord de l’état documentaire et de la conformité réglementaire"
click at [300, 297] on div at bounding box center [393, 384] width 447 height 259
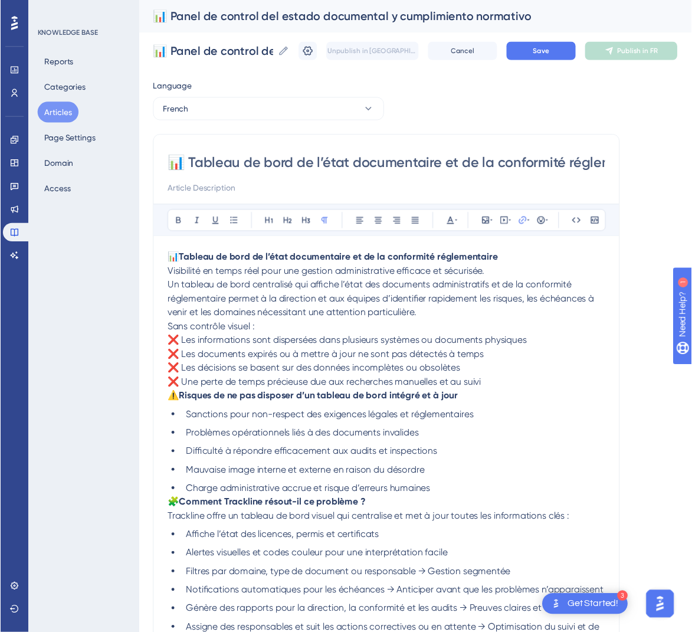
scroll to position [146, 0]
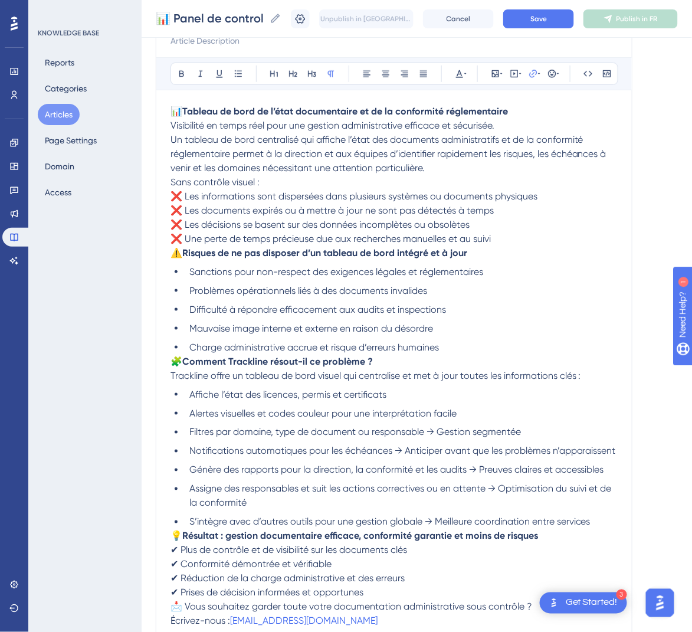
click at [172, 181] on span "Sans contrôle visuel :" at bounding box center [214, 181] width 89 height 11
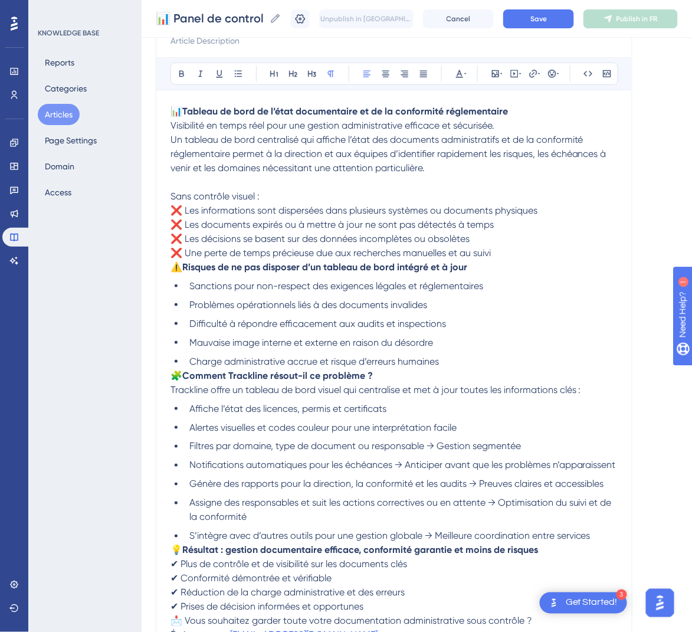
click at [169, 143] on div "📊 Tableau de bord de l’état documentaire et de la conformité réglementaire Bold…" at bounding box center [394, 321] width 476 height 671
click at [171, 140] on span "Un tableau de bord centralisé qui affiche l’état des documents administratifs e…" at bounding box center [389, 154] width 438 height 40
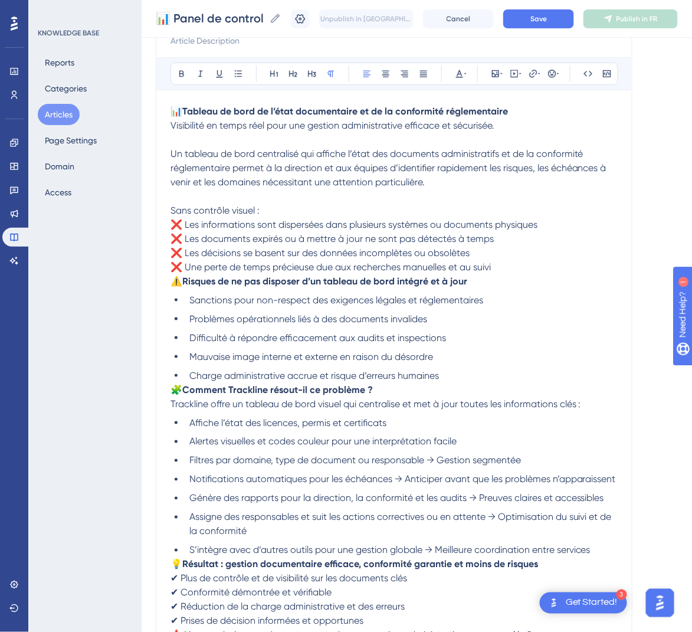
click at [177, 280] on span "⚠️" at bounding box center [176, 280] width 12 height 11
click at [172, 281] on span "⚠️" at bounding box center [176, 280] width 12 height 11
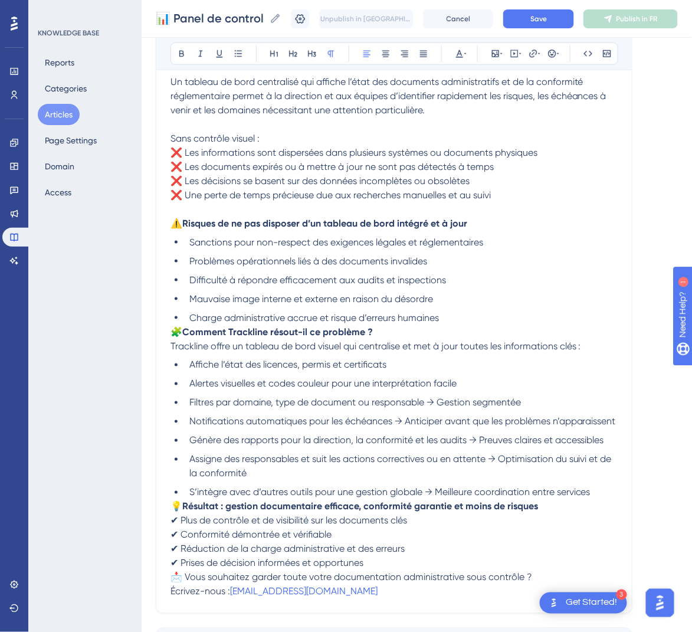
scroll to position [235, 0]
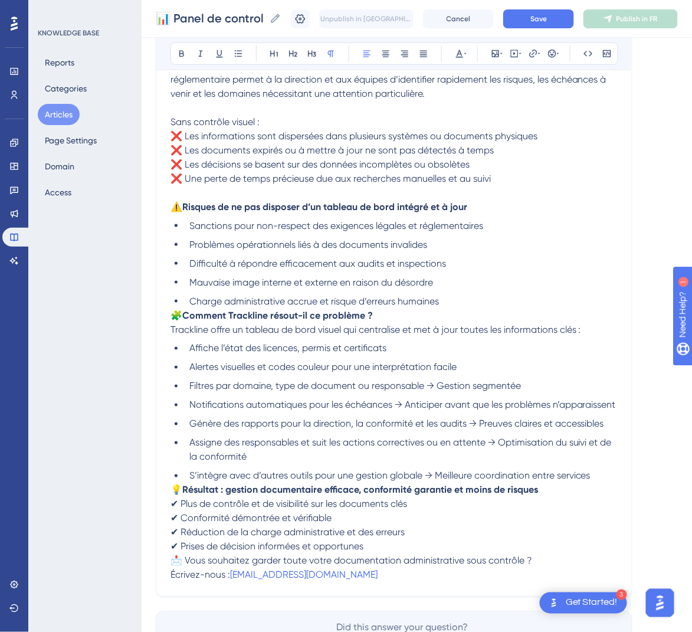
click at [175, 315] on span "🧩" at bounding box center [176, 315] width 12 height 11
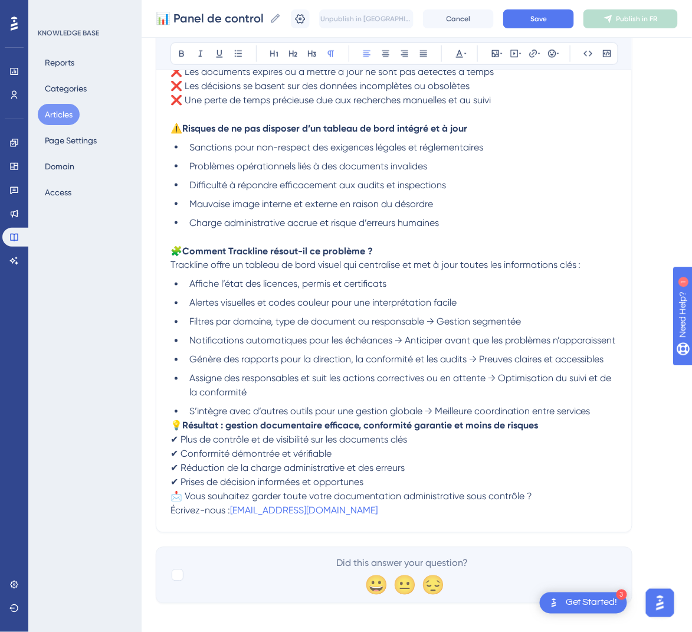
scroll to position [337, 0]
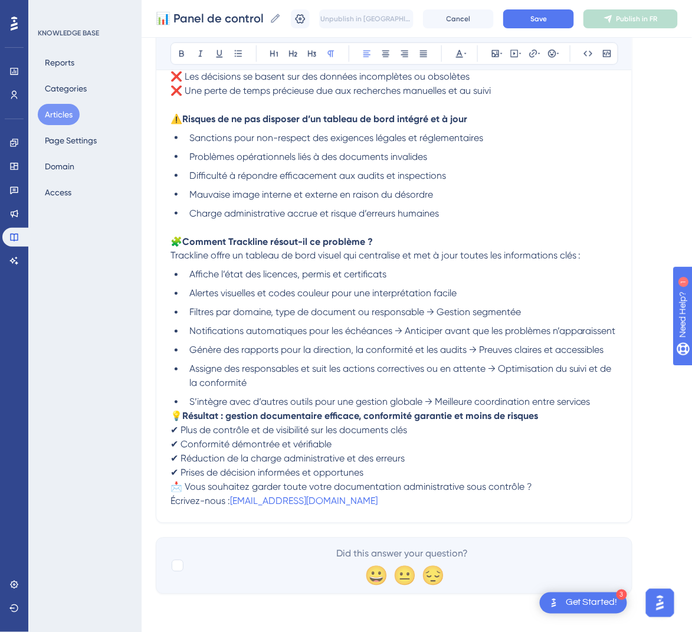
click at [172, 415] on span "💡" at bounding box center [176, 415] width 12 height 11
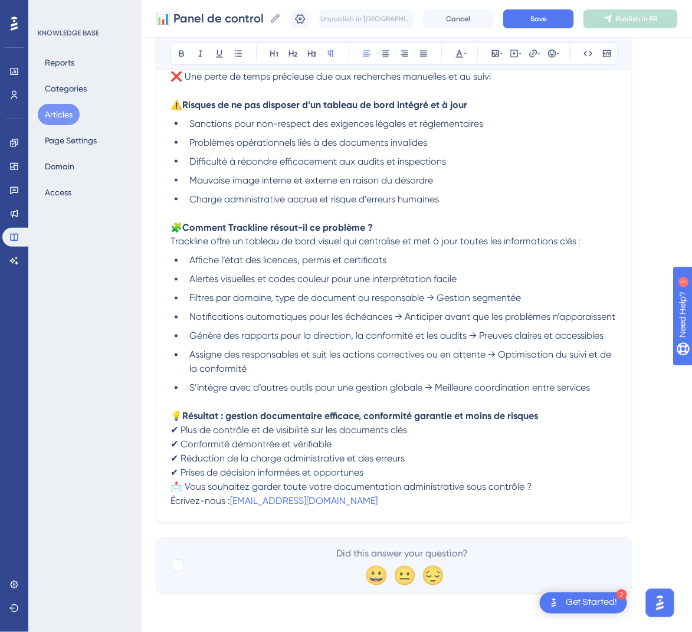
scroll to position [351, 0]
click at [175, 490] on span "📩 Vous souhaitez garder toute votre documentation administrative sous contrôle ?" at bounding box center [350, 486] width 361 height 11
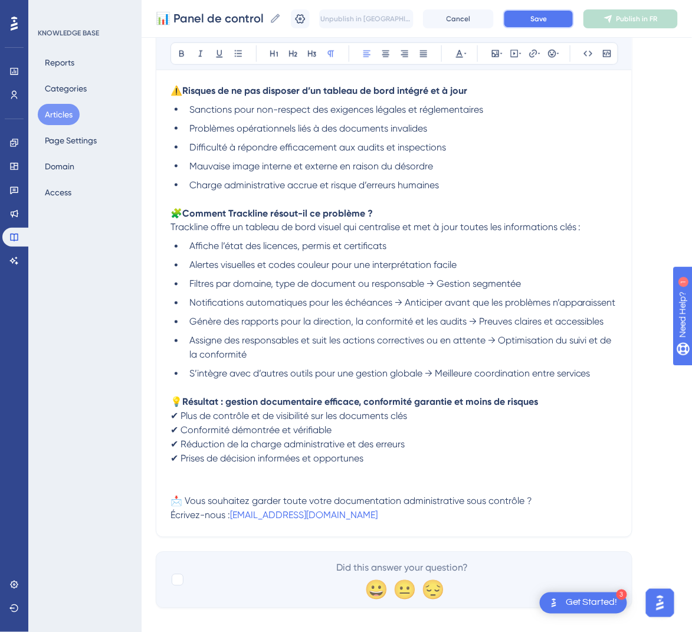
click at [547, 21] on span "Save" at bounding box center [538, 18] width 17 height 9
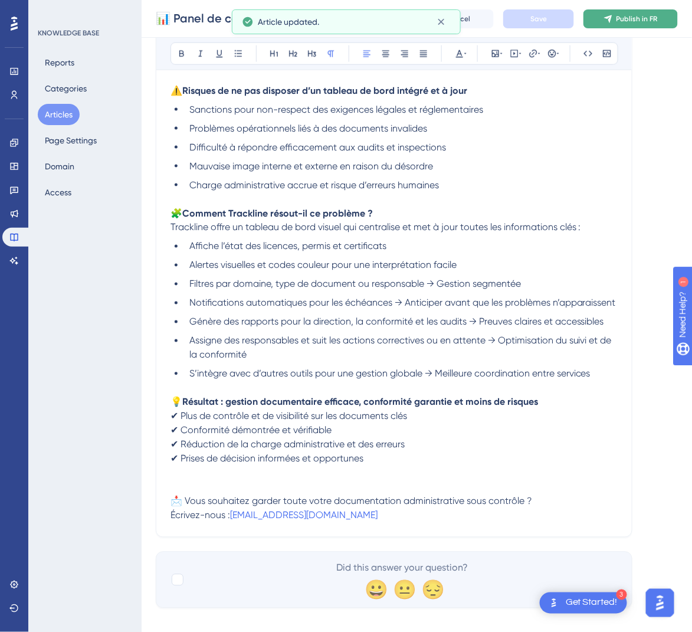
click at [658, 18] on span "Publish in FR" at bounding box center [636, 18] width 41 height 9
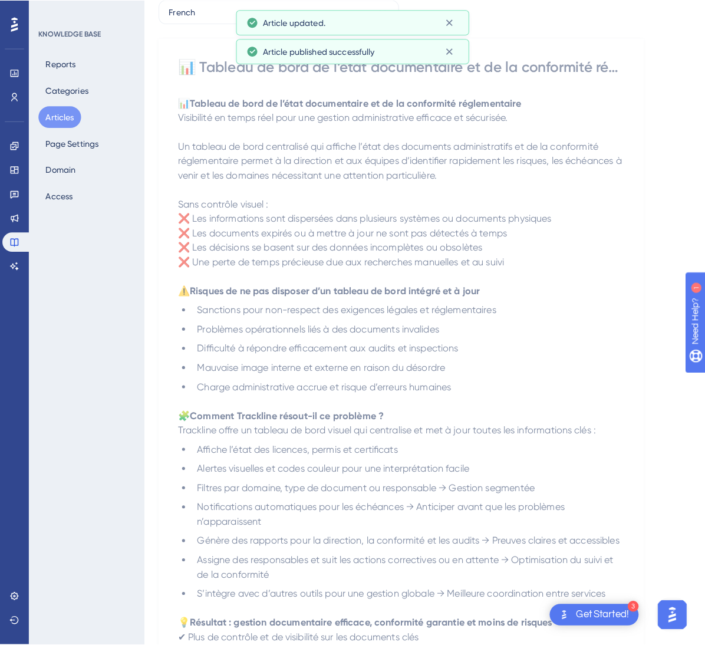
scroll to position [0, 0]
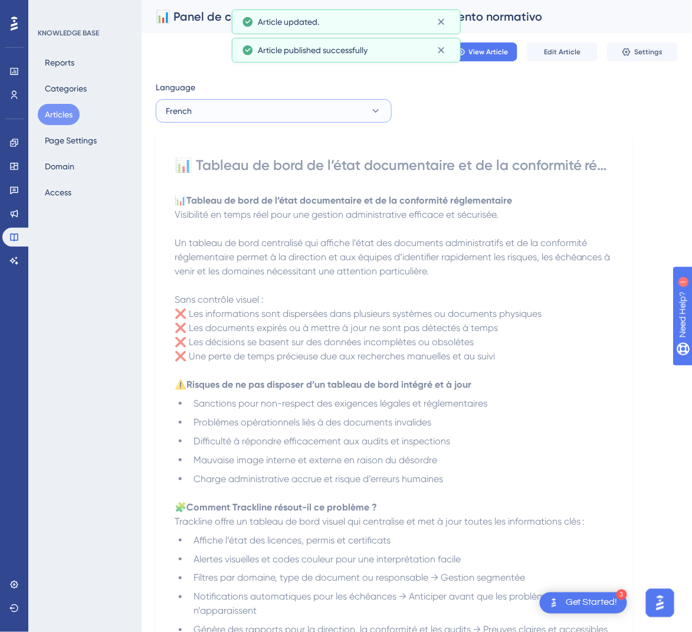
click at [300, 121] on button "French" at bounding box center [274, 111] width 236 height 24
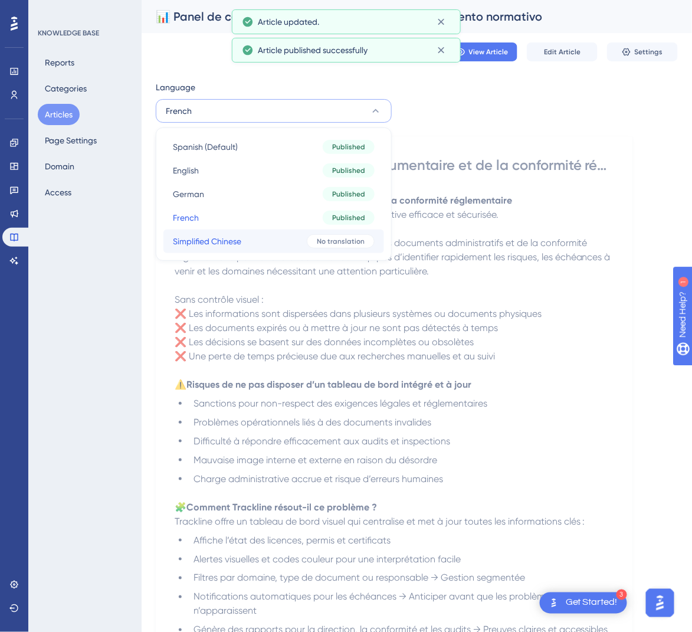
click at [267, 234] on button "Simplified Chinese Simplified Chinese No translation" at bounding box center [273, 241] width 221 height 24
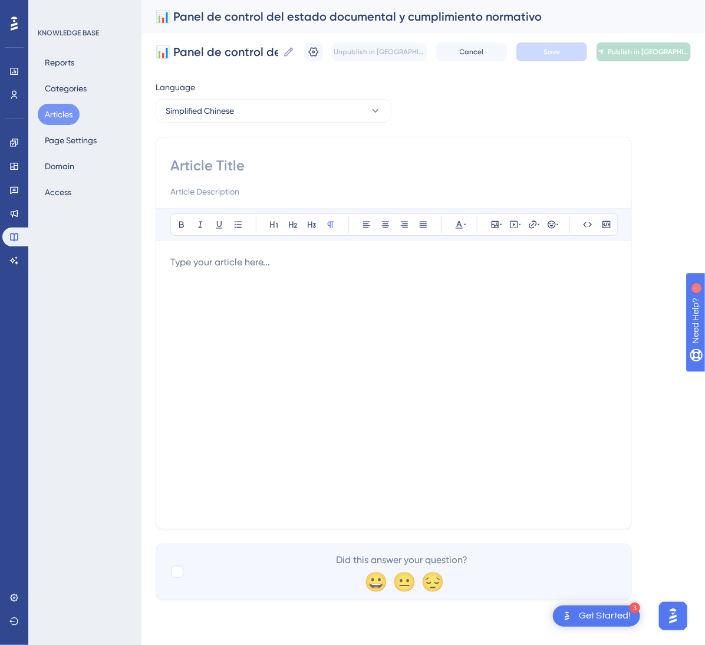
click at [231, 157] on input at bounding box center [393, 165] width 447 height 19
paste input "📊 文档状态与合规管理仪表盘"
type input "📊 文档状态与合规管理仪表盘"
click at [254, 324] on div at bounding box center [393, 384] width 447 height 259
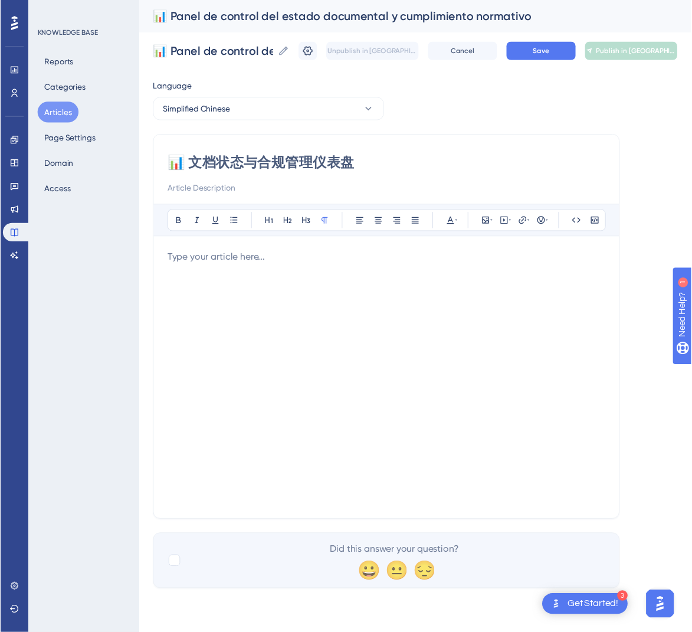
scroll to position [104, 0]
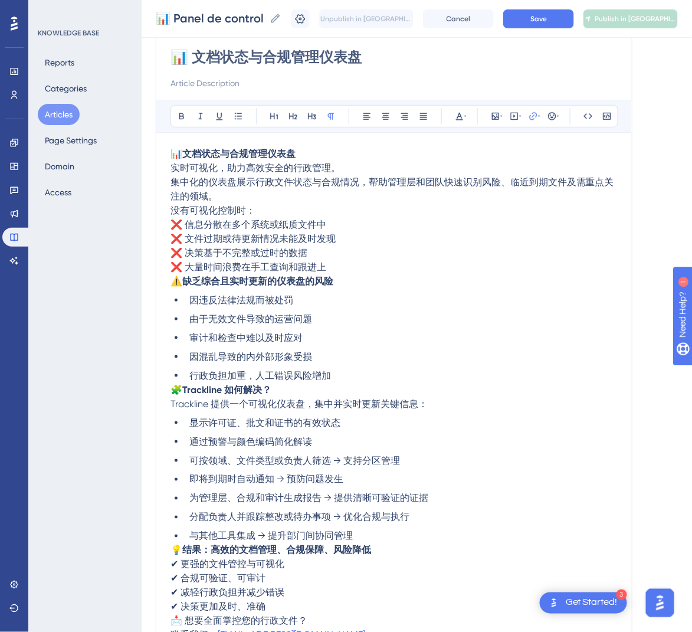
click at [170, 185] on span "集中化的仪表盘展示行政文件状态与合规情况，帮助管理层和团队快速识别风险、临近到期文件及需重点关注的领域。" at bounding box center [391, 188] width 443 height 25
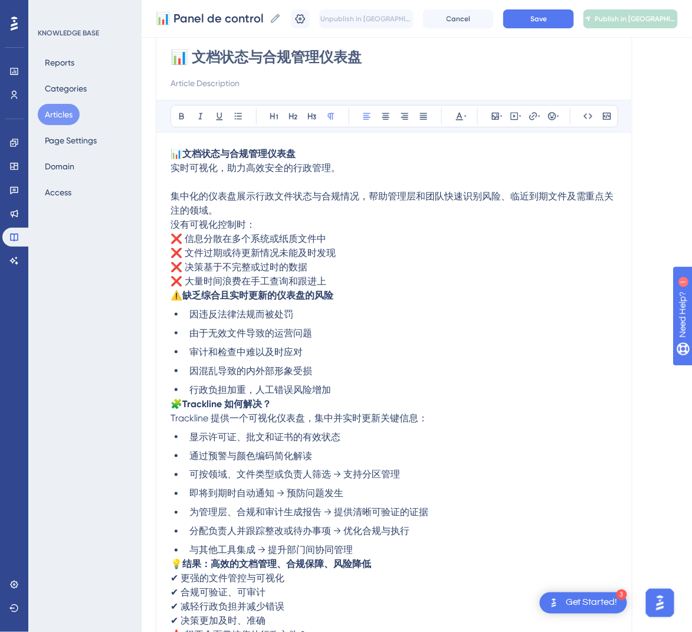
click at [174, 228] on span "没有可视化控制时：" at bounding box center [212, 224] width 85 height 11
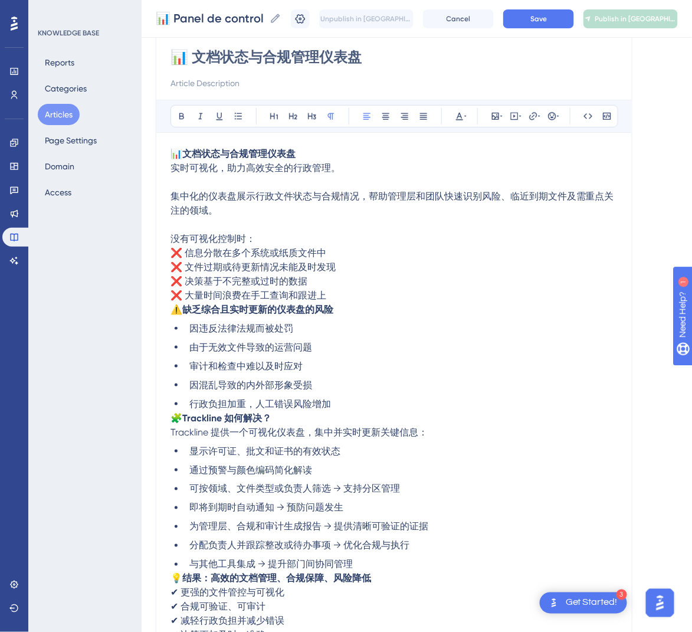
click at [176, 311] on span "⚠️" at bounding box center [176, 309] width 12 height 11
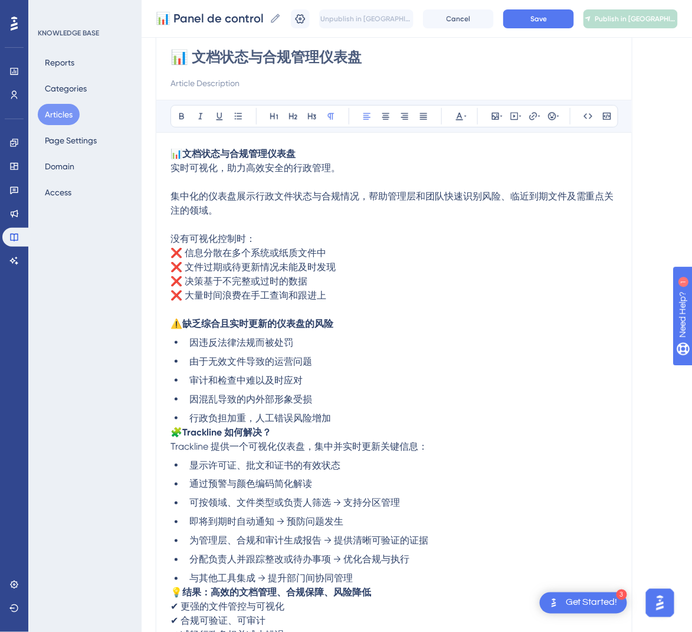
click at [173, 432] on span "🧩" at bounding box center [176, 431] width 12 height 11
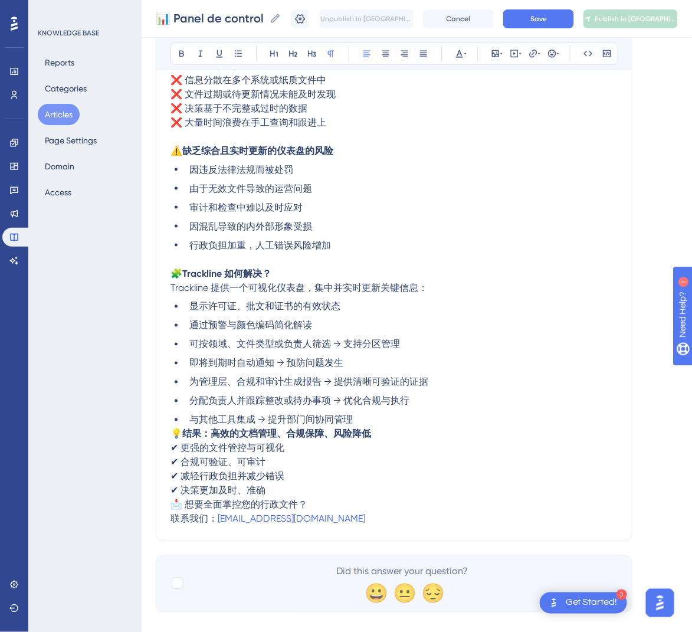
scroll to position [281, 0]
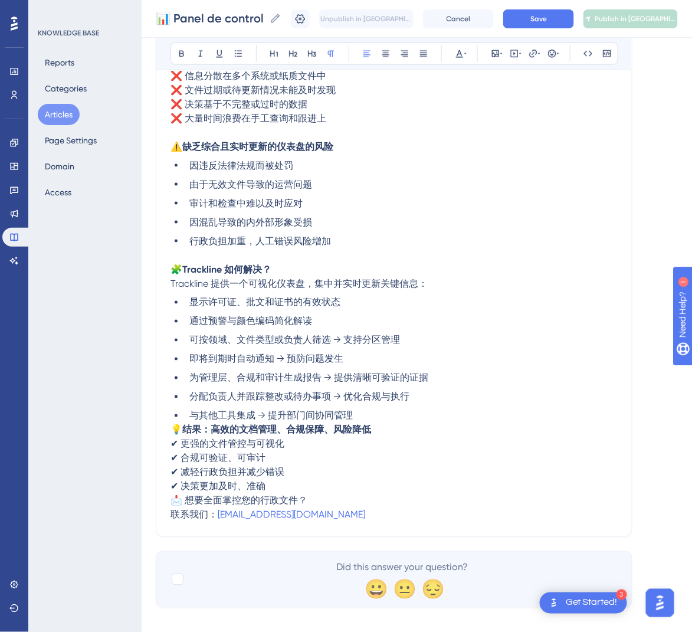
click at [171, 433] on span "💡" at bounding box center [176, 429] width 12 height 11
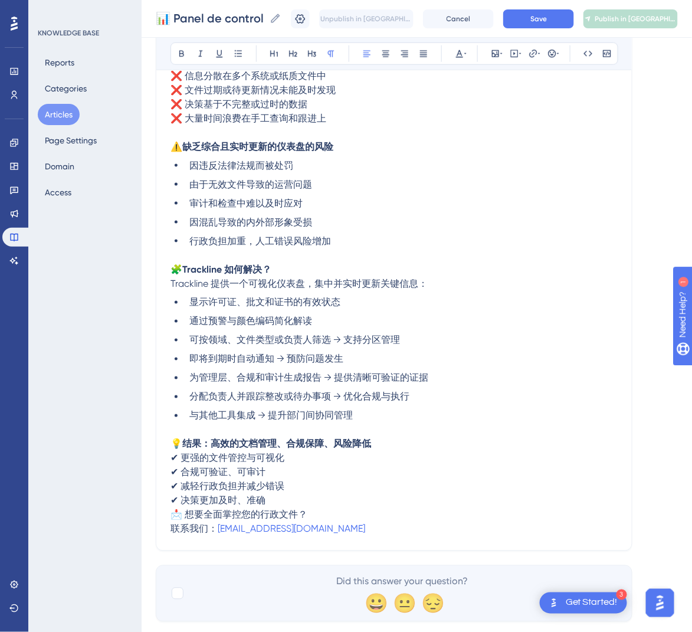
click at [175, 514] on span "📩 想要全面掌控您的行政文件？" at bounding box center [238, 514] width 137 height 11
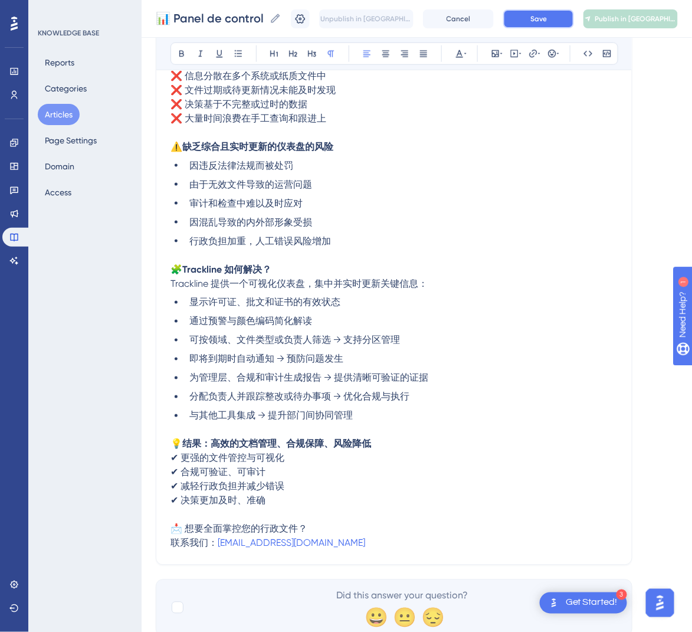
click at [568, 18] on button "Save" at bounding box center [538, 18] width 71 height 19
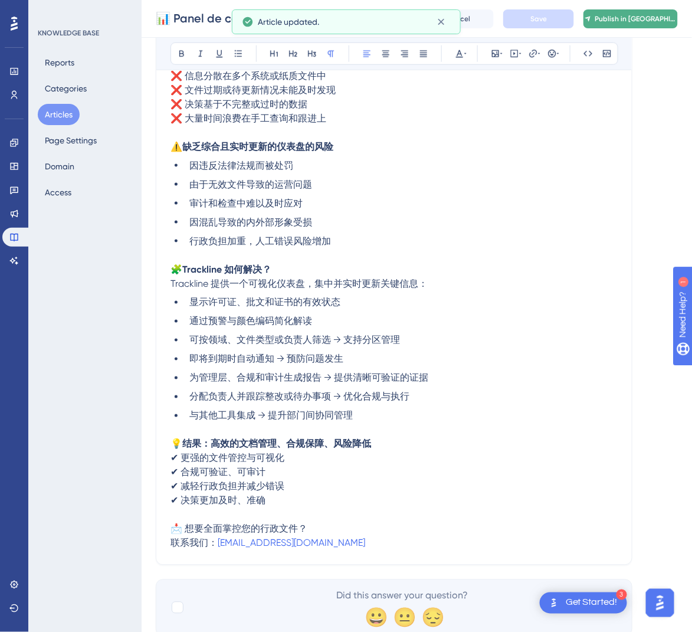
click at [617, 11] on button "Publish in [GEOGRAPHIC_DATA]-CN" at bounding box center [630, 18] width 94 height 19
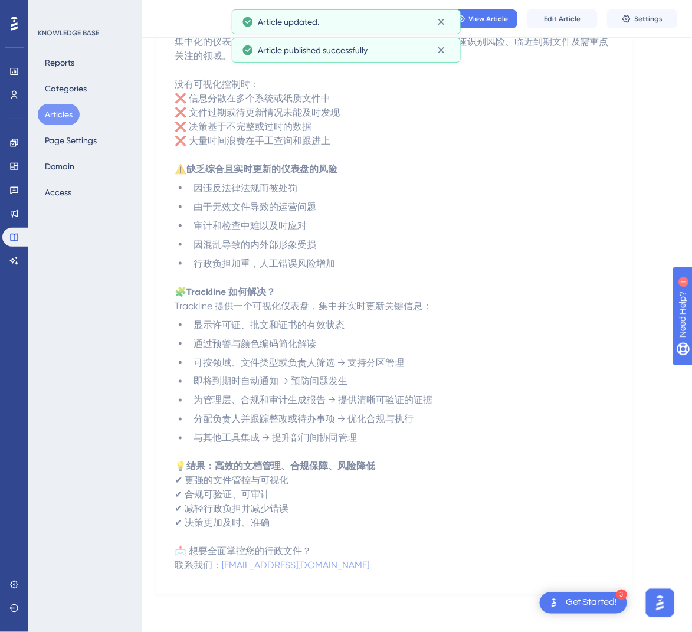
scroll to position [196, 0]
click at [48, 111] on button "Articles" at bounding box center [59, 114] width 42 height 21
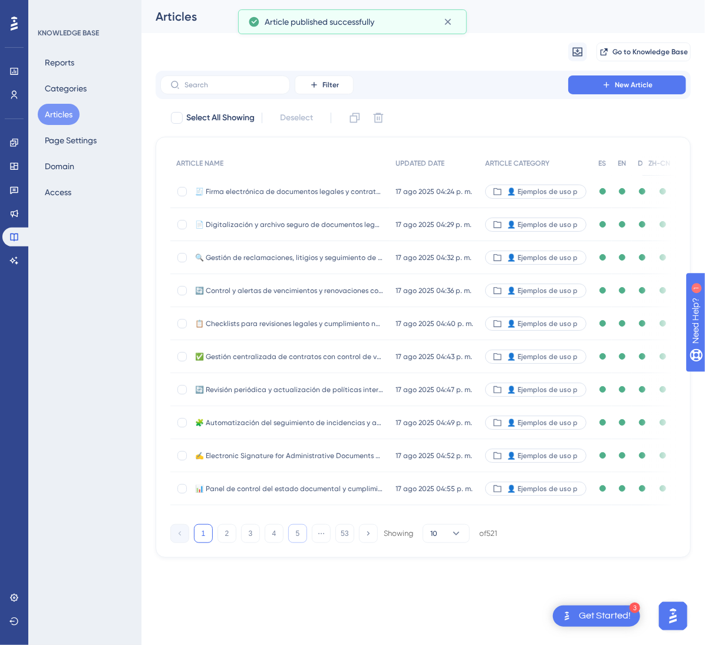
click at [297, 543] on button "5" at bounding box center [297, 533] width 19 height 19
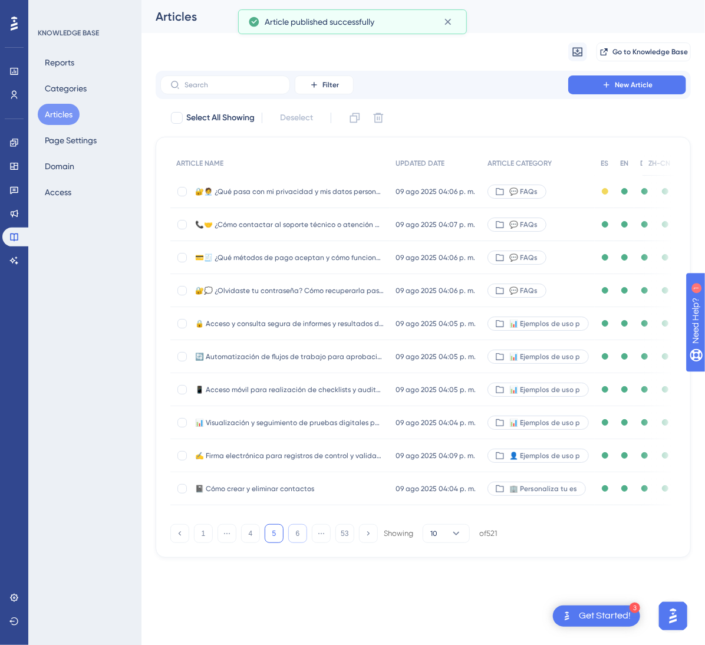
click at [297, 543] on button "6" at bounding box center [297, 533] width 19 height 19
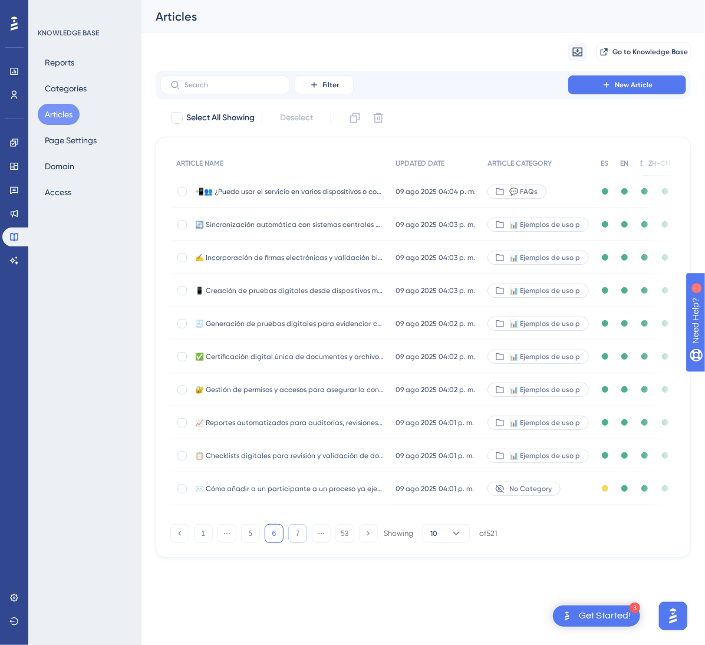
click at [297, 543] on button "7" at bounding box center [297, 533] width 19 height 19
click at [297, 543] on button "8" at bounding box center [297, 533] width 19 height 19
click at [297, 543] on button "9" at bounding box center [297, 533] width 19 height 19
click at [297, 543] on button "10" at bounding box center [297, 533] width 19 height 19
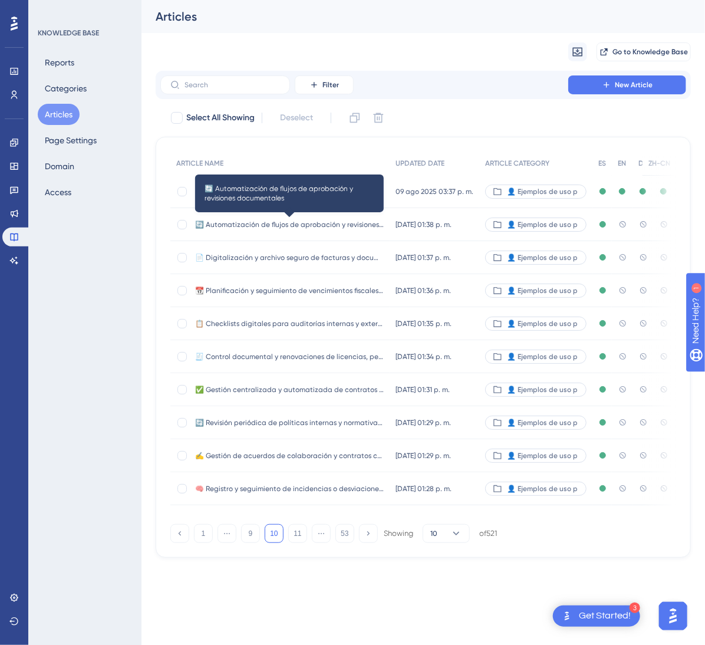
click at [344, 221] on span "🔄 Automatización de flujos de aprobación y revisiones documentales" at bounding box center [289, 224] width 189 height 9
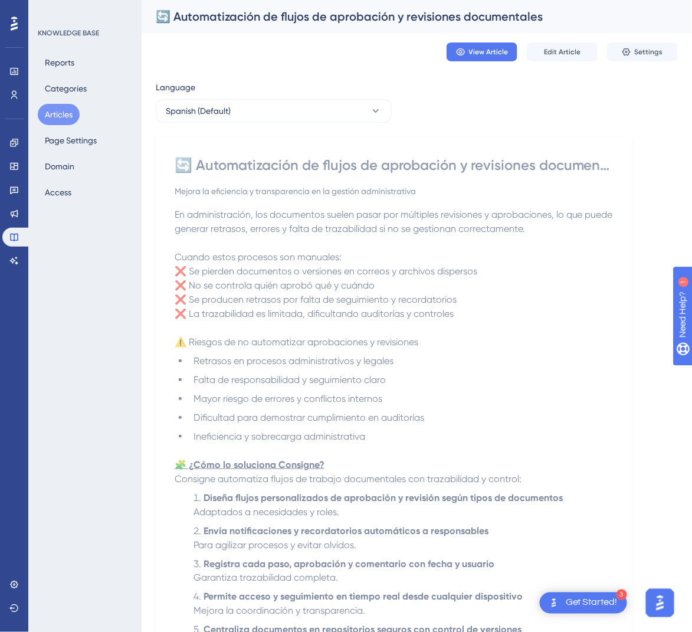
click at [373, 159] on div "🔄 Automatización de flujos de aprobación y revisiones documentales" at bounding box center [394, 165] width 439 height 19
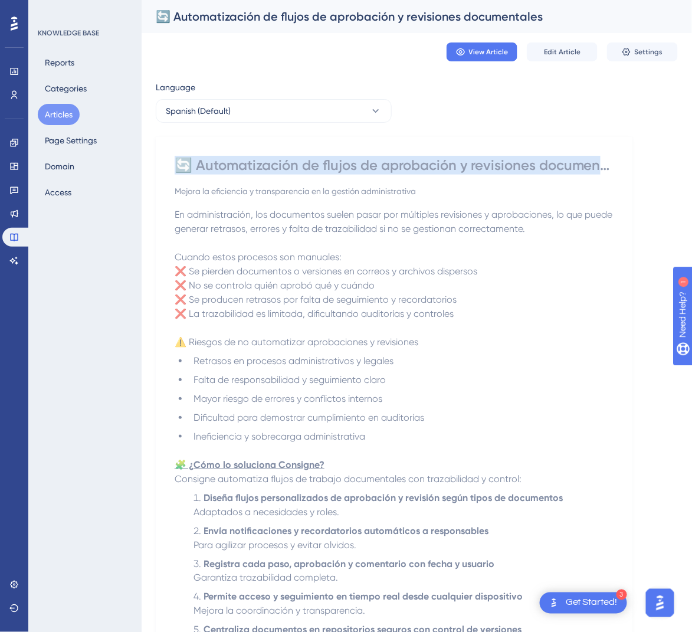
click at [373, 159] on div "🔄 Automatización de flujos de aprobación y revisiones documentales" at bounding box center [394, 165] width 439 height 19
click at [342, 167] on div "🔄 Automatización de flujos de aprobación y revisiones documentales" at bounding box center [394, 165] width 439 height 19
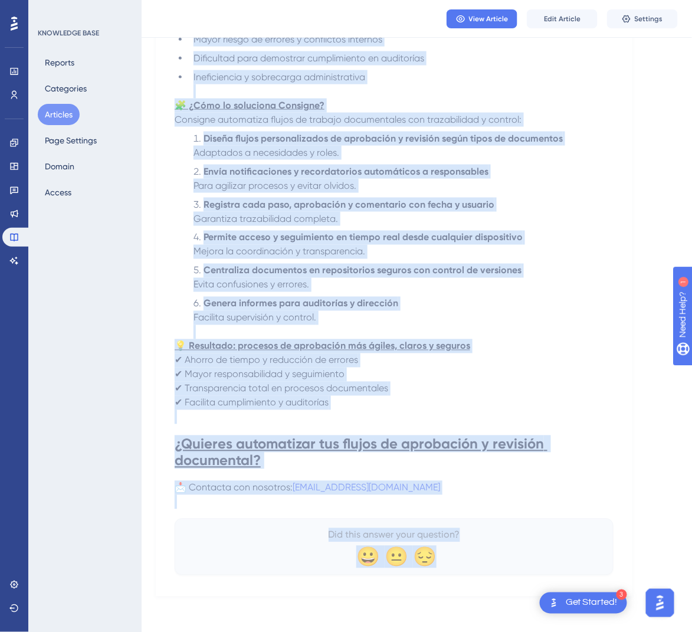
scroll to position [356, 0]
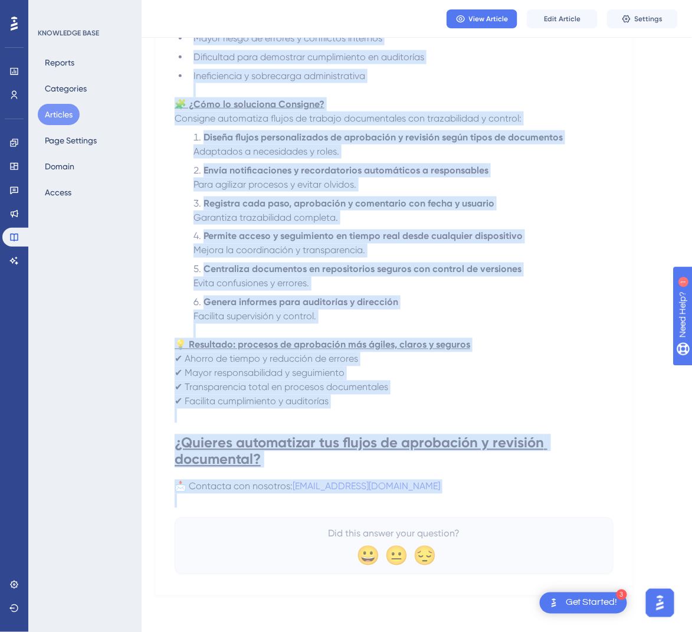
drag, startPoint x: 182, startPoint y: 166, endPoint x: 491, endPoint y: 499, distance: 454.0
click at [491, 499] on div "🔄 Automatización de flujos de aprobación y revisiones documentales Mejora la ef…" at bounding box center [394, 184] width 439 height 778
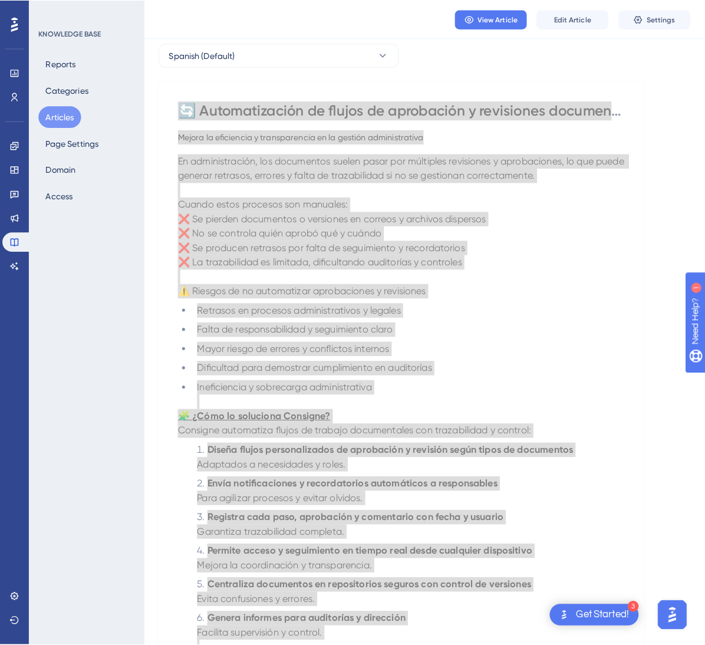
scroll to position [0, 0]
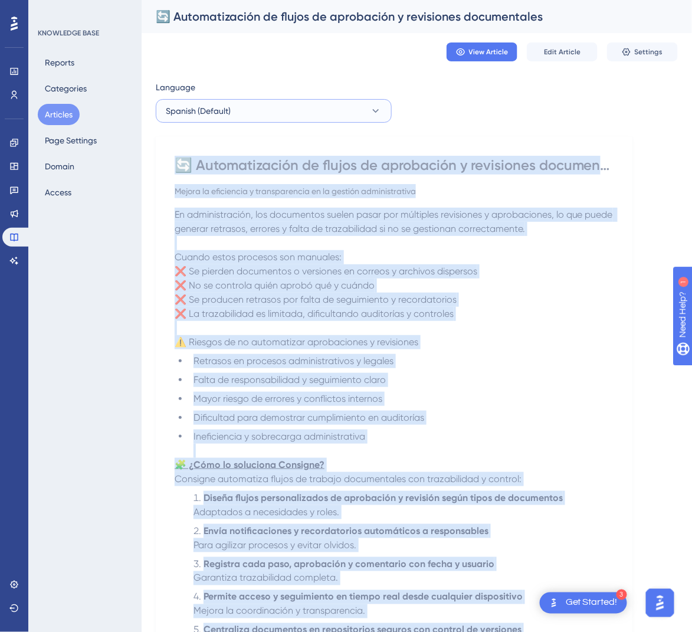
click at [331, 117] on button "Spanish (Default)" at bounding box center [274, 111] width 236 height 24
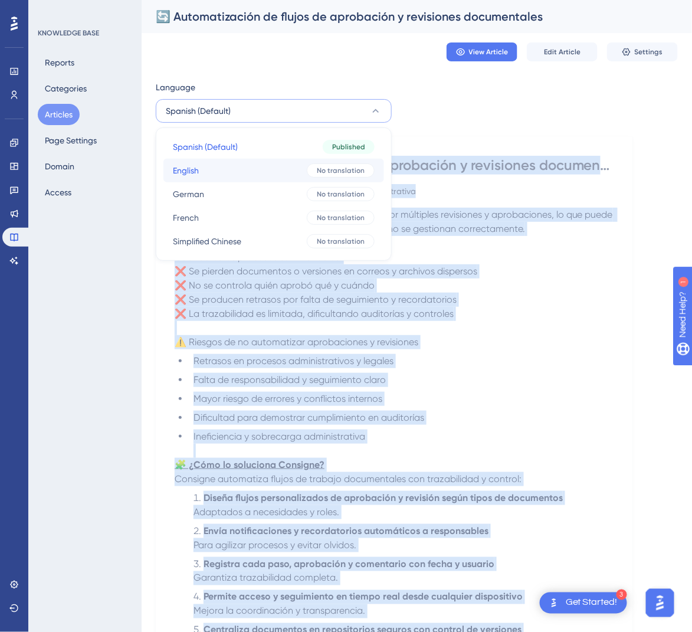
click at [310, 169] on div "No translation" at bounding box center [341, 170] width 68 height 14
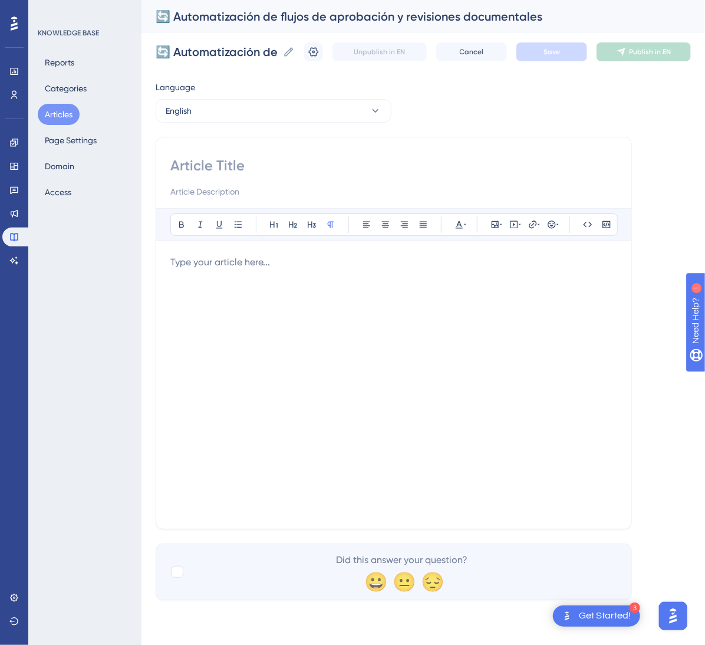
click at [211, 168] on input at bounding box center [393, 165] width 447 height 19
paste input "🔄 Automation of Approval Flows and Document Reviews"
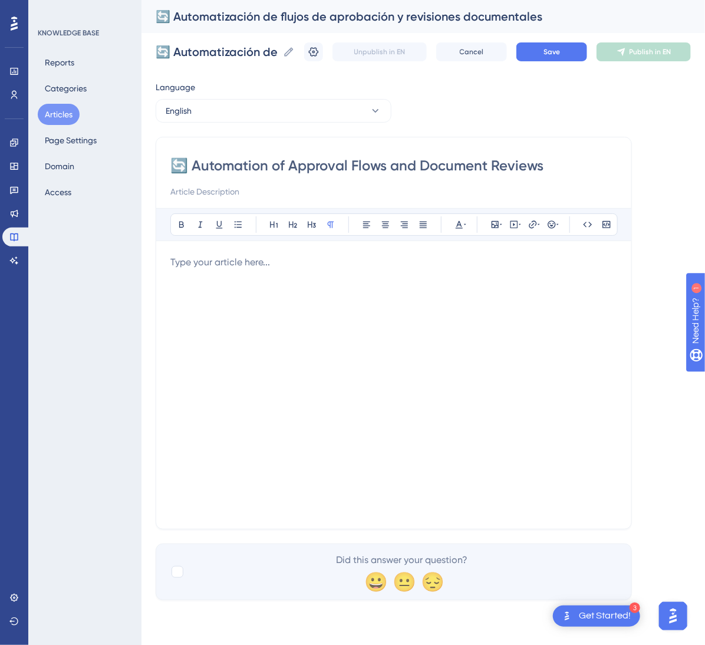
type input "🔄 Automation of Approval Flows and Document Reviews"
click at [418, 369] on div at bounding box center [393, 384] width 447 height 259
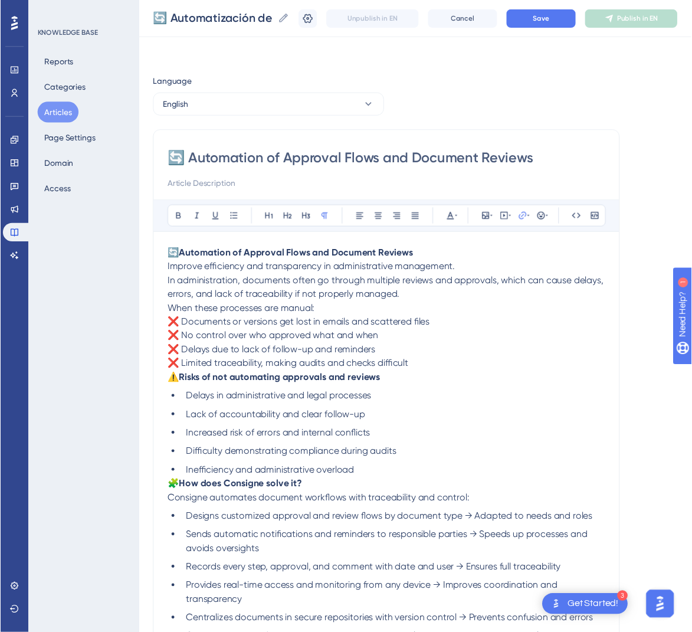
scroll to position [113, 0]
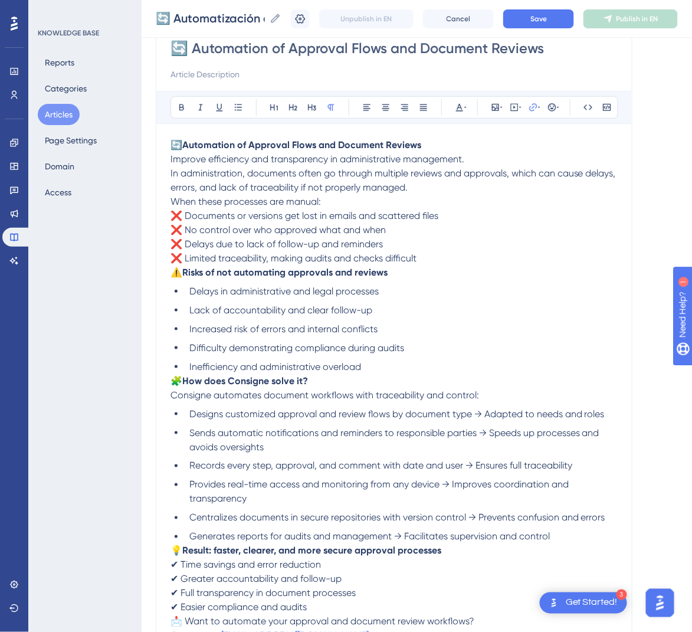
click at [422, 188] on p "🔄 Automation of Approval Flows and Document Reviews Improve efficiency and tran…" at bounding box center [393, 166] width 447 height 57
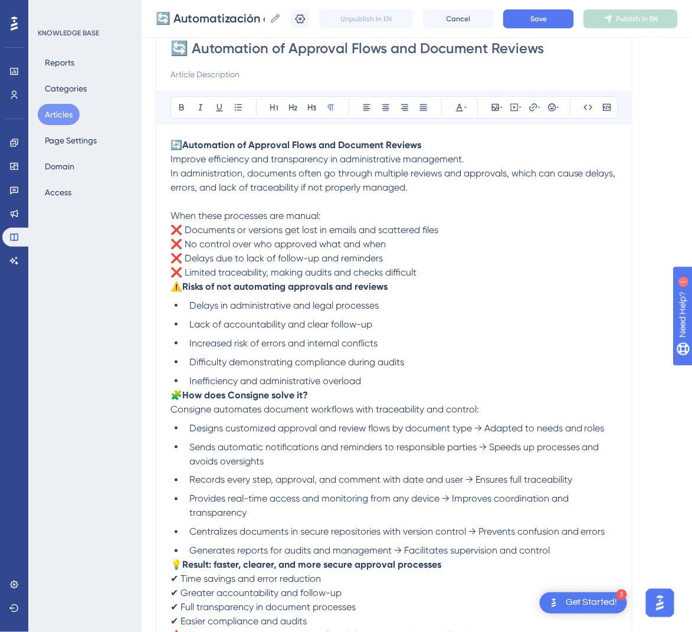
click at [173, 286] on span "⚠️" at bounding box center [176, 286] width 12 height 11
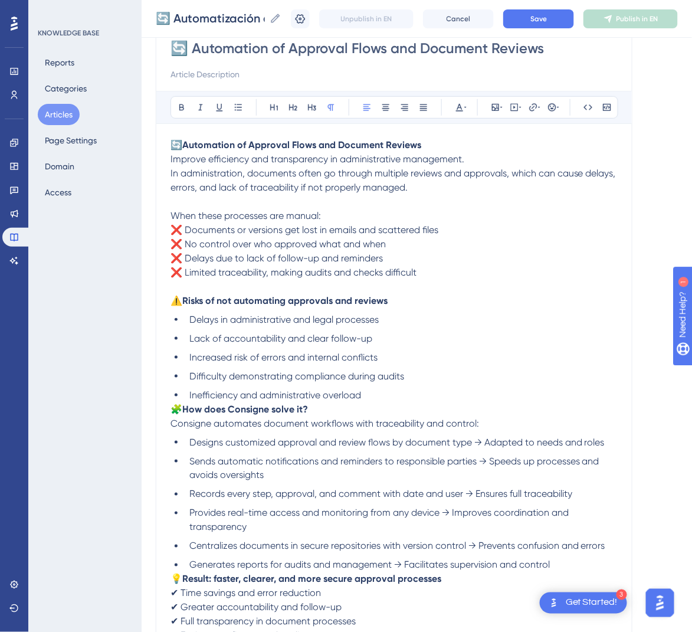
click at [173, 410] on span "🧩" at bounding box center [176, 408] width 12 height 11
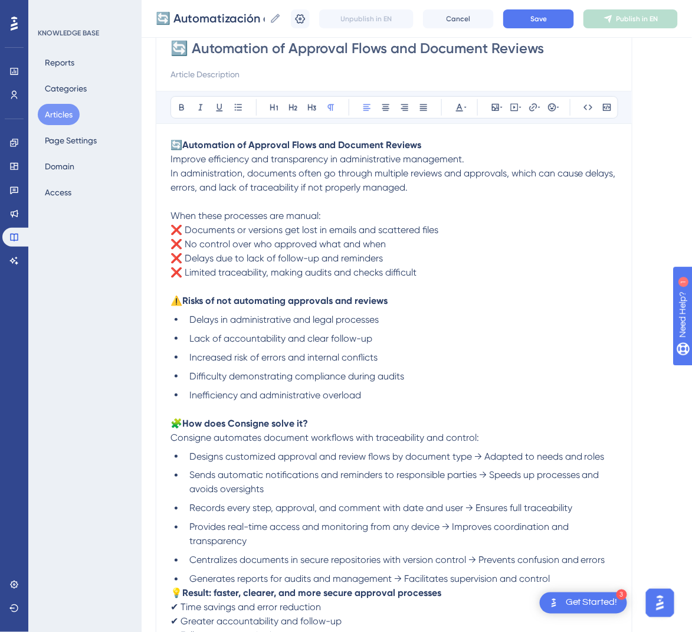
scroll to position [289, 0]
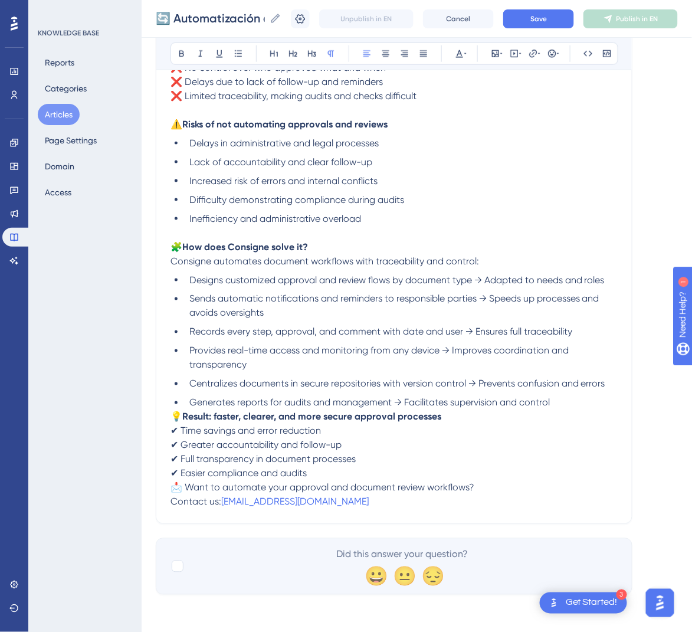
click at [175, 410] on p "💡 Result: faster, clearer, and more secure approval processes ✔ Time savings an…" at bounding box center [393, 445] width 447 height 71
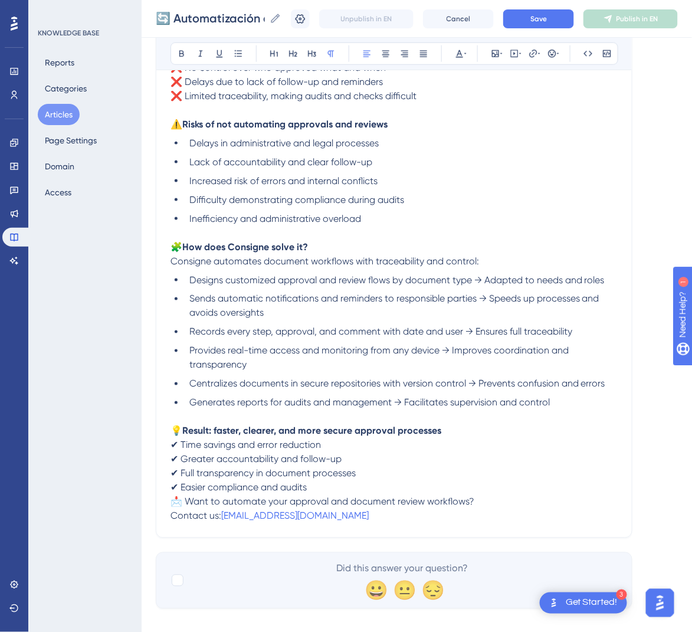
click at [175, 499] on span "📩 Want to automate your approval and document review workflows?" at bounding box center [322, 501] width 304 height 11
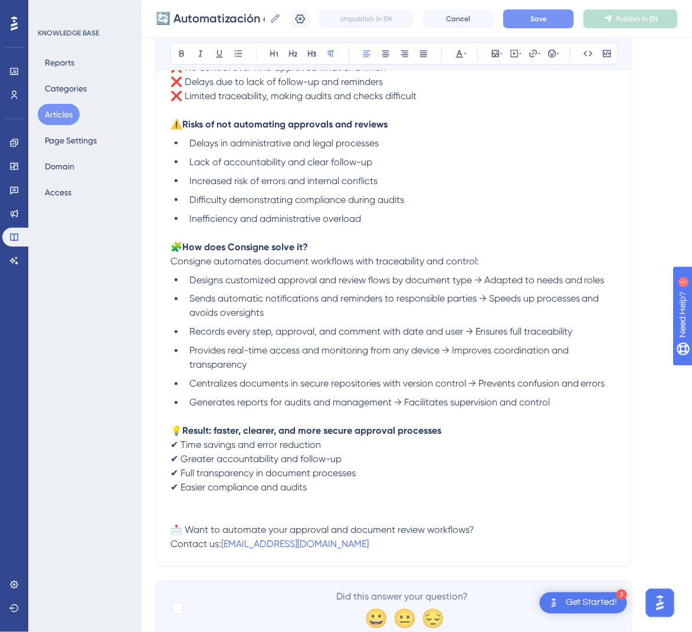
click at [547, 16] on span "Save" at bounding box center [538, 18] width 17 height 9
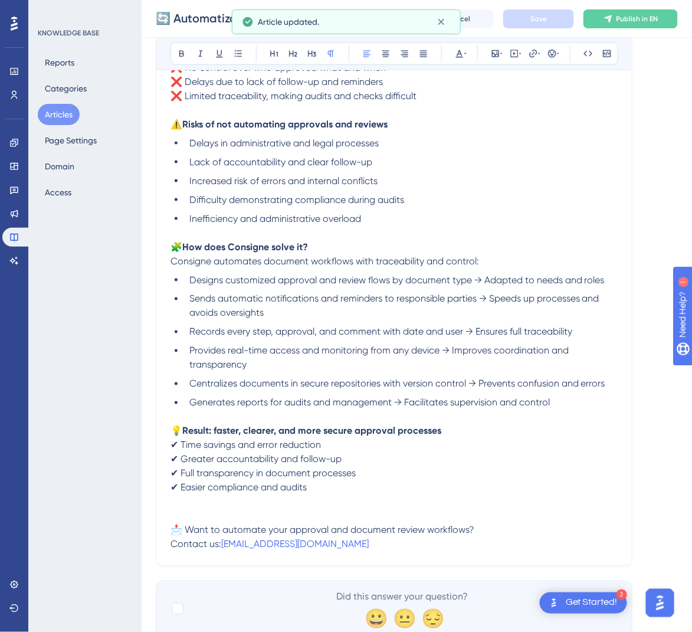
click at [678, 16] on button "Publish in EN" at bounding box center [630, 18] width 94 height 19
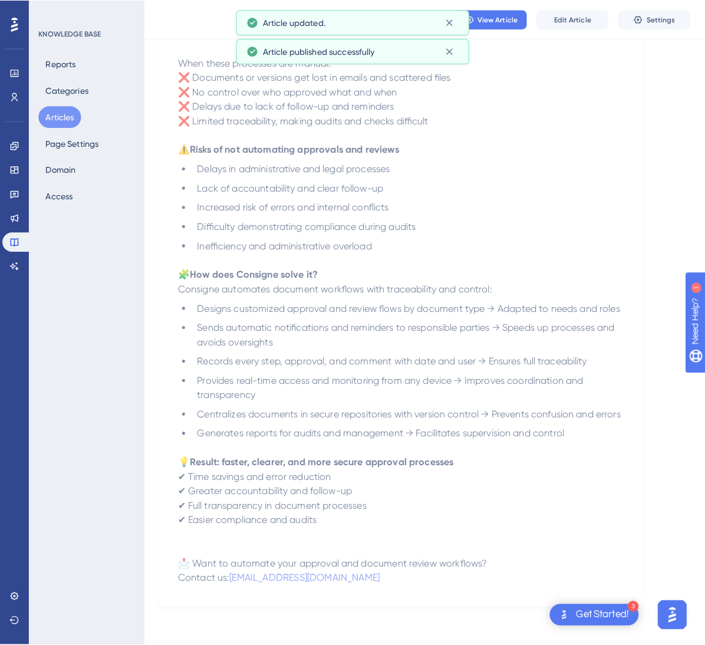
scroll to position [0, 0]
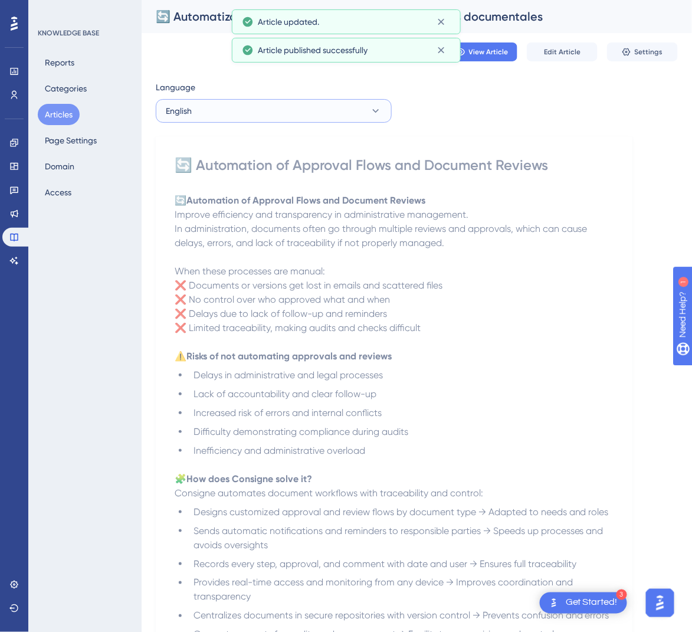
click at [330, 106] on button "English" at bounding box center [274, 111] width 236 height 24
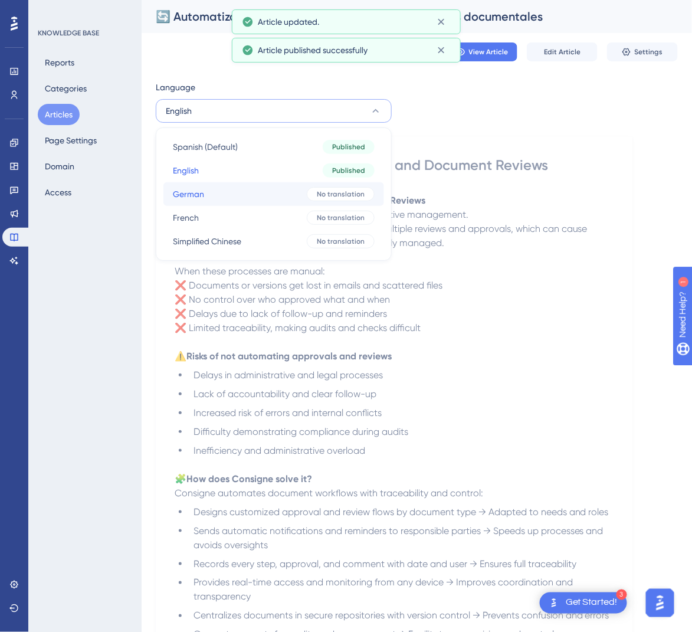
click at [305, 195] on button "German German No translation" at bounding box center [273, 194] width 221 height 24
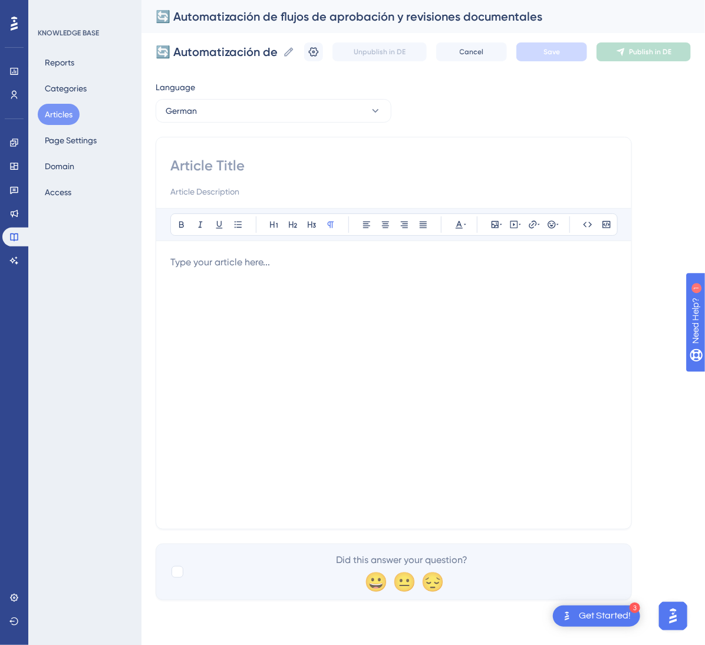
click at [251, 161] on input at bounding box center [393, 165] width 447 height 19
paste input "🔄 Automatisierung von Genehmigungs- und Dokumentenprüfungsprozessen"
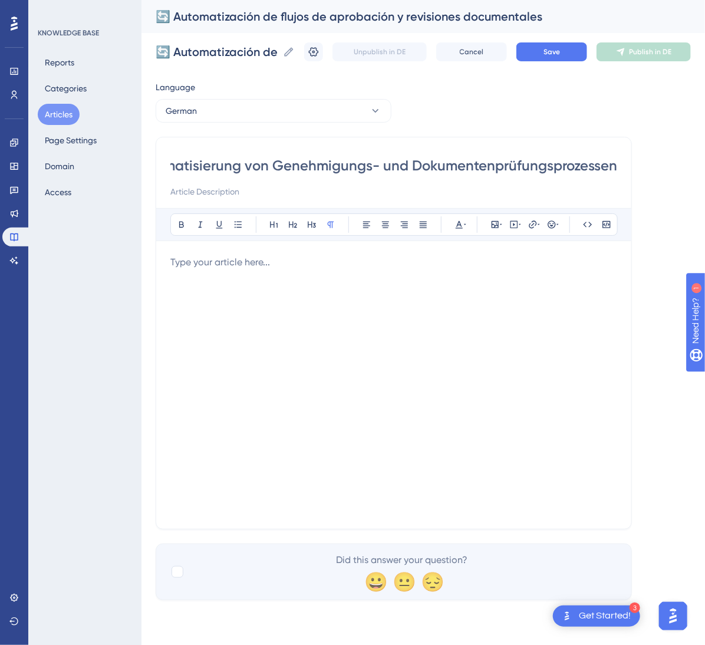
type input "🔄 Automatisierung von Genehmigungs- und Dokumentenprüfungsprozessen"
click at [238, 278] on div at bounding box center [393, 384] width 447 height 259
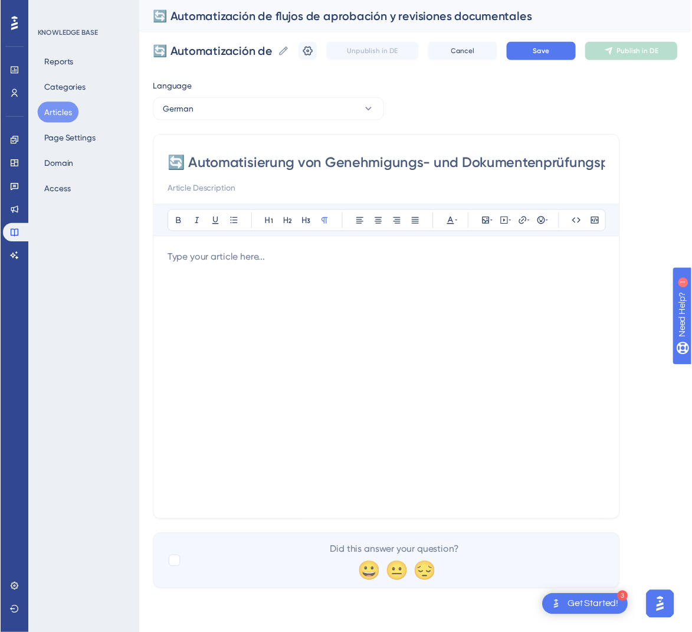
scroll to position [141, 0]
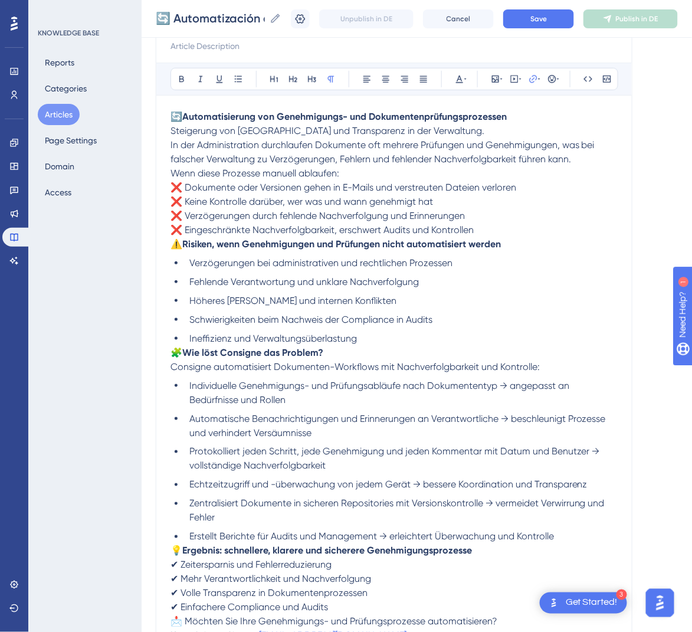
click at [176, 242] on span "⚠️" at bounding box center [176, 243] width 12 height 11
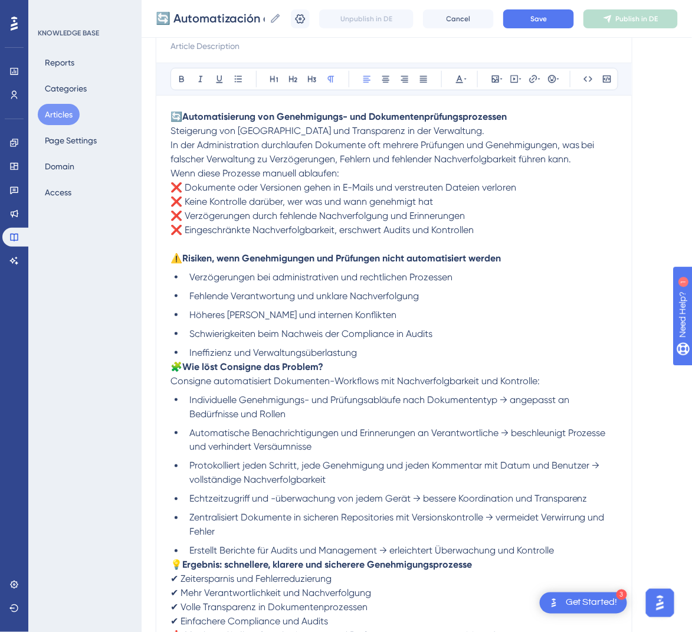
click at [173, 173] on span "Wenn diese Prozesse manuell ablaufen:" at bounding box center [254, 172] width 169 height 11
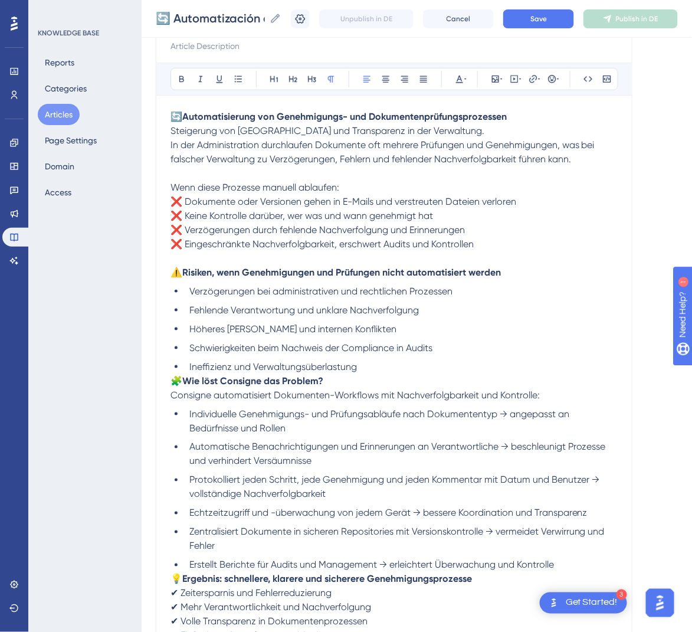
click at [172, 150] on p "🔄 Automatisierung von Genehmigungs- und Dokumentenprüfungsprozessen Steigerung …" at bounding box center [393, 138] width 447 height 57
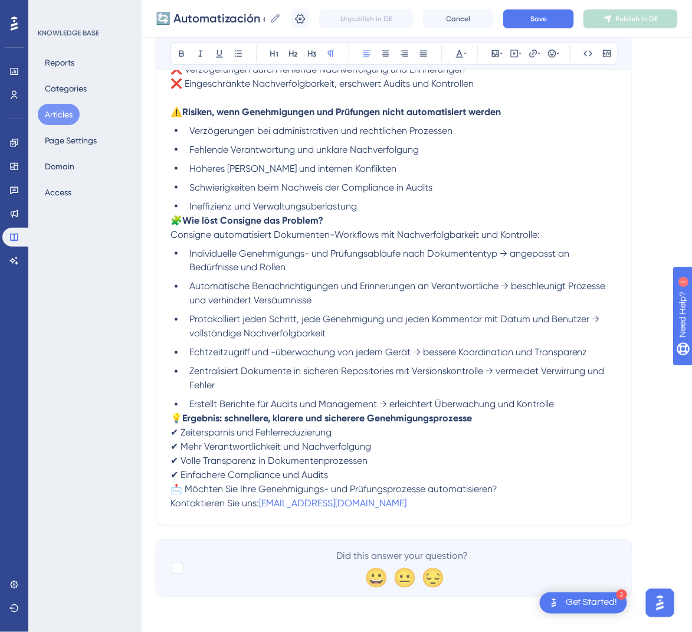
scroll to position [317, 0]
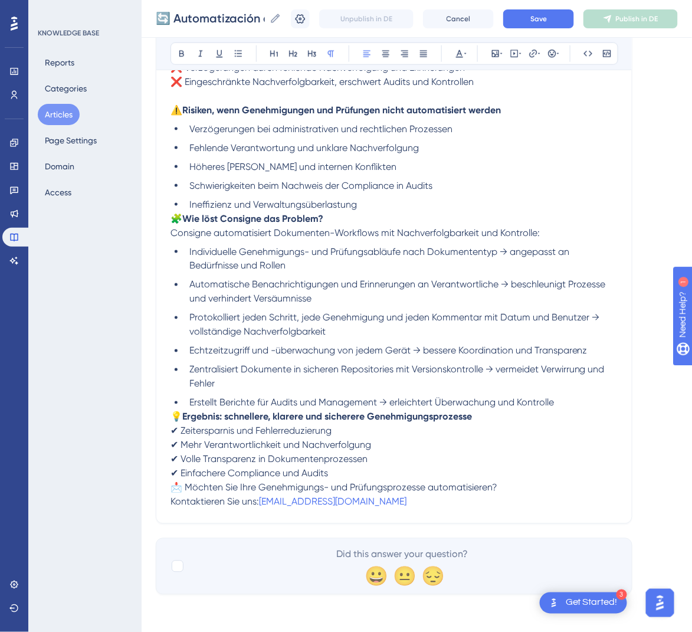
click at [174, 213] on span "🧩" at bounding box center [176, 218] width 12 height 11
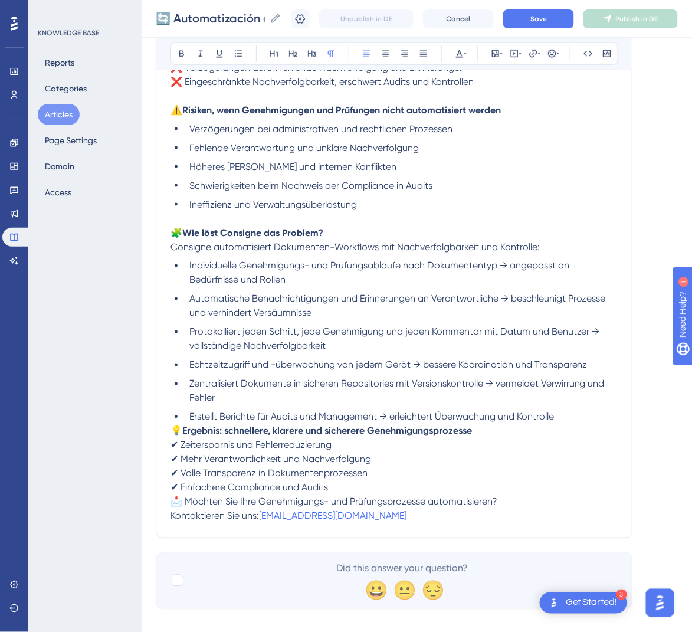
click at [172, 428] on span "💡" at bounding box center [176, 430] width 12 height 11
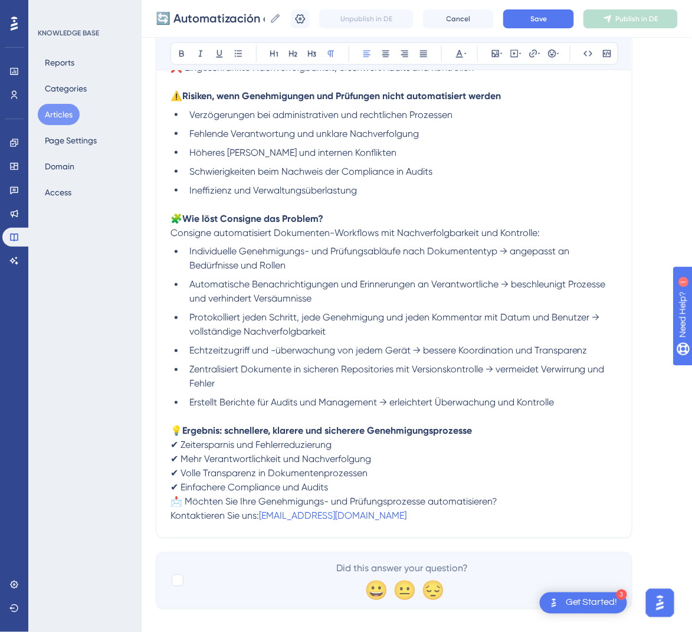
scroll to position [346, 0]
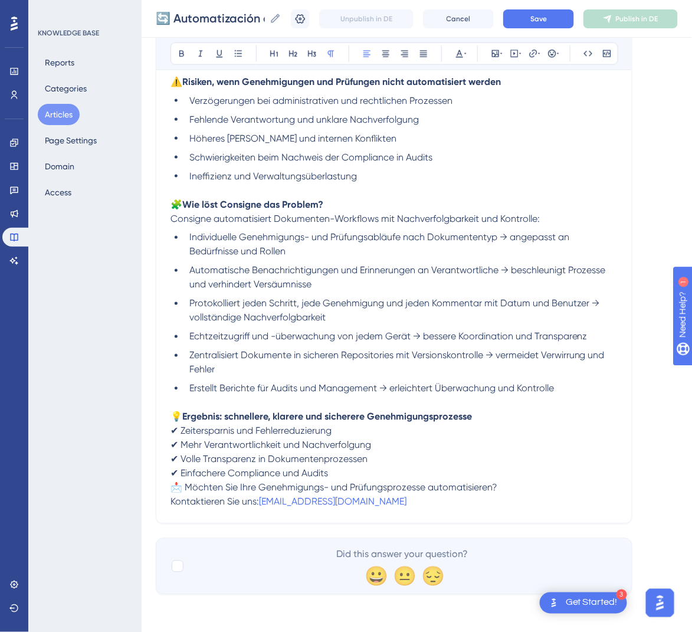
click at [175, 485] on span "📩 Möchten Sie Ihre Genehmigungs- und Prüfungsprozesse automatisieren?" at bounding box center [333, 487] width 327 height 11
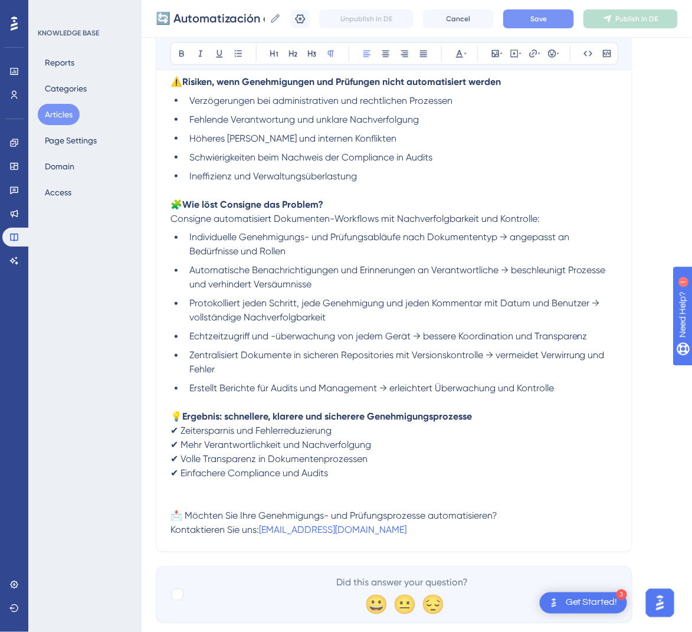
click at [547, 21] on span "Save" at bounding box center [538, 18] width 17 height 9
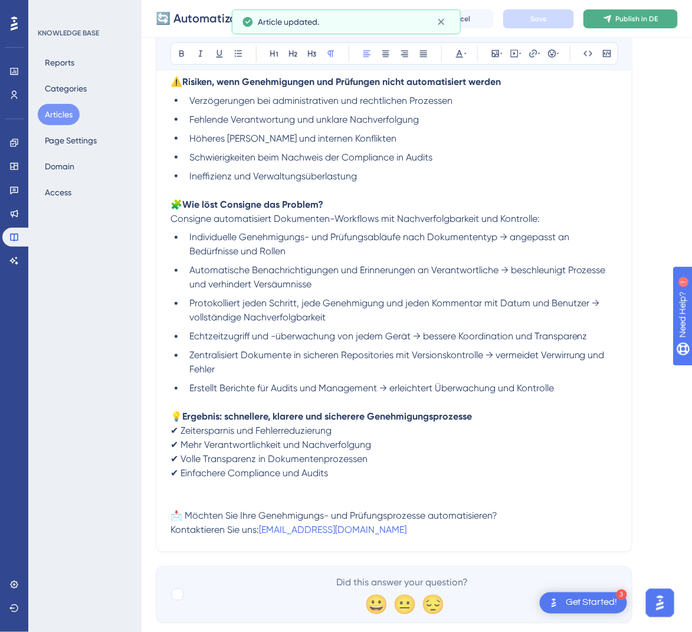
click at [612, 21] on icon at bounding box center [607, 18] width 9 height 9
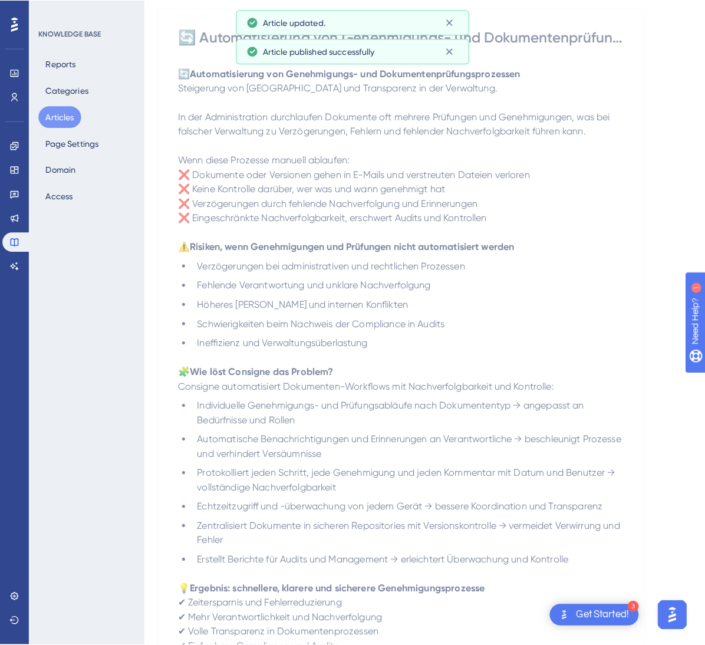
scroll to position [0, 0]
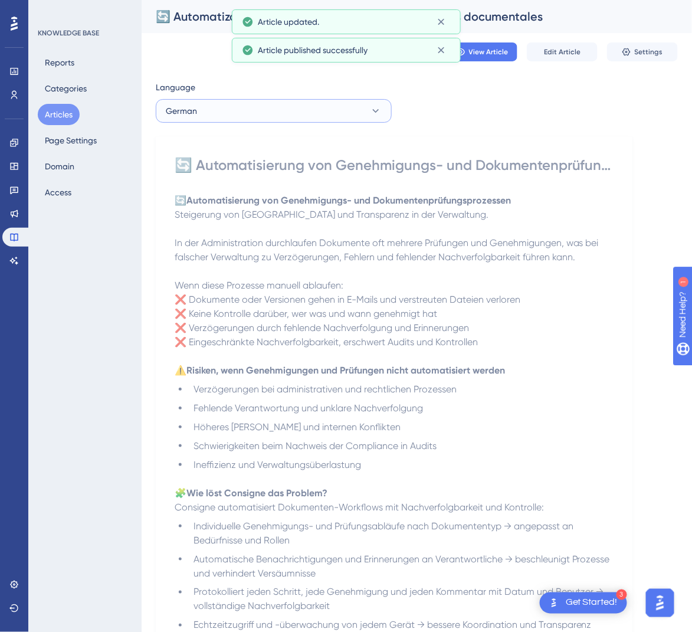
click at [323, 109] on button "German" at bounding box center [274, 111] width 236 height 24
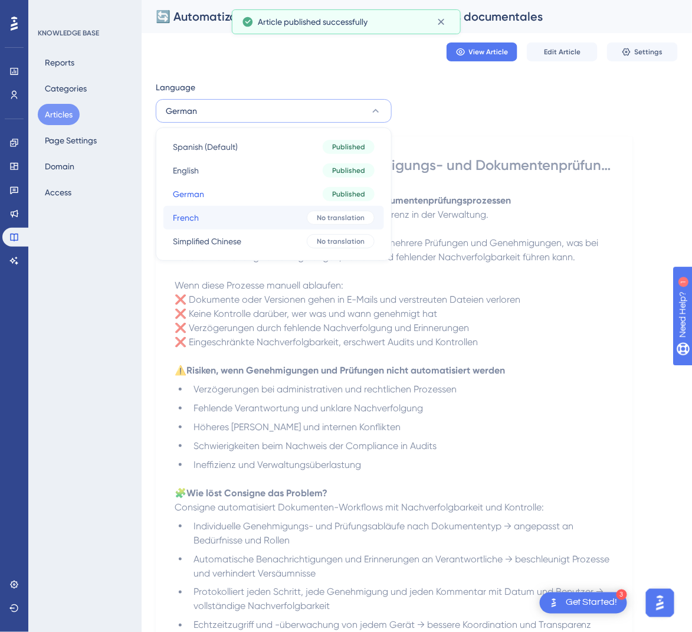
click at [295, 216] on button "French French No translation" at bounding box center [273, 218] width 221 height 24
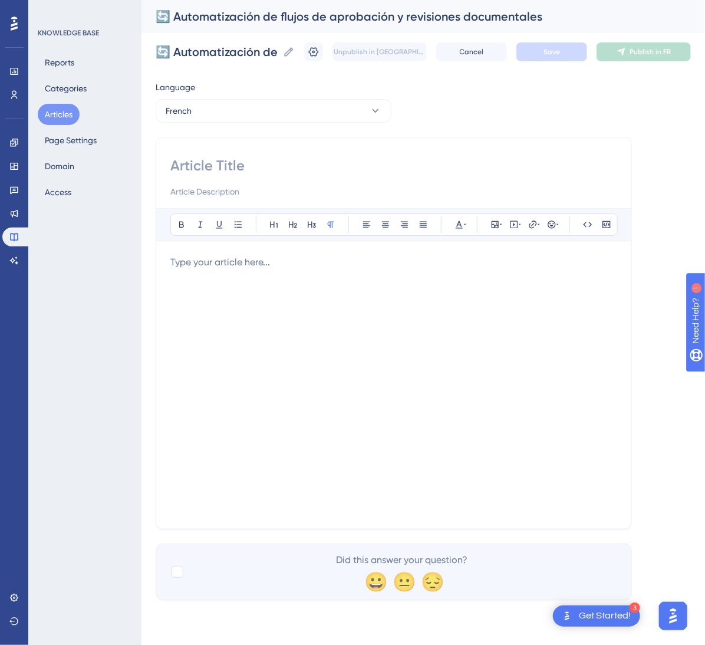
click at [204, 170] on input at bounding box center [393, 165] width 447 height 19
paste input "🔄 Automatisation des flux d’approbation et de révision documentaire"
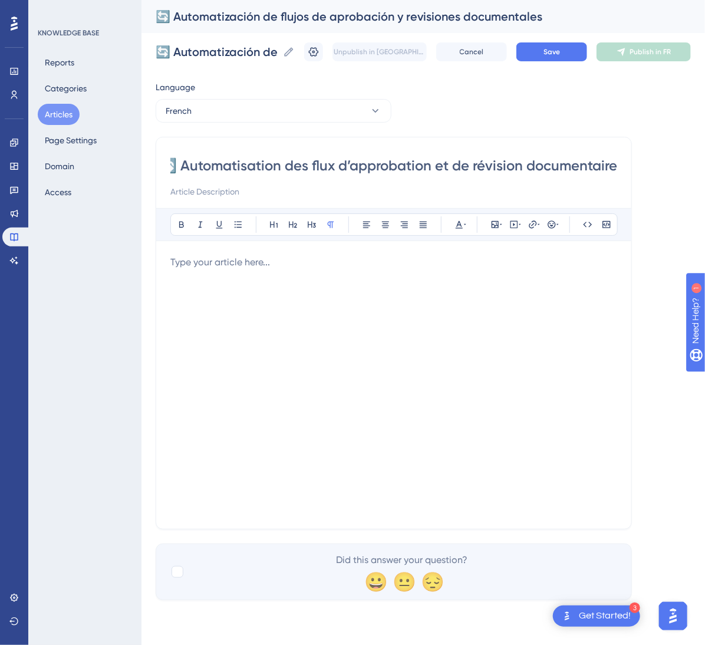
type input "🔄 Automatisation des flux d’approbation et de révision documentaire"
click at [212, 284] on div at bounding box center [393, 384] width 447 height 259
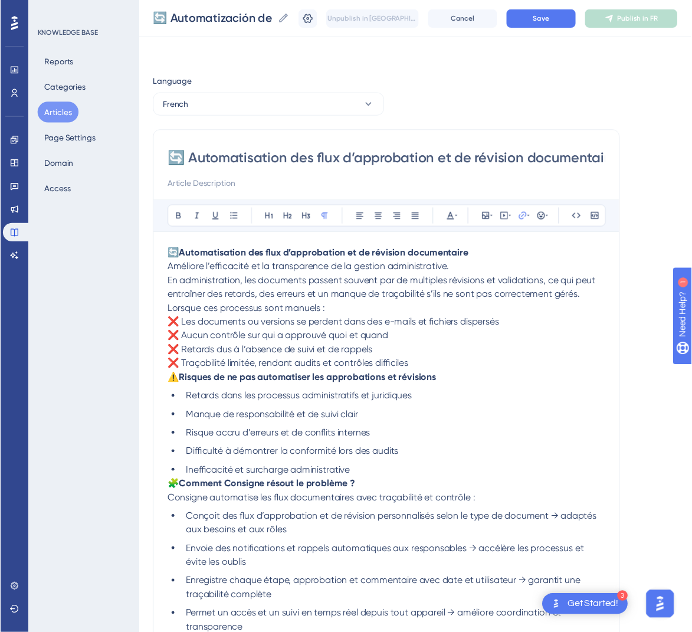
scroll to position [156, 0]
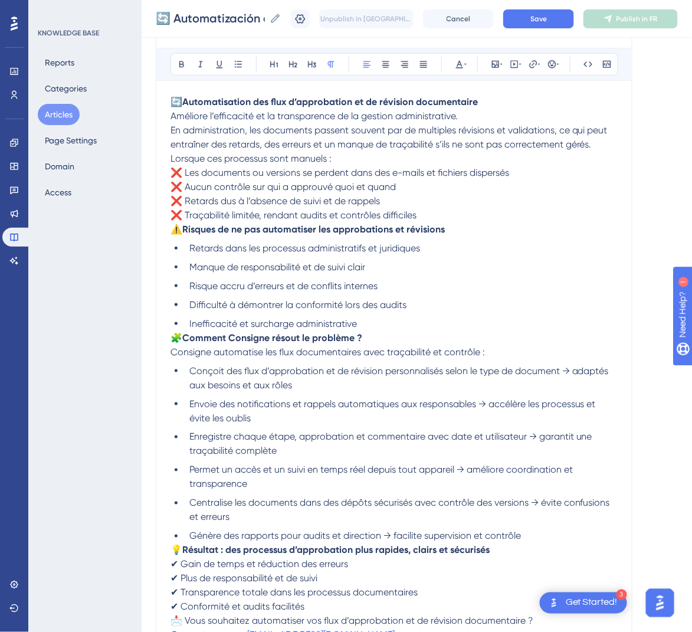
click at [176, 228] on span "⚠️" at bounding box center [176, 228] width 12 height 11
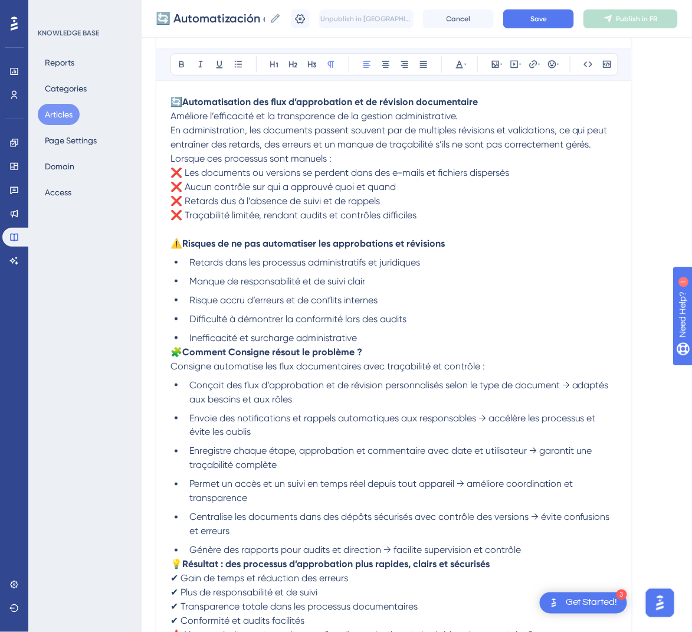
click at [172, 163] on span "Lorsque ces processus sont manuels :" at bounding box center [250, 158] width 161 height 11
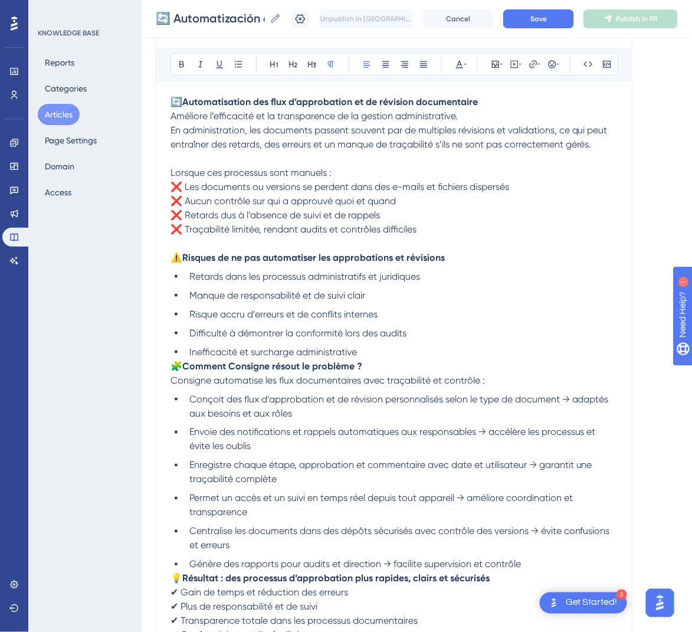
click at [171, 134] on span "En administration, les documents passent souvent par de multiples révisions et …" at bounding box center [389, 136] width 439 height 25
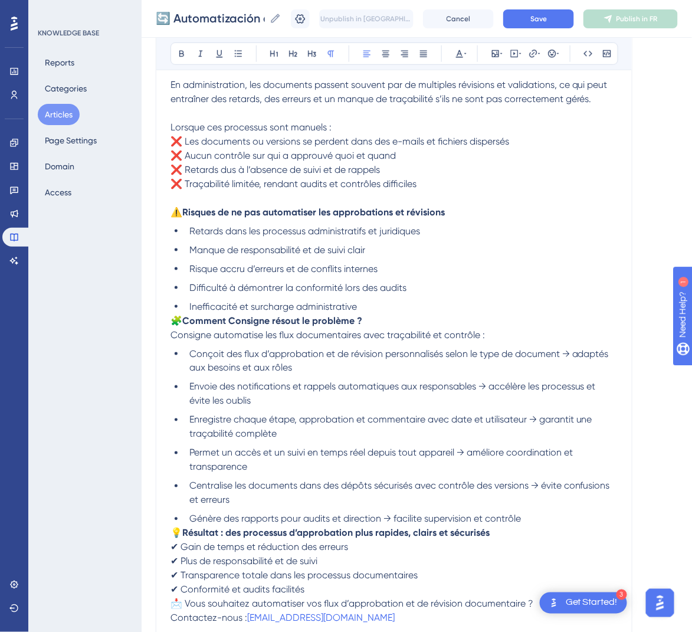
scroll to position [244, 0]
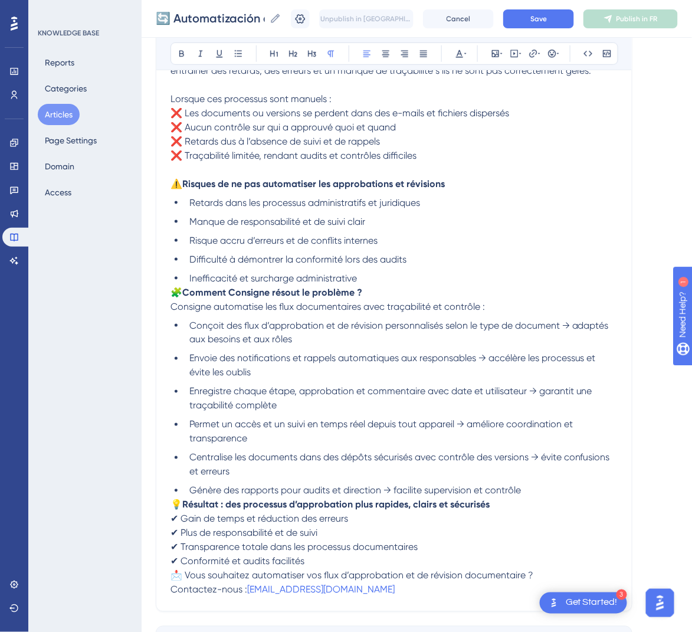
click at [174, 288] on span "🧩" at bounding box center [176, 292] width 12 height 11
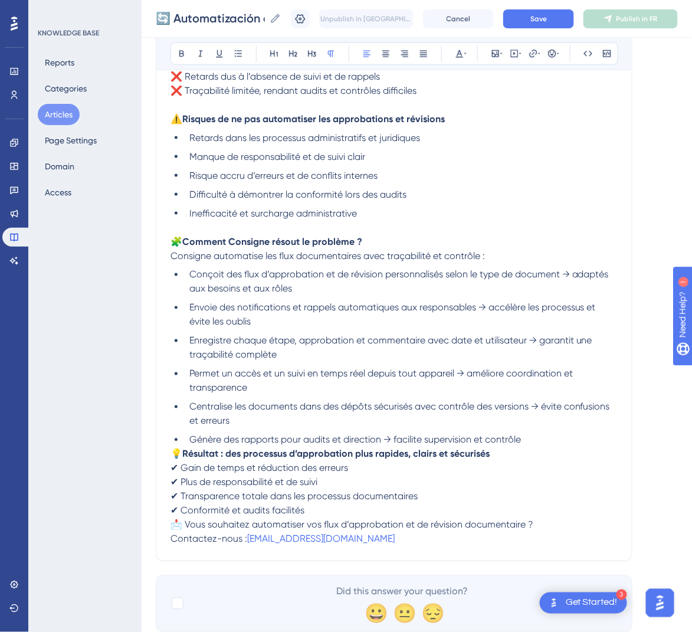
scroll to position [346, 0]
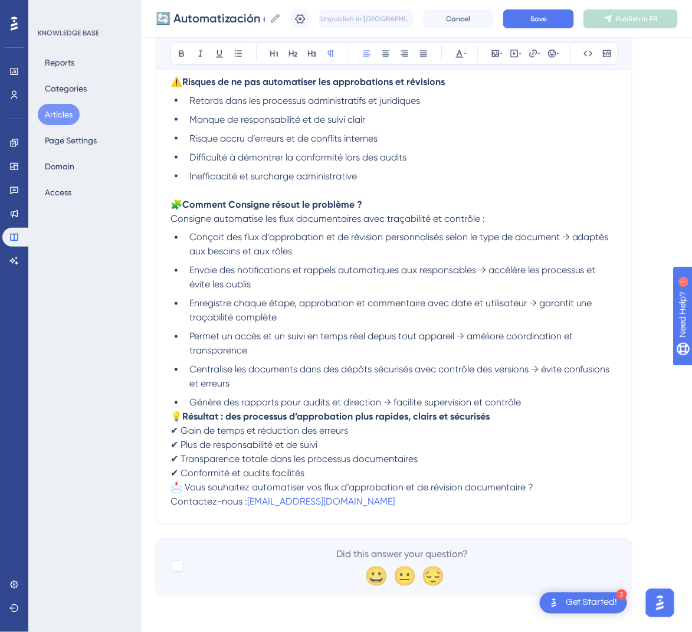
click at [175, 414] on span "💡" at bounding box center [176, 416] width 12 height 11
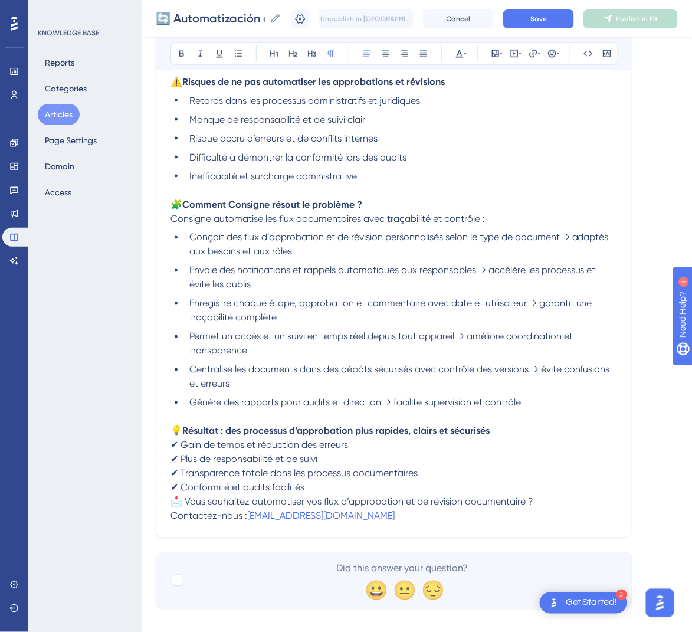
click at [174, 498] on span "📩 Vous souhaitez automatiser vos flux d’approbation et de révision documentaire…" at bounding box center [351, 501] width 363 height 11
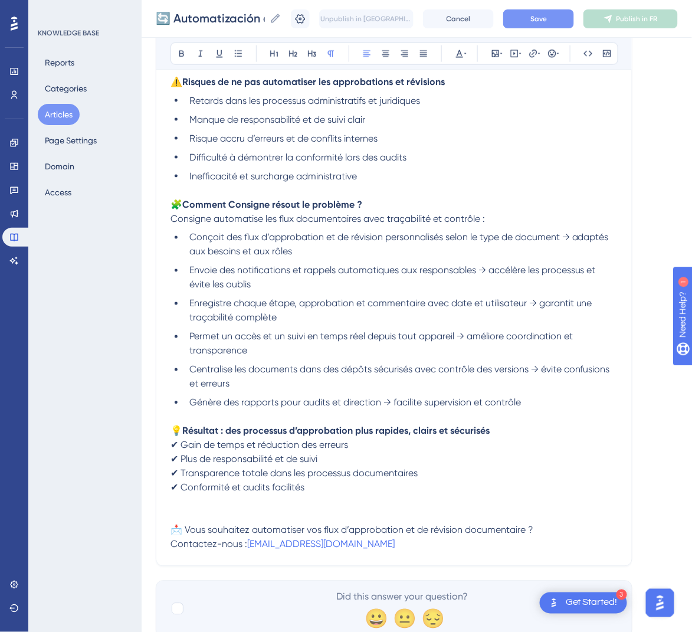
click at [538, 11] on button "Save" at bounding box center [538, 18] width 71 height 19
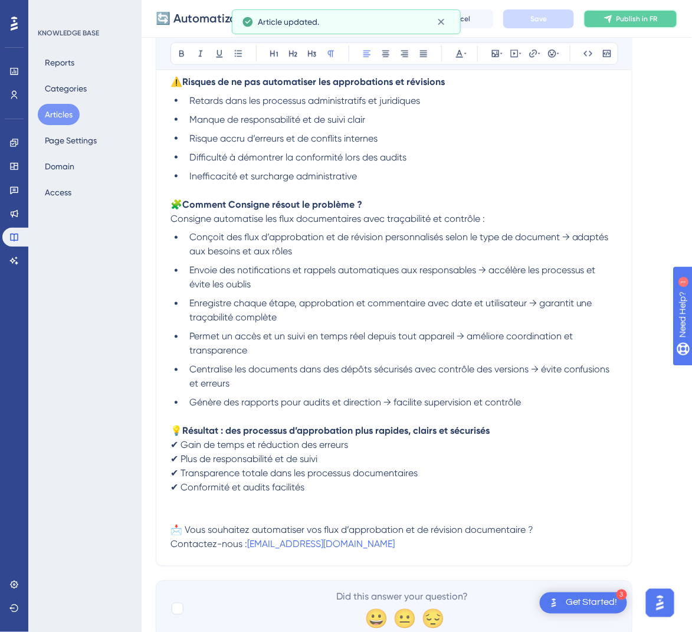
click at [643, 22] on span "Publish in FR" at bounding box center [636, 18] width 41 height 9
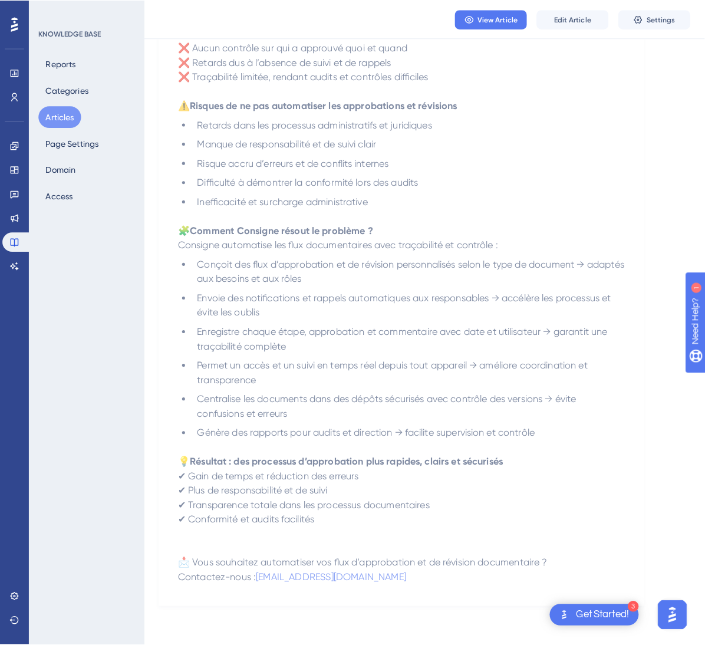
scroll to position [0, 0]
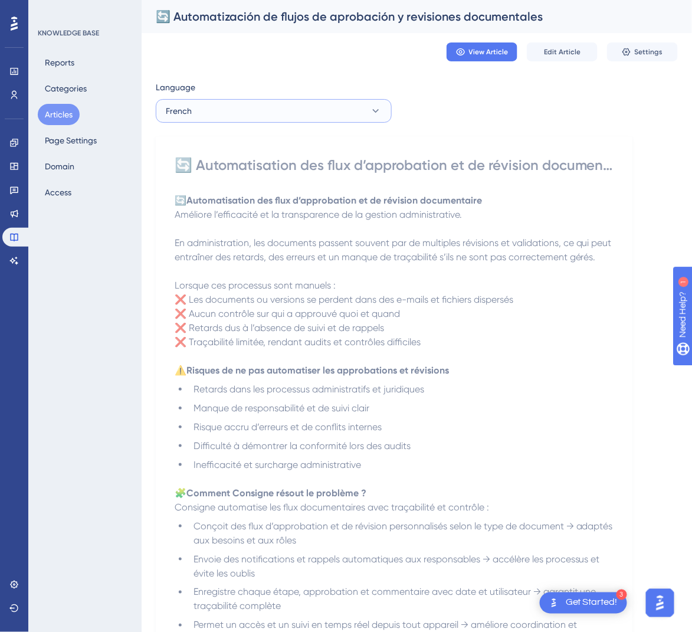
click at [345, 100] on button "French" at bounding box center [274, 111] width 236 height 24
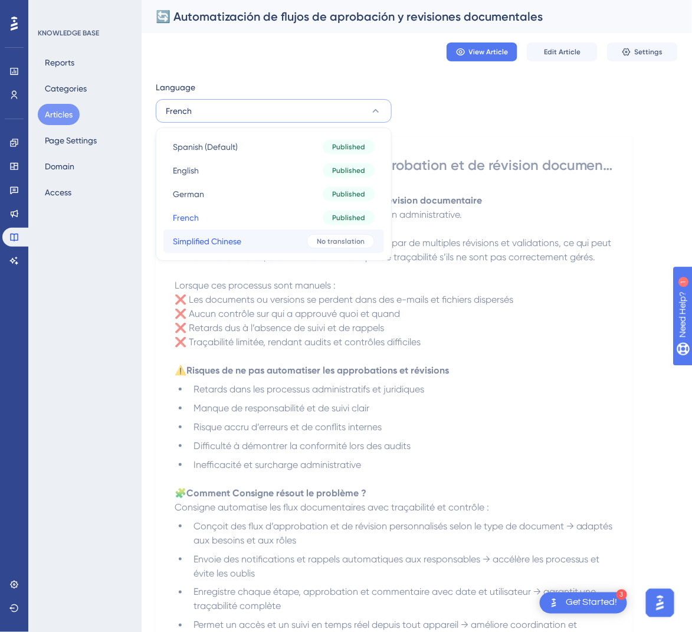
click at [274, 240] on button "Simplified Chinese Simplified Chinese No translation" at bounding box center [273, 241] width 221 height 24
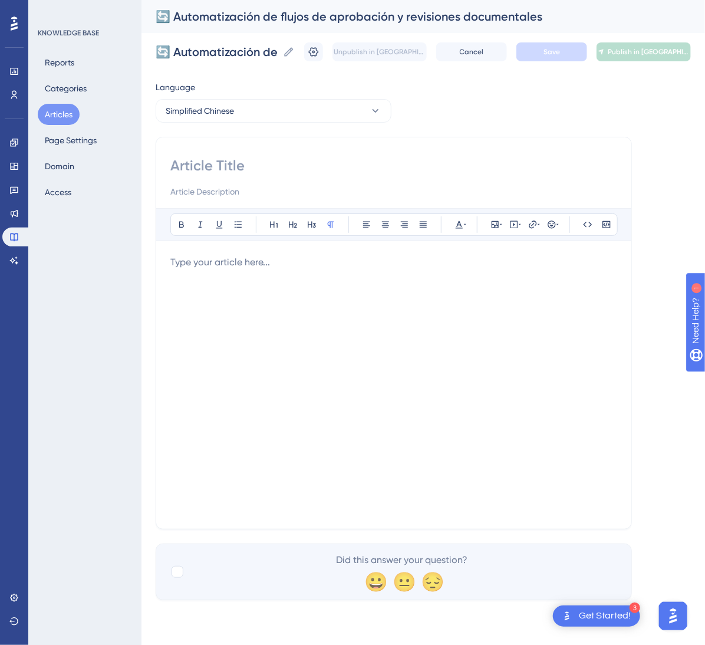
click at [324, 166] on input at bounding box center [393, 165] width 447 height 19
paste input "🔄 审批与文件审查流程自动化"
type input "🔄 审批与文件审查流程自动化"
click at [262, 271] on div at bounding box center [393, 384] width 447 height 259
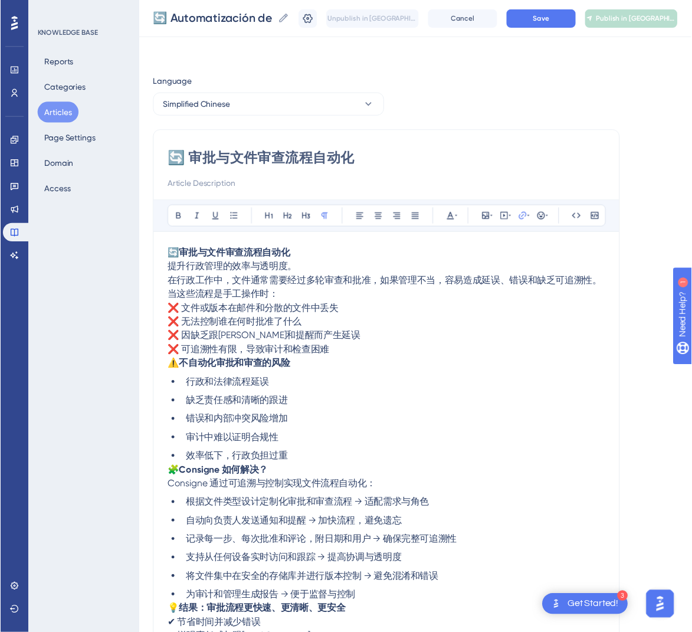
scroll to position [70, 0]
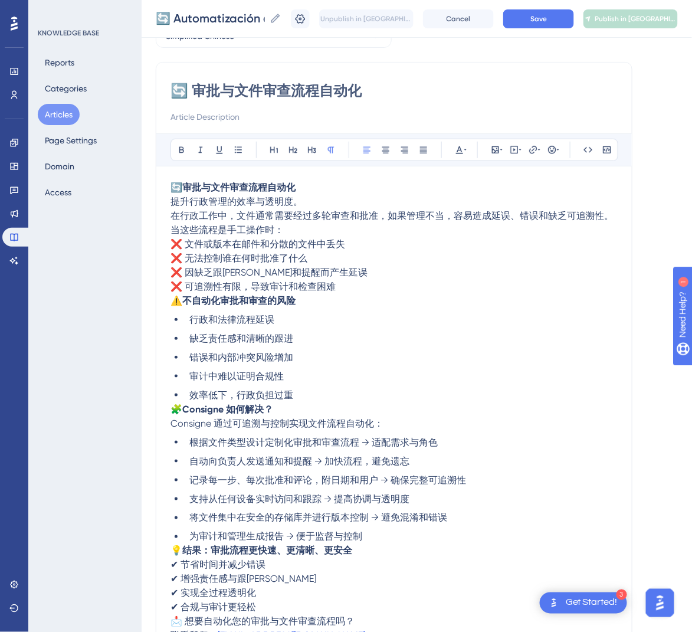
click at [307, 199] on p "🔄 审批与文件审查流程自动化 提升行政管理的效率与透明度。 在行政工作中，文件通常需要经过多轮审查和批准，如果管理不当，容易造成延误、错误和缺乏可追溯性。" at bounding box center [393, 201] width 447 height 42
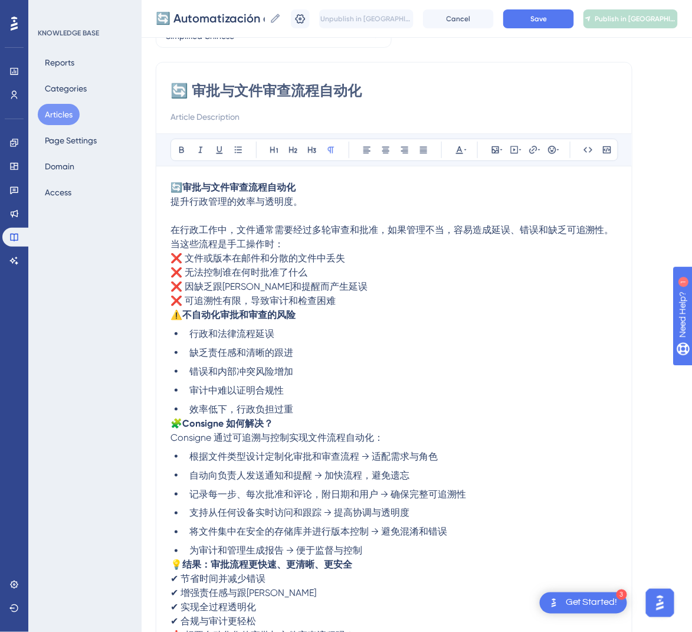
click at [175, 247] on span "当这些流程是手工操作时：" at bounding box center [226, 243] width 113 height 11
click at [168, 246] on div "🔄 审批与文件审查流程自动化 Bold Italic Underline Bullet Point Heading 1 Heading 2 Heading 3…" at bounding box center [394, 367] width 476 height 610
click at [172, 245] on span "当这些流程是手工操作时：" at bounding box center [226, 243] width 113 height 11
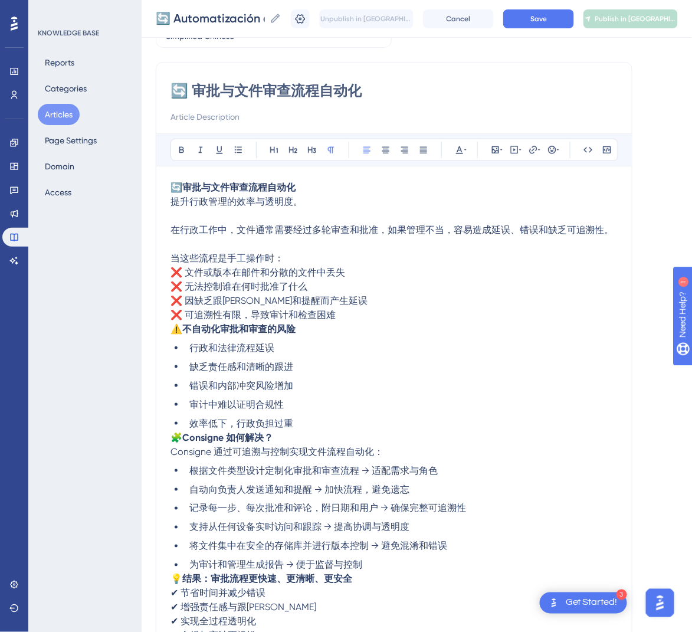
click at [172, 331] on span "⚠️" at bounding box center [176, 328] width 12 height 11
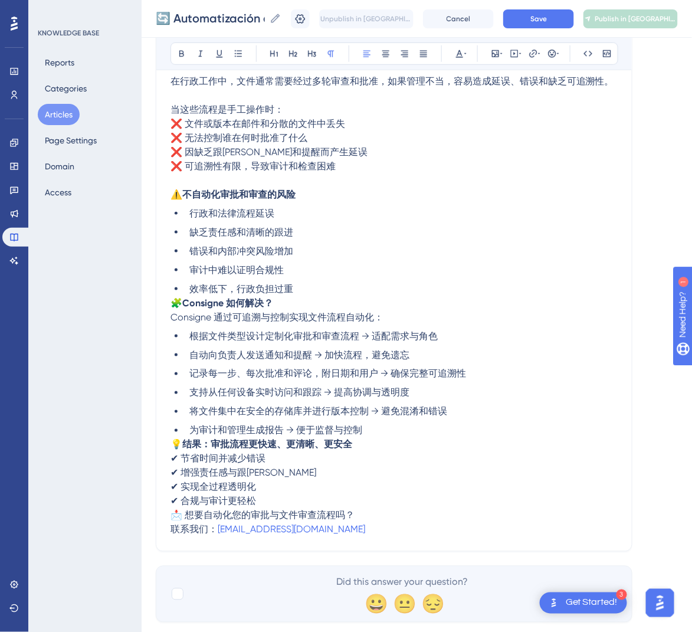
scroll to position [246, 0]
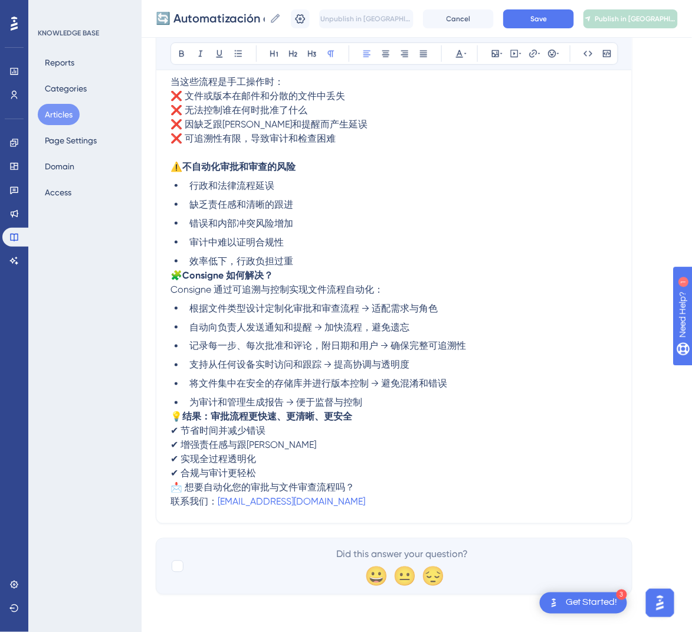
click at [176, 277] on span "🧩" at bounding box center [176, 274] width 12 height 11
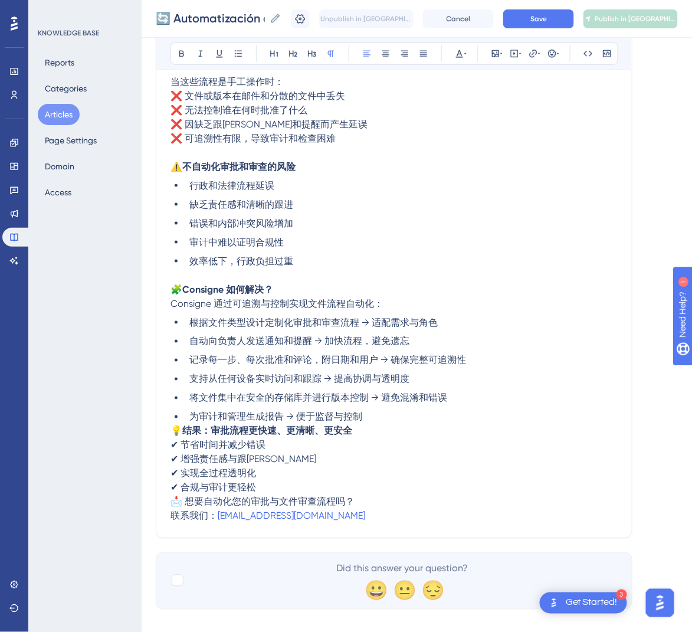
click at [172, 426] on span "💡" at bounding box center [176, 430] width 12 height 11
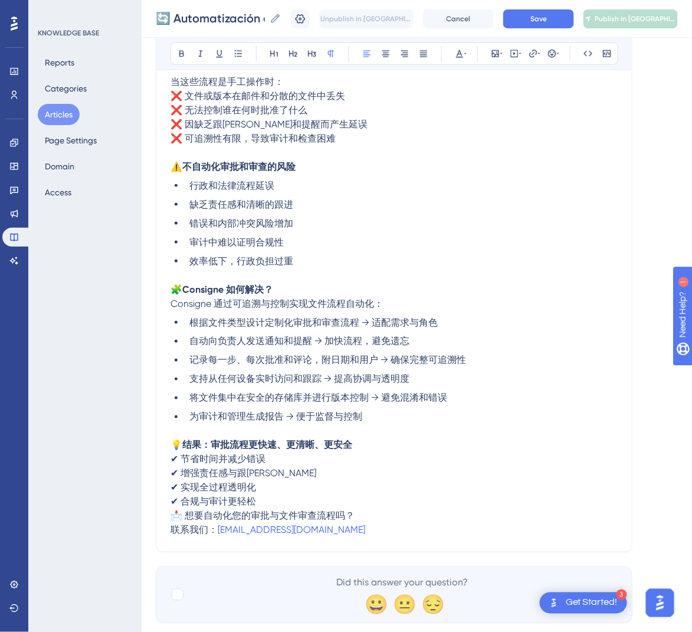
click at [172, 513] on span "📩 想要自动化您的审批与文件审查流程吗？" at bounding box center [262, 515] width 184 height 11
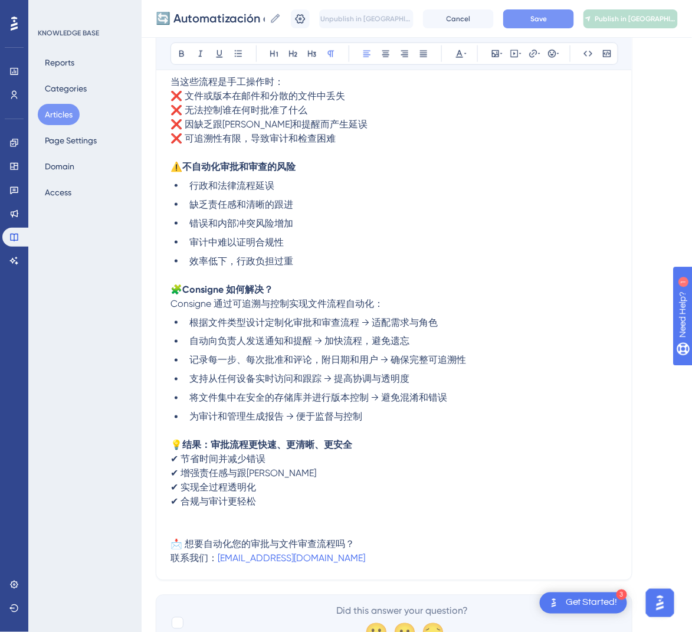
click at [530, 15] on button "Save" at bounding box center [538, 18] width 71 height 19
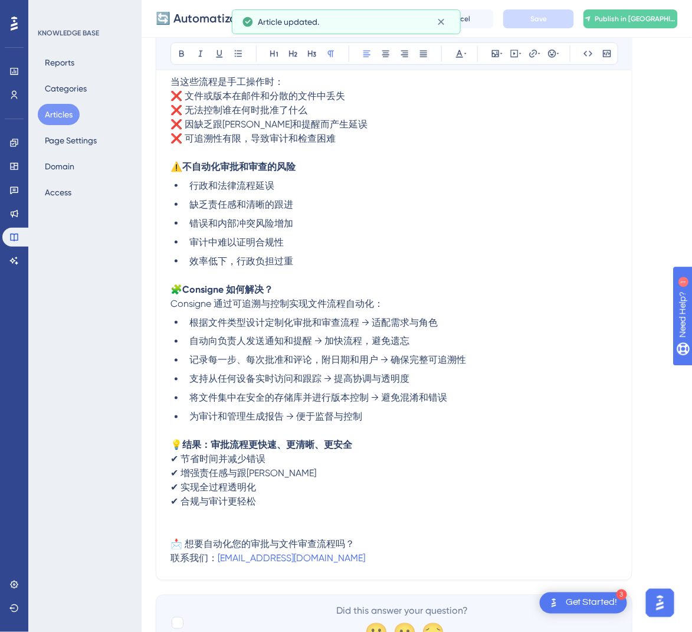
click at [645, 28] on div "Unpublish in ZH-CN Cancel Save Publish in [GEOGRAPHIC_DATA]-[GEOGRAPHIC_DATA]" at bounding box center [484, 18] width 387 height 19
click at [639, 25] on button "Publish in [GEOGRAPHIC_DATA]-CN" at bounding box center [630, 18] width 94 height 19
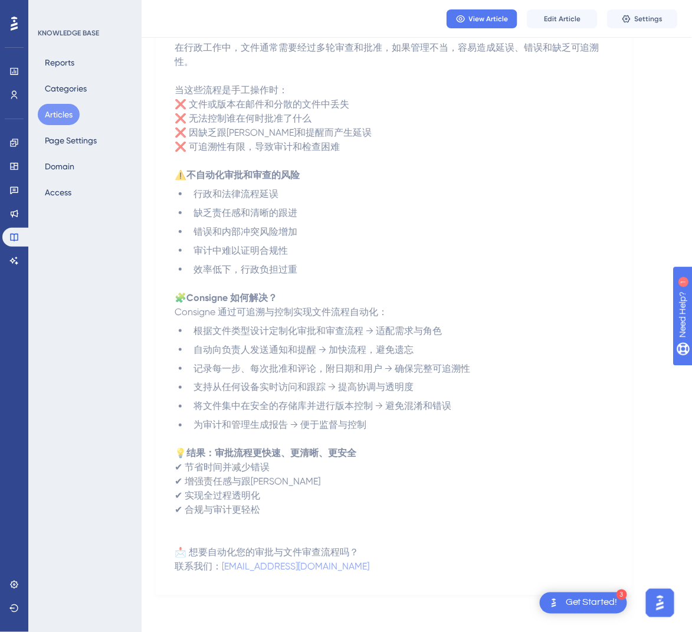
scroll to position [0, 0]
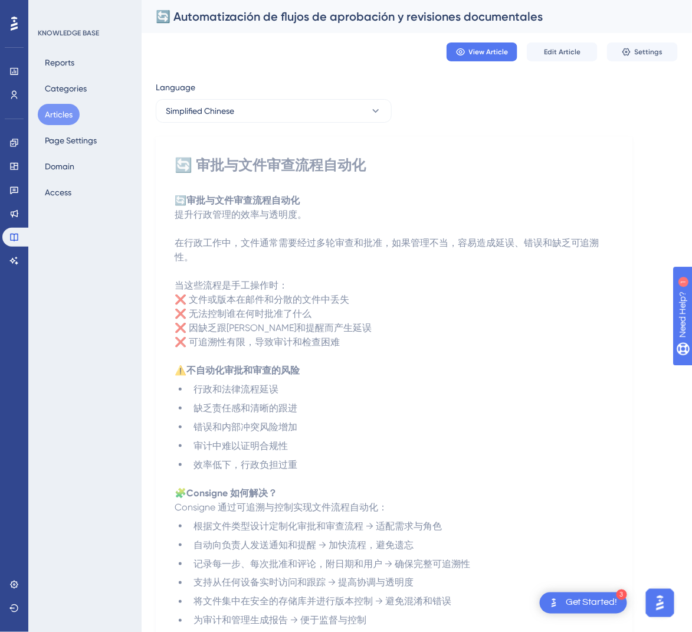
click at [58, 107] on button "Articles" at bounding box center [59, 114] width 42 height 21
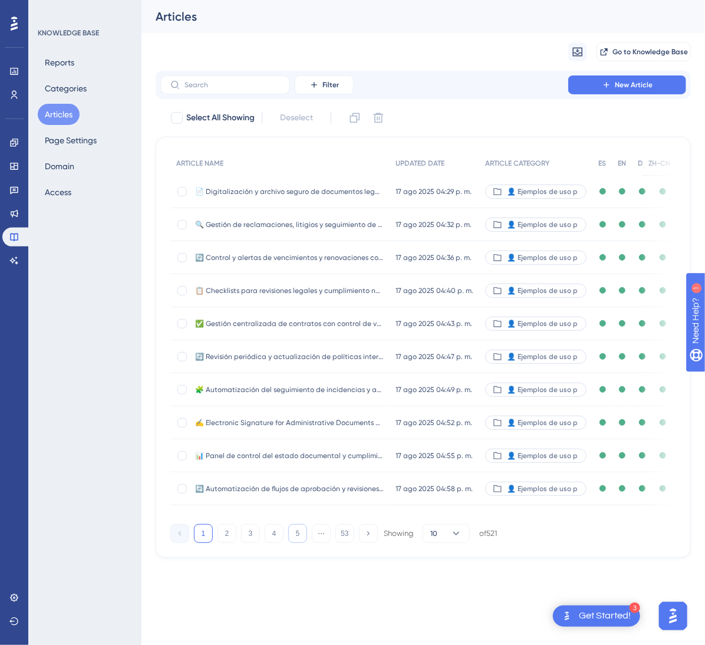
click at [301, 543] on button "5" at bounding box center [297, 533] width 19 height 19
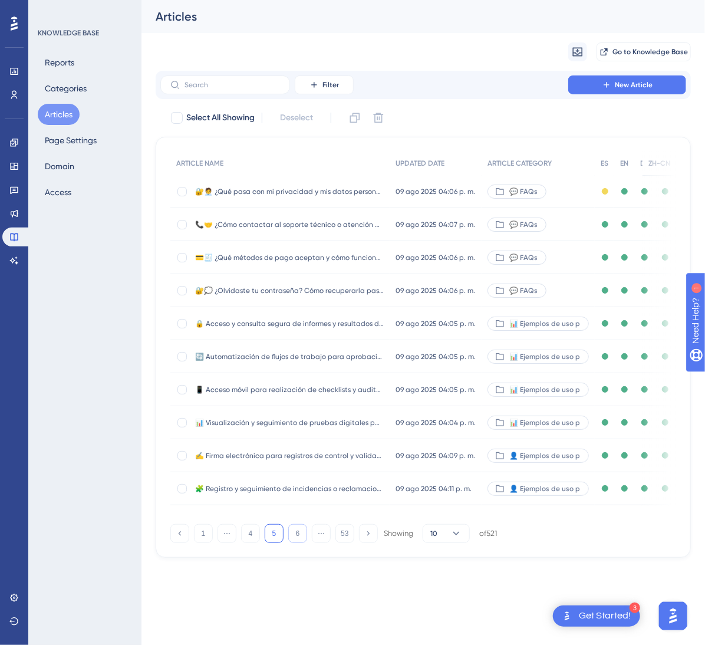
click at [301, 543] on button "6" at bounding box center [297, 533] width 19 height 19
click at [301, 543] on button "7" at bounding box center [297, 533] width 19 height 19
click at [301, 543] on button "8" at bounding box center [297, 533] width 19 height 19
click at [301, 543] on button "9" at bounding box center [297, 533] width 19 height 19
click at [301, 543] on button "10" at bounding box center [297, 533] width 19 height 19
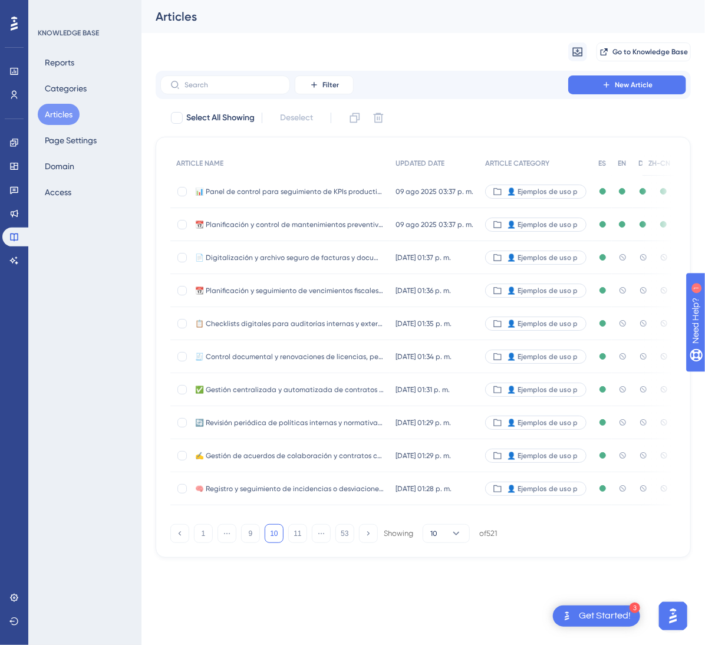
click at [359, 267] on div "📄 Digitalización y archivo seguro de facturas y documentos contables 📄 Digitali…" at bounding box center [289, 257] width 189 height 33
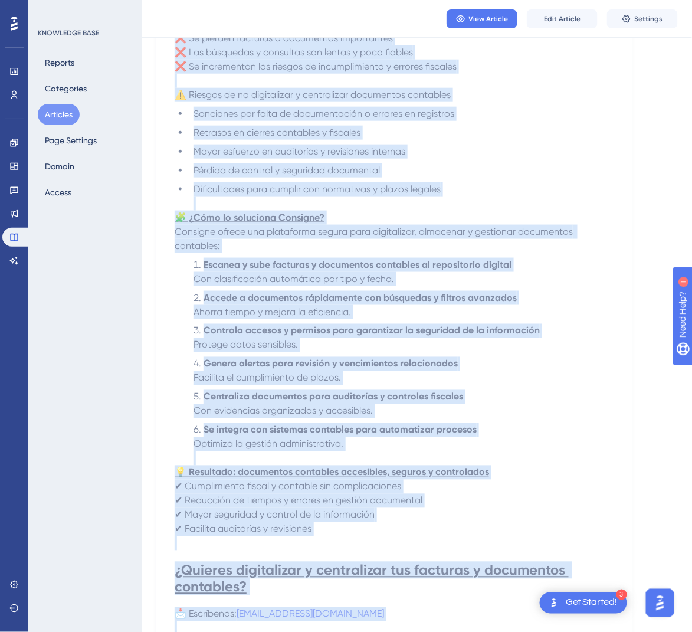
scroll to position [327, 0]
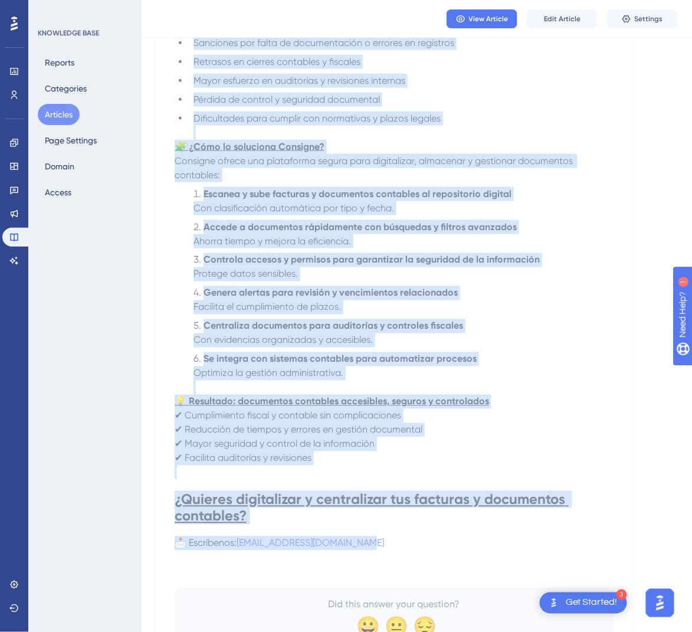
drag, startPoint x: 183, startPoint y: 164, endPoint x: 444, endPoint y: 543, distance: 460.0
click at [444, 543] on div "📄 Digitalización y archivo seguro de facturas y documentos contables Facilita b…" at bounding box center [394, 234] width 439 height 821
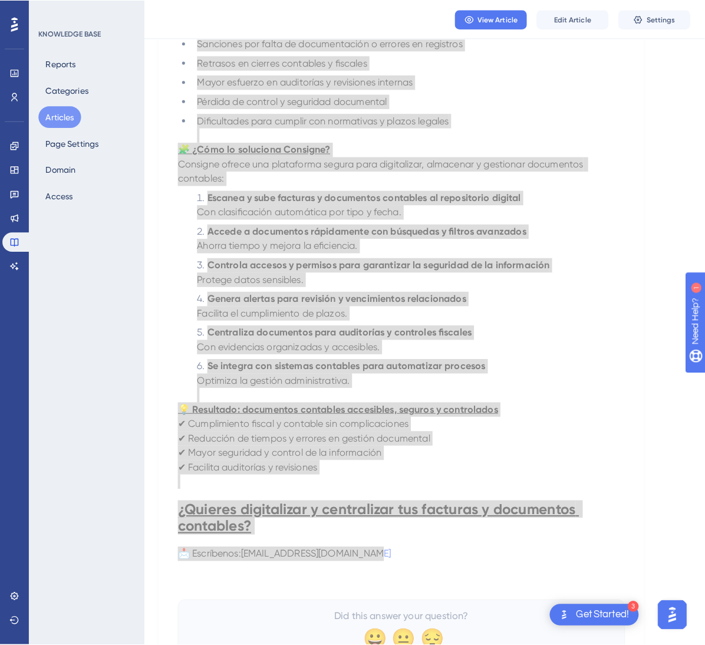
scroll to position [0, 0]
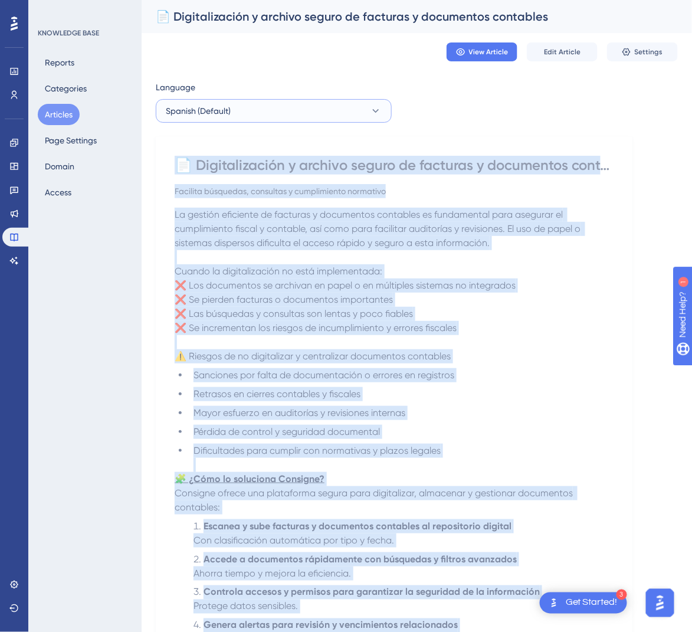
click at [353, 117] on button "Spanish (Default)" at bounding box center [274, 111] width 236 height 24
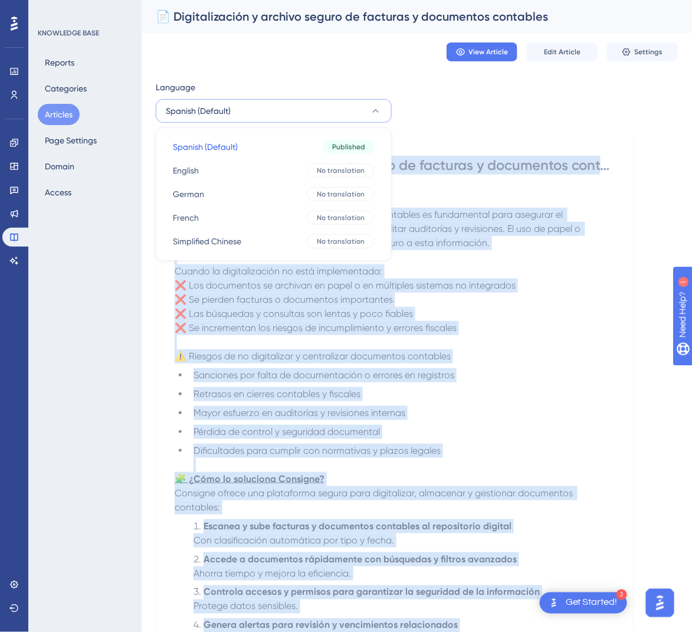
click at [342, 107] on button "Spanish (Default)" at bounding box center [274, 111] width 236 height 24
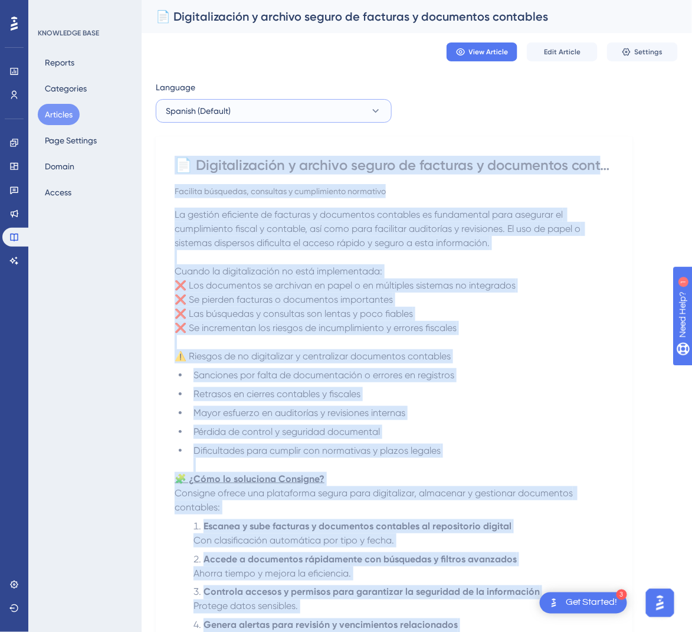
click at [342, 107] on button "Spanish (Default)" at bounding box center [274, 111] width 236 height 24
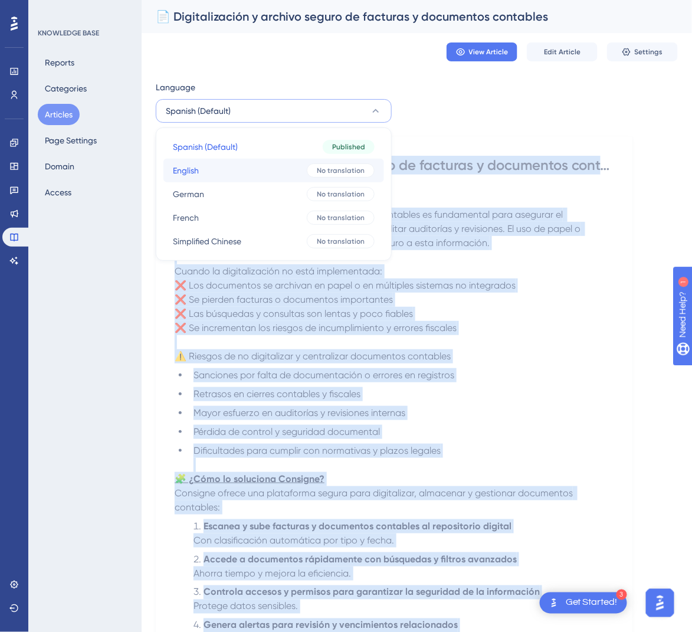
click at [306, 162] on button "English English No translation" at bounding box center [273, 171] width 221 height 24
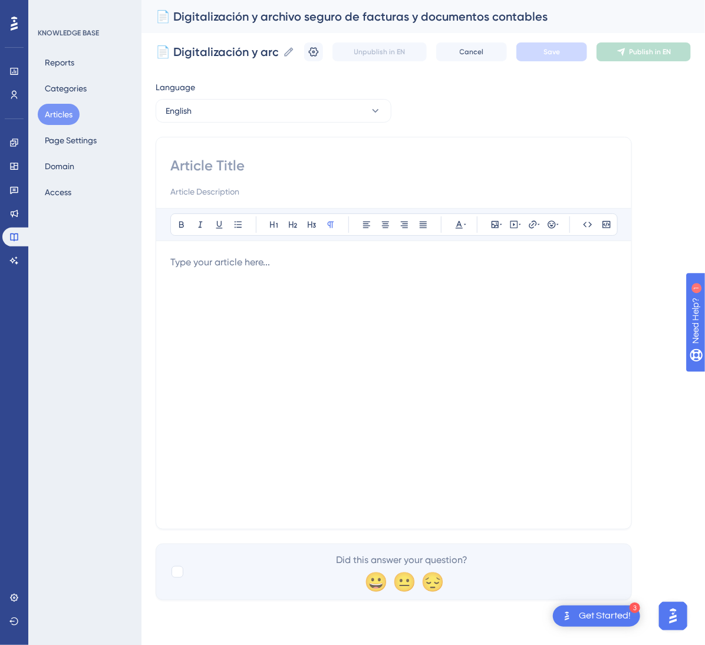
click at [239, 169] on input at bounding box center [393, 165] width 447 height 19
paste input "📄 Digitization and Secure Archiving of Invoices and Accounting Documents"
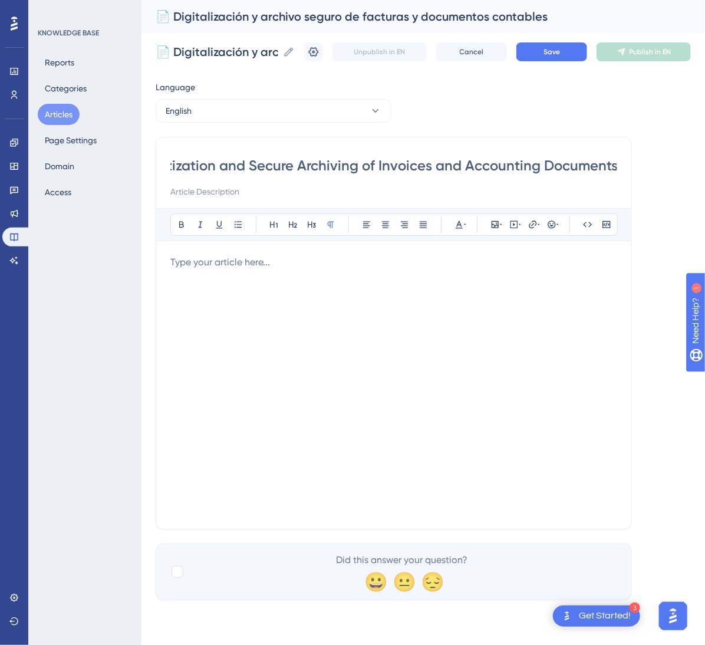
type input "📄 Digitization and Secure Archiving of Invoices and Accounting Documents"
click at [245, 301] on div at bounding box center [393, 384] width 447 height 259
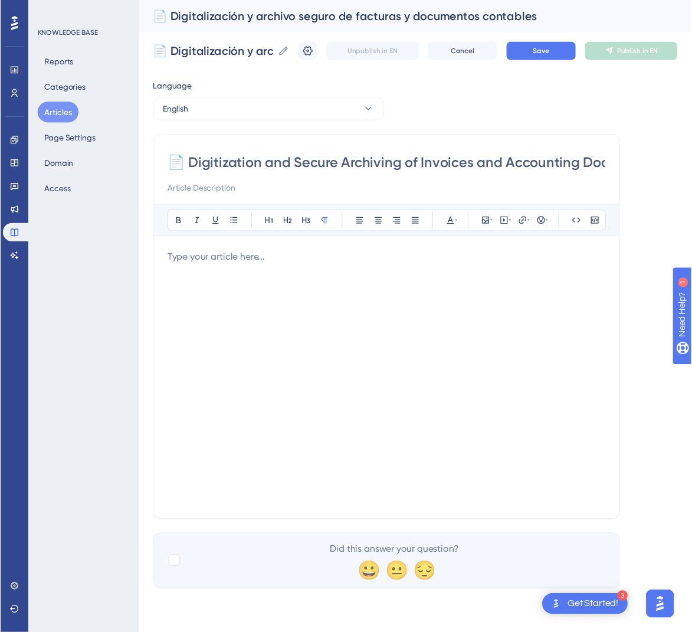
scroll to position [113, 0]
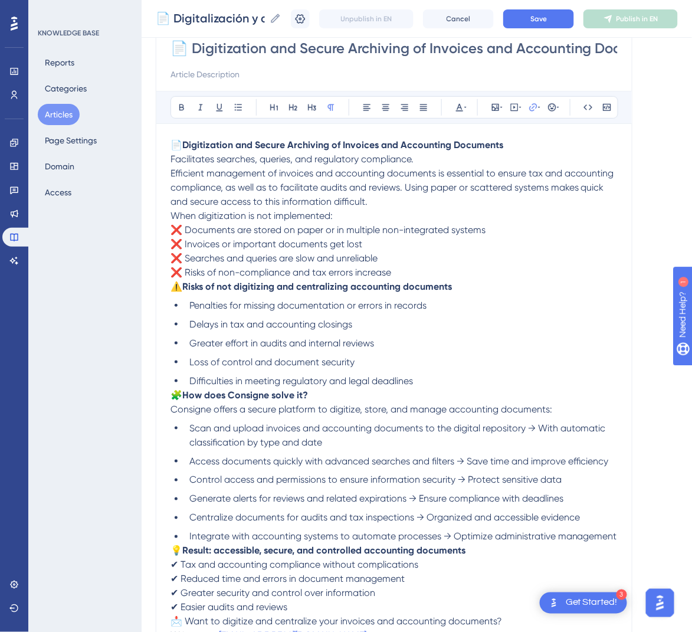
click at [172, 218] on span "When digitization is not implemented:" at bounding box center [251, 215] width 162 height 11
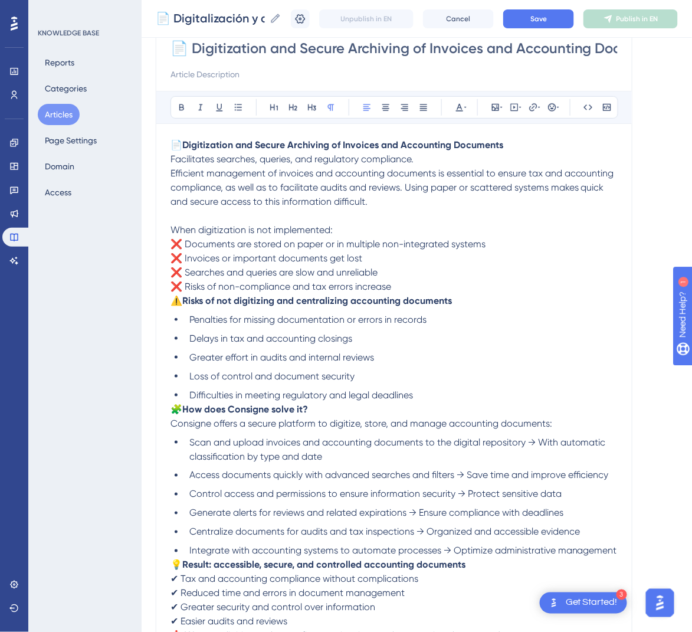
click at [172, 173] on span "Efficient management of invoices and accounting documents is essential to ensur…" at bounding box center [393, 187] width 446 height 40
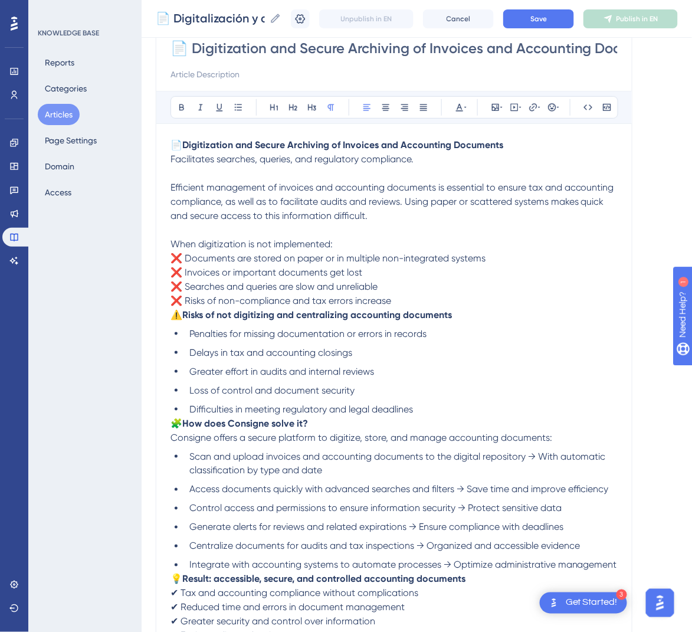
click at [175, 312] on span "⚠️" at bounding box center [176, 314] width 12 height 11
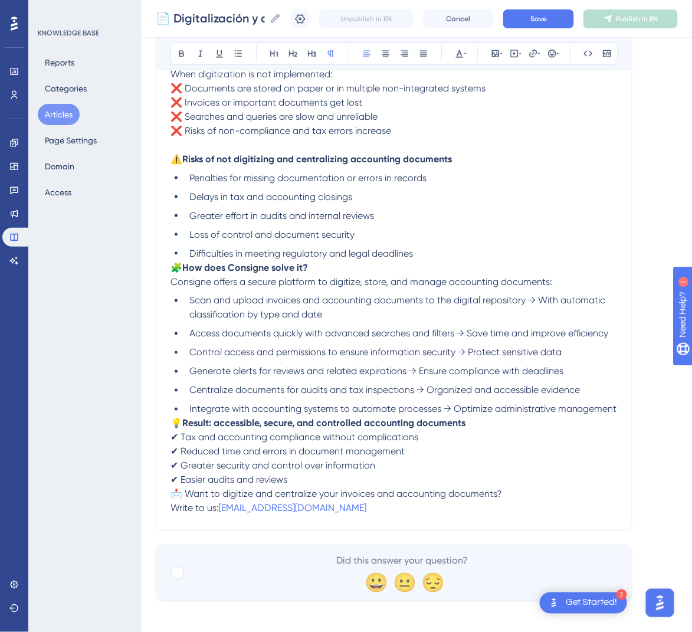
scroll to position [289, 0]
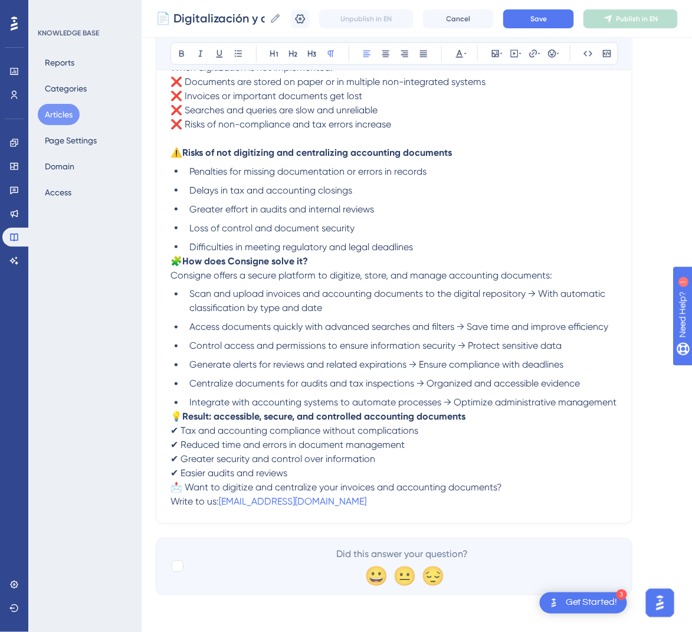
click at [172, 255] on span "🧩" at bounding box center [176, 260] width 12 height 11
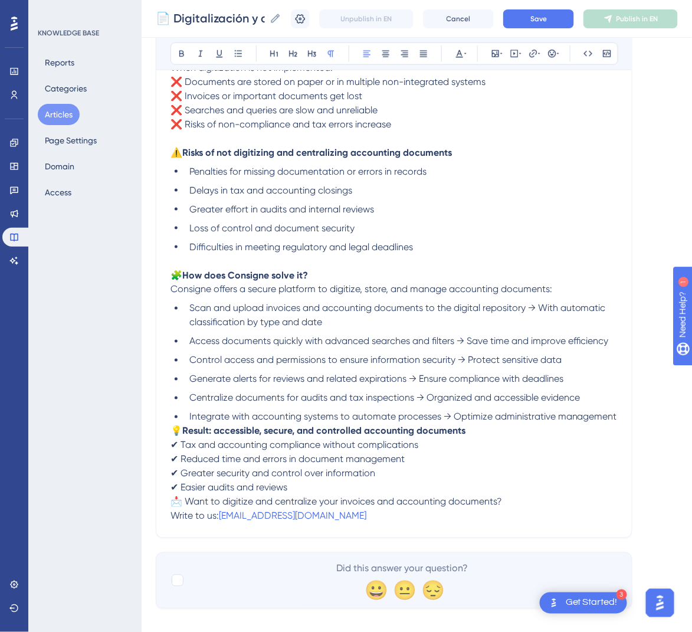
click at [175, 428] on span "💡" at bounding box center [176, 430] width 12 height 11
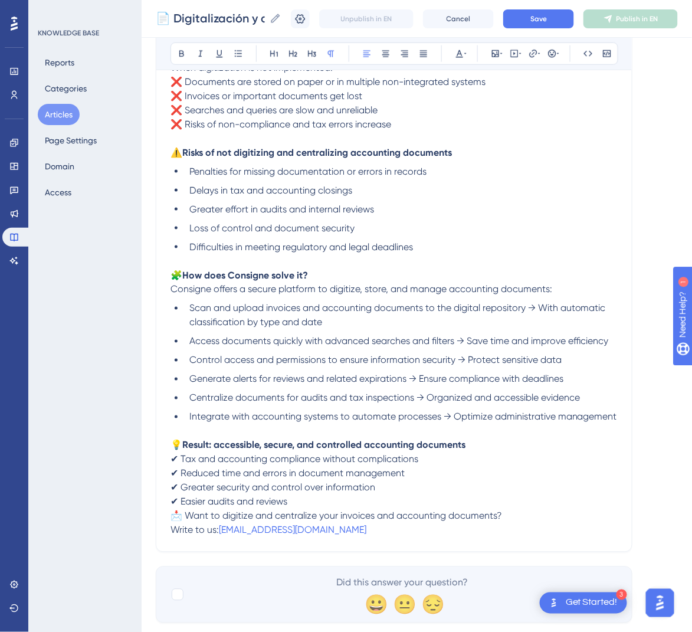
click at [174, 511] on span "📩 Want to digitize and centralize your invoices and accounting documents?" at bounding box center [335, 515] width 331 height 11
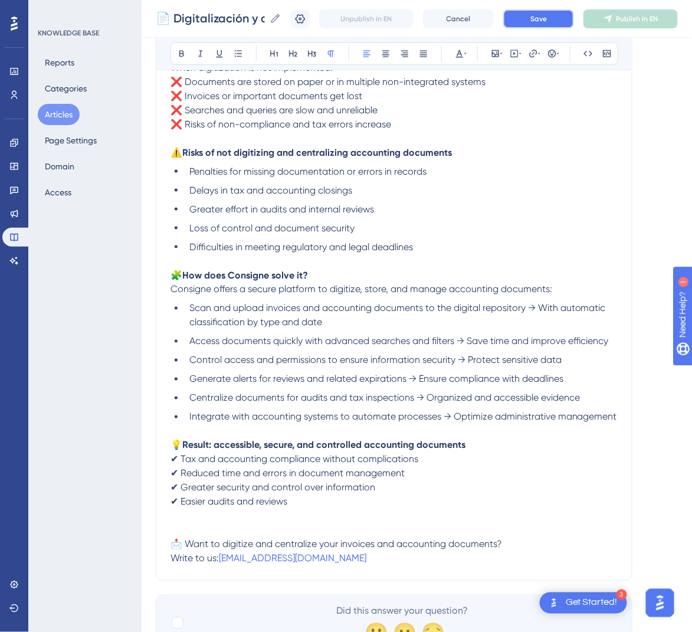
click at [540, 23] on button "Save" at bounding box center [538, 18] width 71 height 19
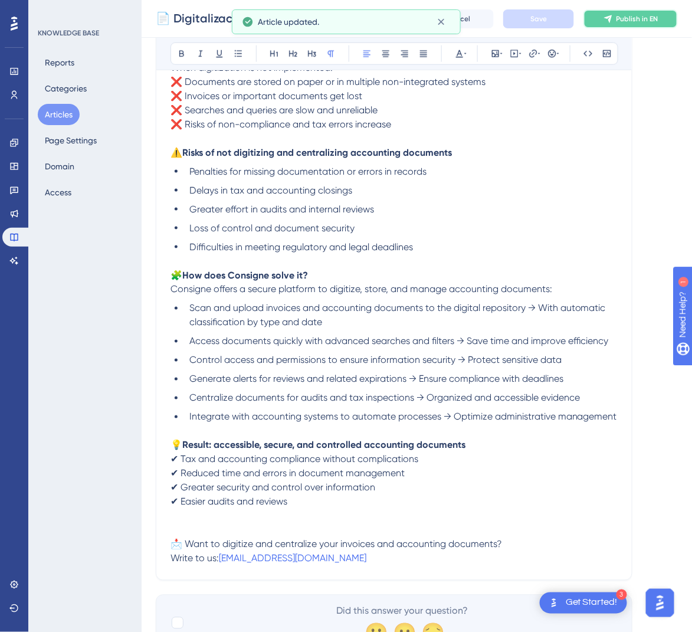
click at [658, 22] on span "Publish in EN" at bounding box center [637, 18] width 42 height 9
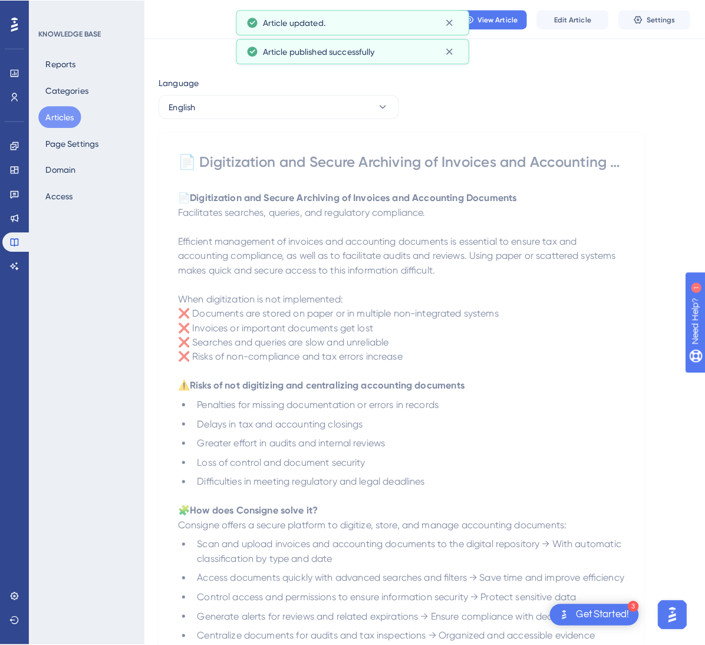
scroll to position [0, 0]
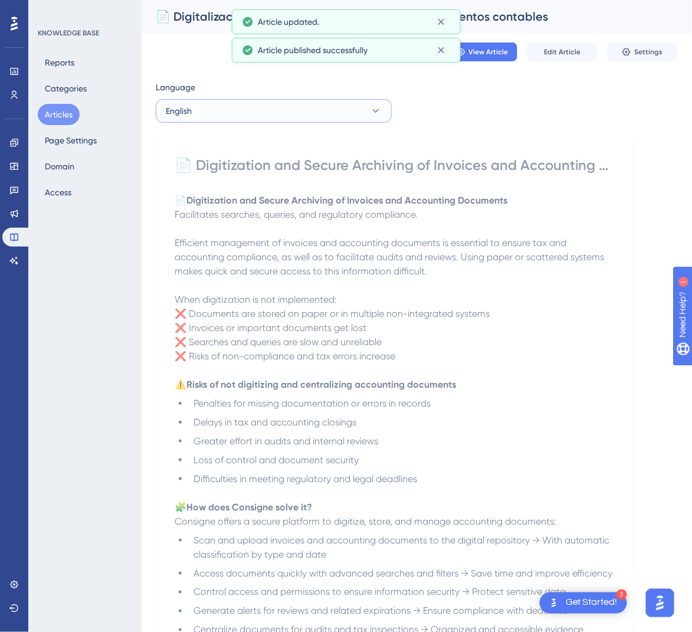
click at [350, 107] on button "English" at bounding box center [274, 111] width 236 height 24
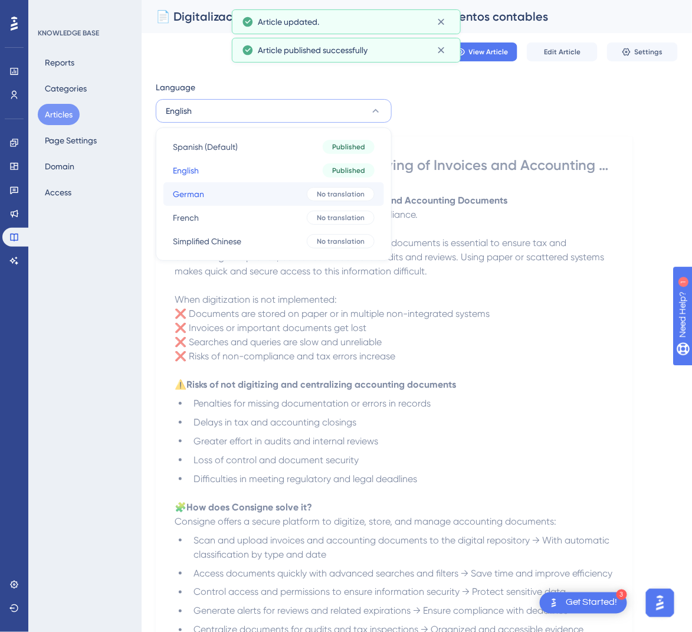
click at [319, 191] on span "No translation" at bounding box center [341, 193] width 48 height 9
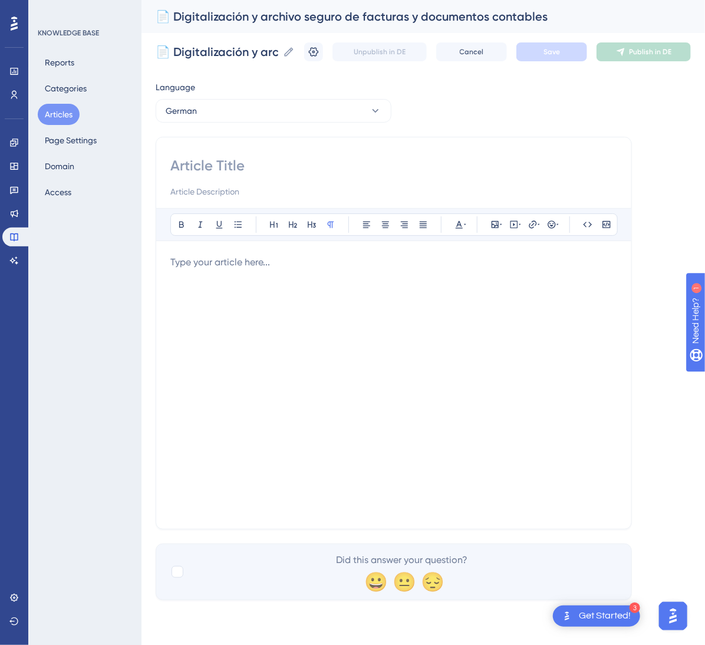
click at [242, 170] on input at bounding box center [393, 165] width 447 height 19
paste input "📄 Digitalisierung und sichere Archivierung von Rechnungen und Buchhaltungsunter…"
type input "📄 Digitalisierung und sichere Archivierung von Rechnungen und Buchhaltungsunter…"
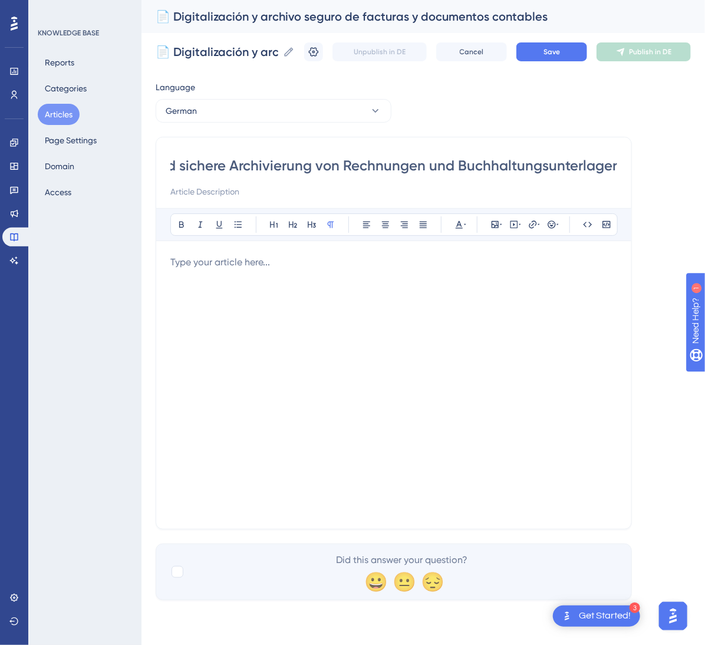
scroll to position [0, 0]
click at [390, 282] on div at bounding box center [393, 384] width 447 height 259
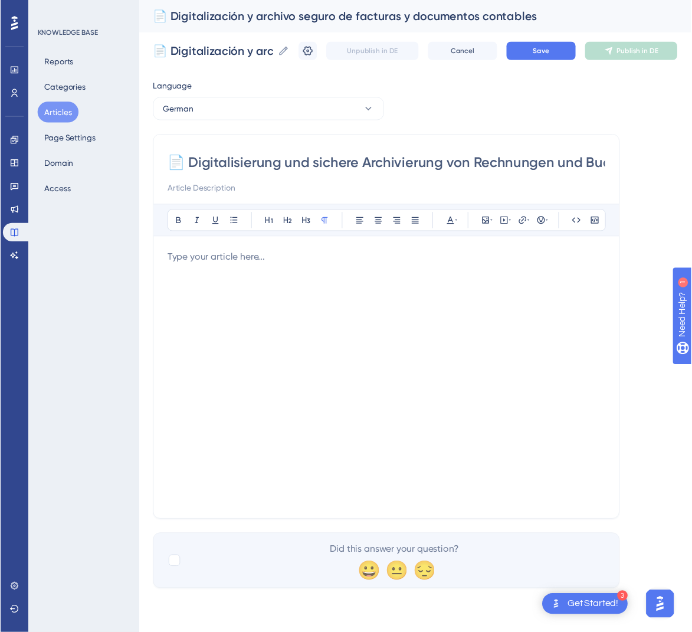
scroll to position [198, 0]
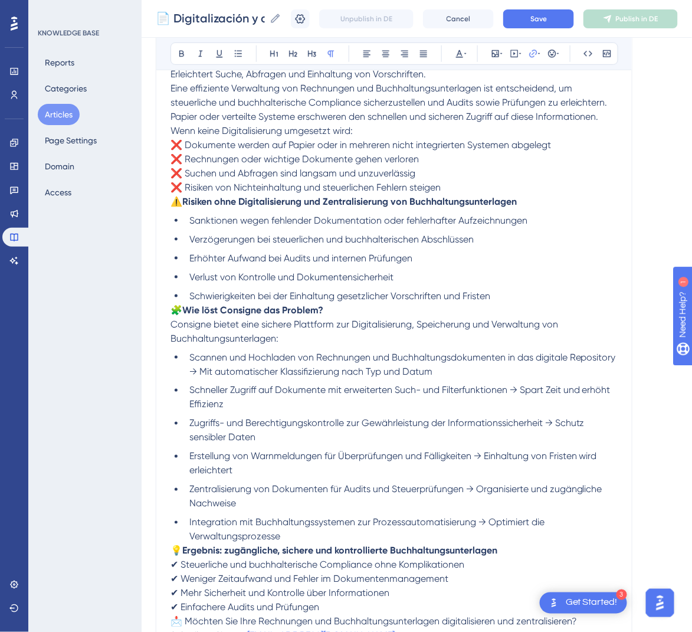
click at [173, 304] on span "🧩" at bounding box center [176, 309] width 12 height 11
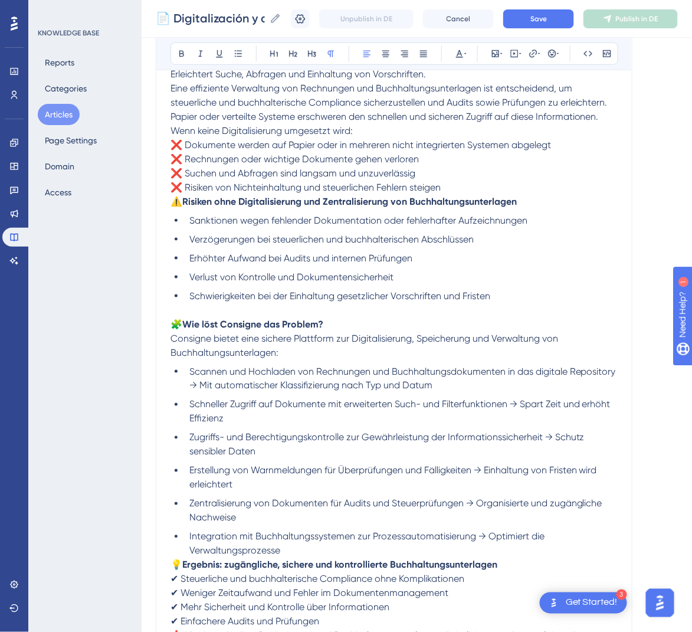
click at [176, 208] on p "⚠️ Risiken ohne Digitalisierung und Zentralisierung von Buchhaltungsunterlagen" at bounding box center [393, 202] width 447 height 14
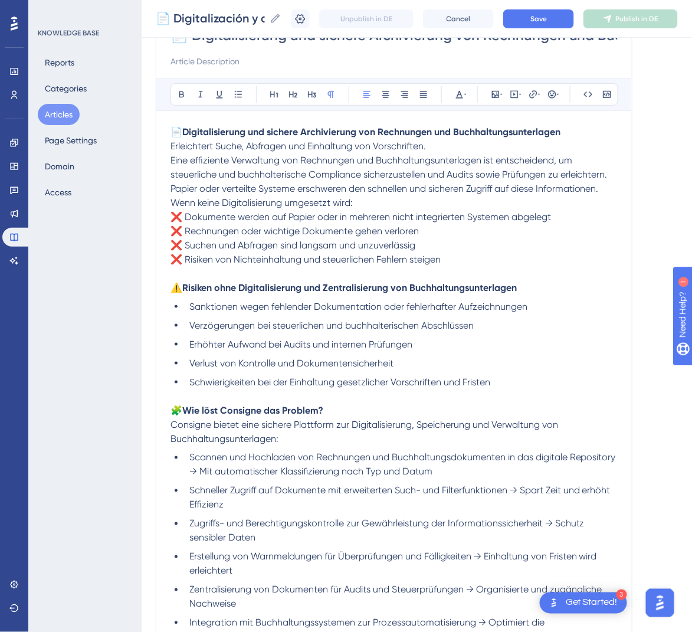
scroll to position [109, 0]
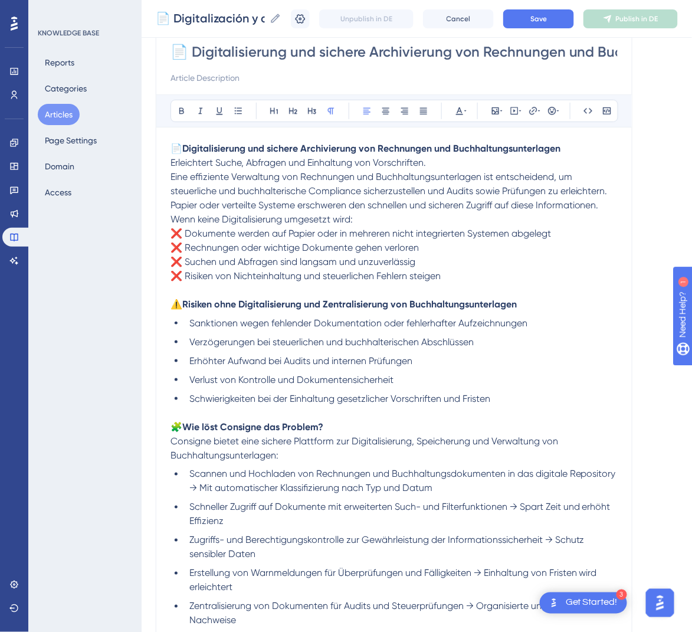
click at [173, 213] on span "Wenn keine Digitalisierung umgesetzt wird:" at bounding box center [261, 218] width 182 height 11
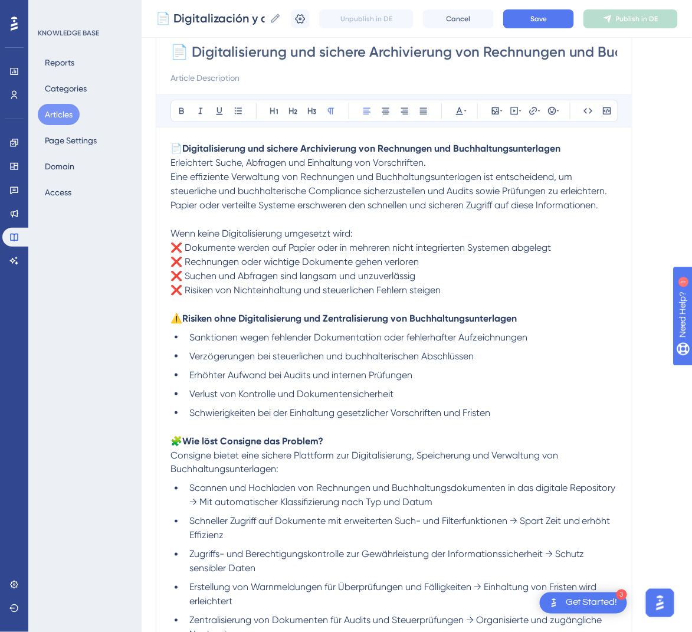
click at [438, 156] on p "📄 Digitalisierung und sichere Archivierung von Rechnungen und Buchhaltungsunter…" at bounding box center [393, 177] width 447 height 71
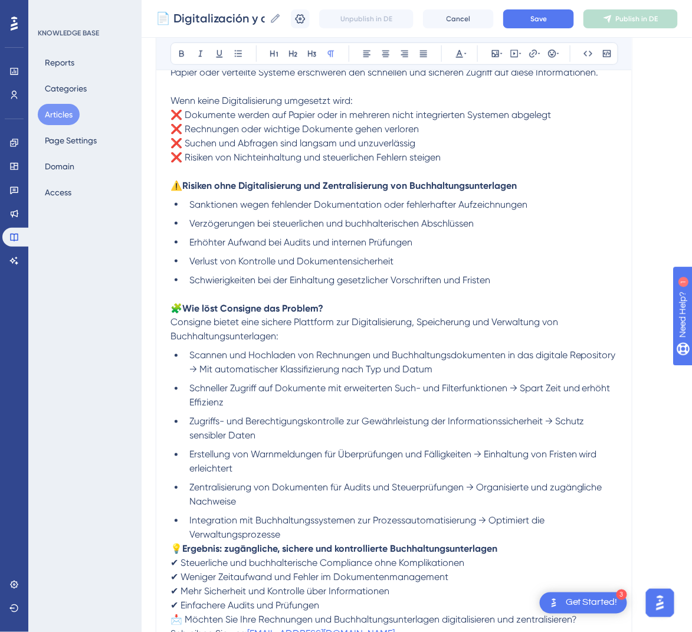
scroll to position [286, 0]
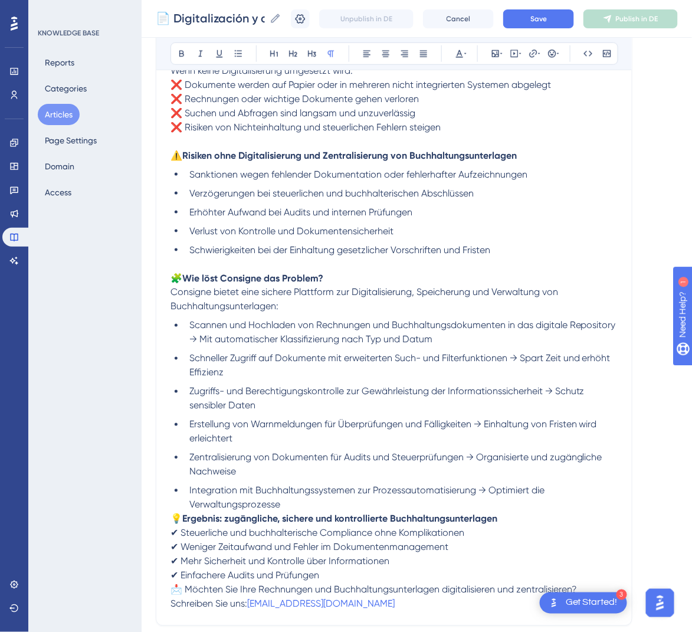
click at [174, 518] on span "💡" at bounding box center [176, 518] width 12 height 11
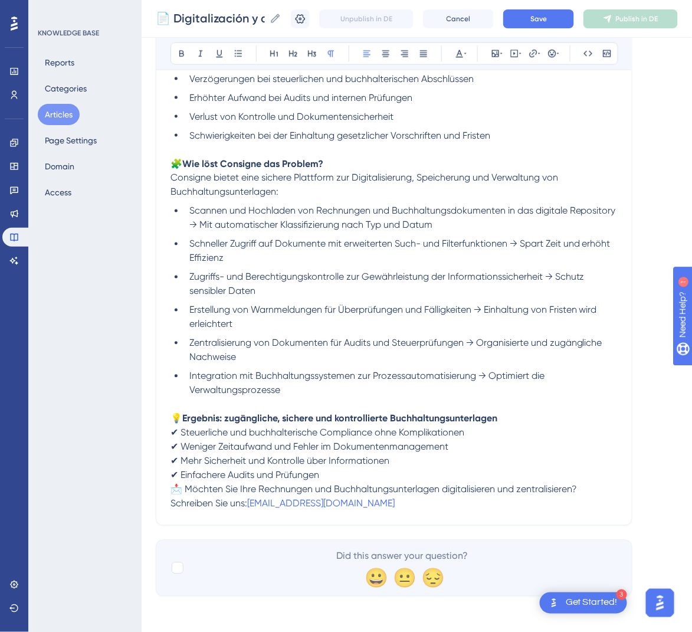
scroll to position [402, 0]
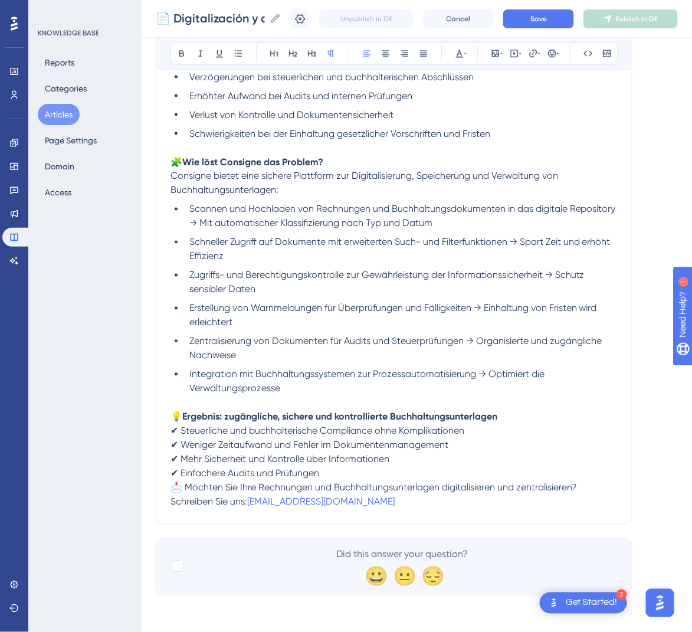
click at [171, 488] on span "📩 Möchten Sie Ihre Rechnungen und Buchhaltungsunterlagen digitalisieren und zen…" at bounding box center [373, 487] width 406 height 11
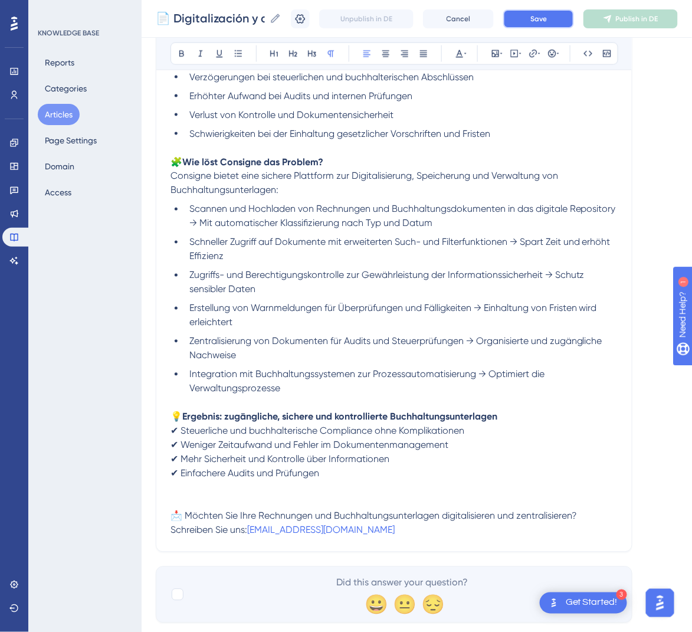
click at [567, 16] on button "Save" at bounding box center [538, 18] width 71 height 19
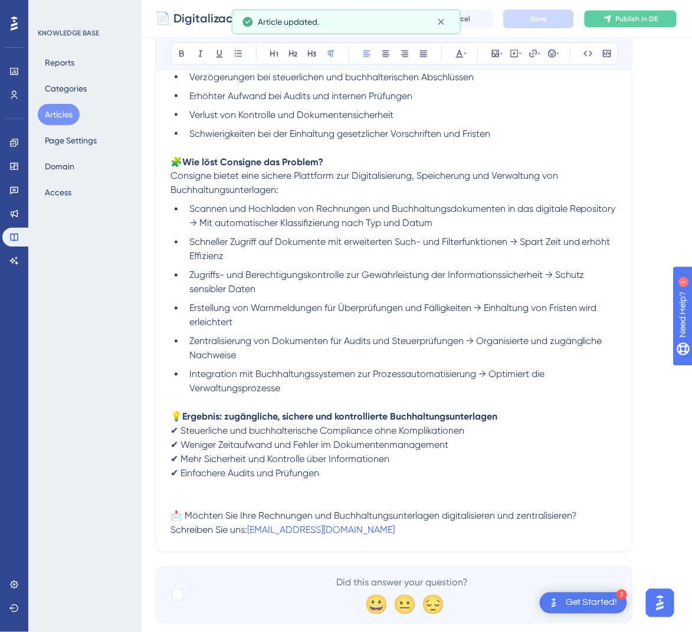
click at [629, 16] on span "Publish in DE" at bounding box center [637, 18] width 42 height 9
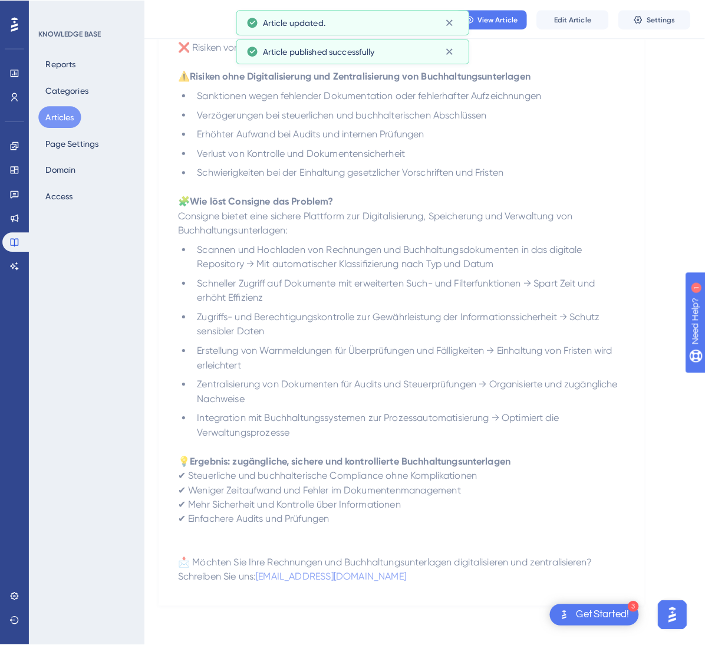
scroll to position [0, 0]
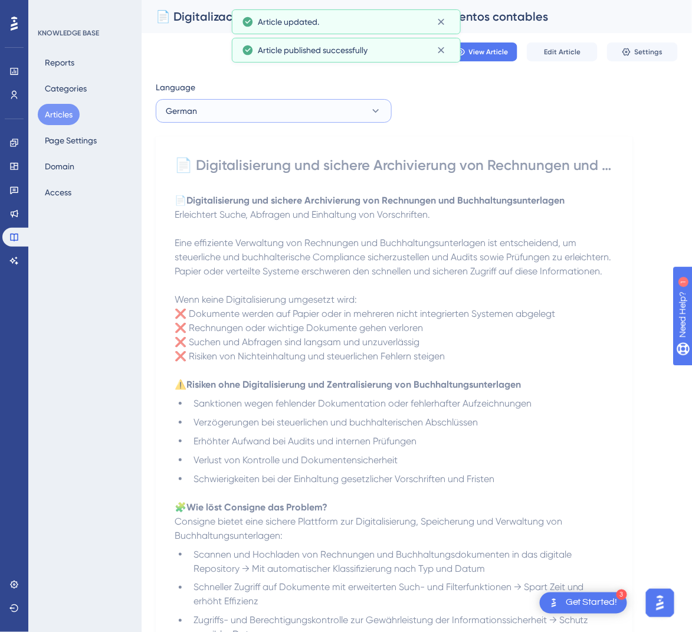
click at [273, 99] on button "German" at bounding box center [274, 111] width 236 height 24
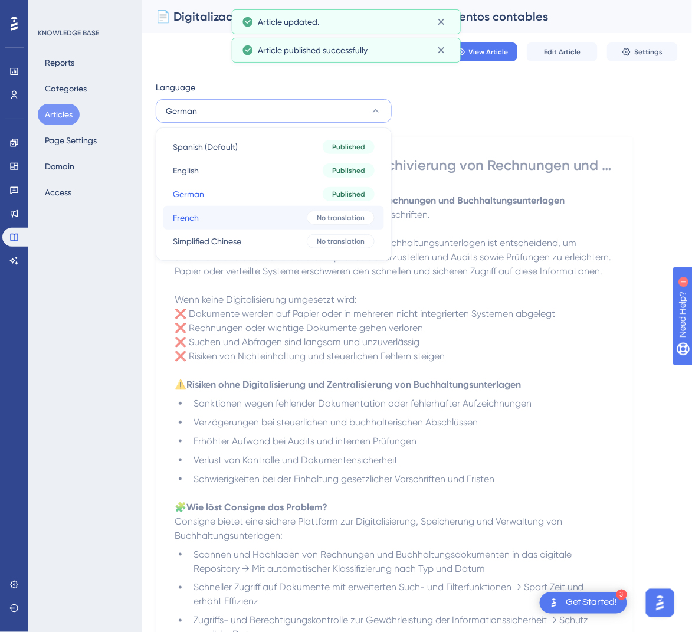
click at [236, 219] on button "French French No translation" at bounding box center [273, 218] width 221 height 24
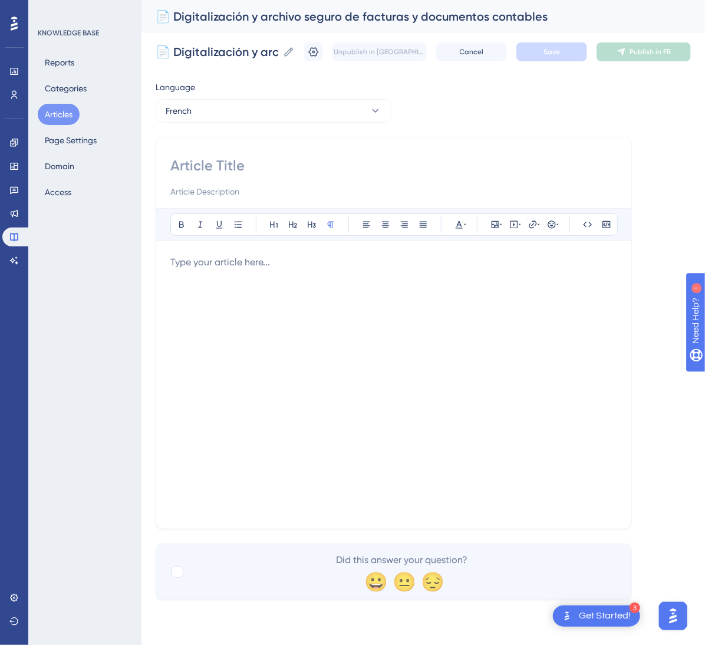
click at [244, 170] on input at bounding box center [393, 165] width 447 height 19
paste input "📄 Numérisation et archivage sécurisé des factures et documents comptables"
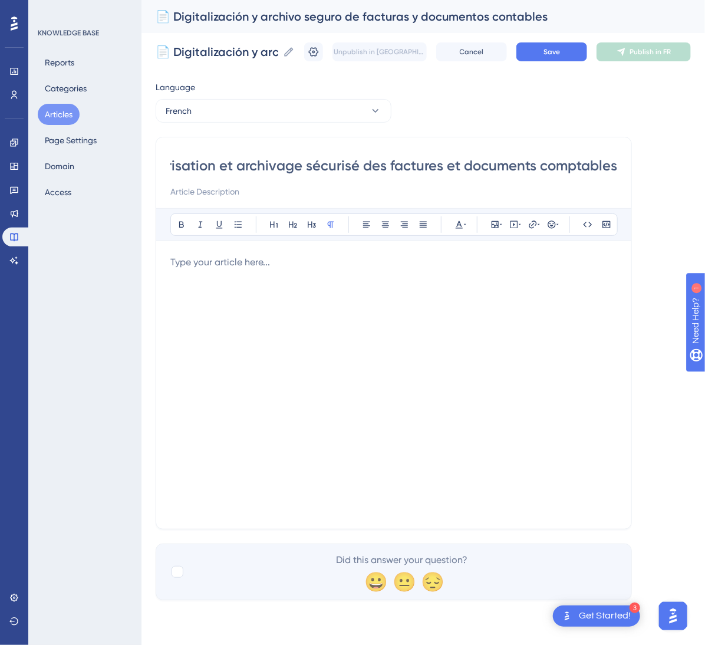
type input "📄 Numérisation et archivage sécurisé des factures et documents comptables"
click at [412, 366] on div at bounding box center [393, 384] width 447 height 259
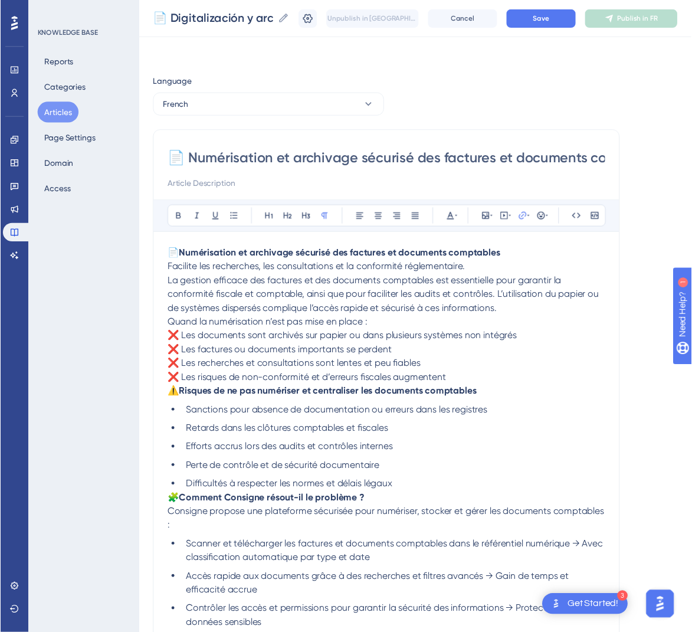
scroll to position [170, 0]
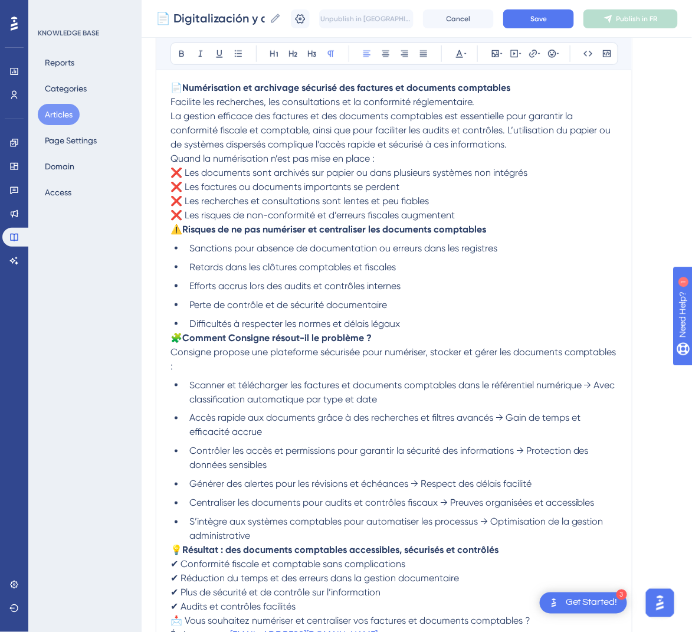
click at [172, 229] on span "⚠️" at bounding box center [176, 228] width 12 height 11
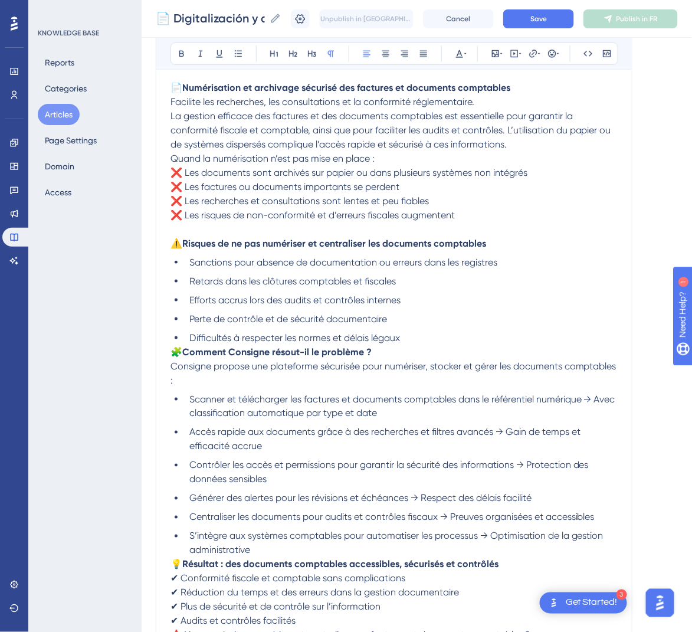
click at [171, 157] on span "Quand la numérisation n’est pas mise en place :" at bounding box center [272, 158] width 204 height 11
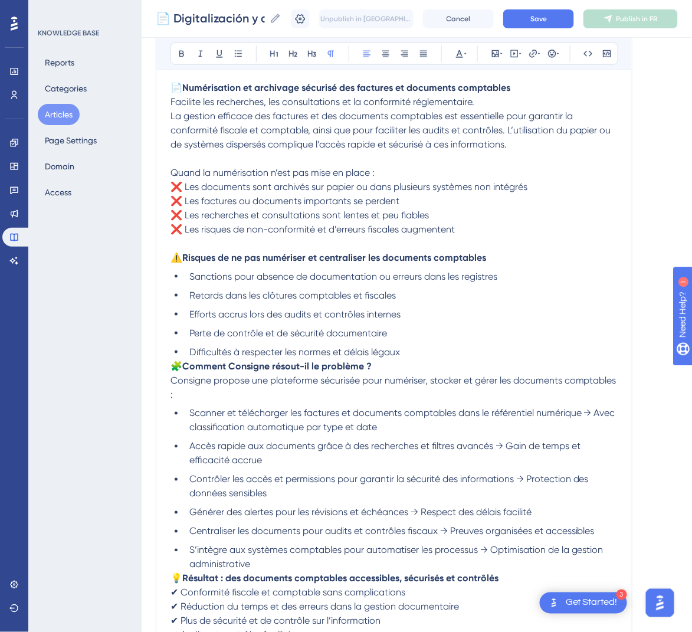
click at [175, 120] on span "La gestion efficace des factures et des documents comptables est essentielle po…" at bounding box center [391, 130] width 443 height 40
click at [170, 118] on span "La gestion efficace des factures et des documents comptables est essentielle po…" at bounding box center [391, 130] width 443 height 40
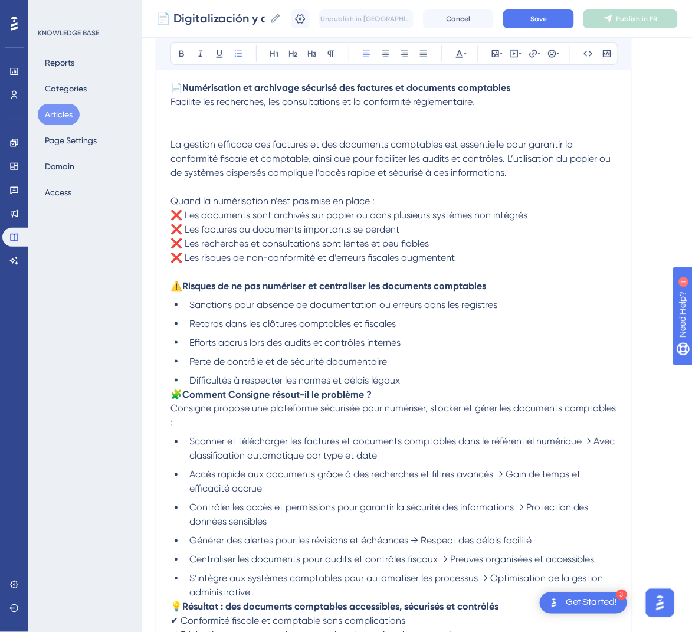
click at [185, 379] on li "Difficultés à respecter les normes et délais légaux" at bounding box center [401, 380] width 433 height 14
click at [168, 396] on div "📄 Numérisation et archivage sécurisé des factures et documents comptables Bold …" at bounding box center [394, 337] width 476 height 751
click at [175, 393] on span "🧩" at bounding box center [176, 394] width 12 height 11
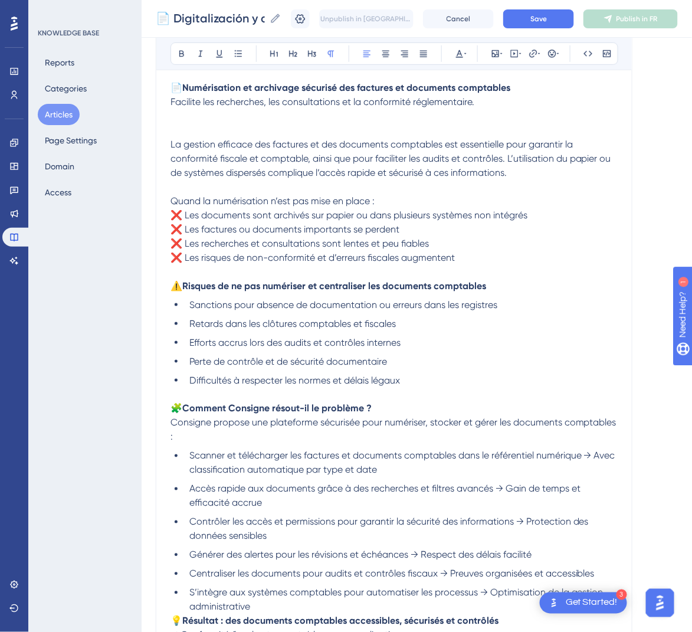
scroll to position [374, 0]
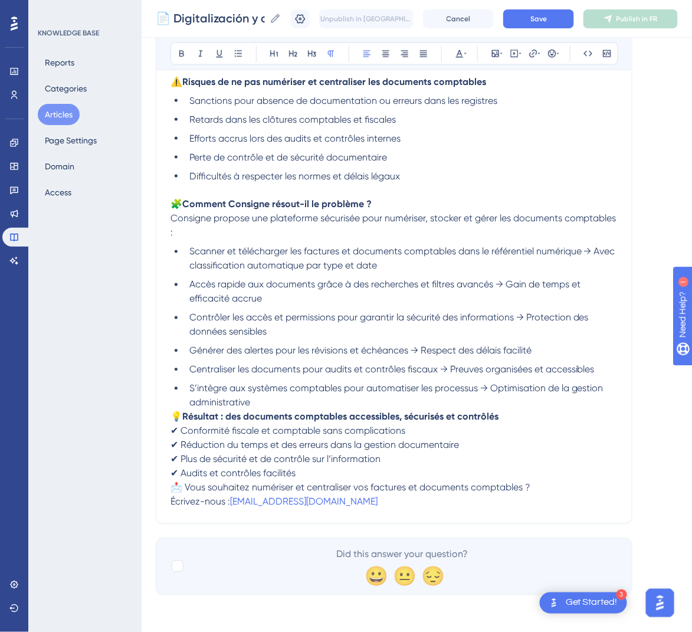
click at [173, 420] on span "💡" at bounding box center [176, 416] width 12 height 11
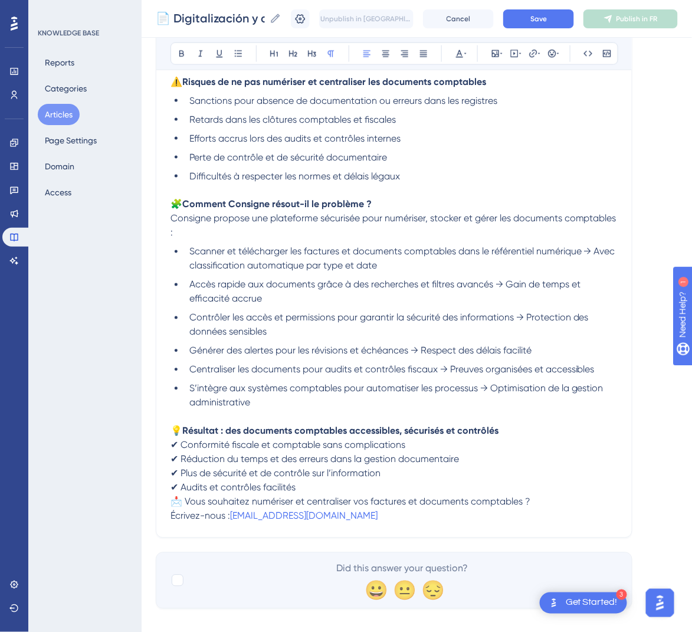
click at [174, 509] on p "📩 Vous souhaitez numériser et centraliser vos factures et documents comptables …" at bounding box center [393, 509] width 447 height 28
click at [176, 499] on span "📩 Vous souhaitez numériser et centraliser vos factures et documents comptables ?" at bounding box center [350, 501] width 360 height 11
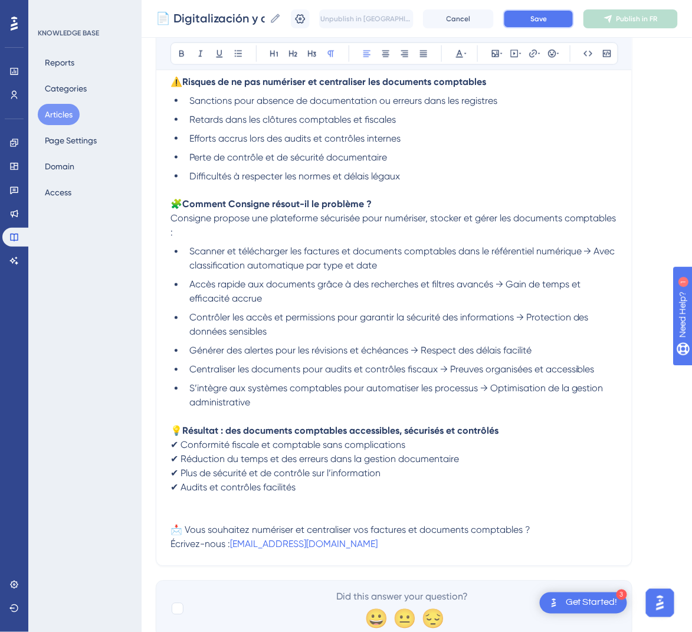
click at [547, 21] on span "Save" at bounding box center [538, 18] width 17 height 9
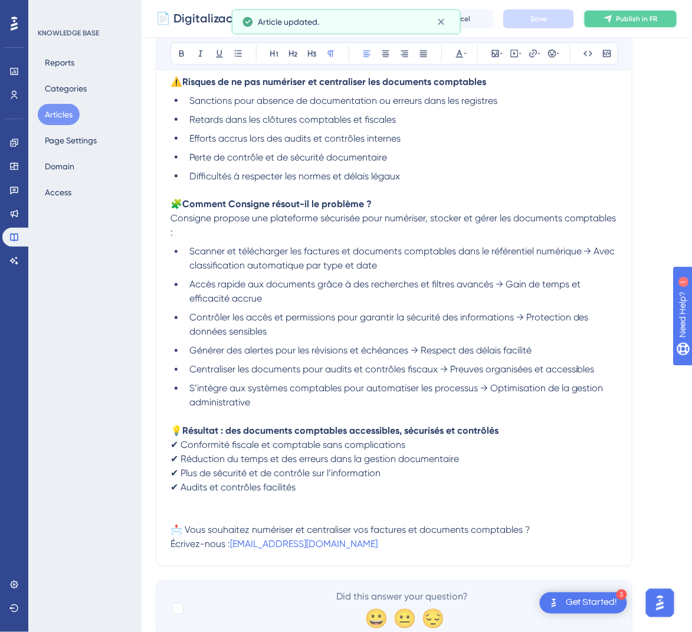
click at [649, 21] on span "Publish in FR" at bounding box center [636, 18] width 41 height 9
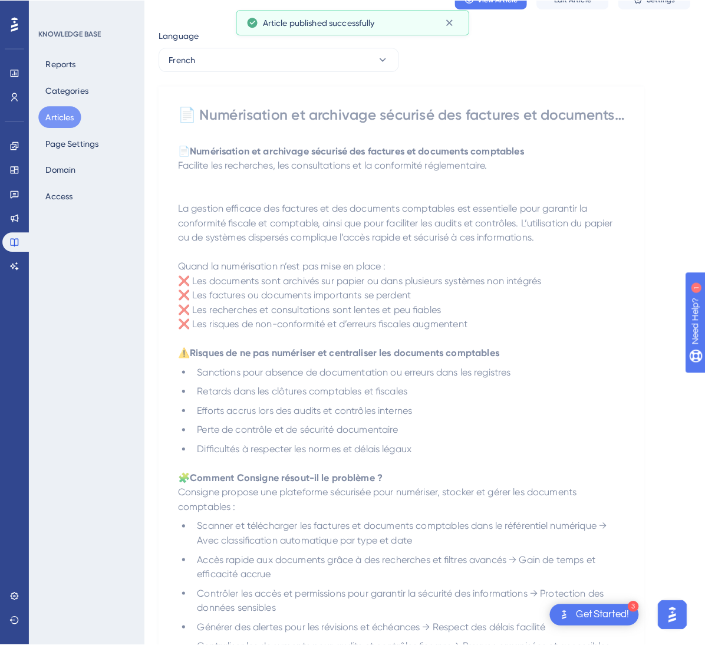
scroll to position [0, 0]
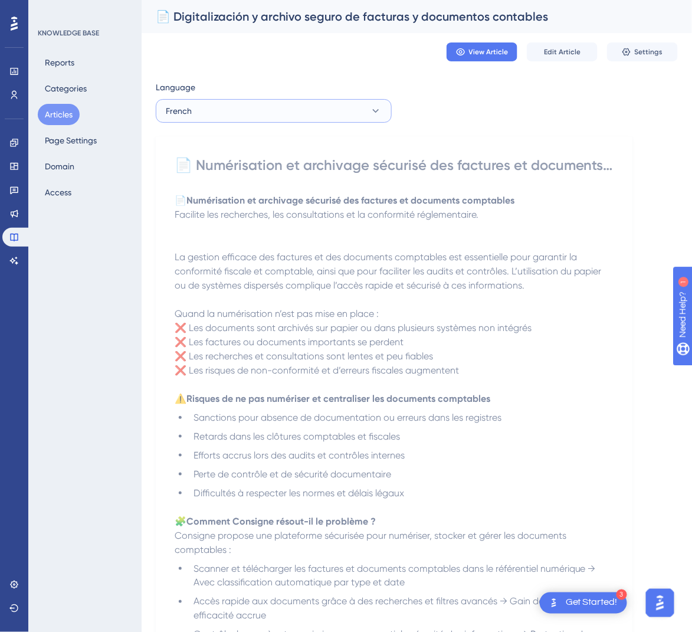
click at [327, 114] on button "French" at bounding box center [274, 111] width 236 height 24
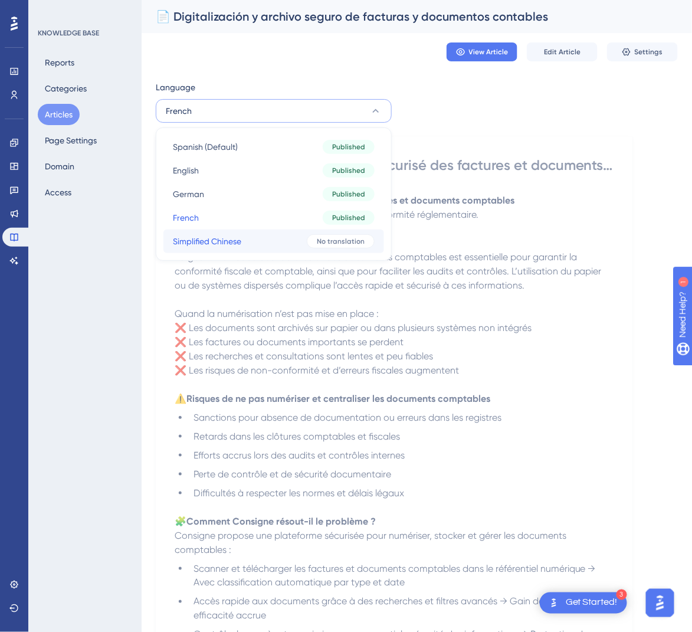
click at [275, 241] on button "Simplified Chinese Simplified Chinese No translation" at bounding box center [273, 241] width 221 height 24
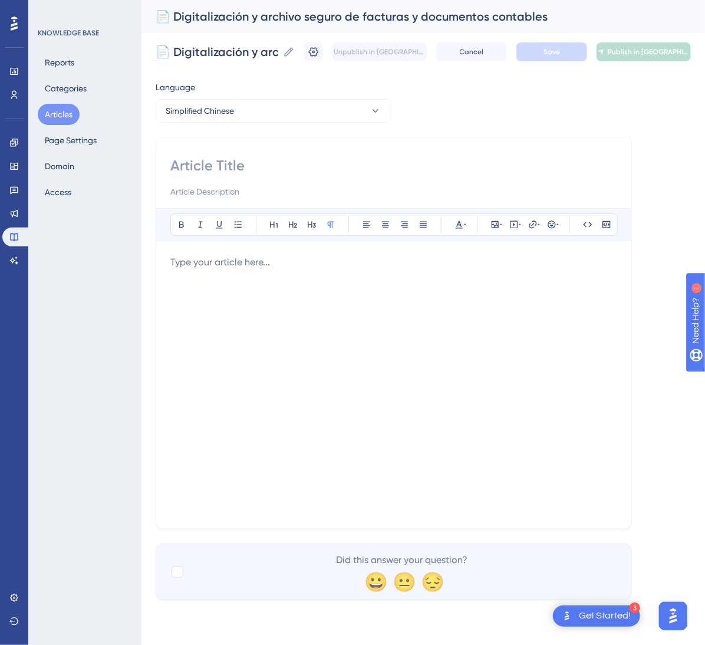
click at [236, 175] on input at bounding box center [393, 165] width 447 height 19
paste input "📄 发票和会计文件的数字化与安全存档"
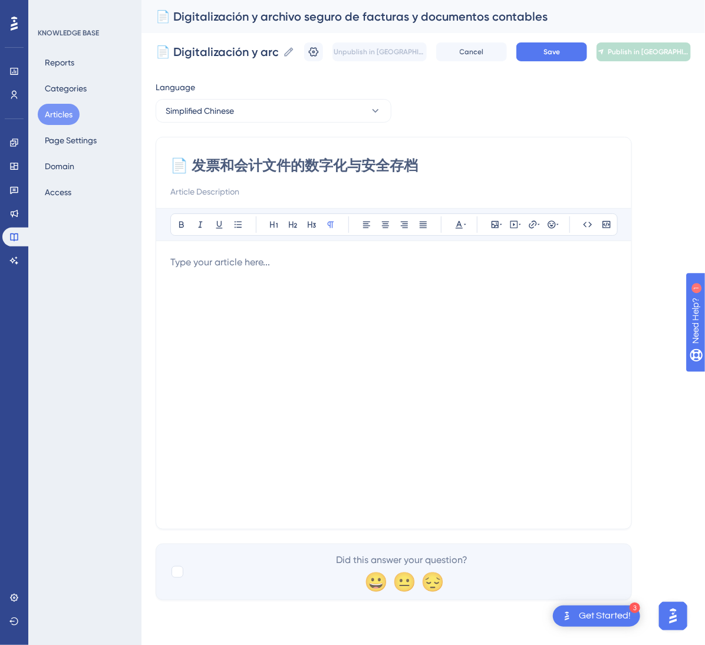
type input "📄 发票和会计文件的数字化与安全存档"
click at [459, 348] on div at bounding box center [393, 384] width 447 height 259
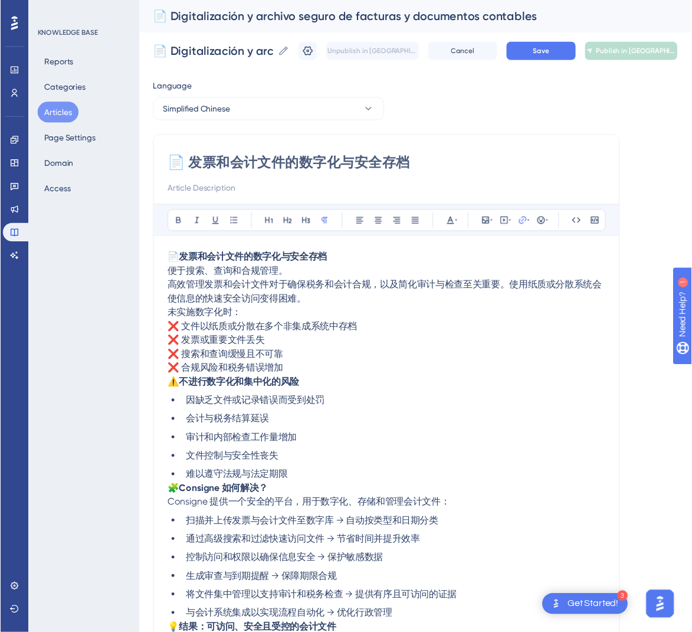
scroll to position [85, 0]
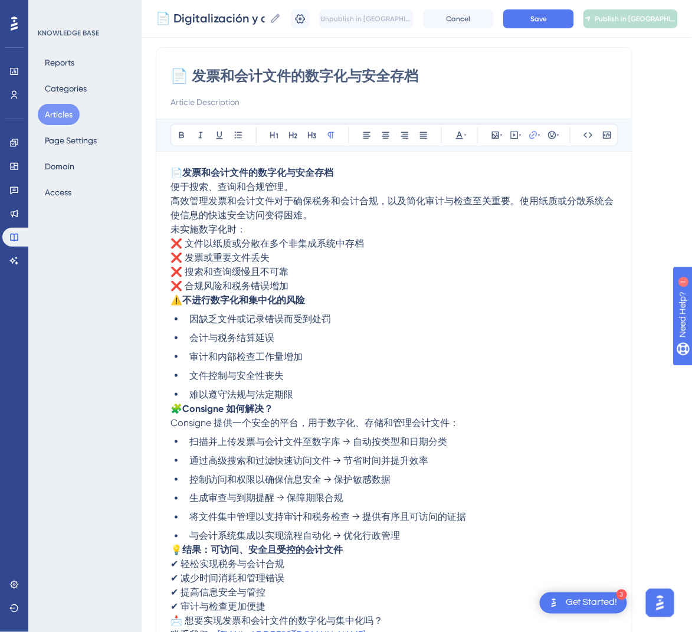
click at [331, 182] on p "📄 发票和会计文件的数字化与安全存档 便于搜索、查询和合规管理。 高效管理发票和会计文件对于确保税务和会计合规，以及简化审计与检查至关重要。使用纸质或分散系统…" at bounding box center [393, 194] width 447 height 57
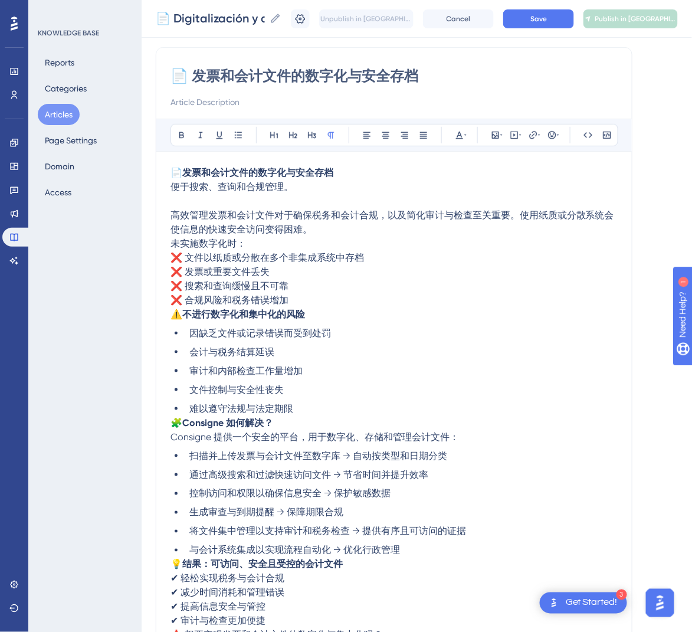
click at [172, 244] on span "未实施数字化时：" at bounding box center [207, 243] width 75 height 11
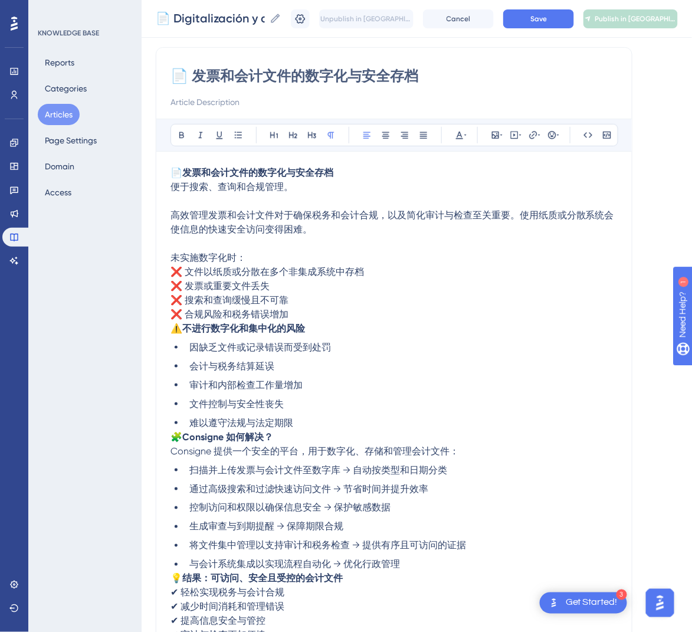
click at [175, 333] on span "⚠️" at bounding box center [176, 328] width 12 height 11
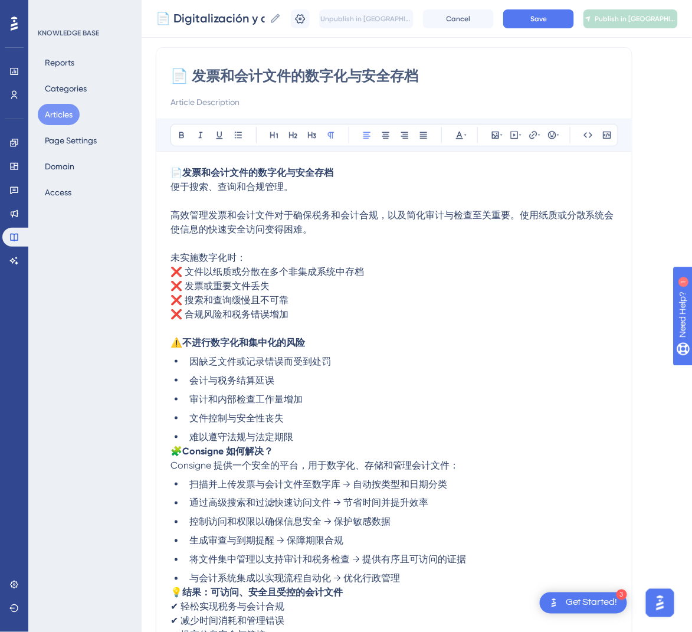
click at [176, 453] on span "🧩" at bounding box center [176, 450] width 12 height 11
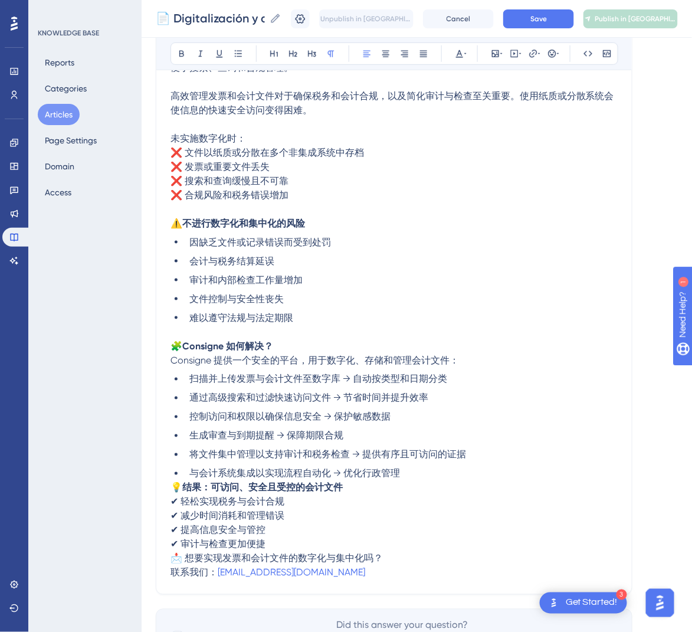
scroll to position [275, 0]
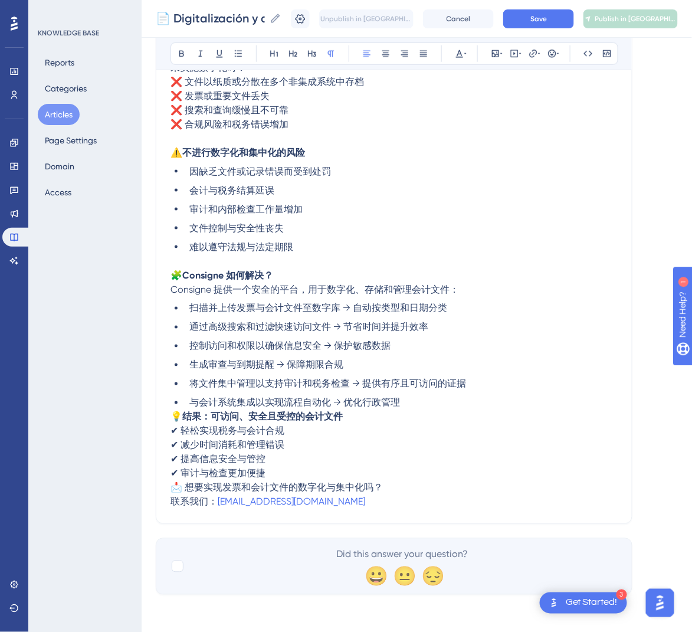
click at [175, 419] on span "💡" at bounding box center [176, 416] width 12 height 11
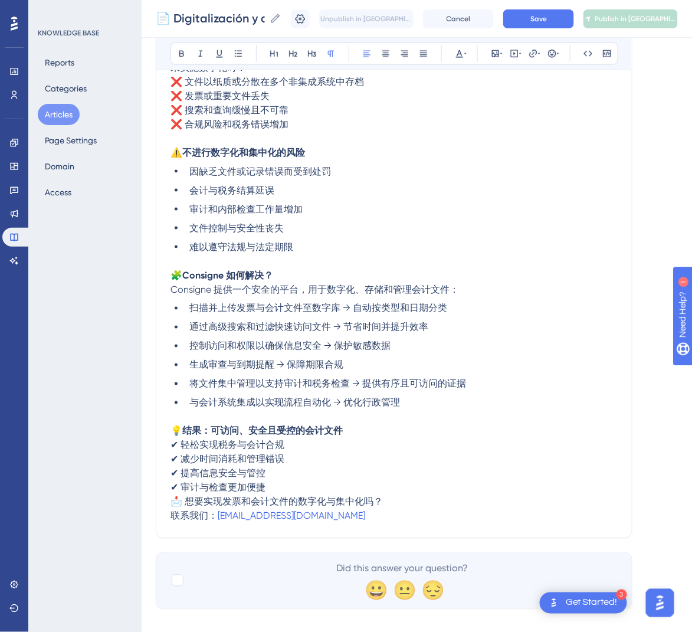
click at [171, 502] on span "📩 想要实现发票和会计文件的数字化与集中化吗？" at bounding box center [276, 501] width 212 height 11
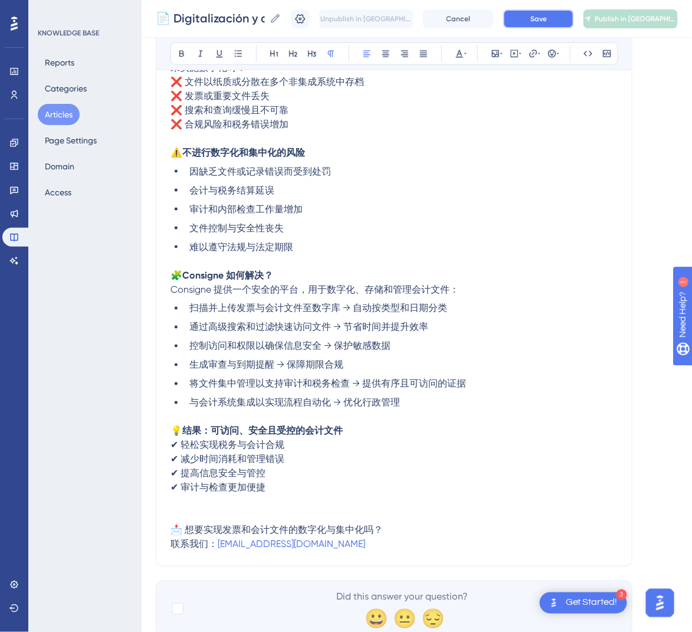
click at [540, 21] on button "Save" at bounding box center [538, 18] width 71 height 19
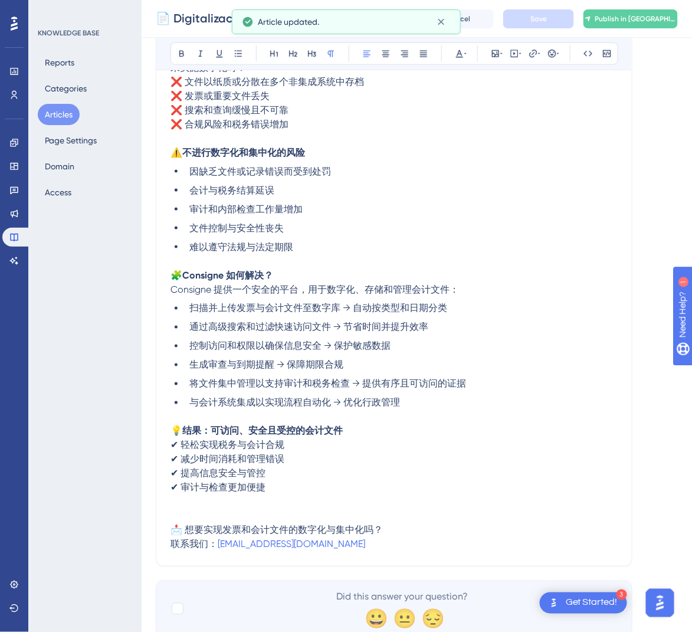
click at [642, 18] on span "Publish in [GEOGRAPHIC_DATA]-CN" at bounding box center [635, 18] width 82 height 9
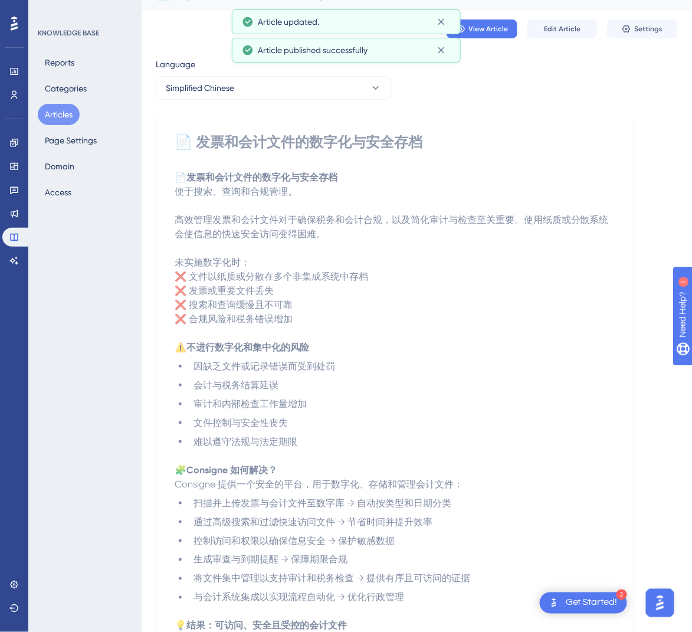
scroll to position [0, 0]
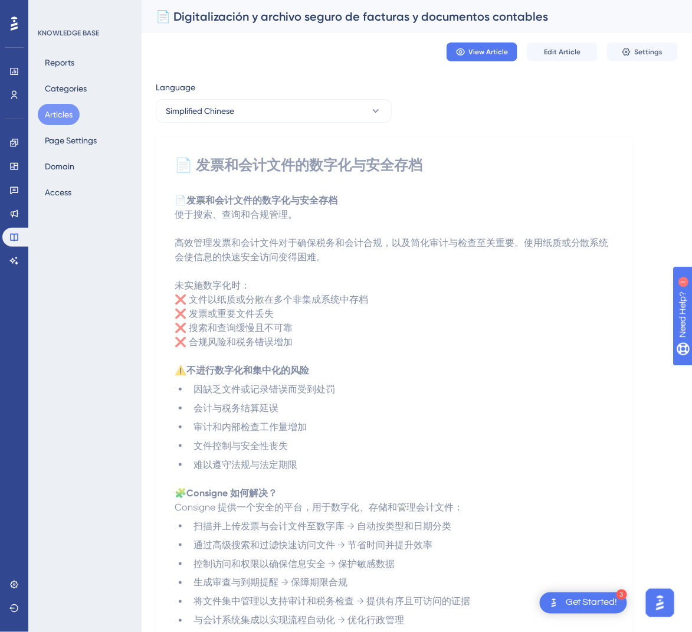
click at [48, 111] on button "Articles" at bounding box center [59, 114] width 42 height 21
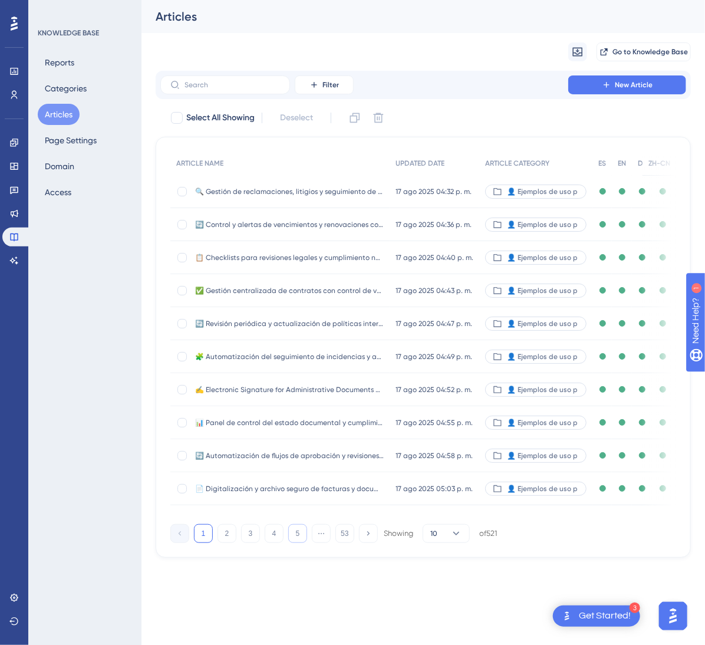
click at [305, 543] on button "5" at bounding box center [297, 533] width 19 height 19
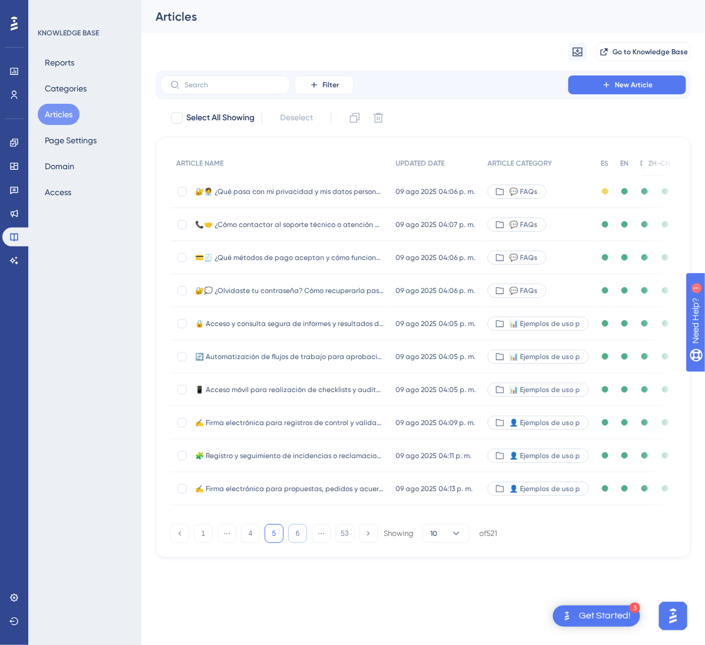
click at [305, 543] on button "6" at bounding box center [297, 533] width 19 height 19
click at [305, 543] on button "7" at bounding box center [297, 533] width 19 height 19
click at [305, 543] on button "8" at bounding box center [297, 533] width 19 height 19
click at [305, 543] on button "9" at bounding box center [297, 533] width 19 height 19
click at [305, 543] on button "10" at bounding box center [297, 533] width 19 height 19
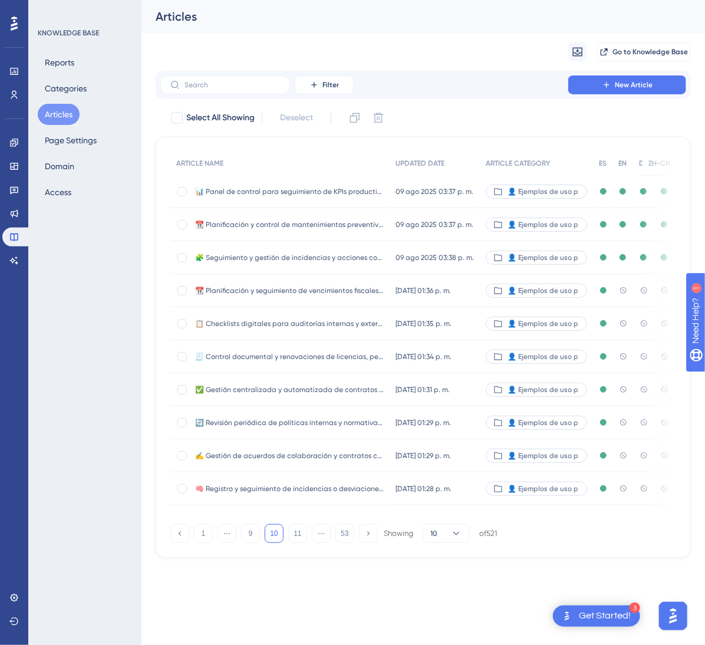
click at [321, 299] on div "📆 Planificación y seguimiento de vencimientos fiscales y tributarios 📆 Planific…" at bounding box center [289, 290] width 189 height 33
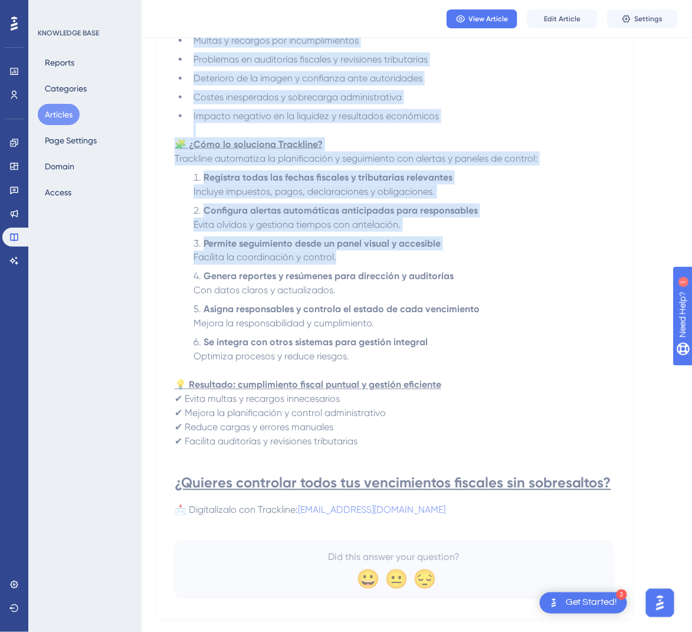
scroll to position [354, 0]
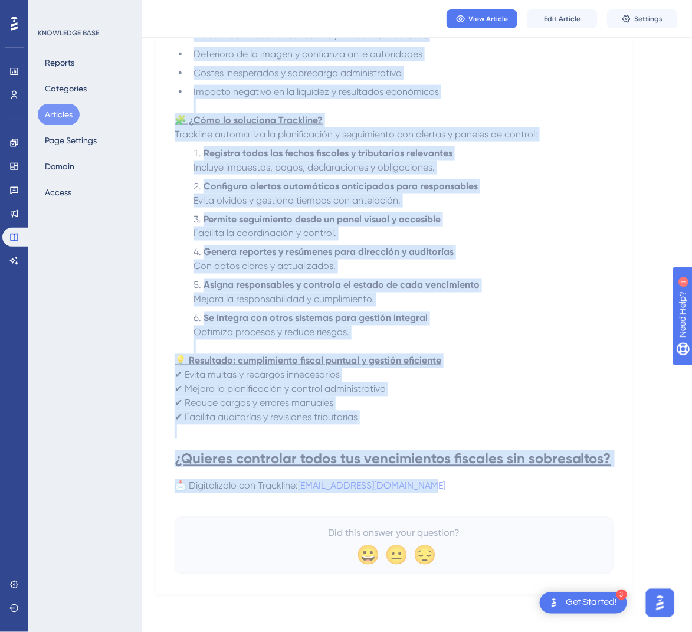
drag, startPoint x: 179, startPoint y: 168, endPoint x: 529, endPoint y: 489, distance: 475.4
click at [529, 489] on div "📆 Planificación y seguimiento de vencimientos fiscales y tributarios Gestiona f…" at bounding box center [394, 185] width 439 height 776
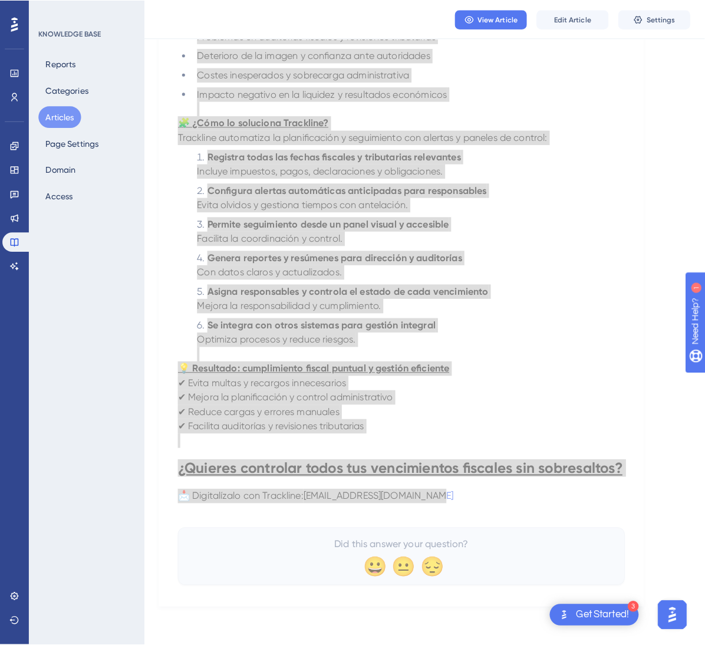
scroll to position [0, 0]
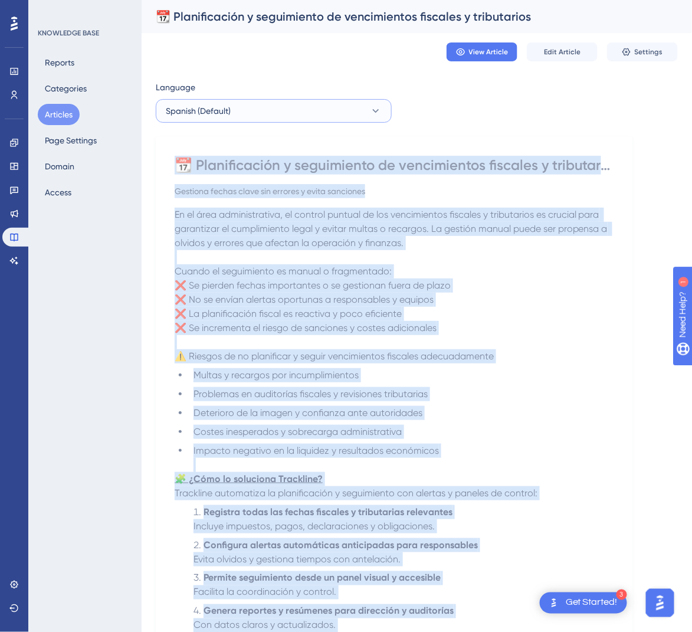
click at [281, 116] on button "Spanish (Default)" at bounding box center [274, 111] width 236 height 24
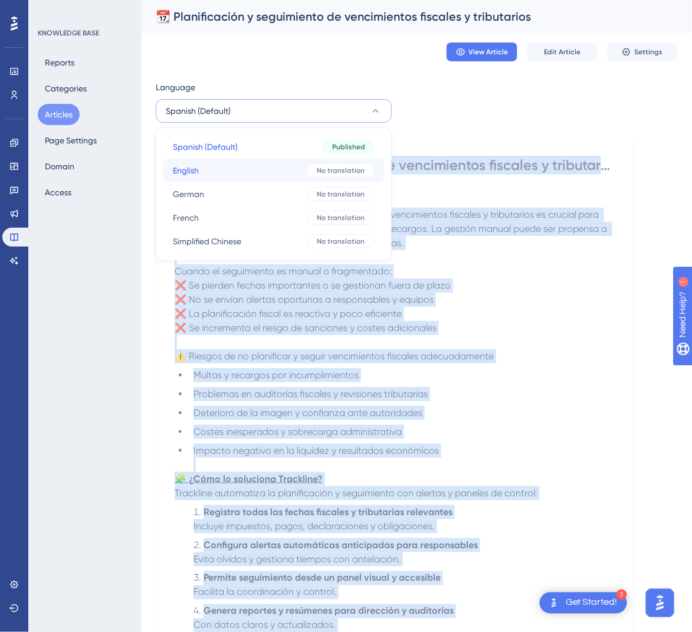
click at [243, 174] on button "English English No translation" at bounding box center [273, 171] width 221 height 24
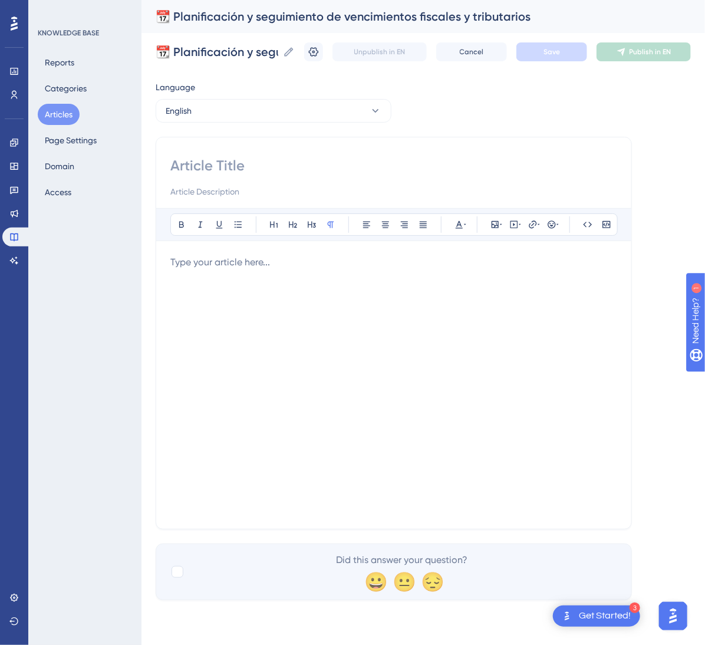
click at [274, 164] on input at bounding box center [393, 165] width 447 height 19
paste input "📆 Planning and Monitoring of Tax Deadlines"
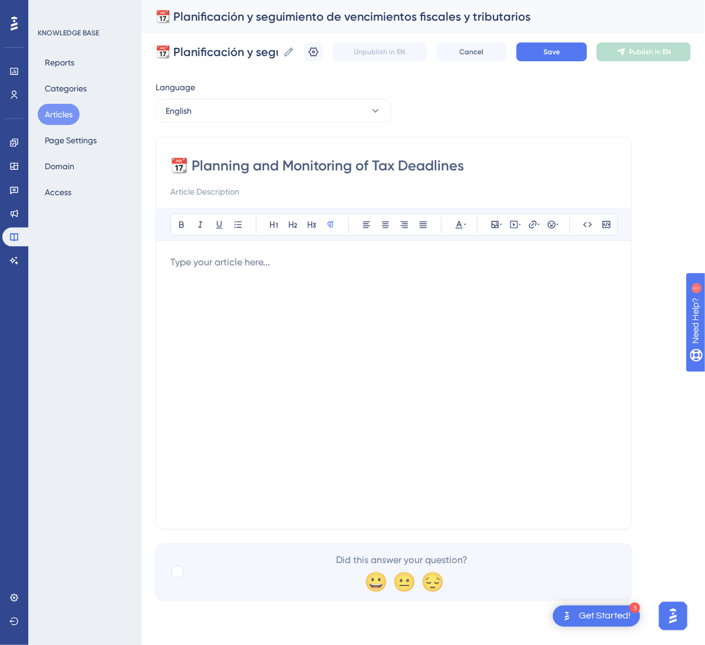
type input "📆 Planning and Monitoring of Tax Deadlines"
click at [327, 311] on div at bounding box center [393, 384] width 447 height 259
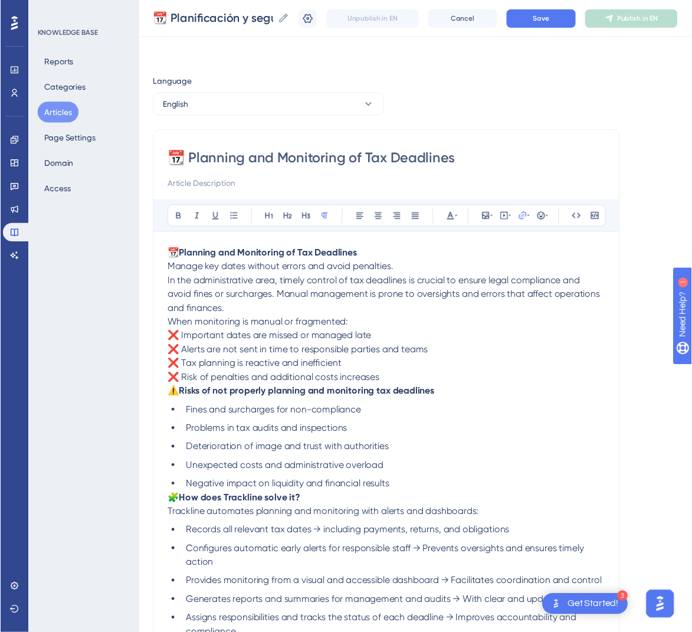
scroll to position [141, 0]
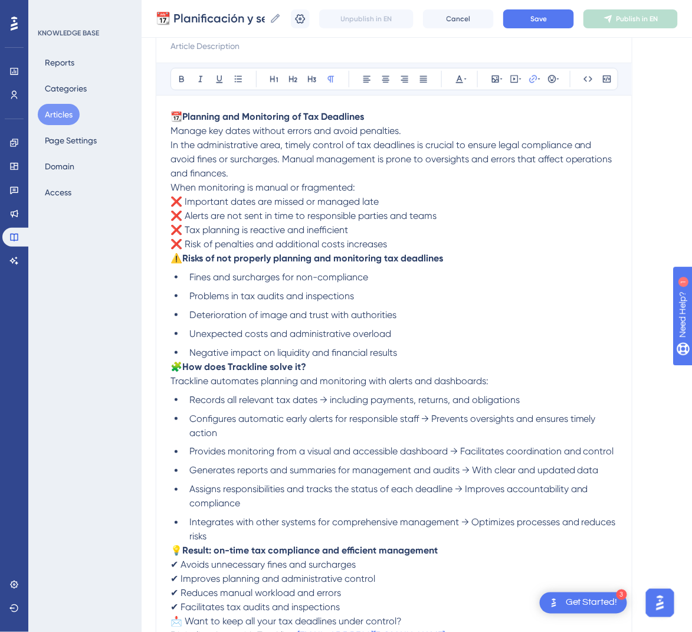
click at [418, 128] on p "📆 Planning and Monitoring of Tax Deadlines Manage key dates without errors and …" at bounding box center [393, 145] width 447 height 71
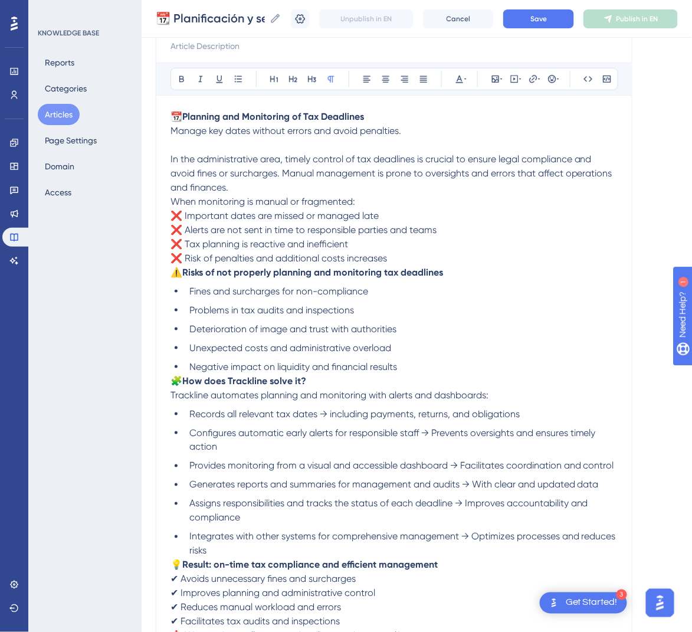
click at [371, 193] on p "In the administrative area, timely control of tax deadlines is crucial to ensur…" at bounding box center [393, 166] width 447 height 57
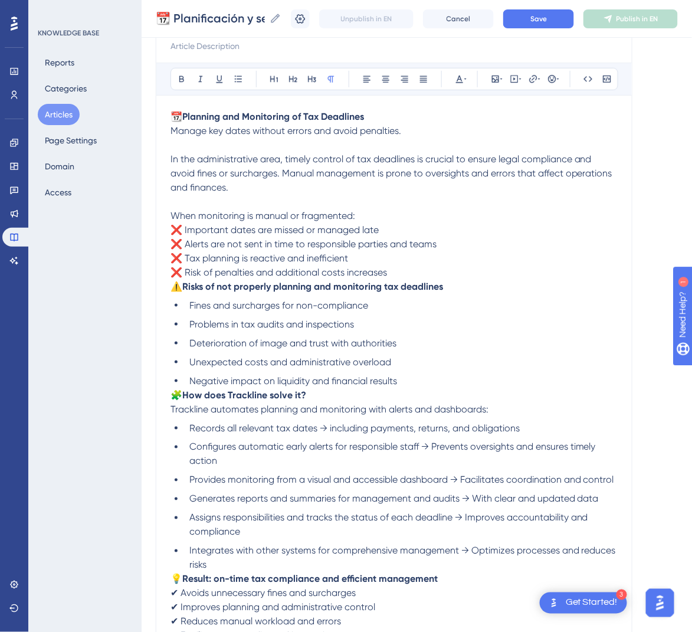
click at [173, 281] on span "⚠️" at bounding box center [176, 286] width 12 height 11
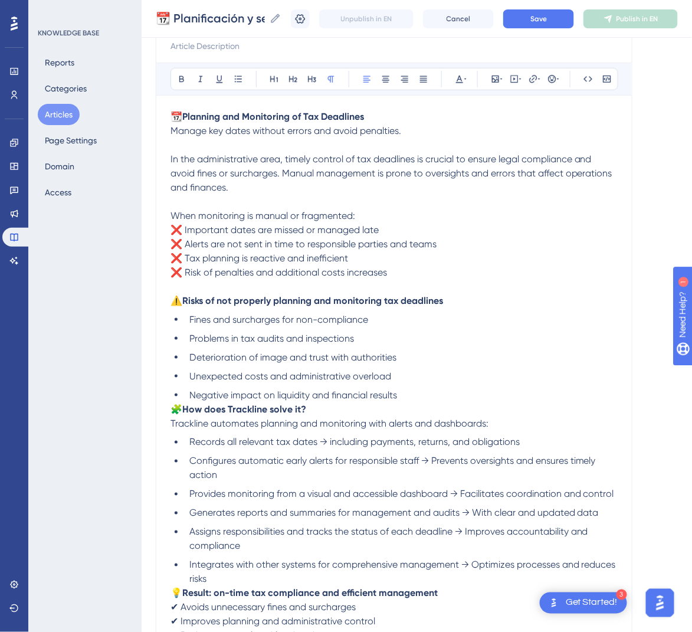
click at [192, 406] on strong "How does Trackline solve it?" at bounding box center [244, 408] width 124 height 11
click at [176, 406] on span "🧩" at bounding box center [176, 408] width 12 height 11
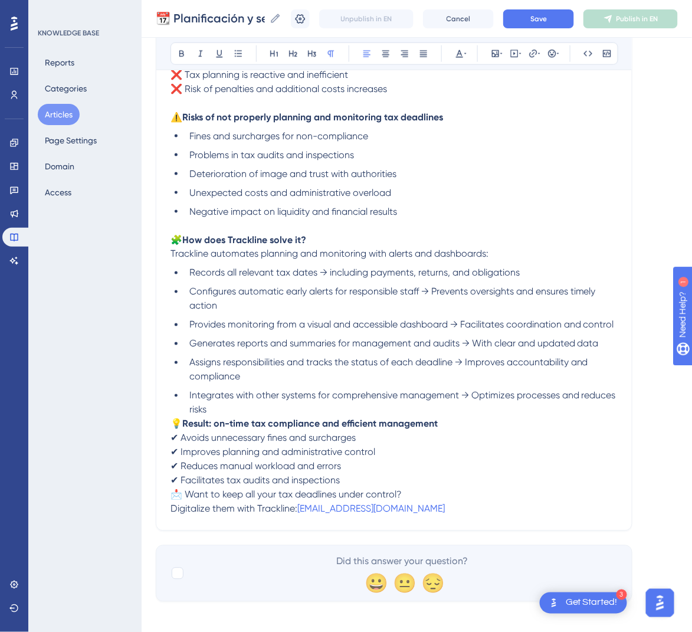
scroll to position [331, 0]
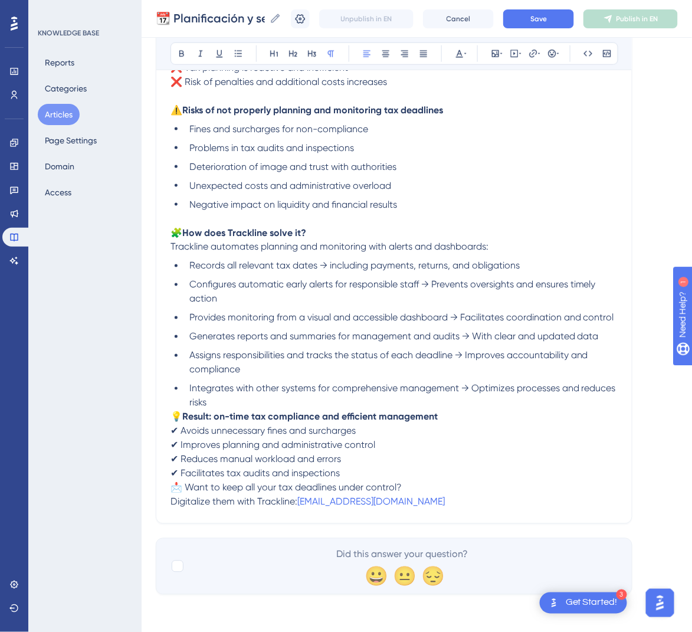
click at [175, 412] on span "💡" at bounding box center [176, 416] width 12 height 11
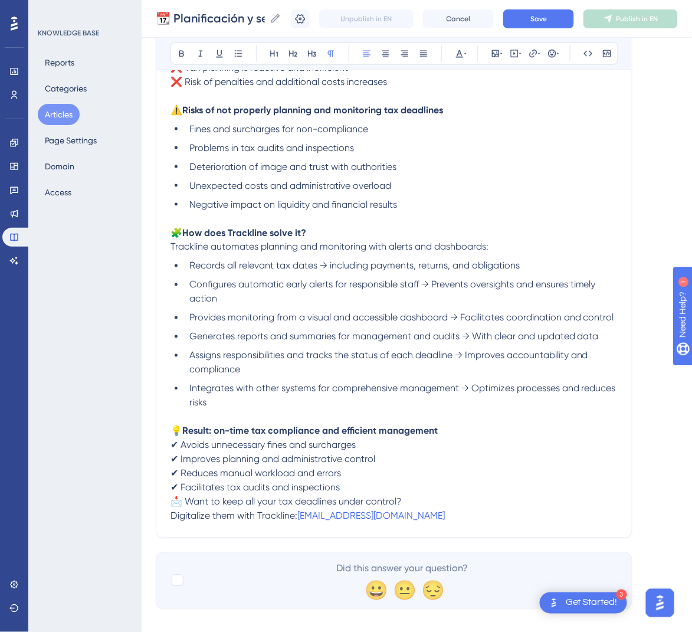
click at [171, 499] on span "📩 Want to keep all your tax deadlines under control?" at bounding box center [285, 501] width 231 height 11
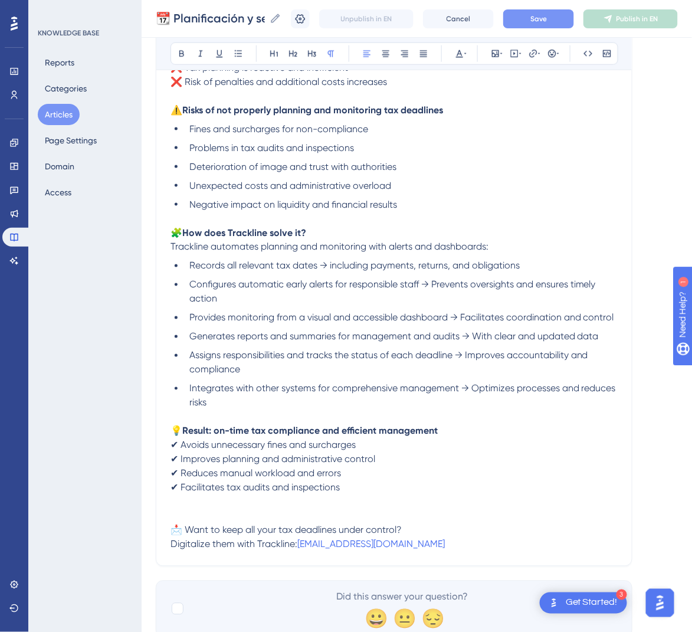
click at [561, 17] on button "Save" at bounding box center [538, 18] width 71 height 19
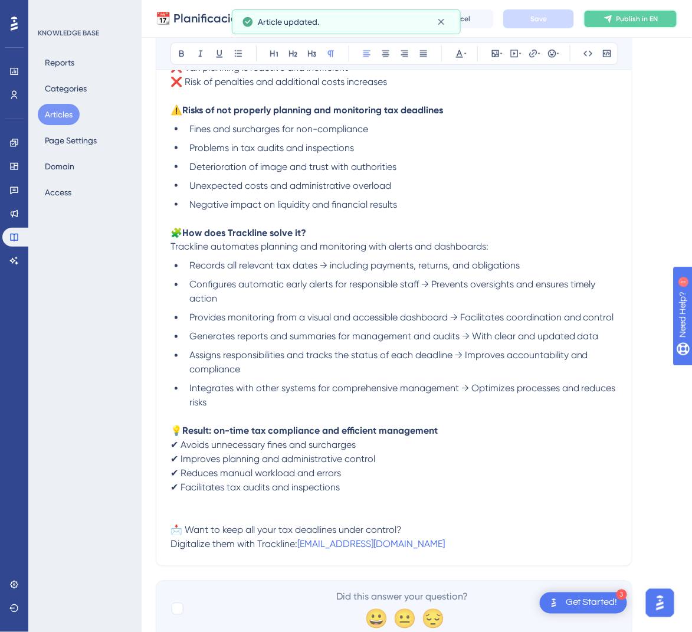
click at [632, 18] on span "Publish in EN" at bounding box center [637, 18] width 42 height 9
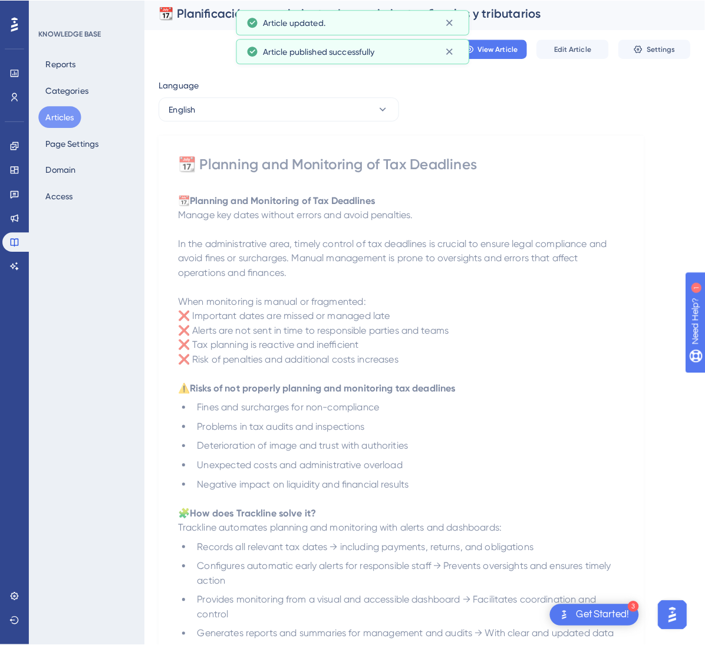
scroll to position [0, 0]
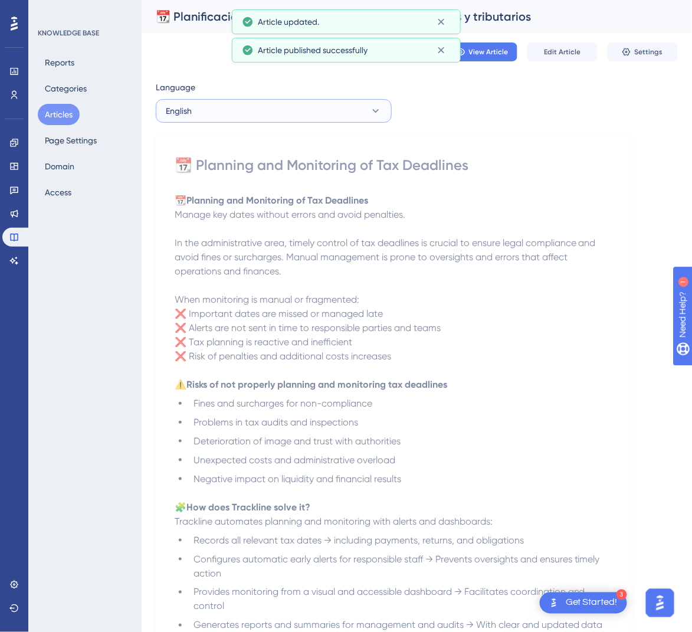
click at [328, 99] on button "English" at bounding box center [274, 111] width 236 height 24
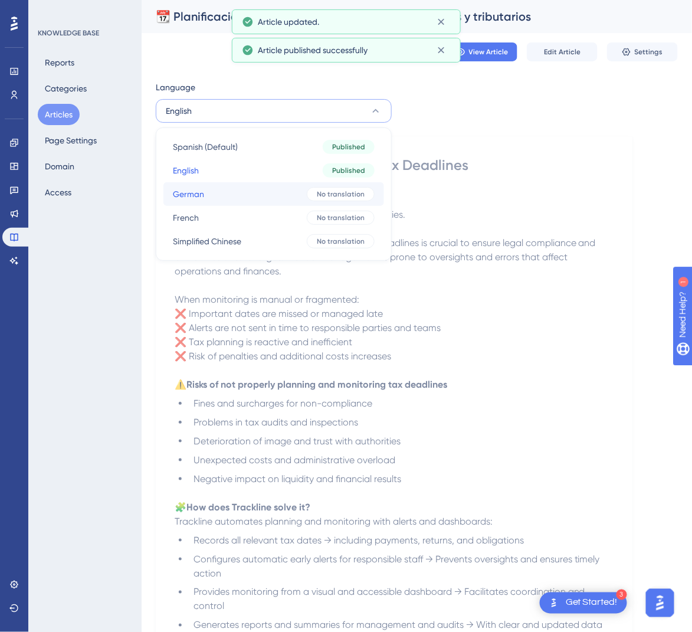
click at [295, 193] on button "German German No translation" at bounding box center [273, 194] width 221 height 24
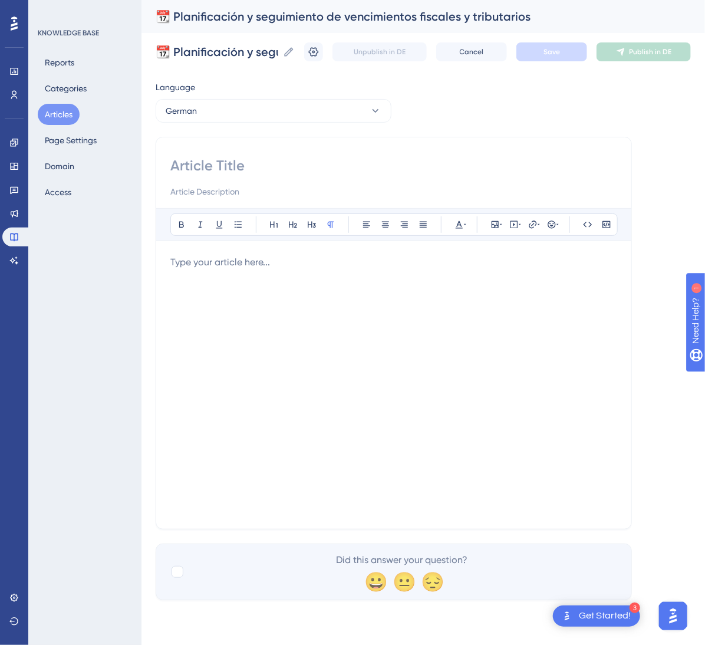
click at [452, 301] on div at bounding box center [393, 384] width 447 height 259
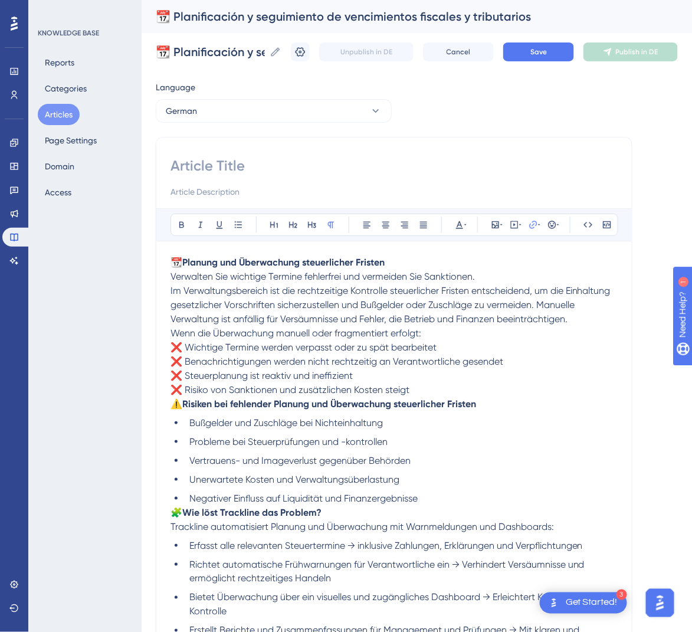
click at [345, 262] on strong "Planung und Überwachung steuerlicher Fristen" at bounding box center [283, 262] width 202 height 11
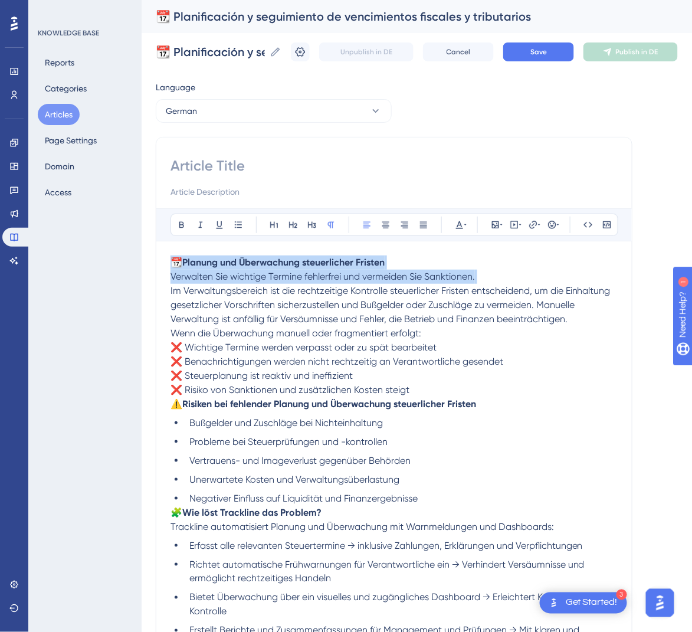
click at [347, 261] on strong "Planung und Überwachung steuerlicher Fristen" at bounding box center [283, 262] width 202 height 11
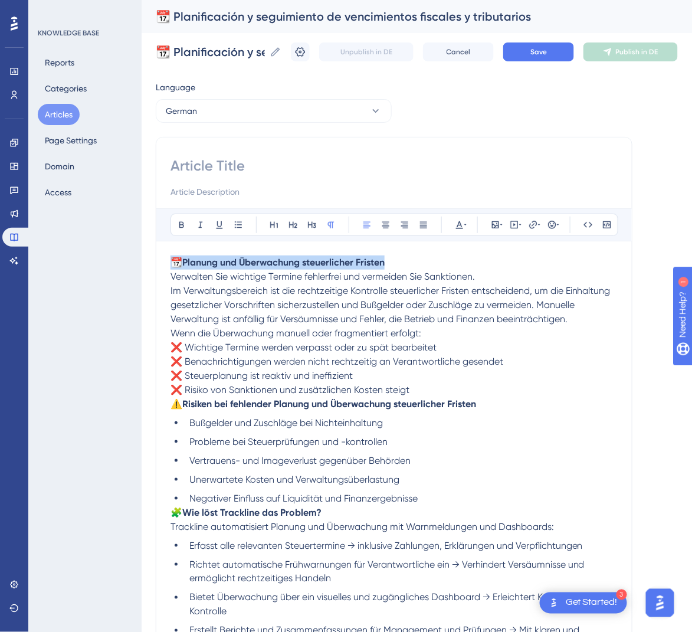
drag, startPoint x: 396, startPoint y: 262, endPoint x: 124, endPoint y: 253, distance: 271.4
click at [142, 253] on div "Performance Users Engagement Widgets Feedback Product Updates Knowledge Base AI…" at bounding box center [417, 460] width 550 height 921
click at [187, 166] on input at bounding box center [393, 165] width 447 height 19
paste input "📆 Planung und Überwachung steuerlicher Fristen"
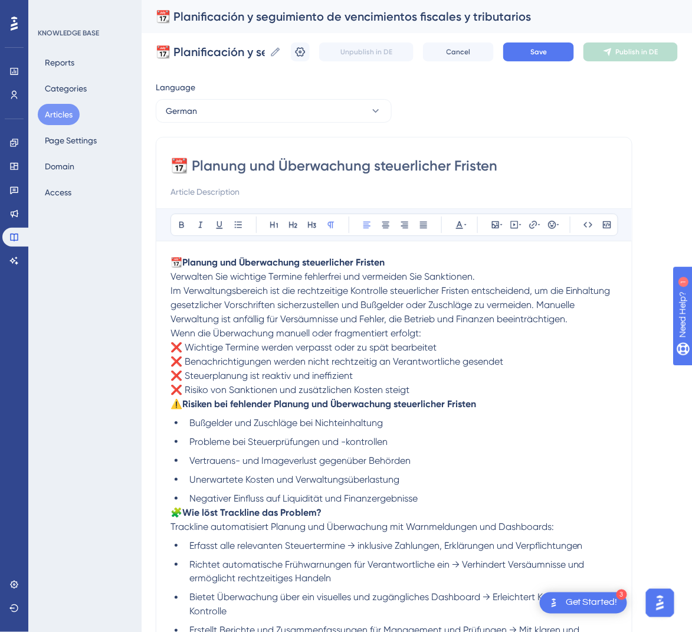
type input "📆 Planung und Überwachung steuerlicher Fristen"
click at [424, 262] on p "📆 Planung und Überwachung steuerlicher Fristen Verwalten Sie wichtige Termine f…" at bounding box center [393, 290] width 447 height 71
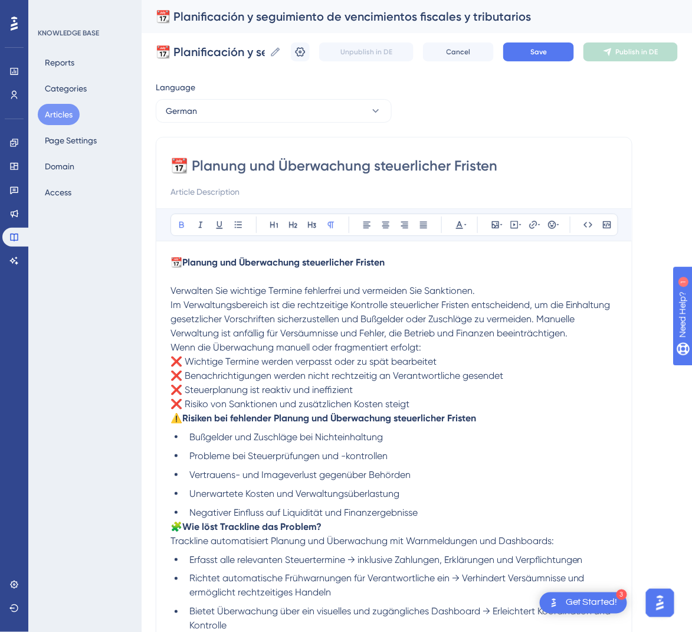
click at [593, 339] on p "Verwalten Sie wichtige Termine fehlerfrei und vermeiden Sie Sanktionen. Im Verw…" at bounding box center [393, 304] width 447 height 71
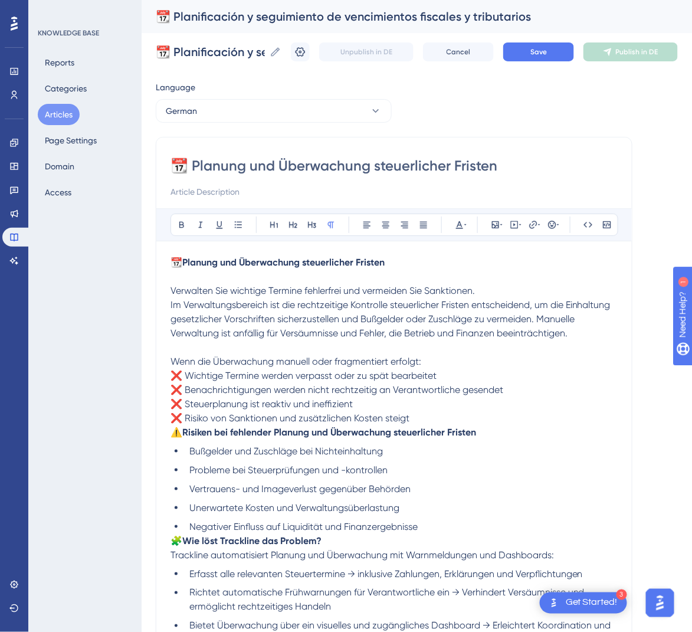
click at [173, 433] on span "⚠️" at bounding box center [176, 431] width 12 height 11
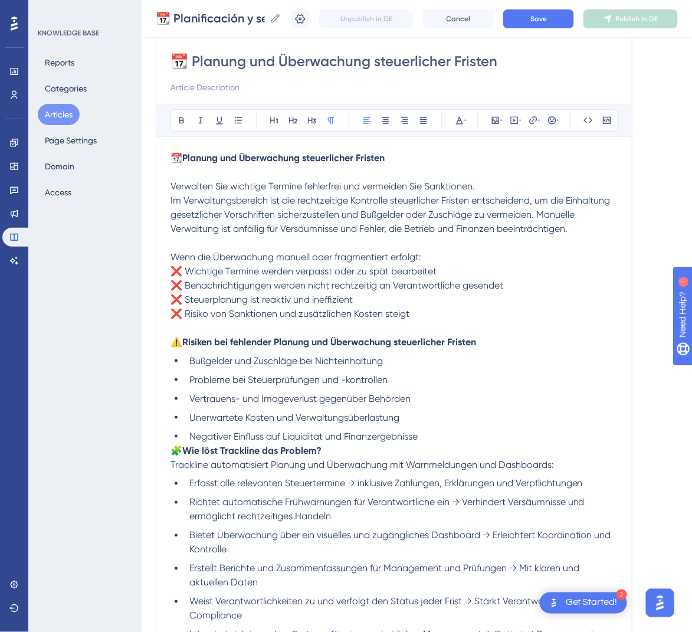
scroll to position [177, 0]
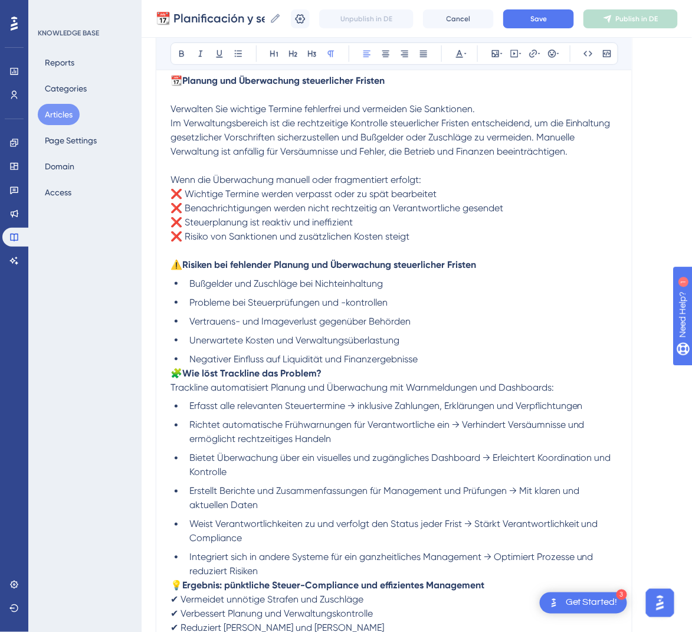
click at [175, 371] on span "🧩" at bounding box center [176, 372] width 12 height 11
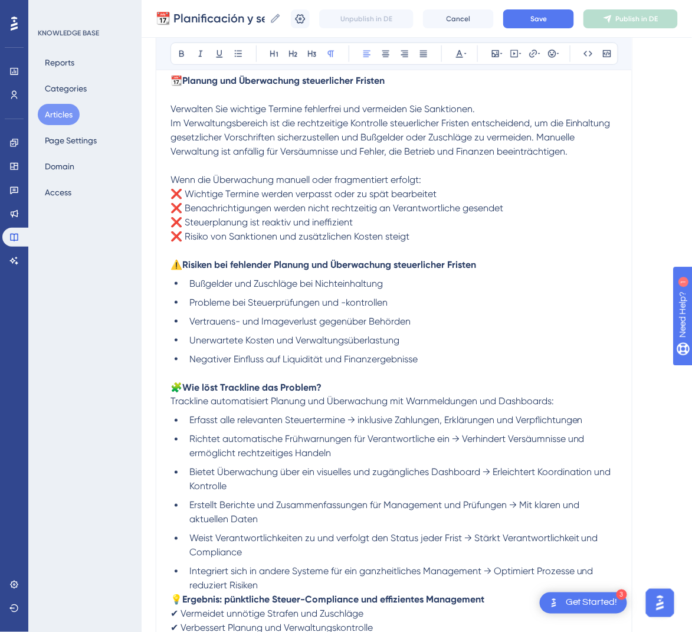
scroll to position [354, 0]
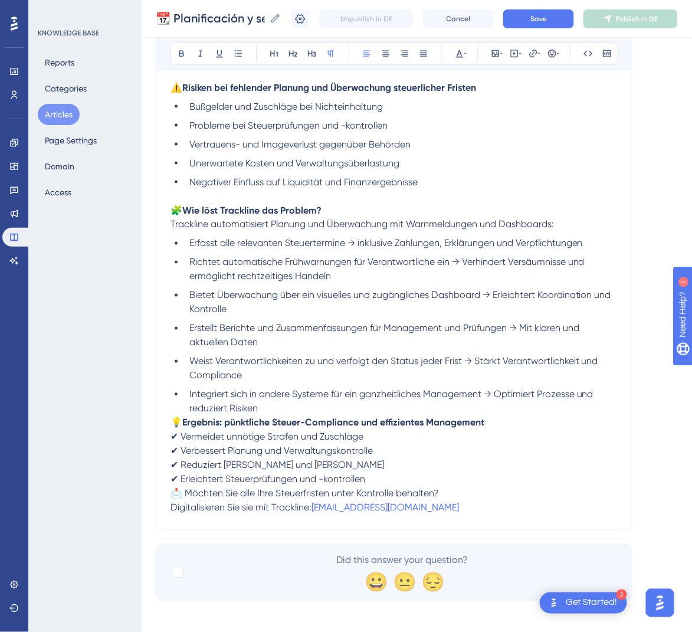
click at [171, 416] on p "💡 Ergebnis: pünktliche Steuer-Compliance und effizientes Management ✔ Vermeidet…" at bounding box center [393, 451] width 447 height 71
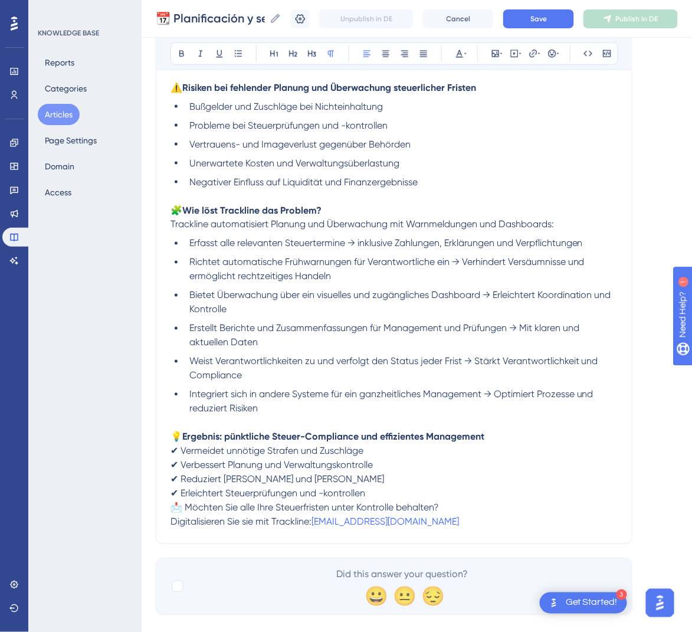
click at [170, 505] on span "📩 Möchten Sie alle Ihre Steuerfristen unter Kontrolle behalten?" at bounding box center [304, 507] width 268 height 11
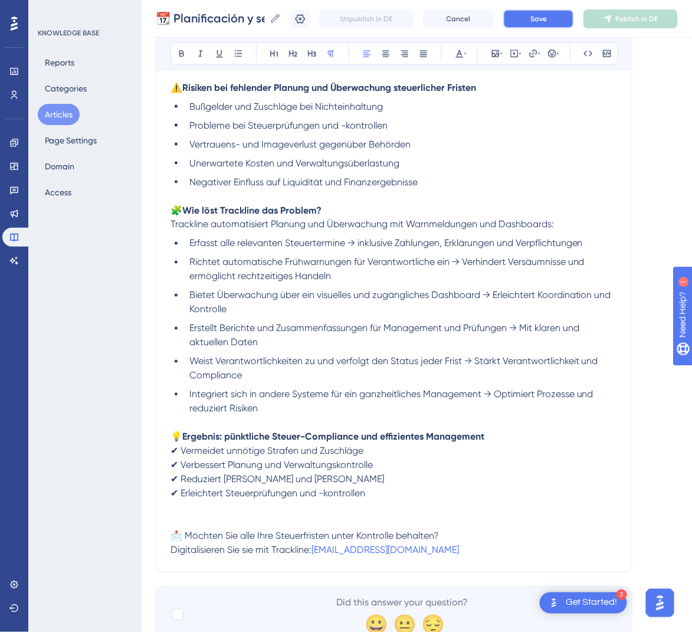
click at [547, 15] on span "Save" at bounding box center [538, 18] width 17 height 9
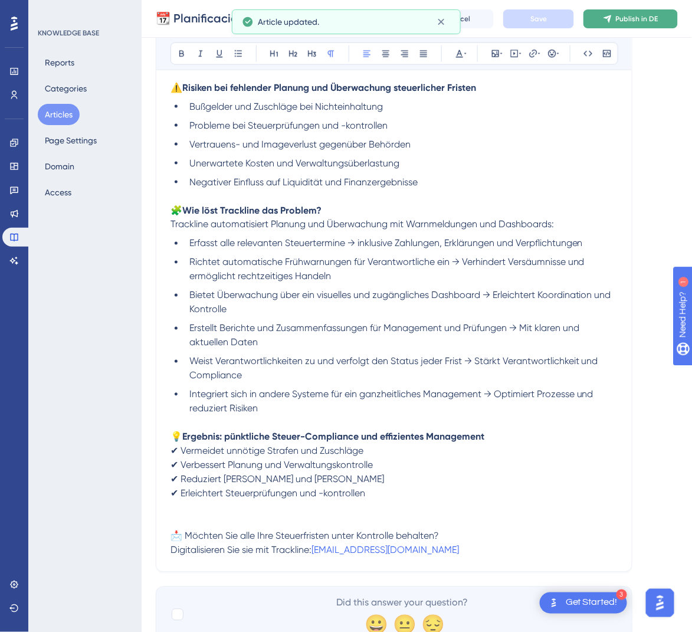
click at [636, 17] on span "Publish in DE" at bounding box center [637, 18] width 42 height 9
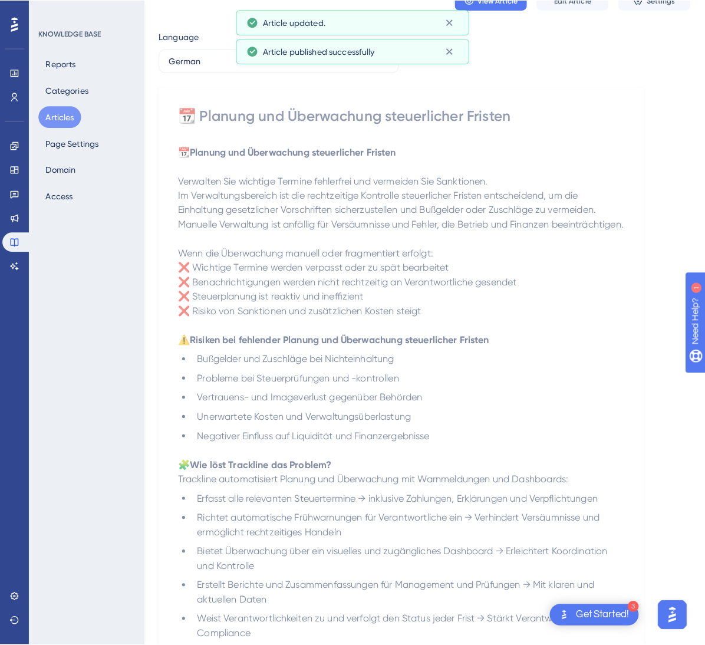
scroll to position [0, 0]
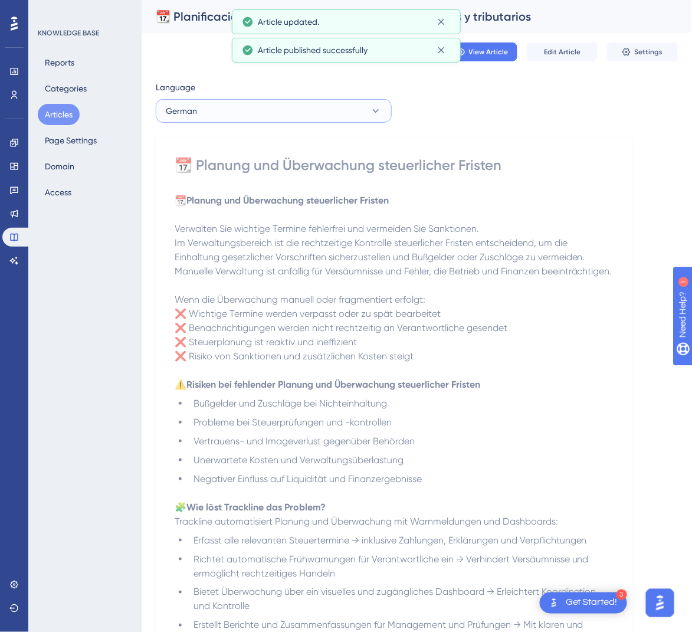
click at [359, 117] on button "German" at bounding box center [274, 111] width 236 height 24
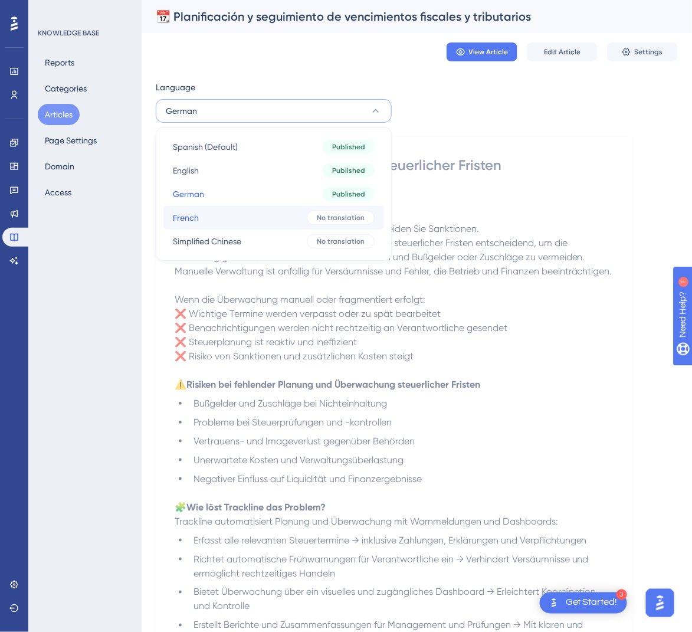
click at [337, 216] on span "No translation" at bounding box center [341, 217] width 48 height 9
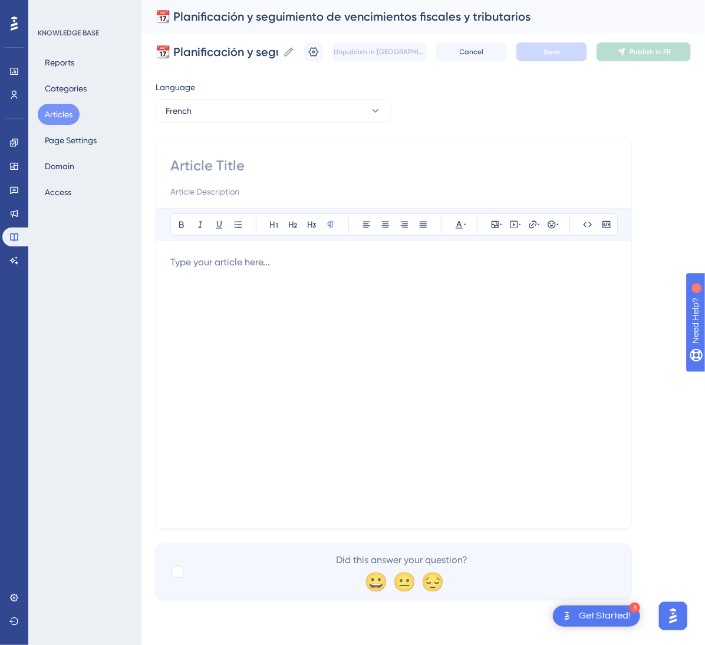
click at [308, 160] on input at bounding box center [393, 165] width 447 height 19
paste input "📆 Planification et suivi des échéances fiscales et tributaires"
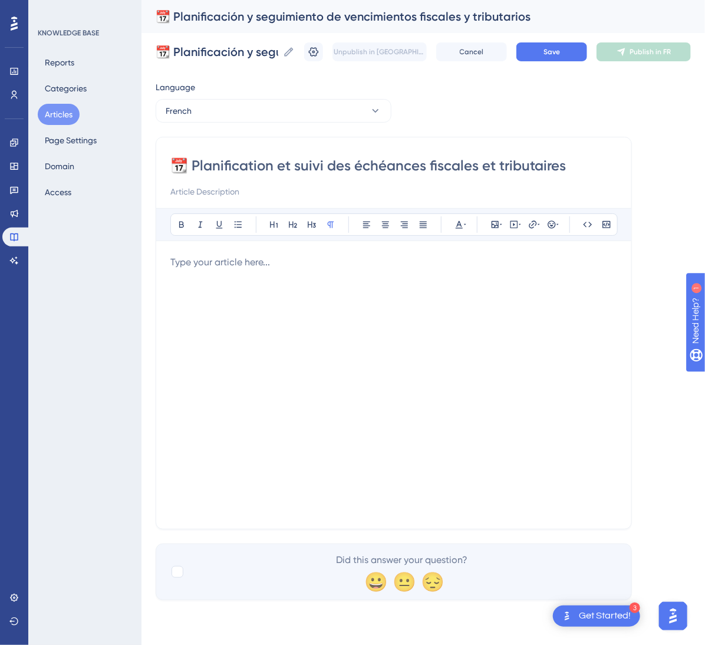
type input "📆 Planification et suivi des échéances fiscales et tributaires"
click at [245, 280] on div at bounding box center [393, 384] width 447 height 259
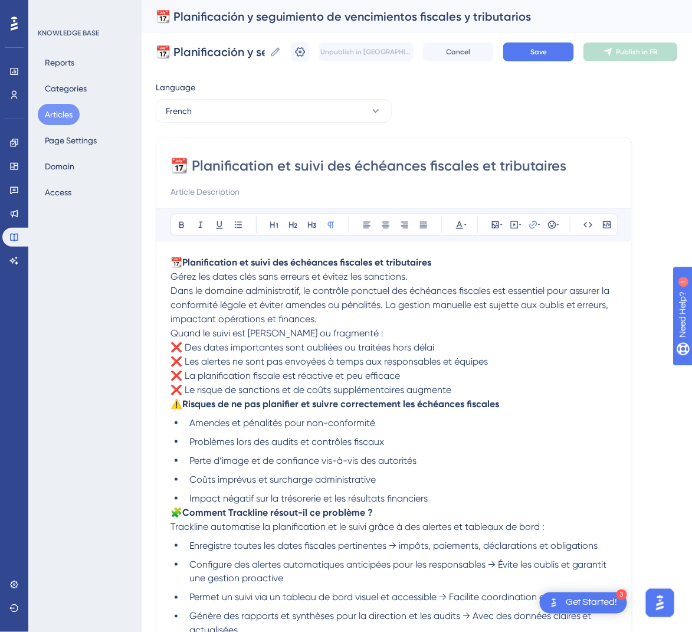
click at [448, 260] on p "📆 Planification et suivi des échéances fiscales et tributaires Gérez les dates …" at bounding box center [393, 290] width 447 height 71
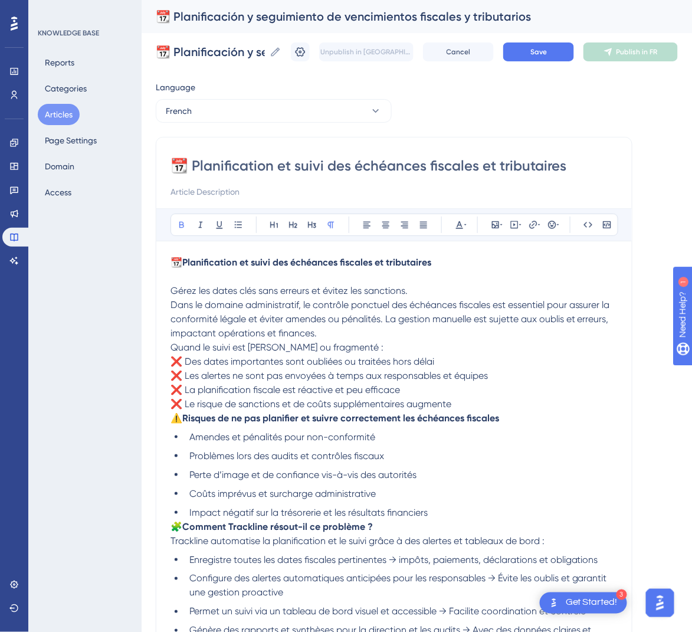
click at [369, 330] on p "Gérez les dates clés sans erreurs et évitez les sanctions. Dans le domaine admi…" at bounding box center [393, 304] width 447 height 71
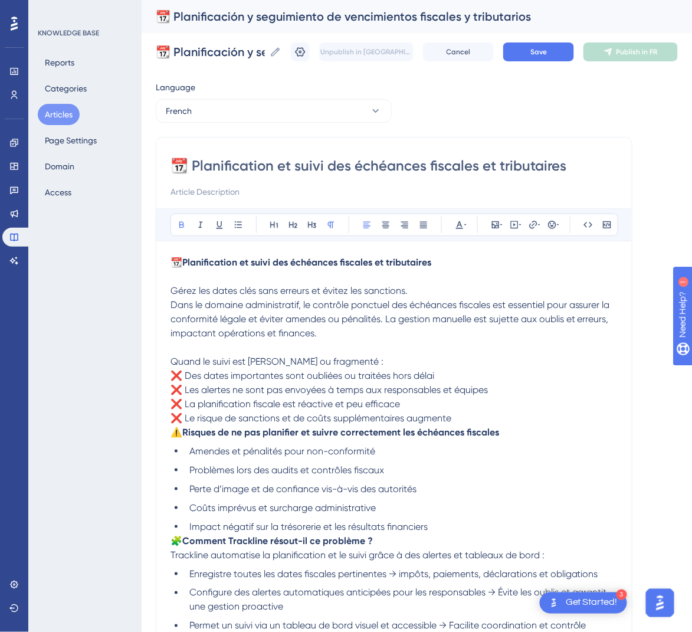
click at [470, 425] on p "⚠️ Risques de ne pas planifier et suivre correctement les échéances fiscales" at bounding box center [393, 432] width 447 height 14
click at [474, 417] on p "Quand le suivi est [PERSON_NAME] ou fragmenté : ❌ Des dates importantes sont ou…" at bounding box center [393, 389] width 447 height 71
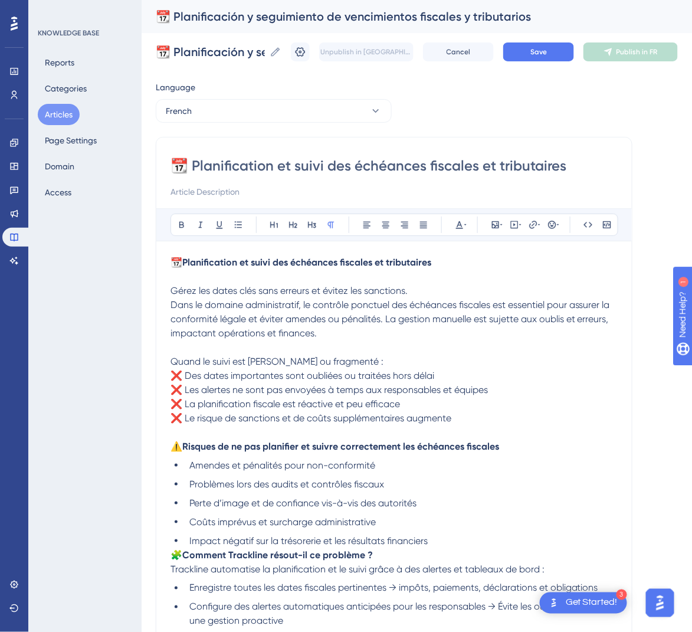
click at [170, 555] on span "🧩" at bounding box center [176, 554] width 12 height 11
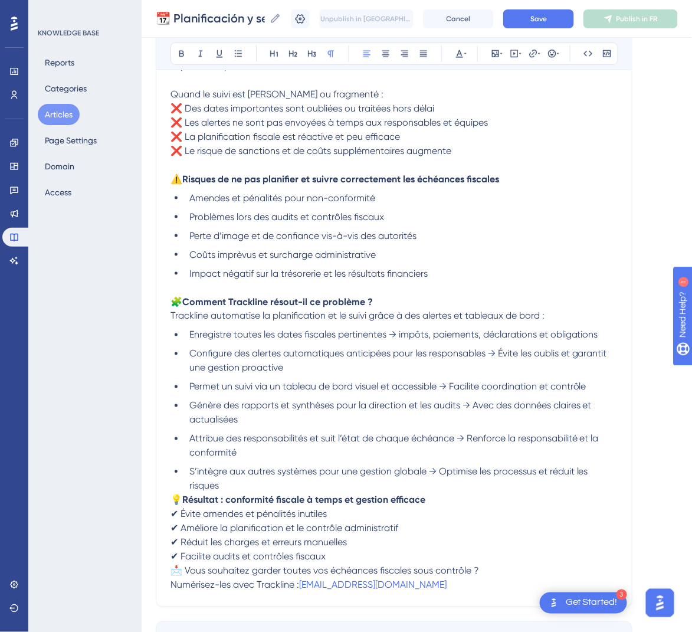
scroll to position [265, 0]
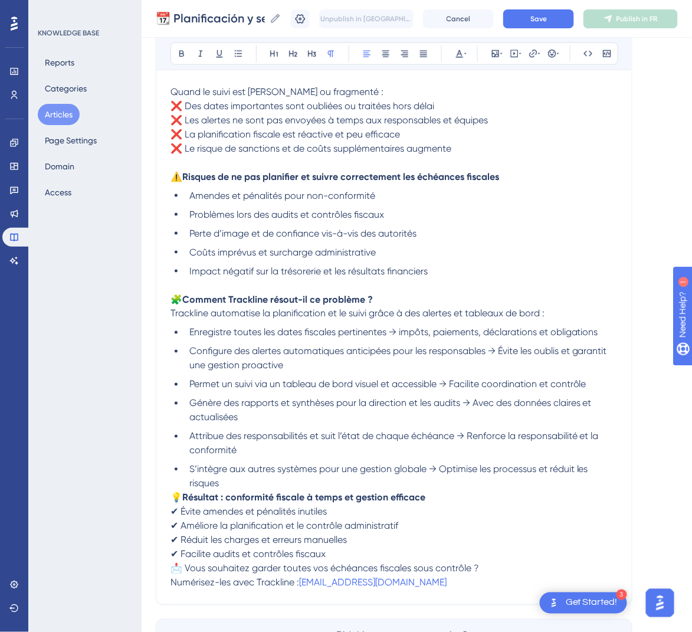
click at [173, 502] on span "💡" at bounding box center [176, 497] width 12 height 11
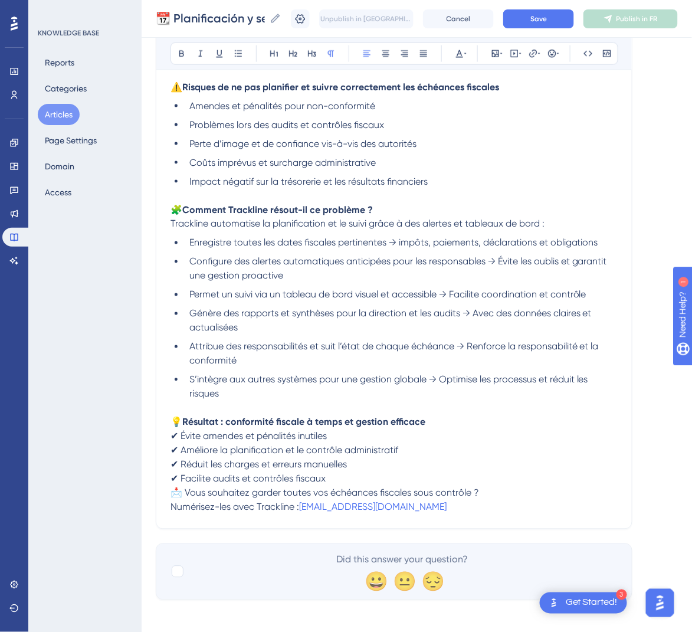
scroll to position [360, 0]
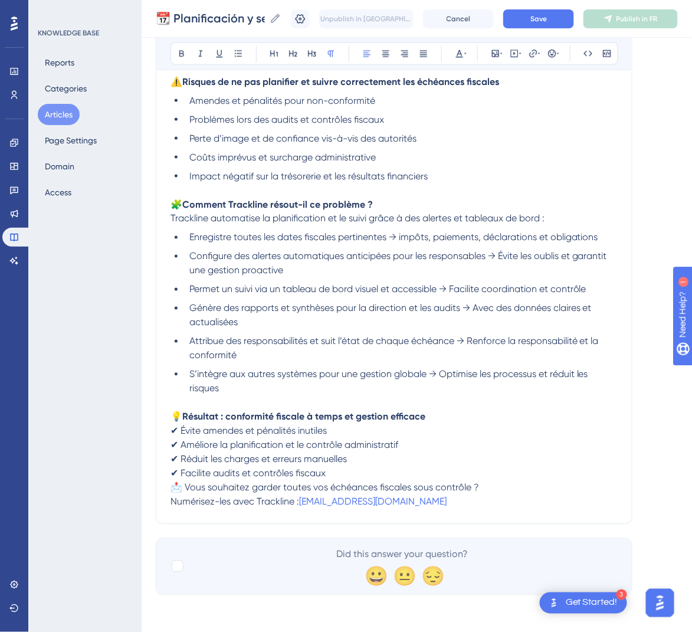
click at [172, 493] on p "📩 Vous souhaitez garder toutes vos échéances fiscales sous contrôle ? Numérisez…" at bounding box center [393, 495] width 447 height 28
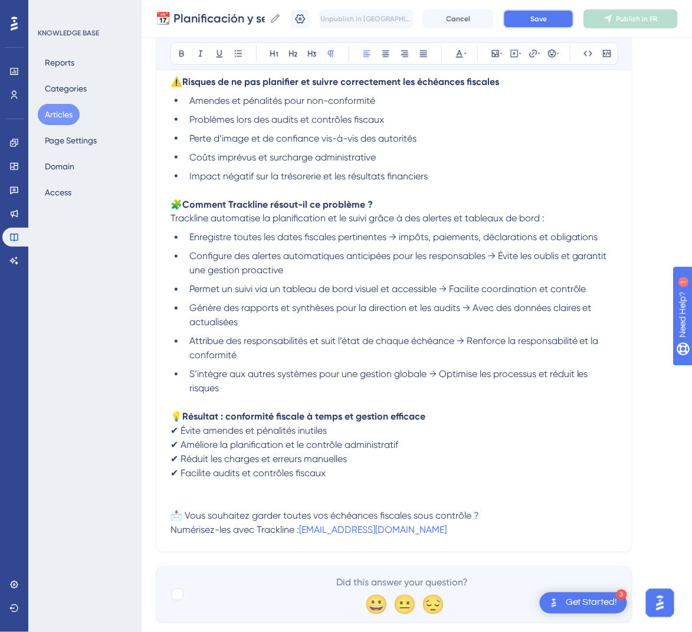
click at [547, 14] on span "Save" at bounding box center [538, 18] width 17 height 9
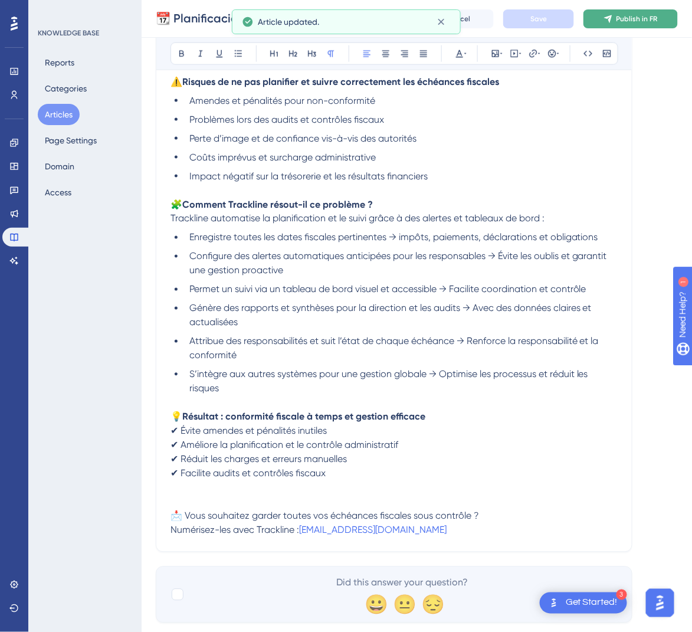
click at [658, 24] on button "Publish in FR" at bounding box center [630, 18] width 94 height 19
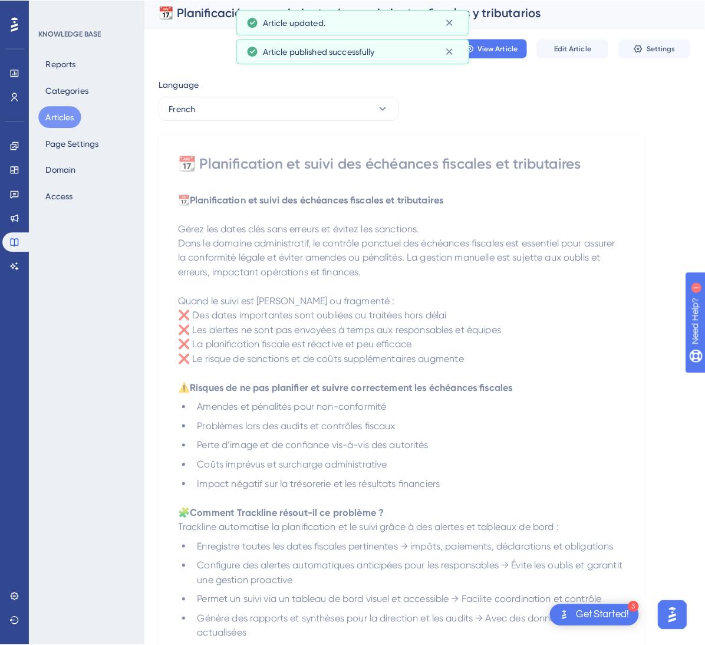
scroll to position [0, 0]
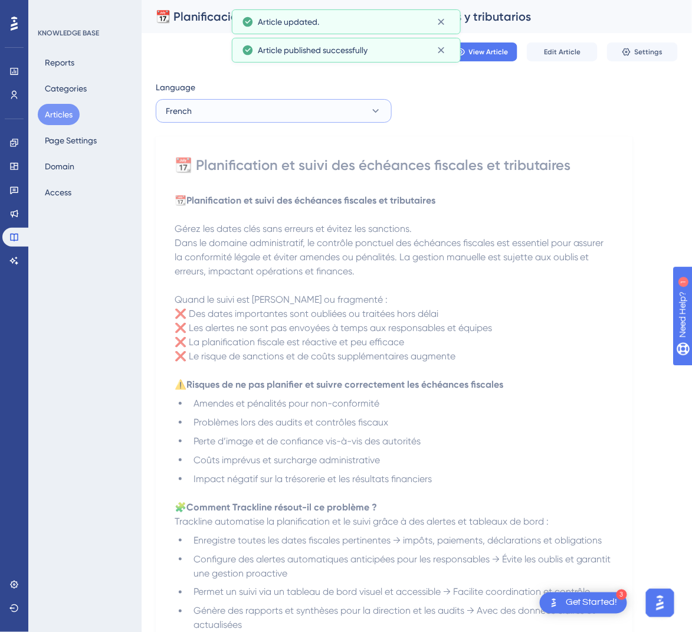
click at [293, 110] on button "French" at bounding box center [274, 111] width 236 height 24
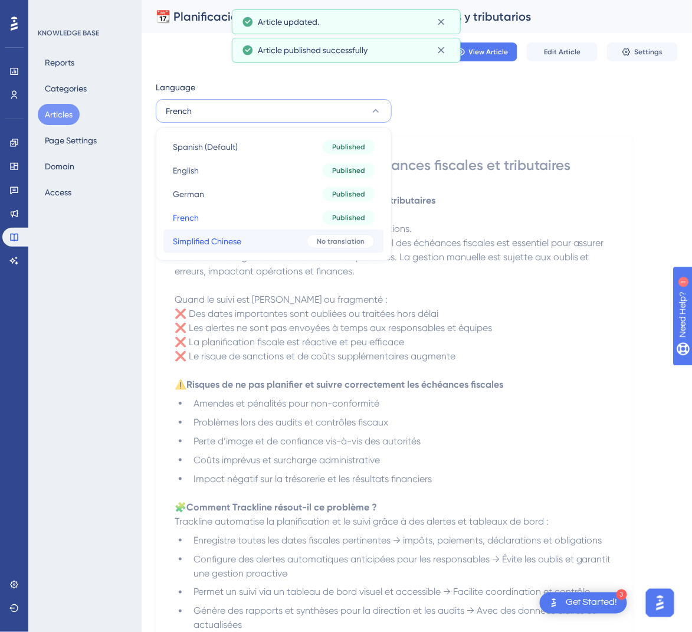
click at [248, 236] on button "Simplified Chinese Simplified Chinese No translation" at bounding box center [273, 241] width 221 height 24
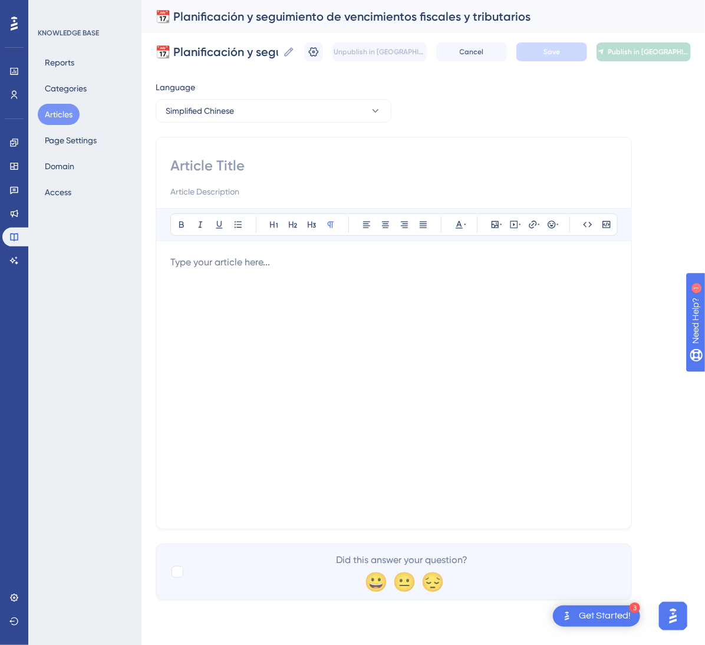
click at [236, 160] on input at bounding box center [393, 165] width 447 height 19
paste input "📆 税务截止日期的规划与跟踪"
type input "📆 税务截止日期的规划与跟踪"
click at [480, 305] on div at bounding box center [393, 384] width 447 height 259
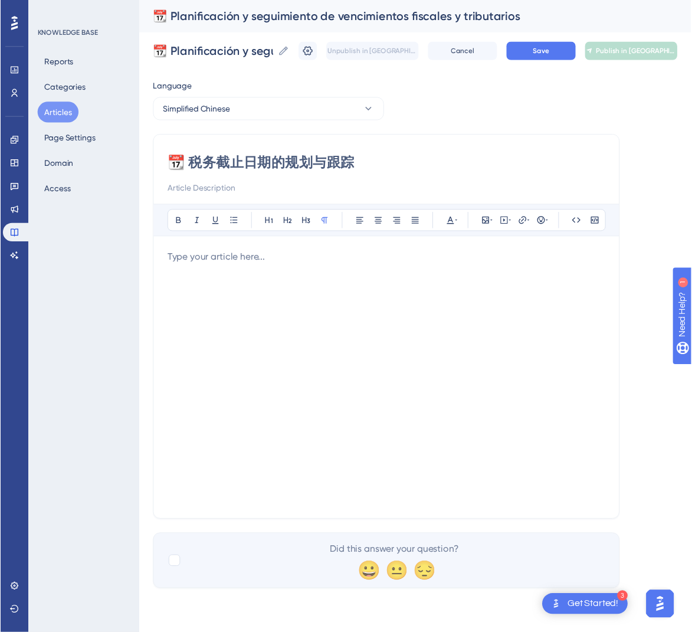
scroll to position [85, 0]
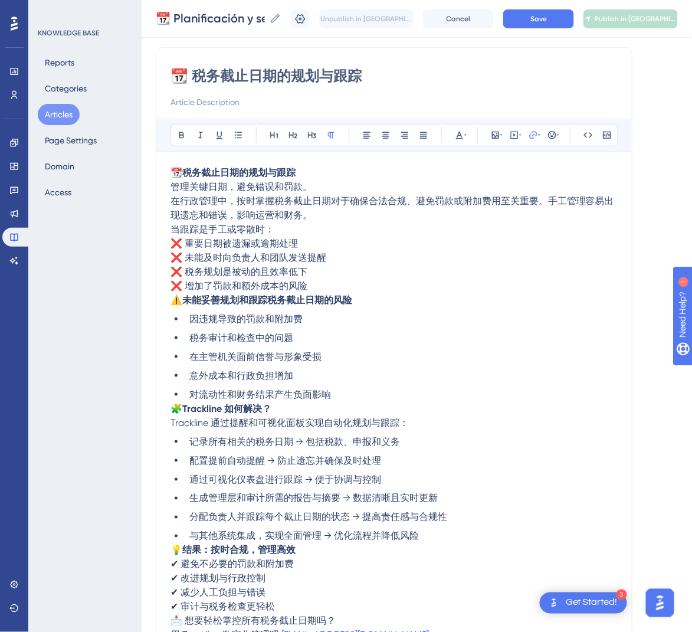
click at [355, 175] on p "📆 税务截止日期的规划与跟踪 管理关键日期，避免错误和罚款。 在行政管理中，按时掌握税务截止日期对于确保合法合规、避免罚款或附加费用至关重要。手工管理容易出现…" at bounding box center [393, 194] width 447 height 57
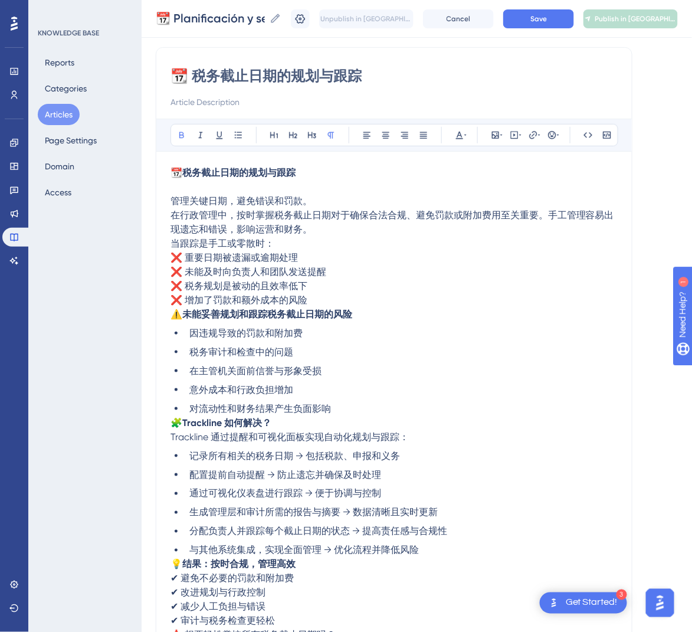
click at [323, 228] on p "管理关键日期，避免错误和罚款。 在行政管理中，按时掌握税务截止日期对于确保合法合规、避免罚款或附加费用至关重要。手工管理容易出现遗忘和错误，影响运营和财务。" at bounding box center [393, 208] width 447 height 57
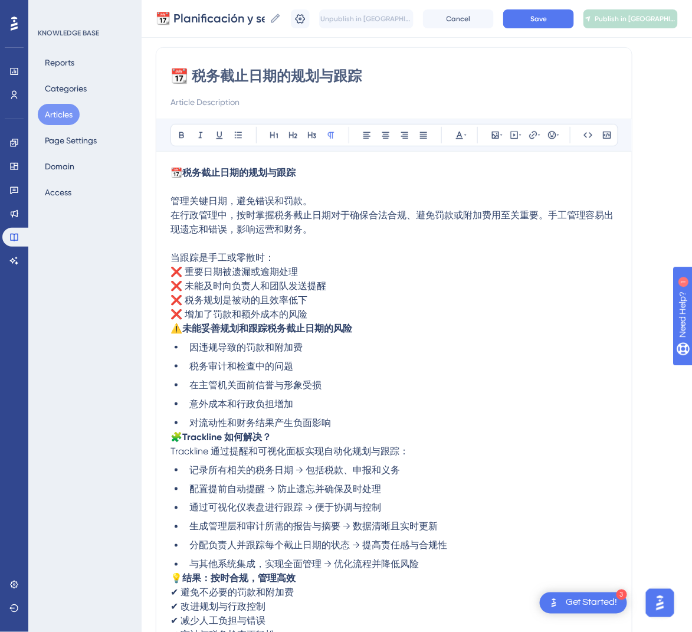
click at [175, 323] on span "⚠️" at bounding box center [176, 328] width 12 height 11
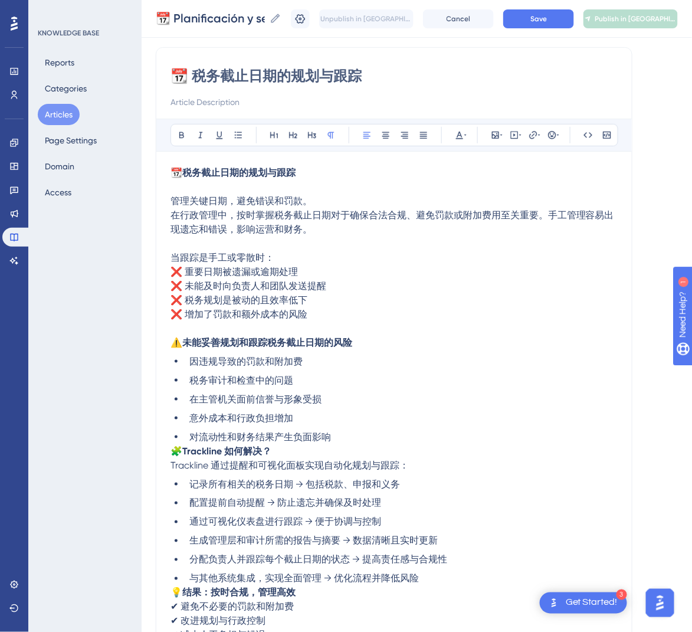
click at [173, 450] on span "🧩" at bounding box center [176, 450] width 12 height 11
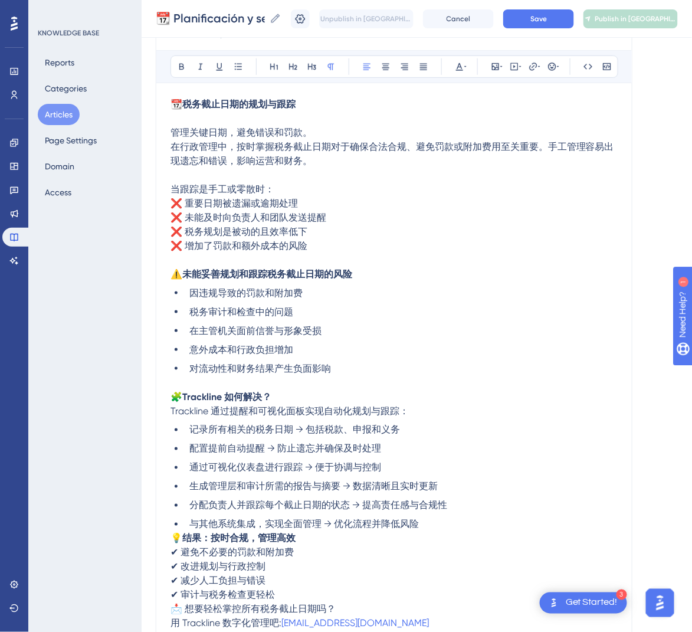
scroll to position [261, 0]
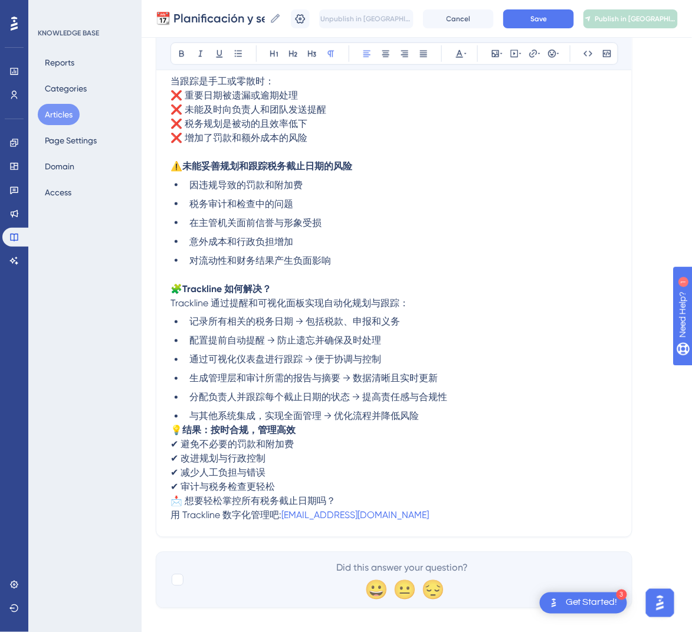
click at [170, 429] on span "💡" at bounding box center [176, 430] width 12 height 11
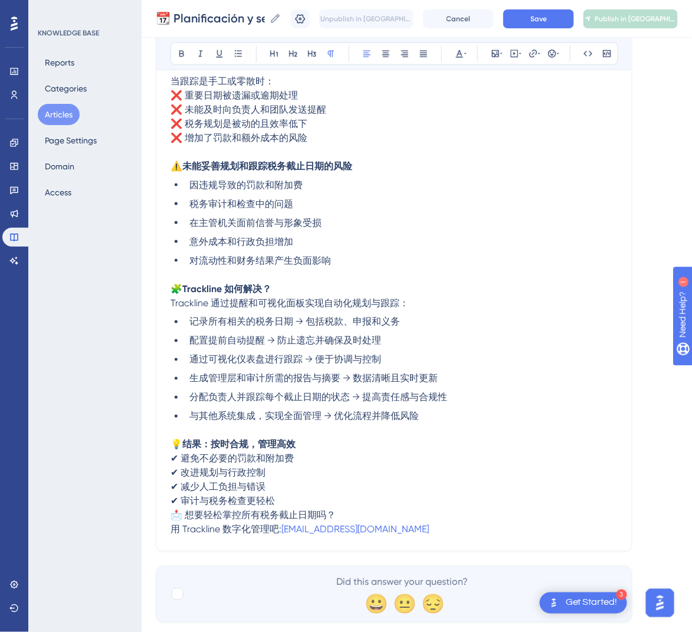
click at [173, 517] on span "📩 想要轻松掌控所有税务截止日期吗？" at bounding box center [252, 514] width 165 height 11
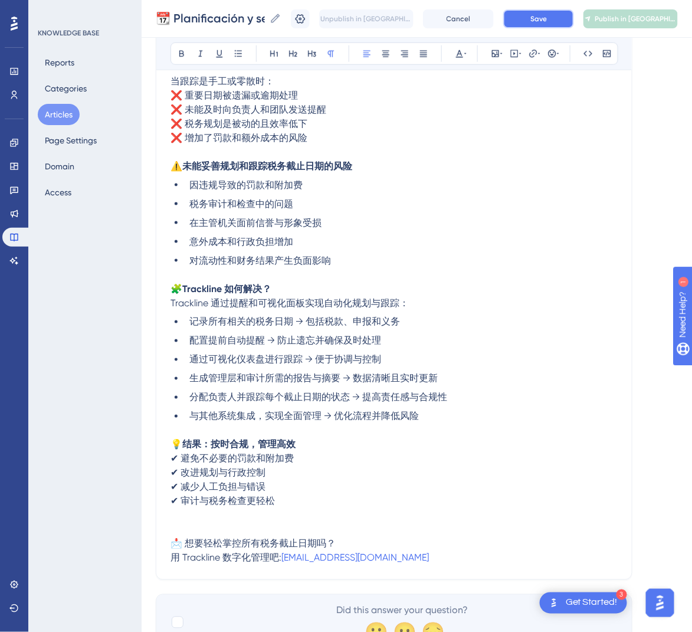
click at [560, 16] on button "Save" at bounding box center [538, 18] width 71 height 19
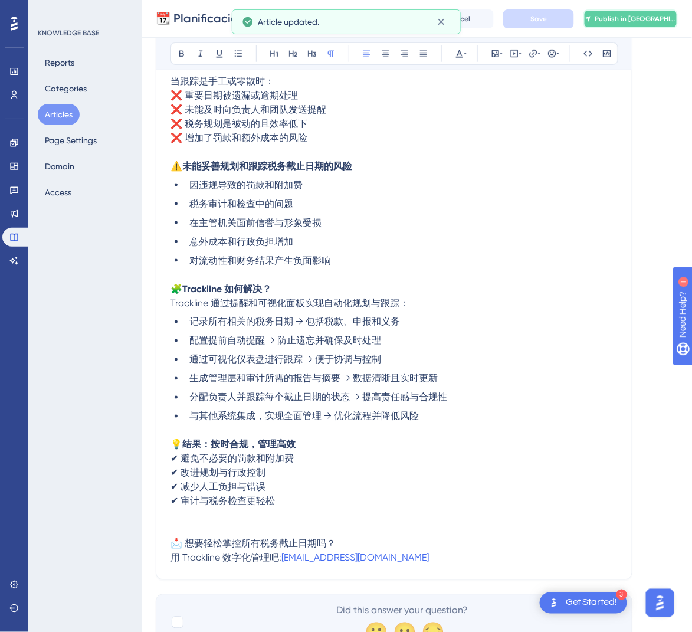
click at [632, 14] on span "Publish in [GEOGRAPHIC_DATA]-CN" at bounding box center [635, 18] width 82 height 9
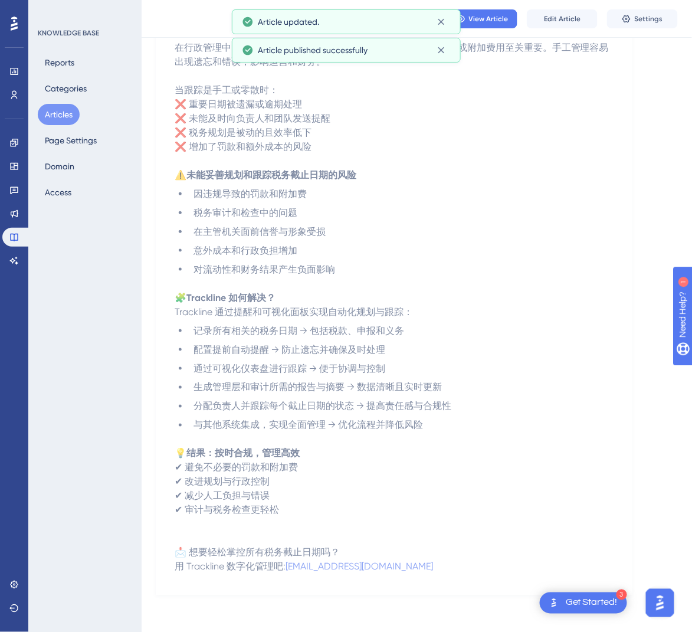
scroll to position [0, 0]
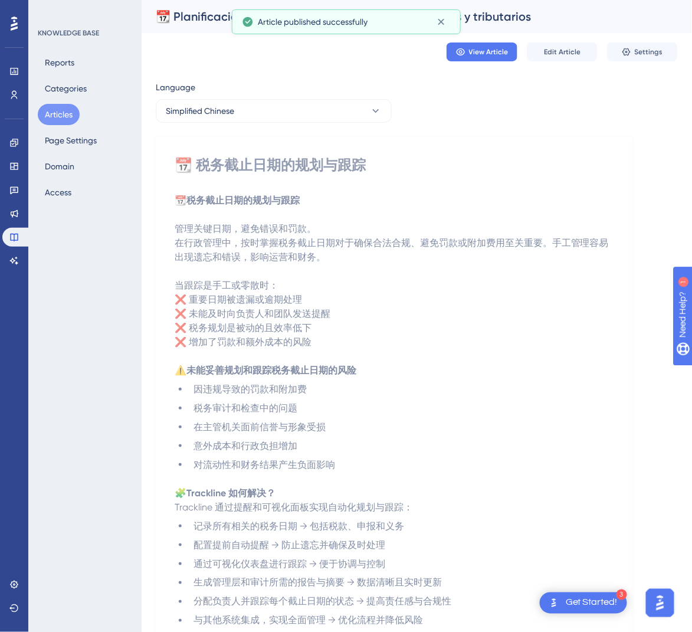
click at [68, 114] on button "Articles" at bounding box center [59, 114] width 42 height 21
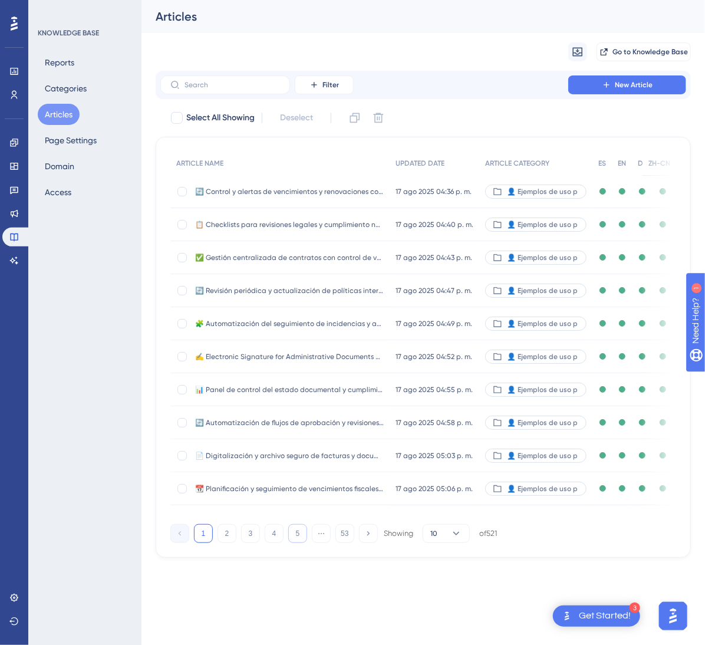
click at [300, 543] on button "5" at bounding box center [297, 533] width 19 height 19
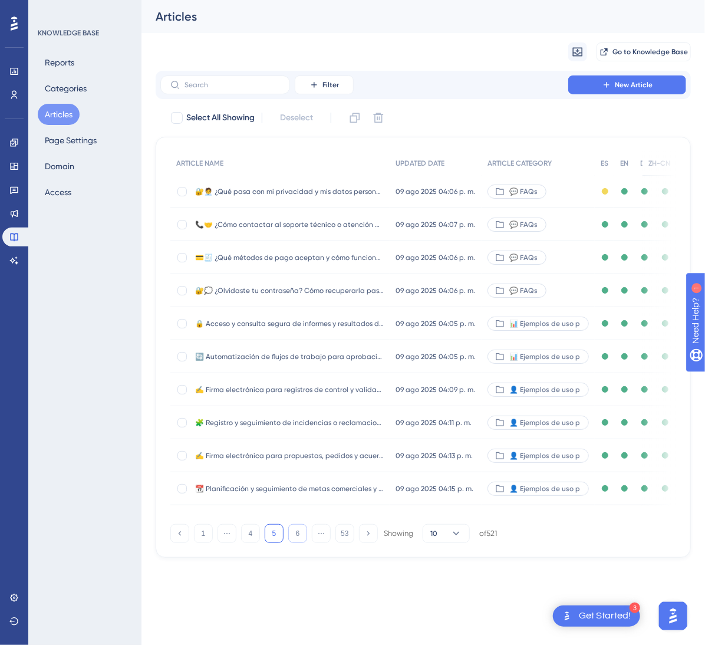
click at [300, 543] on button "6" at bounding box center [297, 533] width 19 height 19
click at [300, 543] on button "7" at bounding box center [297, 533] width 19 height 19
click at [300, 543] on button "8" at bounding box center [297, 533] width 19 height 19
click at [300, 543] on button "9" at bounding box center [297, 533] width 19 height 19
click at [300, 543] on button "10" at bounding box center [297, 533] width 19 height 19
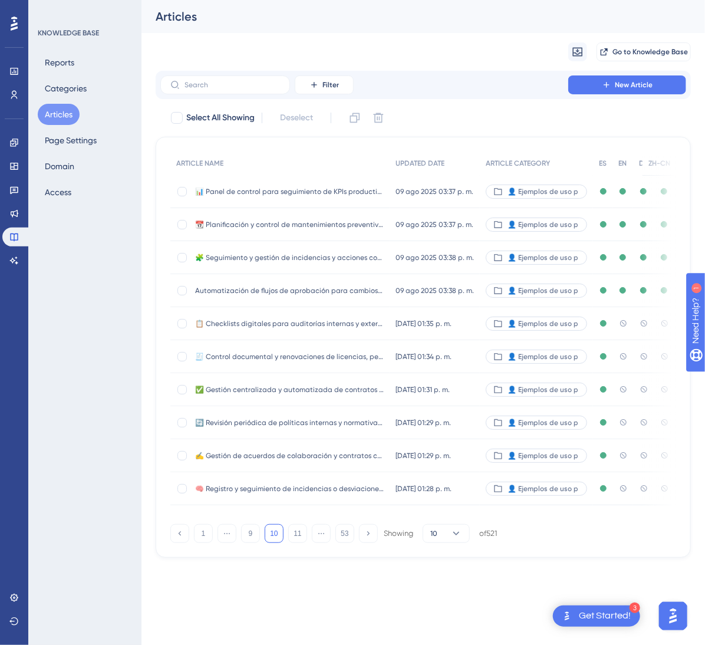
click at [341, 328] on div "📋 Checklists digitales para auditorías internas y externas 📋 Checklists digital…" at bounding box center [289, 323] width 189 height 33
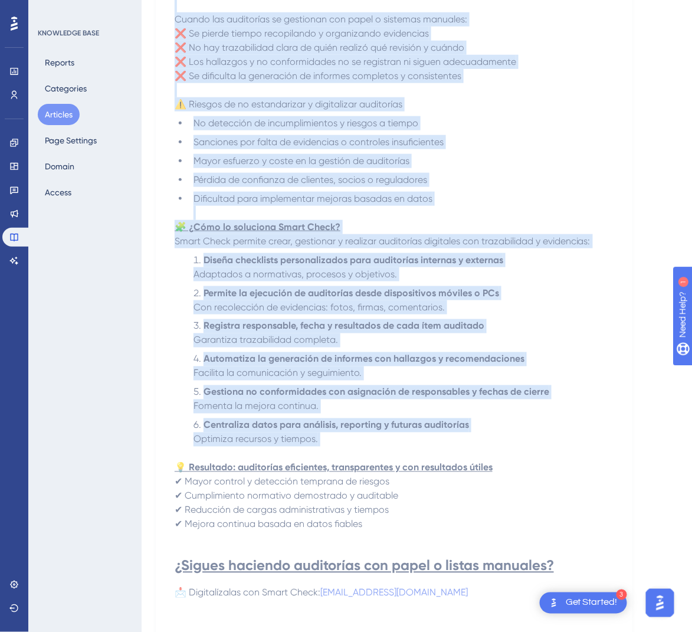
scroll to position [354, 0]
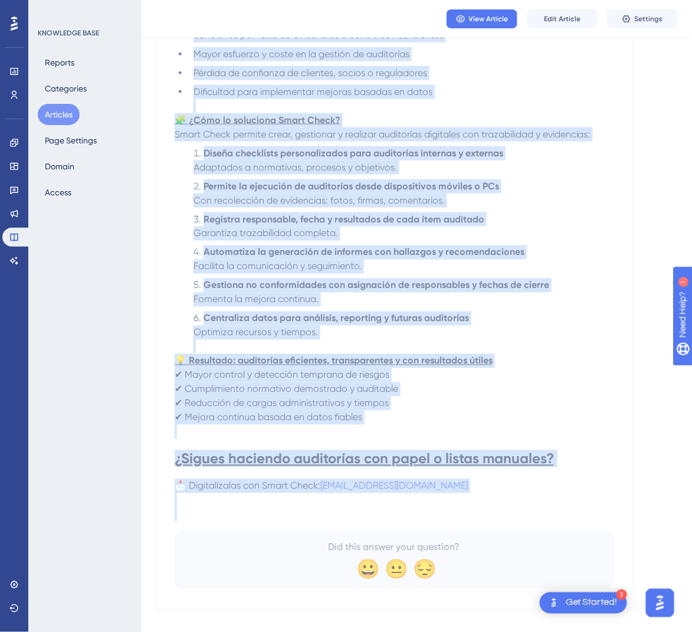
drag, startPoint x: 181, startPoint y: 166, endPoint x: 514, endPoint y: 511, distance: 479.2
click at [514, 511] on div "📋 Checklists digitales para auditorías internas y externas Estandariza procesos…" at bounding box center [394, 192] width 439 height 790
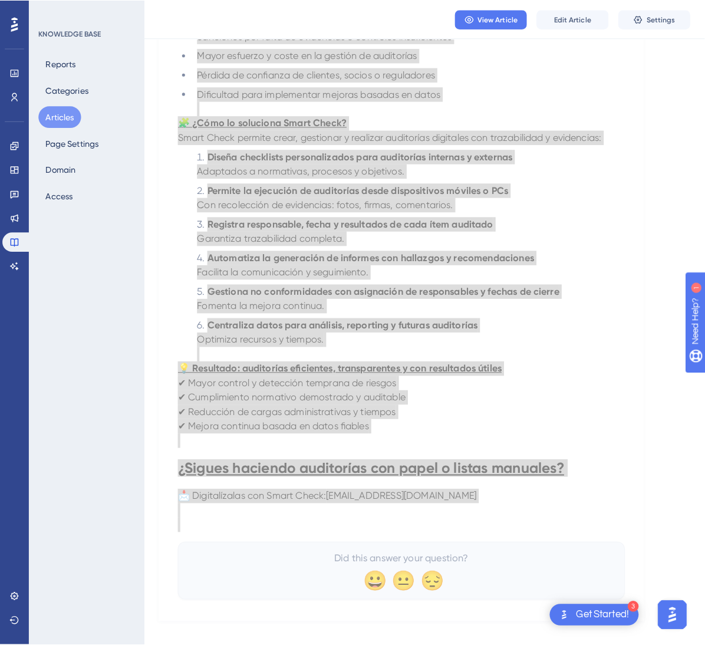
scroll to position [0, 0]
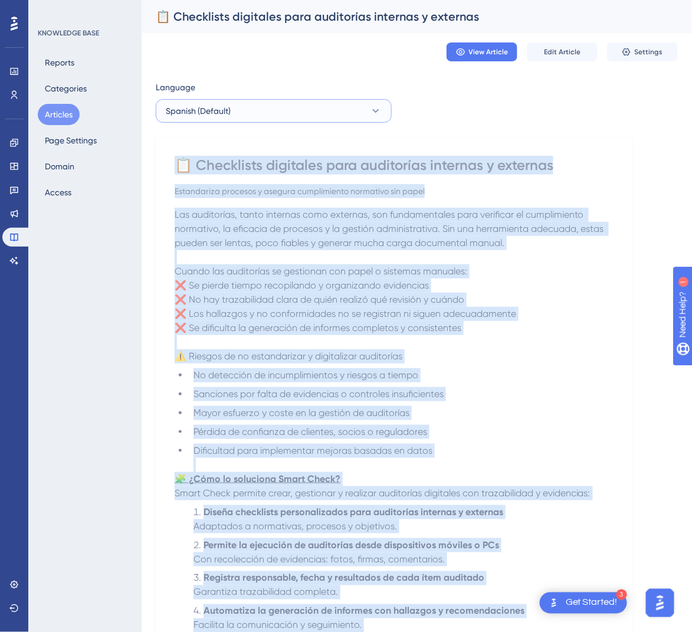
click at [277, 111] on button "Spanish (Default)" at bounding box center [274, 111] width 236 height 24
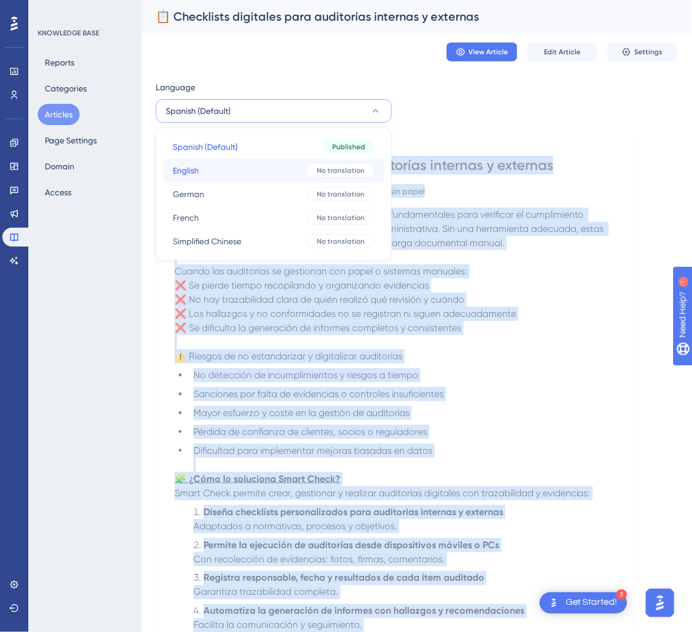
click at [263, 174] on button "English English No translation" at bounding box center [273, 171] width 221 height 24
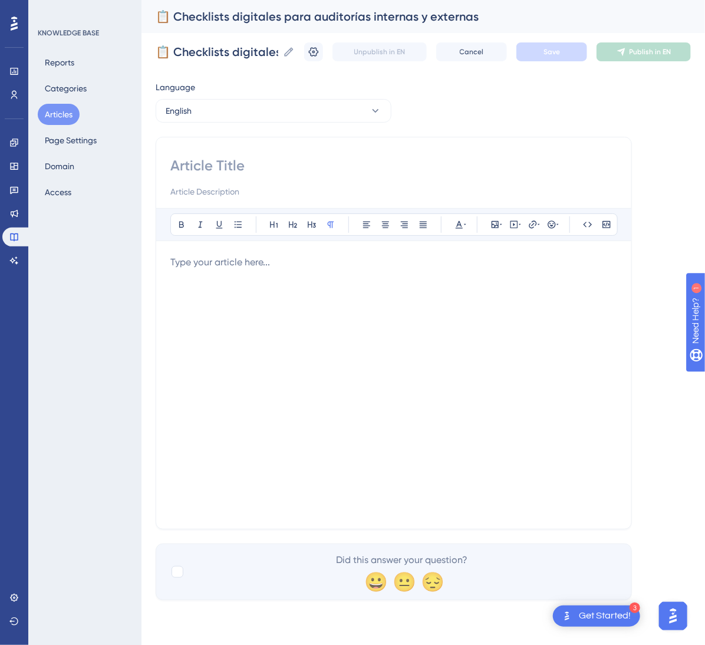
click at [288, 178] on div at bounding box center [393, 177] width 447 height 42
click at [288, 172] on input at bounding box center [393, 165] width 447 height 19
paste input "📋 Digital Checklists for Internal and External Audits"
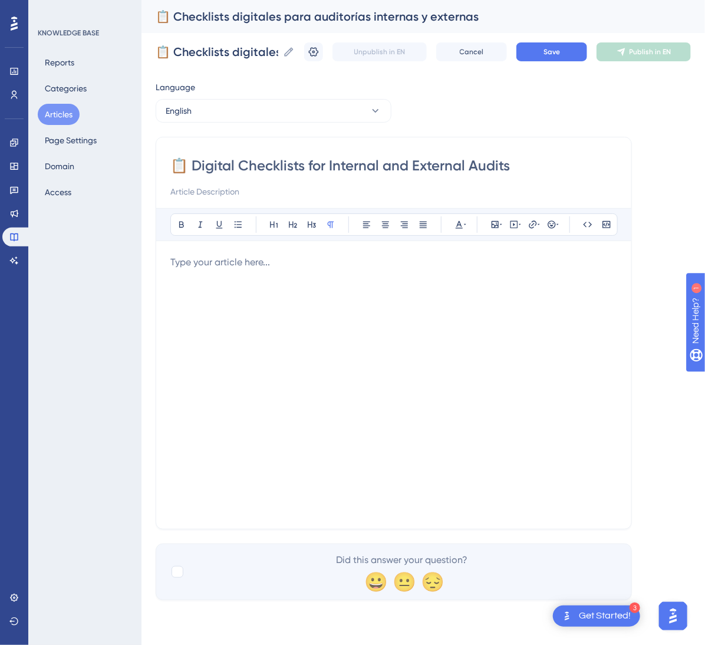
type input "📋 Digital Checklists for Internal and External Audits"
click at [563, 297] on div at bounding box center [393, 384] width 447 height 259
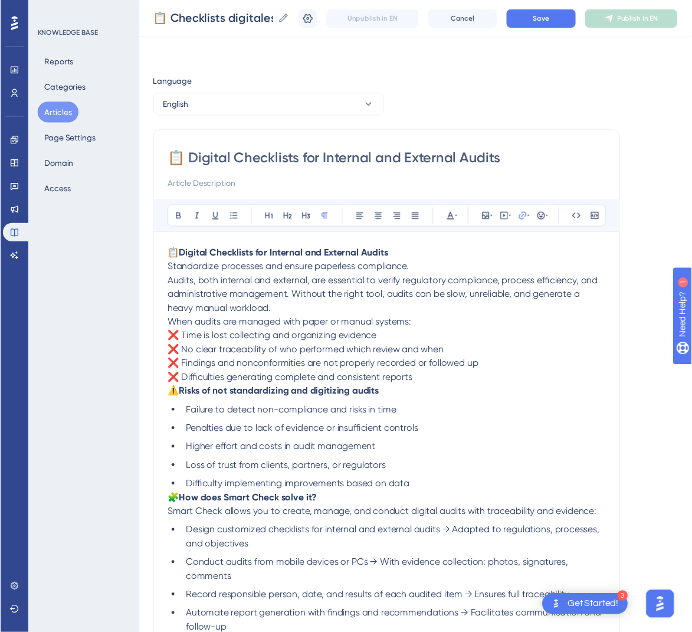
scroll to position [156, 0]
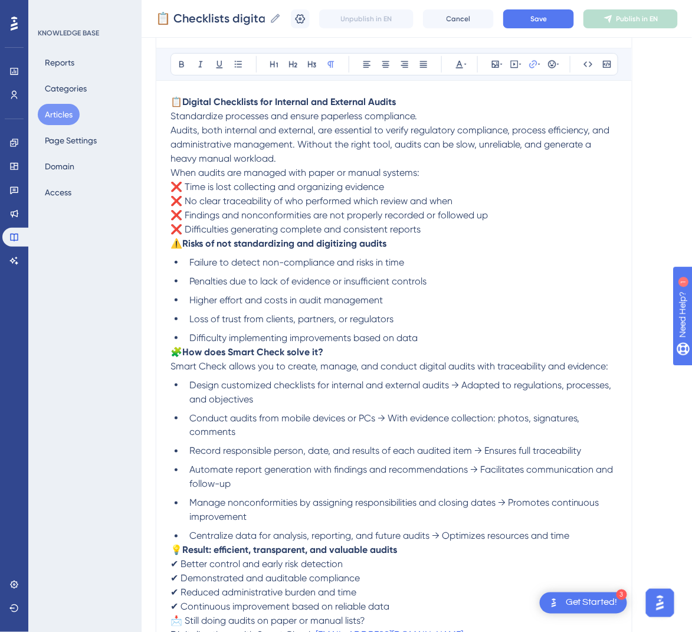
click at [452, 106] on p "📋 Digital Checklists for Internal and External Audits Standardize processes and…" at bounding box center [393, 130] width 447 height 71
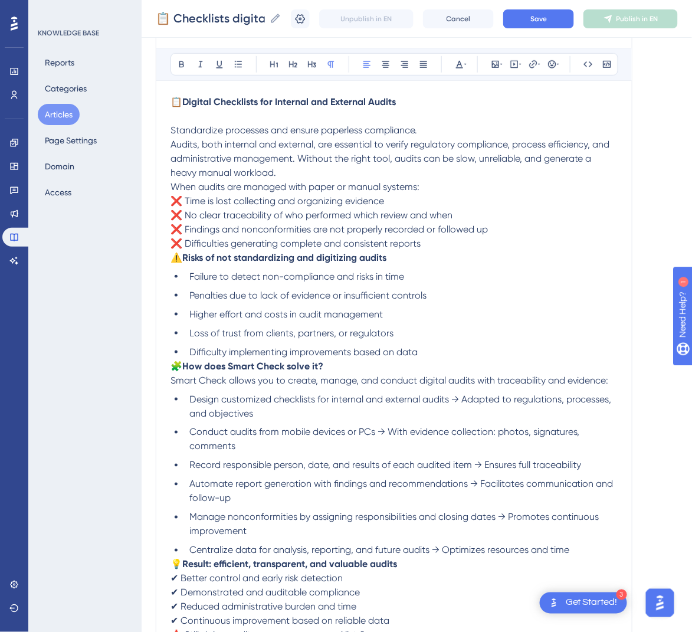
click at [426, 167] on p "Standardize processes and ensure paperless compliance. Audits, both internal an…" at bounding box center [393, 144] width 447 height 71
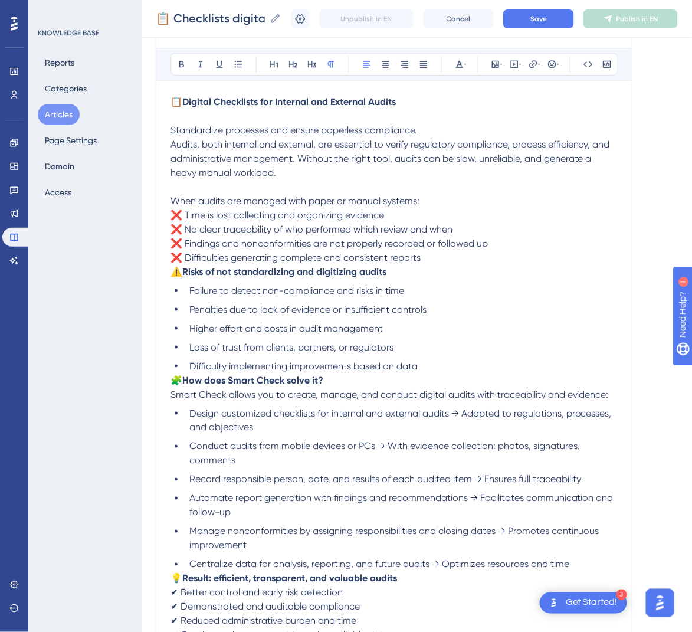
click at [174, 272] on span "⚠️" at bounding box center [176, 271] width 12 height 11
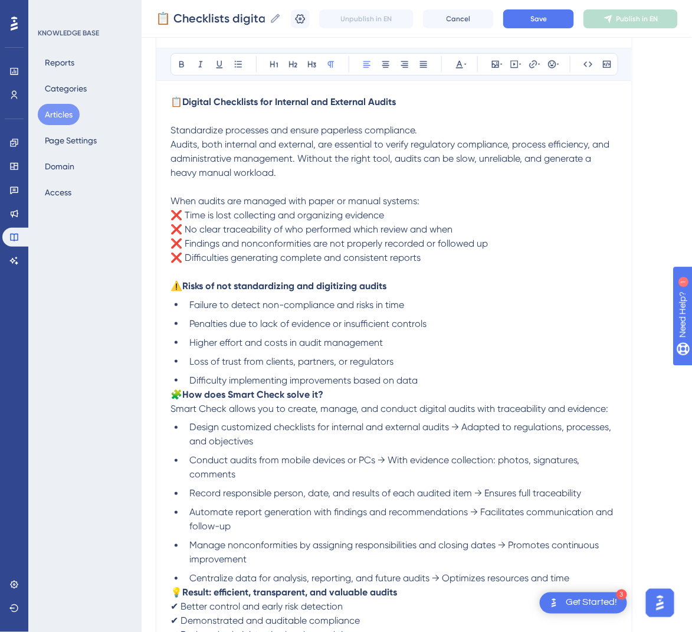
click at [176, 393] on span "🧩" at bounding box center [176, 394] width 12 height 11
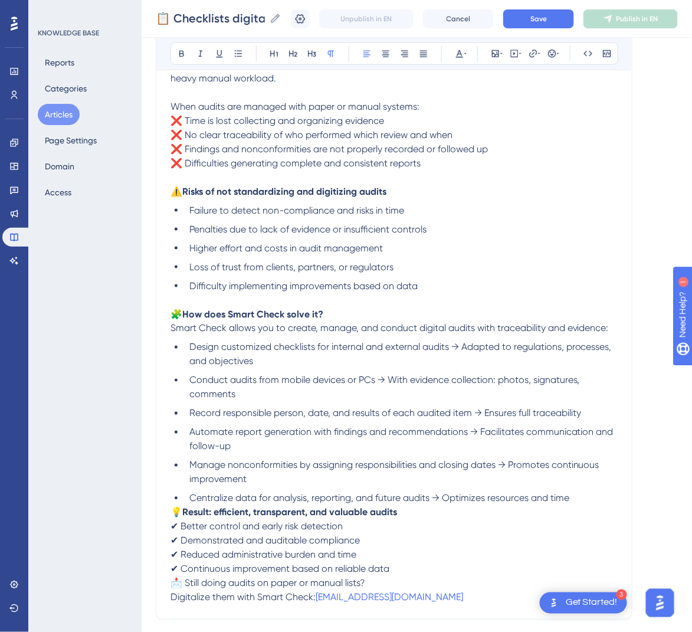
scroll to position [333, 0]
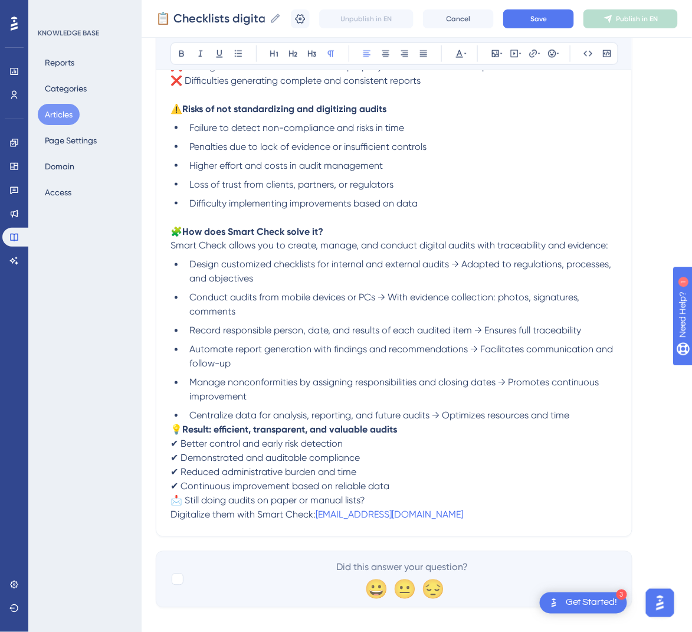
click at [175, 432] on span "💡" at bounding box center [176, 429] width 12 height 11
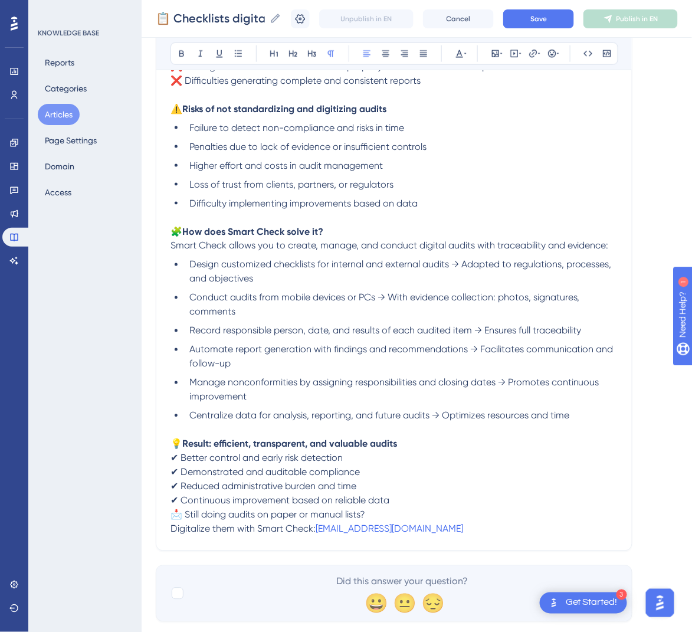
click at [174, 516] on span "📩 Still doing audits on paper or manual lists?" at bounding box center [267, 514] width 195 height 11
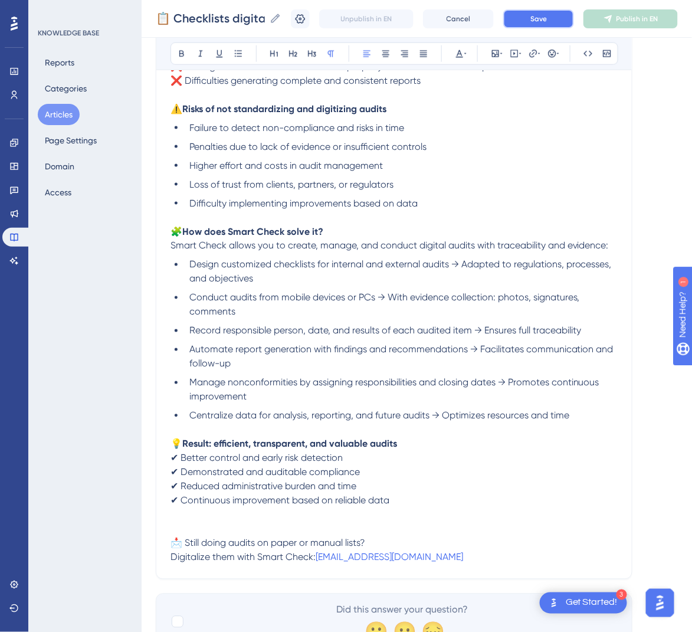
click at [568, 25] on button "Save" at bounding box center [538, 18] width 71 height 19
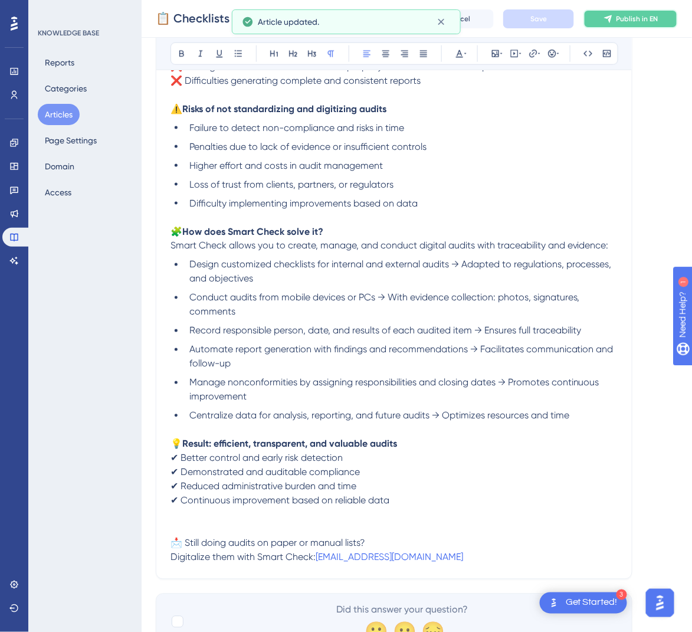
click at [645, 18] on span "Publish in EN" at bounding box center [637, 18] width 42 height 9
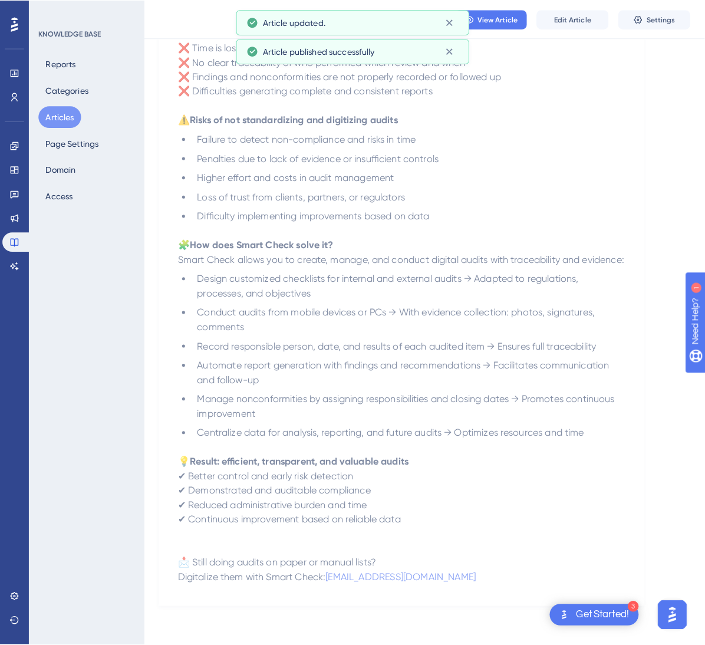
scroll to position [0, 0]
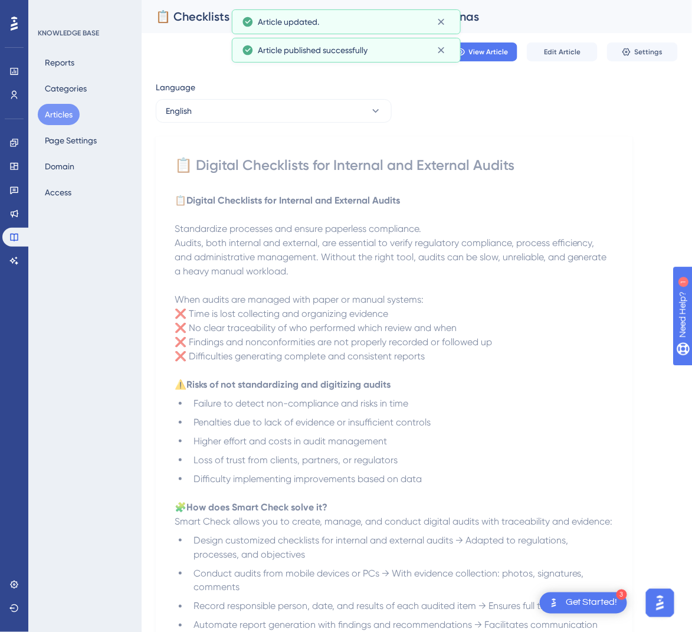
click at [313, 128] on div "Language English 📋 Digital Checklists for Internal and External Audits 📋 Digita…" at bounding box center [417, 470] width 522 height 781
click at [328, 118] on button "English" at bounding box center [274, 111] width 236 height 24
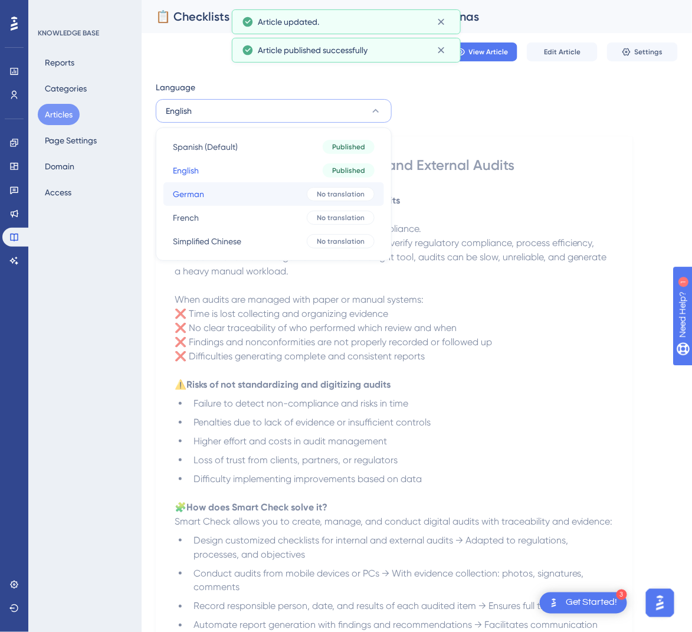
click at [298, 183] on button "German German No translation" at bounding box center [273, 194] width 221 height 24
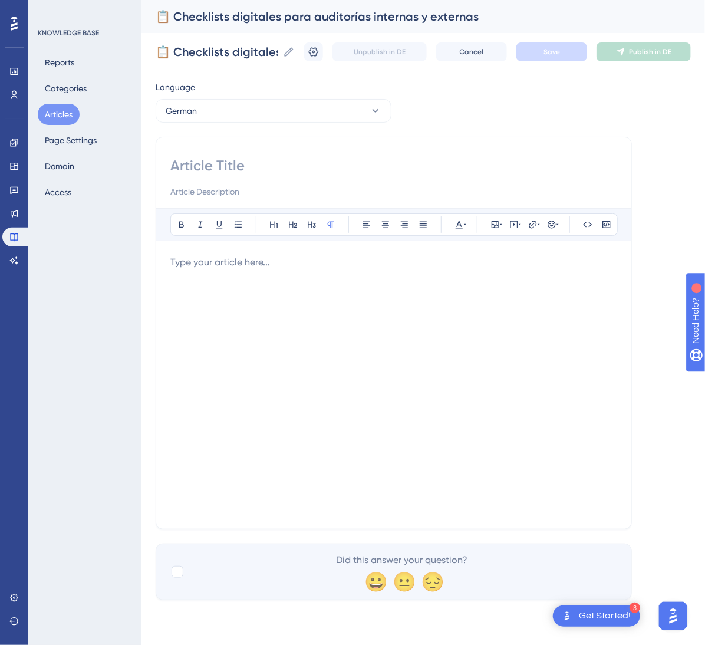
click at [190, 157] on input at bounding box center [393, 165] width 447 height 19
paste input "📋 Digitale Checklisten für interne und externe Audits"
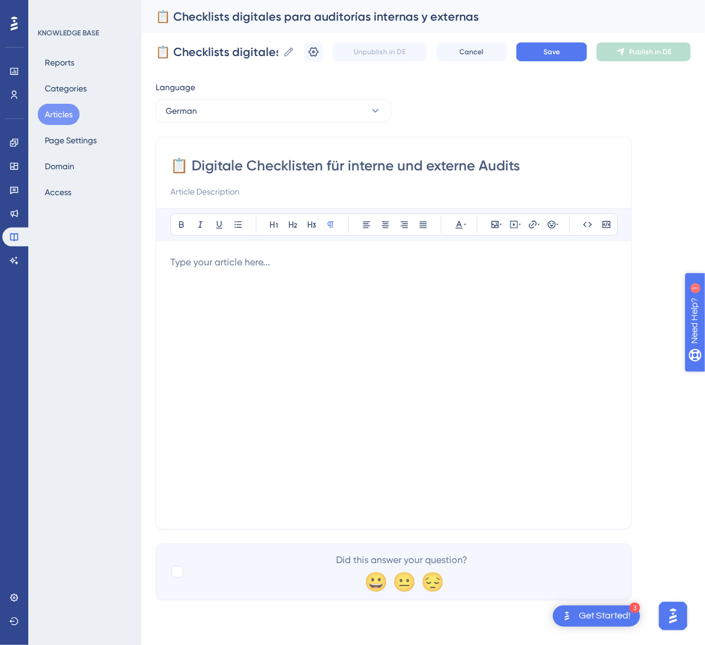
type input "📋 Digitale Checklisten für interne und externe Audits"
click at [452, 315] on div at bounding box center [393, 384] width 447 height 259
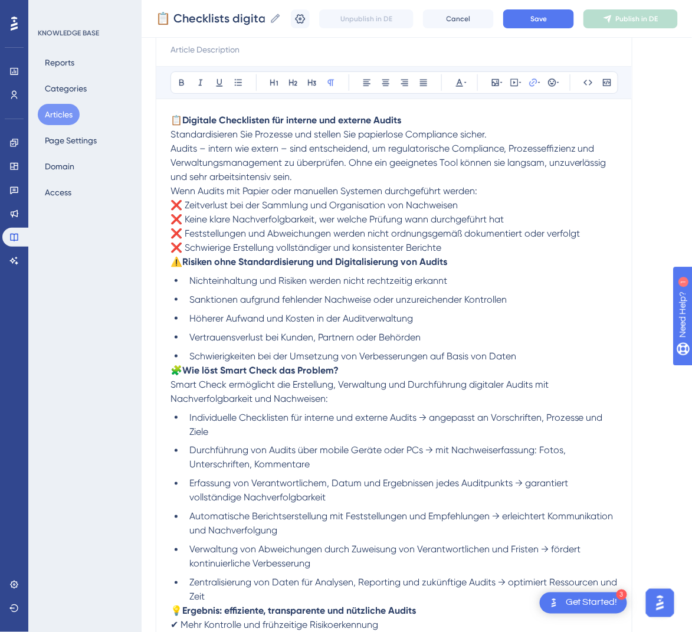
scroll to position [109, 0]
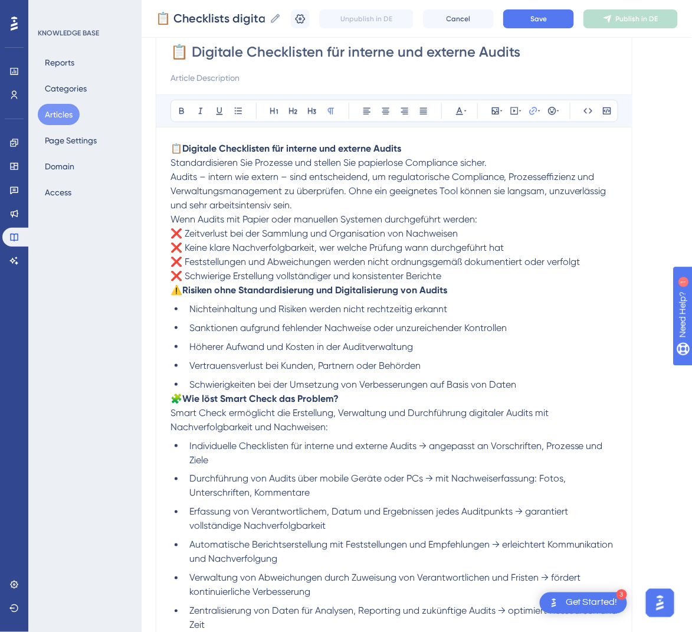
click at [179, 294] on span "⚠️" at bounding box center [176, 289] width 12 height 11
click at [175, 295] on p "⚠️ Risiken ohne Standardisierung und Digitalisierung von Audits" at bounding box center [393, 290] width 447 height 14
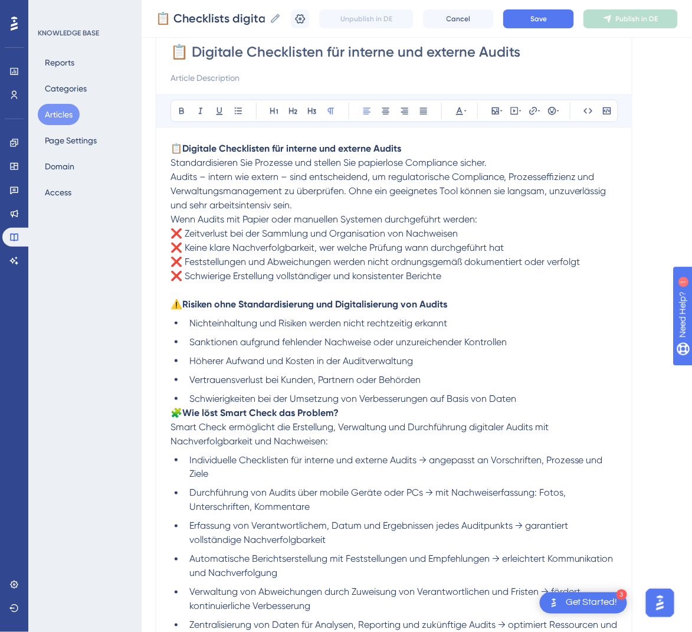
click at [172, 217] on span "Wenn Audits mit Papier oder manuellen Systemen durchgeführt werden:" at bounding box center [323, 218] width 307 height 11
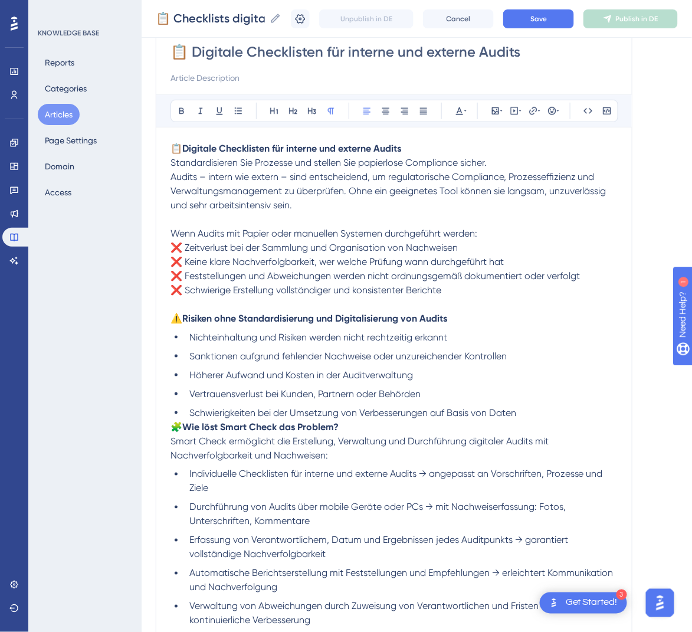
click at [172, 175] on span "Audits – intern wie extern – sind entscheidend, um regulatorische Compliance, P…" at bounding box center [389, 191] width 438 height 40
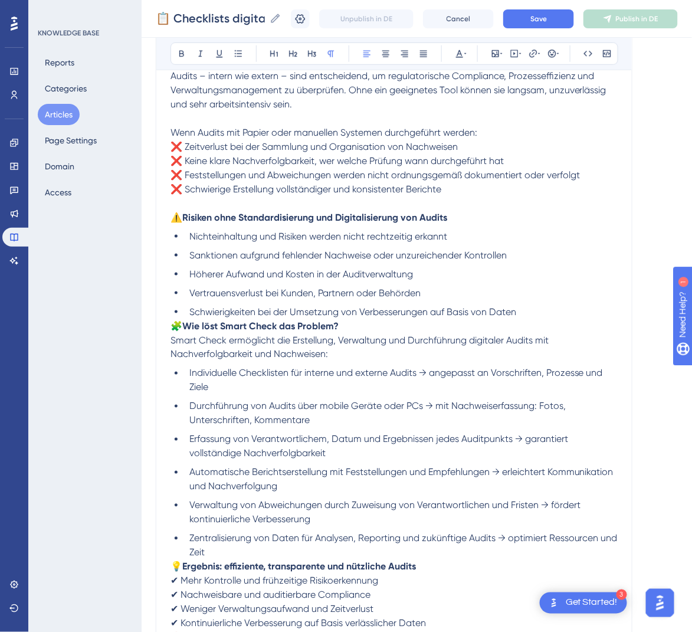
scroll to position [286, 0]
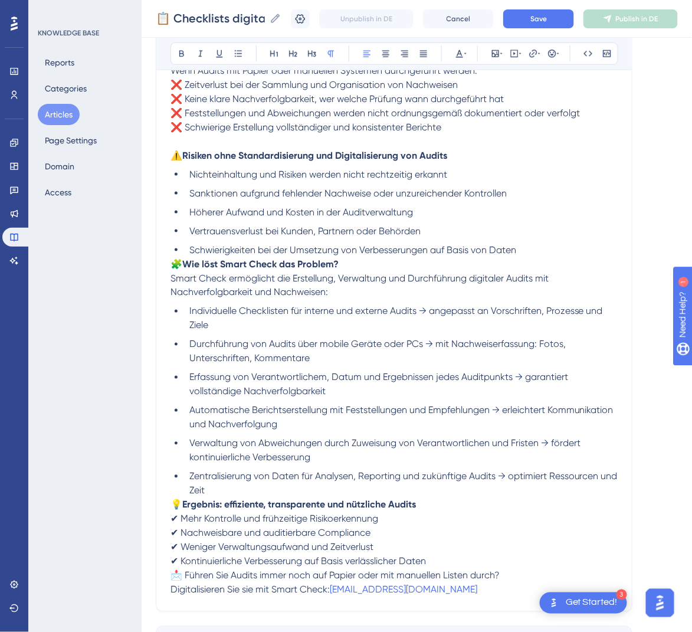
click at [175, 258] on span "🧩" at bounding box center [176, 263] width 12 height 11
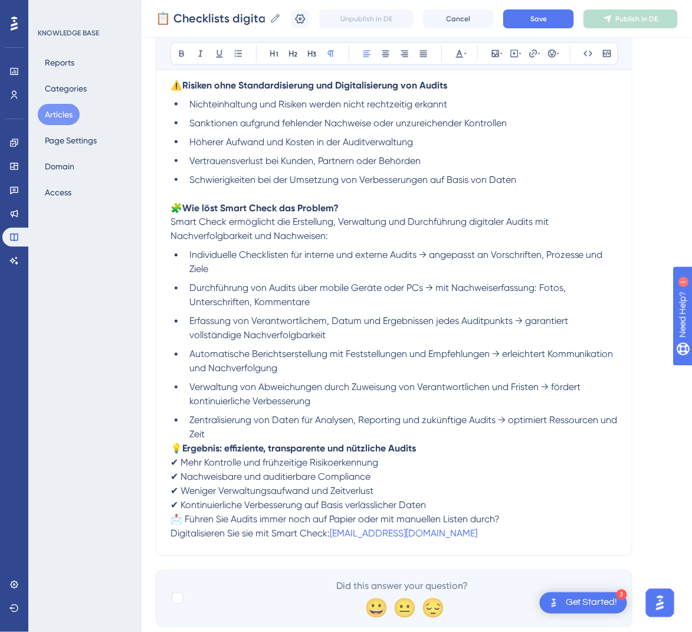
scroll to position [375, 0]
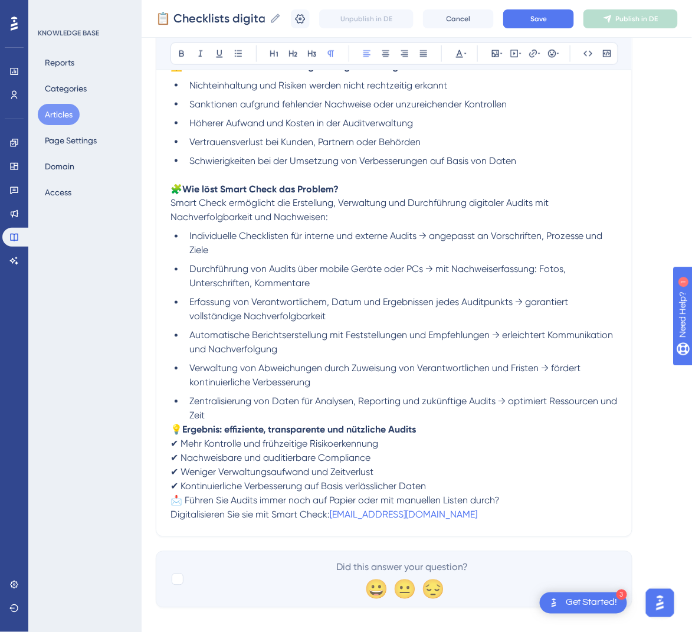
click at [174, 423] on p "💡 Ergebnis: effiziente, transparente und nützliche Audits ✔ Mehr Kontrolle und …" at bounding box center [393, 458] width 447 height 71
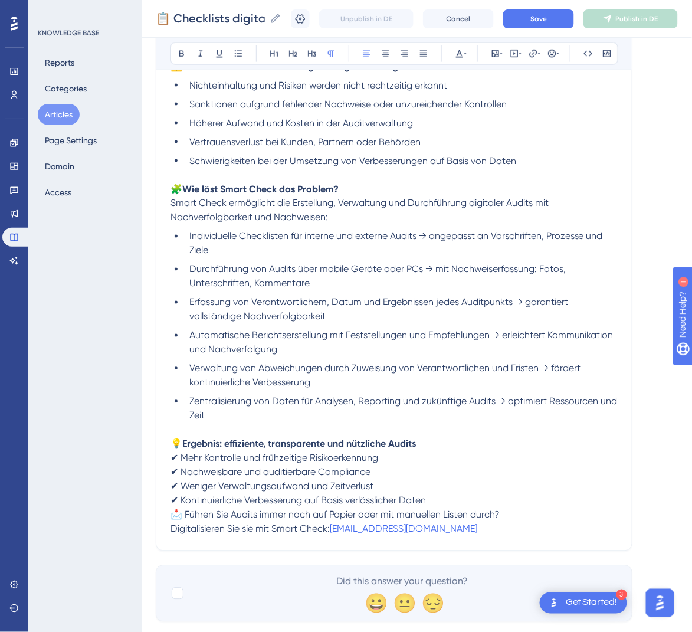
click at [172, 517] on span "📩 Führen Sie Audits immer noch auf Papier oder mit manuellen Listen durch?" at bounding box center [334, 514] width 329 height 11
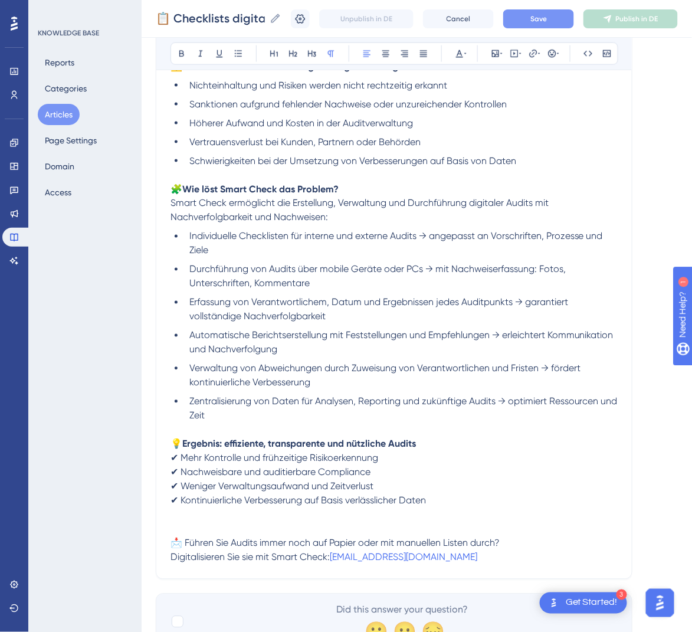
click at [551, 25] on button "Save" at bounding box center [538, 18] width 71 height 19
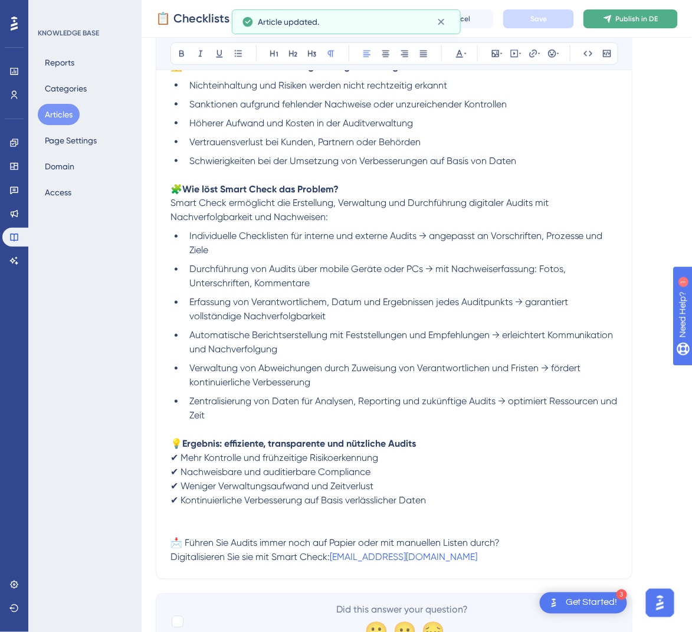
click at [658, 21] on span "Publish in DE" at bounding box center [637, 18] width 42 height 9
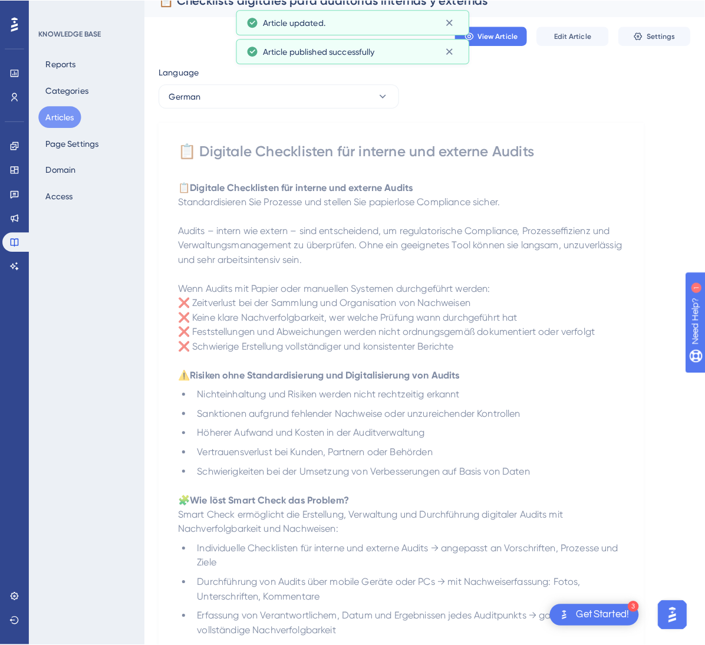
scroll to position [0, 0]
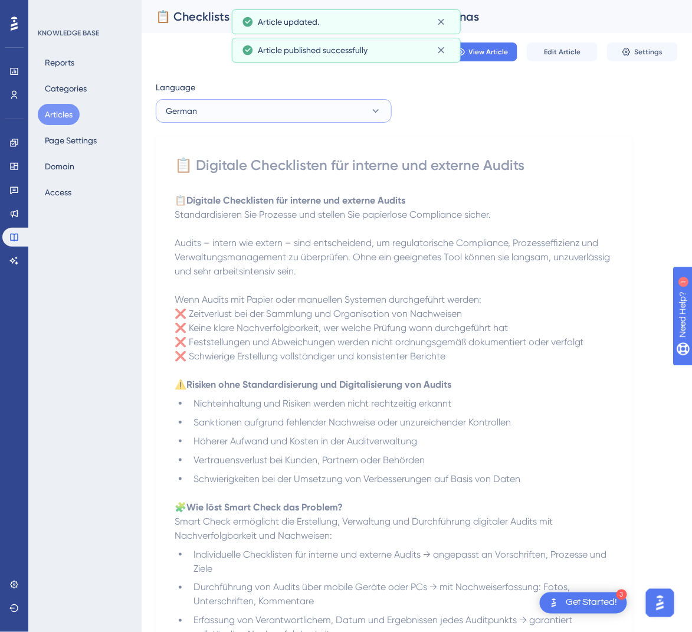
click at [224, 111] on button "German" at bounding box center [274, 111] width 236 height 24
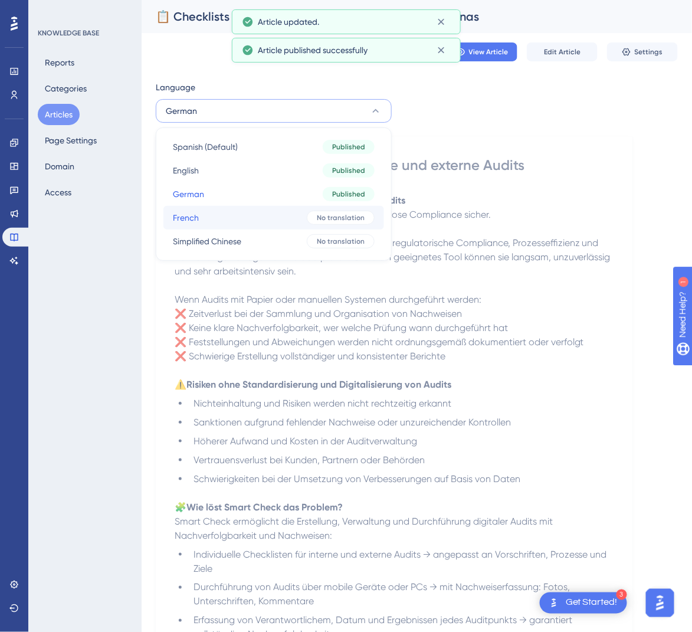
click at [233, 223] on button "French French No translation" at bounding box center [273, 218] width 221 height 24
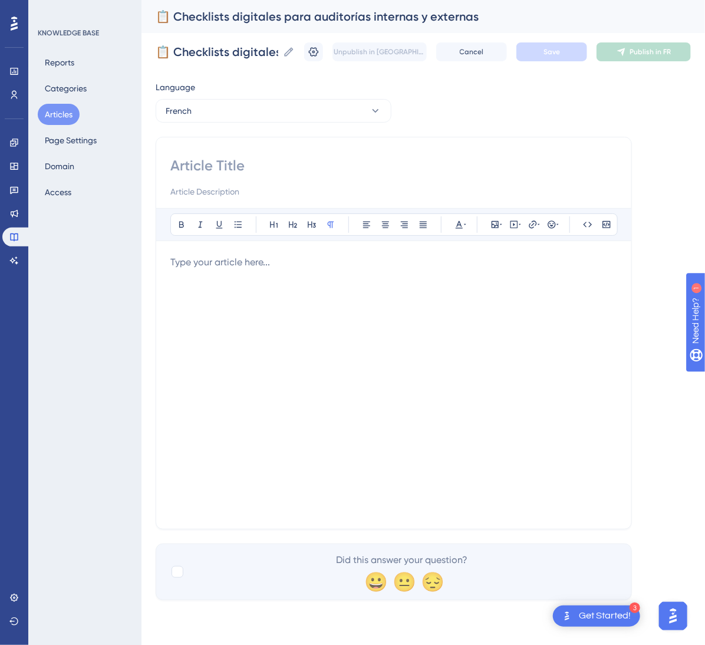
click at [213, 167] on input at bounding box center [393, 165] width 447 height 19
paste input "📋 Checklists numériques pour audits internes et externes"
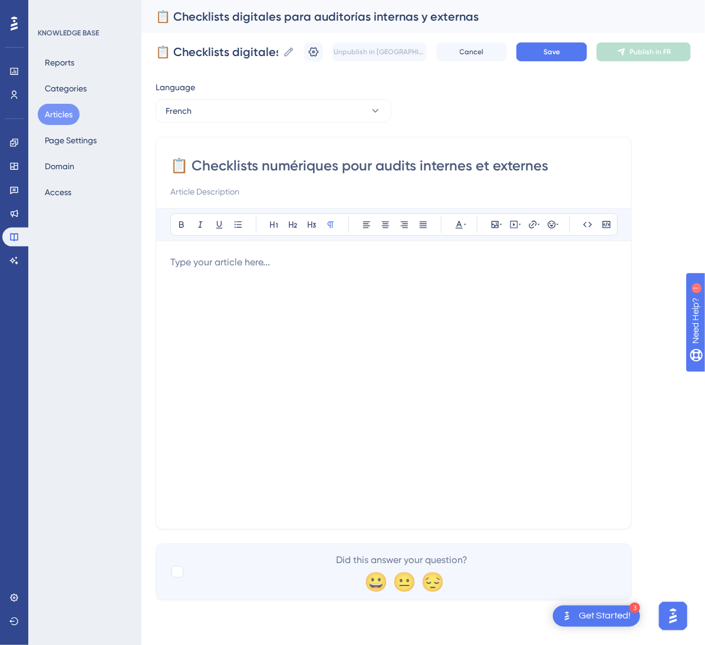
type input "📋 Checklists numériques pour audits internes et externes"
click at [363, 387] on div at bounding box center [393, 384] width 447 height 259
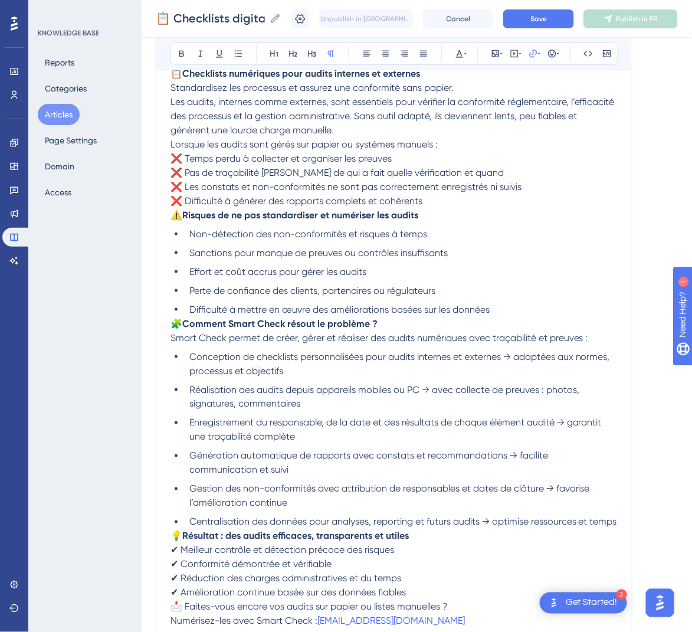
scroll to position [95, 0]
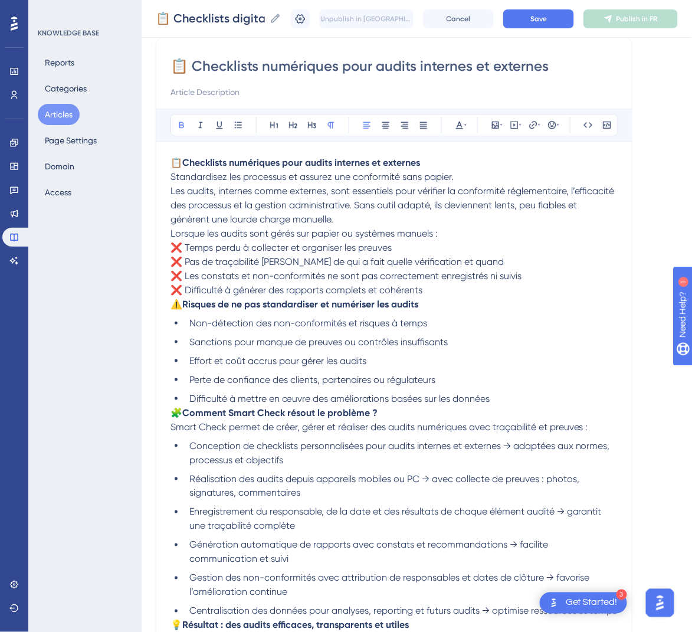
click at [438, 163] on p "📋 Checklists numériques pour audits internes et externes Standardisez les proce…" at bounding box center [393, 191] width 447 height 71
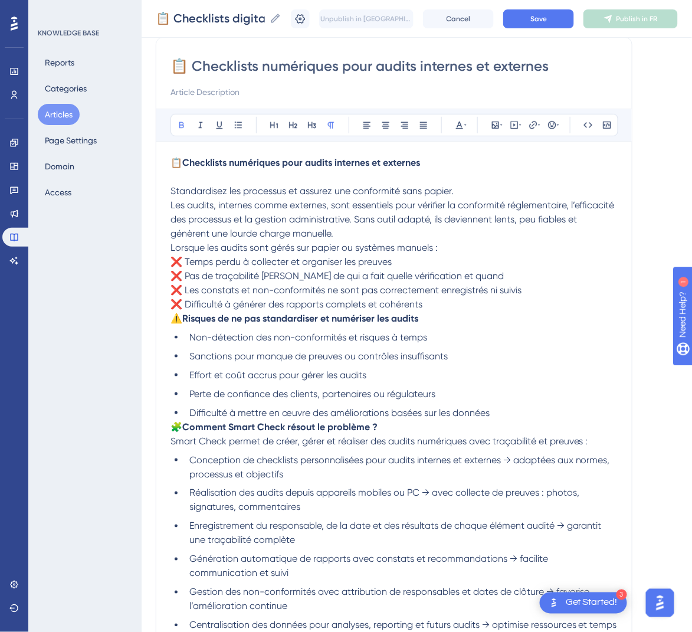
click at [353, 235] on p "Standardisez les processus et assurez une conformité sans papier. Les audits, i…" at bounding box center [393, 205] width 447 height 71
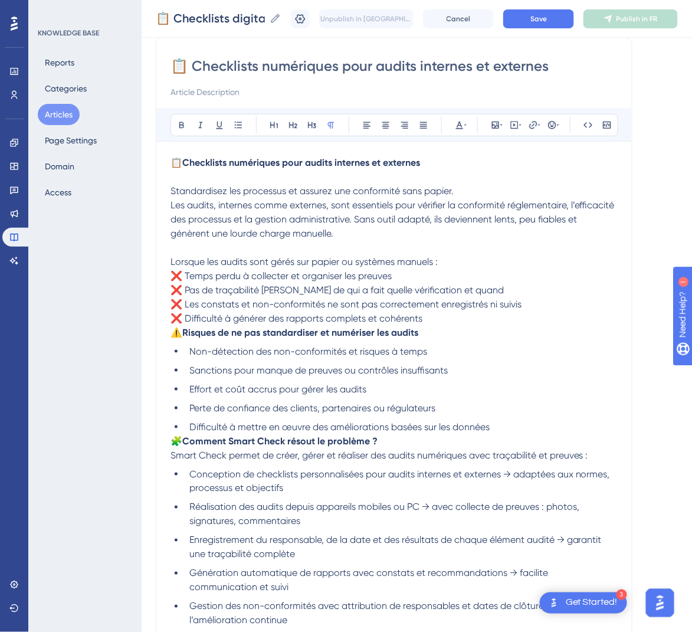
click at [171, 333] on span "⚠️" at bounding box center [176, 332] width 12 height 11
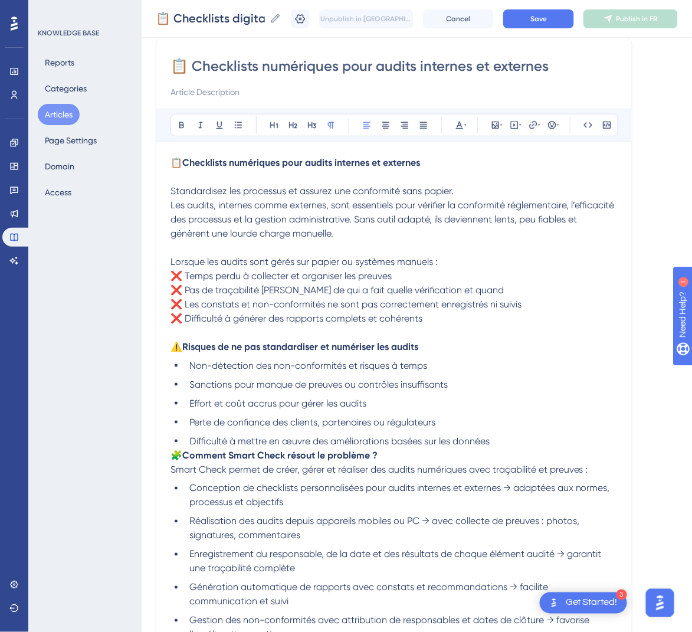
click at [177, 449] on span "🧩" at bounding box center [176, 454] width 12 height 11
click at [172, 452] on span "🧩" at bounding box center [176, 454] width 12 height 11
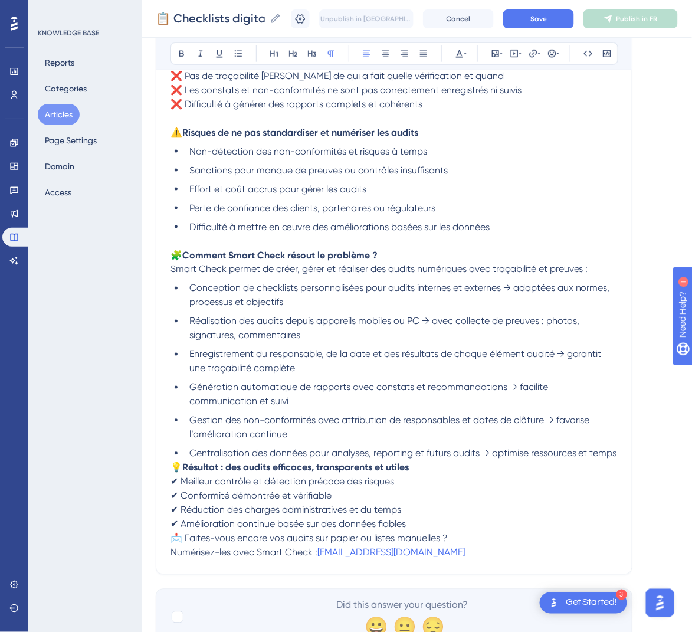
scroll to position [361, 0]
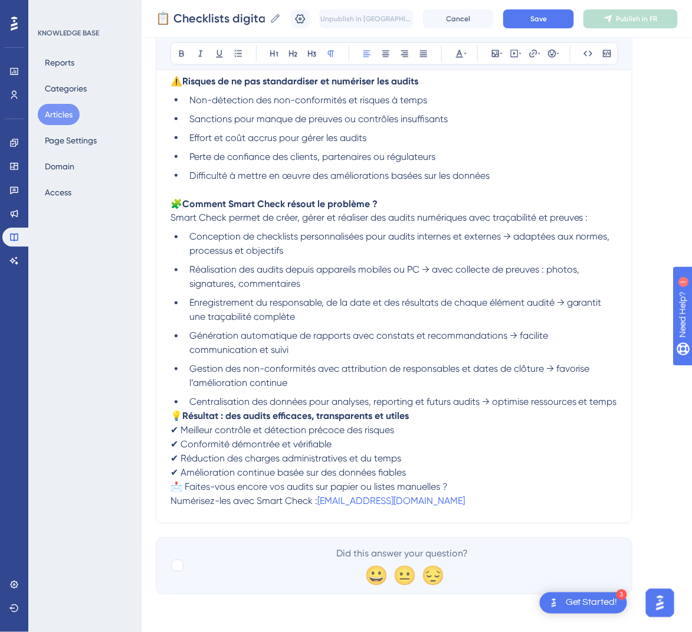
click at [175, 422] on span "💡" at bounding box center [176, 415] width 12 height 11
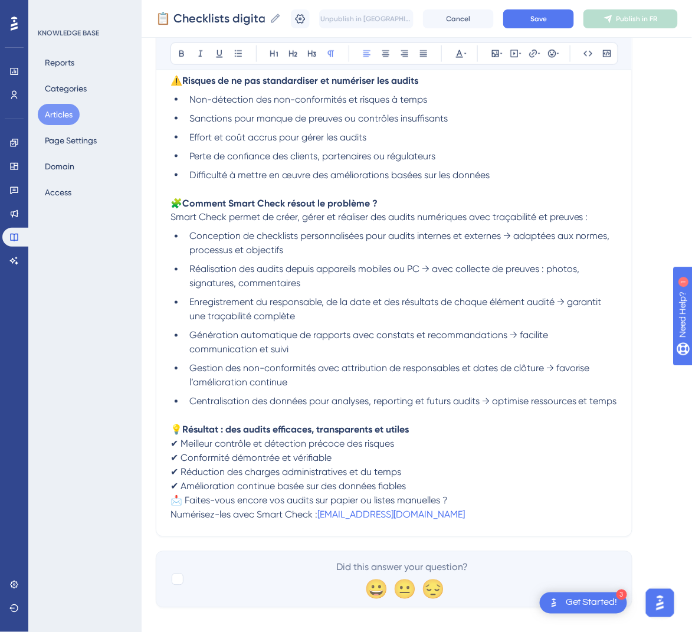
click at [174, 506] on span "📩 Faites-vous encore vos audits sur papier ou listes manuelles ?" at bounding box center [308, 500] width 277 height 11
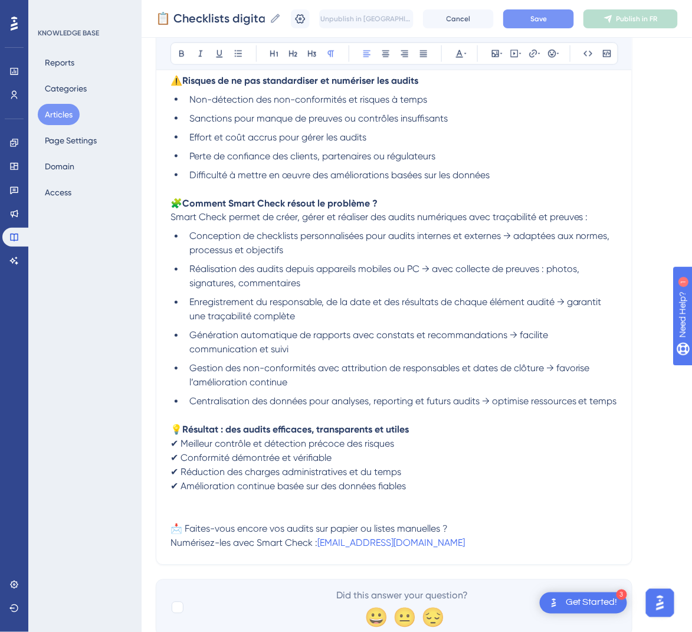
click at [537, 14] on button "Save" at bounding box center [538, 18] width 71 height 19
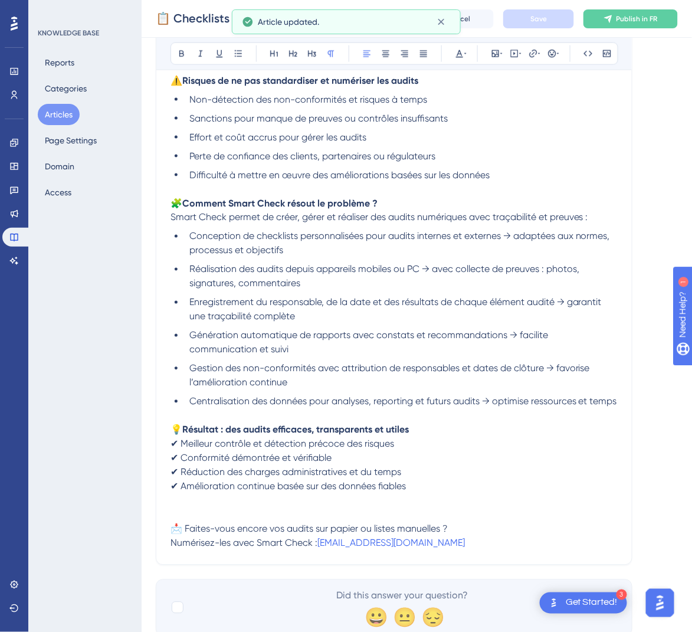
click at [652, 7] on div "📋 Checklists digitales para auditorías internas y externas 📋 Checklists digital…" at bounding box center [417, 19] width 550 height 38
click at [648, 15] on span "Publish in FR" at bounding box center [636, 18] width 41 height 9
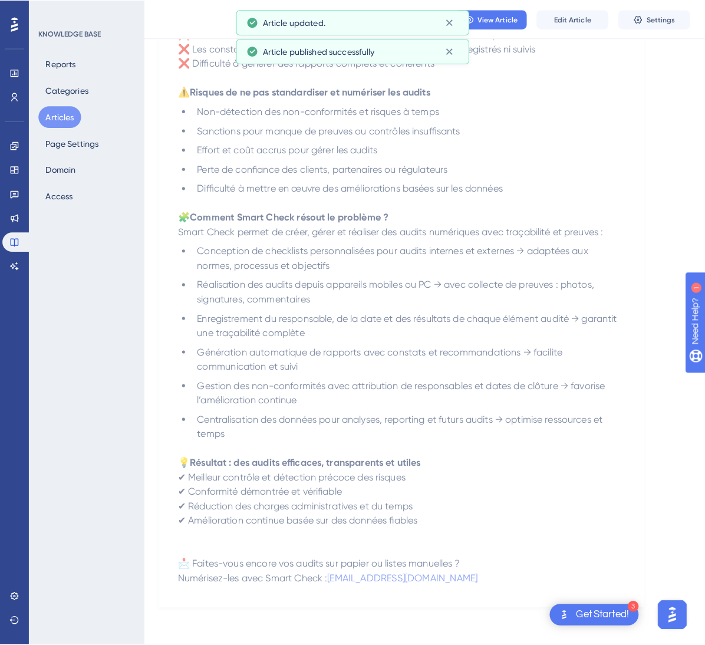
scroll to position [0, 0]
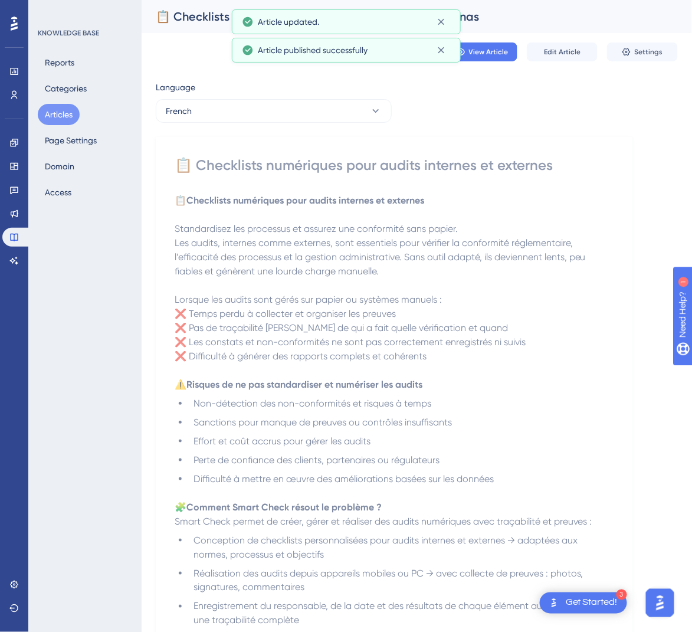
click at [321, 122] on div "French" at bounding box center [274, 111] width 236 height 24
click at [327, 113] on button "French" at bounding box center [274, 111] width 236 height 24
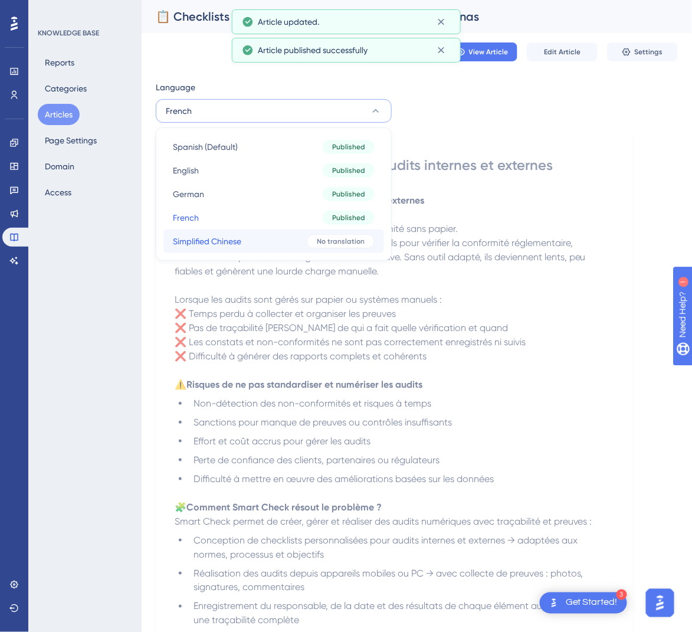
click at [305, 234] on button "Simplified Chinese Simplified Chinese No translation" at bounding box center [273, 241] width 221 height 24
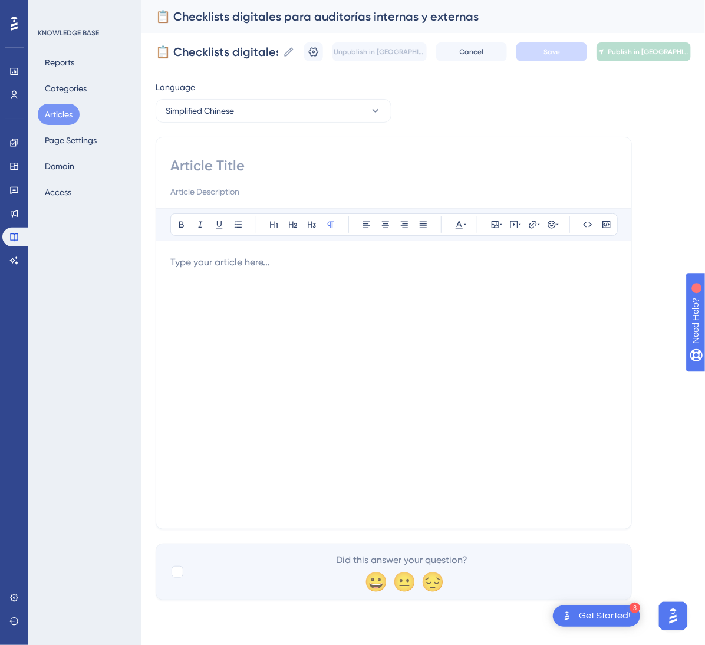
click at [238, 159] on input at bounding box center [393, 165] width 447 height 19
paste input "📋 数字化审计检查清单（内部与外部）"
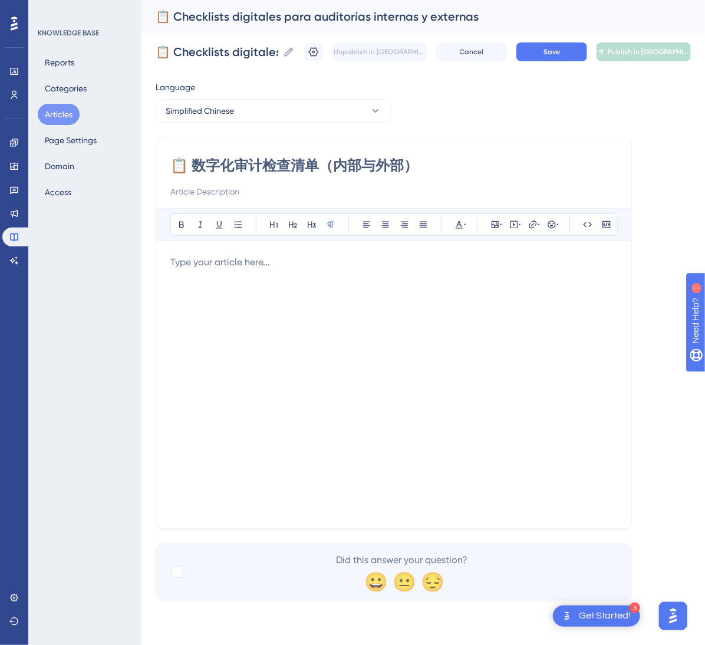
type input "📋 数字化审计检查清单（内部与外部）"
click at [229, 311] on div at bounding box center [393, 384] width 447 height 259
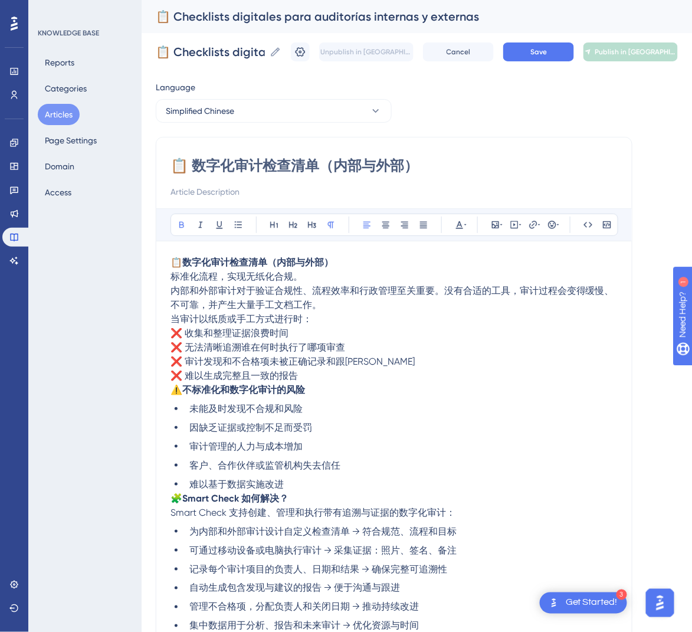
click at [369, 263] on p "📋 数字化审计检查清单（内部与外部） 标准化流程，实现无纸化合规。 内部和外部审计对于验证合规性、流程效率和行政管理至关重要。没有合适的工具，审计过程会变得缓…" at bounding box center [393, 283] width 447 height 57
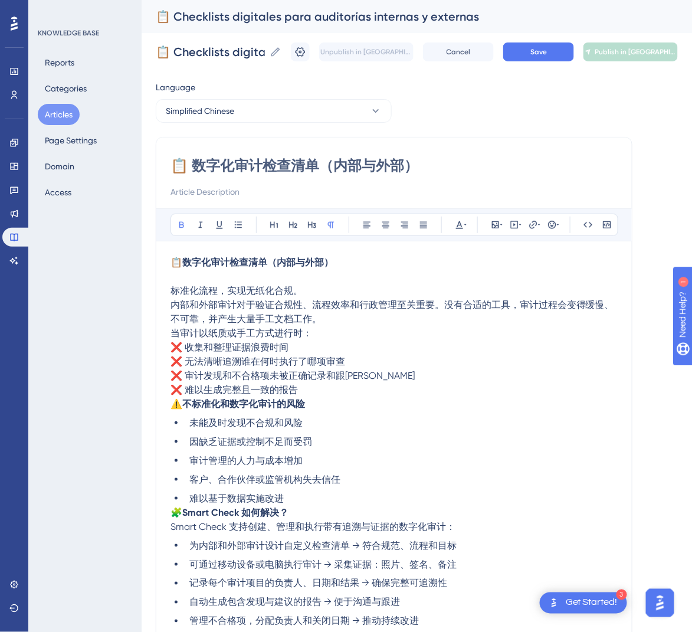
click at [320, 315] on span "内部和外部审计对于验证合规性、流程效率和行政管理至关重要。没有合适的工具，审计过程会变得缓慢、不可靠，并产生大量手工文档工作。" at bounding box center [391, 311] width 443 height 25
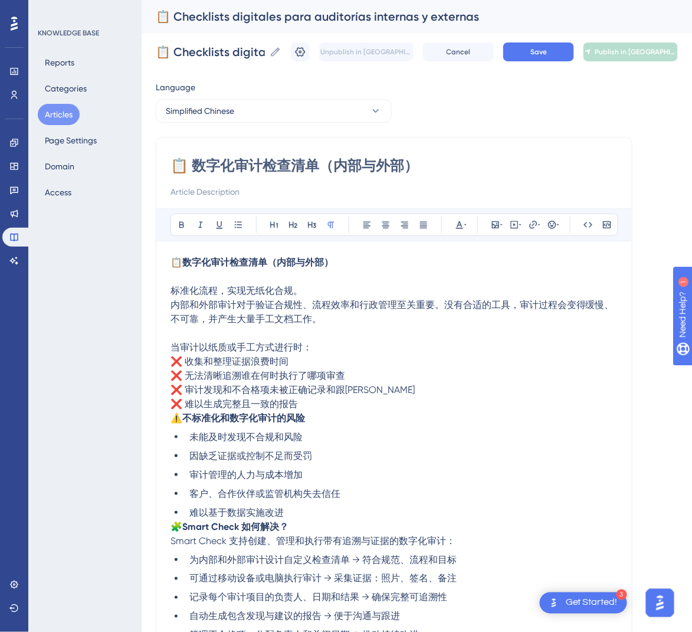
click at [176, 421] on span "⚠️" at bounding box center [176, 417] width 12 height 11
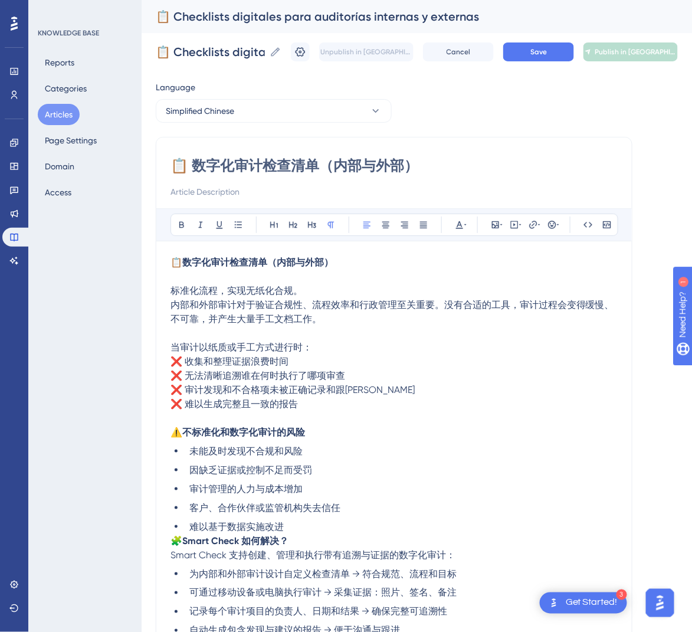
click at [175, 541] on span "🧩" at bounding box center [176, 540] width 12 height 11
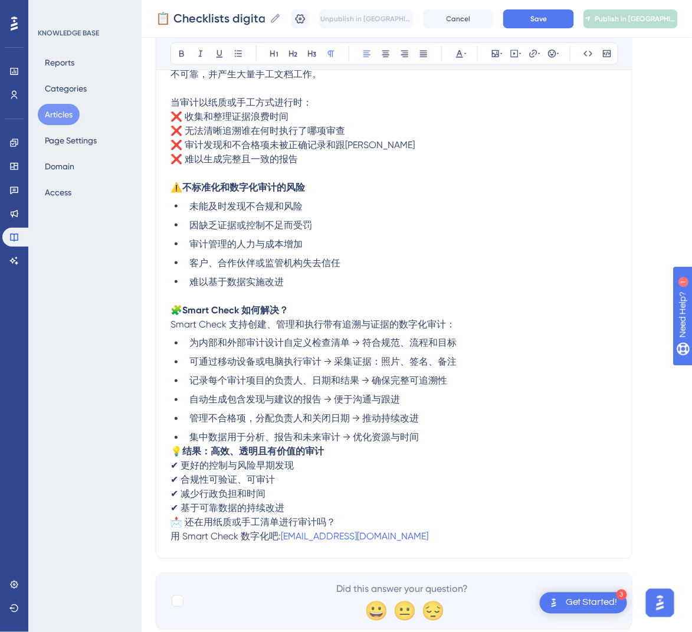
scroll to position [265, 0]
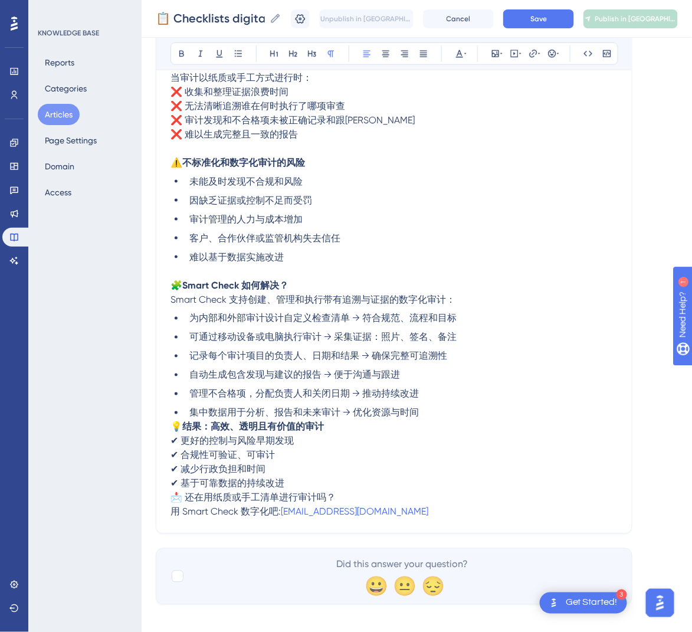
click at [176, 428] on span "💡" at bounding box center [176, 426] width 12 height 11
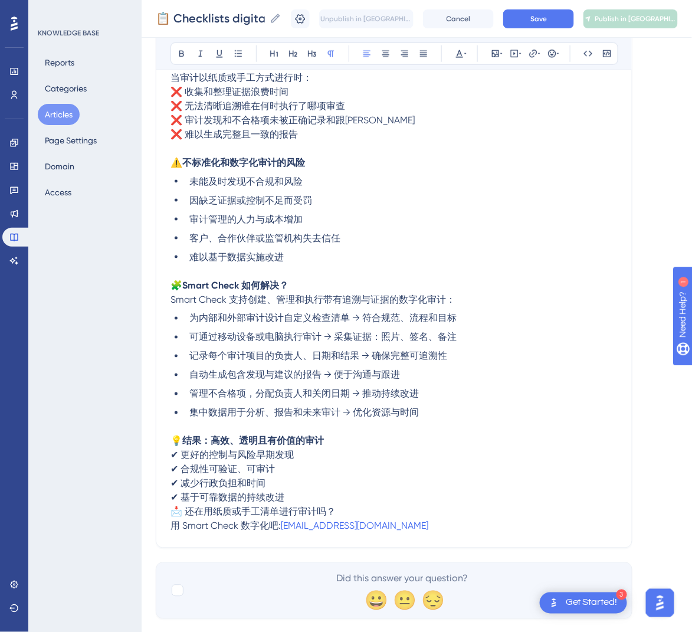
click at [175, 509] on span "📩 还在用纸质或手工清单进行审计吗？" at bounding box center [252, 511] width 165 height 11
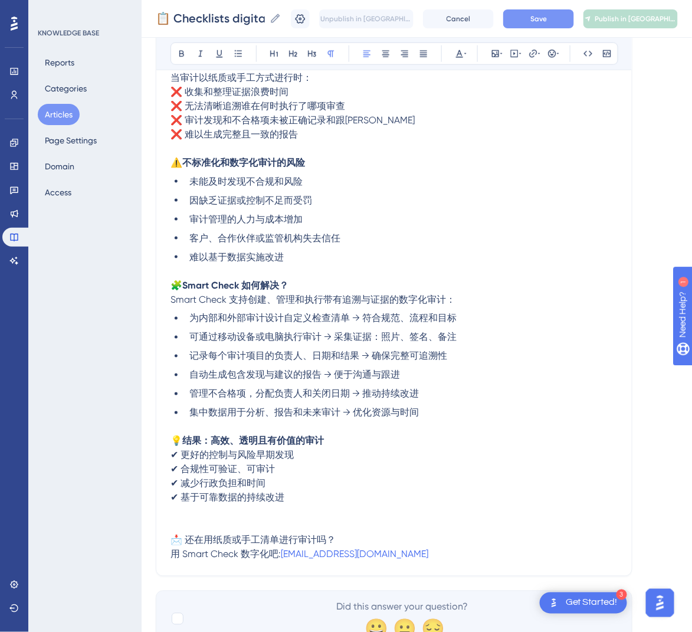
click at [560, 15] on button "Save" at bounding box center [538, 18] width 71 height 19
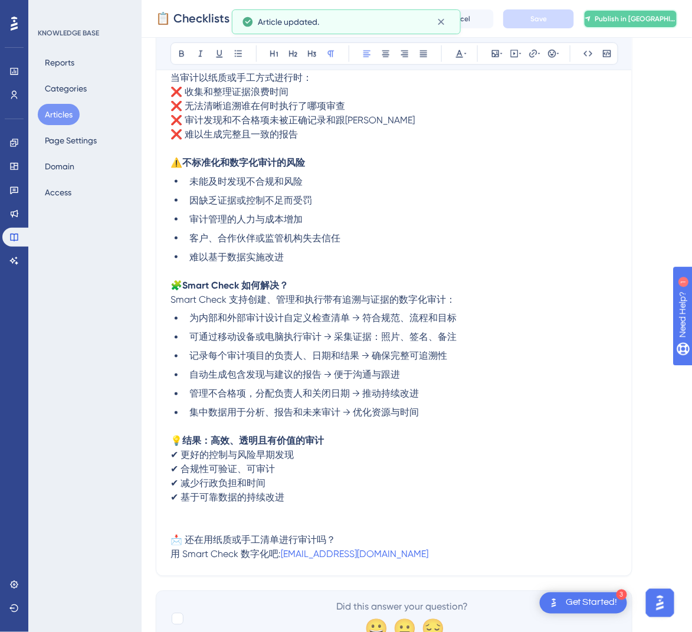
click at [678, 19] on button "Publish in [GEOGRAPHIC_DATA]-CN" at bounding box center [630, 18] width 94 height 19
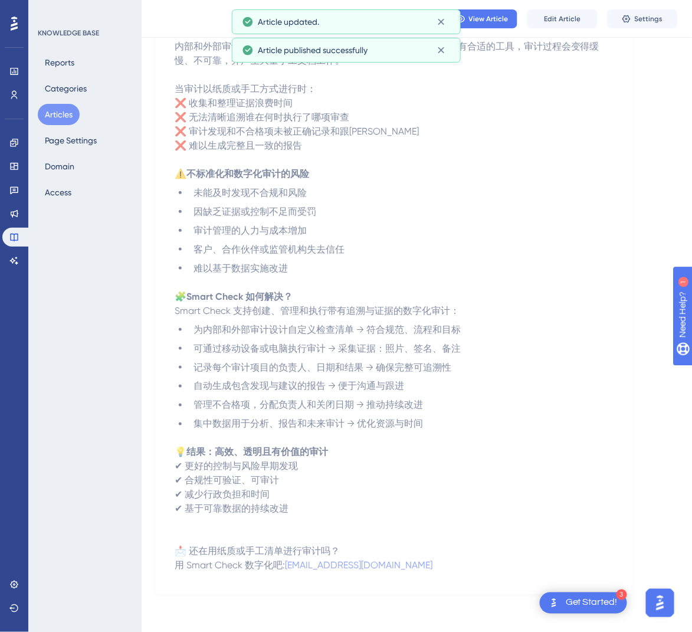
scroll to position [190, 0]
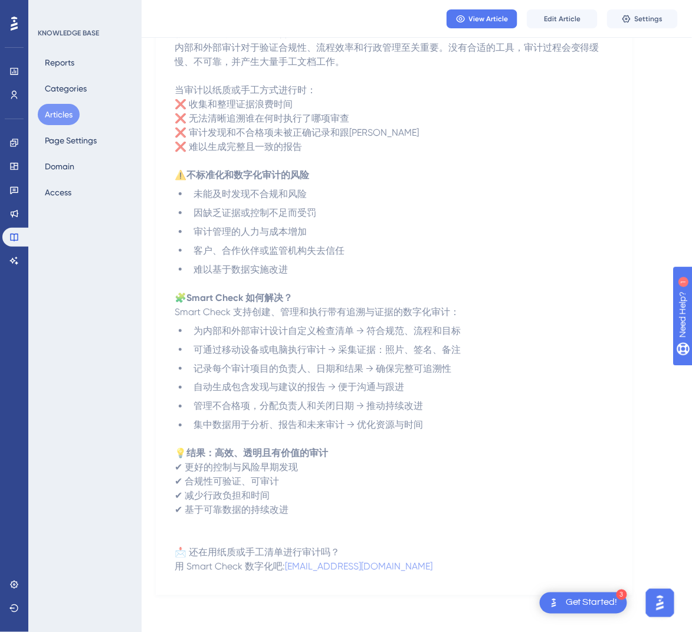
click at [51, 115] on button "Articles" at bounding box center [59, 114] width 42 height 21
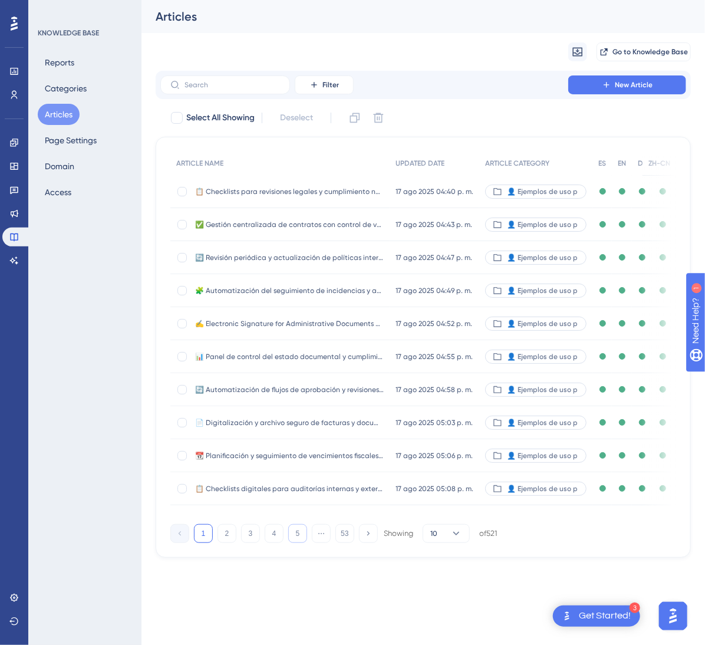
click at [304, 543] on button "5" at bounding box center [297, 533] width 19 height 19
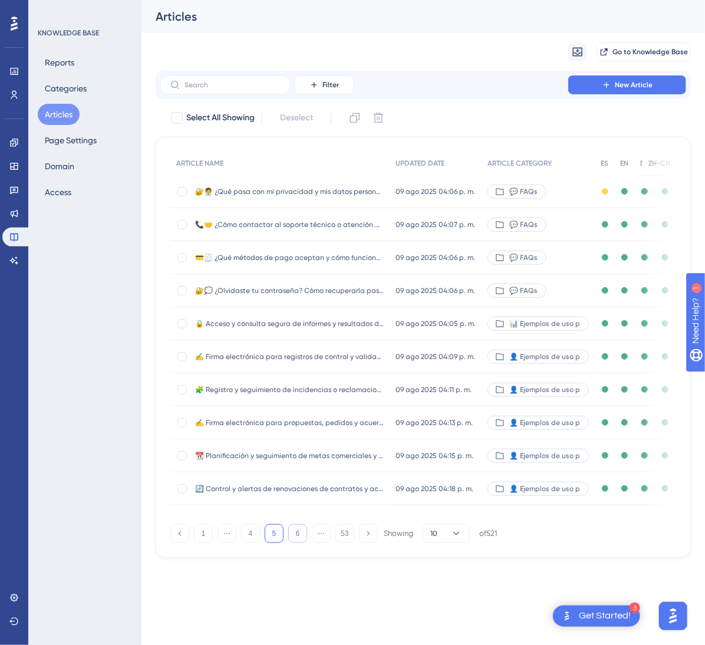
click at [304, 543] on button "6" at bounding box center [297, 533] width 19 height 19
click at [304, 543] on button "7" at bounding box center [297, 533] width 19 height 19
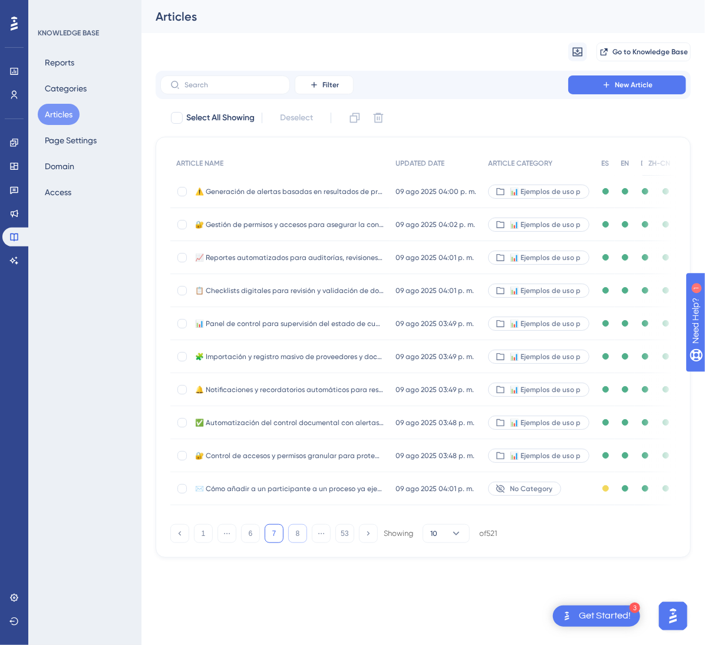
click at [304, 543] on button "8" at bounding box center [297, 533] width 19 height 19
click at [304, 543] on button "9" at bounding box center [297, 533] width 19 height 19
click at [304, 543] on button "10" at bounding box center [297, 533] width 19 height 19
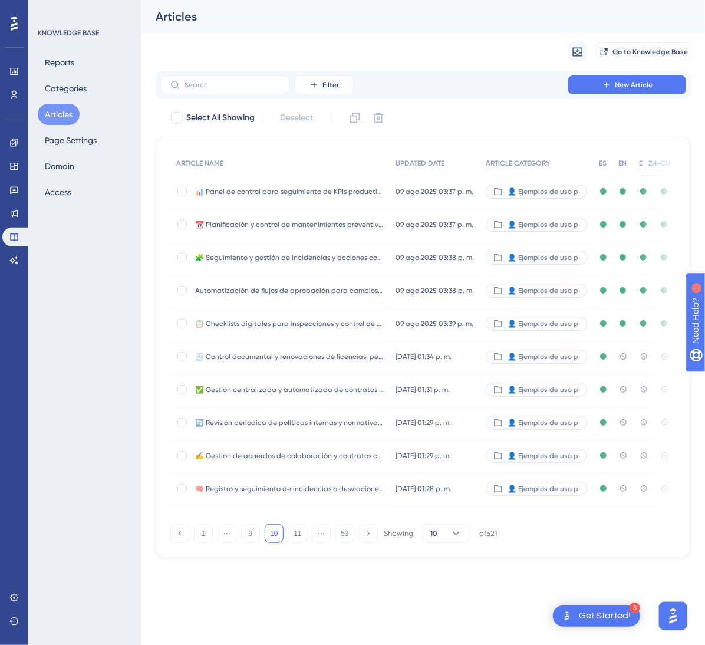
click at [377, 359] on span "🧾 Control documental y renovaciones de licencias, permisos y certificaciones" at bounding box center [289, 356] width 189 height 9
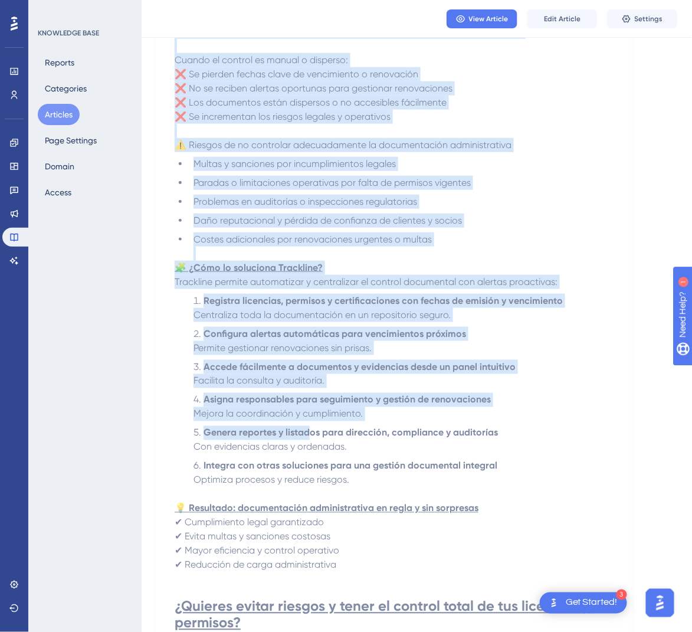
scroll to position [354, 0]
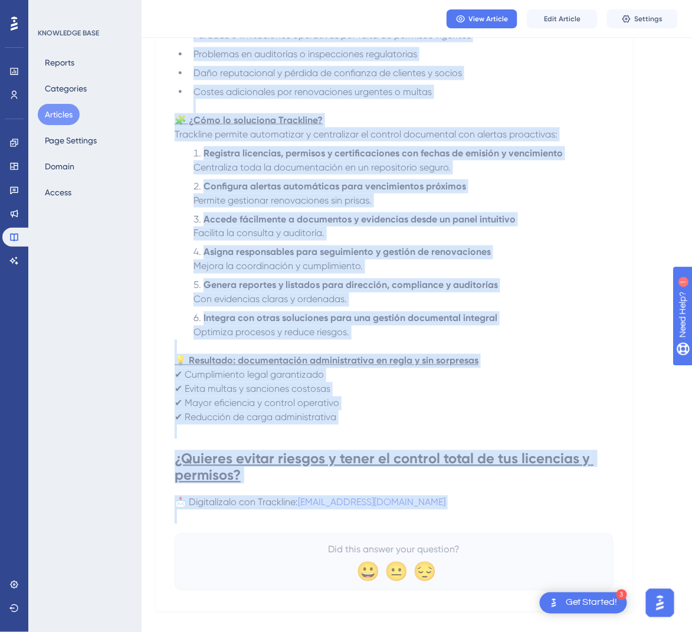
drag, startPoint x: 181, startPoint y: 166, endPoint x: 489, endPoint y: 511, distance: 462.3
click at [489, 511] on div "🧾 Control documental y renovaciones de licencias, permisos y certificaciones Ev…" at bounding box center [394, 193] width 439 height 793
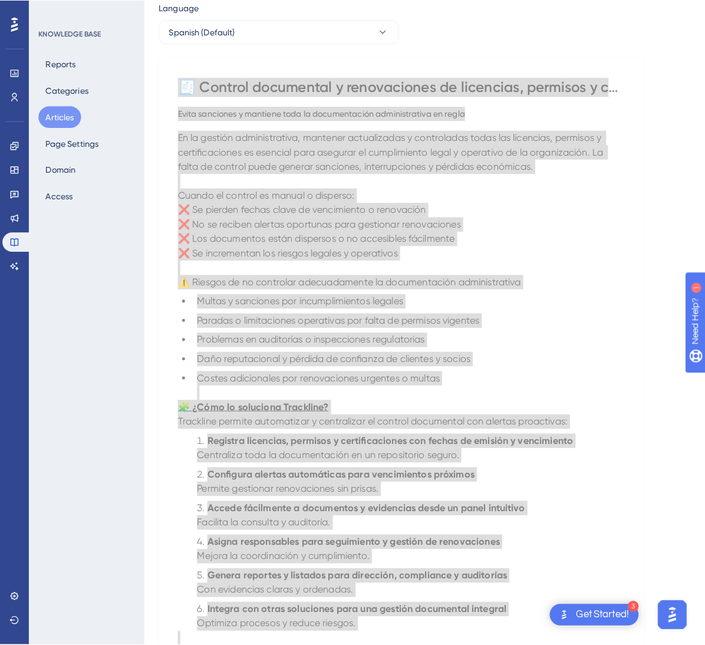
scroll to position [0, 0]
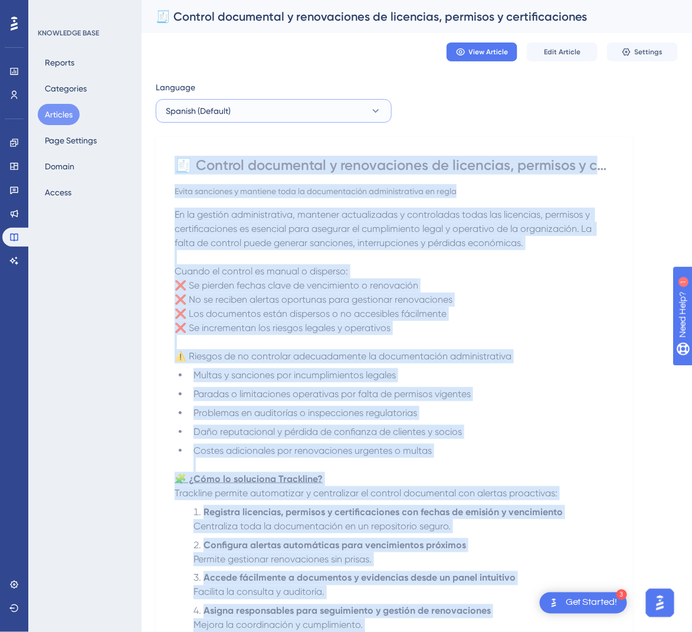
click at [294, 104] on button "Spanish (Default)" at bounding box center [274, 111] width 236 height 24
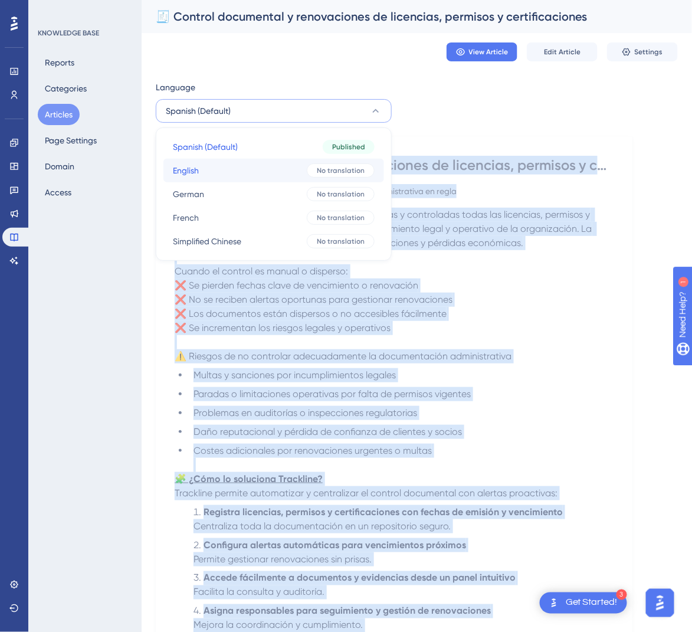
click at [244, 171] on button "English English No translation" at bounding box center [273, 171] width 221 height 24
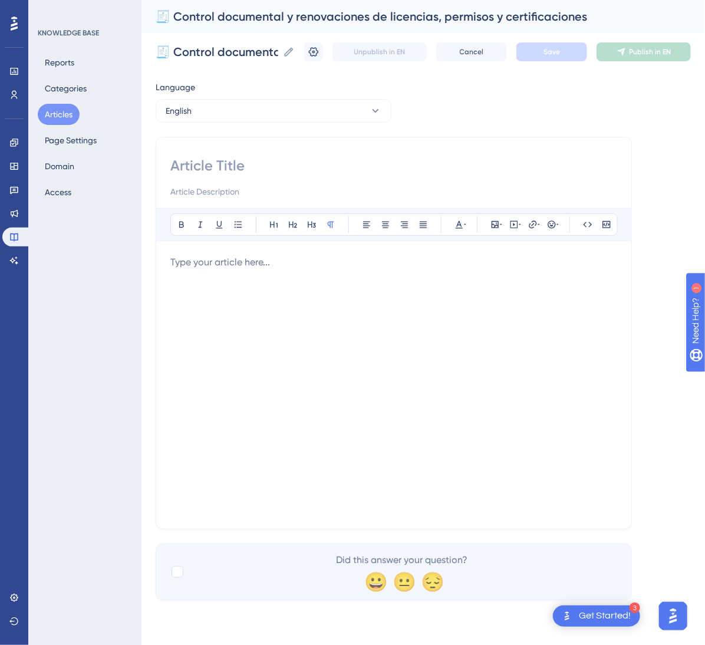
click at [360, 147] on div "Bold Italic Underline Bullet Point Heading 1 Heading 2 Heading 3 Normal Align L…" at bounding box center [394, 333] width 476 height 393
drag, startPoint x: 351, startPoint y: 149, endPoint x: 334, endPoint y: 163, distance: 21.7
click at [350, 149] on div "Bold Italic Underline Bullet Point Heading 1 Heading 2 Heading 3 Normal Align L…" at bounding box center [394, 333] width 476 height 393
click at [321, 169] on input at bounding box center [393, 165] width 447 height 19
paste input "🧾 Document Control and Renewals of Licenses, Permits, and Certifications"
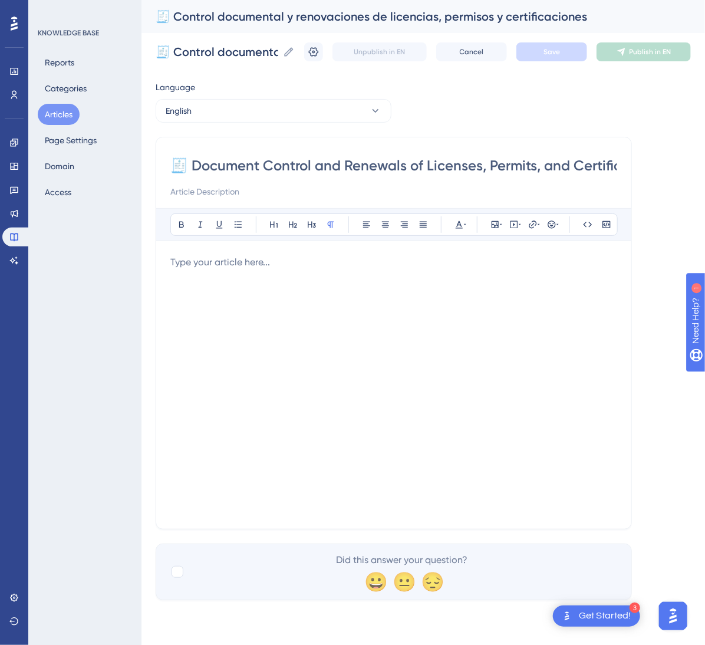
scroll to position [0, 46]
type input "🧾 Document Control and Renewals of Licenses, Permits, and Certifications"
click at [511, 411] on div at bounding box center [393, 384] width 447 height 259
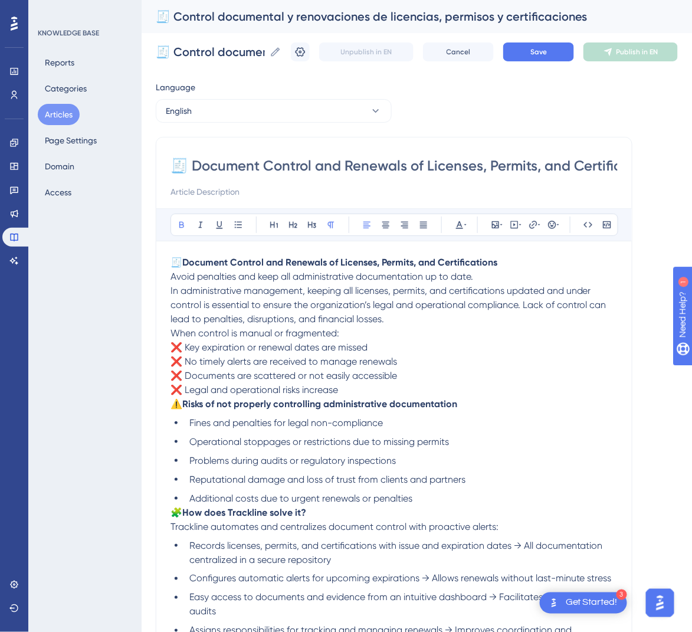
click at [508, 261] on p "🧾 Document Control and Renewals of Licenses, Permits, and Certifications Avoid …" at bounding box center [393, 290] width 447 height 71
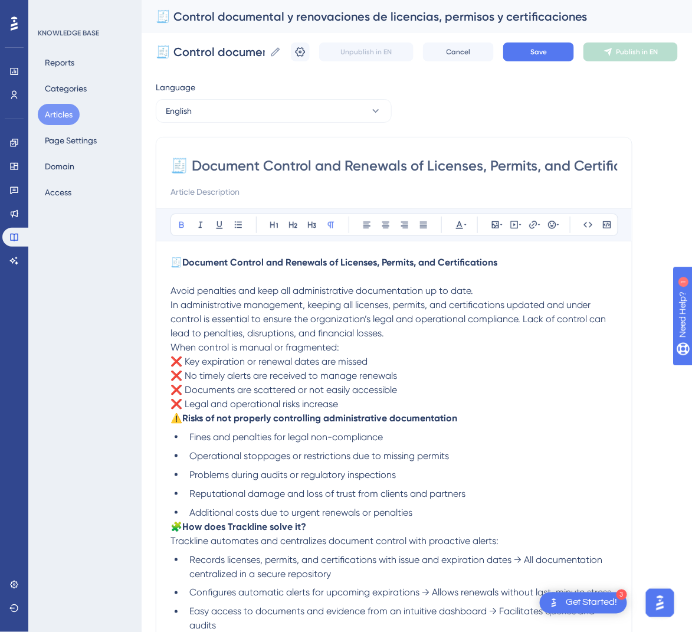
click at [520, 291] on p "Avoid penalties and keep all administrative documentation up to date. In admini…" at bounding box center [393, 304] width 447 height 71
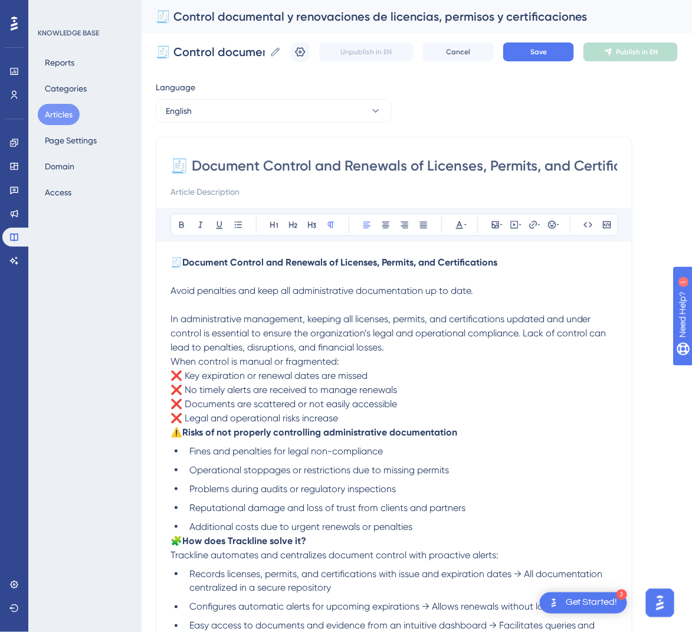
click at [173, 359] on span "When control is manual or fragmented:" at bounding box center [254, 361] width 169 height 11
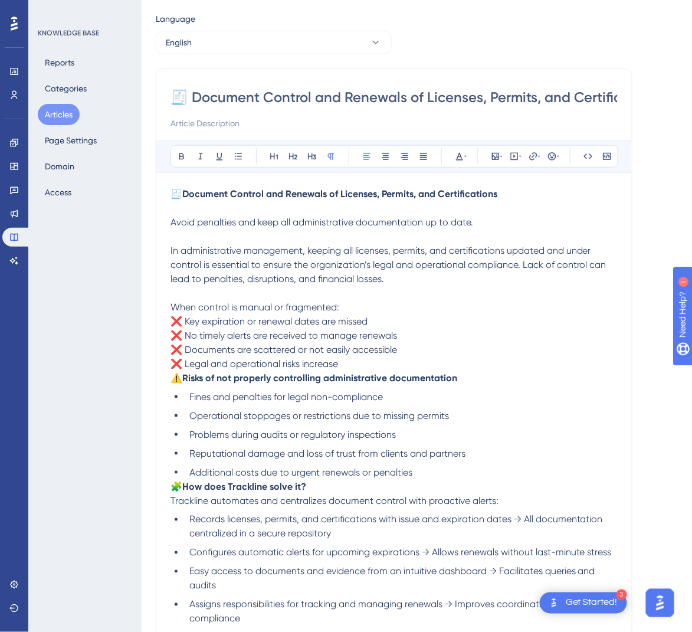
scroll to position [88, 0]
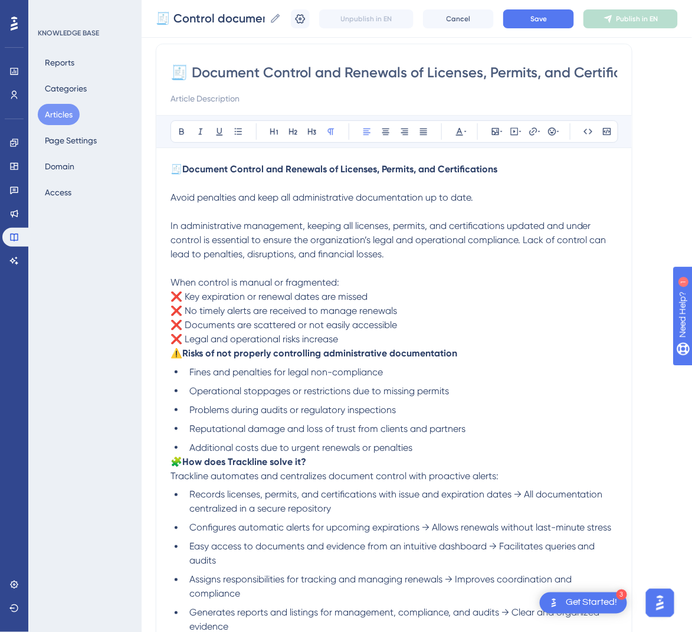
click at [176, 350] on span "⚠️" at bounding box center [176, 352] width 12 height 11
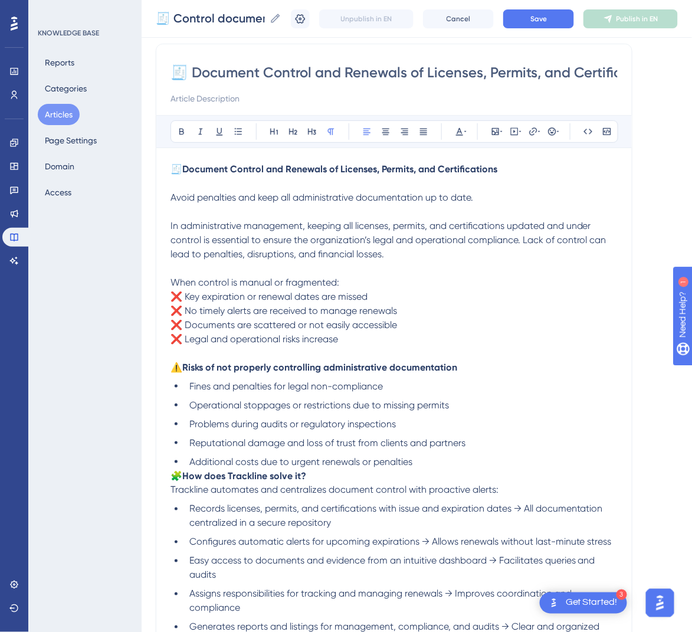
click at [173, 471] on span "🧩" at bounding box center [176, 475] width 12 height 11
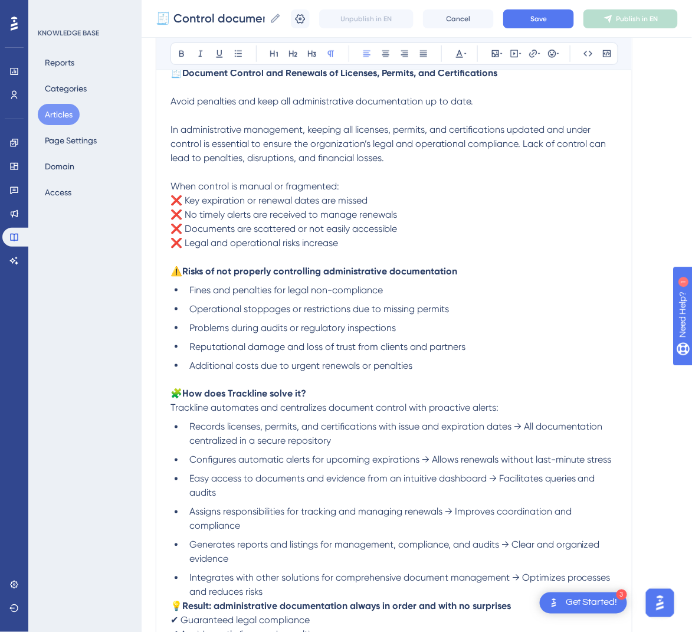
scroll to position [354, 0]
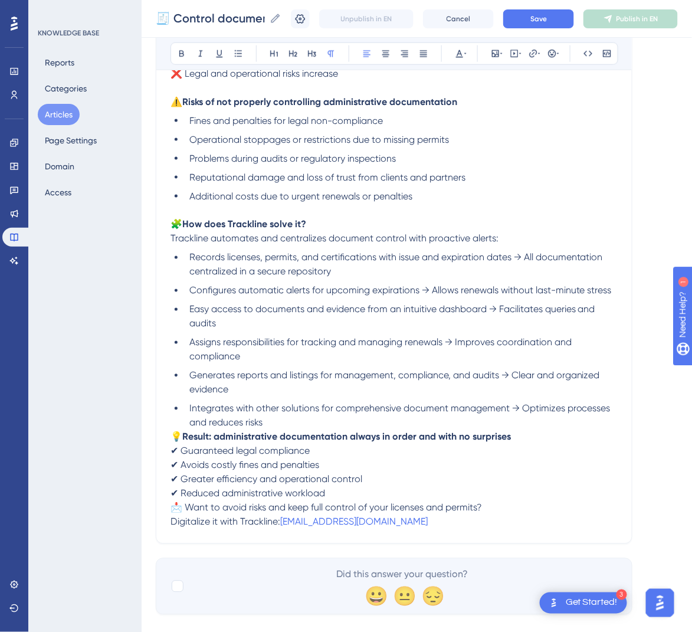
click at [173, 438] on span "💡" at bounding box center [176, 436] width 12 height 11
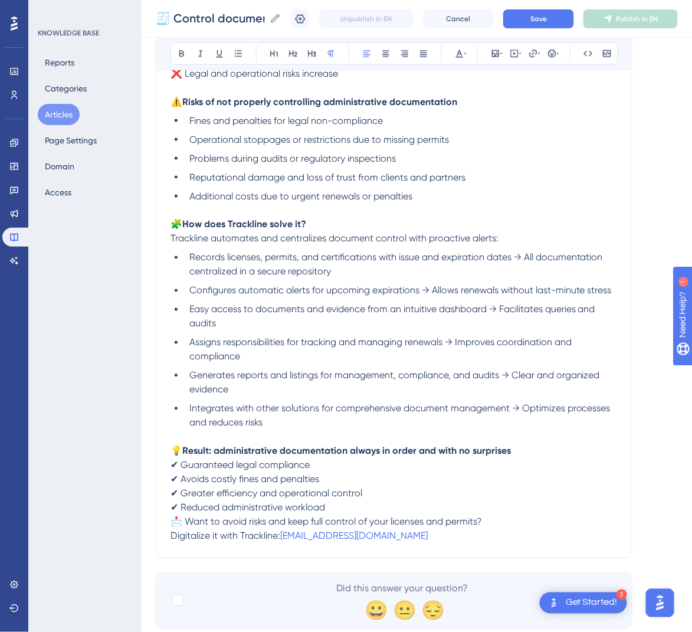
click at [173, 520] on span "📩 Want to avoid risks and keep full control of your licenses and permits?" at bounding box center [325, 521] width 311 height 11
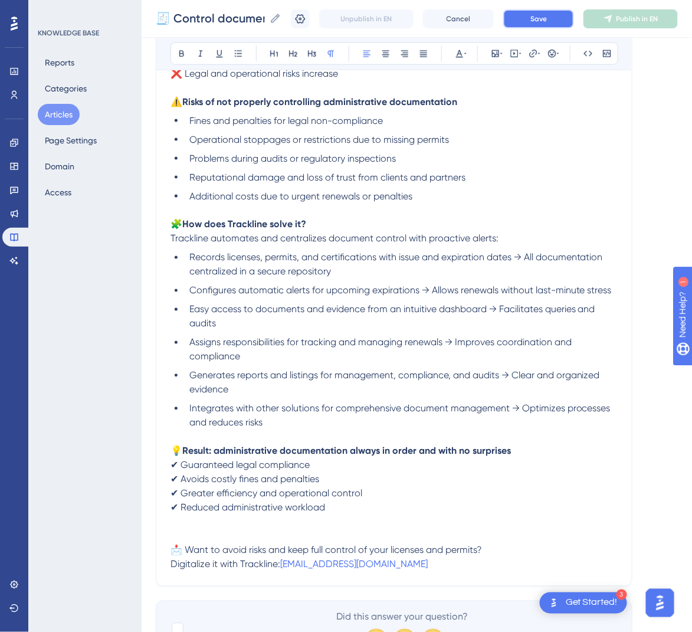
click at [564, 11] on button "Save" at bounding box center [538, 18] width 71 height 19
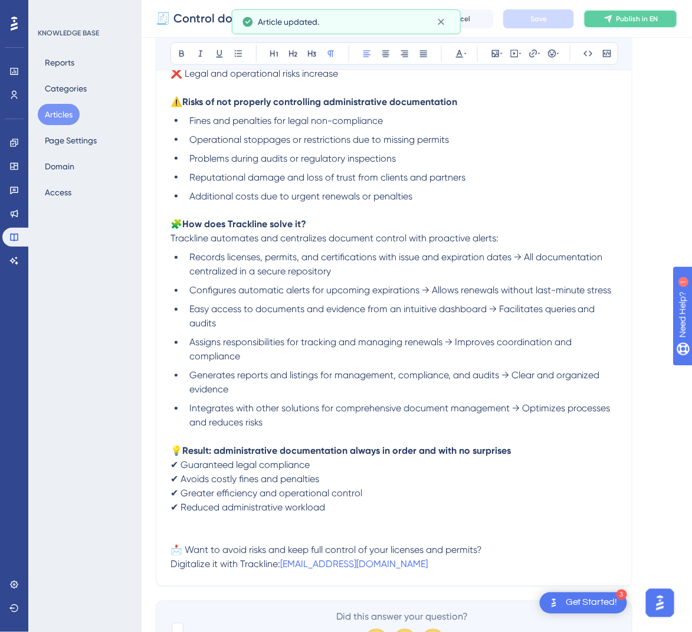
click at [640, 19] on span "Publish in EN" at bounding box center [637, 18] width 42 height 9
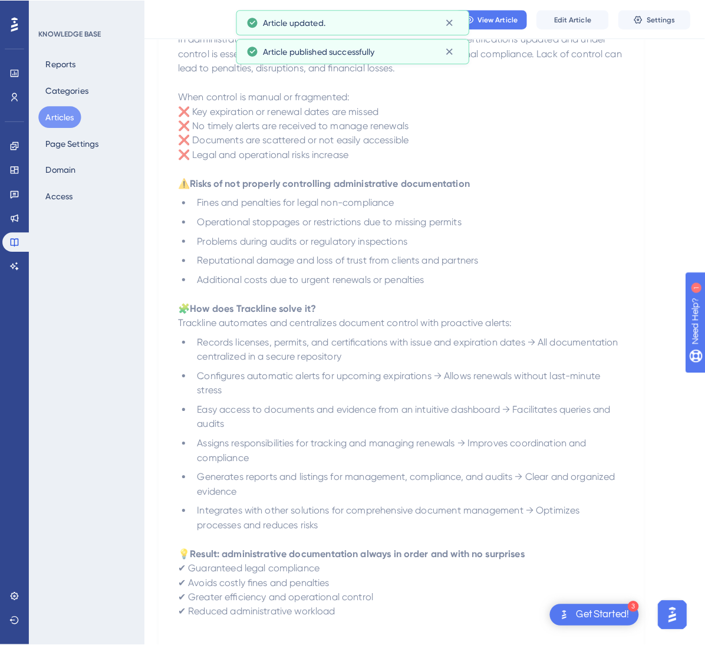
scroll to position [0, 0]
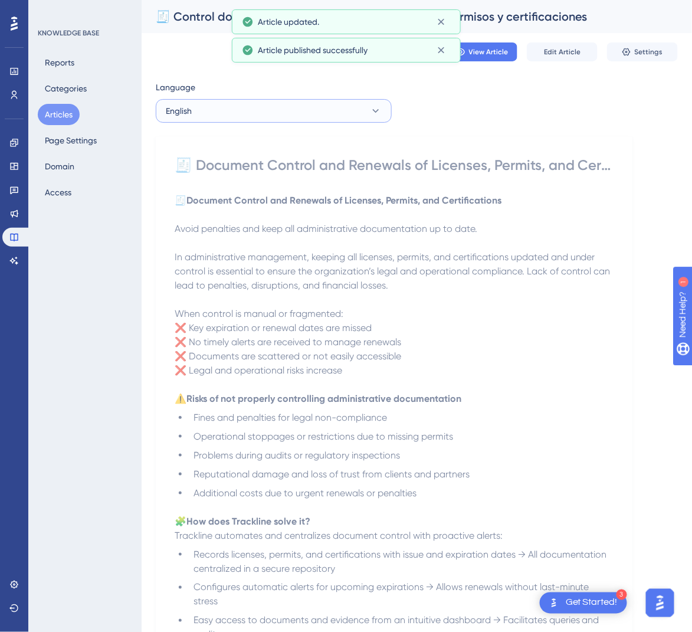
click at [356, 111] on button "English" at bounding box center [274, 111] width 236 height 24
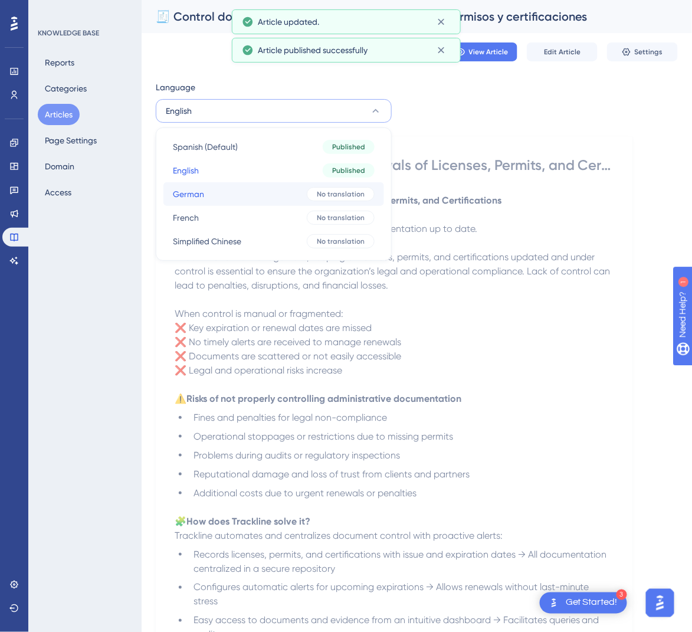
click at [313, 193] on div "No translation" at bounding box center [341, 194] width 68 height 14
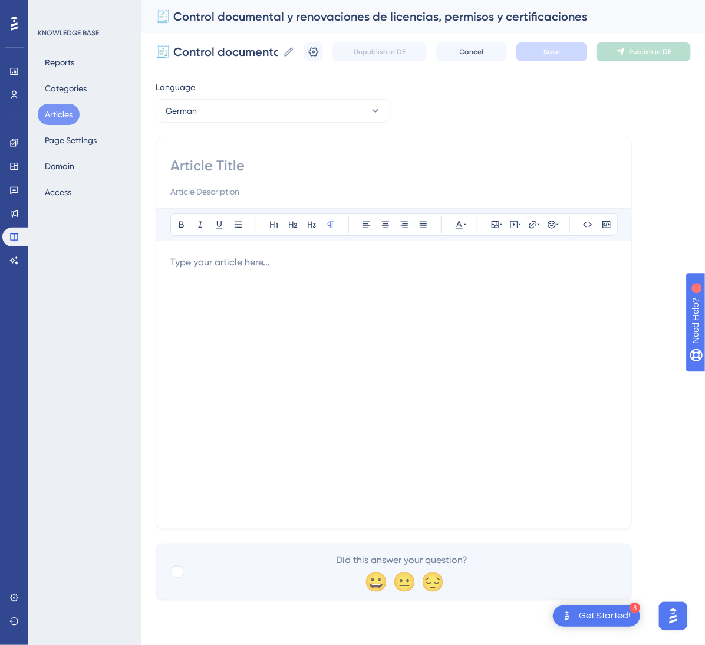
click at [201, 156] on input at bounding box center [393, 165] width 447 height 19
paste input "🧾 Dokumentenkontrolle und Verlängerungen von Lizenzen, Genehmigungen und Zertif…"
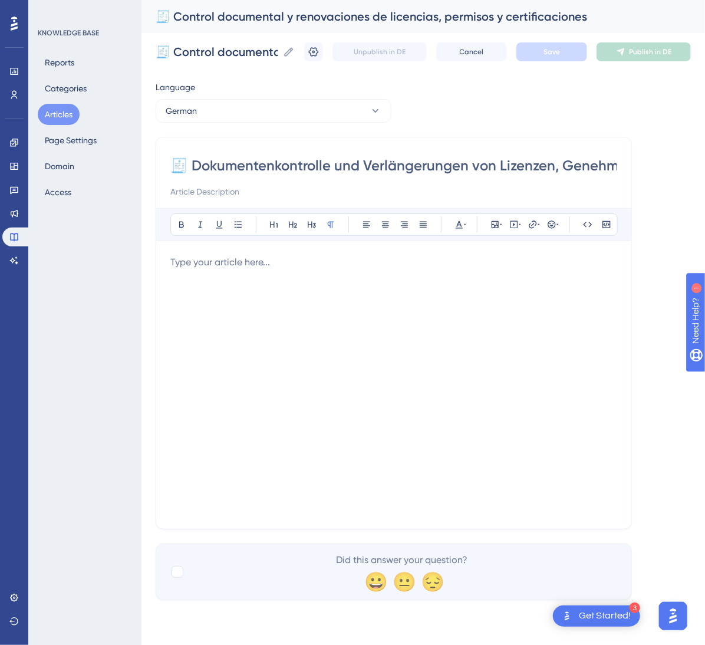
scroll to position [0, 189]
type input "🧾 Dokumentenkontrolle und Verlängerungen von Lizenzen, Genehmigungen und Zertif…"
click at [311, 290] on div at bounding box center [393, 384] width 447 height 259
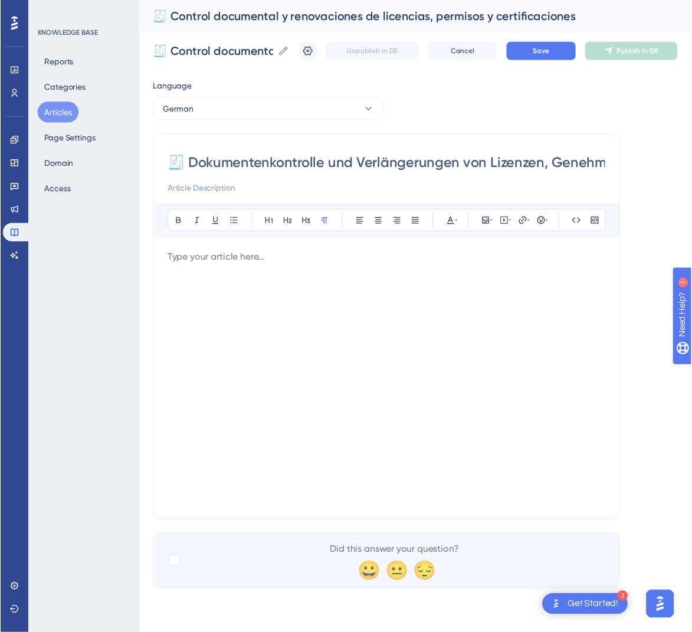
scroll to position [184, 0]
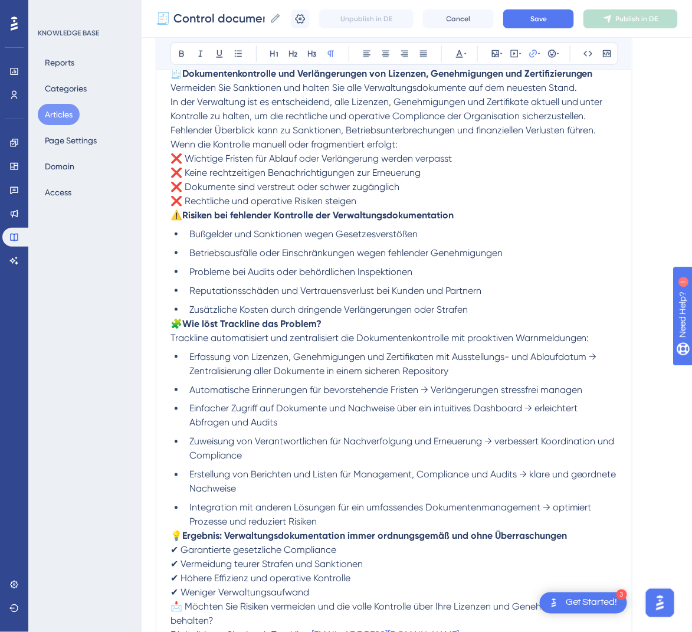
click at [178, 312] on ul "Bußgelder und Sanktionen wegen Gesetzesverstößen Betriebsausfälle oder Einschrä…" at bounding box center [393, 272] width 447 height 90
click at [174, 319] on span "🧩" at bounding box center [176, 323] width 12 height 11
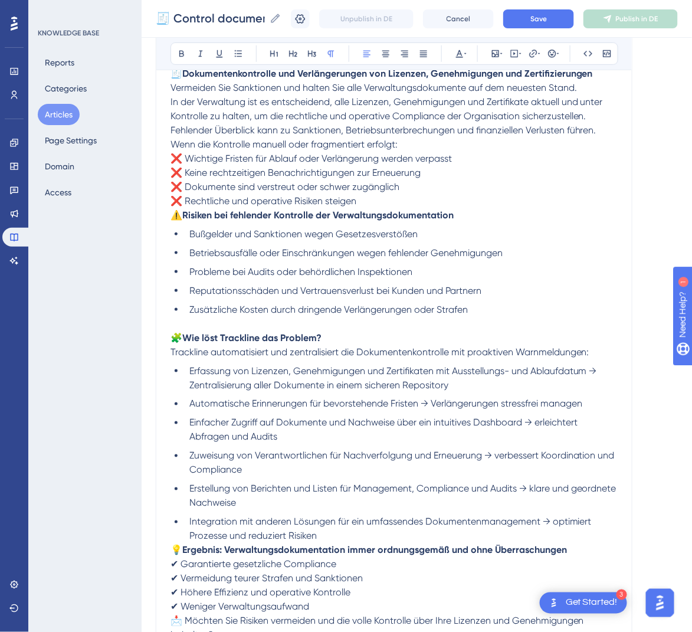
click at [174, 214] on span "⚠️" at bounding box center [176, 214] width 12 height 11
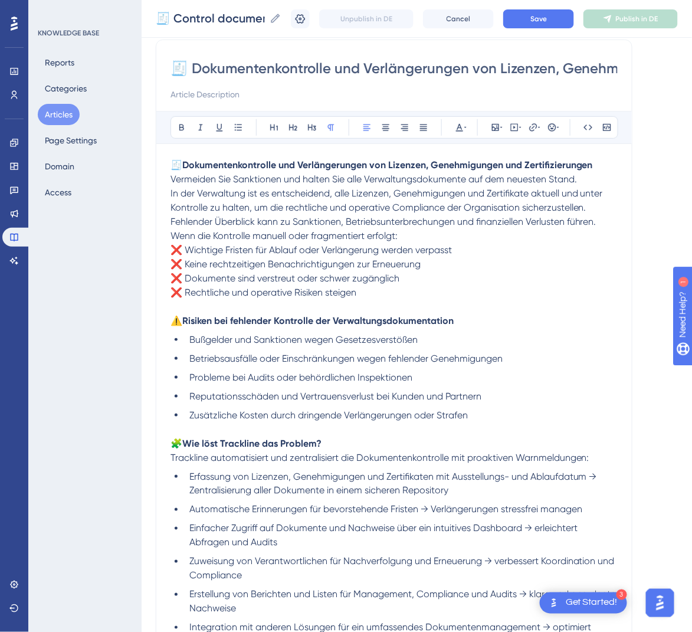
scroll to position [6, 0]
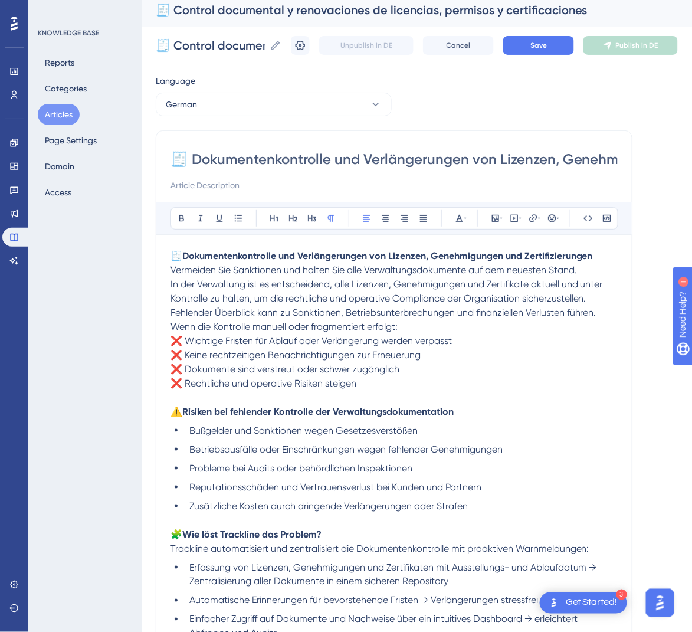
click at [172, 323] on span "Wenn die Kontrolle manuell oder fragmentiert erfolgt:" at bounding box center [283, 326] width 227 height 11
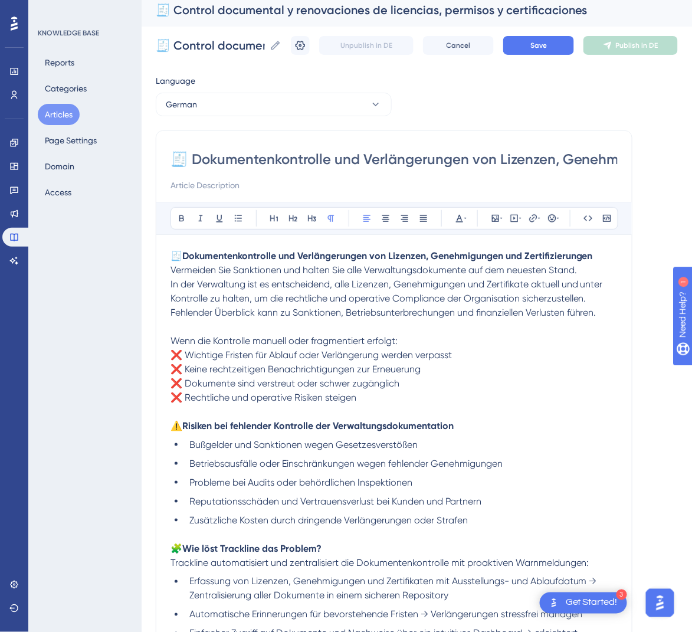
click at [172, 285] on span "In der Verwaltung ist es entscheidend, alle Lizenzen, Genehmigungen und Zertifi…" at bounding box center [387, 298] width 435 height 40
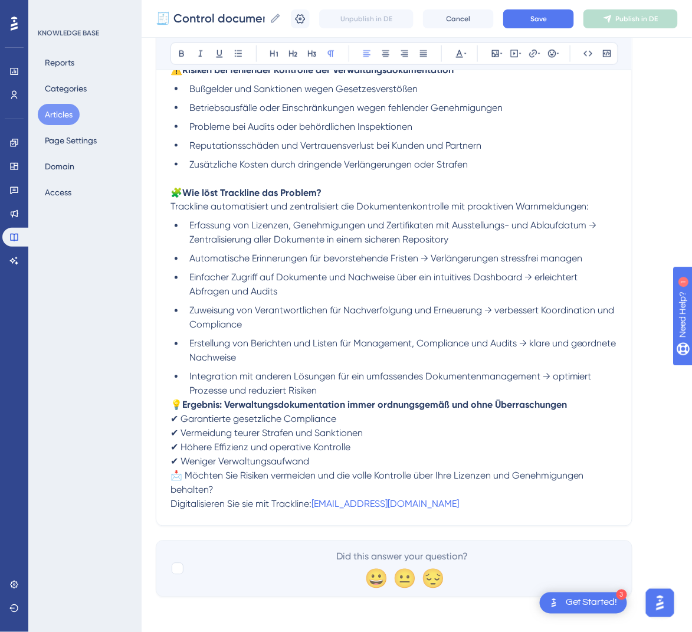
scroll to position [374, 0]
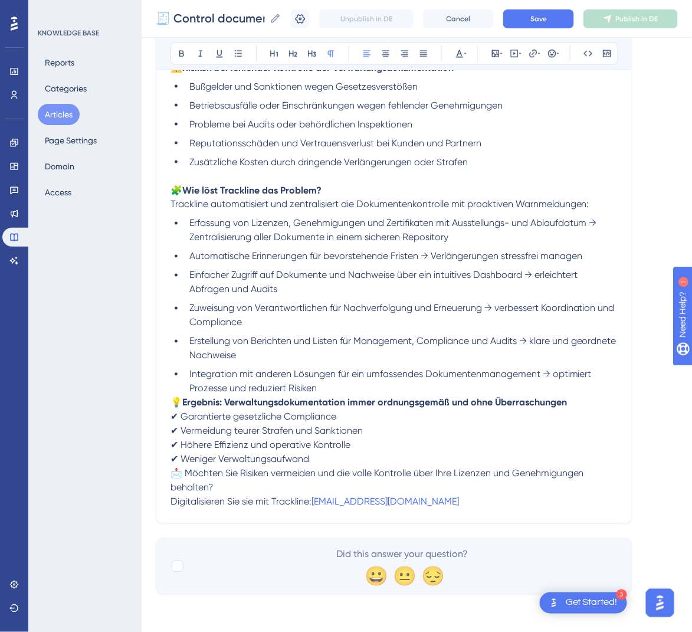
click at [172, 397] on span "💡" at bounding box center [176, 402] width 12 height 11
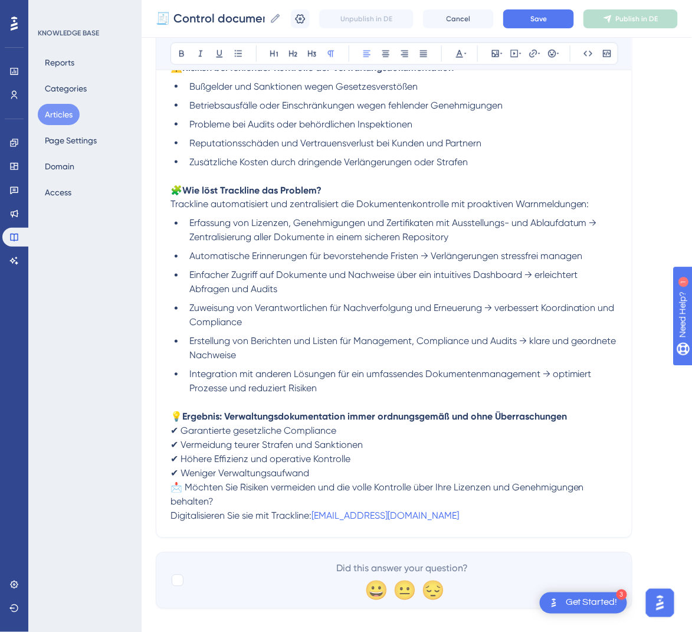
click at [175, 482] on span "📩 Möchten Sie Risiken vermeiden und die volle Kontrolle über Ihre Lizenzen und …" at bounding box center [378, 494] width 416 height 25
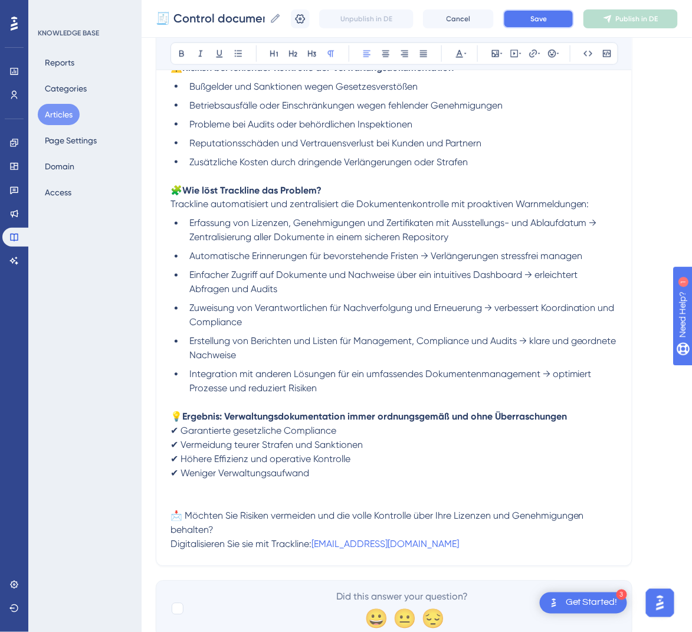
click at [564, 22] on button "Save" at bounding box center [538, 18] width 71 height 19
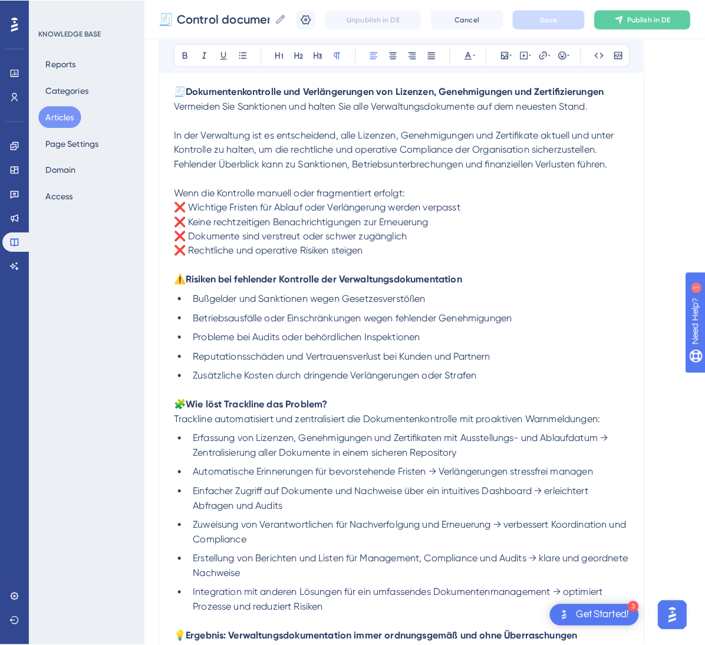
scroll to position [0, 0]
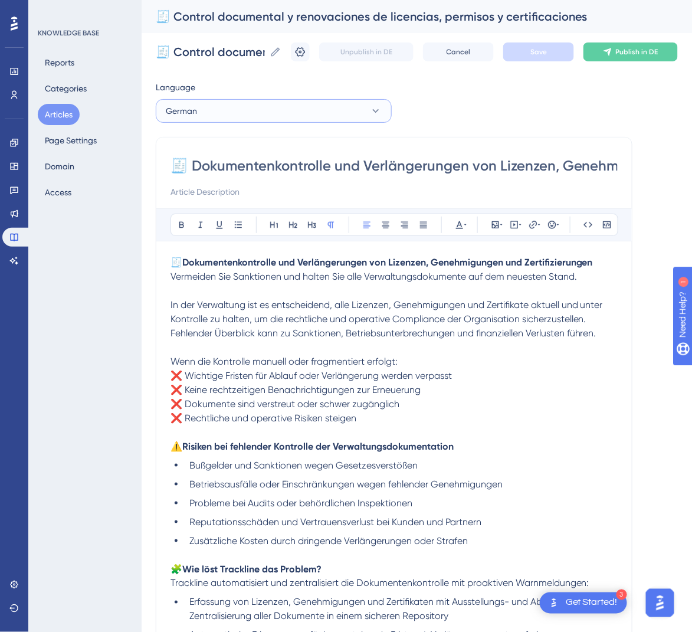
click at [330, 113] on button "German" at bounding box center [274, 111] width 236 height 24
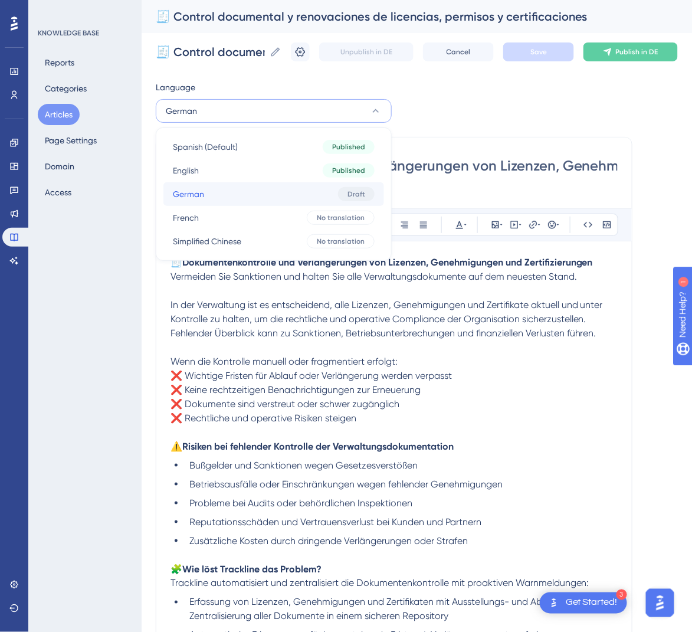
click at [292, 202] on button "German German Draft" at bounding box center [273, 194] width 221 height 24
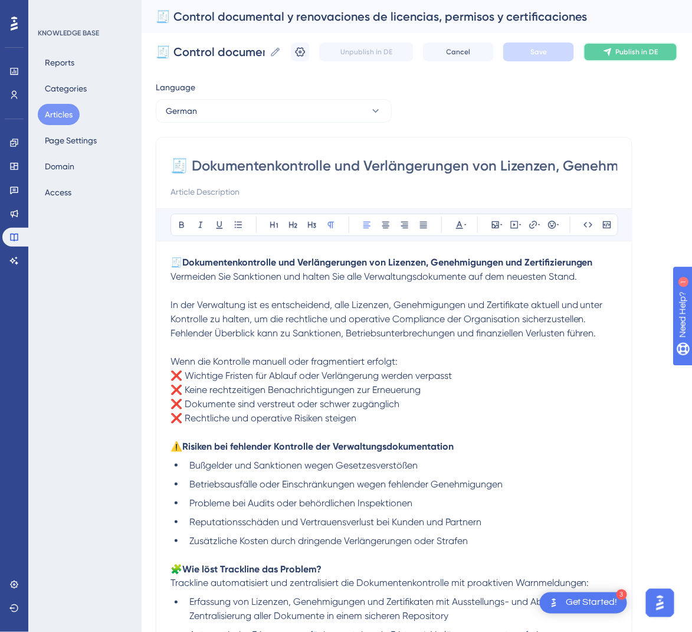
click at [642, 56] on span "Publish in DE" at bounding box center [637, 51] width 42 height 9
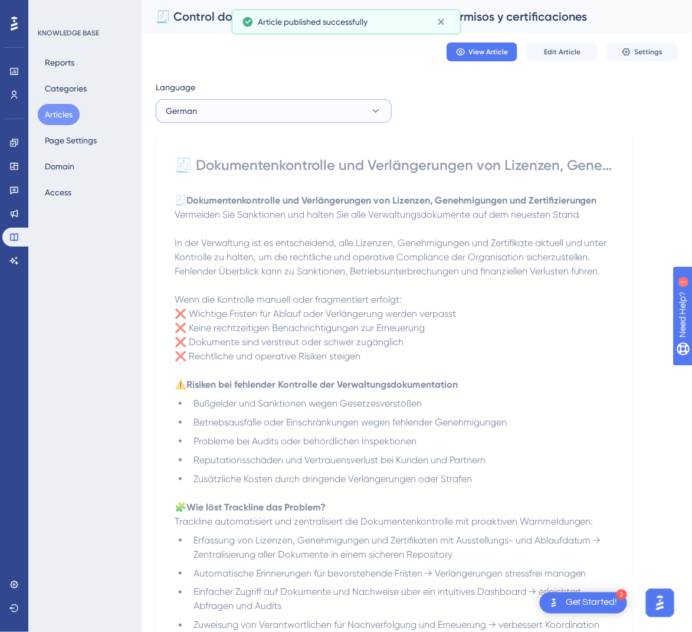
click at [261, 110] on button "German" at bounding box center [274, 111] width 236 height 24
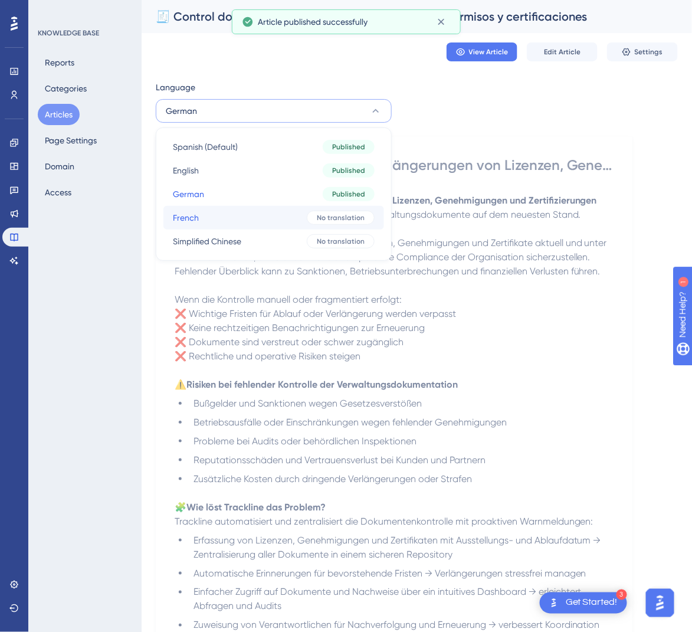
click at [255, 221] on button "French French No translation" at bounding box center [273, 218] width 221 height 24
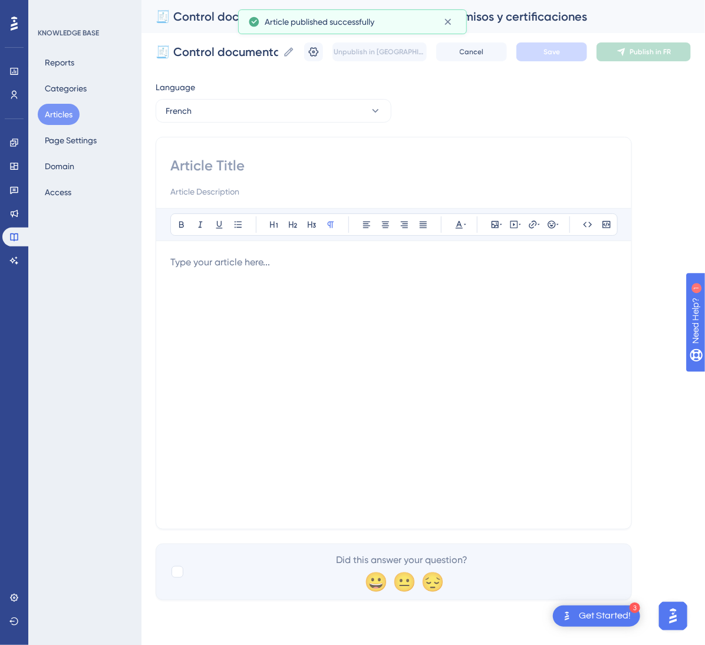
click at [268, 167] on input at bounding box center [393, 165] width 447 height 19
paste input "🧾 Contrôle documentaire et renouvellements de licences, permis et certifications"
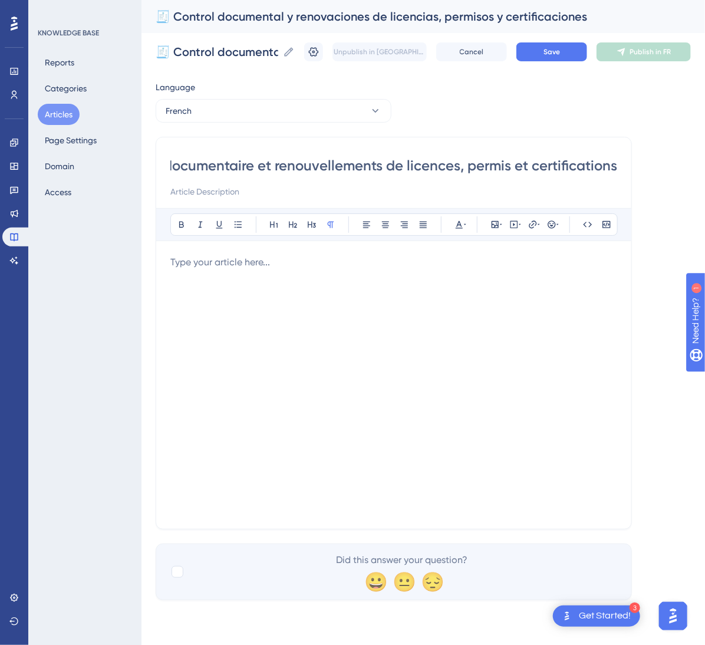
type input "🧾 Contrôle documentaire et renouvellements de licences, permis et certifications"
click at [245, 323] on div at bounding box center [393, 384] width 447 height 259
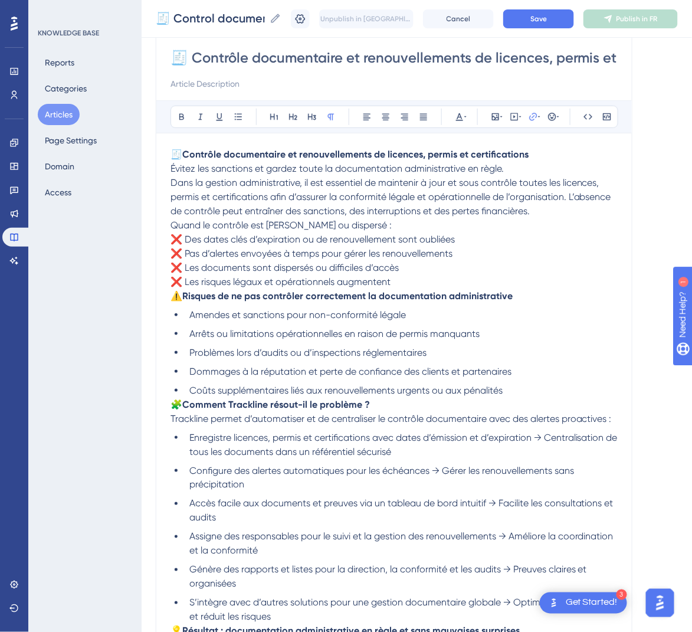
scroll to position [6, 0]
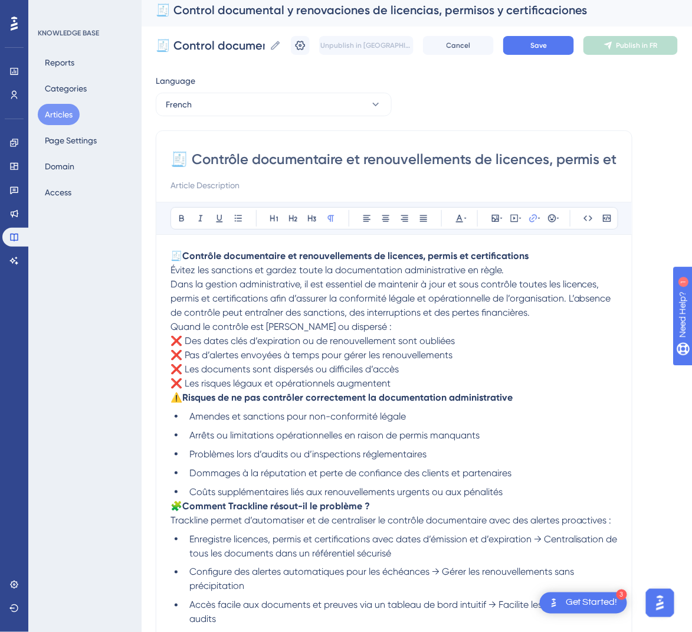
click at [557, 259] on p "🧾 Contrôle documentaire et renouvellements de licences, permis et certification…" at bounding box center [393, 284] width 447 height 71
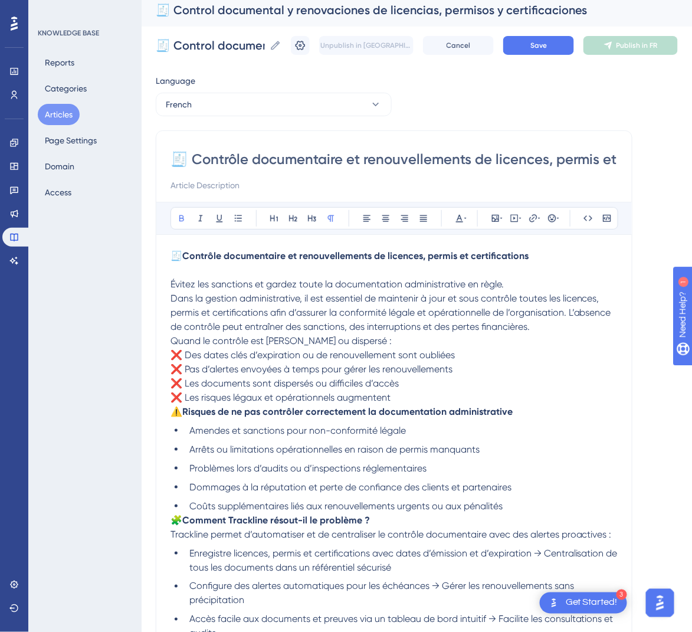
click at [172, 297] on span "Dans la gestion administrative, il est essentiel de maintenir à jour et sous co…" at bounding box center [391, 312] width 443 height 40
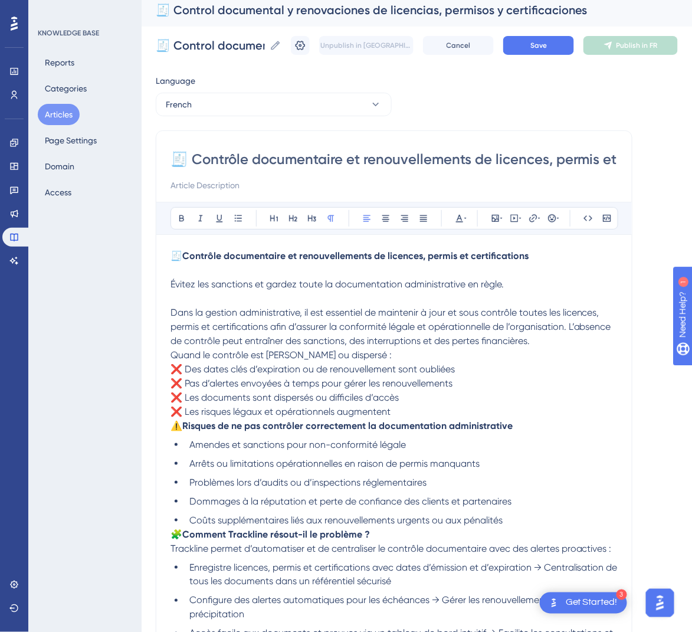
click at [169, 351] on div "🧾 Contrôle documentaire et renouvellements de licences, permis et certification…" at bounding box center [394, 498] width 476 height 737
click at [172, 350] on span "Quand le contrôle est [PERSON_NAME] ou dispersé :" at bounding box center [280, 354] width 221 height 11
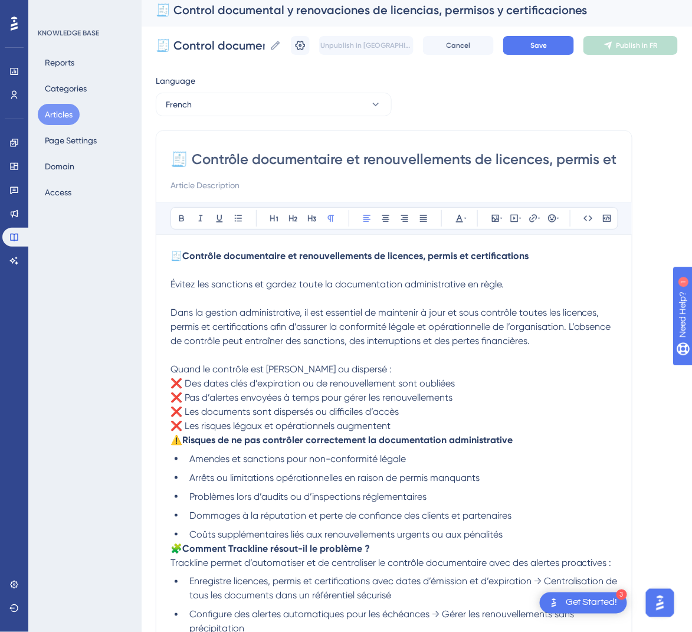
click at [172, 440] on span "⚠️" at bounding box center [176, 439] width 12 height 11
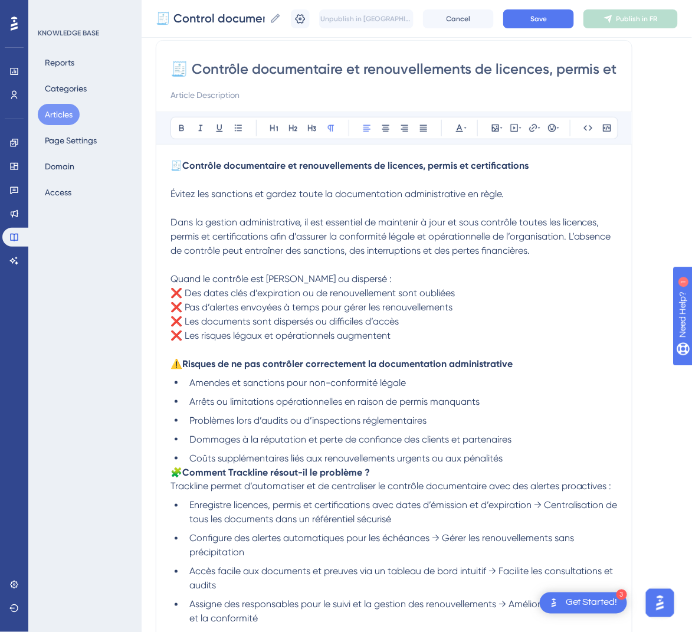
scroll to position [184, 0]
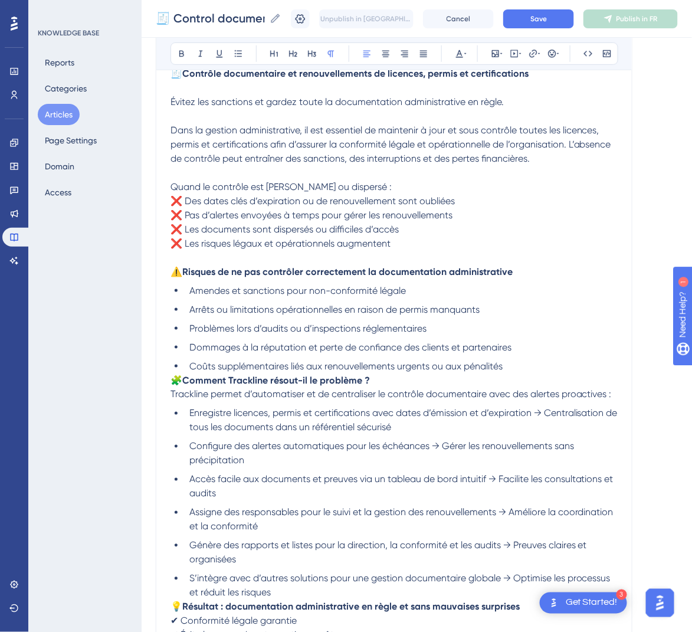
click at [172, 386] on p "🧩 Comment Trackline résout-il le problème ? Trackline permet d’automatiser et d…" at bounding box center [393, 387] width 447 height 28
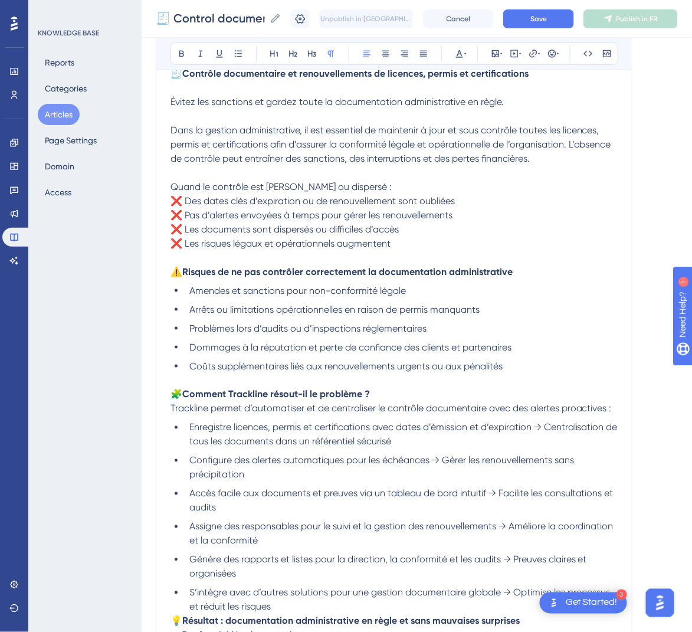
scroll to position [361, 0]
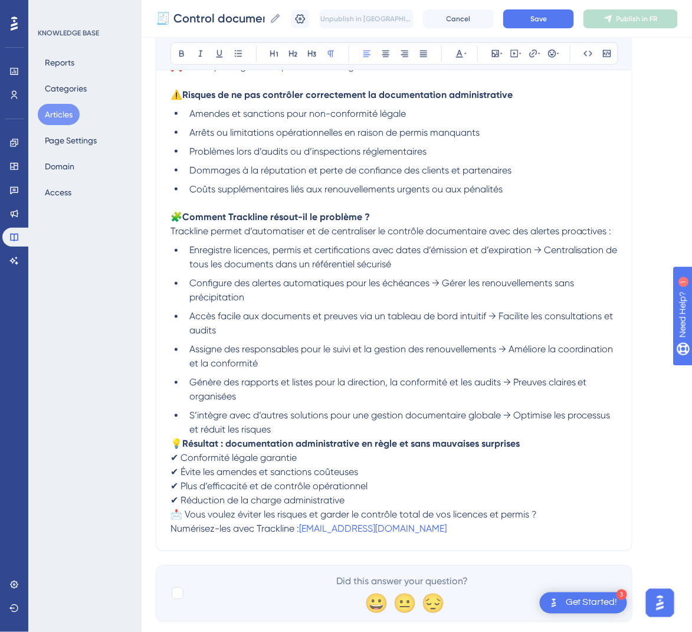
click at [175, 439] on span "💡" at bounding box center [176, 443] width 12 height 11
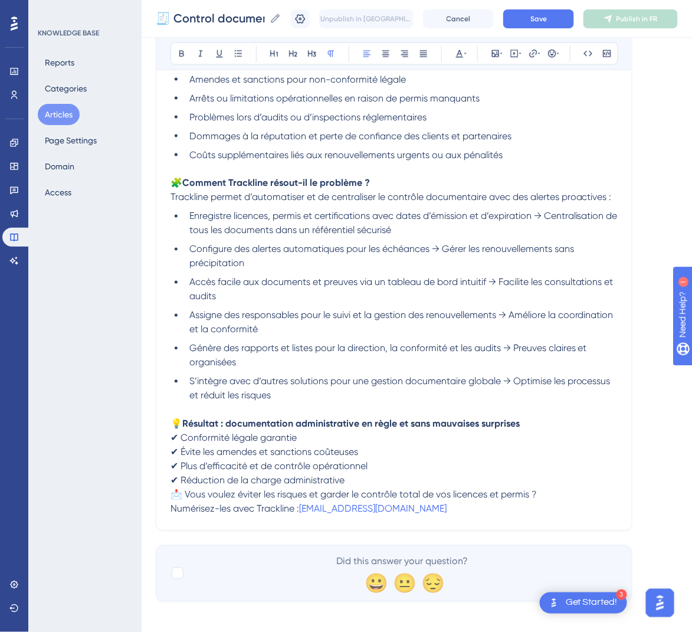
scroll to position [402, 0]
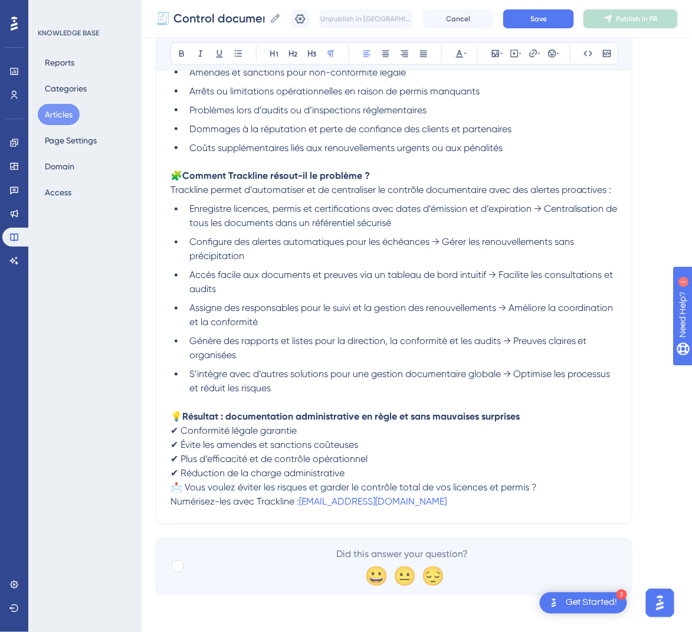
click at [176, 484] on span "📩 Vous voulez éviter les risques et garder le contrôle total de vos licences et…" at bounding box center [353, 487] width 366 height 11
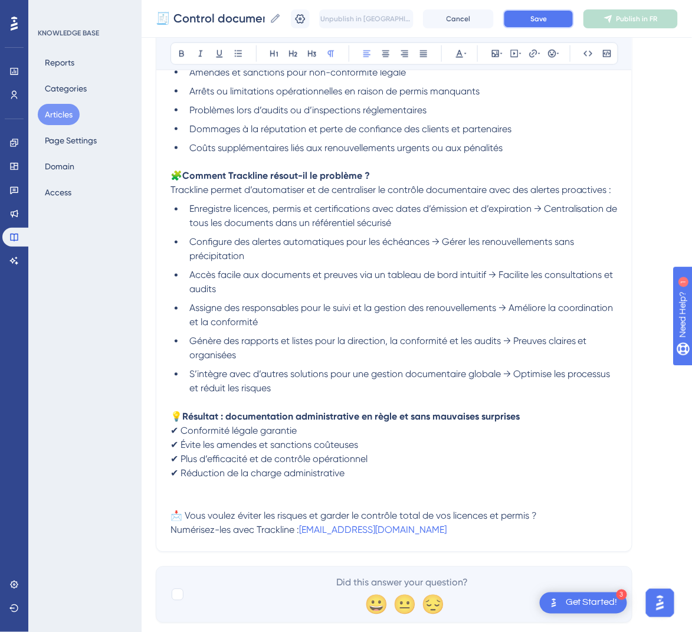
click at [547, 18] on span "Save" at bounding box center [538, 18] width 17 height 9
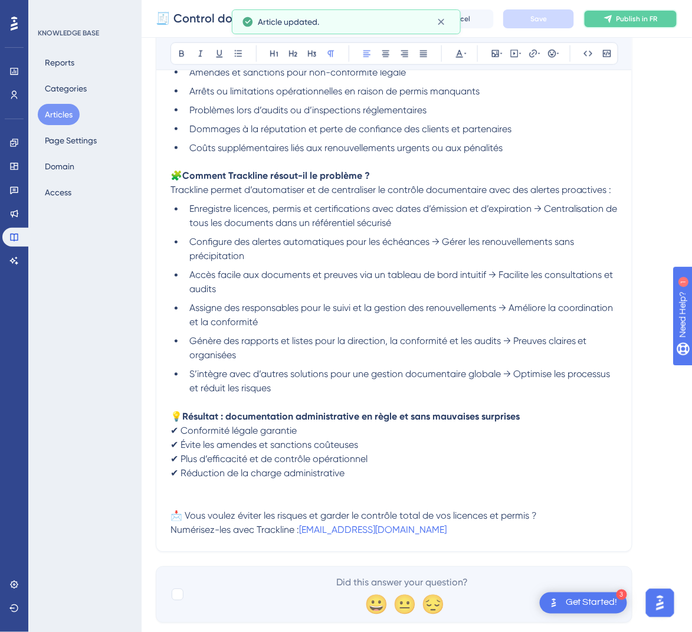
click at [646, 14] on span "Publish in FR" at bounding box center [636, 18] width 41 height 9
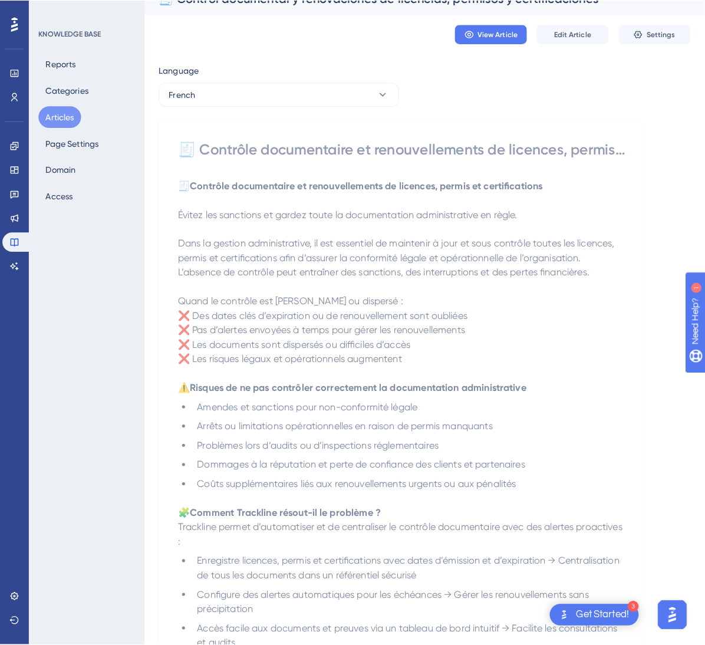
scroll to position [0, 0]
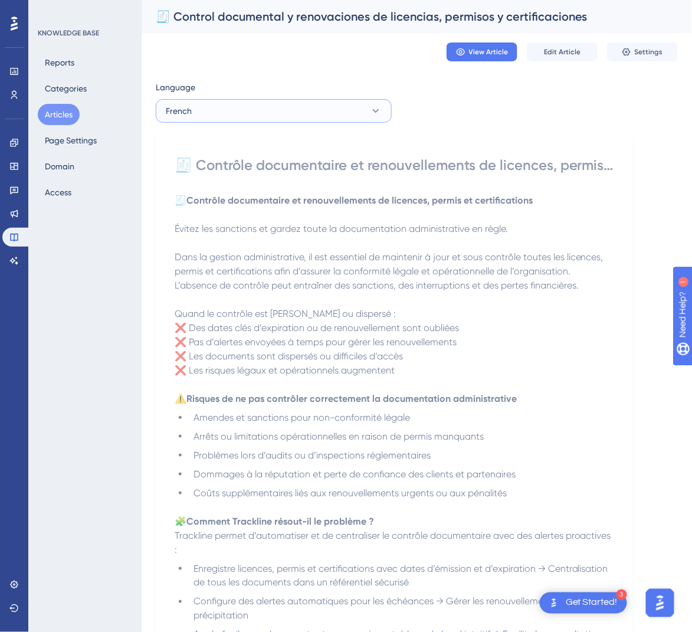
click at [366, 109] on button "French" at bounding box center [274, 111] width 236 height 24
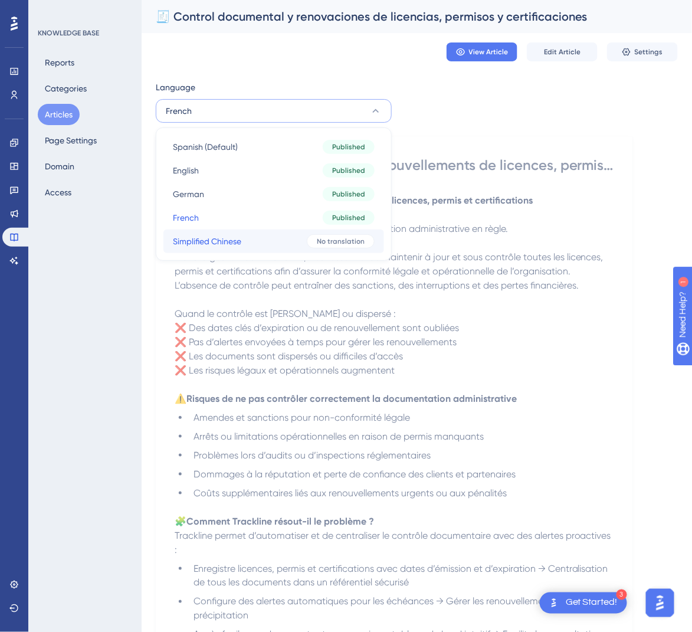
click at [315, 236] on div "No translation" at bounding box center [341, 241] width 68 height 14
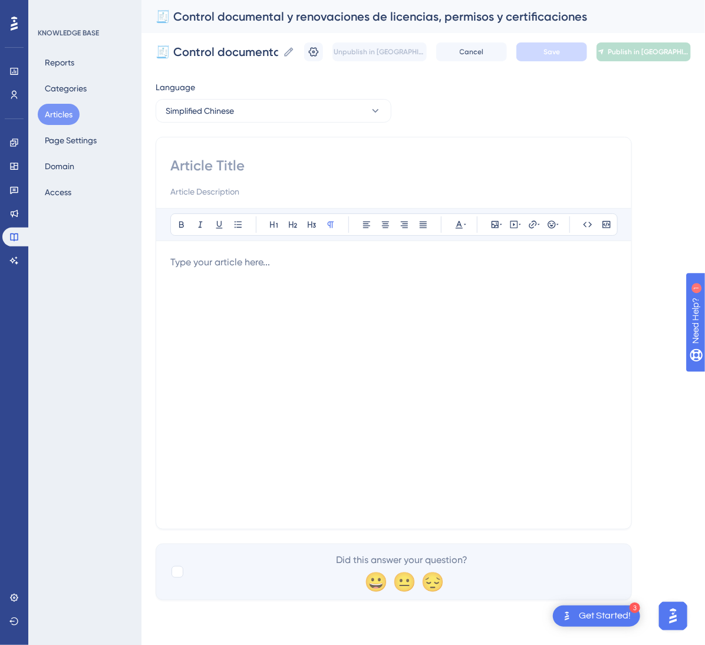
click at [203, 164] on input at bounding box center [393, 165] width 447 height 19
paste input "🧾 文件控制与许可证、批文及认证的续期管理"
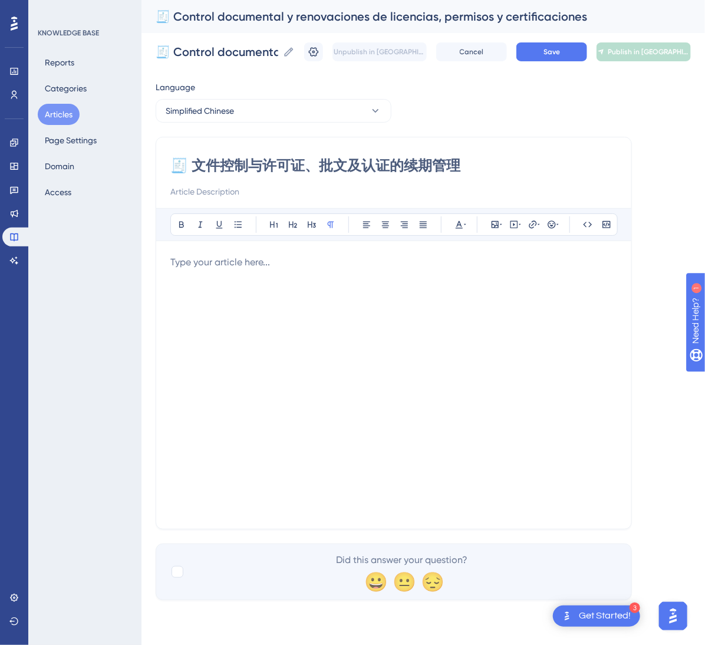
type input "🧾 文件控制与许可证、批文及认证的续期管理"
click at [173, 295] on div at bounding box center [393, 384] width 447 height 259
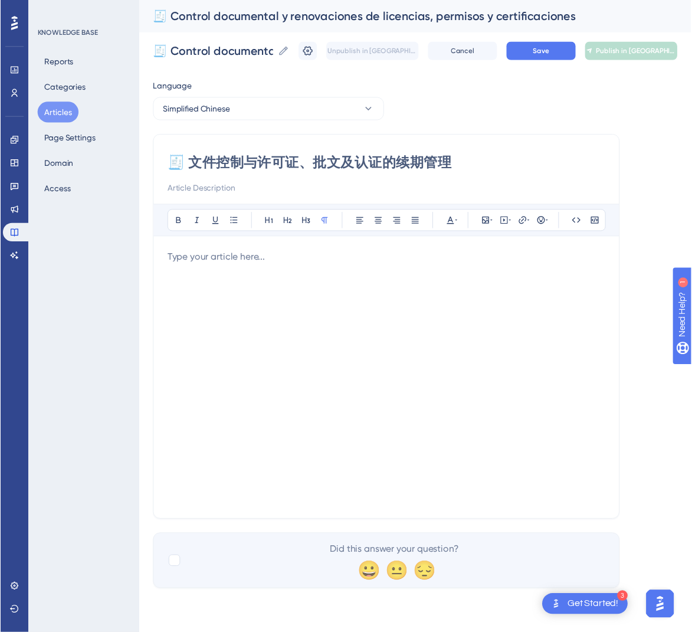
scroll to position [85, 0]
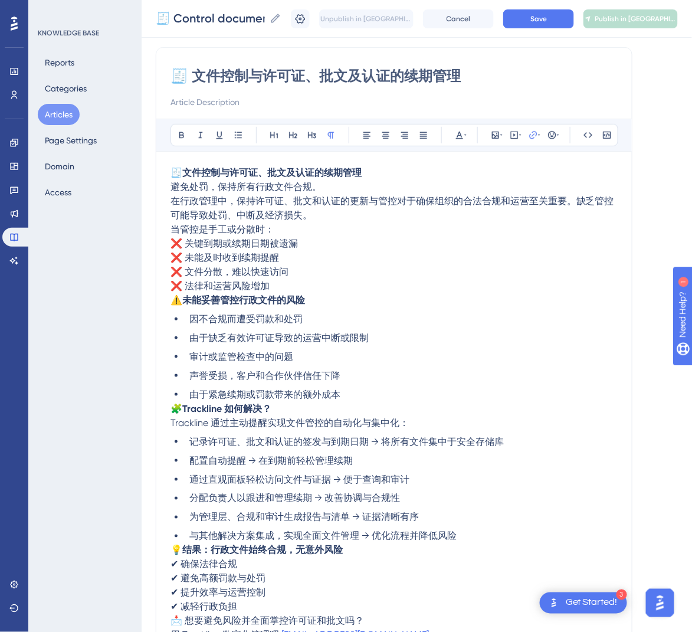
click at [404, 173] on p "🧾 文件控制与许可证、批文及认证的续期管理 避免处罚，保持所有行政文件合规。 在行政管理中，保持许可证、批文和认证的更新与管控对于确保组织的合法合规和运营至关…" at bounding box center [393, 194] width 447 height 57
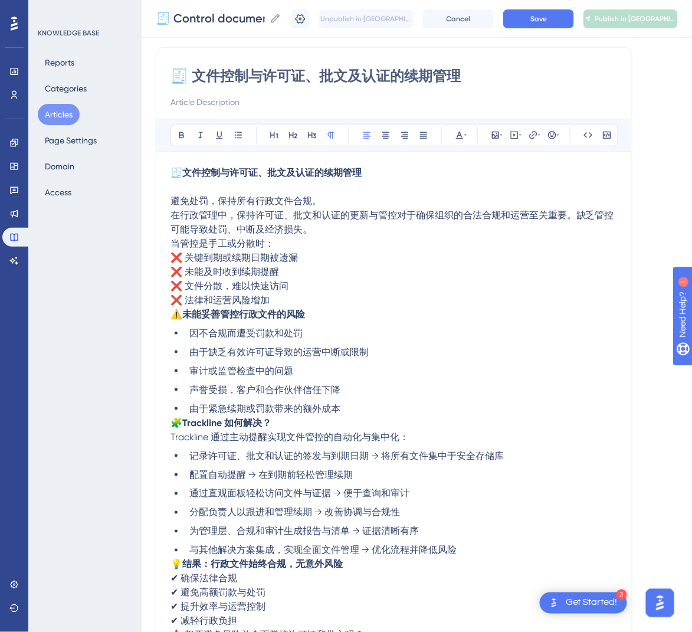
click at [338, 232] on p "避免处罚，保持所有行政文件合规。 在行政管理中，保持许可证、批文和认证的更新与管控对于确保组织的合法合规和运营至关重要。缺乏管控可能导致处罚、中断及经济损失。" at bounding box center [393, 208] width 447 height 57
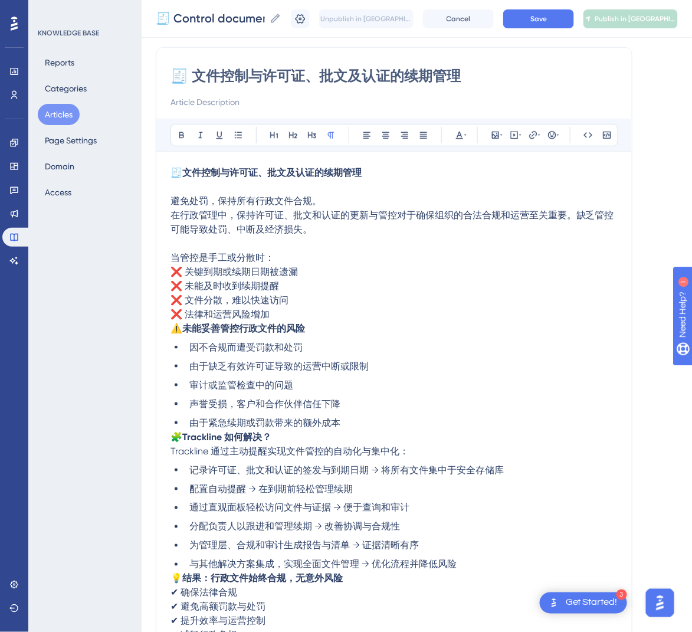
click at [308, 317] on p "当管控是手工或分散时： ❌ 关键到期或续期日期被遗漏 ❌ 未能及时收到续期提醒 ❌ 文件分散，难以快速访问 ❌ 法律和运营风险增加" at bounding box center [393, 286] width 447 height 71
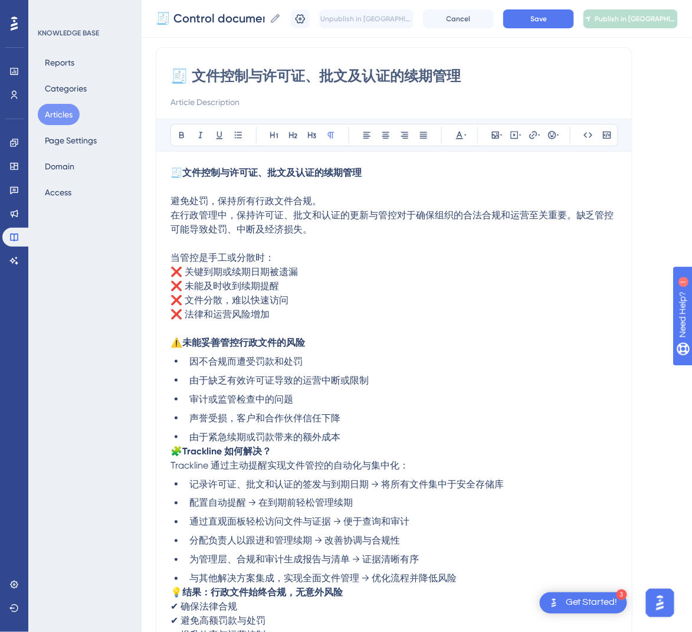
click at [175, 449] on span "🧩" at bounding box center [176, 450] width 12 height 11
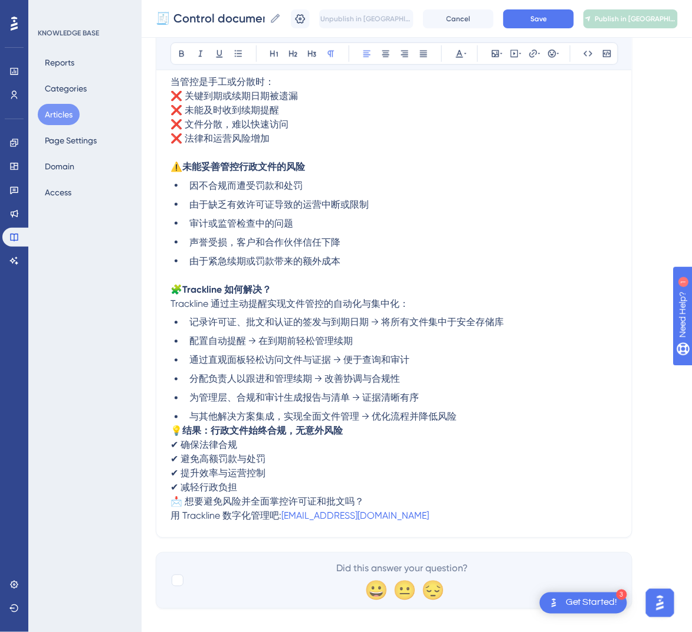
scroll to position [261, 0]
click at [170, 418] on ul "记录许可证、批文和认证的签发与到期日期 → 将所有文件集中于安全存储库 配置自动提醒 → 在到期前轻松管理续期 通过直观面板轻松访问文件与证据 → 便于查询和…" at bounding box center [393, 369] width 447 height 109
click at [176, 426] on span "💡" at bounding box center [176, 430] width 12 height 11
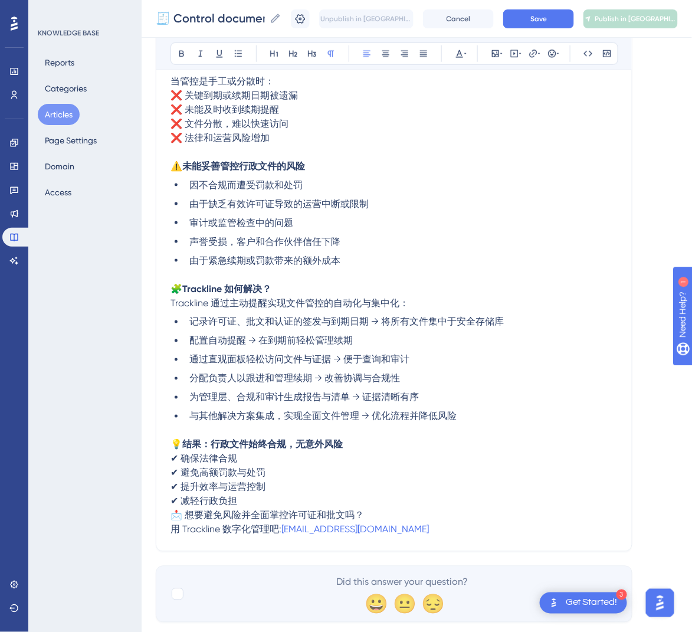
click at [170, 513] on span "📩 想要避免风险并全面掌控许可证和批文吗？" at bounding box center [266, 514] width 193 height 11
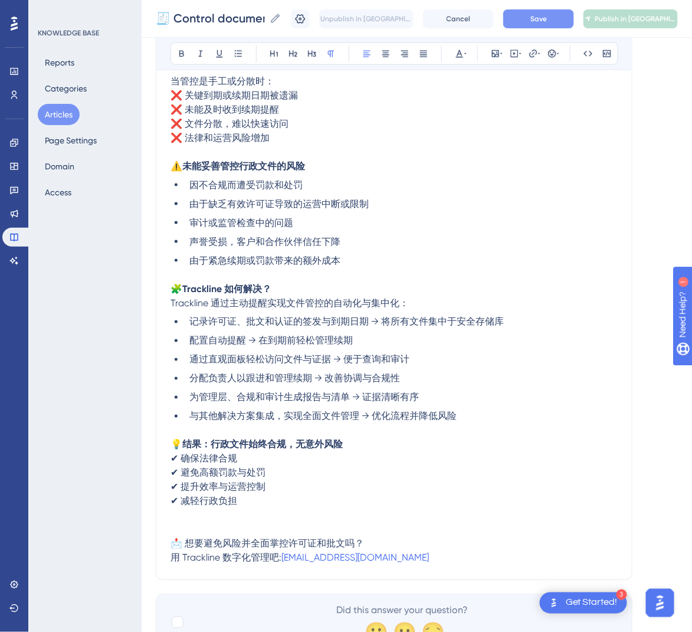
click at [547, 22] on span "Save" at bounding box center [538, 18] width 17 height 9
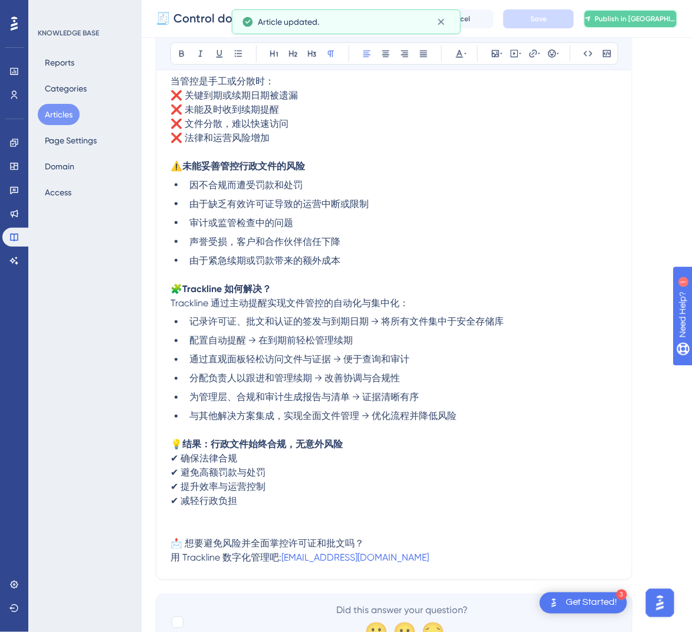
click at [646, 15] on span "Publish in [GEOGRAPHIC_DATA]-CN" at bounding box center [635, 18] width 82 height 9
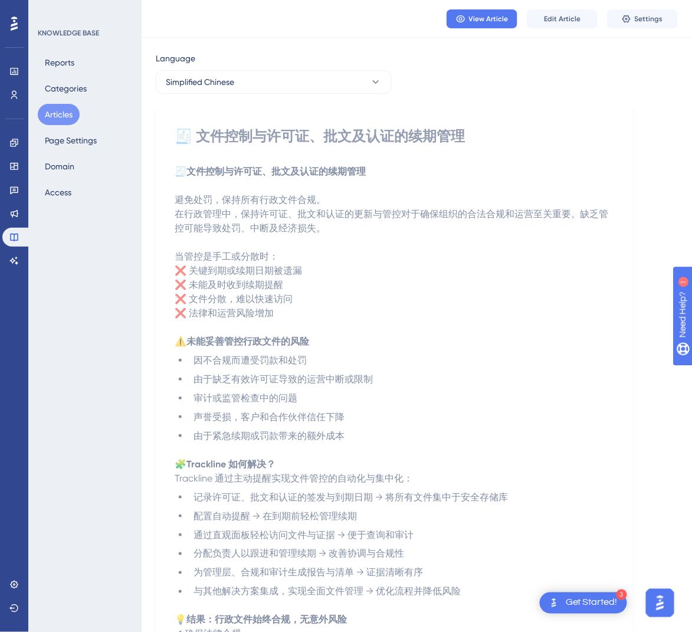
scroll to position [0, 0]
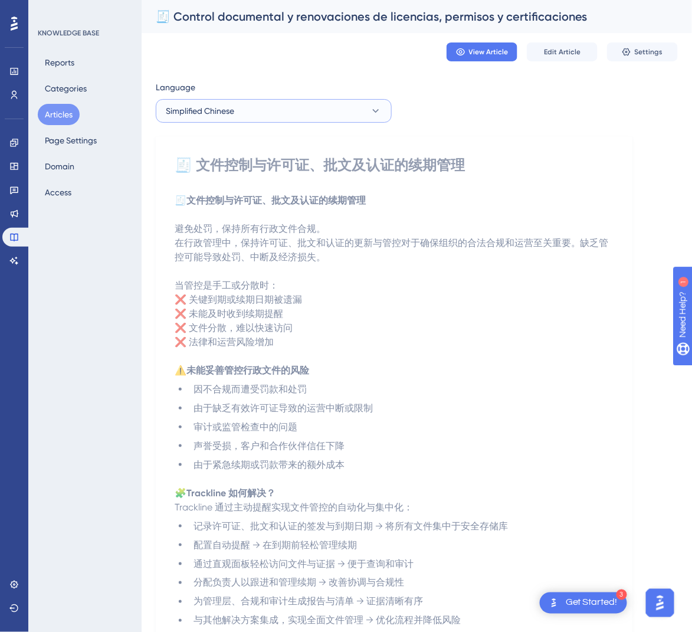
click at [331, 116] on button "Simplified Chinese" at bounding box center [274, 111] width 236 height 24
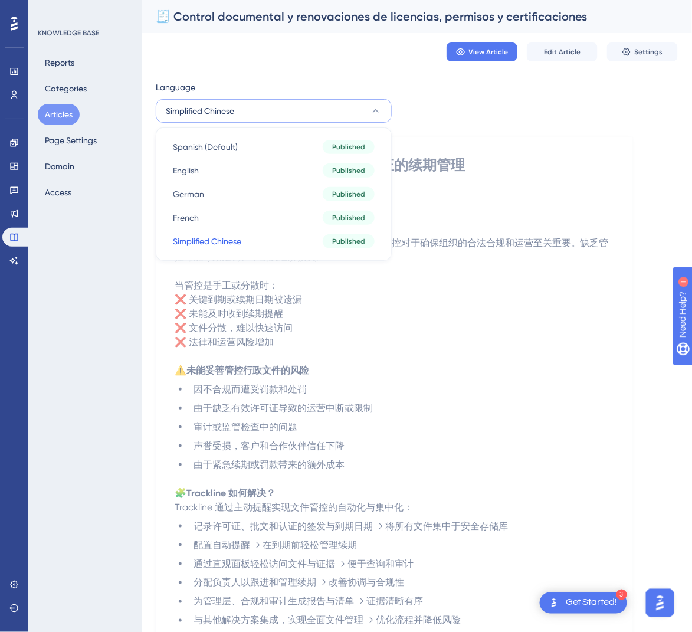
click at [68, 115] on button "Articles" at bounding box center [59, 114] width 42 height 21
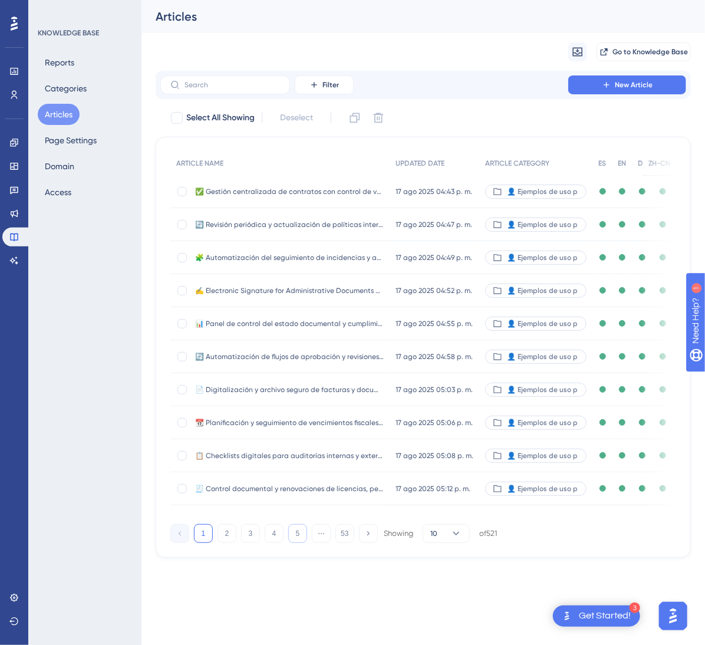
click at [303, 543] on button "5" at bounding box center [297, 533] width 19 height 19
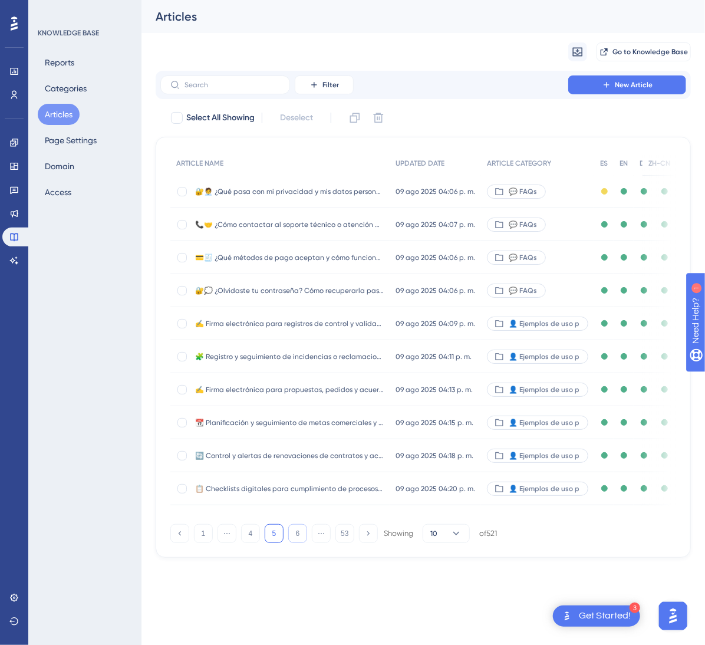
click at [303, 543] on button "6" at bounding box center [297, 533] width 19 height 19
click at [303, 543] on button "7" at bounding box center [297, 533] width 19 height 19
click at [303, 543] on button "9" at bounding box center [297, 533] width 19 height 19
click at [303, 543] on button "10" at bounding box center [297, 533] width 19 height 19
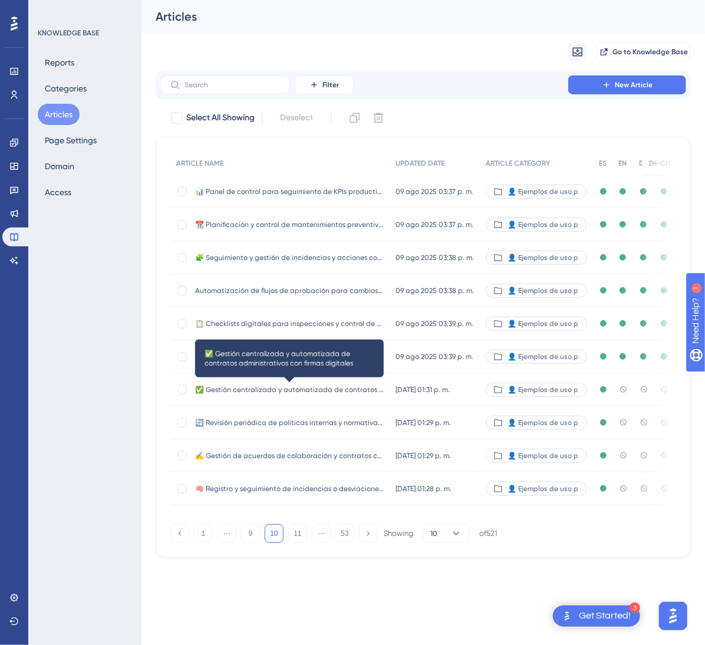
click at [374, 386] on span "✅ Gestión centralizada y automatizada de contratos administrativos con firmas d…" at bounding box center [289, 389] width 189 height 9
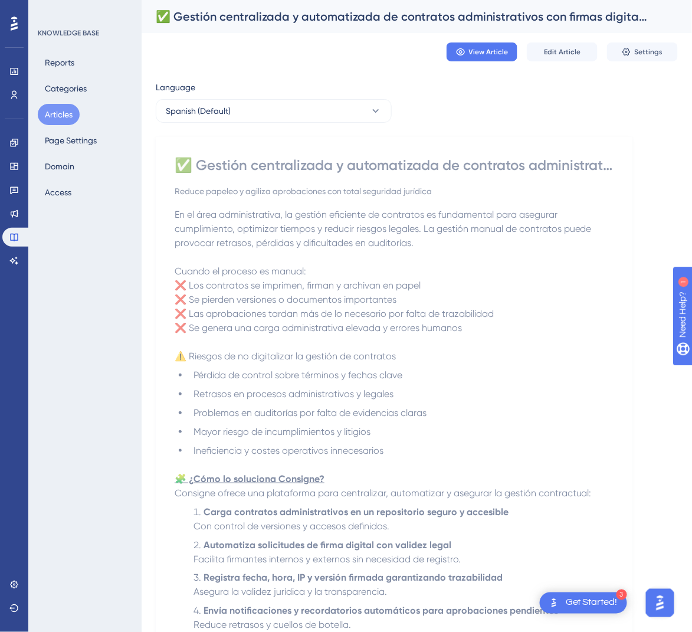
click at [359, 167] on div "✅ Gestión centralizada y automatizada de contratos administrativos con firmas d…" at bounding box center [394, 165] width 439 height 19
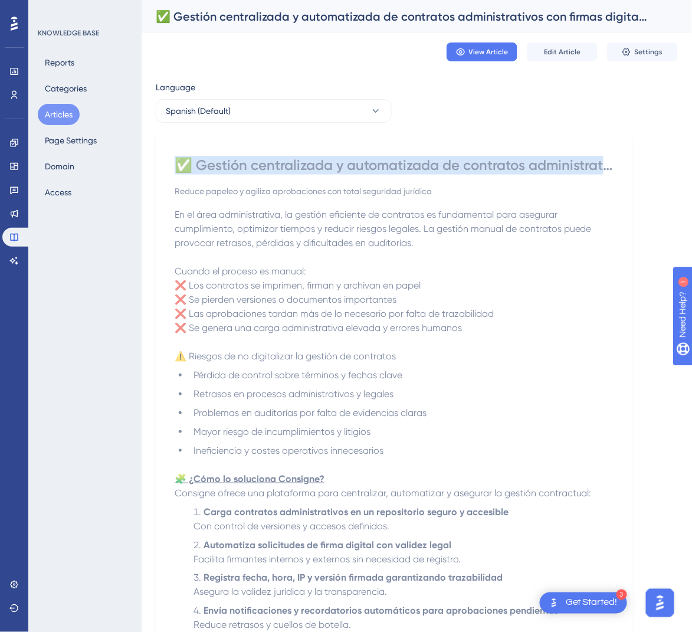
click at [359, 167] on div "✅ Gestión centralizada y automatizada de contratos administrativos con firmas d…" at bounding box center [394, 165] width 439 height 19
click at [303, 173] on div "✅ Gestión centralizada y automatizada de contratos administrativos con firmas d…" at bounding box center [394, 165] width 439 height 19
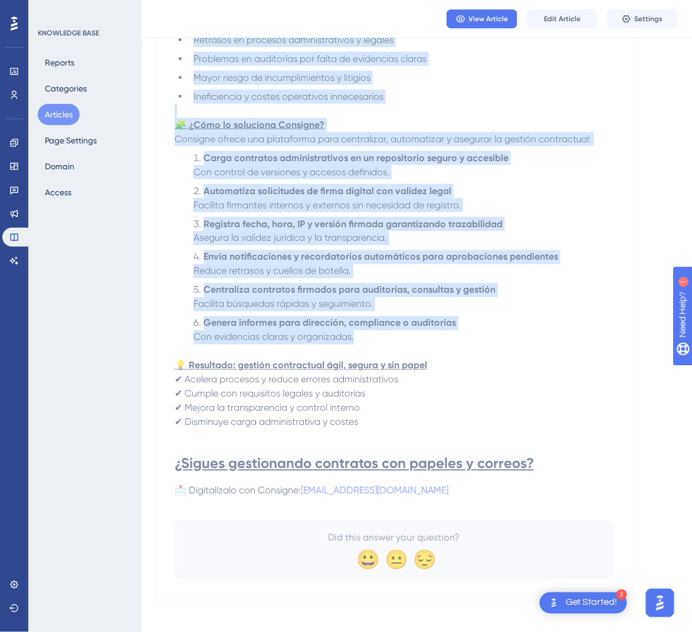
scroll to position [354, 0]
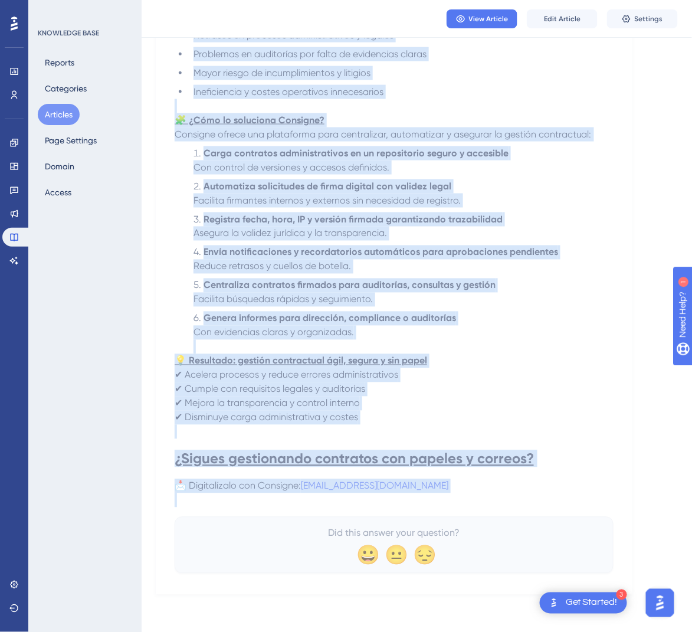
drag, startPoint x: 181, startPoint y: 166, endPoint x: 554, endPoint y: 496, distance: 498.0
click at [554, 496] on div "✅ Gestión centralizada y automatizada de contratos administrativos con firmas d…" at bounding box center [394, 185] width 439 height 776
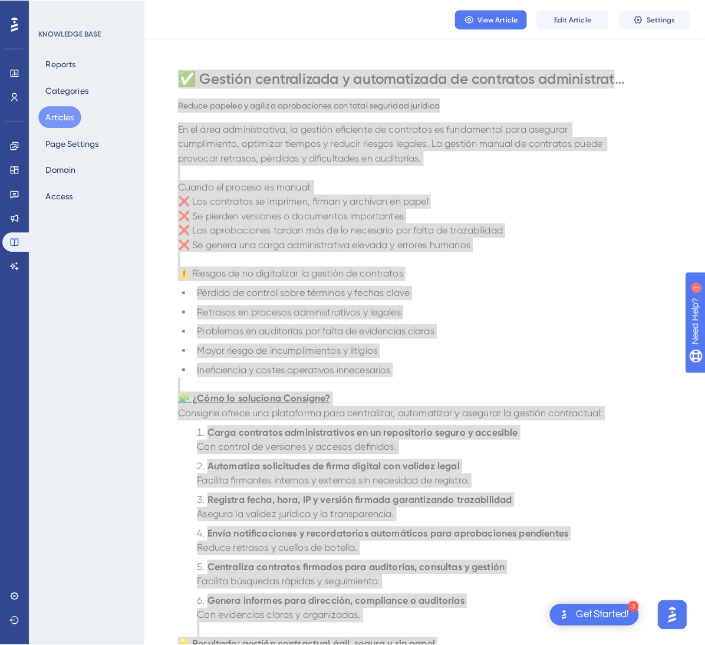
scroll to position [0, 0]
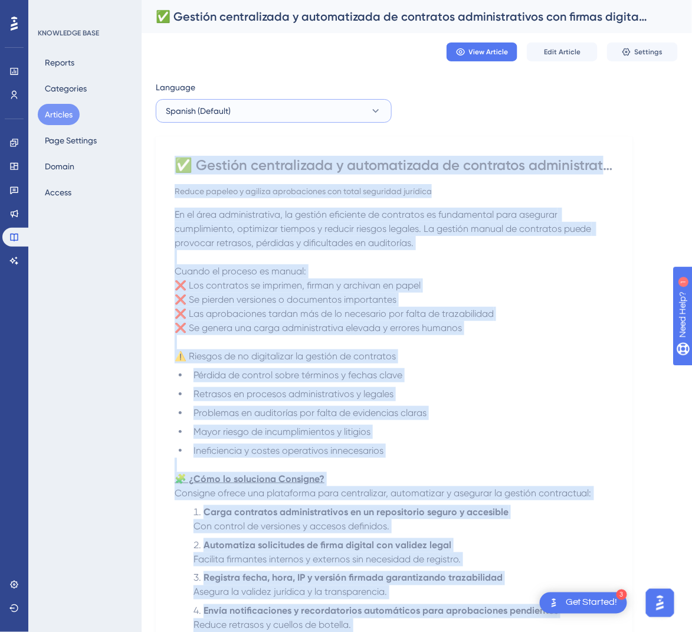
click at [315, 120] on button "Spanish (Default)" at bounding box center [274, 111] width 236 height 24
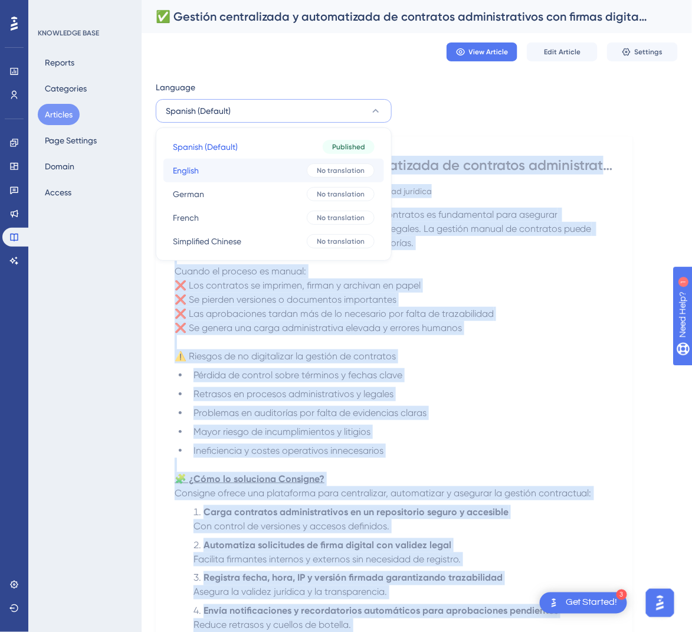
click at [306, 177] on button "English English No translation" at bounding box center [273, 171] width 221 height 24
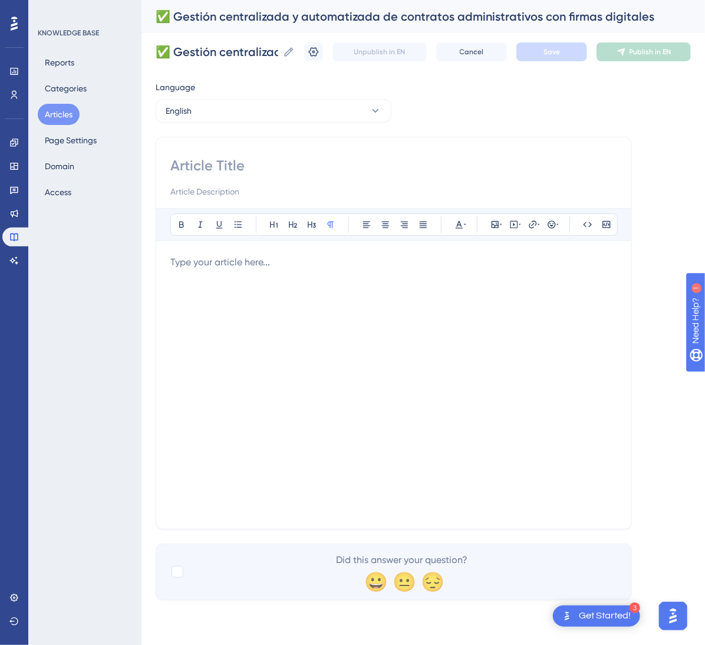
click at [207, 159] on input at bounding box center [393, 165] width 447 height 19
paste input "✅ Centralized and Automated Management of Administrative Contracts with Digital…"
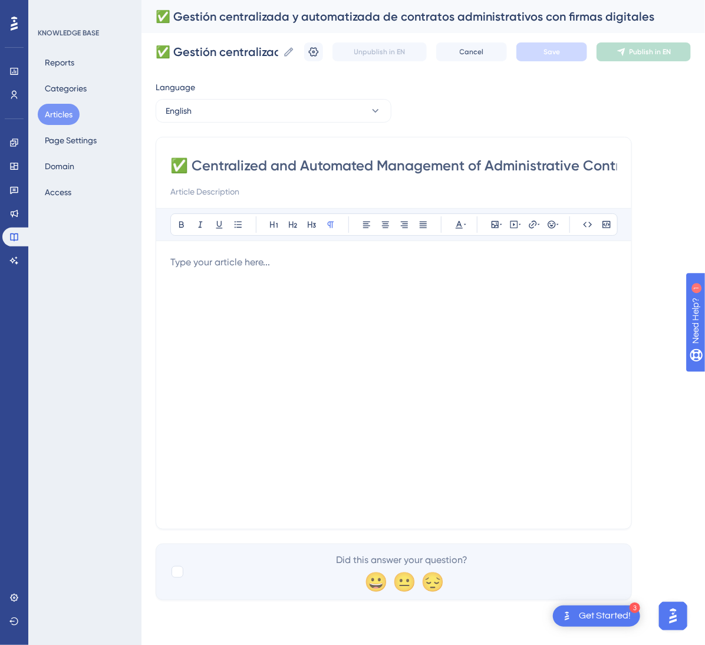
scroll to position [0, 184]
type input "✅ Centralized and Automated Management of Administrative Contracts with Digital…"
click at [287, 349] on div at bounding box center [393, 384] width 447 height 259
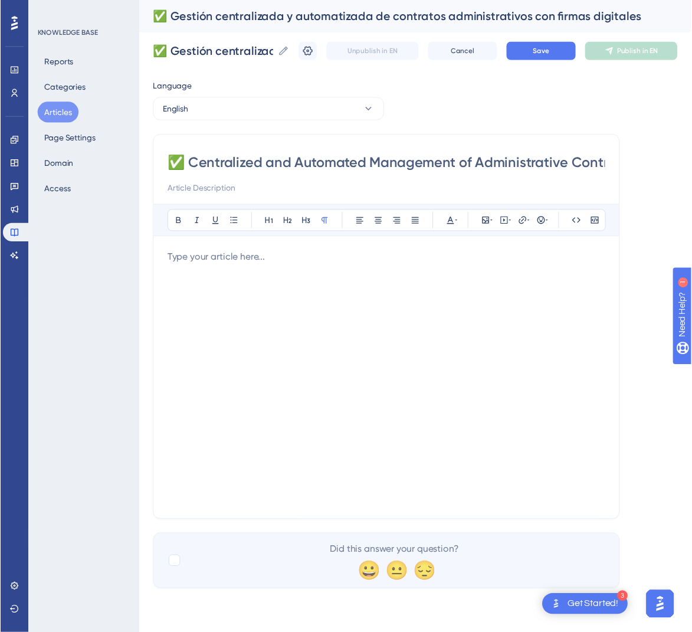
scroll to position [156, 0]
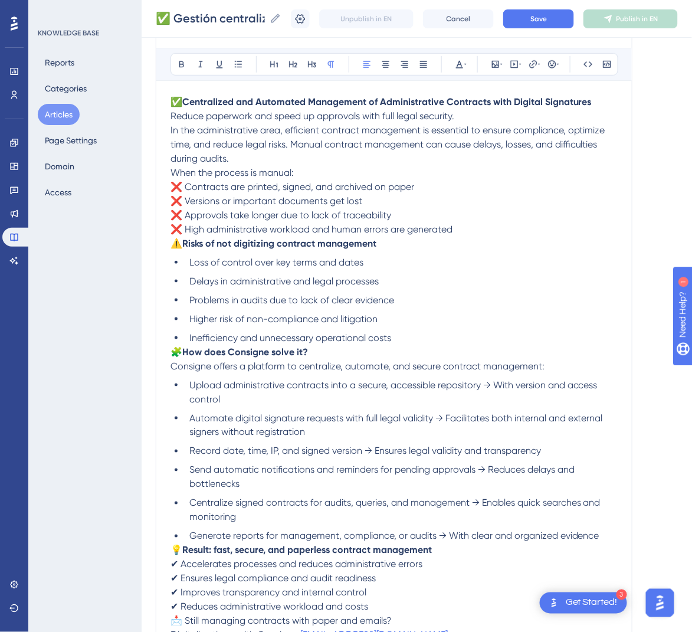
click at [175, 248] on span "⚠️" at bounding box center [176, 243] width 12 height 11
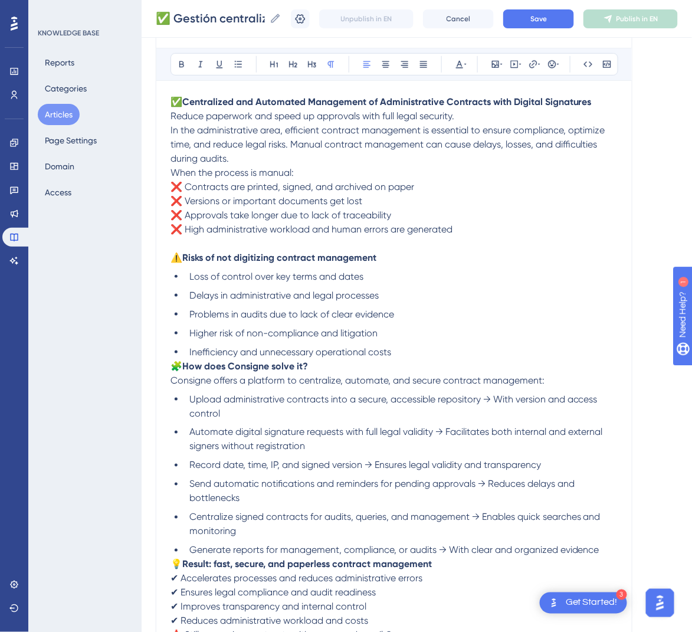
click at [175, 172] on span "When the process is manual:" at bounding box center [231, 172] width 123 height 11
click at [169, 173] on div "✅ Centralized and Automated Management of Administrative Contracts with Digital…" at bounding box center [394, 323] width 476 height 695
click at [174, 173] on span "When the process is manual:" at bounding box center [231, 172] width 123 height 11
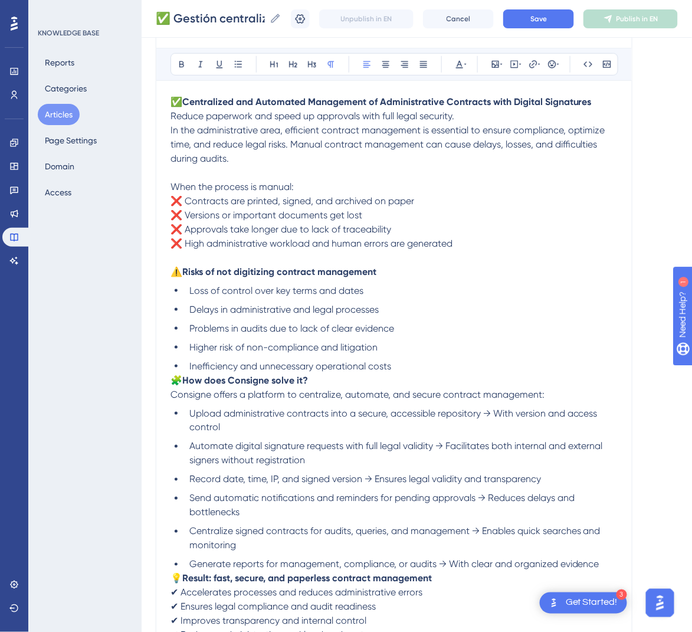
click at [174, 132] on span "In the administrative area, efficient contract management is essential to ensur…" at bounding box center [388, 144] width 437 height 40
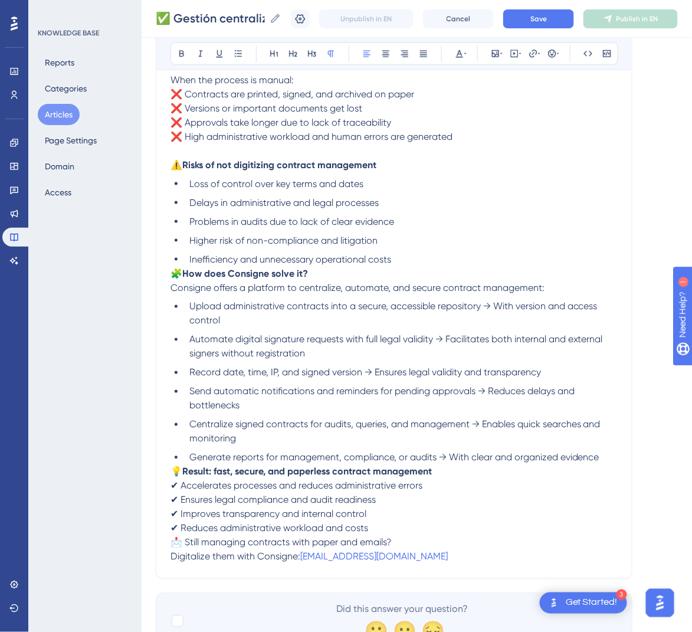
scroll to position [331, 0]
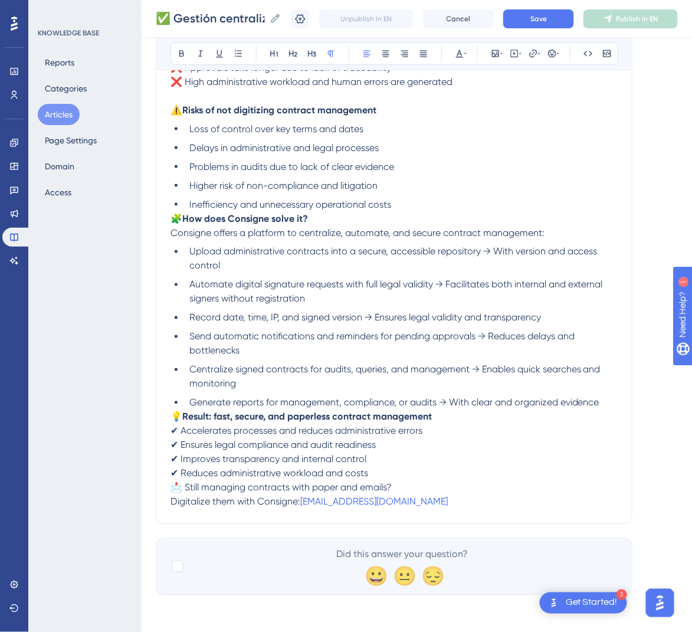
click at [172, 222] on span "🧩" at bounding box center [176, 218] width 12 height 11
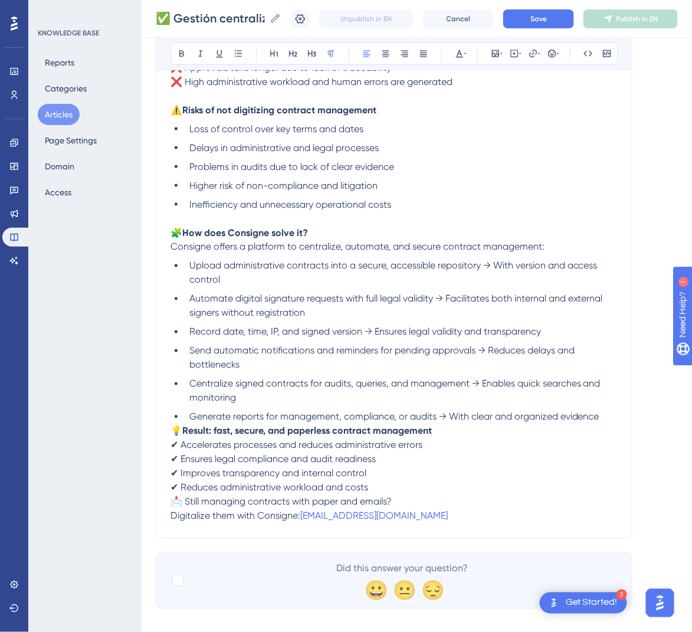
click at [176, 429] on span "💡" at bounding box center [176, 430] width 12 height 11
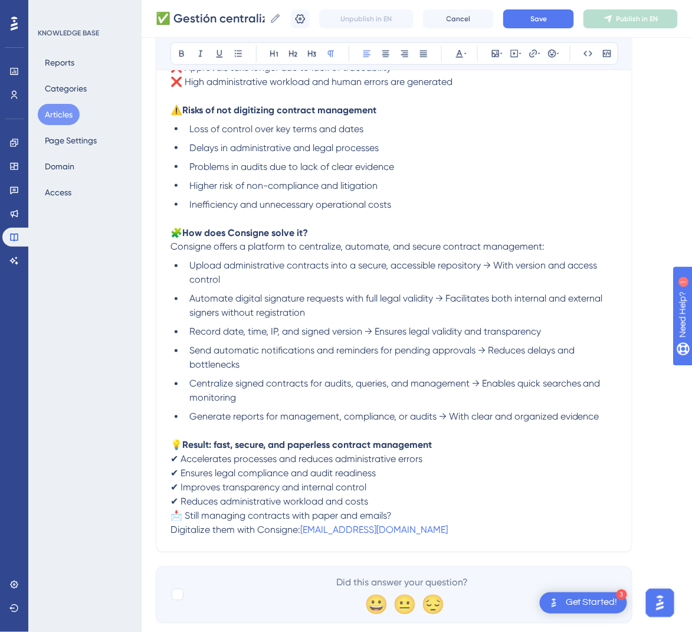
click at [173, 517] on span "📩 Still managing contracts with paper and emails?" at bounding box center [280, 515] width 221 height 11
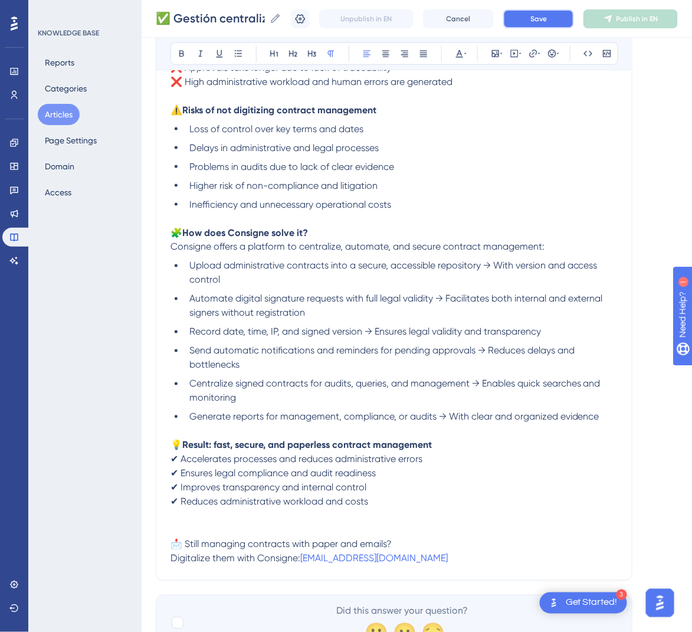
click at [553, 9] on button "Save" at bounding box center [538, 18] width 71 height 19
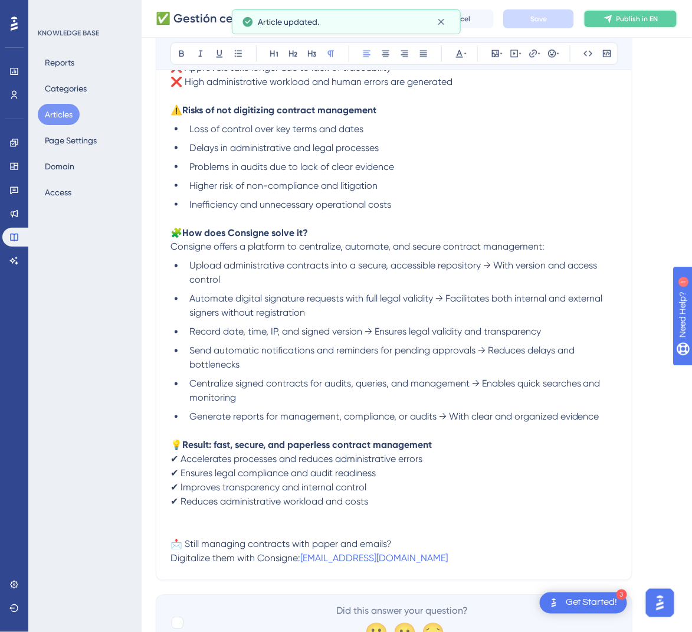
click at [636, 22] on span "Publish in EN" at bounding box center [637, 18] width 42 height 9
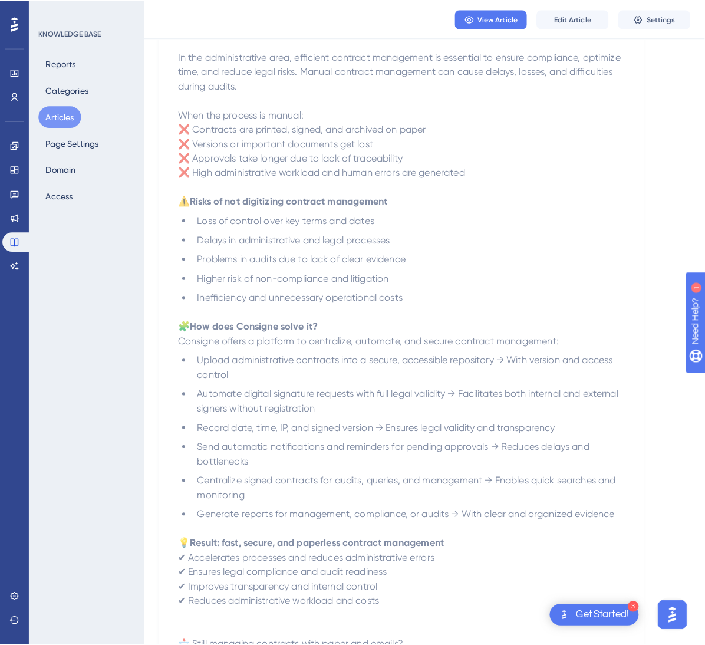
scroll to position [0, 0]
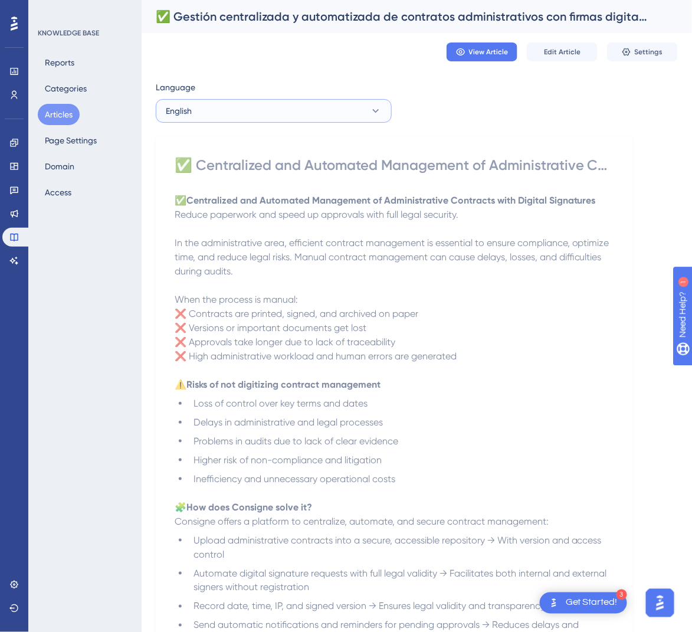
click at [306, 107] on button "English" at bounding box center [274, 111] width 236 height 24
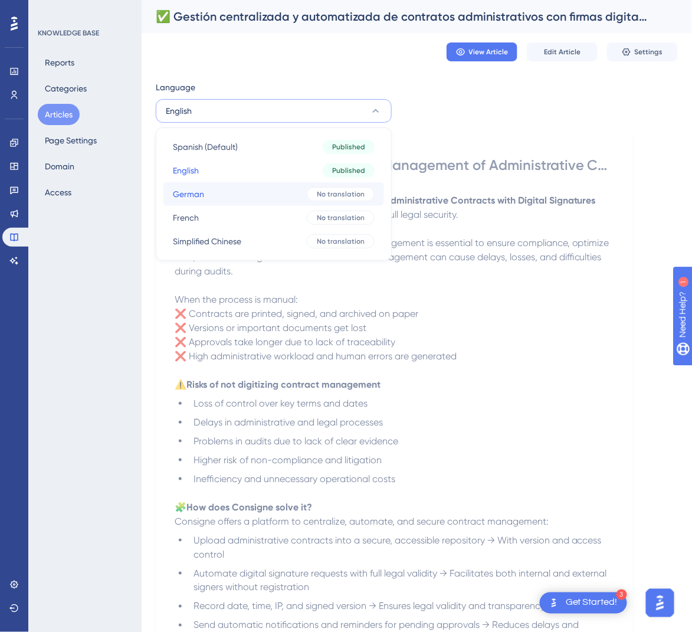
click at [282, 192] on button "German German No translation" at bounding box center [273, 194] width 221 height 24
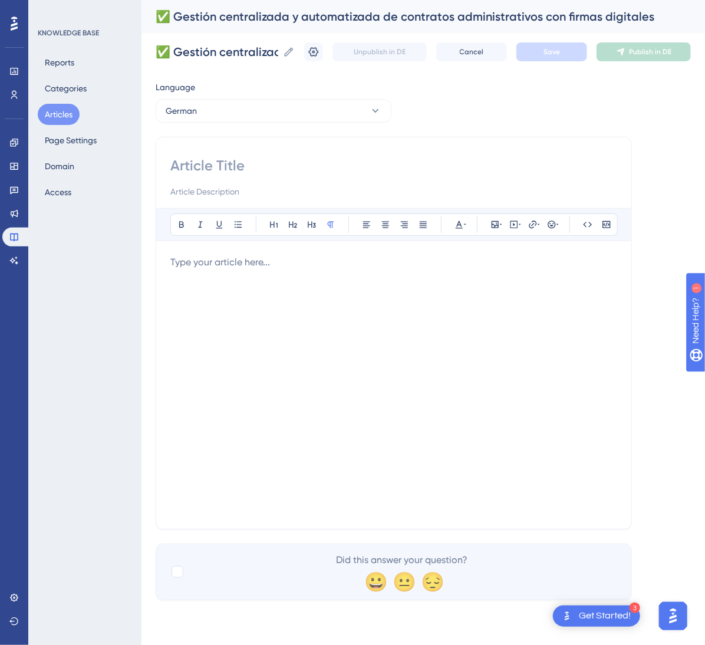
click at [262, 170] on input at bounding box center [393, 165] width 447 height 19
paste input "✅ Zentralisierte und automatisierte Verwaltung administrativer Verträge mit dig…"
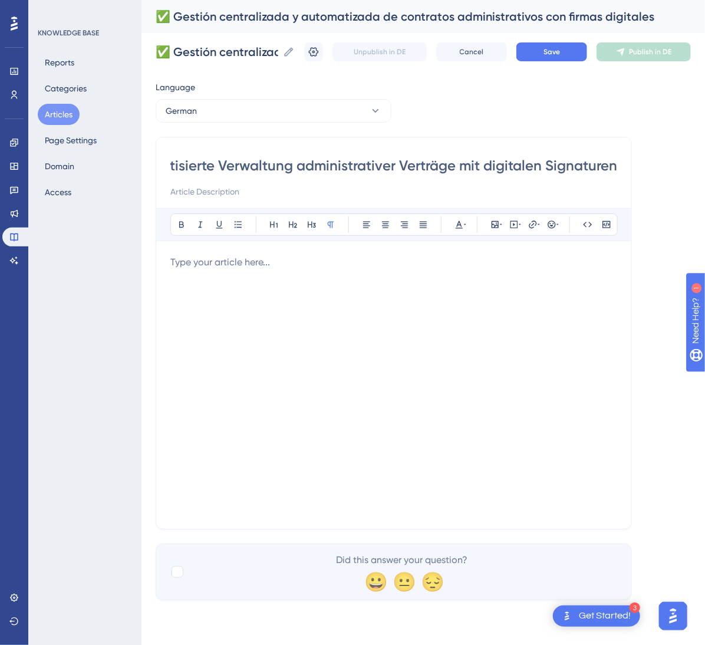
type input "✅ Zentralisierte und automatisierte Verwaltung administrativer Verträge mit dig…"
click at [527, 294] on div at bounding box center [393, 384] width 447 height 259
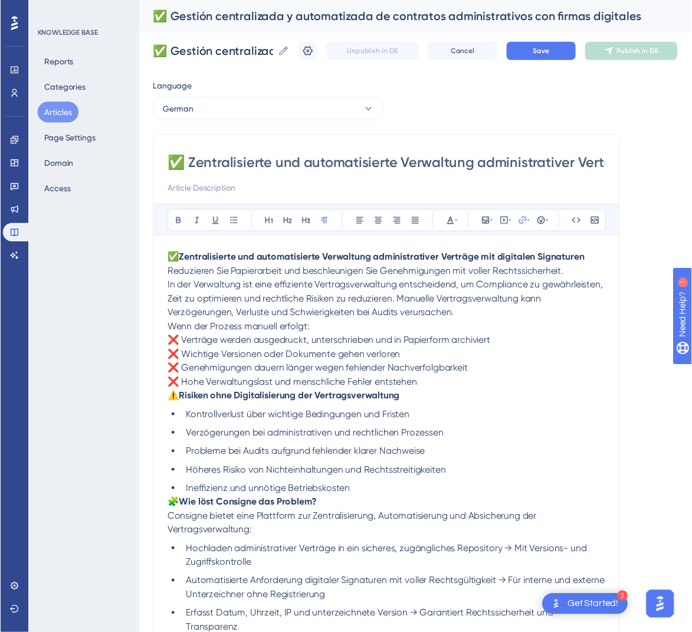
scroll to position [198, 0]
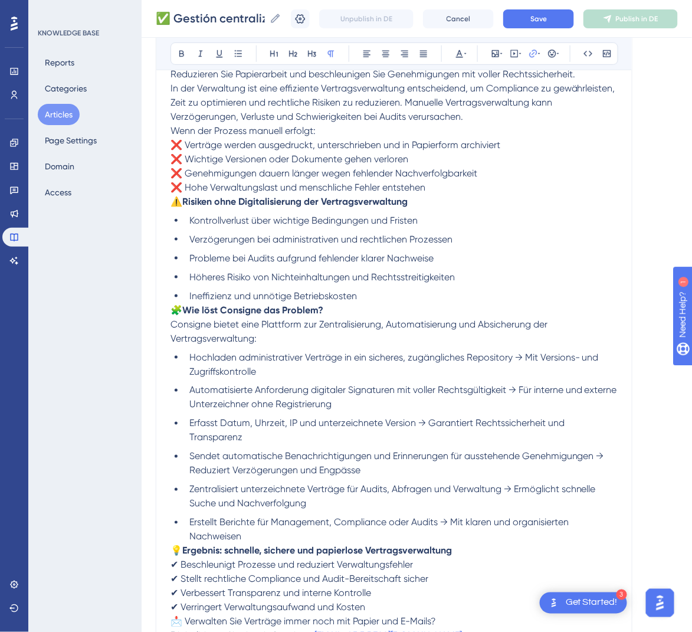
click at [175, 306] on span "🧩" at bounding box center [176, 309] width 12 height 11
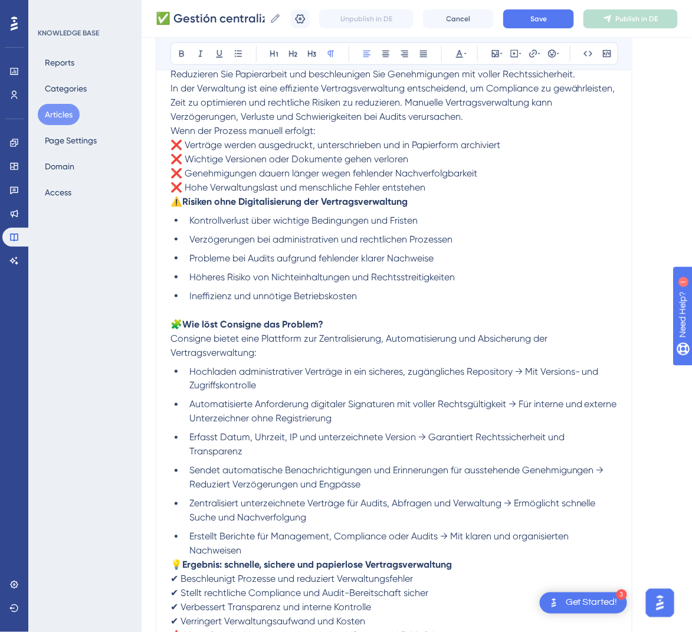
click at [172, 202] on span "⚠️" at bounding box center [176, 201] width 12 height 11
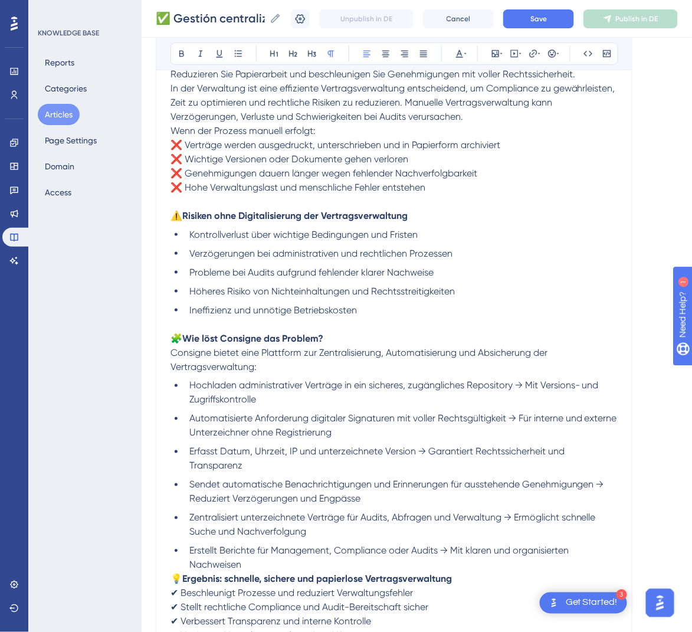
scroll to position [109, 0]
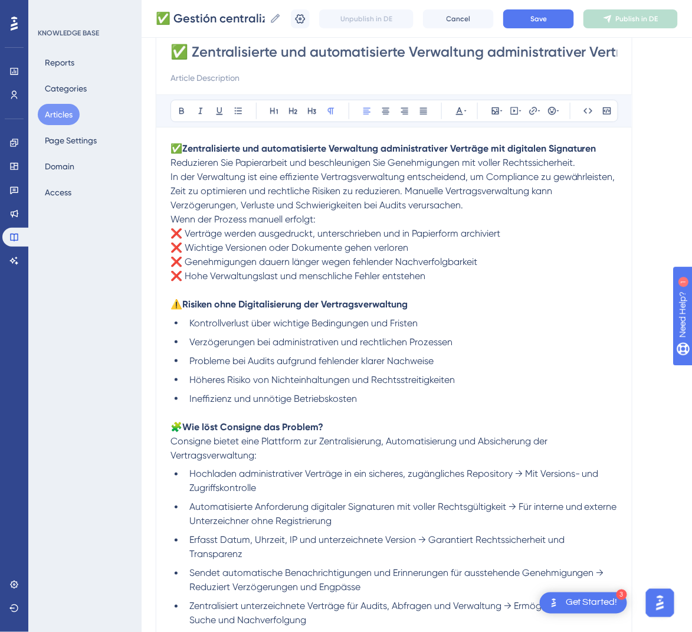
click at [171, 215] on span "Wenn der Prozess manuell erfolgt:" at bounding box center [242, 218] width 145 height 11
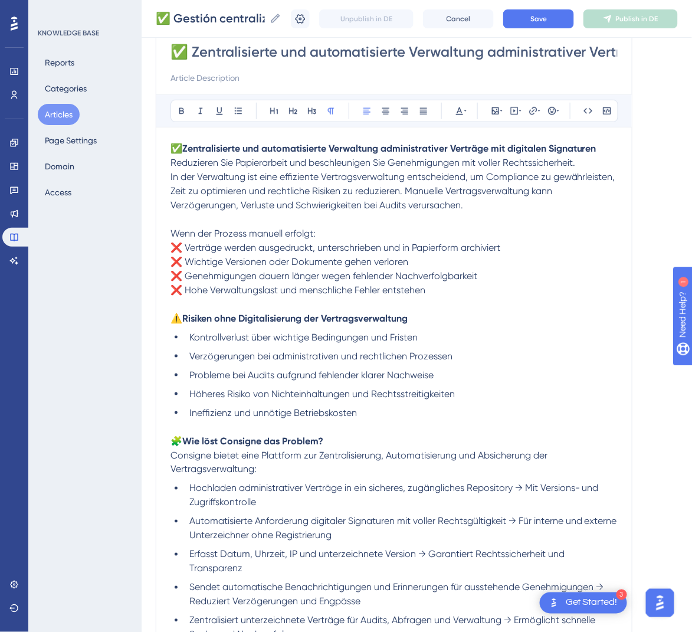
click at [171, 177] on span "In der Verwaltung ist eine effiziente Vertragsverwaltung entscheidend, um Compl…" at bounding box center [393, 191] width 447 height 40
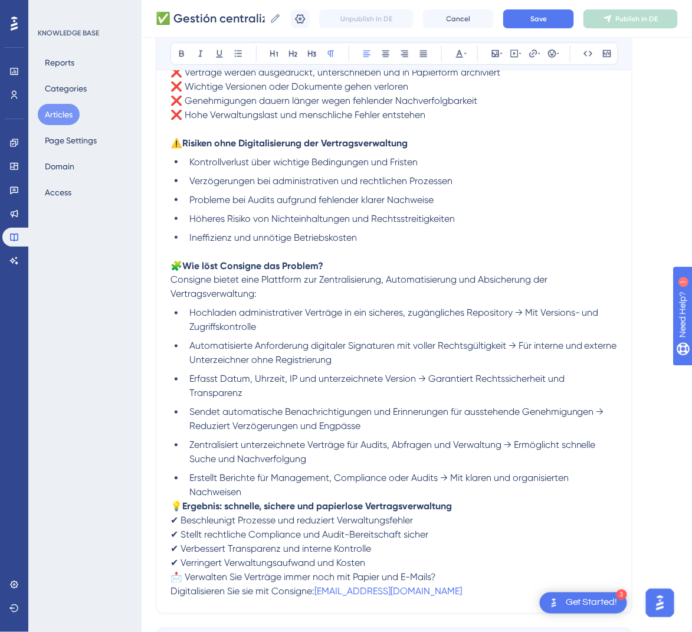
scroll to position [375, 0]
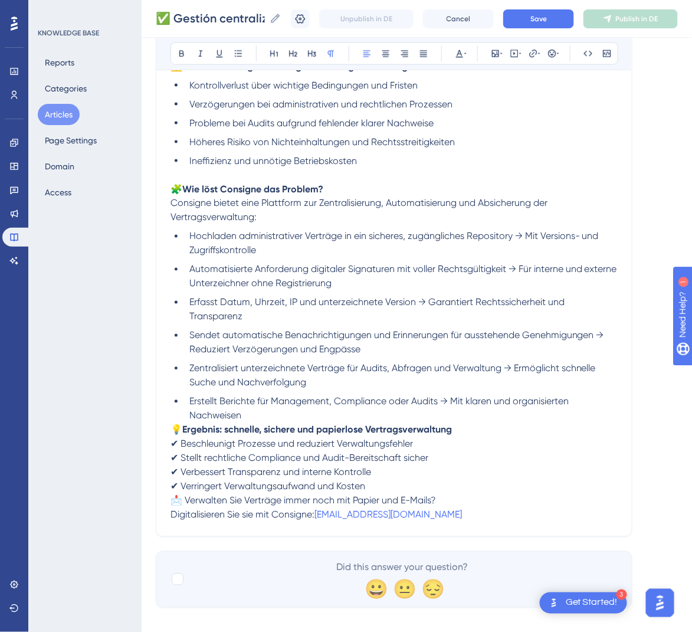
click at [175, 430] on span "💡" at bounding box center [176, 429] width 12 height 11
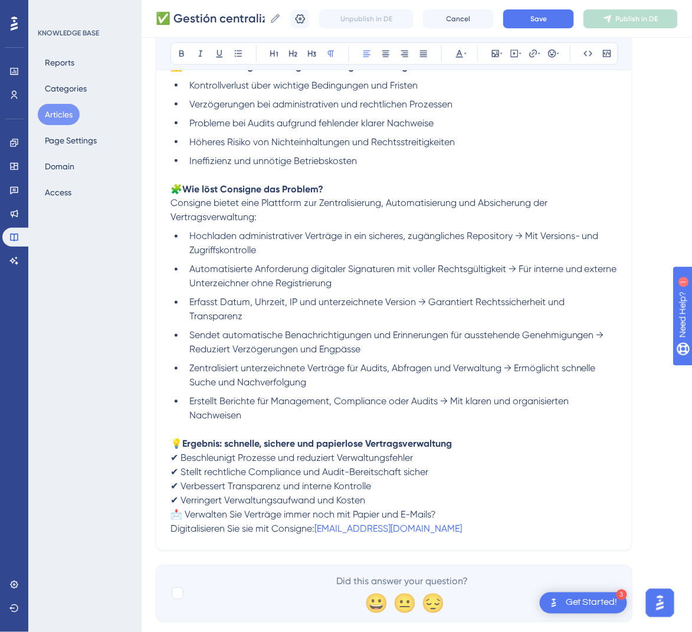
click at [176, 514] on span "📩 Verwalten Sie Verträge immer noch mit Papier und E-Mails?" at bounding box center [302, 514] width 265 height 11
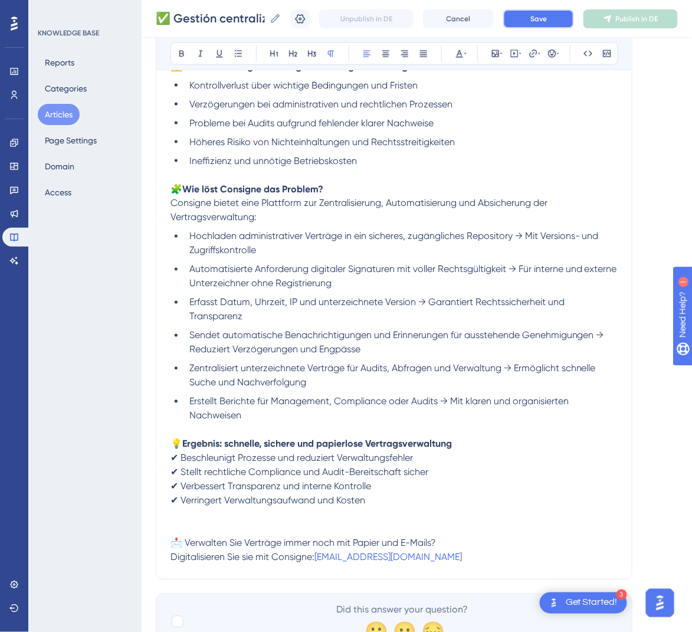
click at [567, 21] on button "Save" at bounding box center [538, 18] width 71 height 19
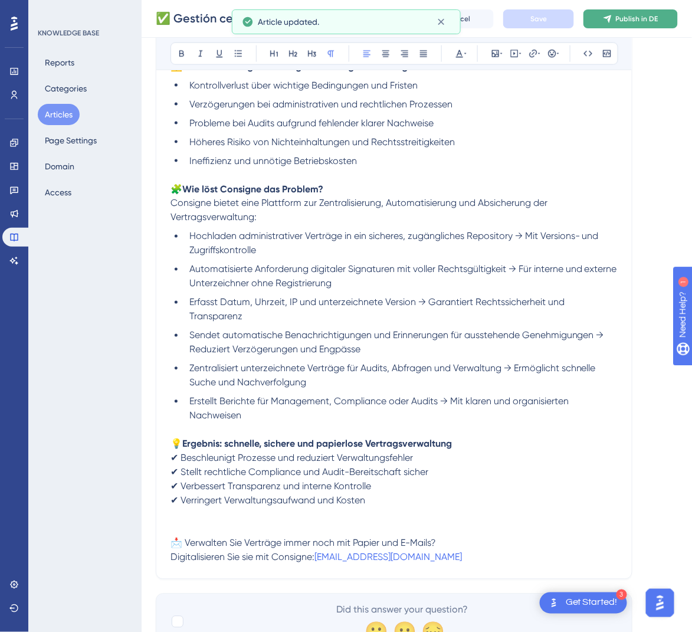
click at [641, 21] on span "Publish in DE" at bounding box center [637, 18] width 42 height 9
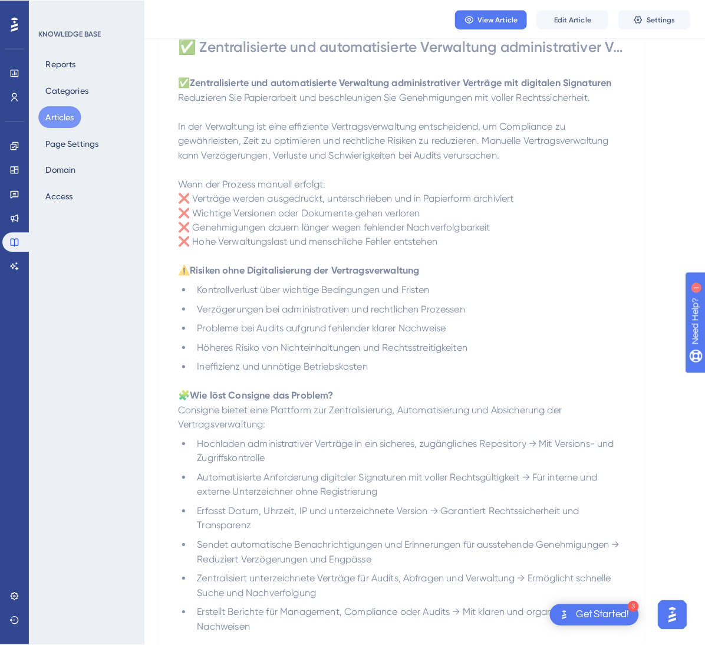
scroll to position [0, 0]
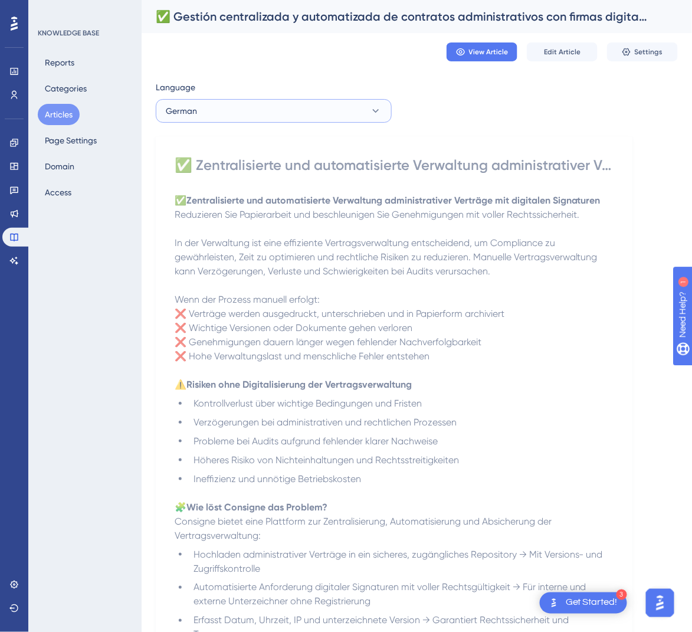
click at [362, 111] on button "German" at bounding box center [274, 111] width 236 height 24
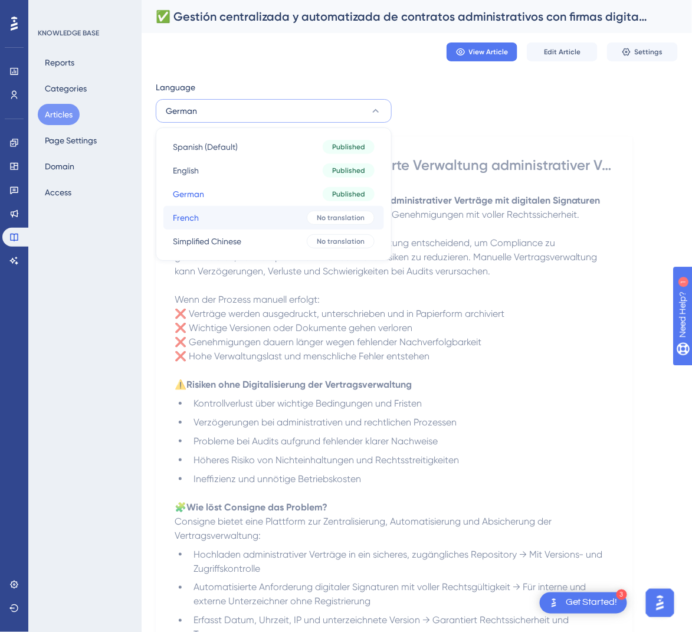
click at [334, 213] on span "No translation" at bounding box center [341, 217] width 48 height 9
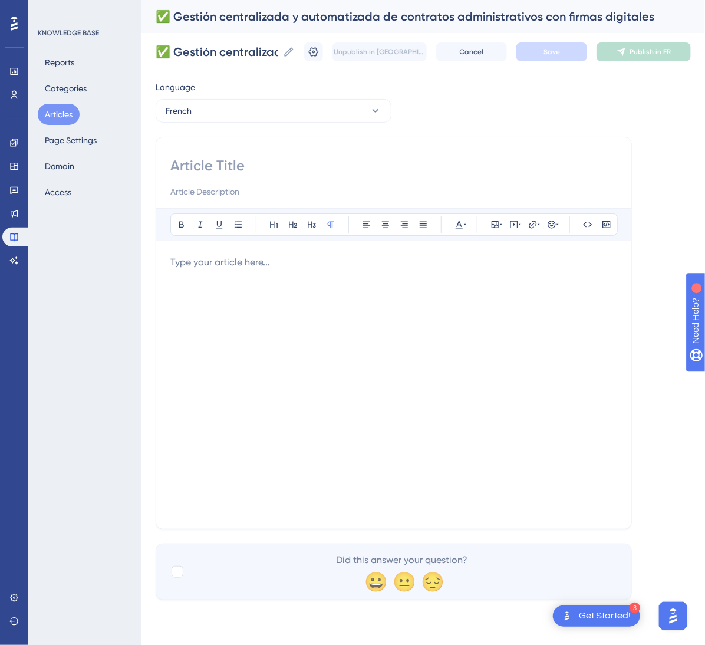
click at [335, 162] on input at bounding box center [393, 165] width 447 height 19
paste input "✅ Gestion centralisée et automatisée des contrats administratifs avec signature…"
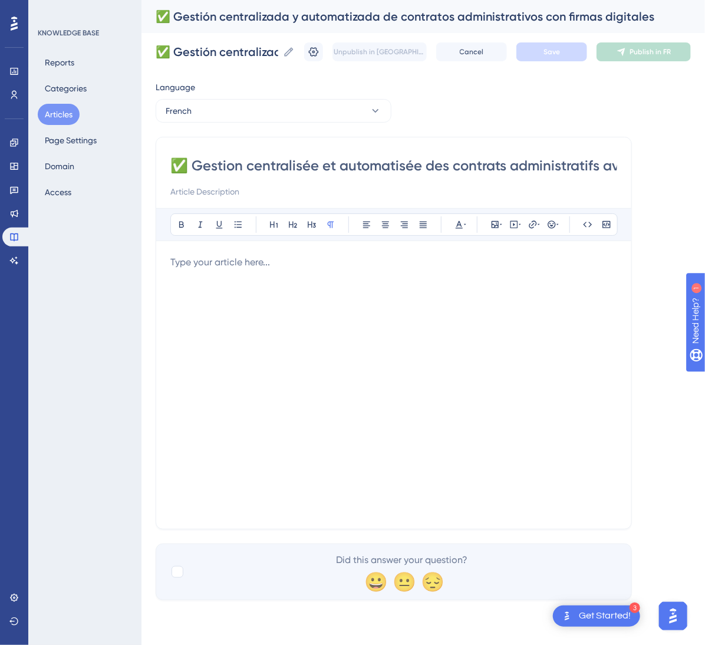
scroll to position [0, 170]
type input "✅ Gestion centralisée et automatisée des contrats administratifs avec signature…"
click at [476, 295] on div at bounding box center [393, 384] width 447 height 259
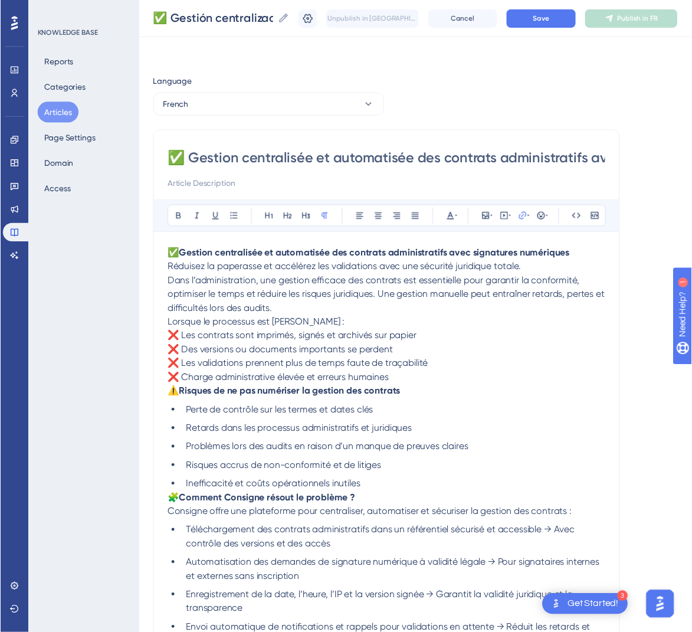
scroll to position [170, 0]
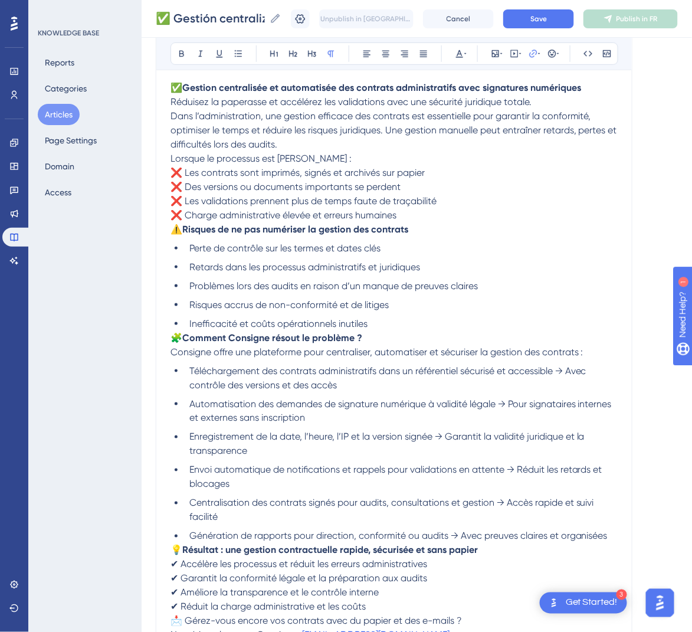
click at [578, 82] on strong "Gestion centralisée et automatisée des contrats administratifs avec signatures …" at bounding box center [381, 87] width 399 height 11
click at [579, 82] on strong "Gestion centralisée et automatisée des contrats administratifs avec signatures …" at bounding box center [381, 87] width 399 height 11
click at [584, 82] on p "✅ Gestion centralisée et automatisée des contrats administratifs avec signature…" at bounding box center [393, 116] width 447 height 71
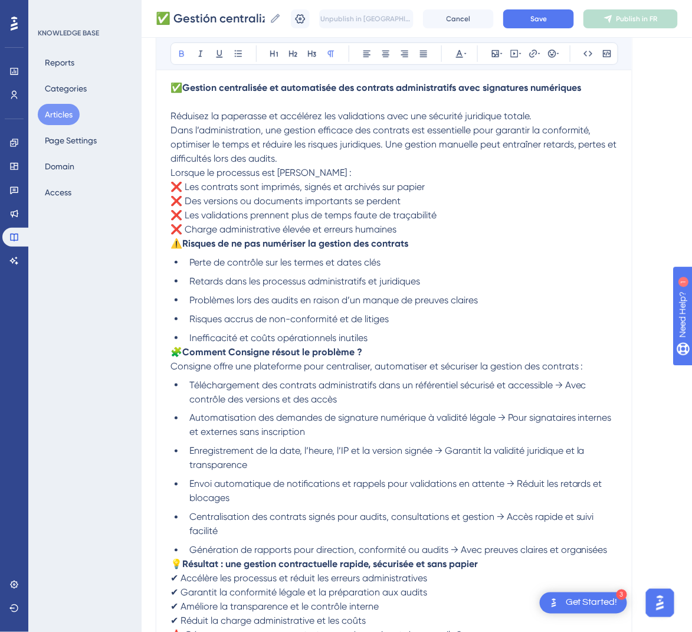
click at [357, 163] on p "Réduisez la paperasse et accélérez les validations avec une sécurité juridique …" at bounding box center [393, 130] width 447 height 71
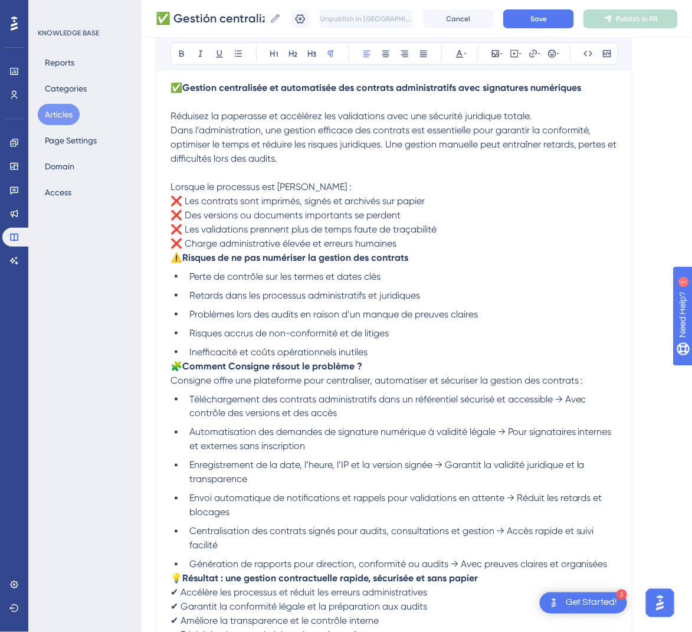
click at [458, 244] on p "Lorsque le processus est [PERSON_NAME] : ❌ Les contrats sont imprimés, signés e…" at bounding box center [393, 215] width 447 height 71
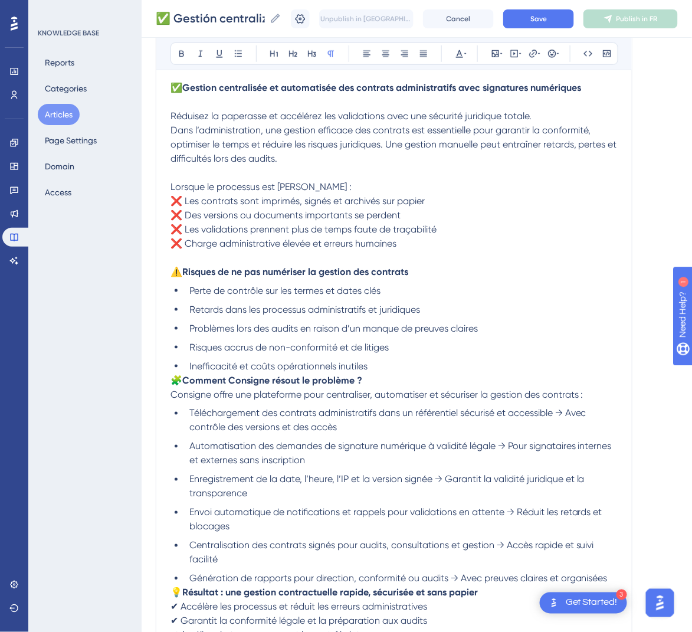
click at [392, 365] on li "Inefficacité et coûts opérationnels inutiles" at bounding box center [401, 366] width 433 height 14
click at [172, 380] on span "🧩" at bounding box center [176, 379] width 12 height 11
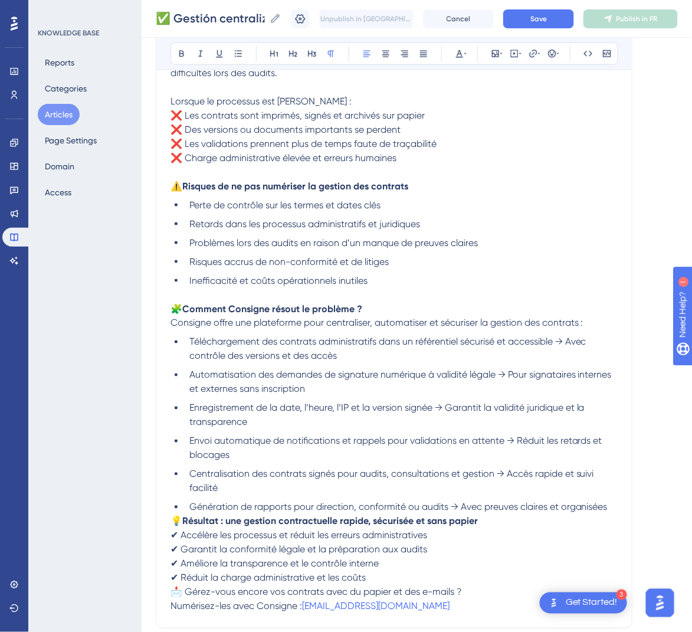
scroll to position [347, 0]
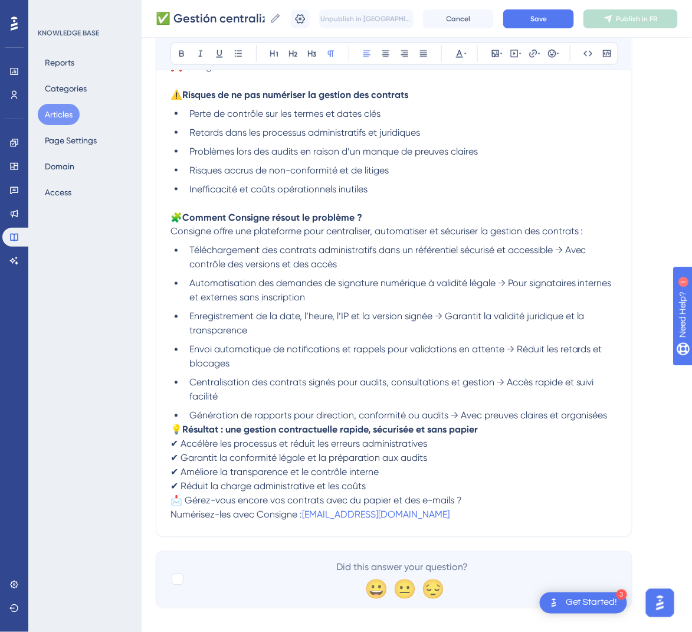
click at [176, 430] on span "💡" at bounding box center [176, 429] width 12 height 11
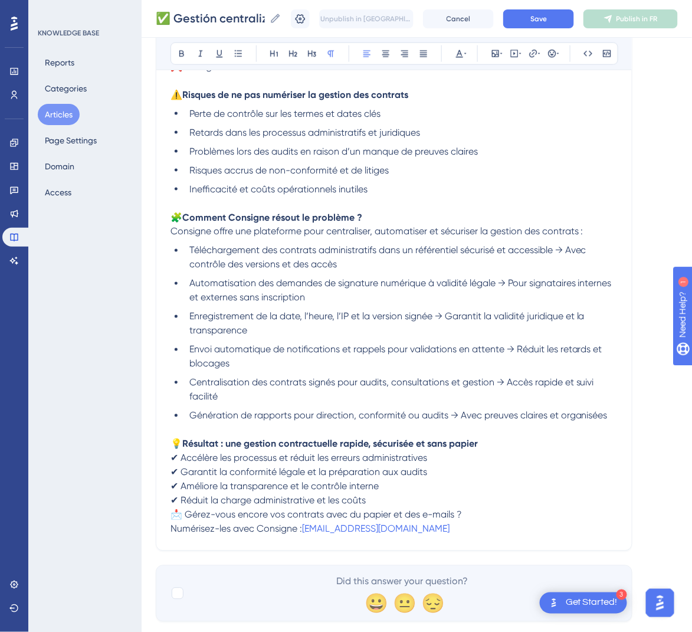
click at [172, 515] on span "📩 Gérez-vous encore vos contrats avec du papier et des e-mails ?" at bounding box center [315, 514] width 291 height 11
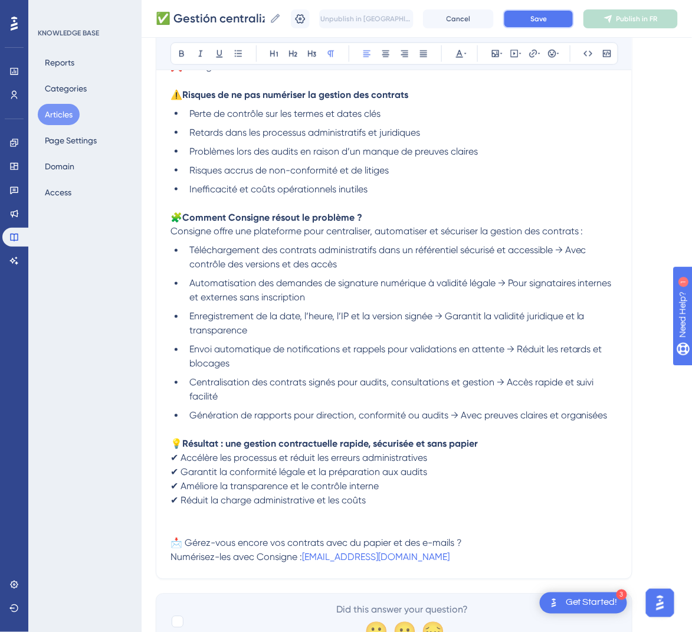
click at [547, 18] on span "Save" at bounding box center [538, 18] width 17 height 9
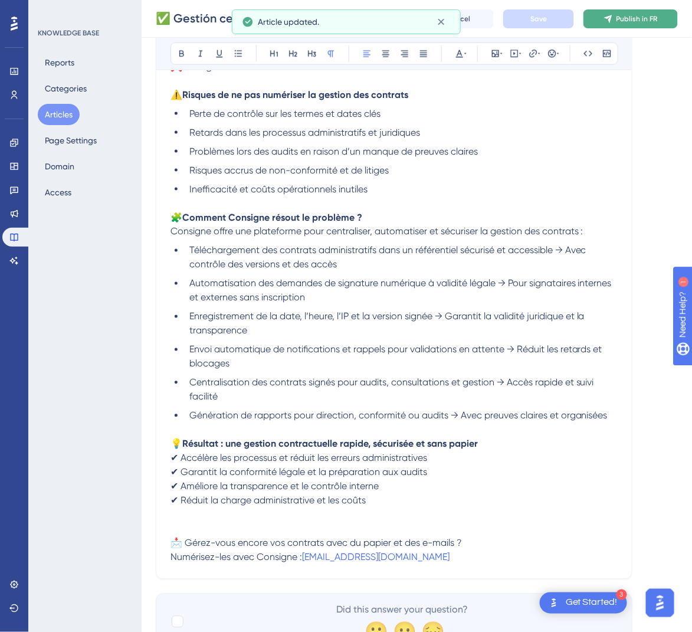
click at [635, 15] on span "Publish in FR" at bounding box center [636, 18] width 41 height 9
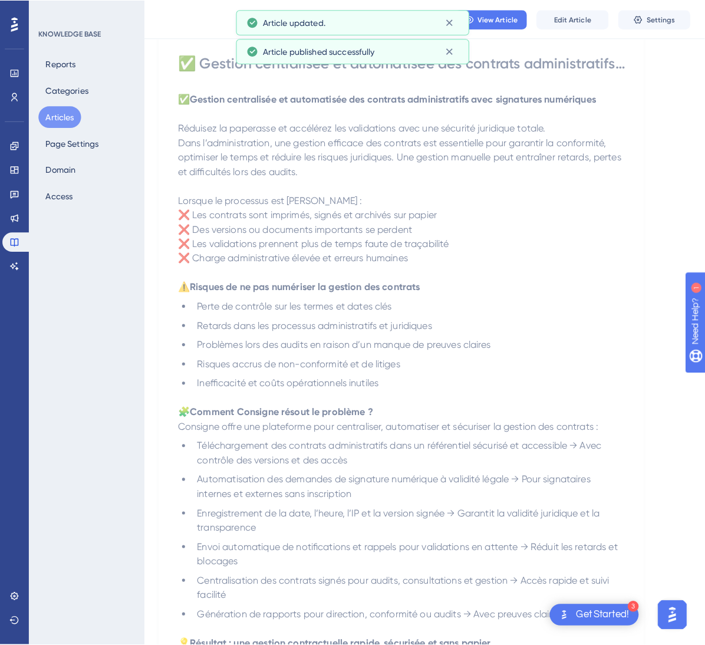
scroll to position [0, 0]
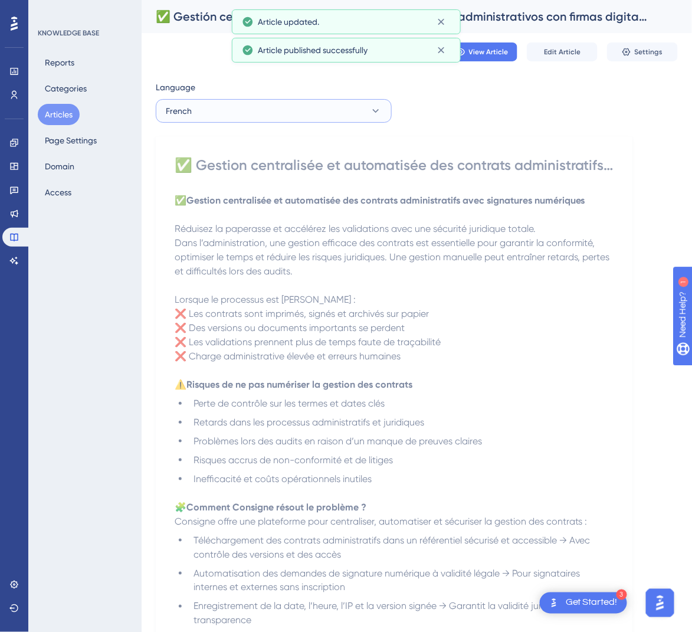
click at [280, 109] on button "French" at bounding box center [274, 111] width 236 height 24
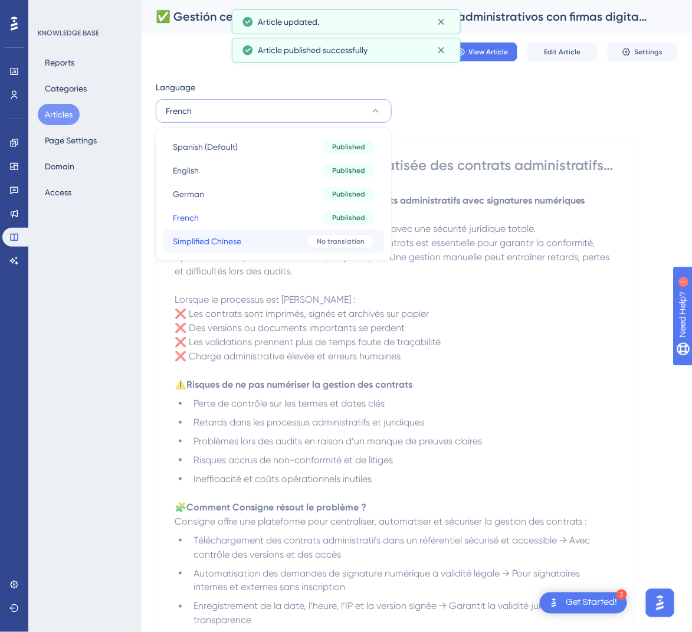
click at [246, 246] on button "Simplified Chinese Simplified Chinese No translation" at bounding box center [273, 241] width 221 height 24
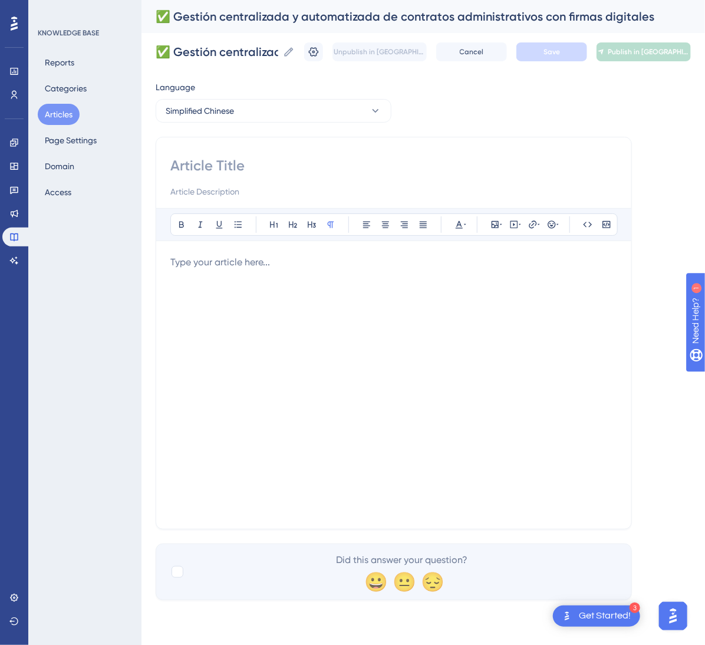
click at [282, 166] on input at bounding box center [393, 165] width 447 height 19
paste input "✅ 行政合同的集中化与自动化管理（含数字签名）"
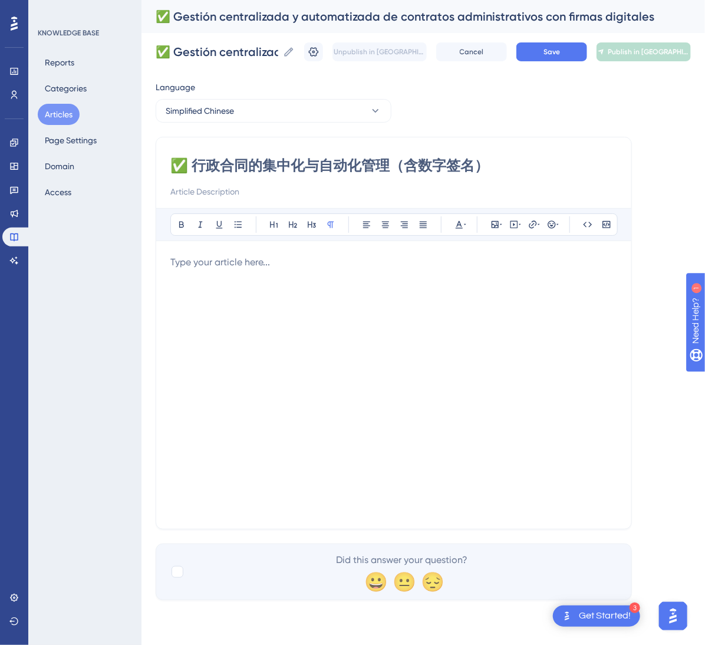
type input "✅ 行政合同的集中化与自动化管理（含数字签名）"
click at [400, 370] on div at bounding box center [393, 384] width 447 height 259
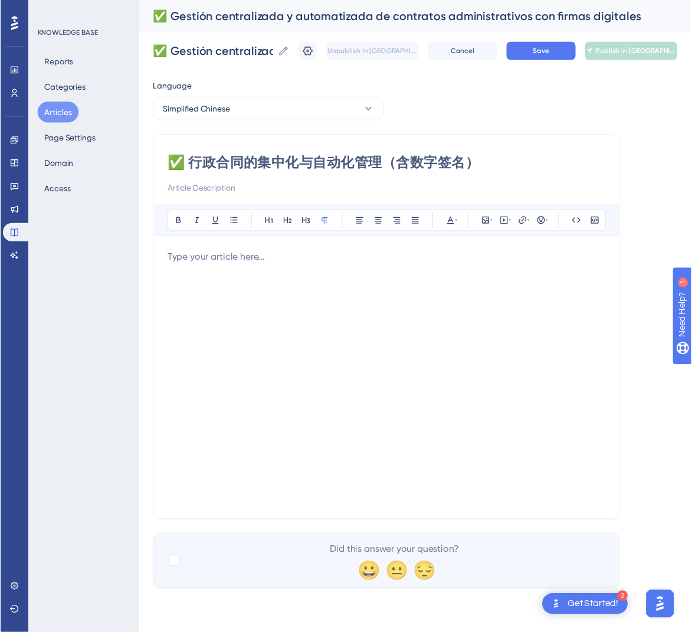
scroll to position [85, 0]
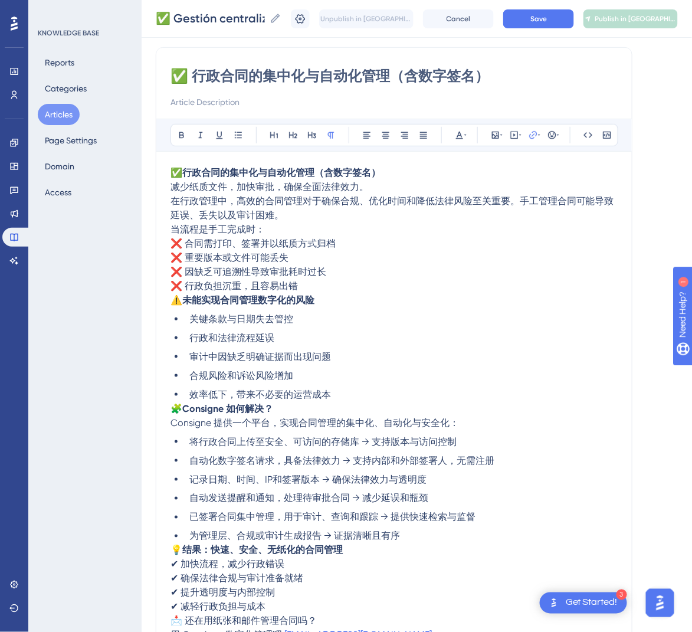
click at [393, 172] on p "✅ 行政合同的集中化与自动化管理（含数字签名） 减少纸质文件，加快审批，确保全面法律效力。 在行政管理中，高效的合同管理对于确保合规、优化时间和降低法律风险至…" at bounding box center [393, 194] width 447 height 57
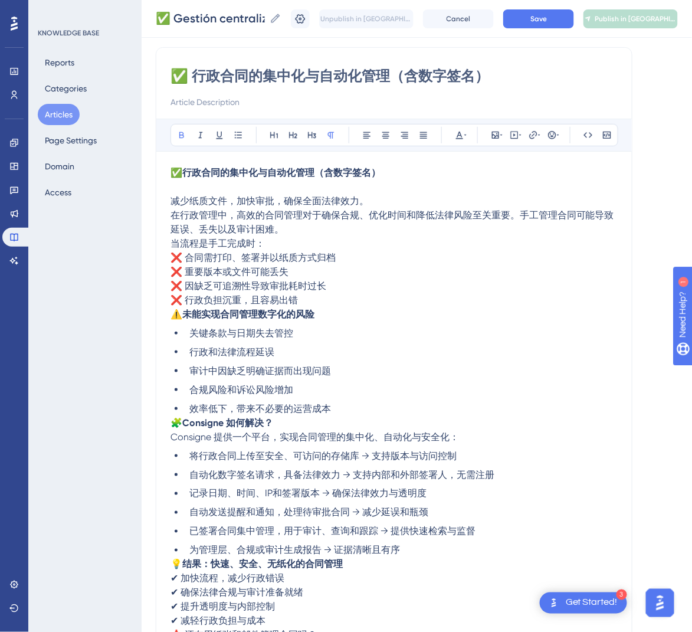
click at [169, 244] on div "✅ 行政合同的集中化与自动化管理（含数字签名） Bold Italic Underline Bullet Point Heading 1 Heading 2 …" at bounding box center [394, 359] width 476 height 624
click at [173, 242] on span "当流程是手工完成时：" at bounding box center [217, 243] width 94 height 11
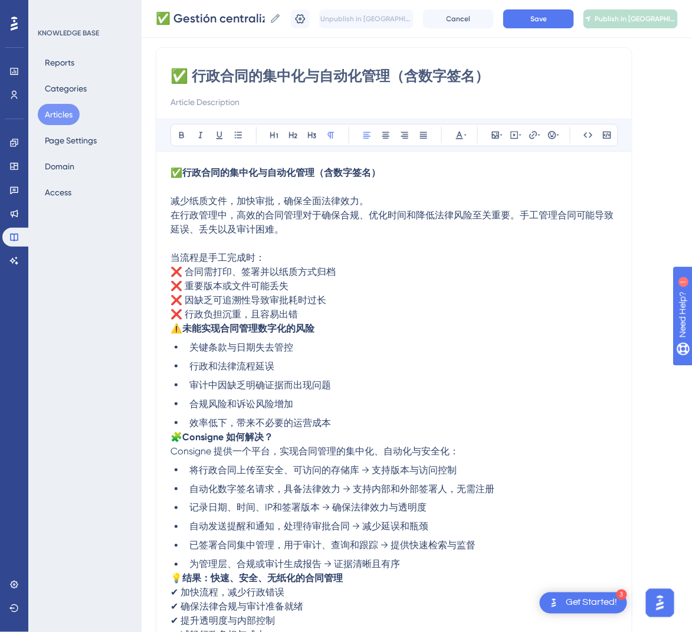
click at [175, 333] on span "⚠️" at bounding box center [176, 328] width 12 height 11
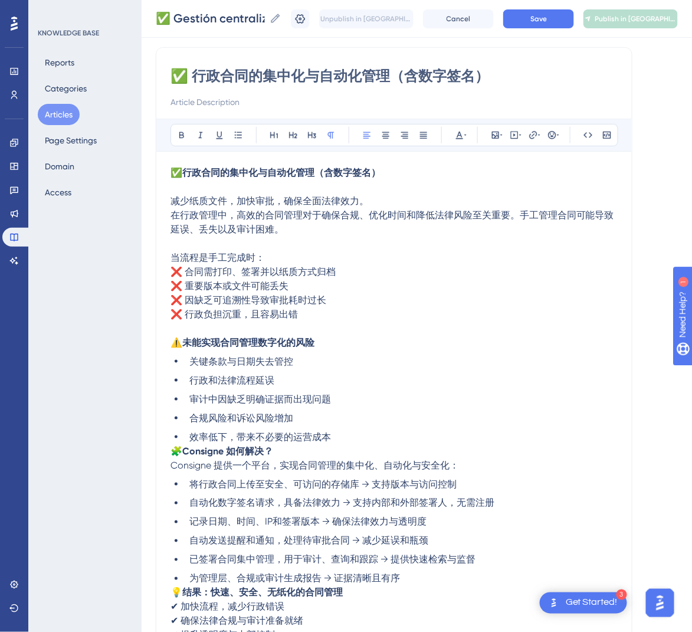
click at [170, 450] on span "🧩" at bounding box center [176, 450] width 12 height 11
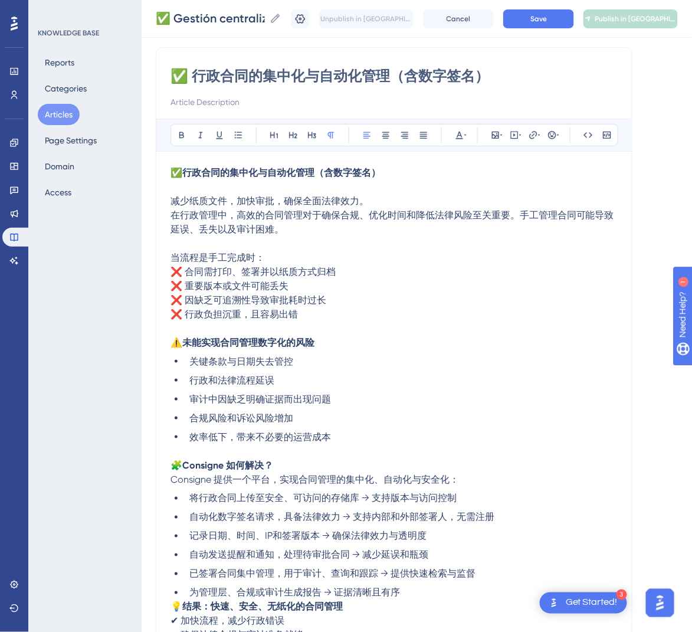
scroll to position [261, 0]
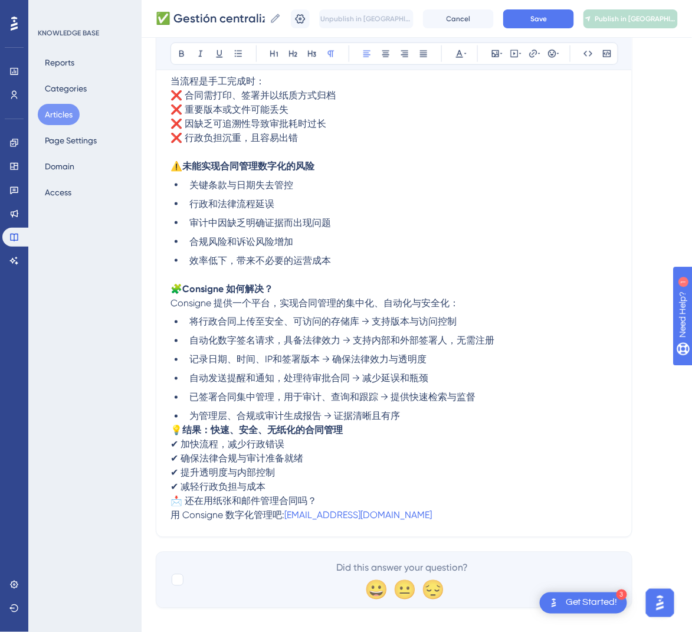
click at [170, 425] on span "💡" at bounding box center [176, 430] width 12 height 11
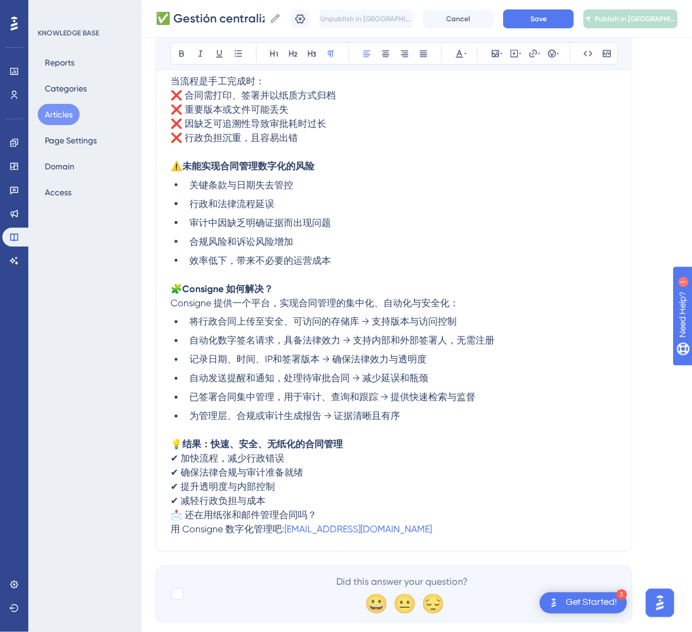
click at [171, 514] on span "📩 还在用纸张和邮件管理合同吗？" at bounding box center [243, 514] width 146 height 11
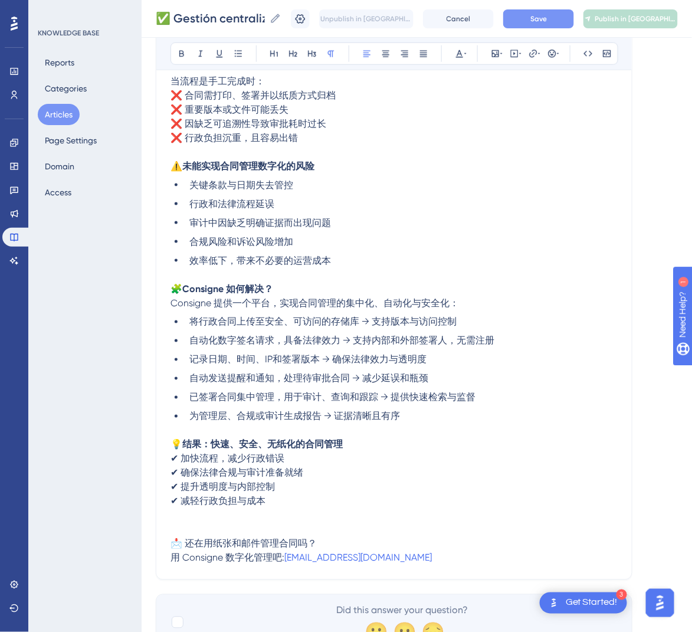
click at [547, 15] on span "Save" at bounding box center [538, 18] width 17 height 9
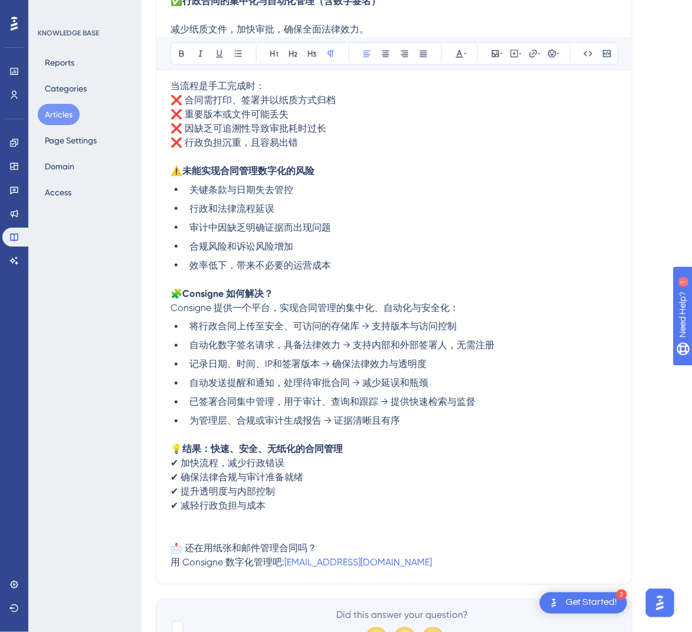
scroll to position [0, 0]
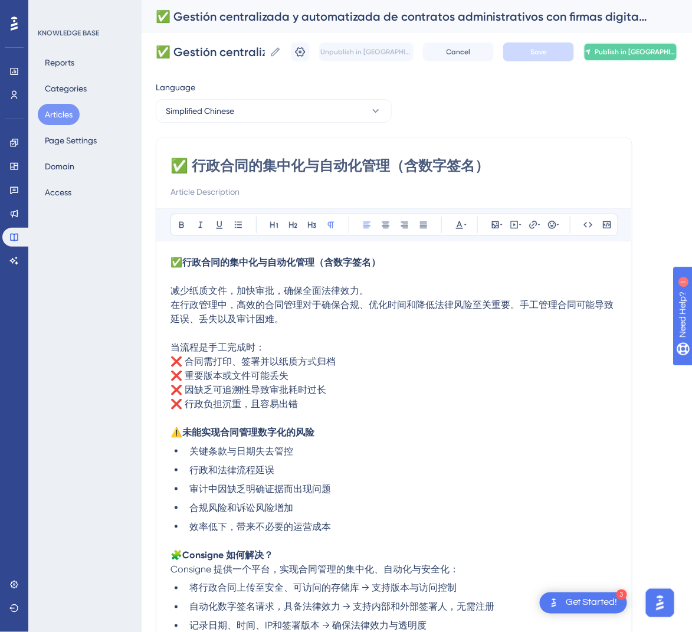
click at [636, 54] on span "Publish in [GEOGRAPHIC_DATA]-CN" at bounding box center [635, 51] width 82 height 9
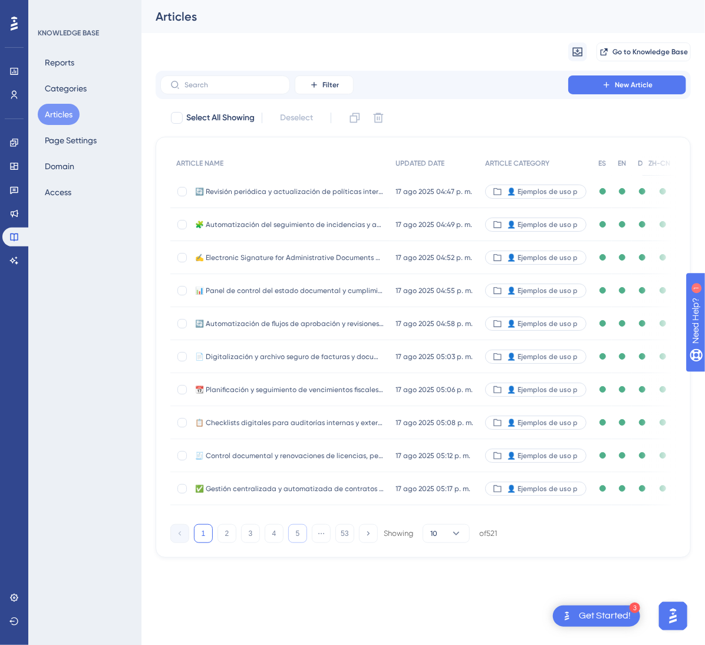
click at [300, 543] on button "5" at bounding box center [297, 533] width 19 height 19
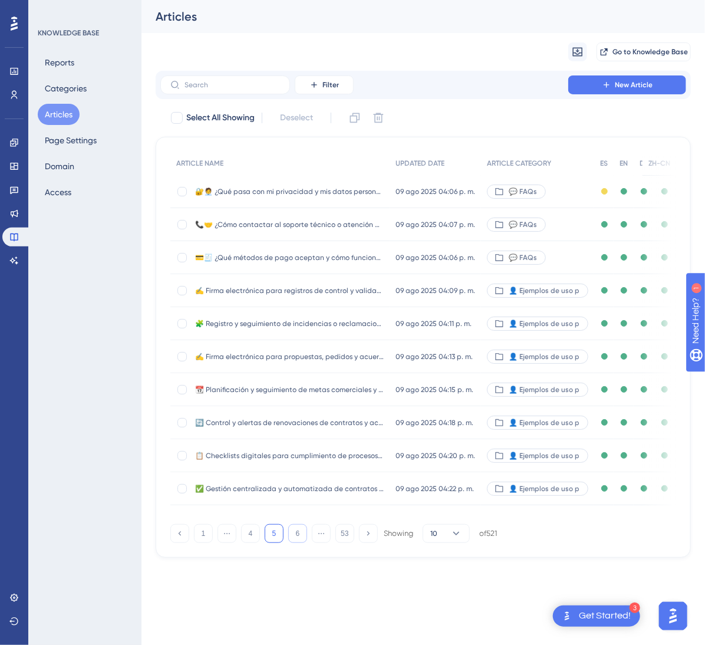
click at [300, 543] on button "6" at bounding box center [297, 533] width 19 height 19
click at [300, 543] on button "7" at bounding box center [297, 533] width 19 height 19
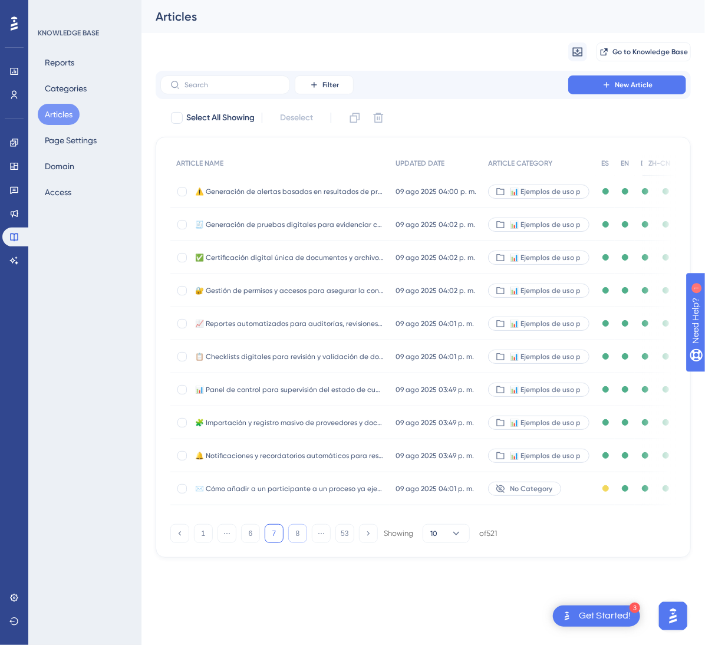
click at [300, 543] on button "8" at bounding box center [297, 533] width 19 height 19
click at [300, 543] on button "9" at bounding box center [297, 533] width 19 height 19
click at [300, 543] on button "10" at bounding box center [297, 533] width 19 height 19
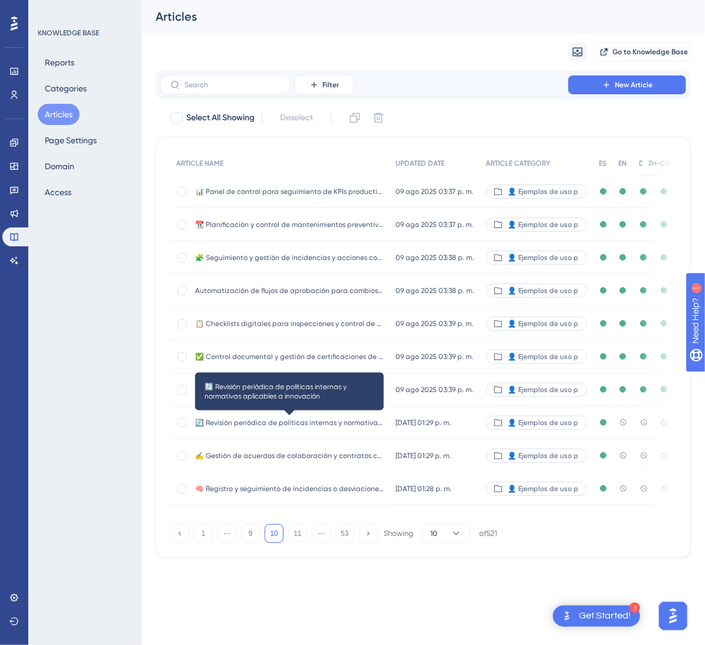
click at [370, 419] on span "🔄 Revisión periódica de políticas internas y normativas aplicables a innovación" at bounding box center [289, 422] width 189 height 9
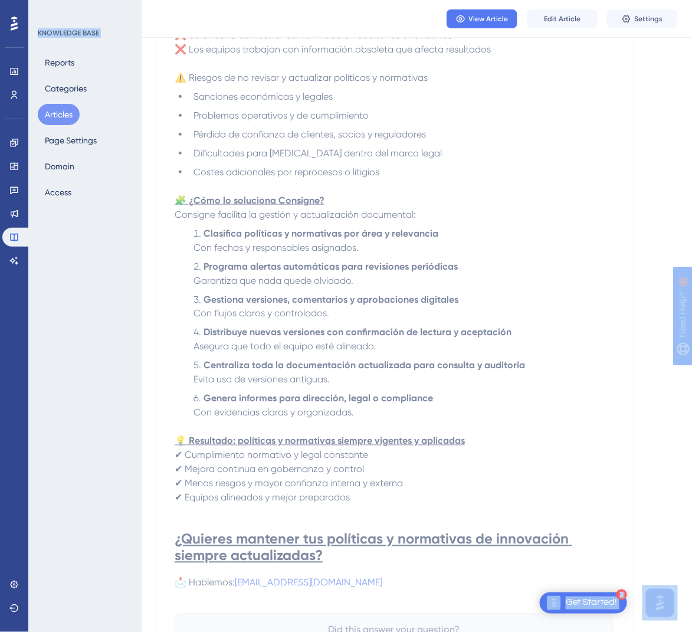
scroll to position [370, 0]
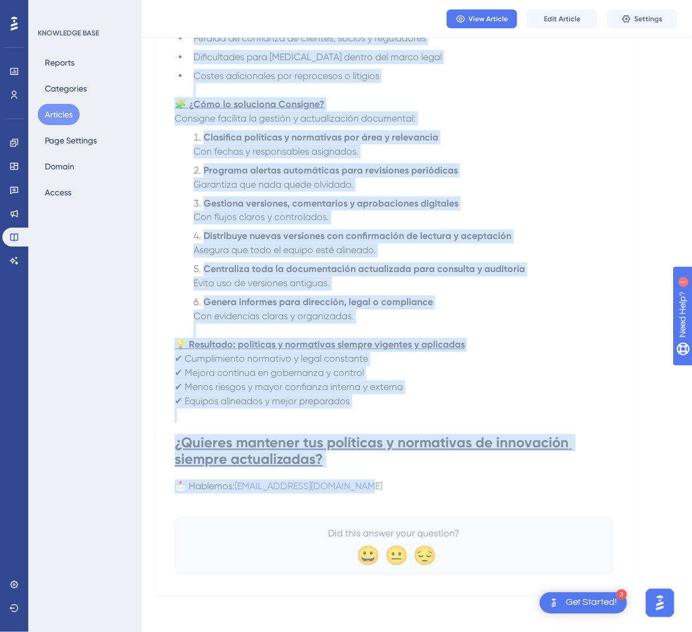
drag, startPoint x: 180, startPoint y: 161, endPoint x: 455, endPoint y: 491, distance: 429.6
click at [455, 491] on div "🔄 Revisión periódica de políticas internas y normativas aplicables a innovación…" at bounding box center [394, 177] width 439 height 793
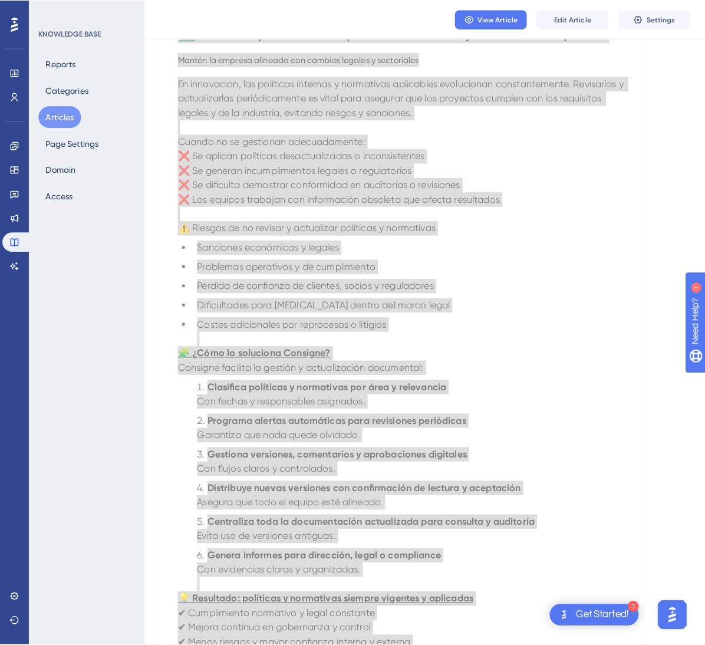
scroll to position [0, 0]
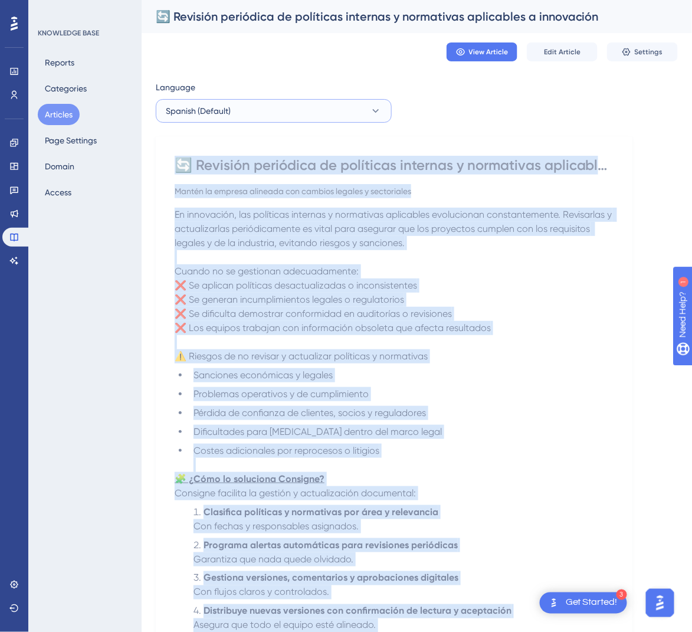
click at [370, 108] on icon at bounding box center [376, 111] width 12 height 12
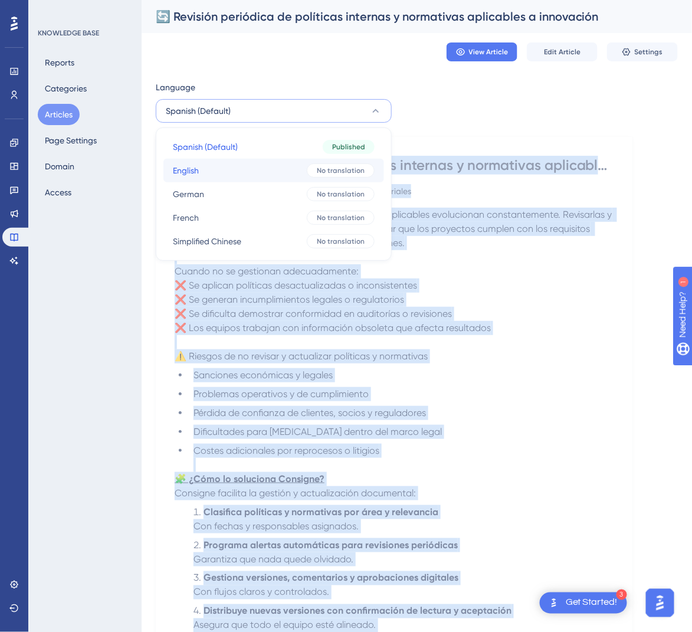
click at [337, 169] on span "No translation" at bounding box center [341, 170] width 48 height 9
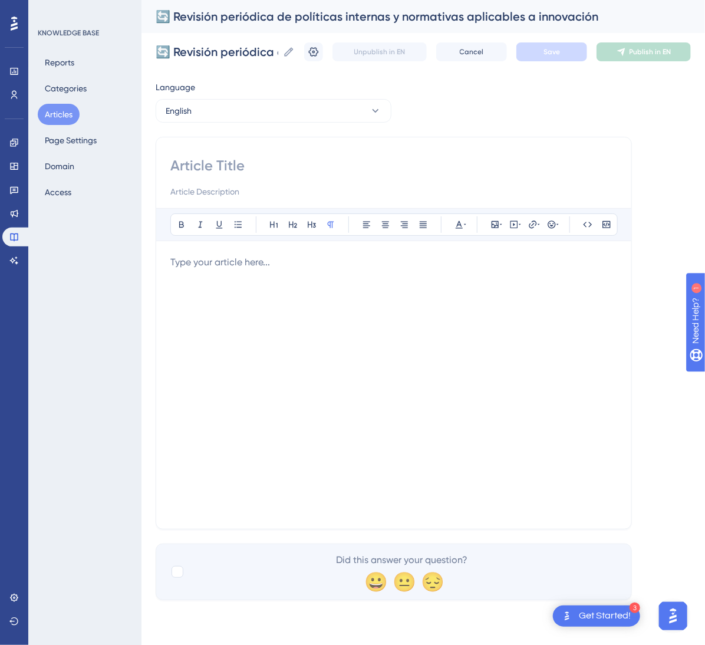
click at [337, 159] on input at bounding box center [393, 165] width 447 height 19
paste input "🔄 Periodic Review of Internal Policies and Regulations Applicable to Innovation"
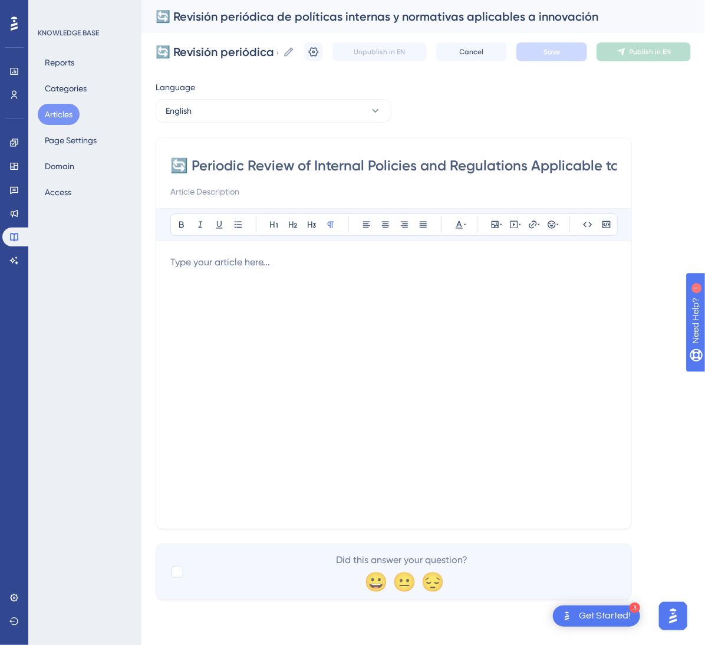
scroll to position [0, 74]
type input "🔄 Periodic Review of Internal Policies and Regulations Applicable to Innovation"
click at [338, 353] on div at bounding box center [393, 384] width 447 height 259
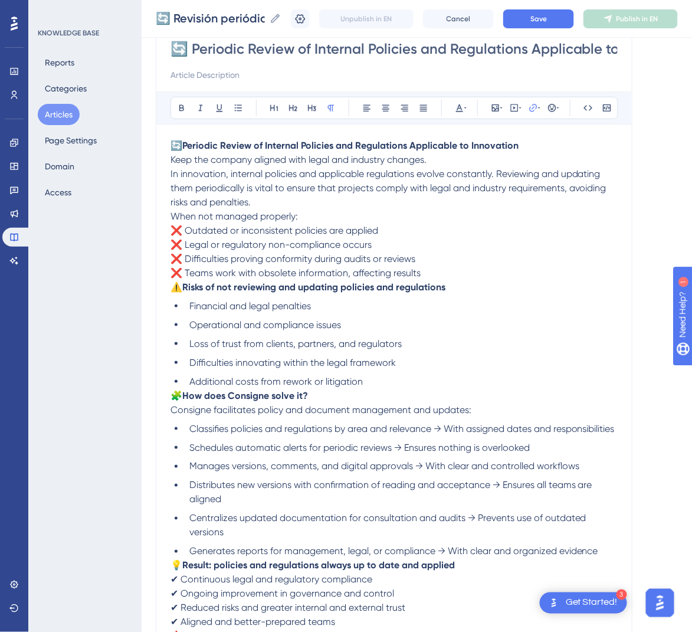
scroll to position [110, 0]
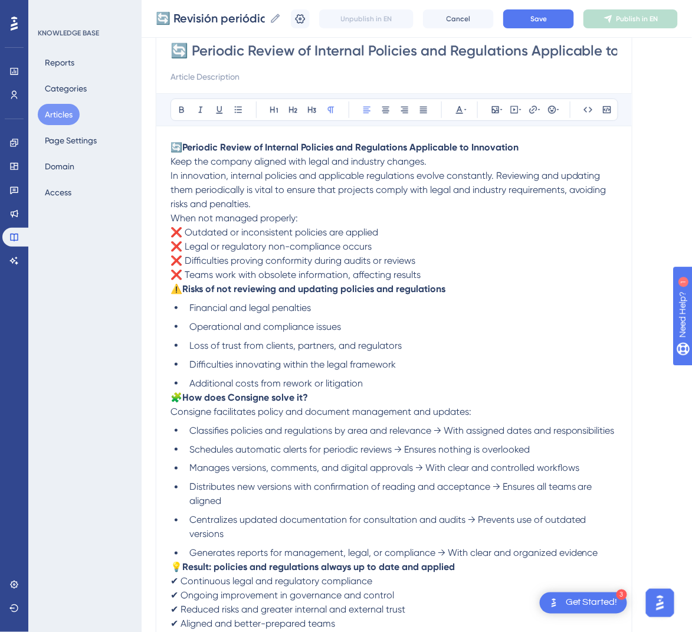
click at [466, 163] on p "🔄 Periodic Review of Internal Policies and Regulations Applicable to Innovation…" at bounding box center [393, 175] width 447 height 71
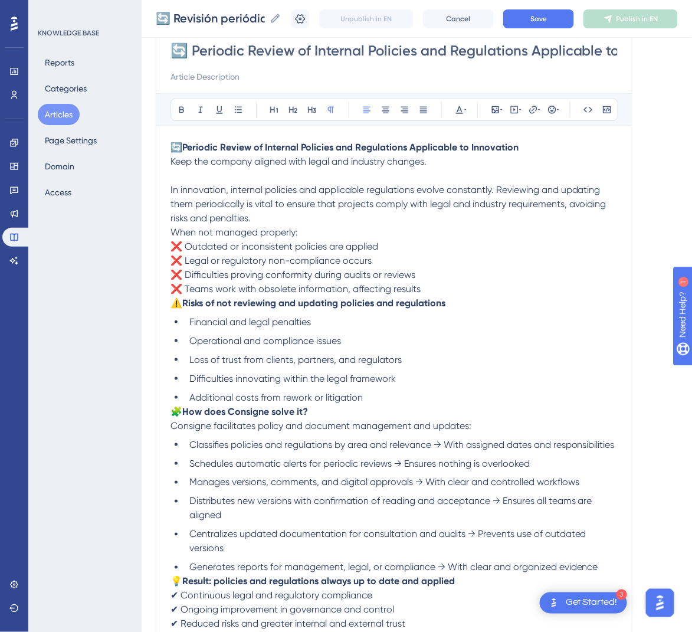
click at [170, 231] on span "When not managed properly:" at bounding box center [233, 231] width 127 height 11
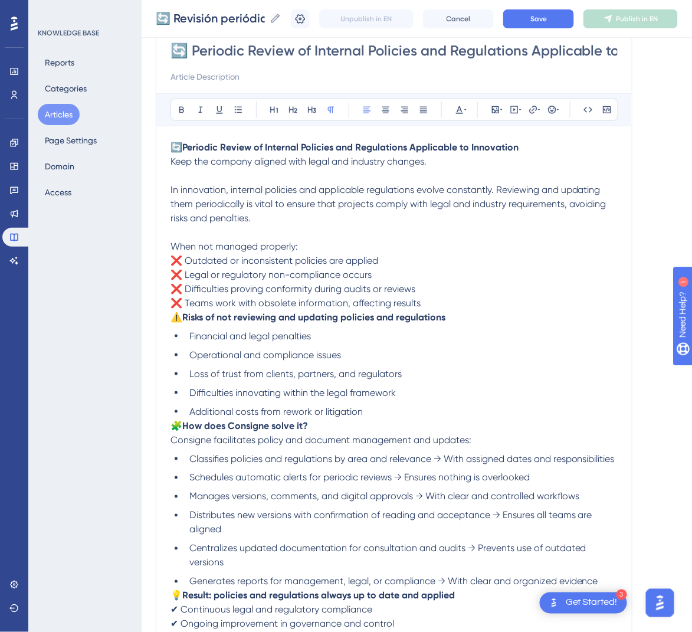
click at [173, 323] on p "⚠️ Risks of not reviewing and updating policies and regulations" at bounding box center [393, 317] width 447 height 14
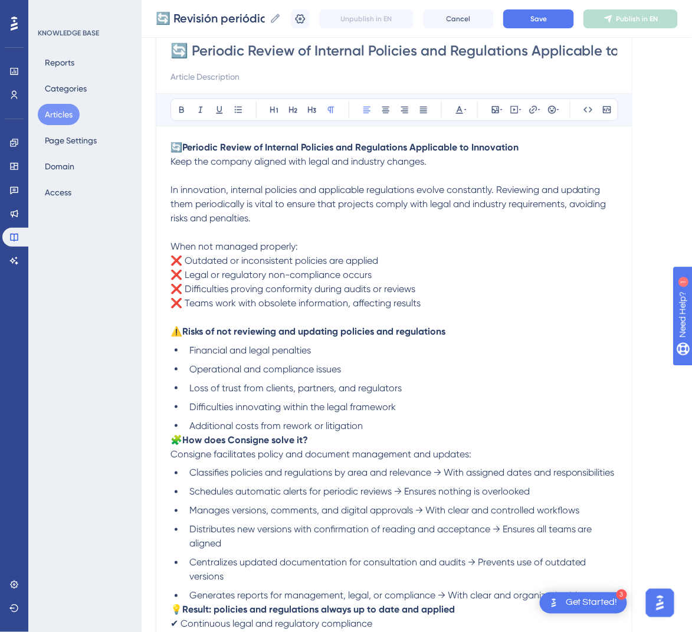
click at [172, 444] on span "🧩" at bounding box center [176, 439] width 12 height 11
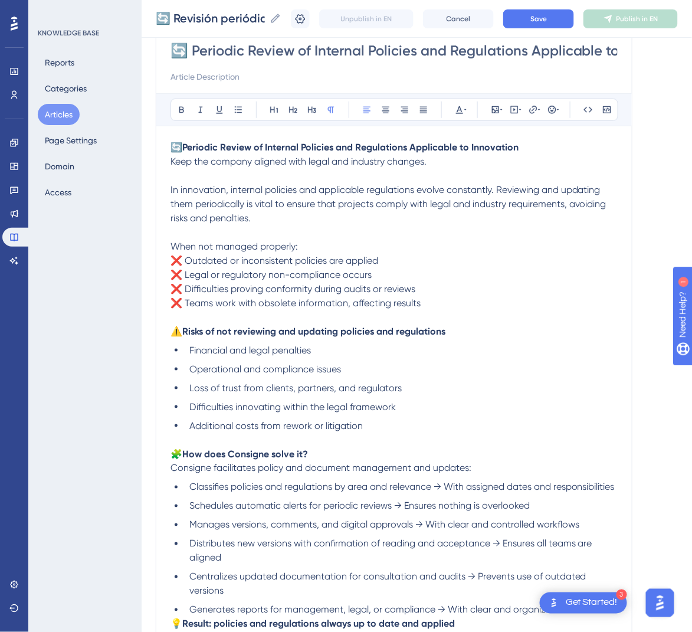
scroll to position [310, 0]
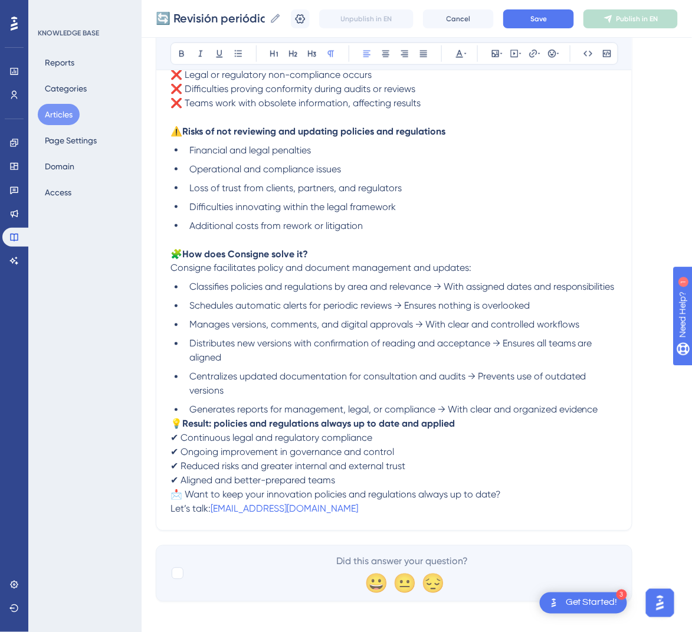
click at [172, 444] on p "💡 Result: policies and regulations always up to date and applied ✔ Continuous l…" at bounding box center [393, 452] width 447 height 71
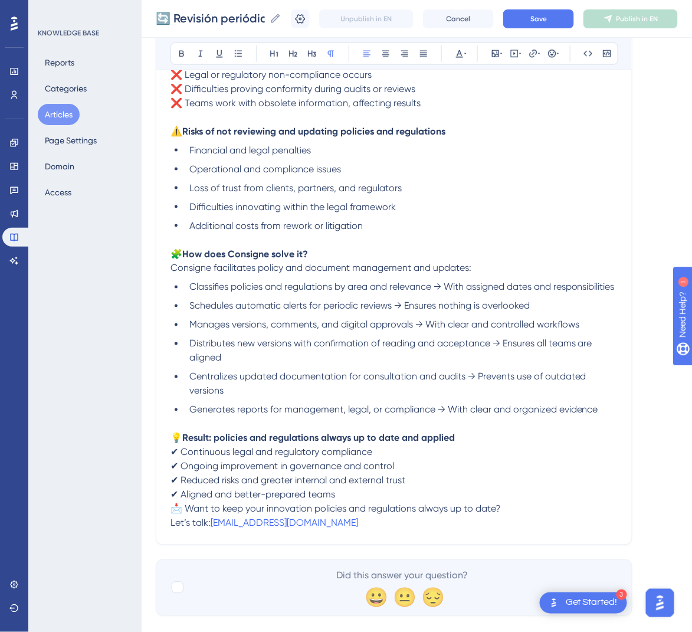
click at [171, 528] on span "Let’s talk:" at bounding box center [190, 522] width 40 height 11
click at [172, 514] on span "📩 Want to keep your innovation policies and regulations always up to date?" at bounding box center [335, 508] width 330 height 11
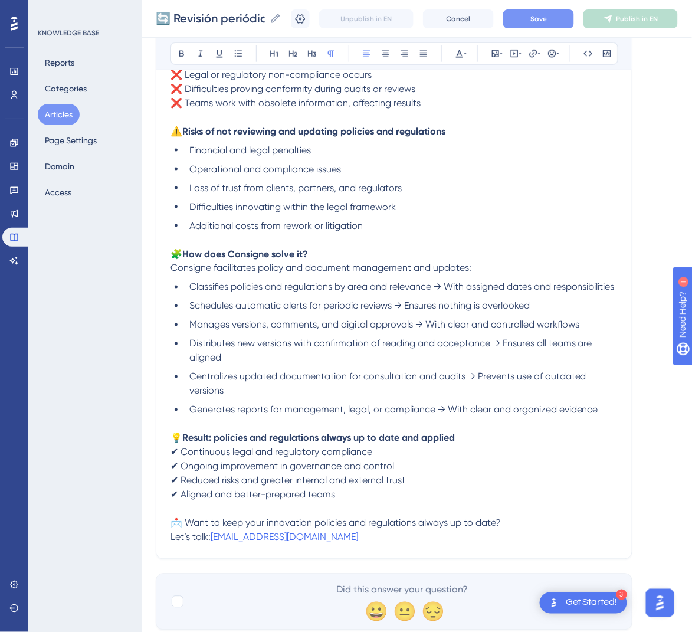
click at [532, 11] on button "Save" at bounding box center [538, 18] width 71 height 19
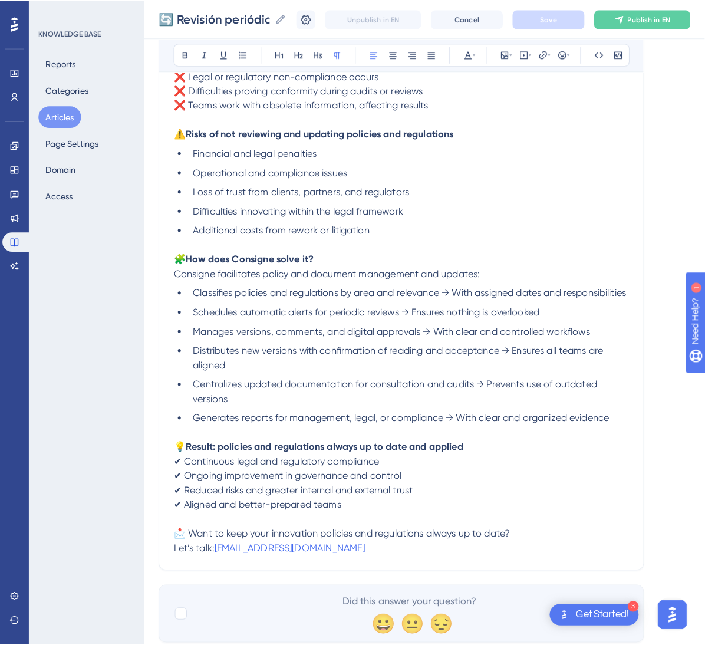
scroll to position [0, 0]
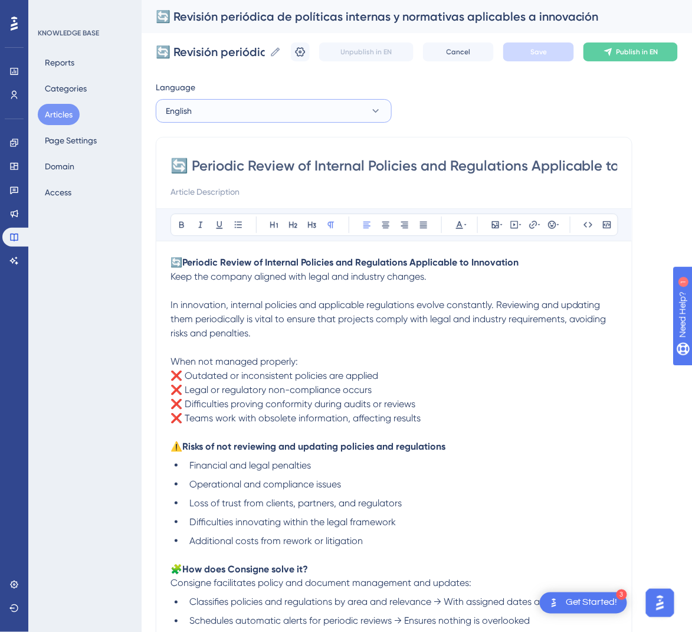
click at [360, 104] on button "English" at bounding box center [274, 111] width 236 height 24
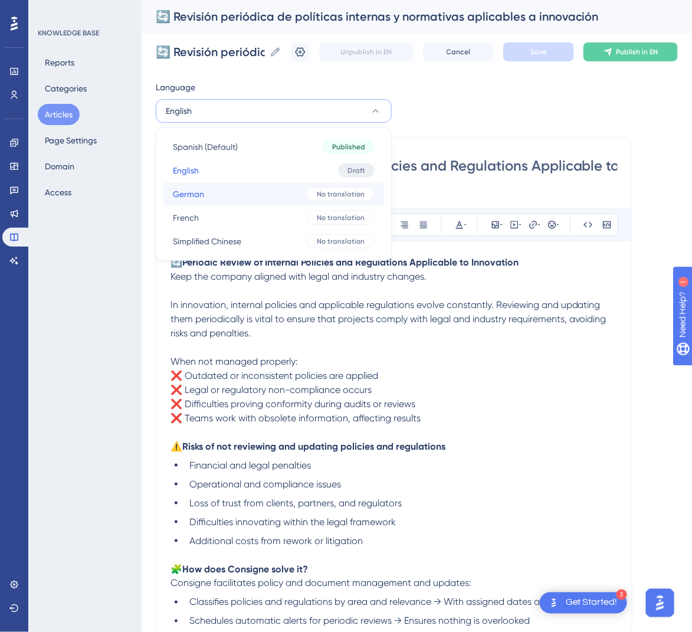
click at [328, 191] on span "No translation" at bounding box center [341, 193] width 48 height 9
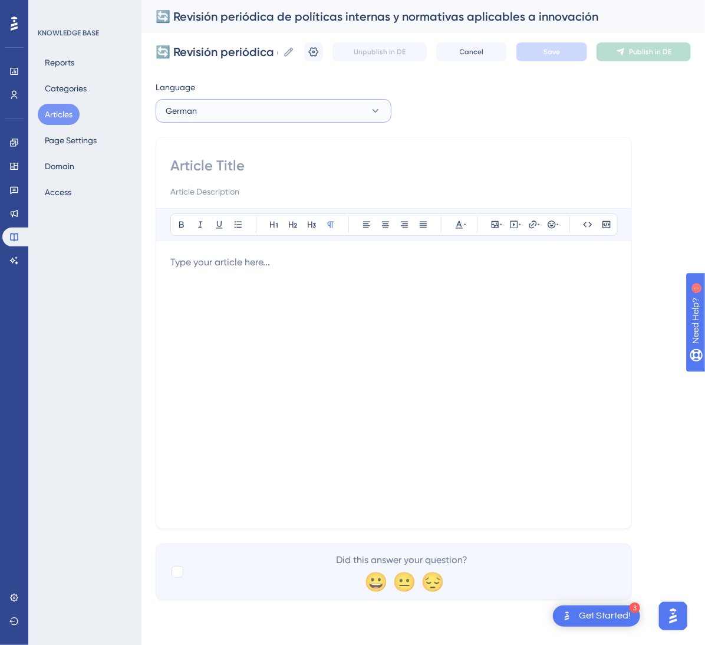
click at [300, 114] on button "German" at bounding box center [274, 111] width 236 height 24
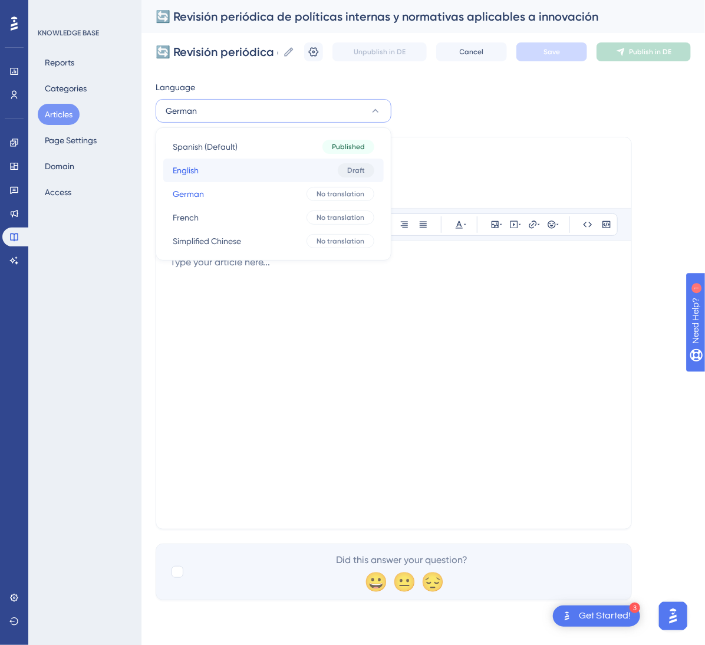
click at [296, 170] on button "English English Draft" at bounding box center [273, 171] width 221 height 24
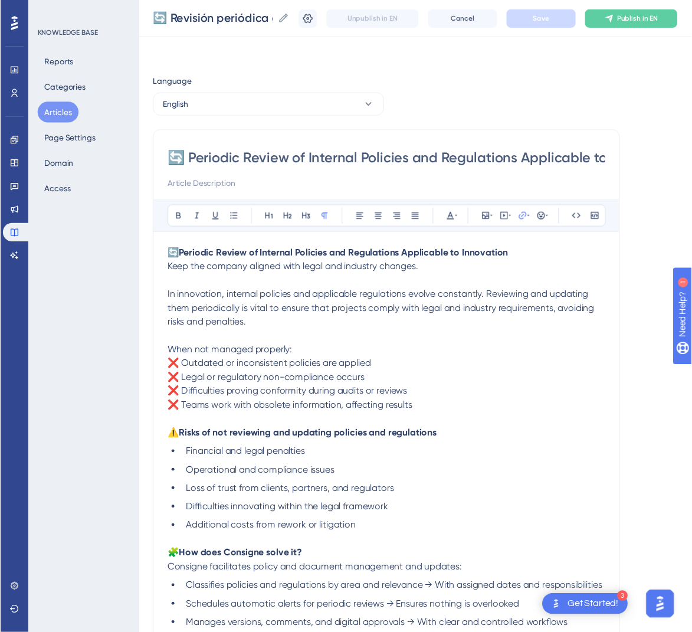
scroll to position [226, 0]
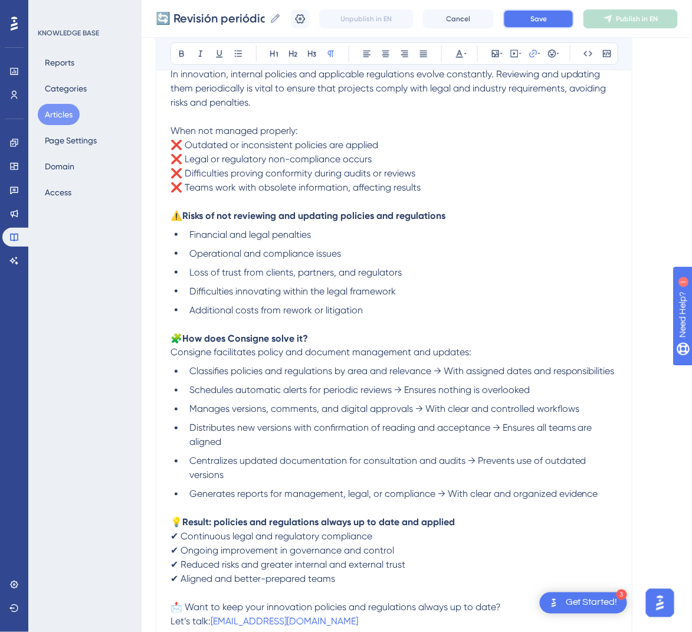
click at [574, 18] on button "Save" at bounding box center [538, 18] width 71 height 19
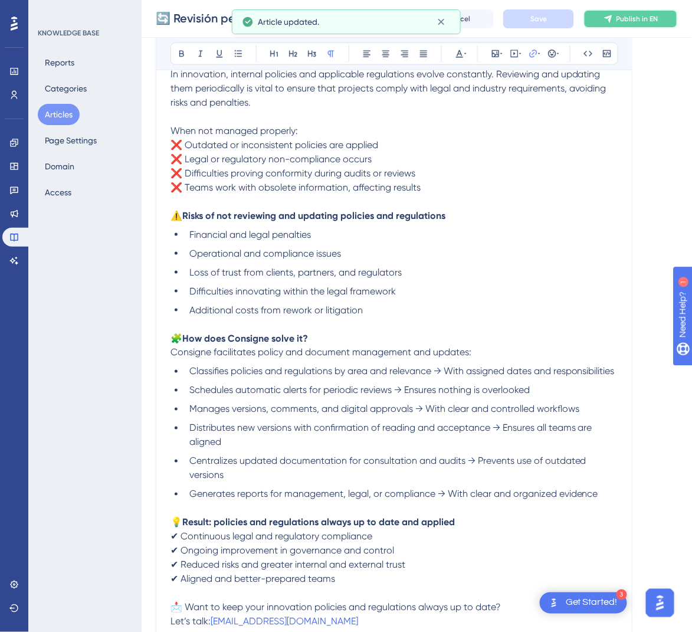
click at [612, 19] on icon at bounding box center [608, 19] width 8 height 8
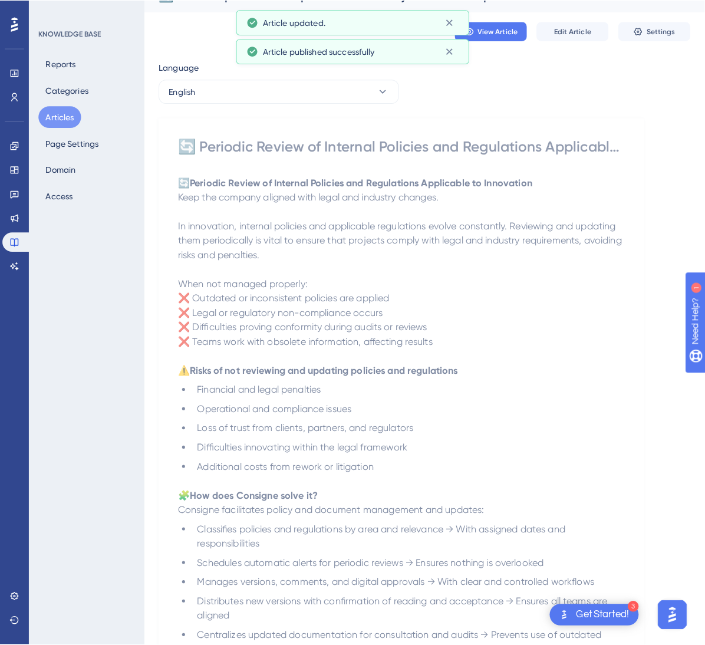
scroll to position [0, 0]
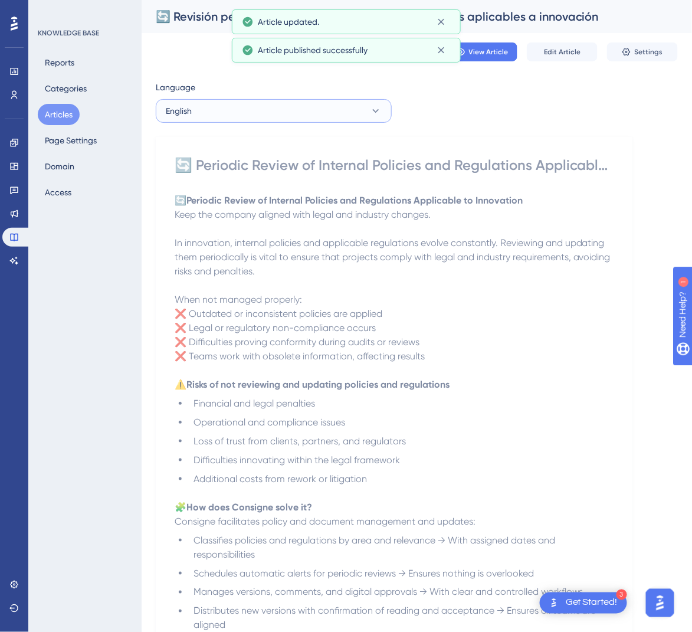
click at [362, 113] on button "English" at bounding box center [274, 111] width 236 height 24
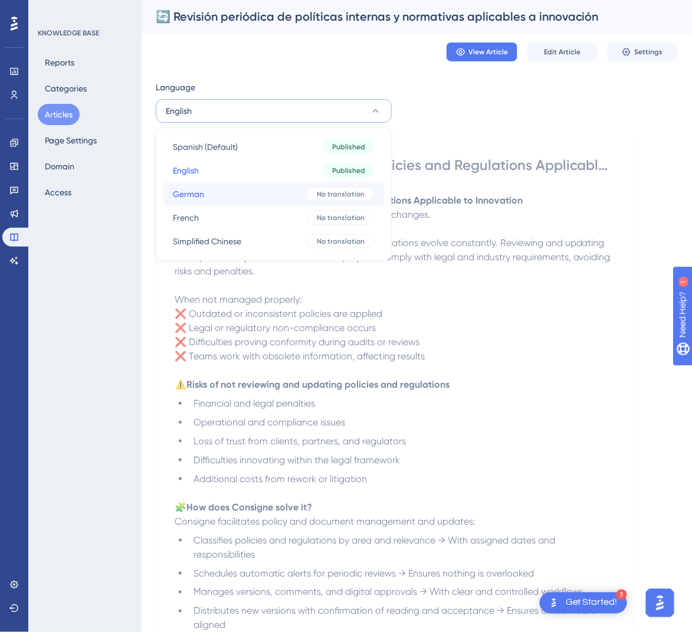
click at [337, 190] on span "No translation" at bounding box center [341, 193] width 48 height 9
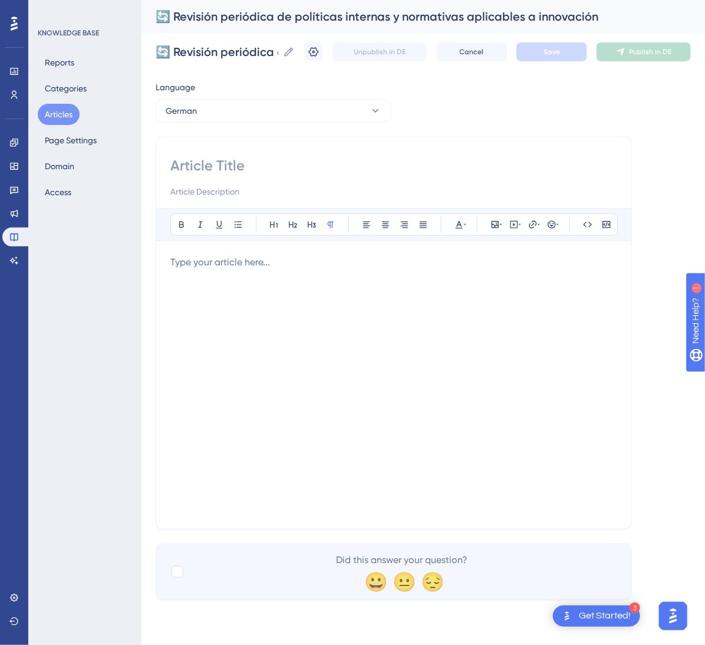
click at [350, 160] on input at bounding box center [393, 165] width 447 height 19
paste input "🔄 Regelmäßige Überprüfung interner Richtlinien und für Innovation geltender Vor…"
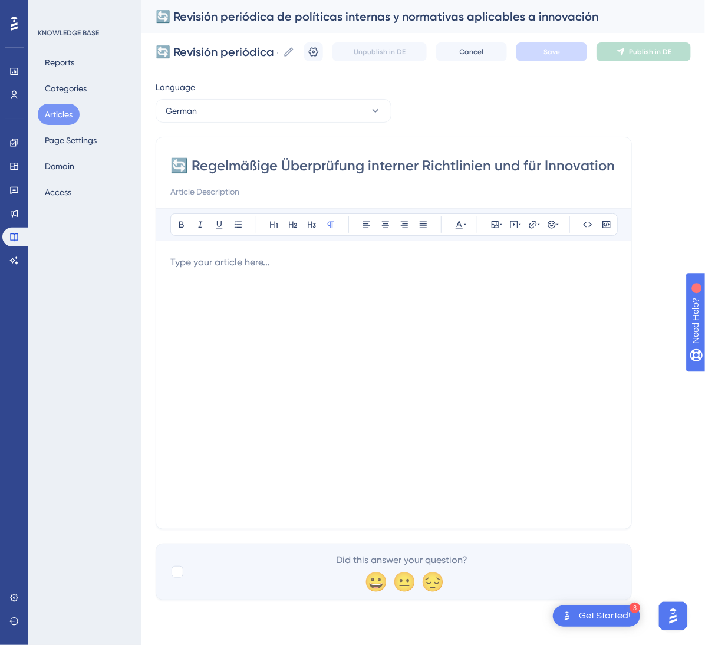
scroll to position [0, 144]
type input "🔄 Regelmäßige Überprüfung interner Richtlinien und für Innovation geltender Vor…"
click at [468, 358] on div at bounding box center [393, 384] width 447 height 259
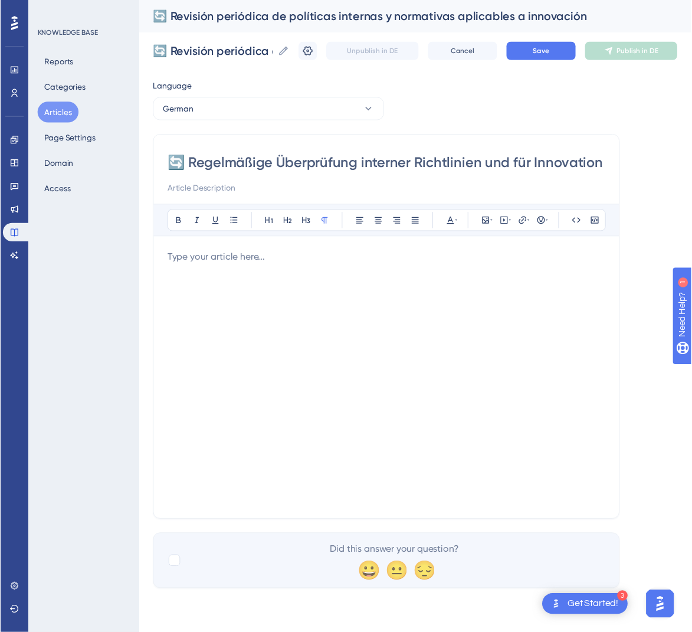
scroll to position [184, 0]
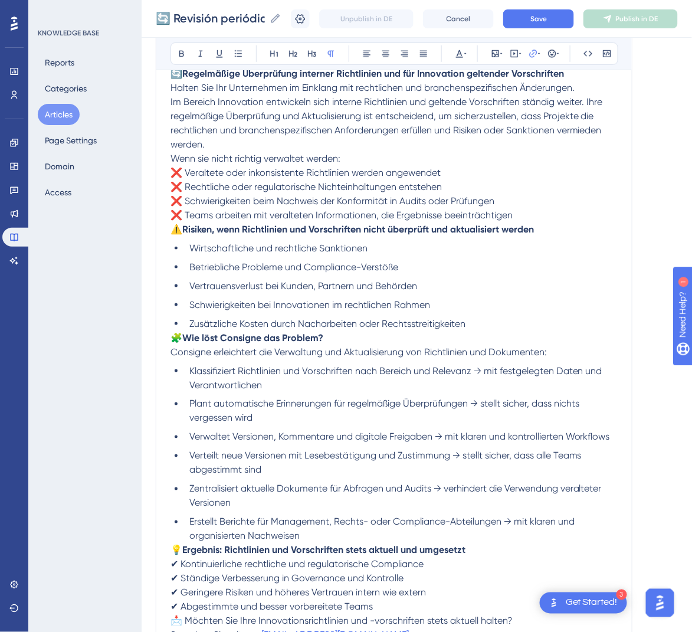
click at [172, 340] on span "🧩" at bounding box center [176, 337] width 12 height 11
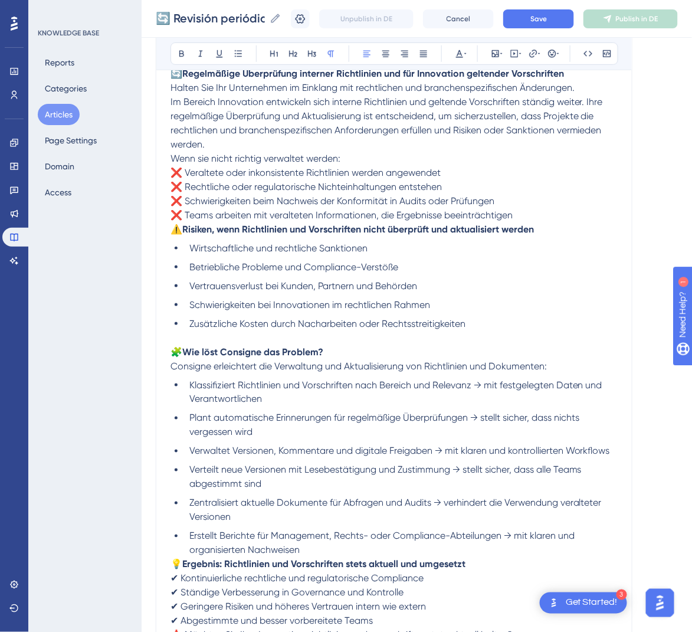
click at [172, 227] on span "⚠️" at bounding box center [176, 228] width 12 height 11
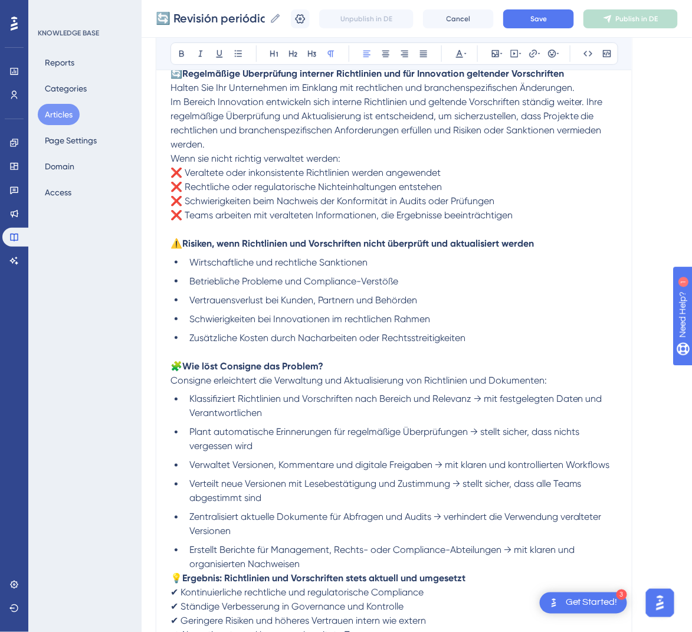
click at [171, 157] on span "Wenn sie nicht richtig verwaltet werden:" at bounding box center [255, 158] width 170 height 11
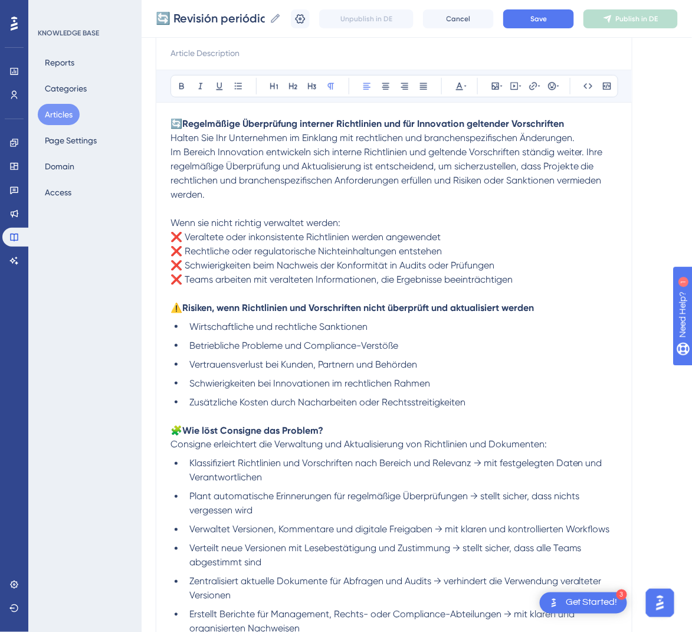
scroll to position [130, 0]
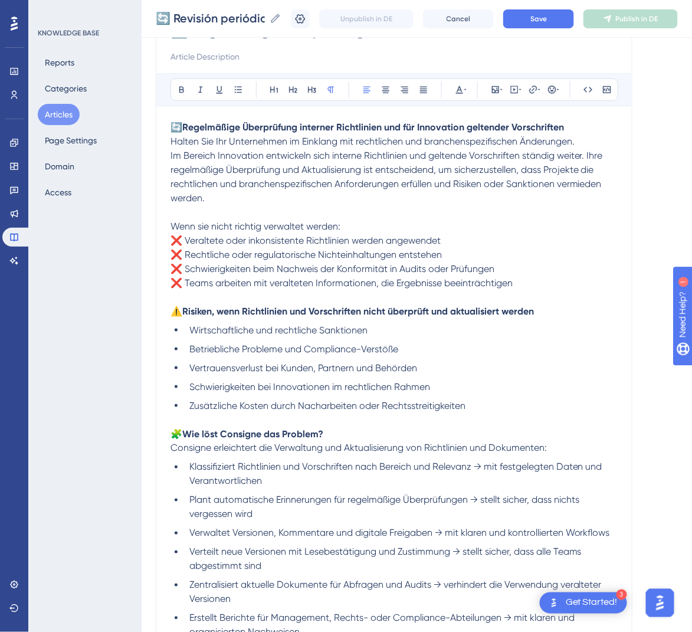
click at [170, 155] on span "Im Bereich Innovation entwickeln sich interne Richtlinien und geltende Vorschri…" at bounding box center [387, 177] width 435 height 54
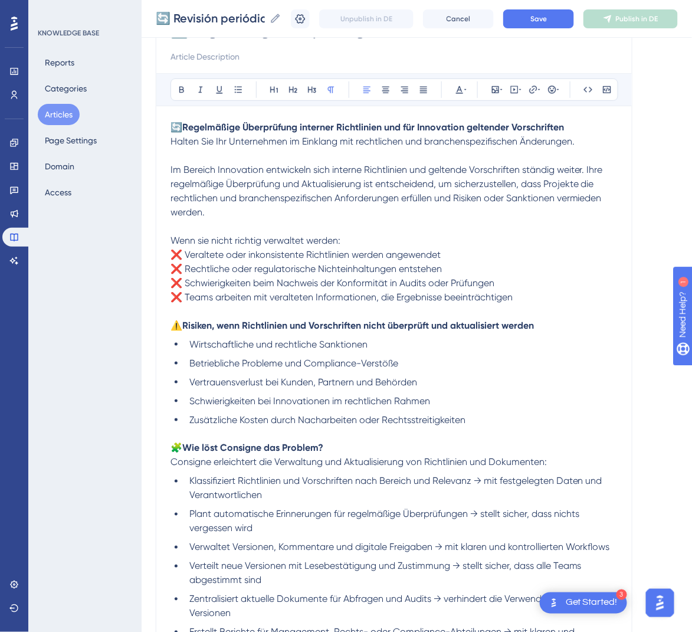
scroll to position [374, 0]
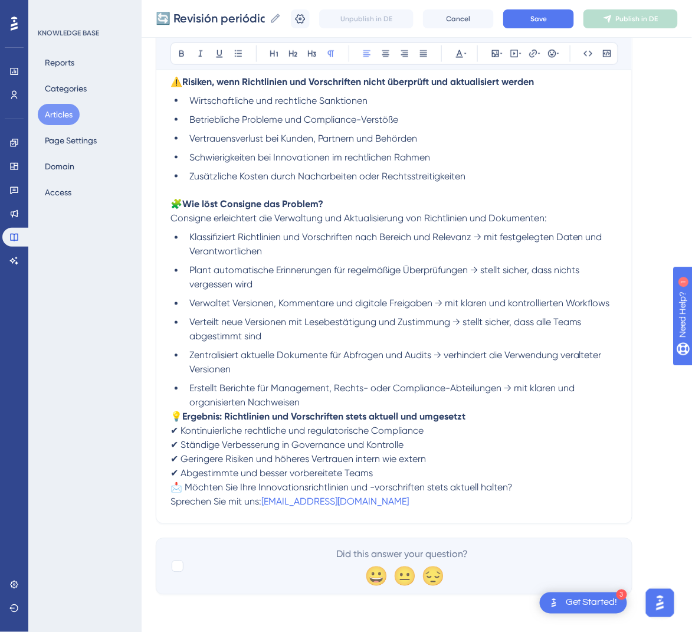
click at [175, 419] on span "💡" at bounding box center [176, 416] width 12 height 11
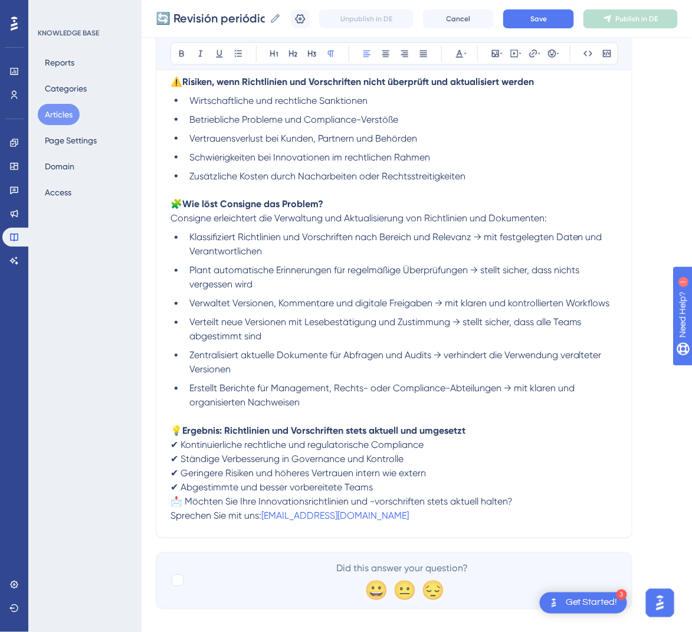
click at [175, 502] on span "📩 Möchten Sie Ihre Innovationsrichtlinien und -vorschriften stets aktuell halte…" at bounding box center [341, 501] width 342 height 11
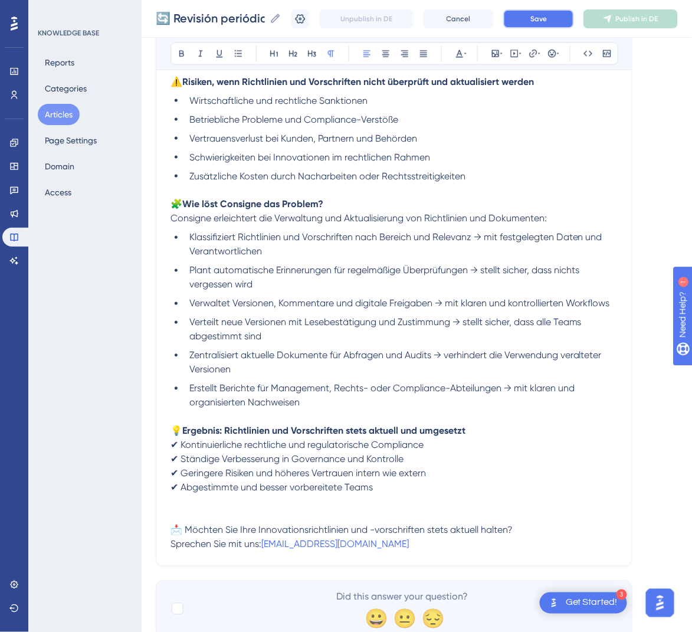
click at [561, 21] on button "Save" at bounding box center [538, 18] width 71 height 19
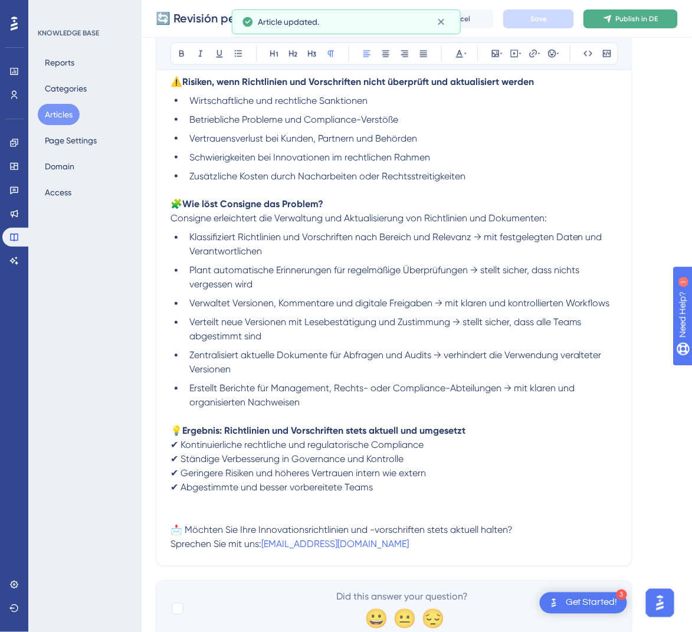
click at [658, 21] on span "Publish in DE" at bounding box center [637, 18] width 42 height 9
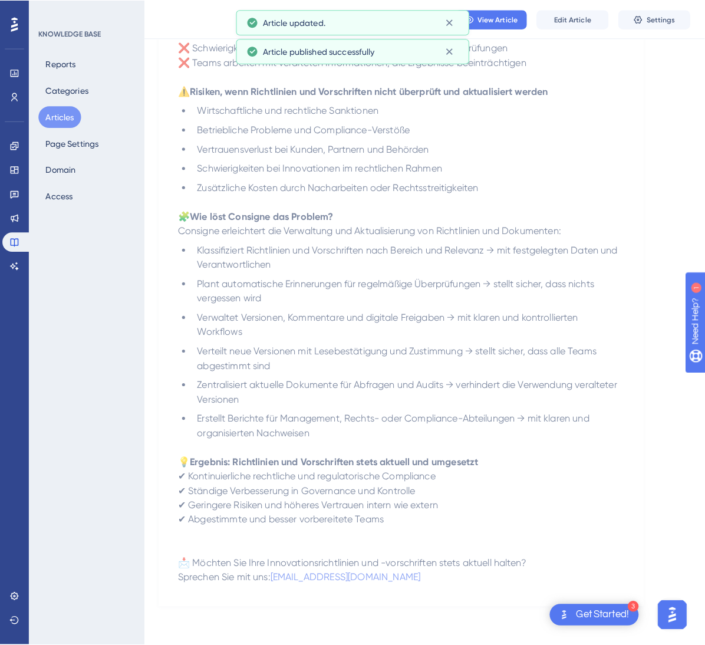
scroll to position [0, 0]
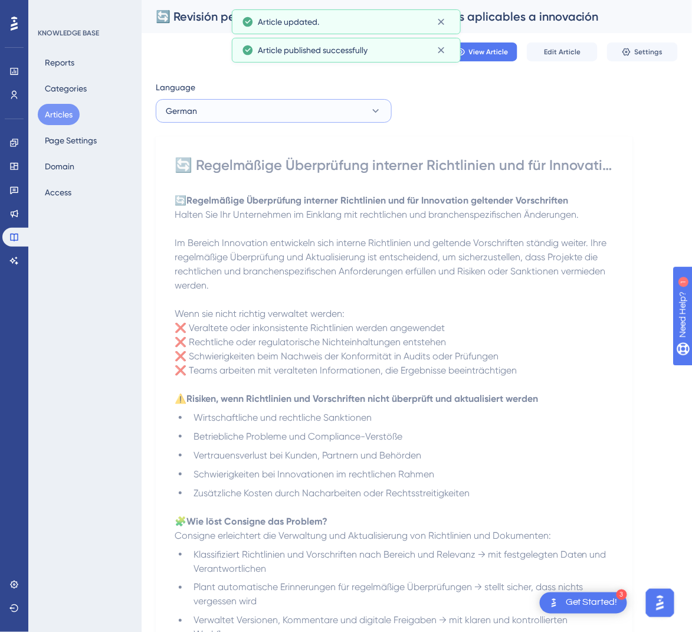
click at [367, 117] on button "German" at bounding box center [274, 111] width 236 height 24
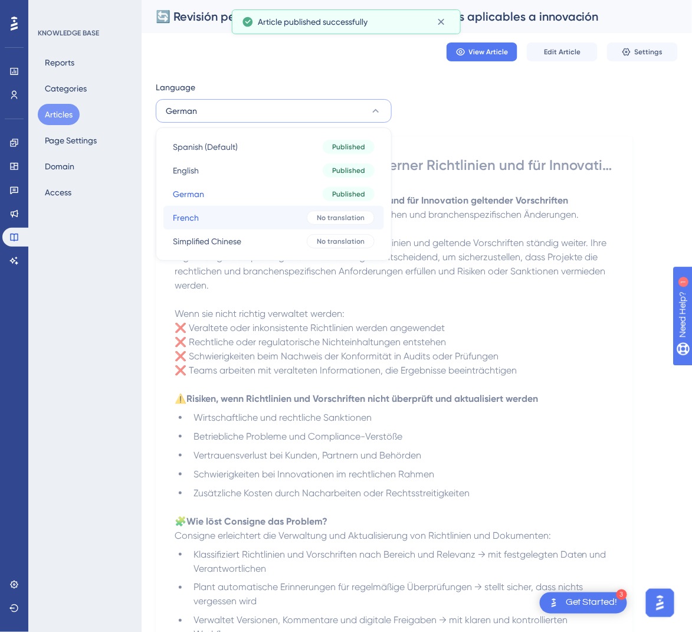
click at [298, 224] on button "French French No translation" at bounding box center [273, 218] width 221 height 24
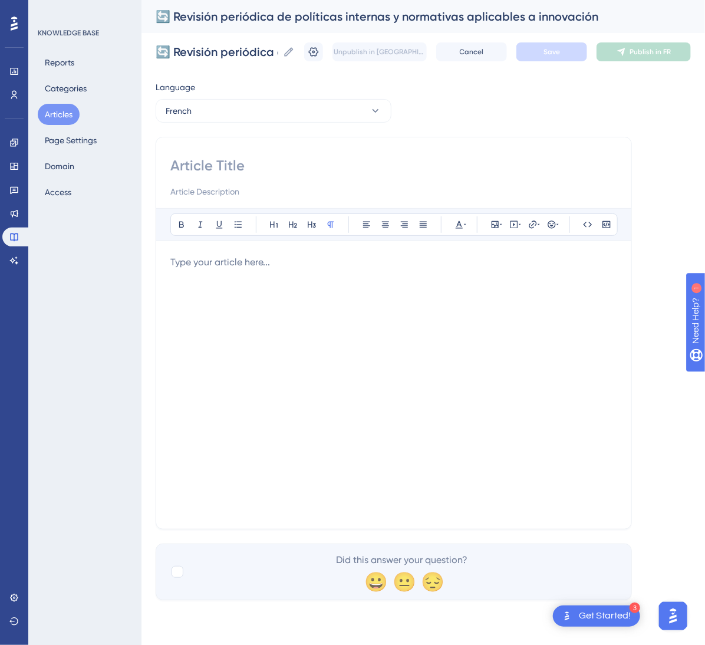
click at [314, 156] on input at bounding box center [393, 165] width 447 height 19
paste input "🔄 Révision périodique des politiques internes et réglementations applicables à …"
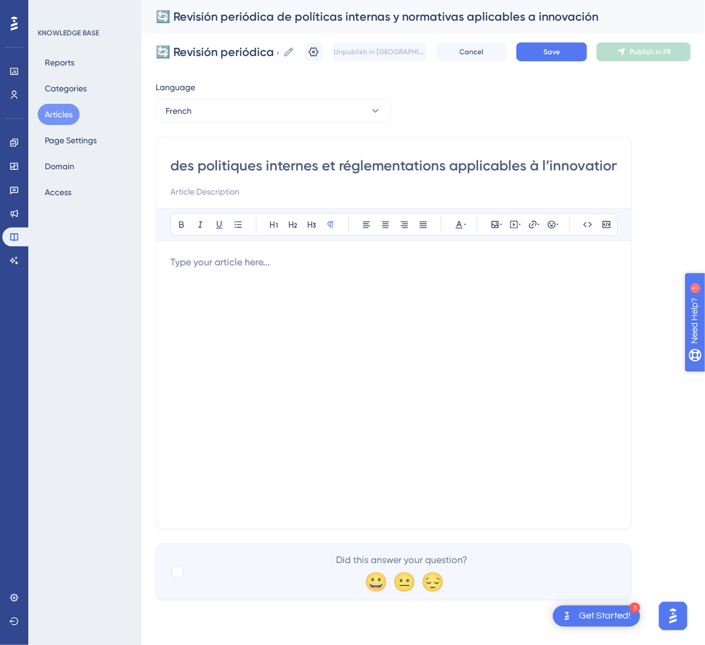
type input "🔄 Révision périodique des politiques internes et réglementations applicables à …"
click at [259, 415] on div at bounding box center [393, 384] width 447 height 259
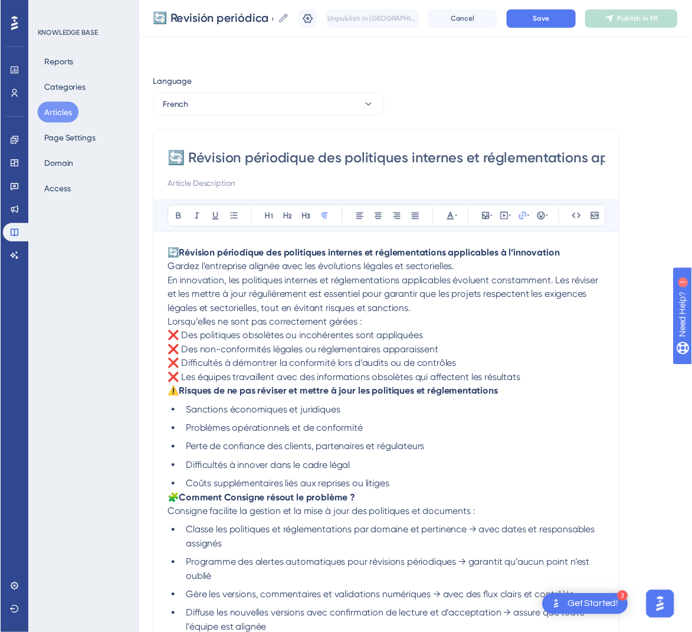
scroll to position [170, 0]
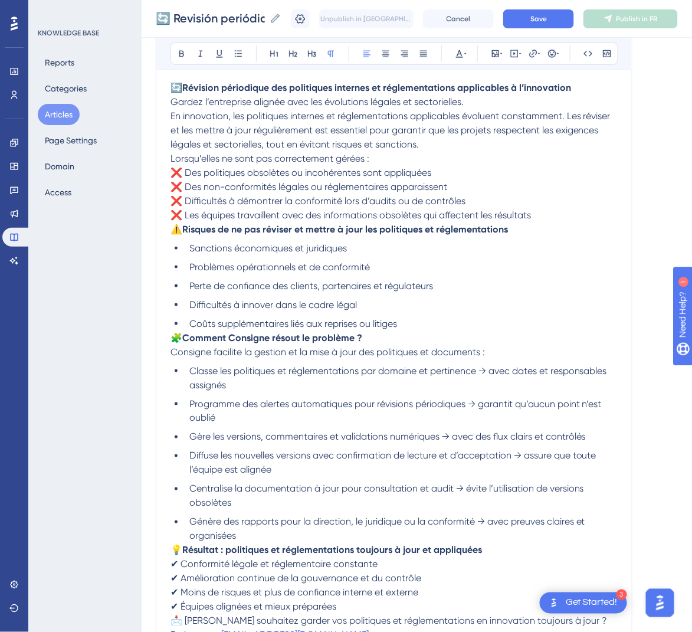
click at [174, 229] on span "⚠️" at bounding box center [176, 228] width 12 height 11
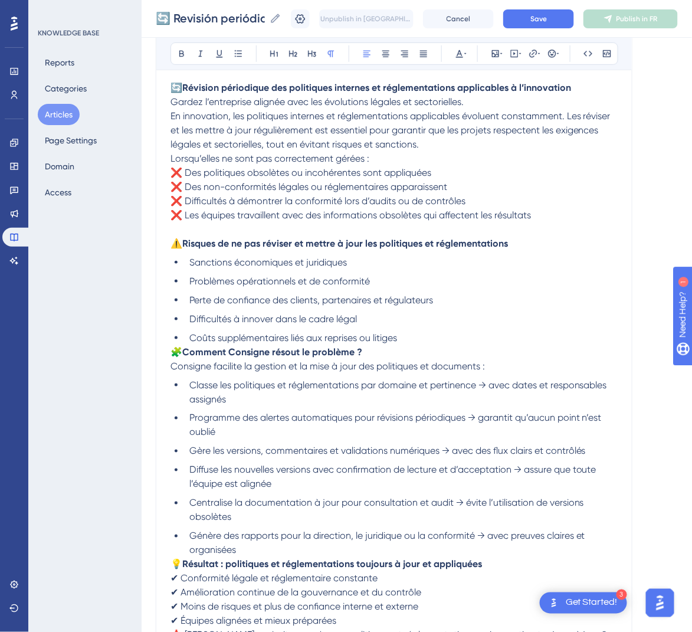
click at [172, 156] on span "Lorsqu’elles ne sont pas correctement gérées :" at bounding box center [269, 158] width 199 height 11
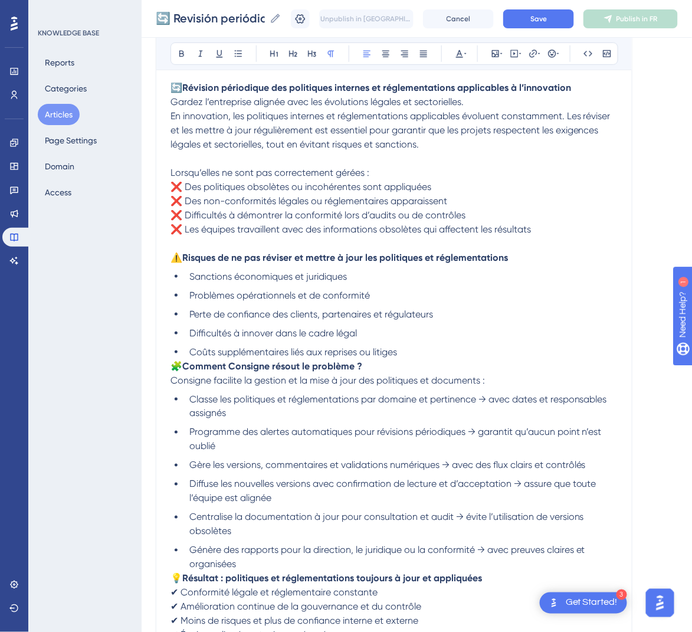
click at [172, 115] on span "En innovation, les politiques internes et réglementations applicables évoluent …" at bounding box center [391, 130] width 442 height 40
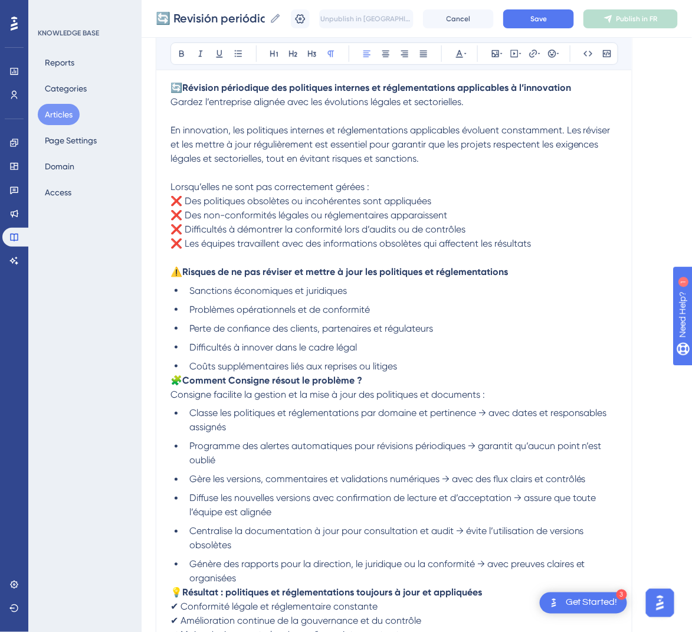
click at [175, 380] on span "🧩" at bounding box center [176, 379] width 12 height 11
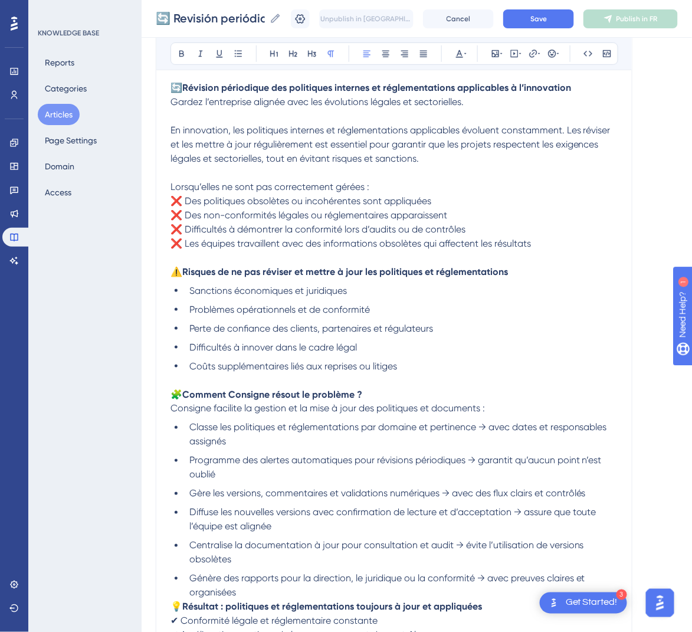
scroll to position [291, 0]
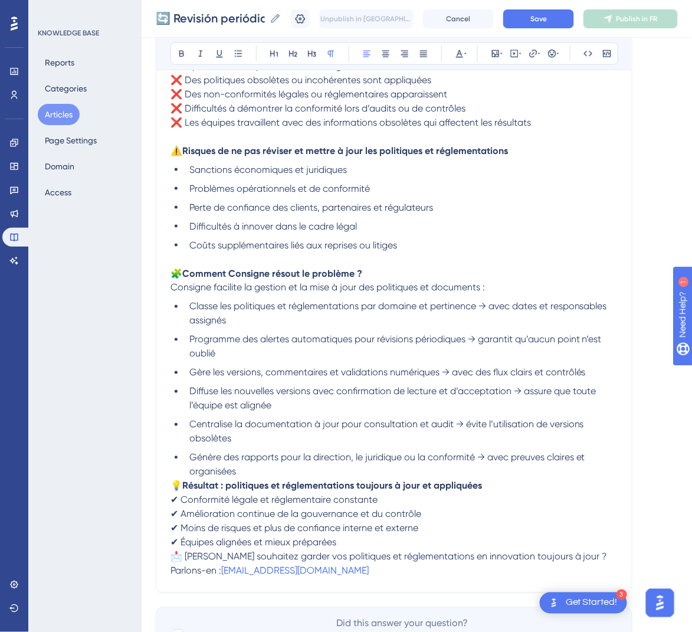
click at [167, 485] on div "🔄 Révision périodique des politiques internes et réglementations applicables à …" at bounding box center [394, 216] width 476 height 751
click at [173, 485] on span "💡" at bounding box center [176, 485] width 12 height 11
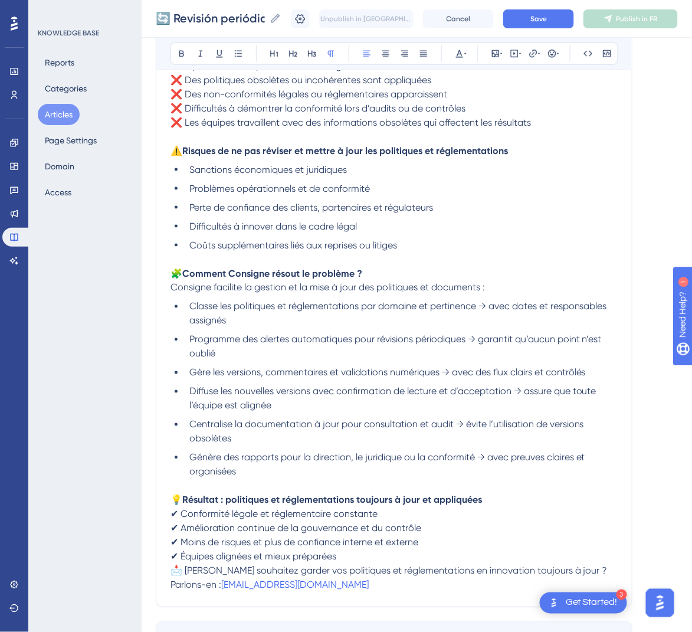
click at [172, 573] on span "📩 [PERSON_NAME] souhaitez garder vos politiques et réglementations en innovatio…" at bounding box center [388, 570] width 437 height 11
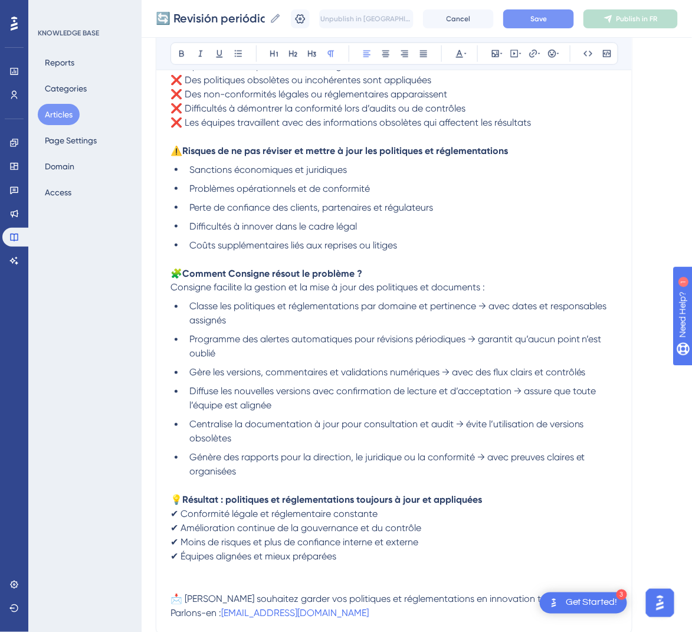
click at [561, 16] on button "Save" at bounding box center [538, 18] width 71 height 19
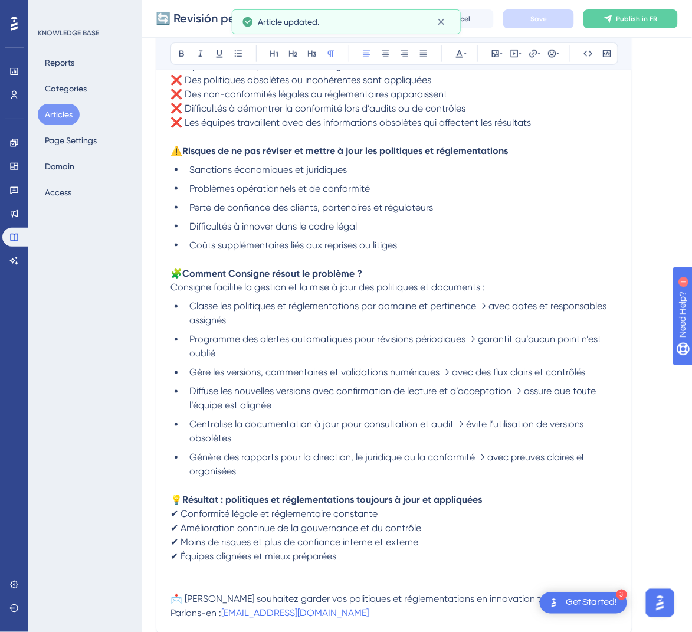
click at [658, 14] on span "Publish in FR" at bounding box center [636, 18] width 41 height 9
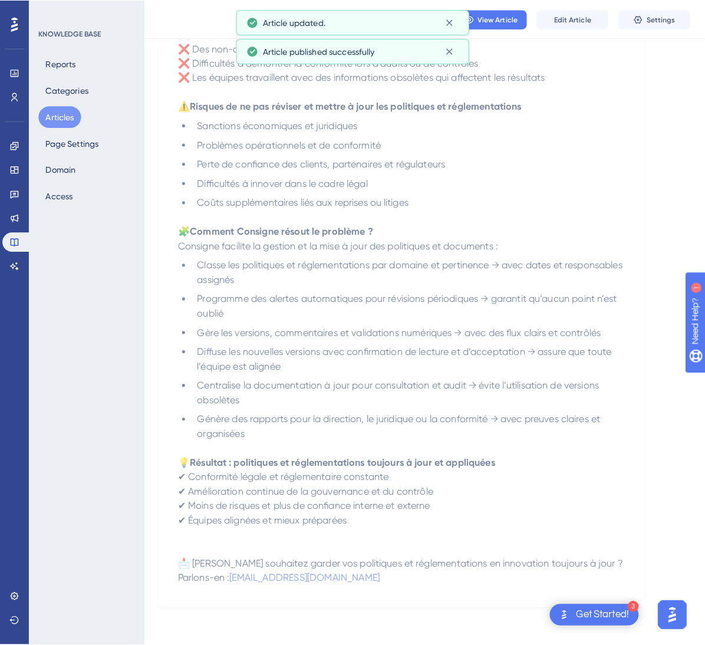
scroll to position [0, 0]
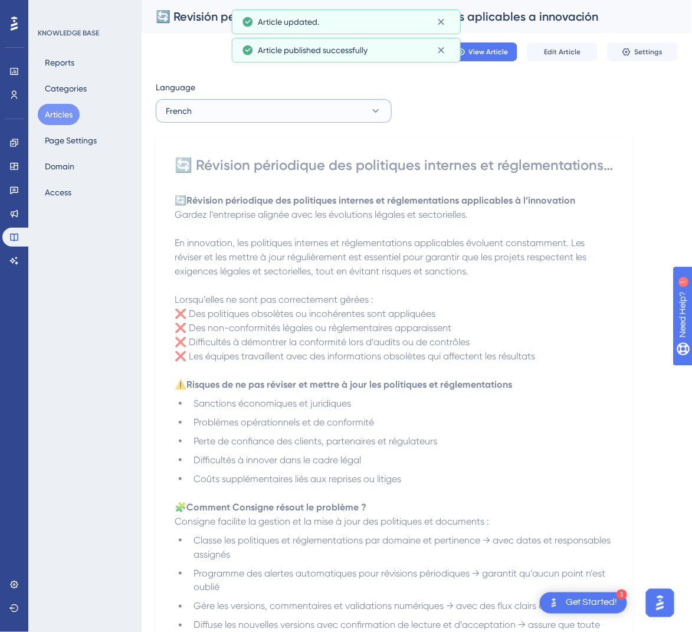
click at [374, 101] on button "French" at bounding box center [274, 111] width 236 height 24
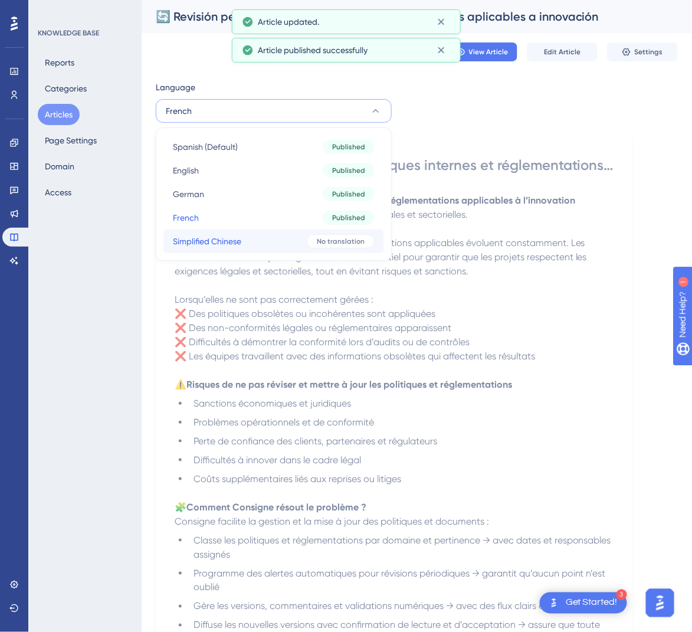
click at [324, 242] on span "No translation" at bounding box center [341, 240] width 48 height 9
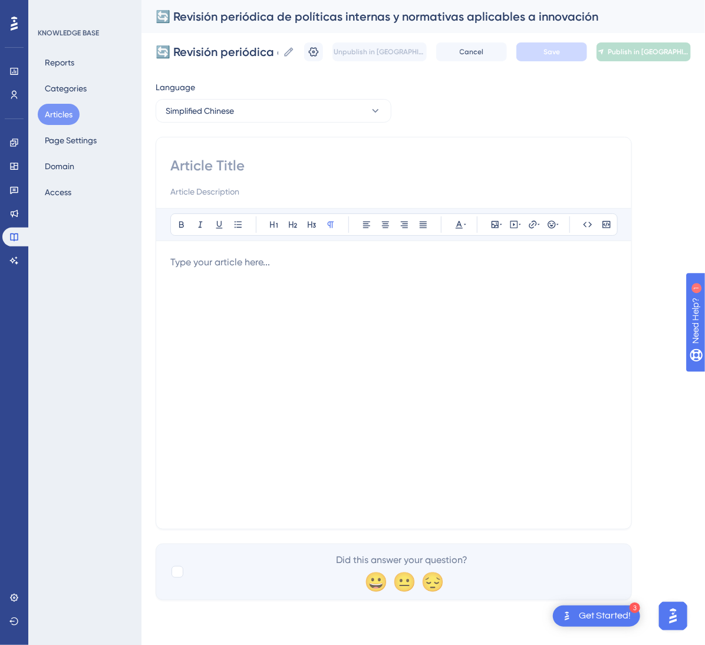
click at [281, 175] on input at bounding box center [393, 165] width 447 height 19
paste input "🔄 创新相关内部政策与适用法规的定期审查"
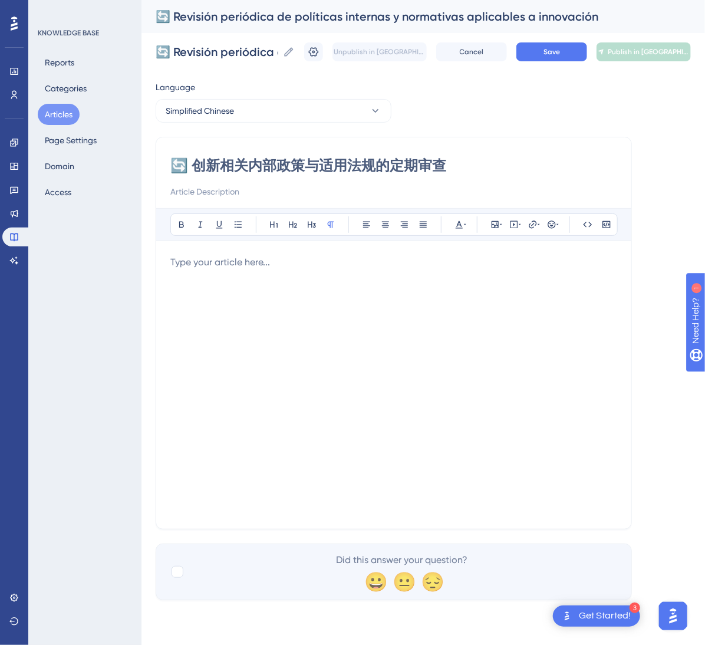
type input "🔄 创新相关内部政策与适用法规的定期审查"
click at [457, 336] on div at bounding box center [393, 384] width 447 height 259
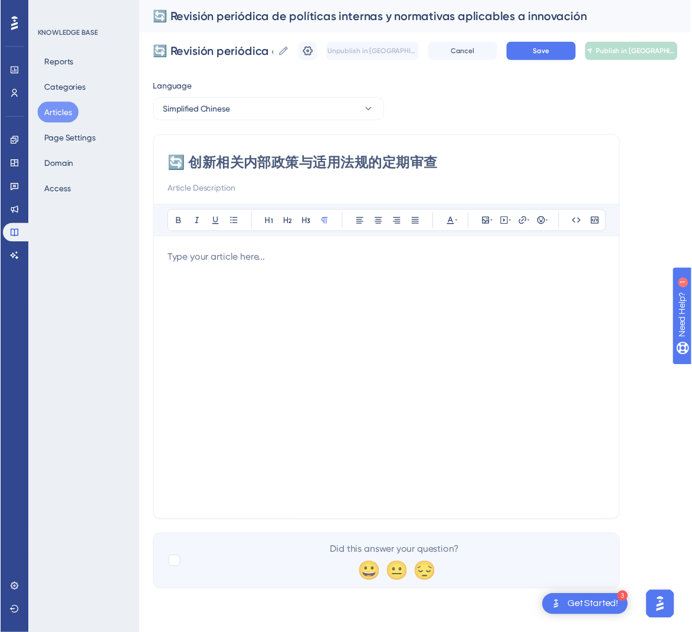
scroll to position [85, 0]
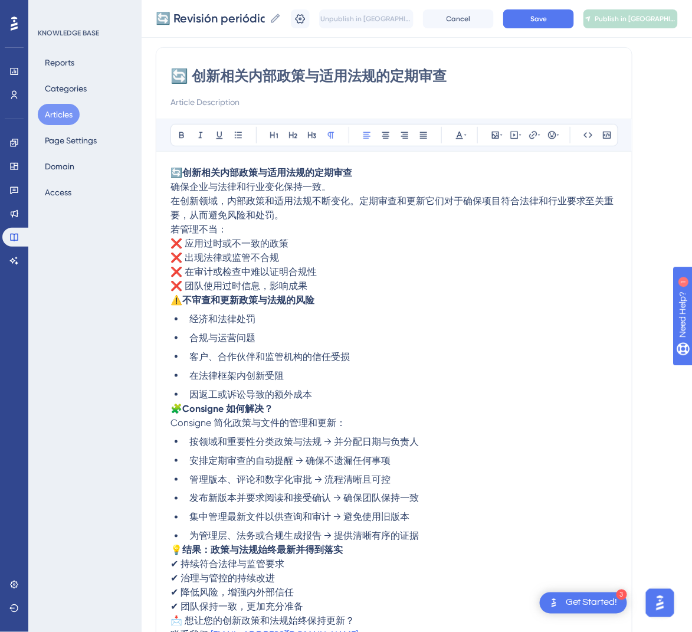
click at [363, 185] on p "🔄 创新相关内部政策与适用法规的定期审查 确保企业与法律和行业变化保持一致。 在创新领域，内部政策和适用法规不断变化。定期审查和更新它们对于确保项目符合法律和…" at bounding box center [393, 194] width 447 height 57
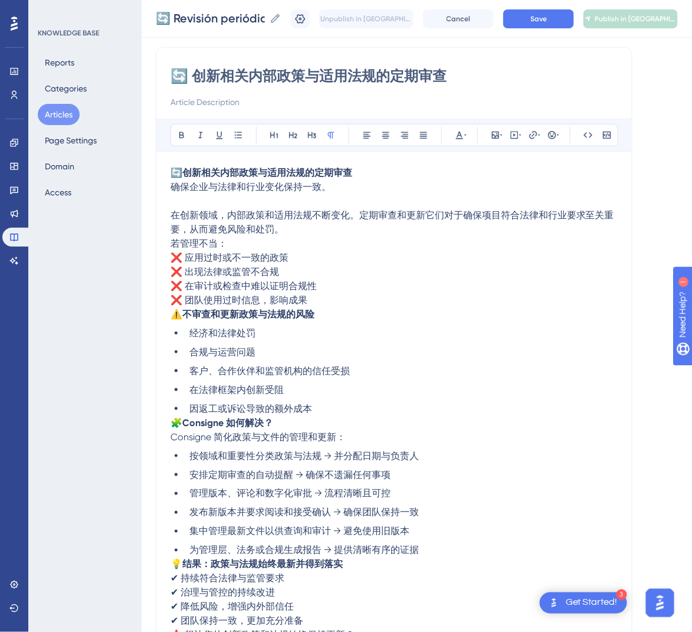
click at [169, 247] on div "🔄 创新相关内部政策与适用法规的定期审查 Bold Italic Underline Bullet Point Heading 1 Heading 2 Hea…" at bounding box center [394, 359] width 476 height 624
click at [170, 246] on span "若管理不当：" at bounding box center [198, 243] width 57 height 11
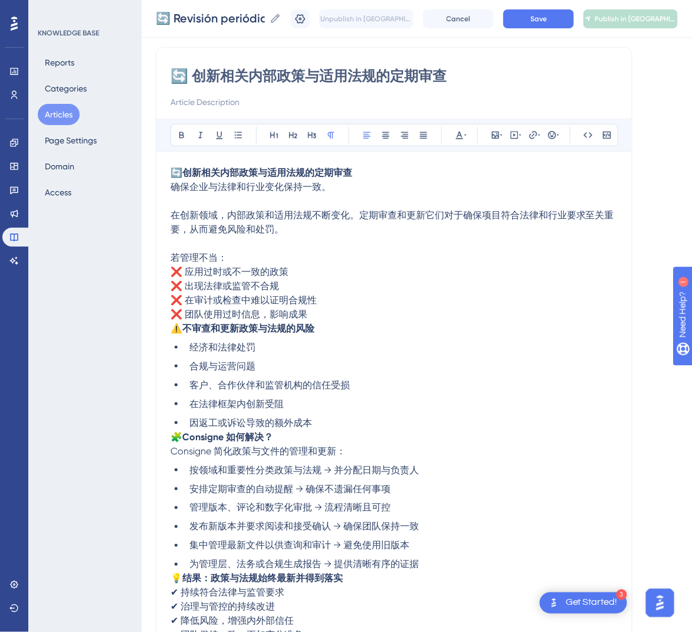
click at [172, 333] on span "⚠️" at bounding box center [176, 328] width 12 height 11
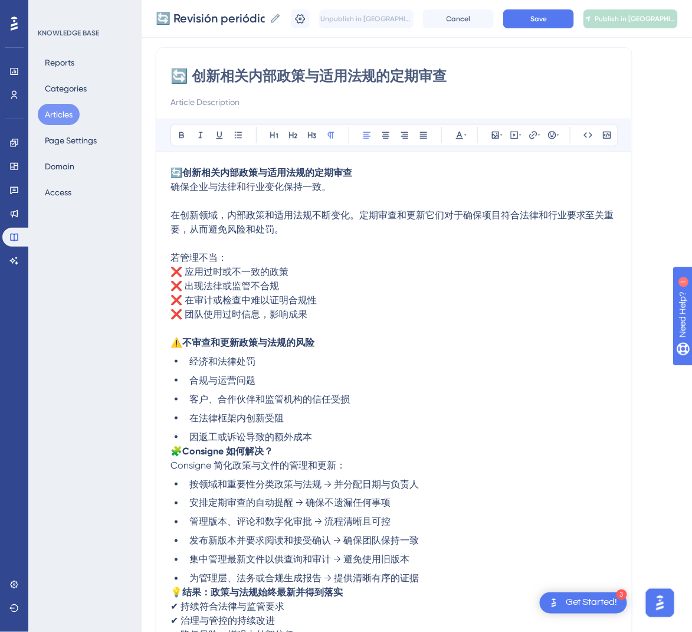
click at [175, 447] on span "🧩" at bounding box center [176, 450] width 12 height 11
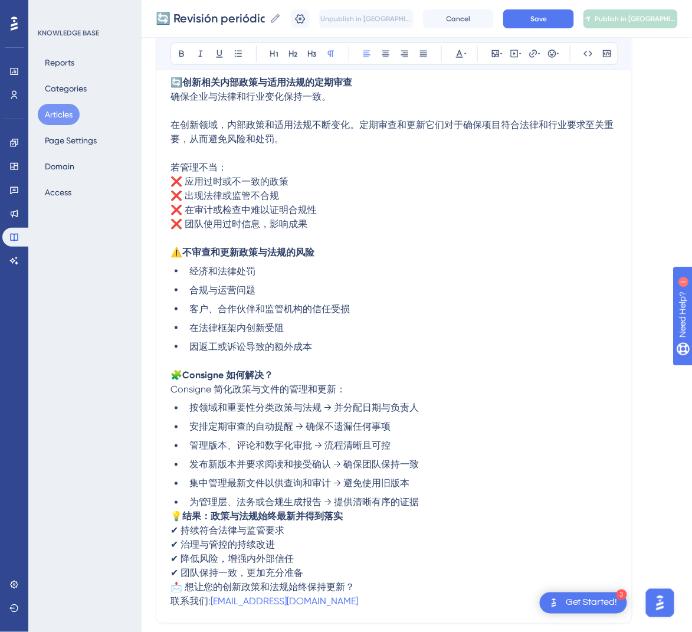
scroll to position [226, 0]
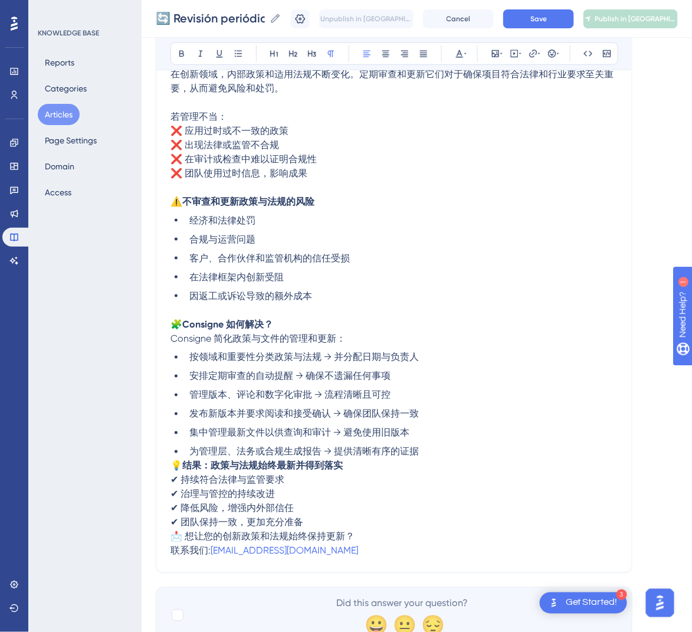
click at [173, 464] on span "💡" at bounding box center [176, 465] width 12 height 11
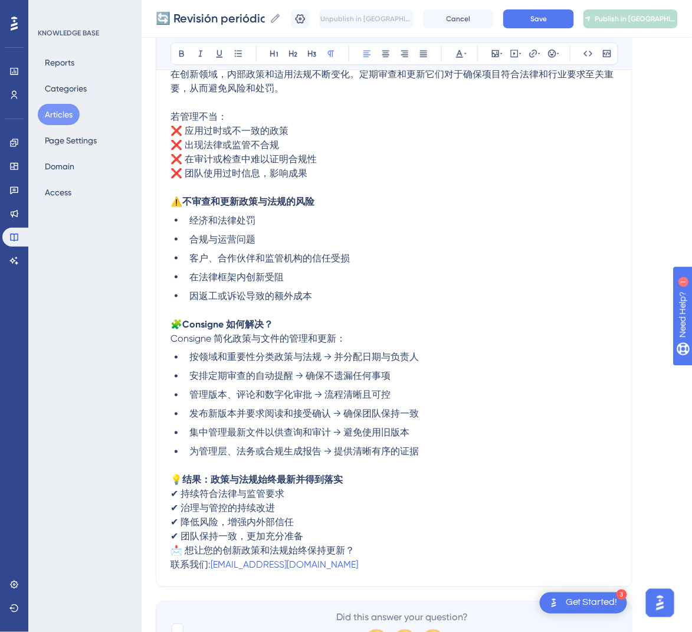
click at [173, 550] on span "📩 想让您的创新政策和法规始终保持更新？" at bounding box center [262, 550] width 184 height 11
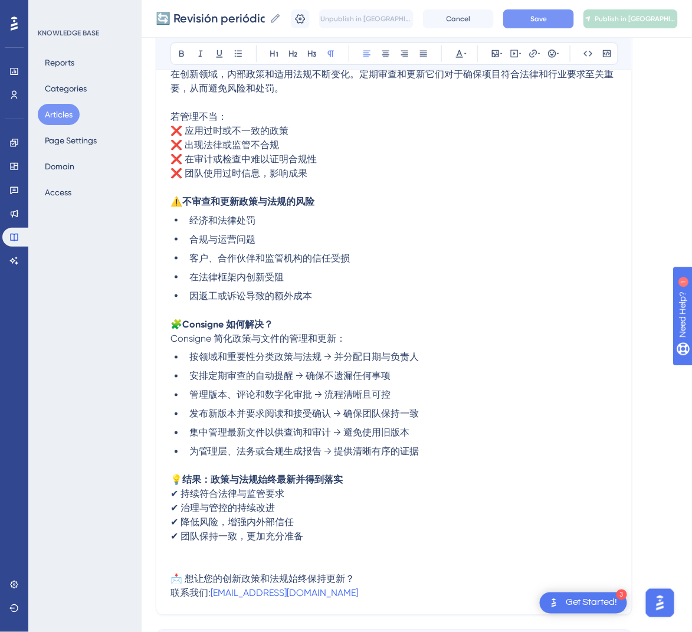
click at [561, 21] on button "Save" at bounding box center [538, 18] width 71 height 19
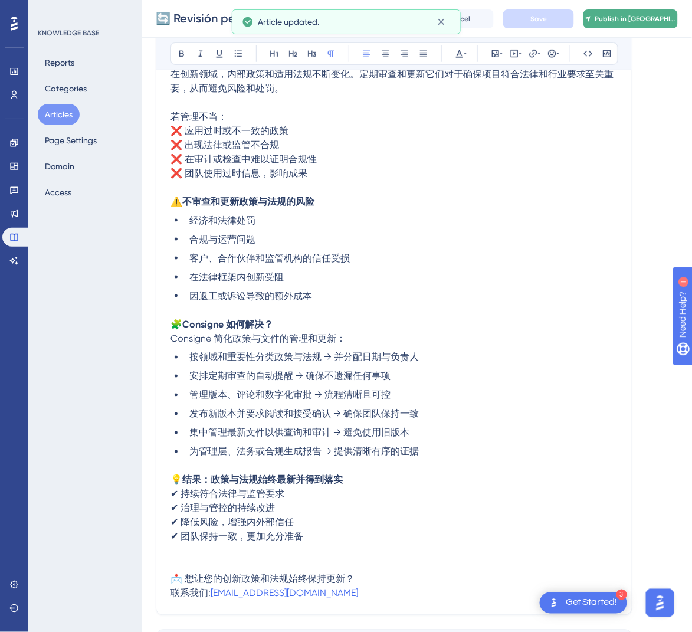
click at [654, 18] on span "Publish in [GEOGRAPHIC_DATA]-CN" at bounding box center [635, 18] width 82 height 9
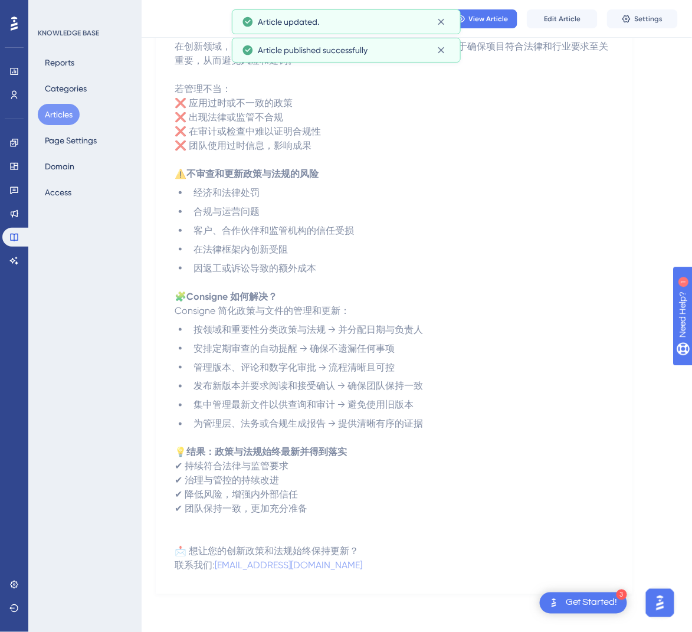
scroll to position [190, 0]
click at [63, 117] on button "Articles" at bounding box center [59, 114] width 42 height 21
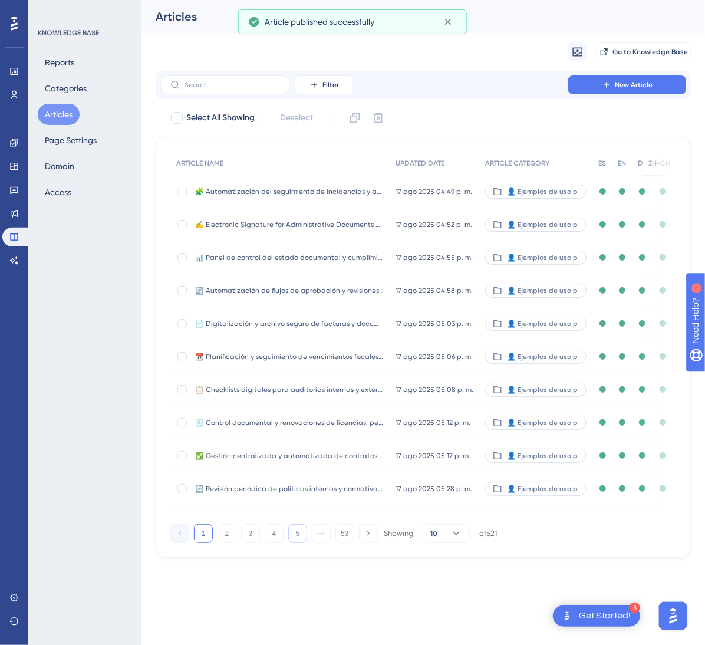
click at [301, 543] on button "5" at bounding box center [297, 533] width 19 height 19
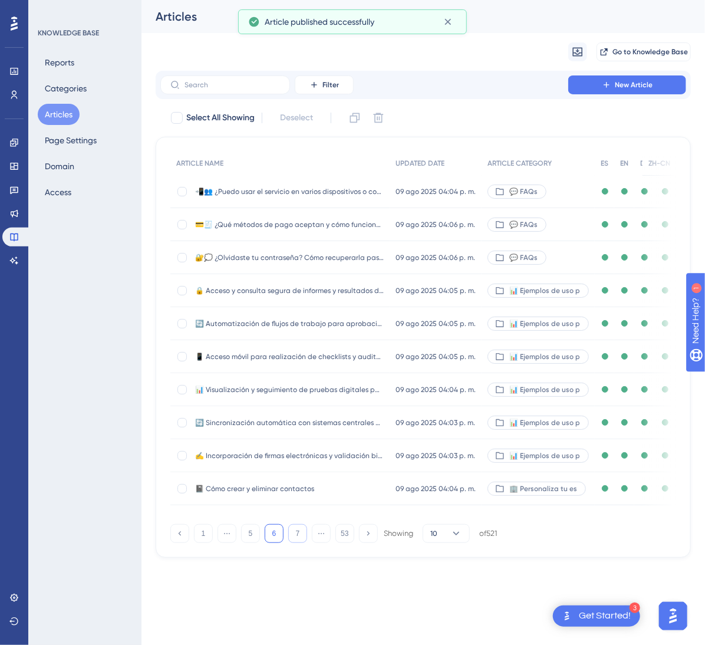
click at [301, 543] on button "7" at bounding box center [297, 533] width 19 height 19
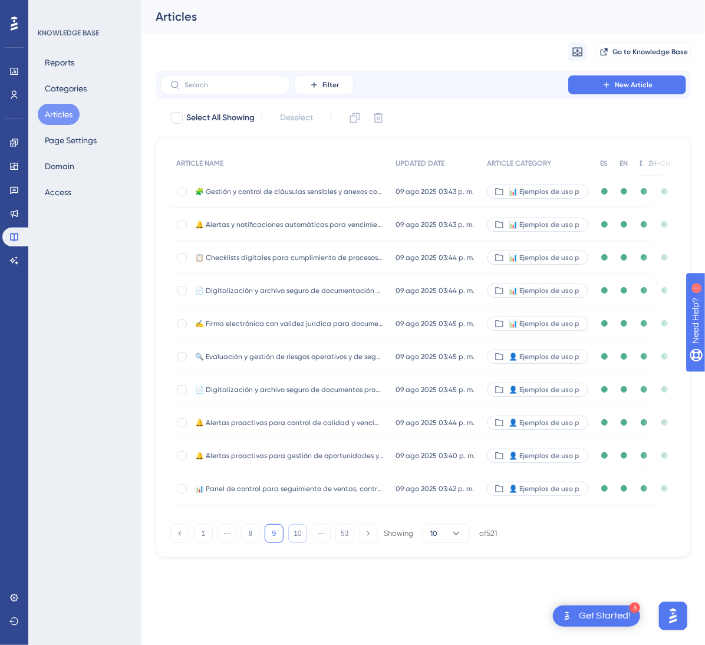
click at [301, 543] on button "10" at bounding box center [297, 533] width 19 height 19
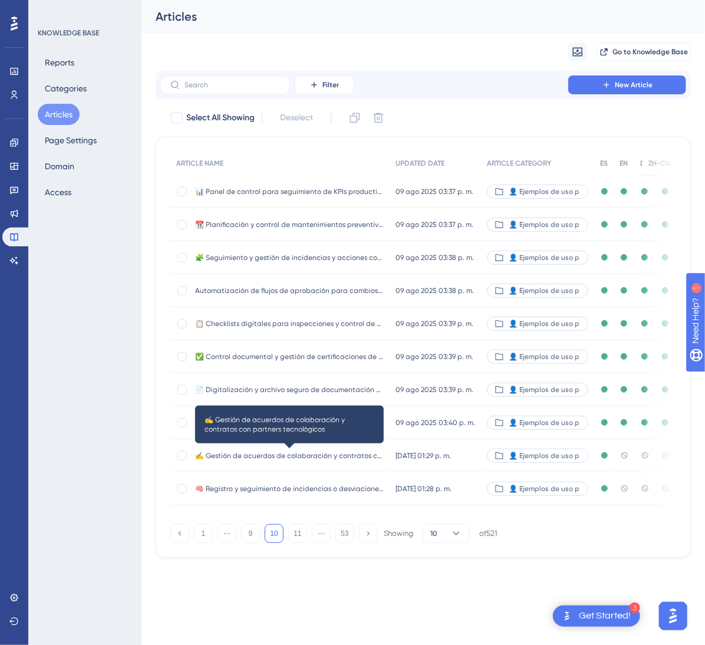
click at [362, 456] on span "✍️ Gestión de acuerdos de colaboración y contratos con partners tecnológicos" at bounding box center [289, 455] width 189 height 9
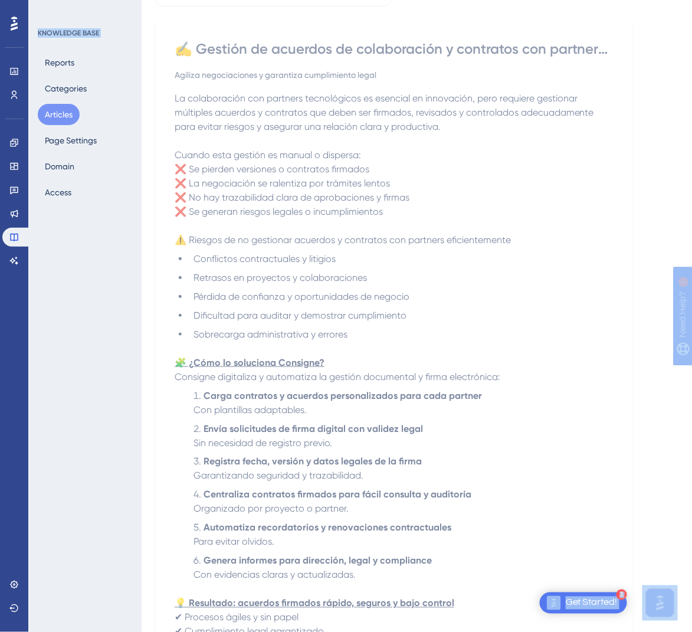
scroll to position [354, 0]
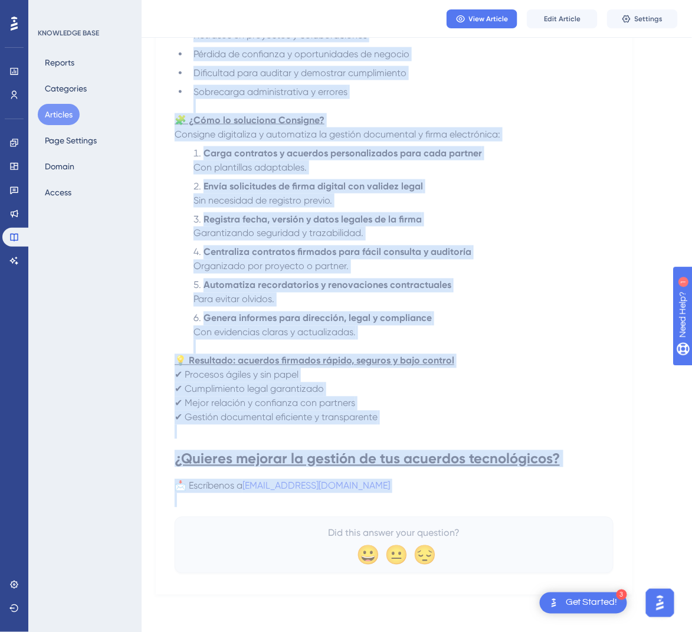
drag, startPoint x: 182, startPoint y: 166, endPoint x: 464, endPoint y: 496, distance: 433.7
click at [464, 496] on div "✍️ Gestión de acuerdos de colaboración y contratos con partners tecnológicos Ag…" at bounding box center [394, 185] width 439 height 776
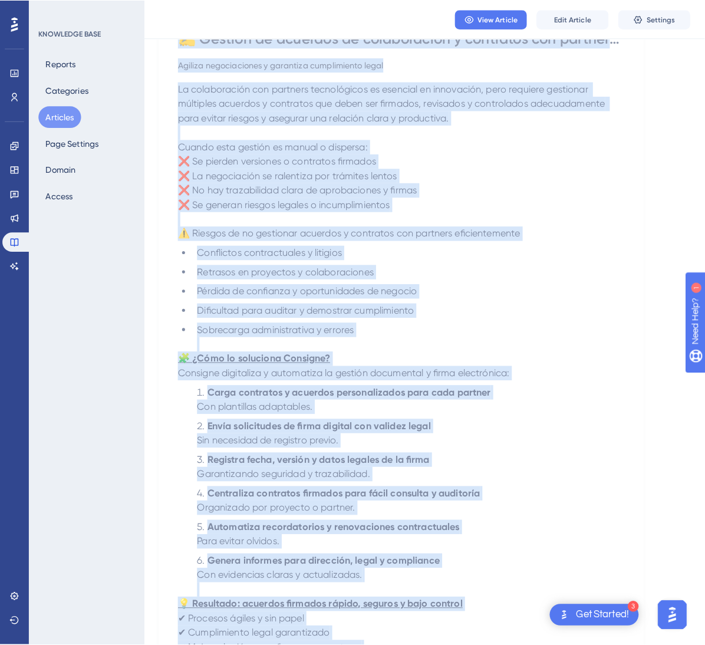
scroll to position [0, 0]
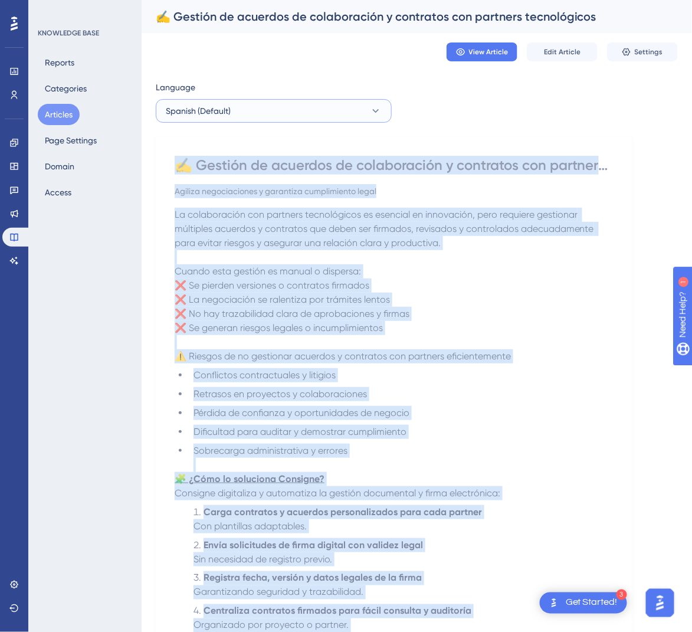
click at [383, 107] on button "Spanish (Default)" at bounding box center [274, 111] width 236 height 24
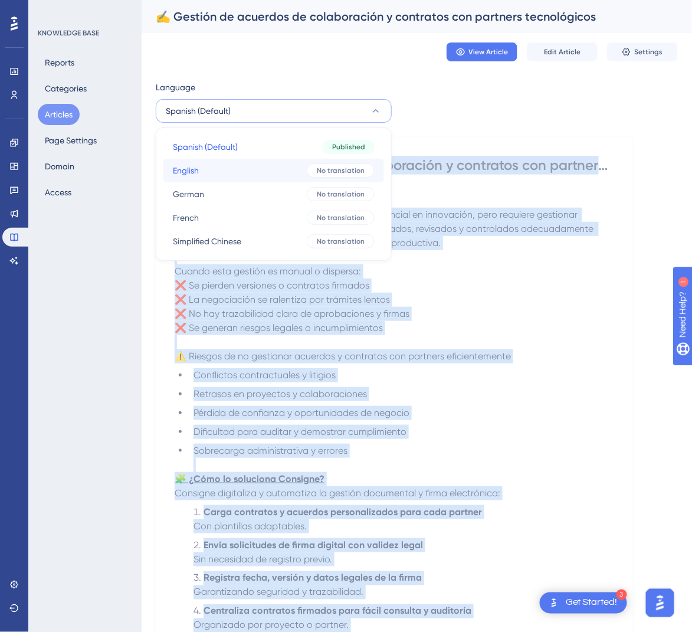
click at [323, 167] on span "No translation" at bounding box center [341, 170] width 48 height 9
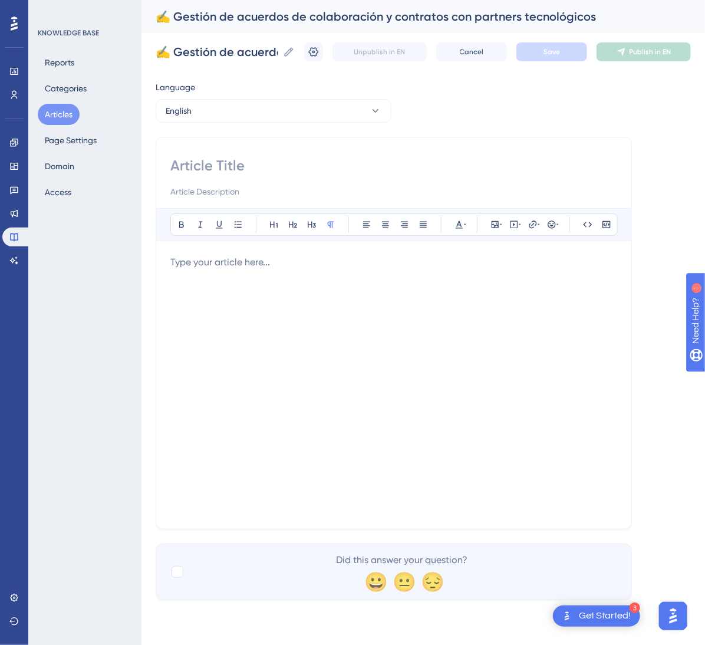
click at [343, 160] on input at bounding box center [393, 165] width 447 height 19
paste input "✍️ Management of Collaboration Agreements and Contracts with Technology Partners"
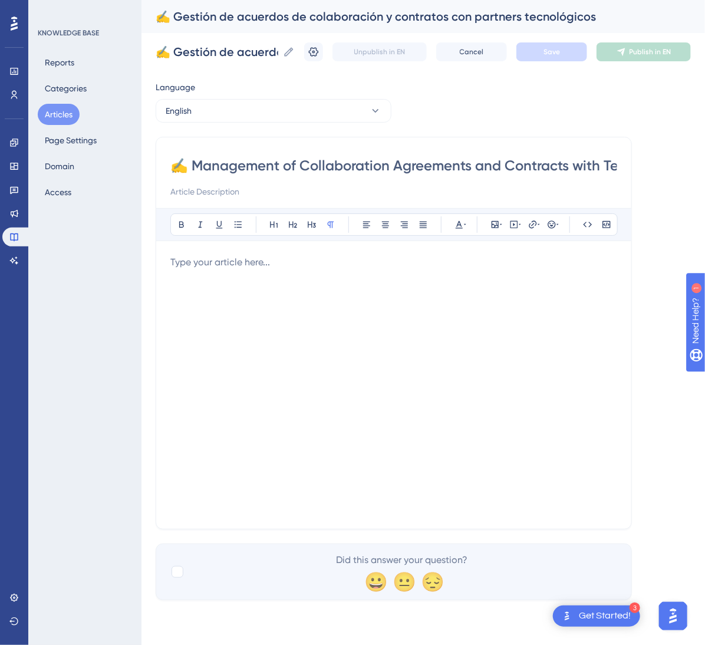
scroll to position [0, 123]
type input "✍️ Management of Collaboration Agreements and Contracts with Technology Partners"
click at [301, 275] on div at bounding box center [393, 384] width 447 height 259
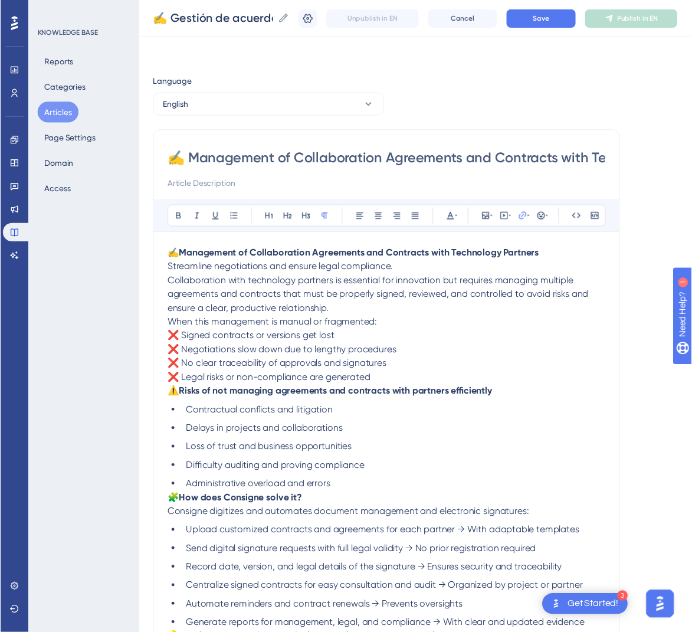
scroll to position [98, 0]
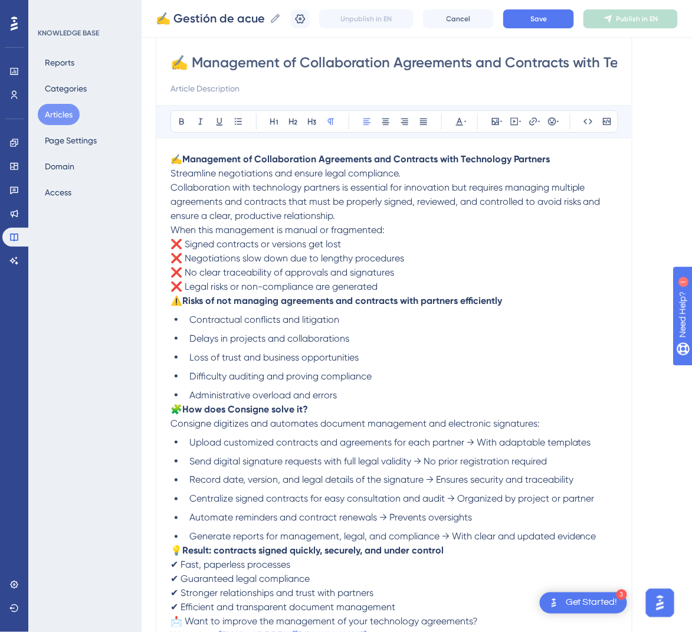
click at [364, 213] on p "✍️ Management of Collaboration Agreements and Contracts with Technology Partner…" at bounding box center [393, 187] width 447 height 71
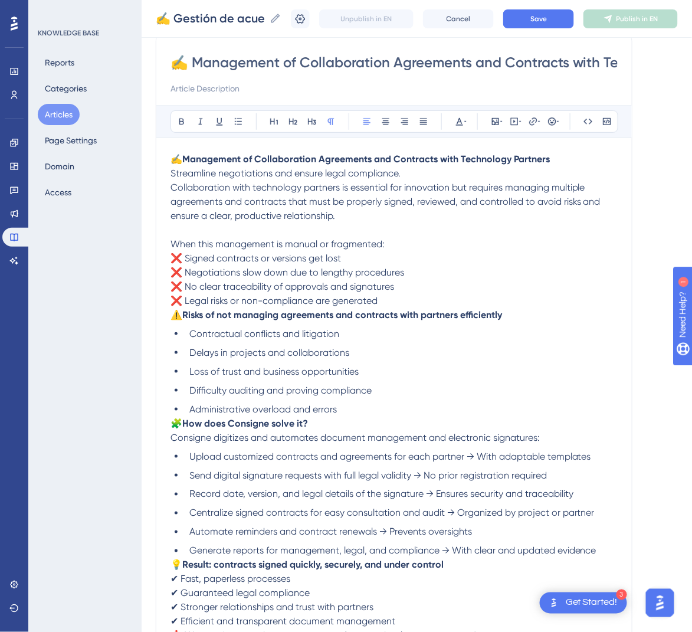
click at [175, 318] on span "⚠️" at bounding box center [176, 314] width 12 height 11
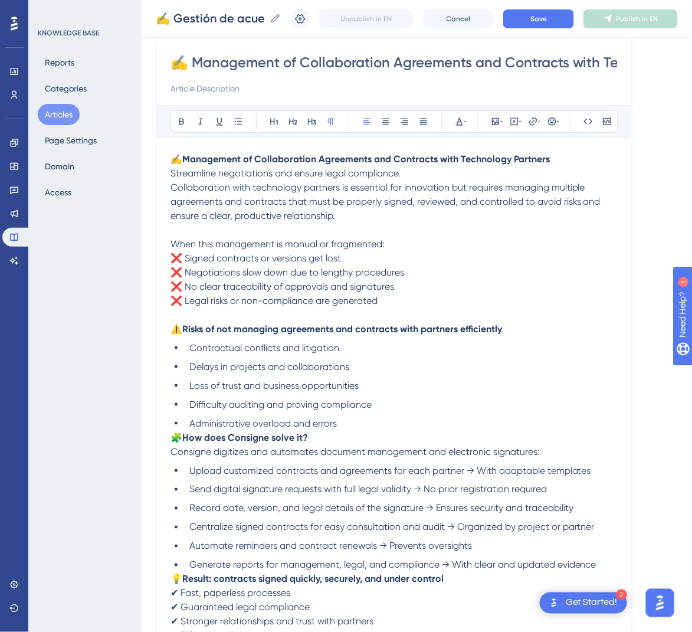
click at [171, 185] on span "Collaboration with technology partners is essential for innovation but requires…" at bounding box center [386, 202] width 432 height 40
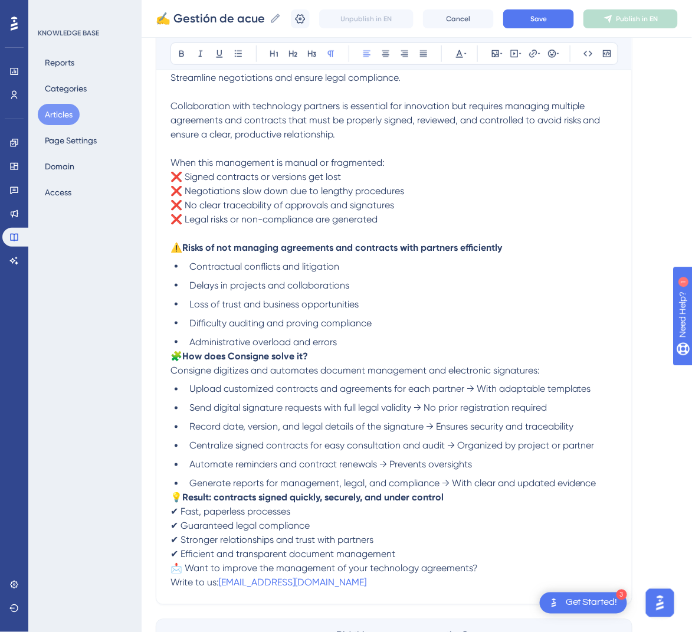
scroll to position [208, 0]
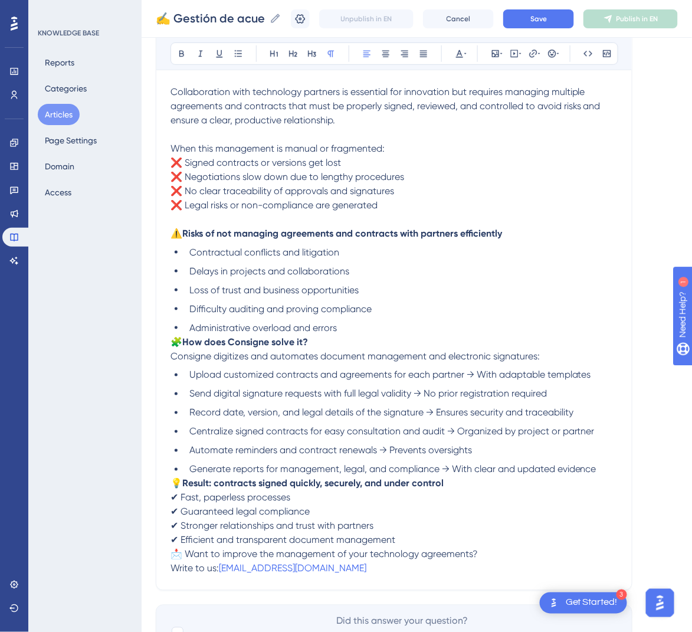
click at [174, 337] on span "🧩" at bounding box center [176, 341] width 12 height 11
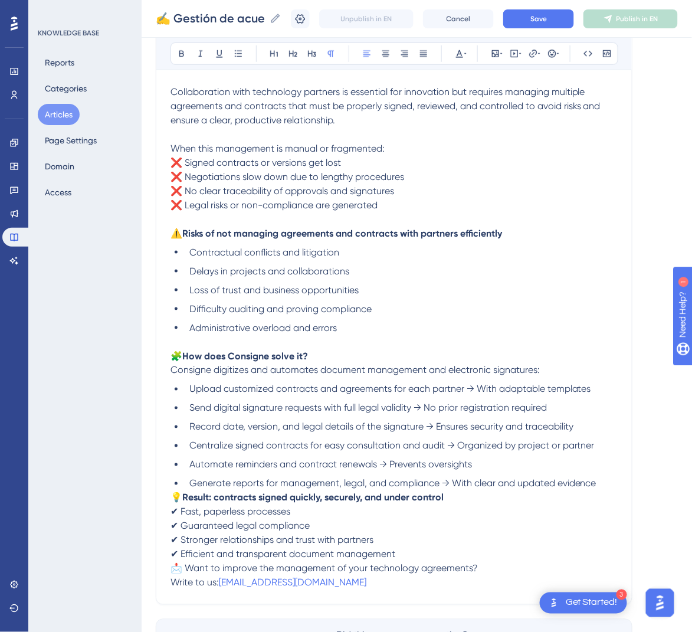
click at [175, 502] on span "💡" at bounding box center [176, 497] width 12 height 11
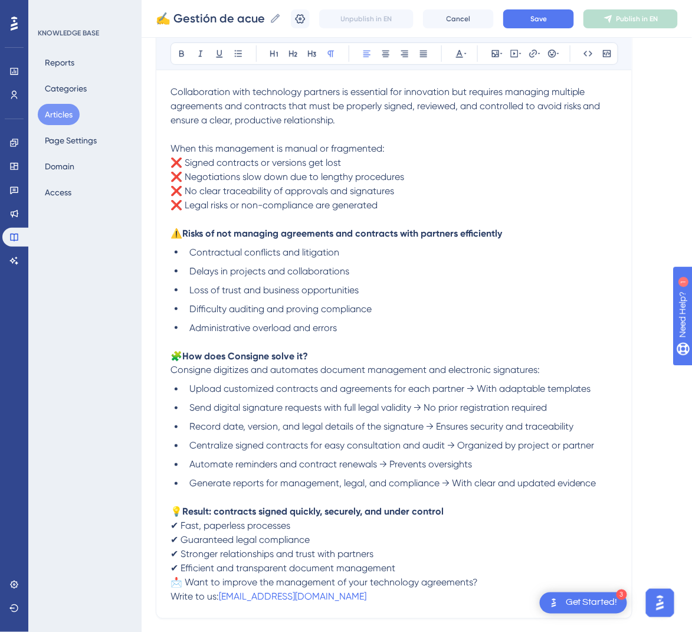
click at [176, 583] on span "📩 Want to improve the management of your technology agreements?" at bounding box center [323, 582] width 307 height 11
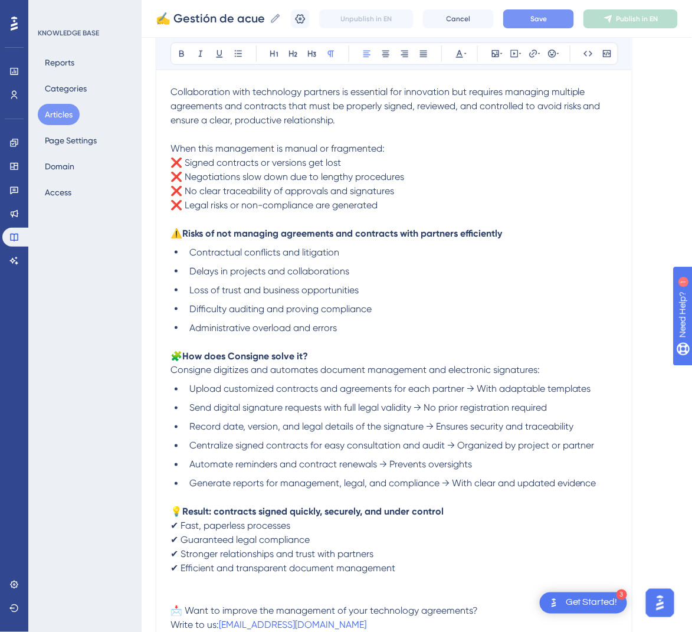
click at [569, 17] on button "Save" at bounding box center [538, 18] width 71 height 19
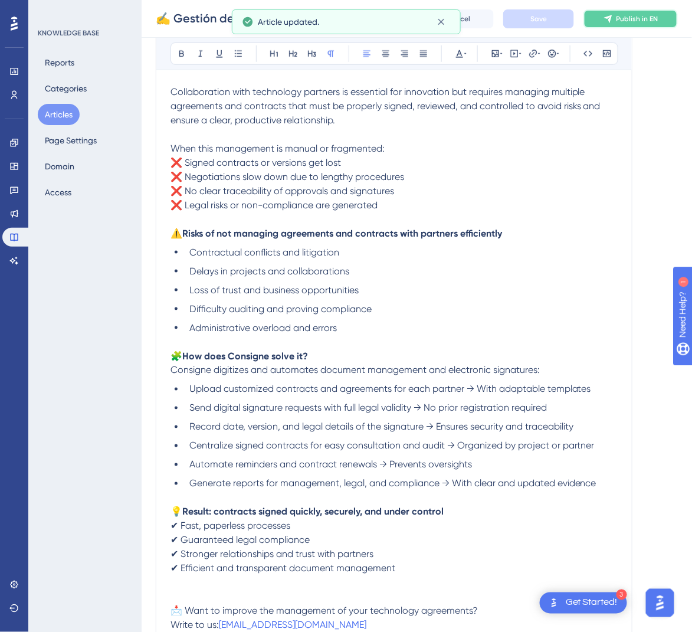
click at [638, 19] on span "Publish in EN" at bounding box center [637, 18] width 42 height 9
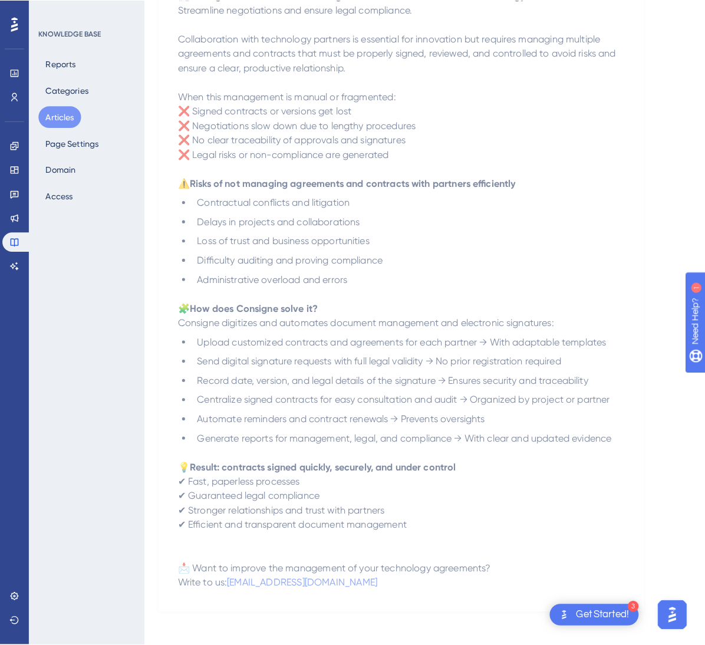
scroll to position [0, 0]
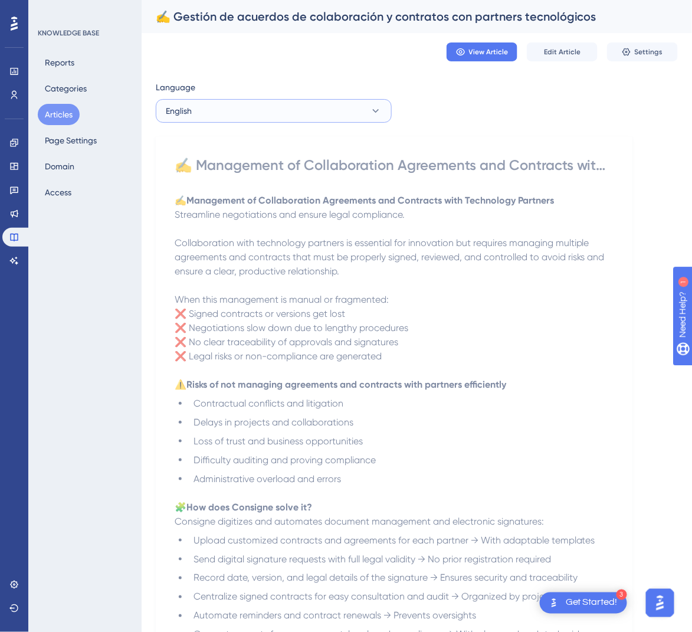
click at [370, 110] on icon at bounding box center [376, 111] width 12 height 12
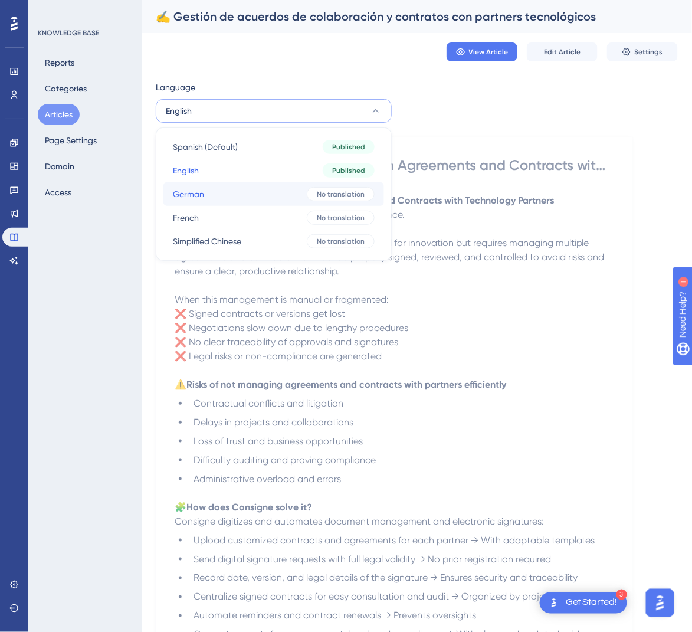
click at [315, 187] on div "No translation" at bounding box center [341, 194] width 68 height 14
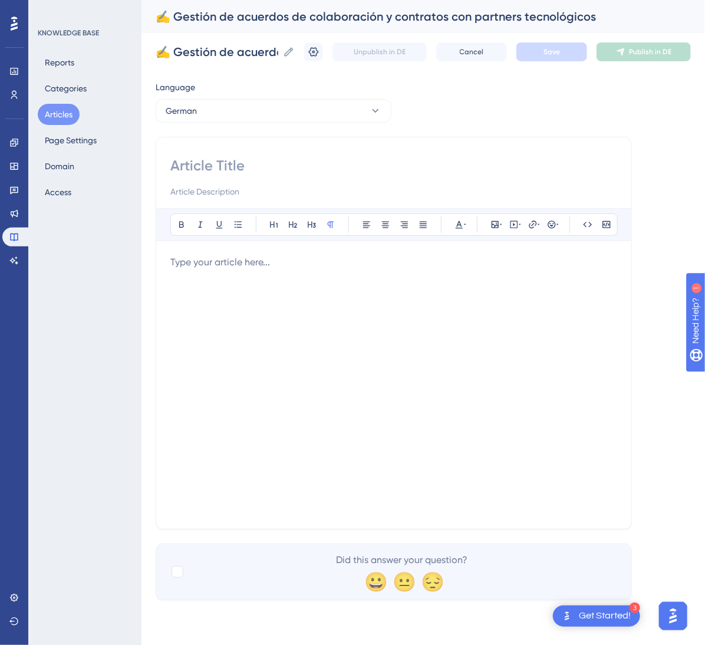
click at [344, 164] on input at bounding box center [393, 165] width 447 height 19
paste input "✍️ Verwaltung von Kooperationsvereinbarungen und Verträgen mit Technologiepartn…"
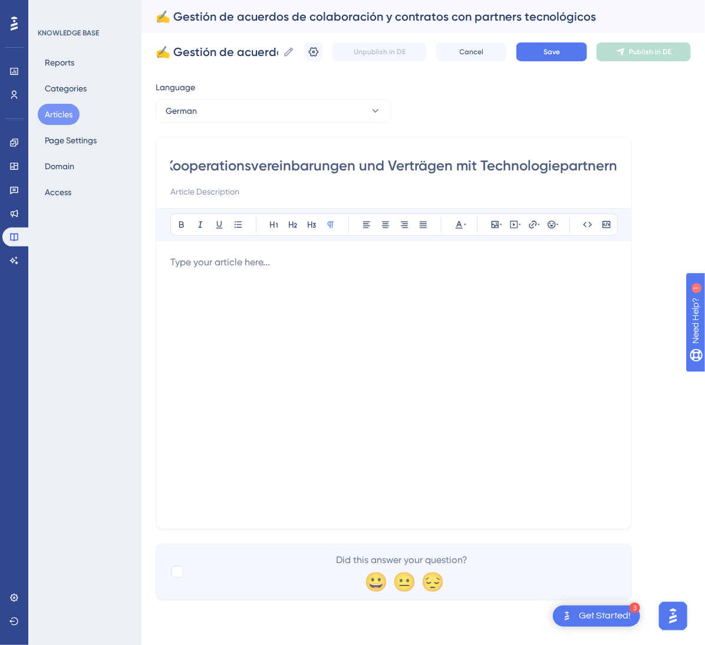
type input "✍️ Verwaltung von Kooperationsvereinbarungen und Verträgen mit Technologiepartn…"
click at [470, 297] on div at bounding box center [393, 384] width 447 height 259
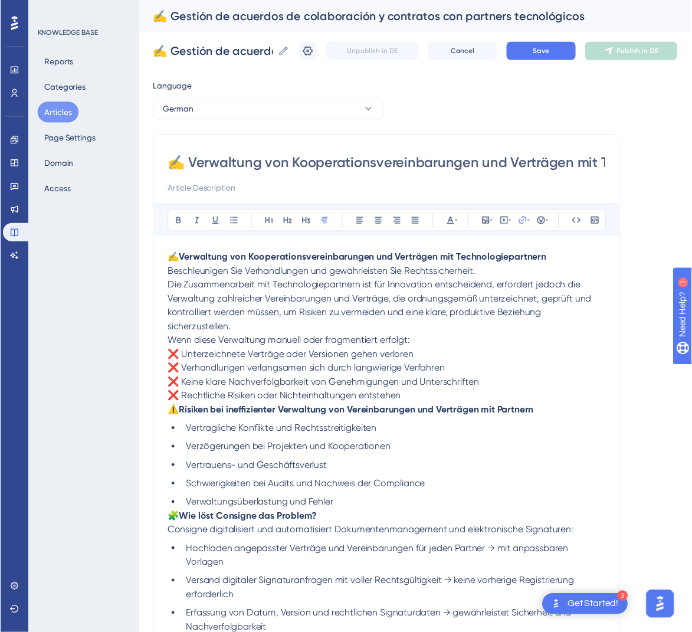
scroll to position [184, 0]
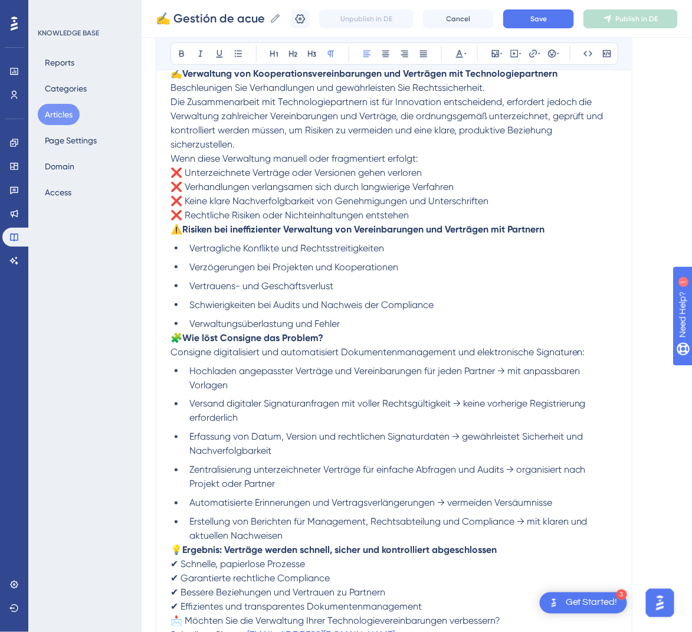
click at [175, 230] on span "⚠️" at bounding box center [176, 228] width 12 height 11
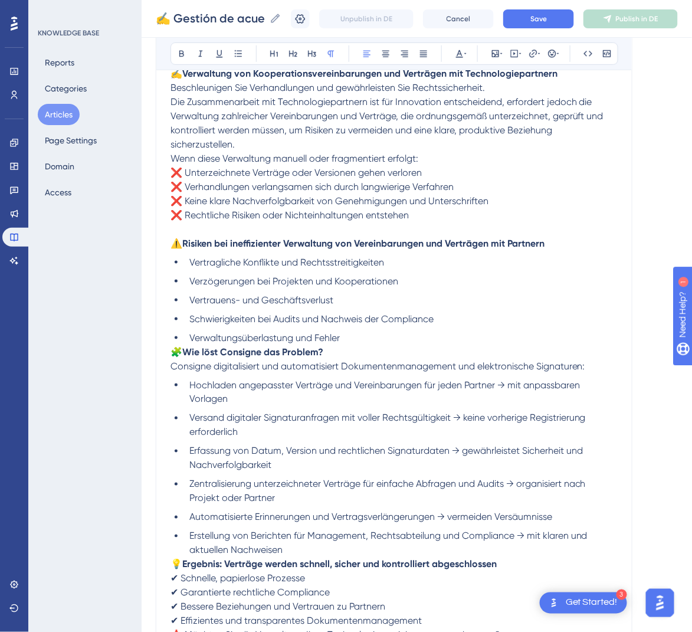
click at [172, 156] on span "Wenn diese Verwaltung manuell oder fragmentiert erfolgt:" at bounding box center [294, 158] width 248 height 11
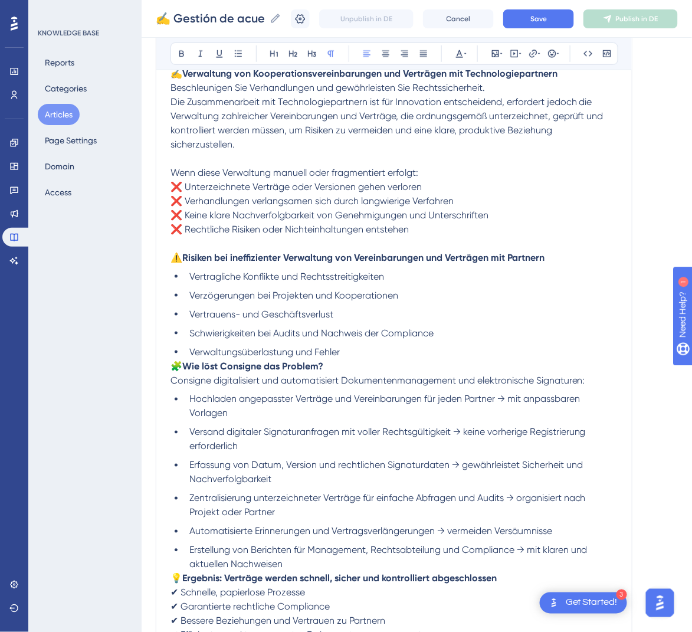
scroll to position [161, 0]
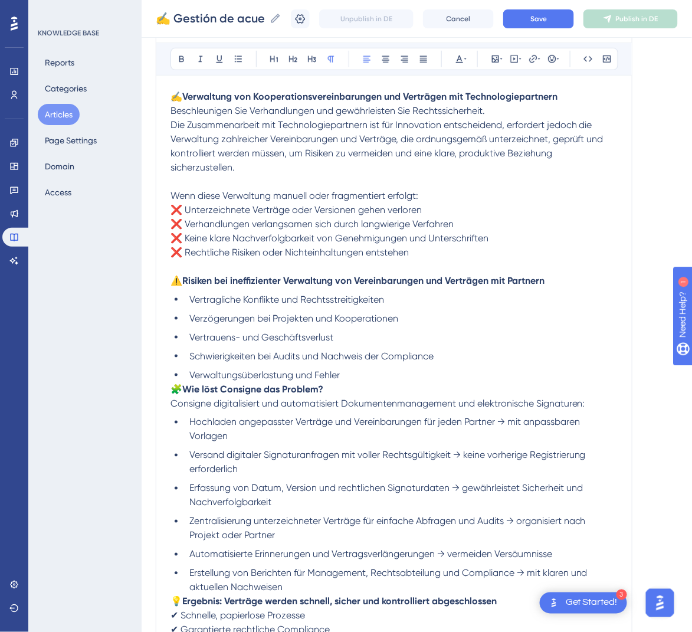
click at [171, 125] on span "Die Zusammenarbeit mit Technologiepartnern ist für Innovation entscheidend, erf…" at bounding box center [387, 146] width 435 height 54
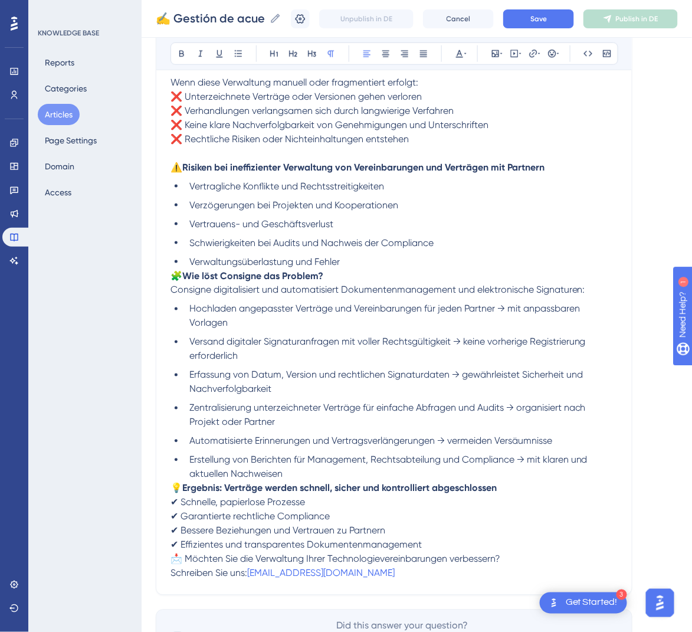
scroll to position [292, 0]
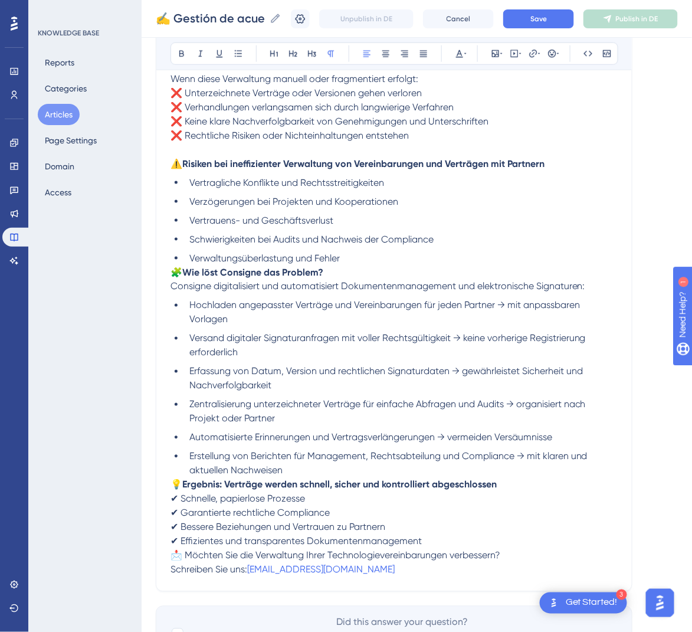
click at [174, 274] on span "🧩" at bounding box center [176, 272] width 12 height 11
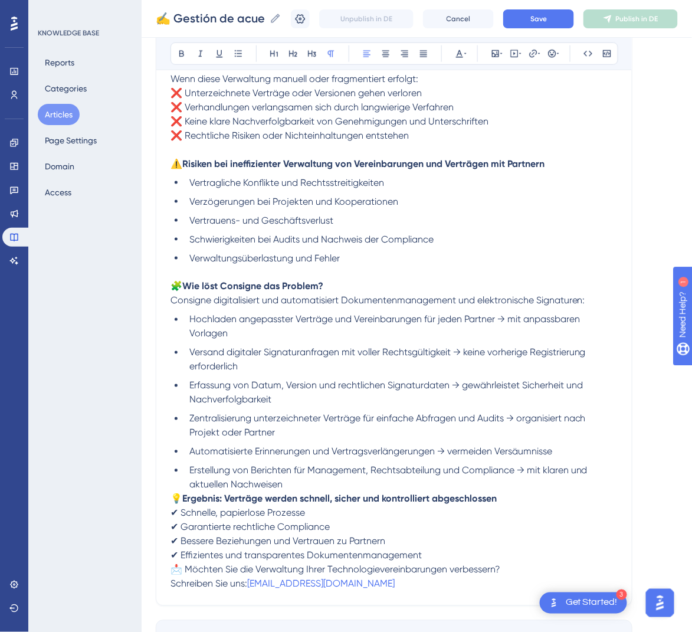
click at [173, 497] on span "💡" at bounding box center [176, 498] width 12 height 11
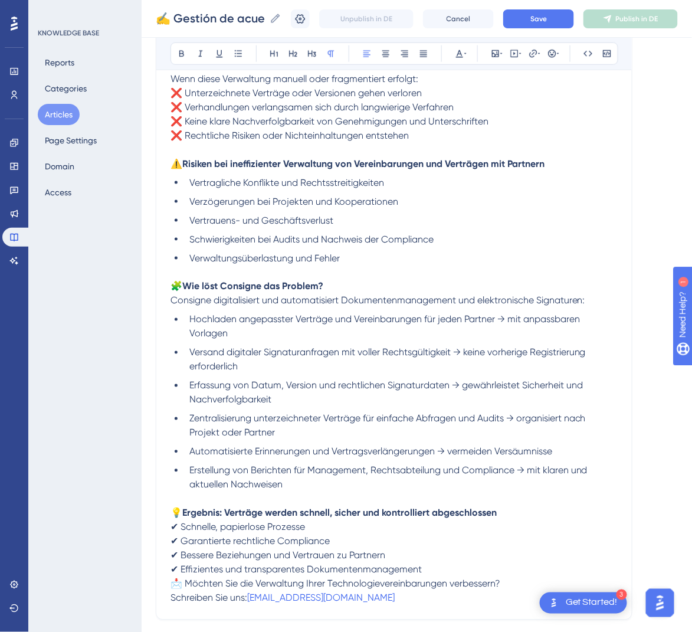
click at [173, 589] on p "📩 Möchten Sie die Verwaltung Ihrer Technologievereinbarungen verbessern? Schrei…" at bounding box center [393, 591] width 447 height 28
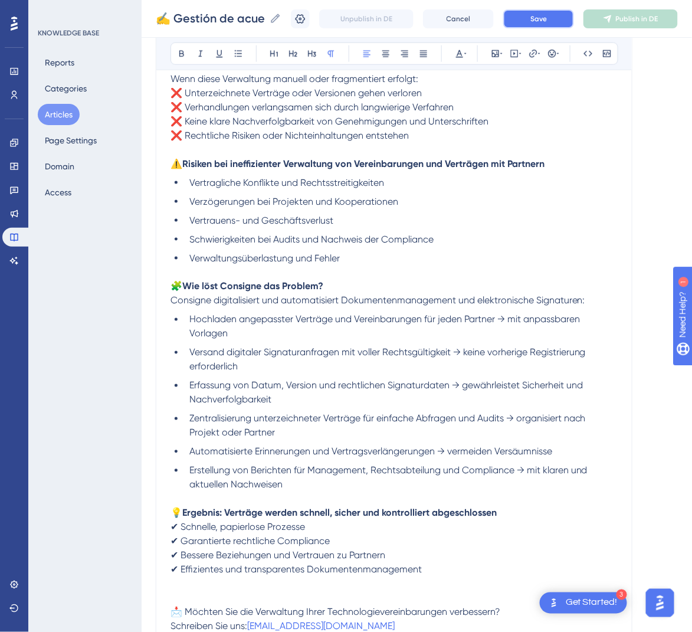
click at [546, 22] on span "Save" at bounding box center [538, 18] width 17 height 9
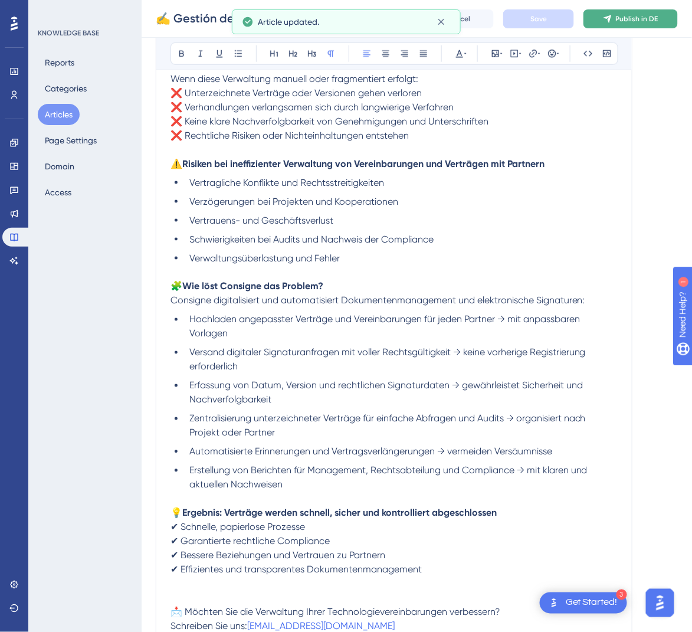
click at [636, 24] on button "Publish in DE" at bounding box center [630, 18] width 94 height 19
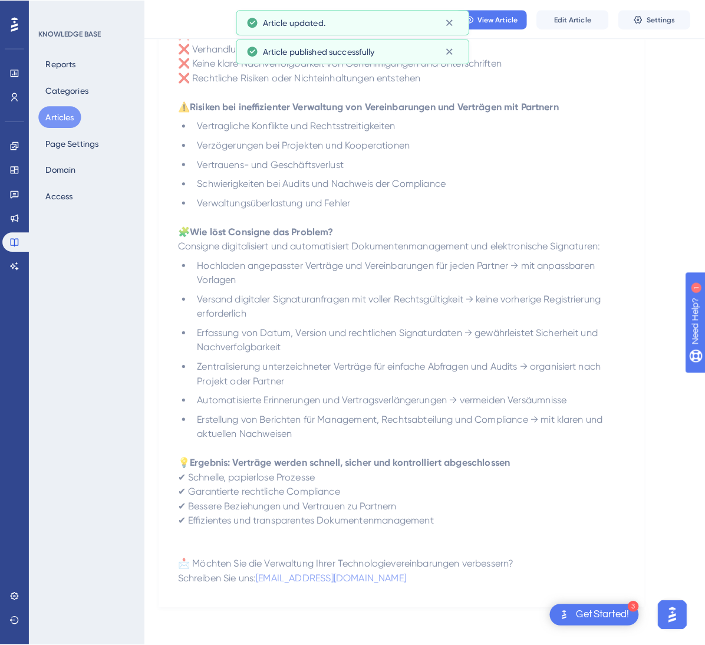
scroll to position [0, 0]
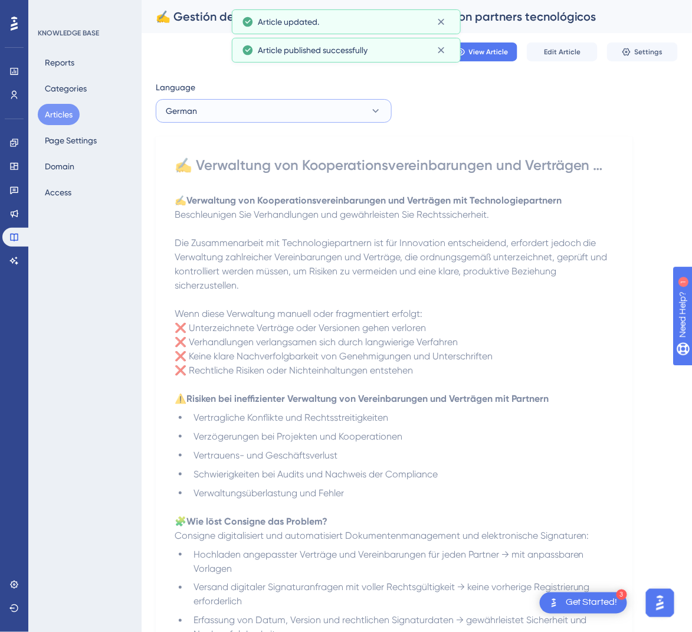
click at [342, 113] on button "German" at bounding box center [274, 111] width 236 height 24
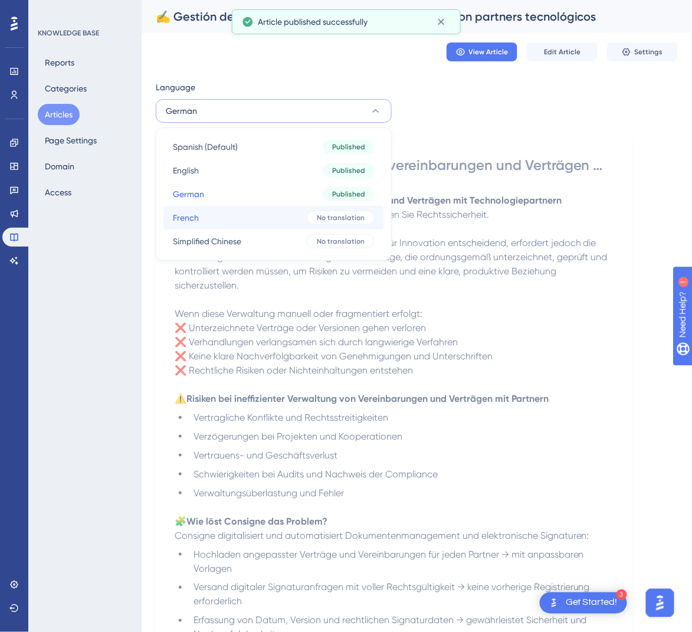
click at [285, 219] on button "French French No translation" at bounding box center [273, 218] width 221 height 24
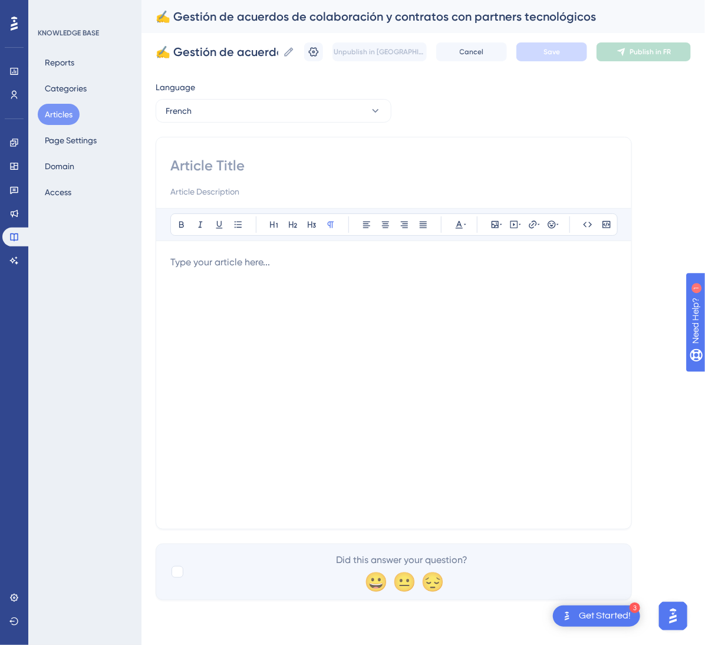
click at [284, 170] on input at bounding box center [393, 165] width 447 height 19
paste input "✍️ Gestion des accords de collaboration et contrats avec les partenaires techno…"
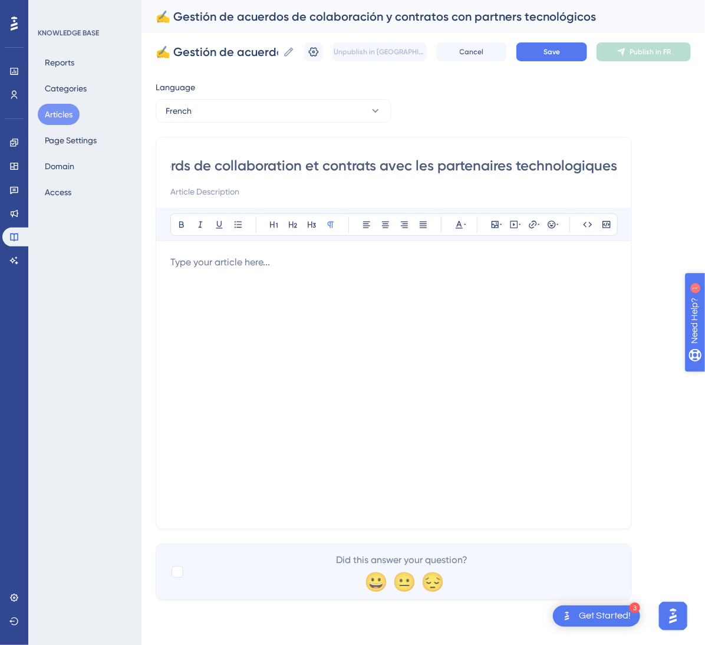
type input "✍️ Gestion des accords de collaboration et contrats avec les partenaires techno…"
click at [382, 318] on div at bounding box center [393, 384] width 447 height 259
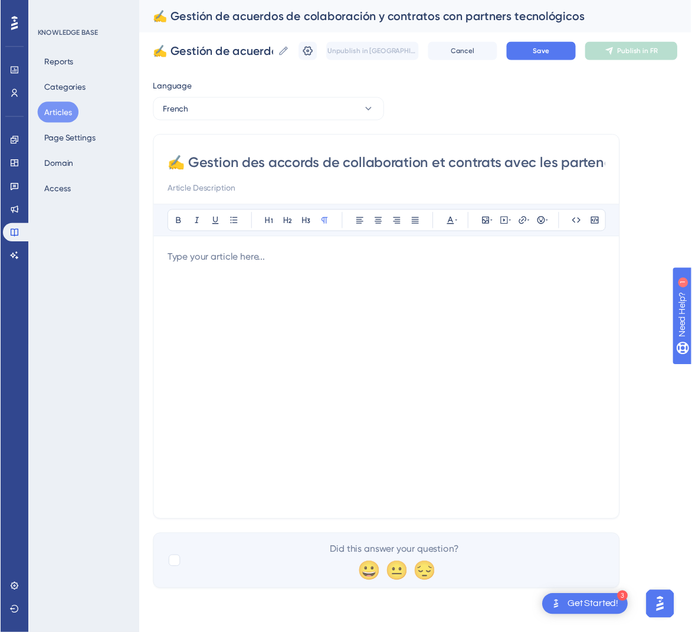
scroll to position [141, 0]
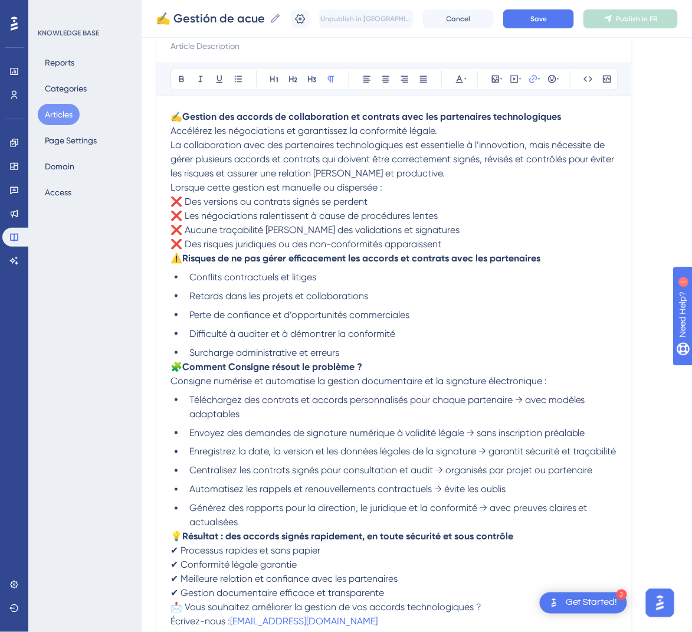
click at [461, 245] on p "Lorsque cette gestion est manuelle ou dispersée : ❌ Des versions ou contrats si…" at bounding box center [393, 215] width 447 height 71
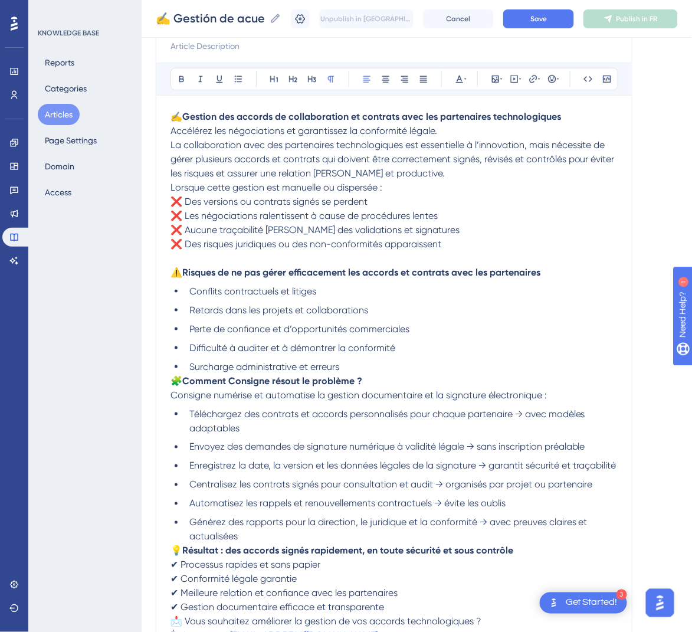
click at [172, 141] on span "La collaboration avec des partenaires technologiques est essentielle à l’innova…" at bounding box center [393, 159] width 446 height 40
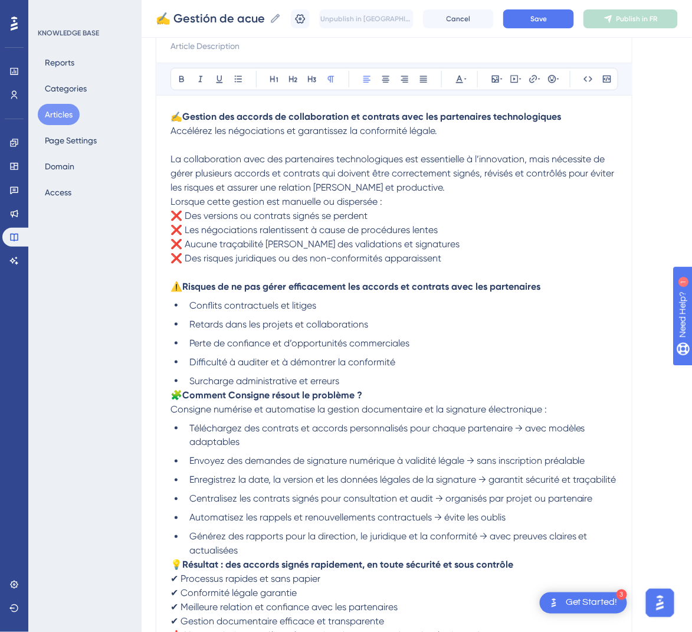
click at [170, 202] on span "Lorsque cette gestion est manuelle ou dispersée :" at bounding box center [276, 201] width 212 height 11
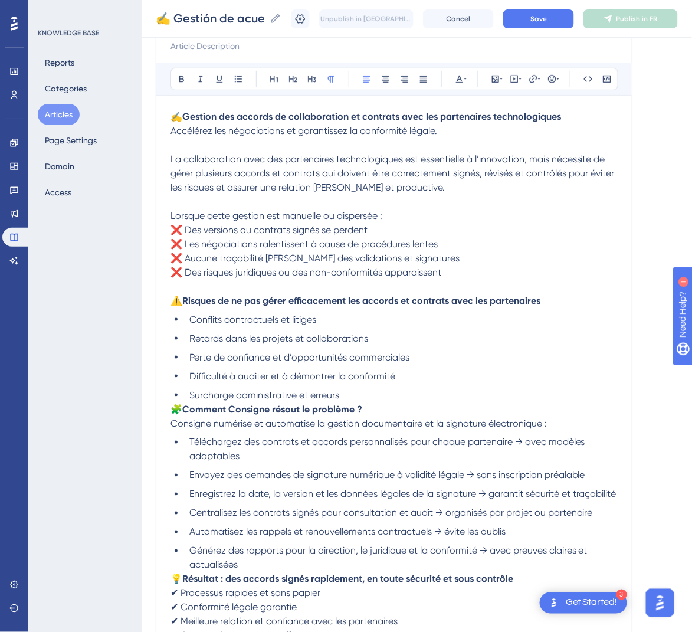
click at [172, 407] on span "🧩" at bounding box center [176, 408] width 12 height 11
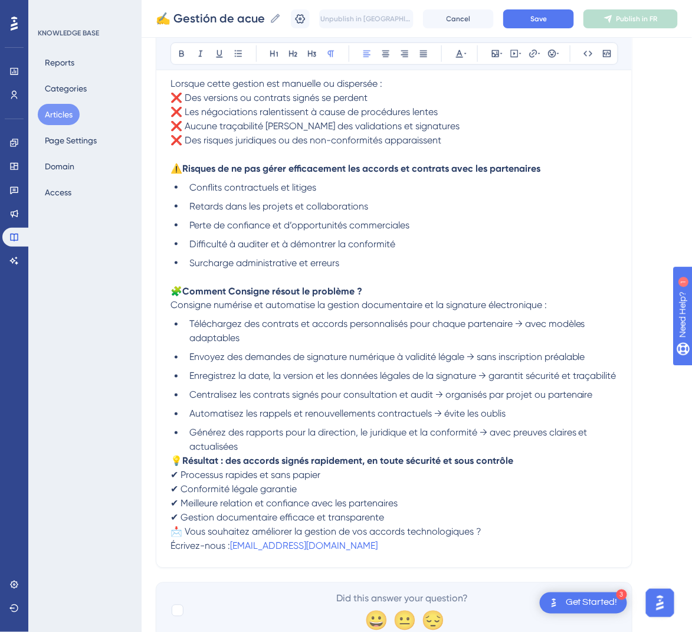
scroll to position [291, 0]
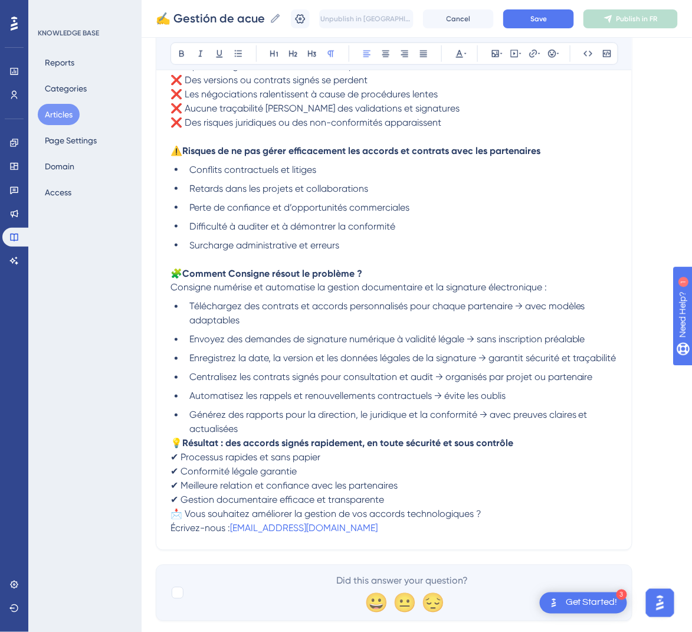
click at [175, 449] on span "💡" at bounding box center [176, 443] width 12 height 11
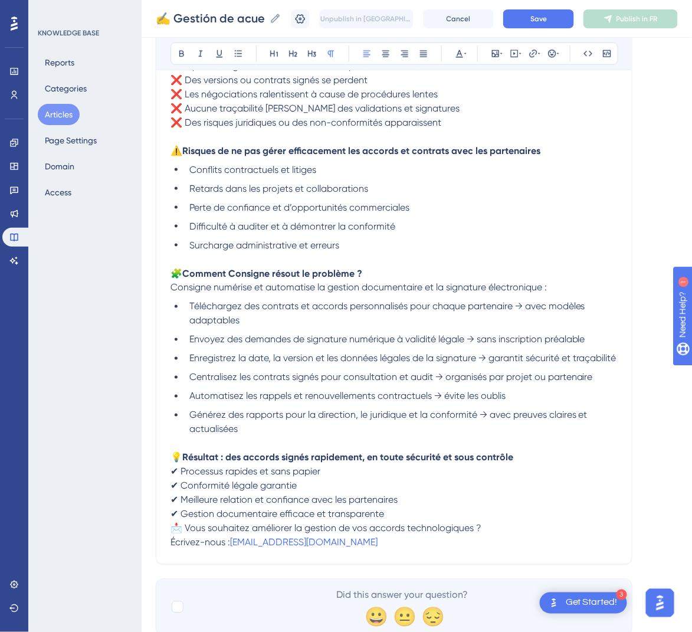
click at [176, 534] on span "📩 Vous souhaitez améliorer la gestion de vos accords technologiques ?" at bounding box center [325, 527] width 311 height 11
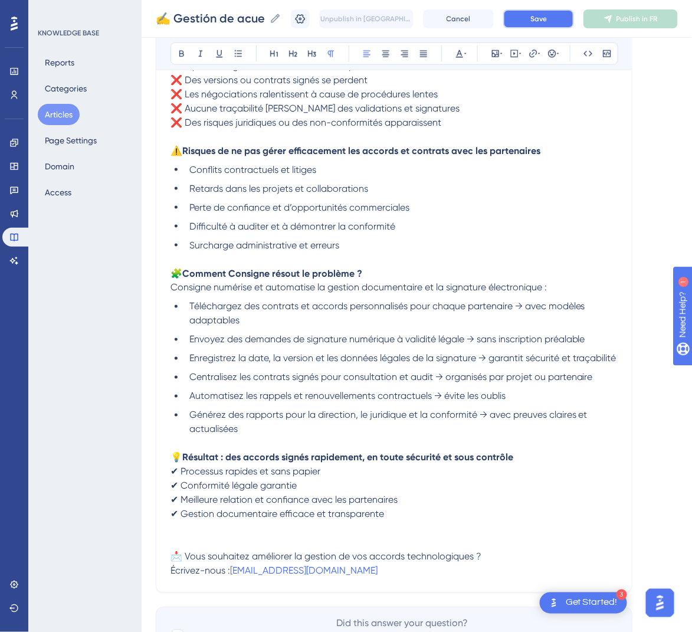
click at [542, 25] on button "Save" at bounding box center [538, 18] width 71 height 19
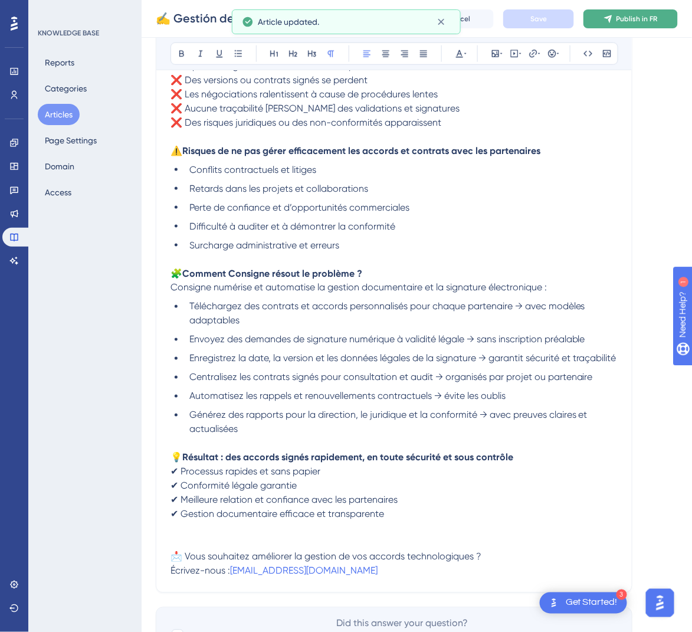
click at [643, 14] on span "Publish in FR" at bounding box center [636, 18] width 41 height 9
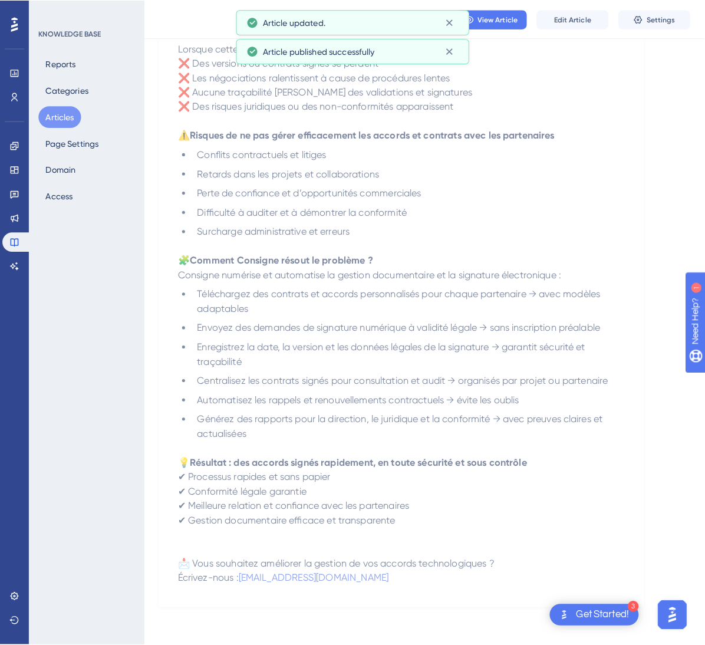
scroll to position [0, 0]
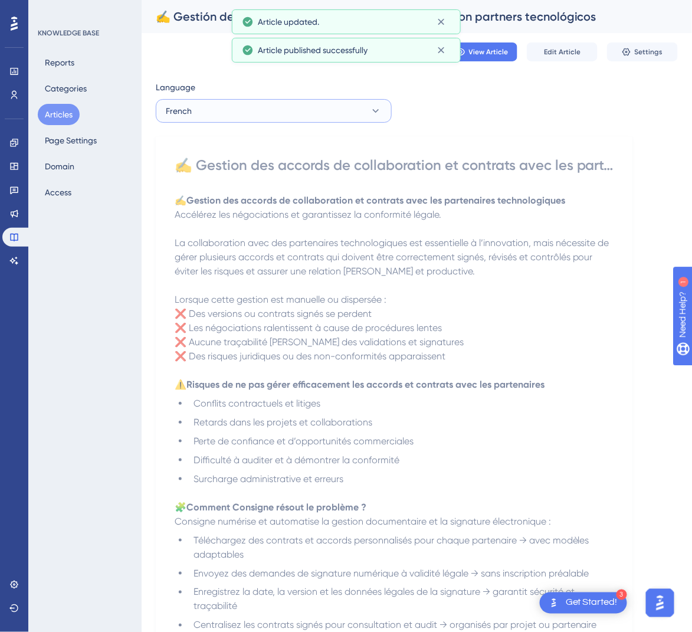
click at [374, 113] on icon at bounding box center [376, 111] width 12 height 12
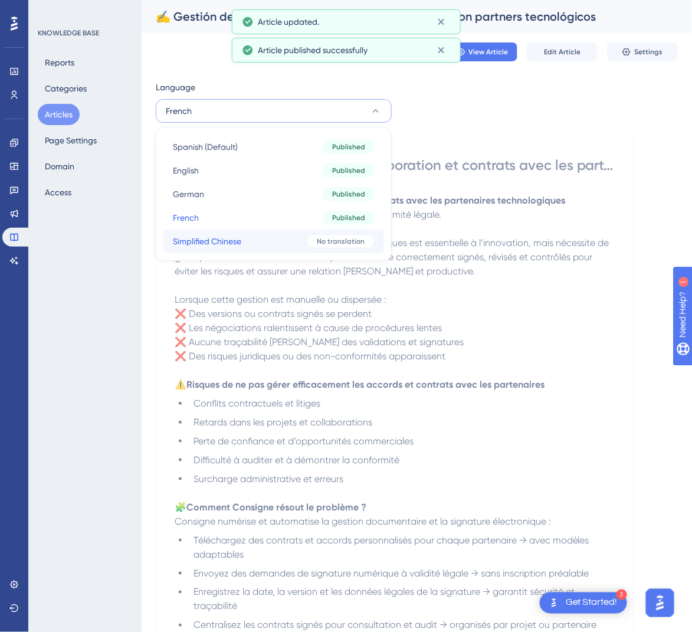
click at [285, 251] on button "Simplified Chinese Simplified Chinese No translation" at bounding box center [273, 241] width 221 height 24
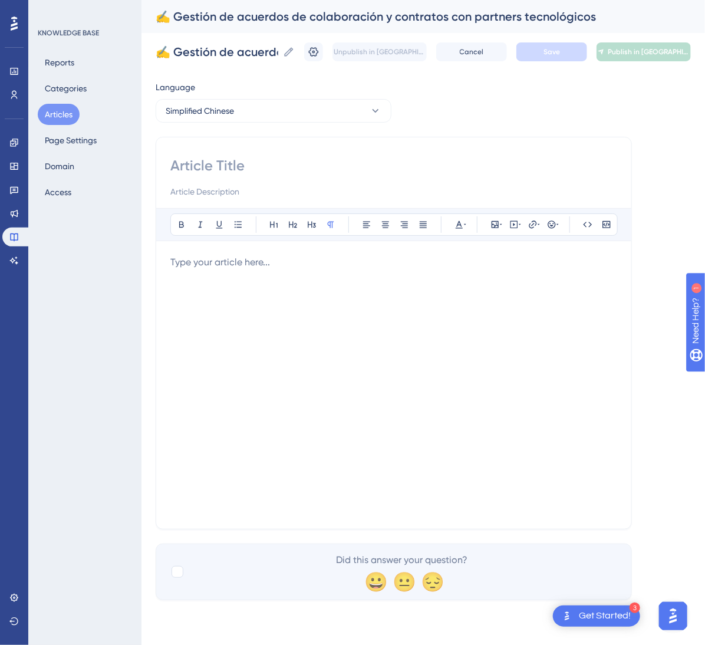
click at [363, 173] on input at bounding box center [393, 165] width 447 height 19
paste
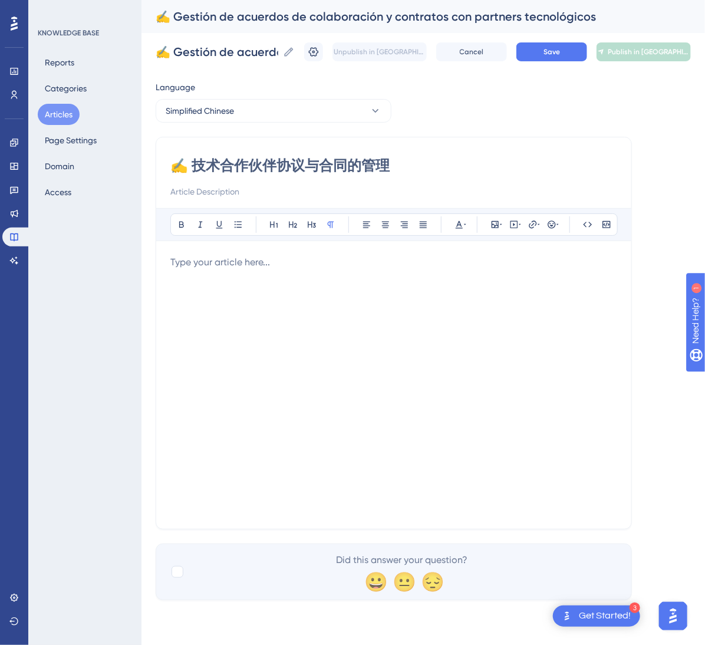
type input "✍️ 技术合作伙伴协议与合同的管理"
click at [447, 364] on div at bounding box center [393, 384] width 447 height 259
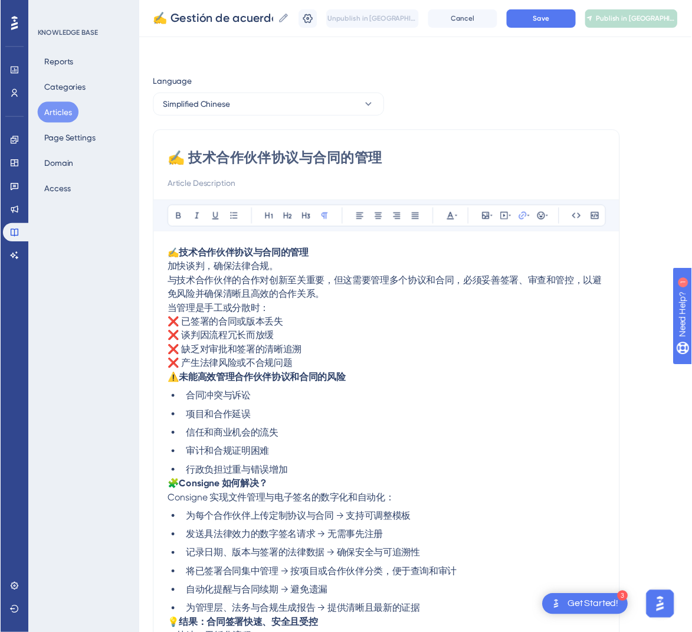
scroll to position [85, 0]
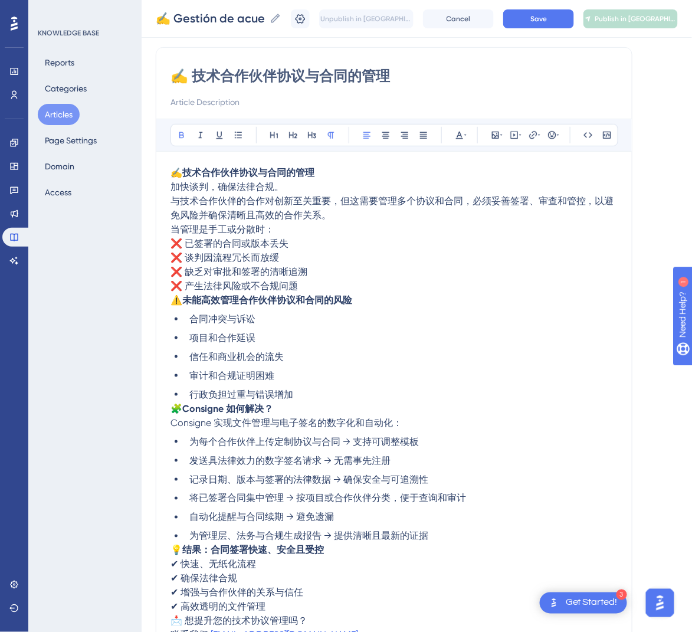
click at [330, 177] on p "✍️ 技术合作伙伴协议与合同的管理 加快谈判，确保法律合规。 与技术合作伙伴的合作对创新至关重要，但这需要管理多个协议和合同，必须妥善签署、审查和管控，以避免…" at bounding box center [393, 194] width 447 height 57
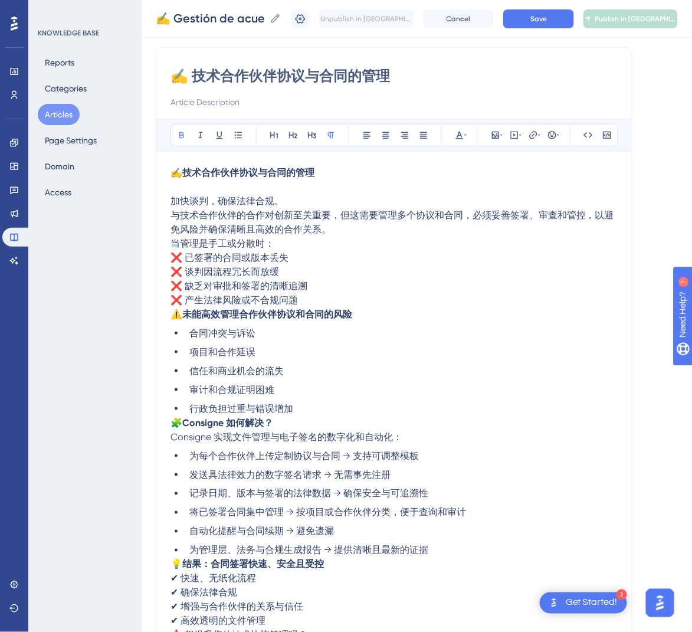
click at [334, 228] on p "加快谈判，确保法律合规。 与技术合作伙伴的合作对创新至关重要，但这需要管理多个协议和合同，必须妥善签署、审查和管控，以避免风险并确保清晰且高效的合作关系。" at bounding box center [393, 208] width 447 height 57
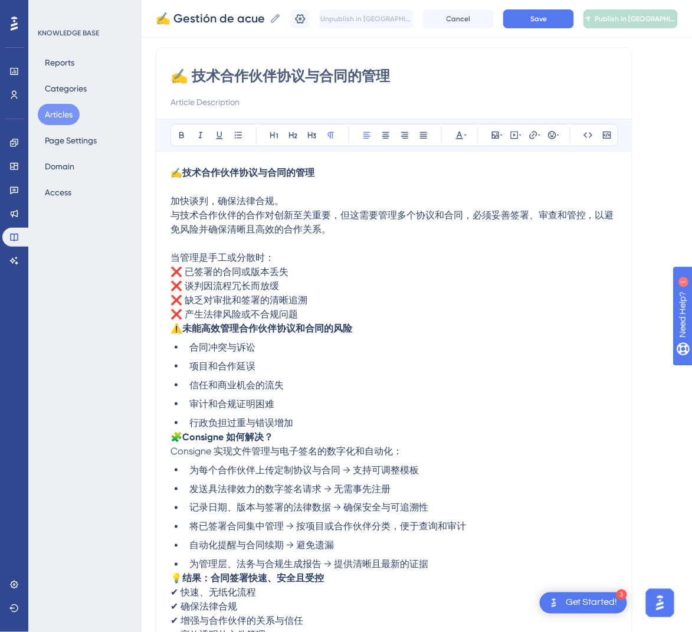
click at [321, 313] on p "当管理是手工或分散时： ❌ 已签署的合同或版本丢失 ❌ 谈判因流程冗长而放缓 ❌ 缺乏对审批和签署的清晰追溯 ❌ 产生法律风险或不合规问题" at bounding box center [393, 286] width 447 height 71
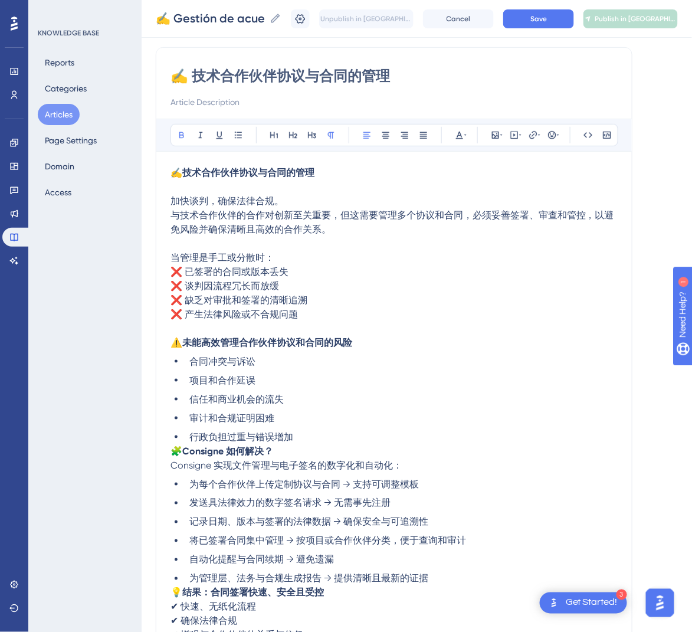
click at [282, 449] on p "🧩 Consigne 如何解决？ Consigne 实现文件管理与电子签名的数字化和自动化：" at bounding box center [393, 458] width 447 height 28
click at [172, 456] on span "🧩" at bounding box center [176, 450] width 12 height 11
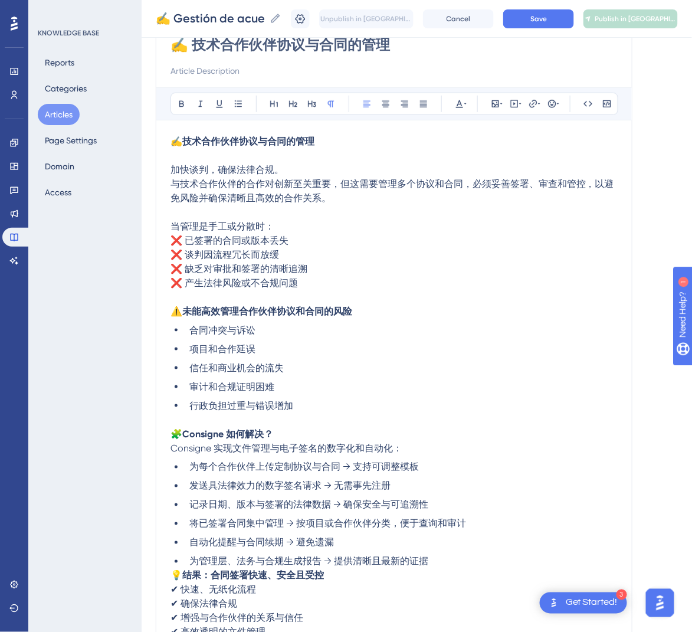
scroll to position [158, 0]
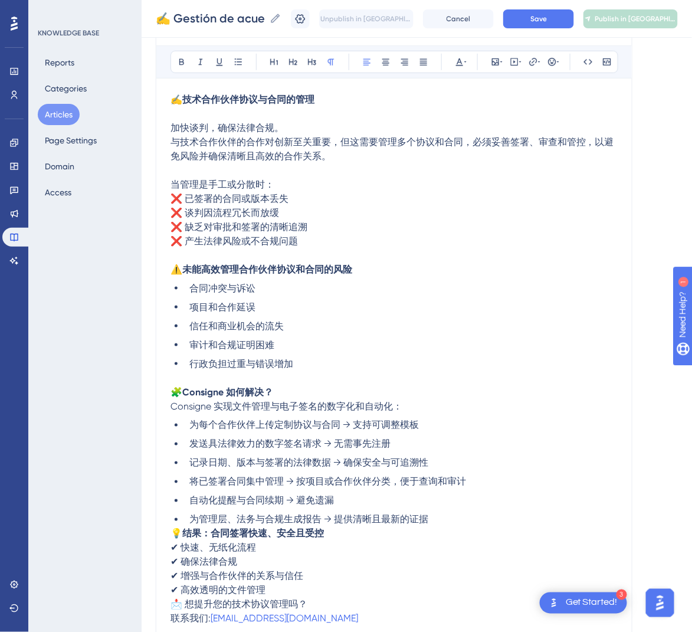
click at [176, 532] on span "💡" at bounding box center [176, 533] width 12 height 11
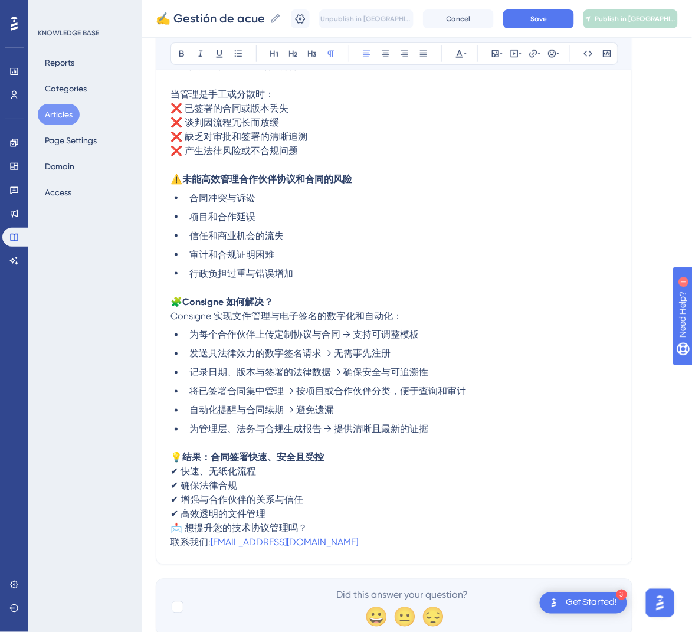
scroll to position [259, 0]
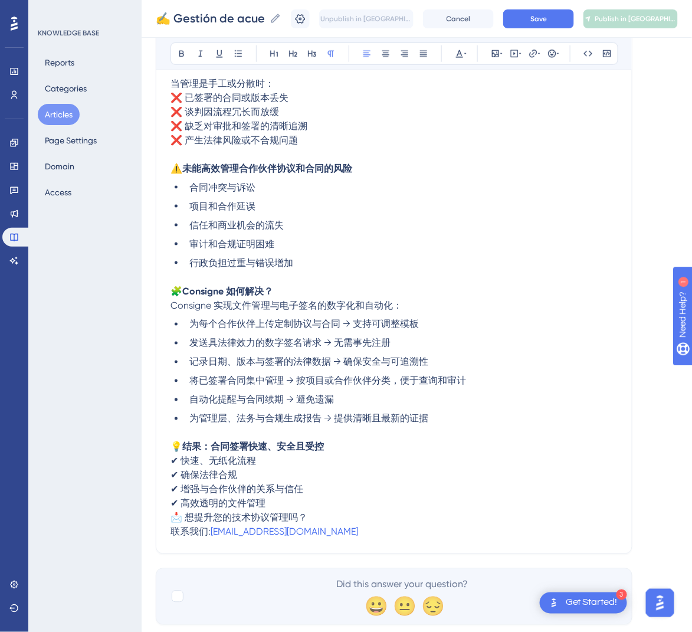
click at [172, 516] on span "📩 想提升您的技术协议管理吗？" at bounding box center [238, 517] width 137 height 11
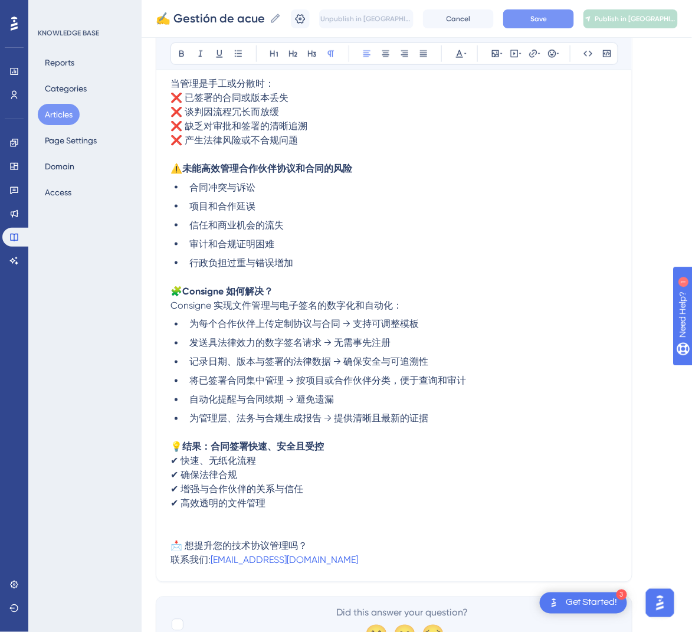
click at [547, 16] on span "Save" at bounding box center [538, 18] width 17 height 9
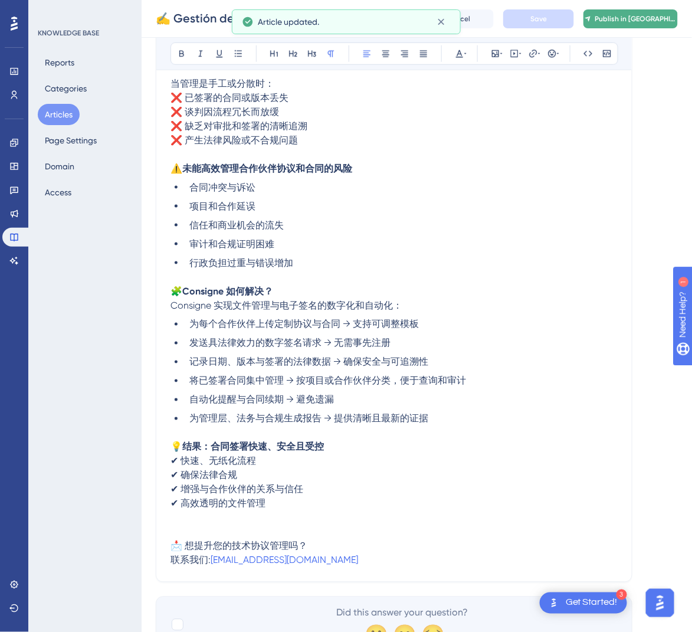
click at [639, 26] on button "Publish in [GEOGRAPHIC_DATA]-CN" at bounding box center [630, 18] width 94 height 19
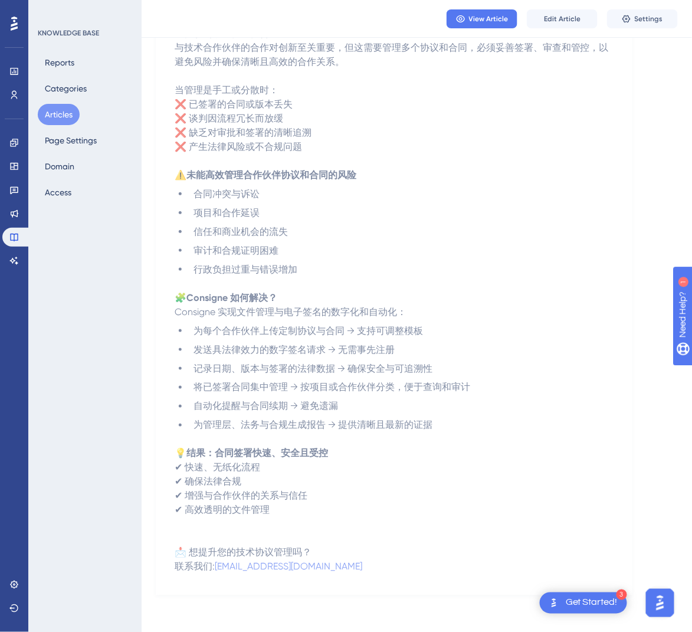
scroll to position [0, 0]
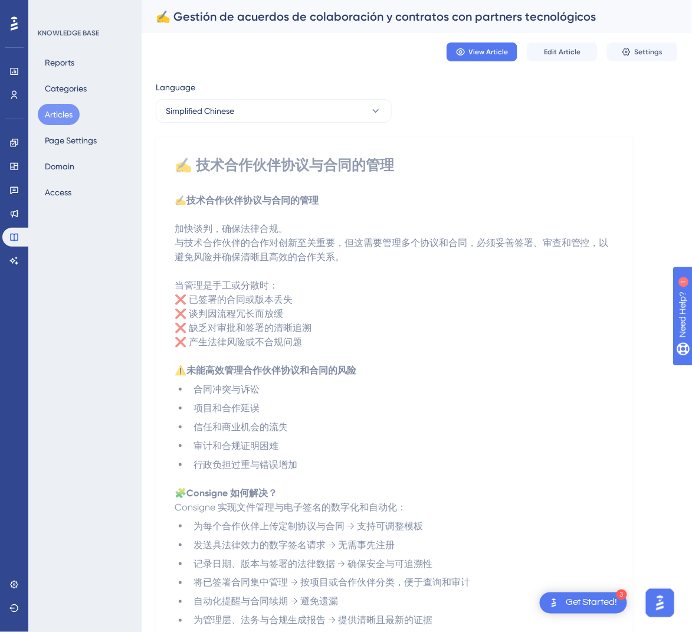
click at [70, 114] on button "Articles" at bounding box center [59, 114] width 42 height 21
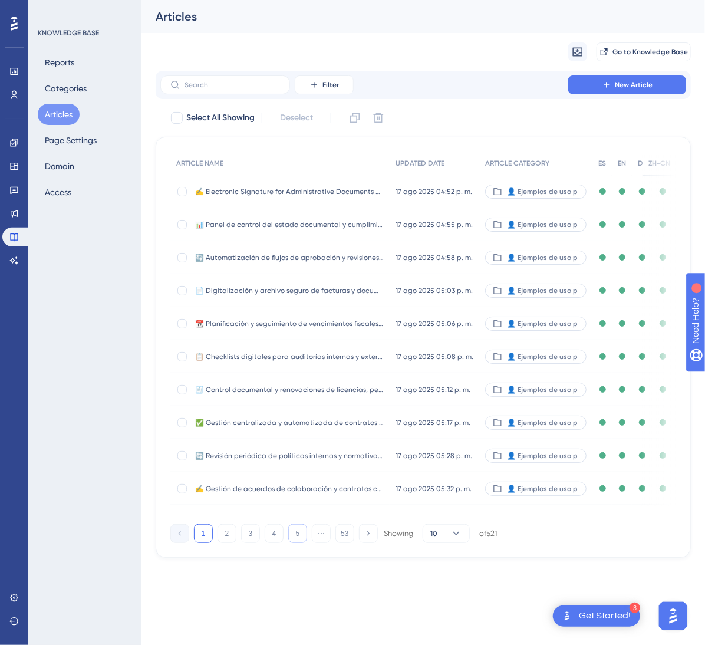
click at [296, 543] on button "5" at bounding box center [297, 533] width 19 height 19
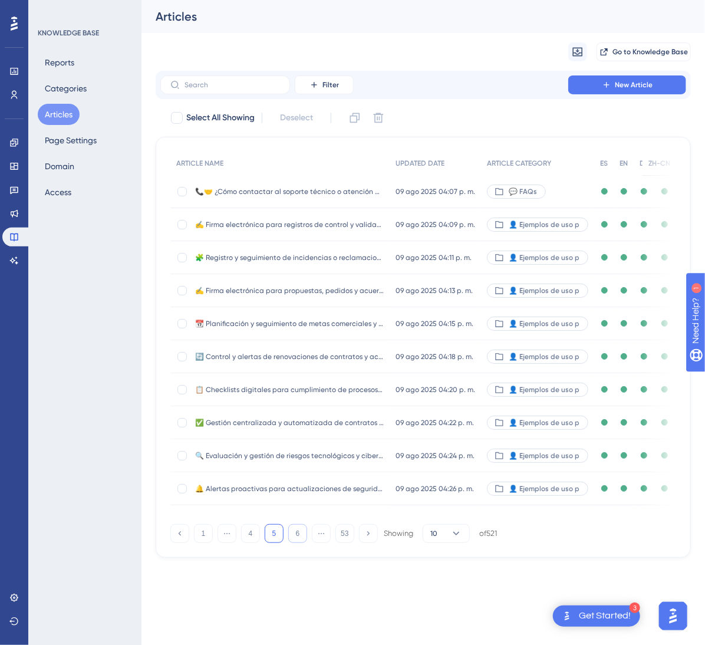
click at [296, 543] on button "6" at bounding box center [297, 533] width 19 height 19
click at [296, 543] on button "7" at bounding box center [297, 533] width 19 height 19
click at [296, 543] on button "8" at bounding box center [297, 533] width 19 height 19
click at [296, 543] on button "9" at bounding box center [297, 533] width 19 height 19
click at [296, 543] on button "10" at bounding box center [297, 533] width 19 height 19
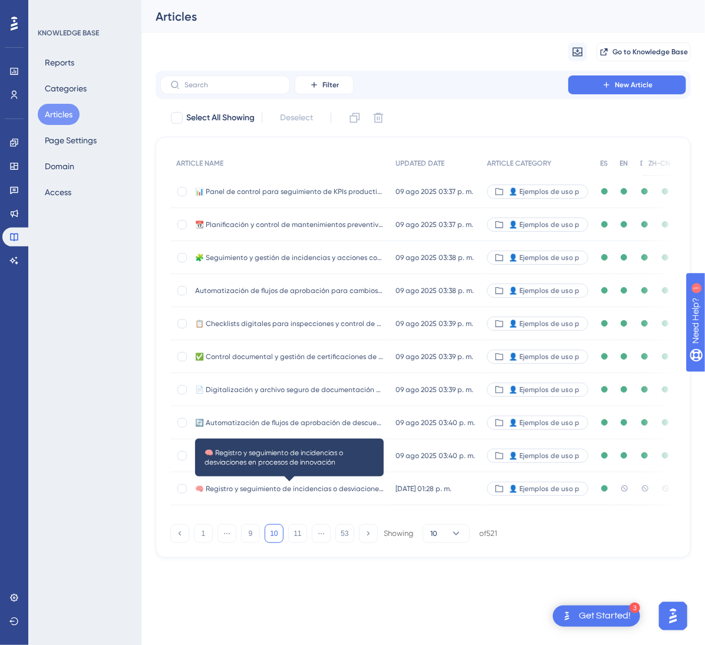
click at [328, 491] on span "🧠 Registro y seguimiento de incidencias o desviaciones en procesos de innovación" at bounding box center [289, 488] width 189 height 9
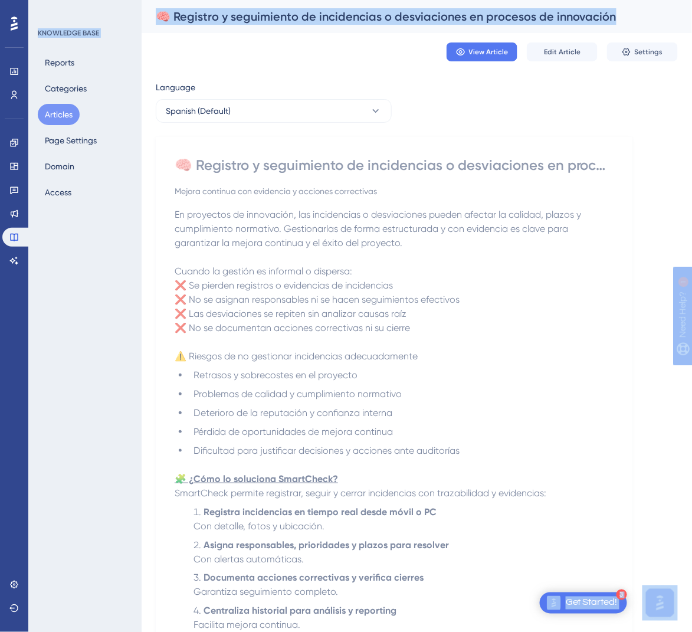
scroll to position [370, 0]
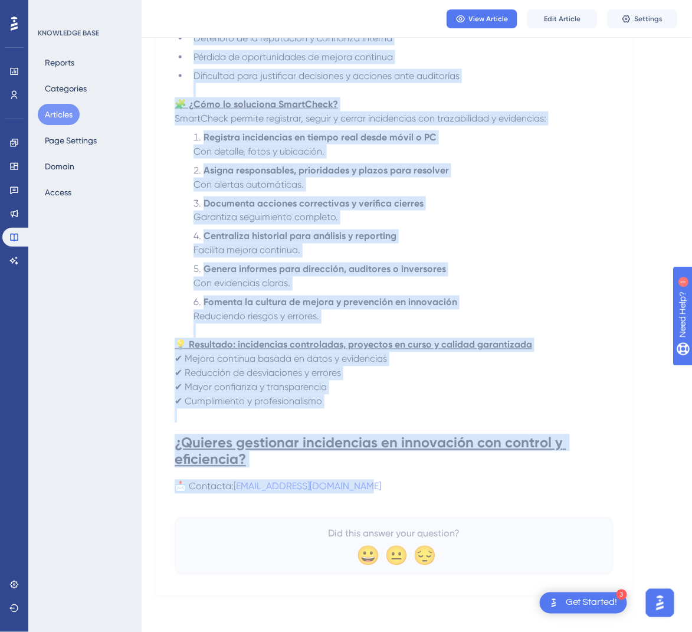
drag, startPoint x: 179, startPoint y: 163, endPoint x: 416, endPoint y: 490, distance: 404.1
click at [416, 490] on div "🧠 Registro y seguimiento de incidencias o desviaciones en procesos de innovació…" at bounding box center [394, 177] width 439 height 793
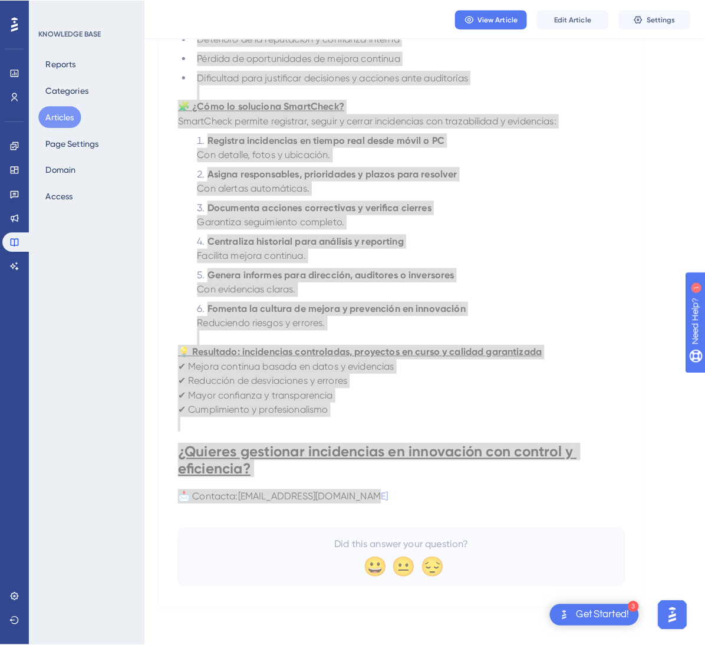
scroll to position [0, 0]
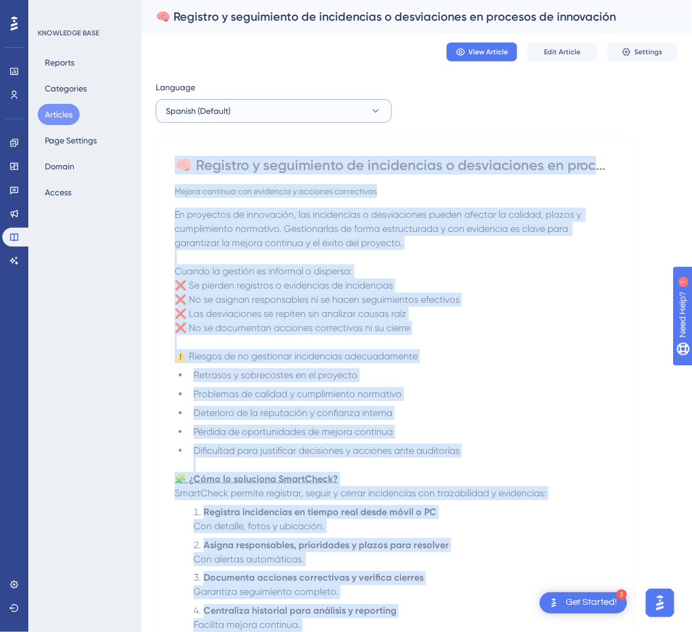
click at [326, 116] on button "Spanish (Default)" at bounding box center [274, 111] width 236 height 24
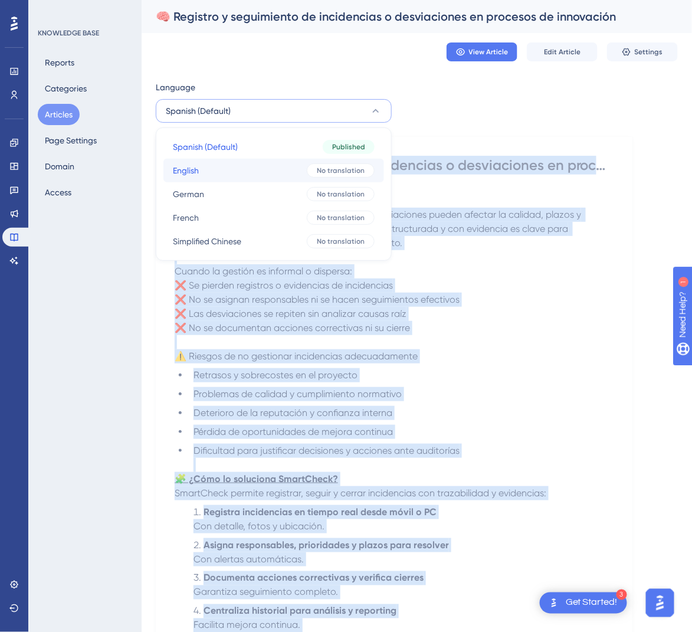
click at [321, 166] on span "No translation" at bounding box center [341, 170] width 48 height 9
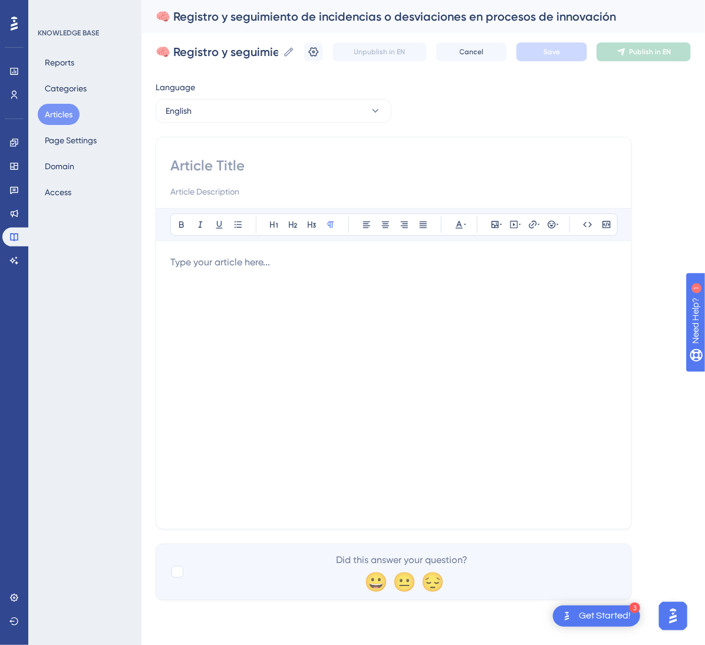
click at [232, 164] on input at bounding box center [393, 165] width 447 height 19
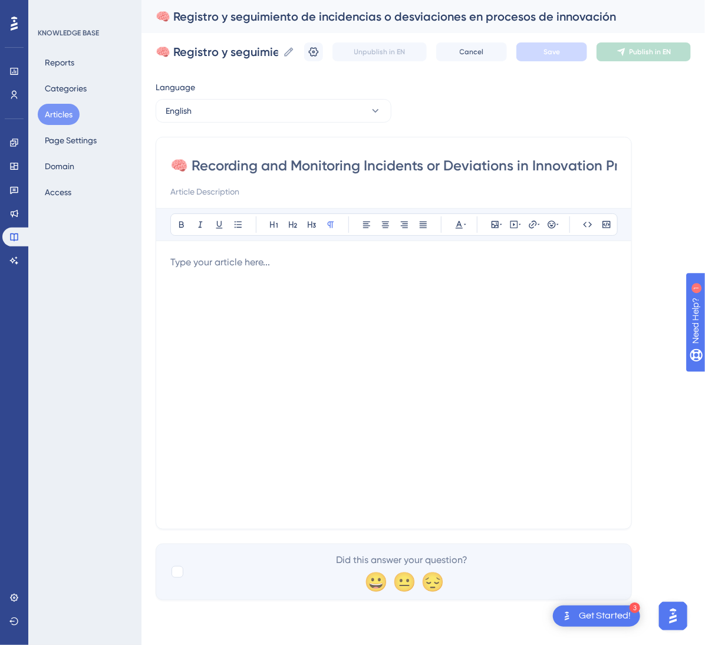
scroll to position [0, 52]
type input "🧠 Recording and Monitoring Incidents or Deviations in Innovation Processes"
click at [210, 287] on div at bounding box center [393, 384] width 447 height 259
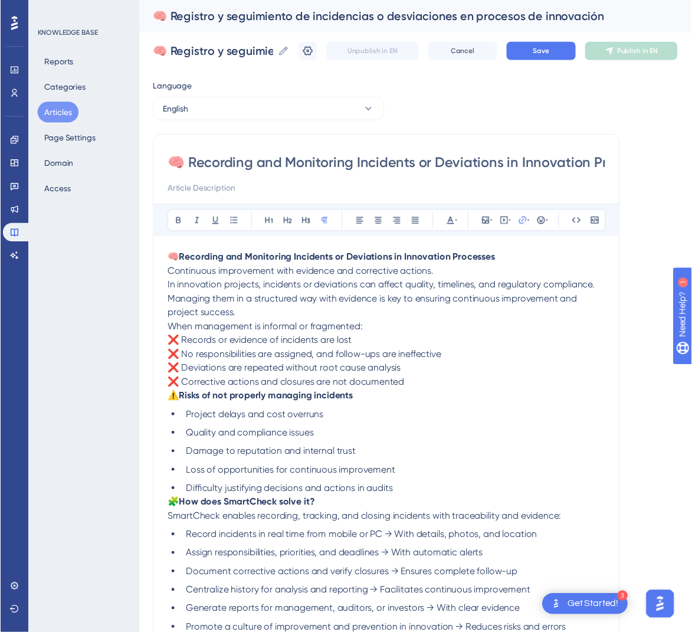
scroll to position [98, 0]
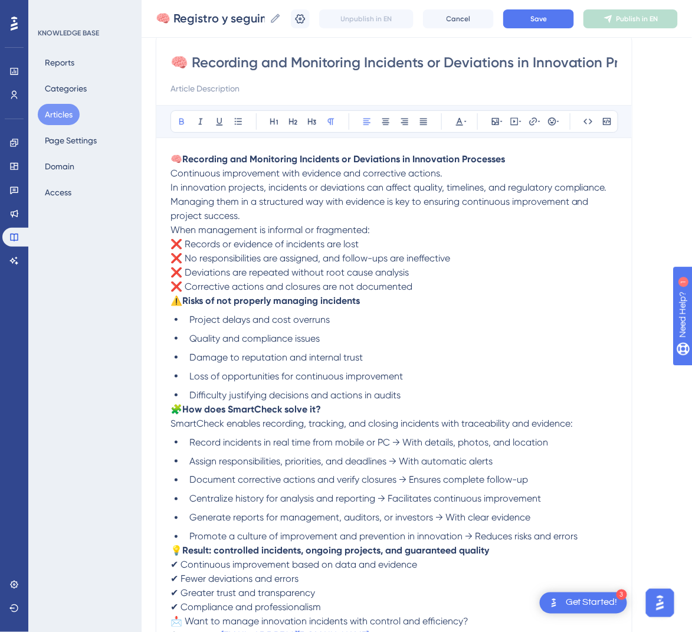
click at [433, 294] on p "⚠️ Risks of not properly managing incidents" at bounding box center [393, 301] width 447 height 14
click at [439, 291] on p "When management is informal or fragmented: ❌ Records or evidence of incidents a…" at bounding box center [393, 258] width 447 height 71
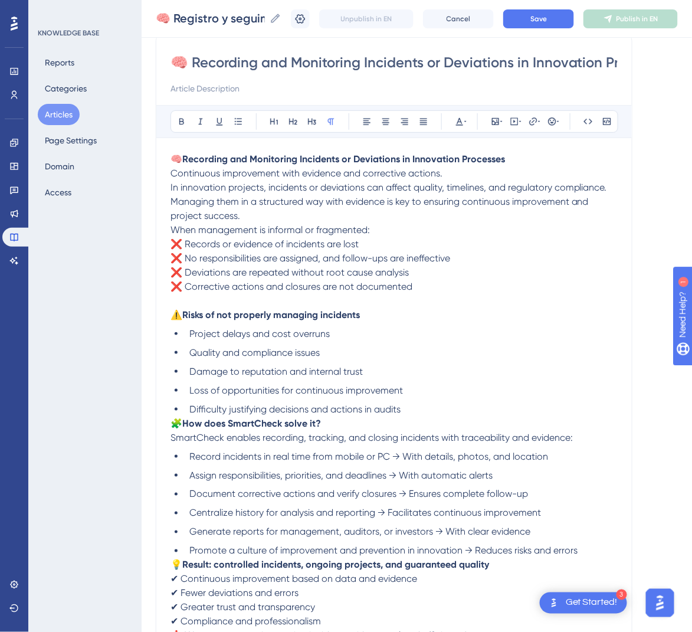
click at [338, 209] on p "🧠 Recording and Monitoring Incidents or Deviations in Innovation Processes Cont…" at bounding box center [393, 187] width 447 height 71
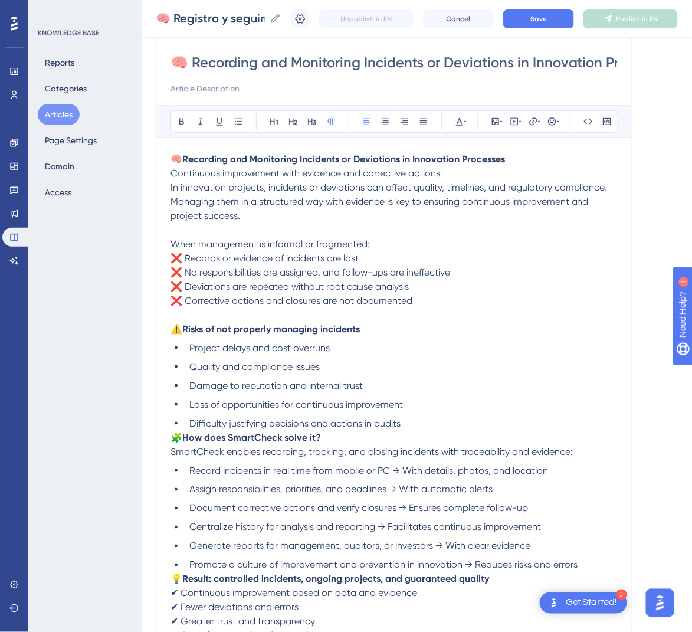
click at [484, 172] on p "🧠 Recording and Monitoring Incidents or Deviations in Innovation Processes Cont…" at bounding box center [393, 187] width 447 height 71
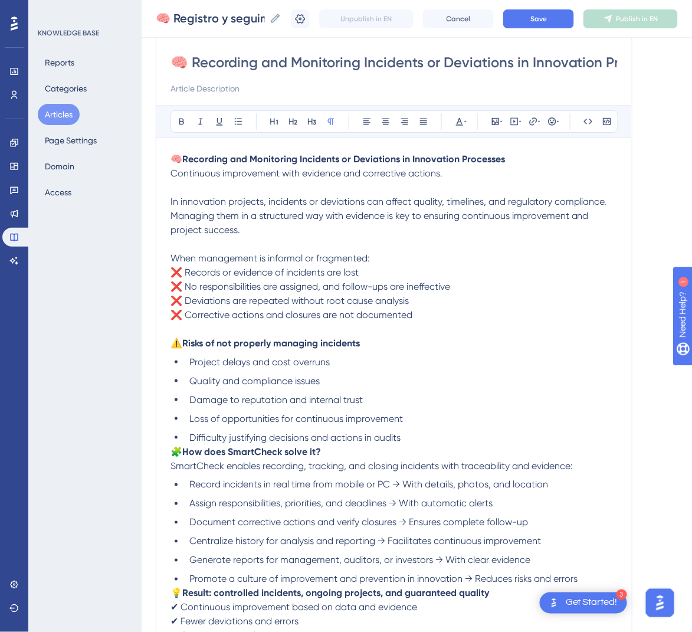
scroll to position [275, 0]
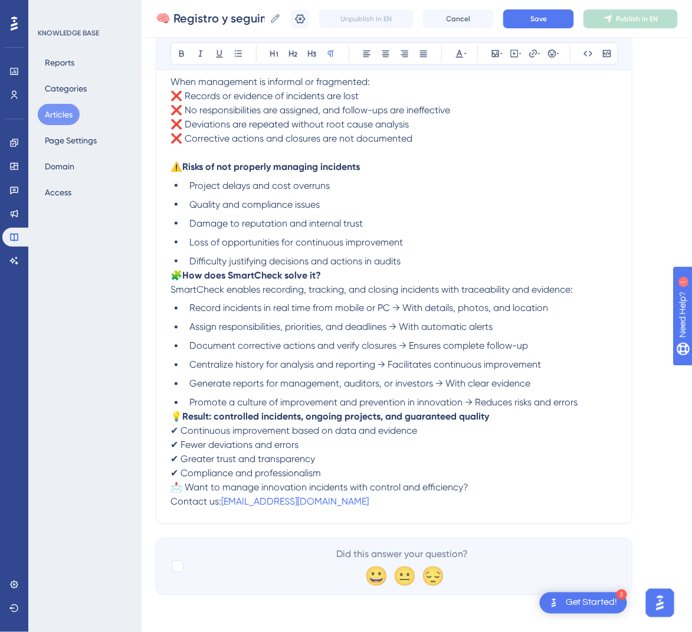
click at [175, 270] on span "🧩" at bounding box center [176, 274] width 12 height 11
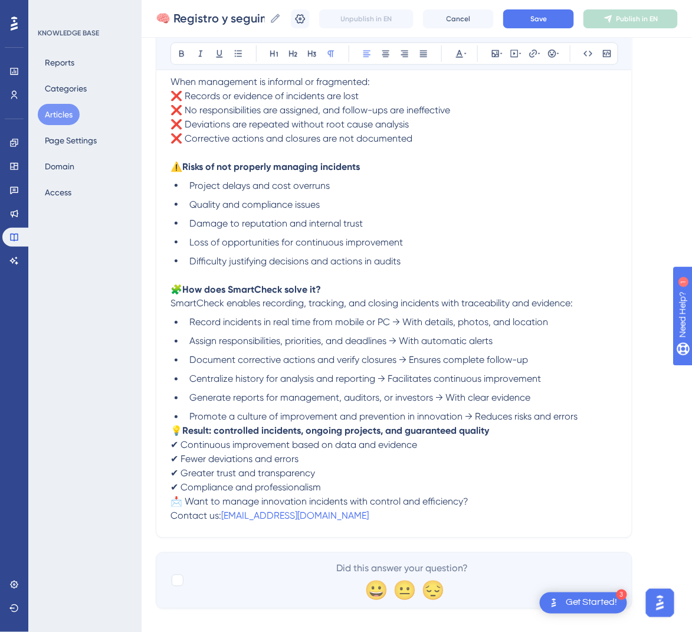
click at [172, 433] on span "💡" at bounding box center [176, 430] width 12 height 11
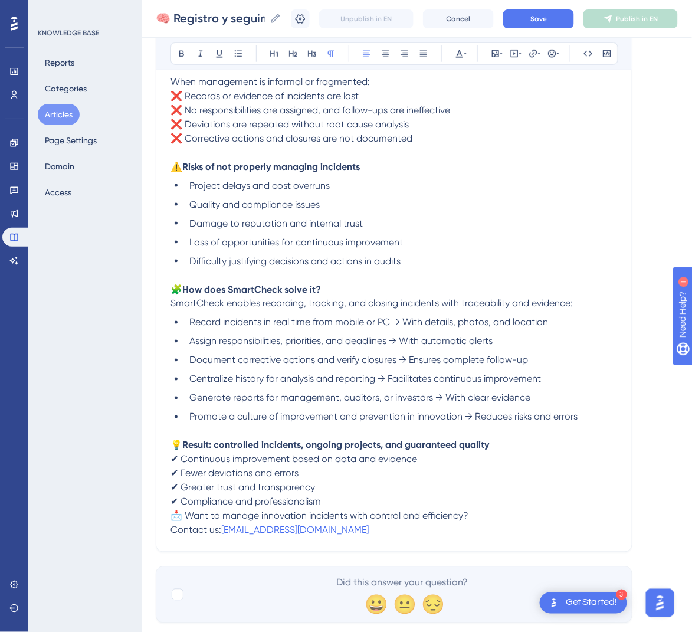
click at [172, 518] on span "📩 Want to manage innovation incidents with control and efficiency?" at bounding box center [319, 515] width 298 height 11
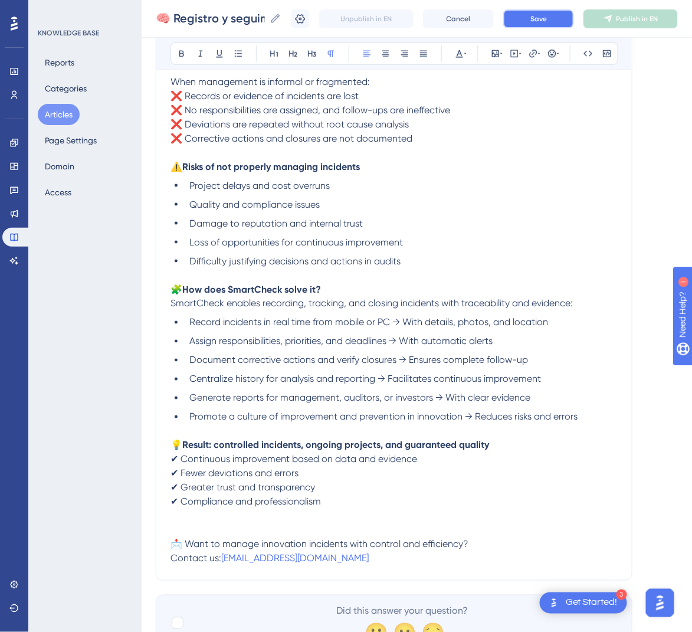
click at [547, 21] on span "Save" at bounding box center [538, 18] width 17 height 9
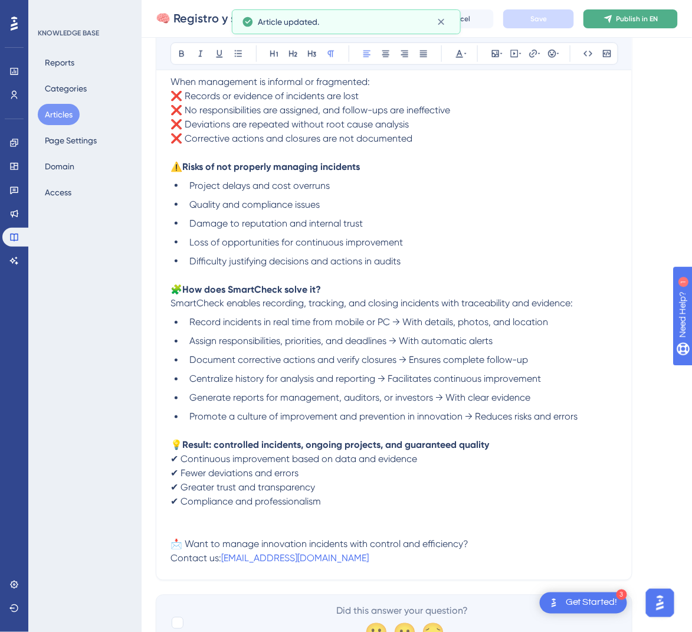
click at [650, 16] on span "Publish in EN" at bounding box center [637, 18] width 42 height 9
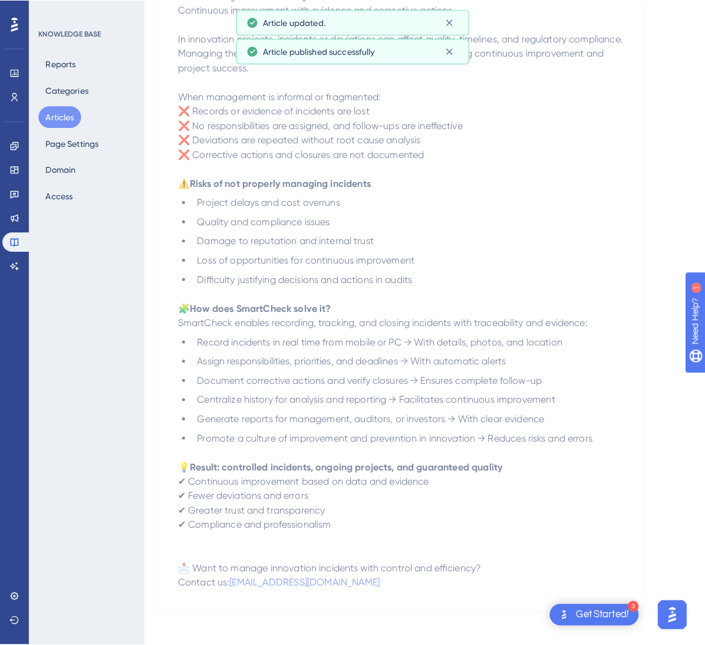
scroll to position [0, 0]
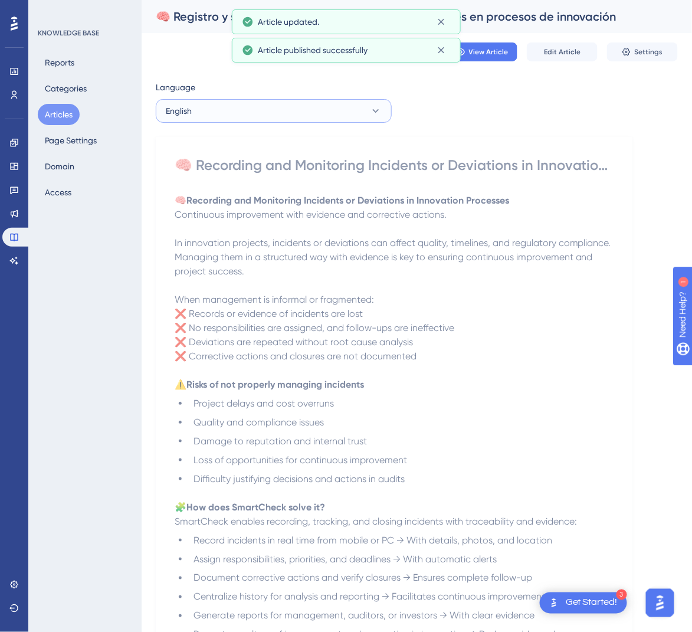
click at [365, 111] on button "English" at bounding box center [274, 111] width 236 height 24
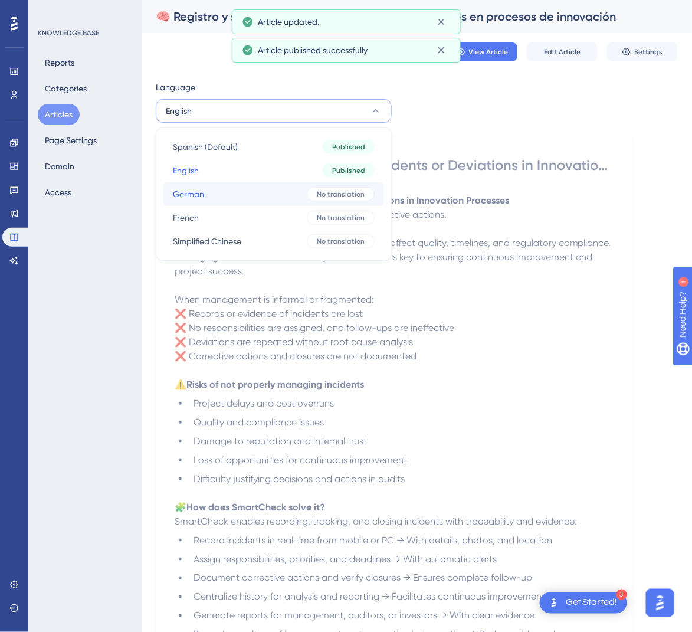
click at [324, 196] on span "No translation" at bounding box center [341, 193] width 48 height 9
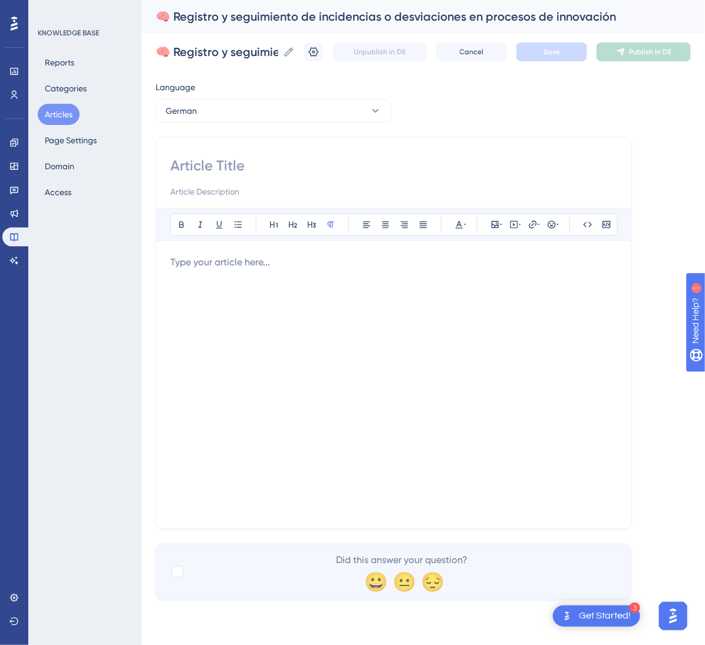
click at [208, 163] on input at bounding box center [393, 165] width 447 height 19
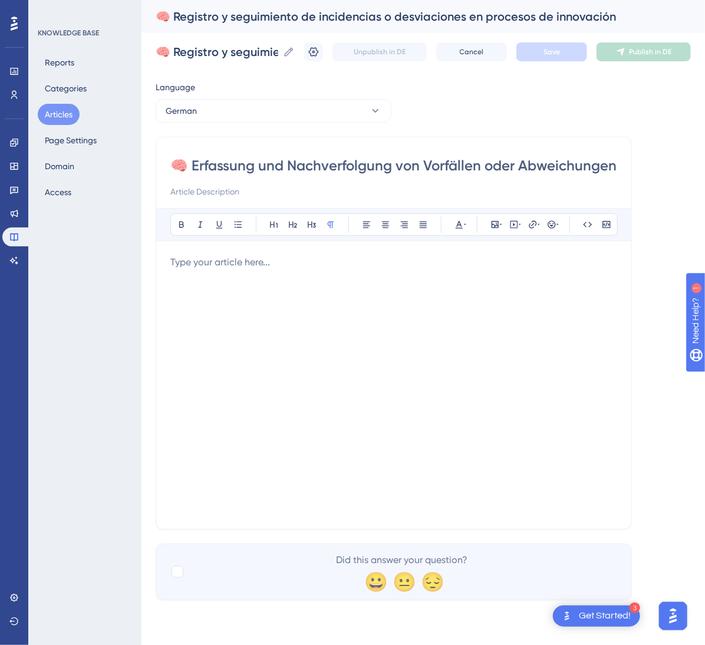
scroll to position [0, 157]
type input "🧠 Erfassung und Nachverfolgung von Vorfällen oder Abweichungen in Innovationspr…"
click at [419, 298] on div at bounding box center [393, 384] width 447 height 259
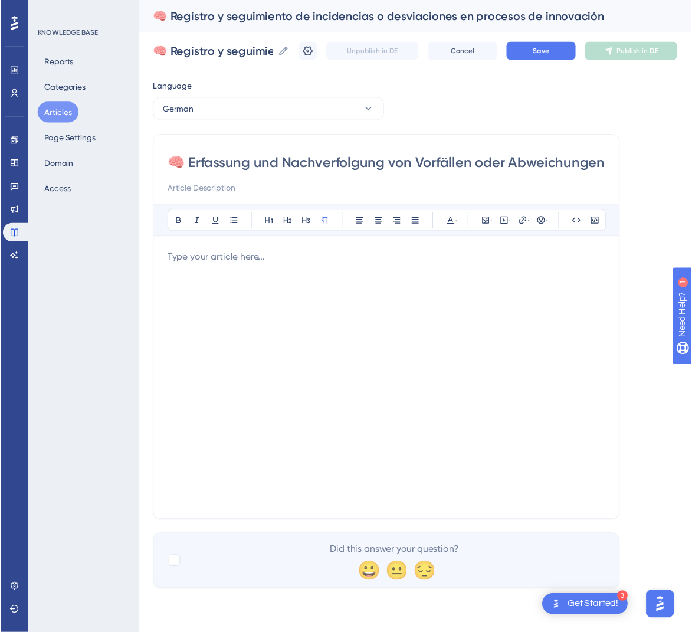
scroll to position [127, 0]
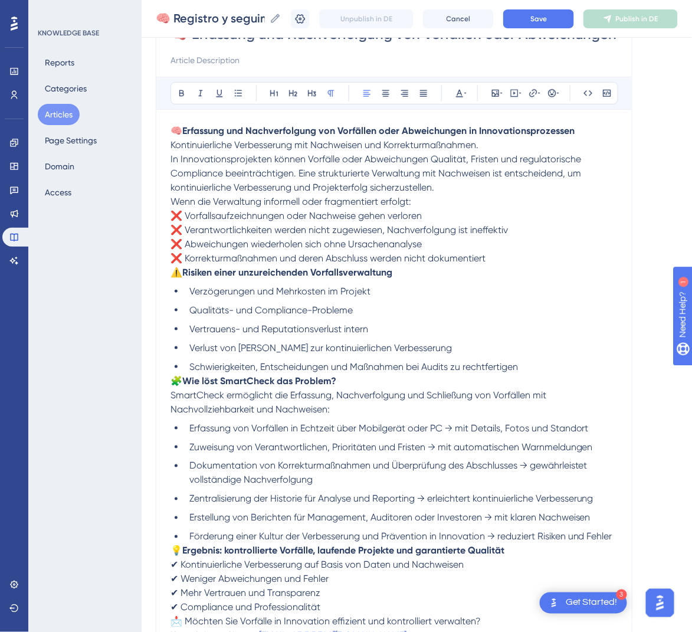
click at [564, 142] on p "🧠 Erfassung und Nachverfolgung von Vorfällen oder Abweichungen in Innovationspr…" at bounding box center [393, 159] width 447 height 71
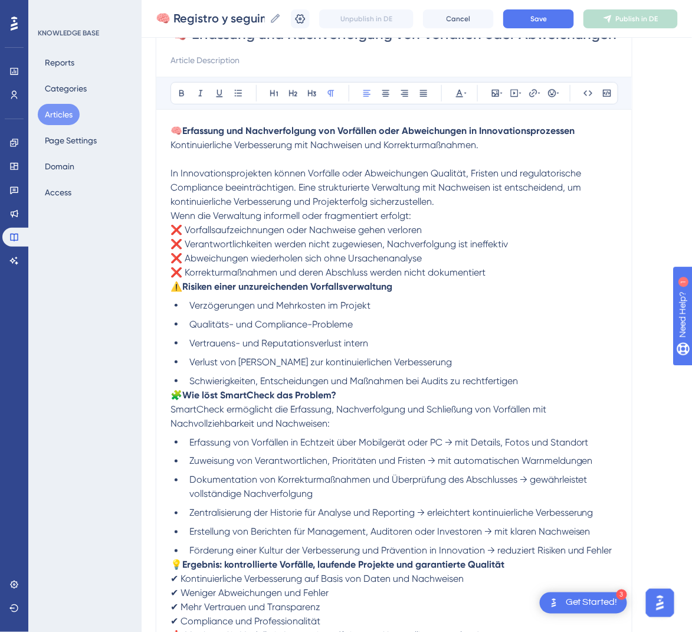
click at [481, 200] on p "In Innovationsprojekten können Vorfälle oder Abweichungen Qualität, Fristen und…" at bounding box center [393, 180] width 447 height 57
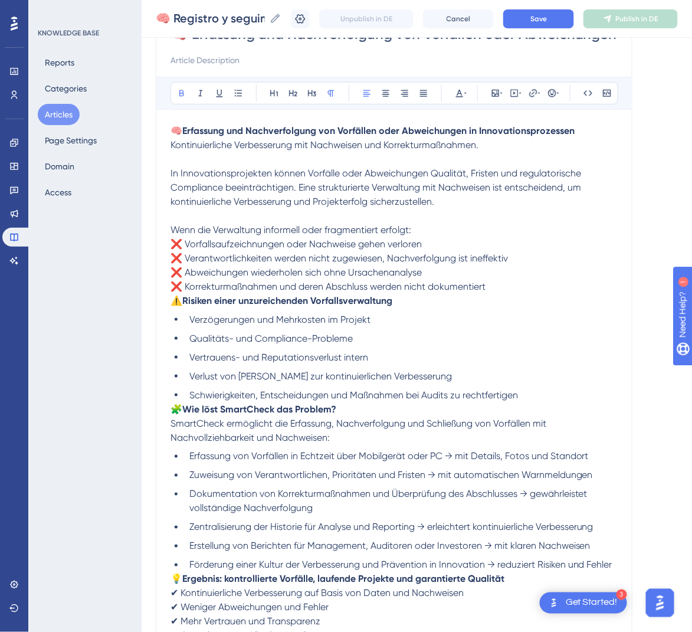
click at [518, 297] on p "⚠️ Risiken einer unzureichenden Vorfallsverwaltung" at bounding box center [393, 301] width 447 height 14
click at [517, 295] on p "⚠️ Risiken einer unzureichenden Vorfallsverwaltung" at bounding box center [393, 301] width 447 height 14
click at [517, 287] on p "Wenn die Verwaltung informell oder fragmentiert erfolgt: ❌ Vorfallsaufzeichnung…" at bounding box center [393, 258] width 447 height 71
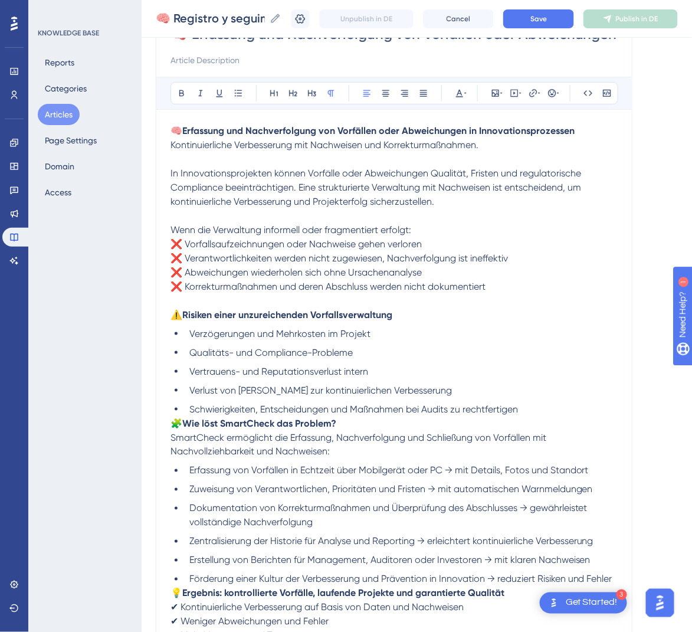
click at [177, 421] on span "🧩" at bounding box center [176, 423] width 12 height 11
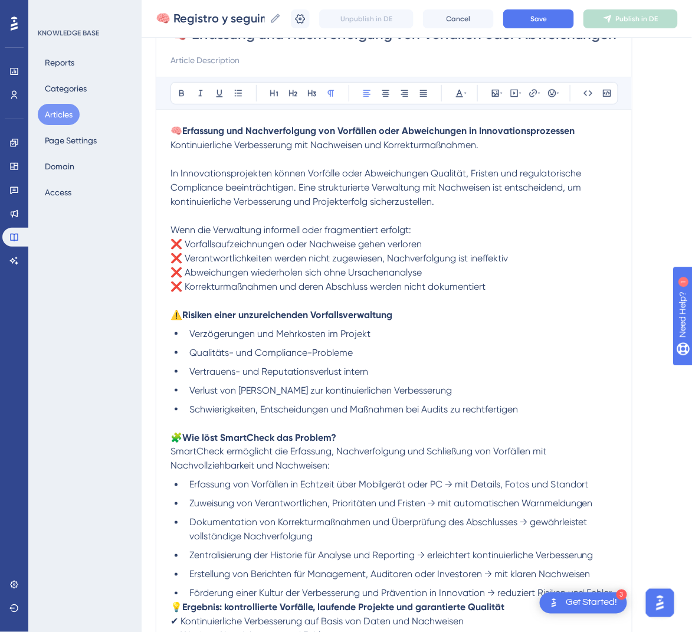
scroll to position [317, 0]
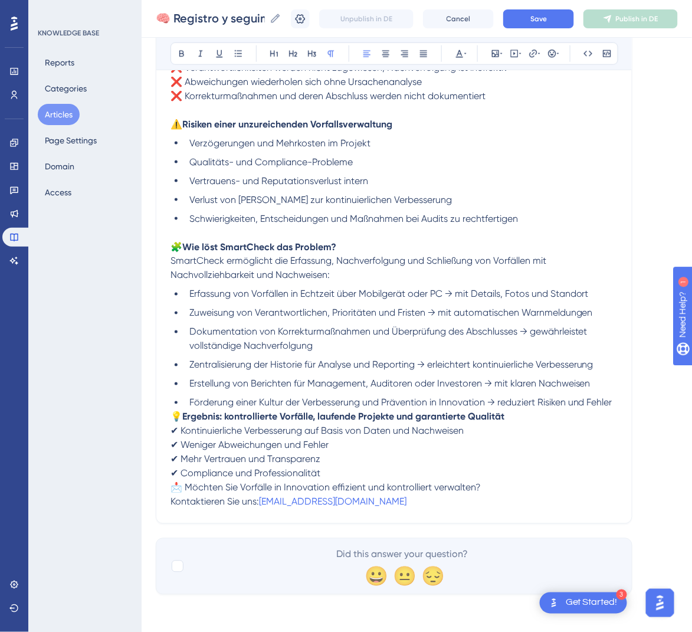
click at [171, 421] on span "💡" at bounding box center [176, 416] width 12 height 11
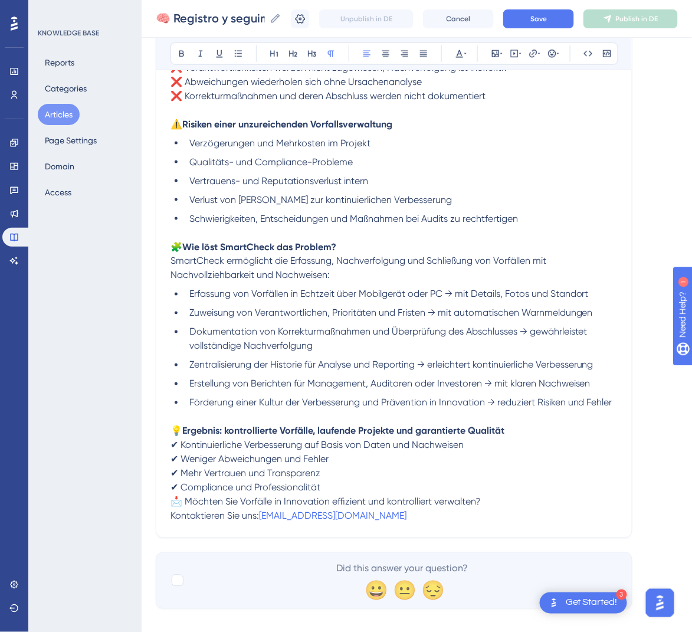
click at [175, 504] on span "📩 Möchten Sie Vorfälle in Innovation effizient und kontrolliert verwalten?" at bounding box center [325, 501] width 310 height 11
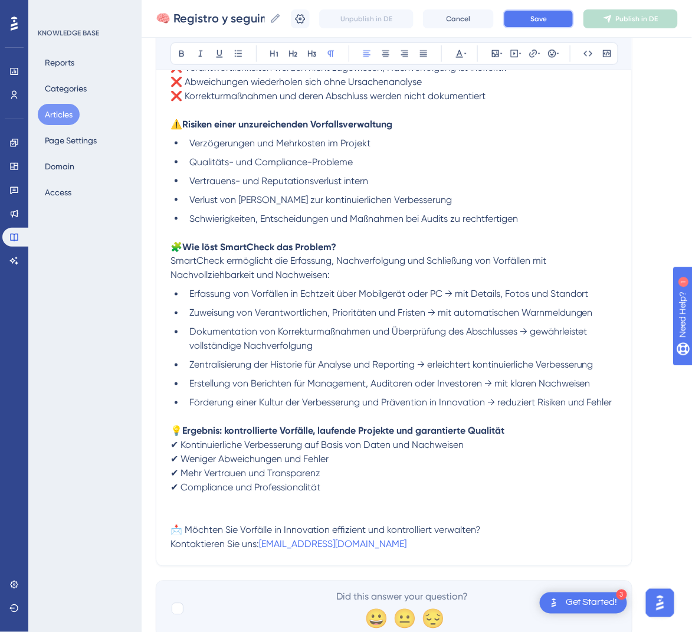
click at [558, 27] on button "Save" at bounding box center [538, 18] width 71 height 19
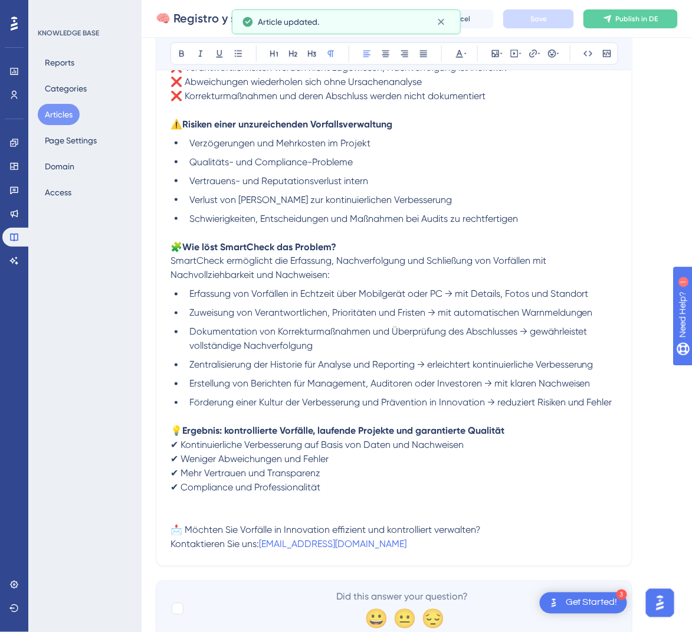
click at [666, 5] on div "🧠 Registro y seguimiento de incidencias o desviaciones en procesos de innovació…" at bounding box center [417, 19] width 550 height 38
click at [650, 25] on button "Publish in DE" at bounding box center [630, 18] width 94 height 19
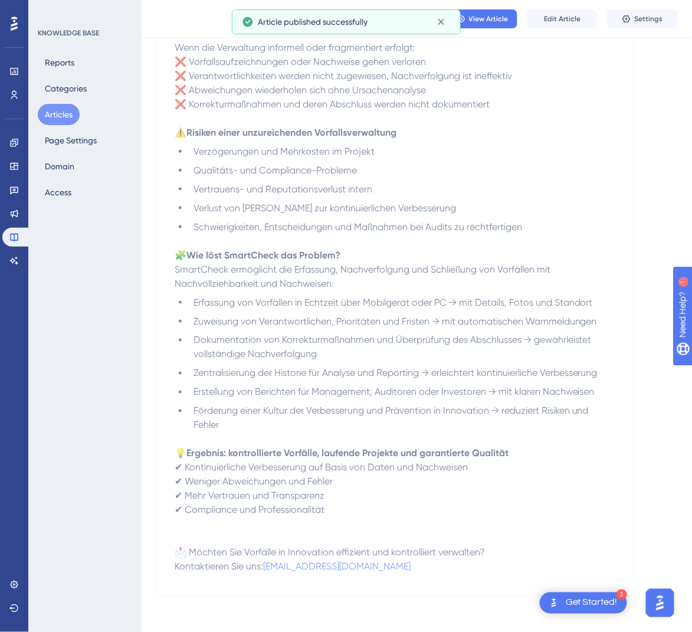
scroll to position [0, 13]
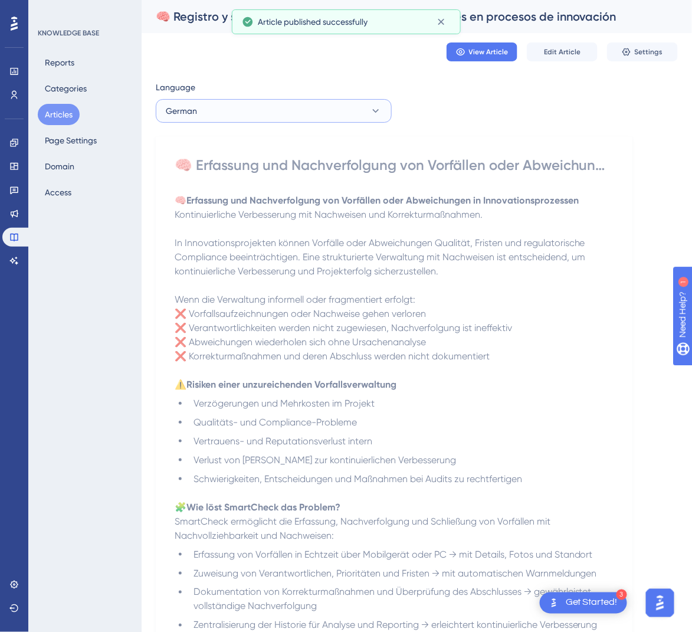
click at [340, 106] on button "German" at bounding box center [274, 111] width 236 height 24
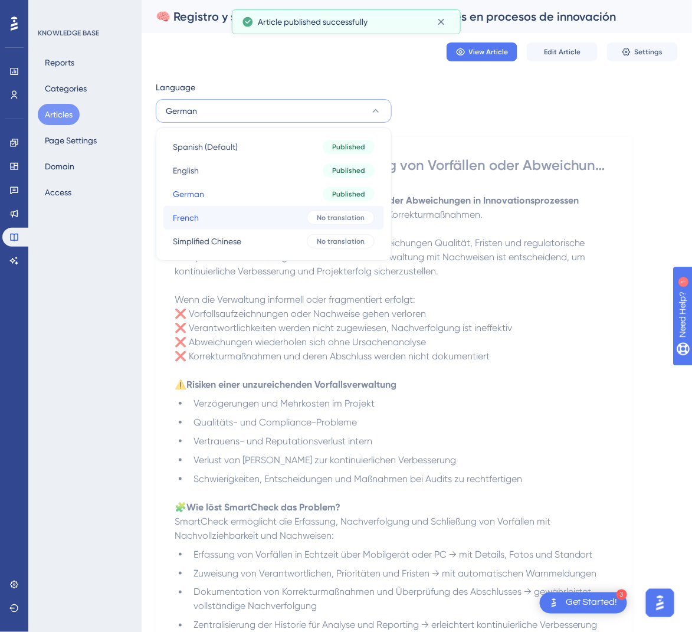
click at [316, 209] on button "French French No translation" at bounding box center [273, 218] width 221 height 24
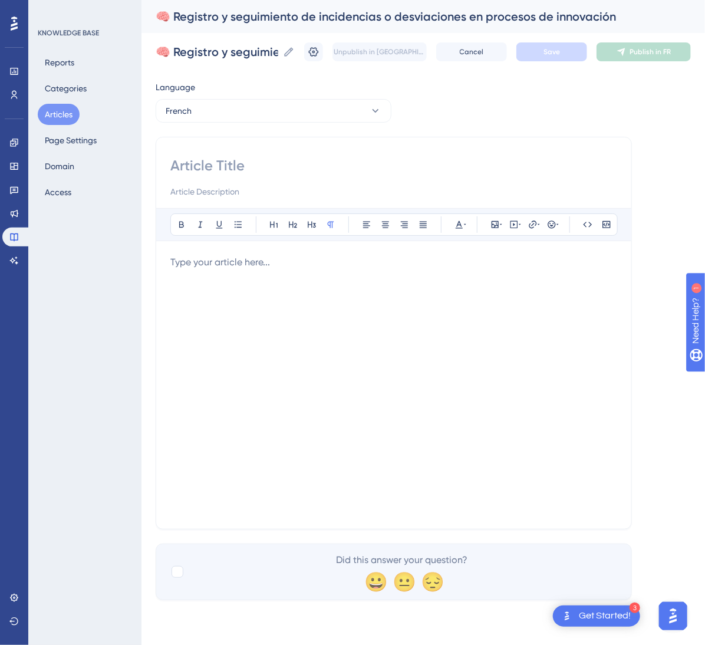
click at [323, 182] on div at bounding box center [393, 177] width 447 height 42
click at [285, 162] on input at bounding box center [393, 165] width 447 height 19
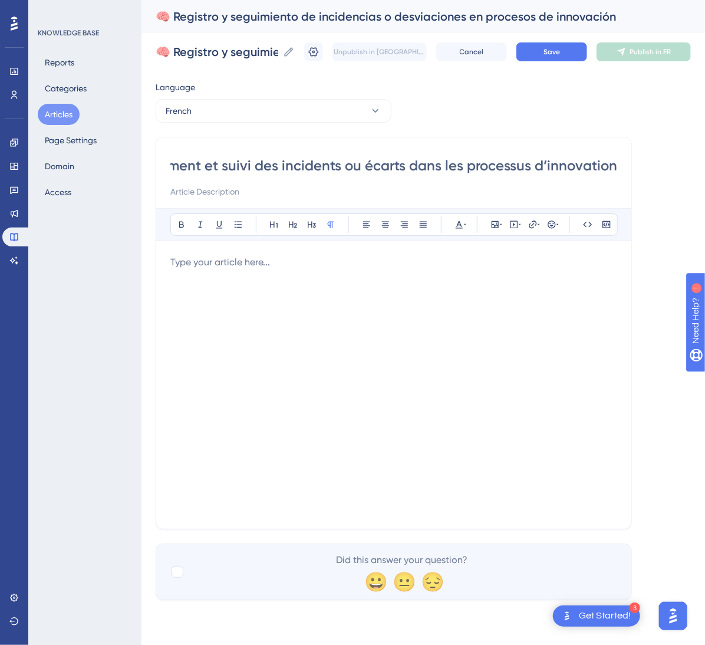
type input "🧠 Enregistrement et suivi des incidents ou écarts dans les processus d’innovati…"
click at [306, 371] on div at bounding box center [393, 384] width 447 height 259
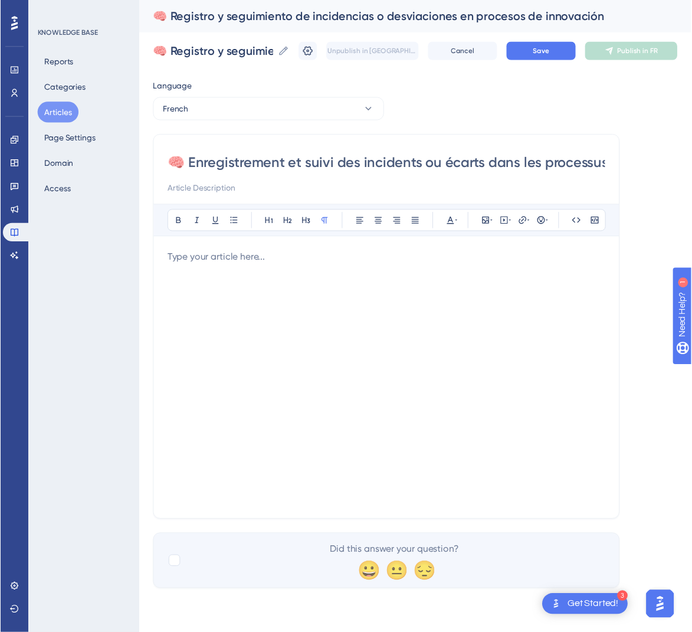
scroll to position [113, 0]
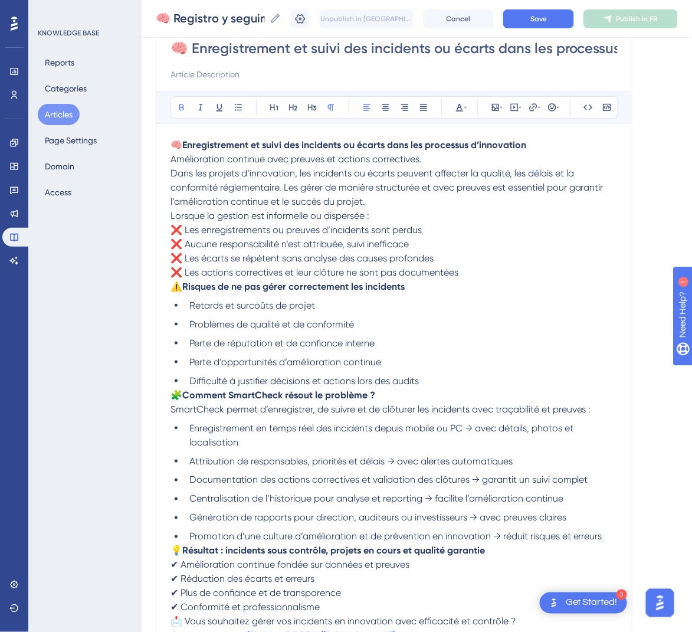
click at [547, 150] on p "🧠 Enregistrement et suivi des incidents ou écarts dans les processus d’innovati…" at bounding box center [393, 173] width 447 height 71
click at [517, 154] on p "🧠 Enregistrement et suivi des incidents ou écarts dans les processus d’innovati…" at bounding box center [393, 173] width 447 height 71
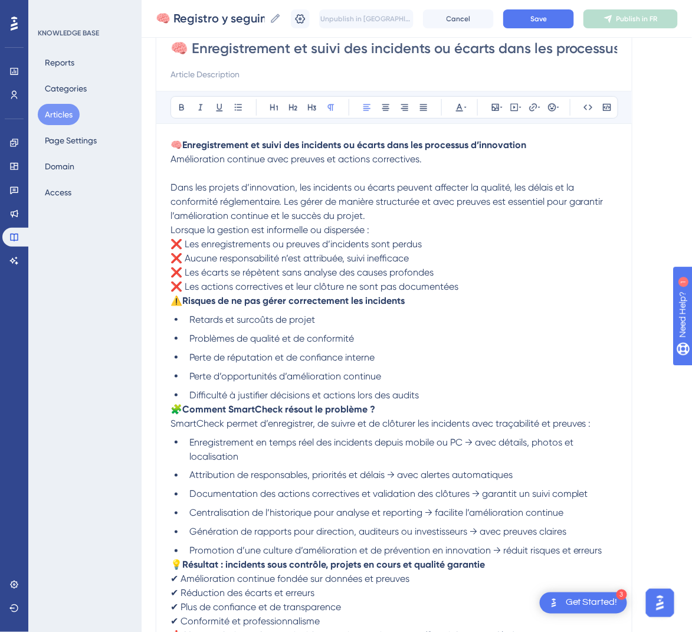
click at [434, 216] on p "Dans les projets d’innovation, les incidents ou écarts peuvent affecter la qual…" at bounding box center [393, 194] width 447 height 57
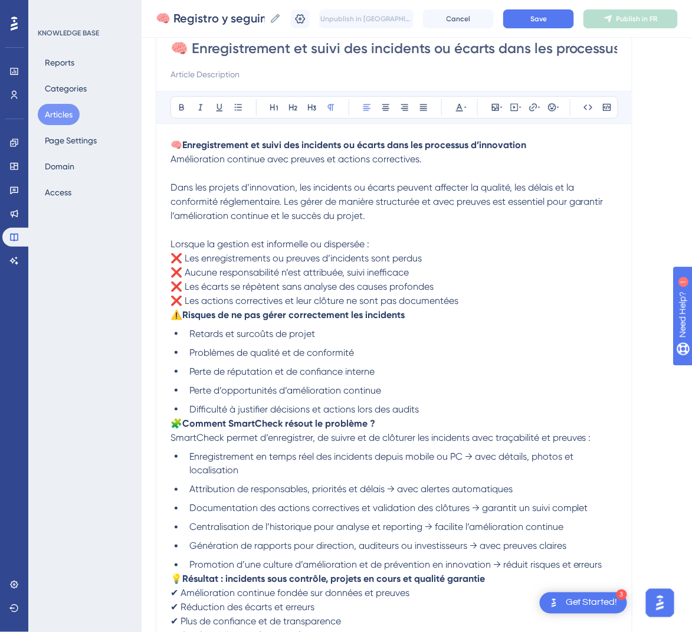
click at [173, 315] on span "⚠️" at bounding box center [176, 314] width 12 height 11
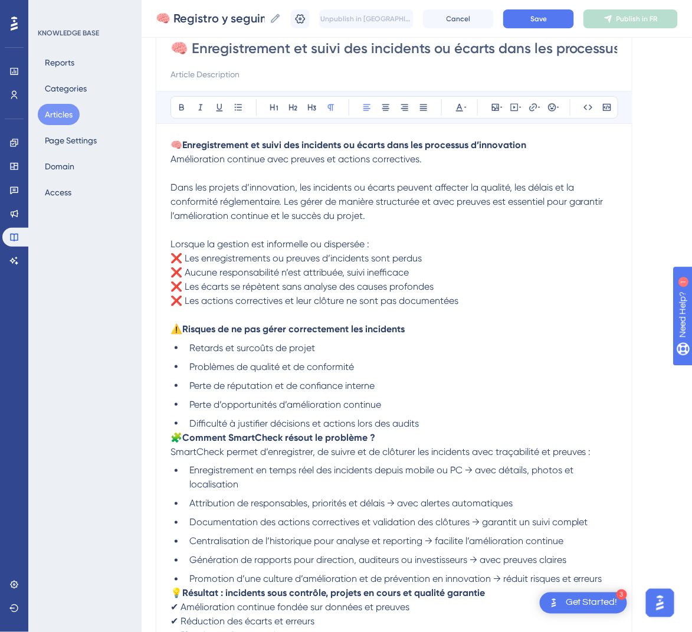
click at [168, 433] on div "🧠 Enregistrement et suivi des incidents ou écarts dans les processus d’innovati…" at bounding box center [394, 359] width 476 height 681
click at [172, 443] on p "🧩 Comment SmartCheck résout le problème ? SmartCheck permet d’enregistrer, de s…" at bounding box center [393, 444] width 447 height 28
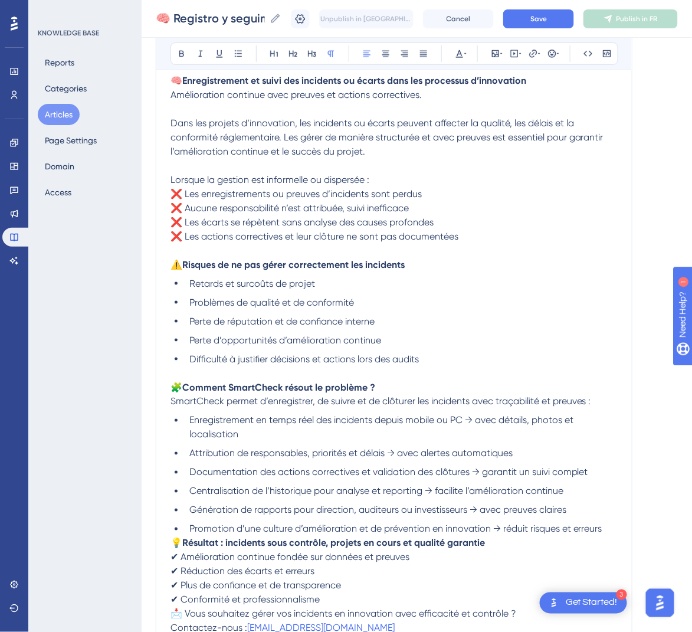
scroll to position [202, 0]
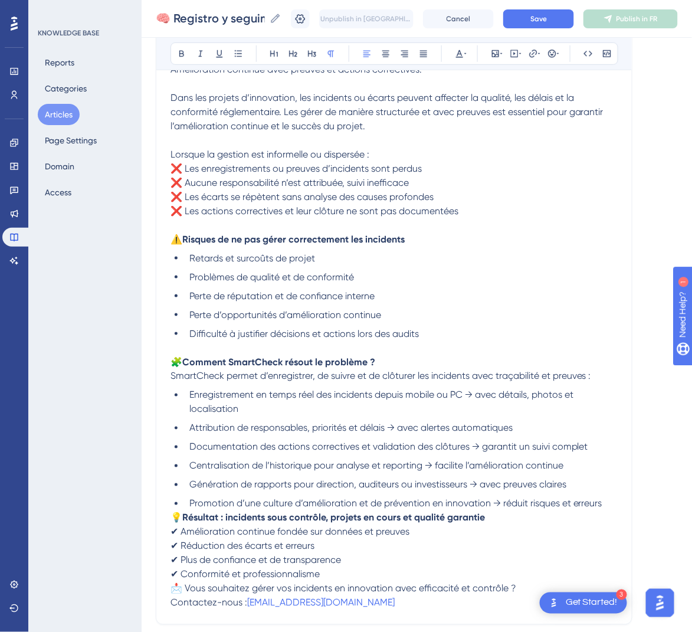
click at [176, 517] on span "💡" at bounding box center [176, 517] width 12 height 11
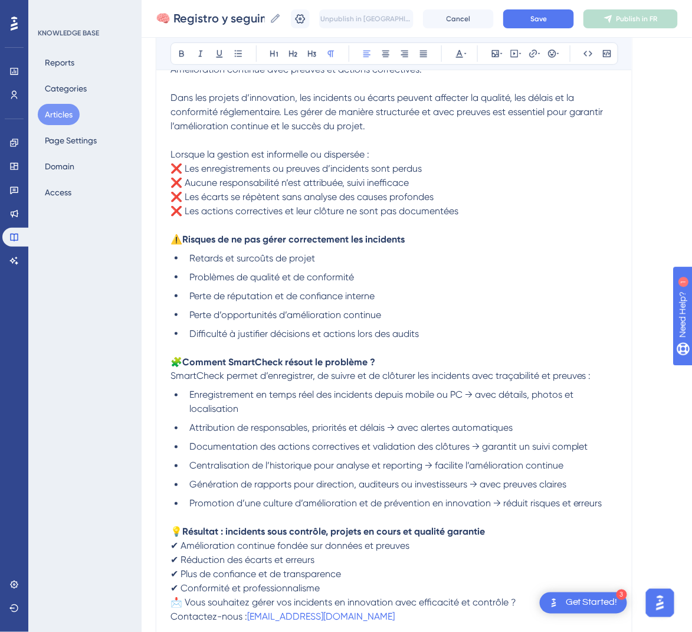
click at [173, 604] on span "📩 Vous souhaitez gérer vos incidents en innovation avec efficacité et contrôle ?" at bounding box center [343, 602] width 346 height 11
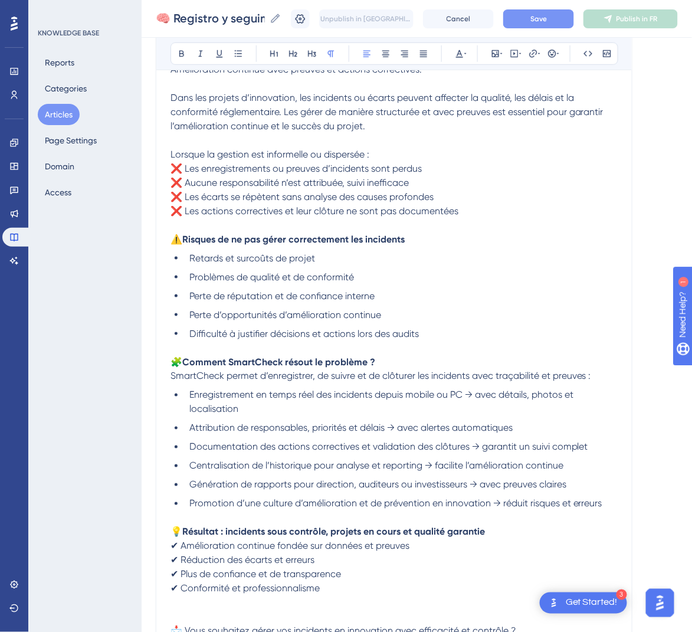
click at [541, 19] on button "Save" at bounding box center [538, 18] width 71 height 19
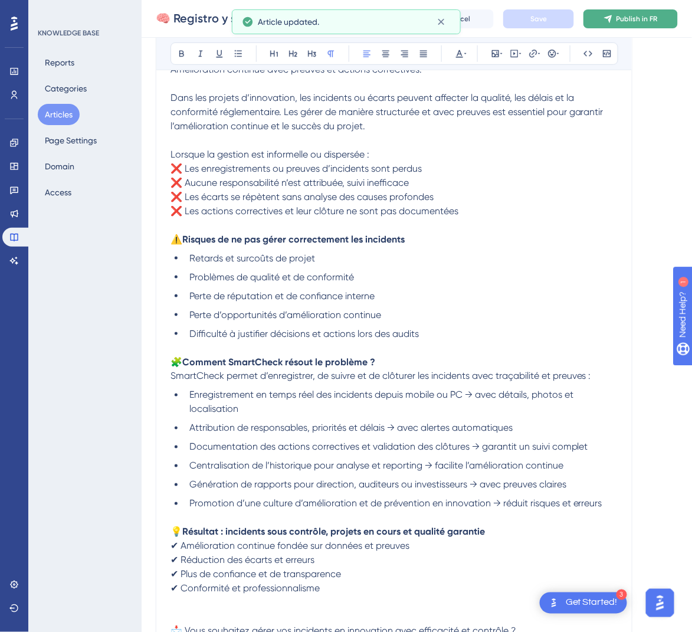
click at [613, 19] on icon at bounding box center [607, 18] width 9 height 9
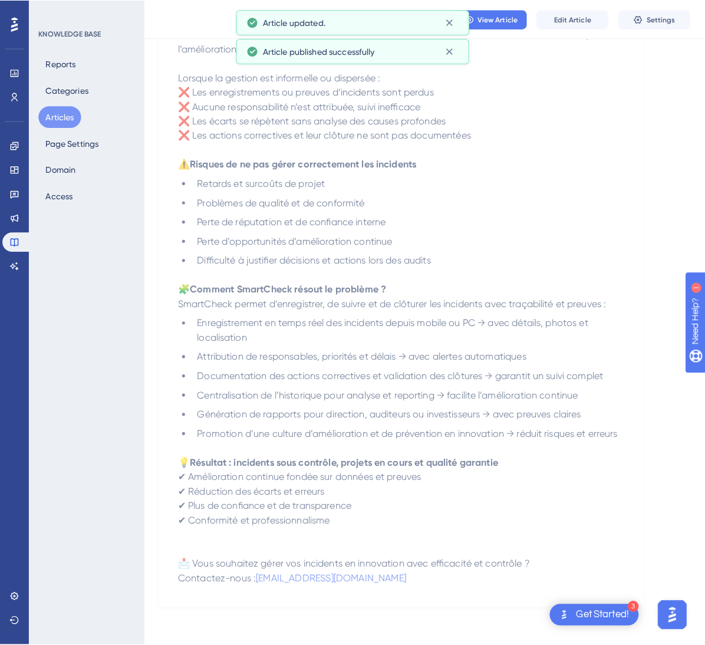
scroll to position [0, 0]
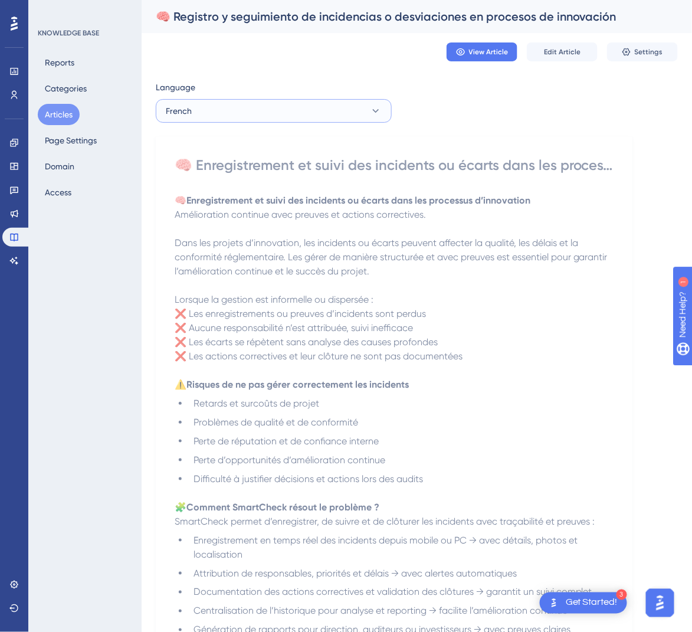
click at [321, 111] on button "French" at bounding box center [274, 111] width 236 height 24
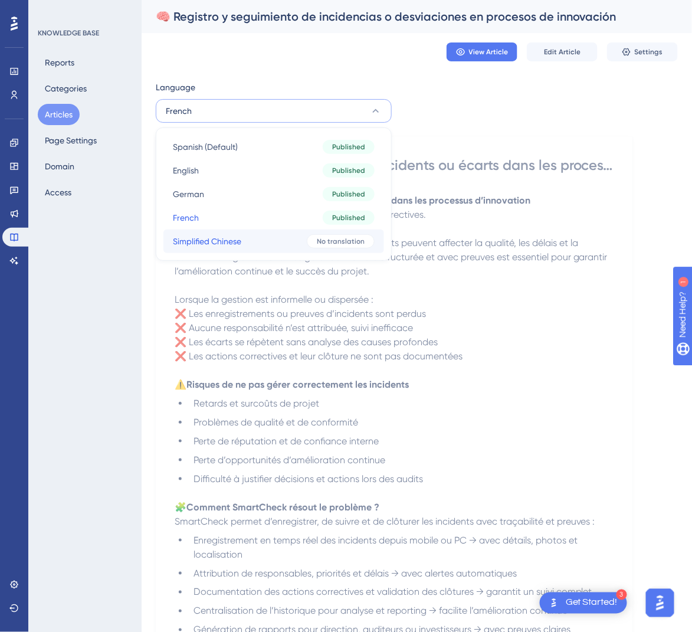
click at [318, 233] on button "Simplified Chinese Simplified Chinese No translation" at bounding box center [273, 241] width 221 height 24
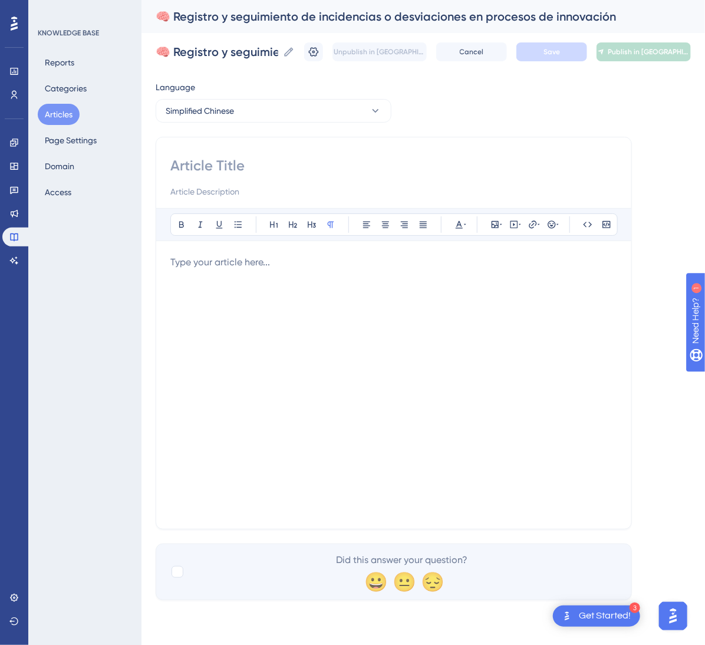
click at [394, 163] on input at bounding box center [393, 165] width 447 height 19
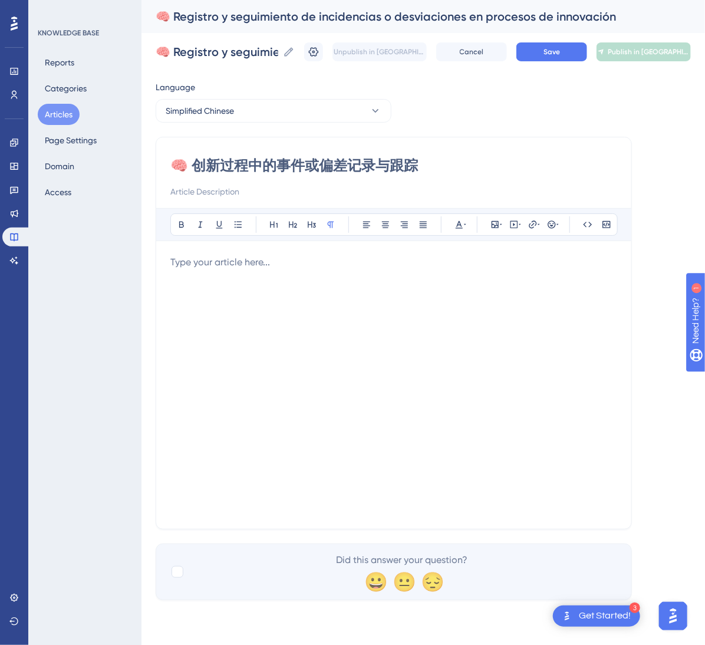
type input "🧠 创新过程中的事件或偏差记录与跟踪"
click at [501, 308] on div at bounding box center [393, 384] width 447 height 259
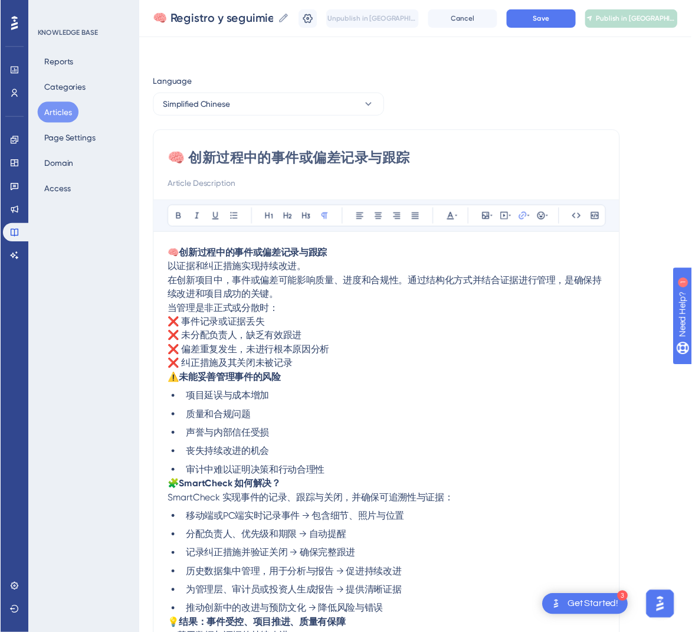
scroll to position [85, 0]
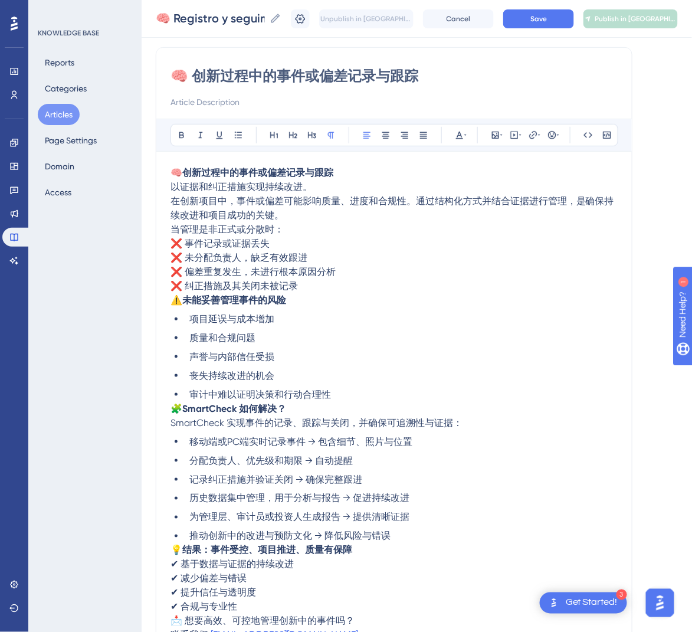
click at [361, 183] on p "🧠 创新过程中的事件或偏差记录与跟踪 以证据和纠正措施实现持续改进。 在创新项目中，事件或偏差可能影响质量、进度和合规性。通过结构化方式并结合证据进行管理，是…" at bounding box center [393, 194] width 447 height 57
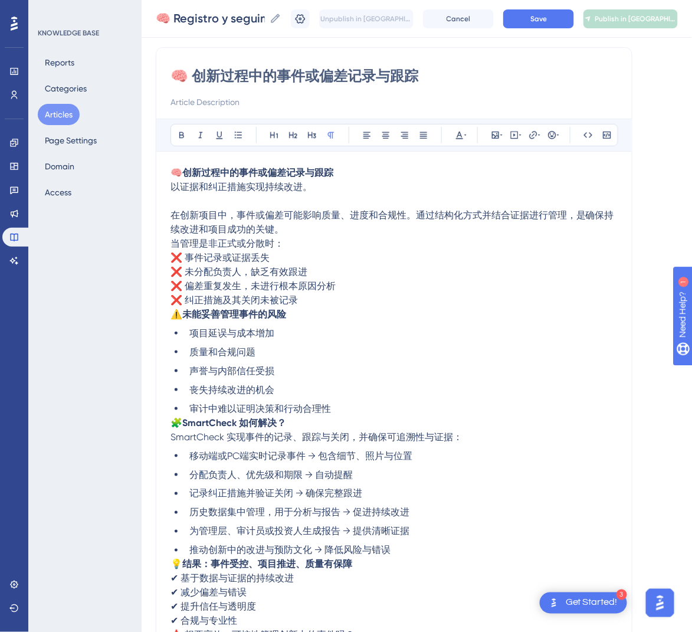
click at [324, 236] on p "当管理是非正式或分散时： ❌ 事件记录或证据丢失 ❌ 未分配负责人，缺乏有效跟进 ❌ 偏差重复发生，未进行根本原因分析 ❌ 纠正措施及其关闭未被记录" at bounding box center [393, 271] width 447 height 71
click at [321, 233] on p "在创新项目中，事件或偏差可能影响质量、进度和合规性。通过结构化方式并结合证据进行管理，是确保持续改进和项目成功的关键。" at bounding box center [393, 215] width 447 height 42
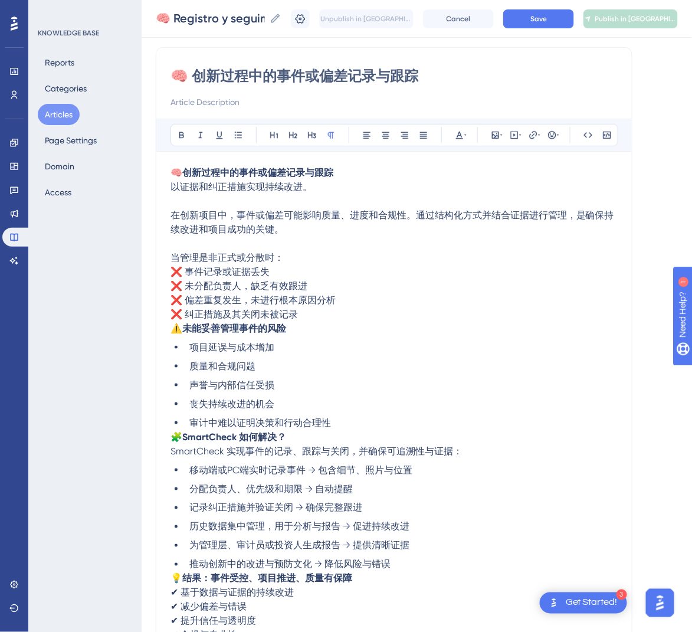
click at [169, 331] on div "🧠 创新过程中的事件或偏差记录与跟踪 Bold Italic Underline Bullet Point Heading 1 Heading 2 Headi…" at bounding box center [394, 366] width 476 height 638
click at [173, 331] on span "⚠️" at bounding box center [176, 328] width 12 height 11
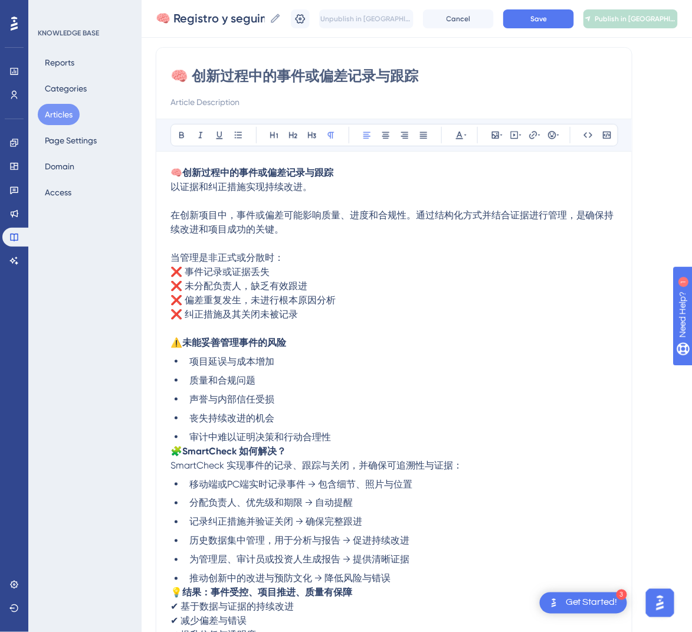
click at [172, 449] on span "🧩" at bounding box center [176, 450] width 12 height 11
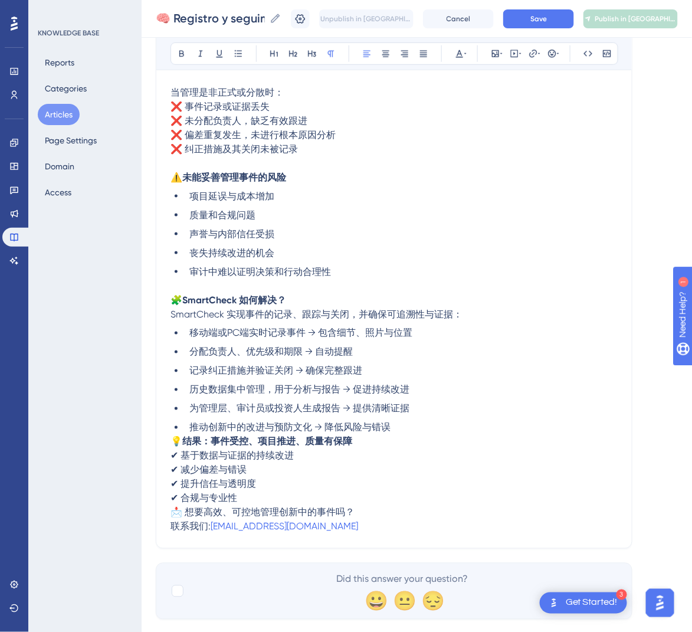
scroll to position [257, 0]
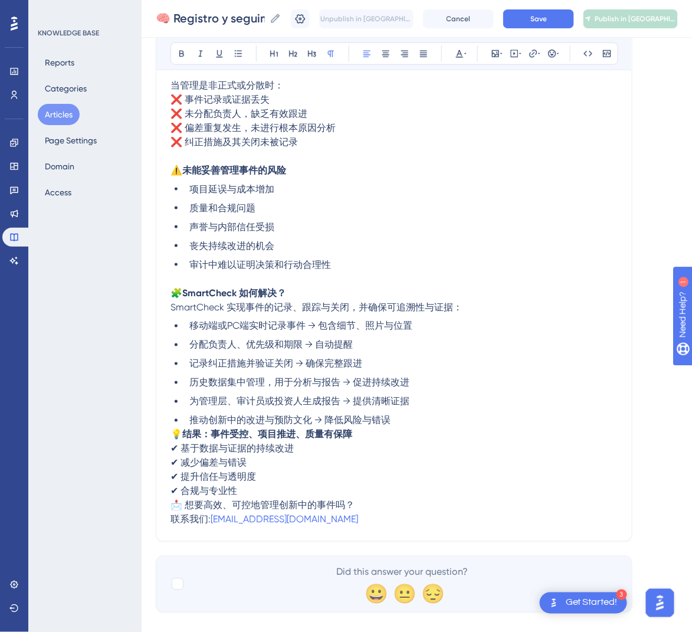
click at [172, 429] on span "💡" at bounding box center [176, 434] width 12 height 11
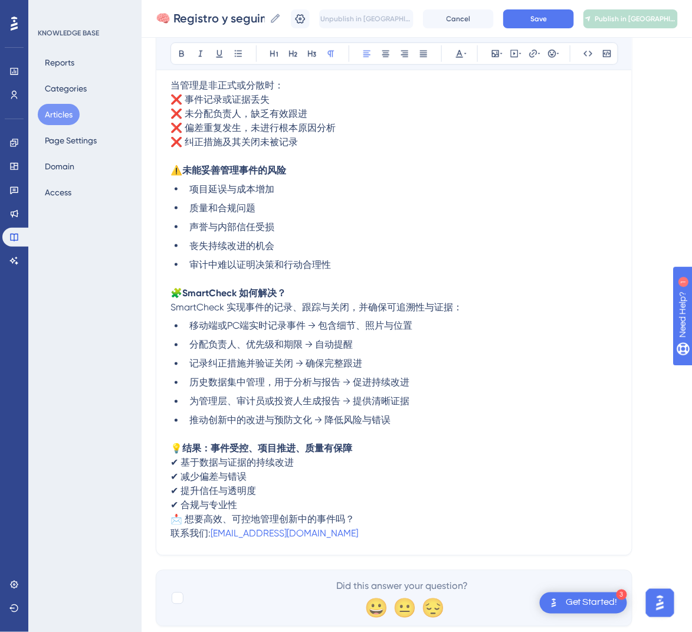
click at [170, 529] on span "联系我们:" at bounding box center [190, 533] width 40 height 11
click at [169, 527] on div "🧠 创新过程中的事件或偏差记录与跟踪 Bold Italic Underline Bullet Point Heading 1 Heading 2 Headi…" at bounding box center [394, 215] width 476 height 681
click at [172, 520] on span "📩 想要高效、可控地管理创新中的事件吗？" at bounding box center [262, 519] width 184 height 11
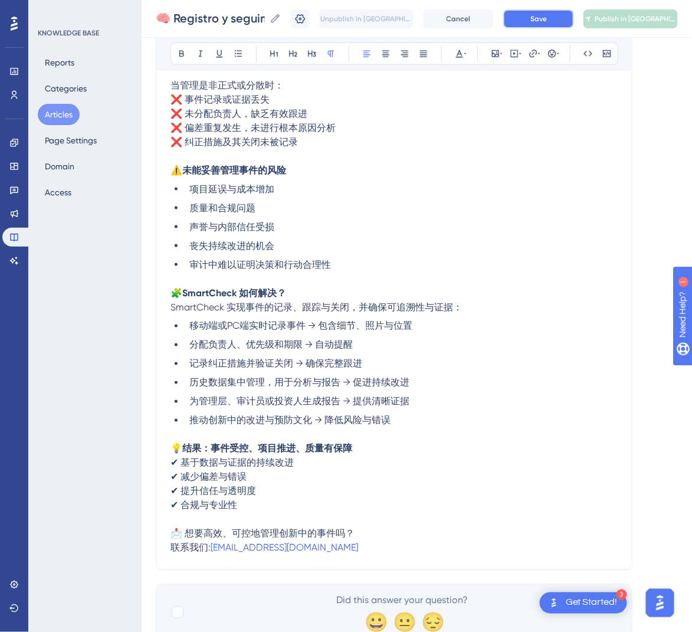
click at [570, 15] on button "Save" at bounding box center [538, 18] width 71 height 19
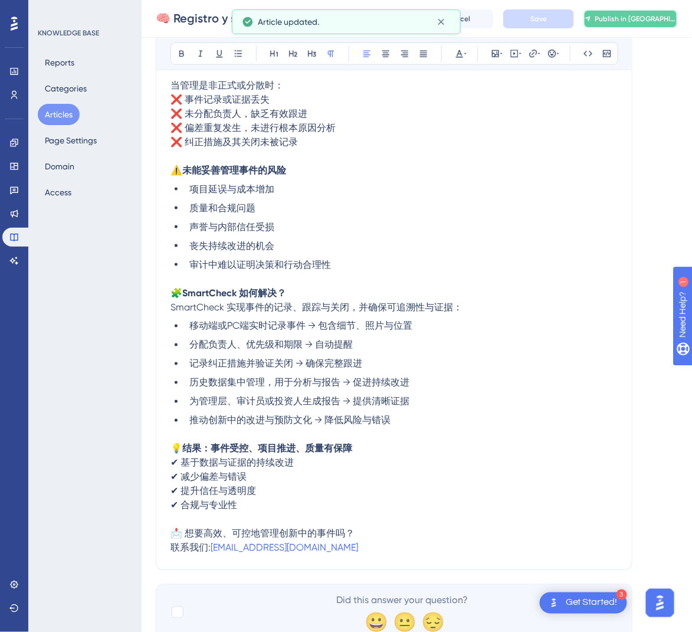
click at [628, 14] on span "Publish in [GEOGRAPHIC_DATA]-CN" at bounding box center [635, 18] width 82 height 9
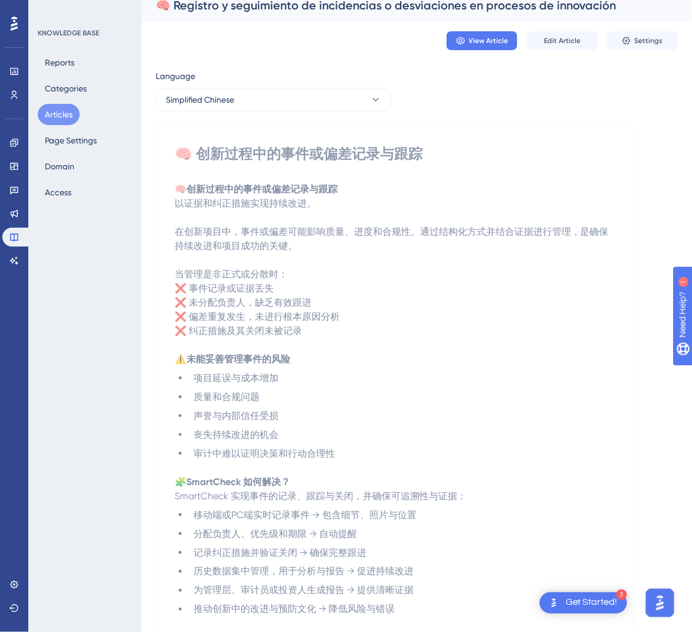
scroll to position [27, 0]
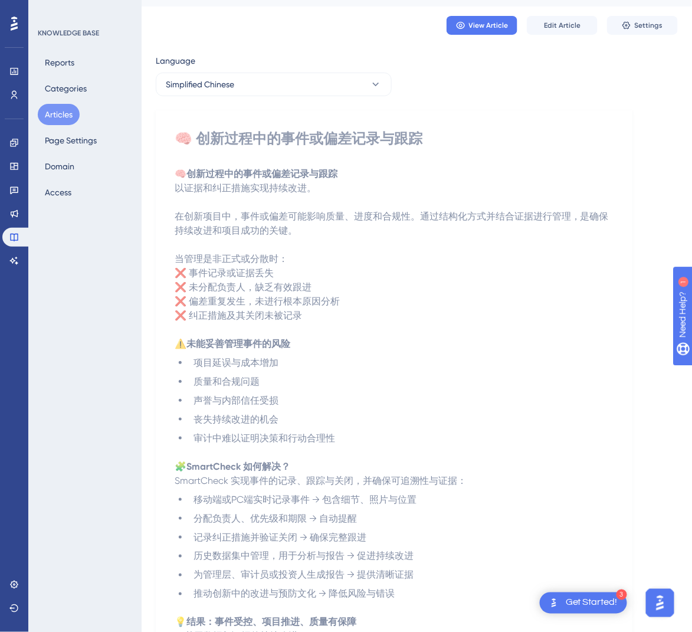
click at [71, 107] on button "Articles" at bounding box center [59, 114] width 42 height 21
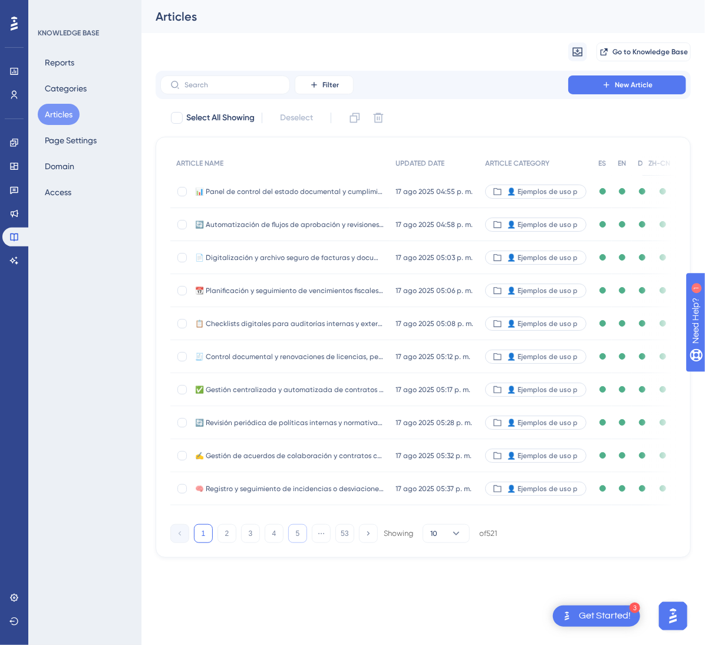
click at [300, 543] on button "5" at bounding box center [297, 533] width 19 height 19
click at [300, 543] on button "6" at bounding box center [297, 533] width 19 height 19
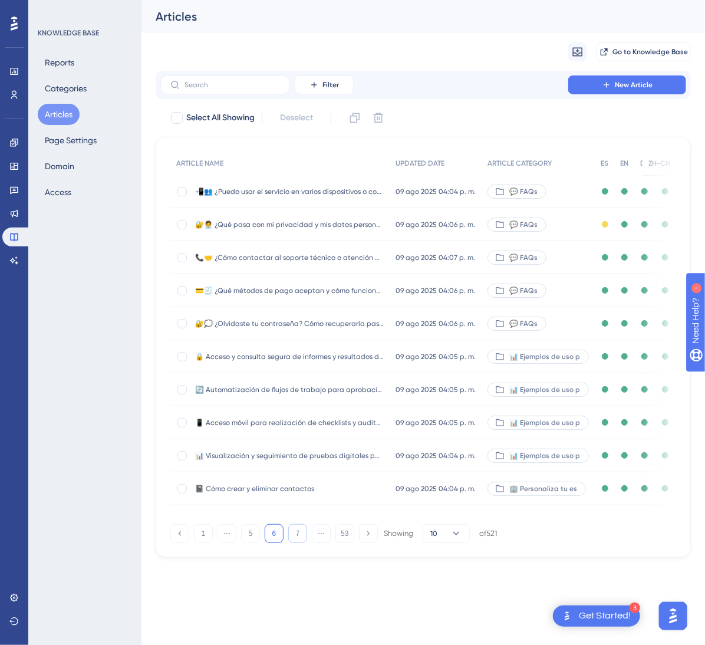
click at [300, 543] on button "7" at bounding box center [297, 533] width 19 height 19
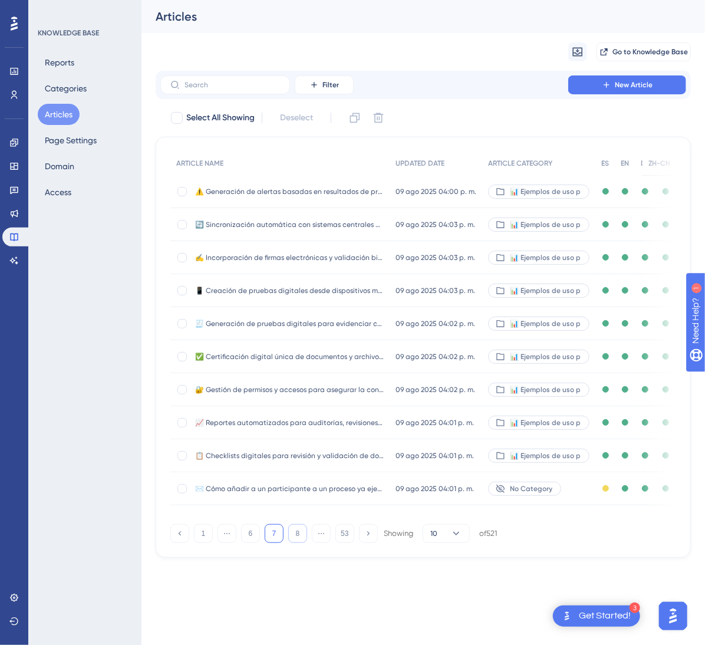
click at [300, 543] on button "8" at bounding box center [297, 533] width 19 height 19
click at [300, 543] on button "9" at bounding box center [297, 533] width 19 height 19
click at [300, 543] on button "10" at bounding box center [297, 533] width 19 height 19
click at [300, 543] on button "11" at bounding box center [297, 533] width 19 height 19
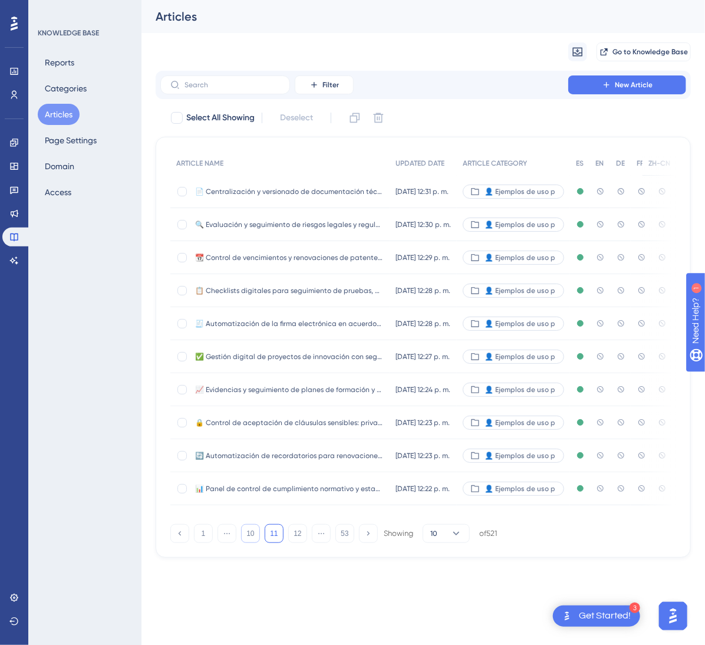
click at [252, 543] on button "10" at bounding box center [250, 533] width 19 height 19
